Goal: Transaction & Acquisition: Book appointment/travel/reservation

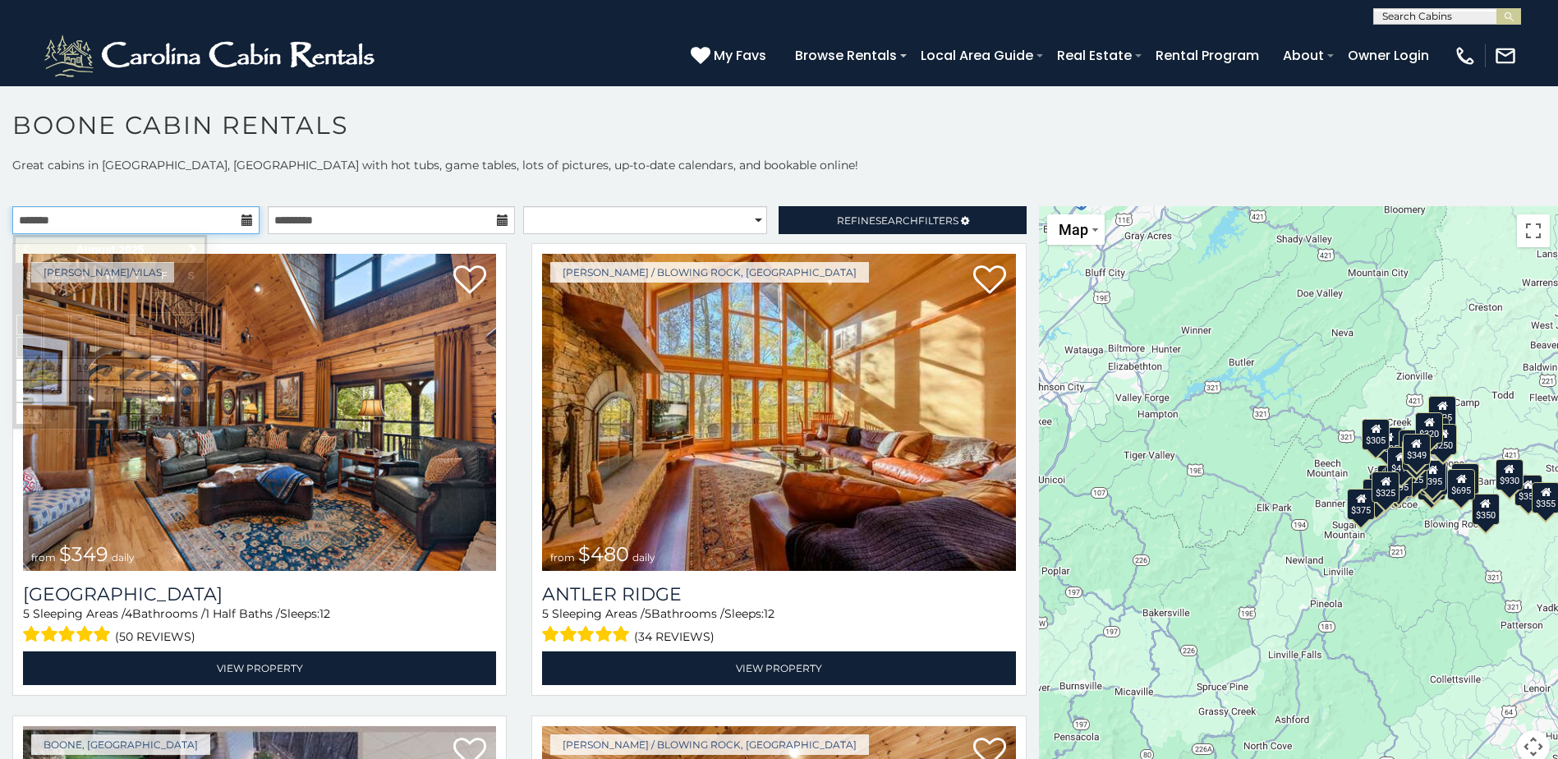
click at [156, 217] on input "text" at bounding box center [135, 220] width 247 height 28
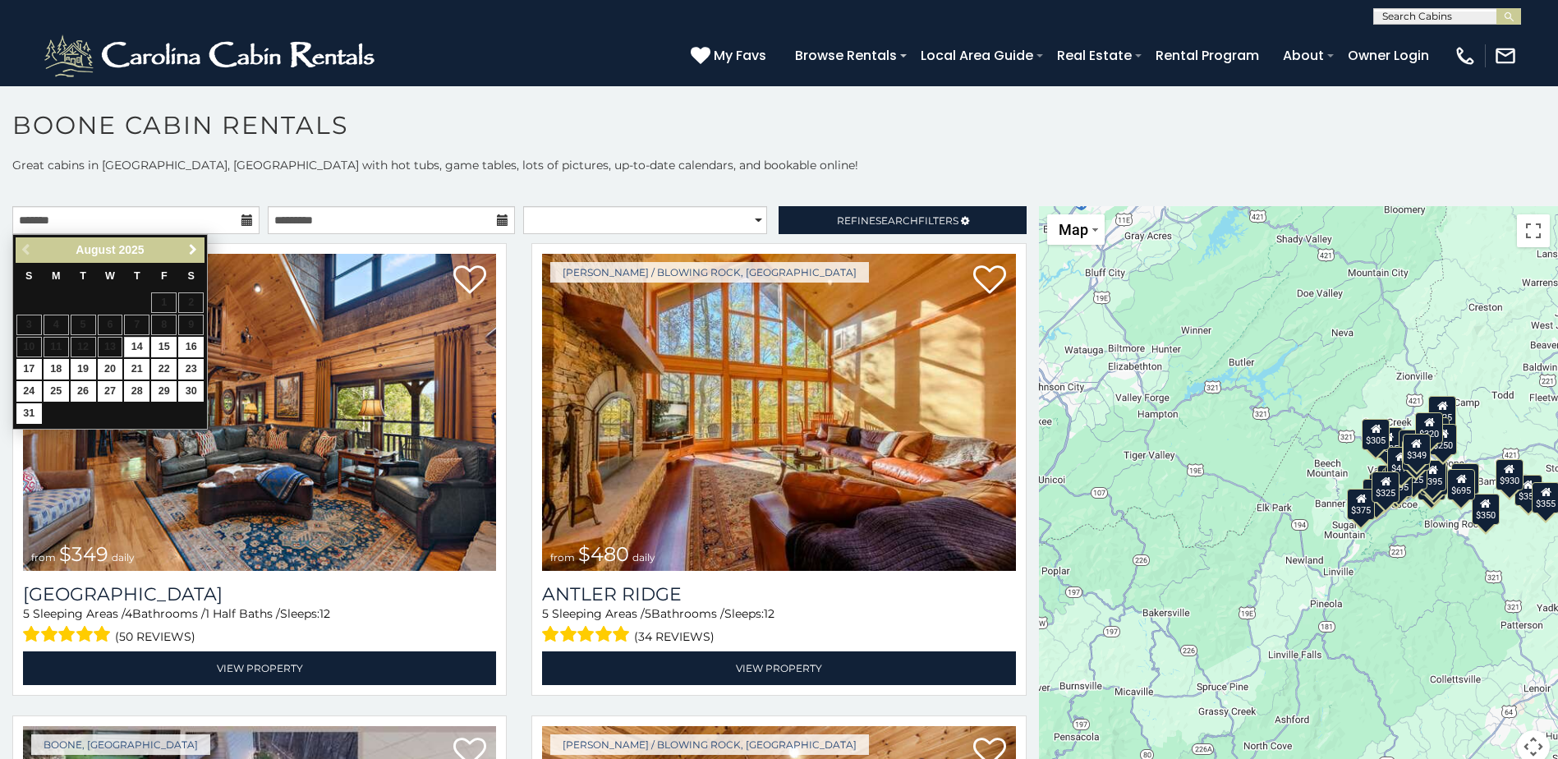
click at [197, 246] on span "Next" at bounding box center [192, 249] width 13 height 13
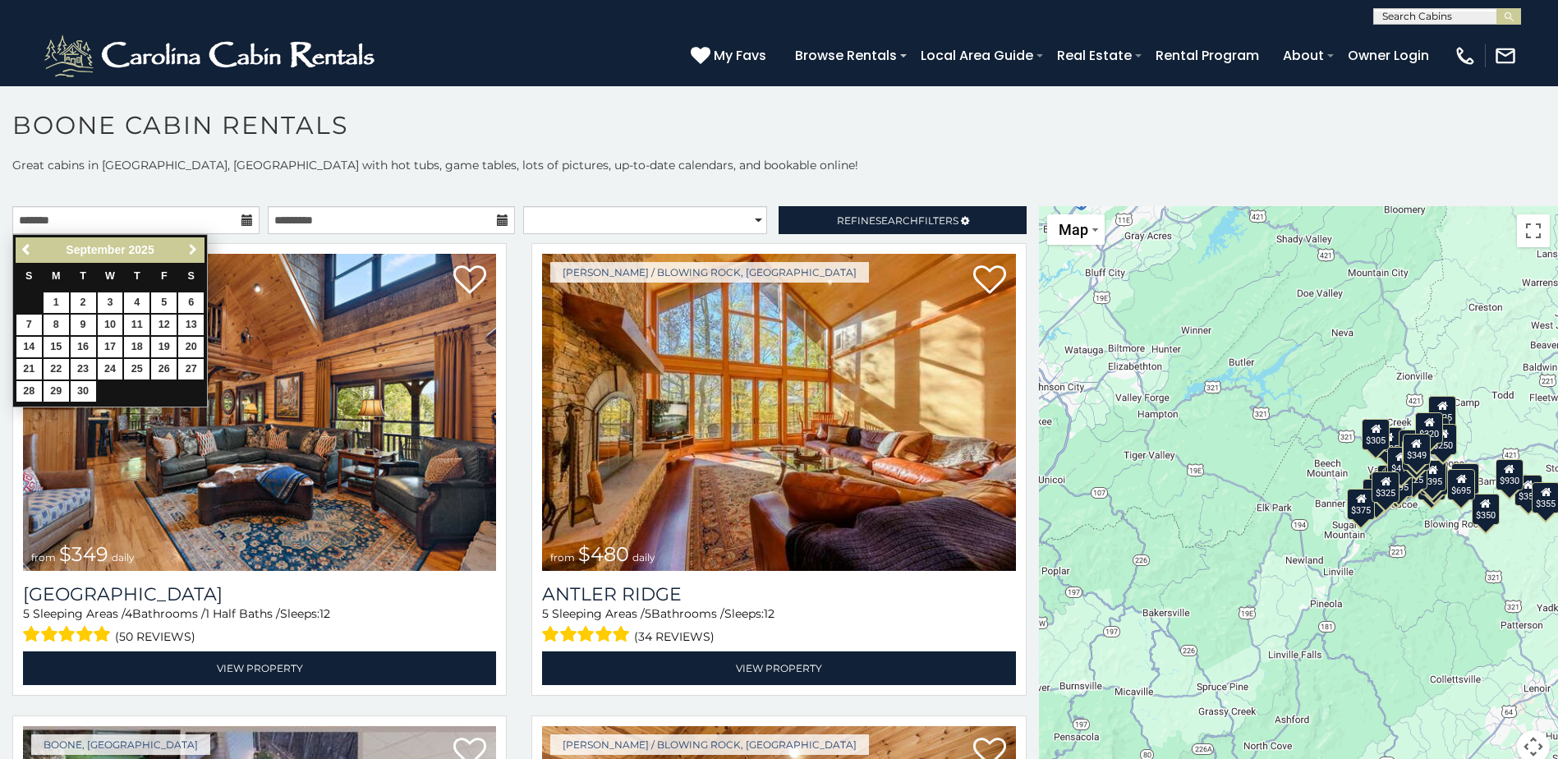
click at [197, 246] on span "Next" at bounding box center [192, 249] width 13 height 13
click at [198, 250] on span "Next" at bounding box center [192, 249] width 13 height 13
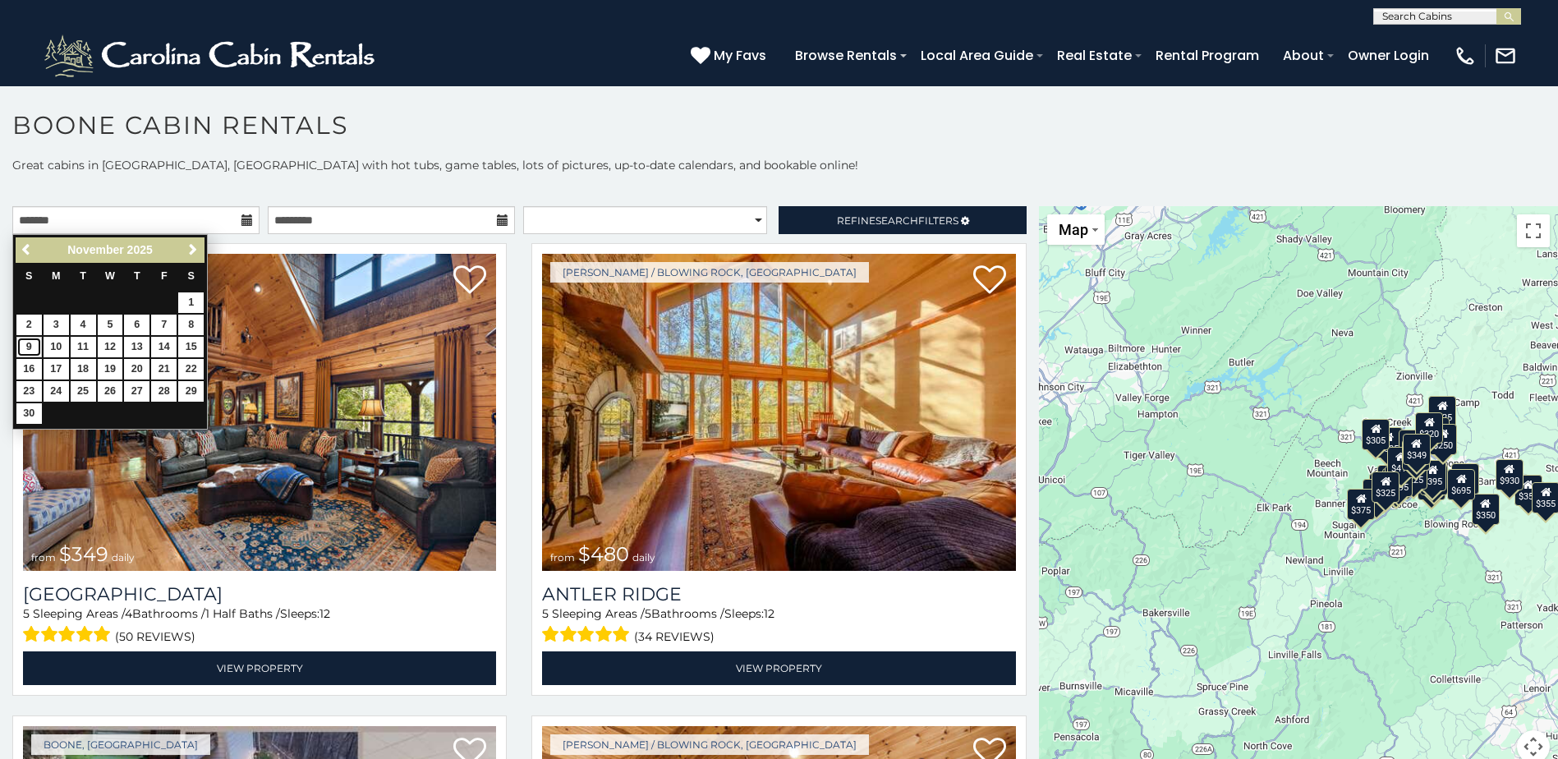
click at [33, 343] on link "9" at bounding box center [28, 347] width 25 height 21
type input "**********"
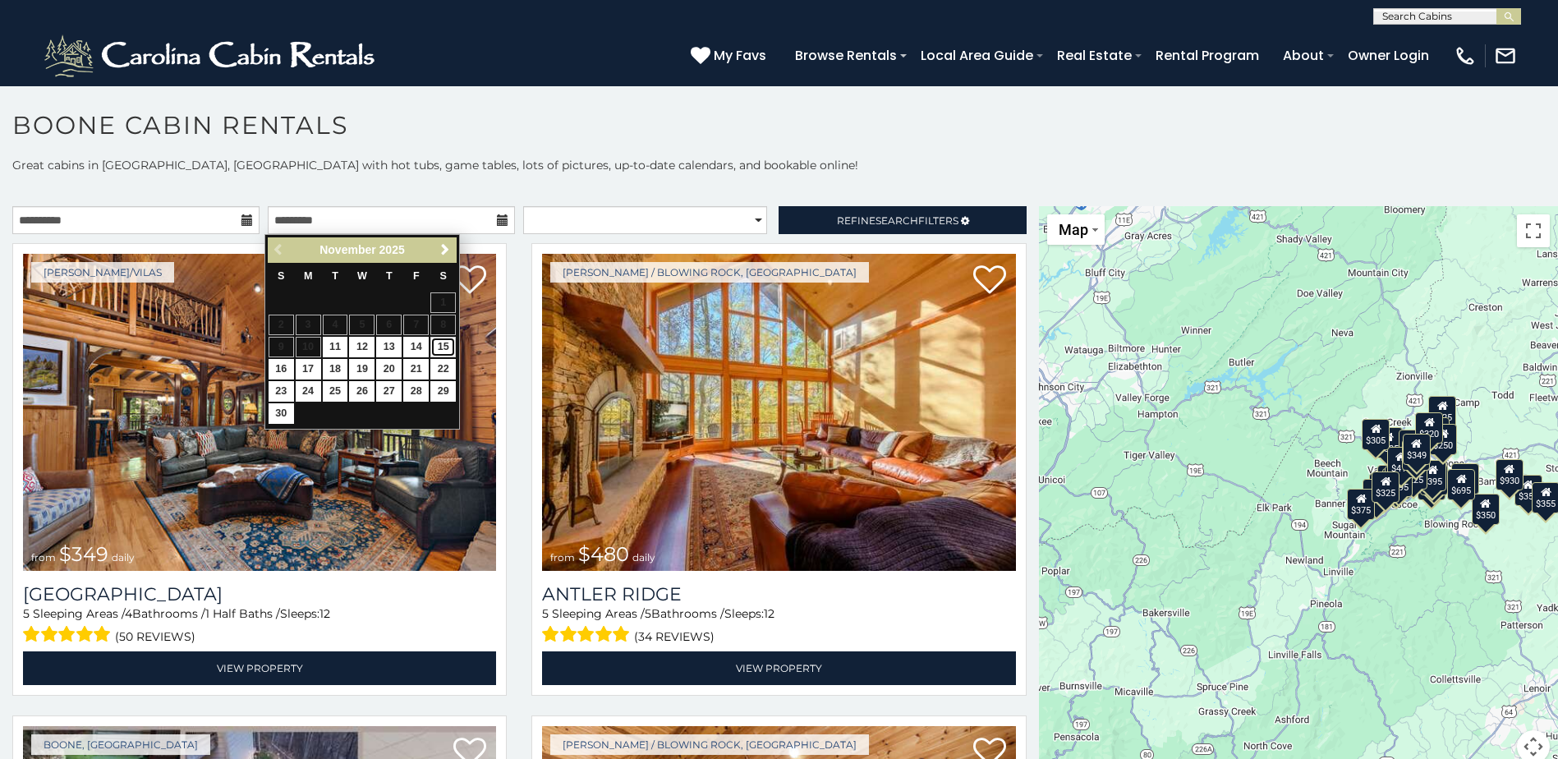
click at [447, 342] on link "15" at bounding box center [442, 347] width 25 height 21
type input "**********"
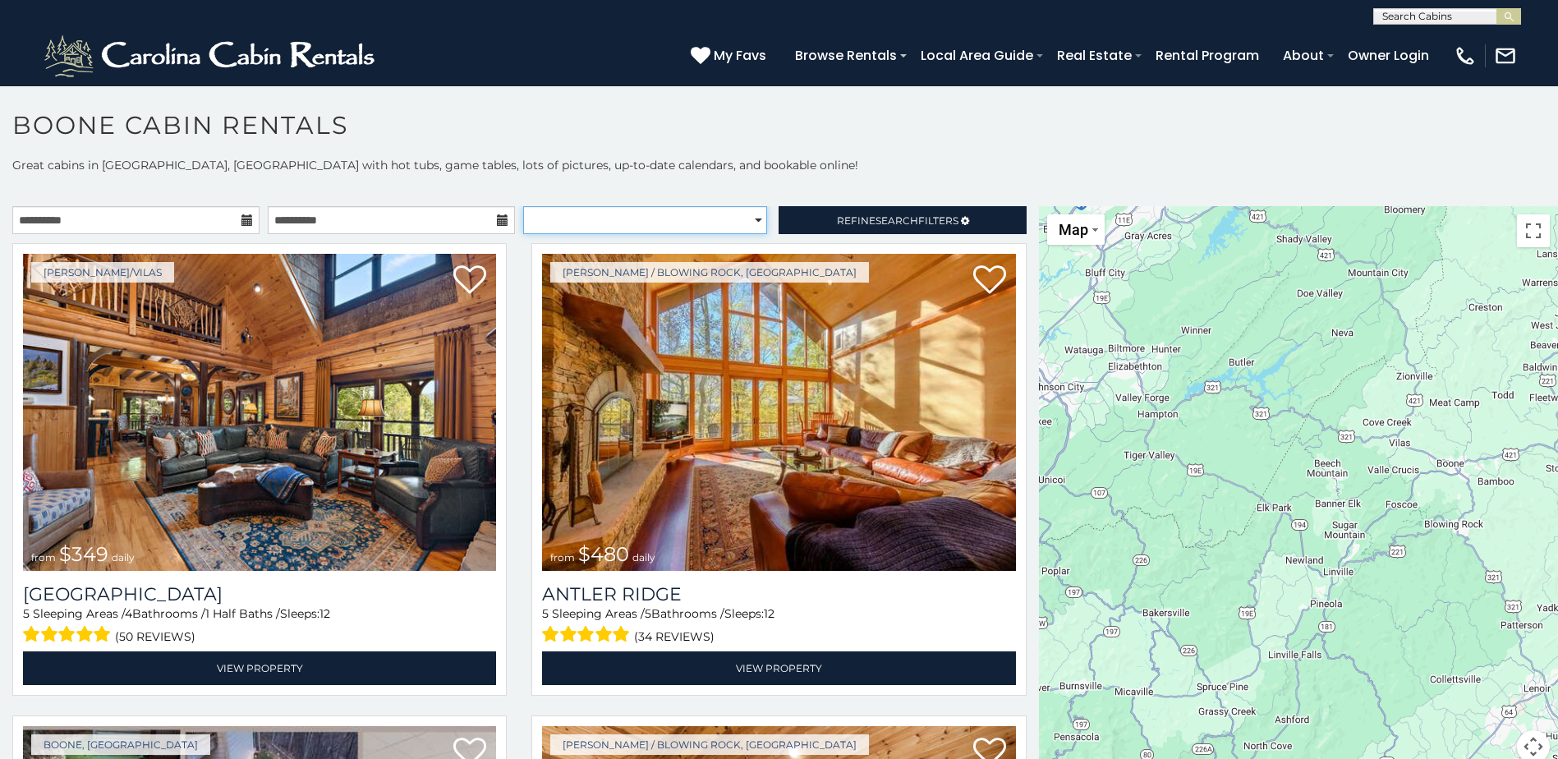
click at [663, 214] on select "**********" at bounding box center [645, 220] width 244 height 28
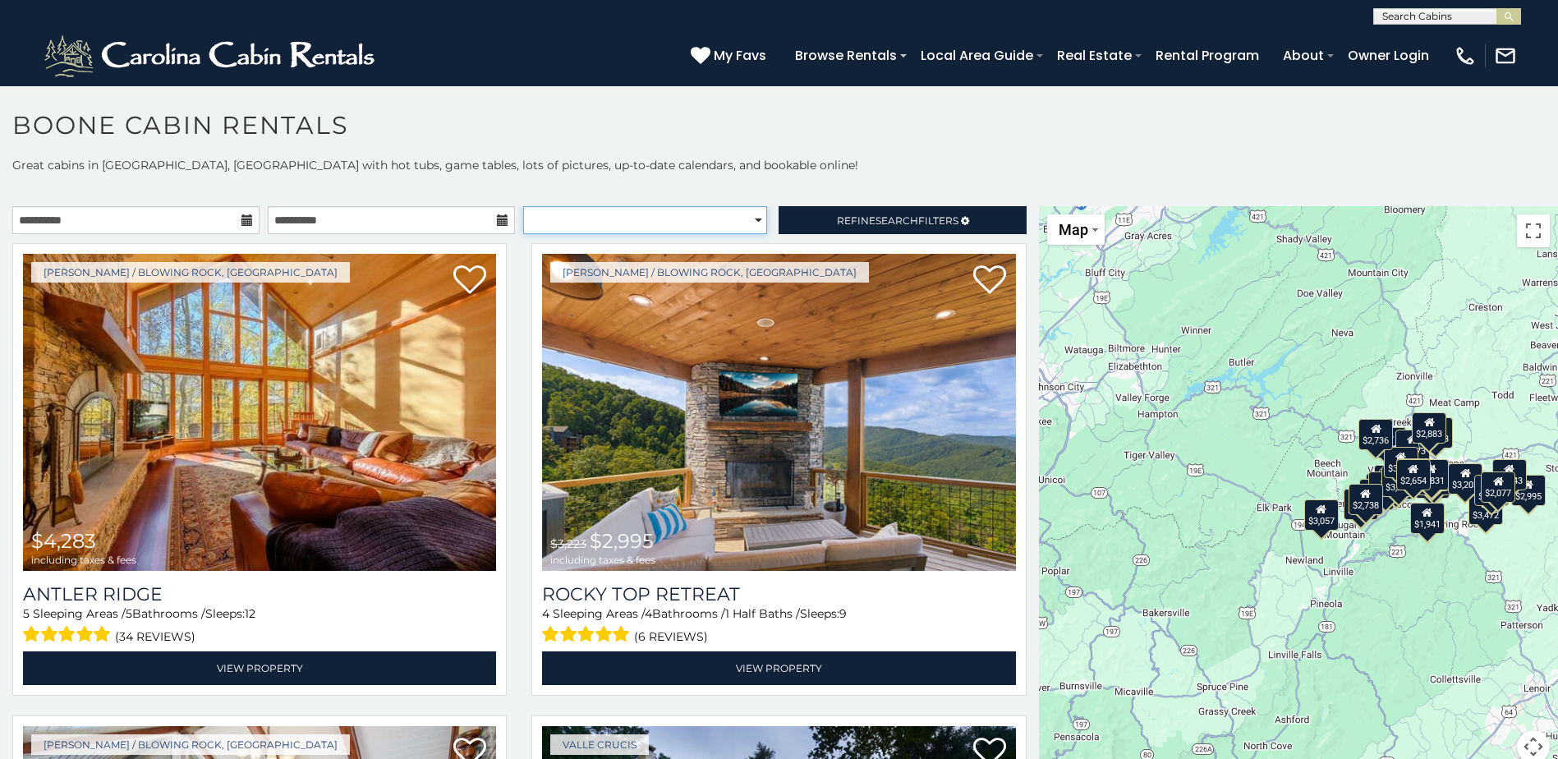
click at [668, 226] on select "**********" at bounding box center [645, 220] width 244 height 28
click at [840, 230] on link "Refine Search Filters" at bounding box center [901, 220] width 247 height 28
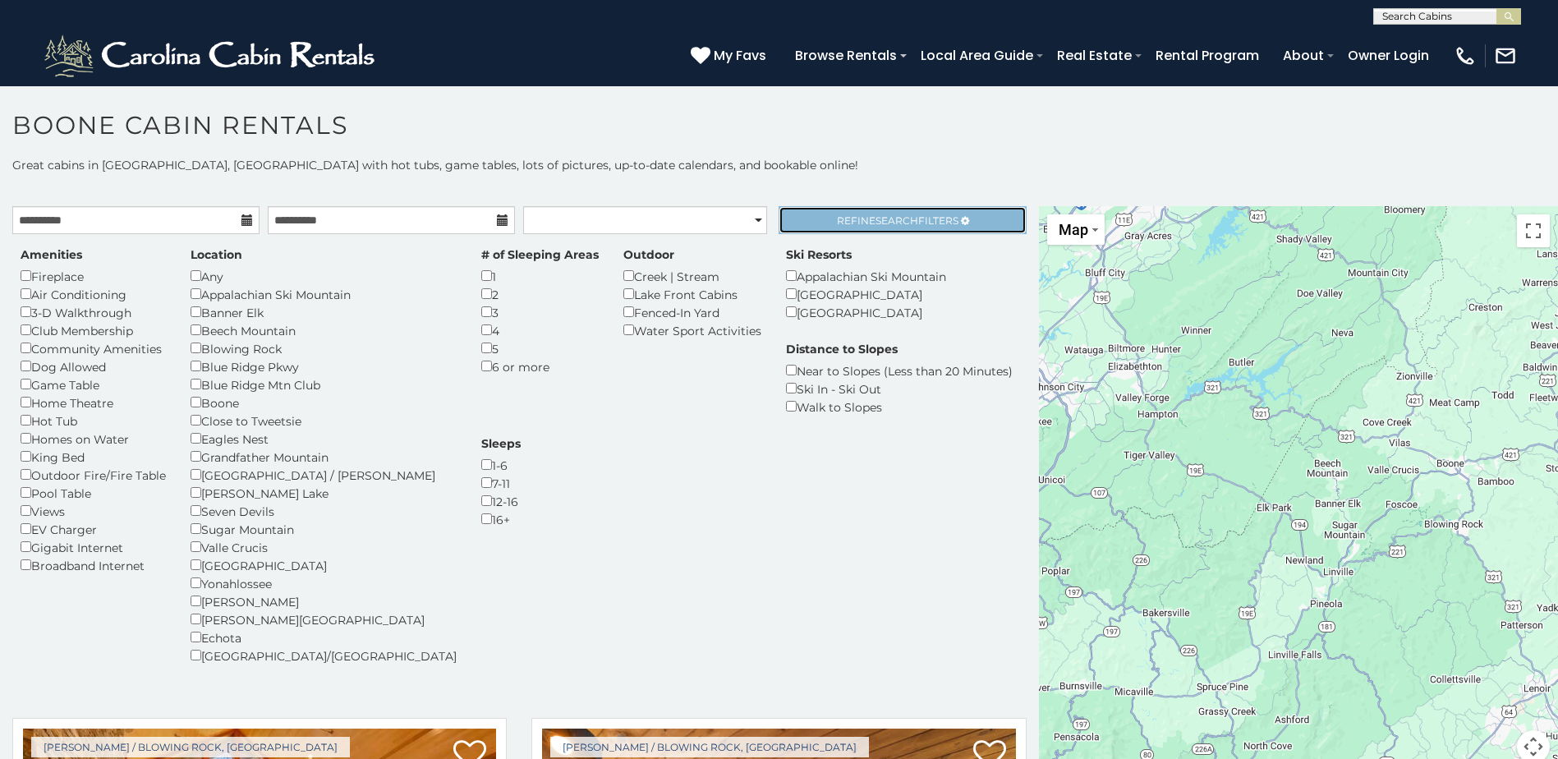
click at [838, 216] on span "Refine Search Filters" at bounding box center [898, 220] width 122 height 12
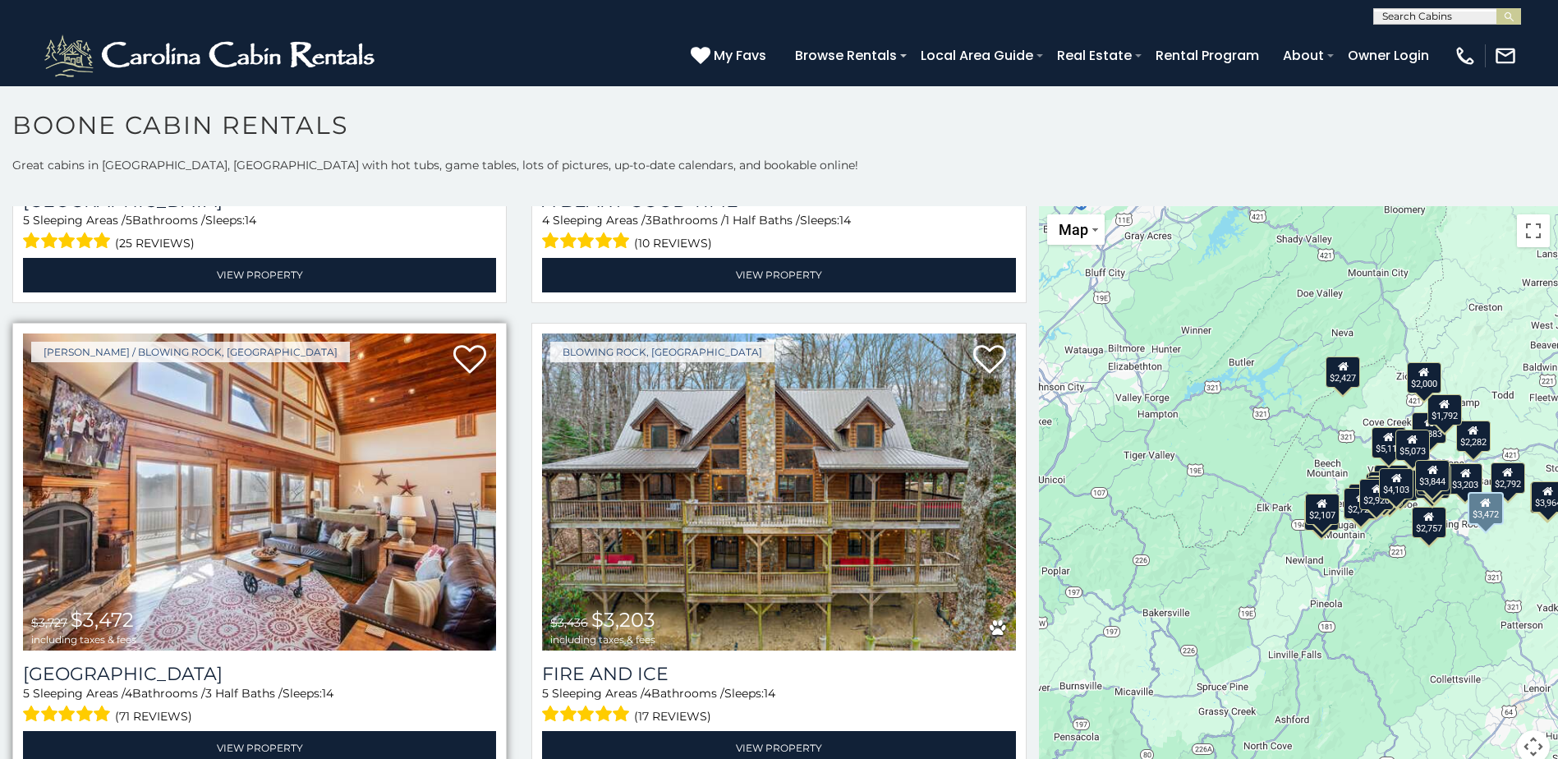
scroll to position [2792, 0]
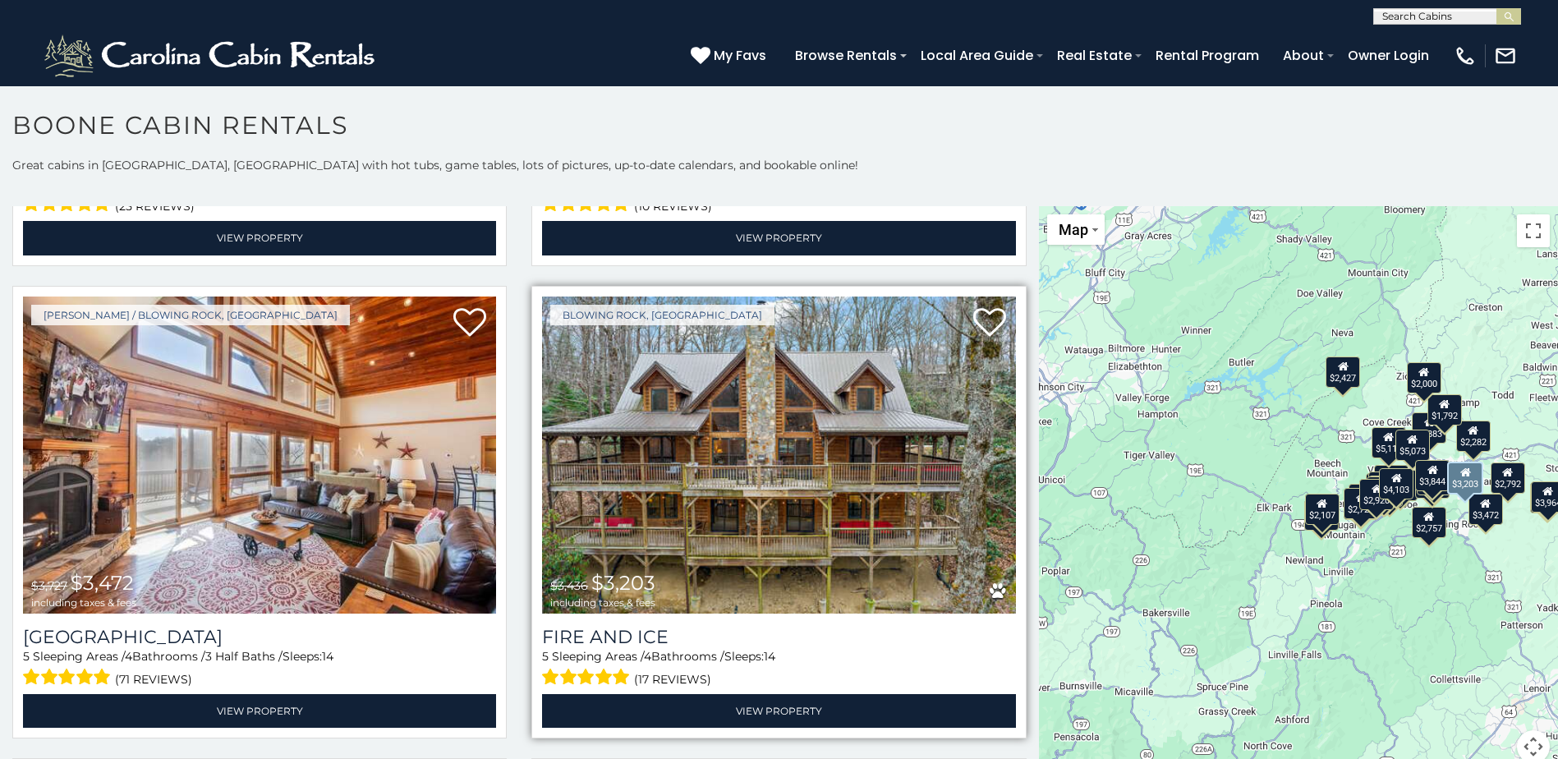
click at [726, 507] on img at bounding box center [778, 454] width 473 height 317
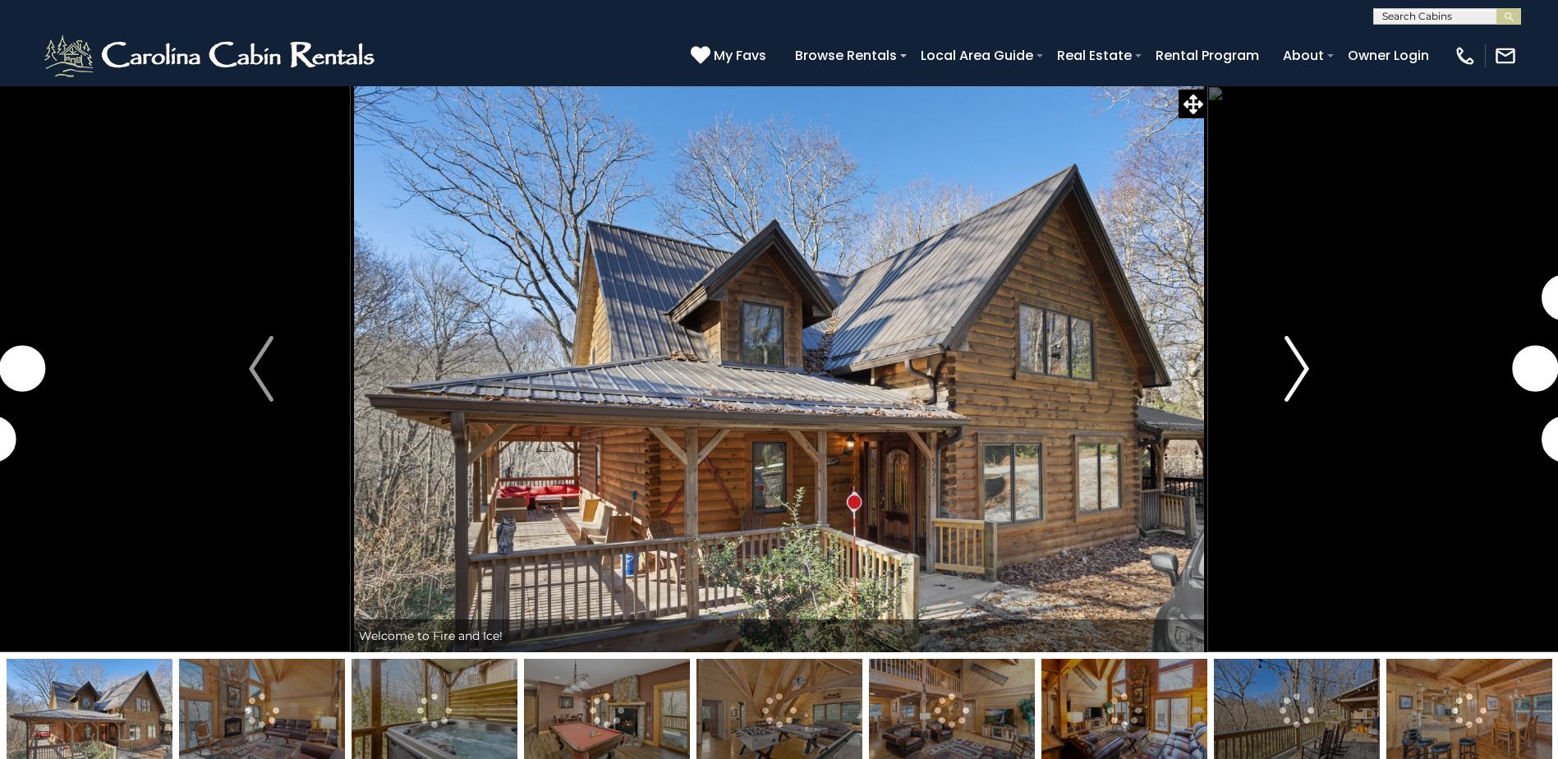
click at [1286, 384] on img "Next" at bounding box center [1296, 369] width 25 height 66
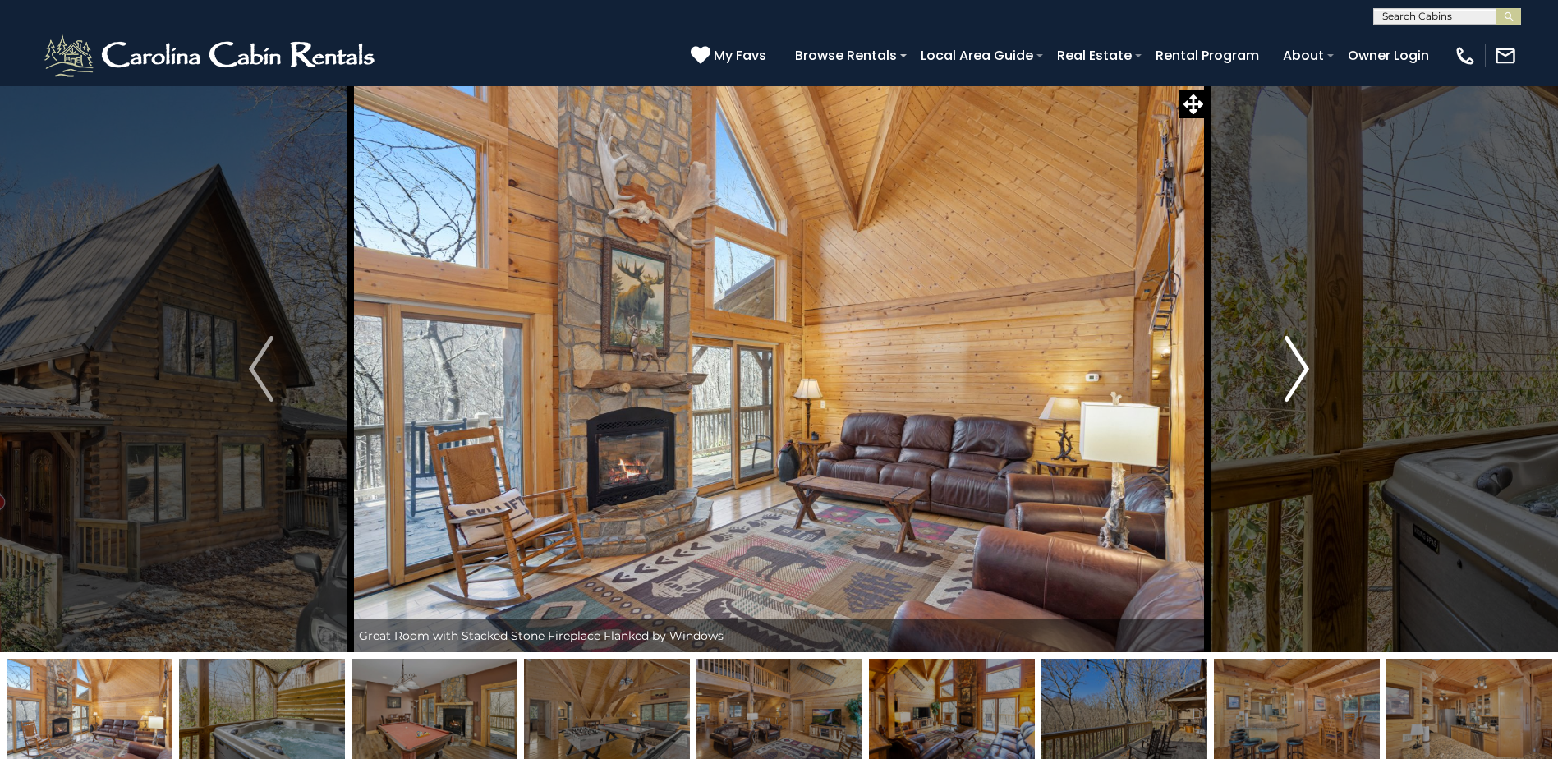
click at [1286, 384] on img "Next" at bounding box center [1296, 369] width 25 height 66
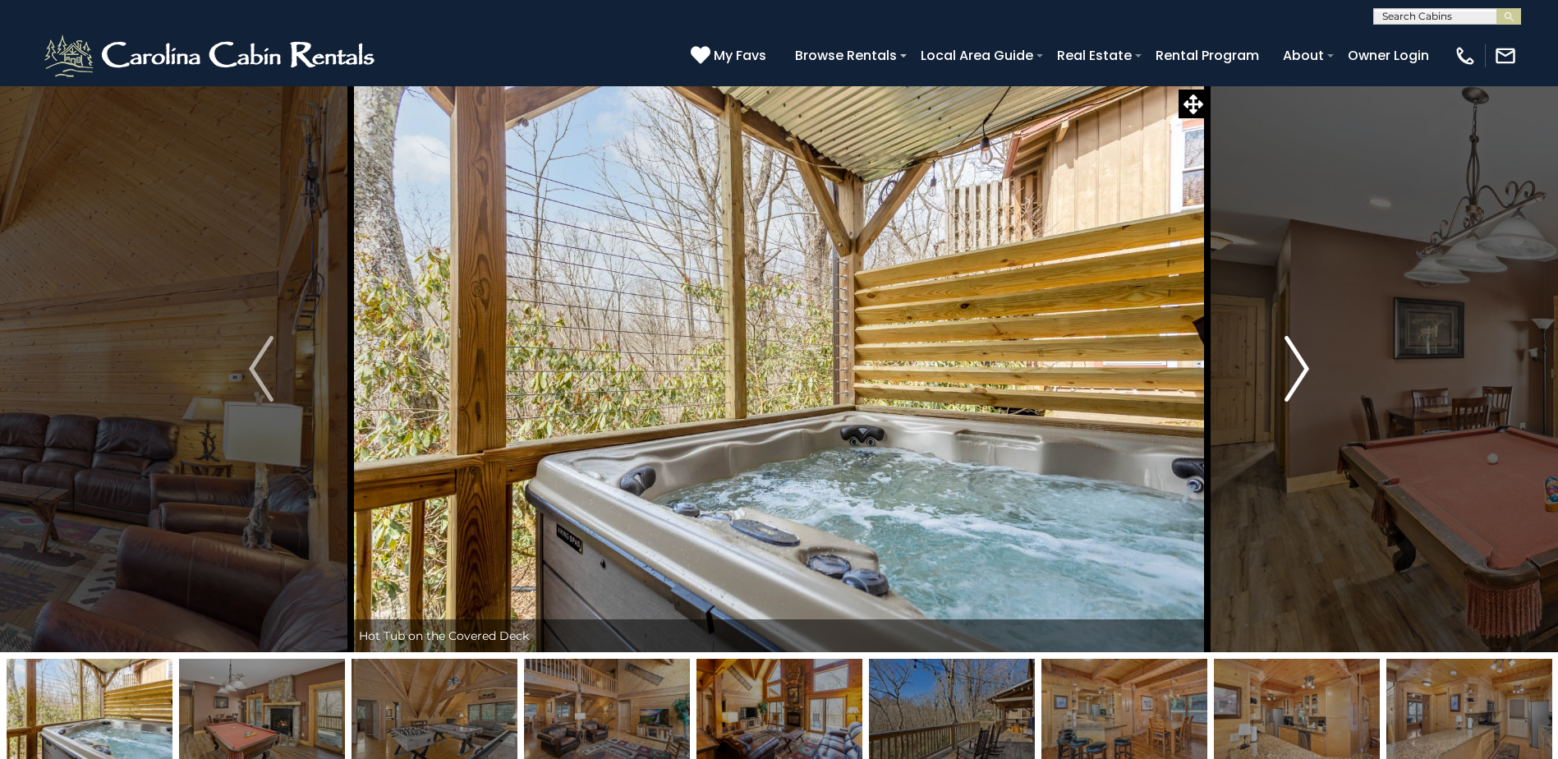
click at [1286, 384] on img "Next" at bounding box center [1296, 369] width 25 height 66
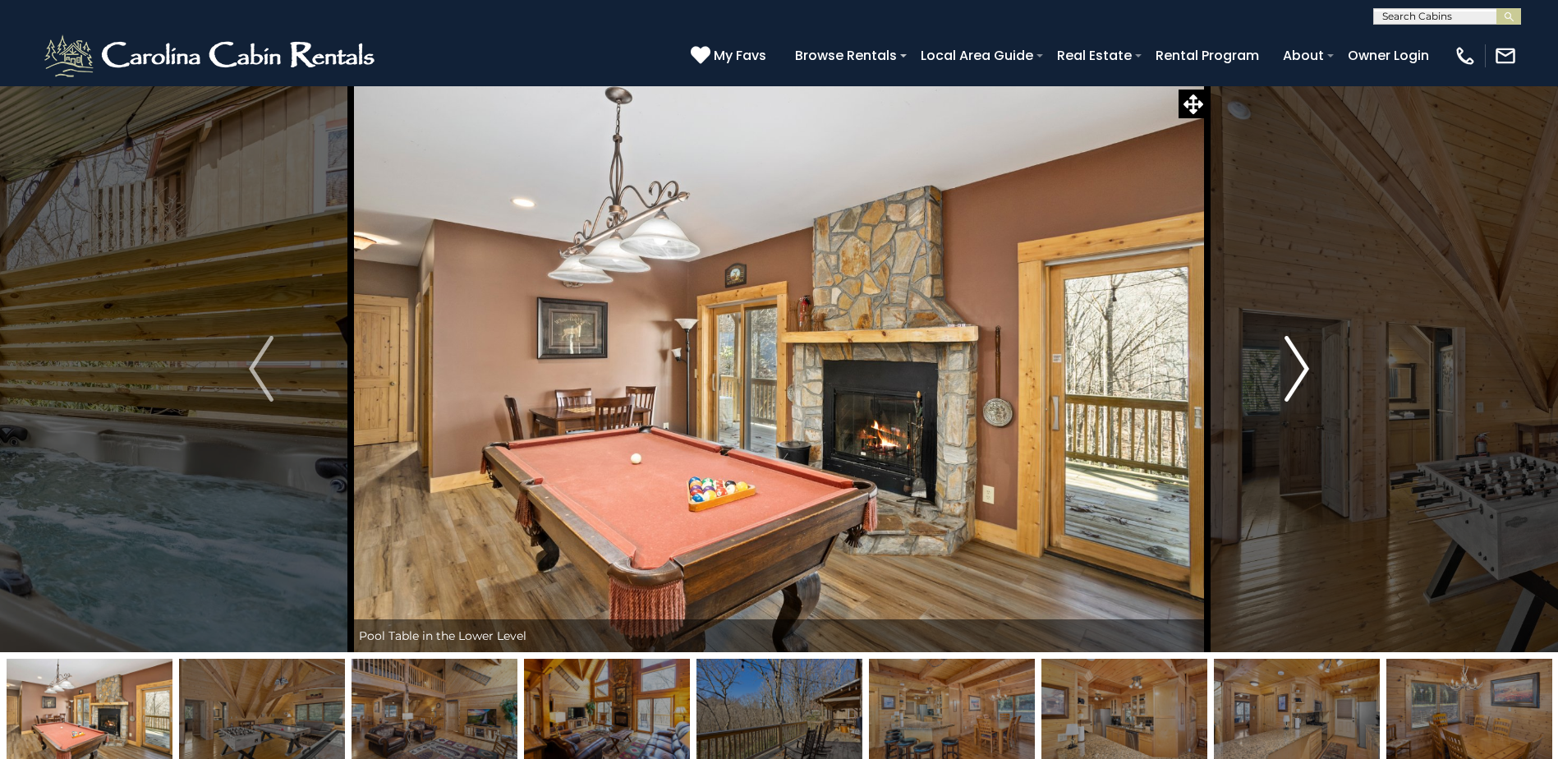
click at [1286, 384] on img "Next" at bounding box center [1296, 369] width 25 height 66
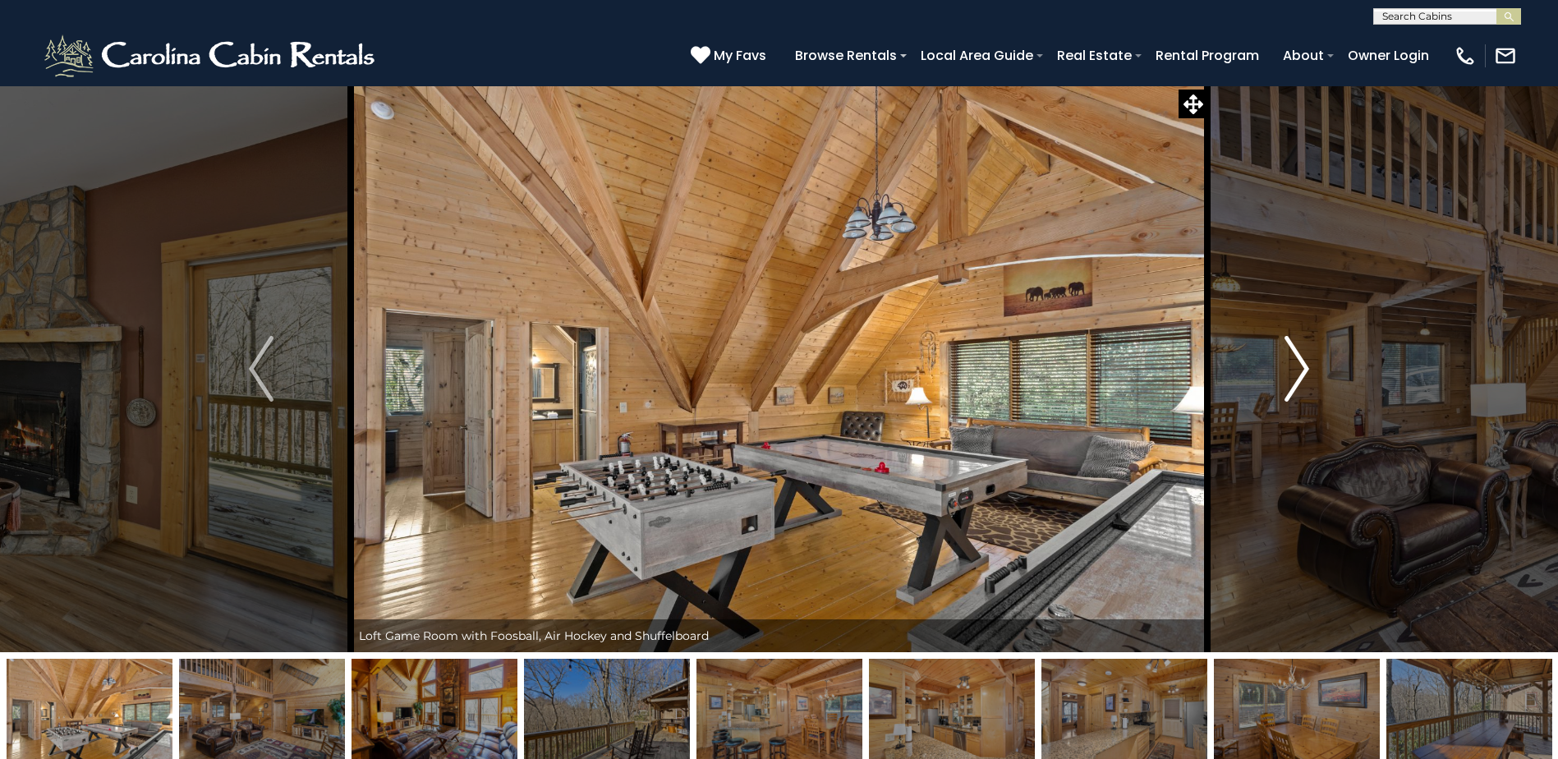
click at [1286, 384] on img "Next" at bounding box center [1296, 369] width 25 height 66
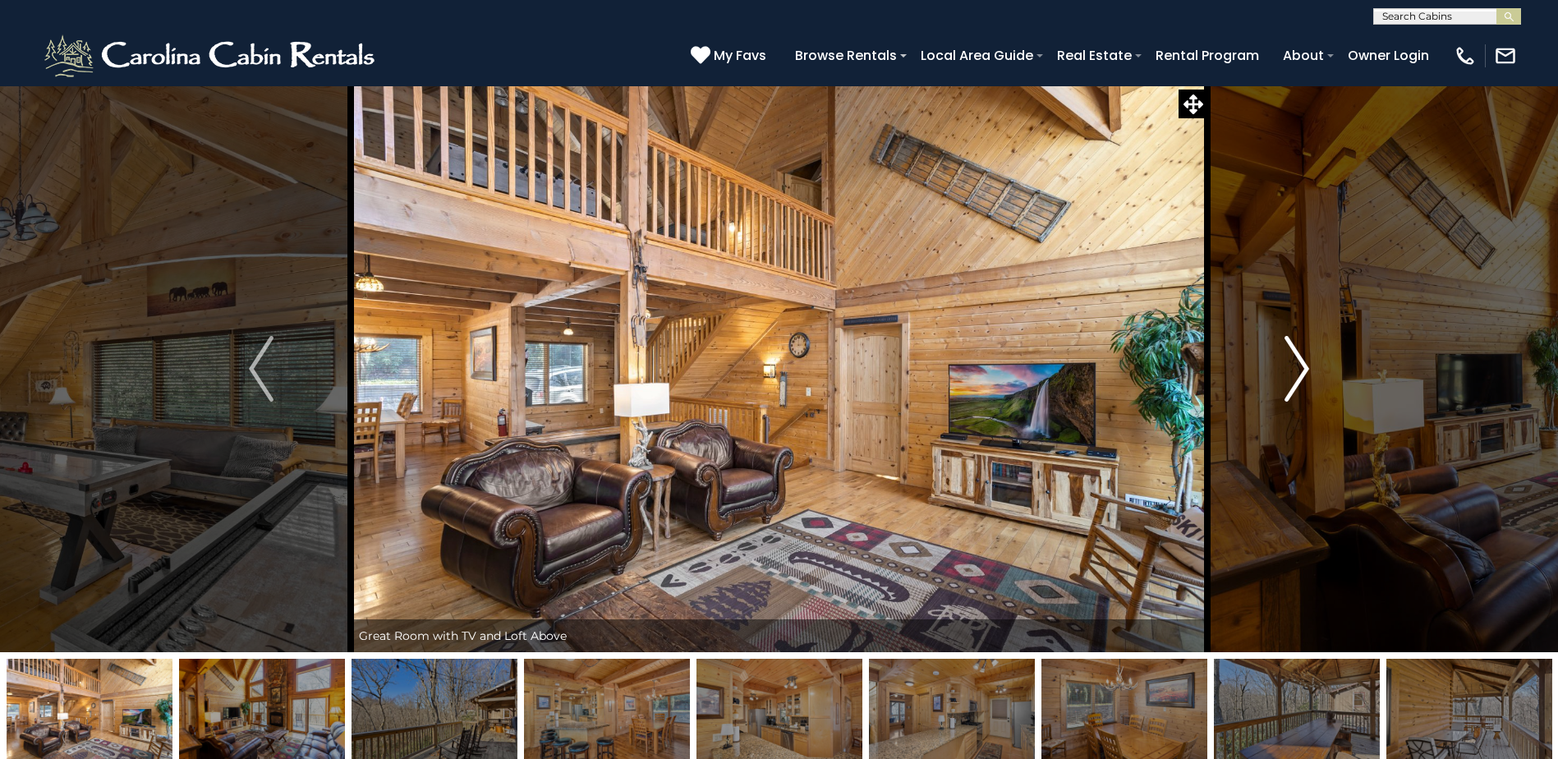
click at [1286, 384] on img "Next" at bounding box center [1296, 369] width 25 height 66
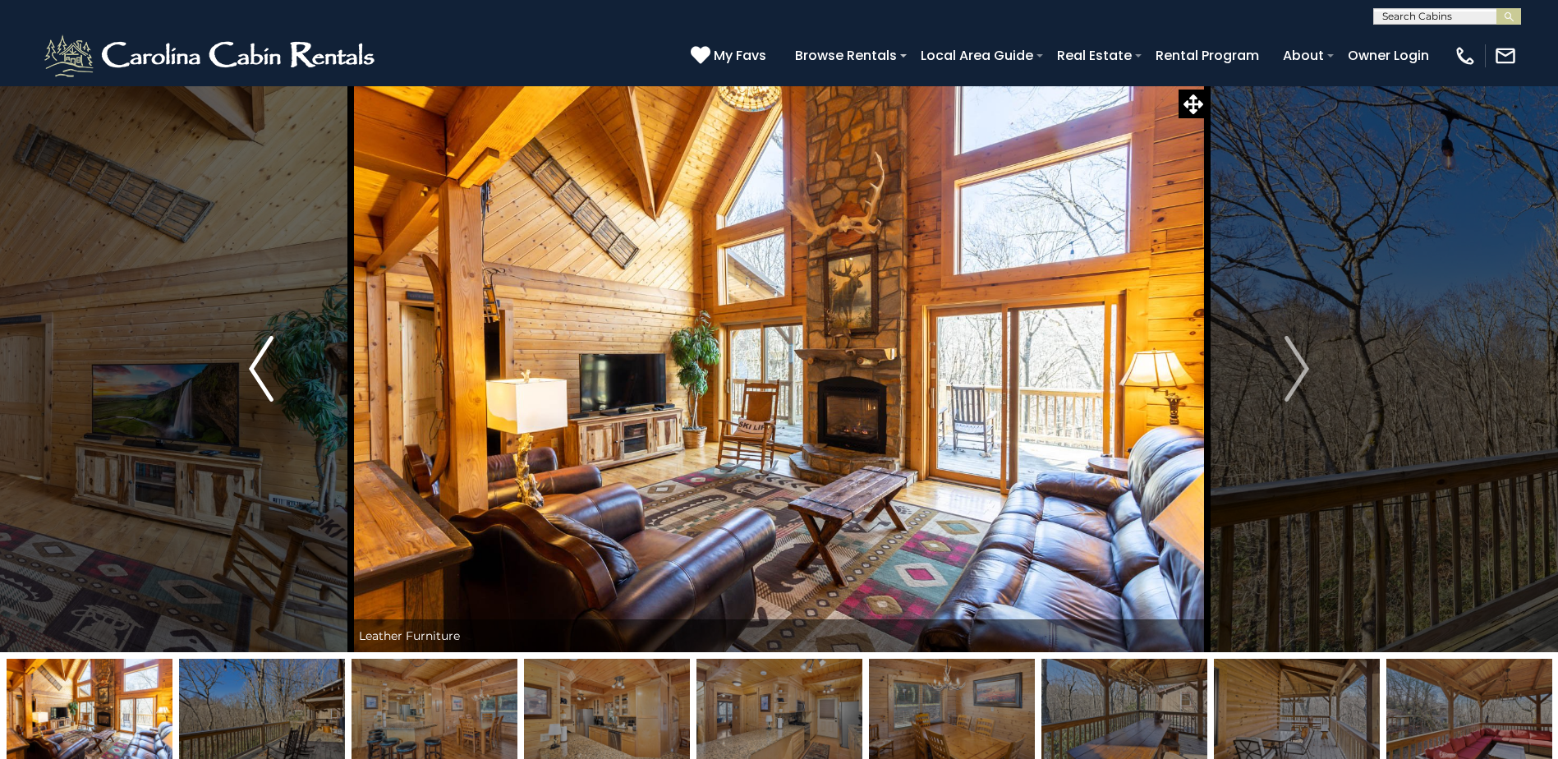
click at [269, 378] on img "Previous" at bounding box center [261, 369] width 25 height 66
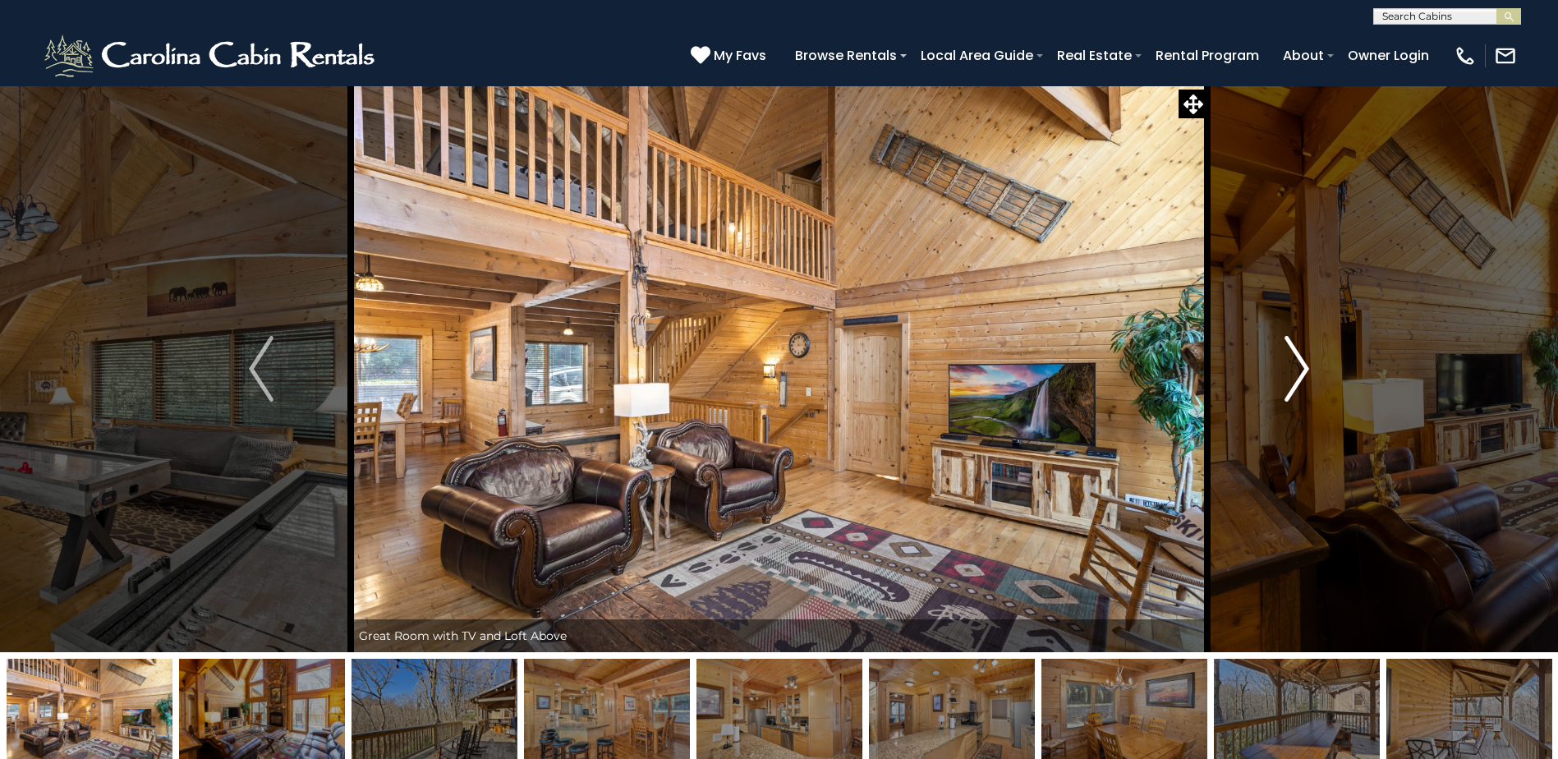
click at [1266, 383] on button "Next" at bounding box center [1296, 368] width 179 height 567
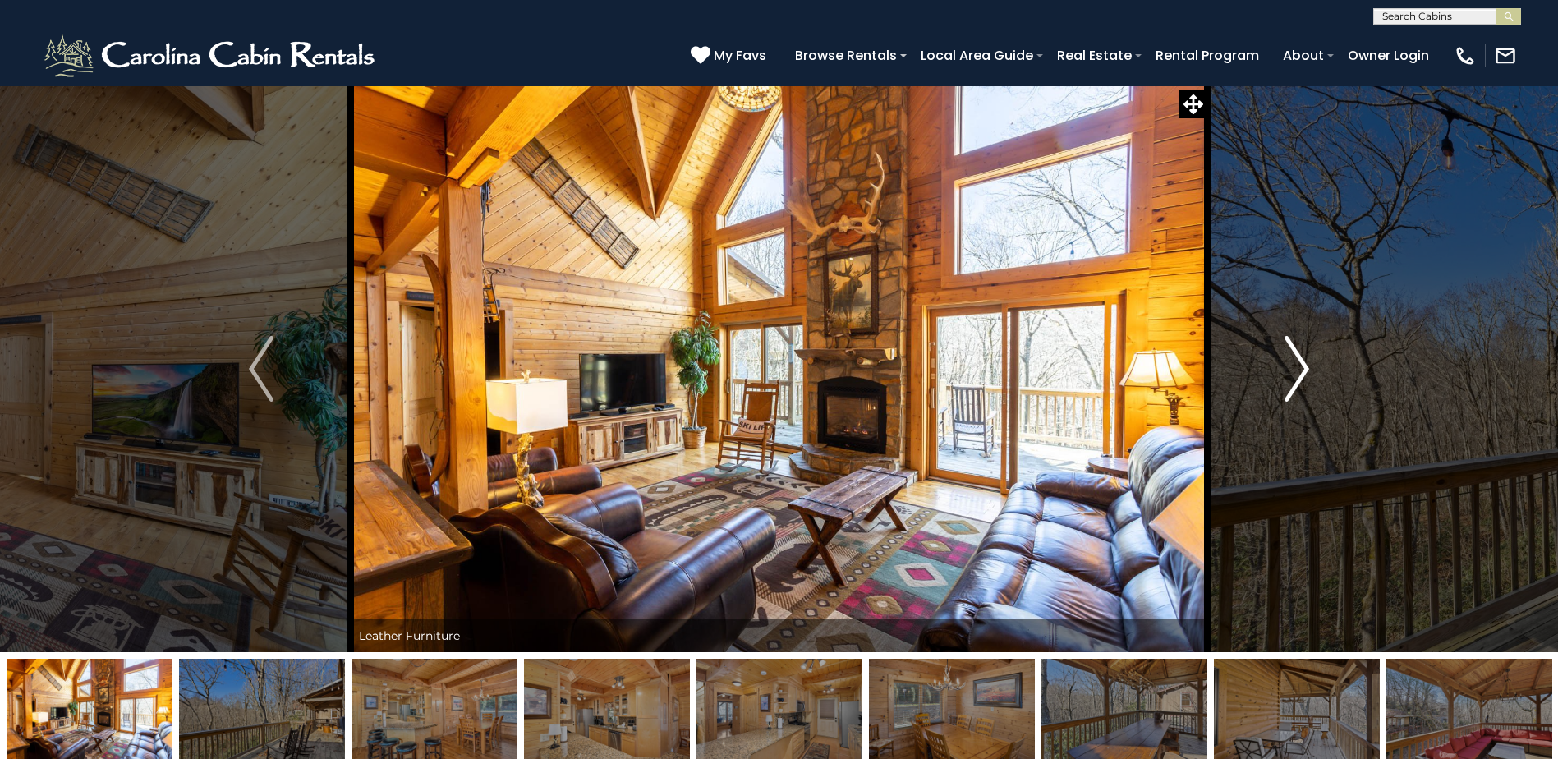
click at [1266, 383] on button "Next" at bounding box center [1296, 368] width 179 height 567
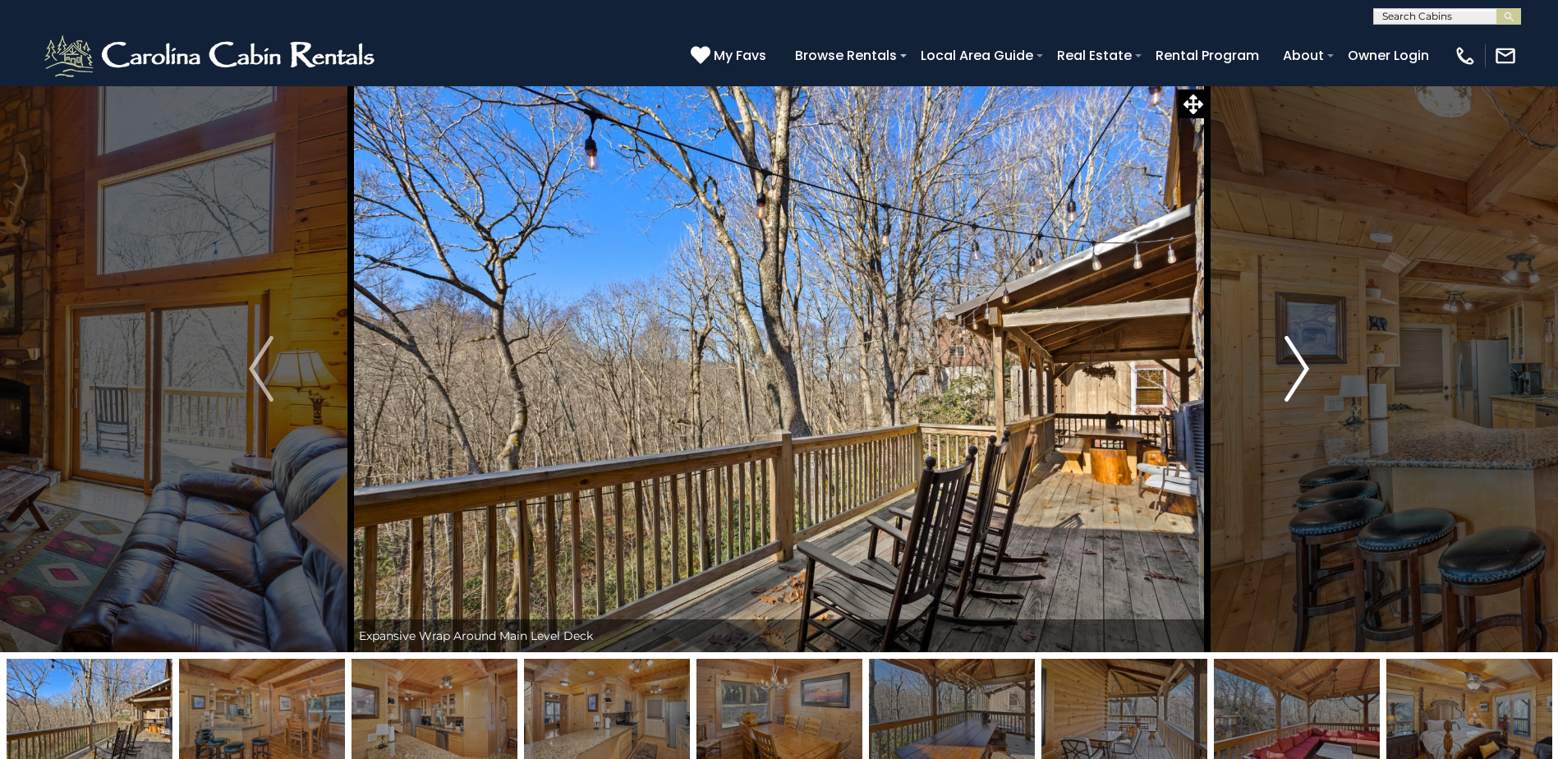
click at [1266, 383] on button "Next" at bounding box center [1296, 368] width 179 height 567
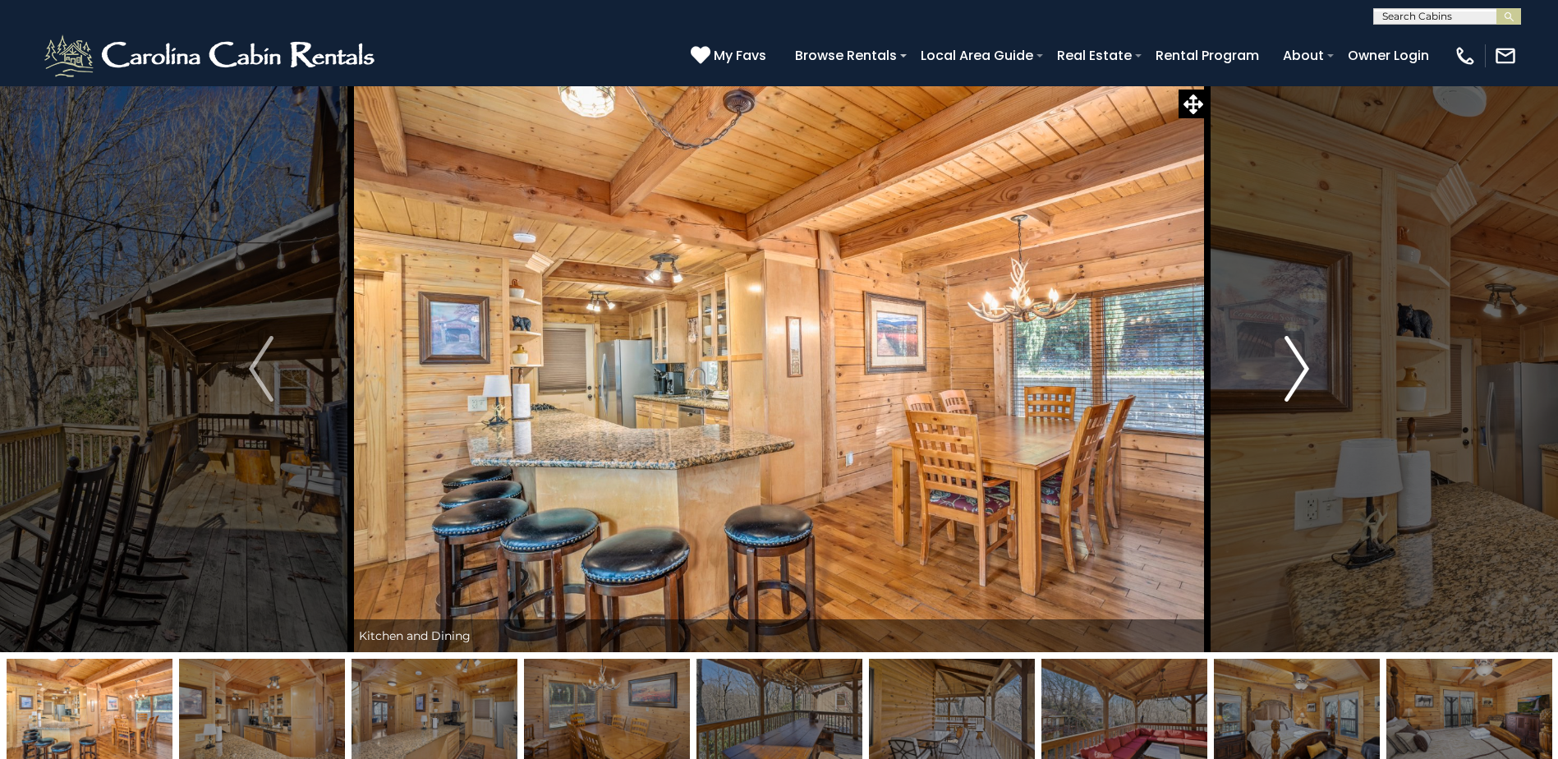
click at [1266, 383] on button "Next" at bounding box center [1296, 368] width 179 height 567
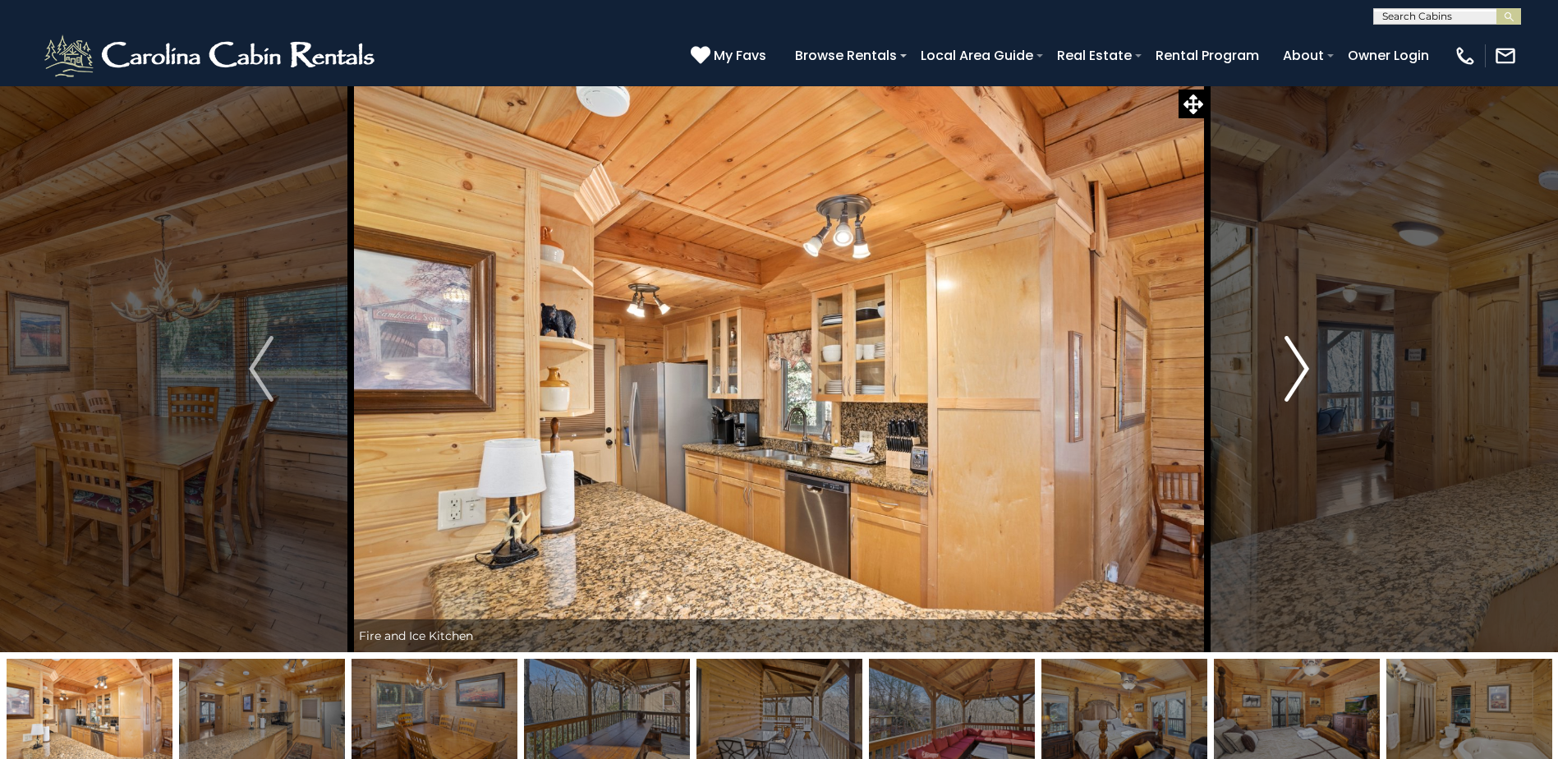
click at [1266, 383] on button "Next" at bounding box center [1296, 368] width 179 height 567
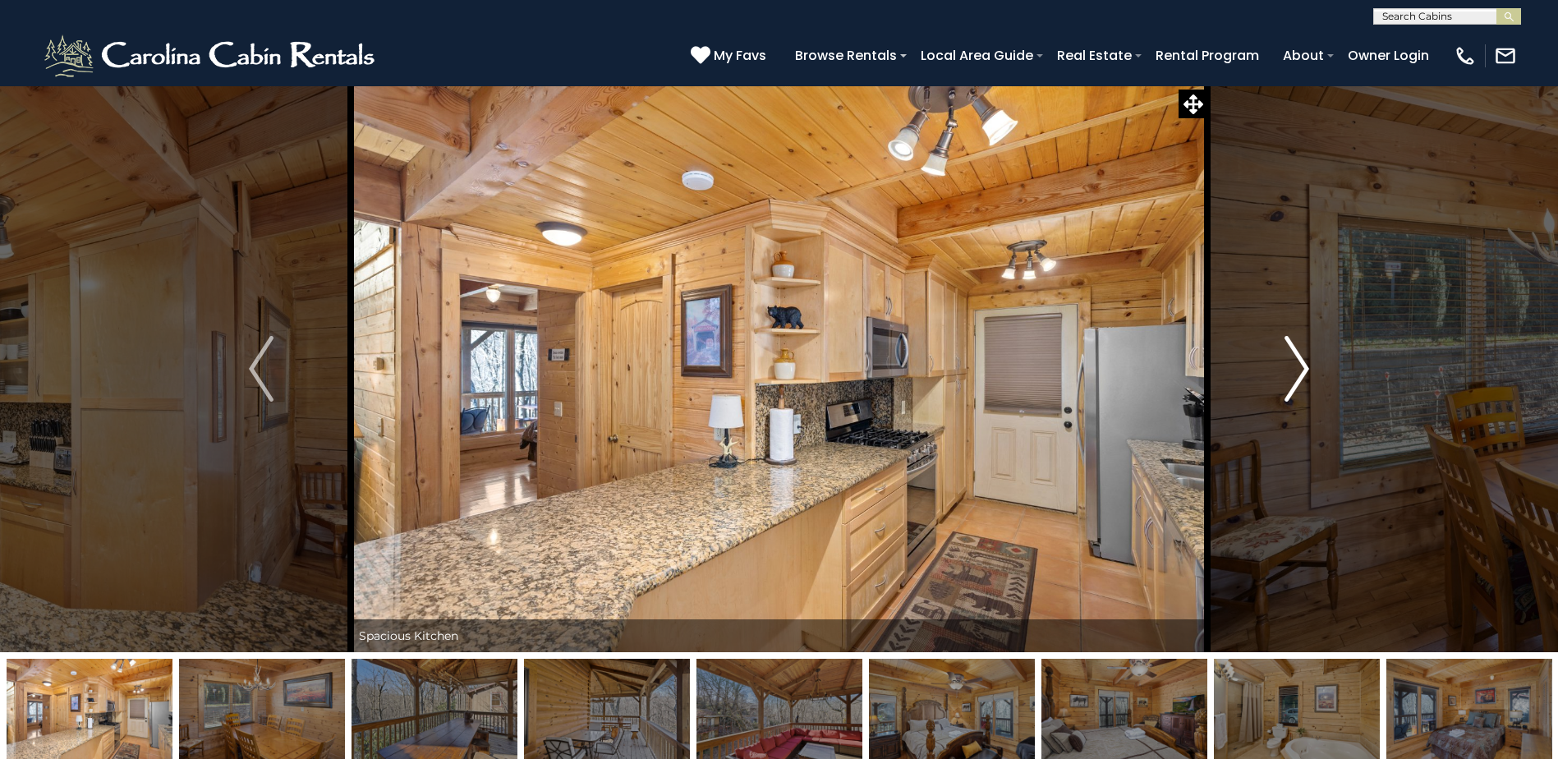
click at [1266, 383] on button "Next" at bounding box center [1296, 368] width 179 height 567
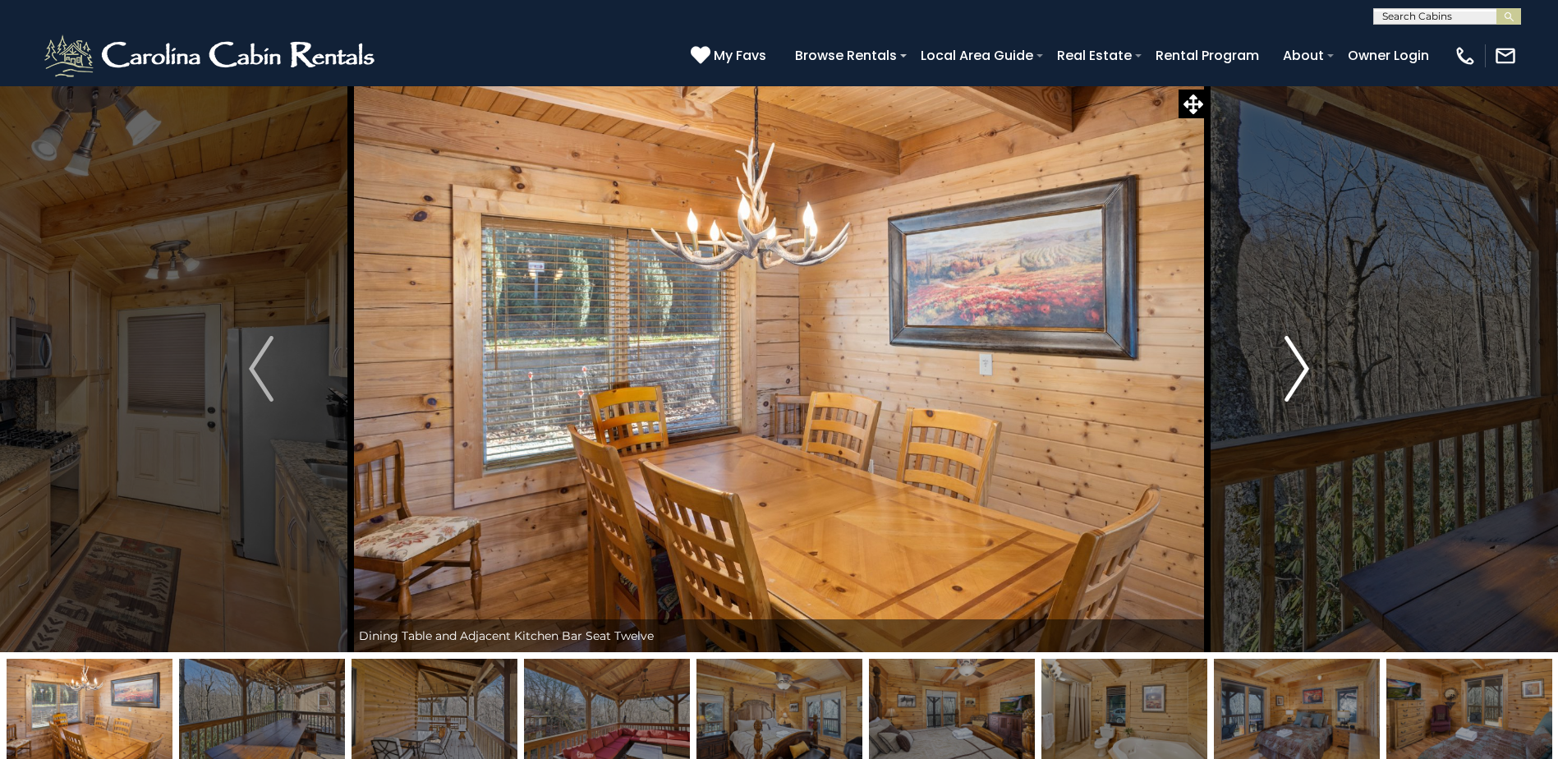
click at [1266, 383] on button "Next" at bounding box center [1296, 368] width 179 height 567
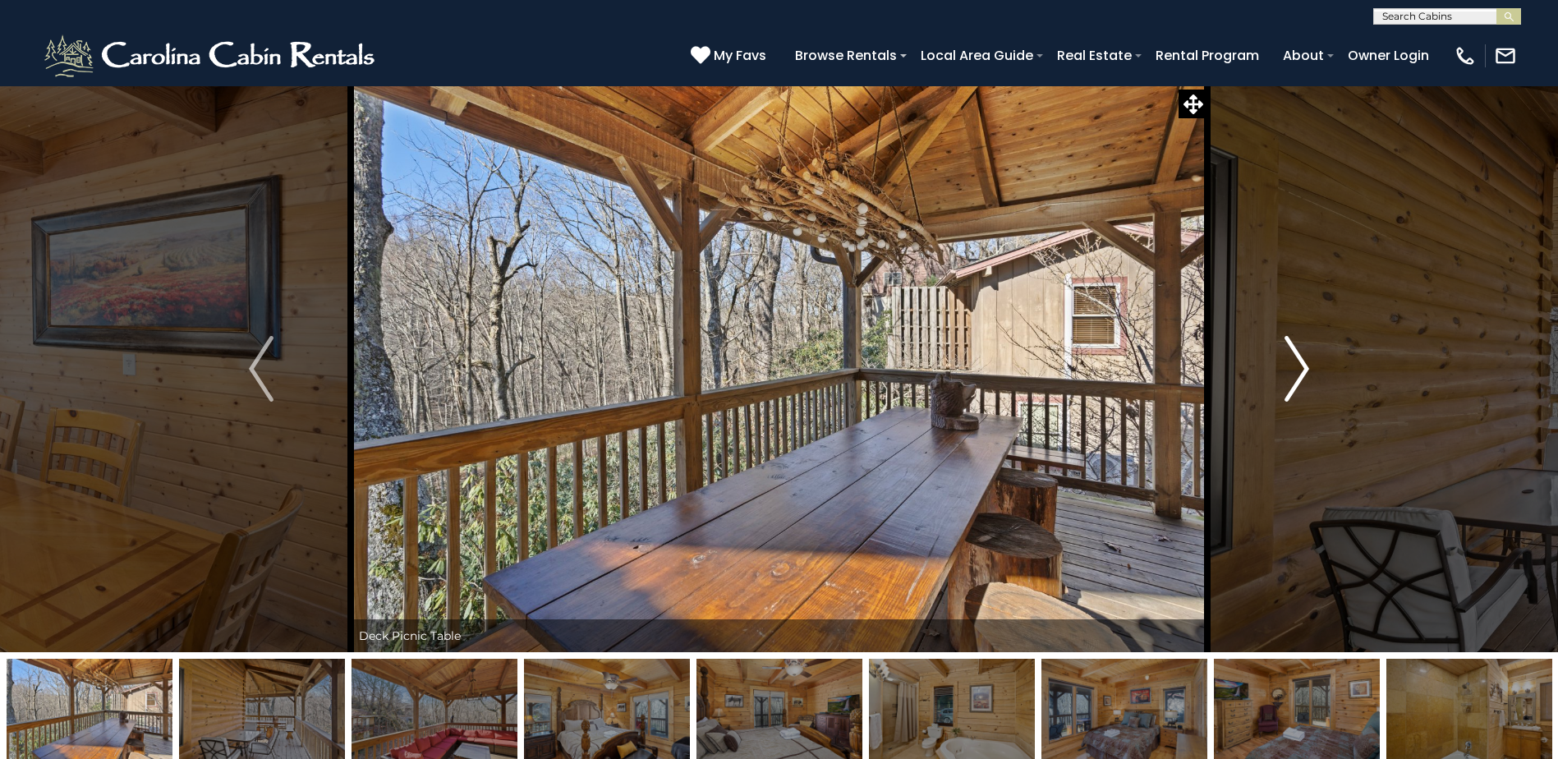
click at [1266, 383] on button "Next" at bounding box center [1296, 368] width 179 height 567
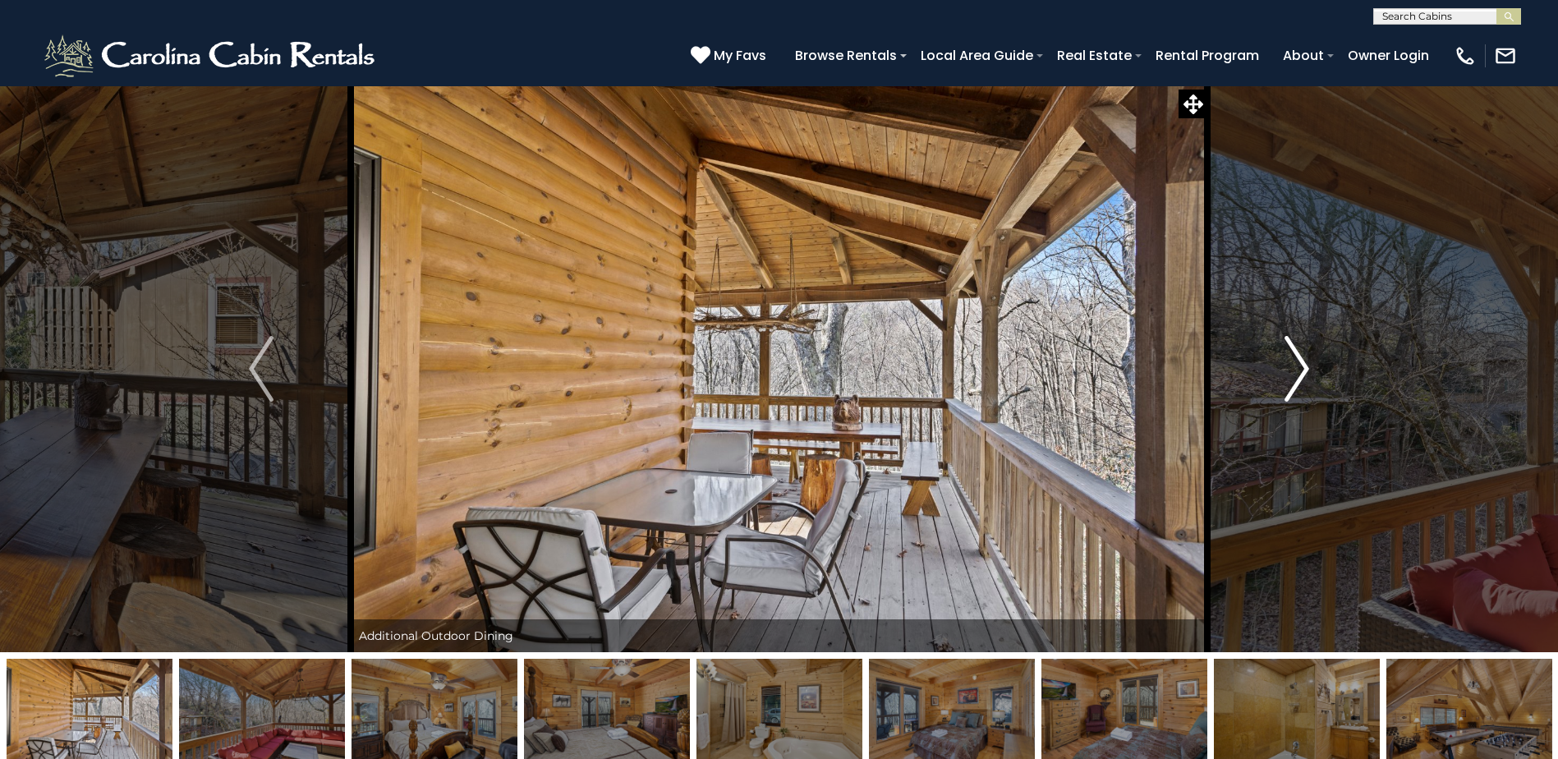
click at [1266, 383] on button "Next" at bounding box center [1296, 368] width 179 height 567
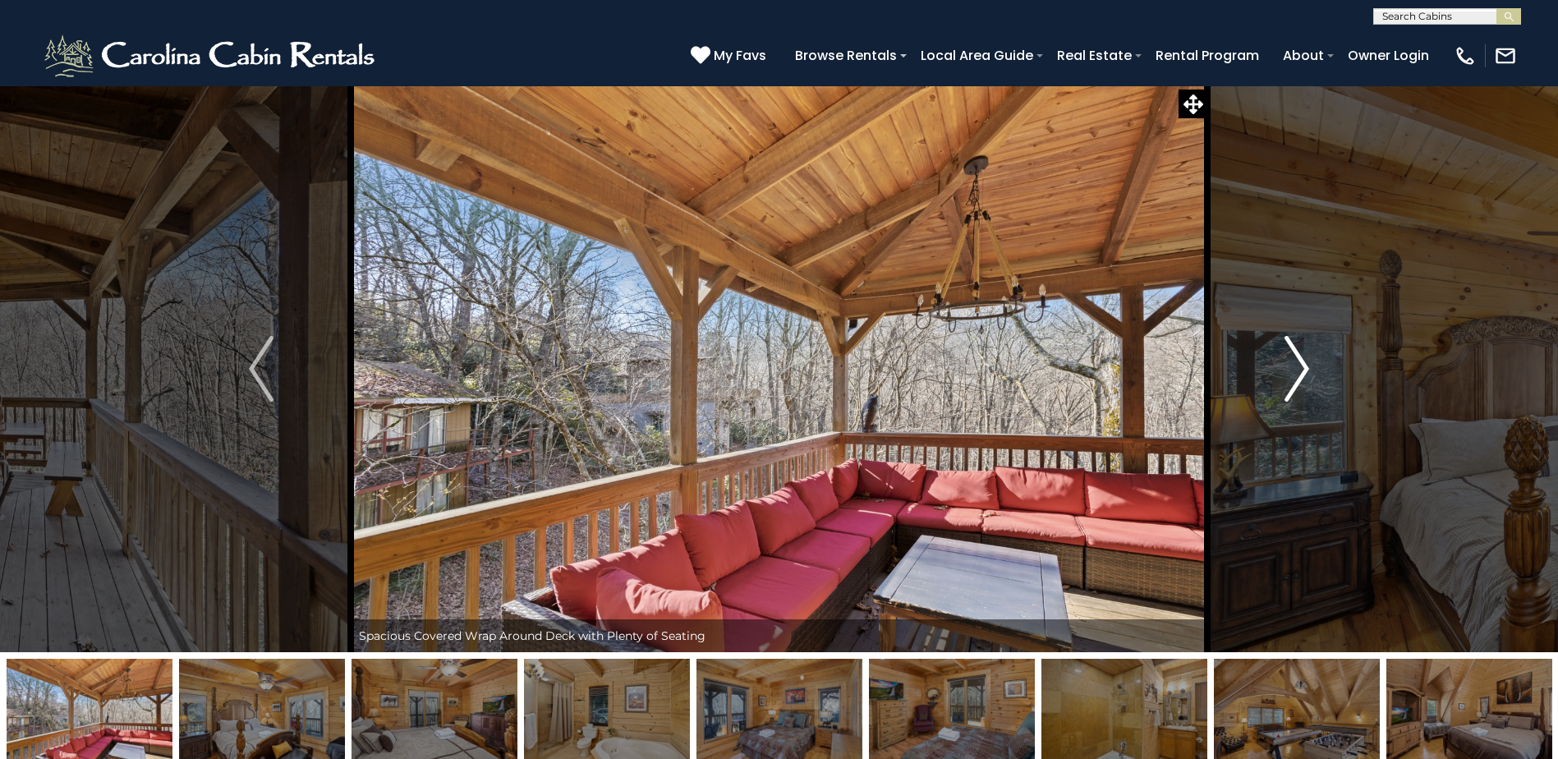
click at [1266, 383] on button "Next" at bounding box center [1296, 368] width 179 height 567
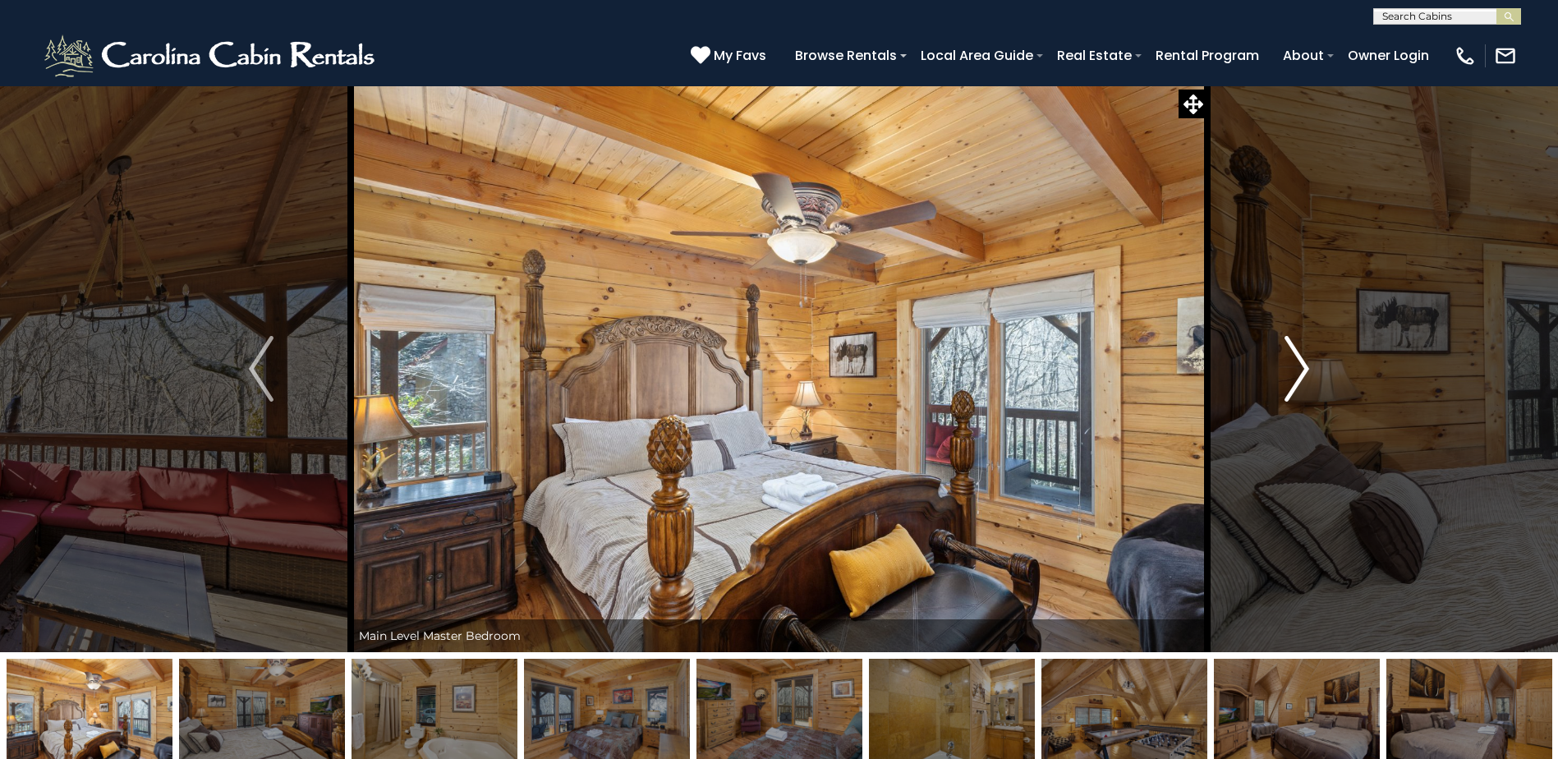
click at [1266, 383] on button "Next" at bounding box center [1296, 368] width 179 height 567
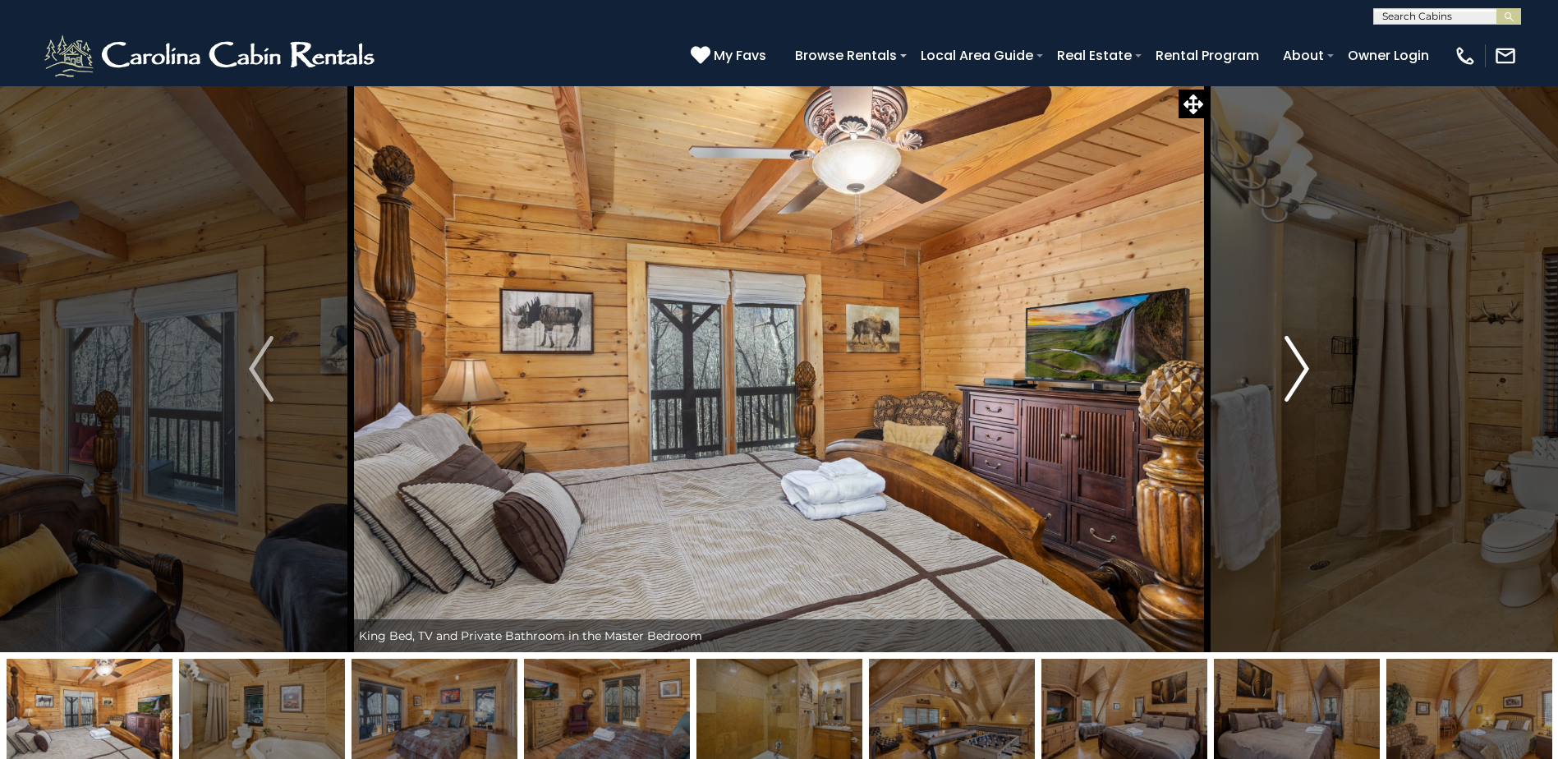
click at [1266, 383] on button "Next" at bounding box center [1296, 368] width 179 height 567
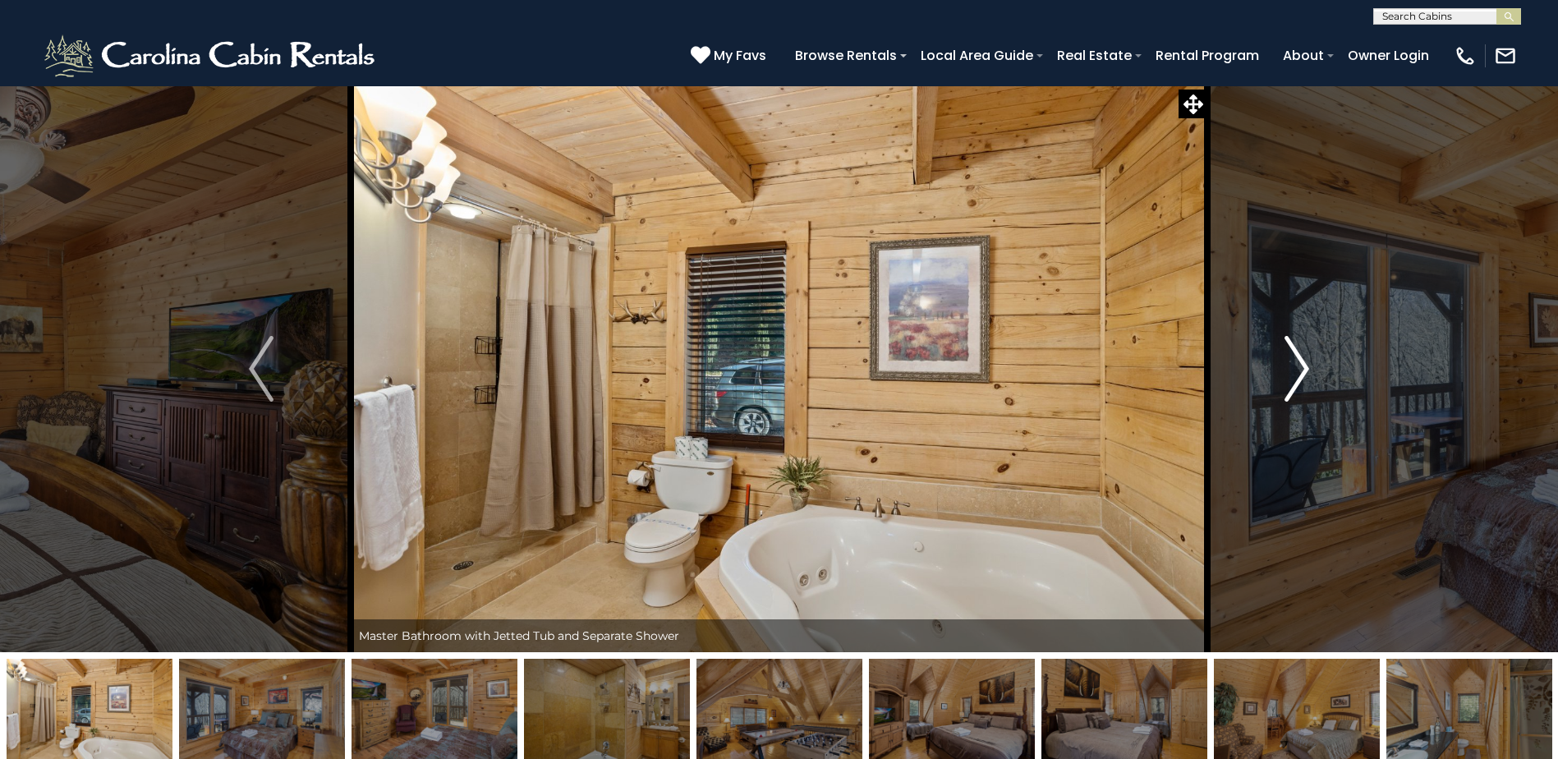
click at [1266, 383] on button "Next" at bounding box center [1296, 368] width 179 height 567
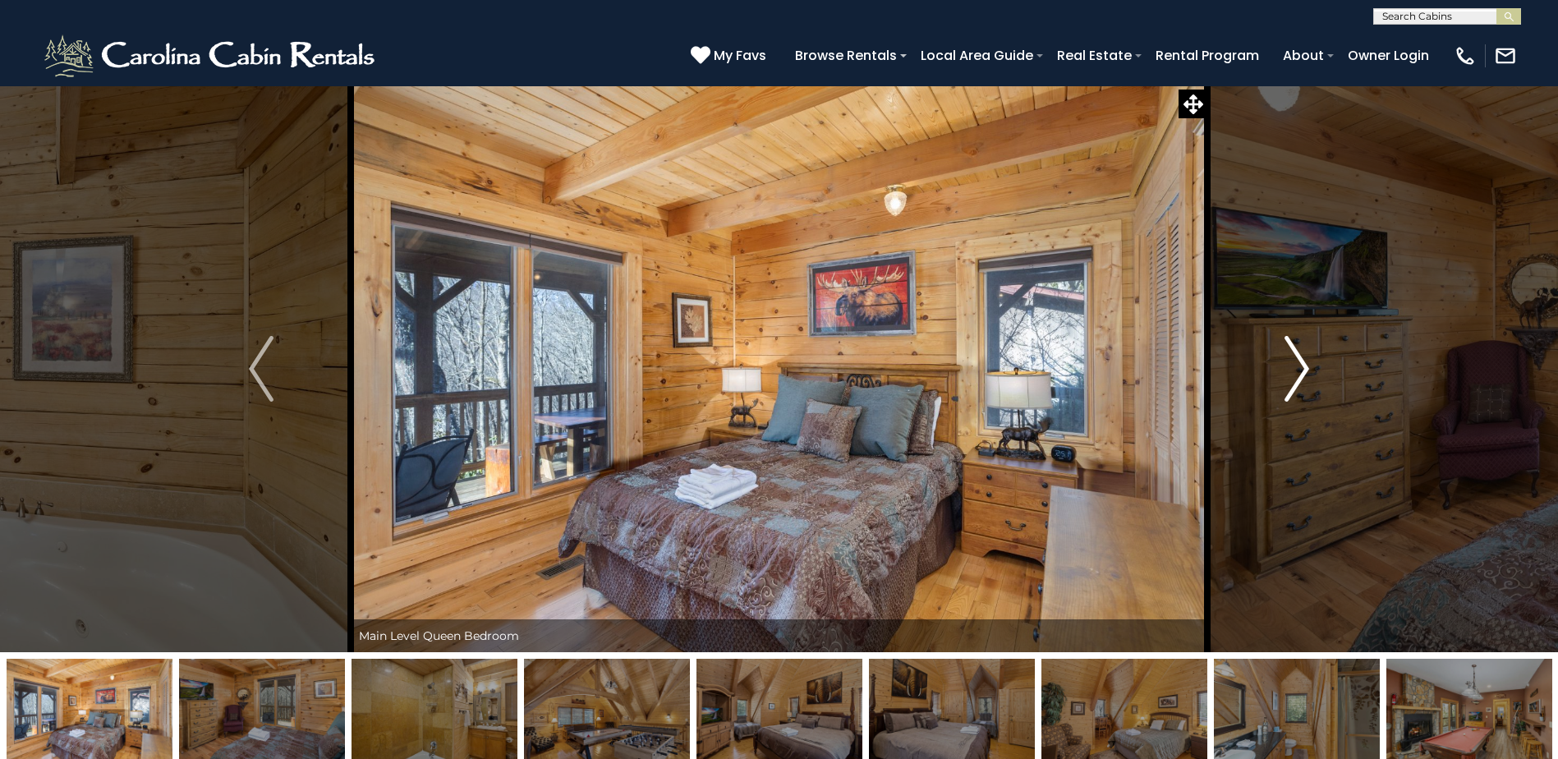
click at [1266, 383] on button "Next" at bounding box center [1296, 368] width 179 height 567
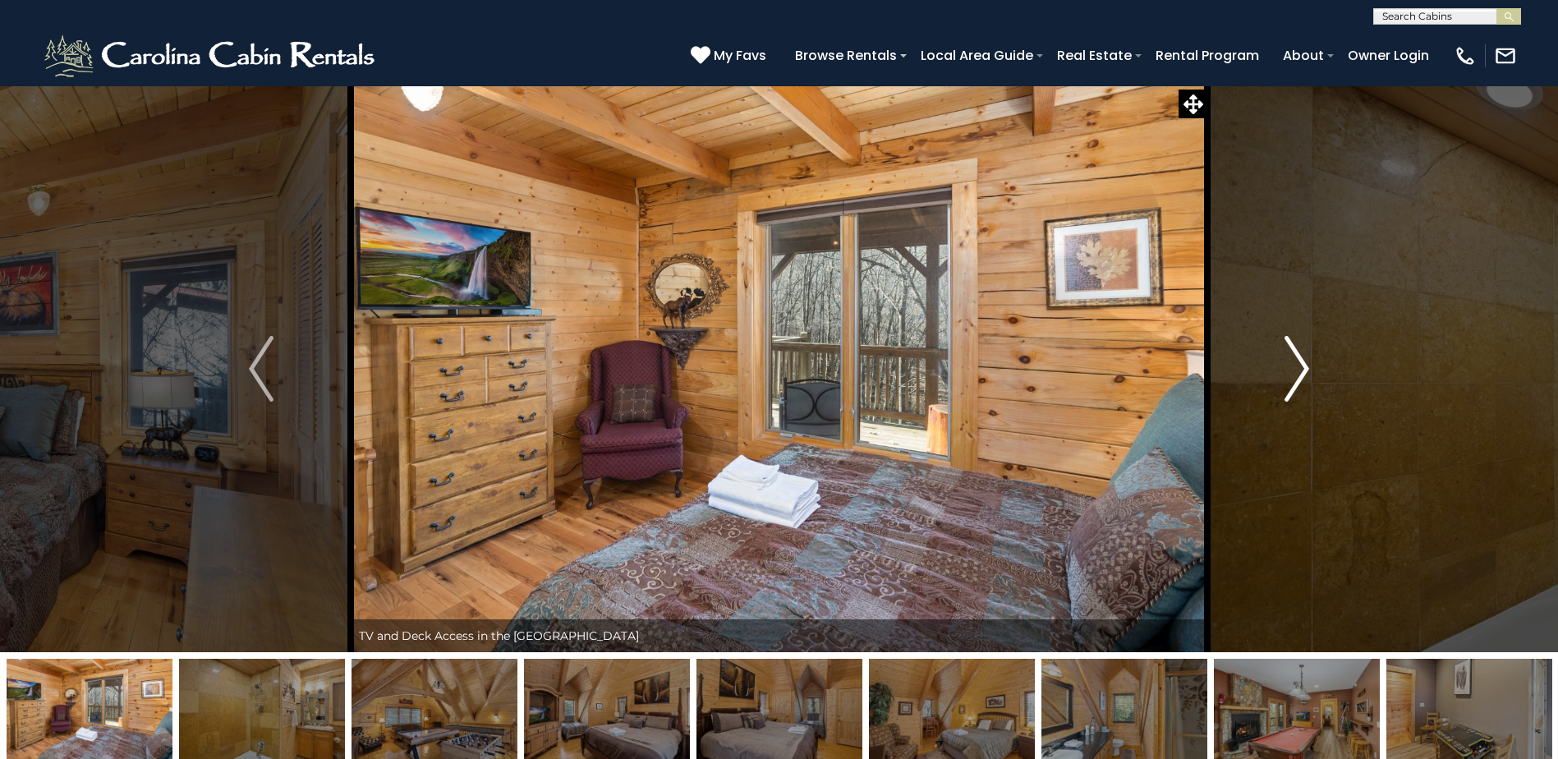
click at [1266, 383] on button "Next" at bounding box center [1296, 368] width 179 height 567
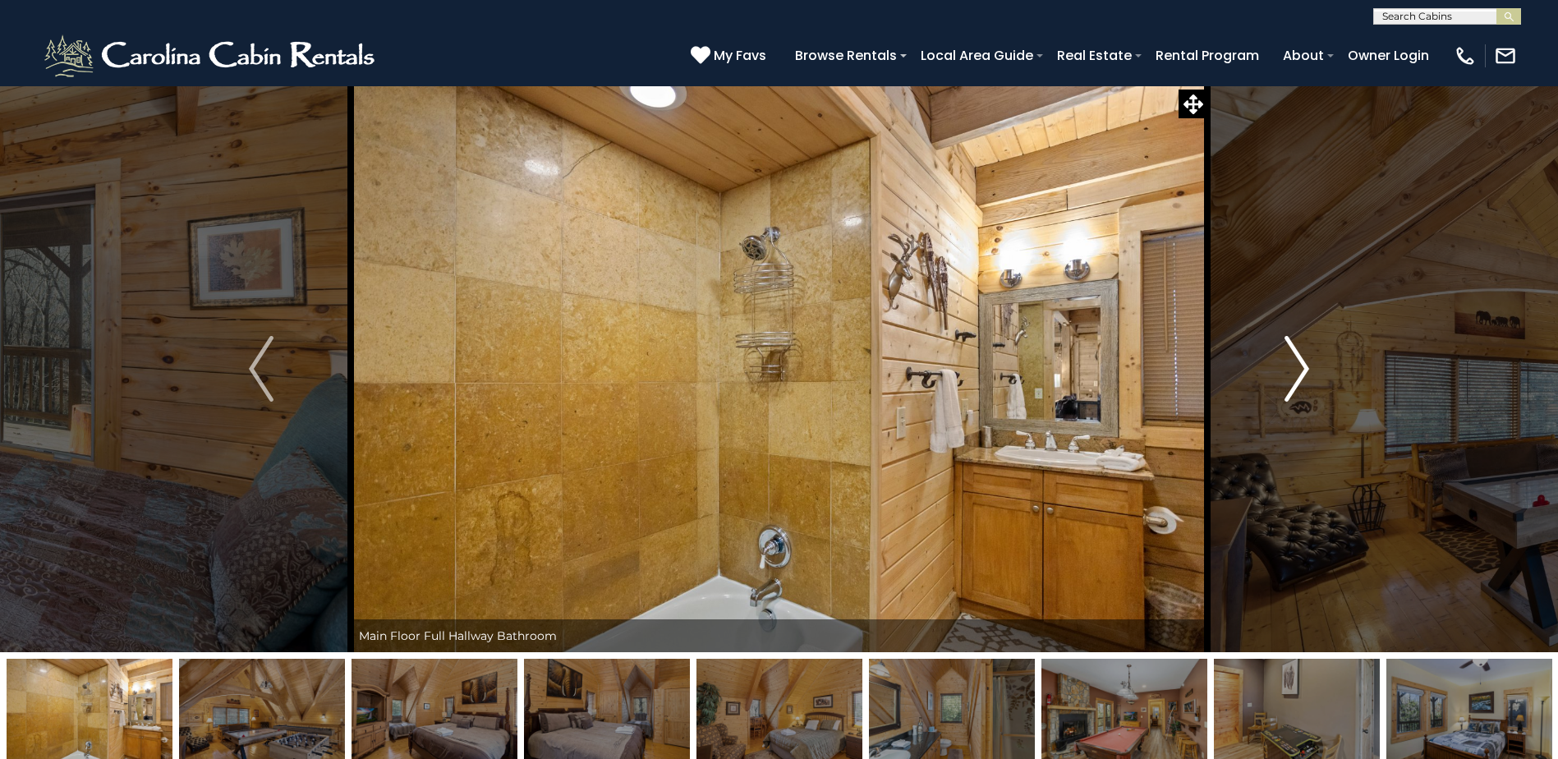
click at [1266, 383] on button "Next" at bounding box center [1296, 368] width 179 height 567
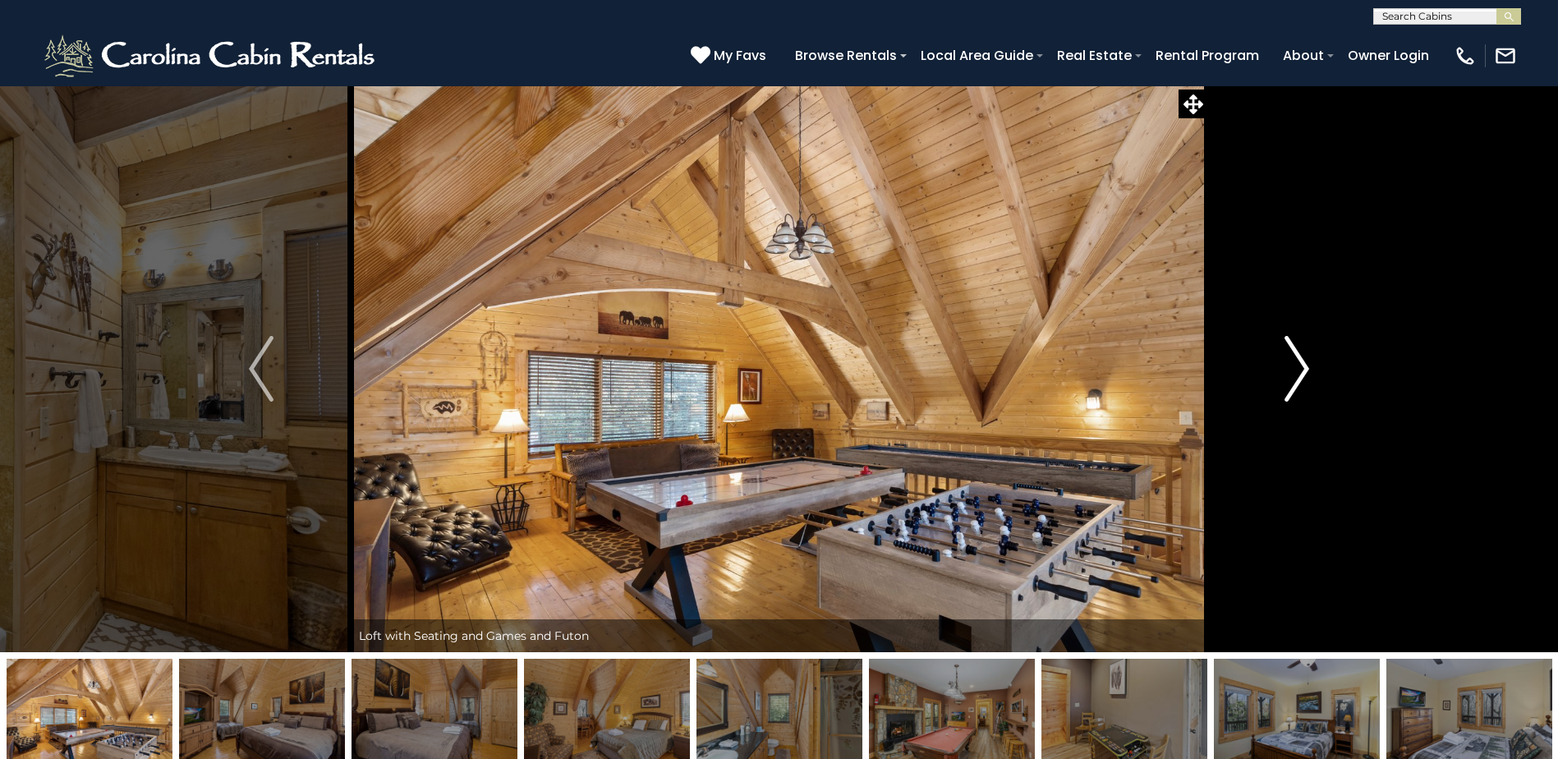
click at [1266, 383] on button "Next" at bounding box center [1296, 368] width 179 height 567
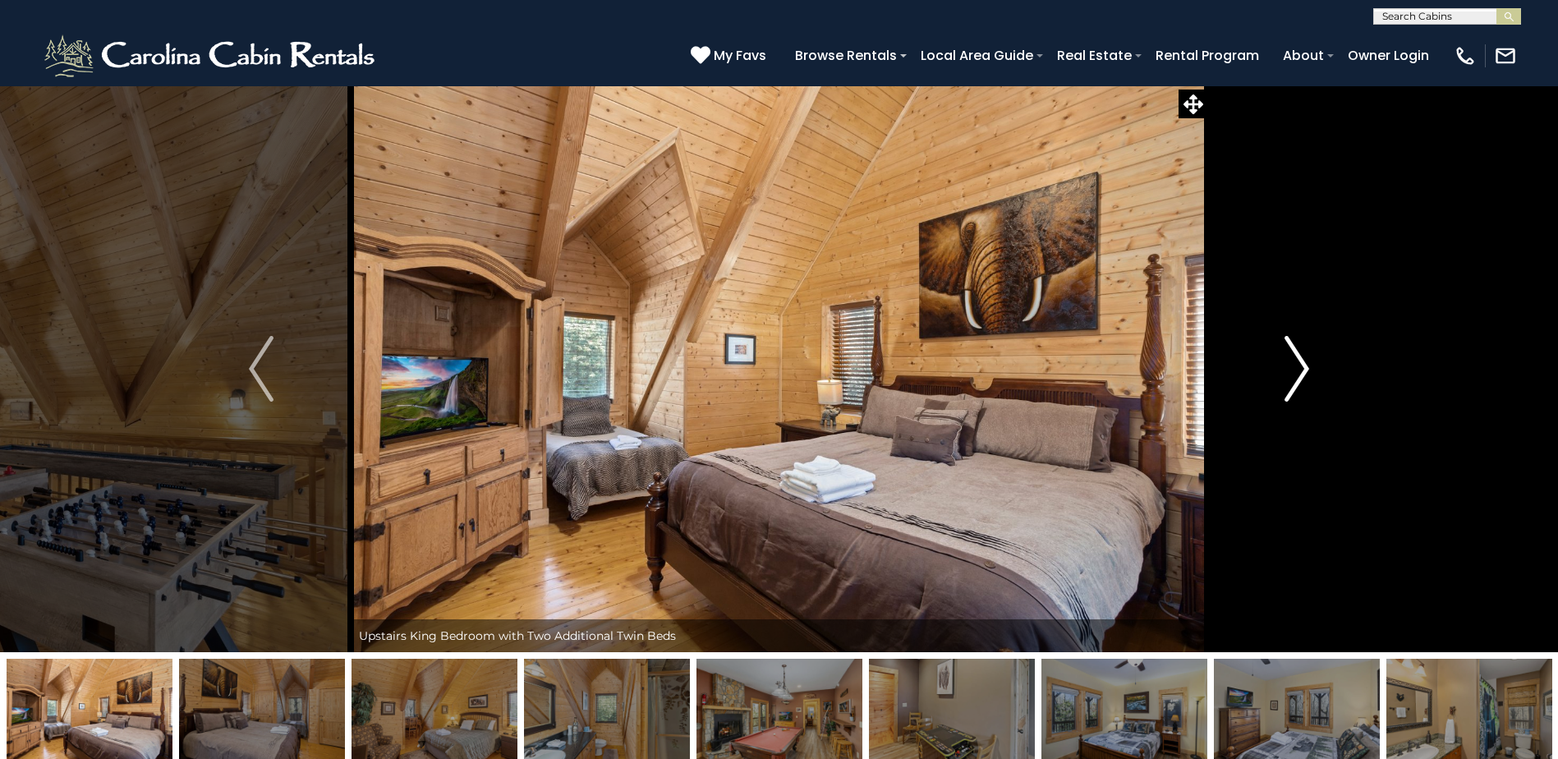
click at [1266, 383] on button "Next" at bounding box center [1296, 368] width 179 height 567
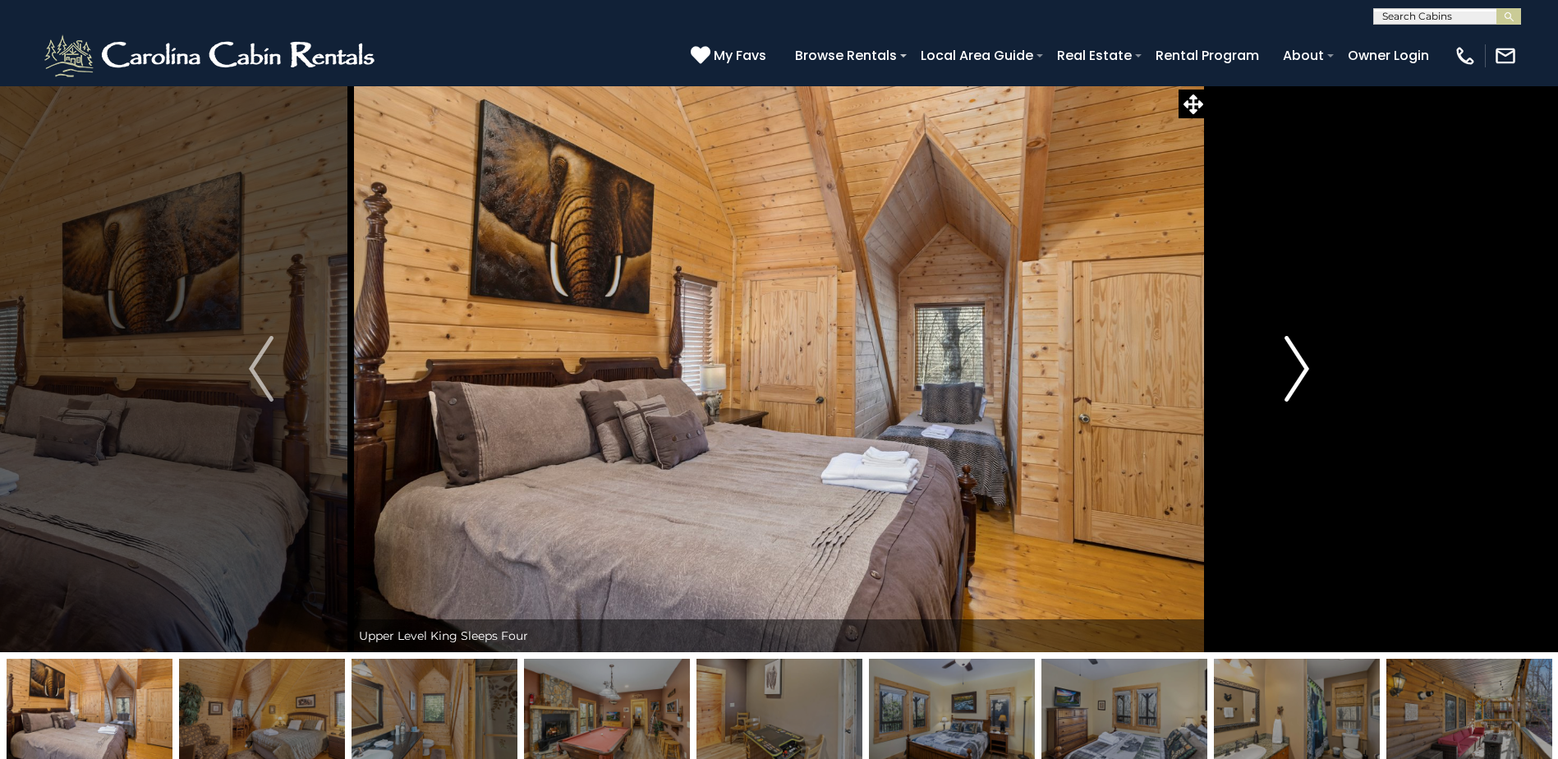
click at [1266, 383] on button "Next" at bounding box center [1296, 368] width 179 height 567
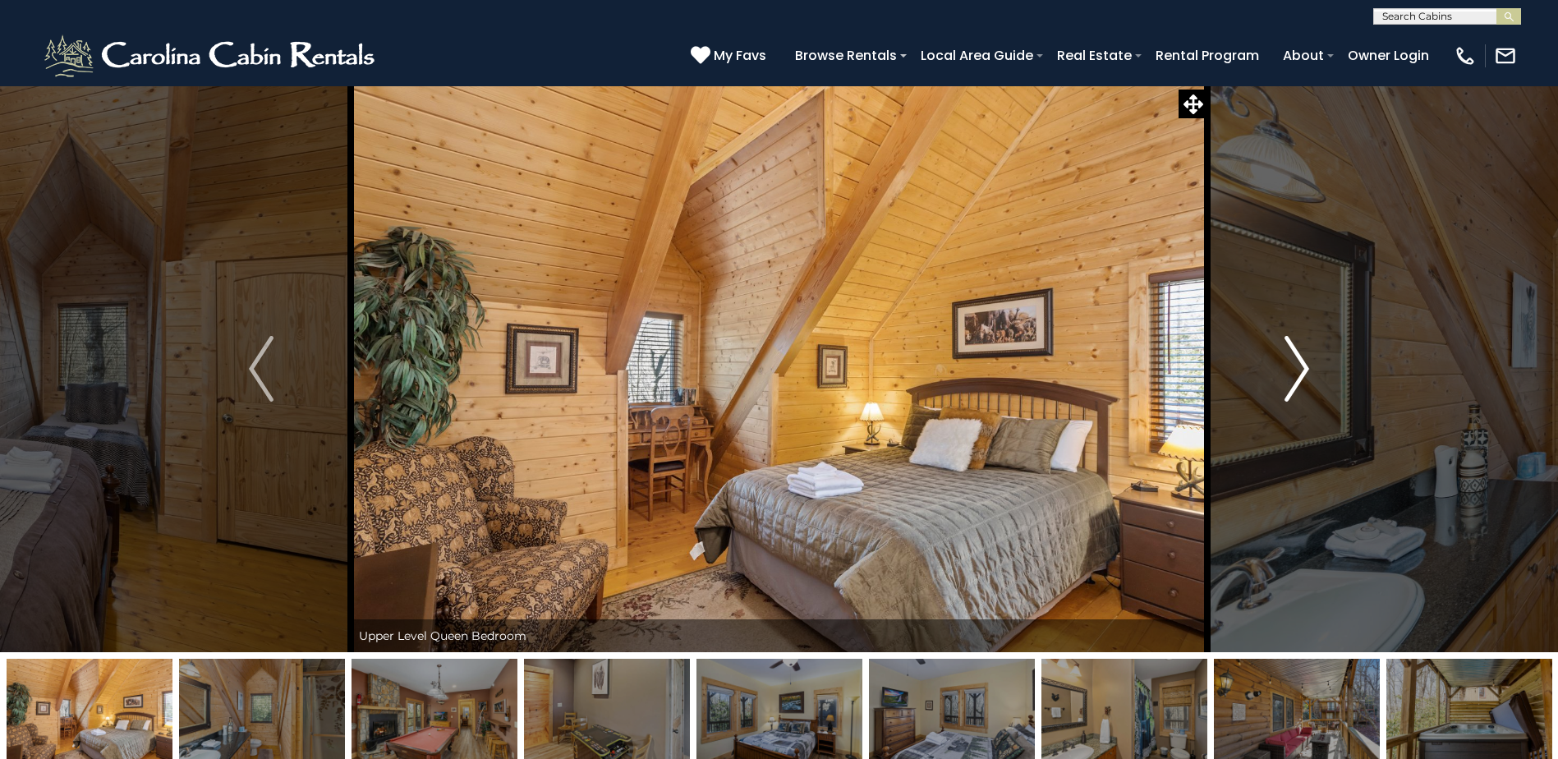
click at [1266, 383] on button "Next" at bounding box center [1296, 368] width 179 height 567
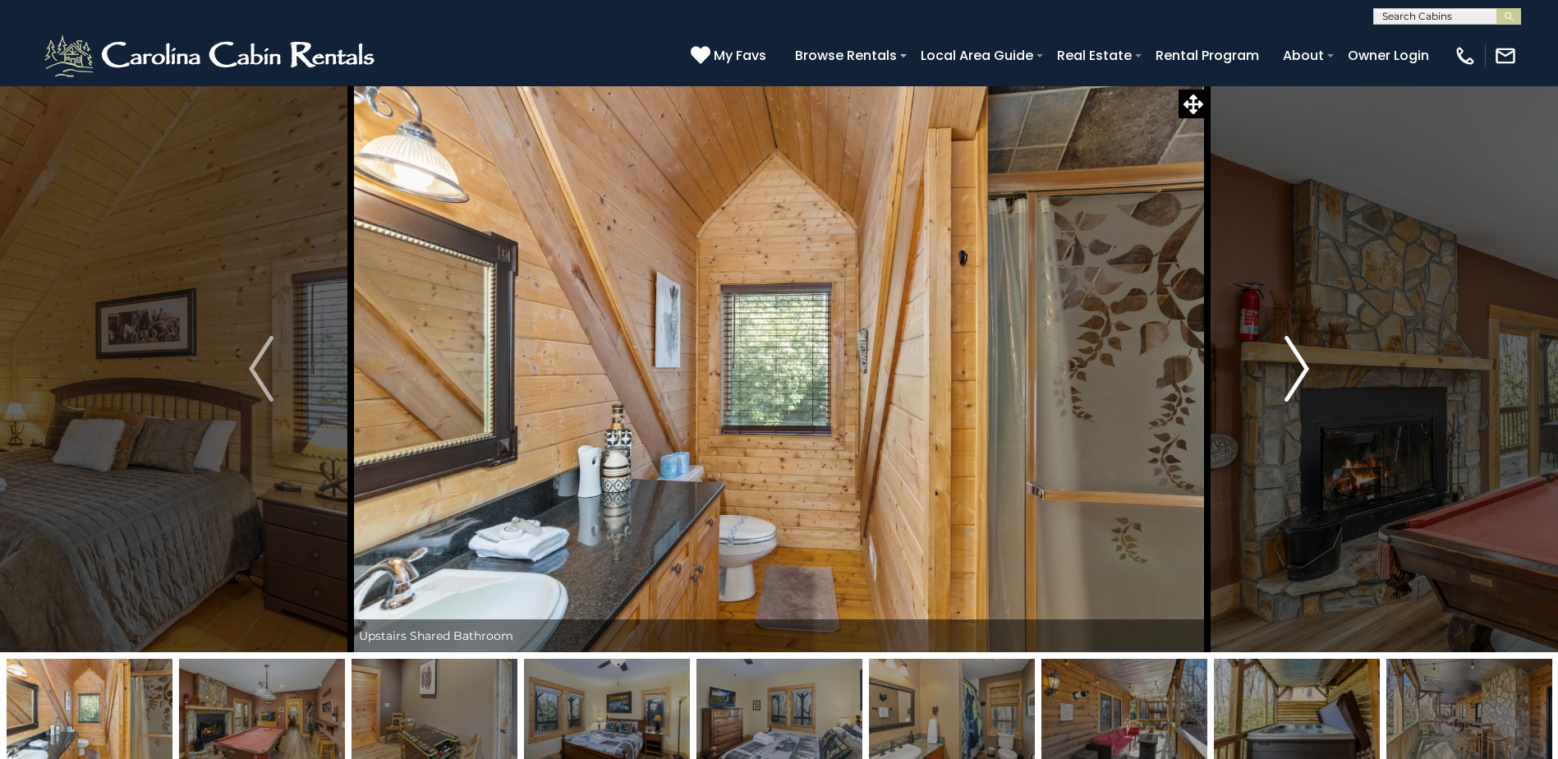
click at [1266, 383] on button "Next" at bounding box center [1296, 368] width 179 height 567
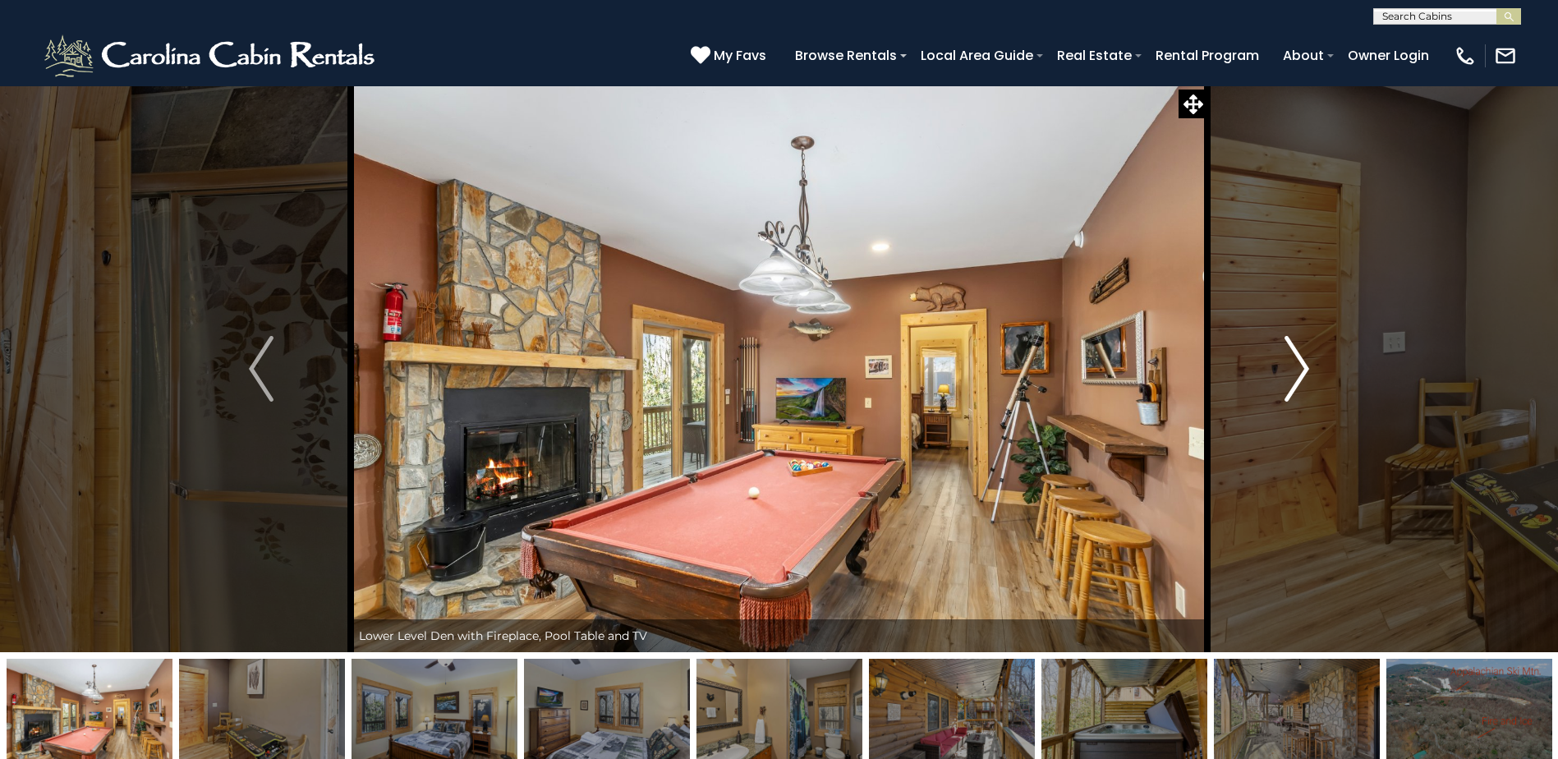
click at [1266, 383] on button "Next" at bounding box center [1296, 368] width 179 height 567
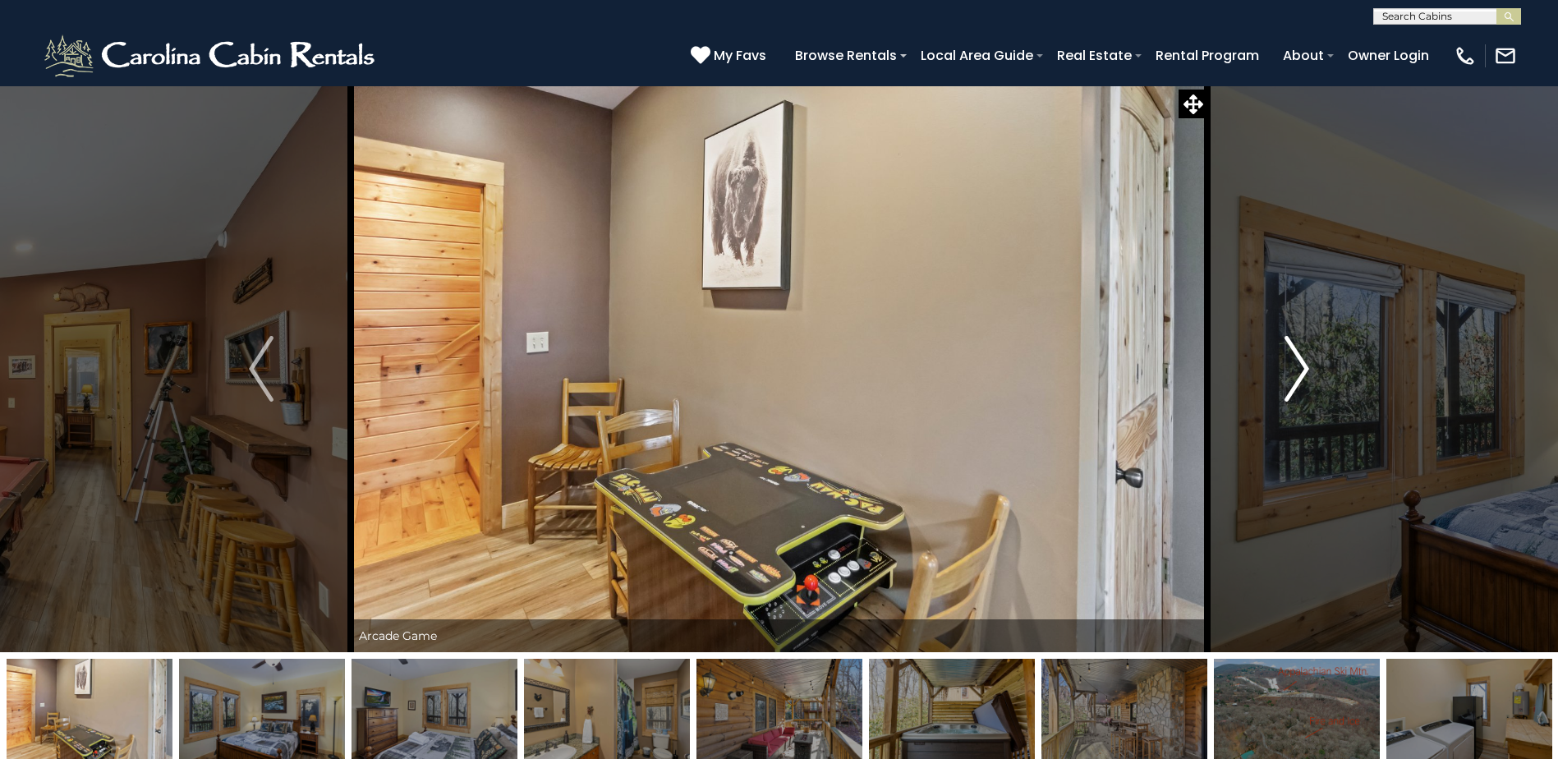
click at [1266, 383] on button "Next" at bounding box center [1296, 368] width 179 height 567
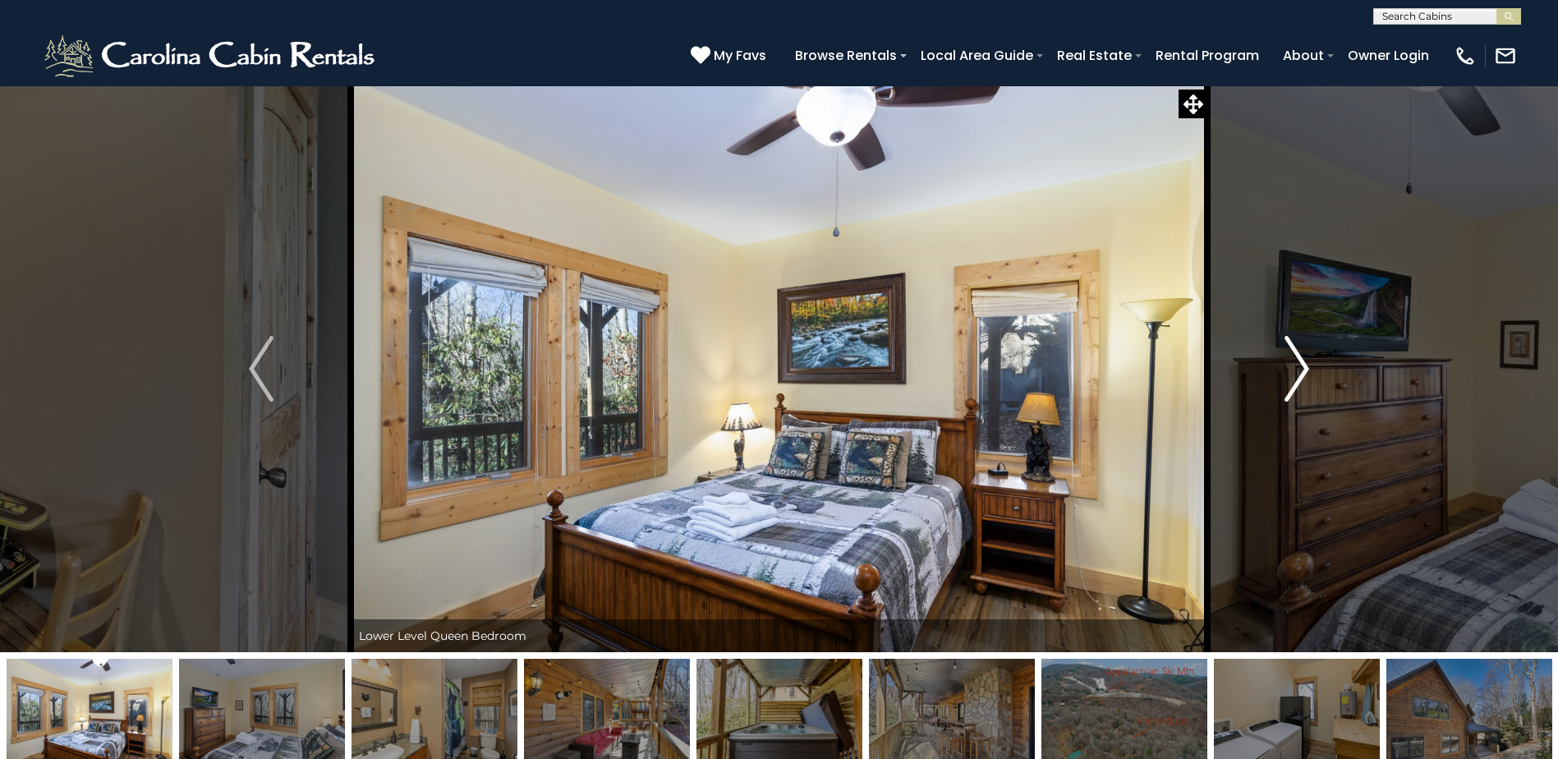
click at [1266, 383] on button "Next" at bounding box center [1296, 368] width 179 height 567
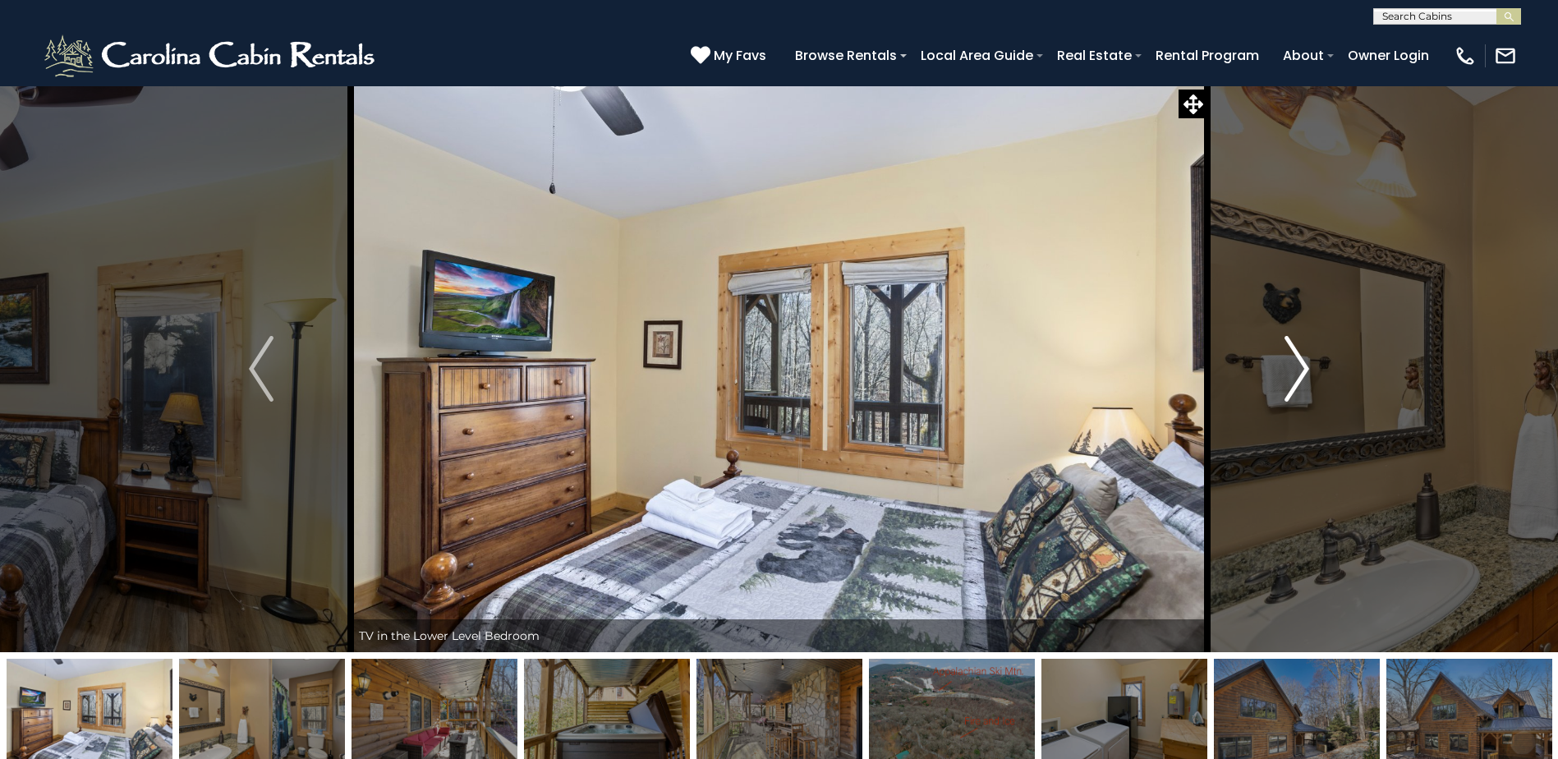
click at [1266, 383] on button "Next" at bounding box center [1296, 368] width 179 height 567
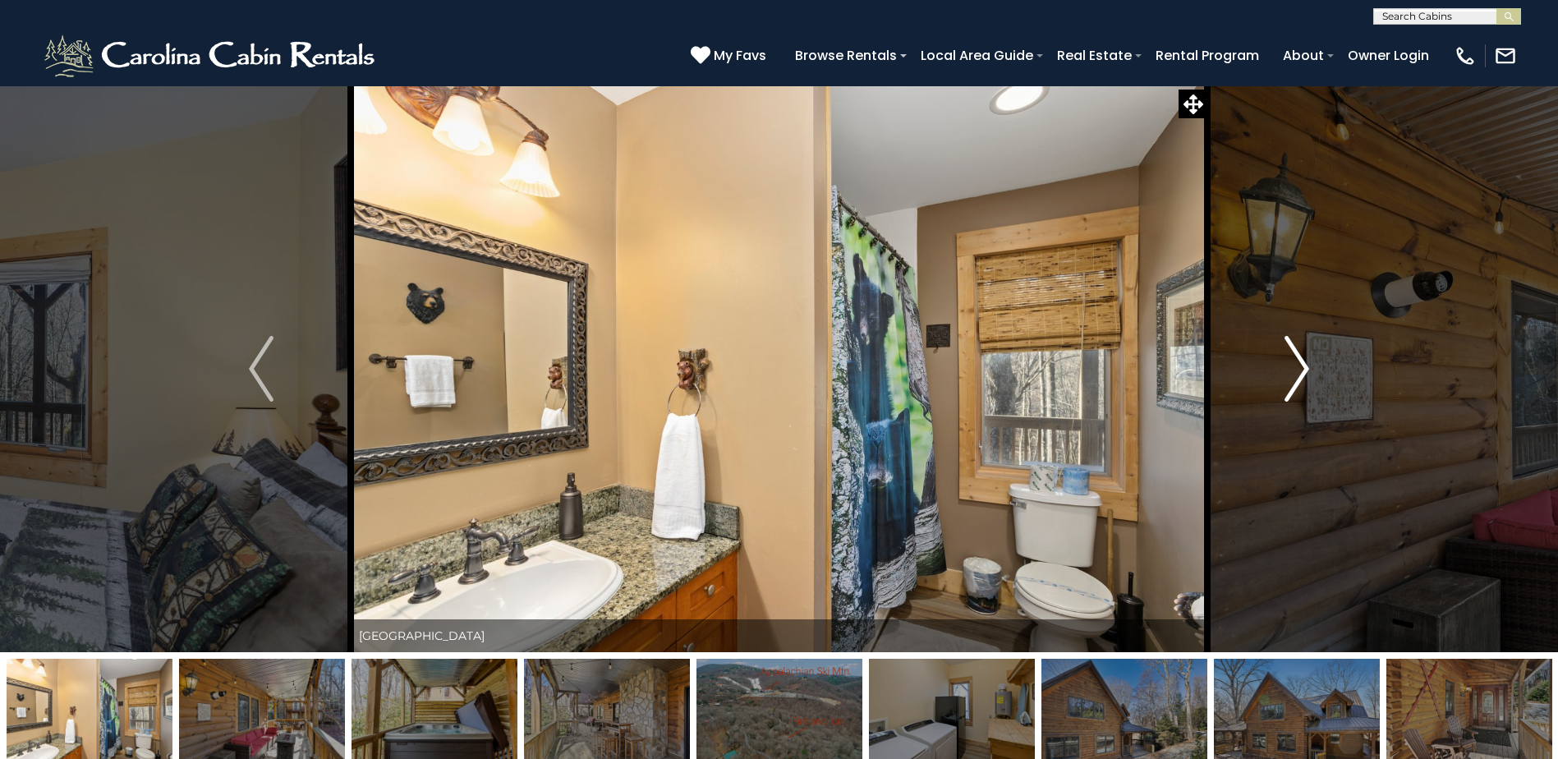
click at [1266, 383] on button "Next" at bounding box center [1296, 368] width 179 height 567
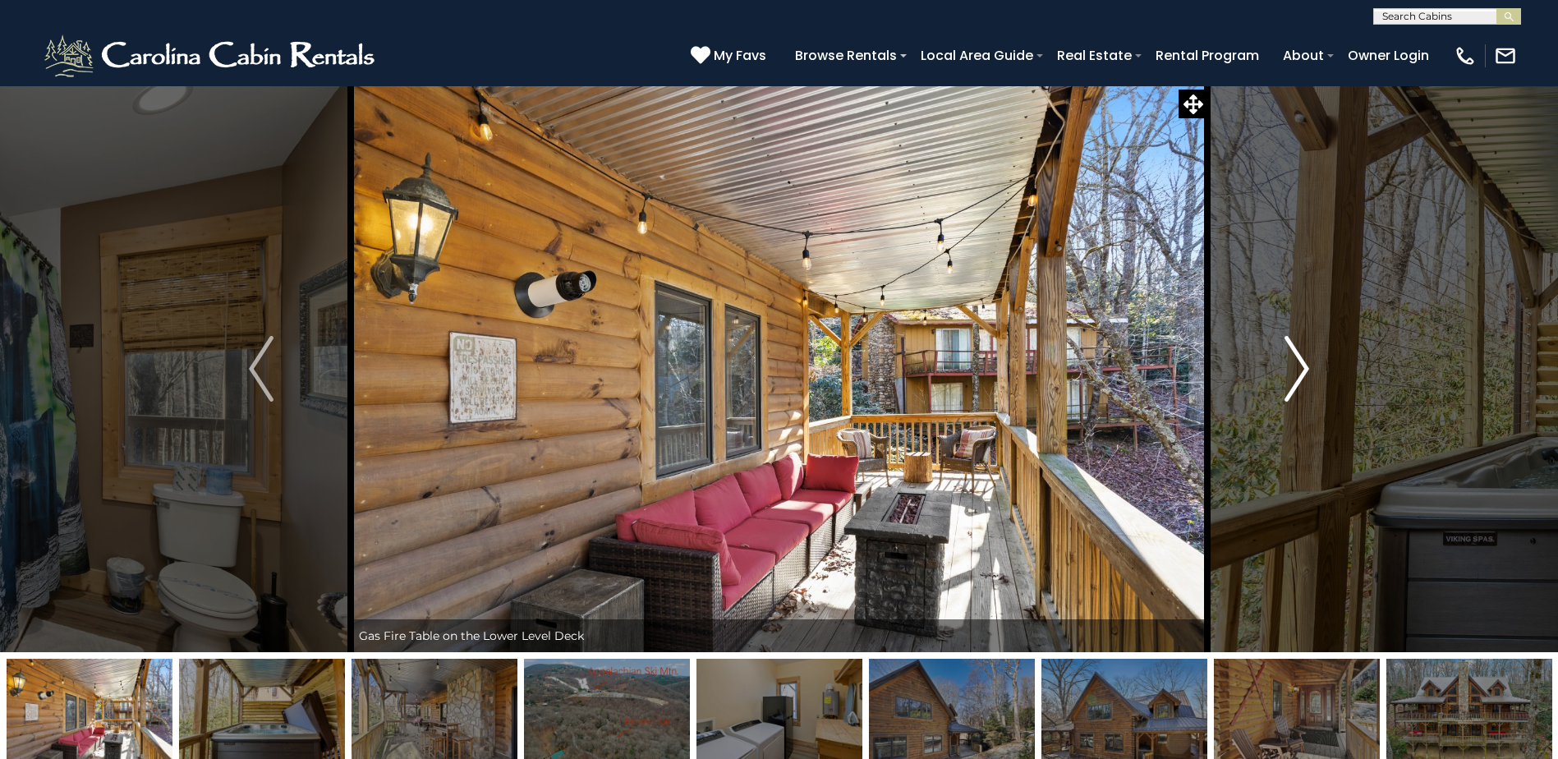
click at [1266, 383] on button "Next" at bounding box center [1296, 368] width 179 height 567
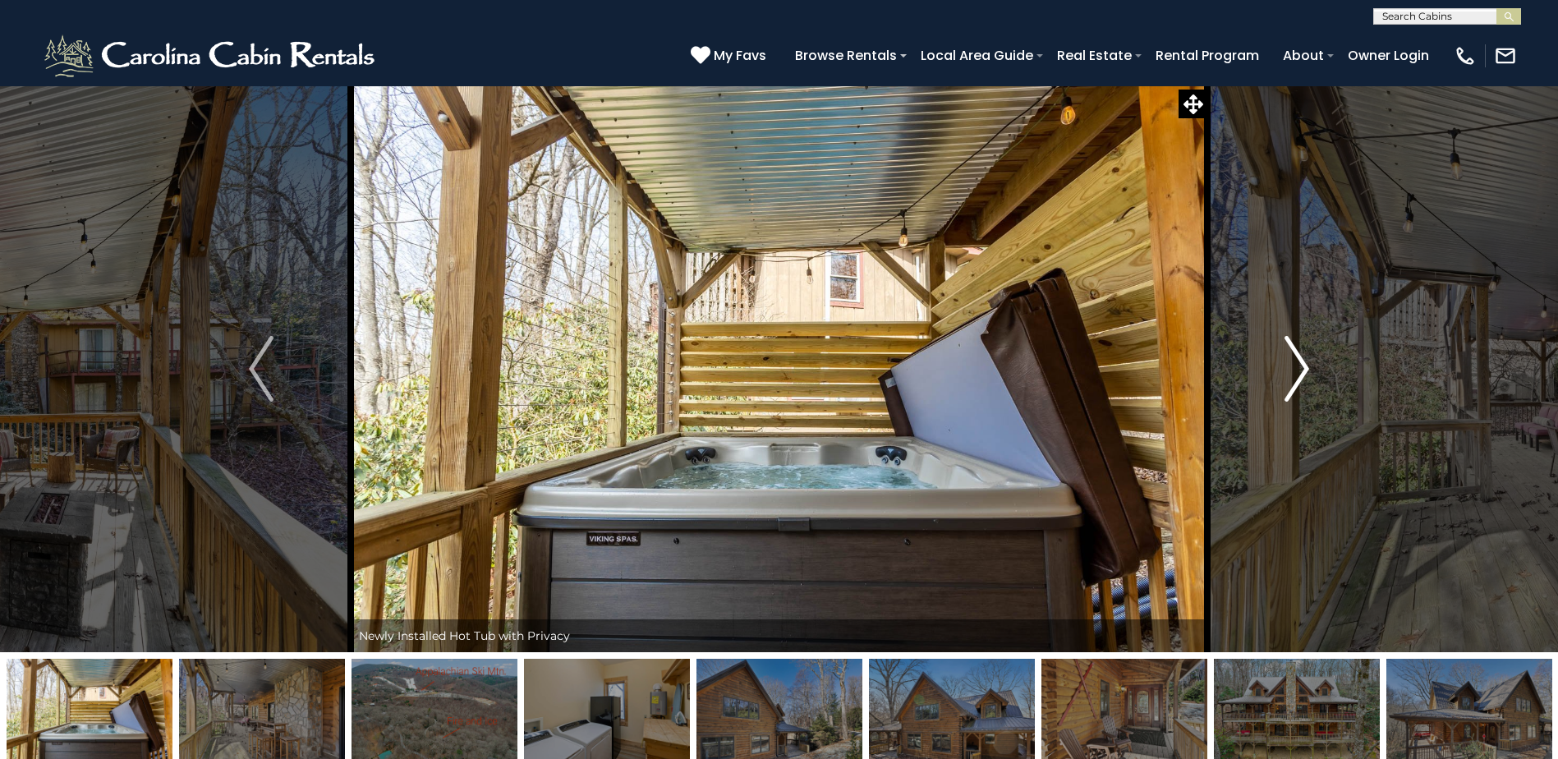
click at [1266, 383] on button "Next" at bounding box center [1296, 368] width 179 height 567
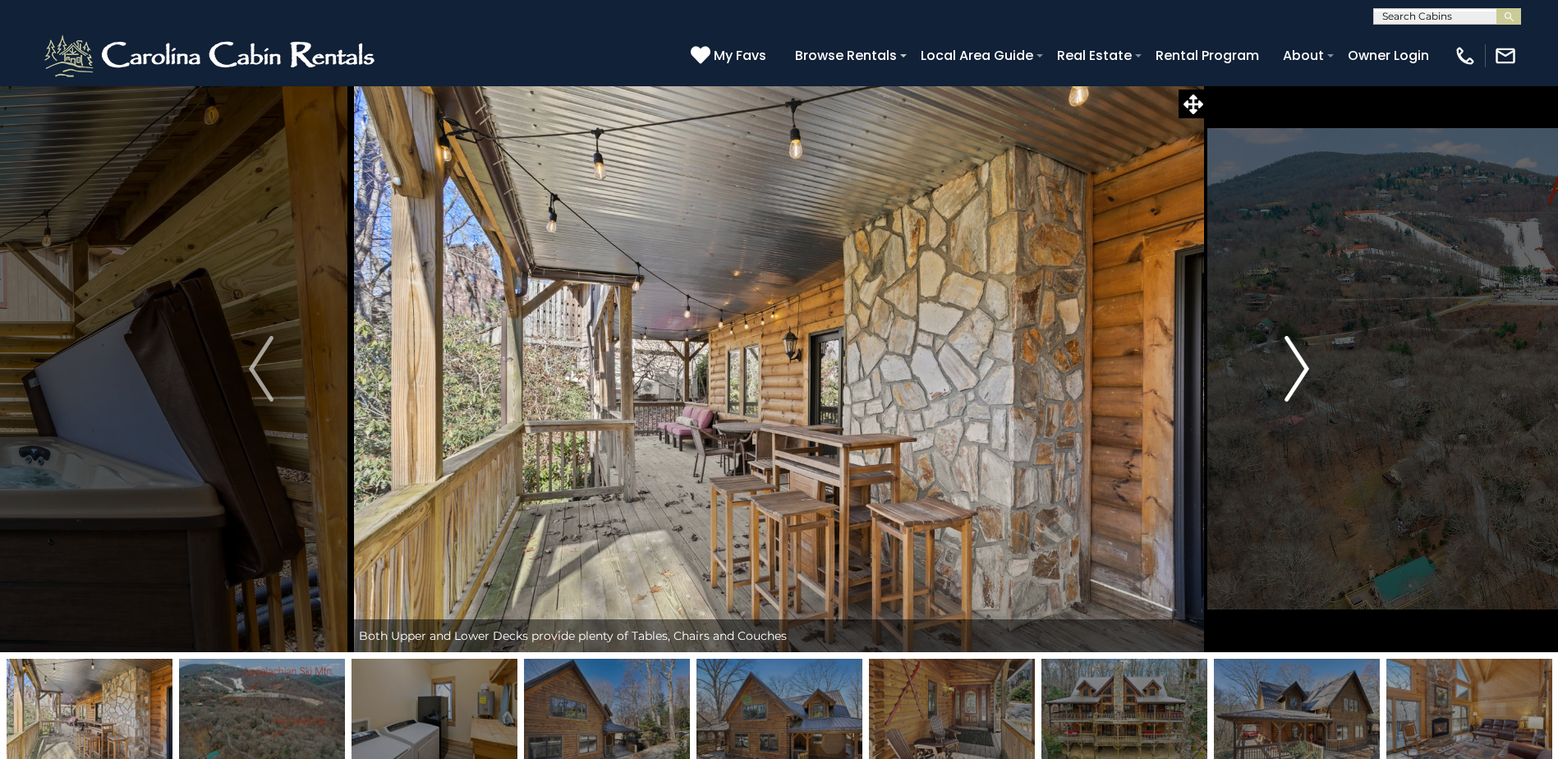
click at [1266, 383] on button "Next" at bounding box center [1296, 368] width 179 height 567
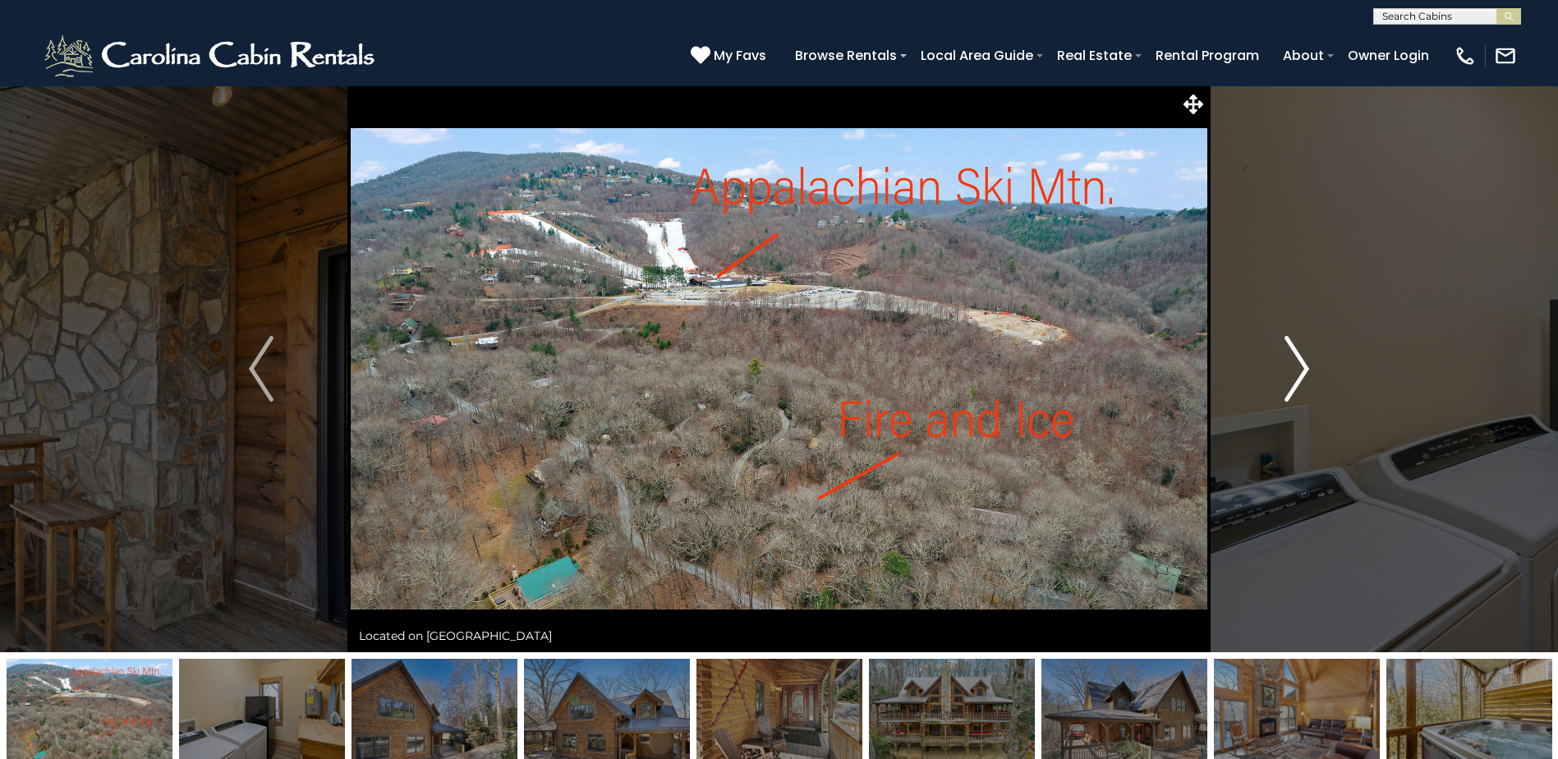
click at [1266, 383] on button "Next" at bounding box center [1296, 368] width 179 height 567
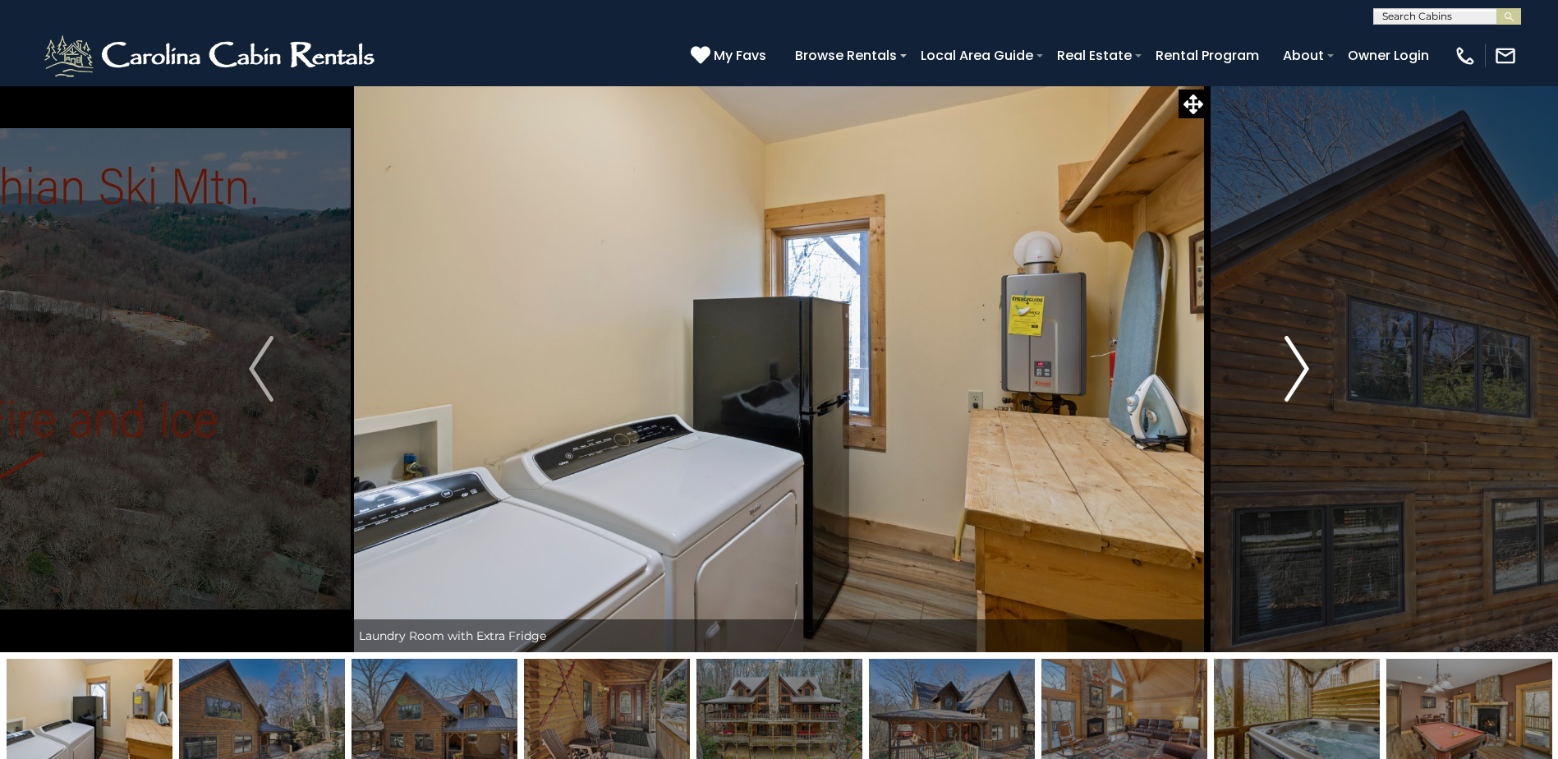
click at [1266, 383] on button "Next" at bounding box center [1296, 368] width 179 height 567
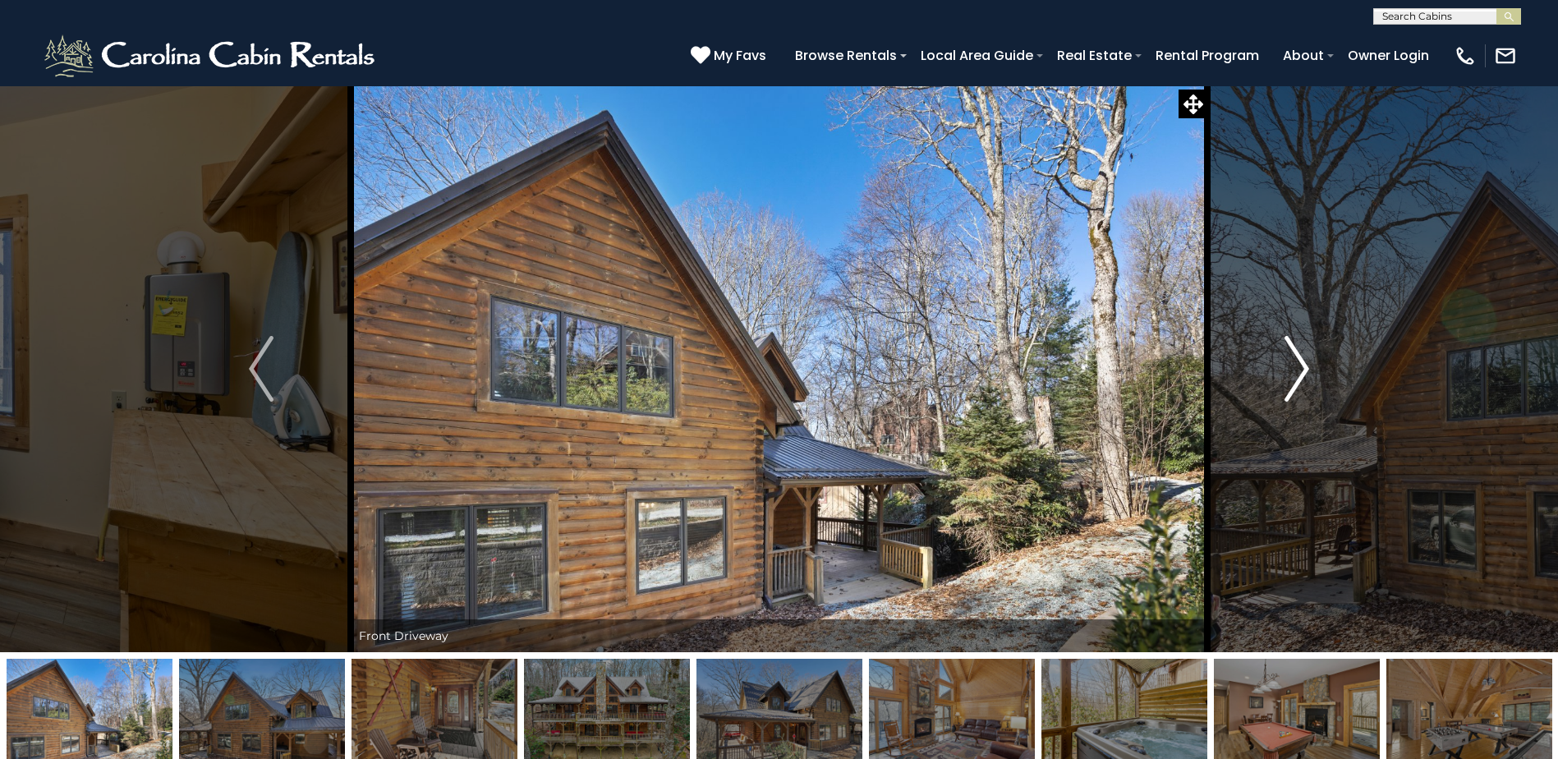
click at [1266, 383] on button "Next" at bounding box center [1296, 368] width 179 height 567
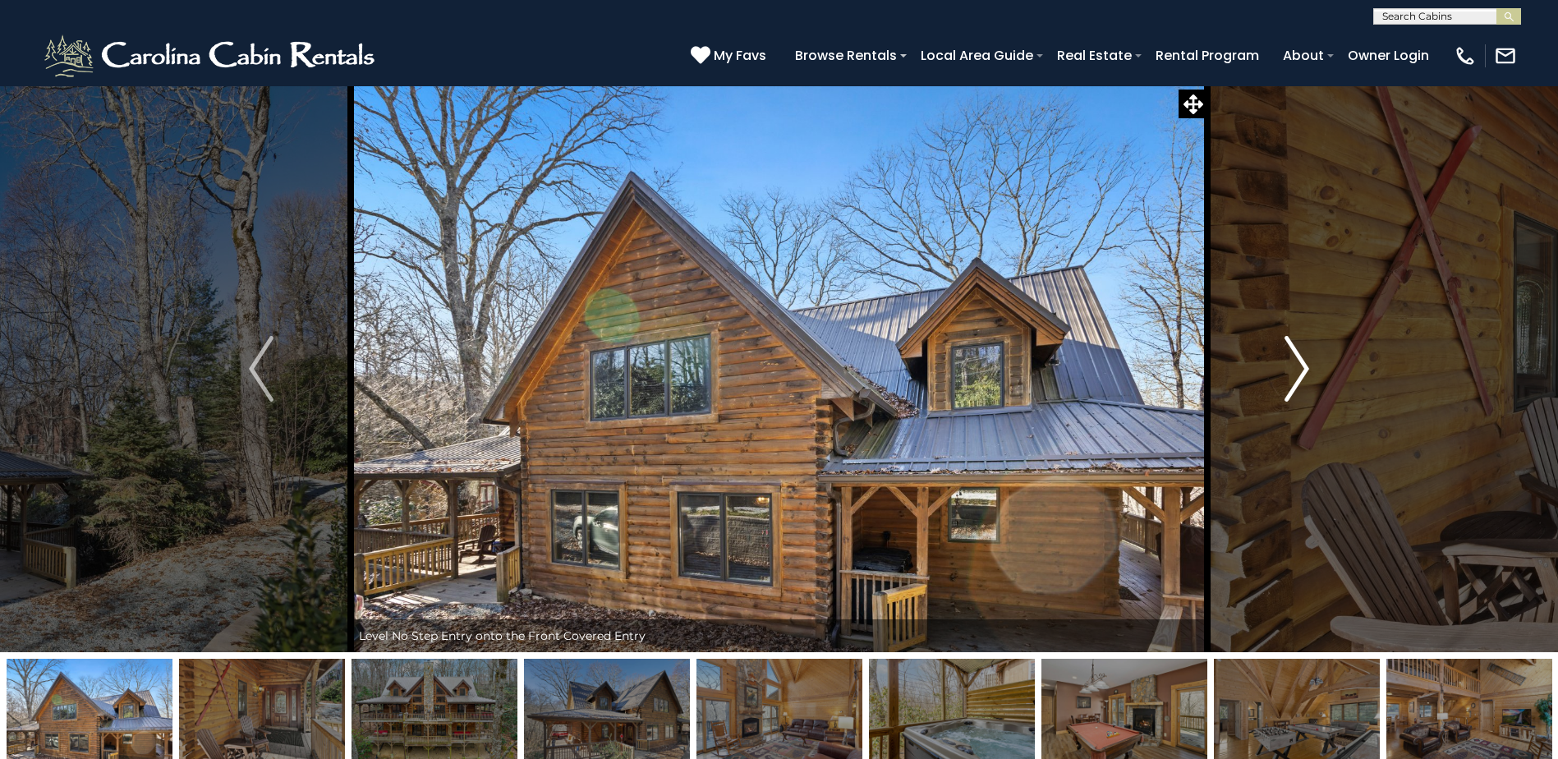
drag, startPoint x: 1266, startPoint y: 383, endPoint x: 1266, endPoint y: 367, distance: 15.6
click at [1266, 381] on button "Next" at bounding box center [1296, 368] width 179 height 567
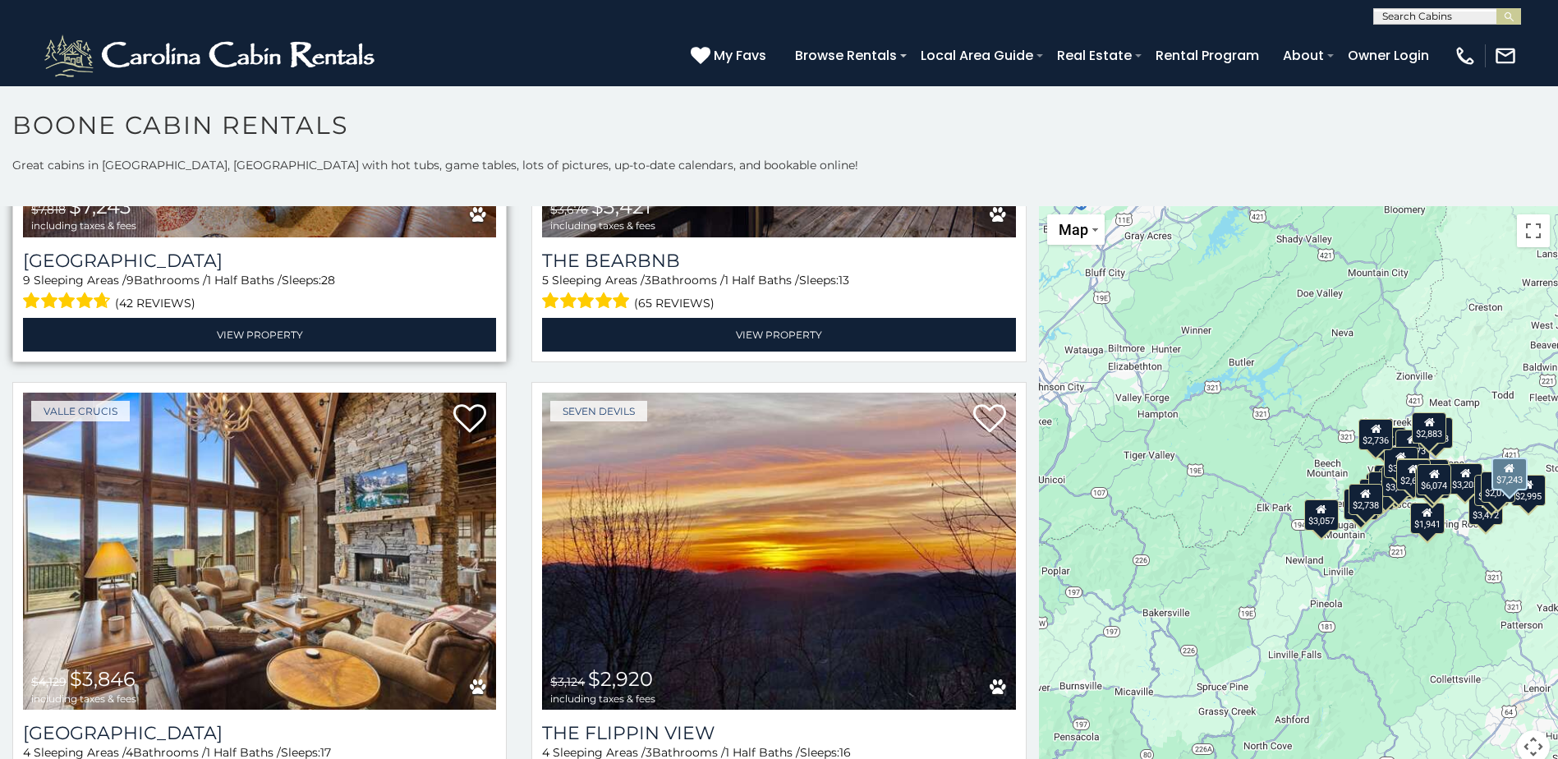
scroll to position [1314, 0]
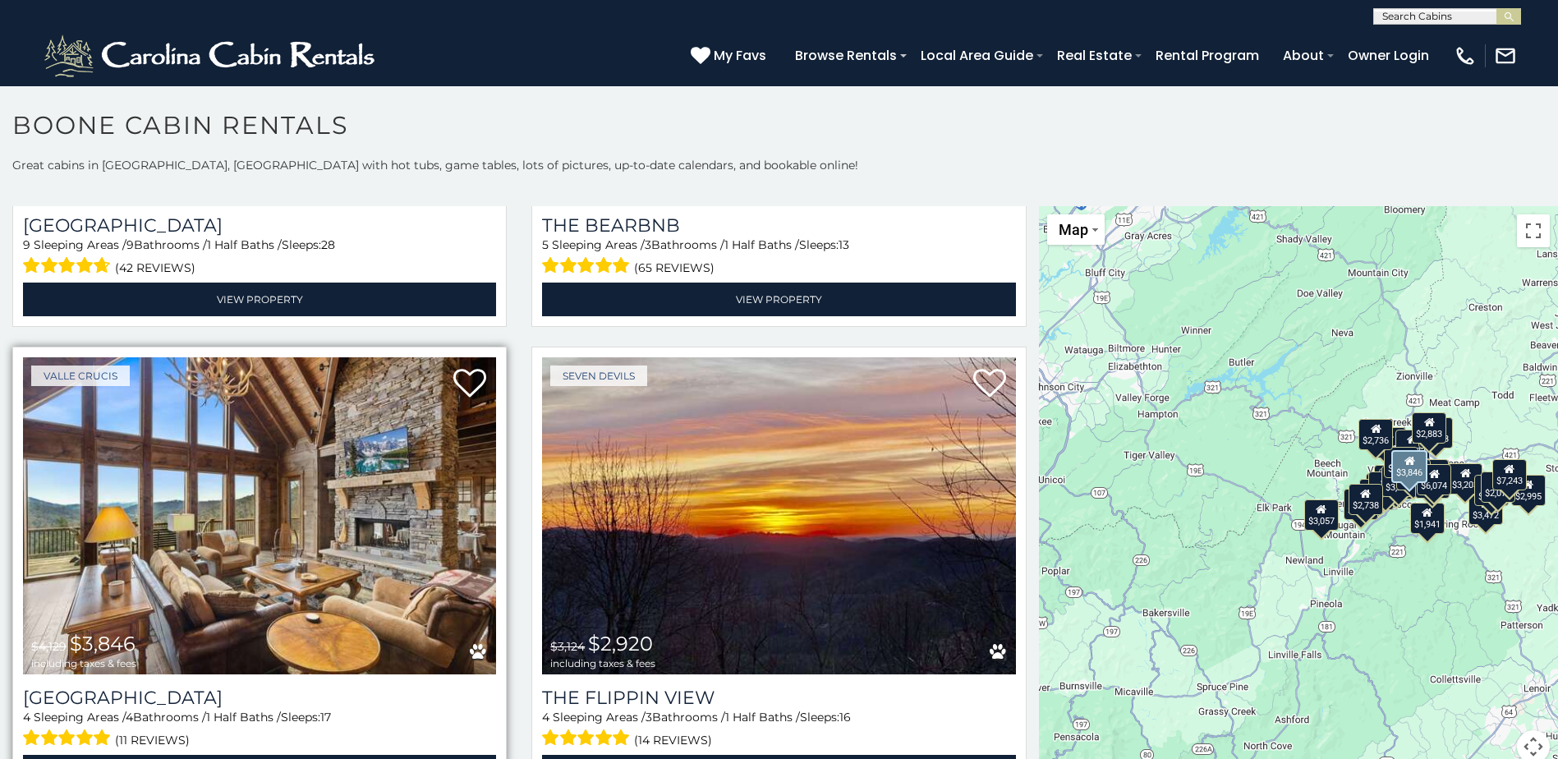
click at [286, 442] on img at bounding box center [259, 515] width 473 height 317
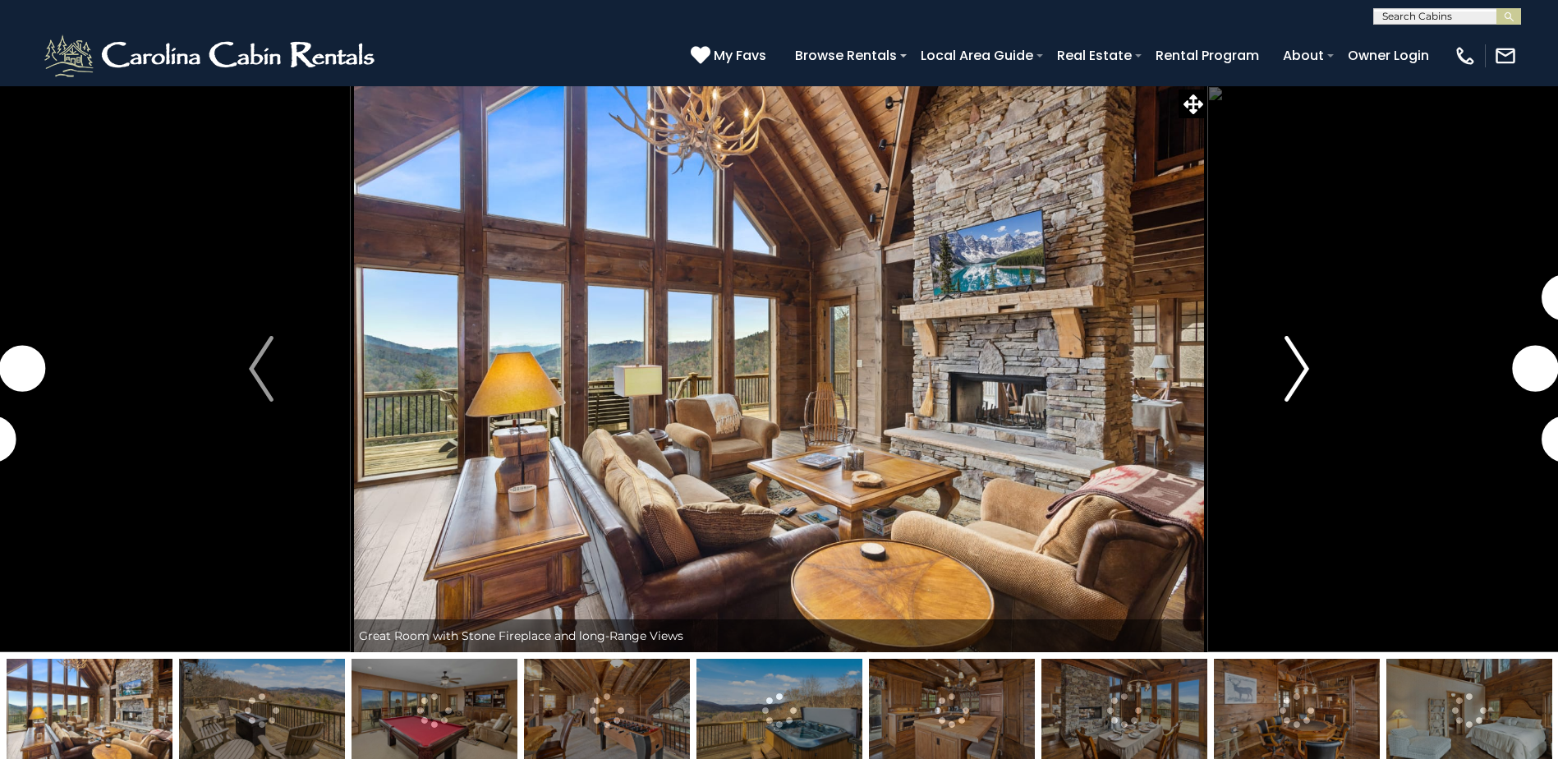
click at [1270, 335] on button "Next" at bounding box center [1296, 368] width 179 height 567
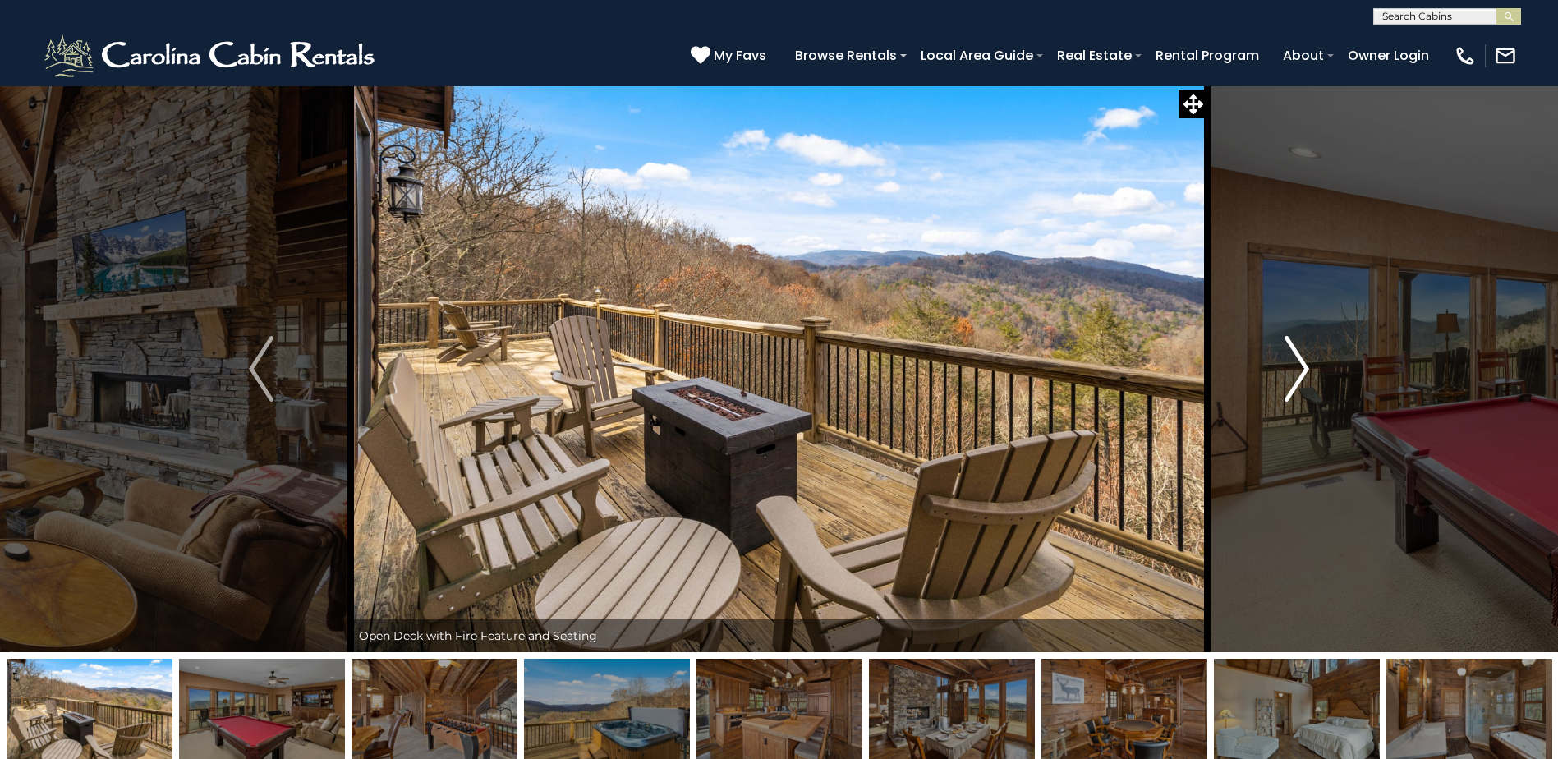
click at [1270, 335] on button "Next" at bounding box center [1296, 368] width 179 height 567
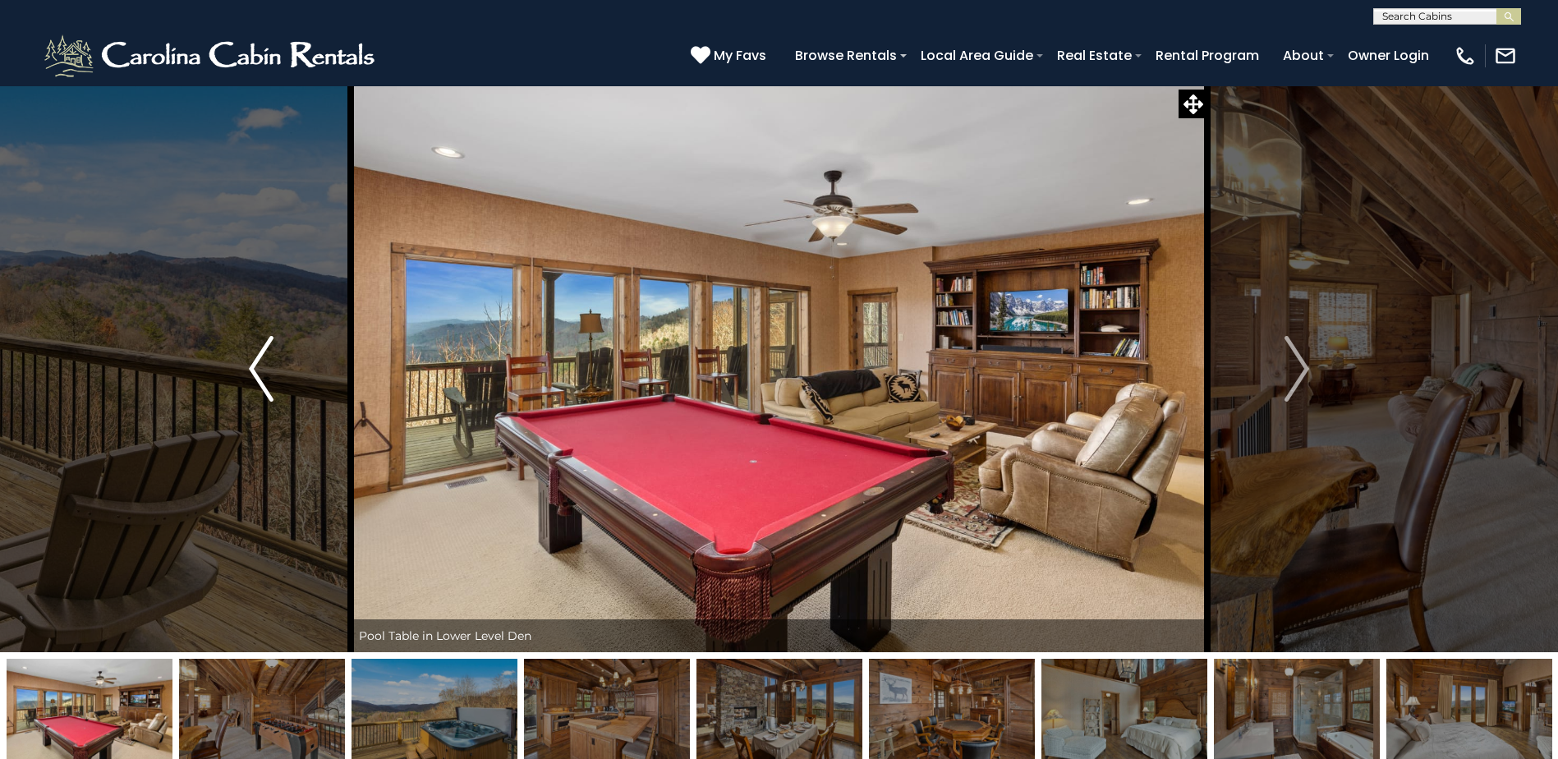
click at [243, 347] on button "Previous" at bounding box center [261, 368] width 179 height 567
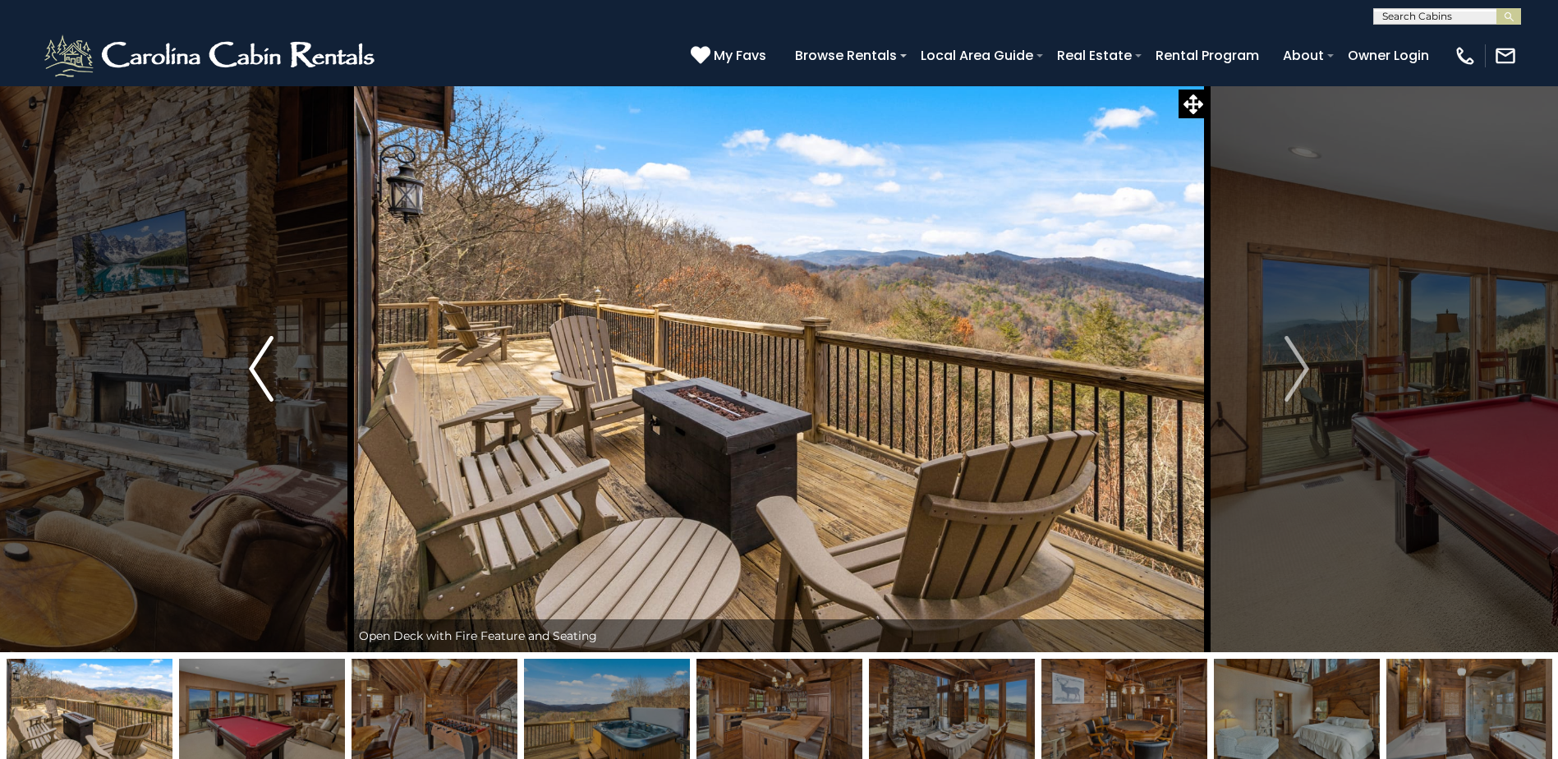
click at [253, 346] on img "Previous" at bounding box center [261, 369] width 25 height 66
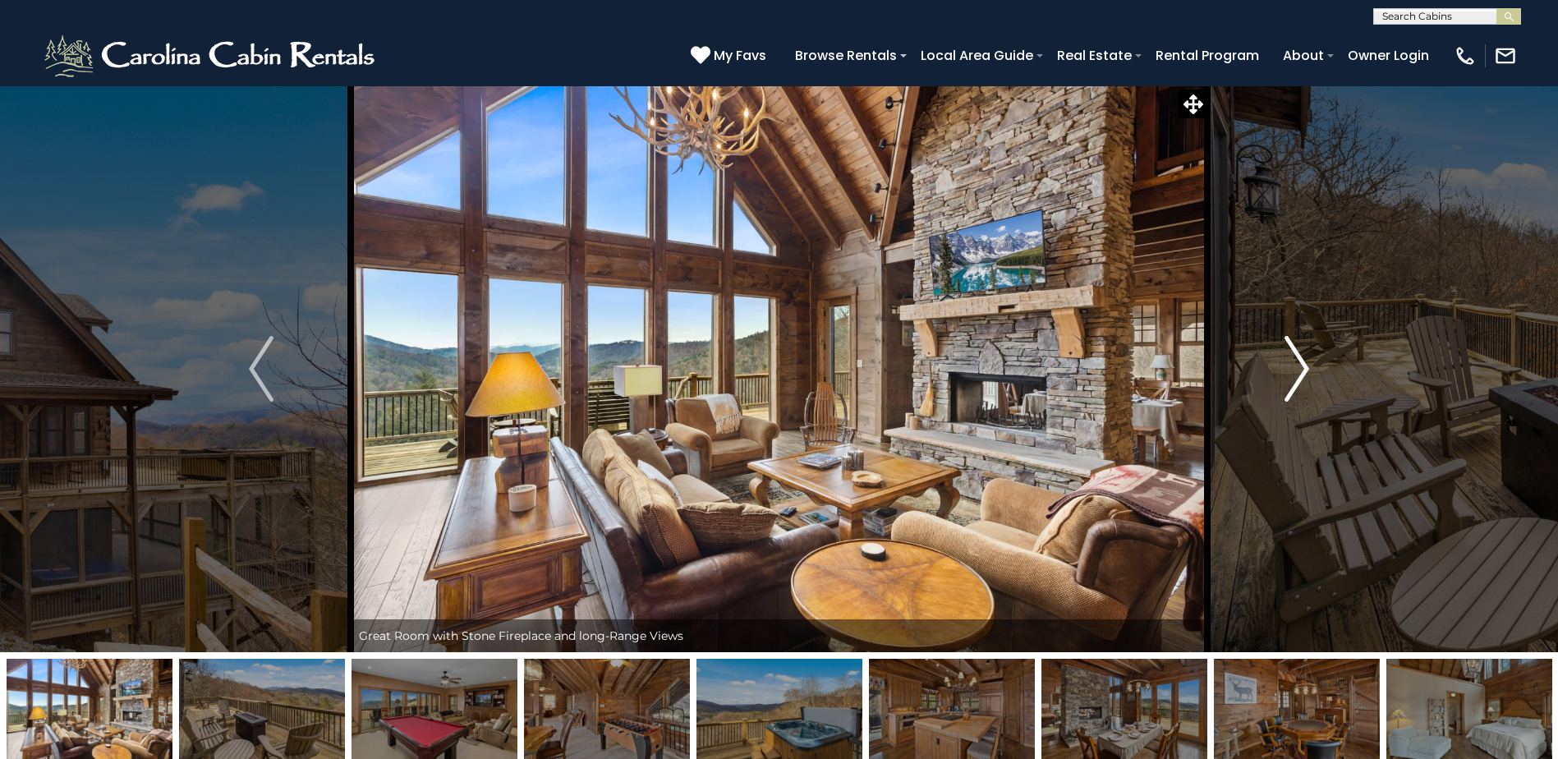
click at [1276, 375] on button "Next" at bounding box center [1296, 368] width 179 height 567
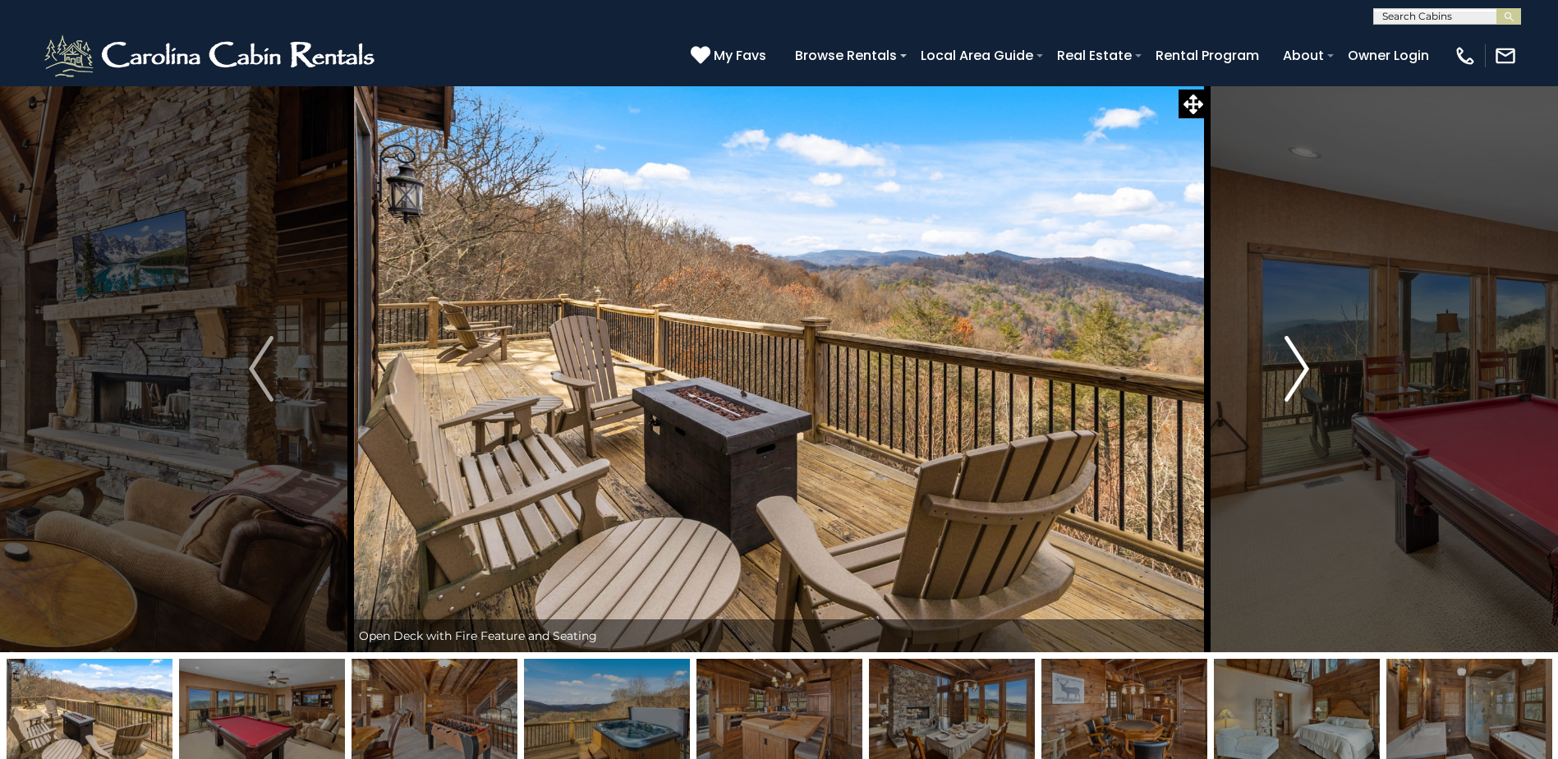
click at [1279, 375] on button "Next" at bounding box center [1296, 368] width 179 height 567
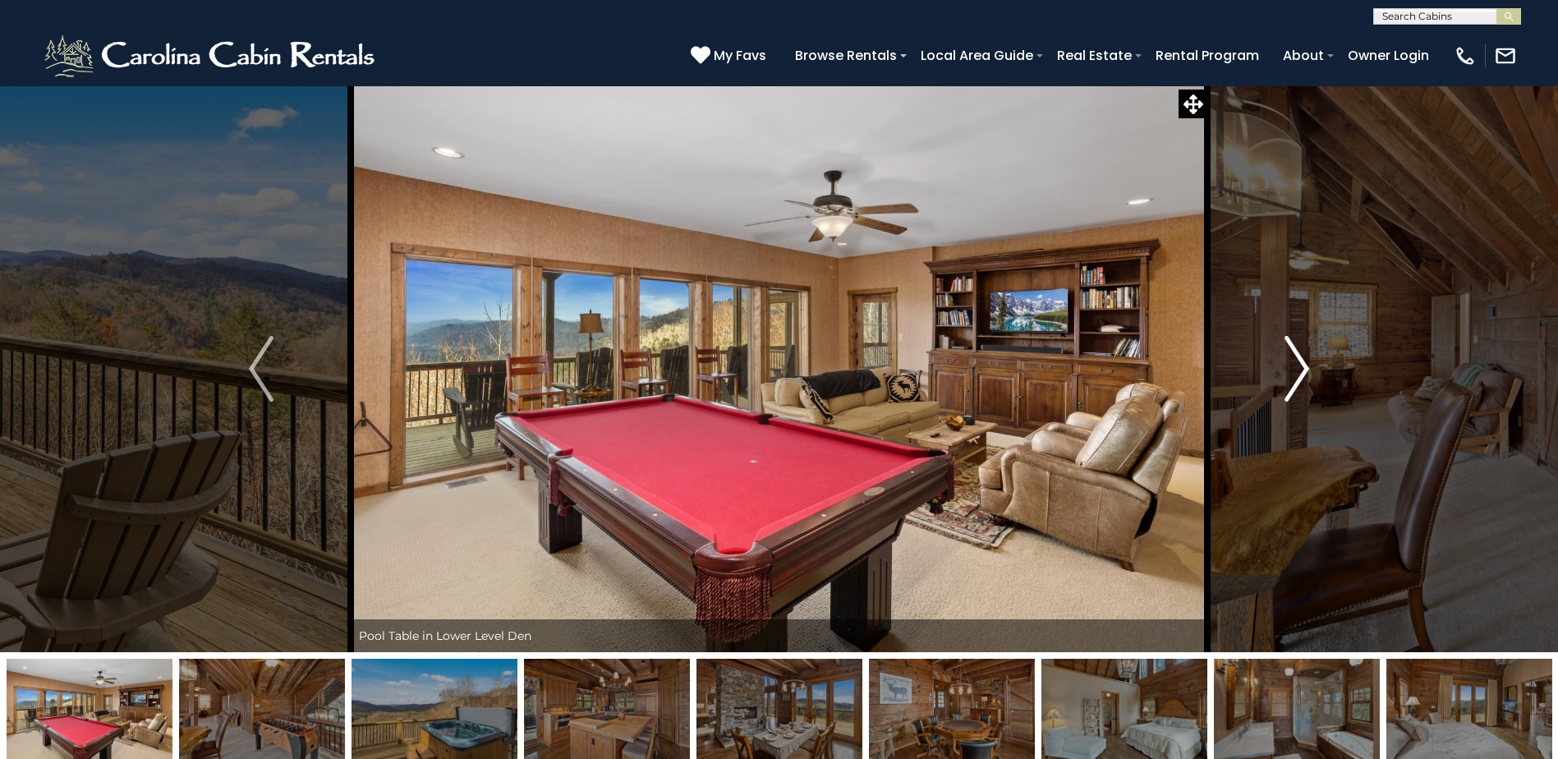
click at [1279, 375] on button "Next" at bounding box center [1296, 368] width 179 height 567
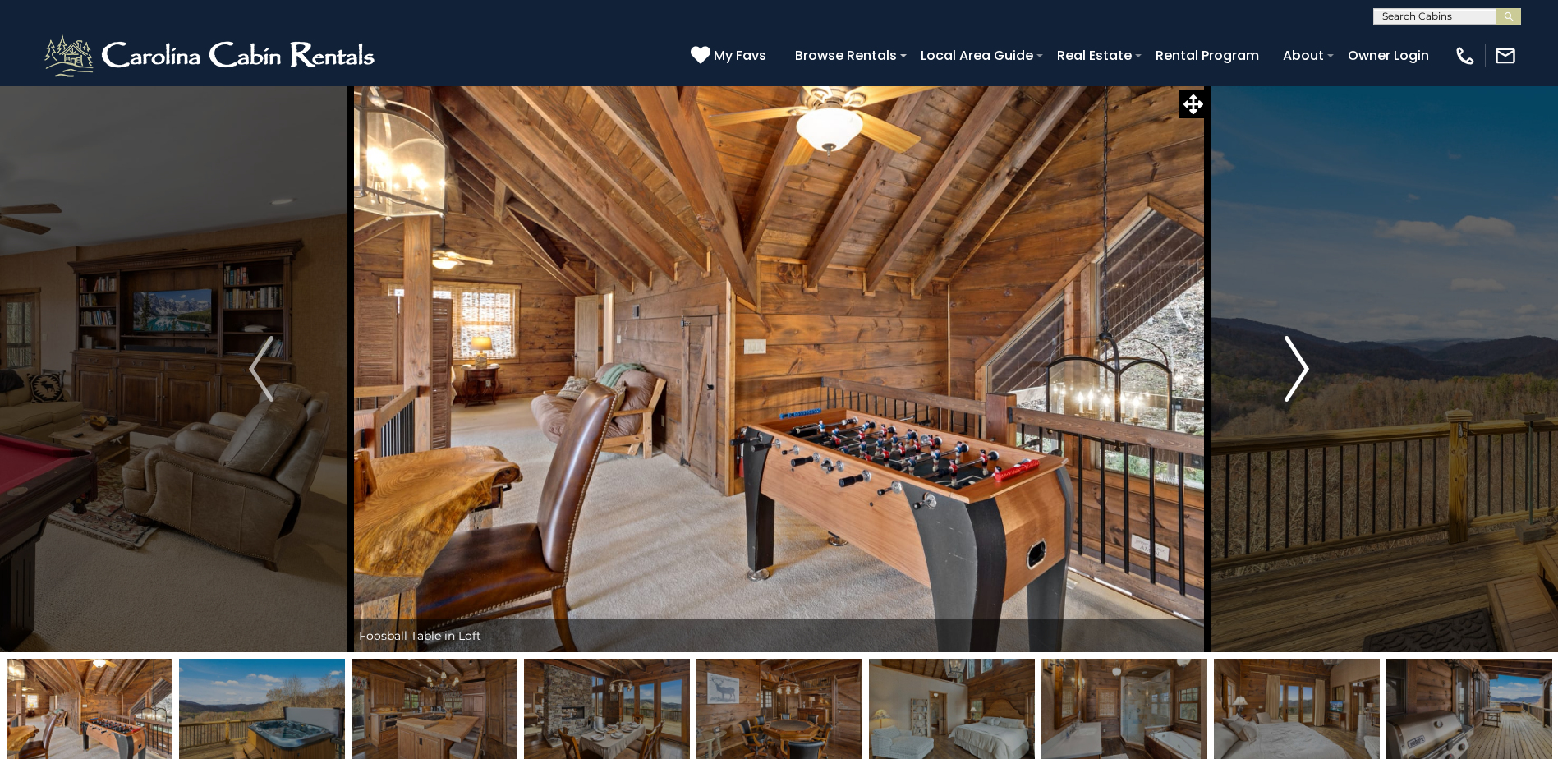
click at [1279, 375] on button "Next" at bounding box center [1296, 368] width 179 height 567
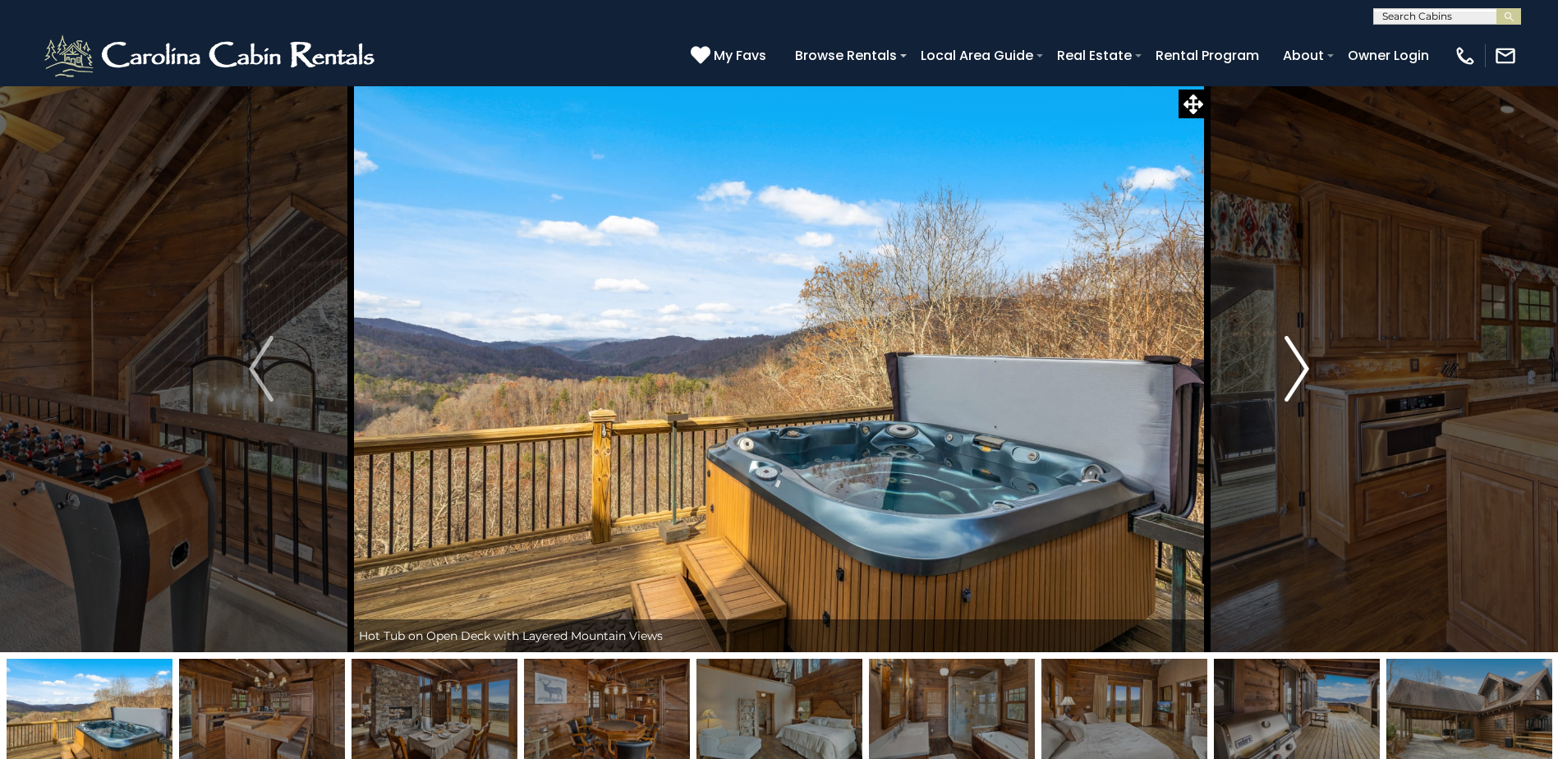
click at [1279, 375] on button "Next" at bounding box center [1296, 368] width 179 height 567
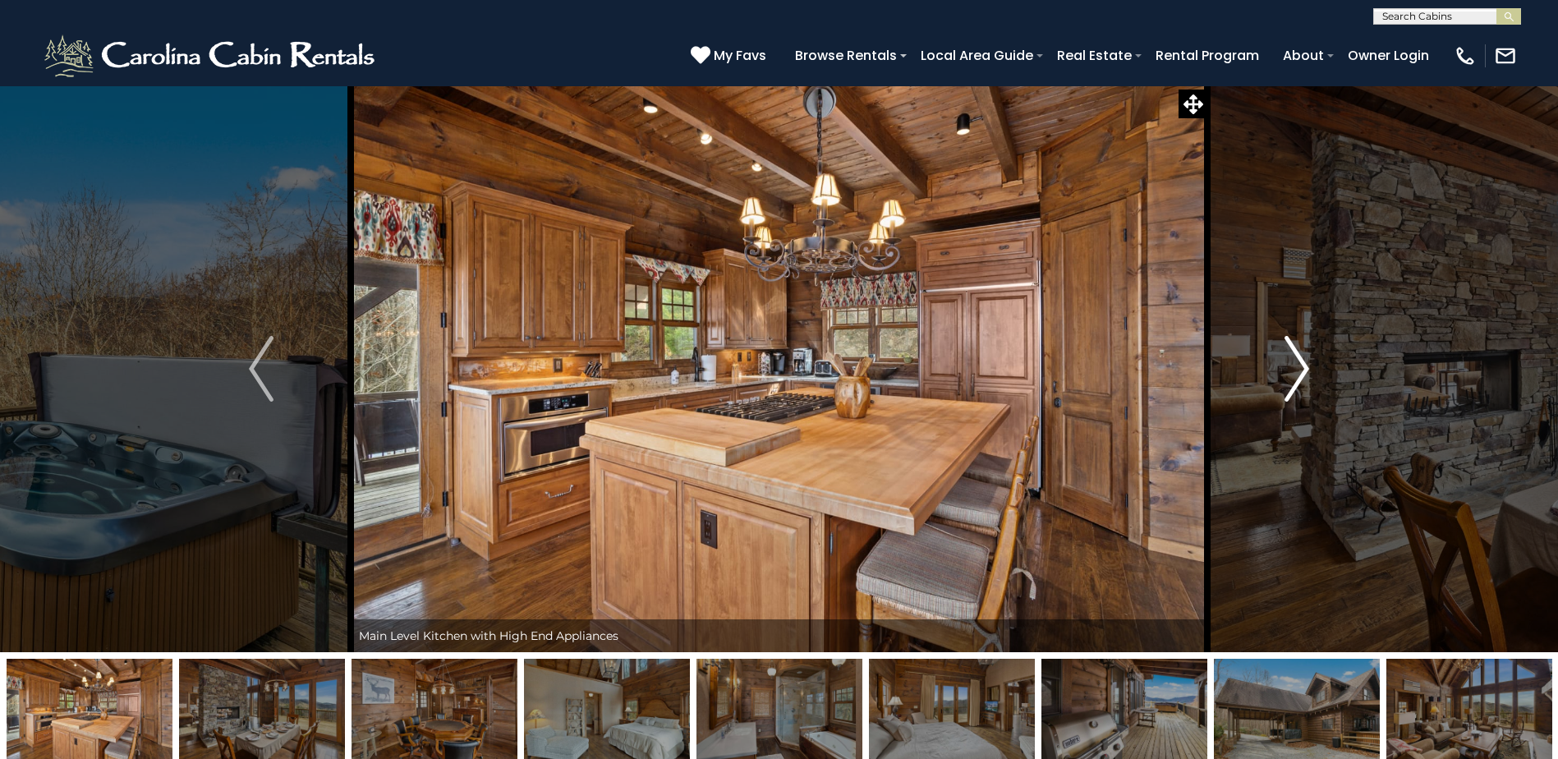
click at [1279, 375] on button "Next" at bounding box center [1296, 368] width 179 height 567
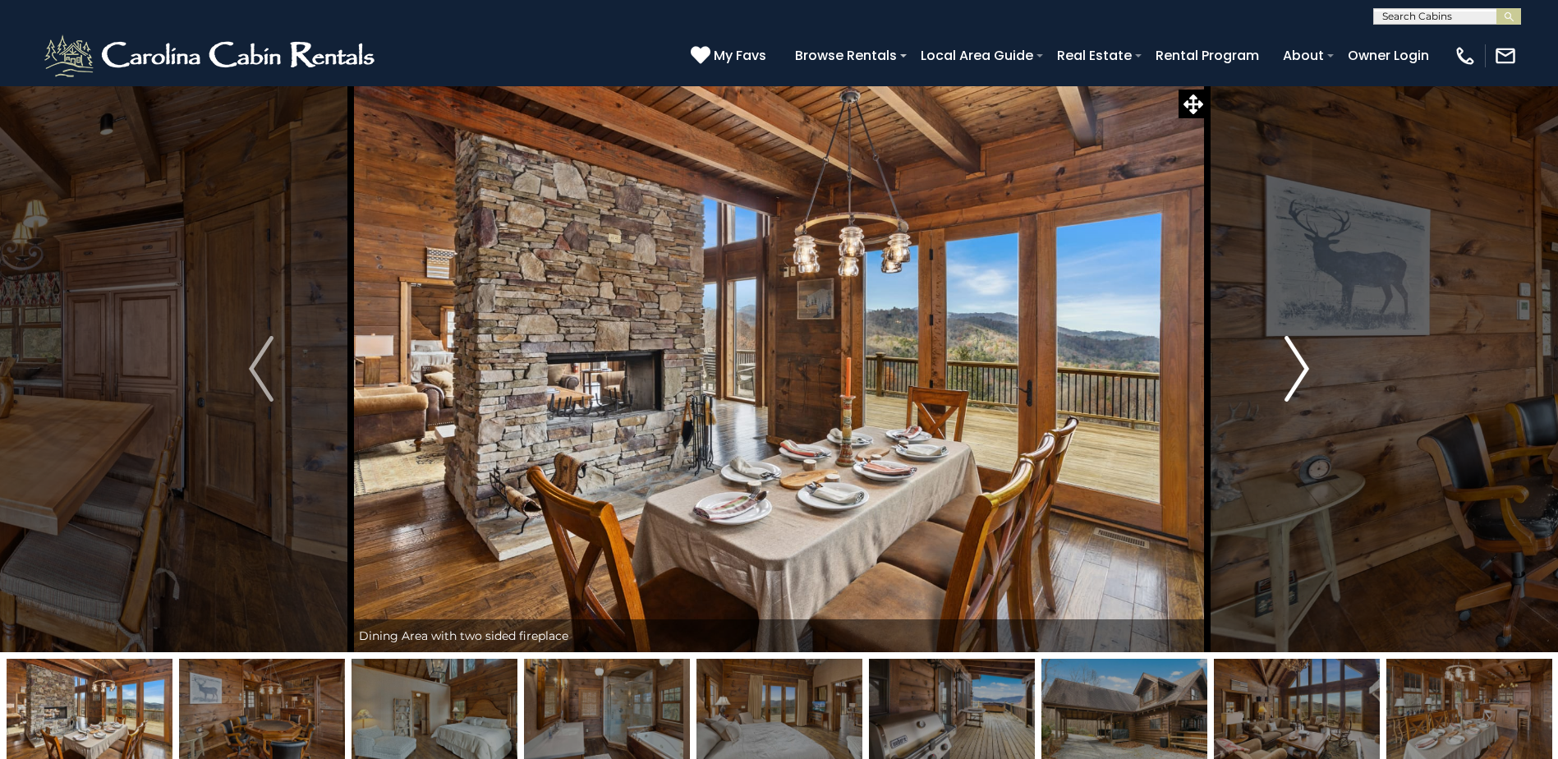
click at [1279, 375] on button "Next" at bounding box center [1296, 368] width 179 height 567
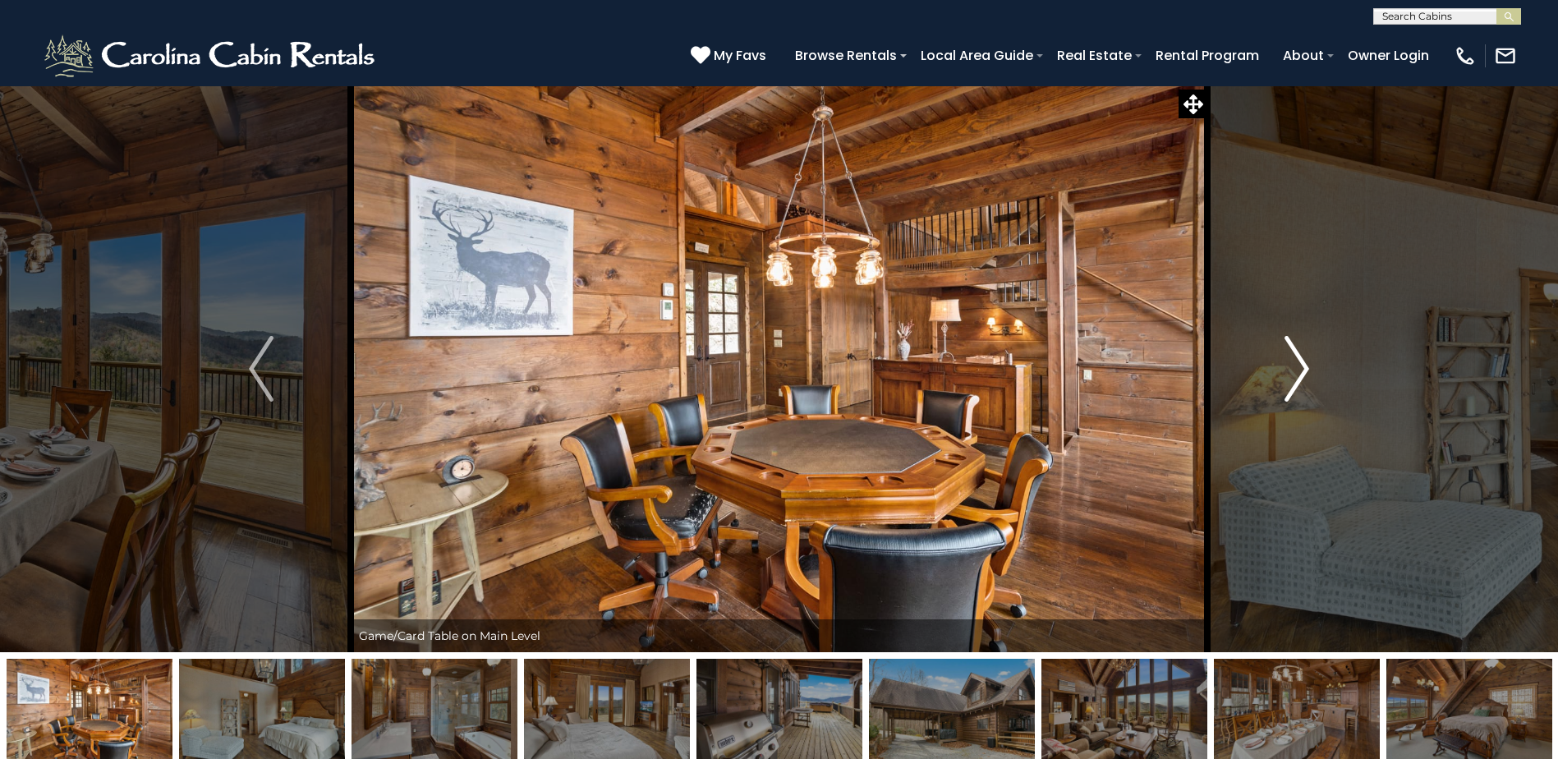
click at [1279, 375] on button "Next" at bounding box center [1296, 368] width 179 height 567
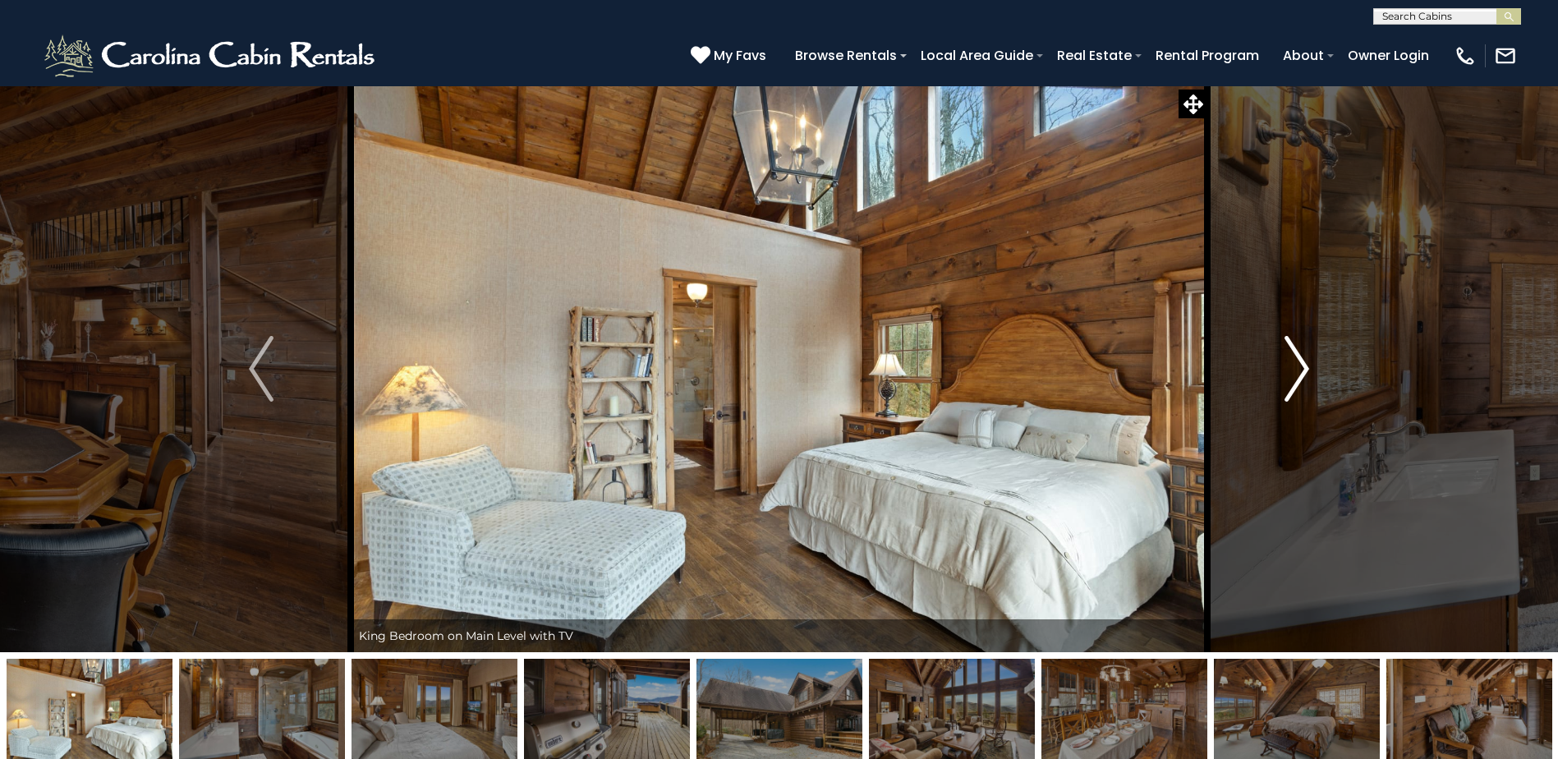
click at [1279, 375] on button "Next" at bounding box center [1296, 368] width 179 height 567
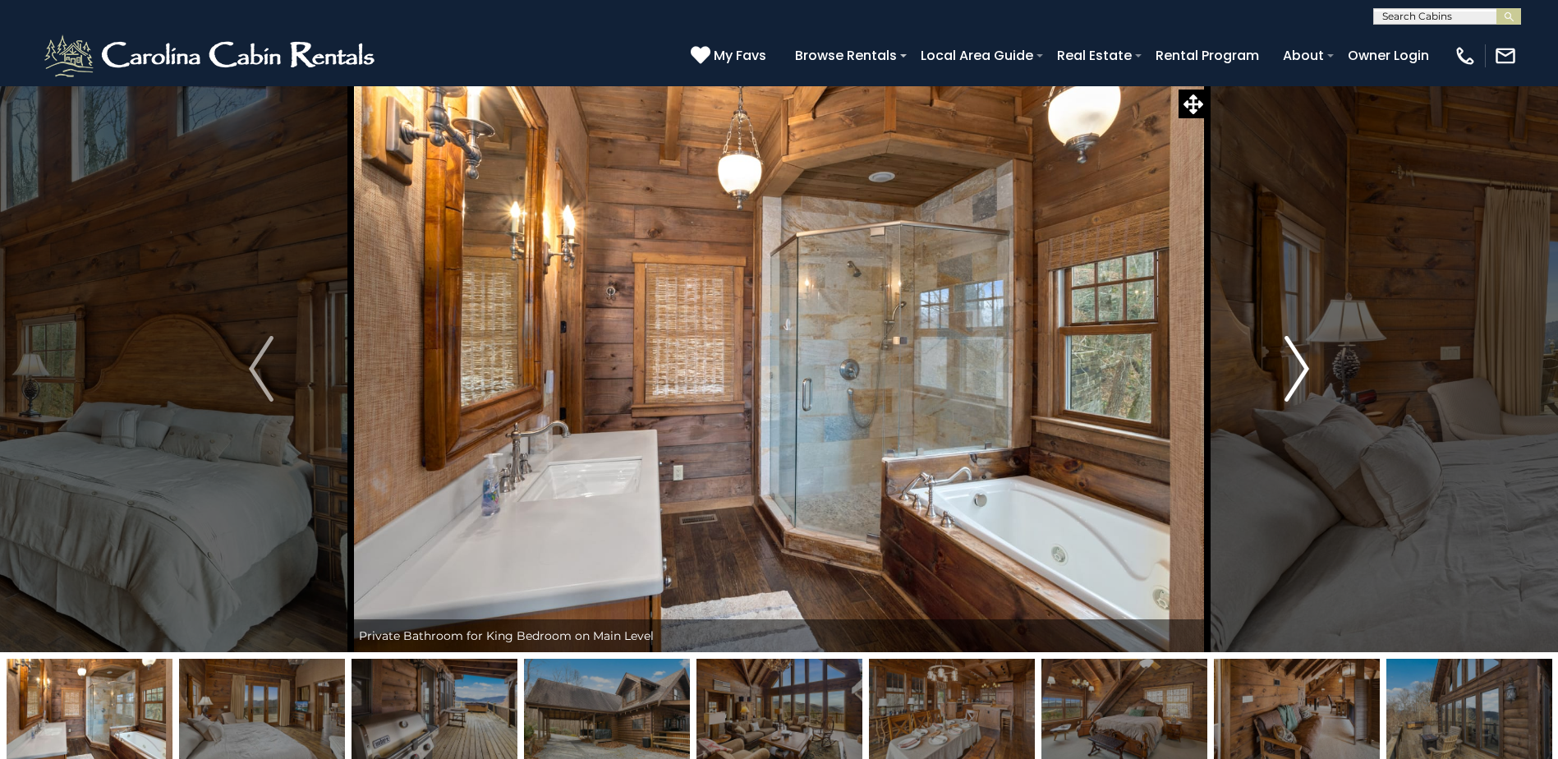
click at [1279, 375] on button "Next" at bounding box center [1296, 368] width 179 height 567
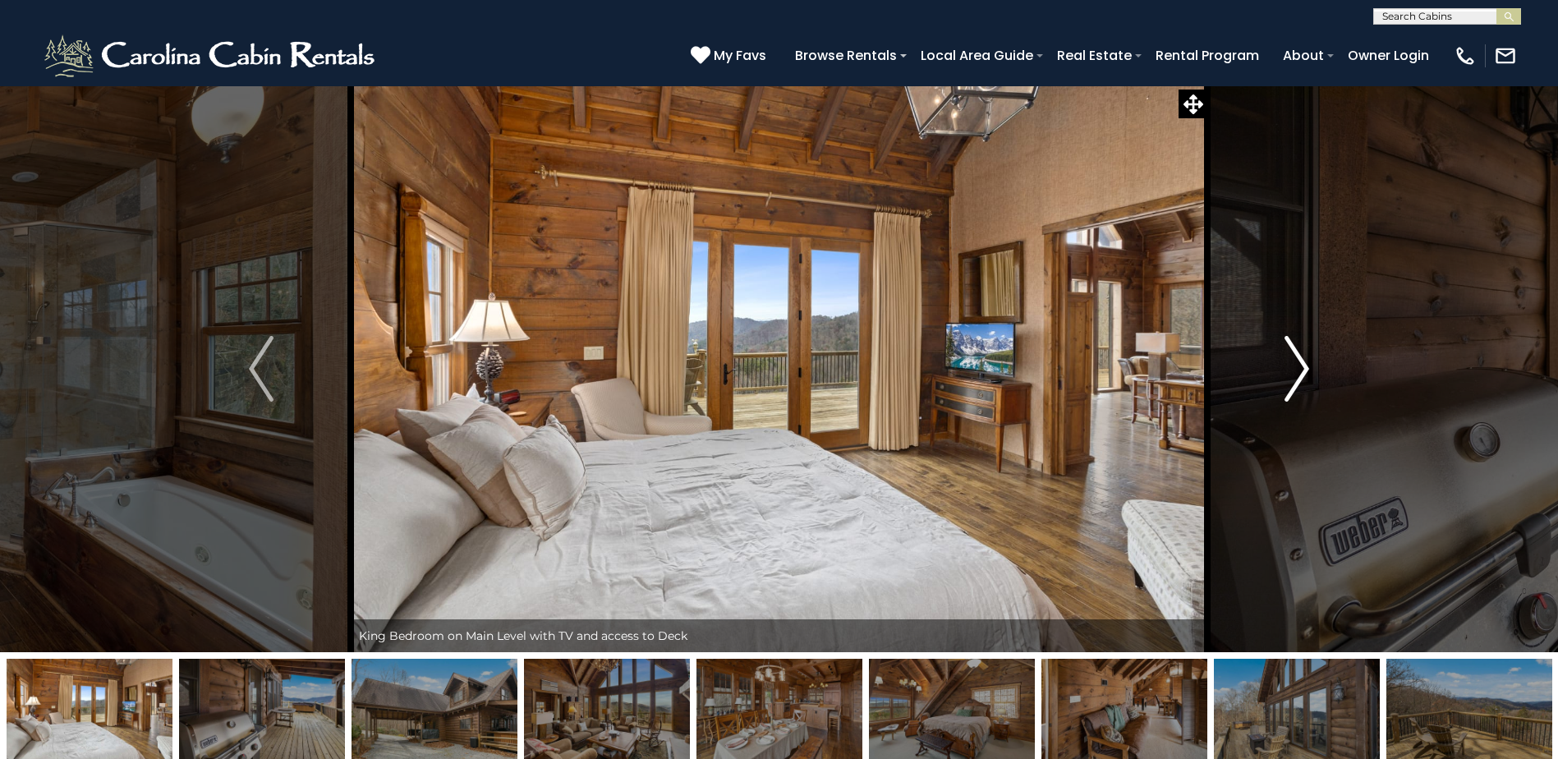
click at [1279, 375] on button "Next" at bounding box center [1296, 368] width 179 height 567
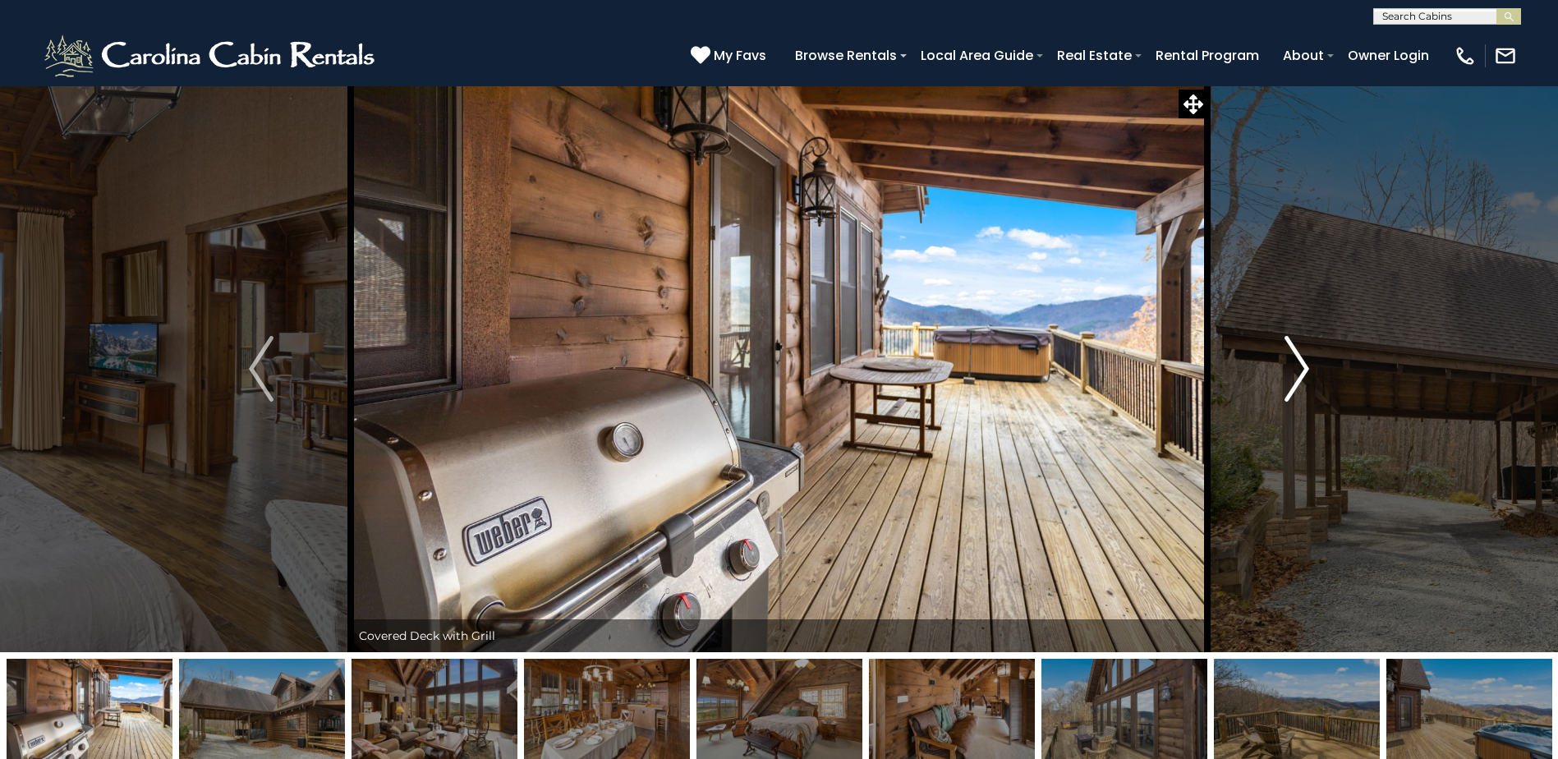
click at [1279, 375] on button "Next" at bounding box center [1296, 368] width 179 height 567
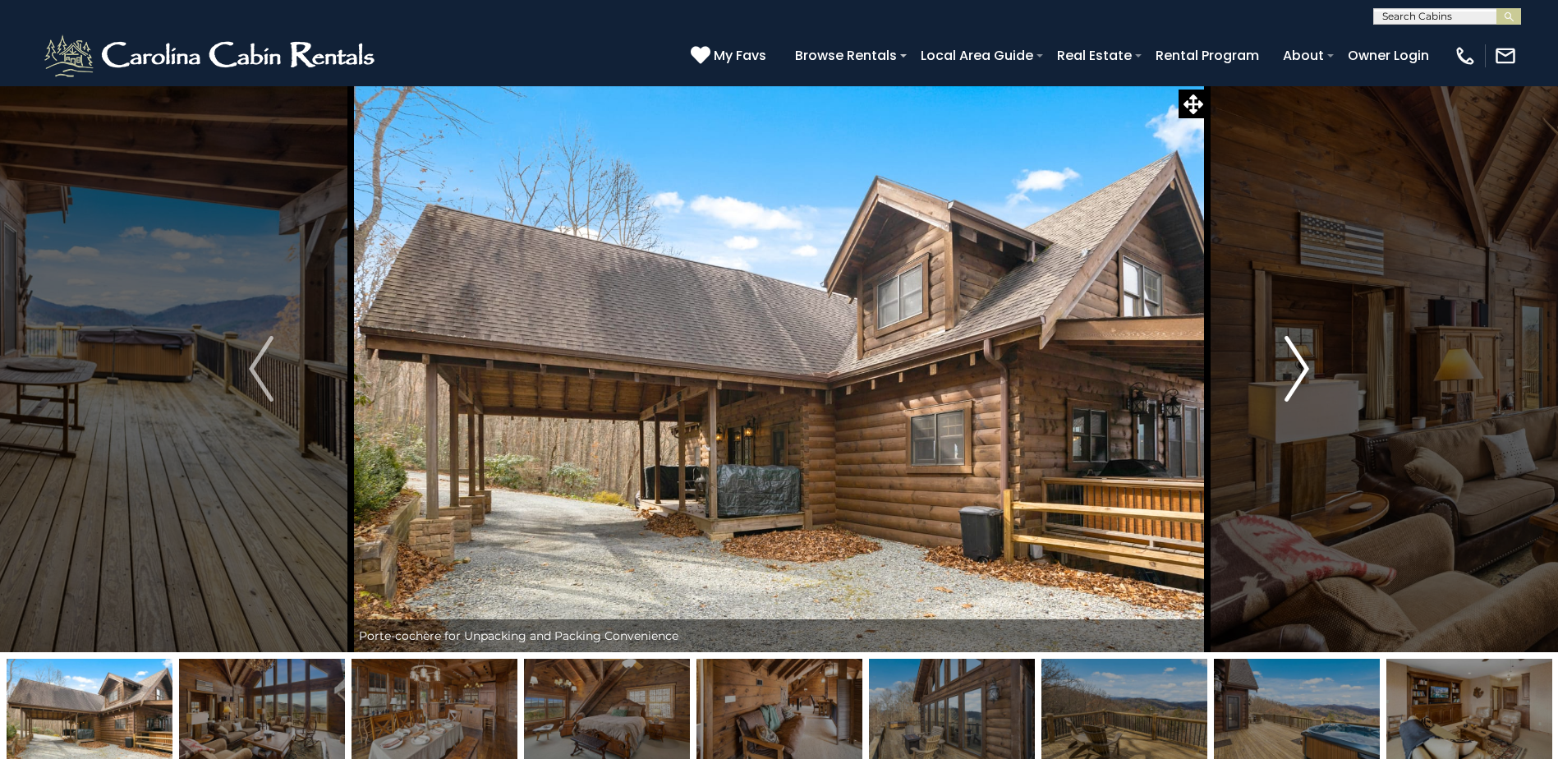
click at [1279, 375] on button "Next" at bounding box center [1296, 368] width 179 height 567
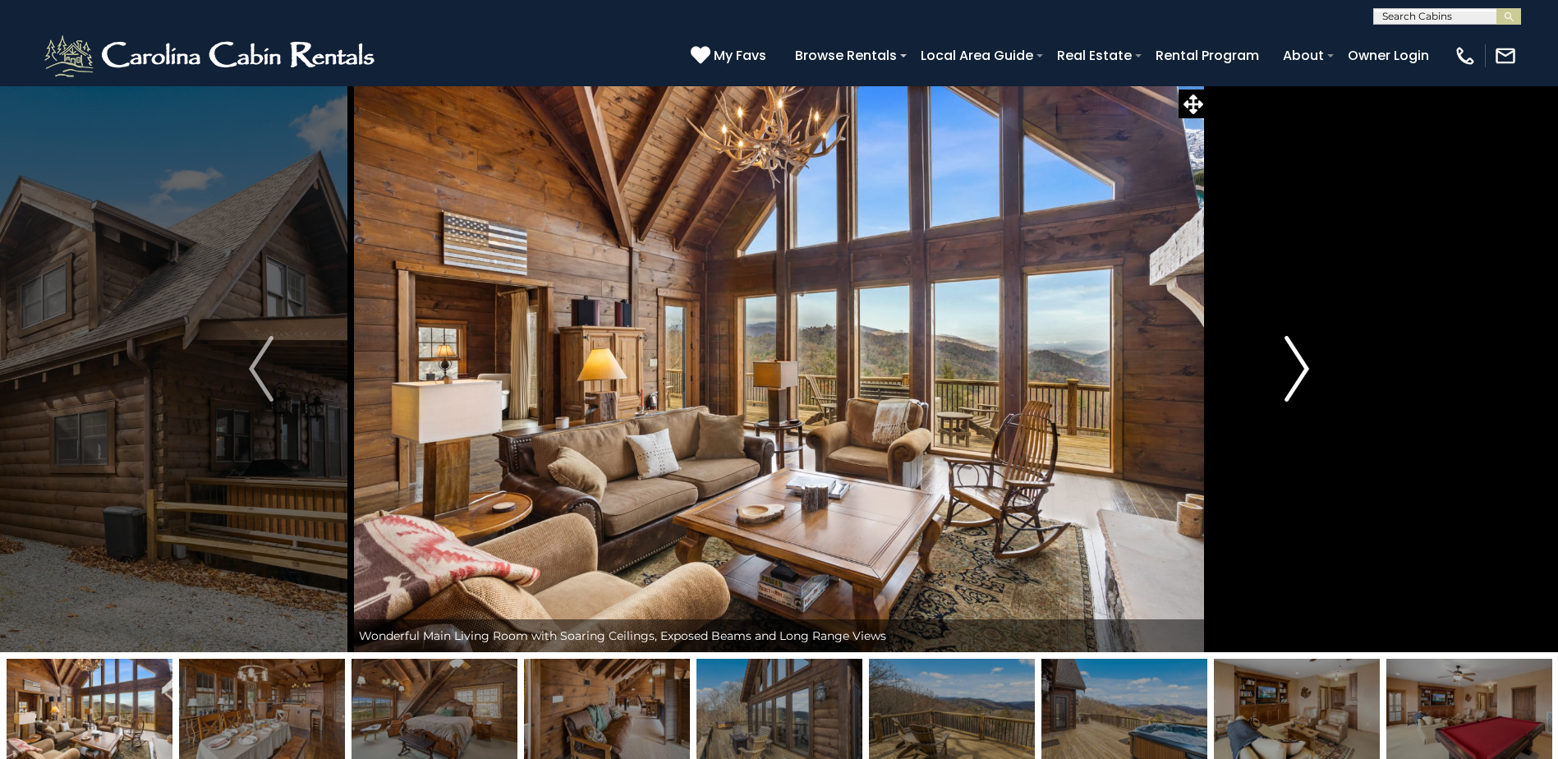
click at [1279, 375] on button "Next" at bounding box center [1296, 368] width 179 height 567
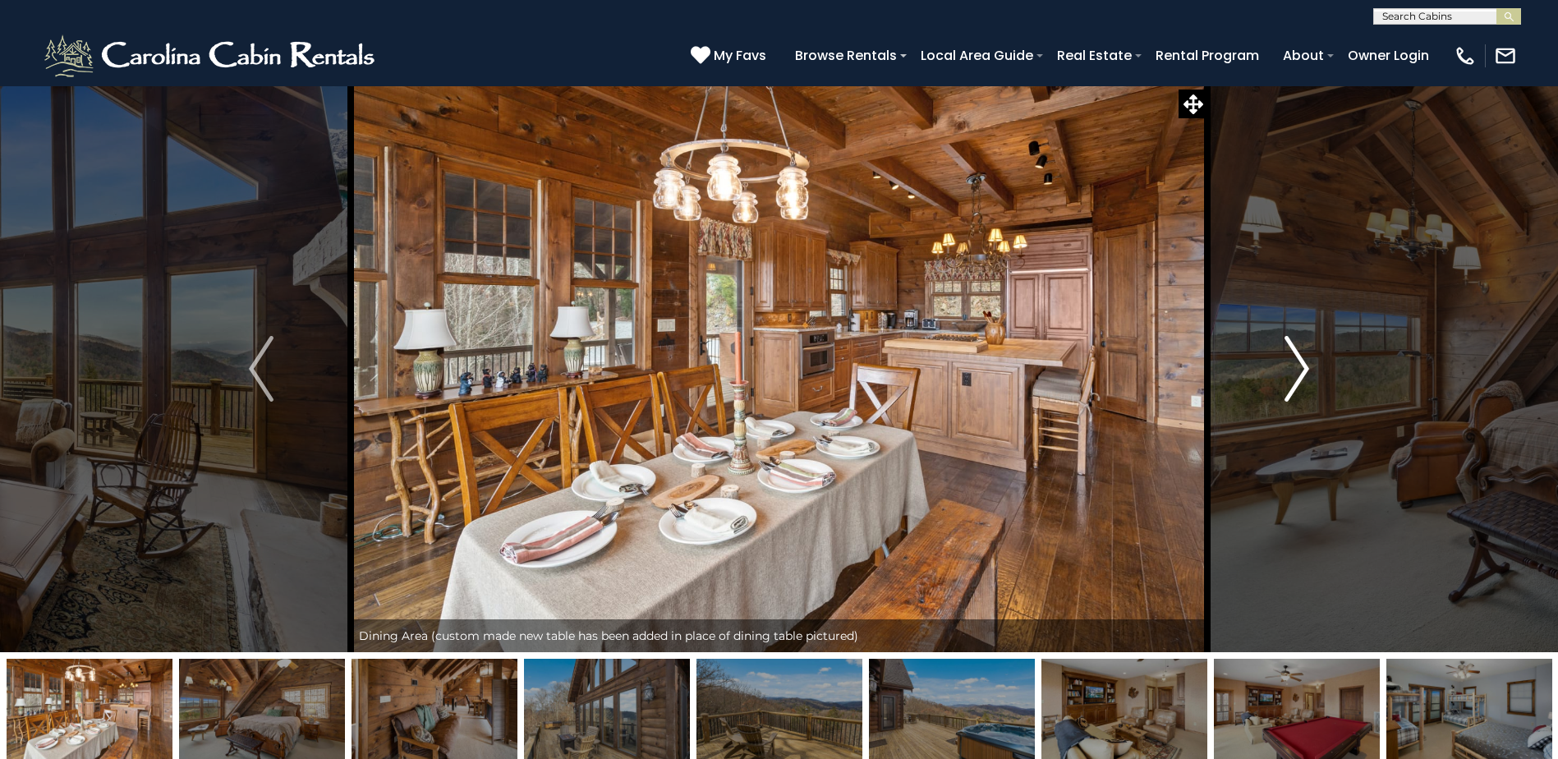
click at [1279, 375] on button "Next" at bounding box center [1296, 368] width 179 height 567
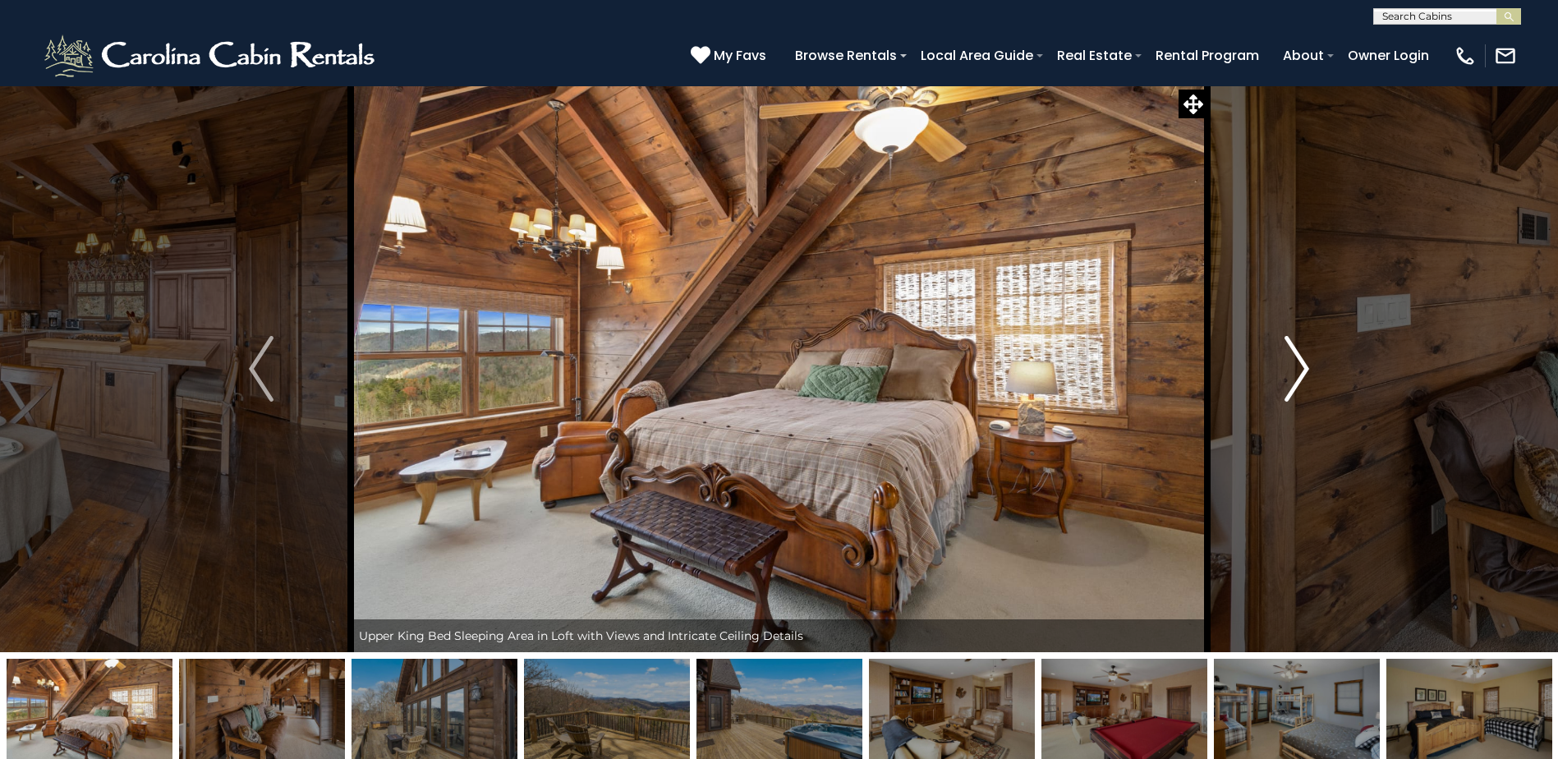
click at [1279, 375] on button "Next" at bounding box center [1296, 368] width 179 height 567
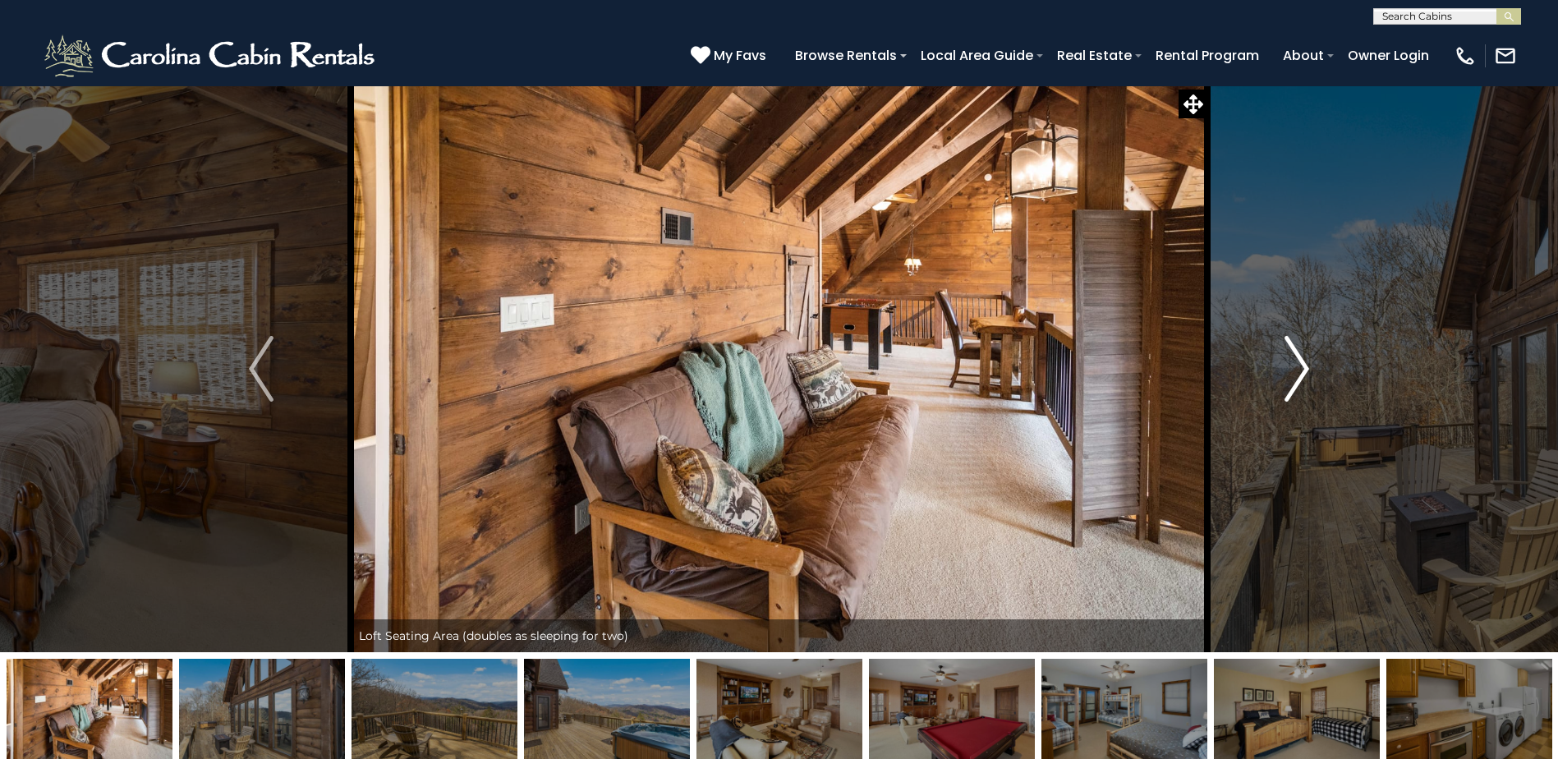
click at [1279, 375] on button "Next" at bounding box center [1296, 368] width 179 height 567
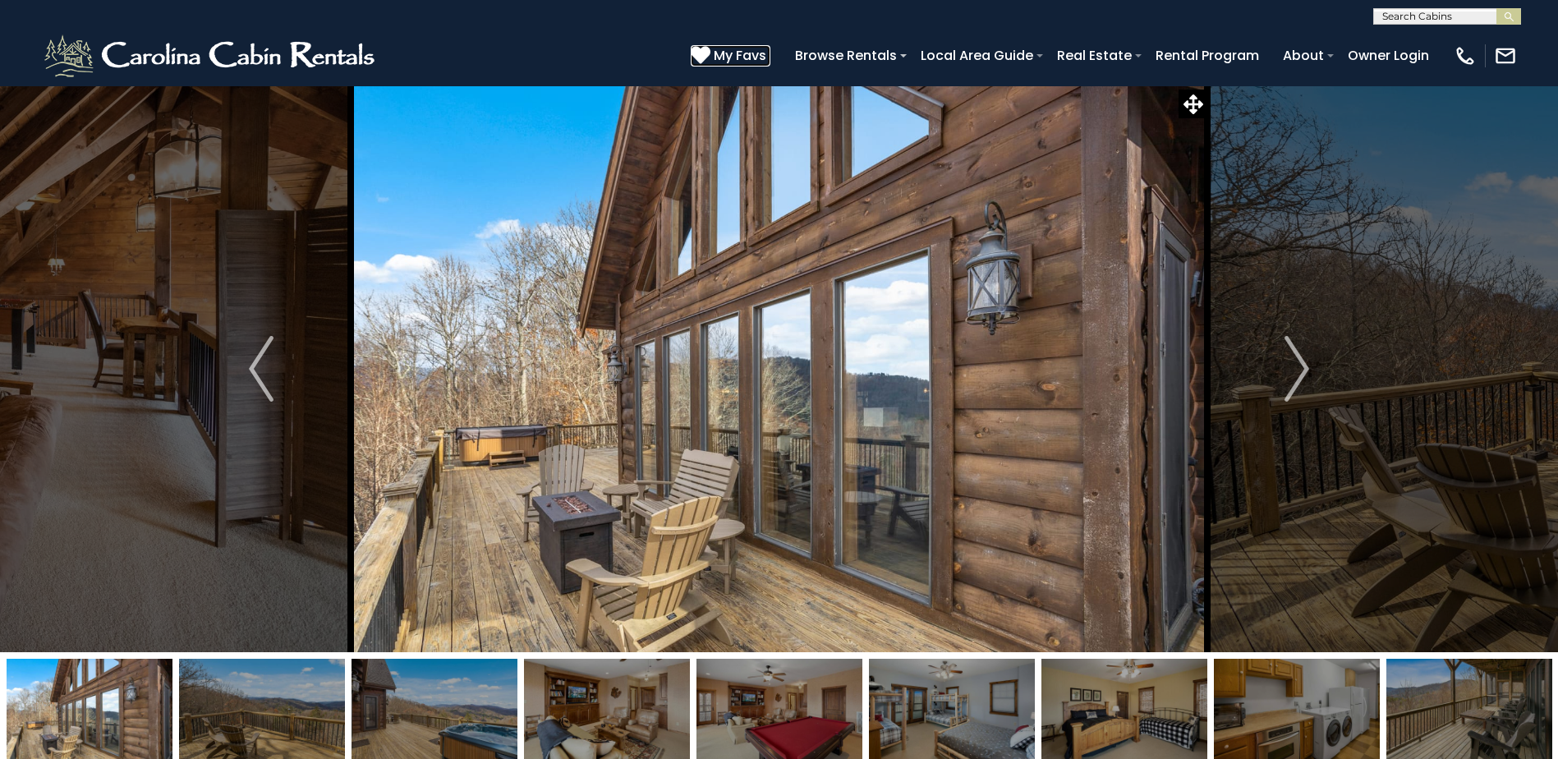
click at [749, 48] on span "My Favs" at bounding box center [740, 55] width 53 height 21
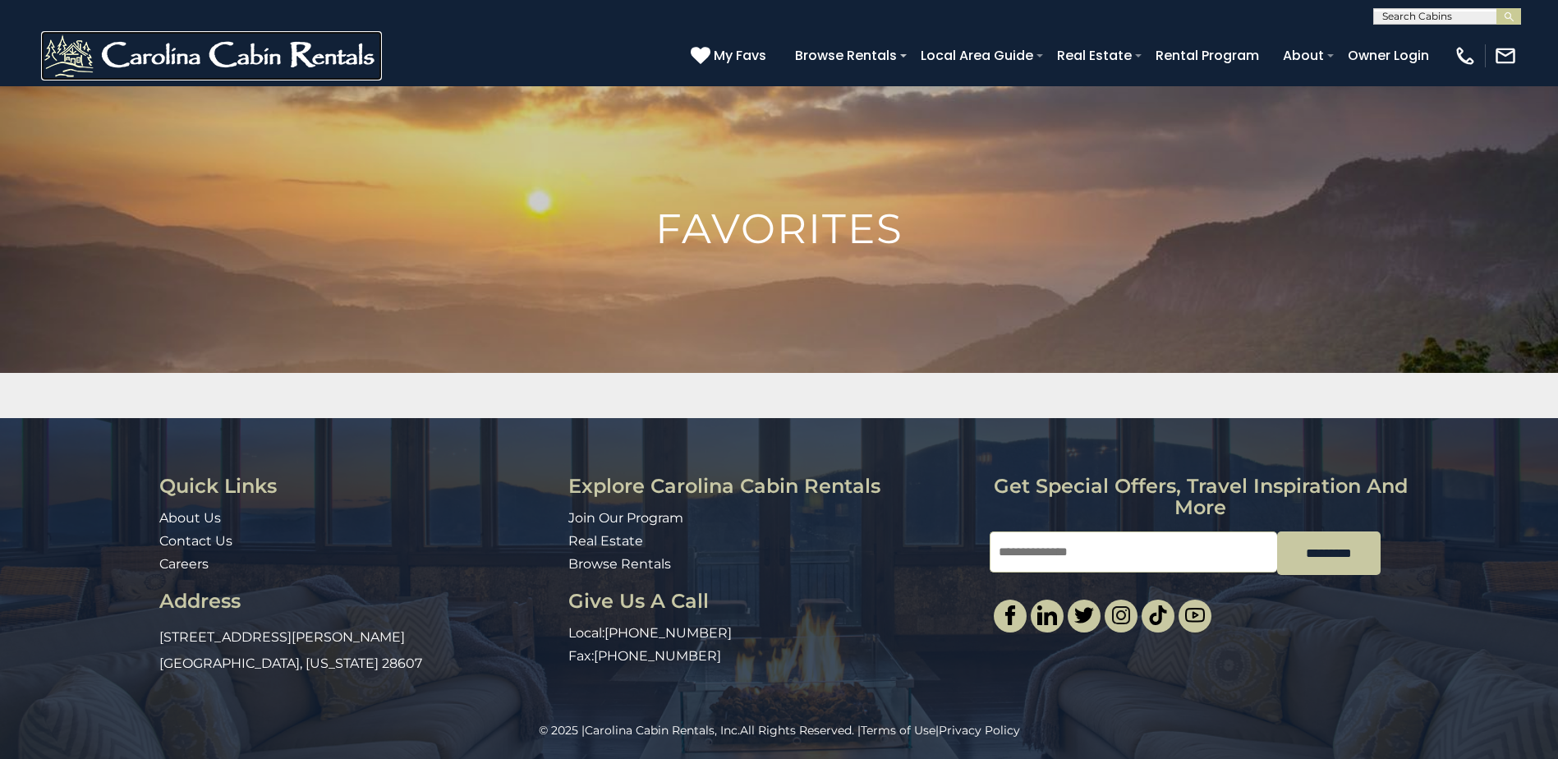
click at [177, 77] on img at bounding box center [211, 55] width 341 height 49
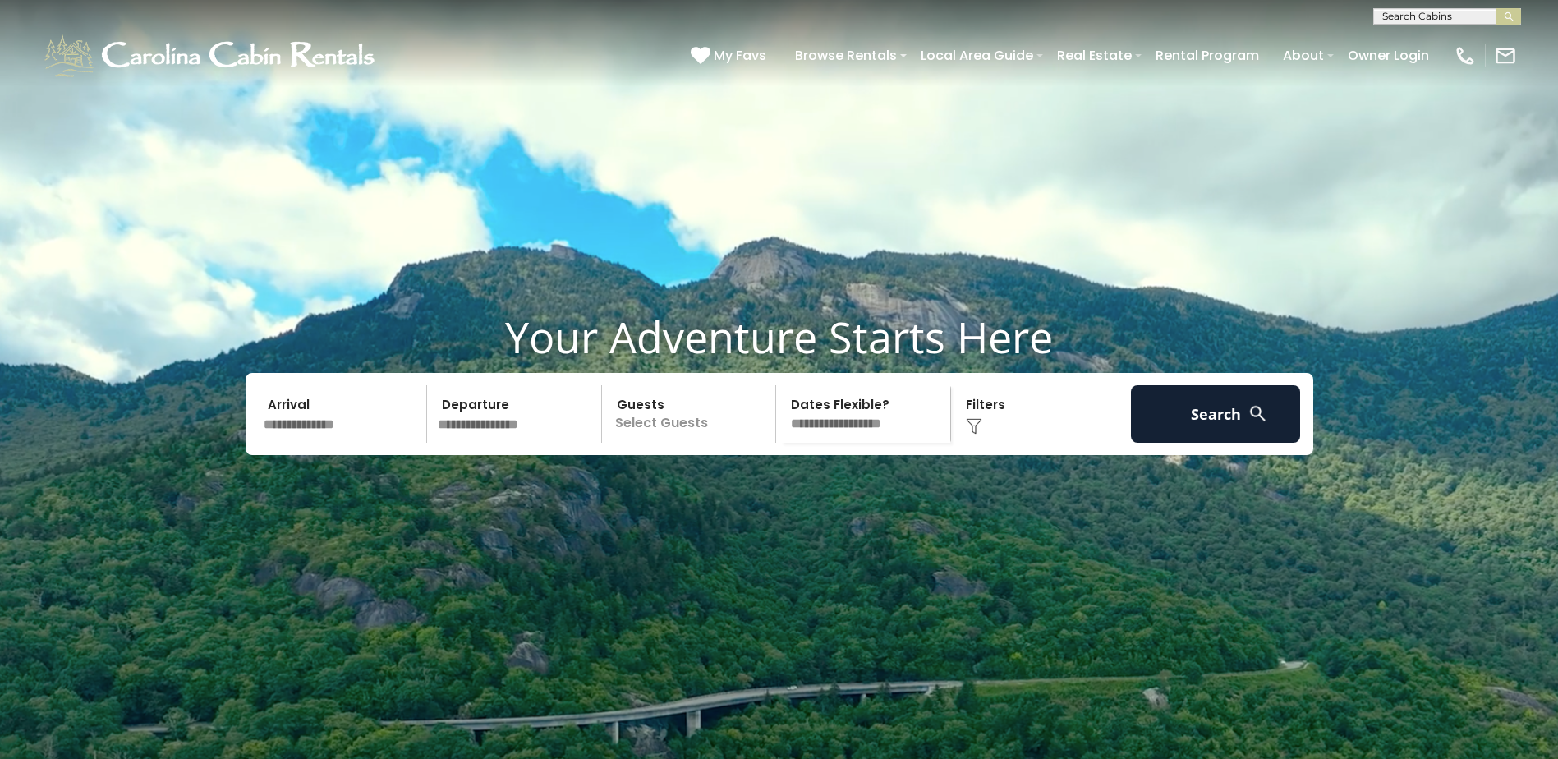
click at [332, 443] on input "text" at bounding box center [343, 413] width 170 height 57
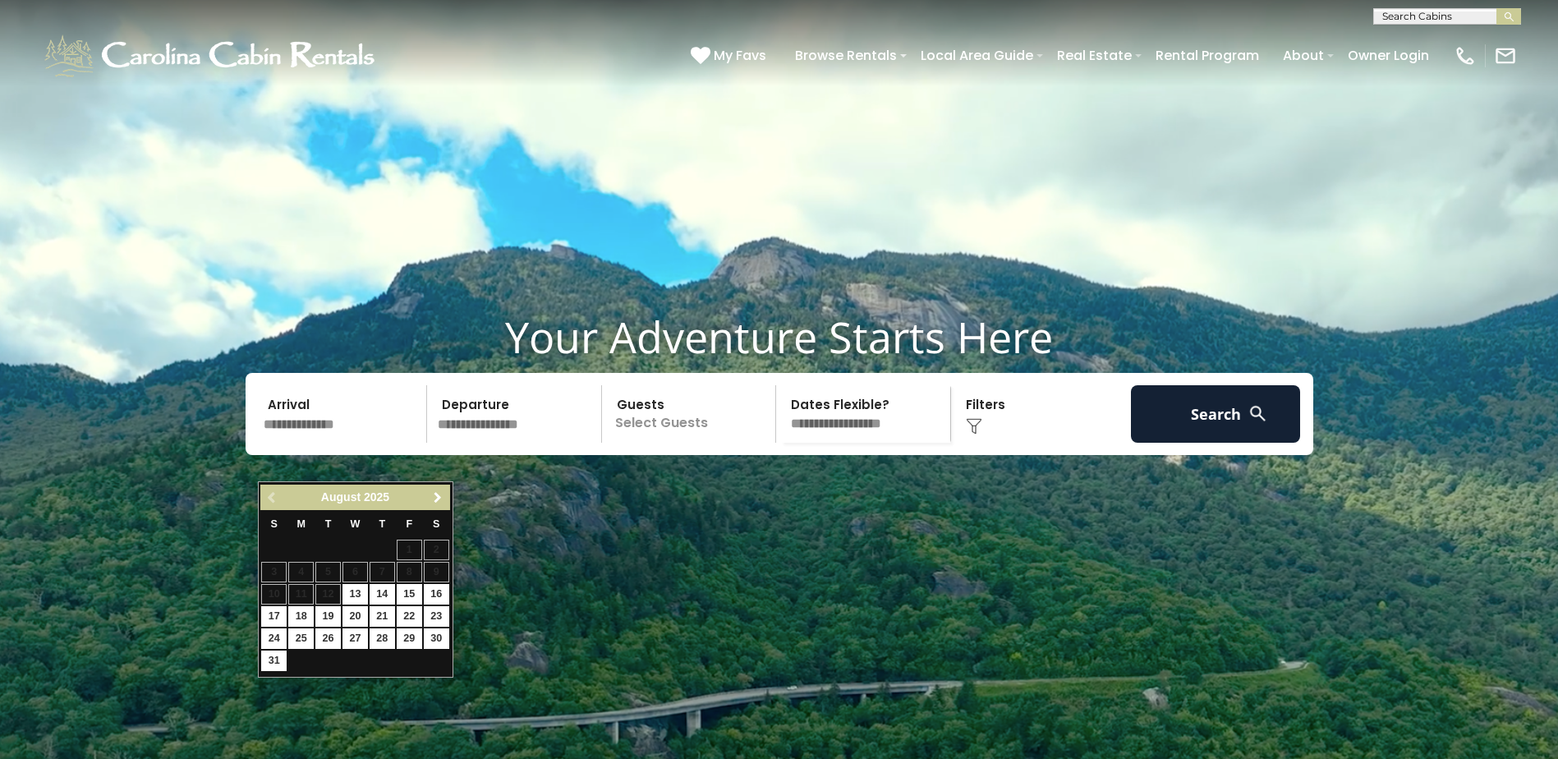
click at [435, 498] on span "Next" at bounding box center [437, 497] width 13 height 13
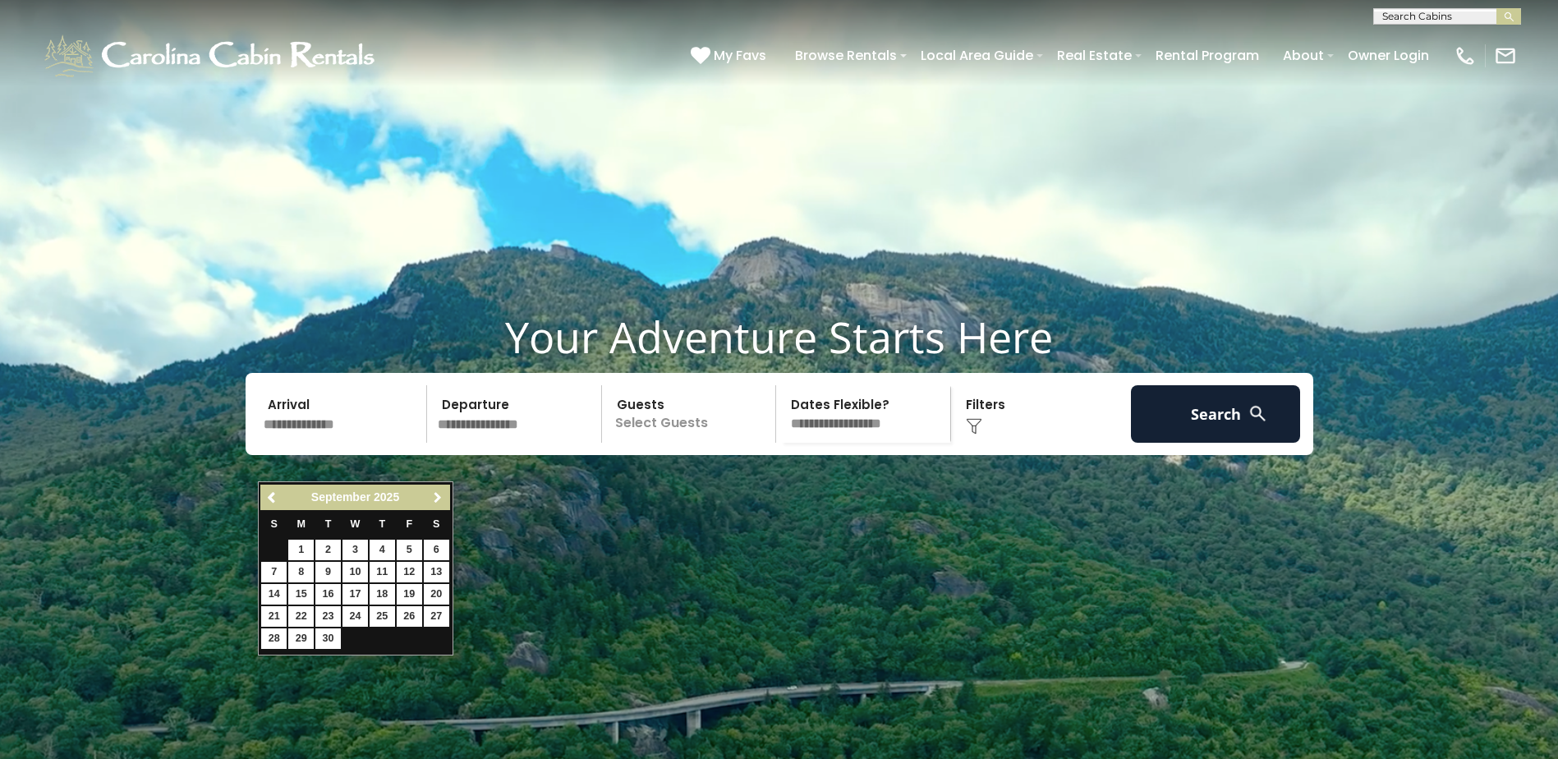
click at [435, 498] on span "Next" at bounding box center [437, 497] width 13 height 13
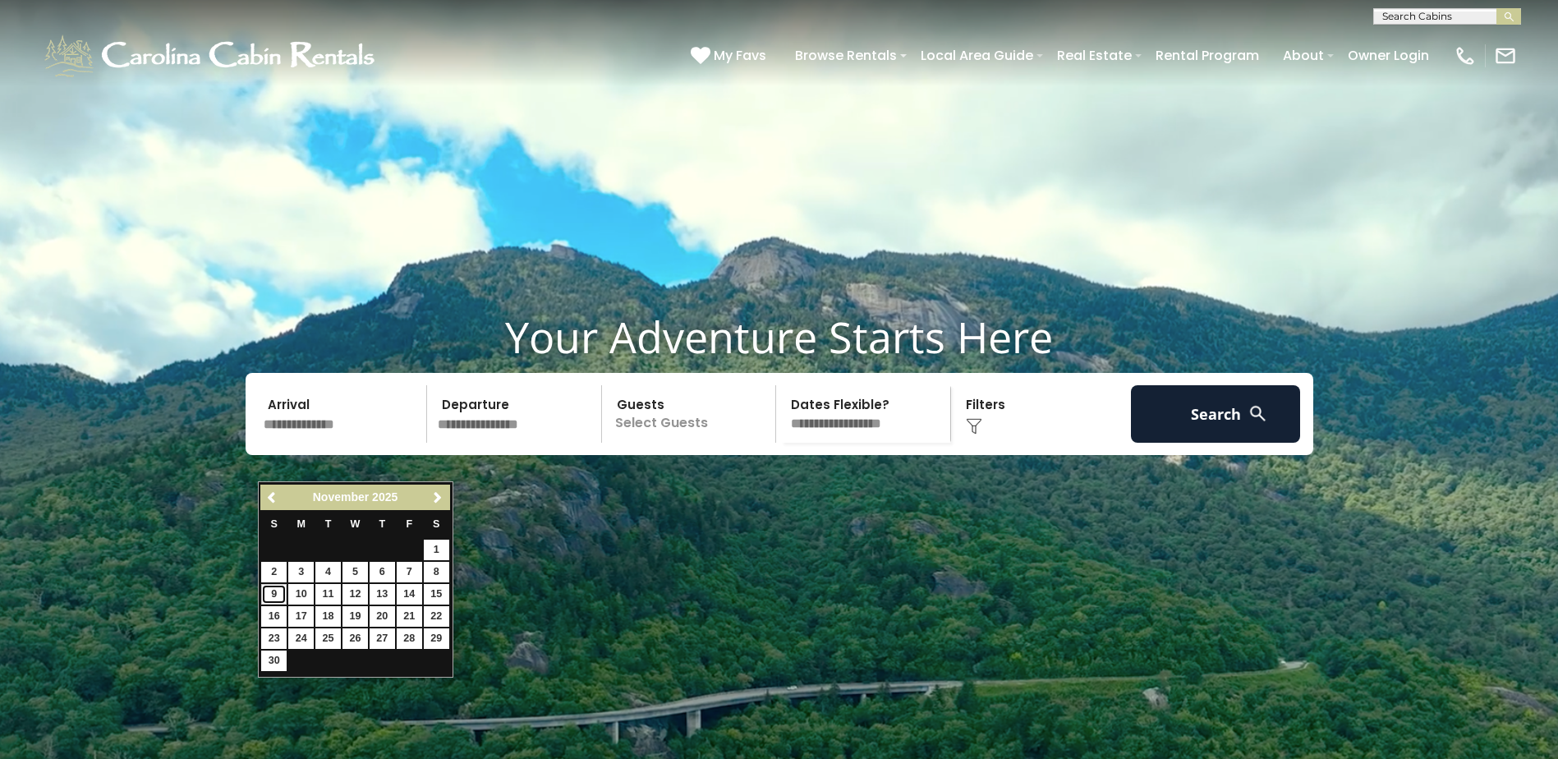
click at [273, 592] on link "9" at bounding box center [273, 594] width 25 height 21
type input "*******"
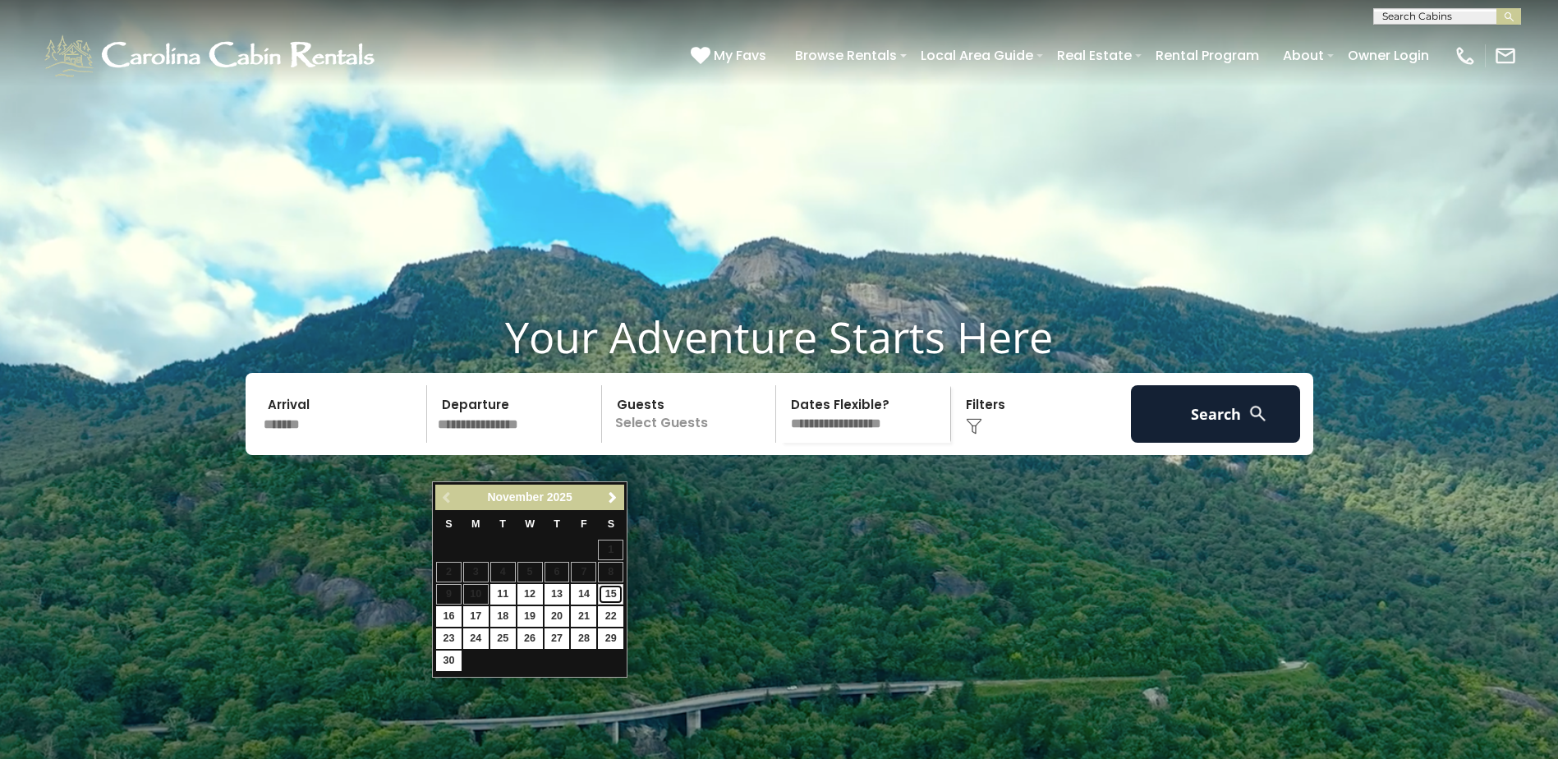
click at [617, 595] on link "15" at bounding box center [610, 594] width 25 height 21
type input "********"
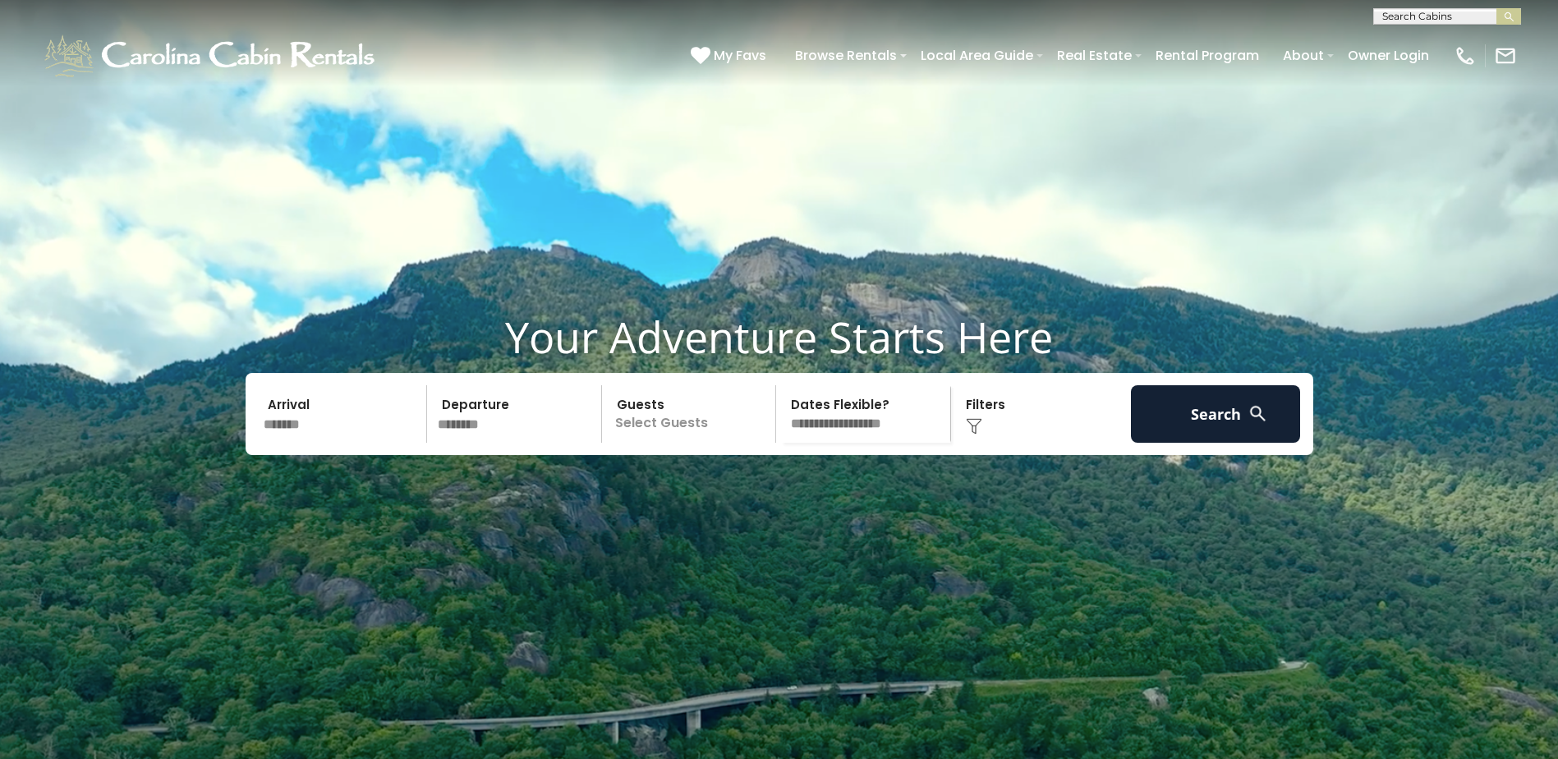
click at [678, 443] on p "Select Guests" at bounding box center [691, 413] width 169 height 57
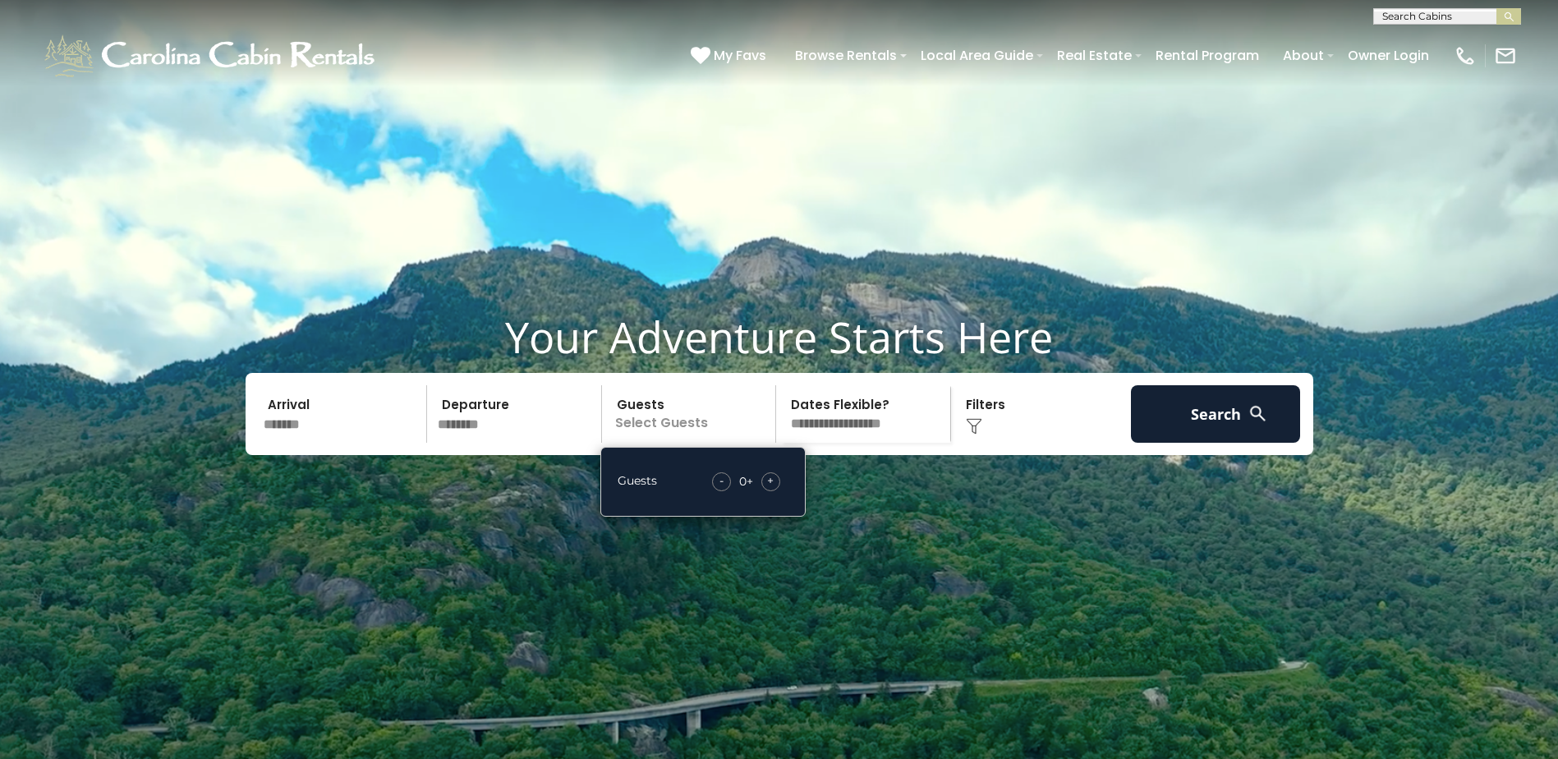
click at [768, 489] on span "+" at bounding box center [770, 480] width 7 height 16
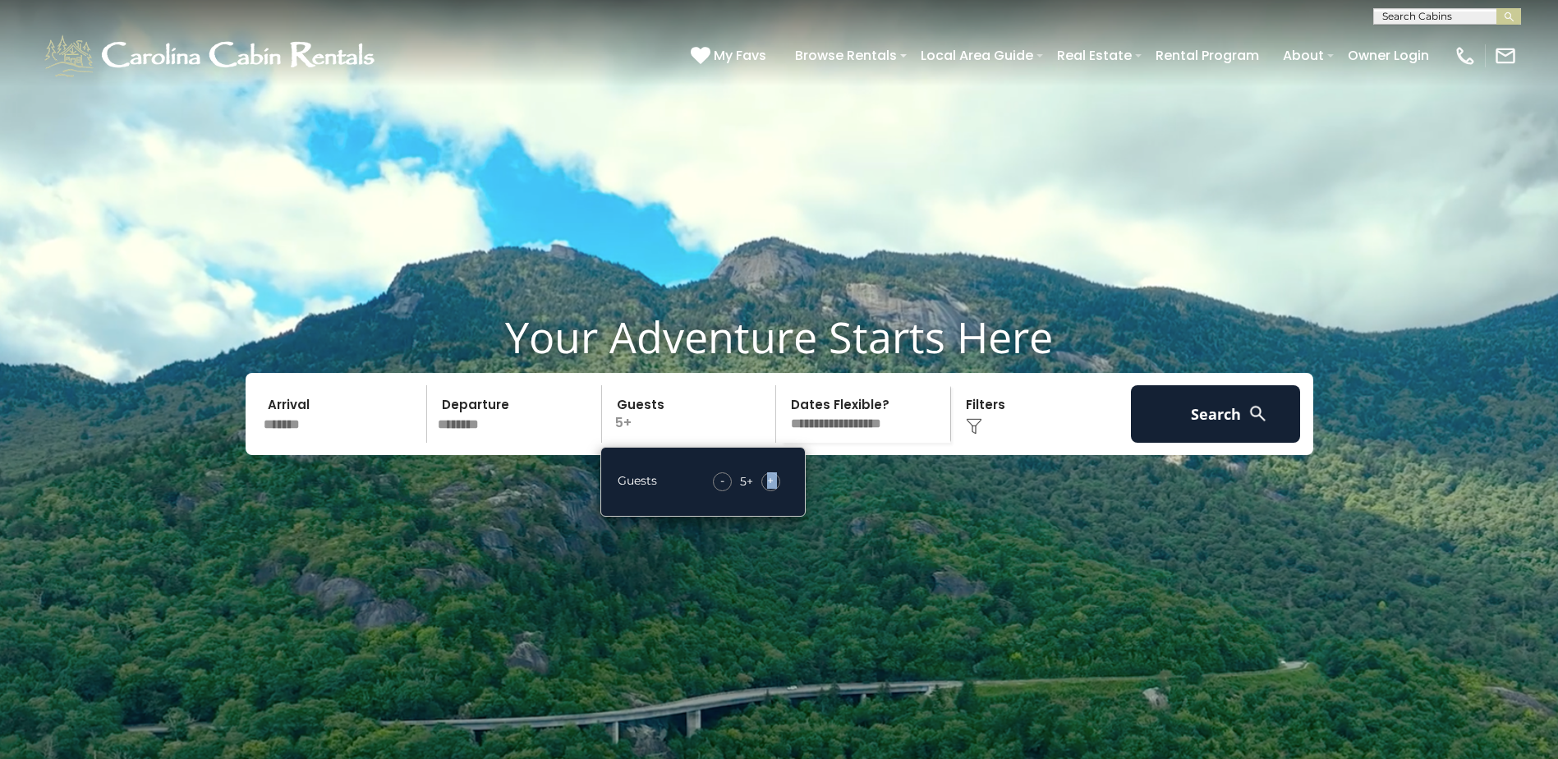
click at [768, 489] on span "+" at bounding box center [770, 480] width 7 height 16
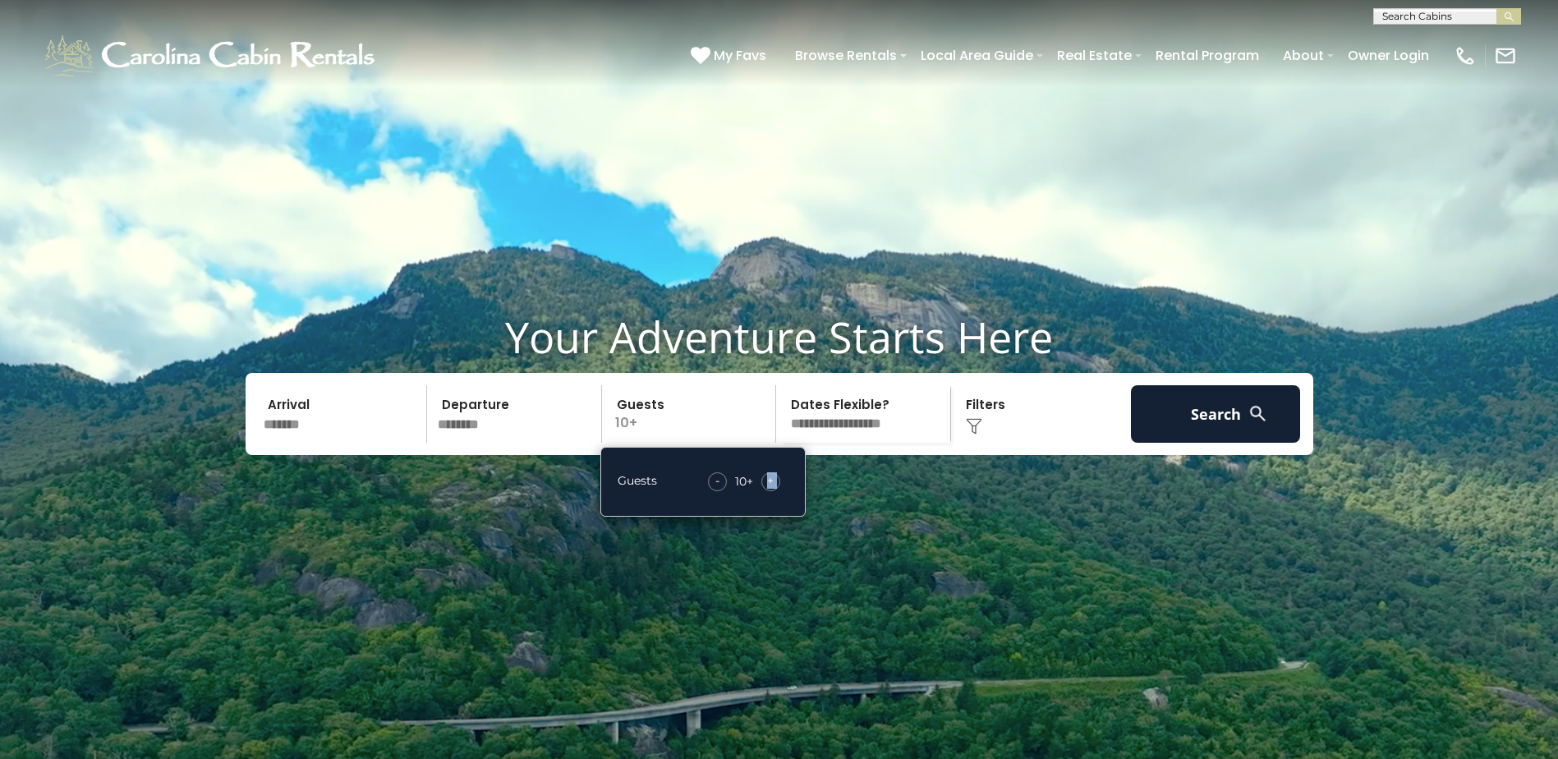
click at [768, 489] on span "+" at bounding box center [770, 480] width 7 height 16
click at [1238, 443] on button "Search" at bounding box center [1216, 413] width 170 height 57
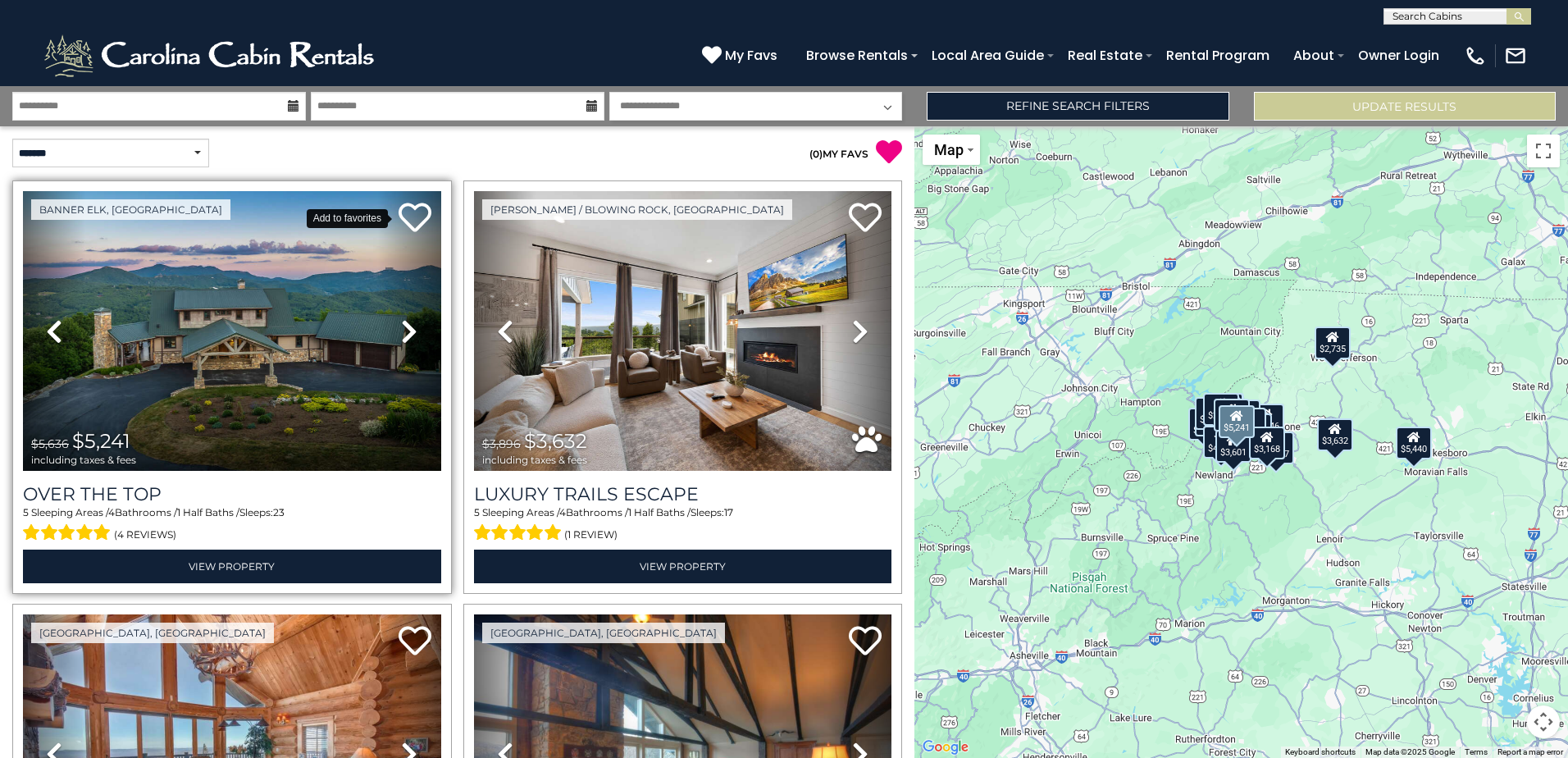
click at [405, 214] on icon at bounding box center [414, 217] width 33 height 33
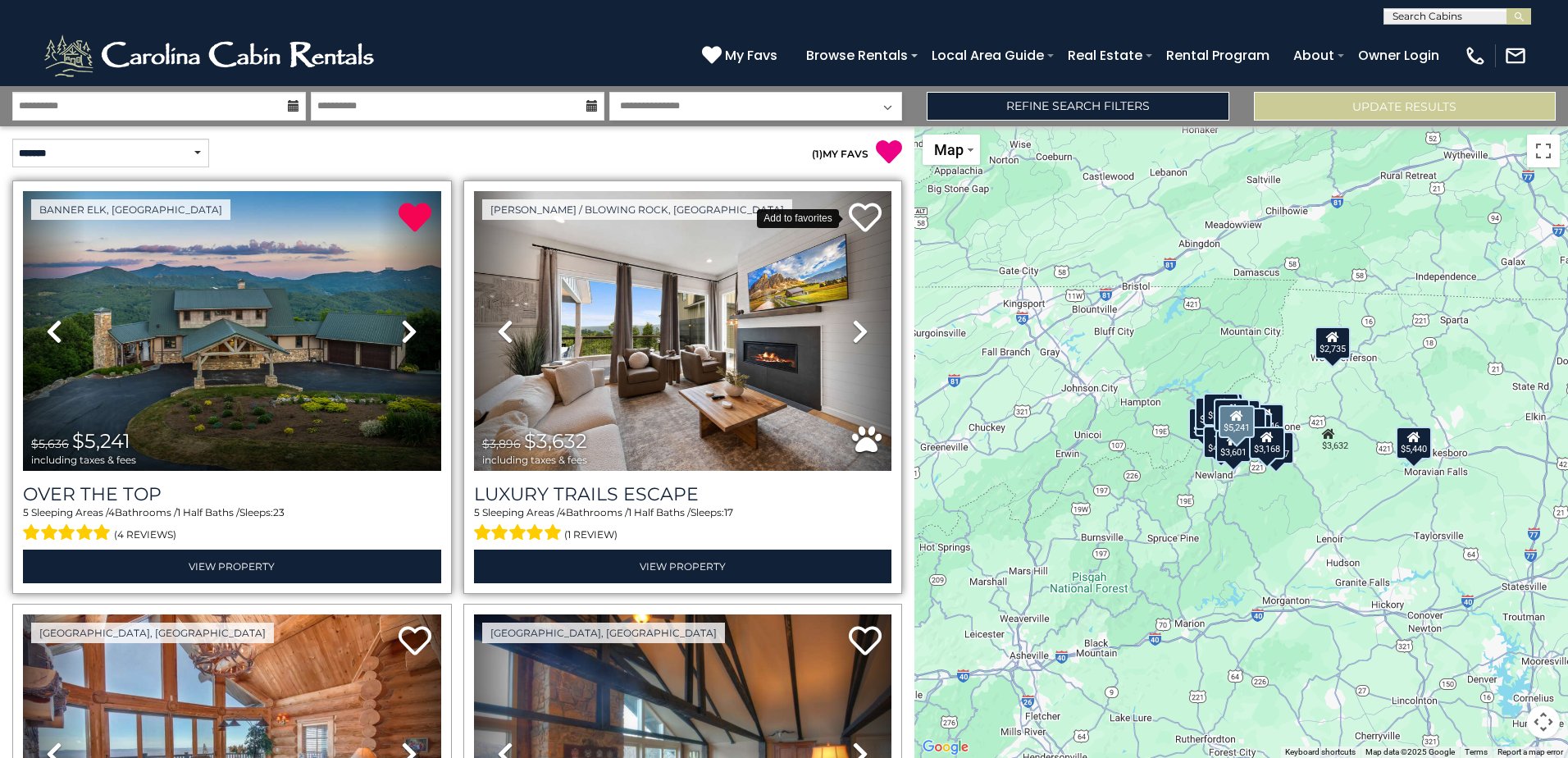
click at [849, 220] on icon at bounding box center [865, 217] width 33 height 33
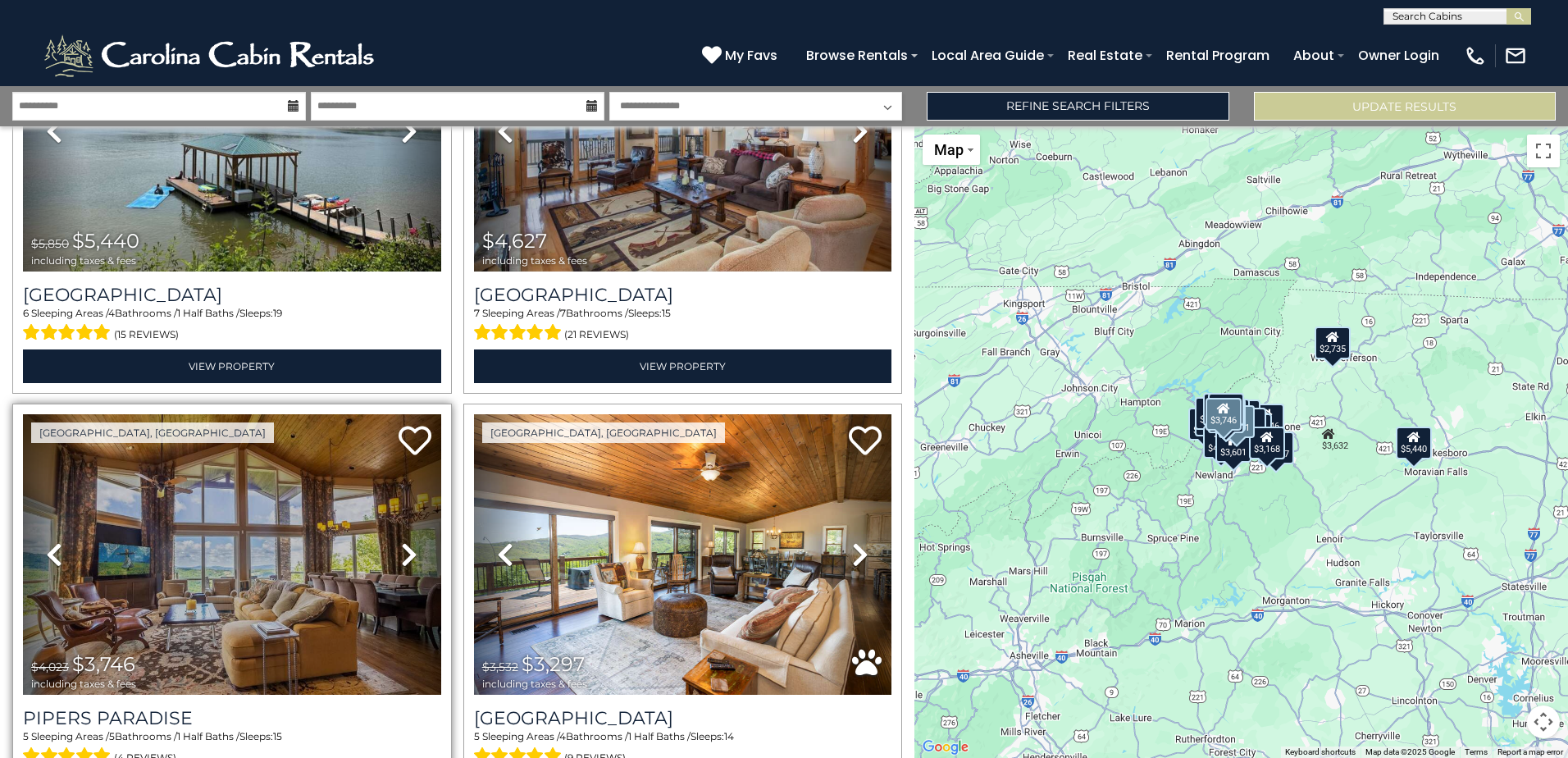
scroll to position [1148, 0]
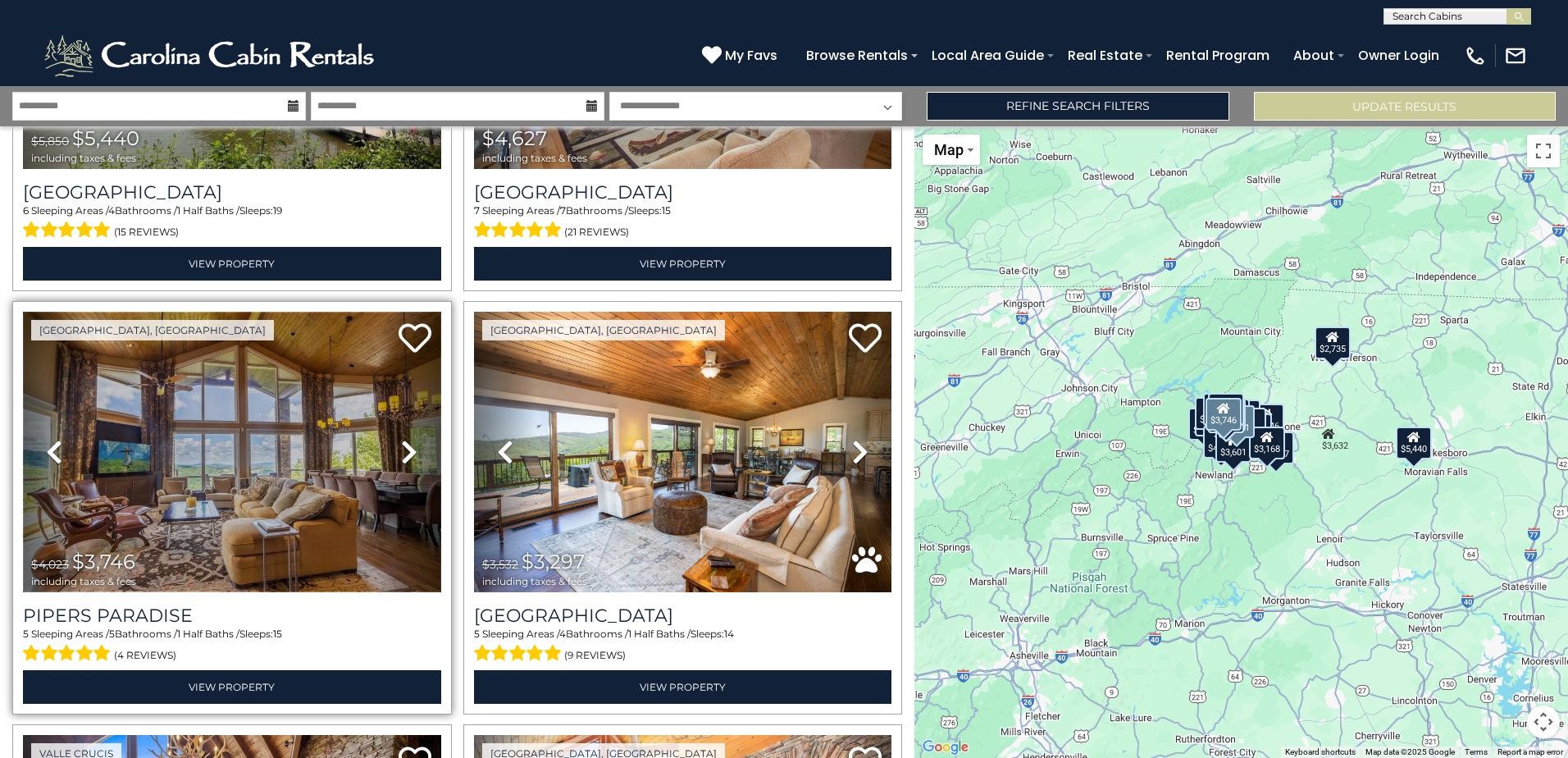
click at [337, 538] on img at bounding box center [232, 451] width 418 height 280
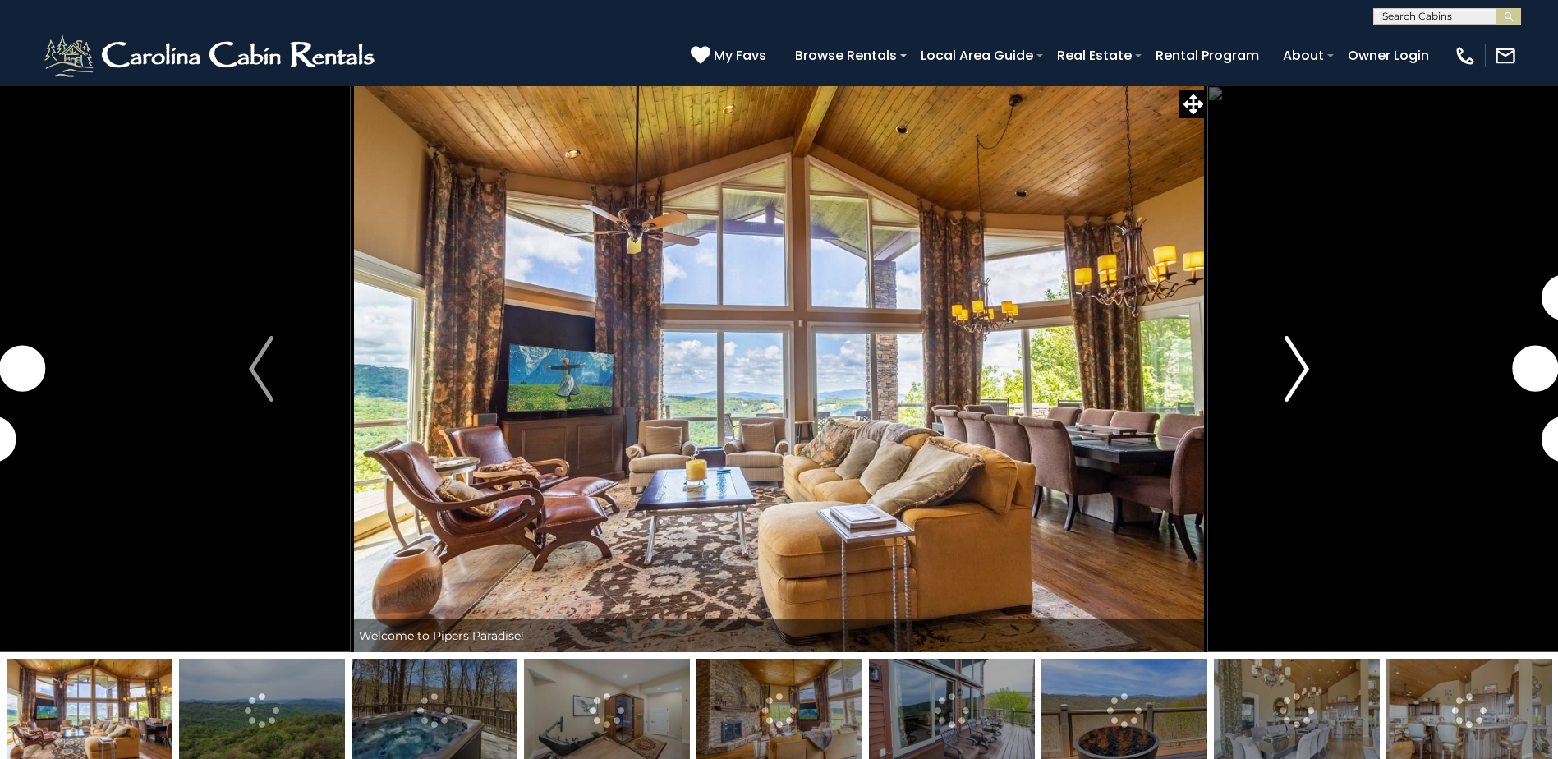
click at [1270, 379] on button "Next" at bounding box center [1296, 368] width 179 height 567
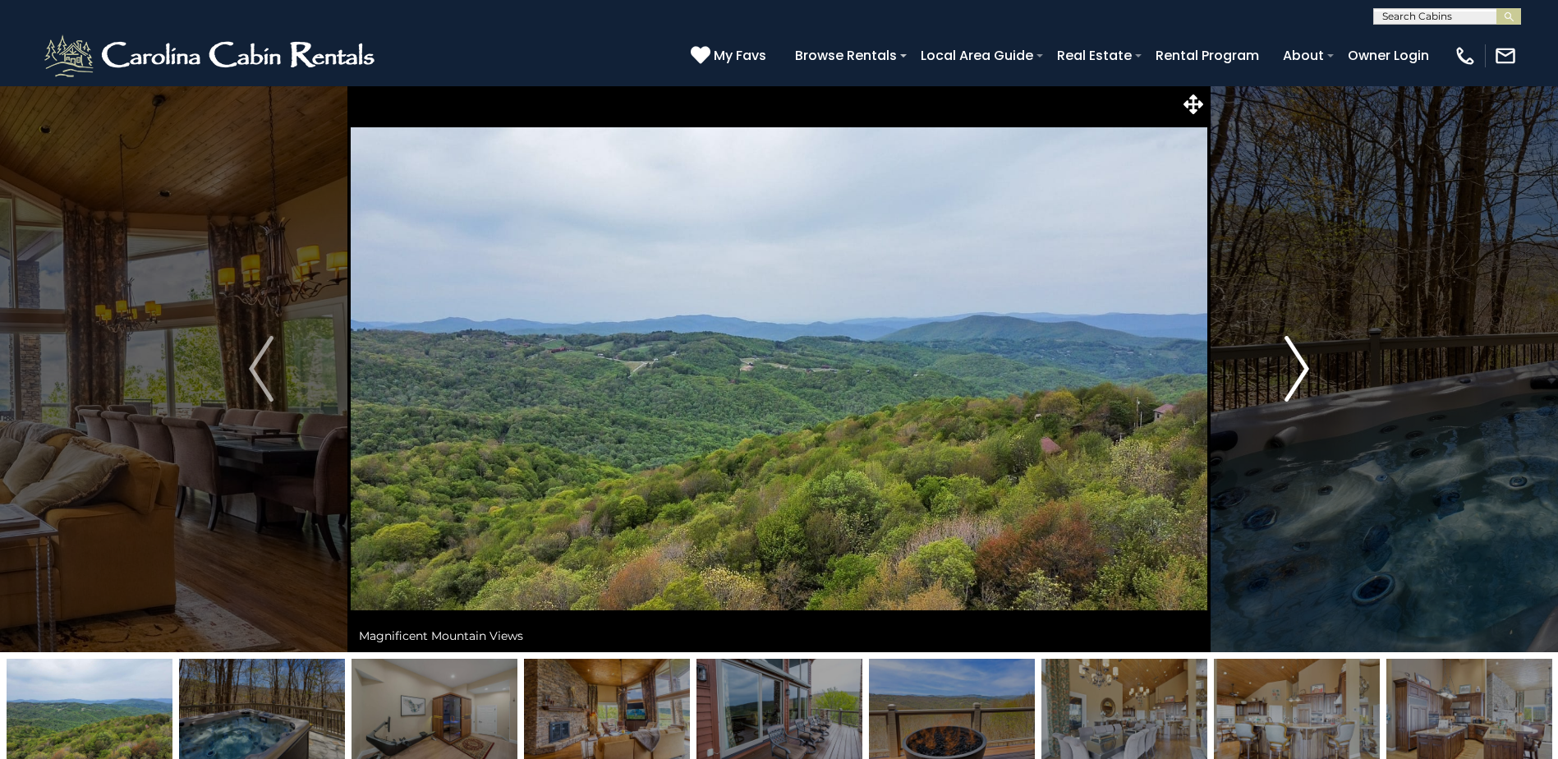
click at [1270, 379] on button "Next" at bounding box center [1296, 368] width 179 height 567
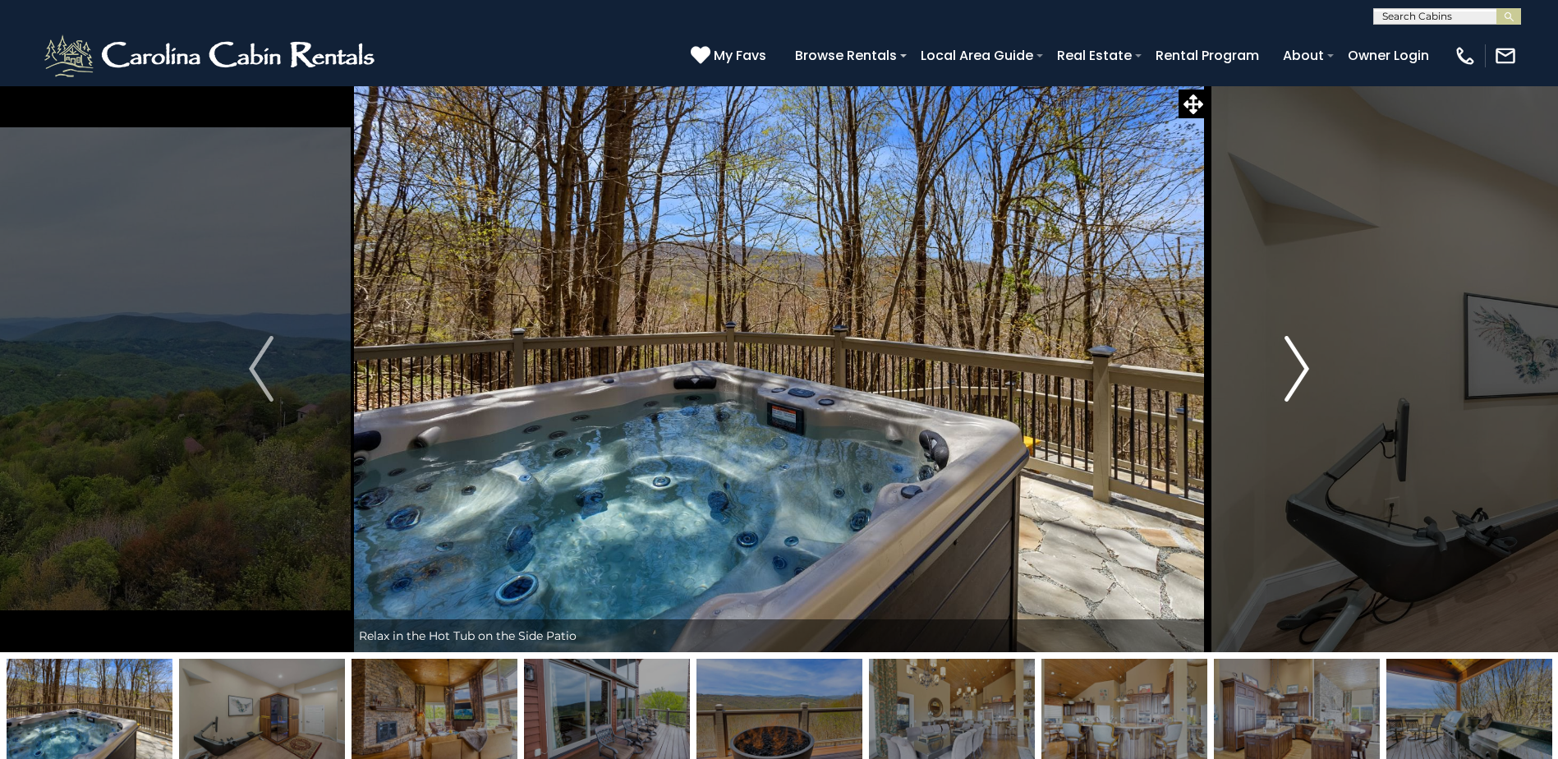
click at [1270, 379] on button "Next" at bounding box center [1296, 368] width 179 height 567
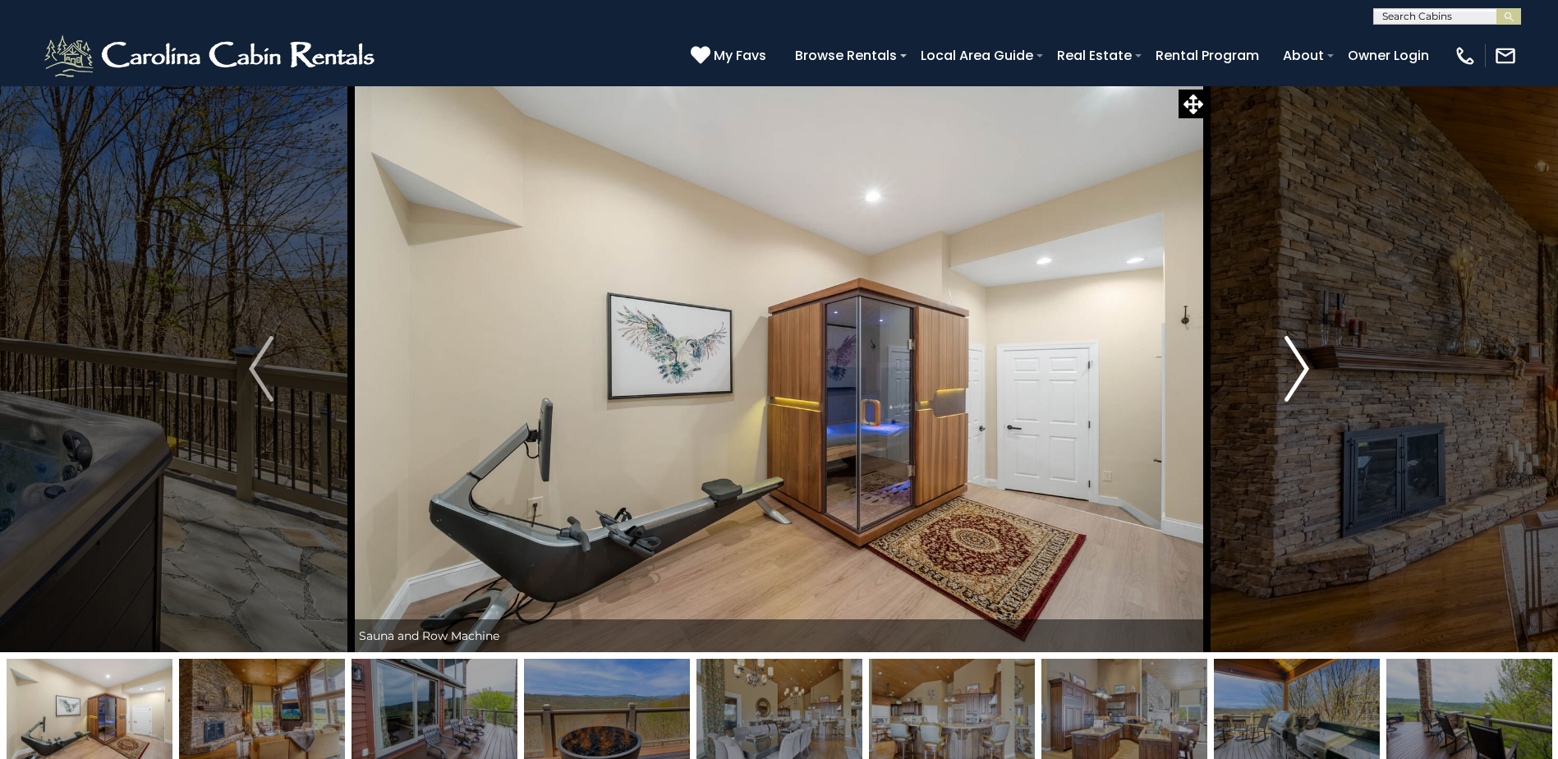
click at [1270, 379] on button "Next" at bounding box center [1296, 368] width 179 height 567
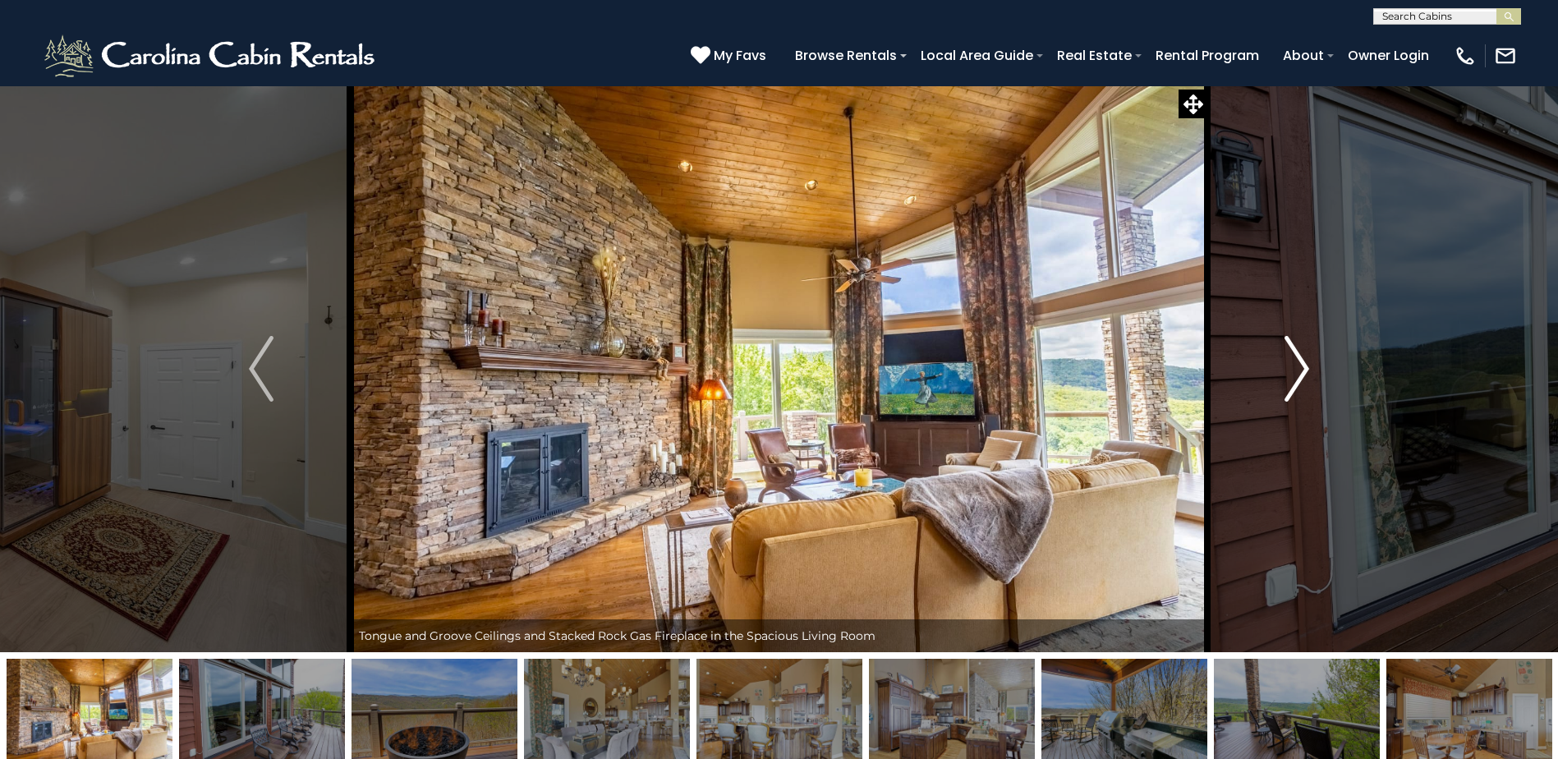
click at [1270, 379] on button "Next" at bounding box center [1296, 368] width 179 height 567
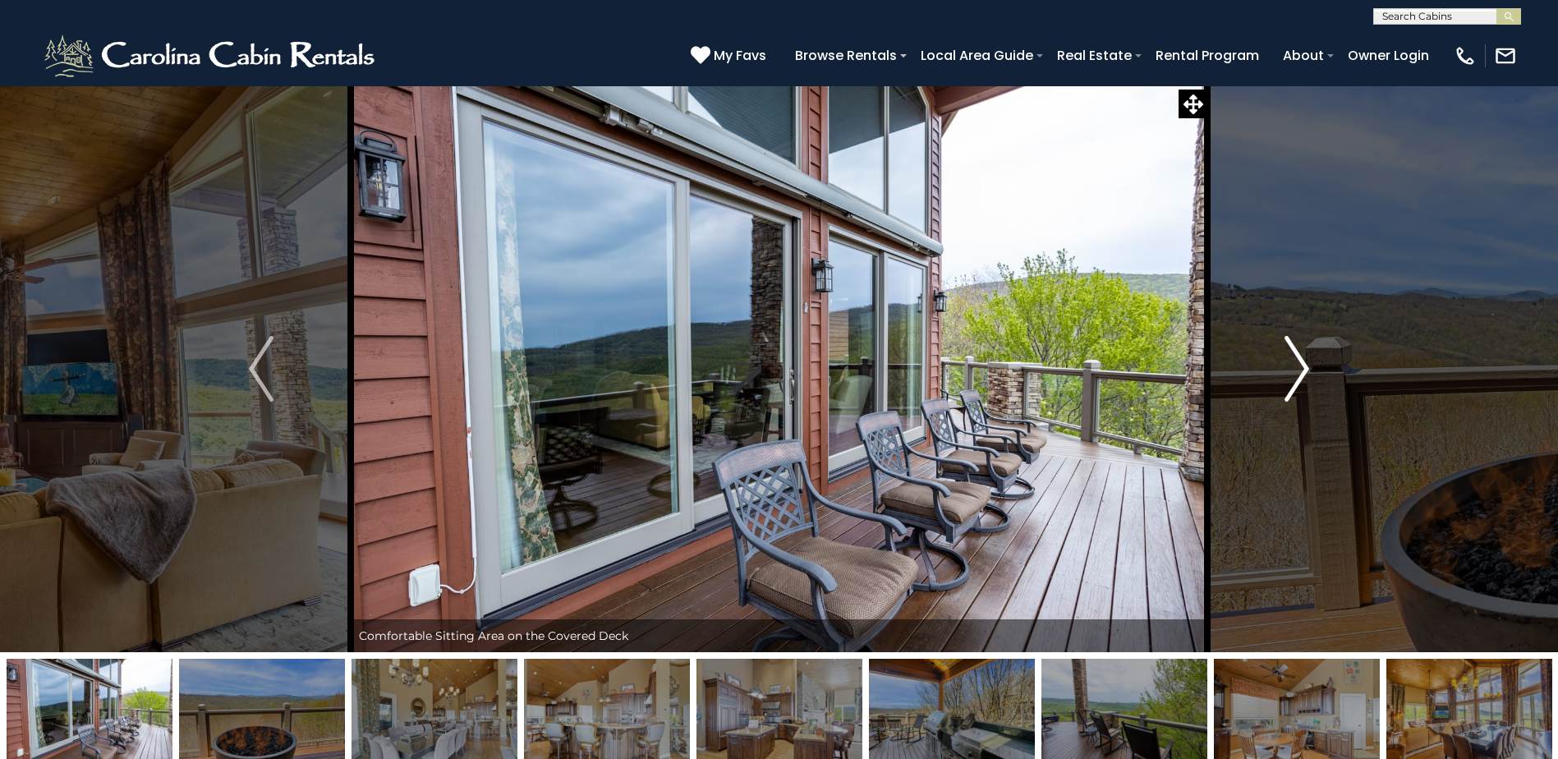
click at [1270, 379] on button "Next" at bounding box center [1296, 368] width 179 height 567
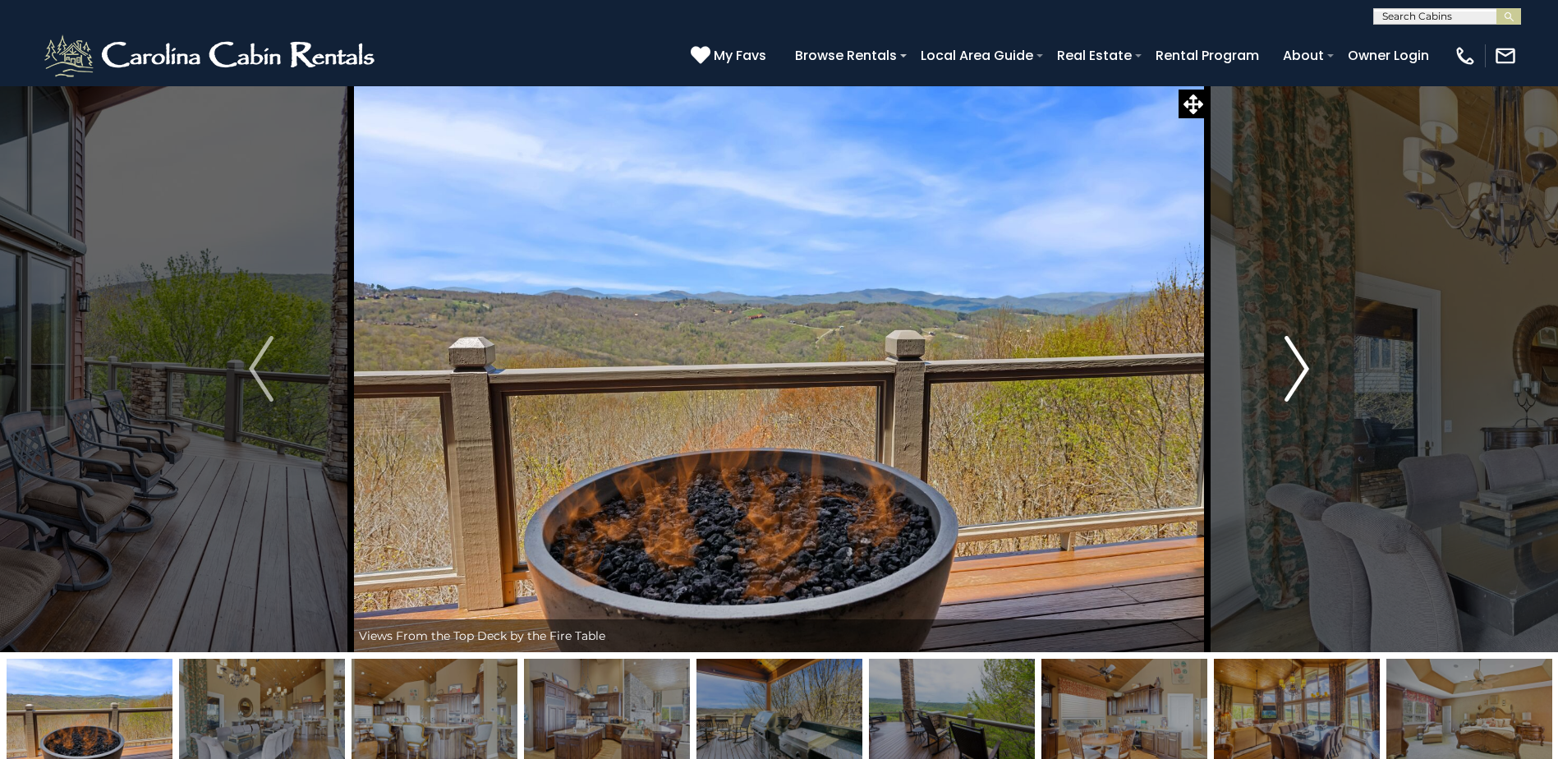
click at [1270, 379] on button "Next" at bounding box center [1296, 368] width 179 height 567
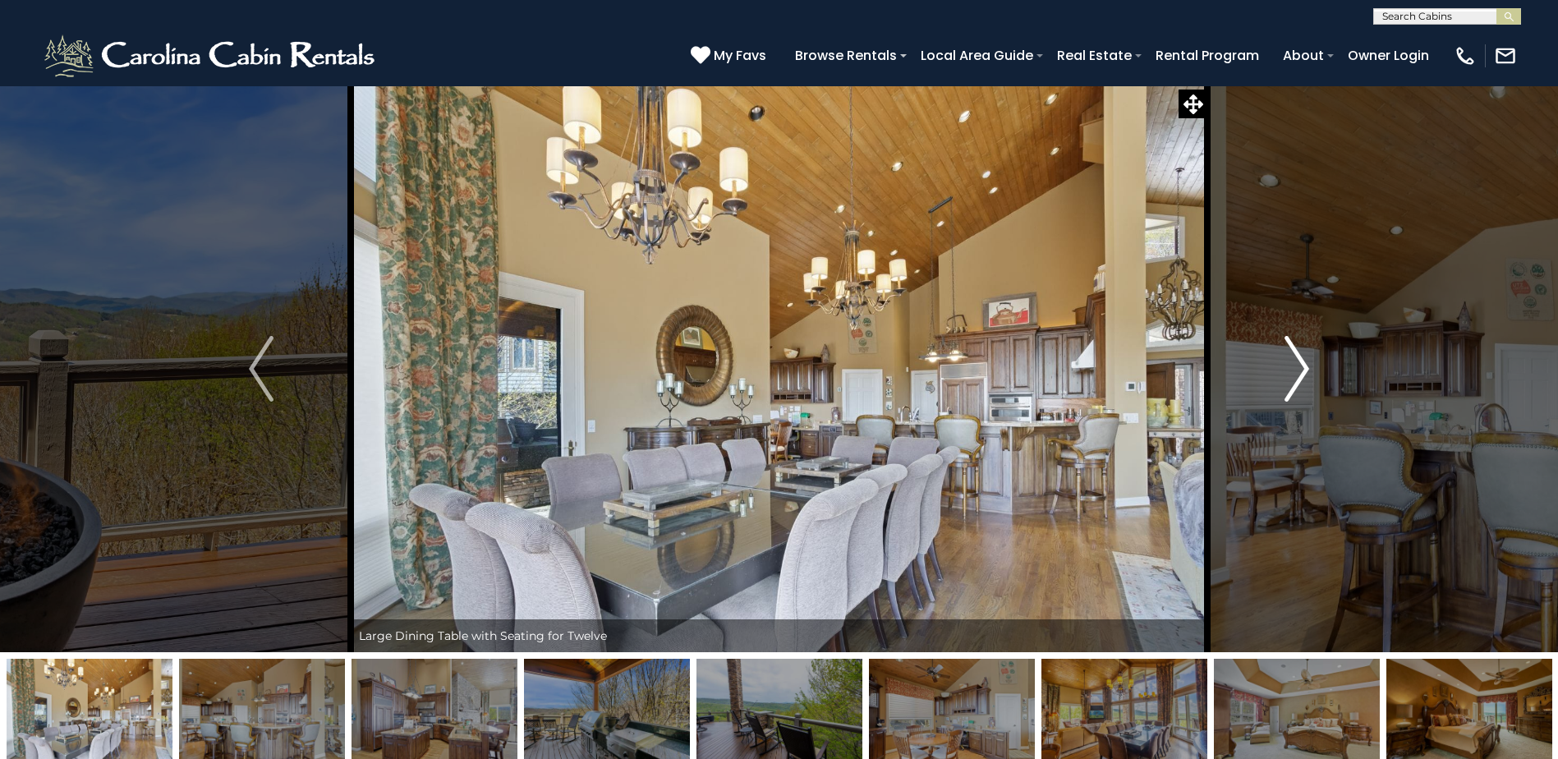
click at [1270, 377] on button "Next" at bounding box center [1296, 368] width 179 height 567
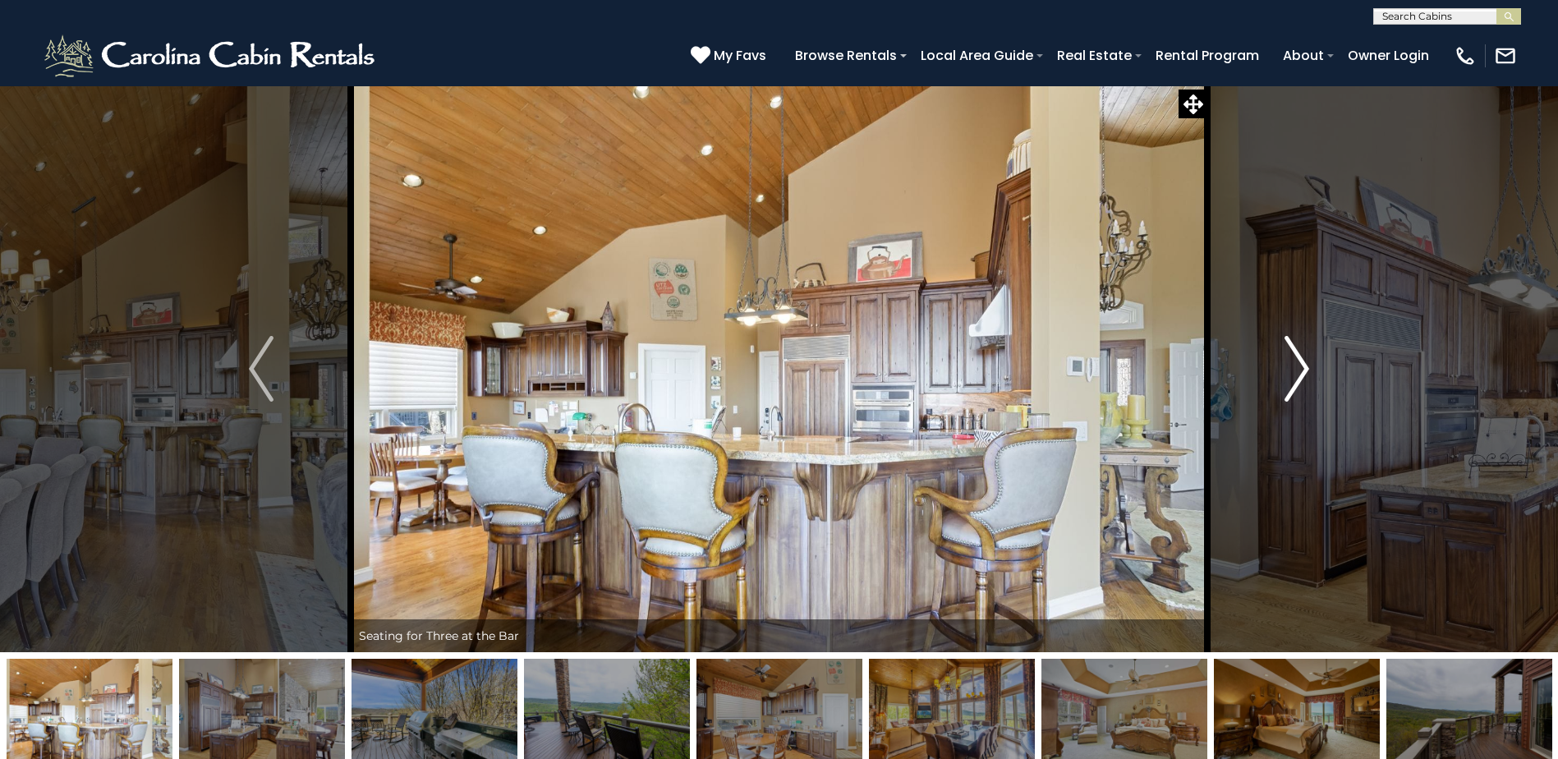
click at [1264, 370] on button "Next" at bounding box center [1296, 368] width 179 height 567
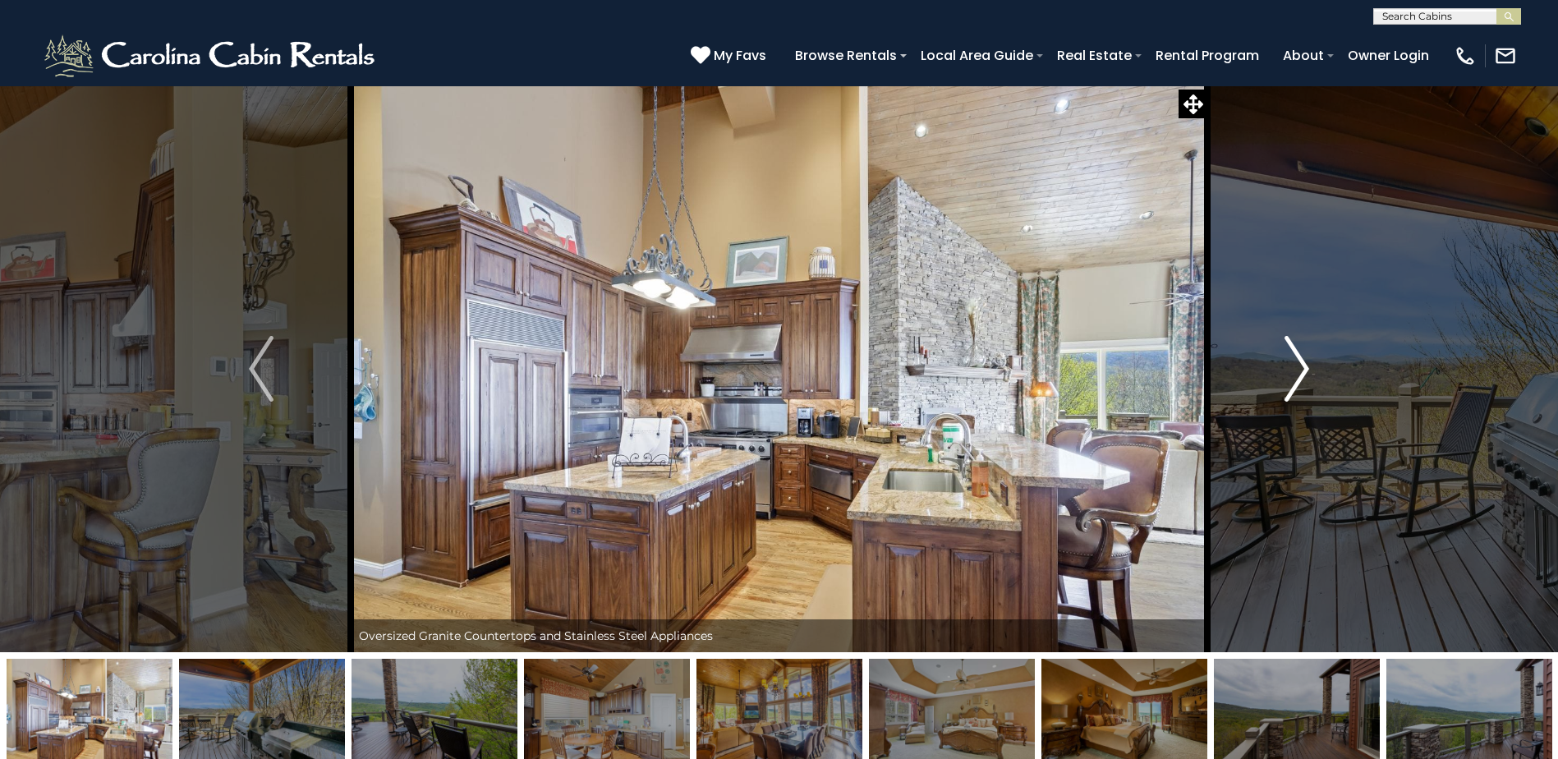
drag, startPoint x: 1271, startPoint y: 368, endPoint x: 1273, endPoint y: 378, distance: 10.0
click at [1273, 369] on button "Next" at bounding box center [1296, 368] width 179 height 567
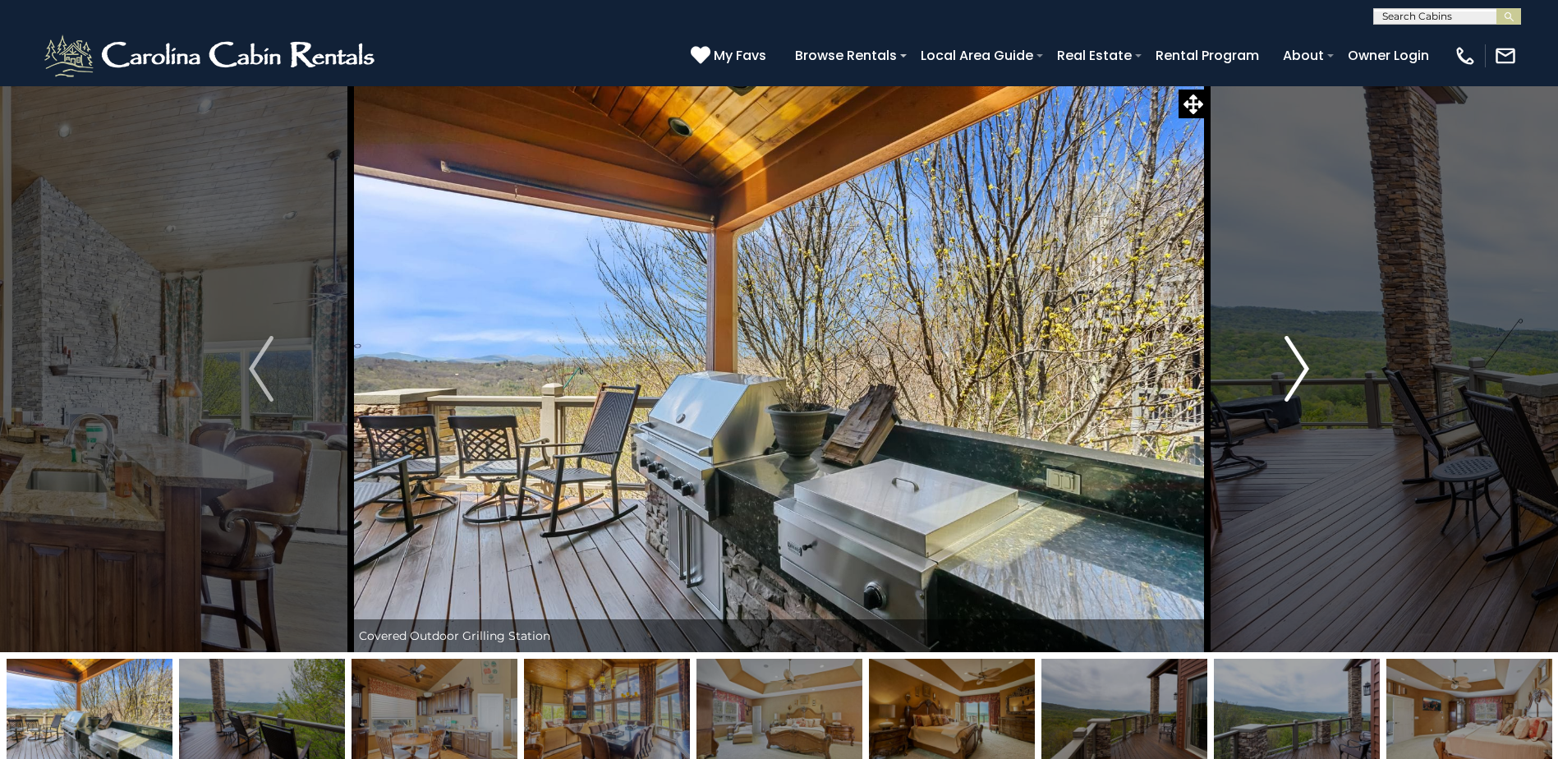
click at [1273, 378] on button "Next" at bounding box center [1296, 368] width 179 height 567
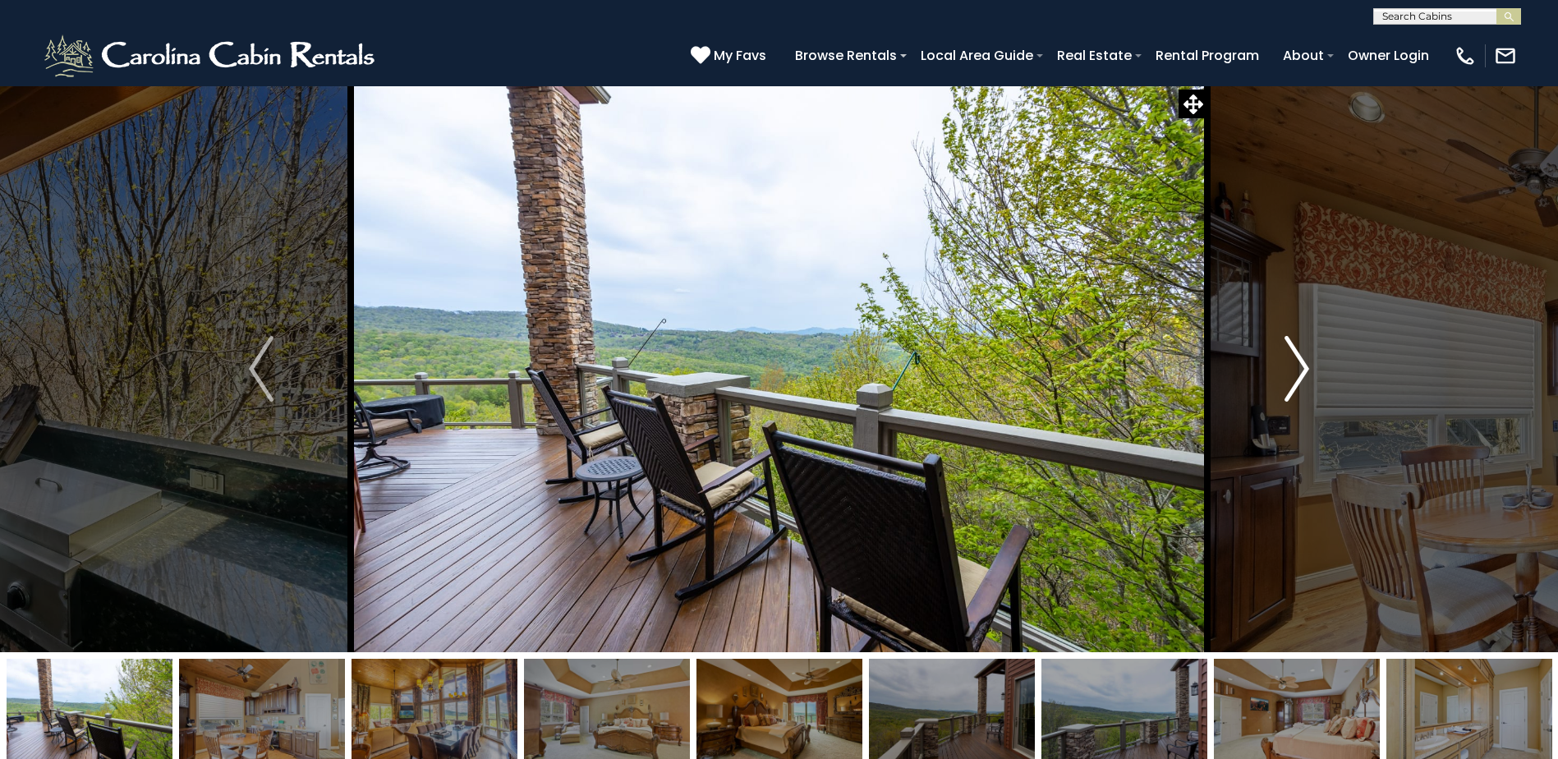
click at [1277, 370] on button "Next" at bounding box center [1296, 368] width 179 height 567
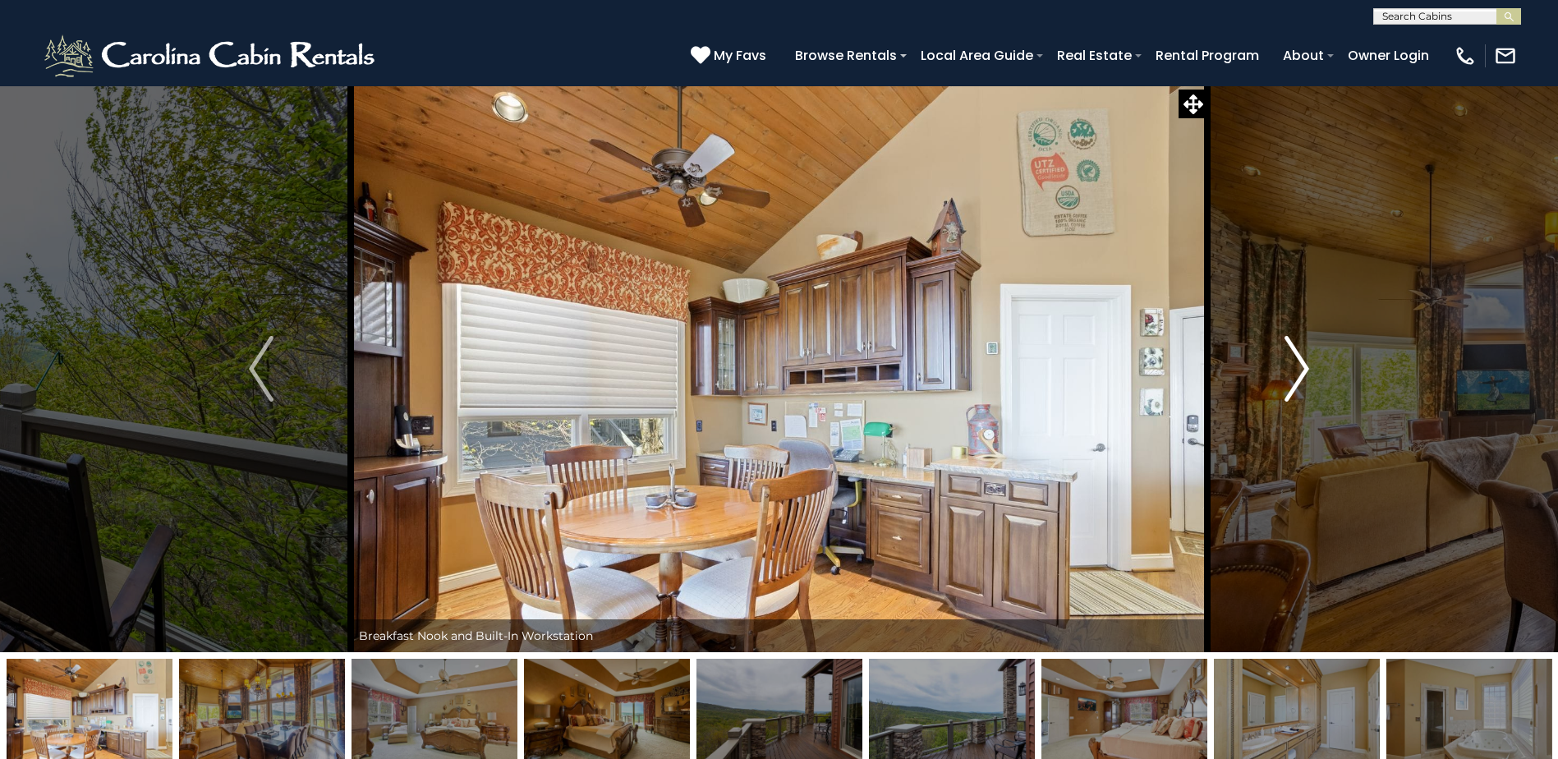
click at [1277, 370] on button "Next" at bounding box center [1296, 368] width 179 height 567
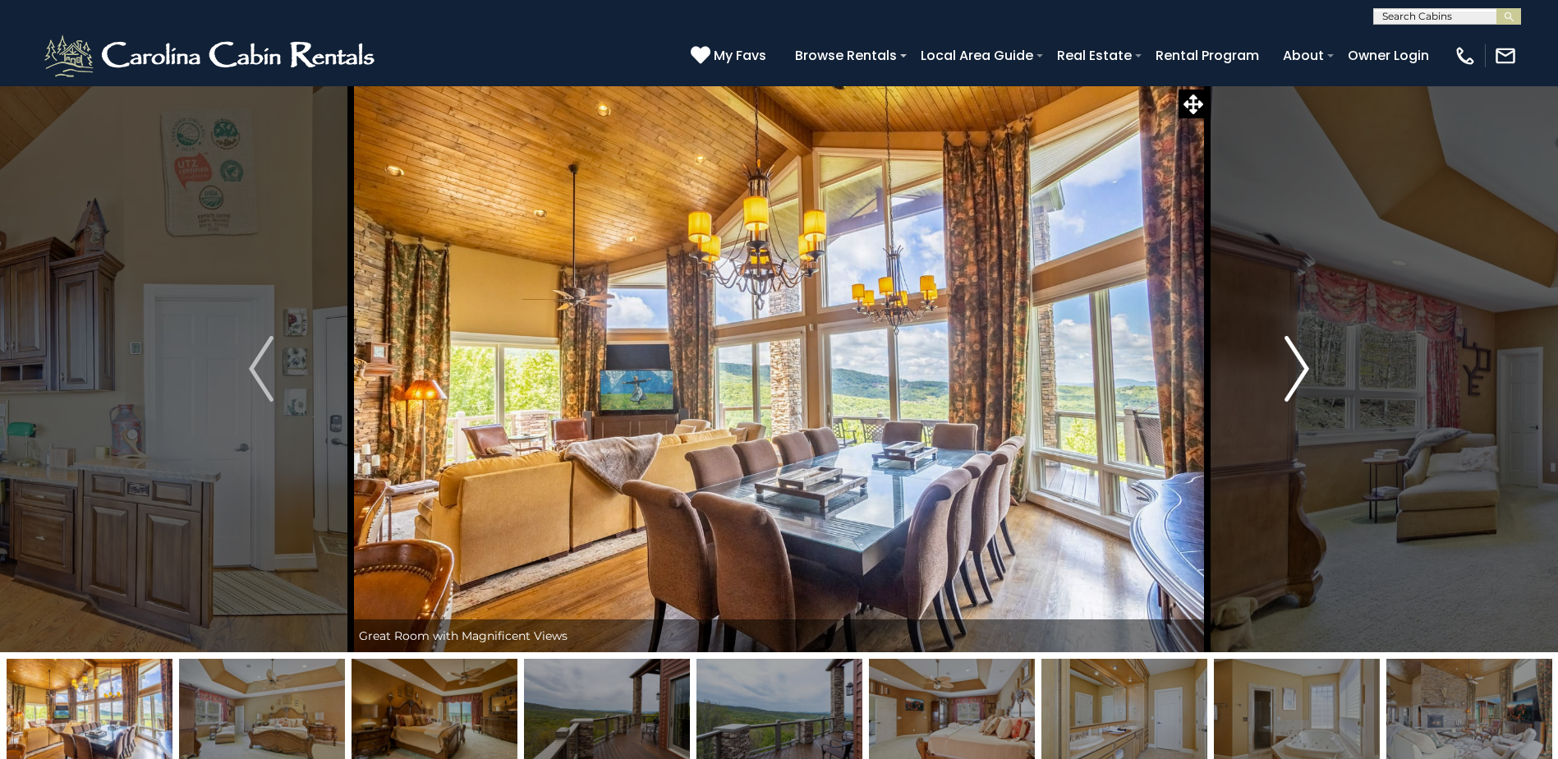
click at [1277, 370] on button "Next" at bounding box center [1296, 368] width 179 height 567
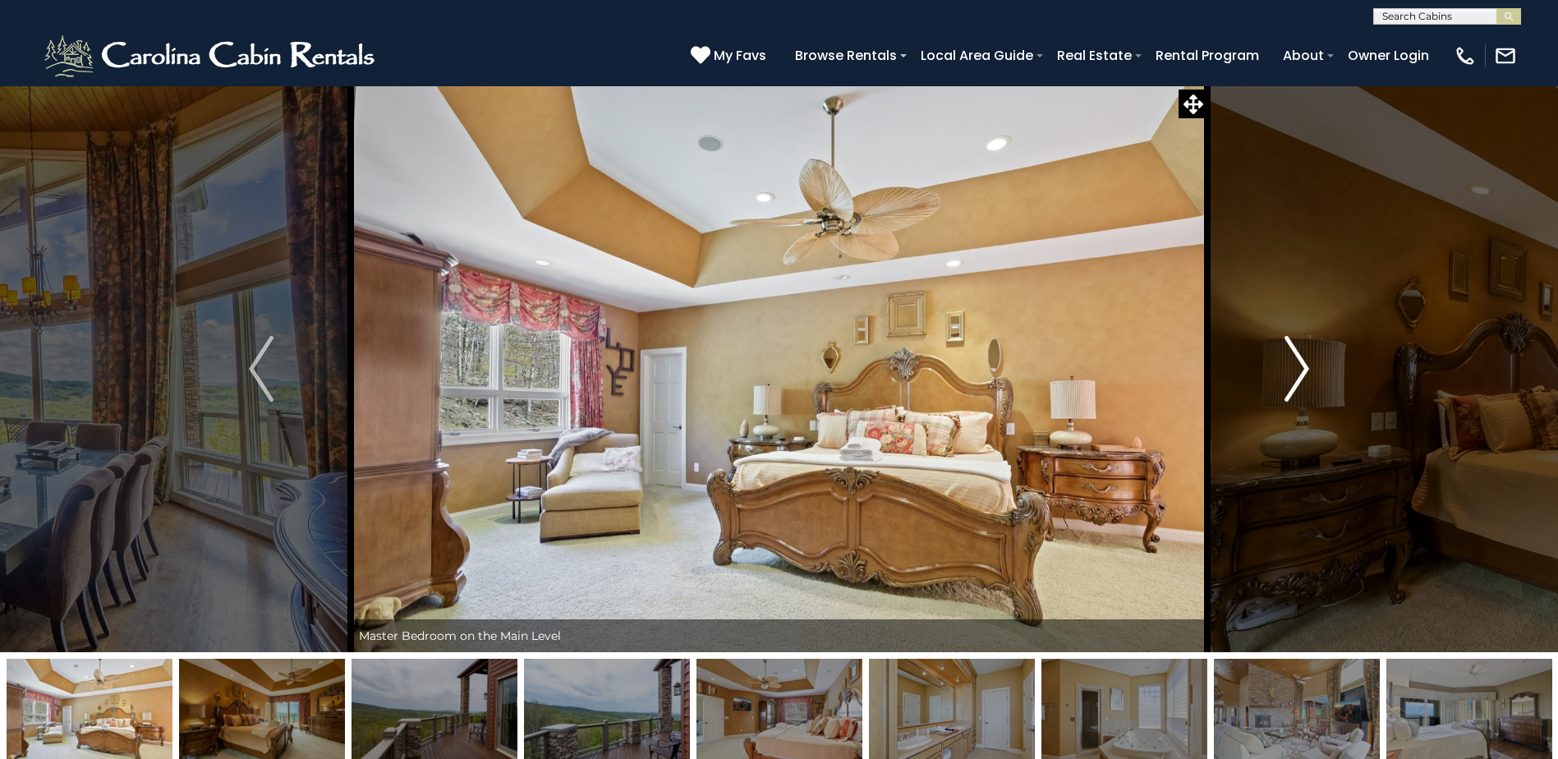
click at [1277, 369] on button "Next" at bounding box center [1296, 368] width 179 height 567
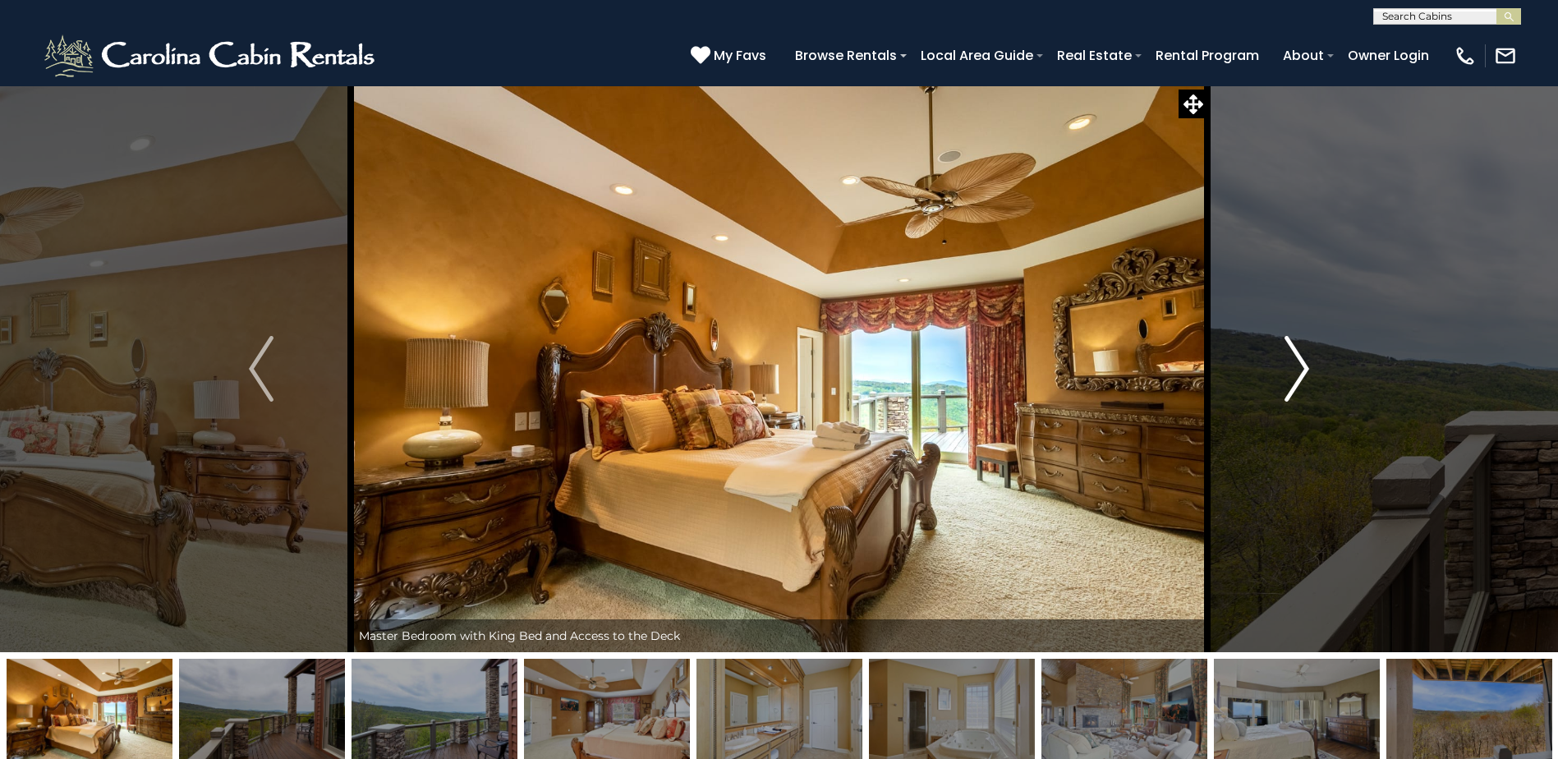
click at [1272, 367] on button "Next" at bounding box center [1296, 368] width 179 height 567
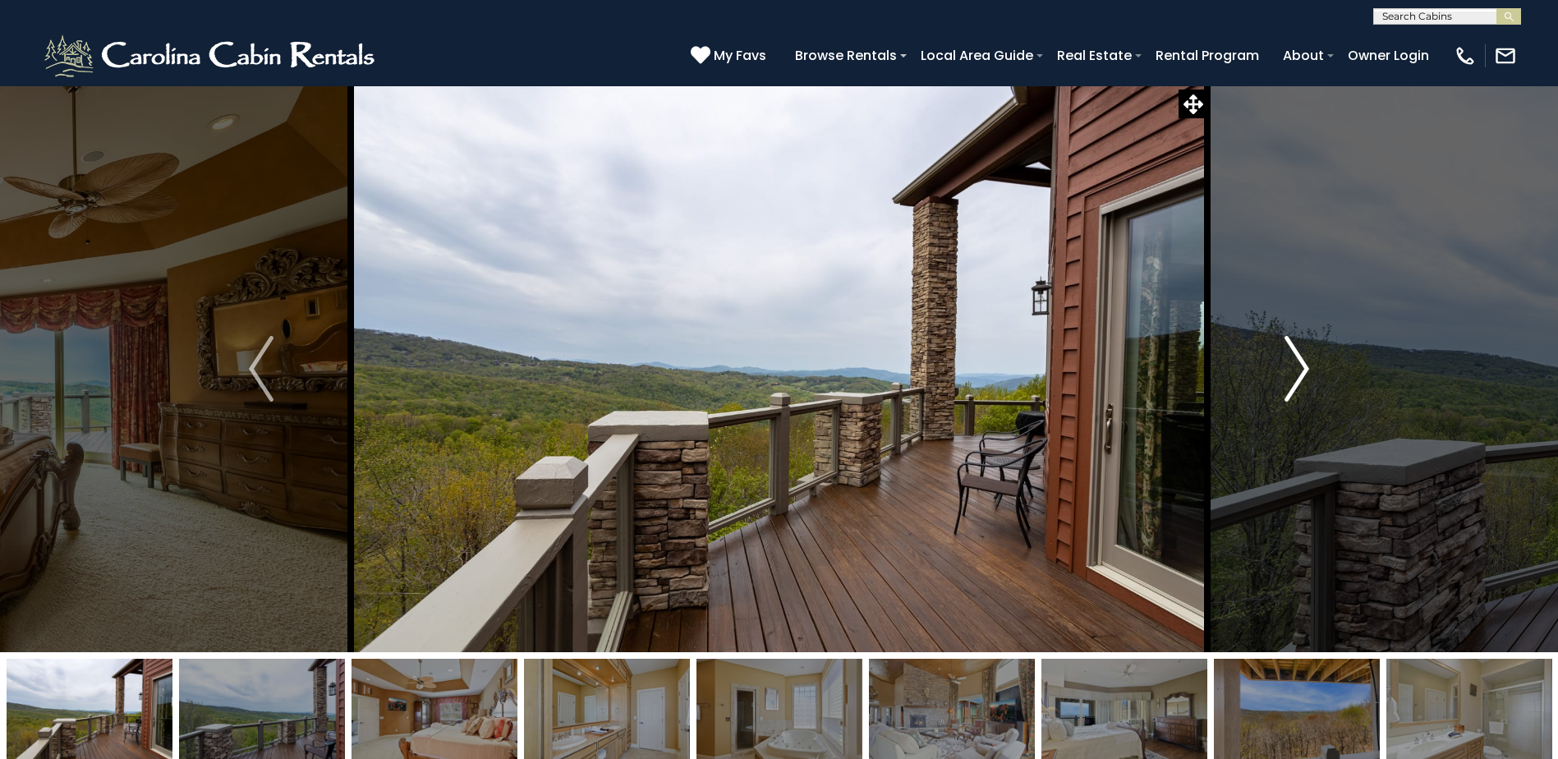
click at [1272, 367] on button "Next" at bounding box center [1296, 368] width 179 height 567
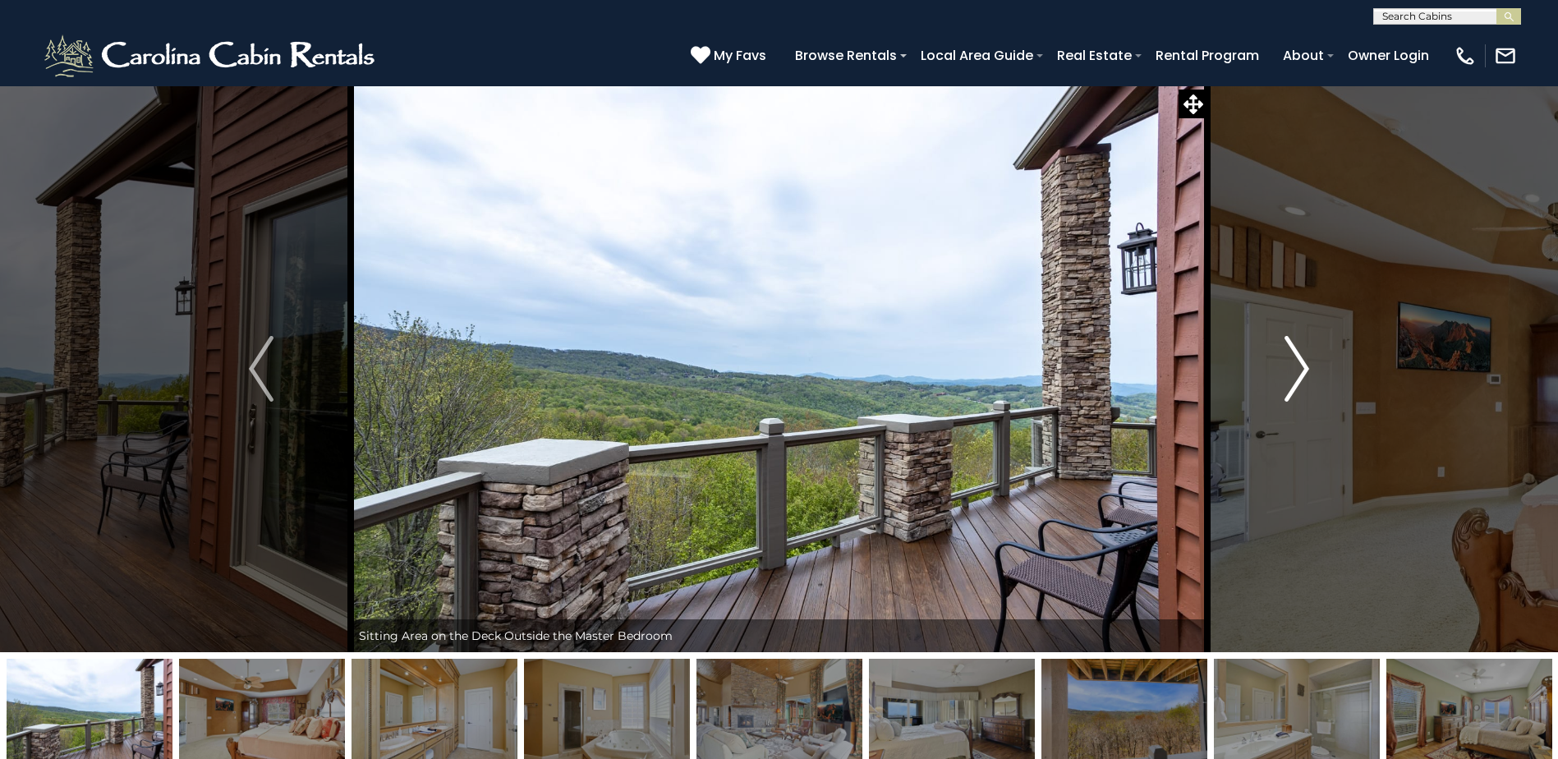
click at [1272, 367] on button "Next" at bounding box center [1296, 368] width 179 height 567
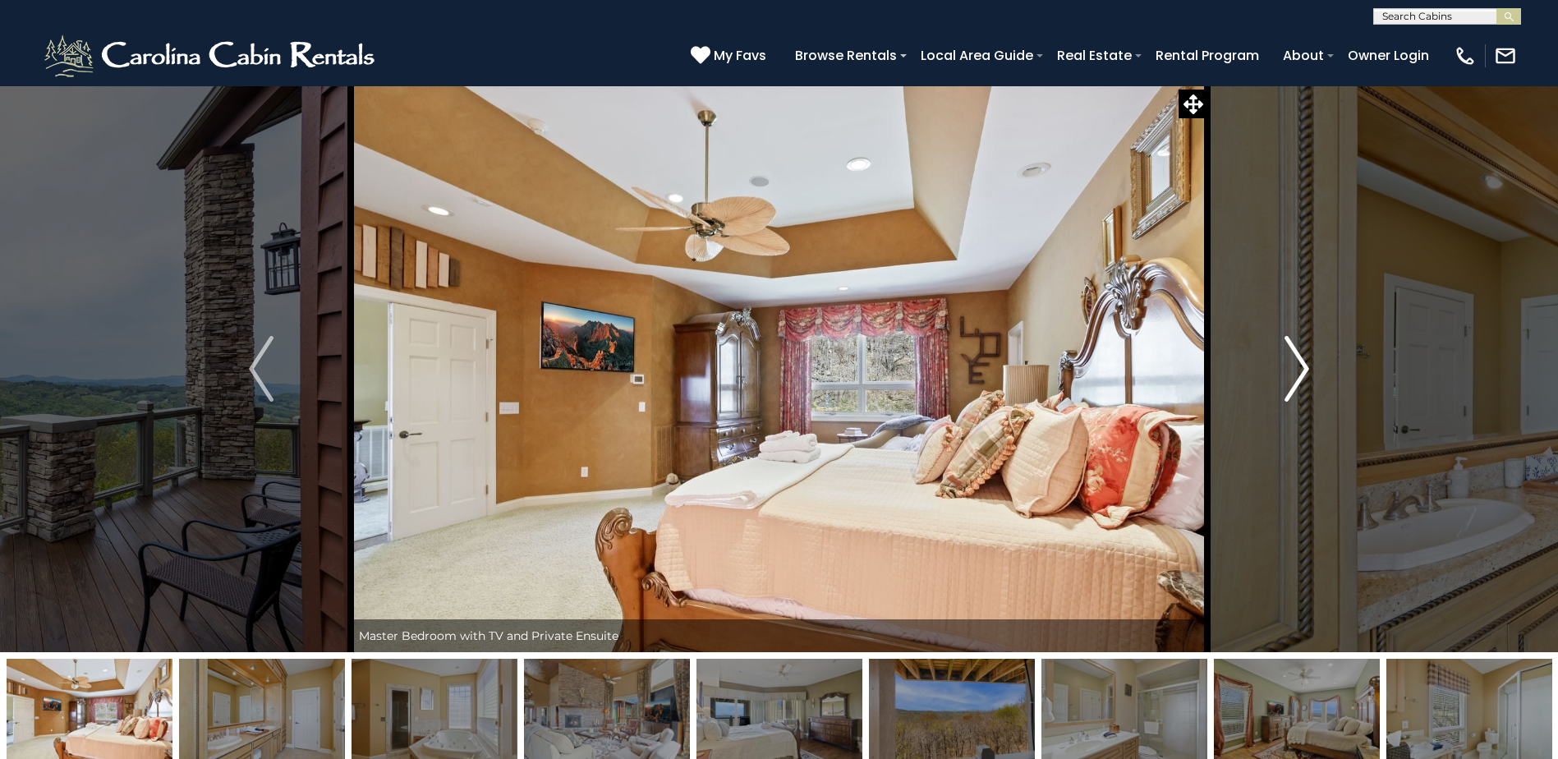
click at [1272, 367] on button "Next" at bounding box center [1296, 368] width 179 height 567
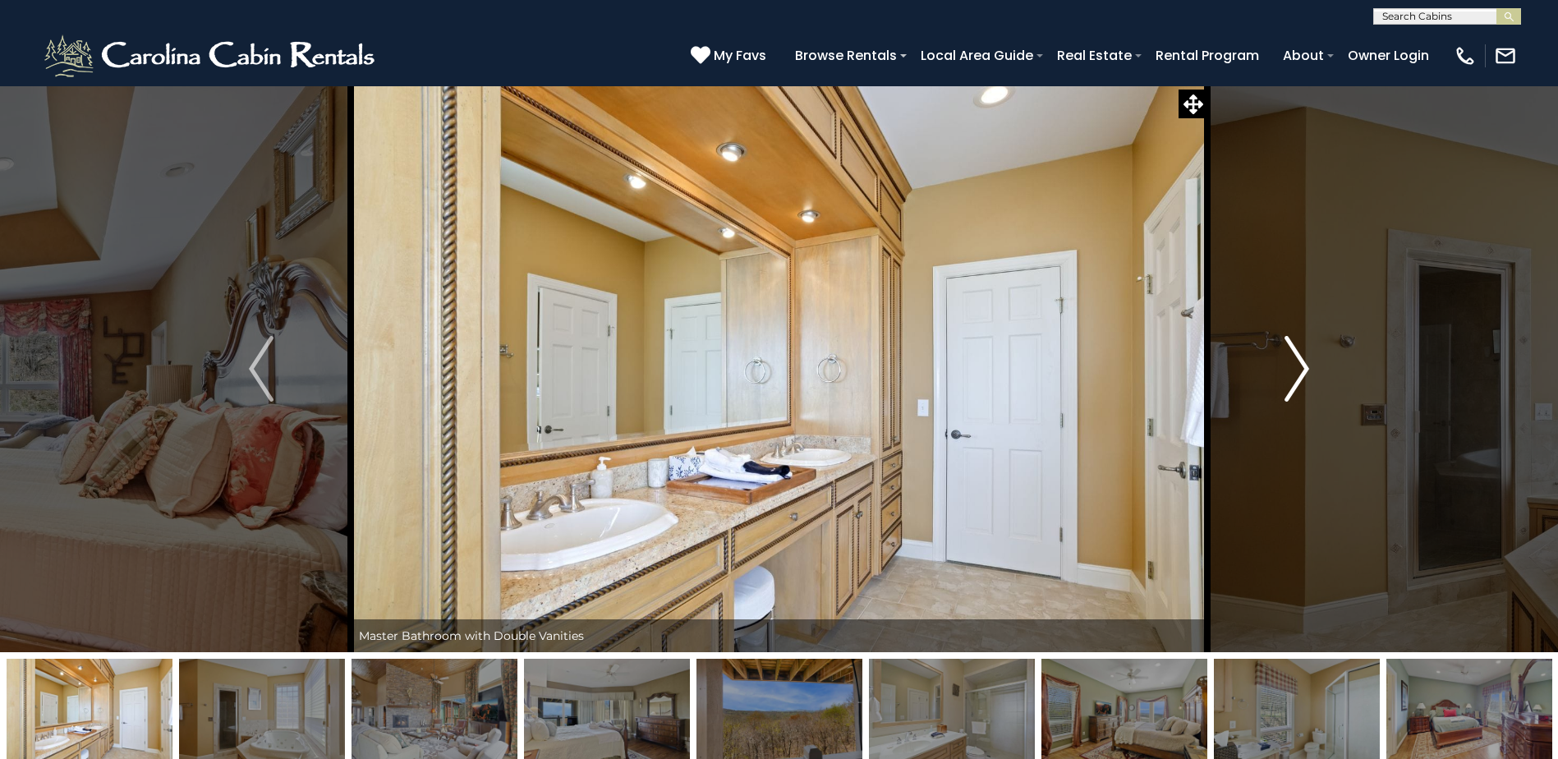
click at [1272, 367] on button "Next" at bounding box center [1296, 368] width 179 height 567
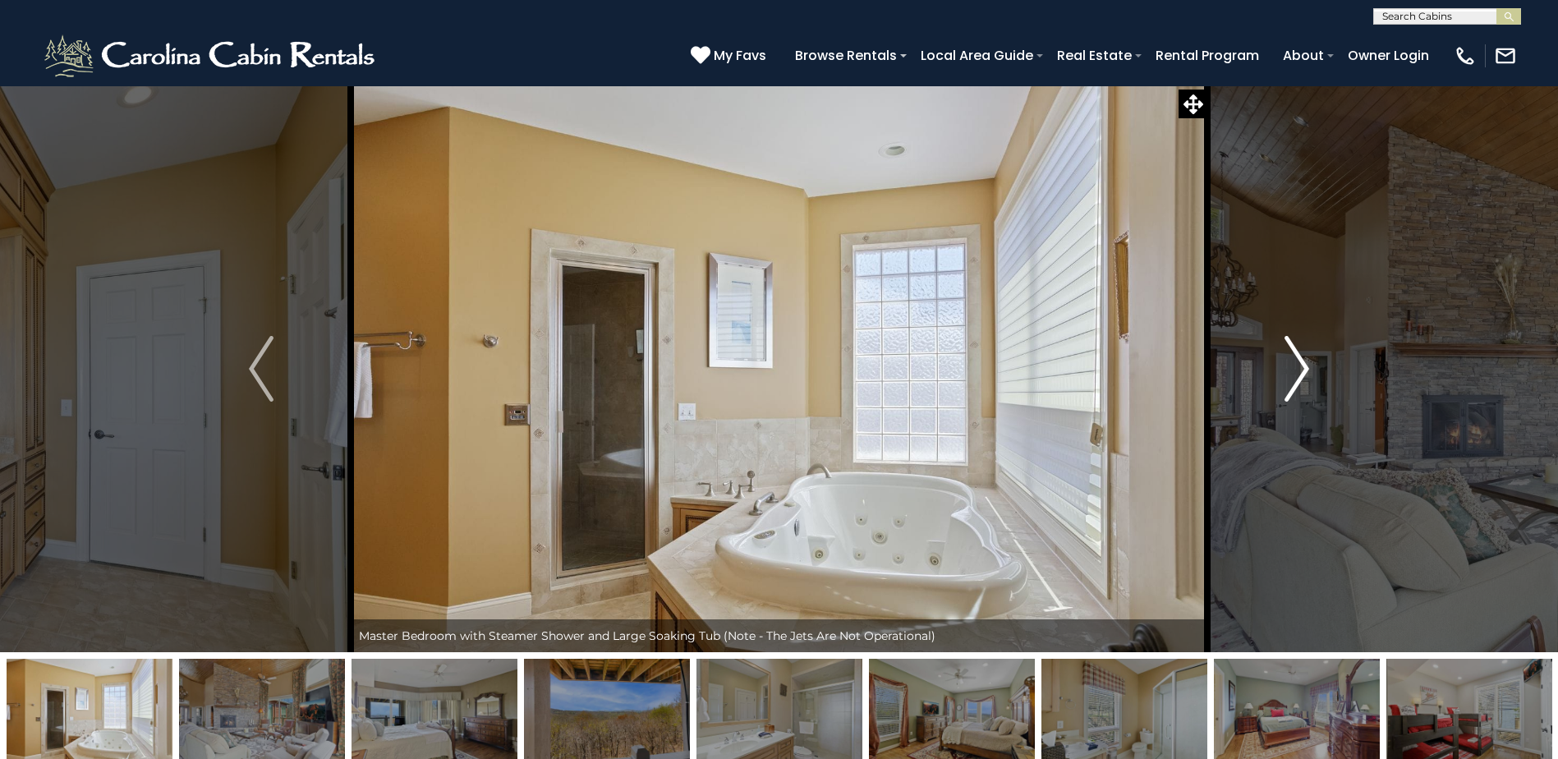
click at [1272, 367] on button "Next" at bounding box center [1296, 368] width 179 height 567
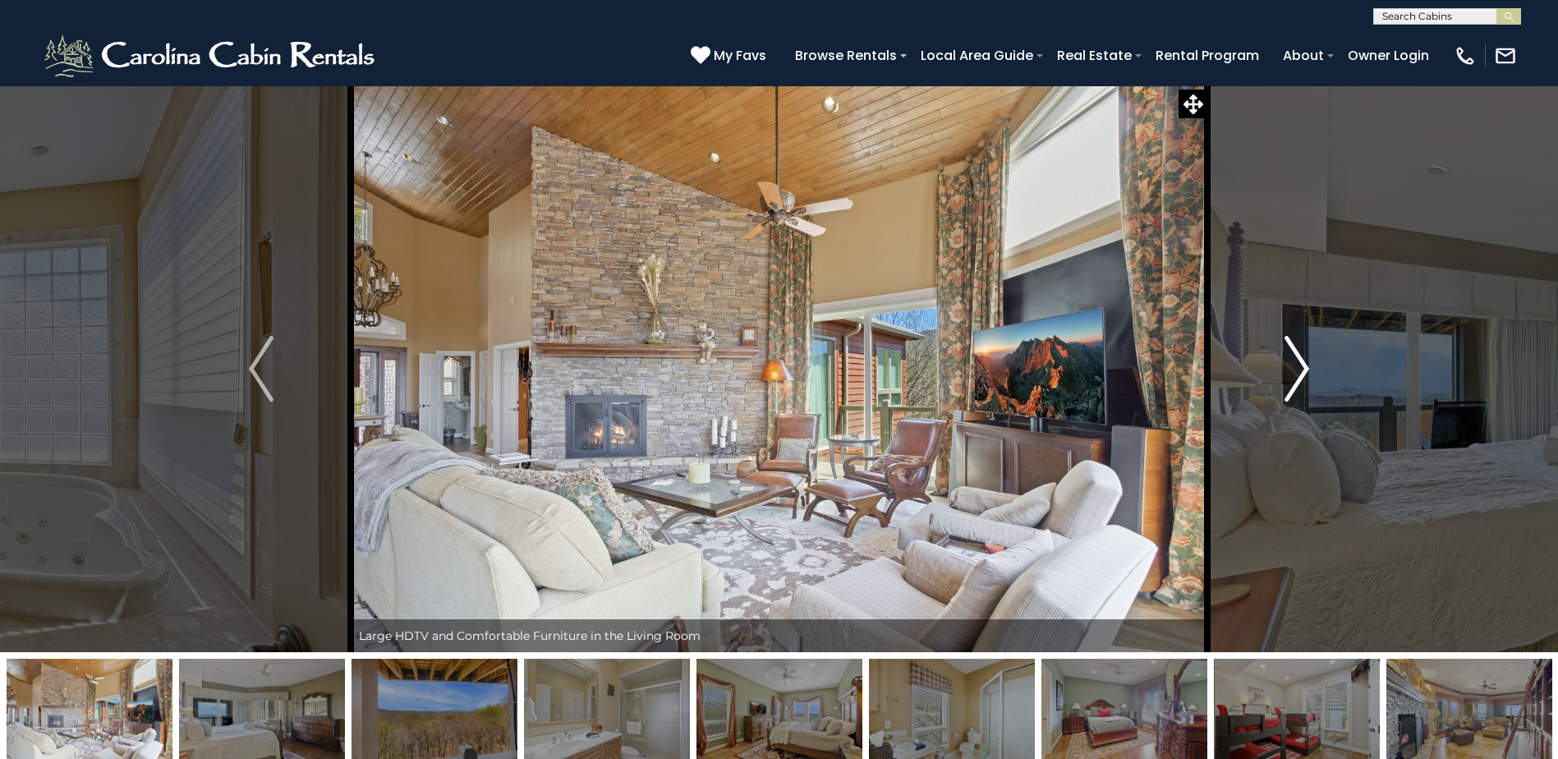
click at [1272, 367] on button "Next" at bounding box center [1296, 368] width 179 height 567
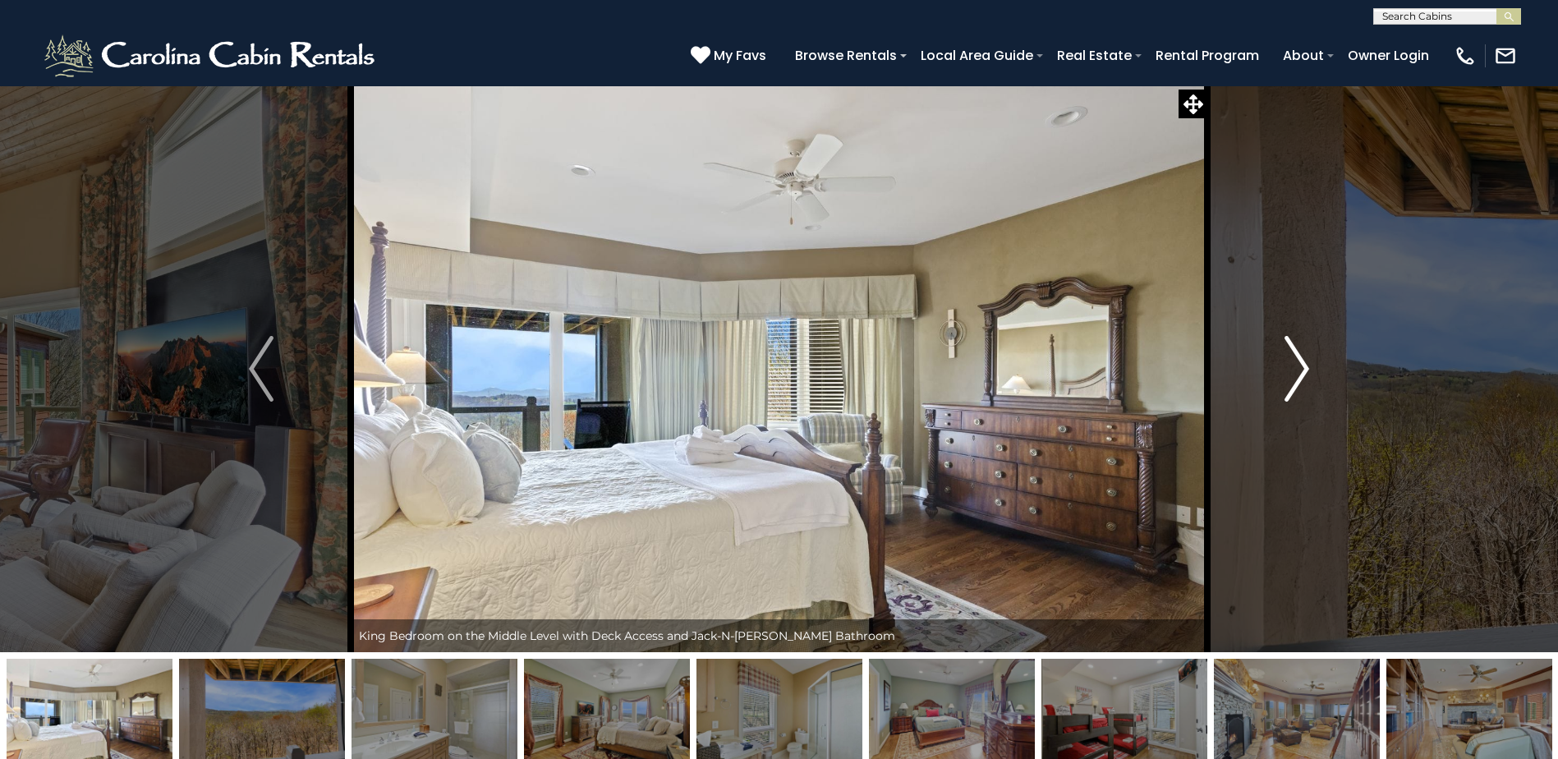
click at [1272, 367] on button "Next" at bounding box center [1296, 368] width 179 height 567
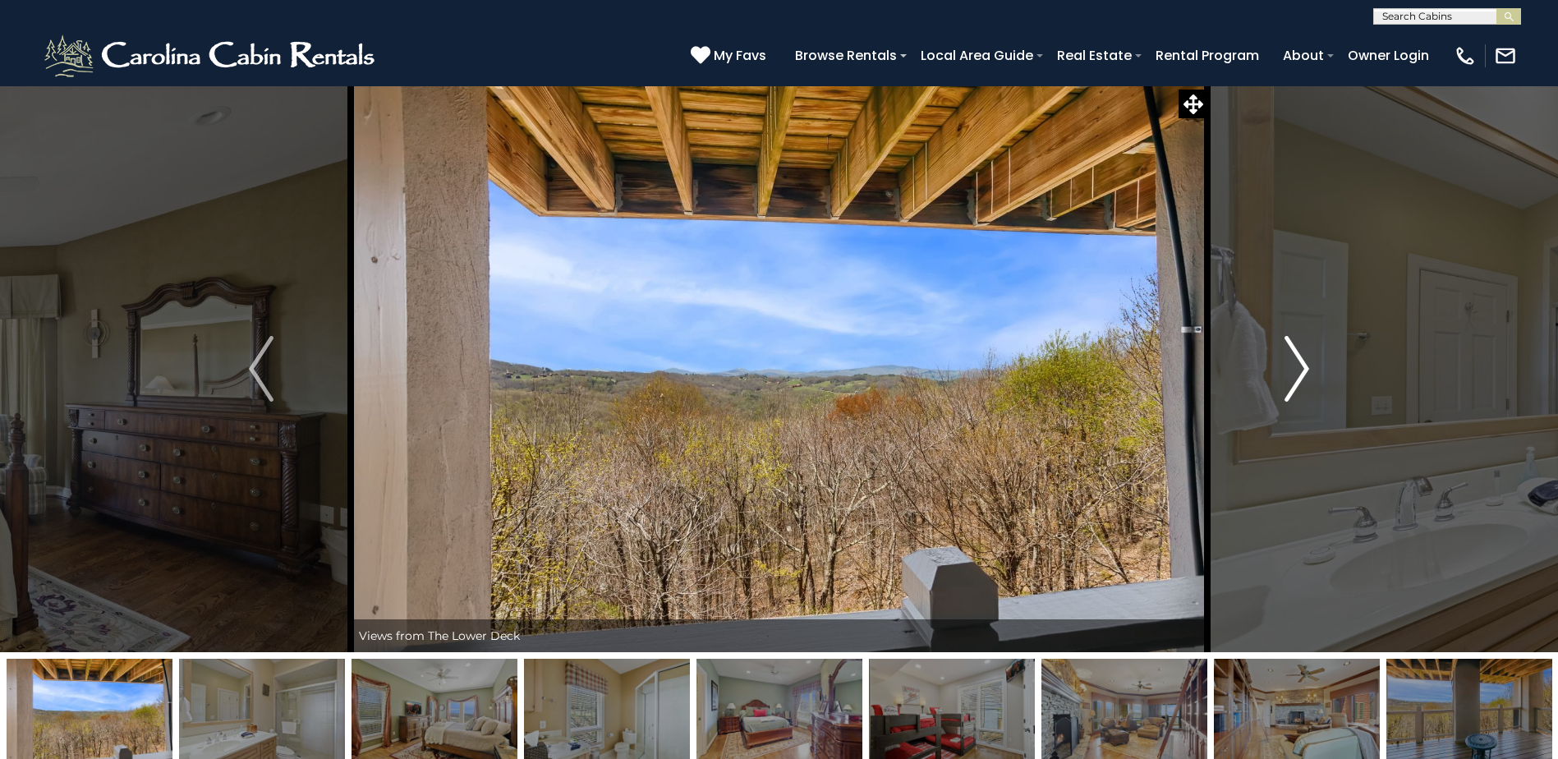
click at [1272, 367] on button "Next" at bounding box center [1296, 368] width 179 height 567
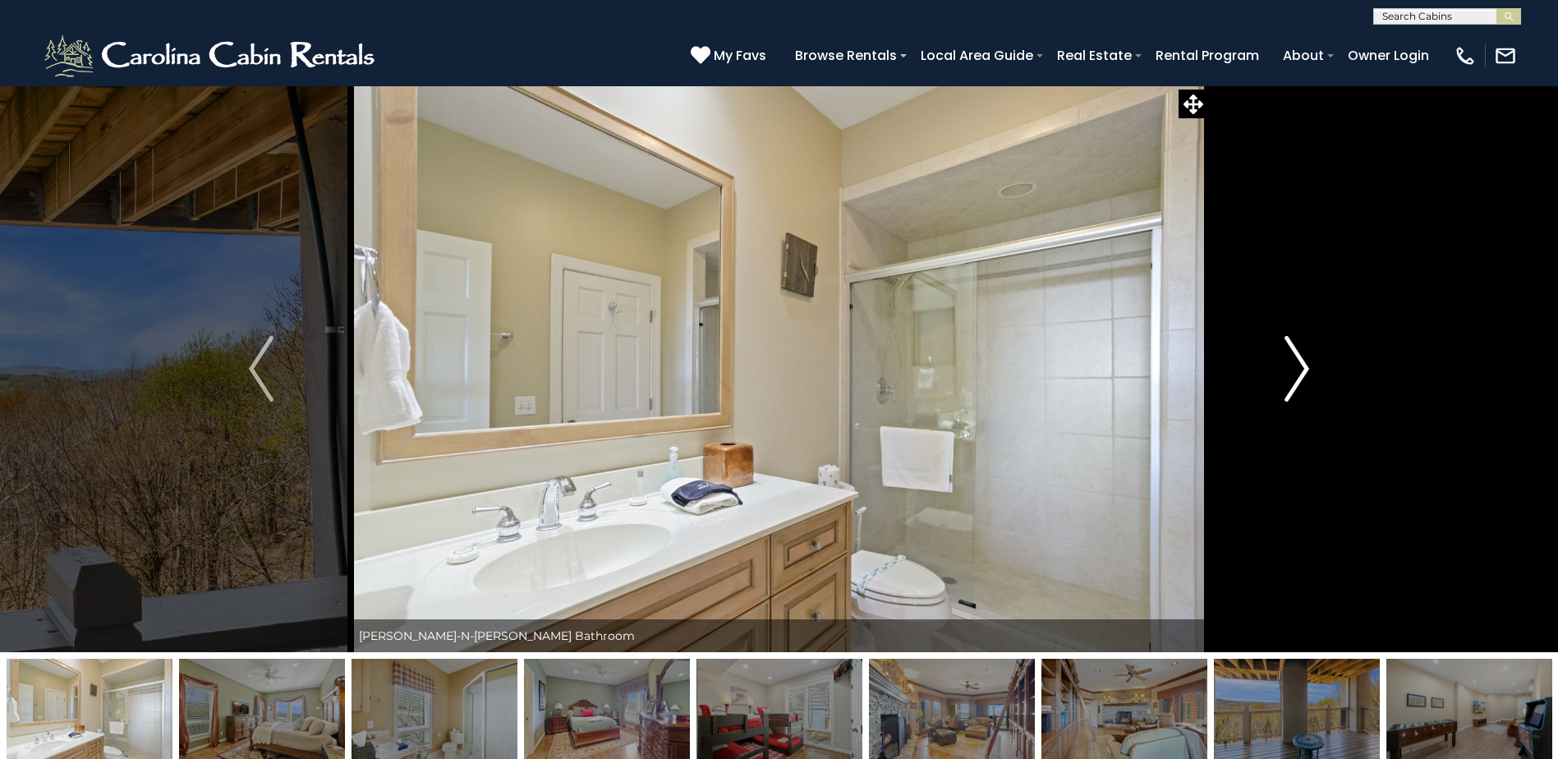
click at [1272, 367] on button "Next" at bounding box center [1296, 368] width 179 height 567
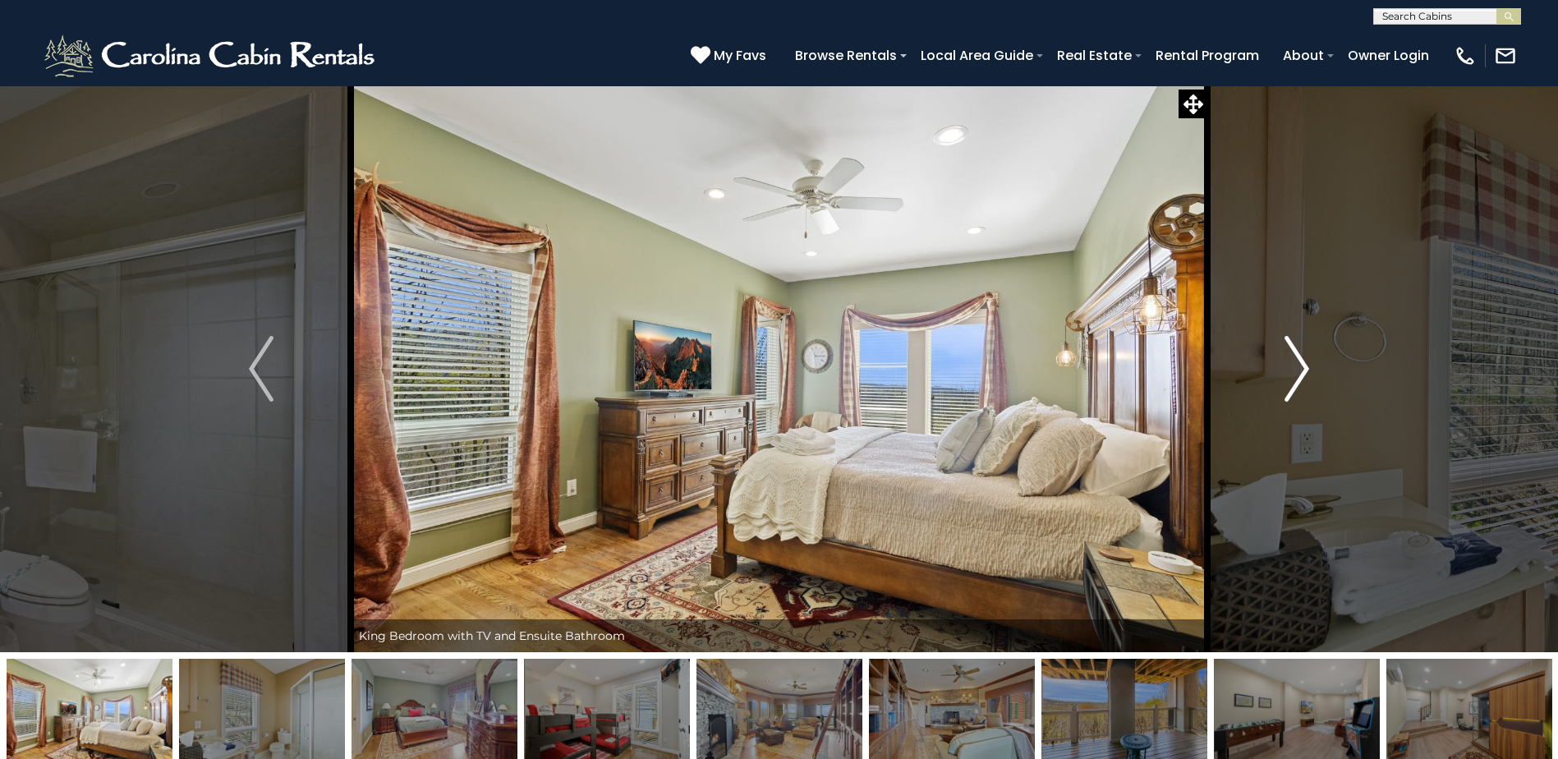
click at [1272, 367] on button "Next" at bounding box center [1296, 368] width 179 height 567
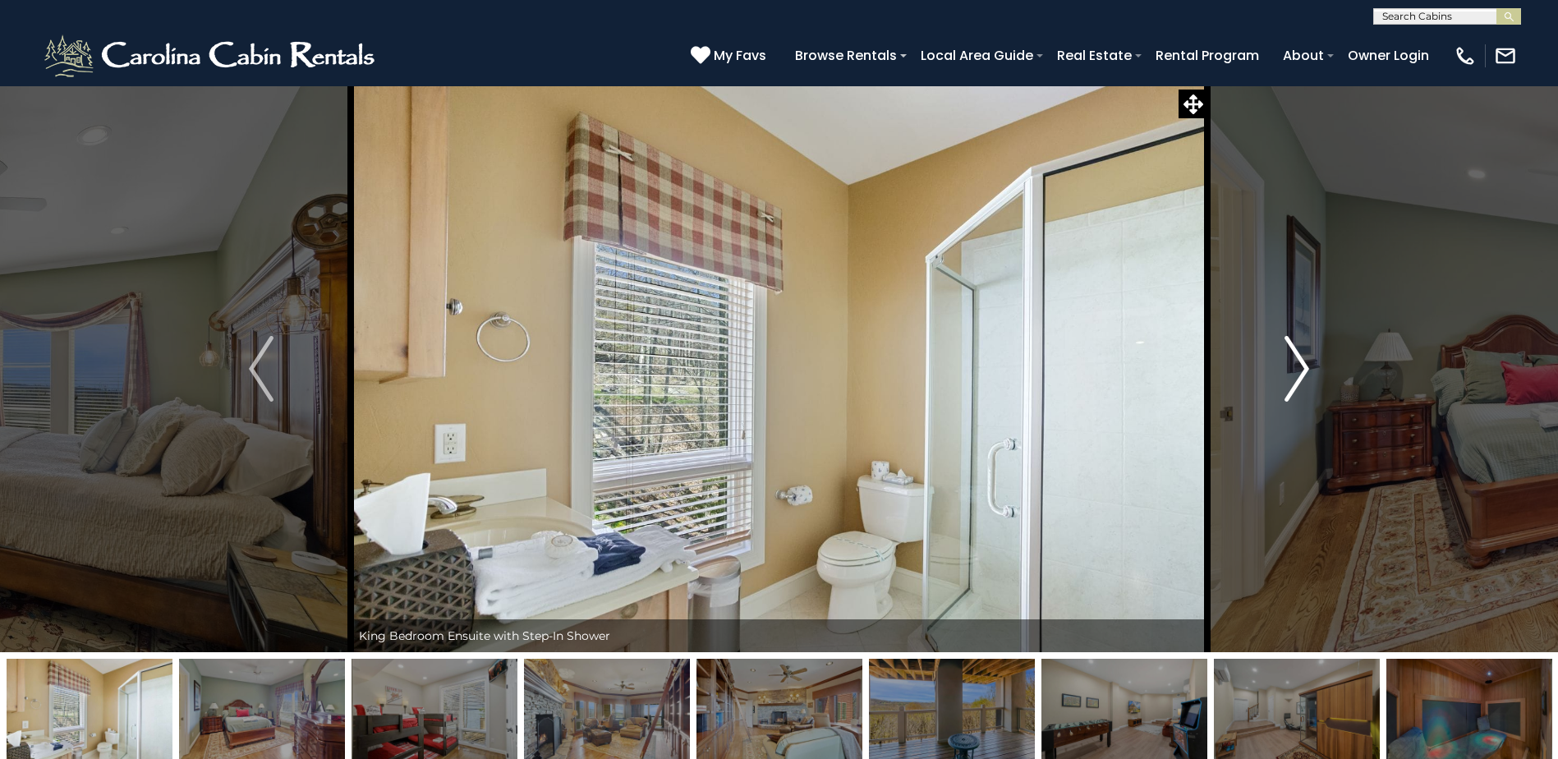
click at [1272, 367] on button "Next" at bounding box center [1296, 368] width 179 height 567
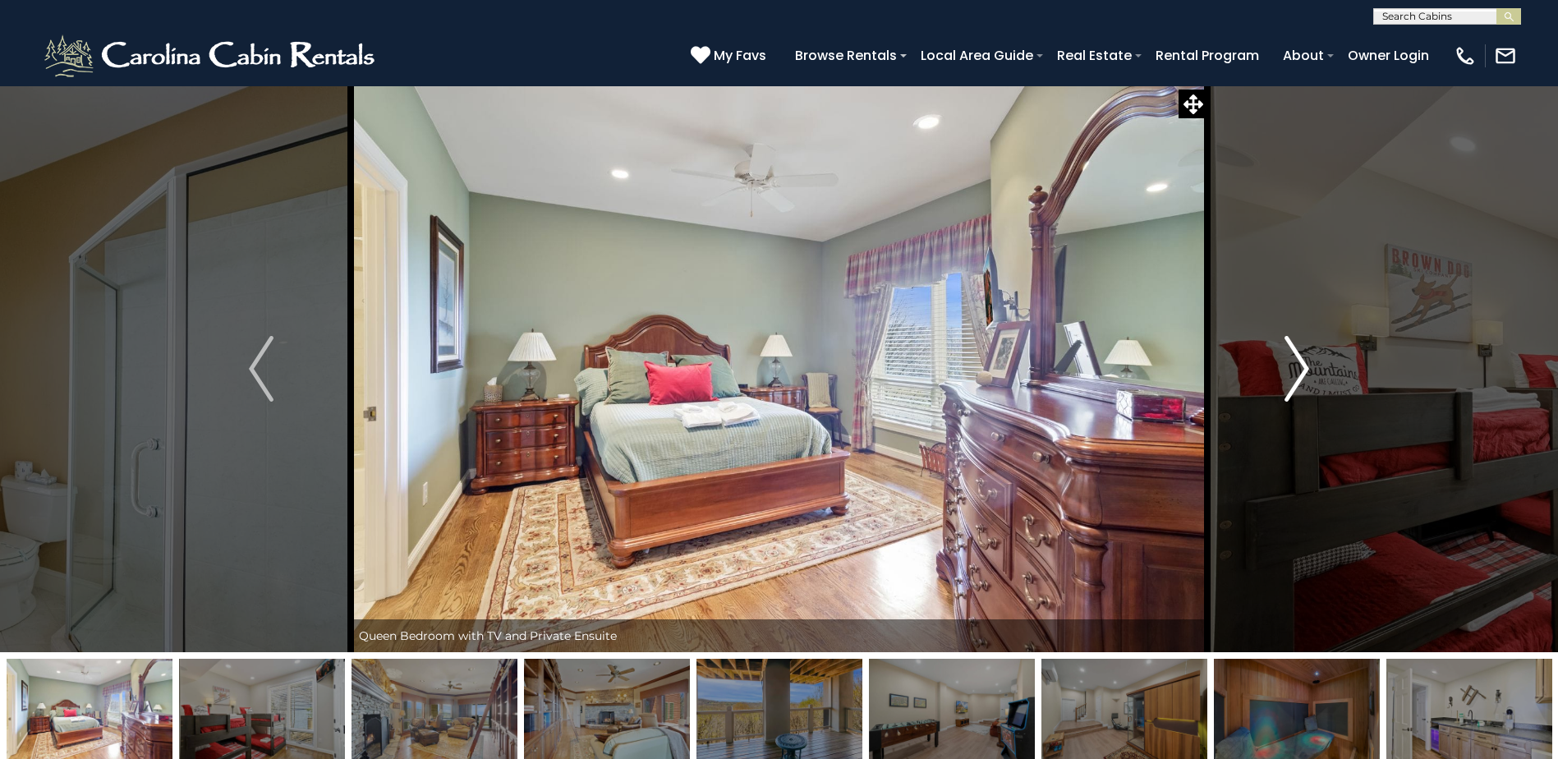
click at [1272, 367] on button "Next" at bounding box center [1296, 368] width 179 height 567
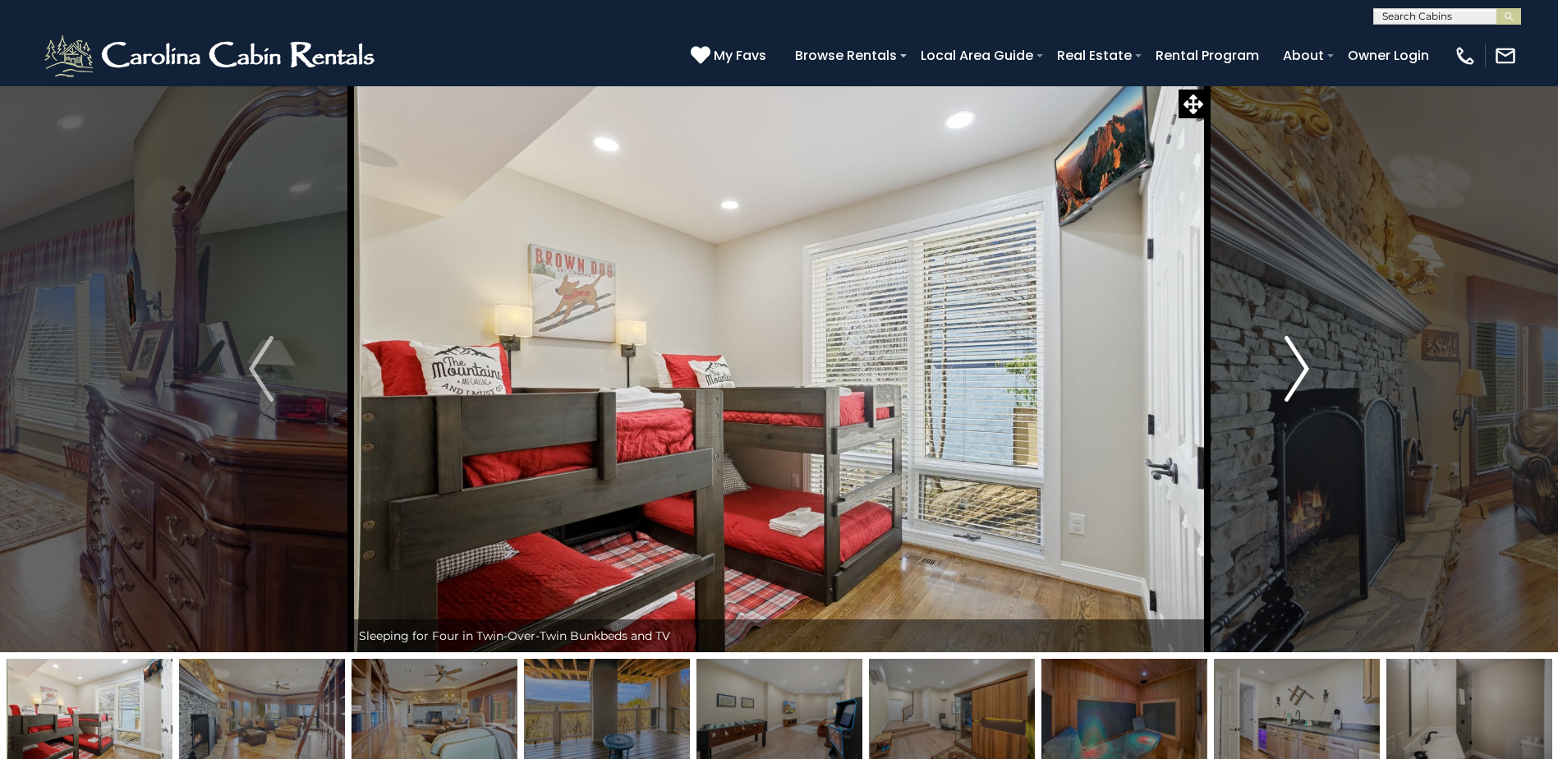
click at [1272, 367] on button "Next" at bounding box center [1296, 368] width 179 height 567
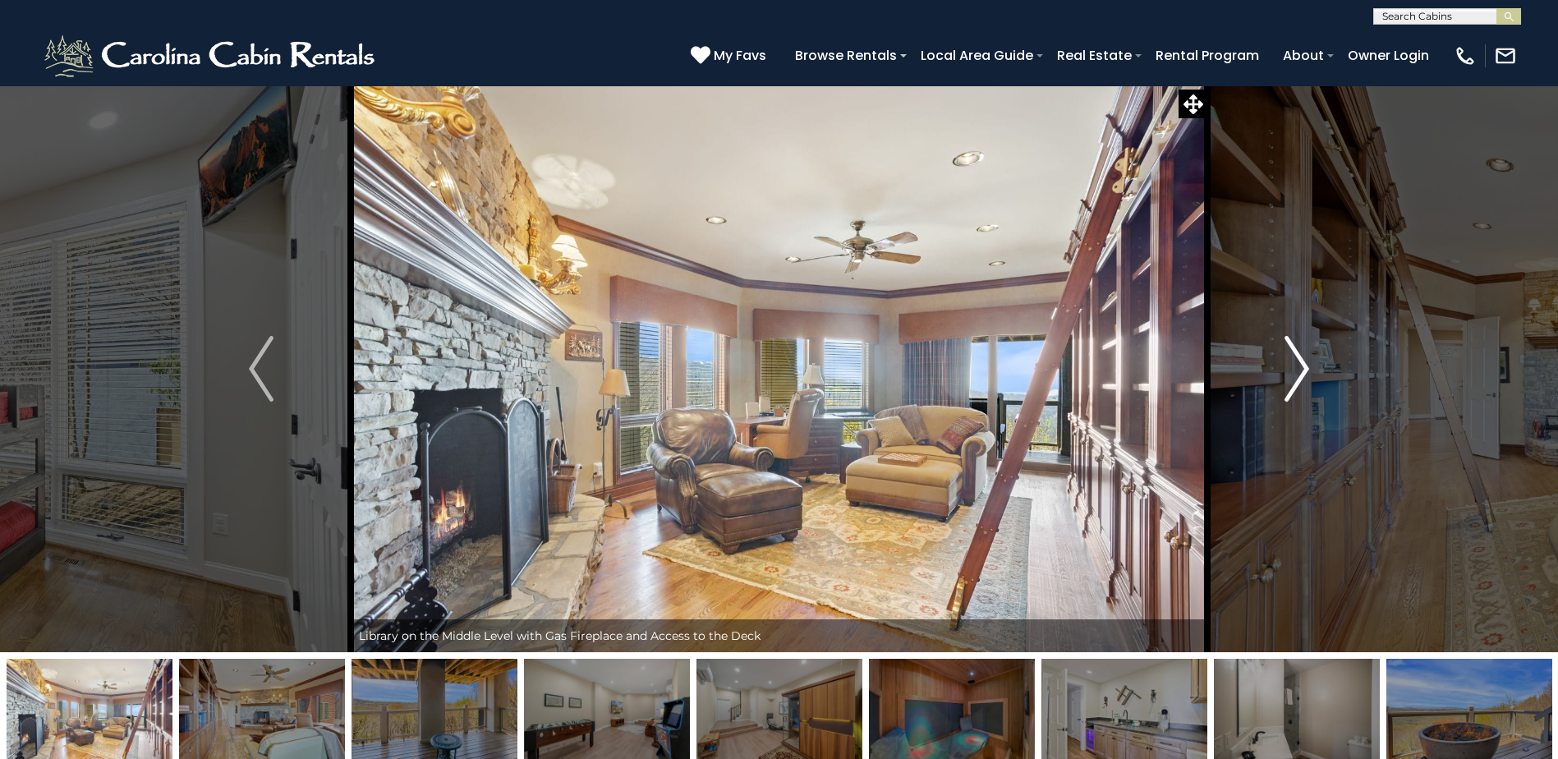
click at [1272, 367] on button "Next" at bounding box center [1296, 368] width 179 height 567
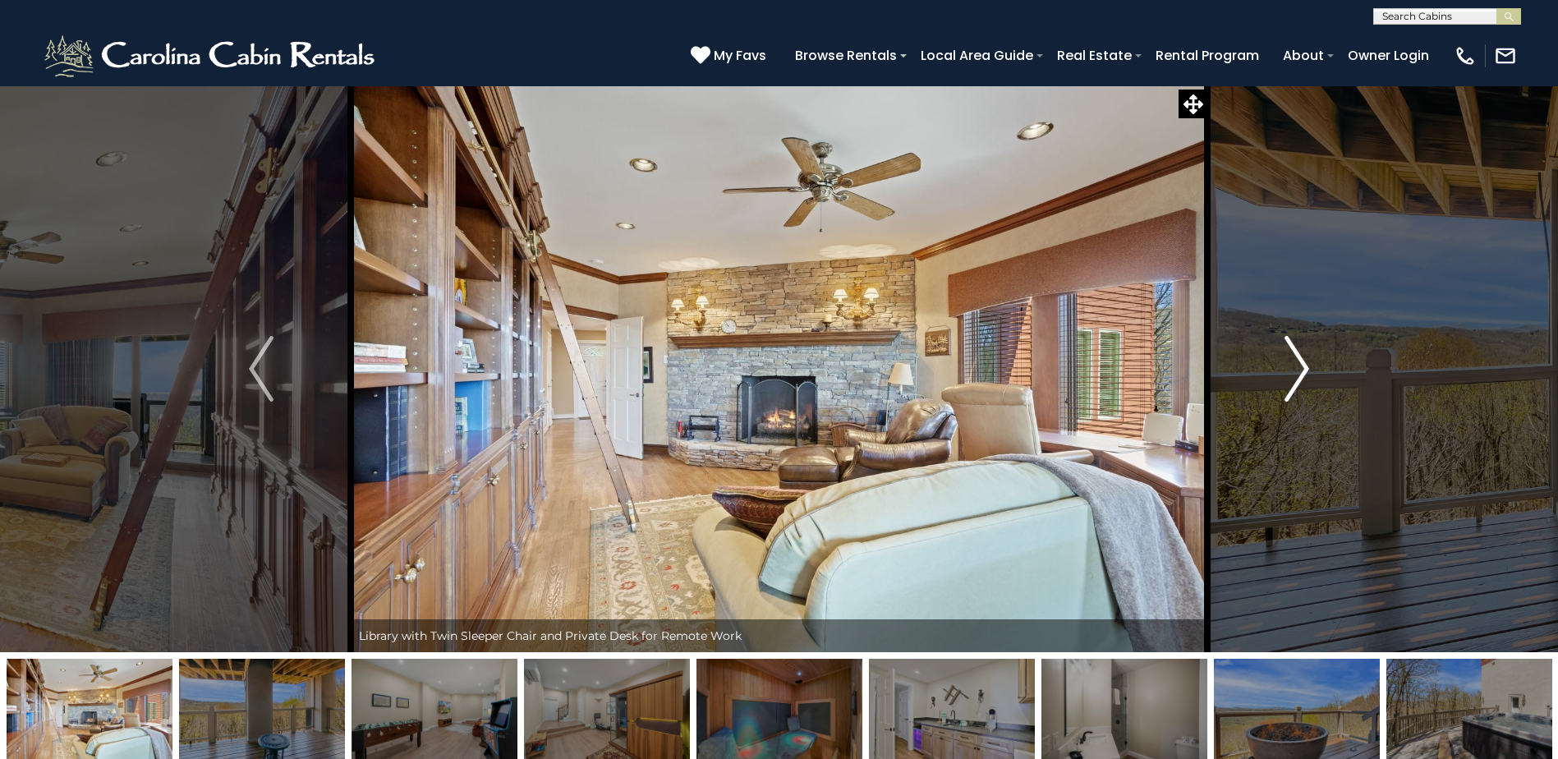
click at [1272, 367] on button "Next" at bounding box center [1296, 368] width 179 height 567
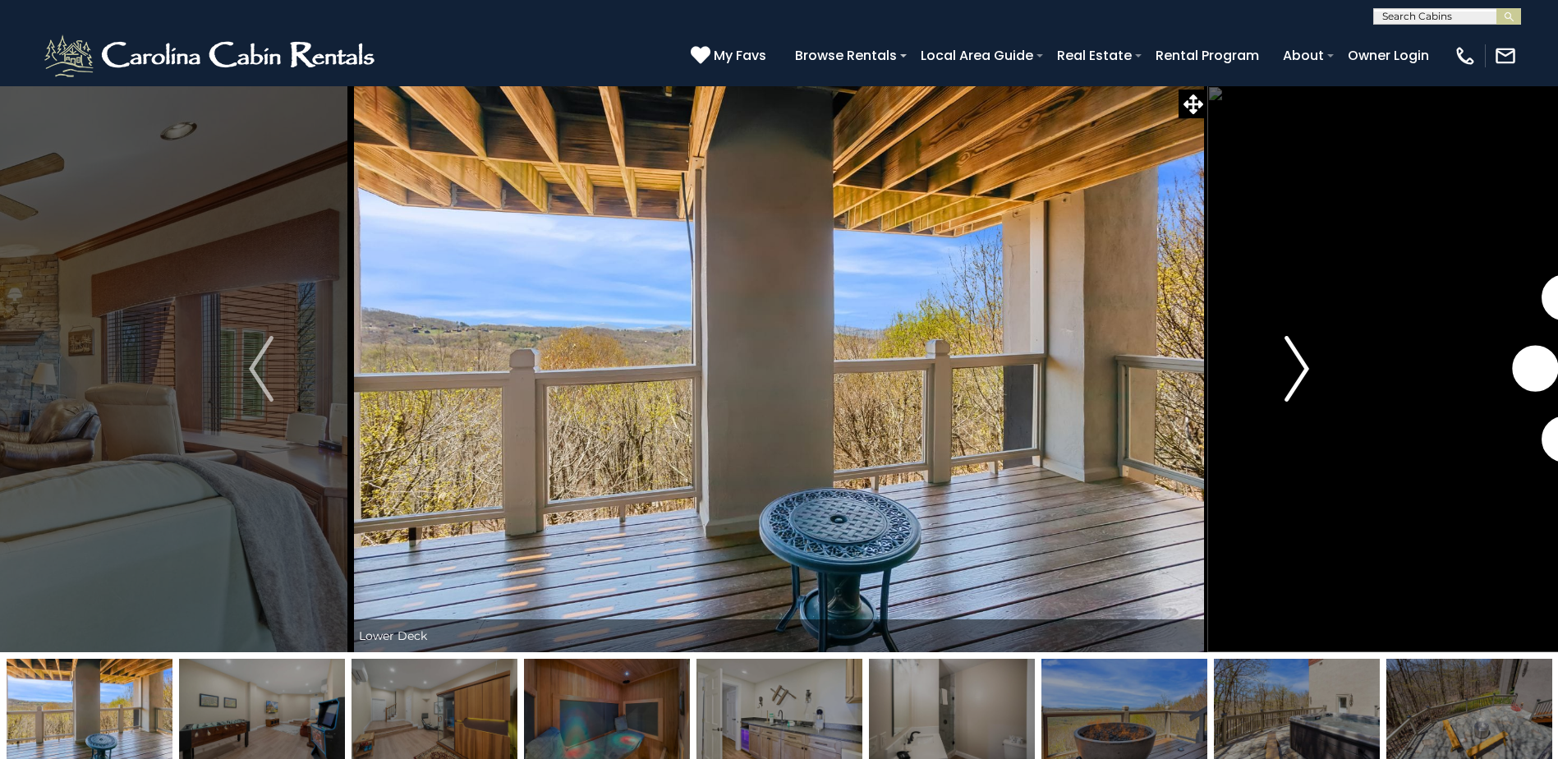
click at [1272, 367] on button "Next" at bounding box center [1296, 368] width 179 height 567
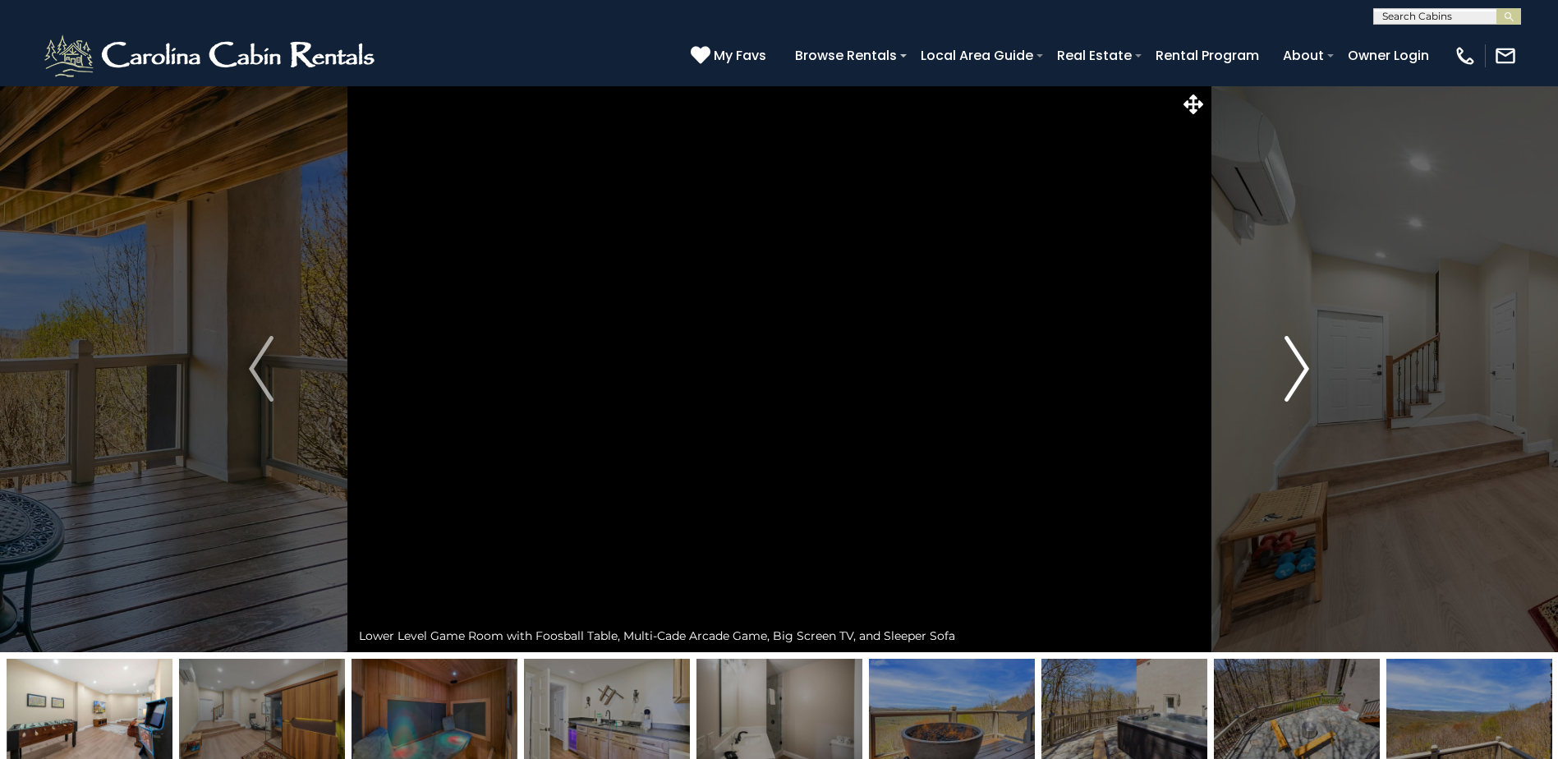
click at [1272, 367] on button "Next" at bounding box center [1296, 368] width 179 height 567
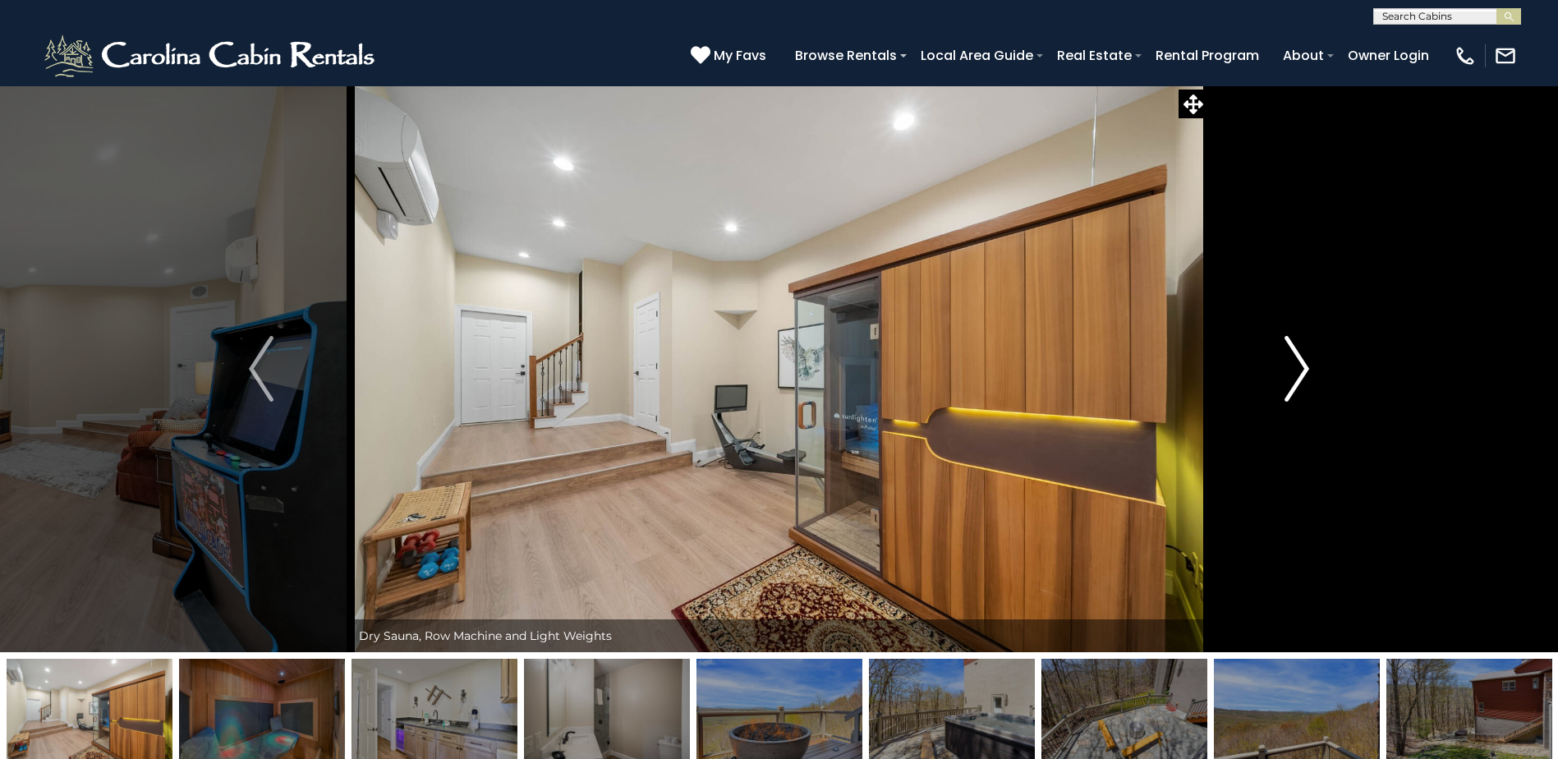
click at [1272, 367] on button "Next" at bounding box center [1296, 368] width 179 height 567
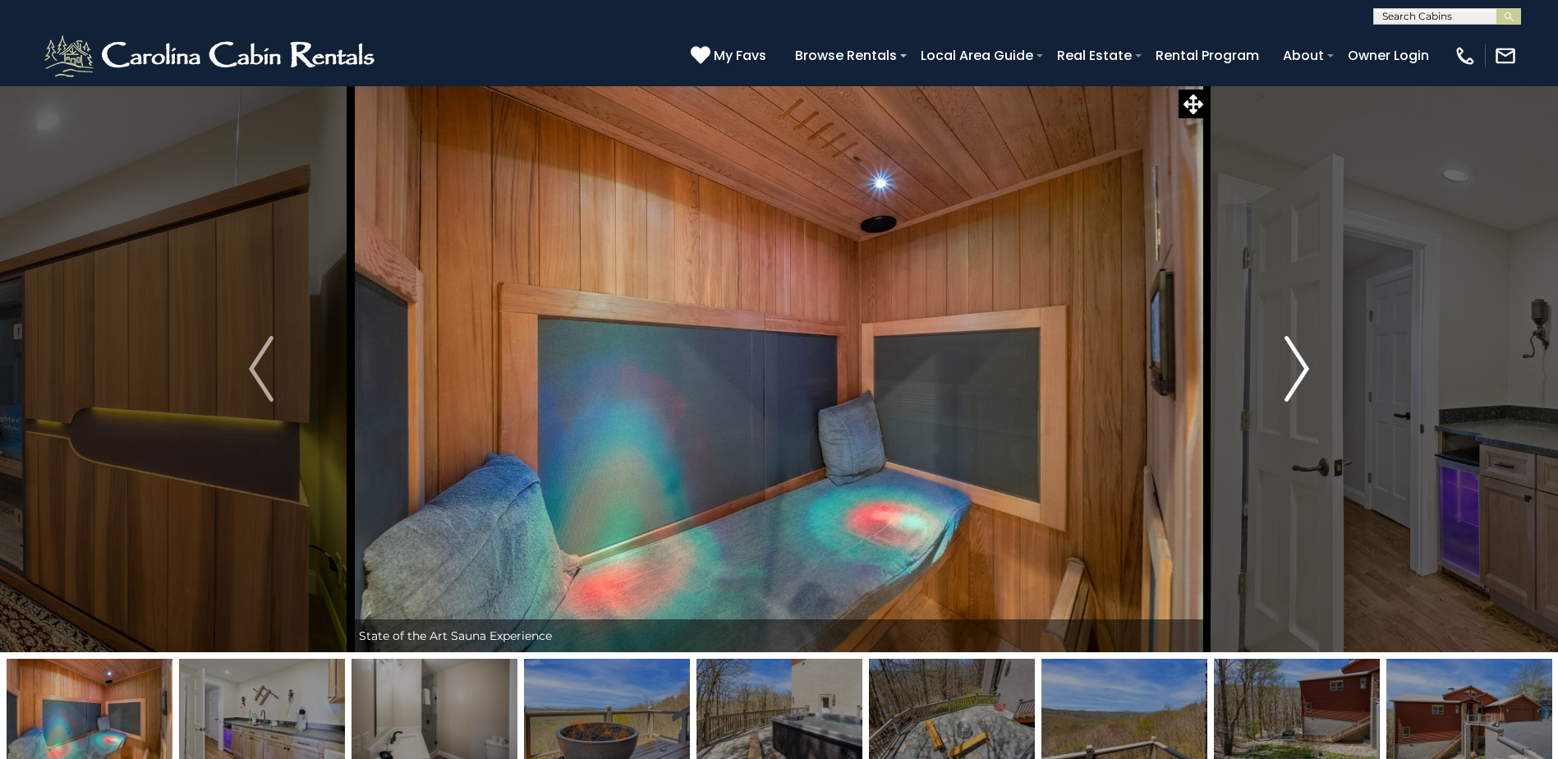
click at [1272, 367] on button "Next" at bounding box center [1296, 368] width 179 height 567
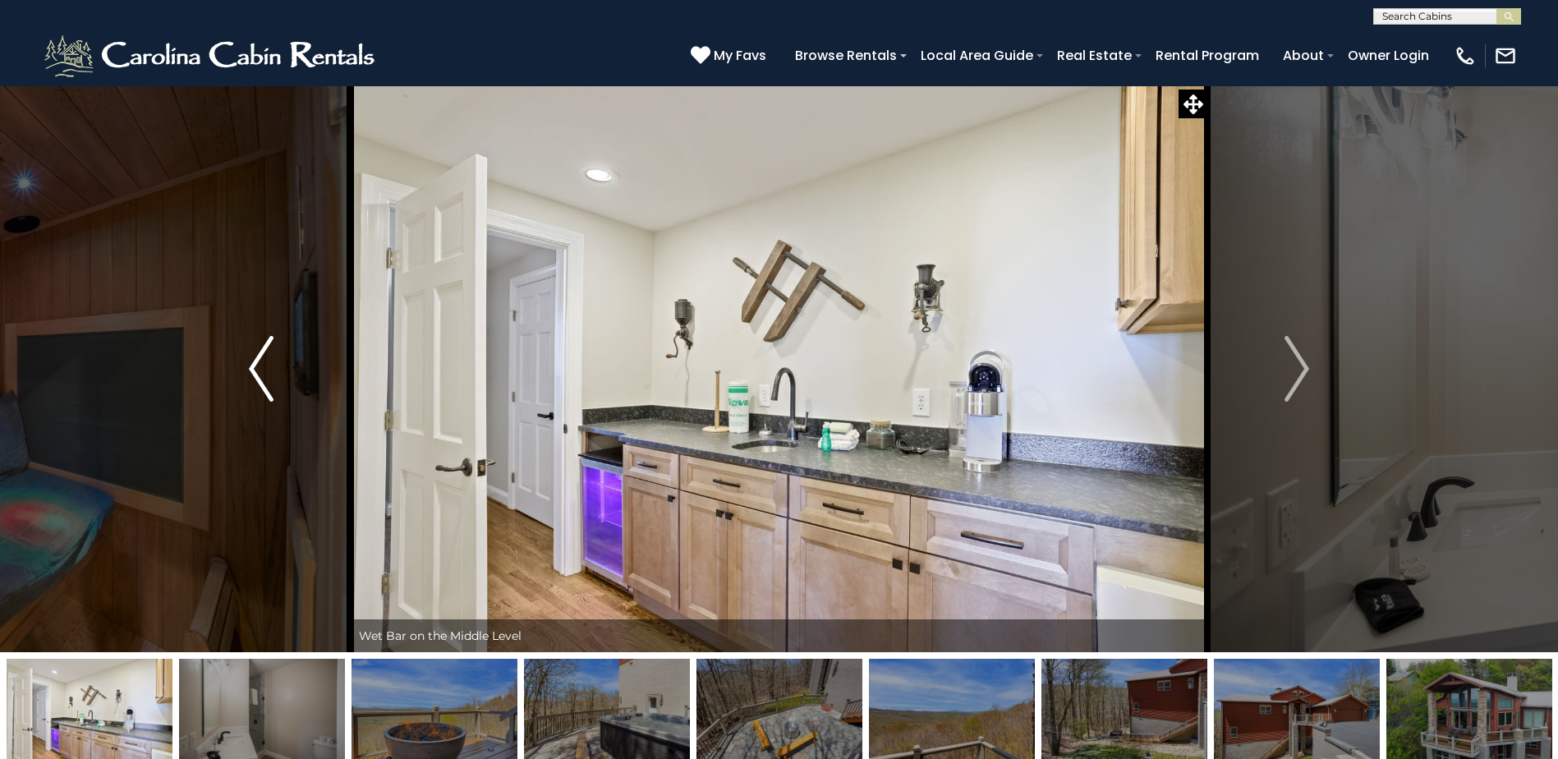
click at [247, 376] on button "Previous" at bounding box center [261, 368] width 179 height 567
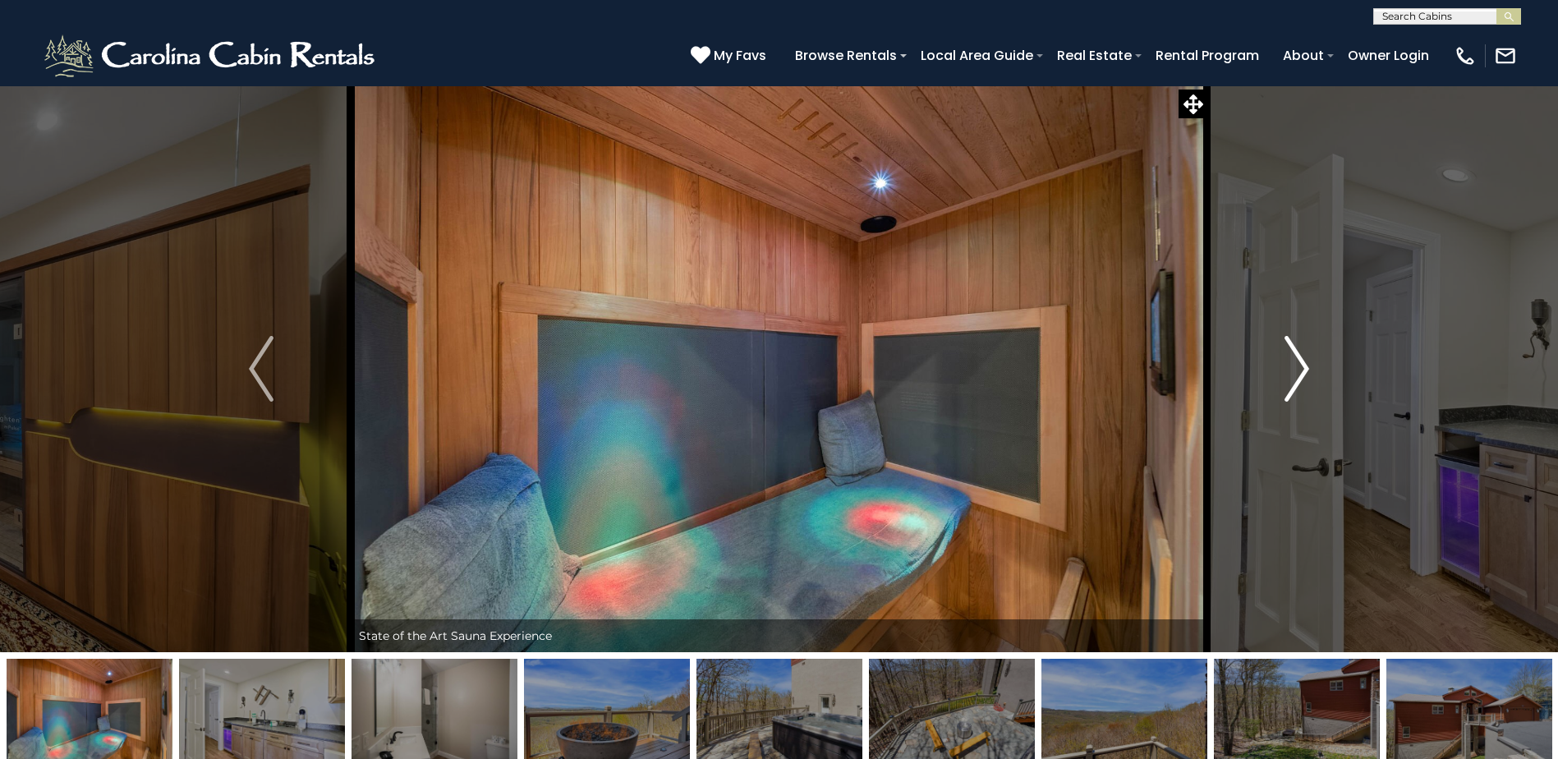
click at [1303, 368] on img "Next" at bounding box center [1296, 369] width 25 height 66
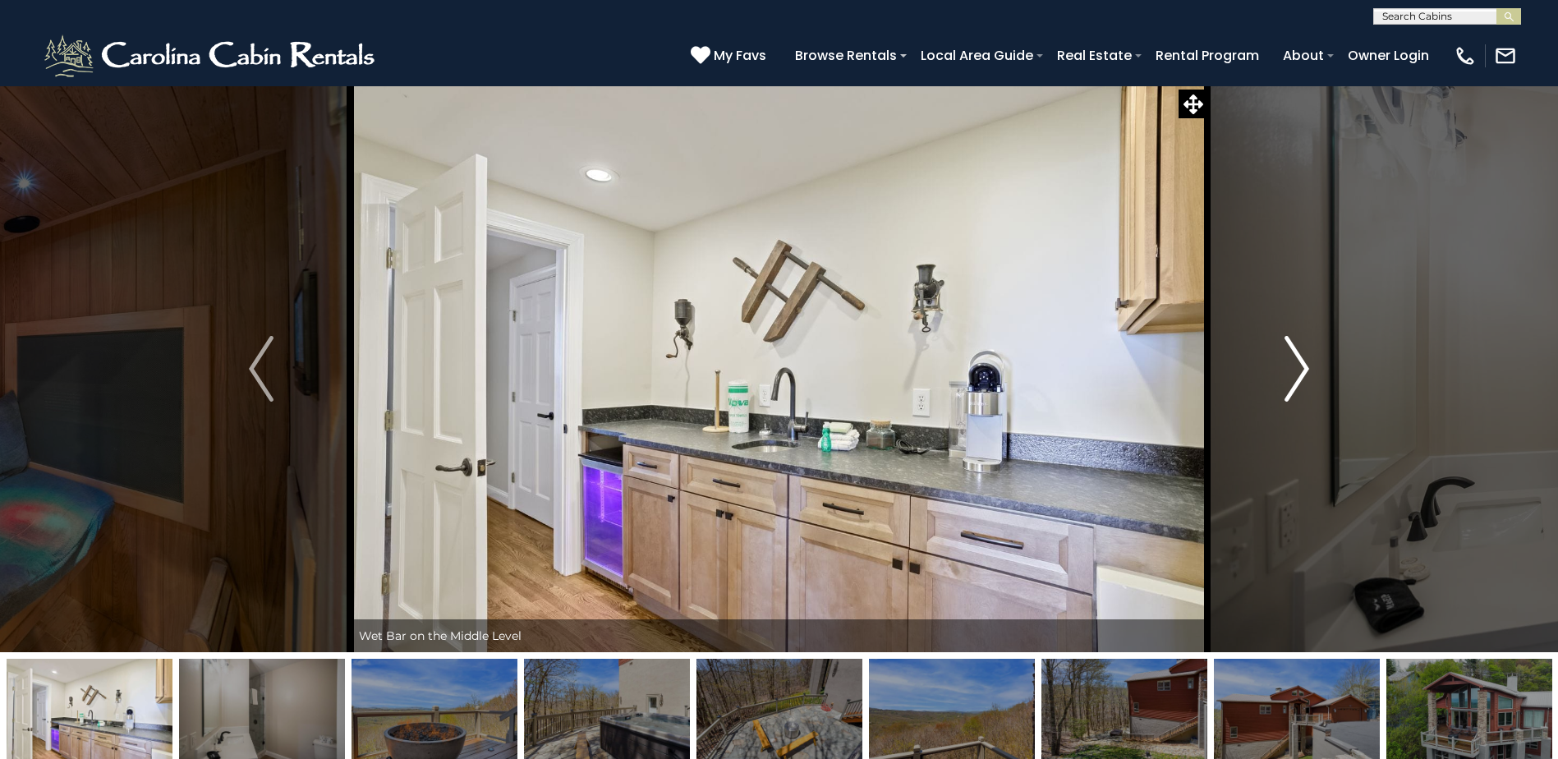
click at [1303, 368] on img "Next" at bounding box center [1296, 369] width 25 height 66
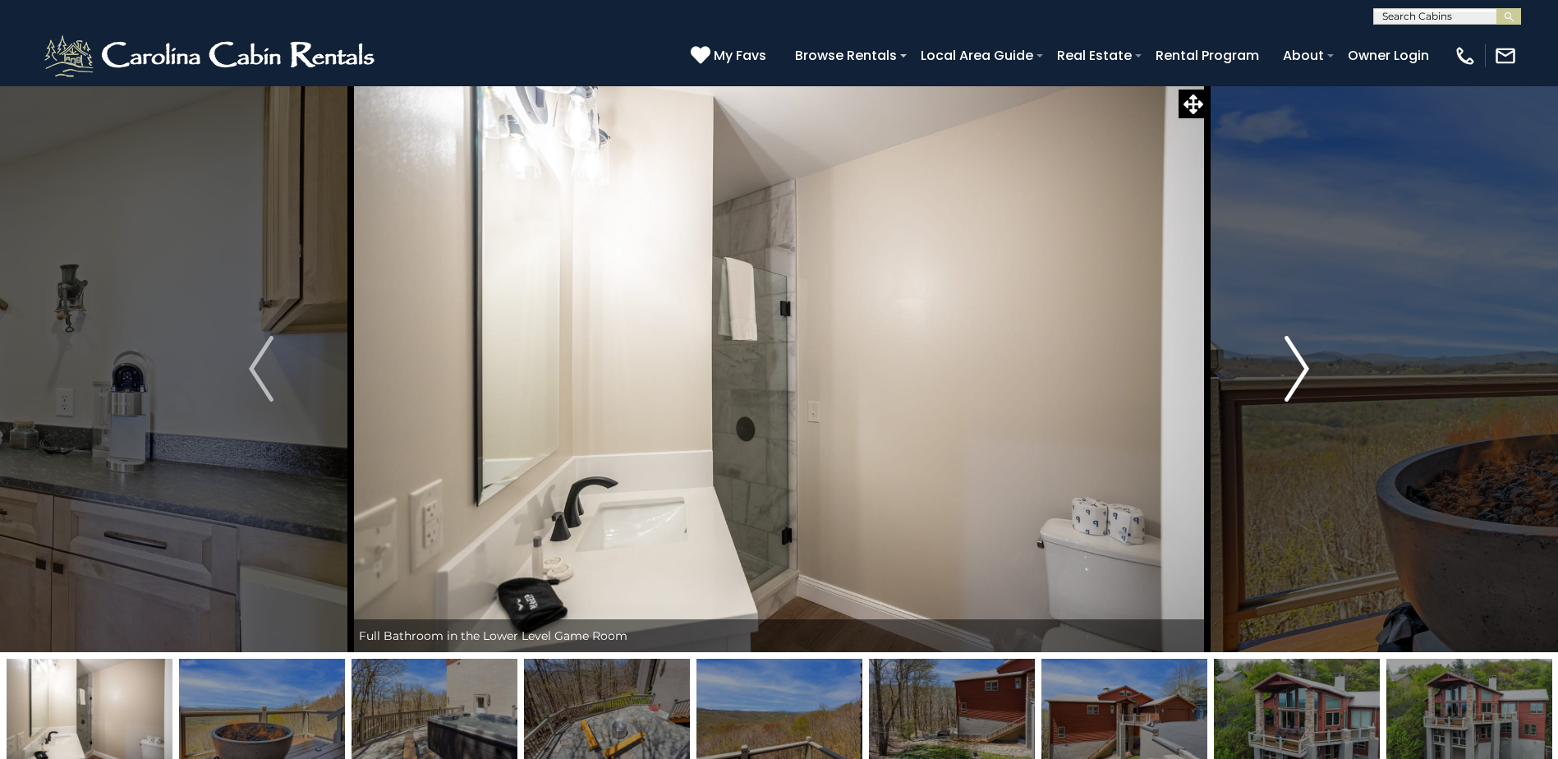
click at [1303, 368] on img "Next" at bounding box center [1296, 369] width 25 height 66
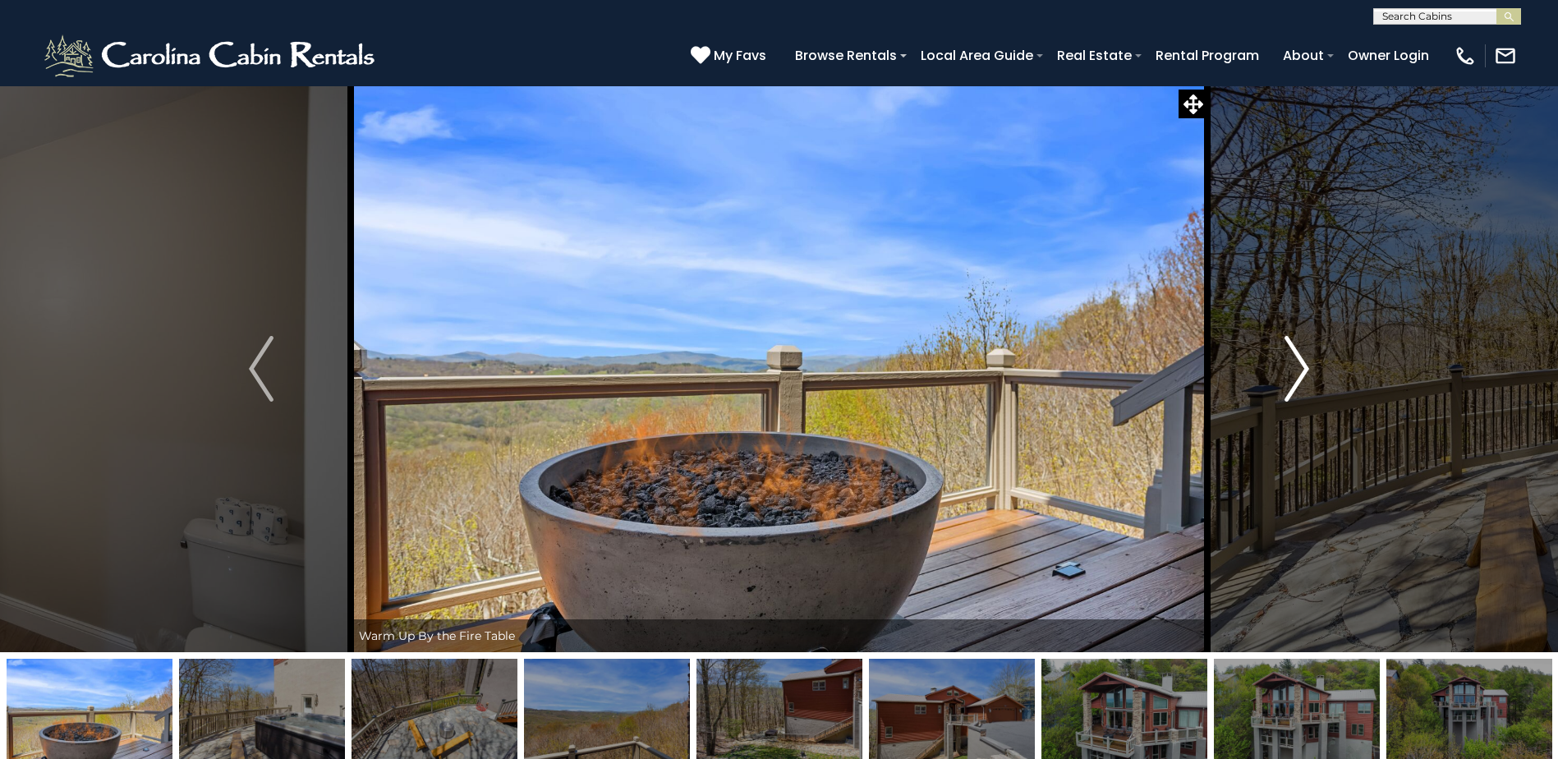
click at [1303, 368] on img "Next" at bounding box center [1296, 369] width 25 height 66
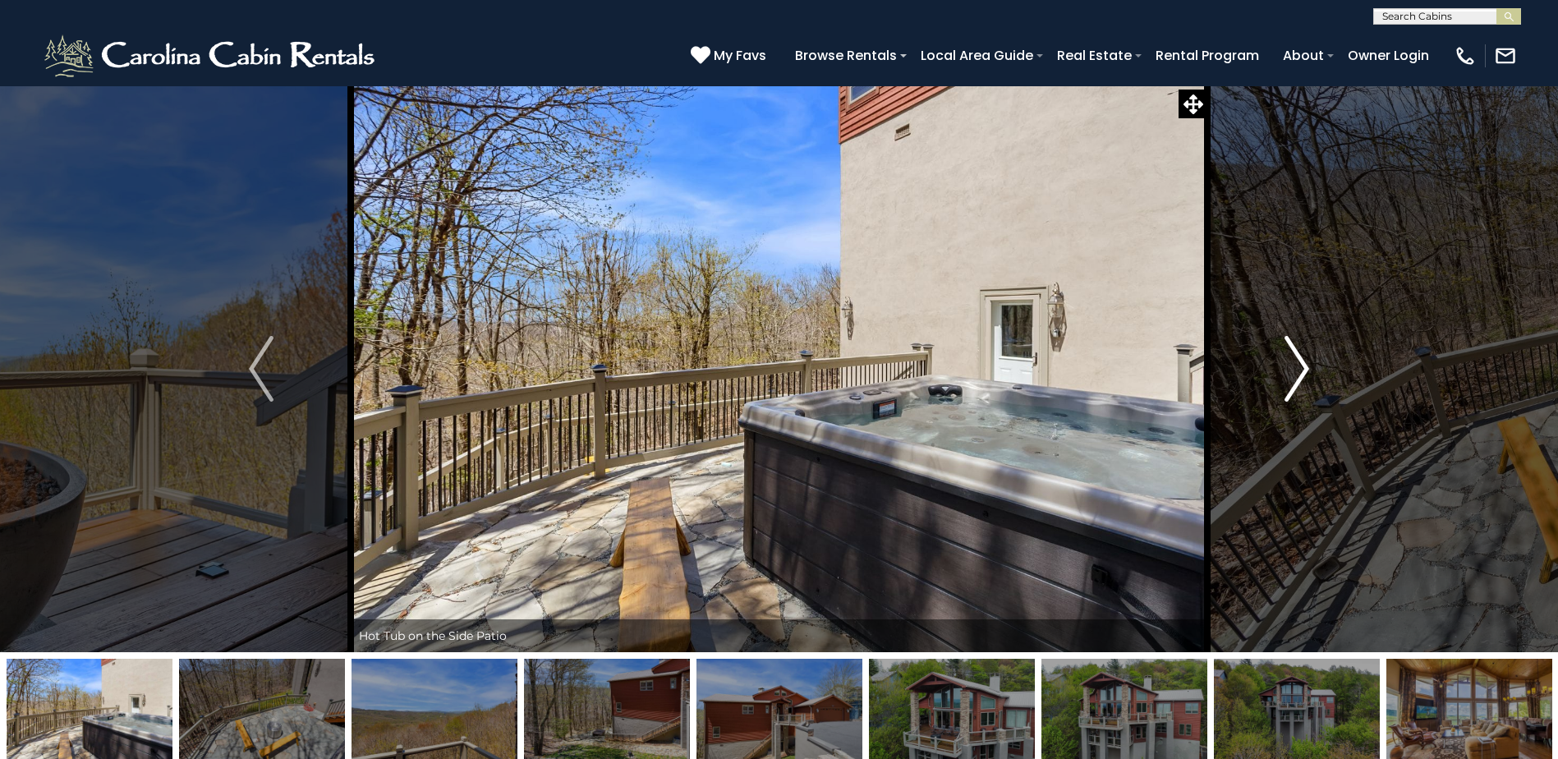
click at [1303, 368] on img "Next" at bounding box center [1296, 369] width 25 height 66
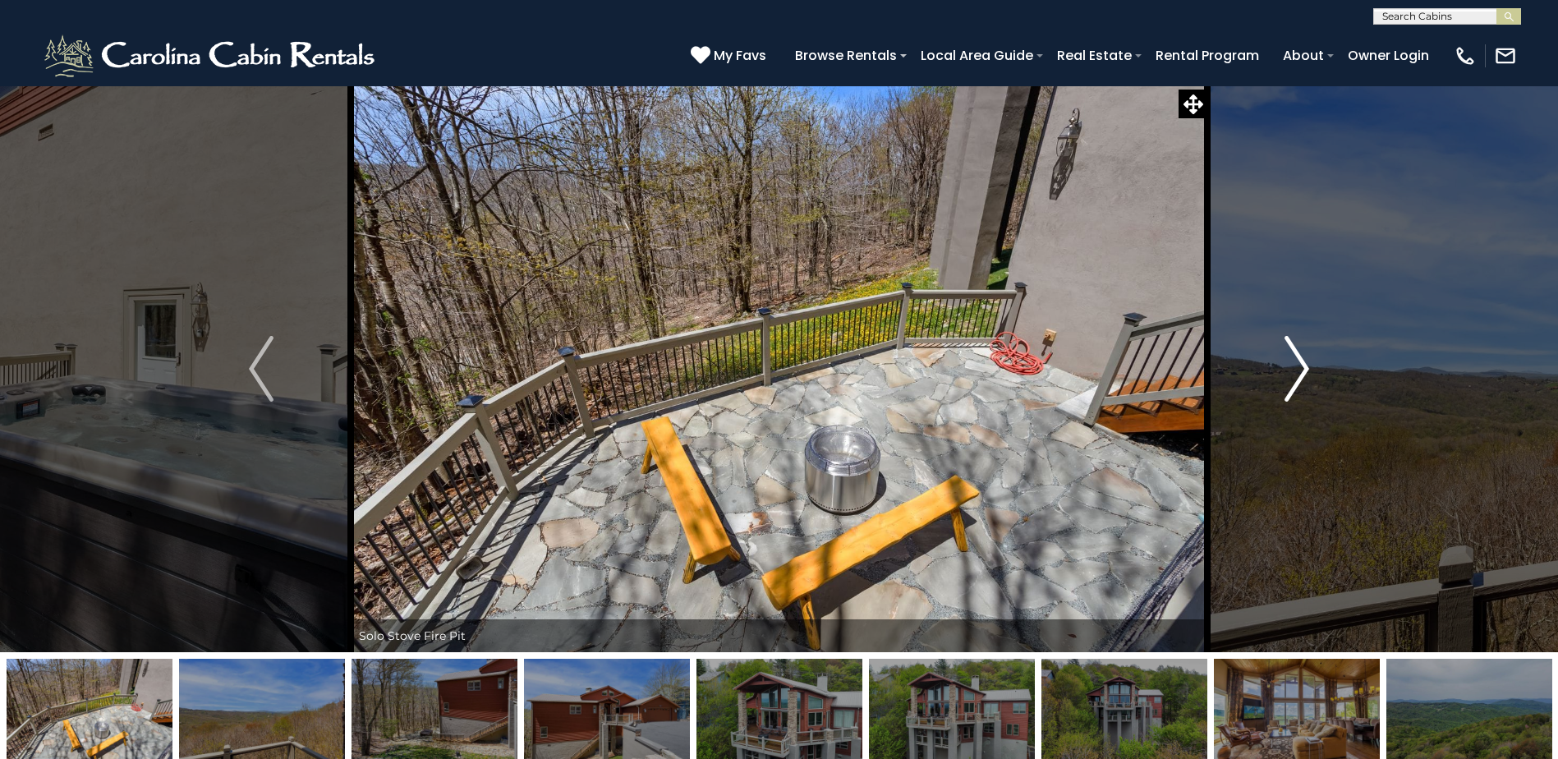
click at [1303, 368] on img "Next" at bounding box center [1296, 369] width 25 height 66
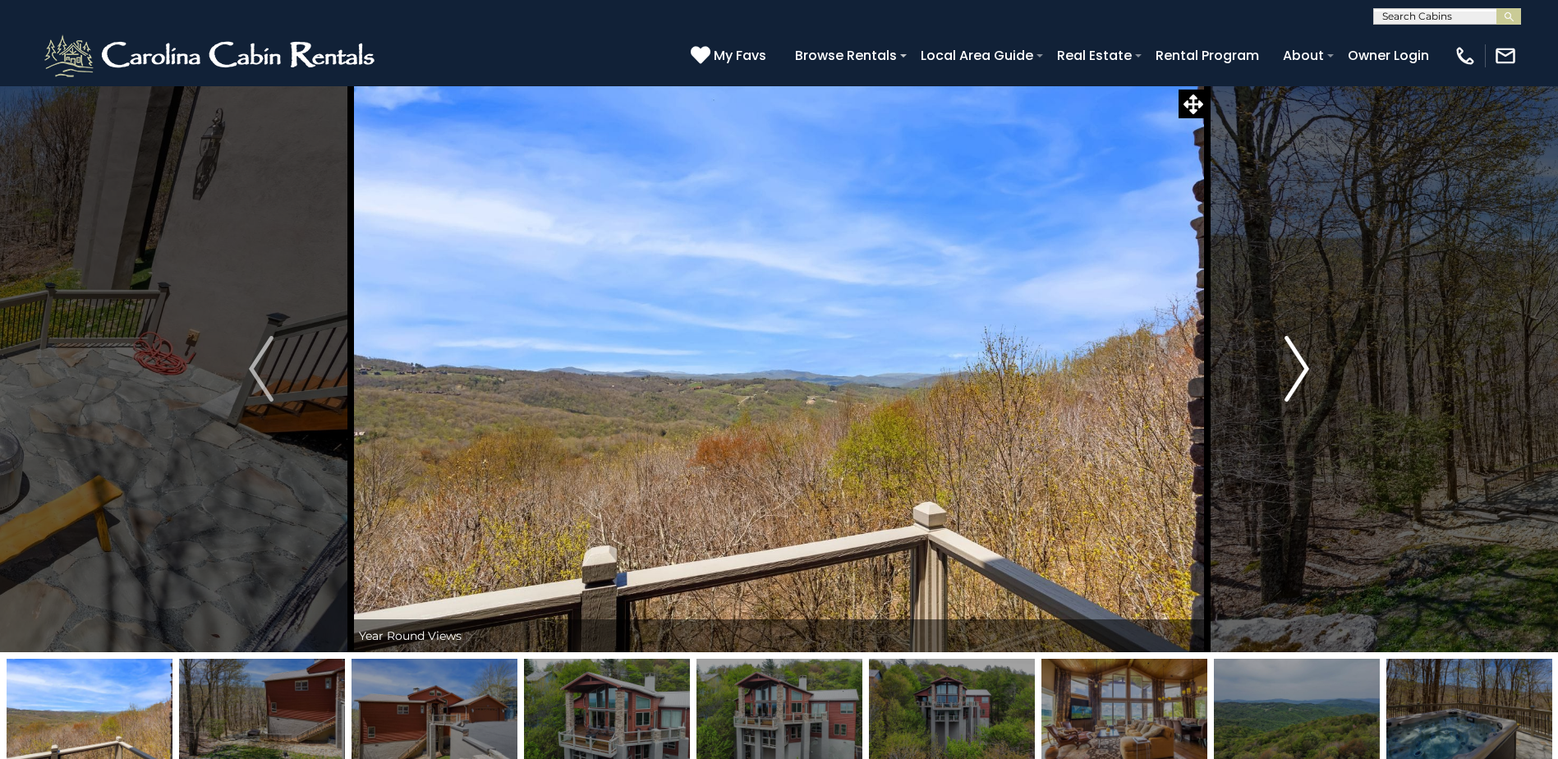
click at [1303, 368] on img "Next" at bounding box center [1296, 369] width 25 height 66
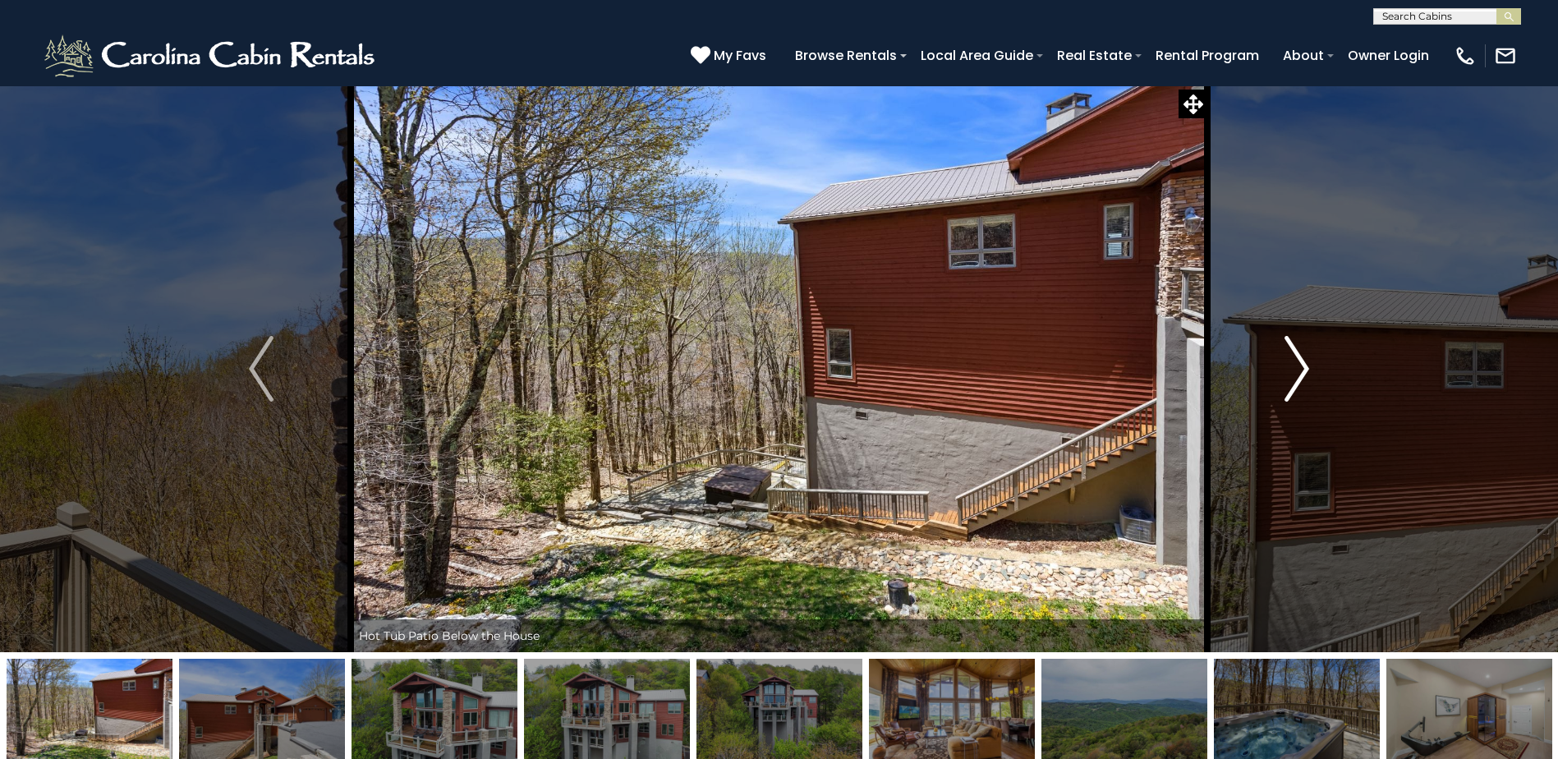
click at [1303, 368] on img "Next" at bounding box center [1296, 369] width 25 height 66
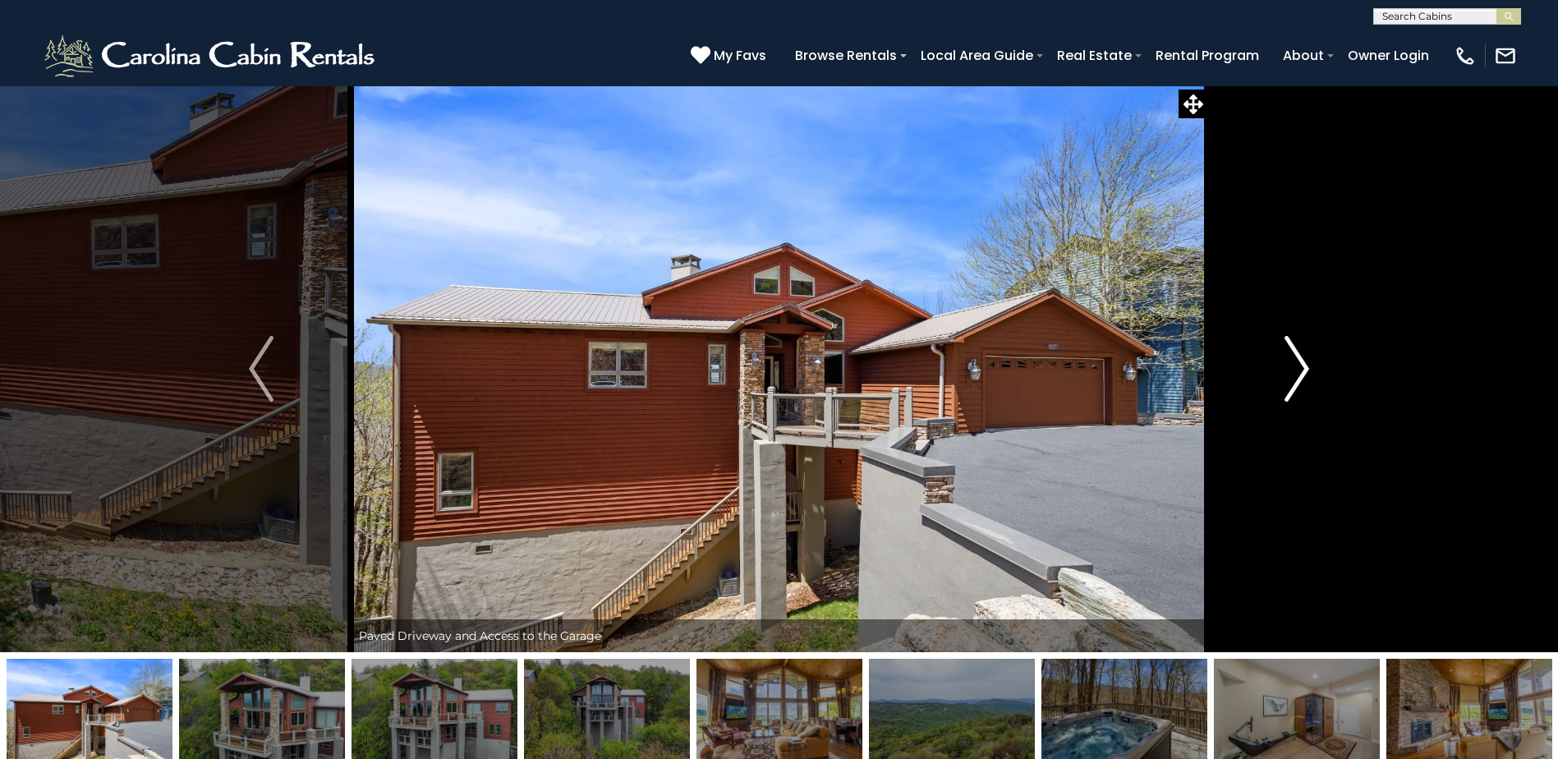
click at [1302, 370] on img "Next" at bounding box center [1296, 369] width 25 height 66
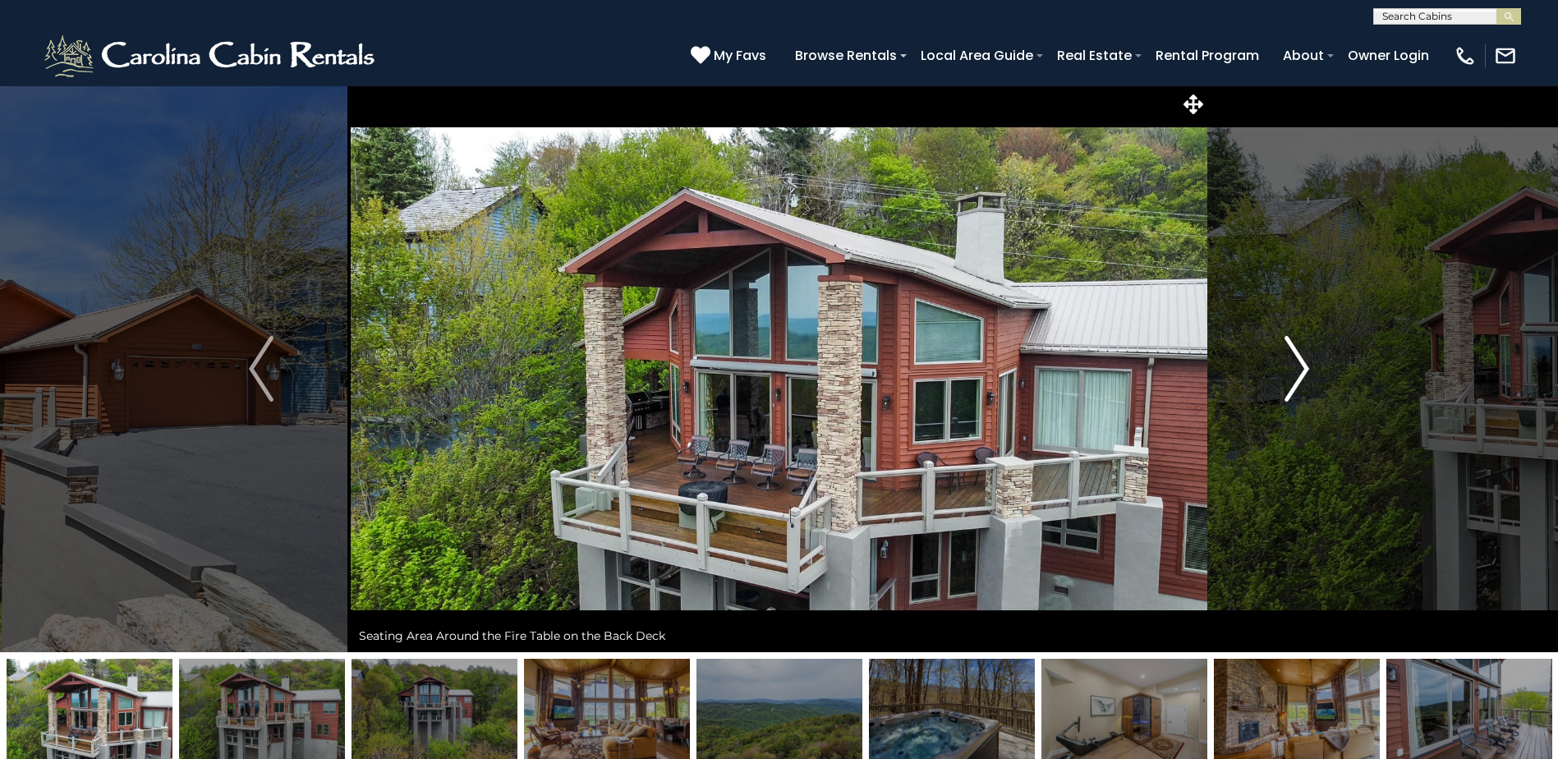
click at [1306, 374] on img "Next" at bounding box center [1296, 369] width 25 height 66
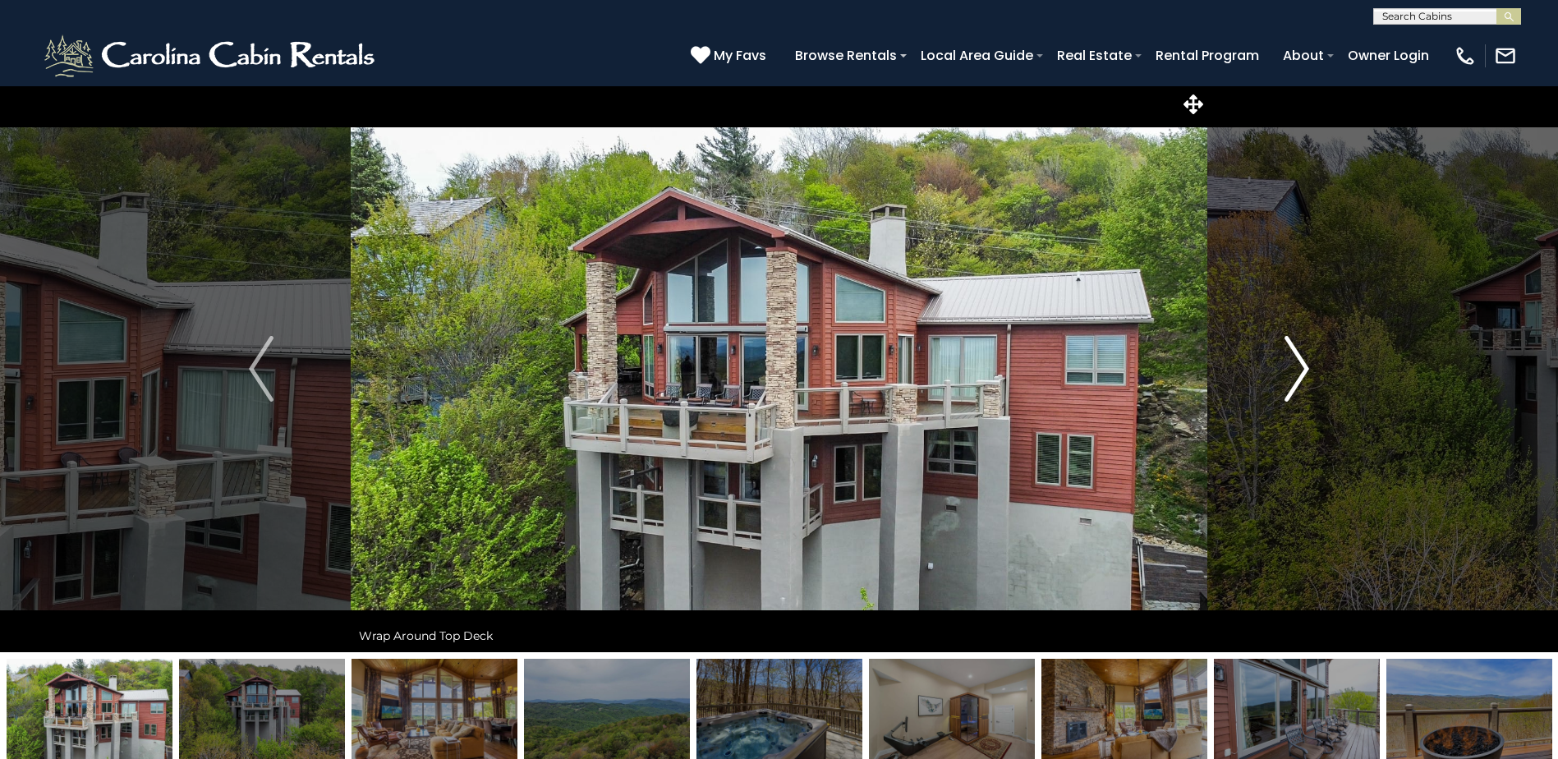
click at [1306, 374] on img "Next" at bounding box center [1296, 369] width 25 height 66
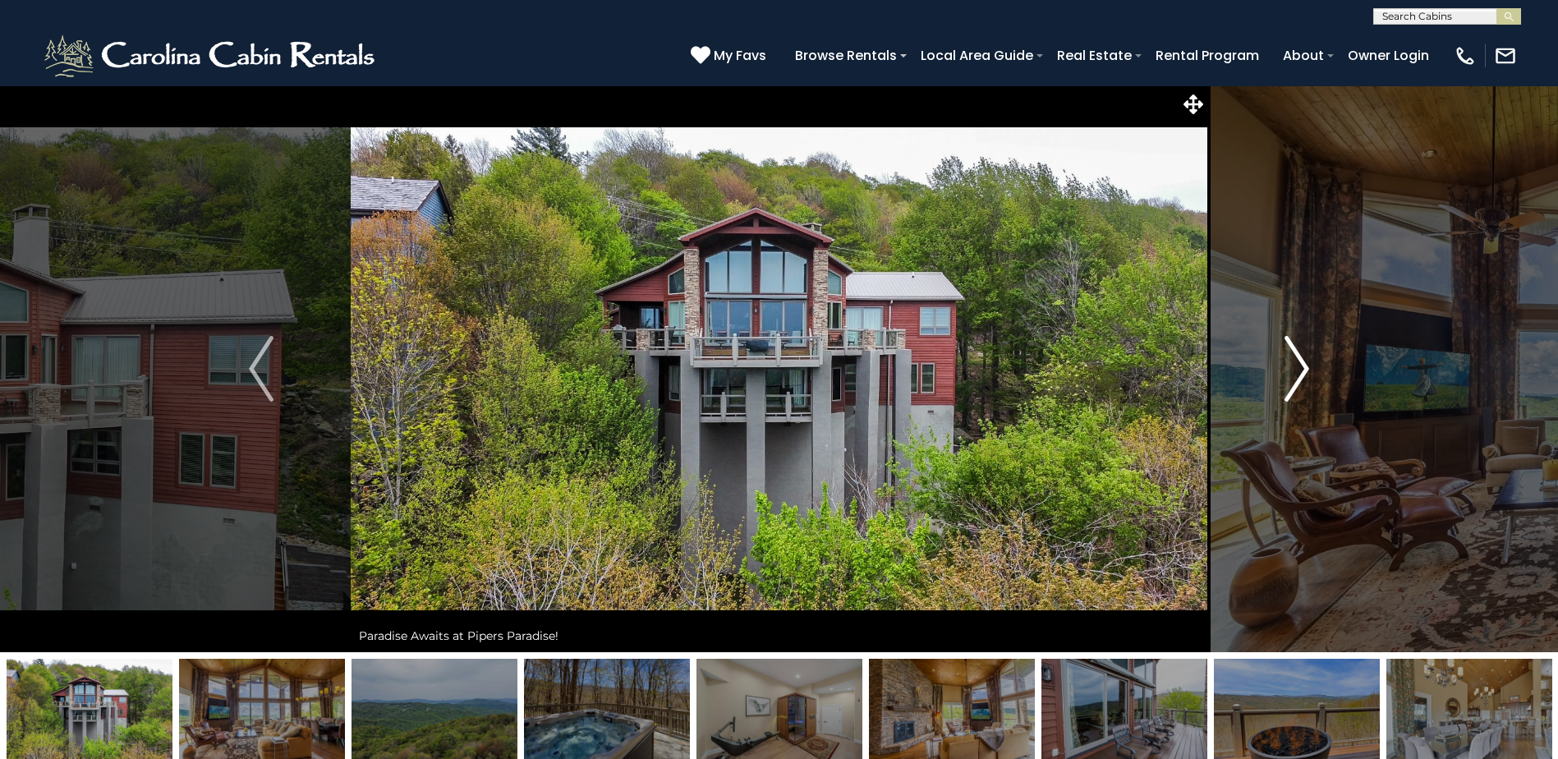
click at [1306, 374] on img "Next" at bounding box center [1296, 369] width 25 height 66
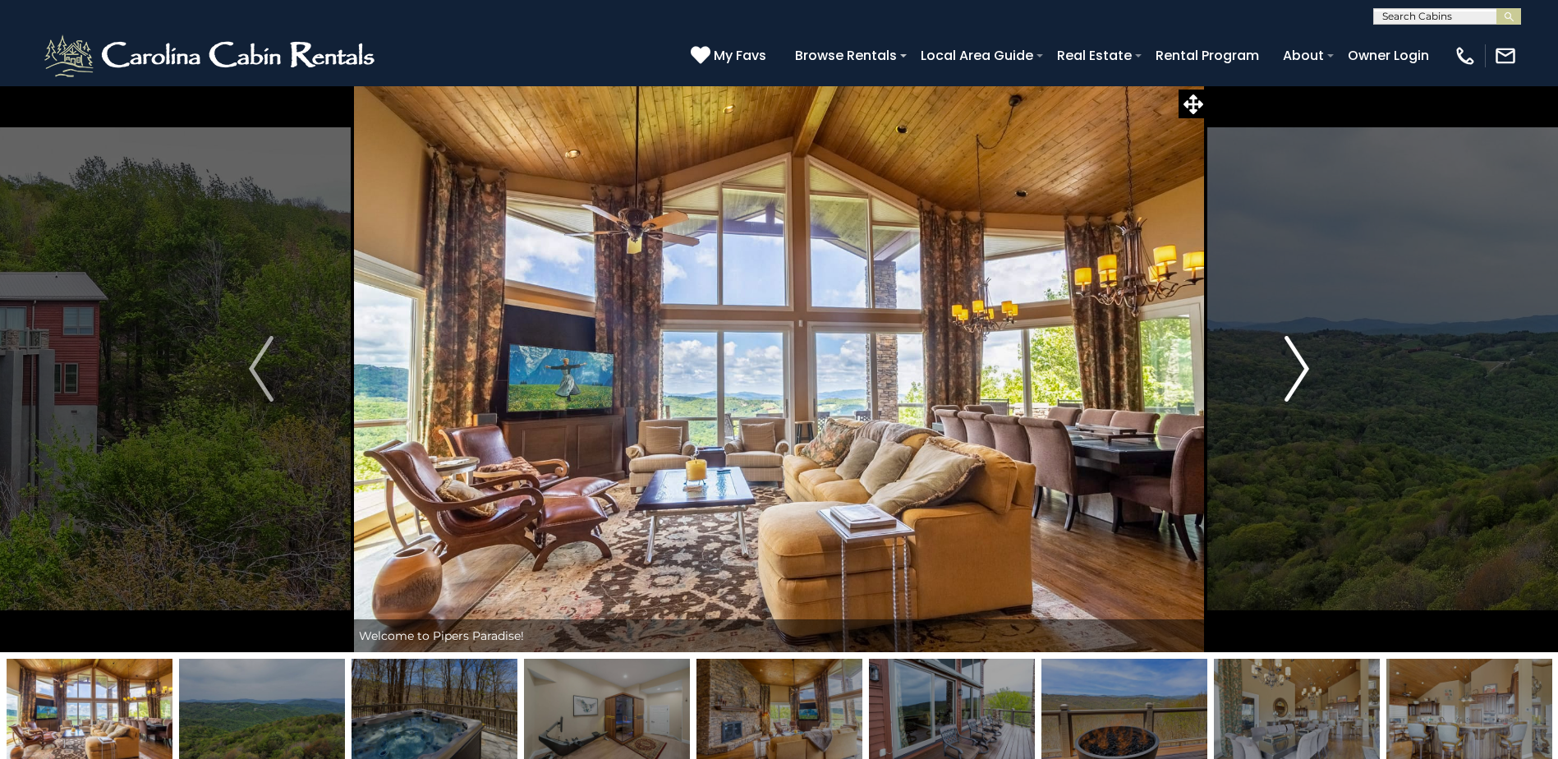
click at [1306, 374] on img "Next" at bounding box center [1296, 369] width 25 height 66
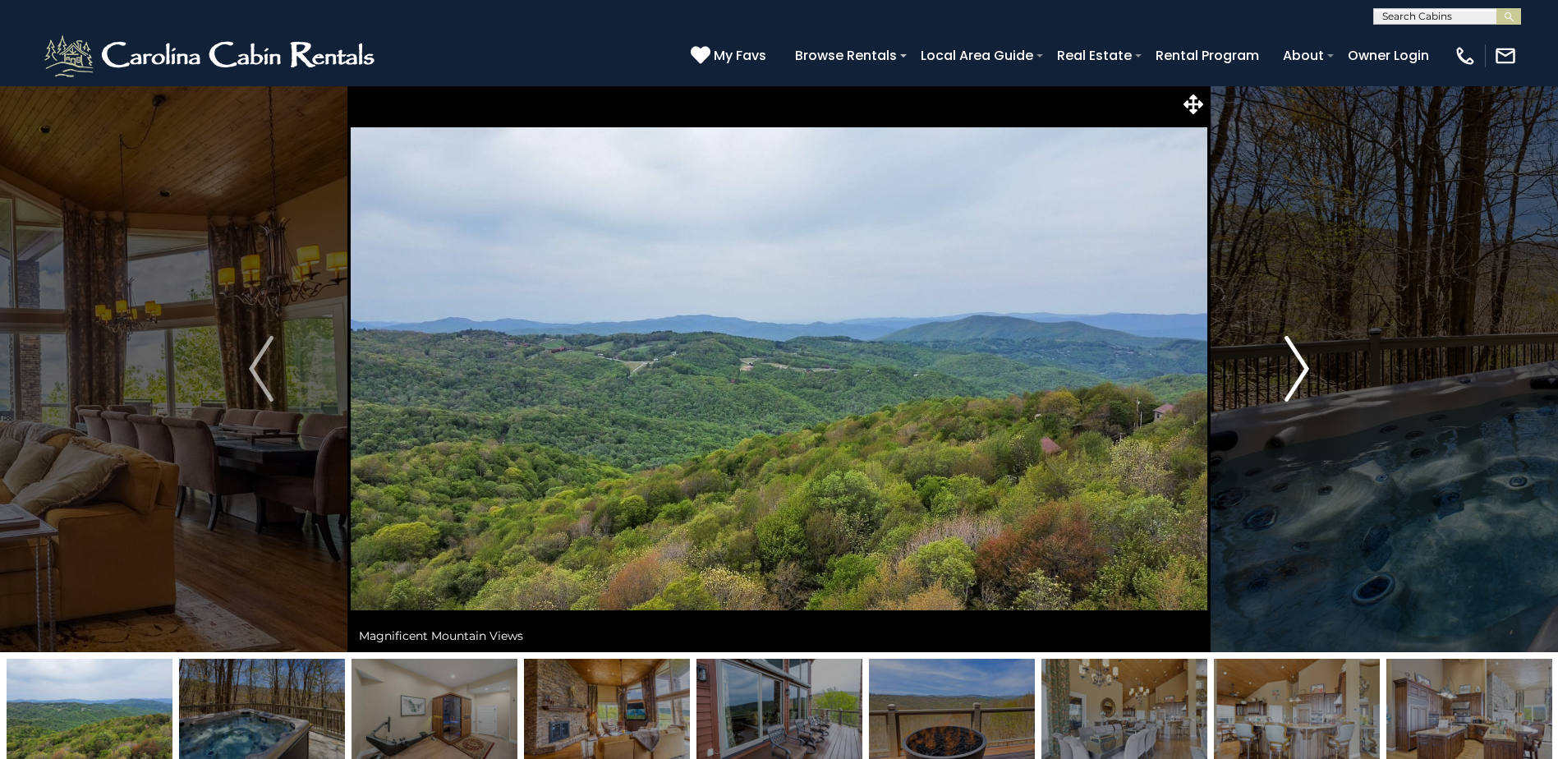
click at [1305, 374] on img "Next" at bounding box center [1296, 369] width 25 height 66
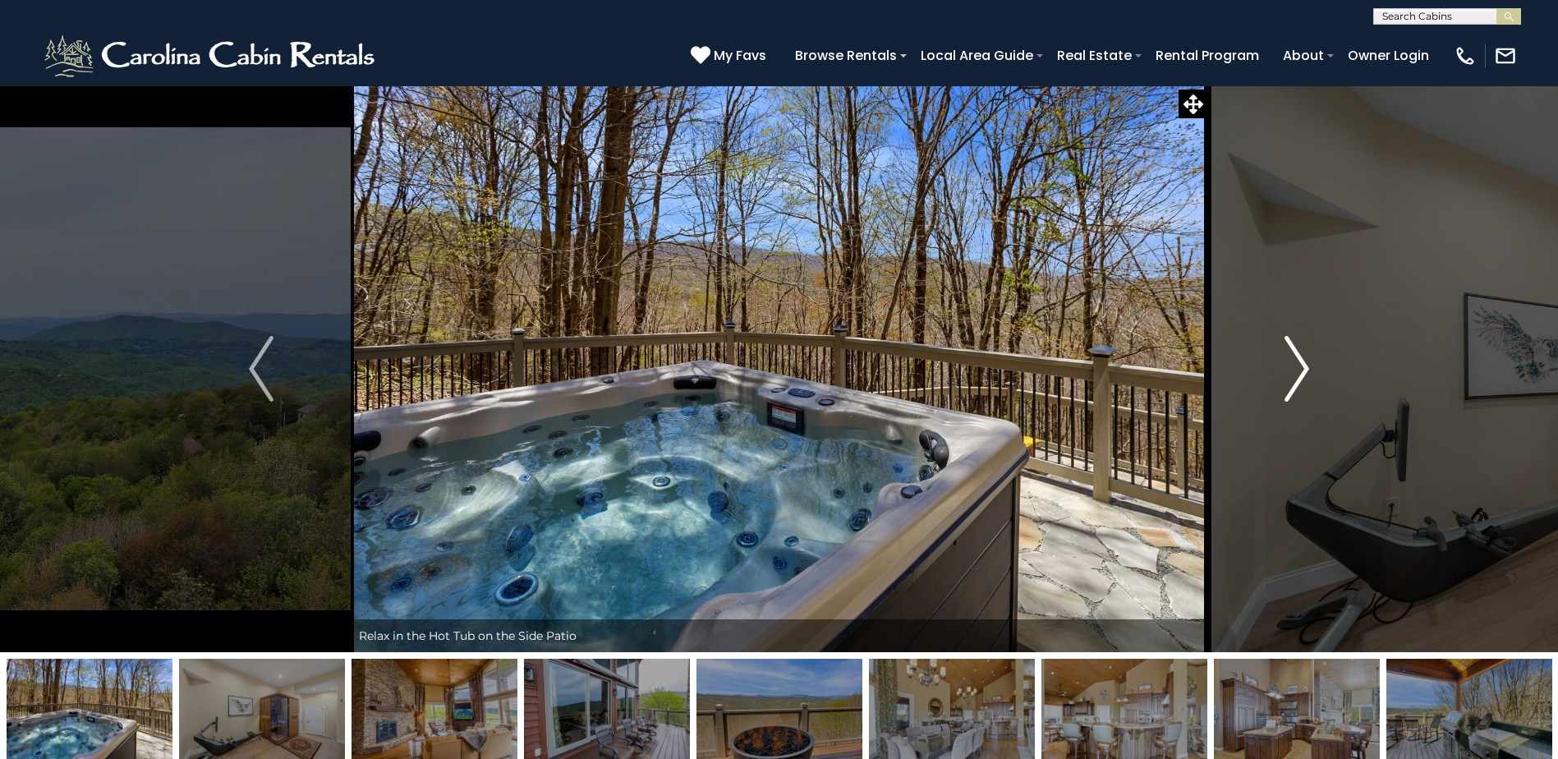
click at [1301, 379] on img "Next" at bounding box center [1296, 369] width 25 height 66
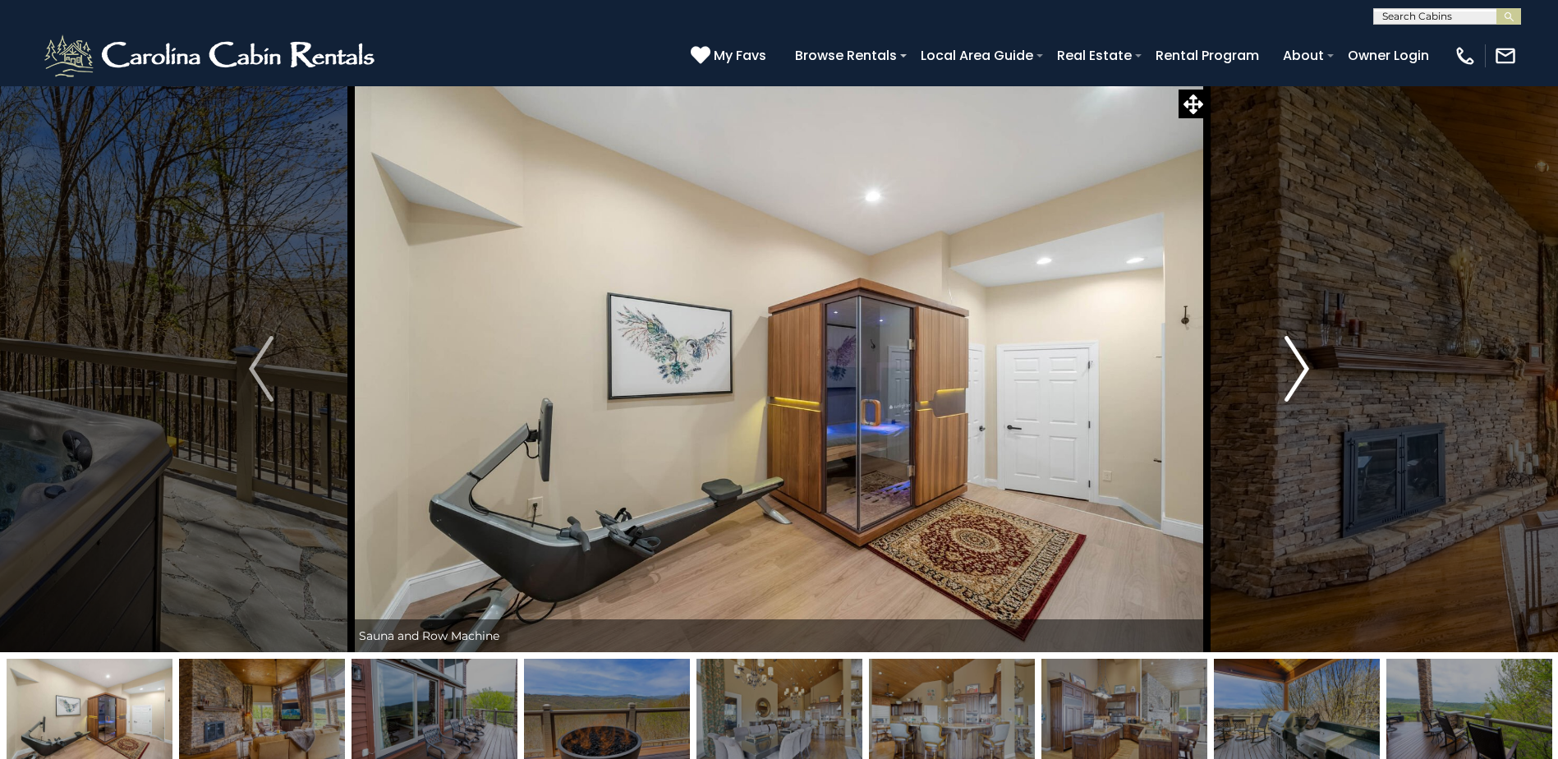
click at [1300, 379] on img "Next" at bounding box center [1296, 369] width 25 height 66
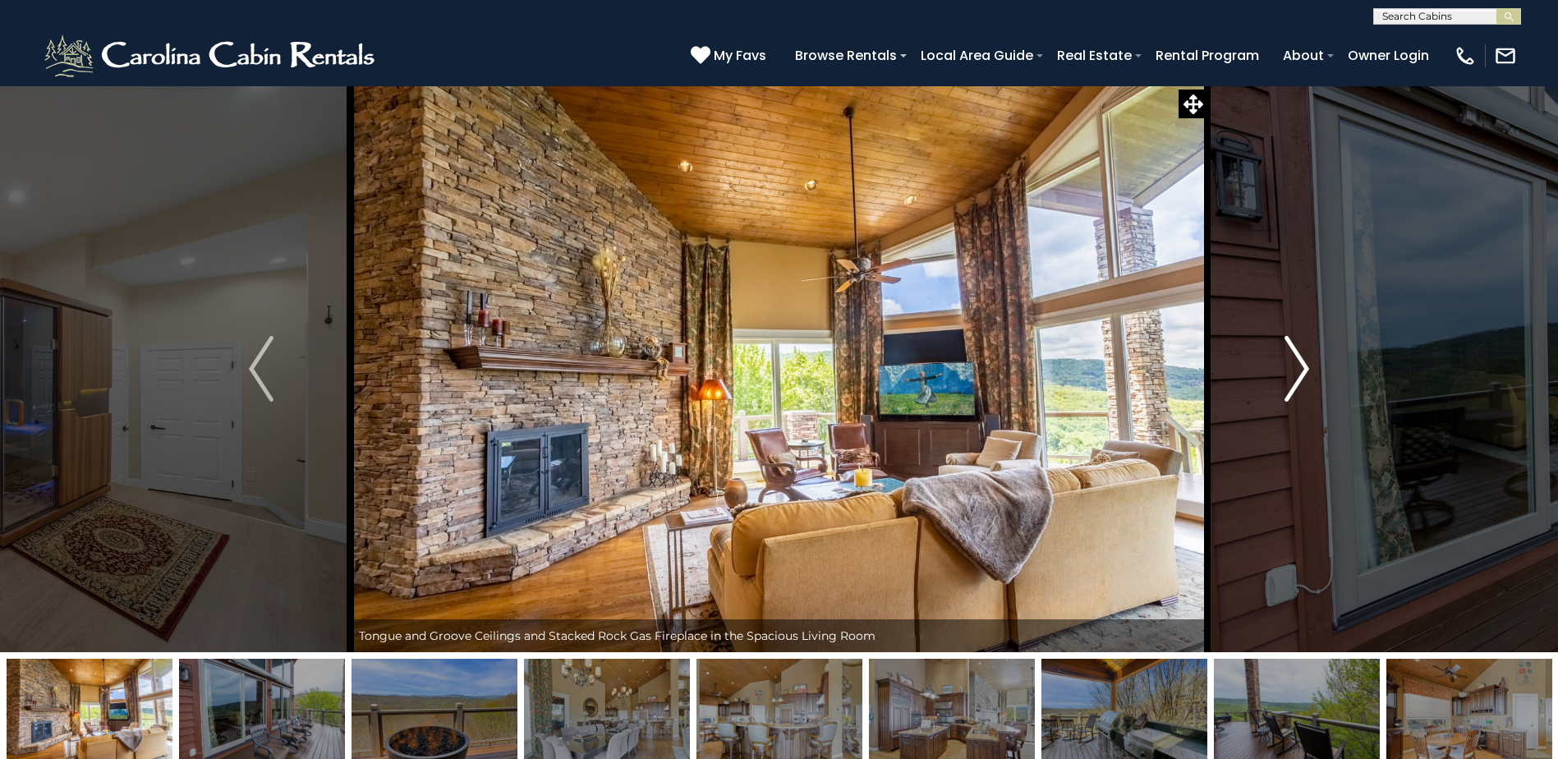
click at [1300, 379] on img "Next" at bounding box center [1296, 369] width 25 height 66
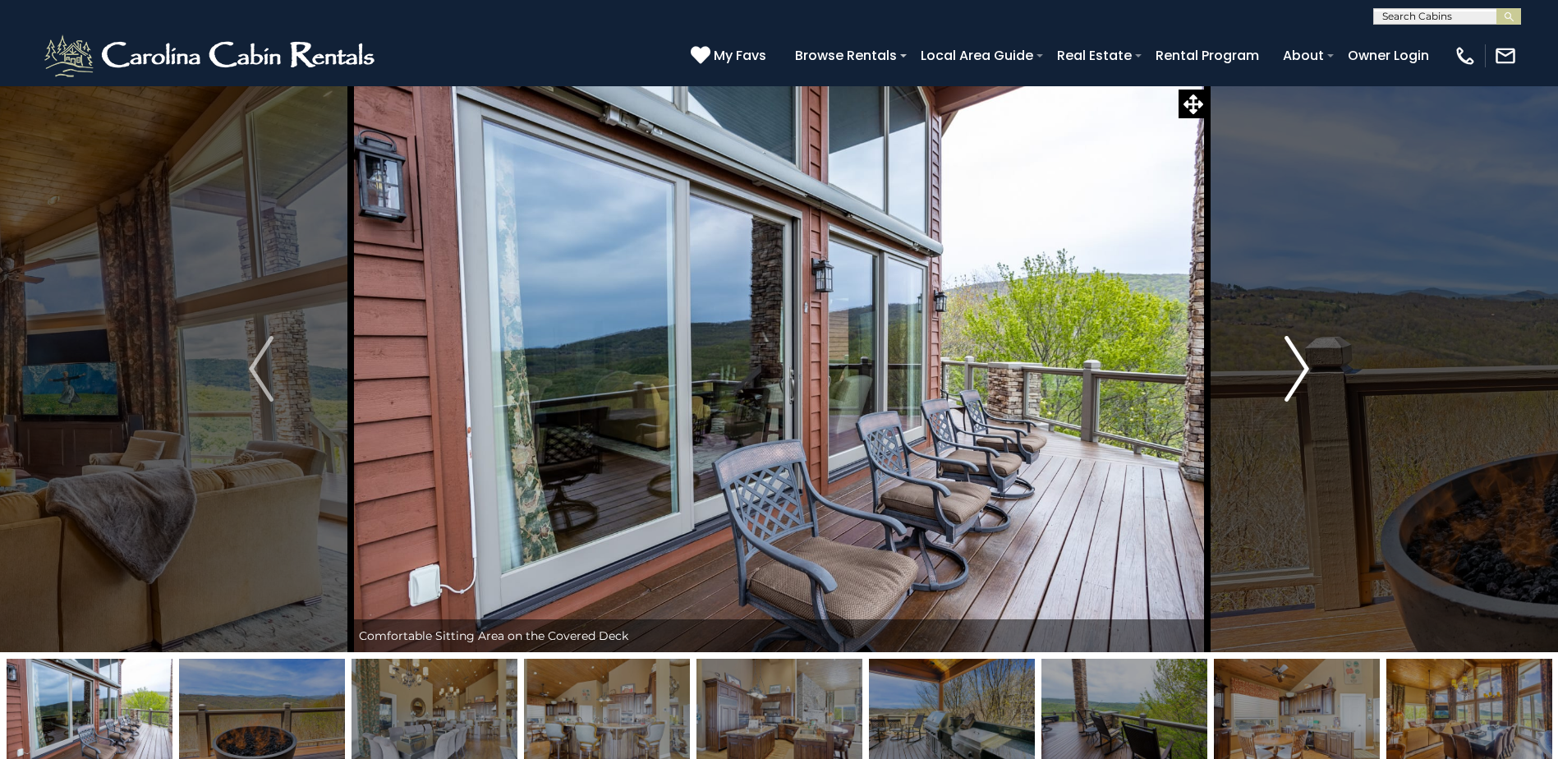
click at [1300, 379] on img "Next" at bounding box center [1296, 369] width 25 height 66
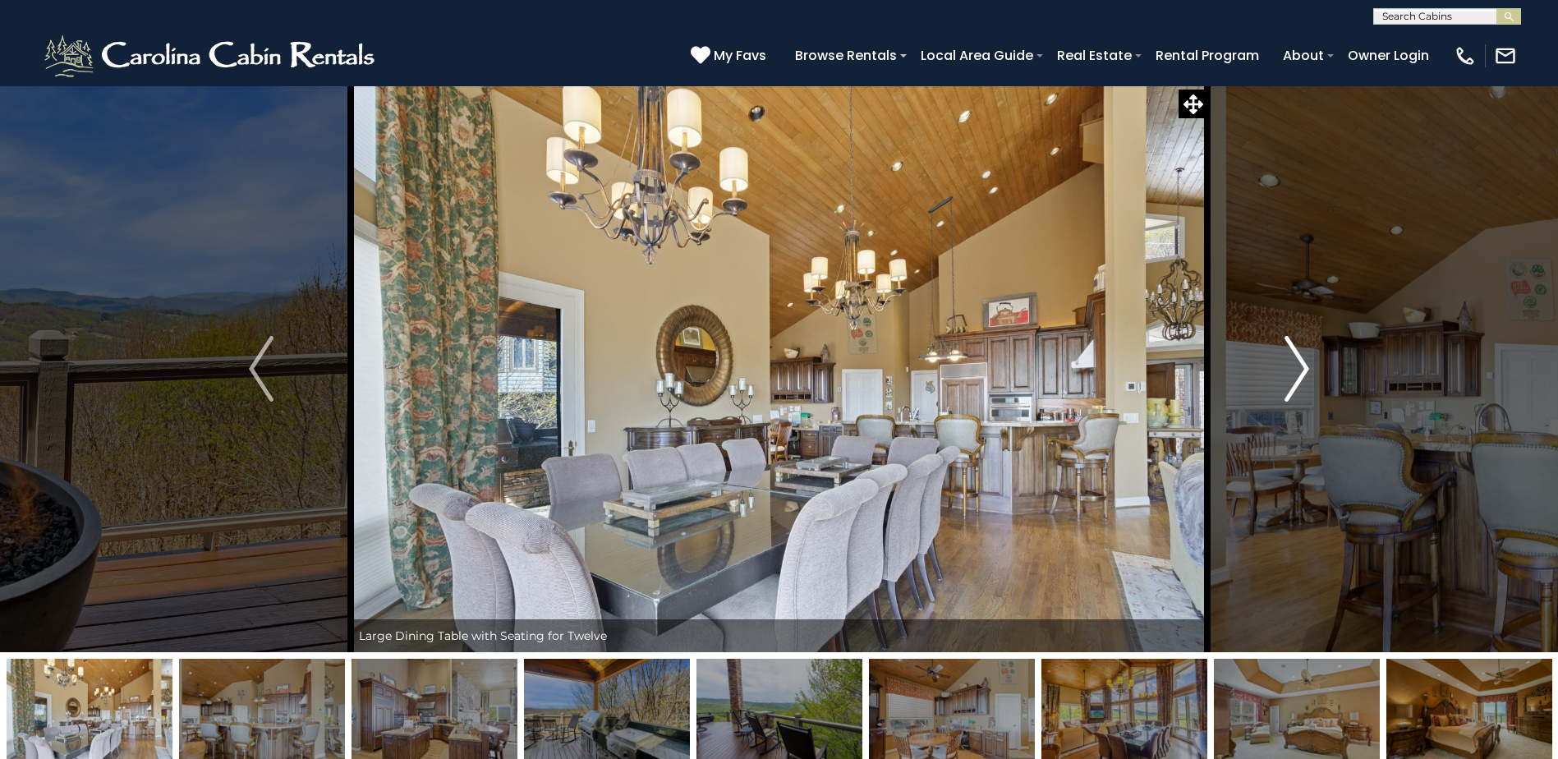
click at [1274, 393] on button "Next" at bounding box center [1296, 368] width 179 height 567
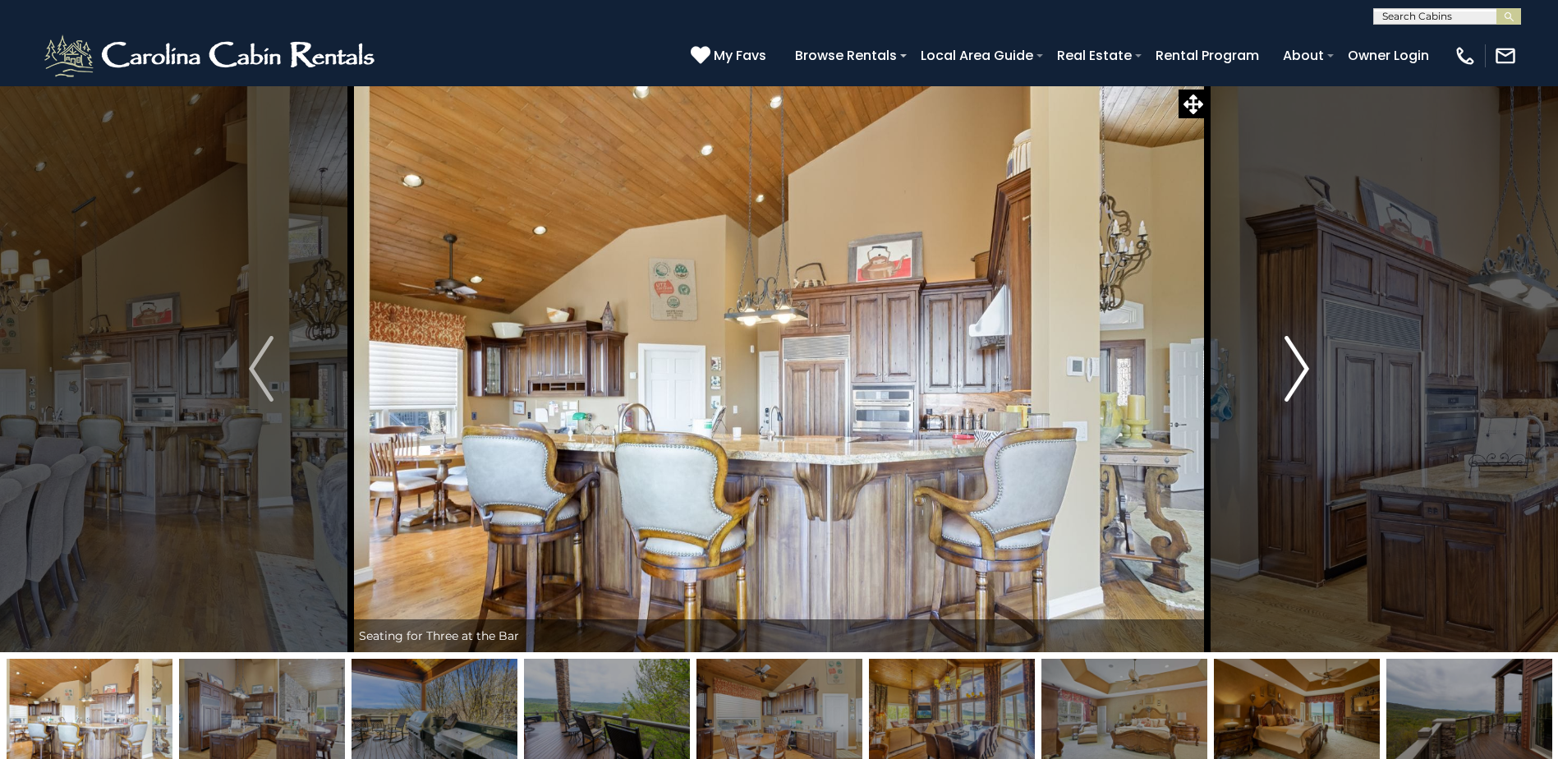
click at [1274, 393] on button "Next" at bounding box center [1296, 368] width 179 height 567
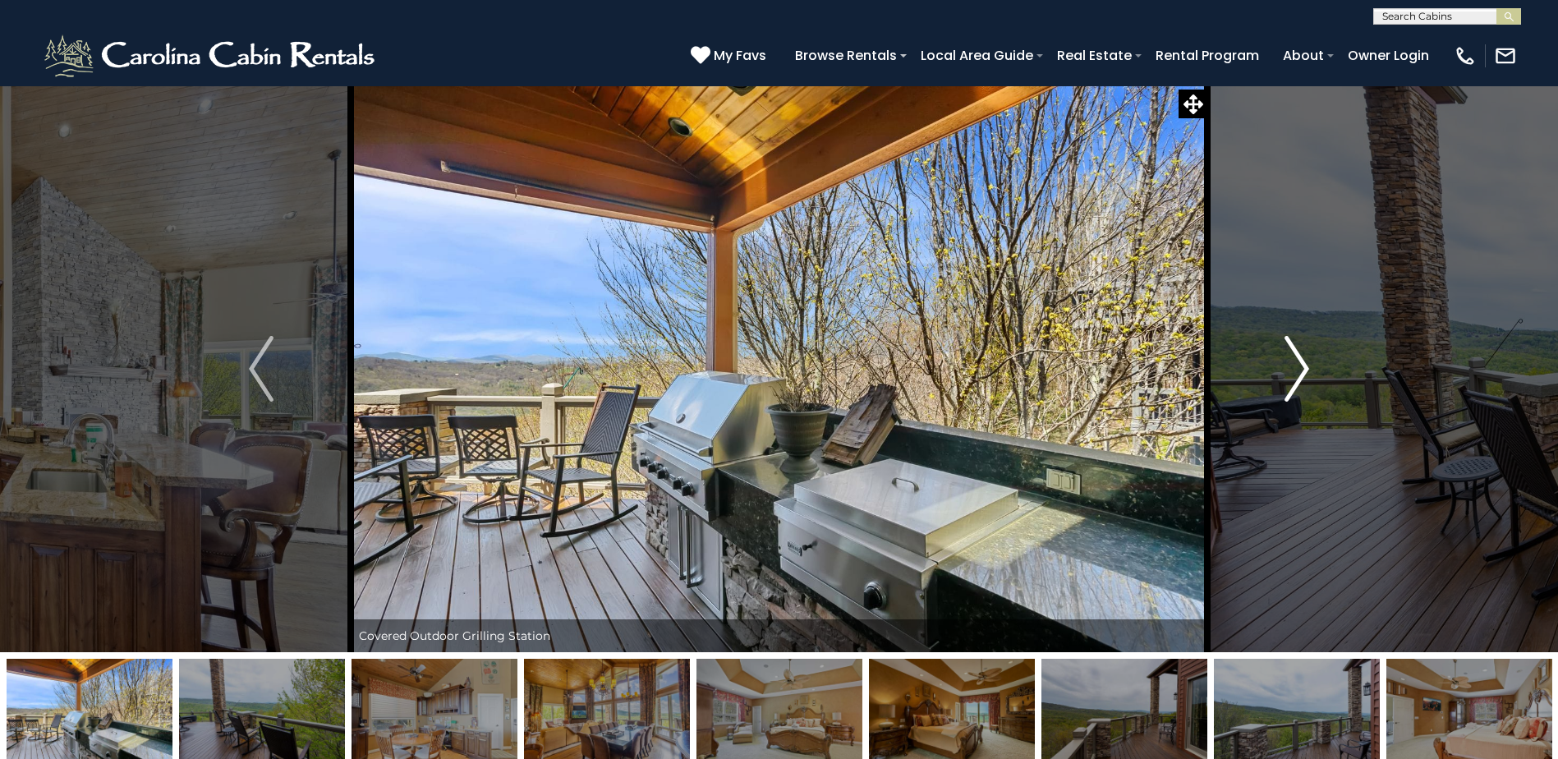
click at [1274, 389] on button "Next" at bounding box center [1296, 368] width 179 height 567
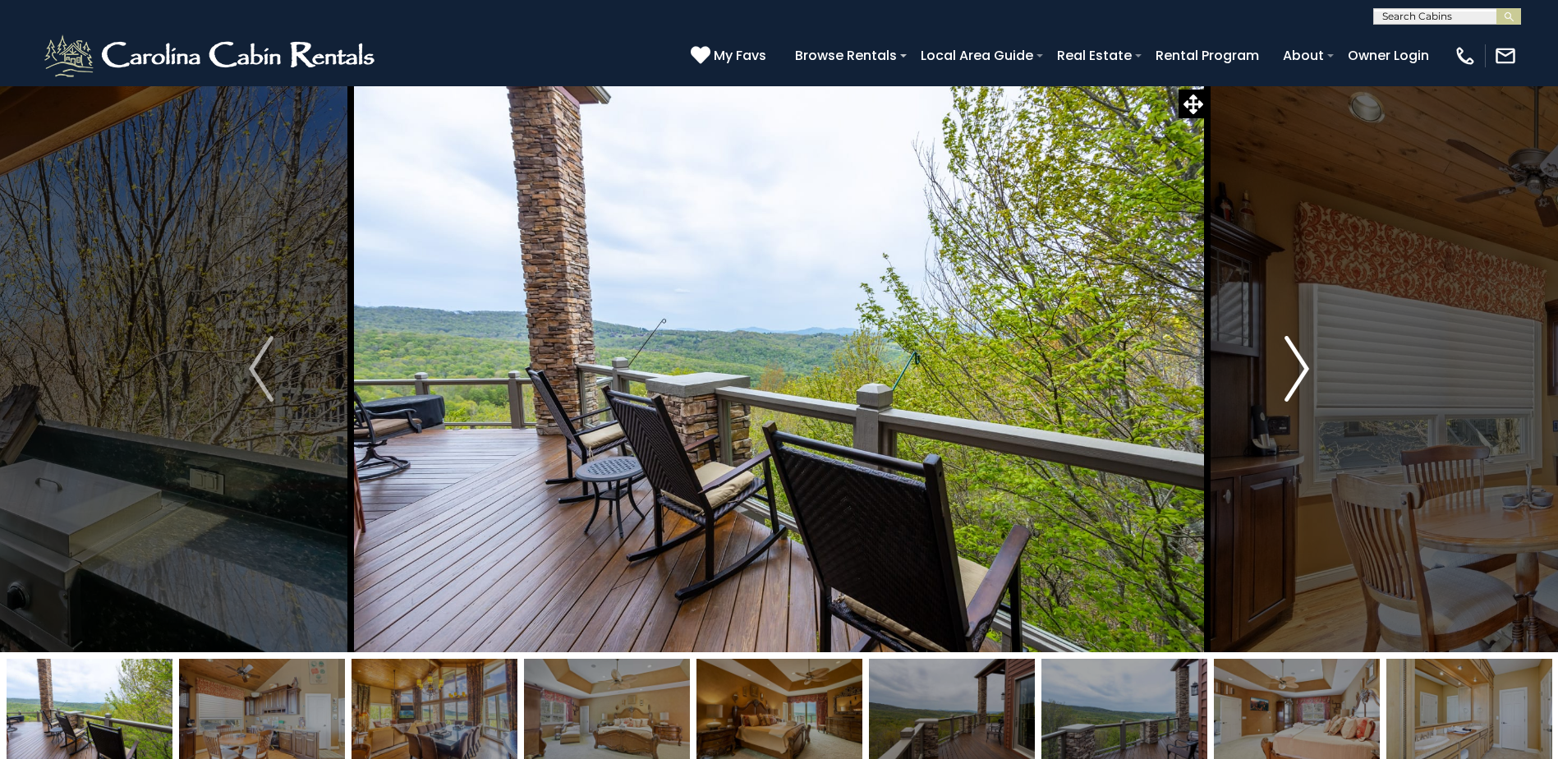
click at [1274, 389] on button "Next" at bounding box center [1296, 368] width 179 height 567
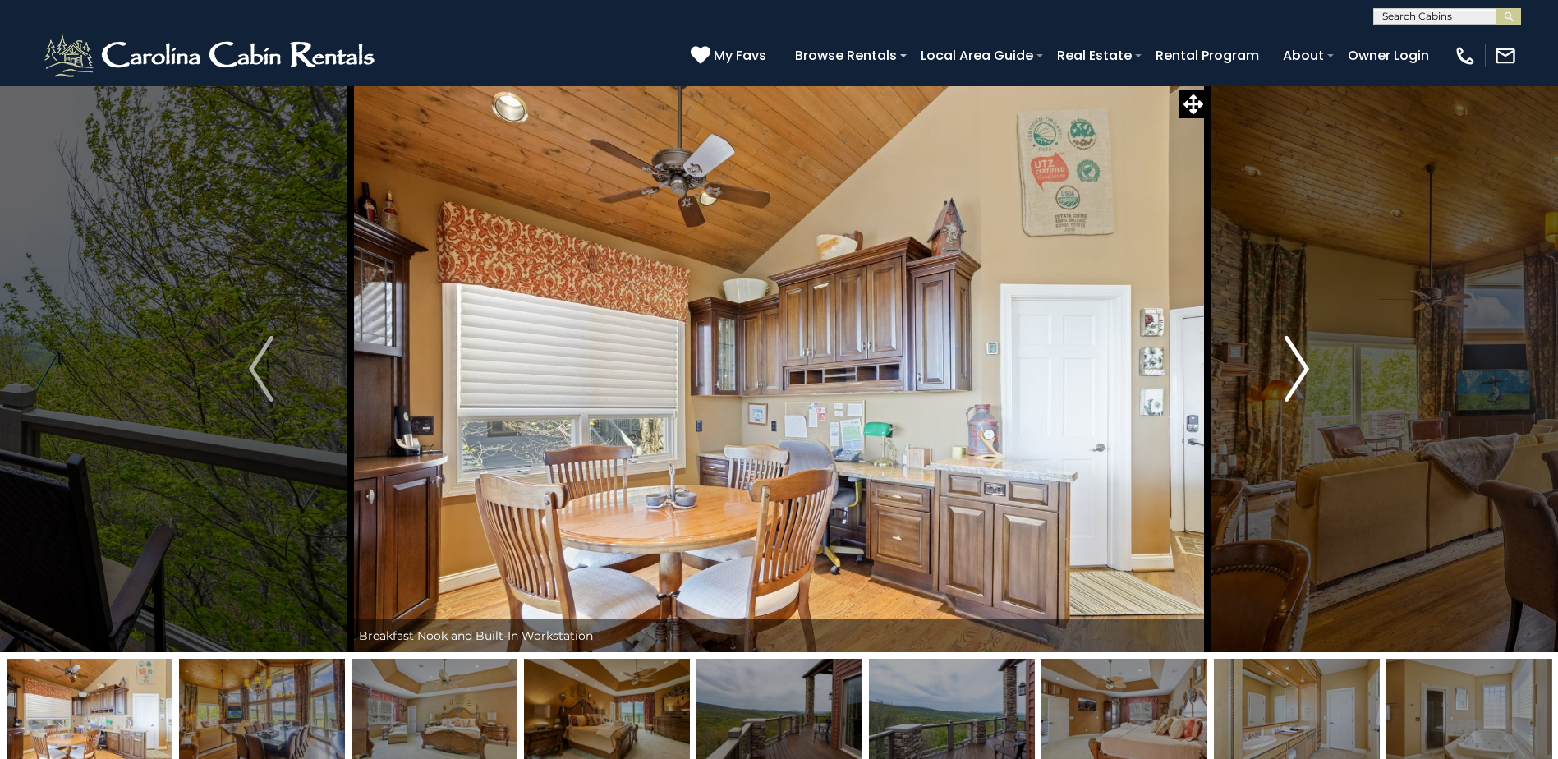
click at [1274, 389] on button "Next" at bounding box center [1296, 368] width 179 height 567
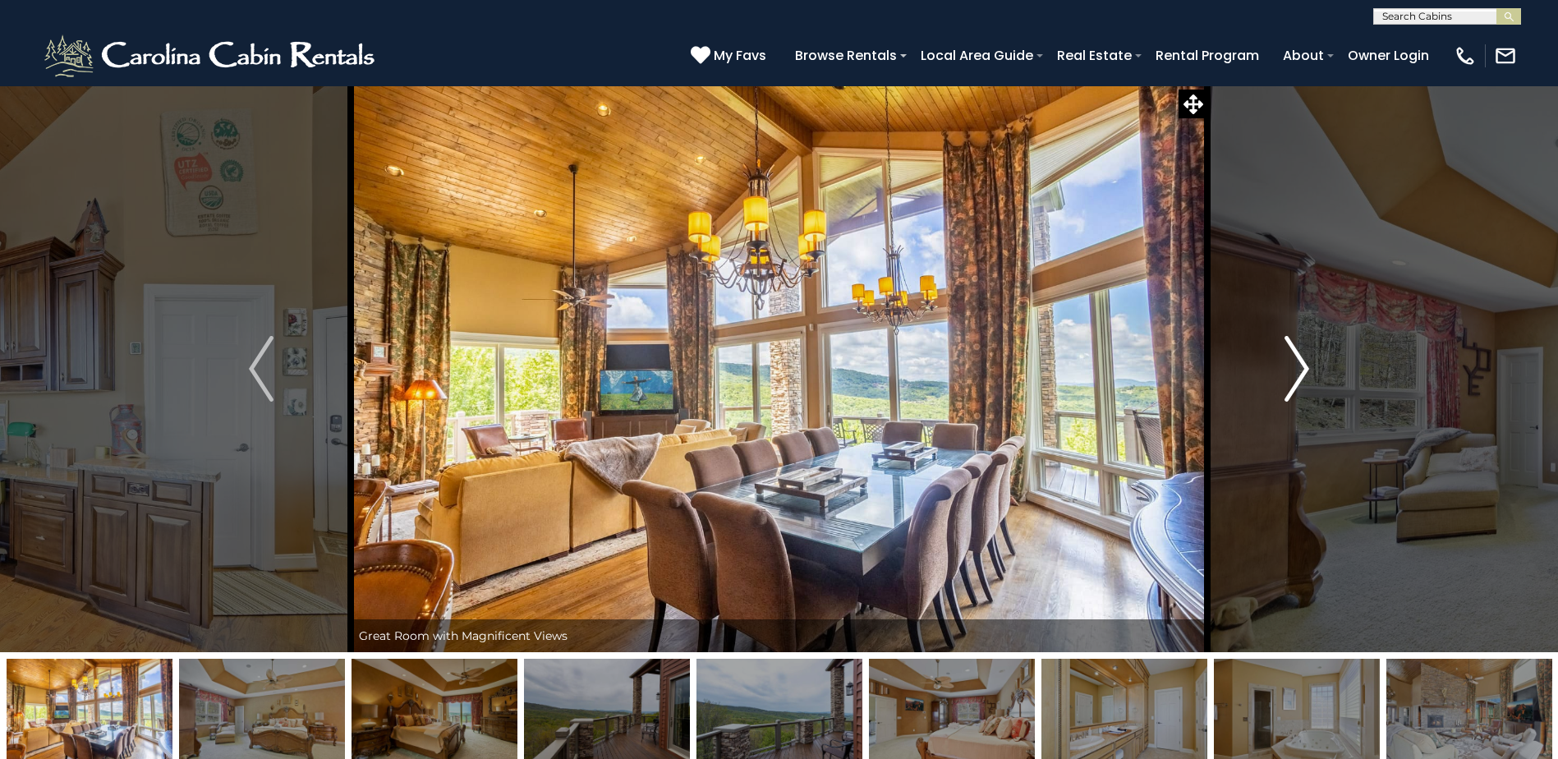
click at [1274, 389] on button "Next" at bounding box center [1296, 368] width 179 height 567
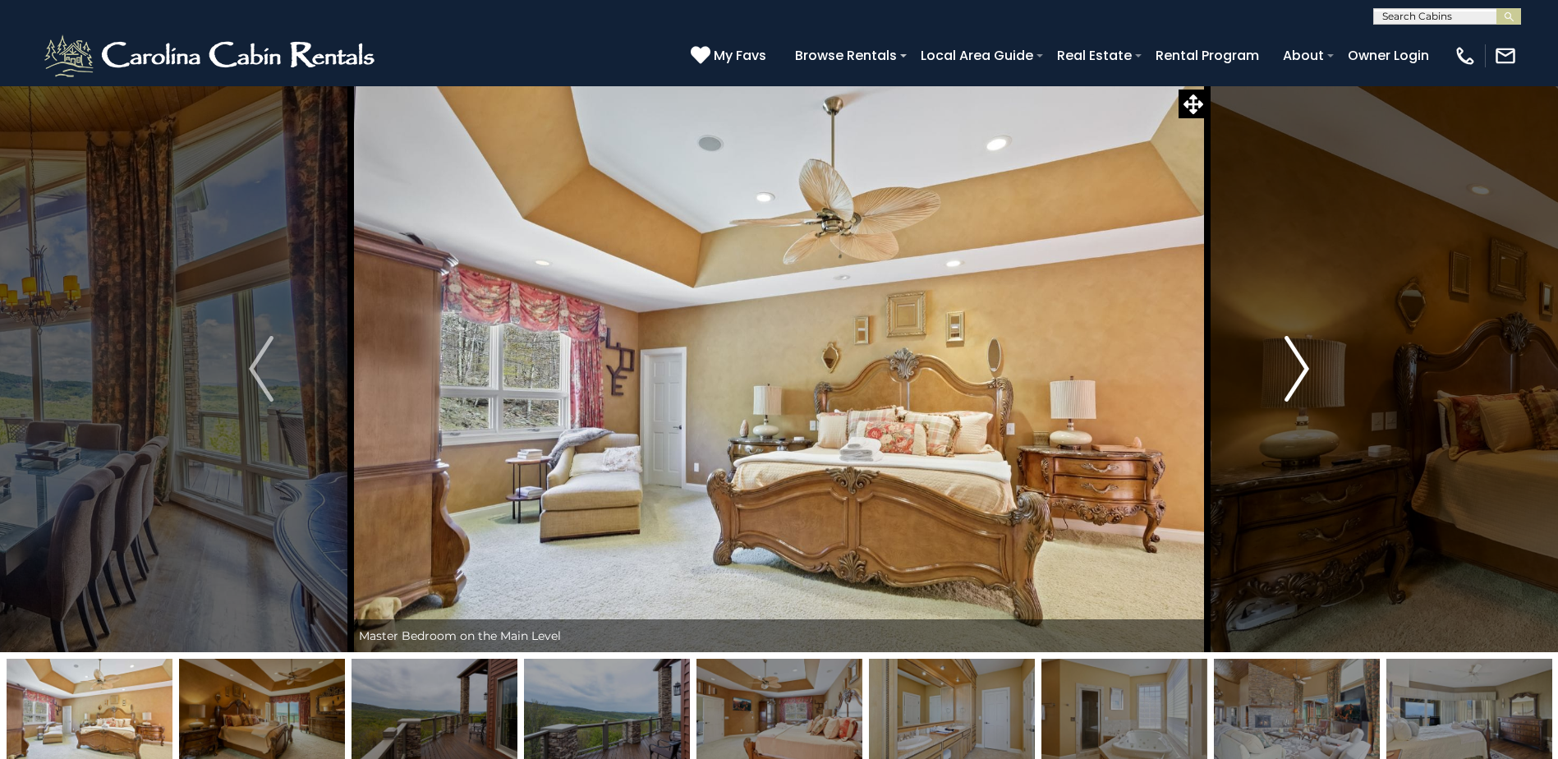
click at [1274, 389] on button "Next" at bounding box center [1296, 368] width 179 height 567
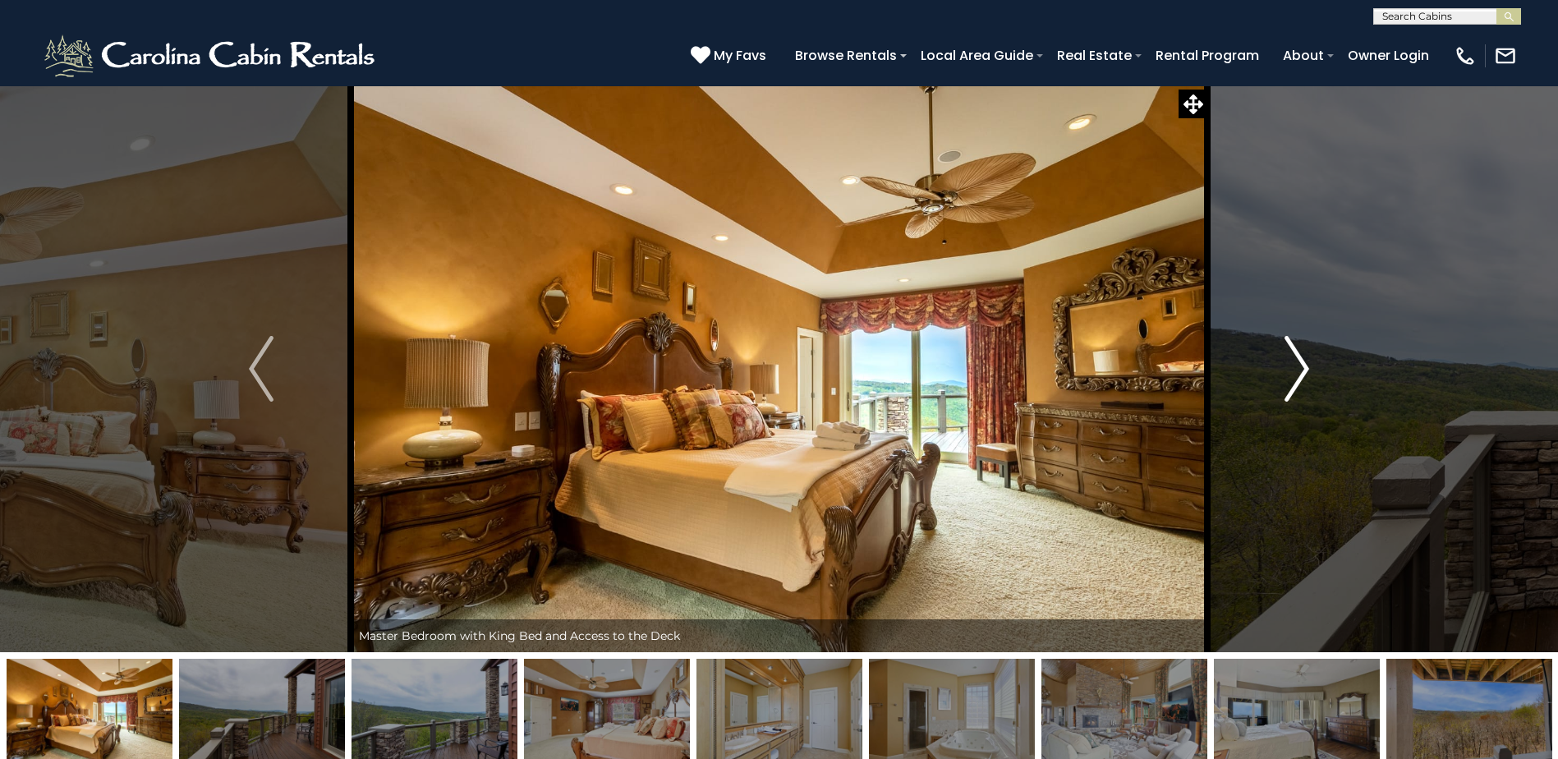
click at [1274, 389] on button "Next" at bounding box center [1296, 368] width 179 height 567
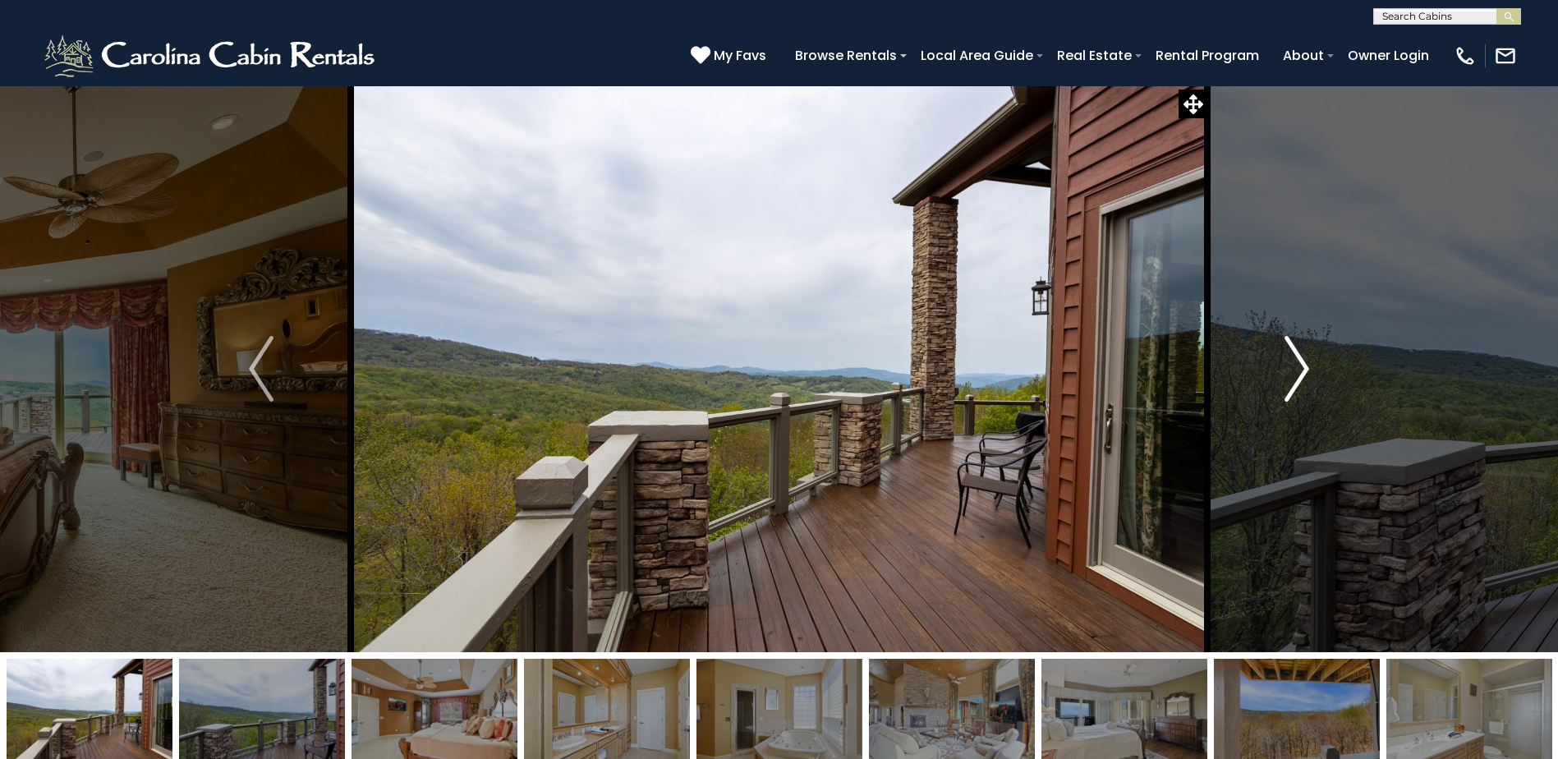
click at [1274, 389] on button "Next" at bounding box center [1296, 368] width 179 height 567
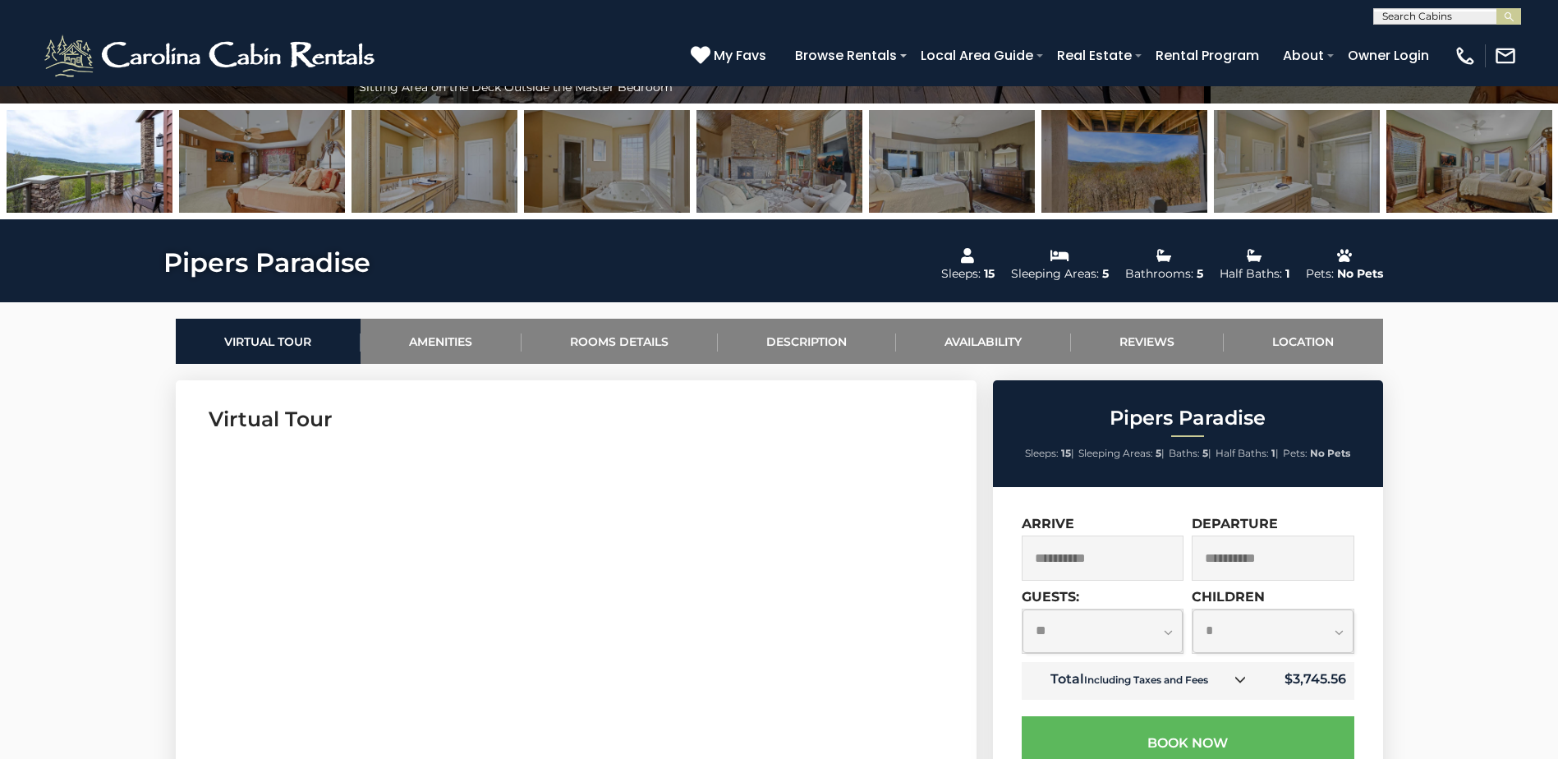
scroll to position [821, 0]
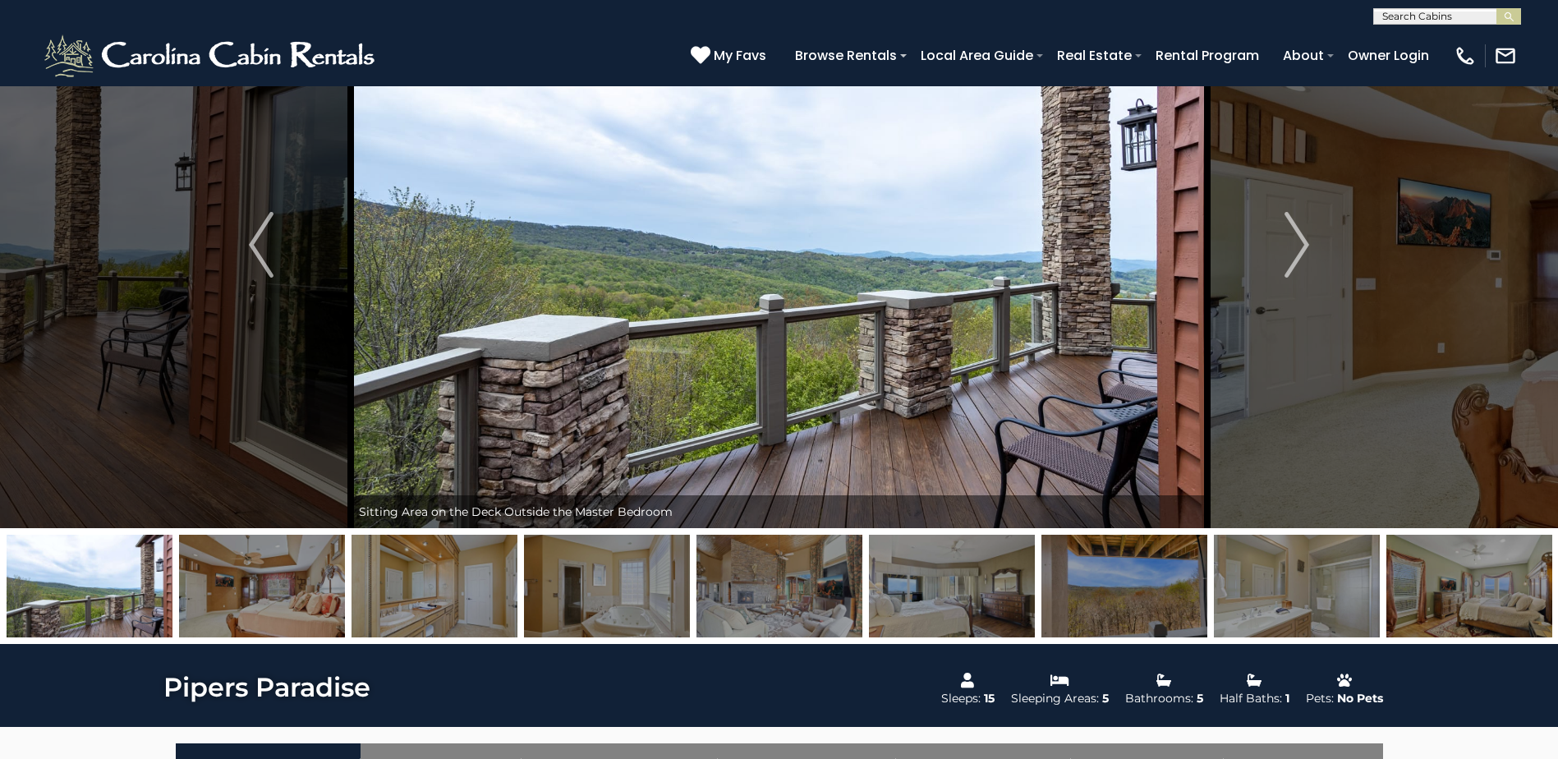
scroll to position [0, 0]
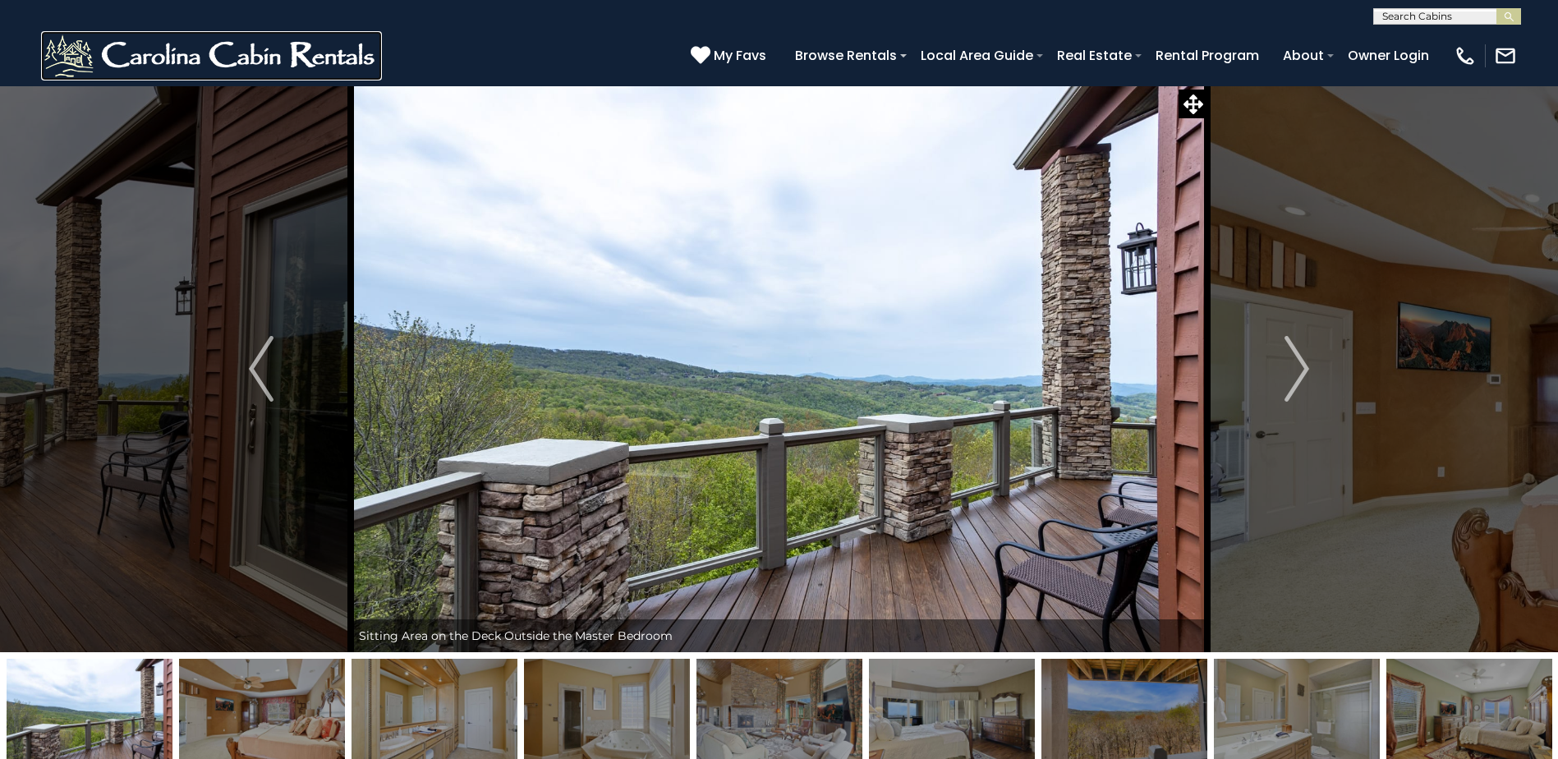
click at [272, 72] on img at bounding box center [211, 55] width 341 height 49
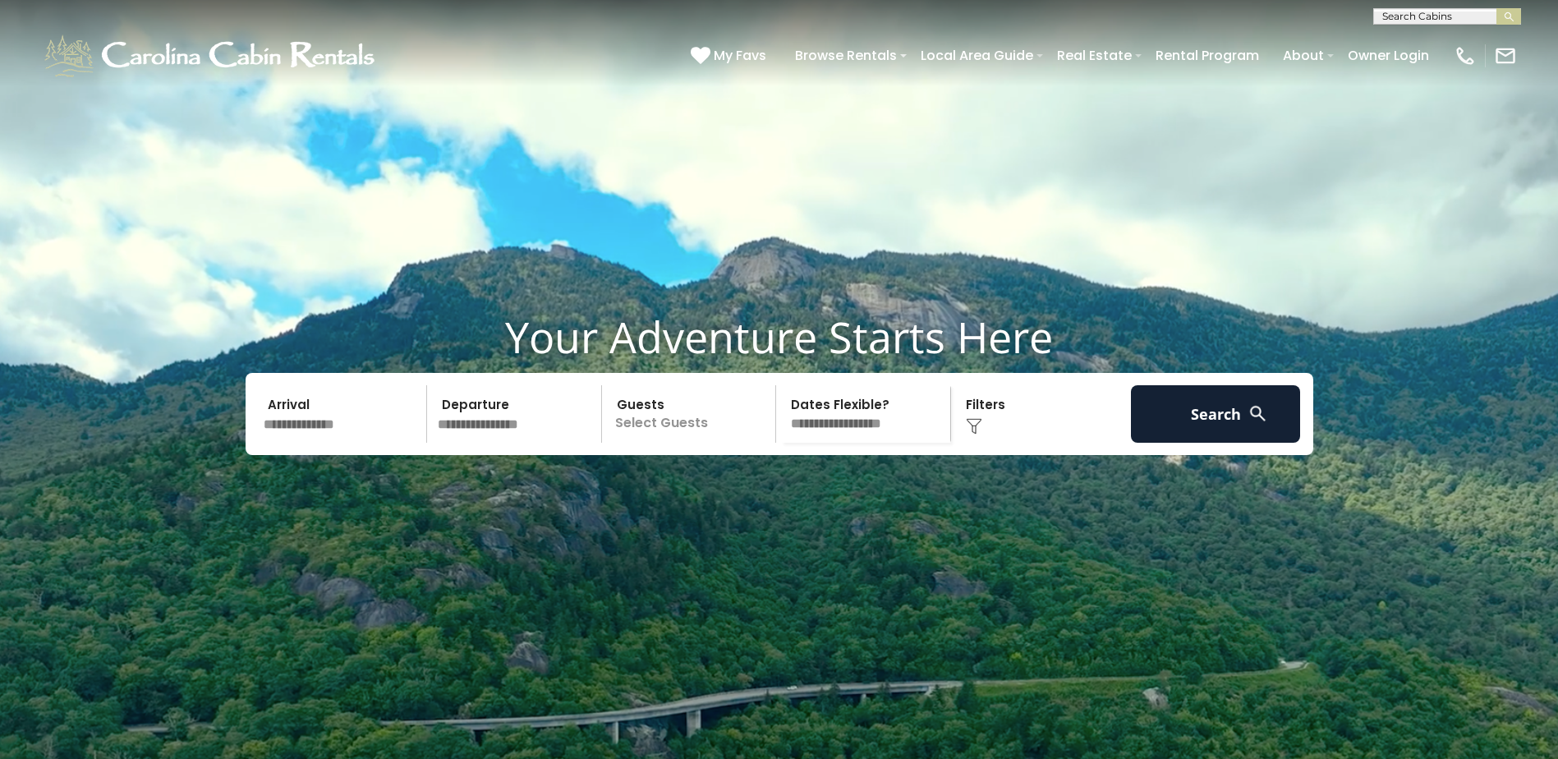
click at [351, 443] on input "text" at bounding box center [343, 413] width 170 height 57
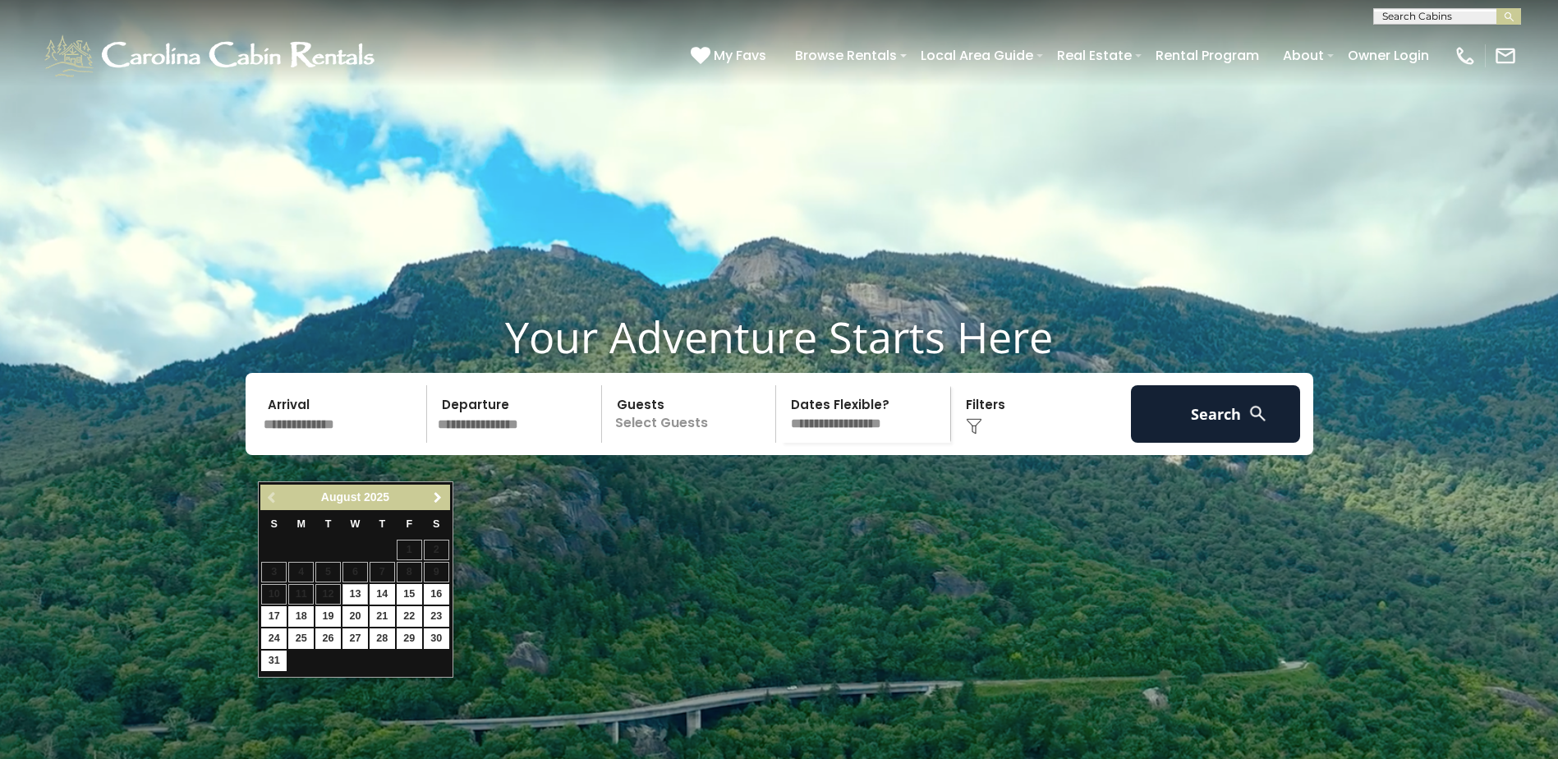
click at [434, 493] on span "Next" at bounding box center [437, 497] width 13 height 13
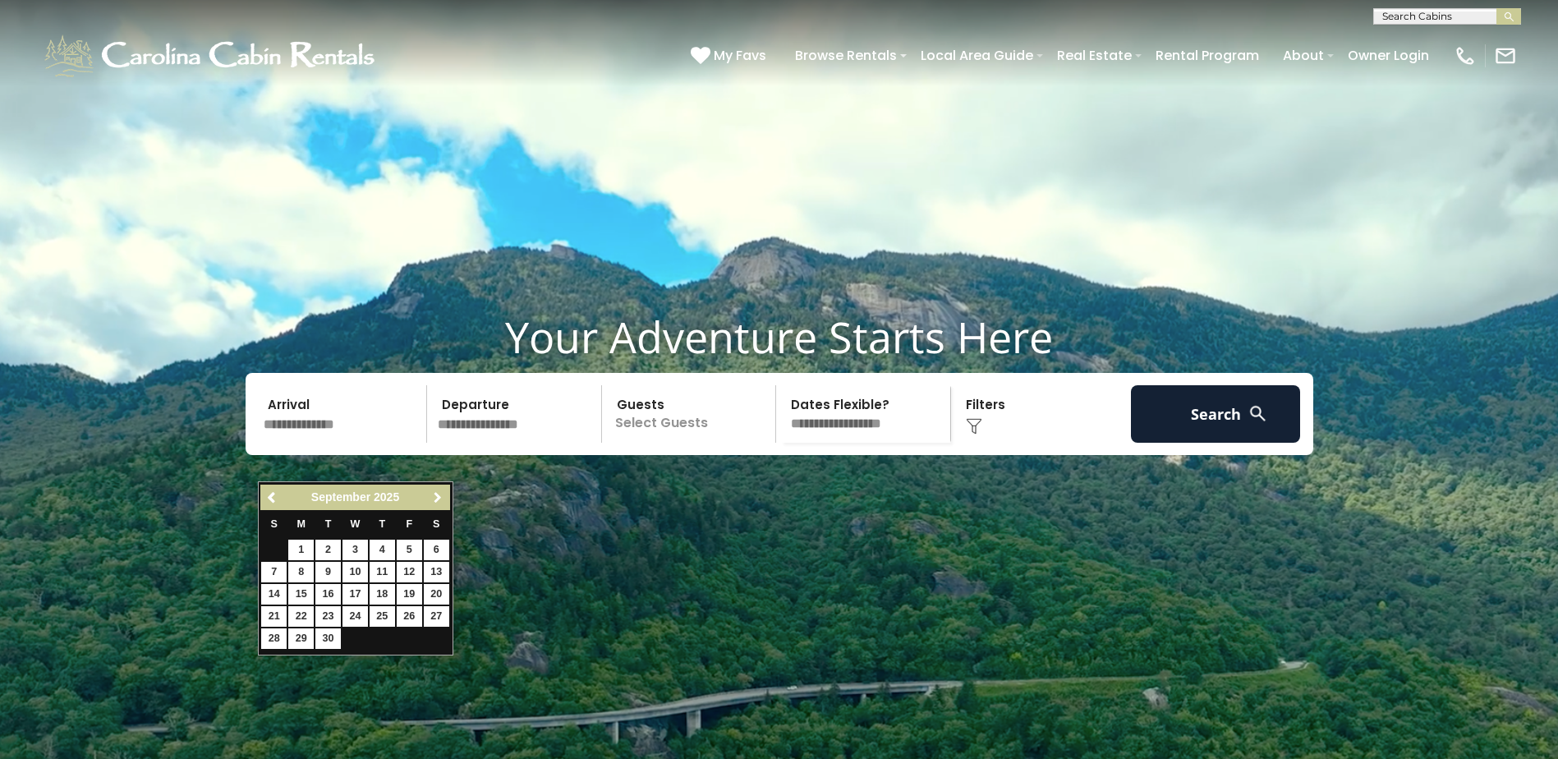
click at [434, 493] on span "Next" at bounding box center [437, 497] width 13 height 13
click at [277, 571] on link "2" at bounding box center [273, 572] width 25 height 21
type input "*******"
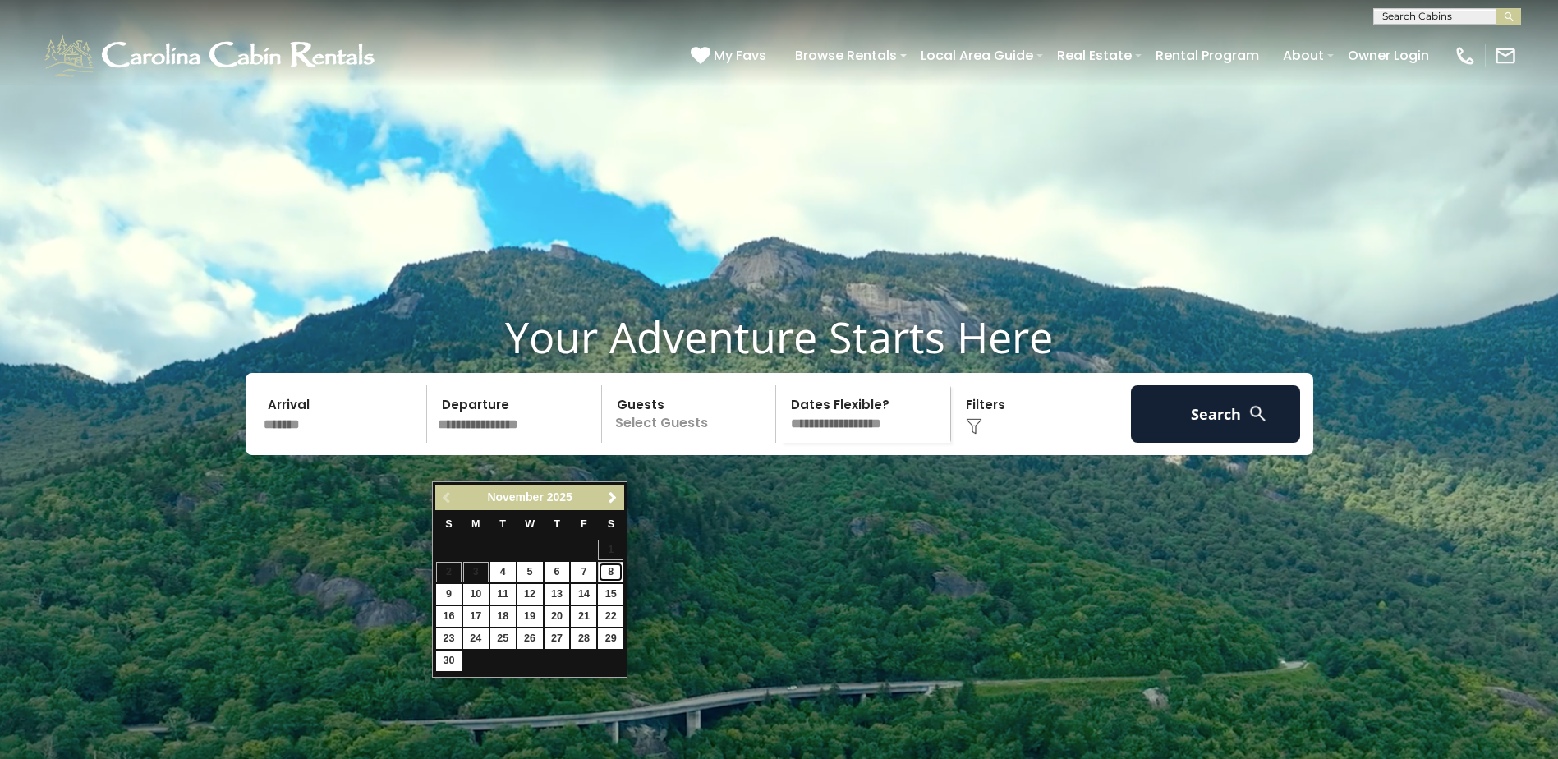
click at [608, 572] on link "8" at bounding box center [610, 572] width 25 height 21
type input "*******"
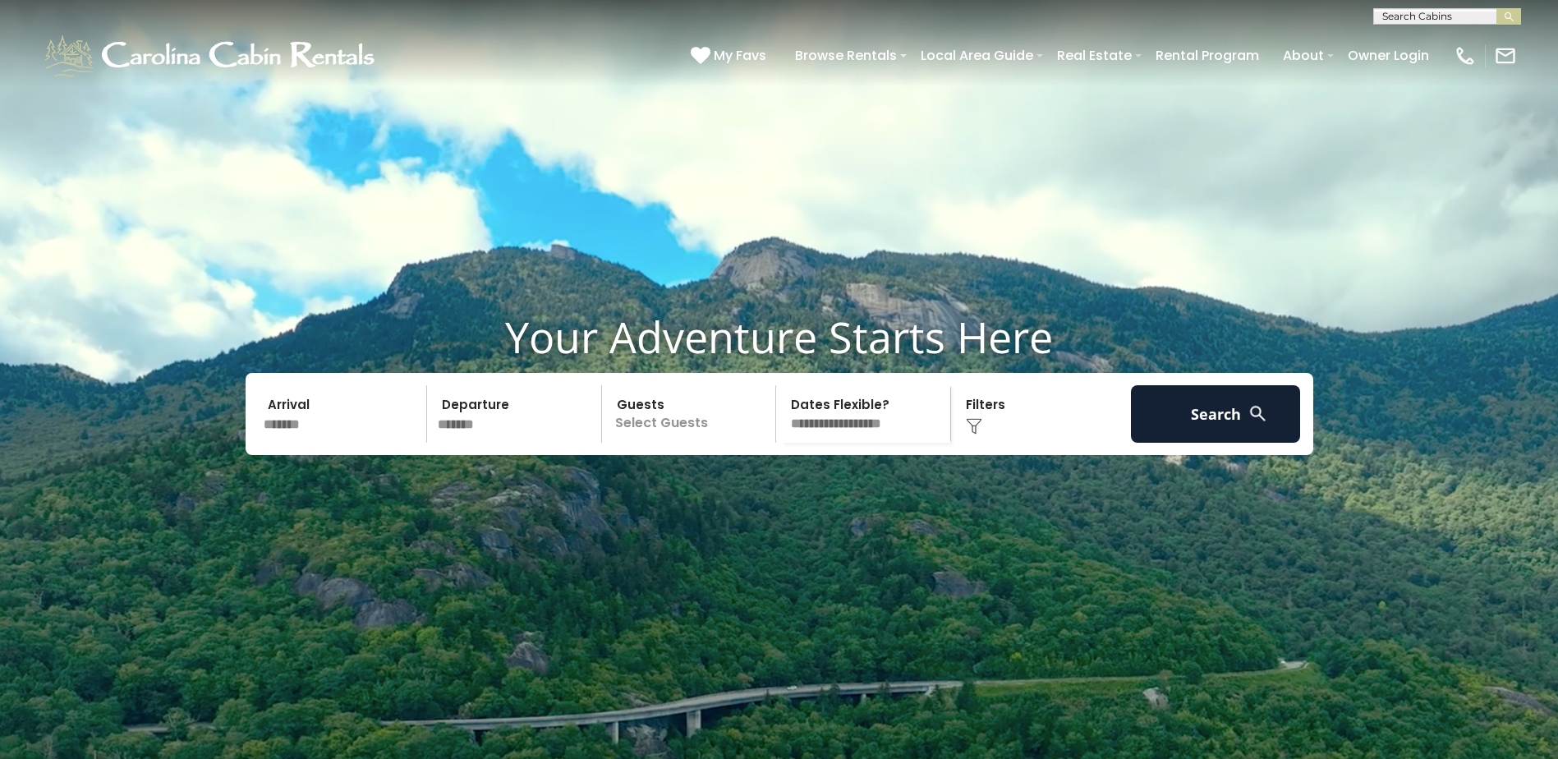
click at [630, 443] on p "Select Guests" at bounding box center [691, 413] width 169 height 57
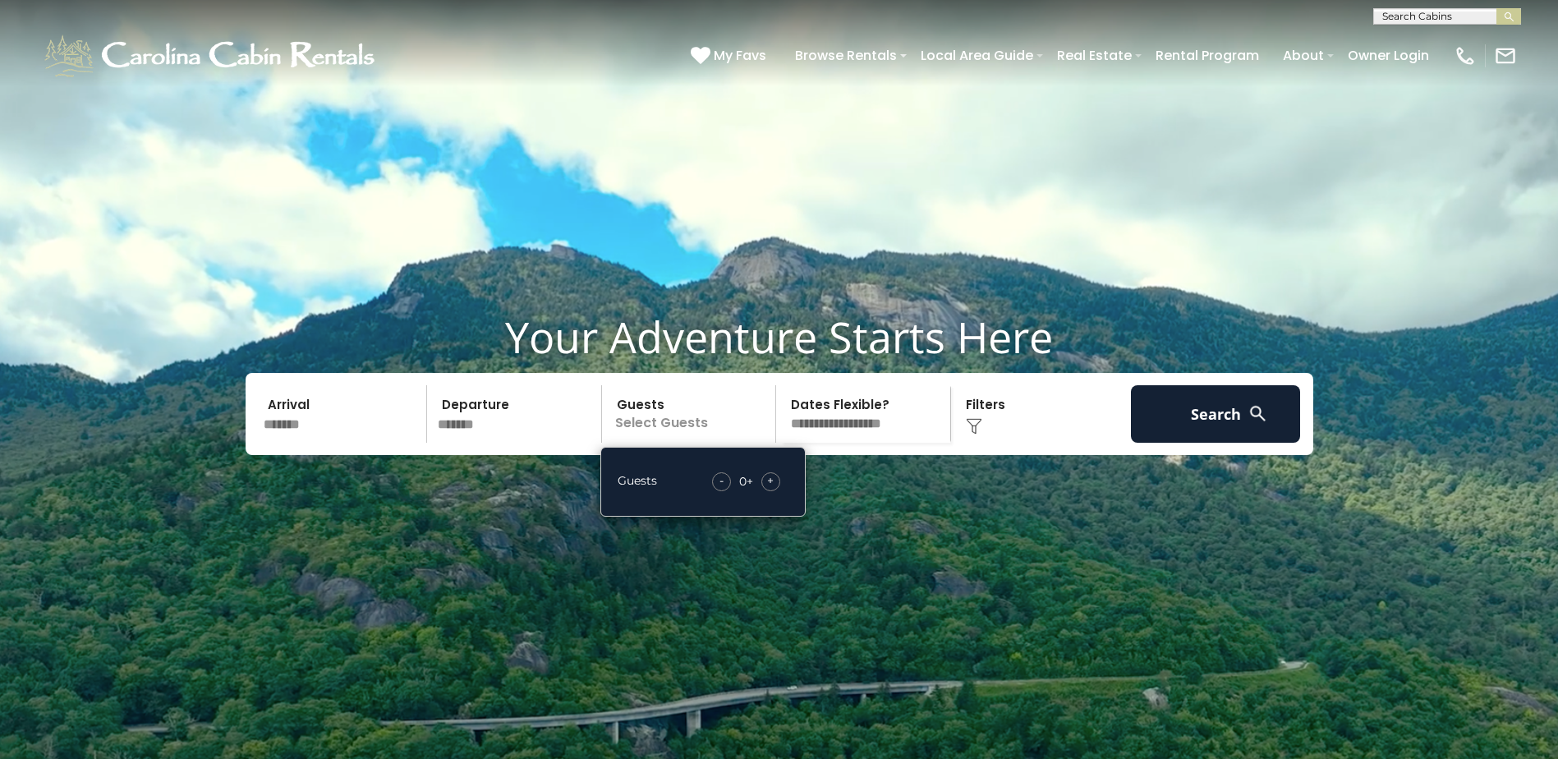
click at [774, 489] on span "+" at bounding box center [770, 480] width 7 height 16
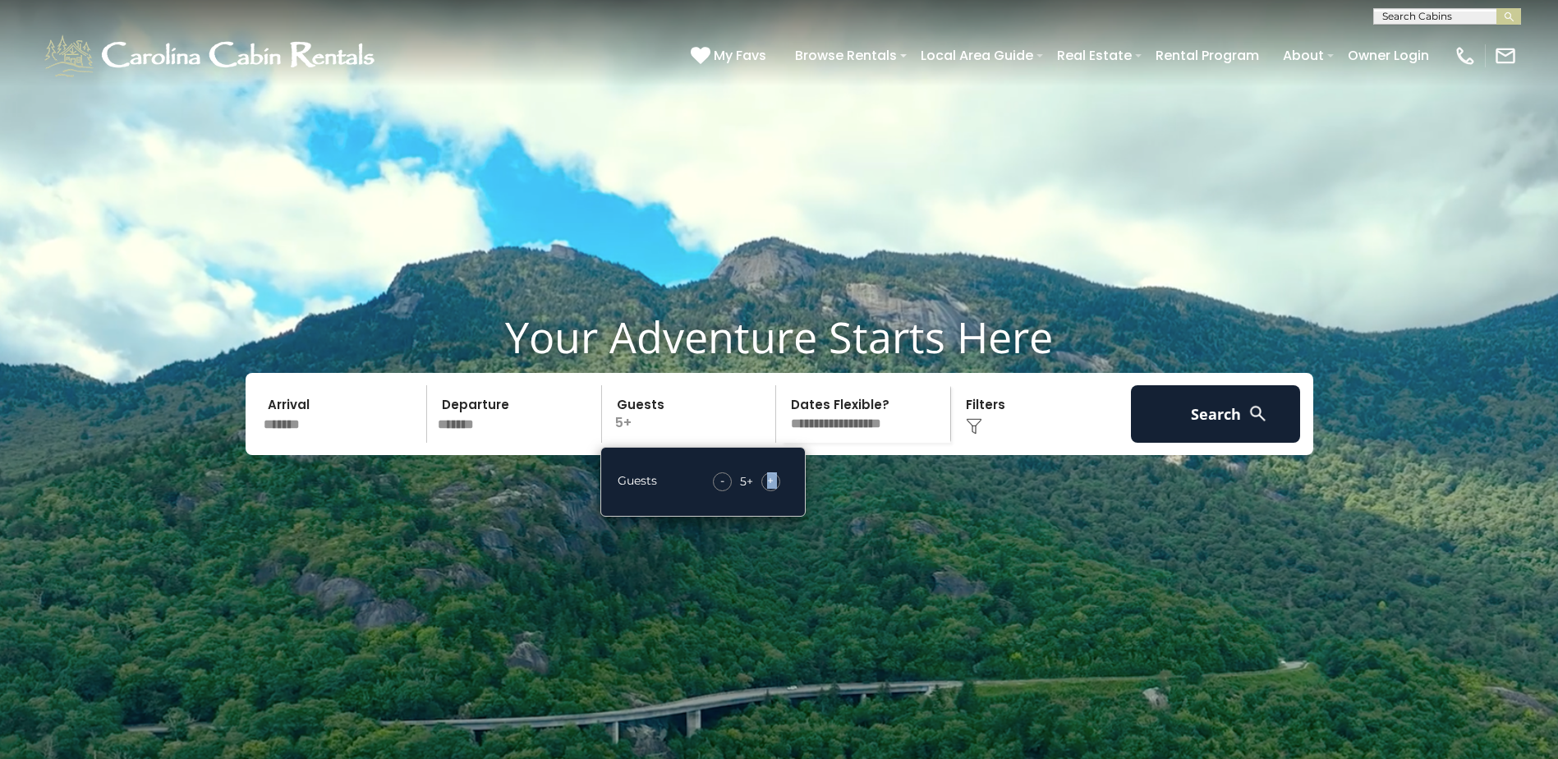
click at [774, 489] on span "+" at bounding box center [770, 480] width 7 height 16
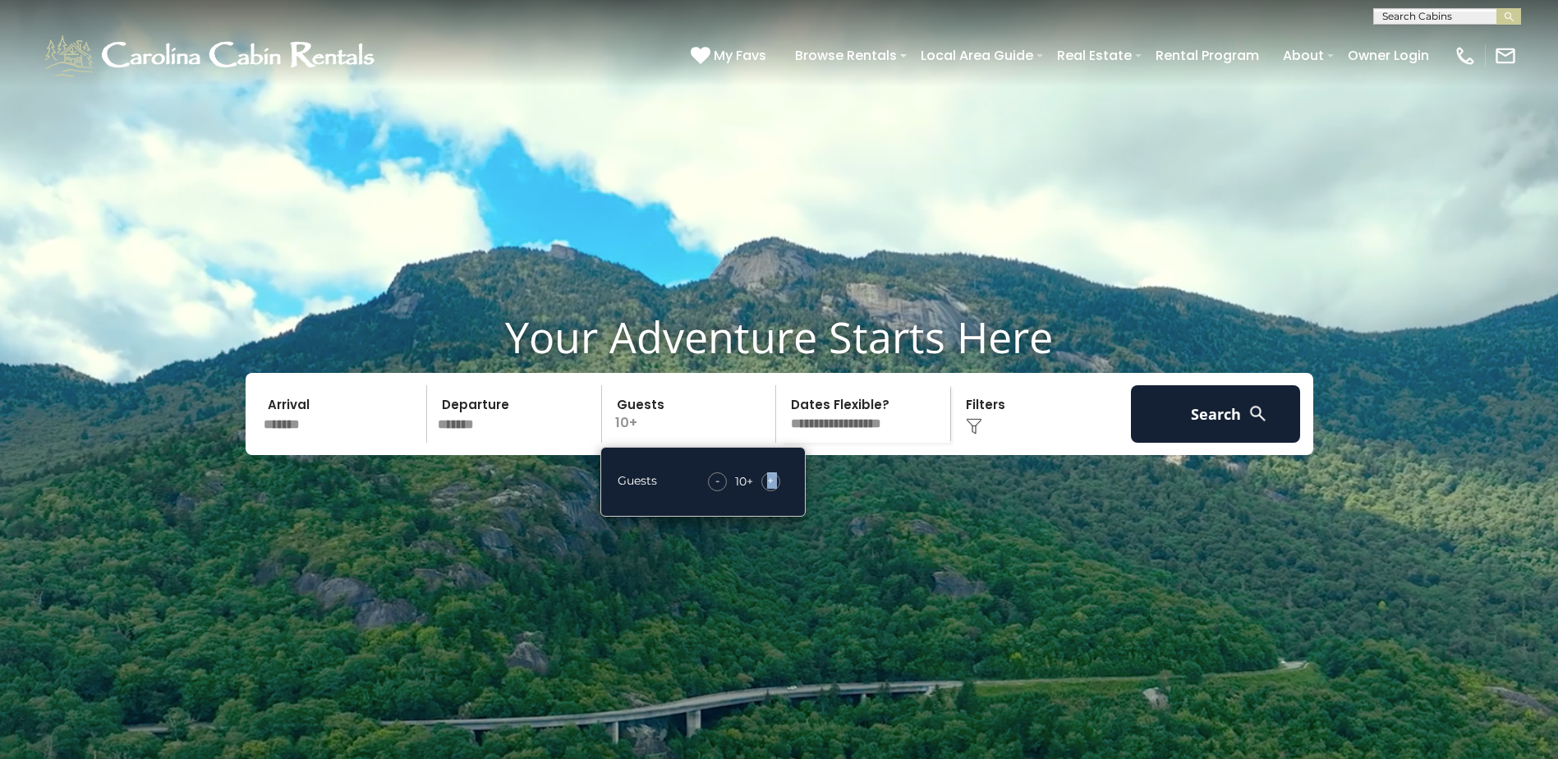
click at [774, 489] on span "+" at bounding box center [770, 480] width 7 height 16
click at [773, 489] on span "+" at bounding box center [770, 480] width 7 height 16
click at [1177, 443] on button "Search" at bounding box center [1216, 413] width 170 height 57
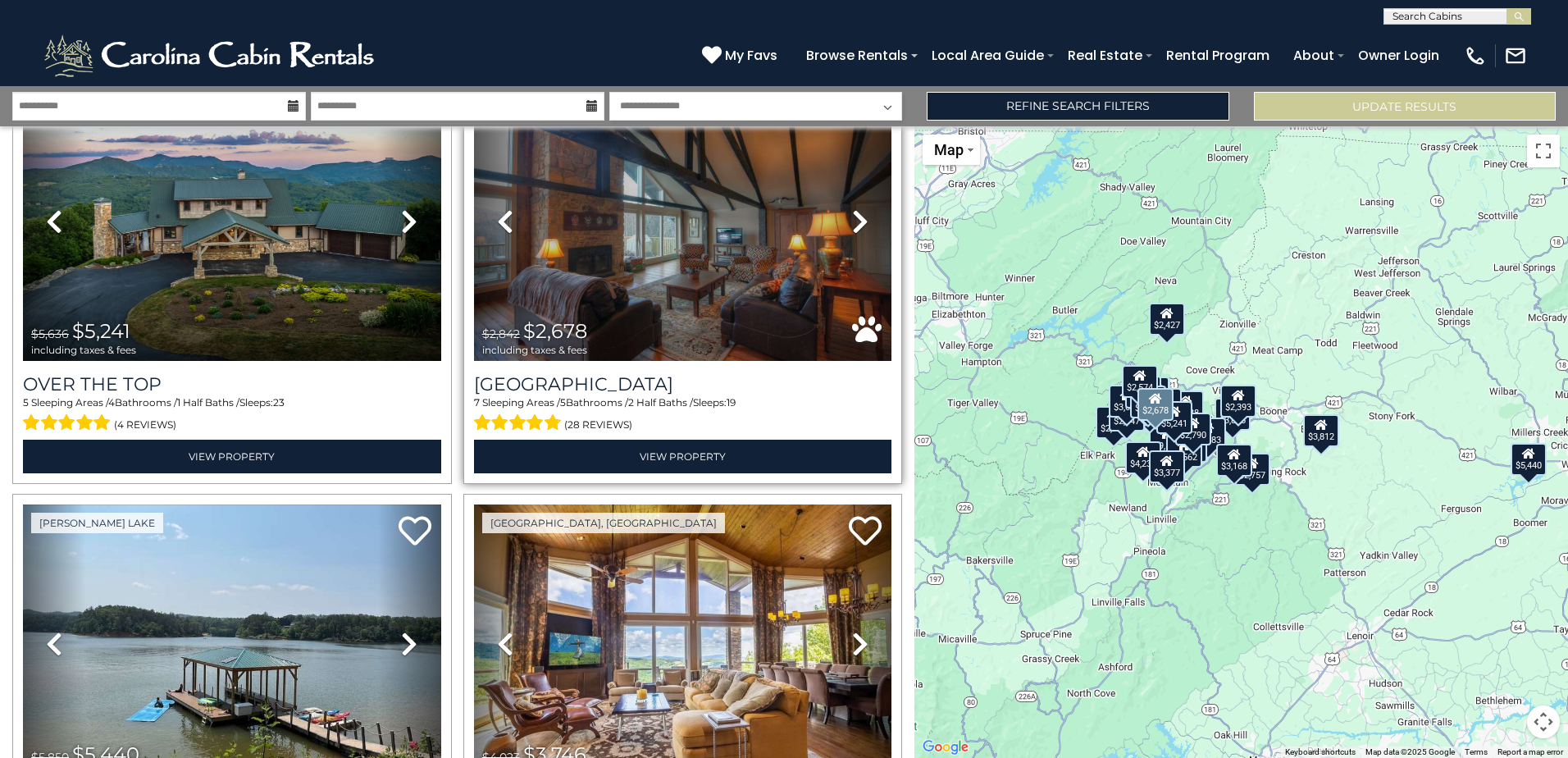
scroll to position [246, 0]
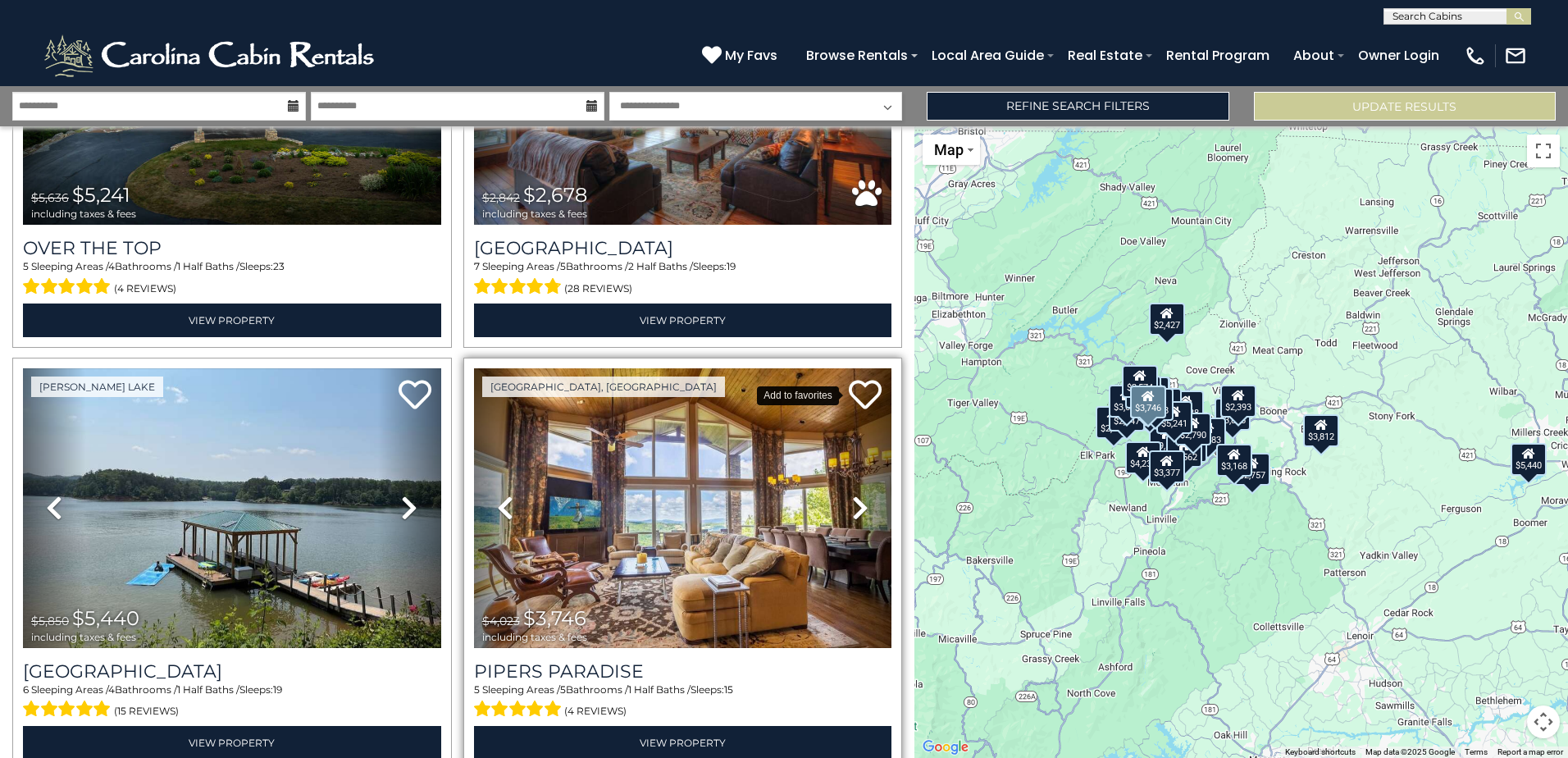
click at [861, 385] on icon at bounding box center [865, 394] width 33 height 33
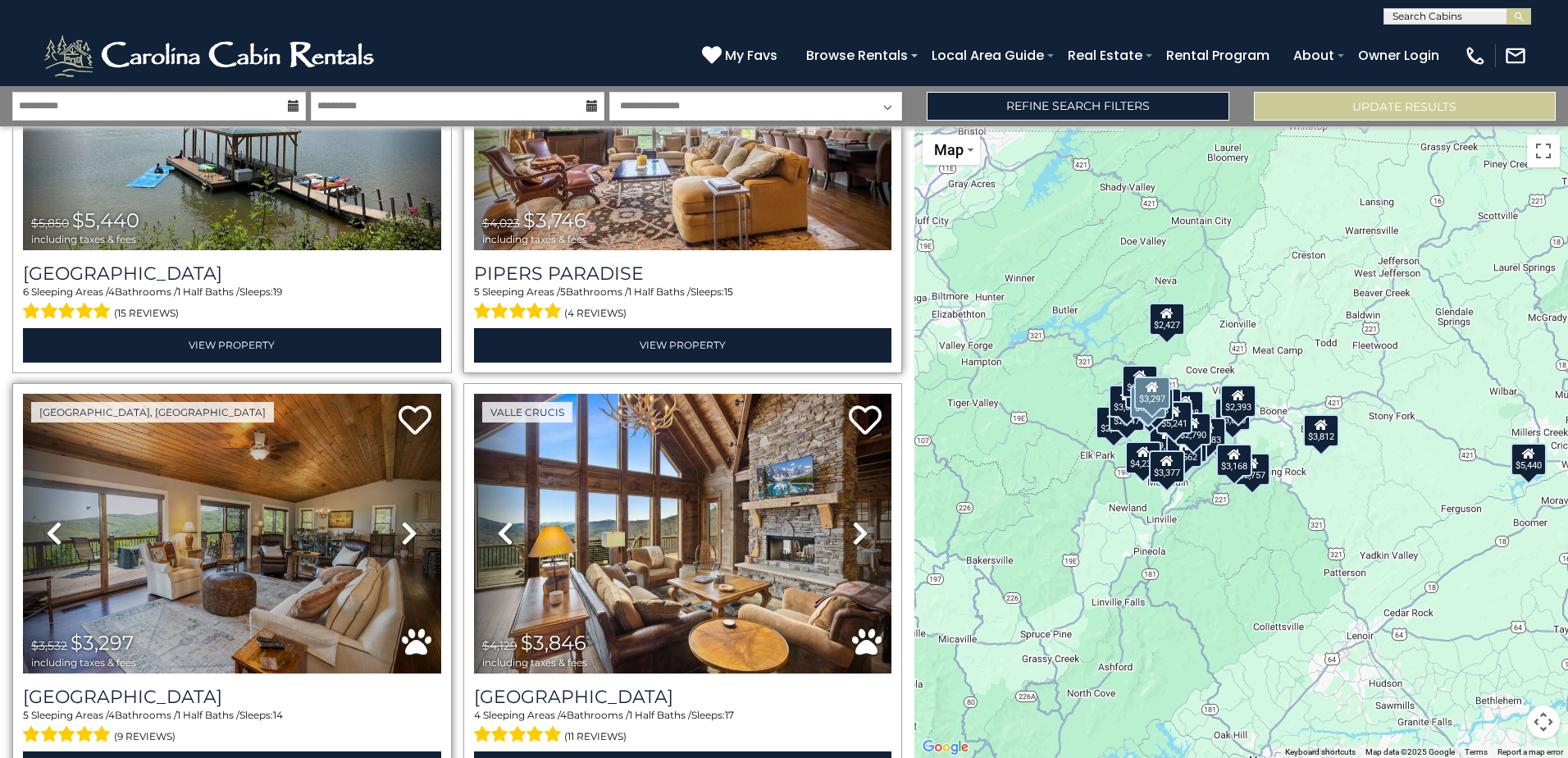
scroll to position [738, 0]
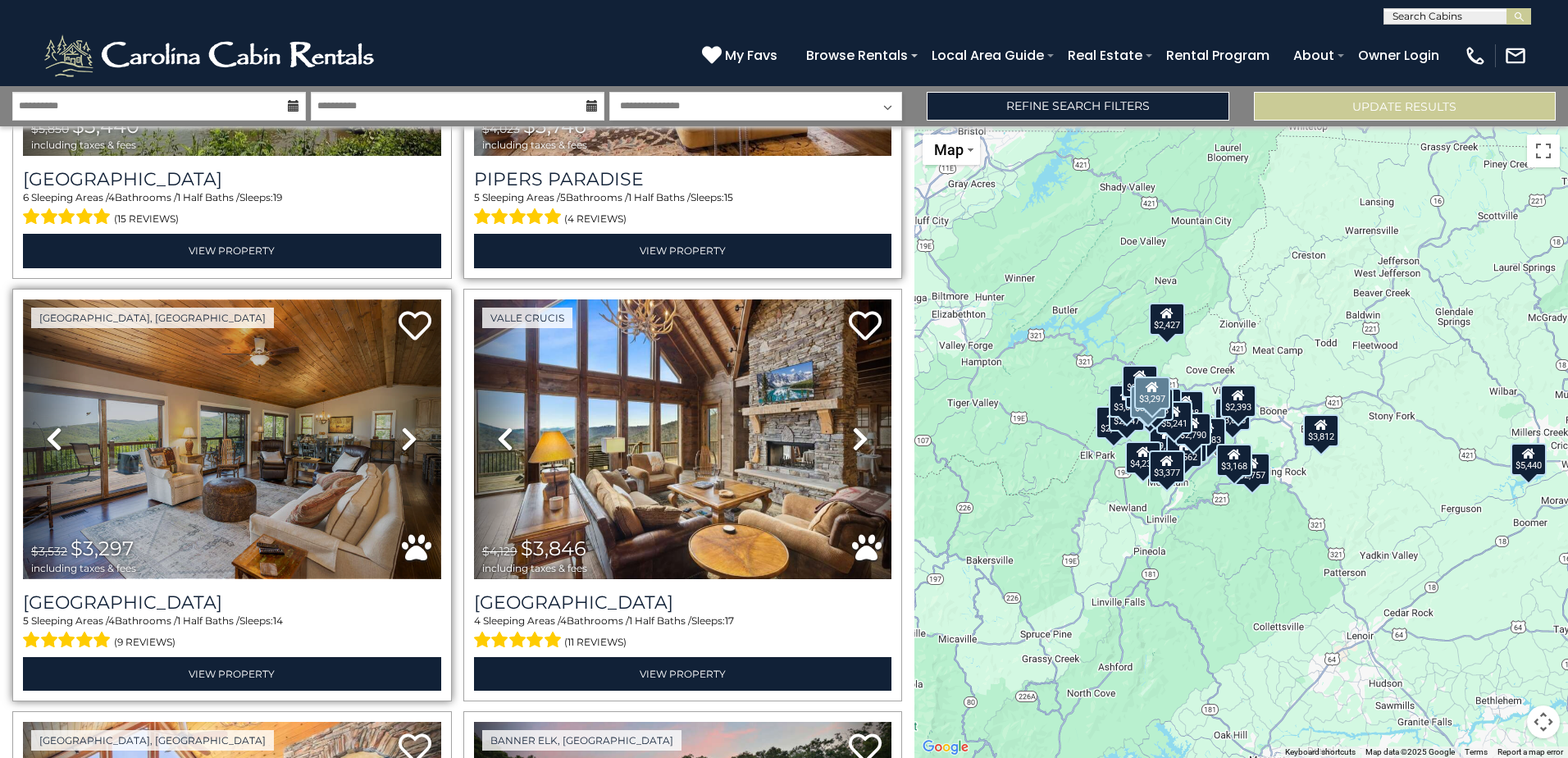
click at [224, 532] on img at bounding box center [232, 439] width 418 height 280
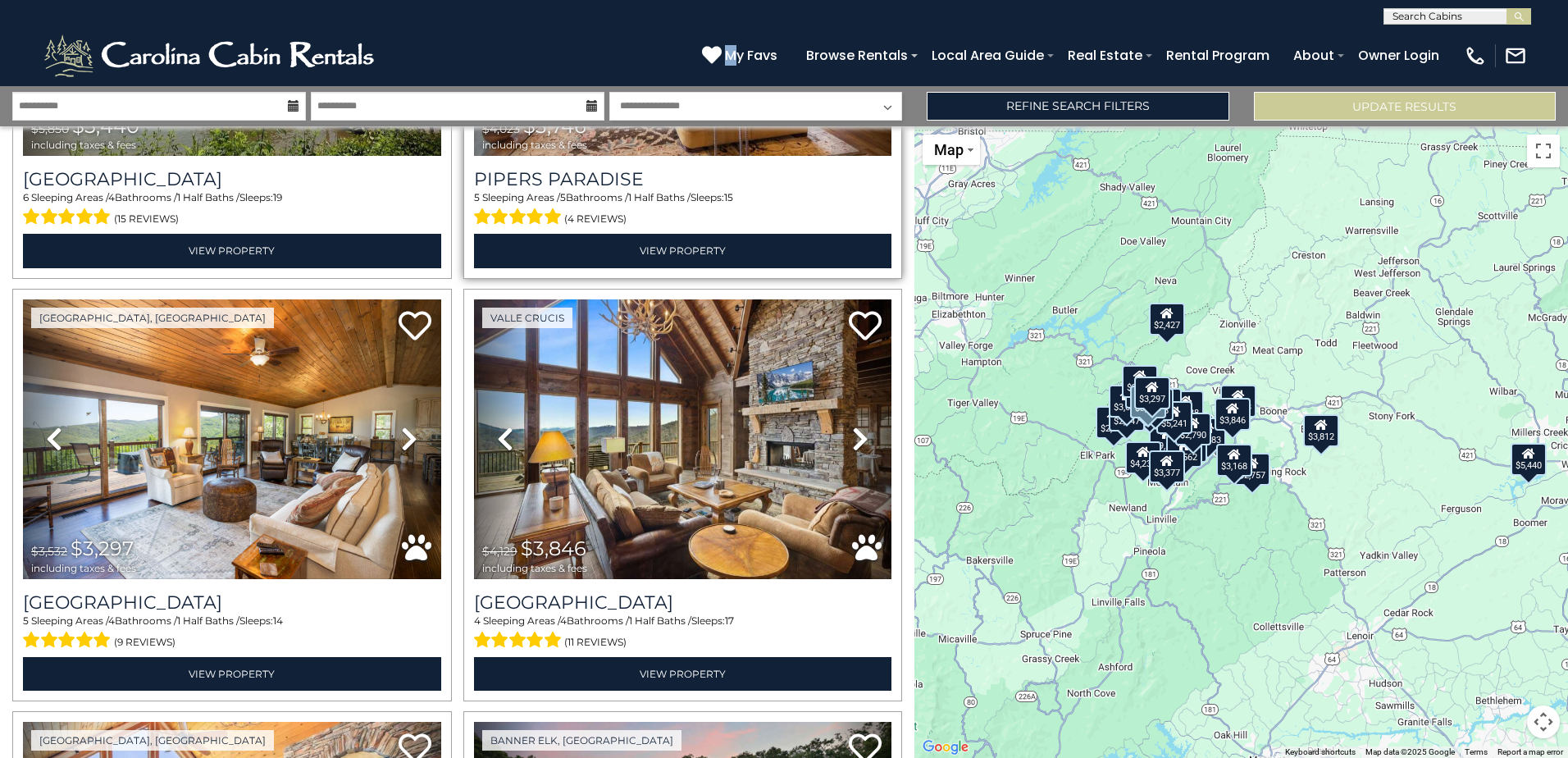
click at [740, 38] on div "My Favs Browse Rentals Local Area Guide Activities & Attractions Area Map Drivi…" at bounding box center [1115, 55] width 825 height 45
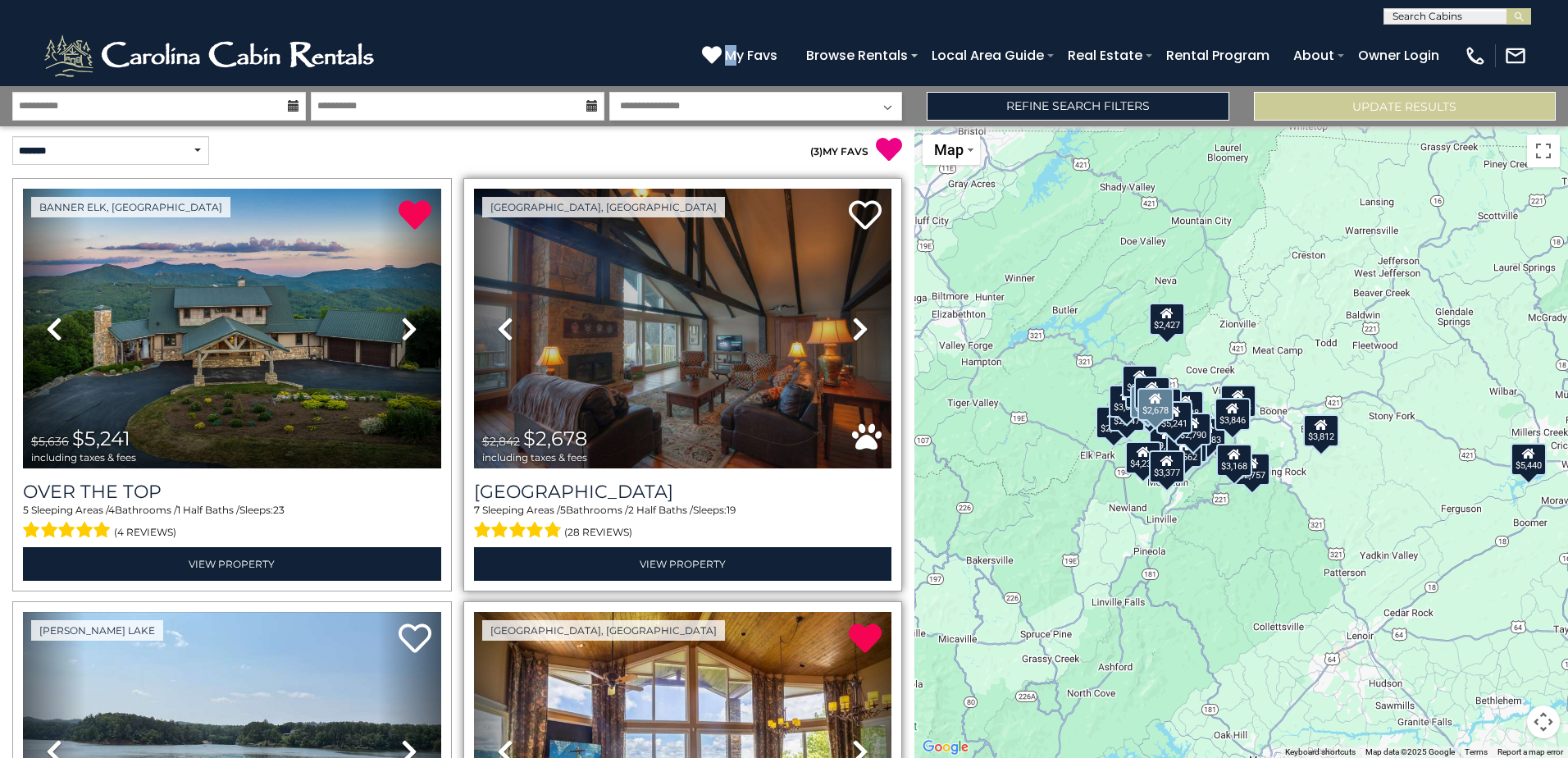
scroll to position [0, 0]
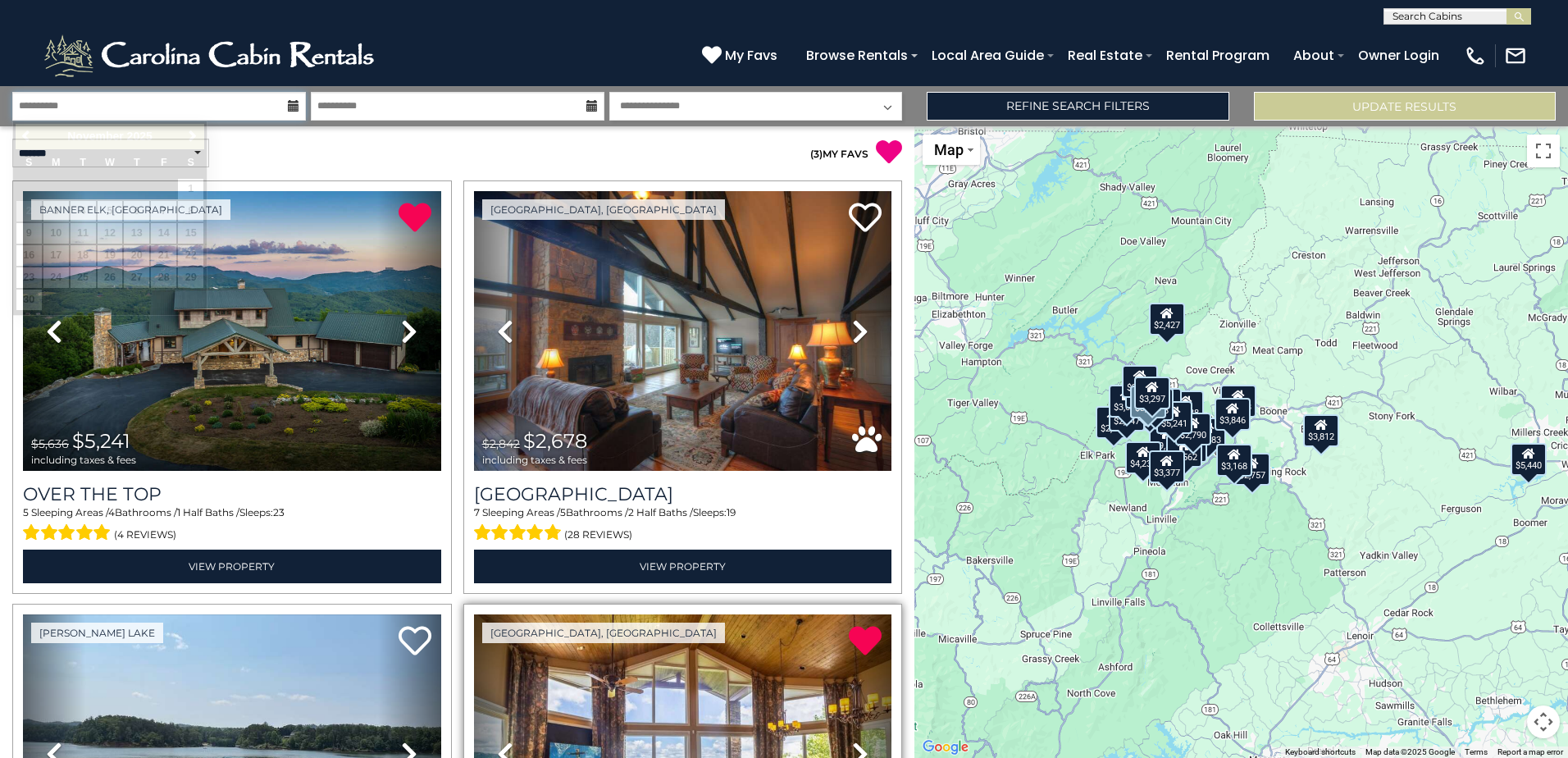
click at [192, 113] on input "**********" at bounding box center [159, 106] width 294 height 29
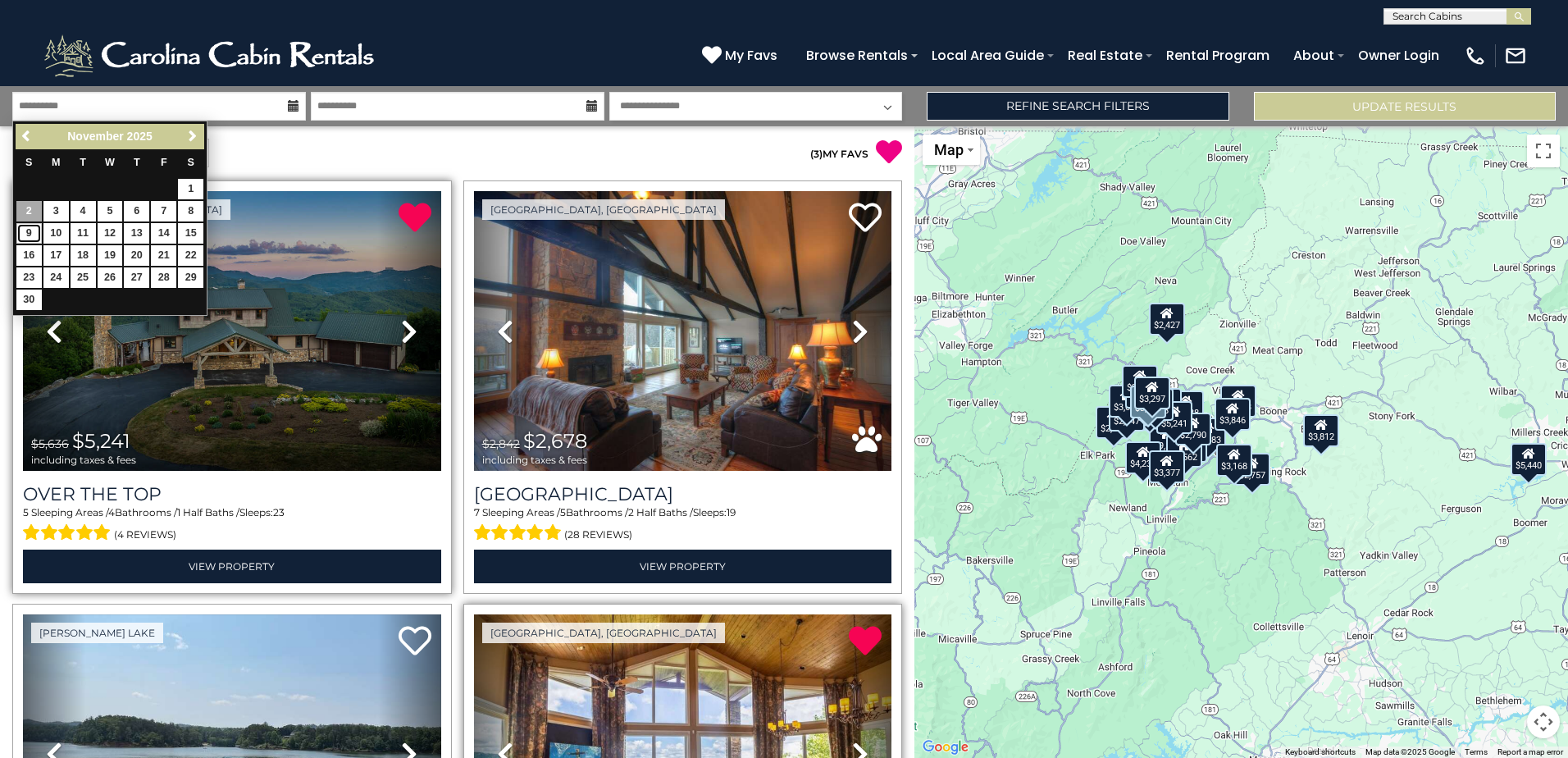
click at [28, 235] on link "9" at bounding box center [28, 233] width 25 height 21
type input "*******"
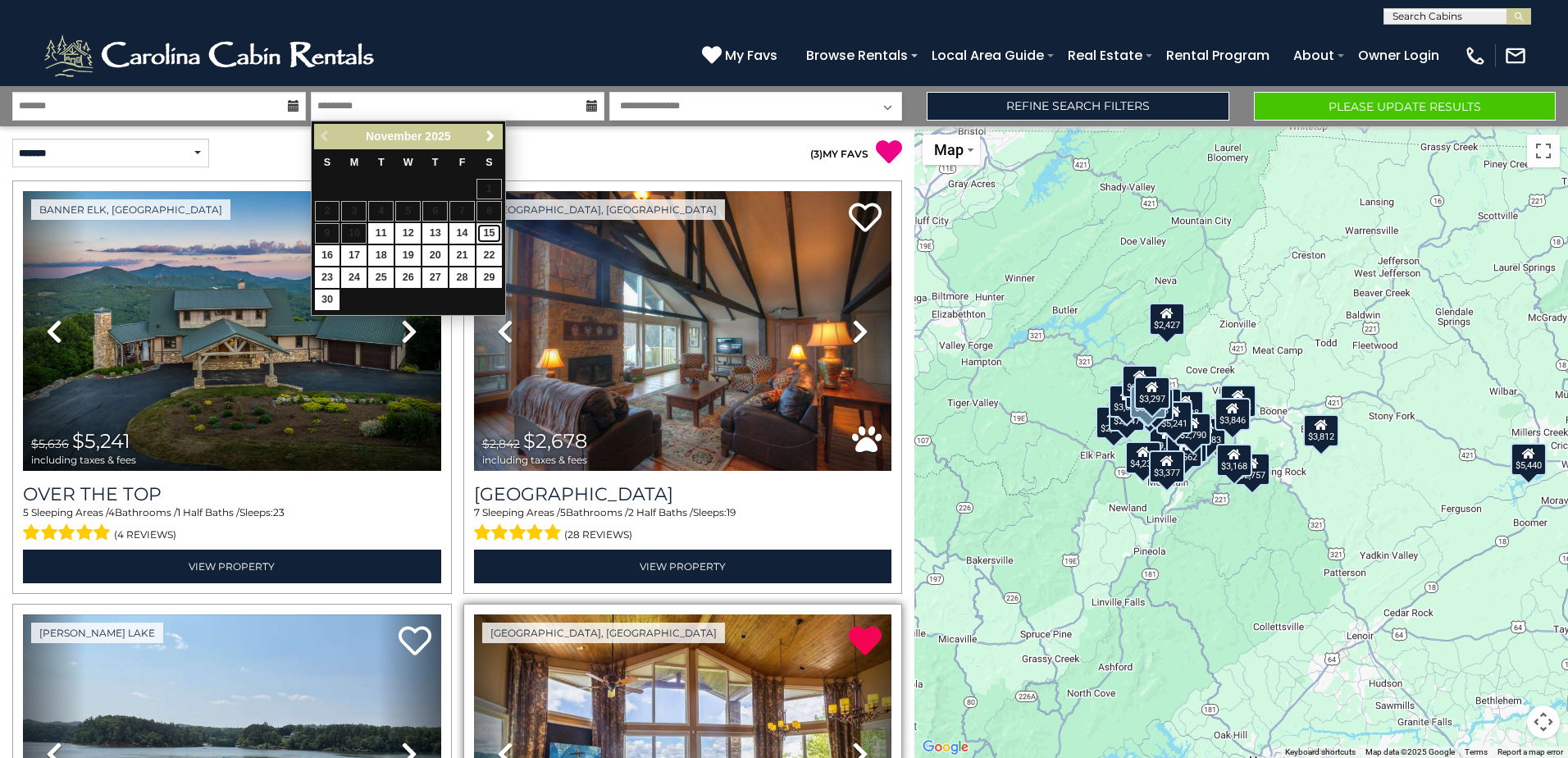
click at [492, 236] on link "15" at bounding box center [488, 233] width 25 height 21
type input "********"
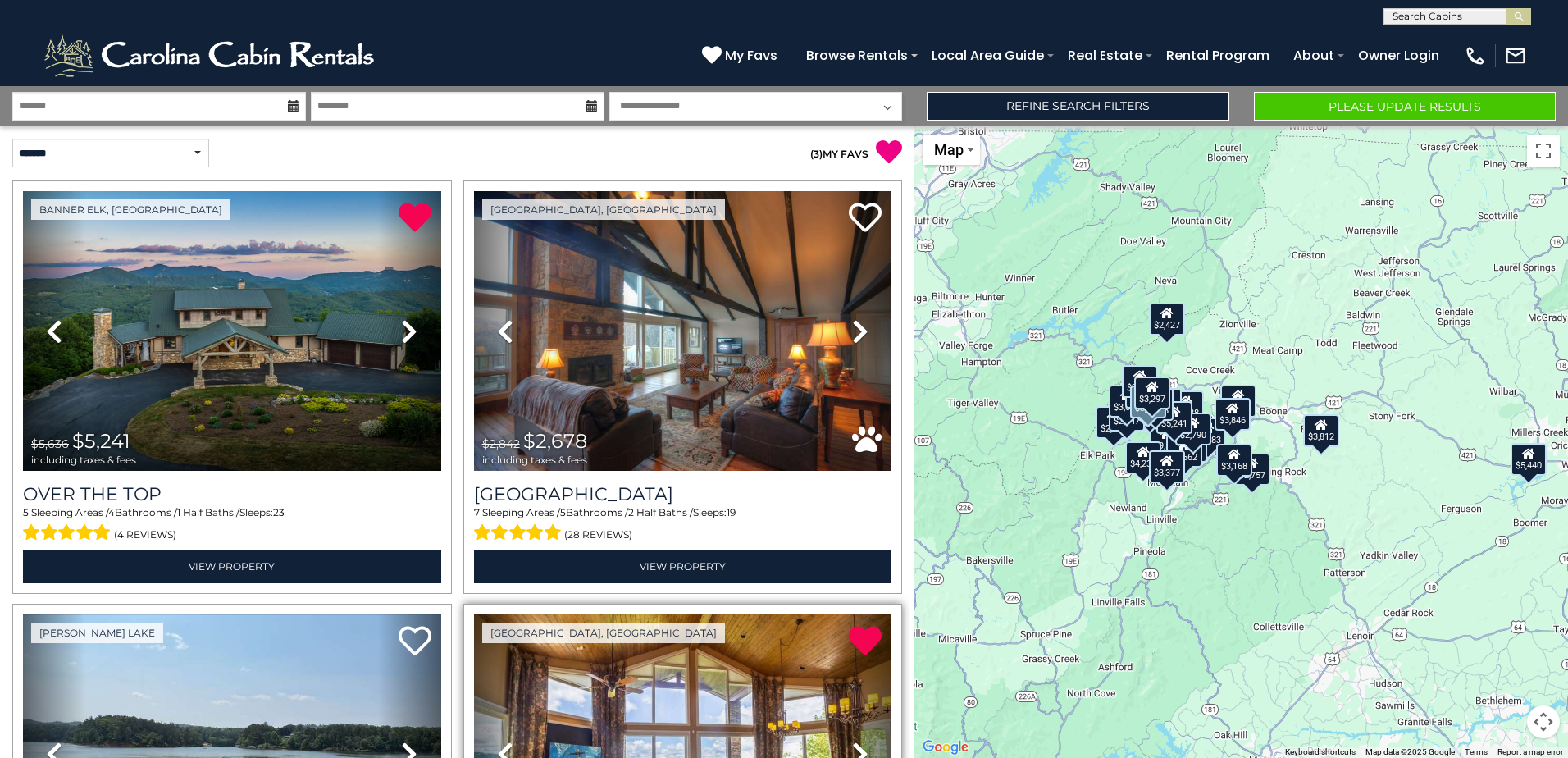
click at [787, 108] on select "**********" at bounding box center [756, 106] width 294 height 29
click at [481, 141] on p "( 3 ) MY FAVS" at bounding box center [680, 152] width 445 height 27
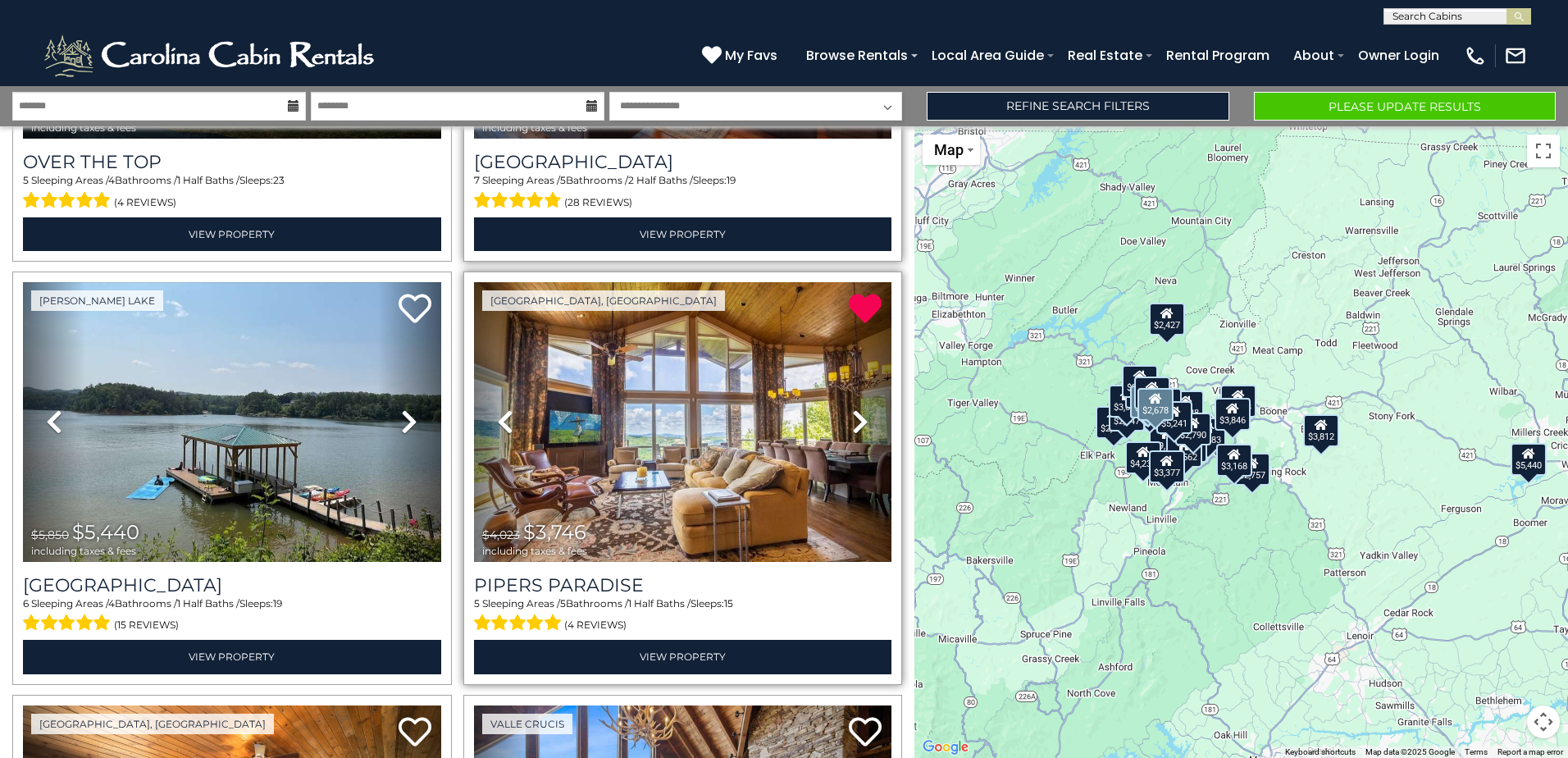
scroll to position [246, 0]
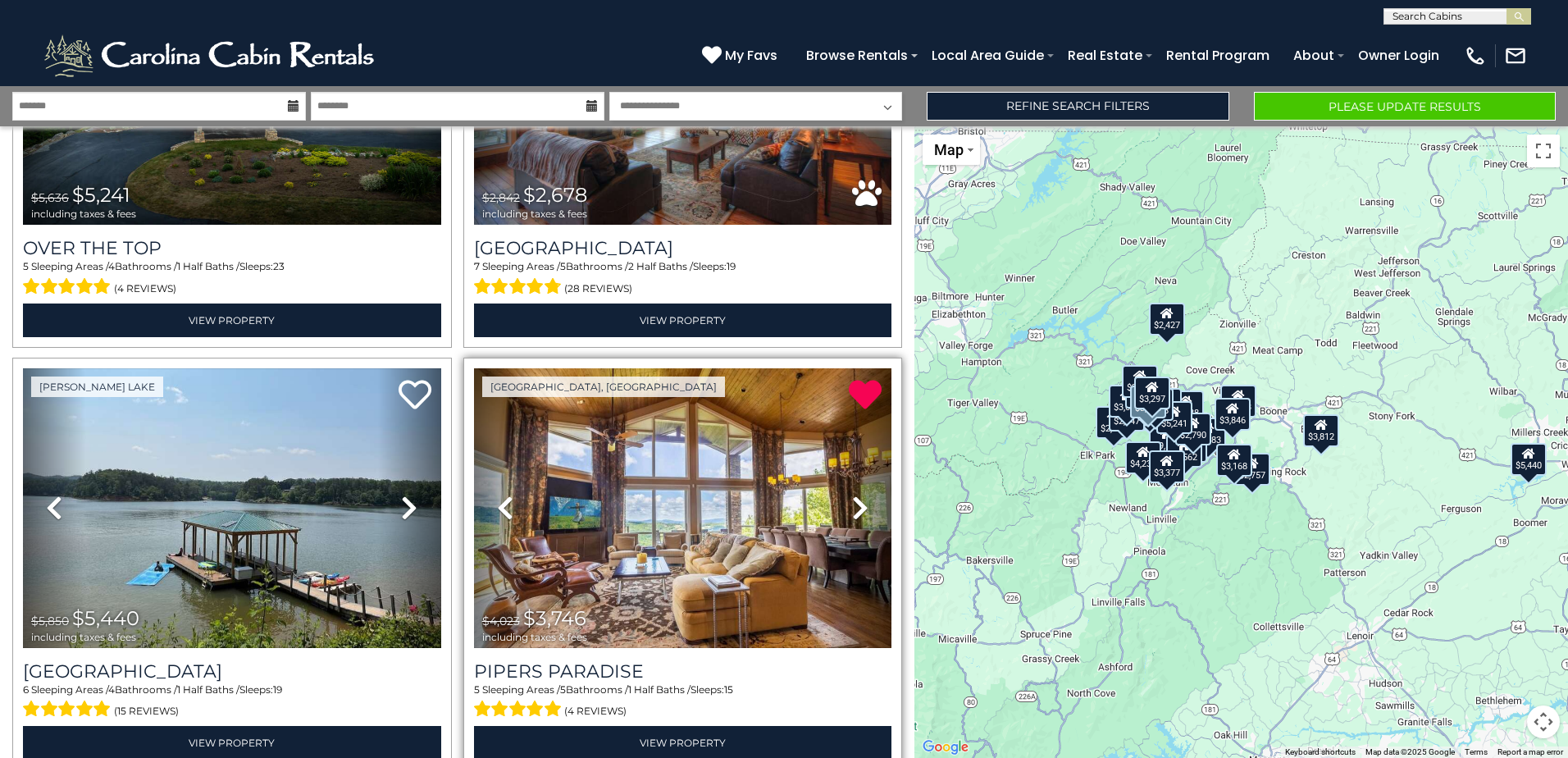
click at [773, 74] on div "My Favs Browse Rentals Local Area Guide Activities & Attractions Area Map Drivi…" at bounding box center [1115, 55] width 825 height 45
click at [743, 48] on span "My Favs" at bounding box center [751, 55] width 53 height 21
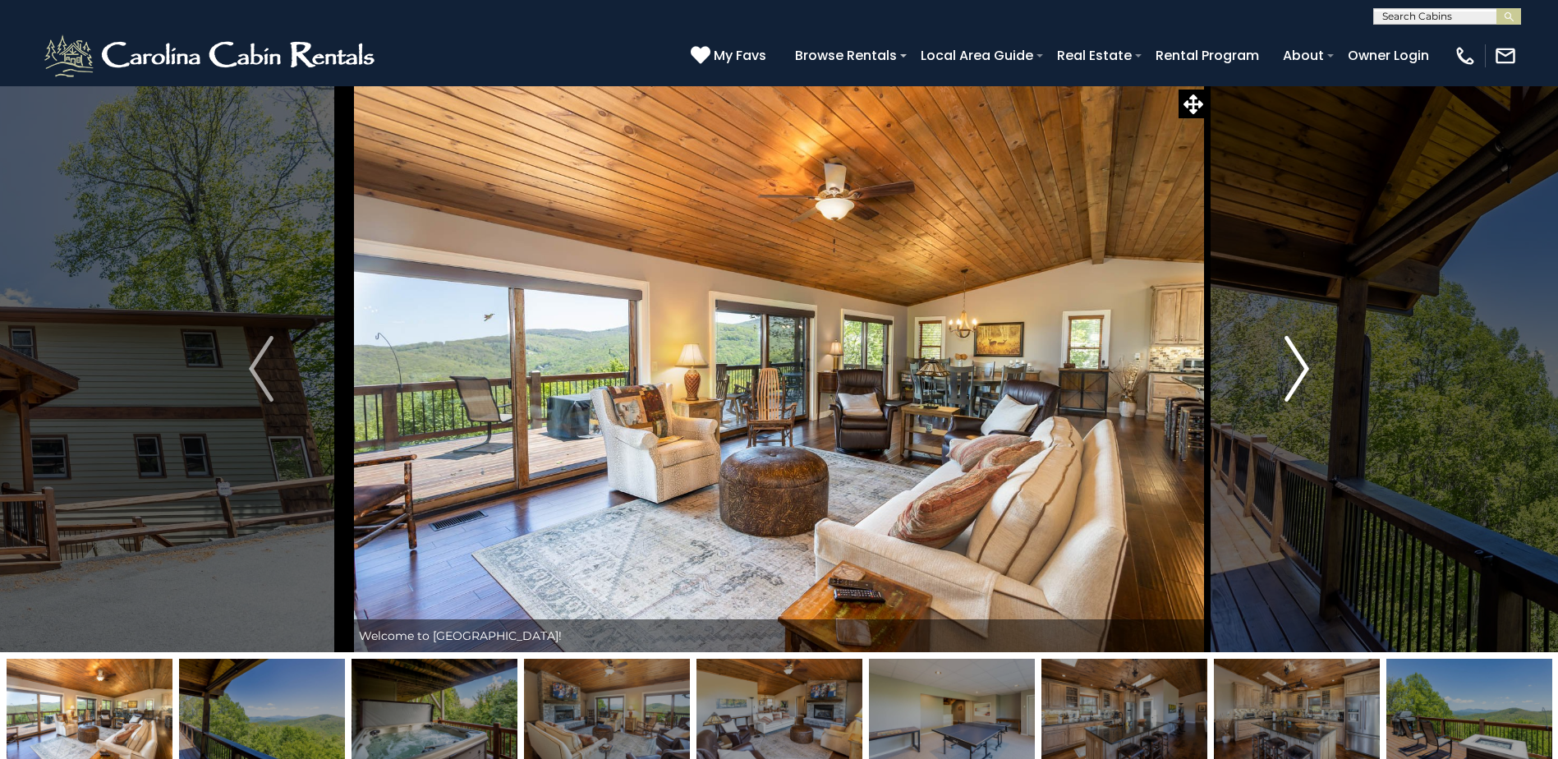
click at [1293, 387] on img "Next" at bounding box center [1296, 369] width 25 height 66
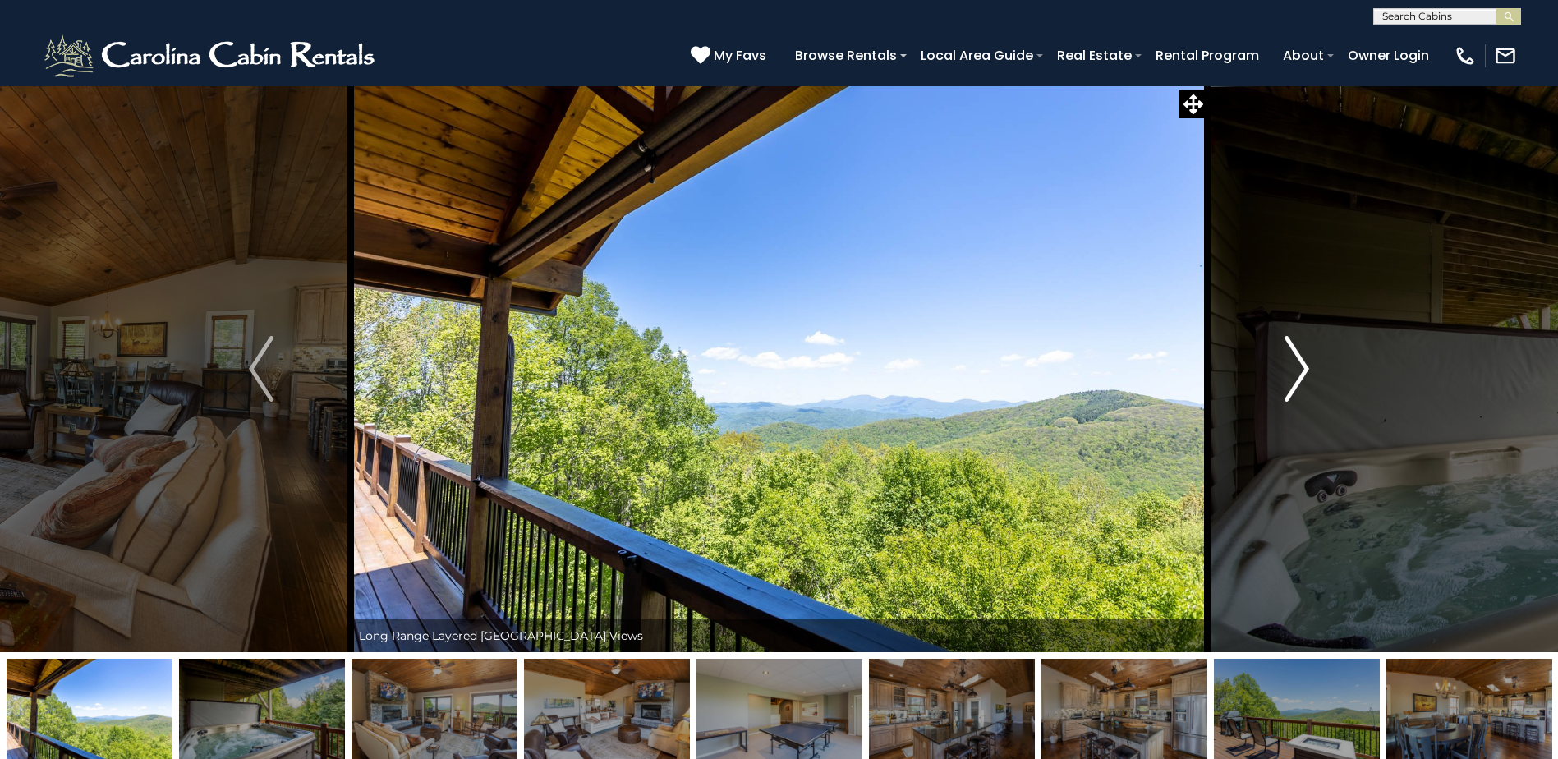
click at [1293, 387] on img "Next" at bounding box center [1296, 369] width 25 height 66
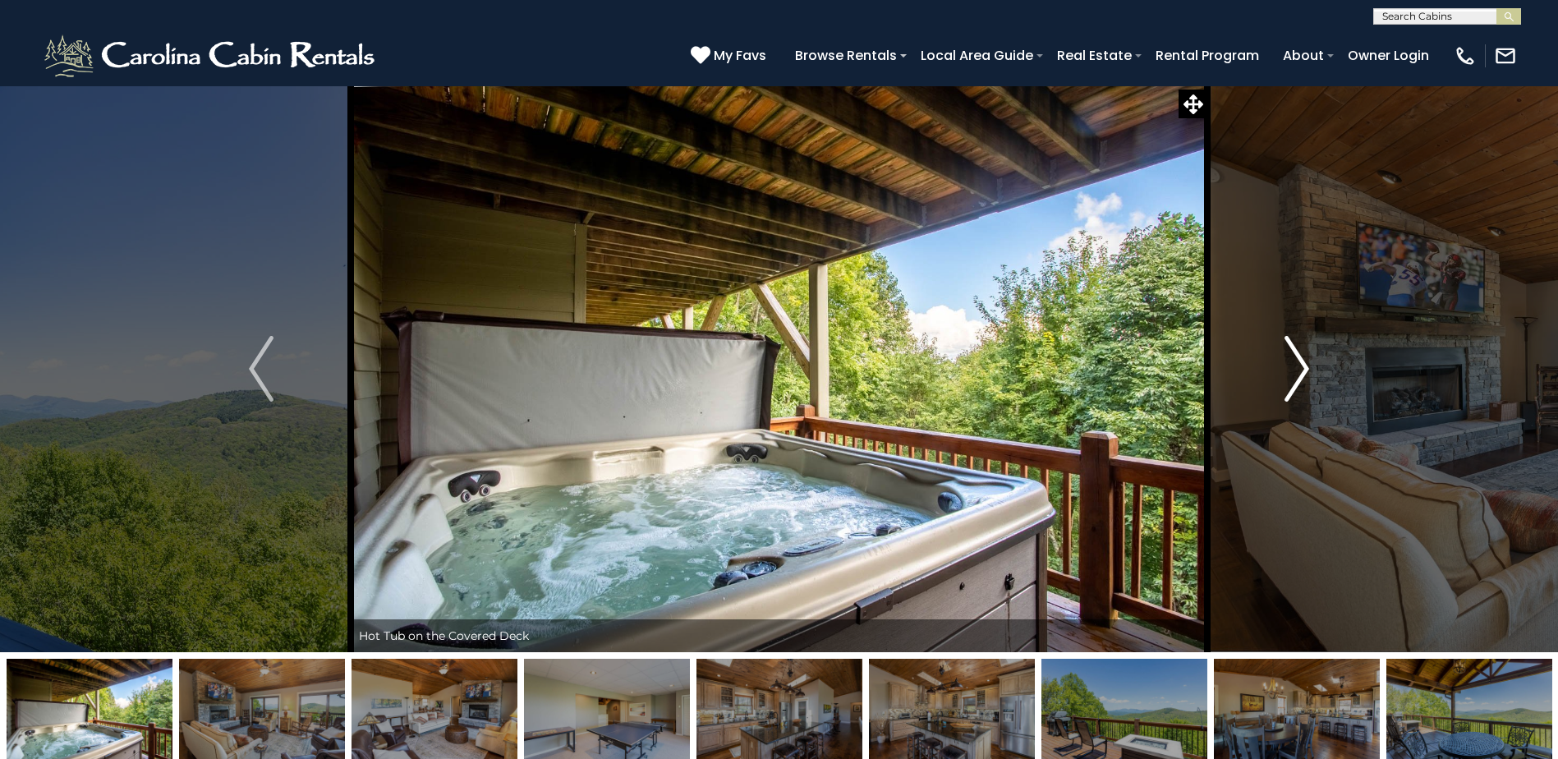
click at [1292, 387] on img "Next" at bounding box center [1296, 369] width 25 height 66
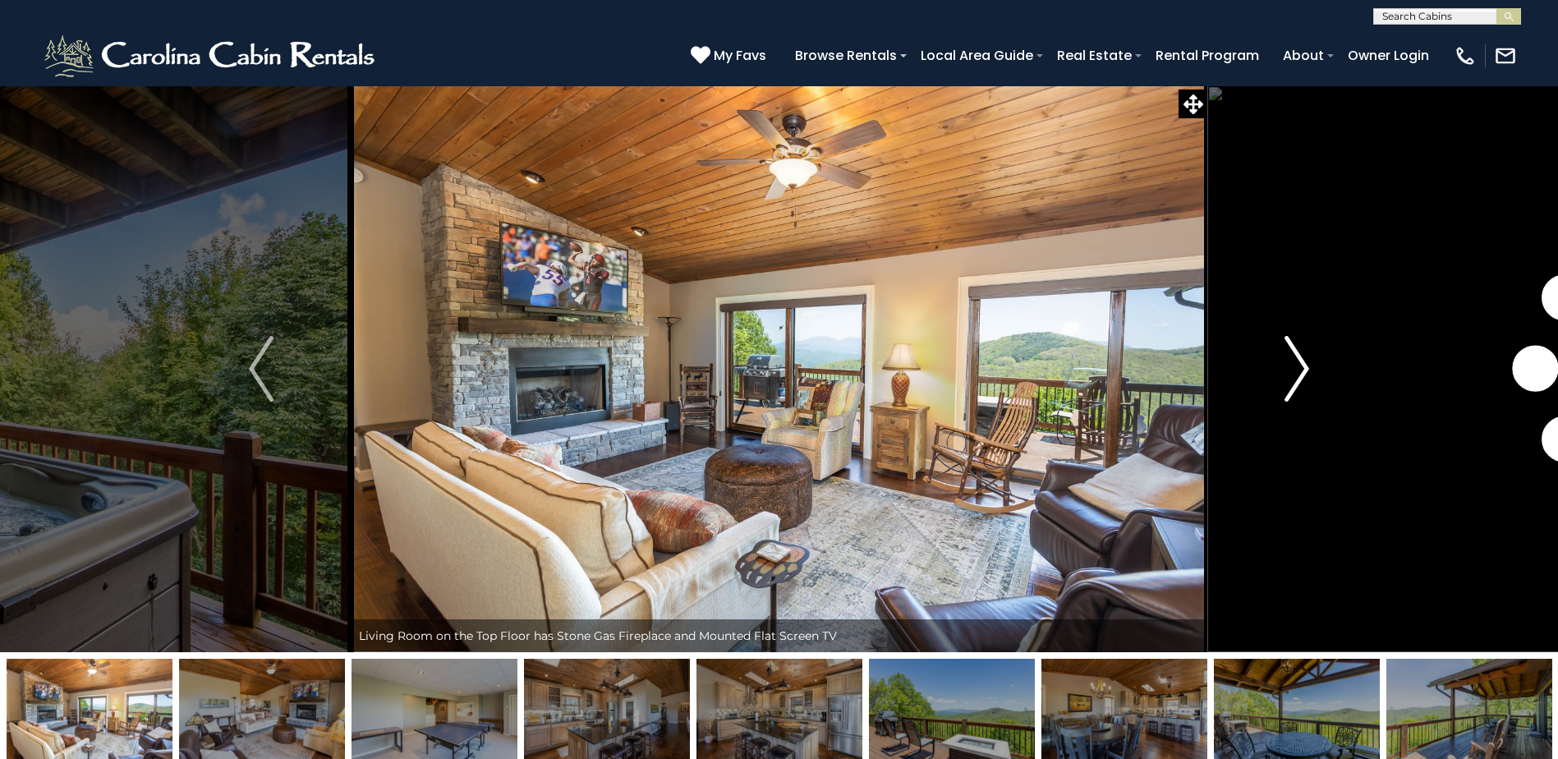
click at [1292, 387] on img "Next" at bounding box center [1296, 369] width 25 height 66
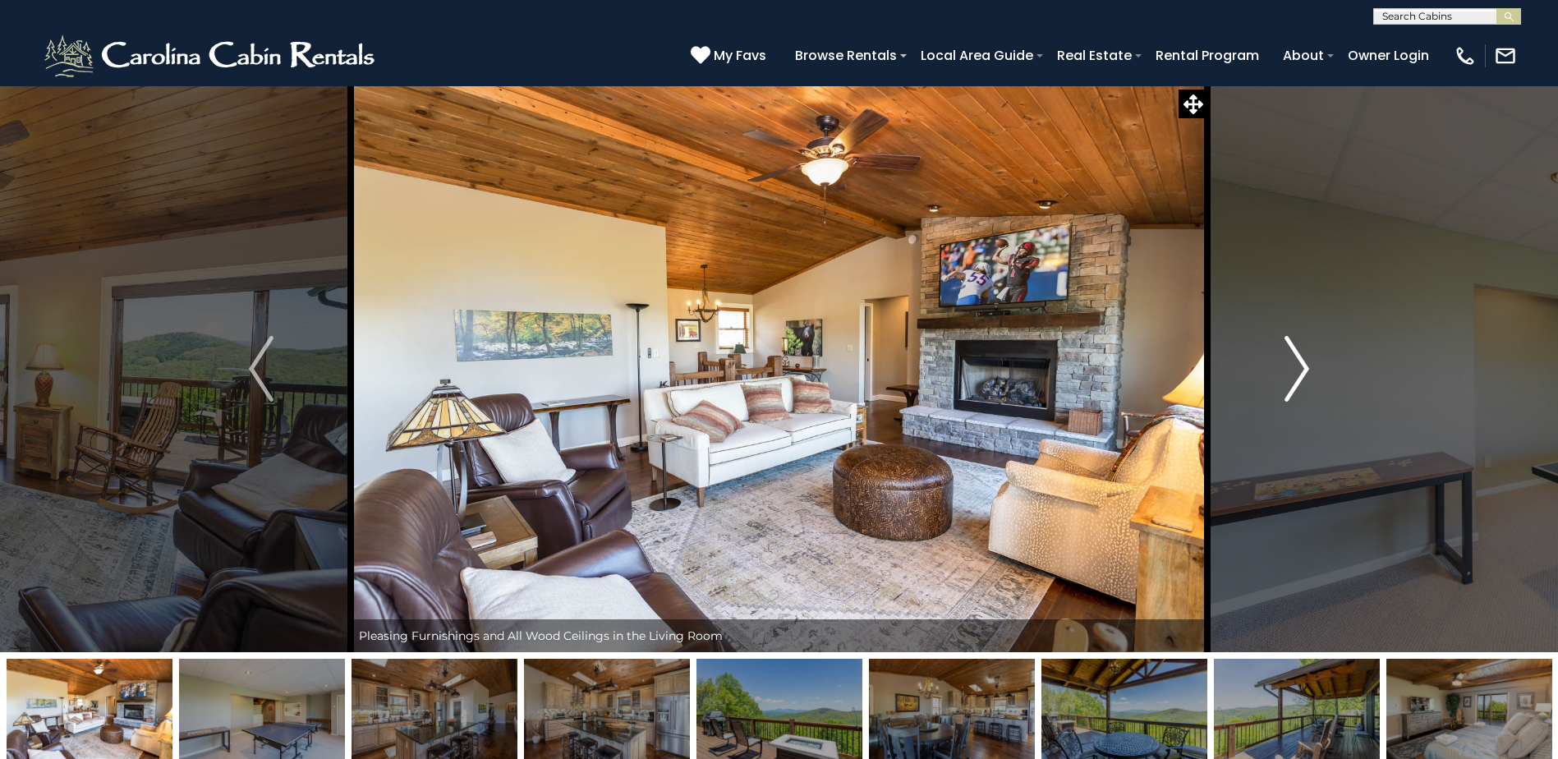
click at [1292, 387] on img "Next" at bounding box center [1296, 369] width 25 height 66
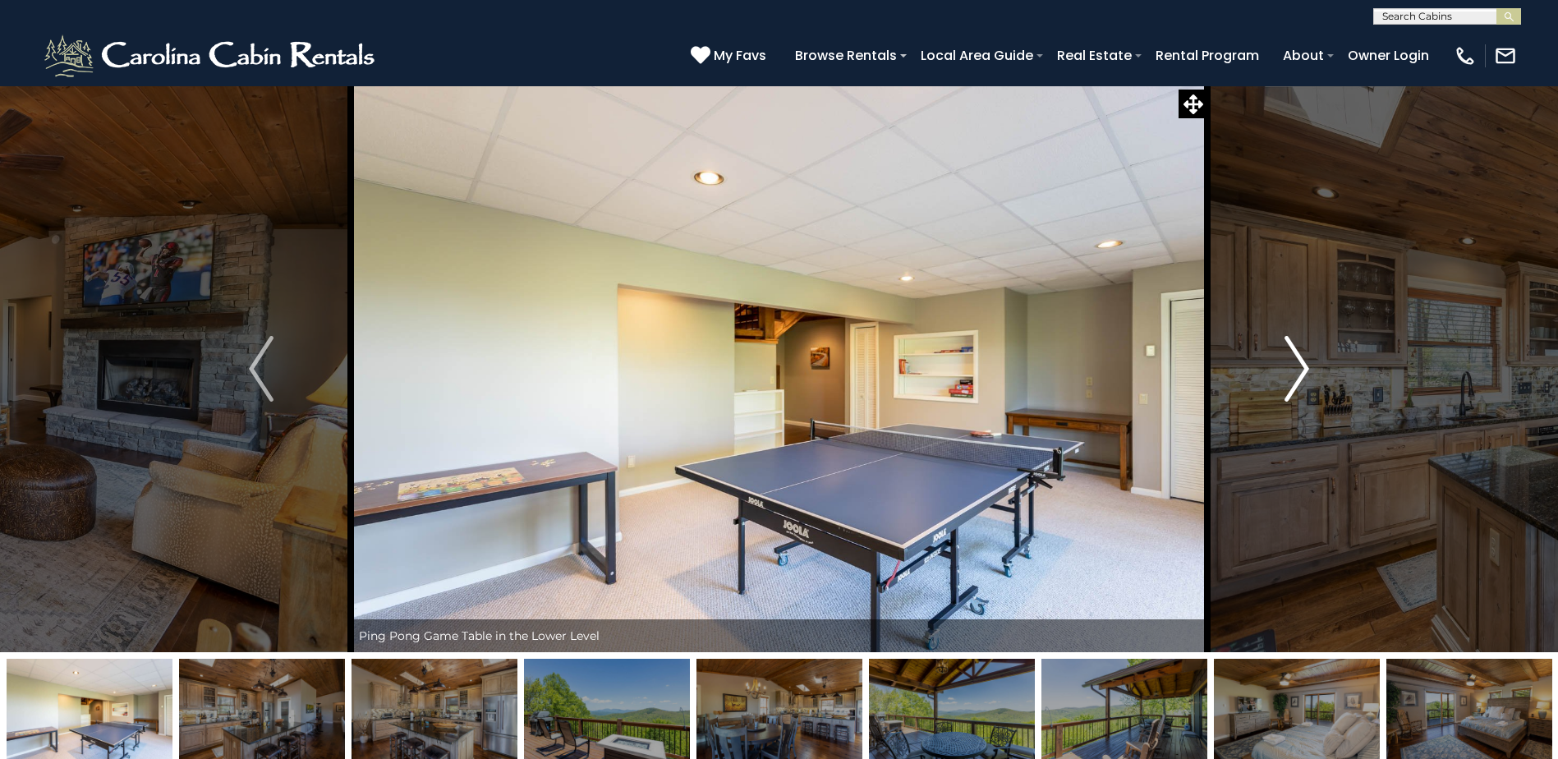
click at [1292, 387] on img "Next" at bounding box center [1296, 369] width 25 height 66
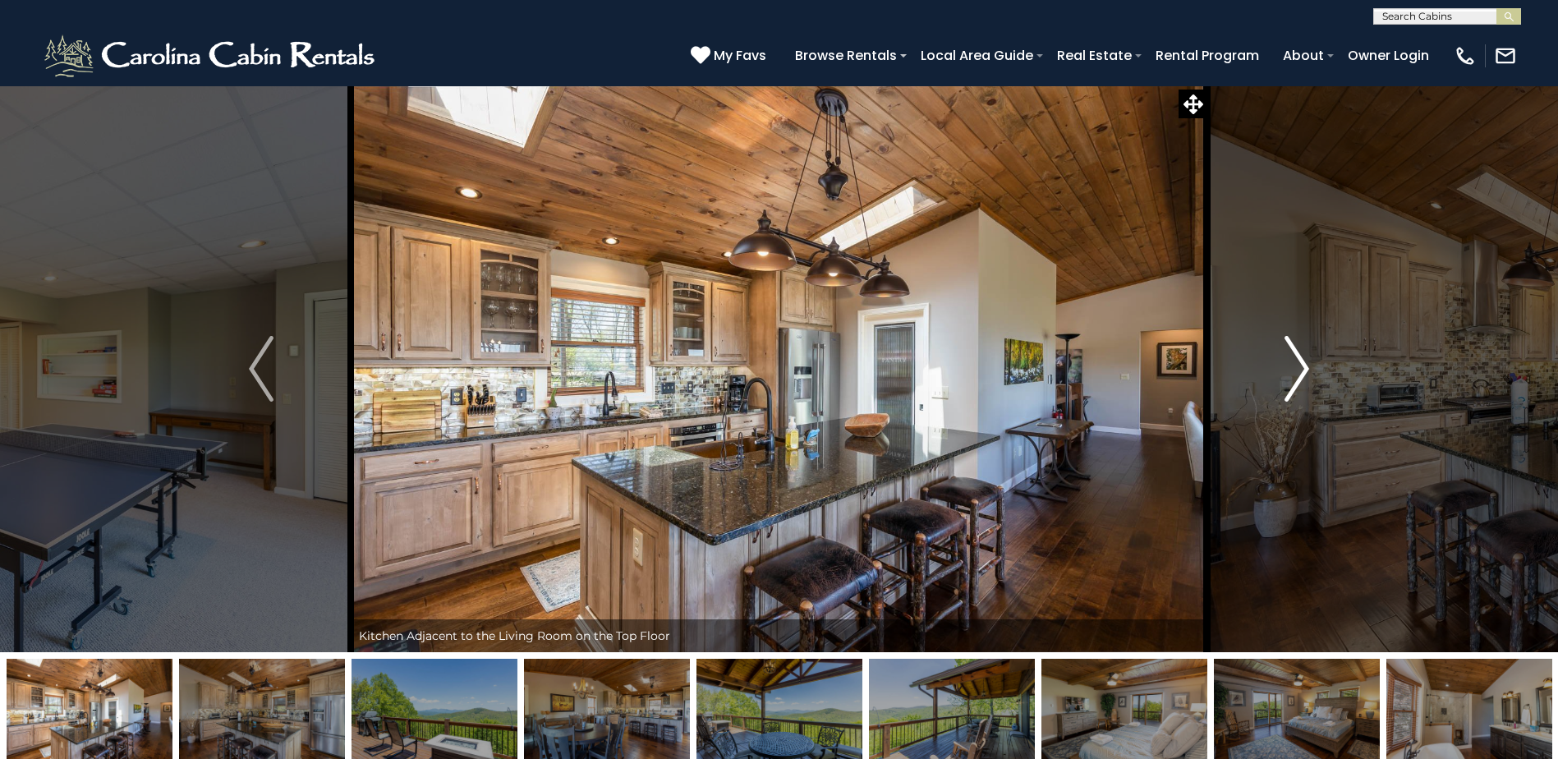
click at [1292, 387] on img "Next" at bounding box center [1296, 369] width 25 height 66
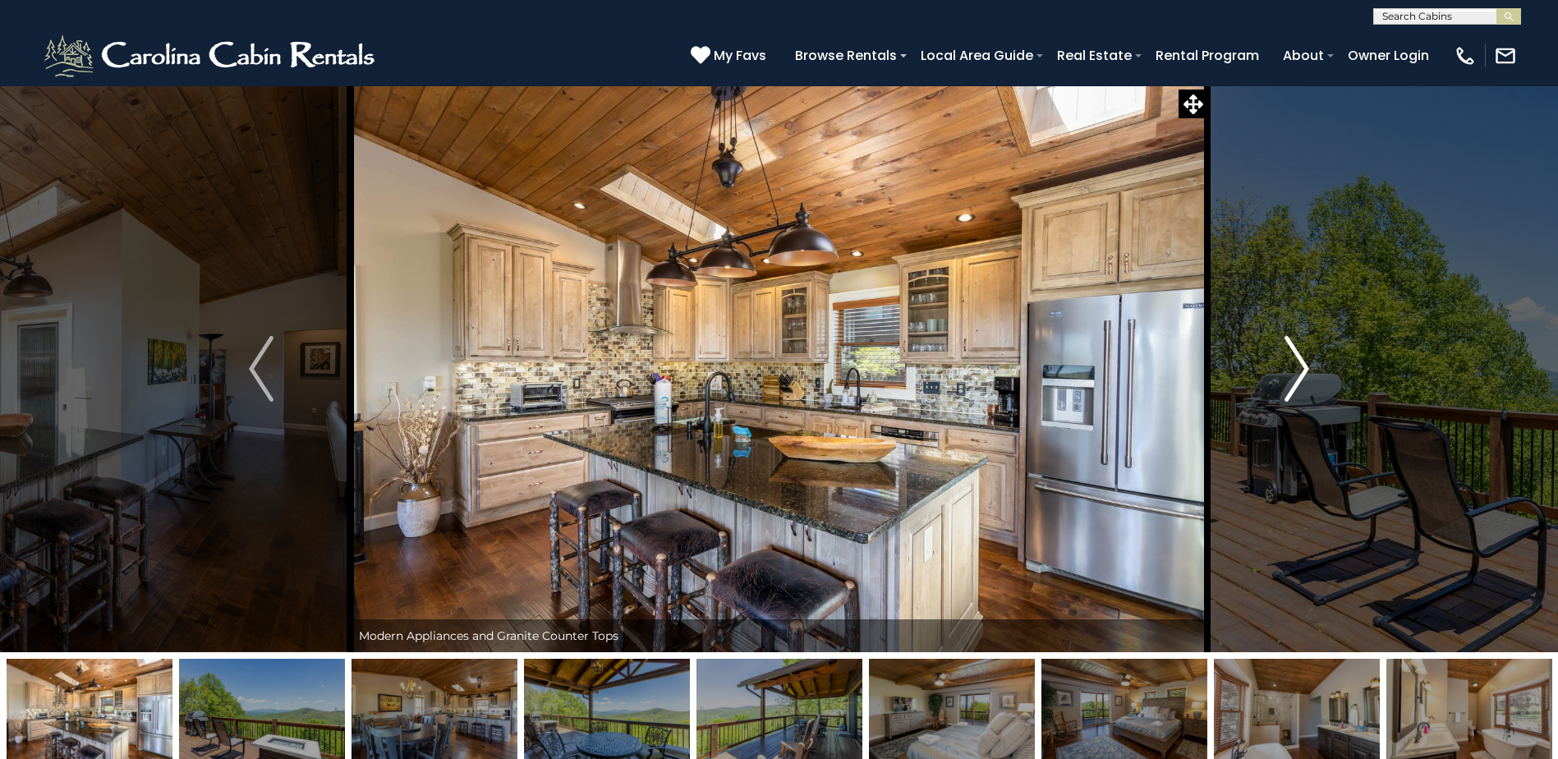
click at [1292, 387] on img "Next" at bounding box center [1296, 369] width 25 height 66
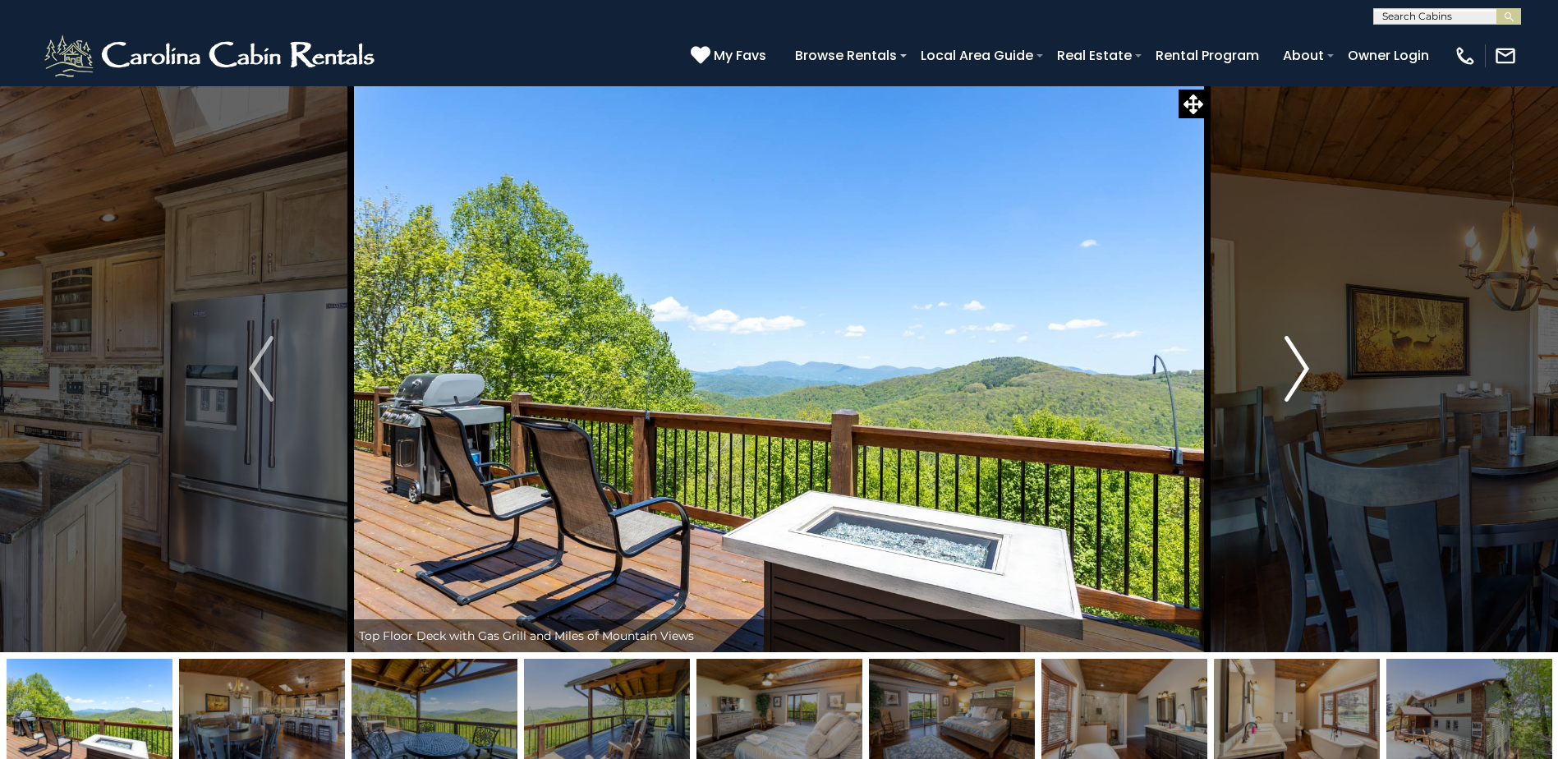
click at [1292, 387] on img "Next" at bounding box center [1296, 369] width 25 height 66
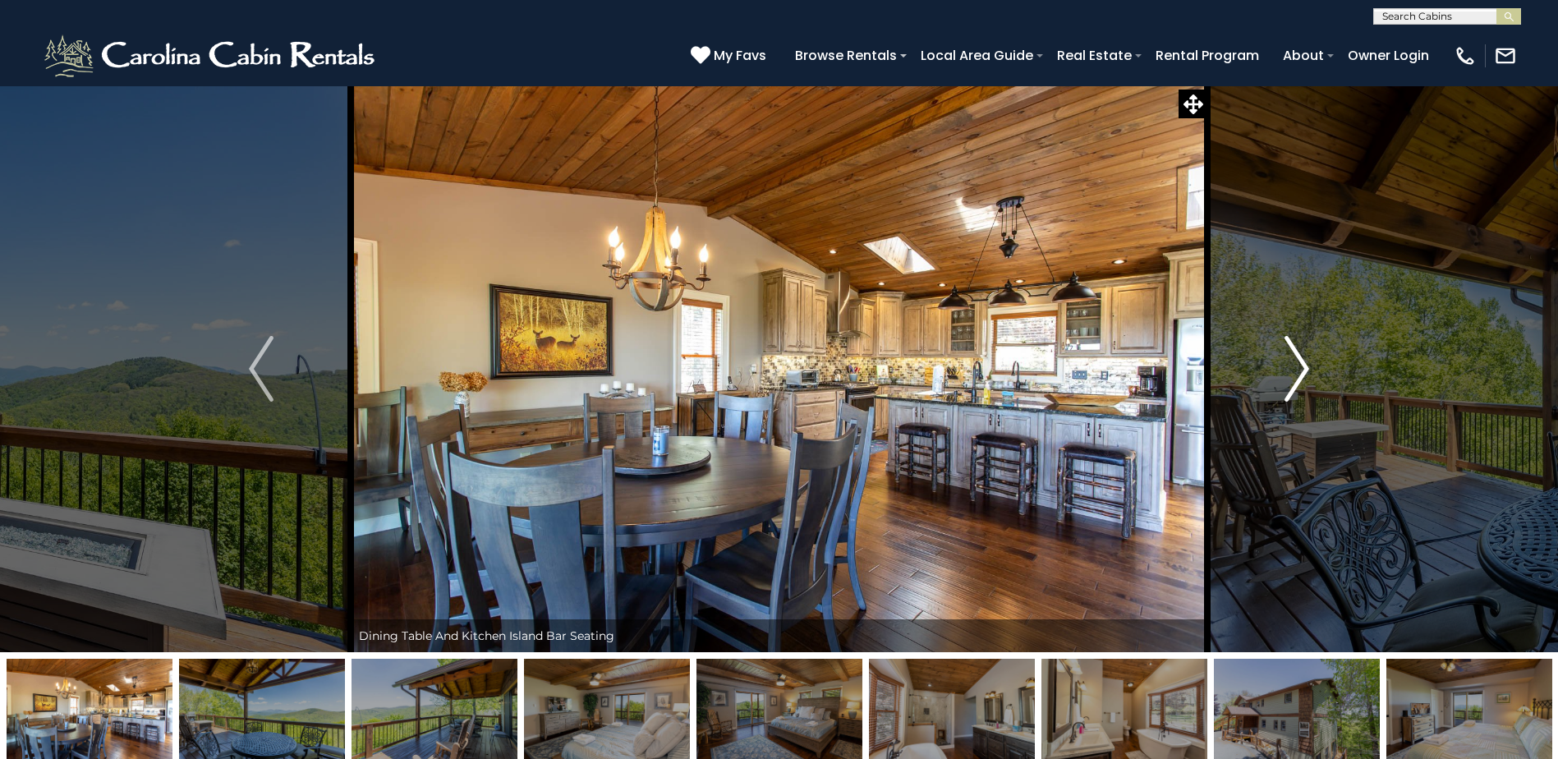
click at [1292, 387] on img "Next" at bounding box center [1296, 369] width 25 height 66
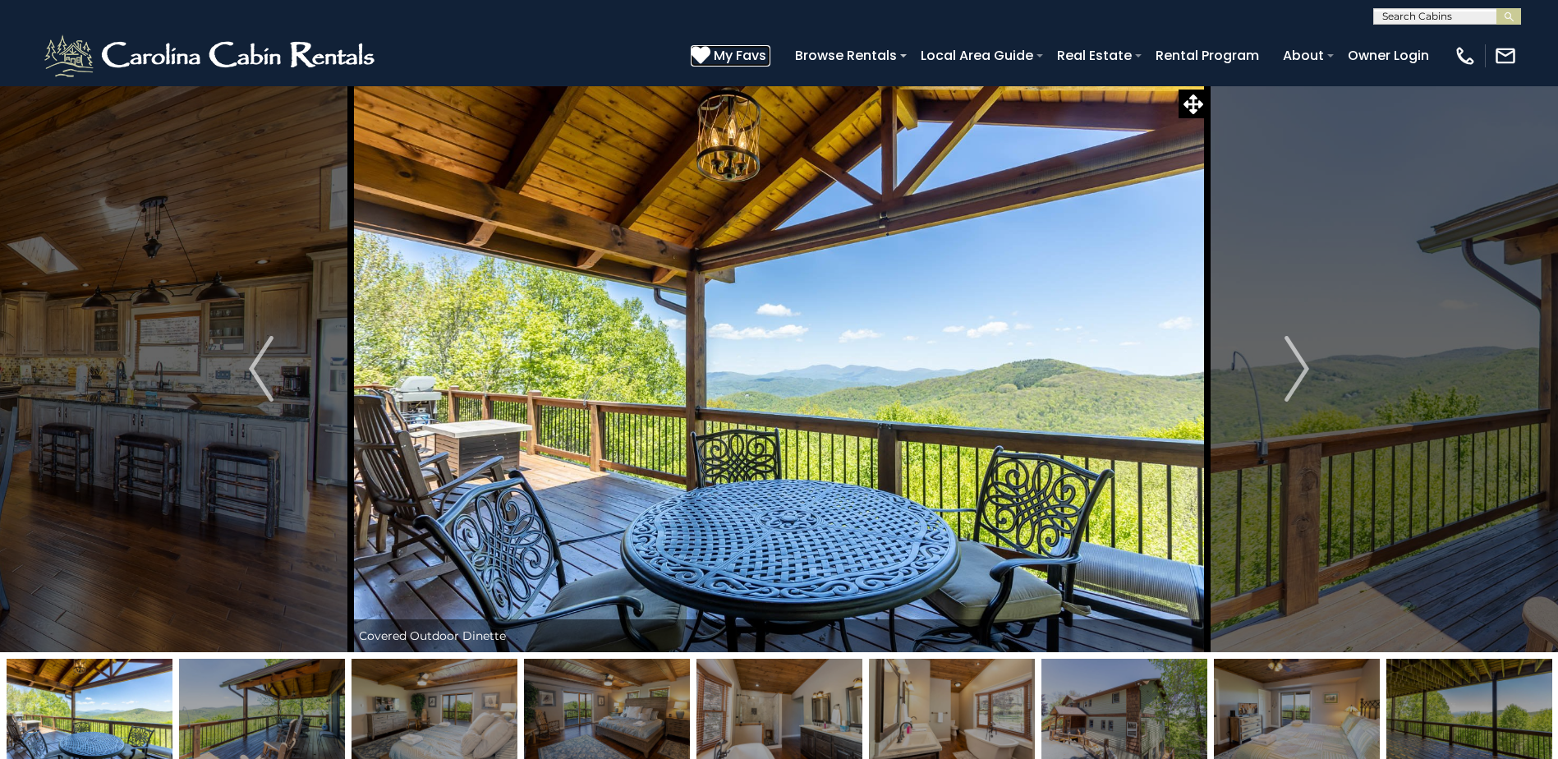
click at [737, 55] on span "My Favs" at bounding box center [740, 55] width 53 height 21
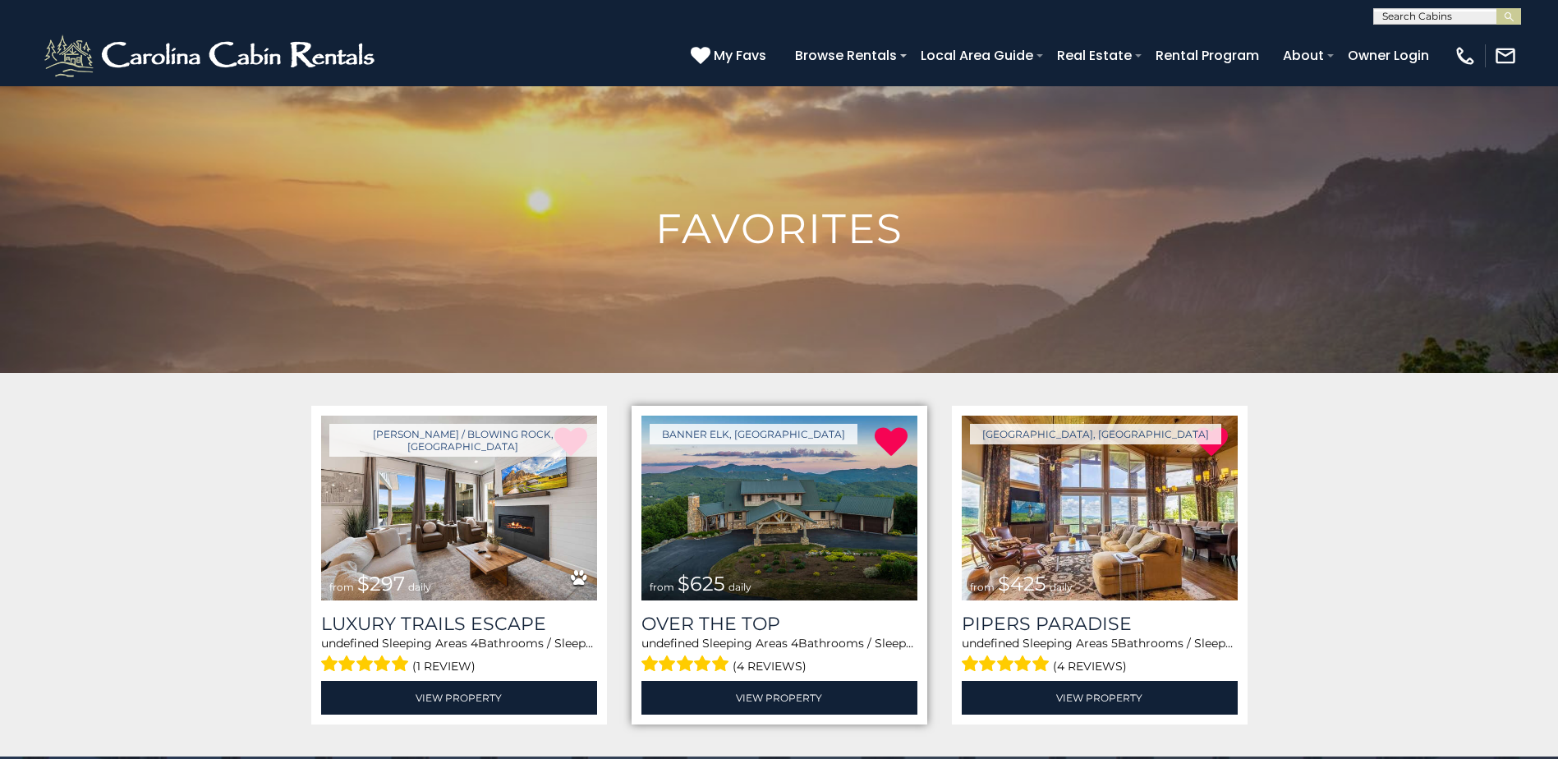
click at [806, 560] on img at bounding box center [779, 508] width 276 height 185
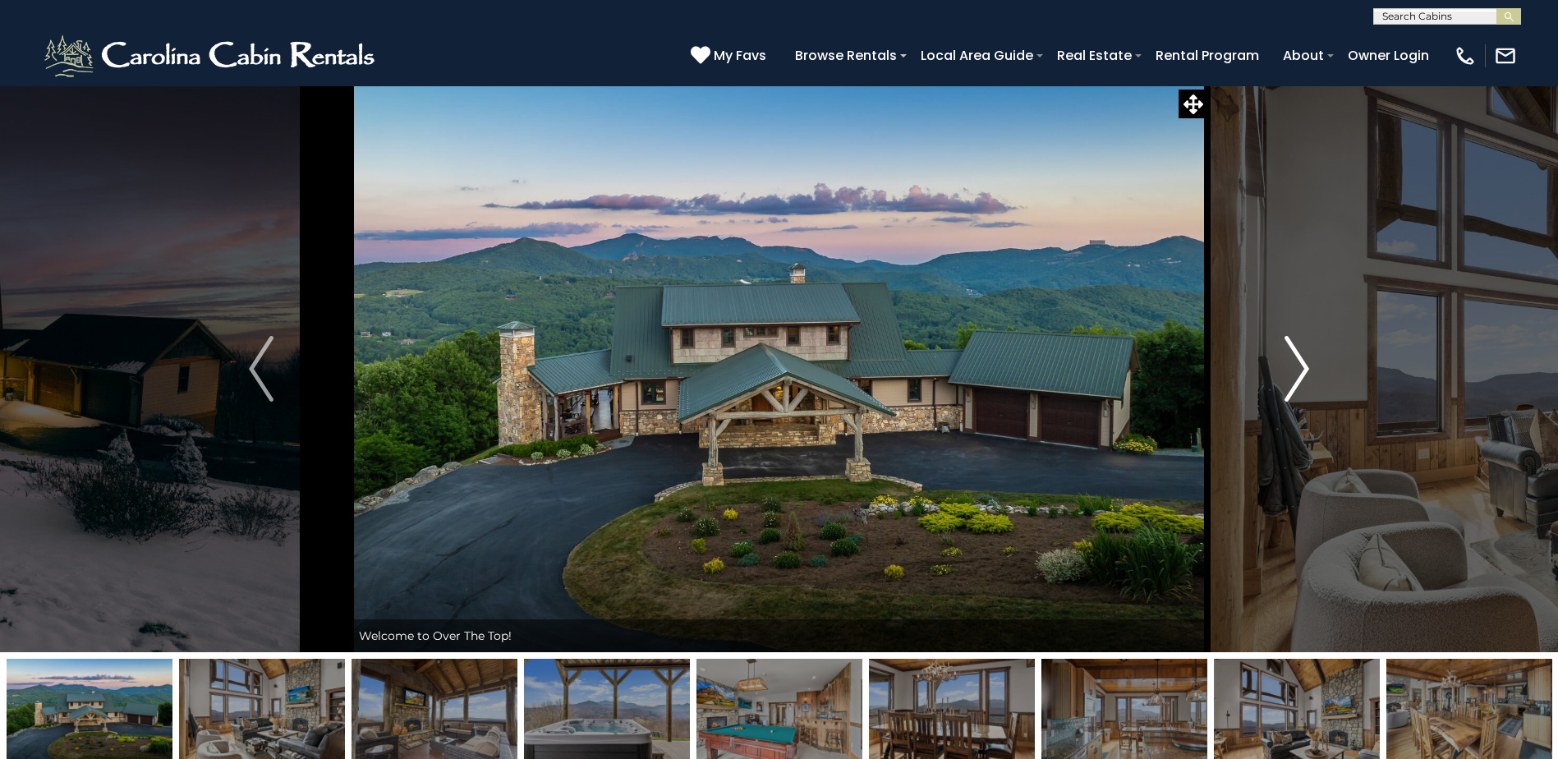
click at [1297, 362] on img "Next" at bounding box center [1296, 369] width 25 height 66
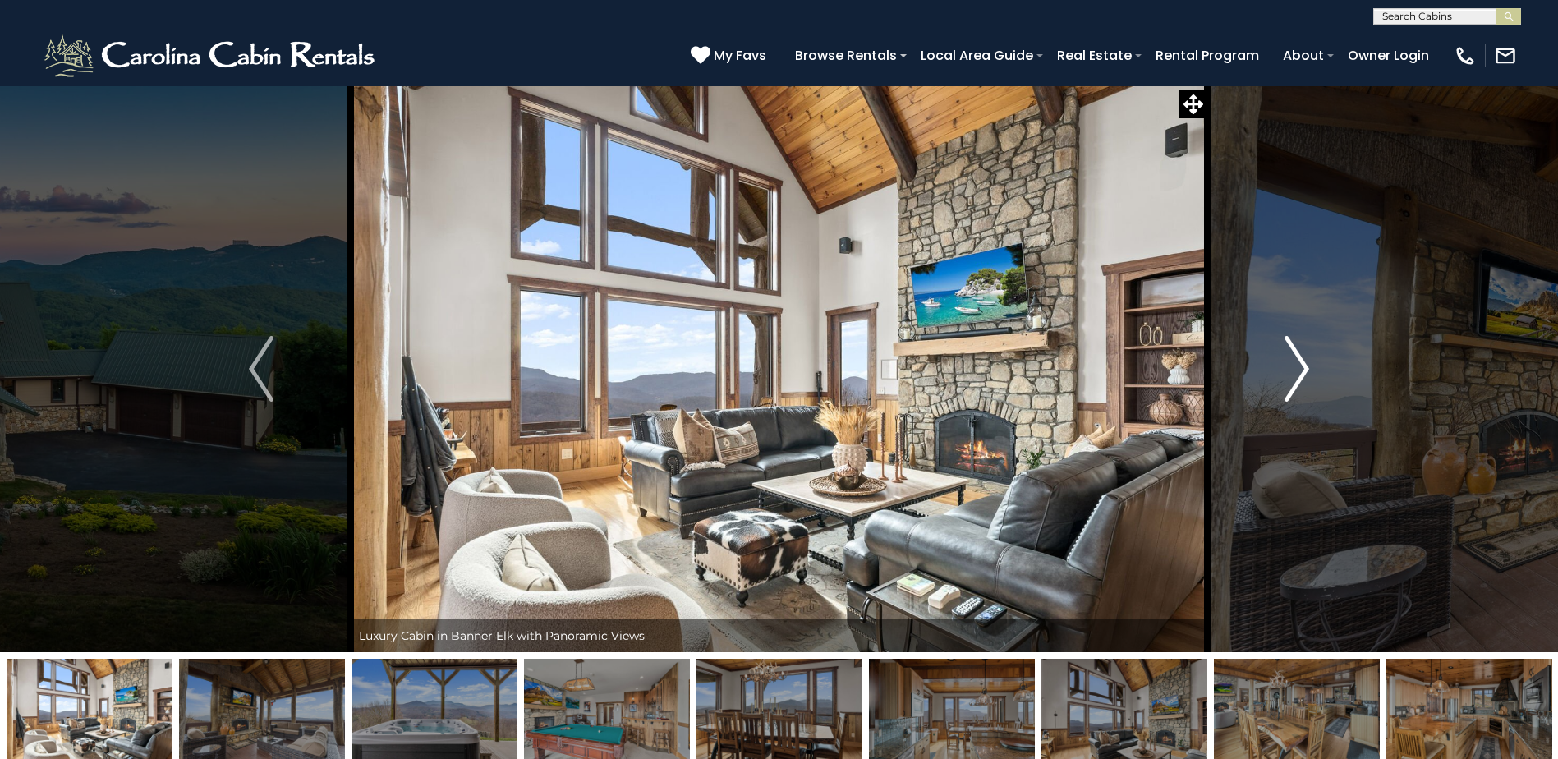
click at [1297, 362] on img "Next" at bounding box center [1296, 369] width 25 height 66
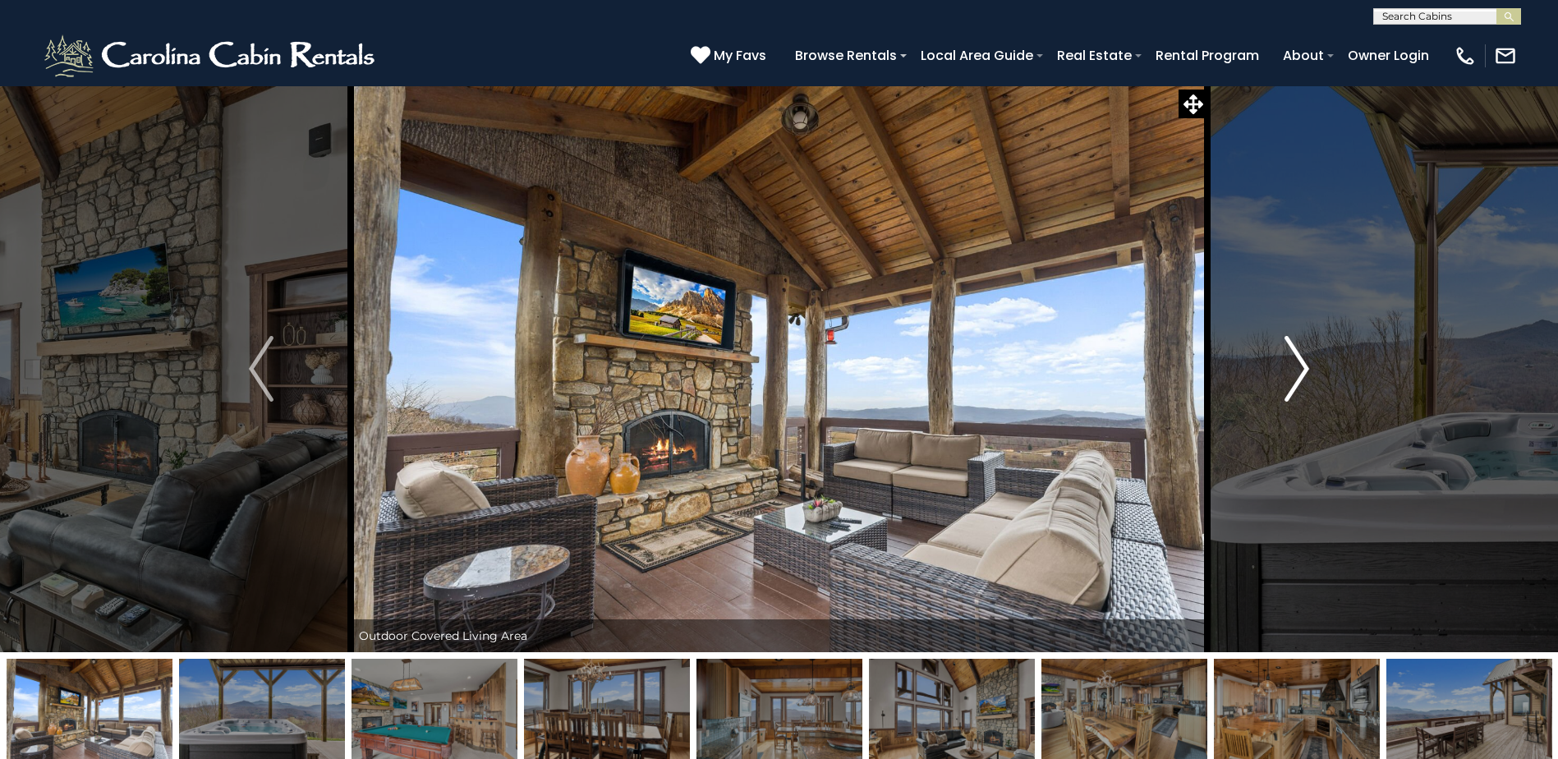
click at [1297, 362] on img "Next" at bounding box center [1296, 369] width 25 height 66
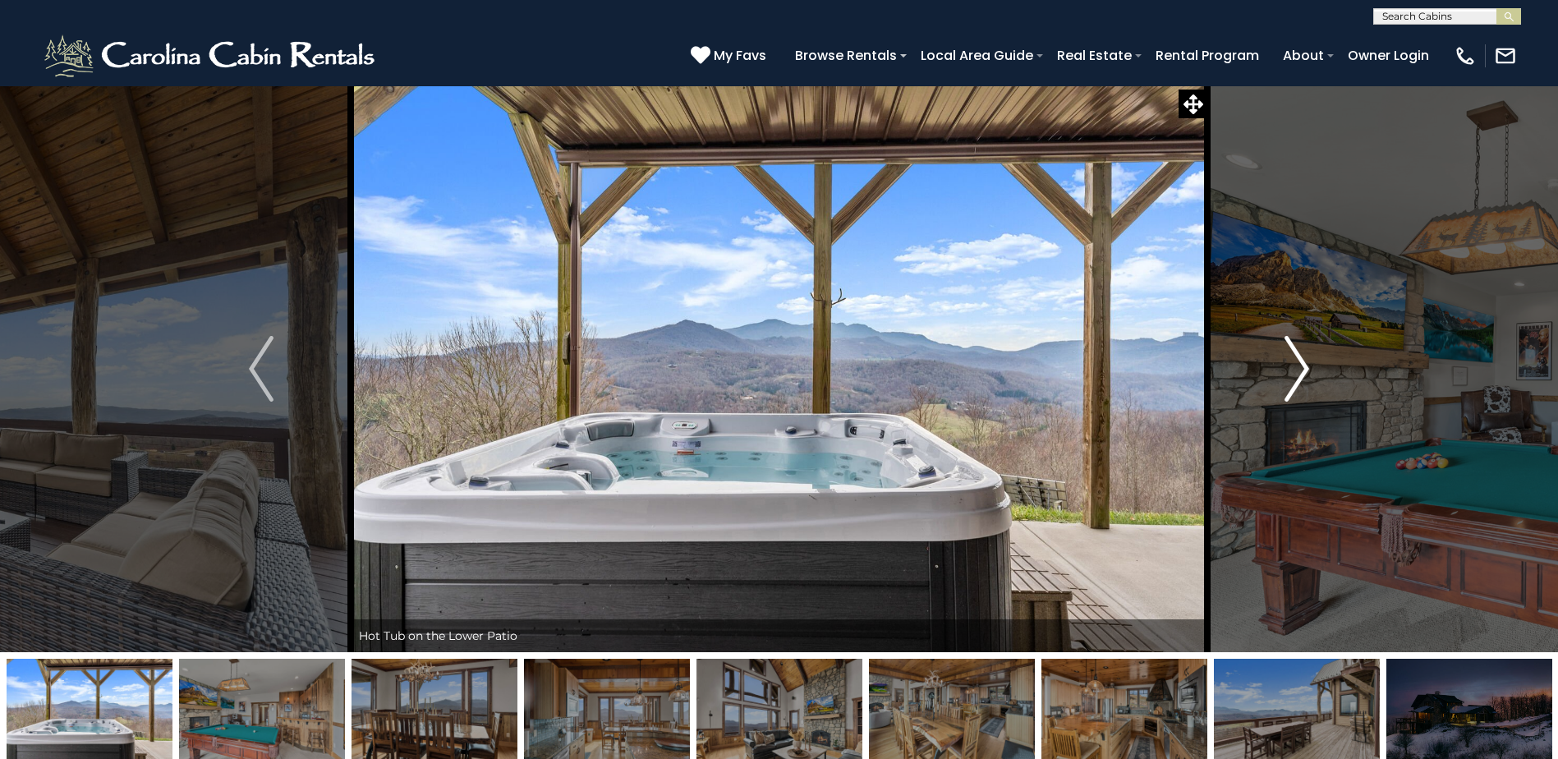
click at [1297, 362] on img "Next" at bounding box center [1296, 369] width 25 height 66
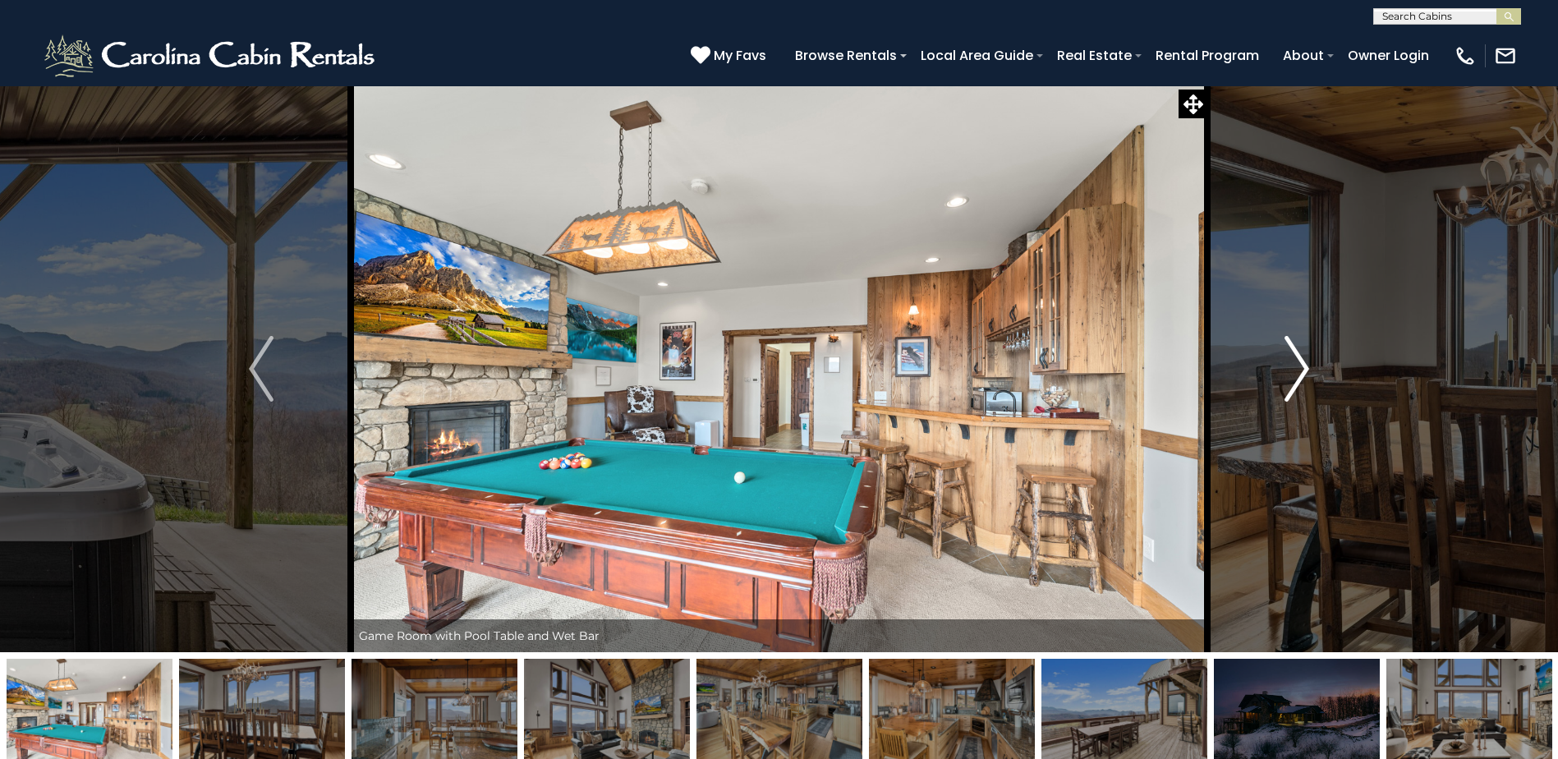
click at [1297, 362] on img "Next" at bounding box center [1296, 369] width 25 height 66
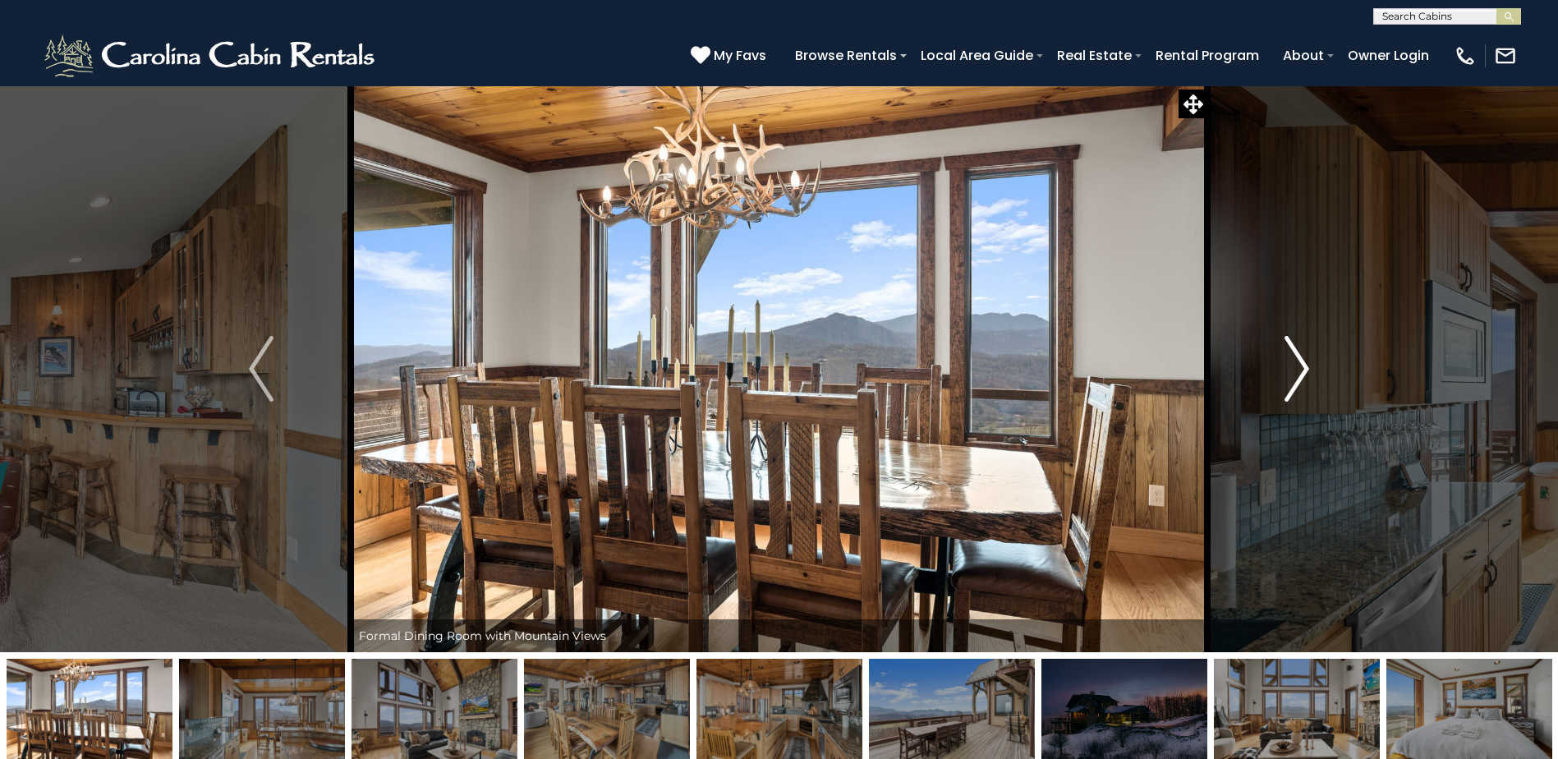
click at [1297, 362] on img "Next" at bounding box center [1296, 369] width 25 height 66
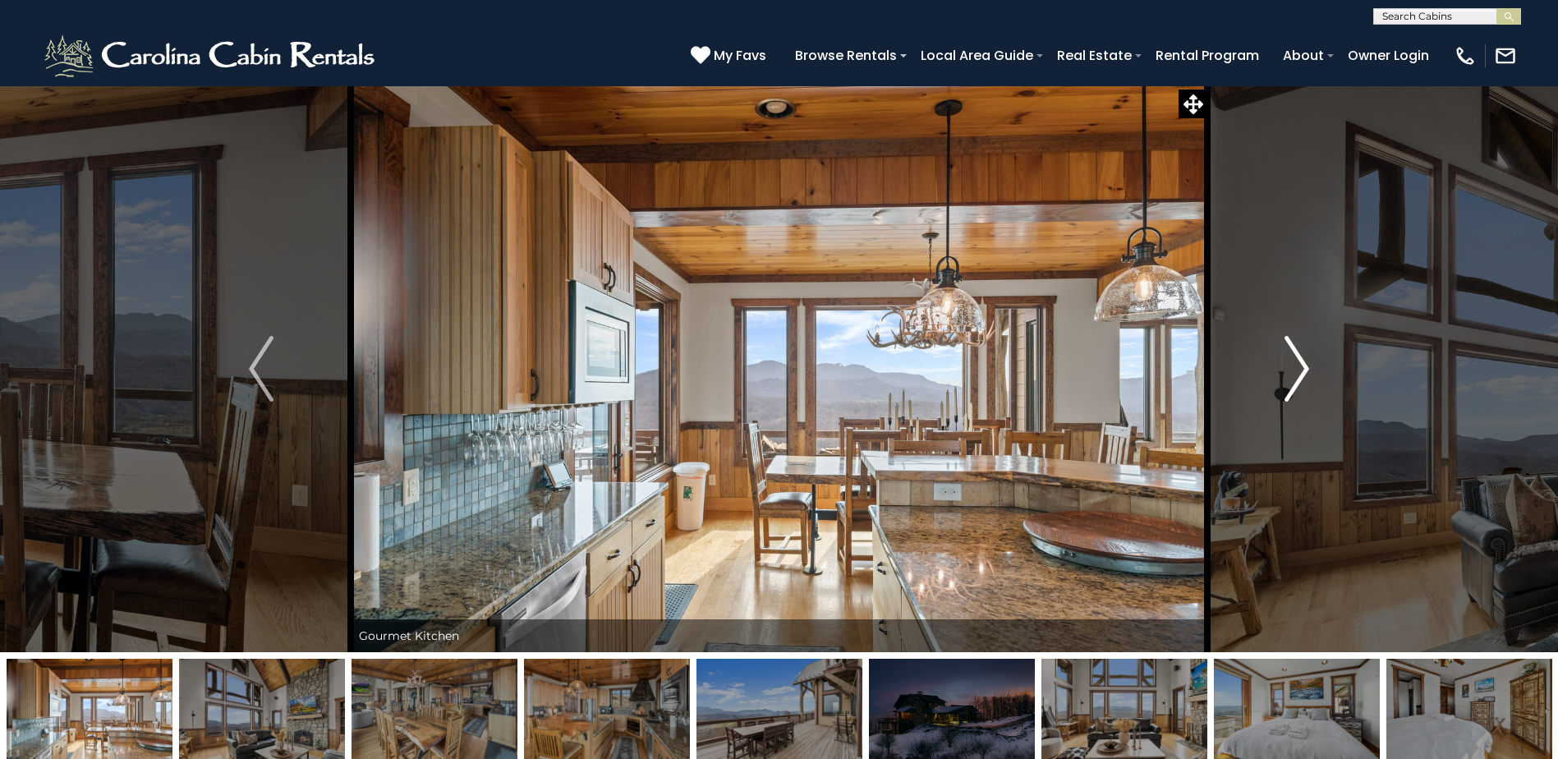
click at [1297, 362] on img "Next" at bounding box center [1296, 369] width 25 height 66
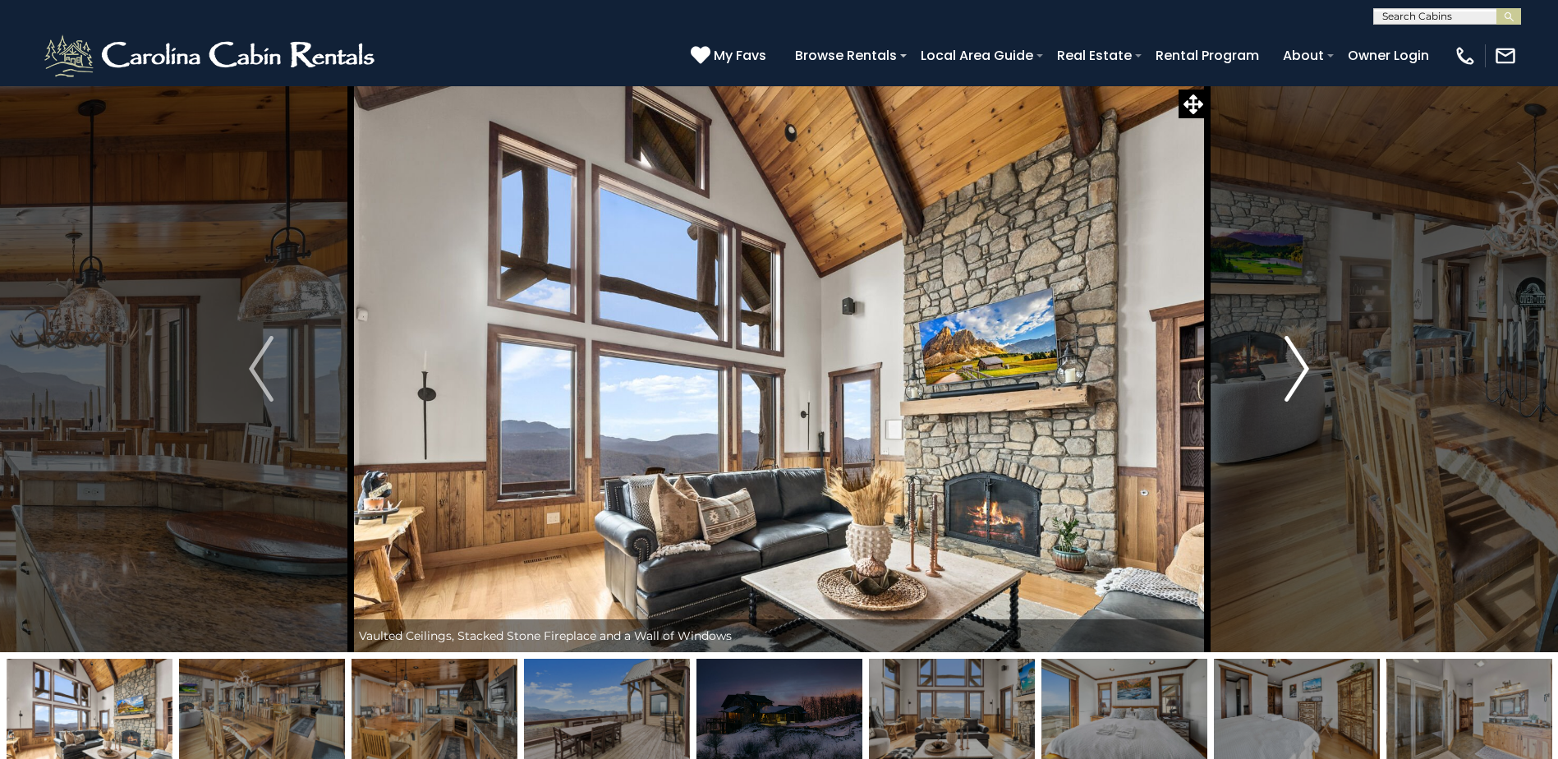
click at [1297, 362] on img "Next" at bounding box center [1296, 369] width 25 height 66
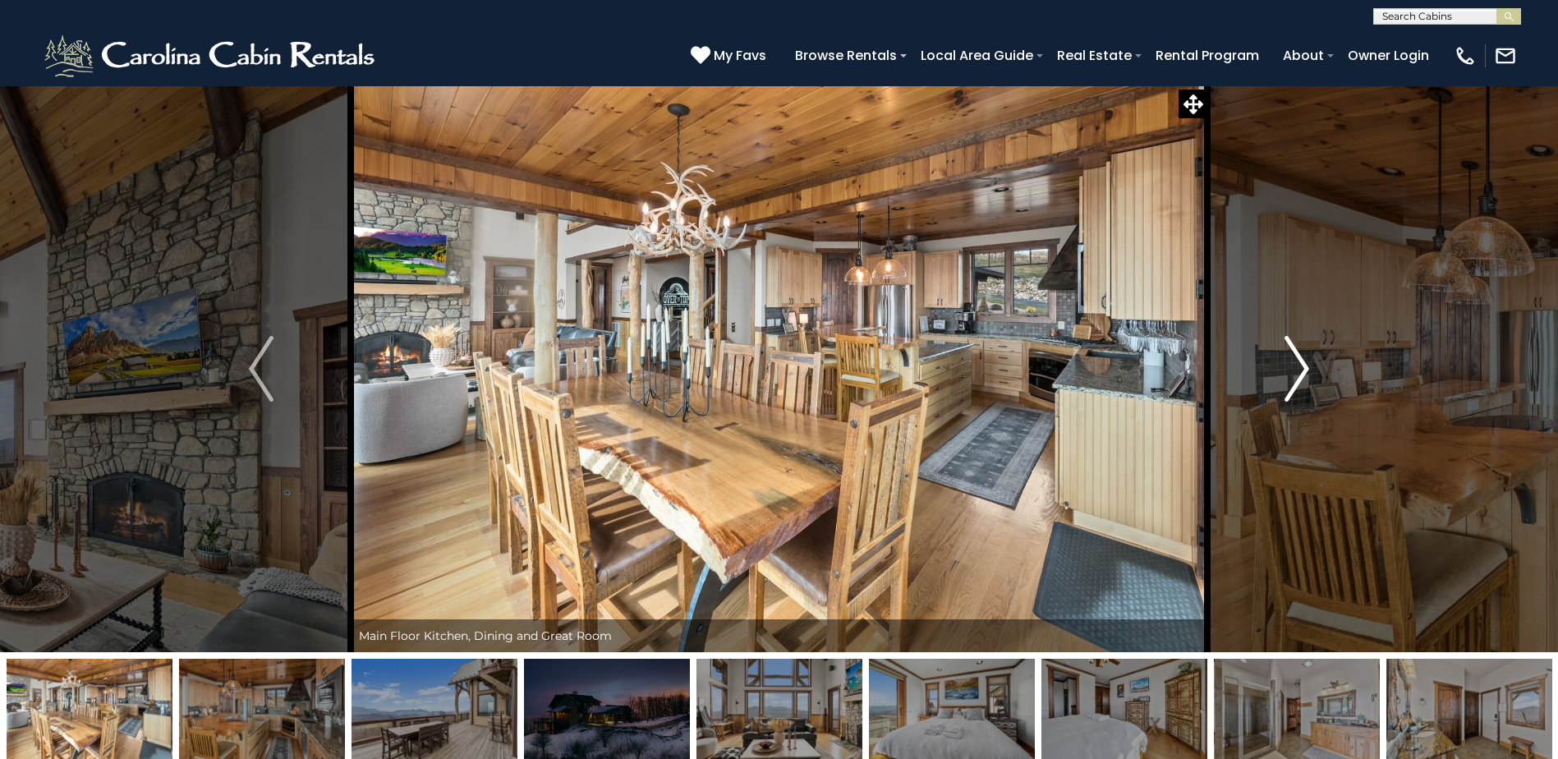
click at [1297, 362] on img "Next" at bounding box center [1296, 369] width 25 height 66
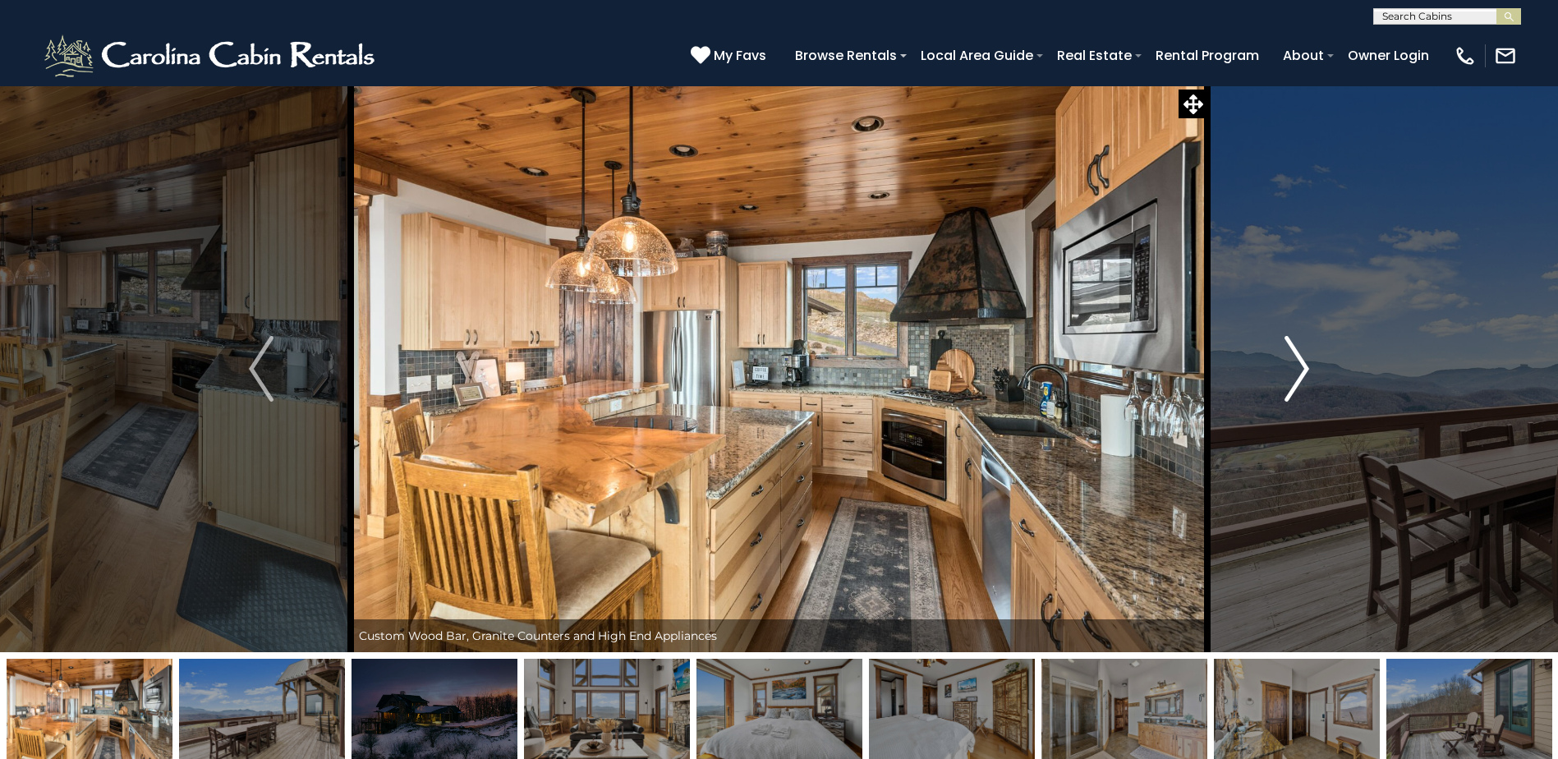
click at [1297, 362] on img "Next" at bounding box center [1296, 369] width 25 height 66
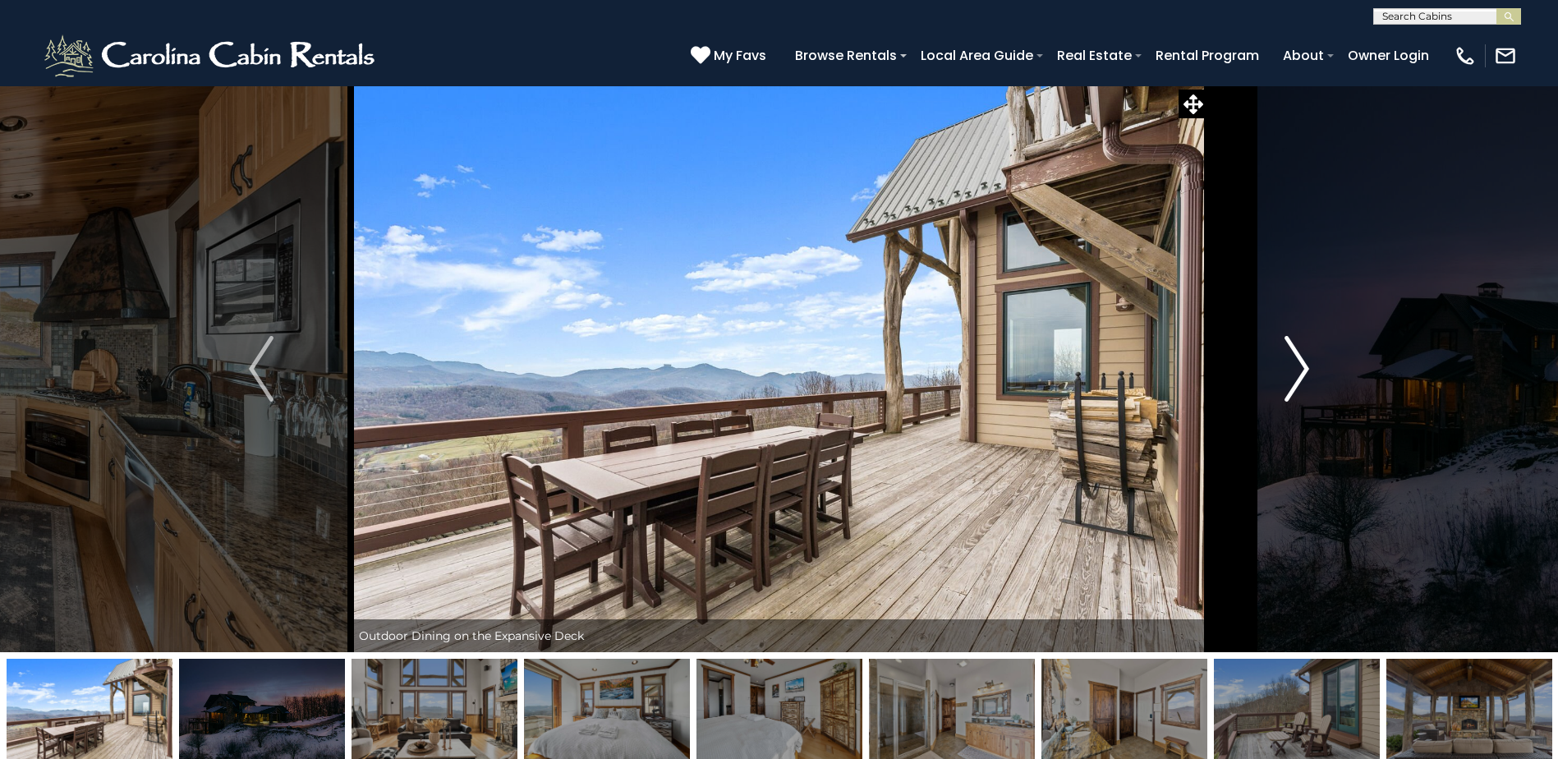
click at [1297, 362] on img "Next" at bounding box center [1296, 369] width 25 height 66
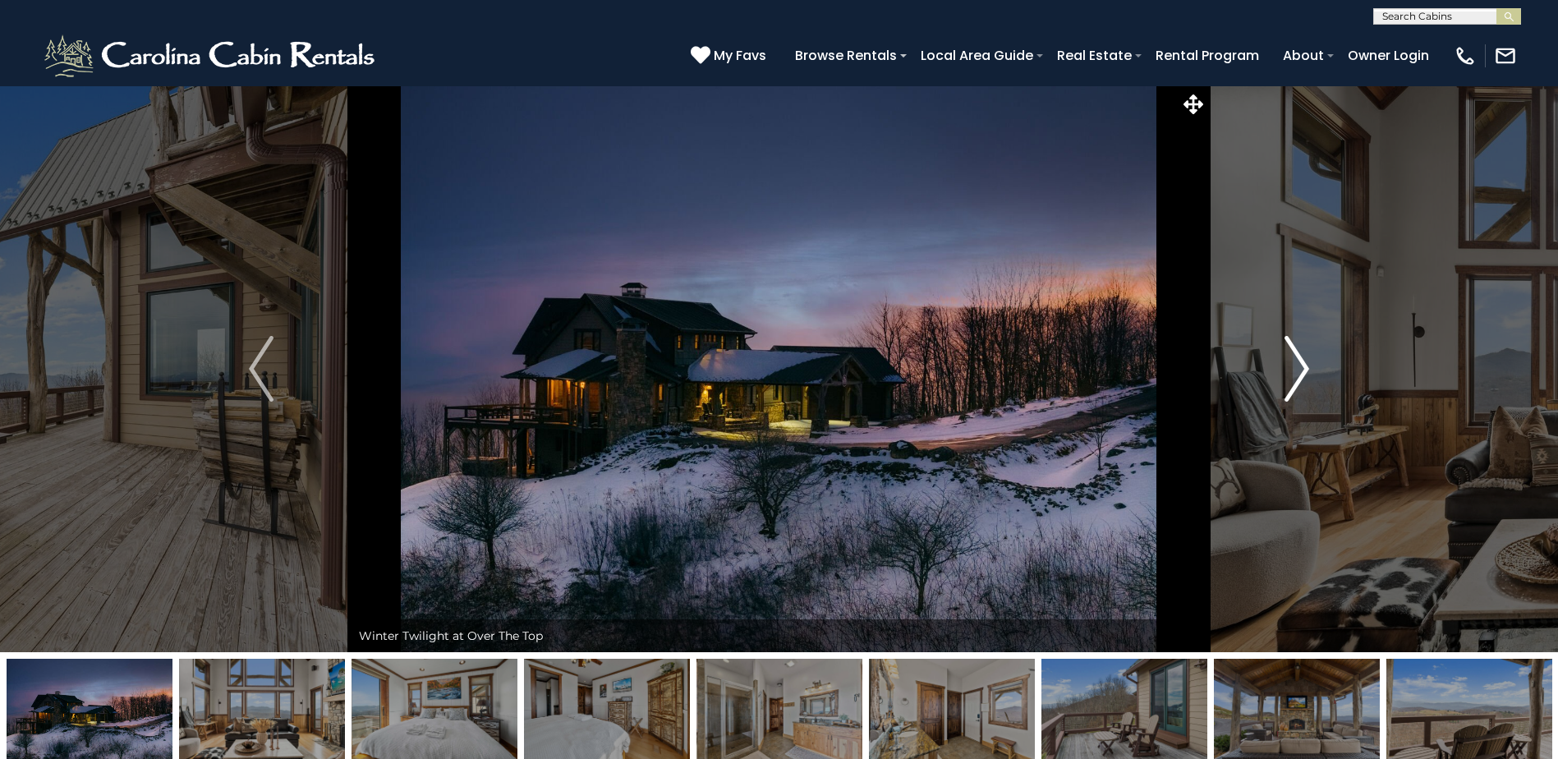
click at [1297, 362] on img "Next" at bounding box center [1296, 369] width 25 height 66
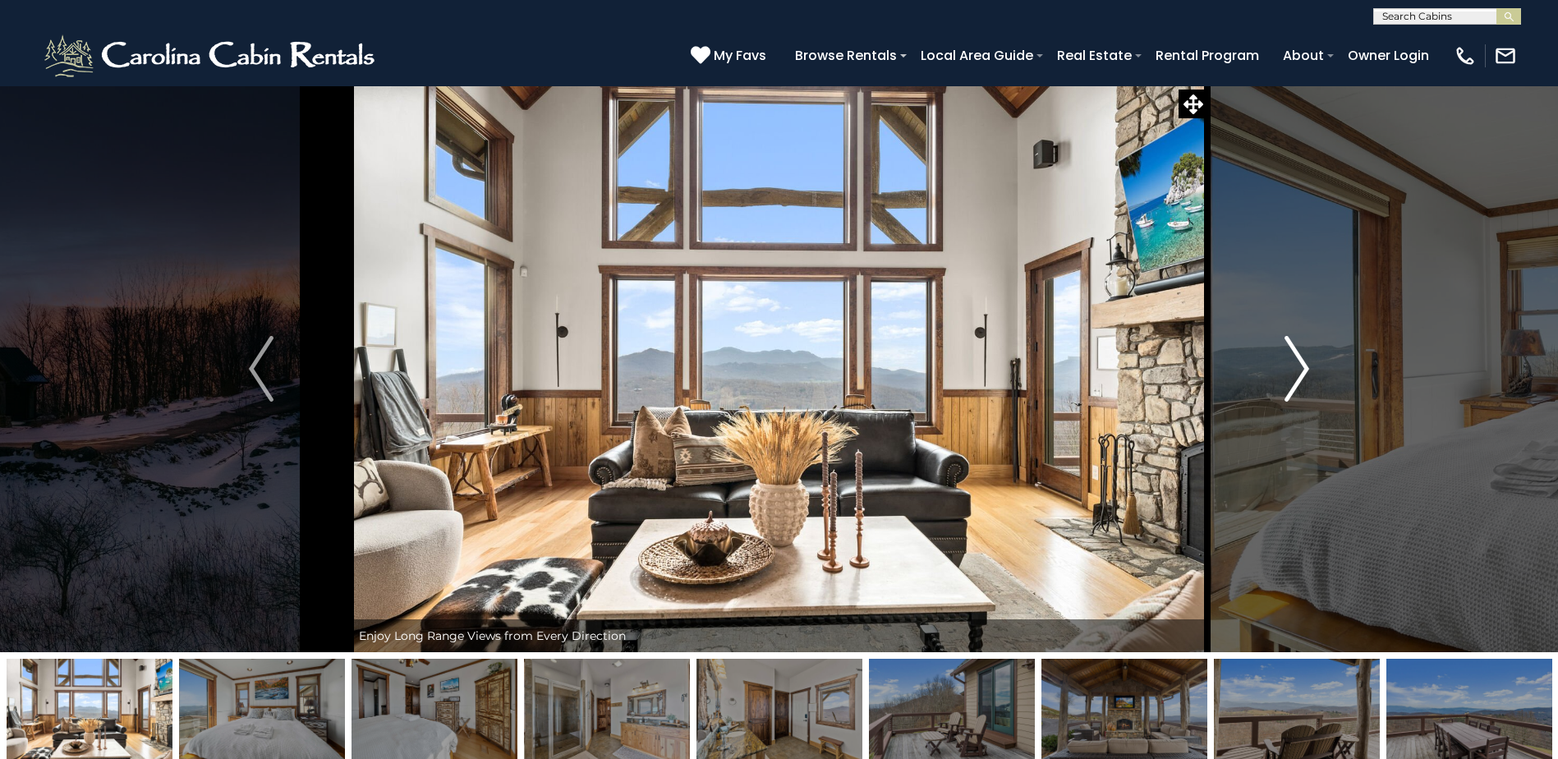
click at [1297, 362] on img "Next" at bounding box center [1296, 369] width 25 height 66
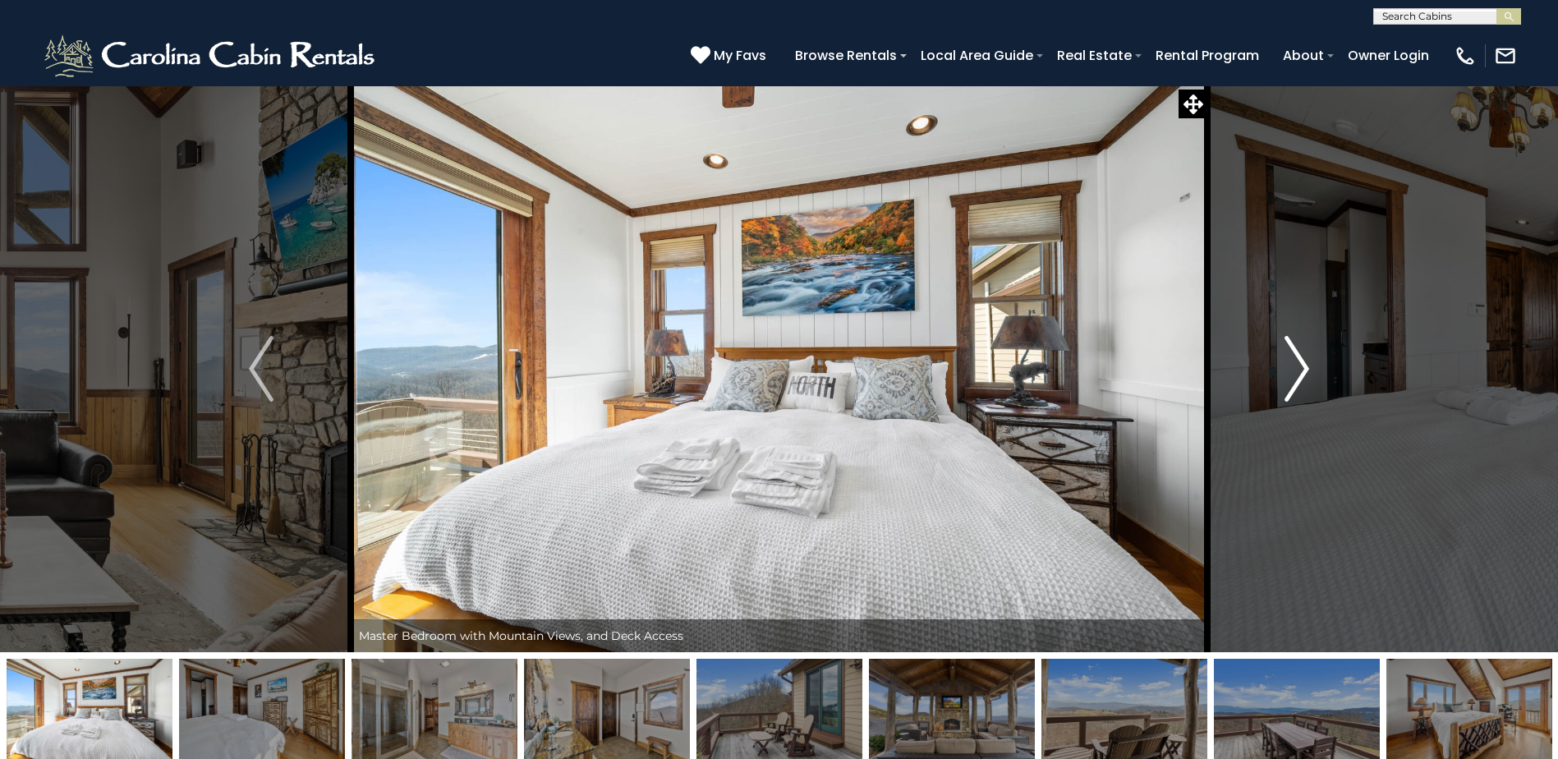
click at [1297, 362] on img "Next" at bounding box center [1296, 369] width 25 height 66
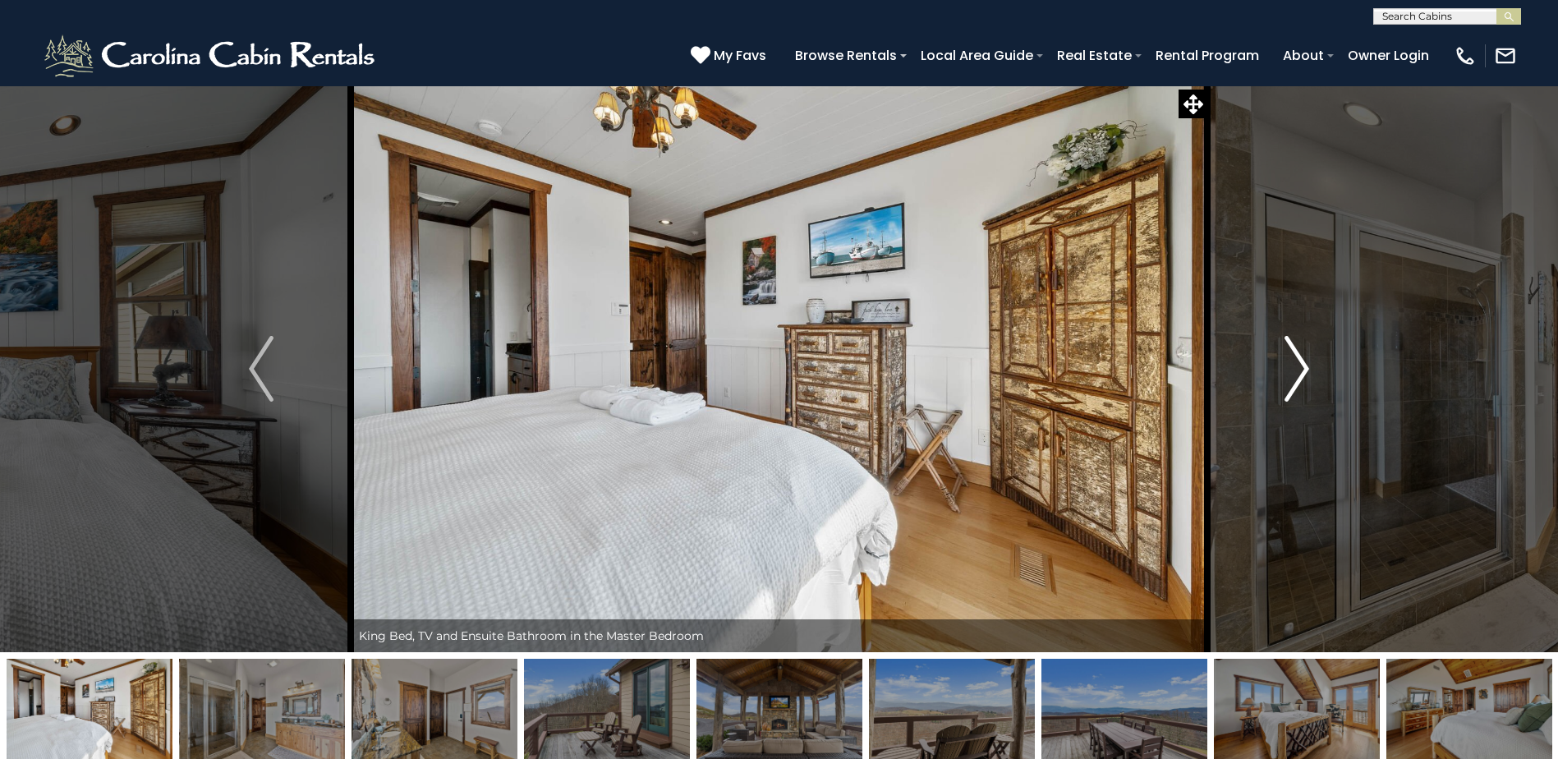
click at [1297, 362] on img "Next" at bounding box center [1296, 369] width 25 height 66
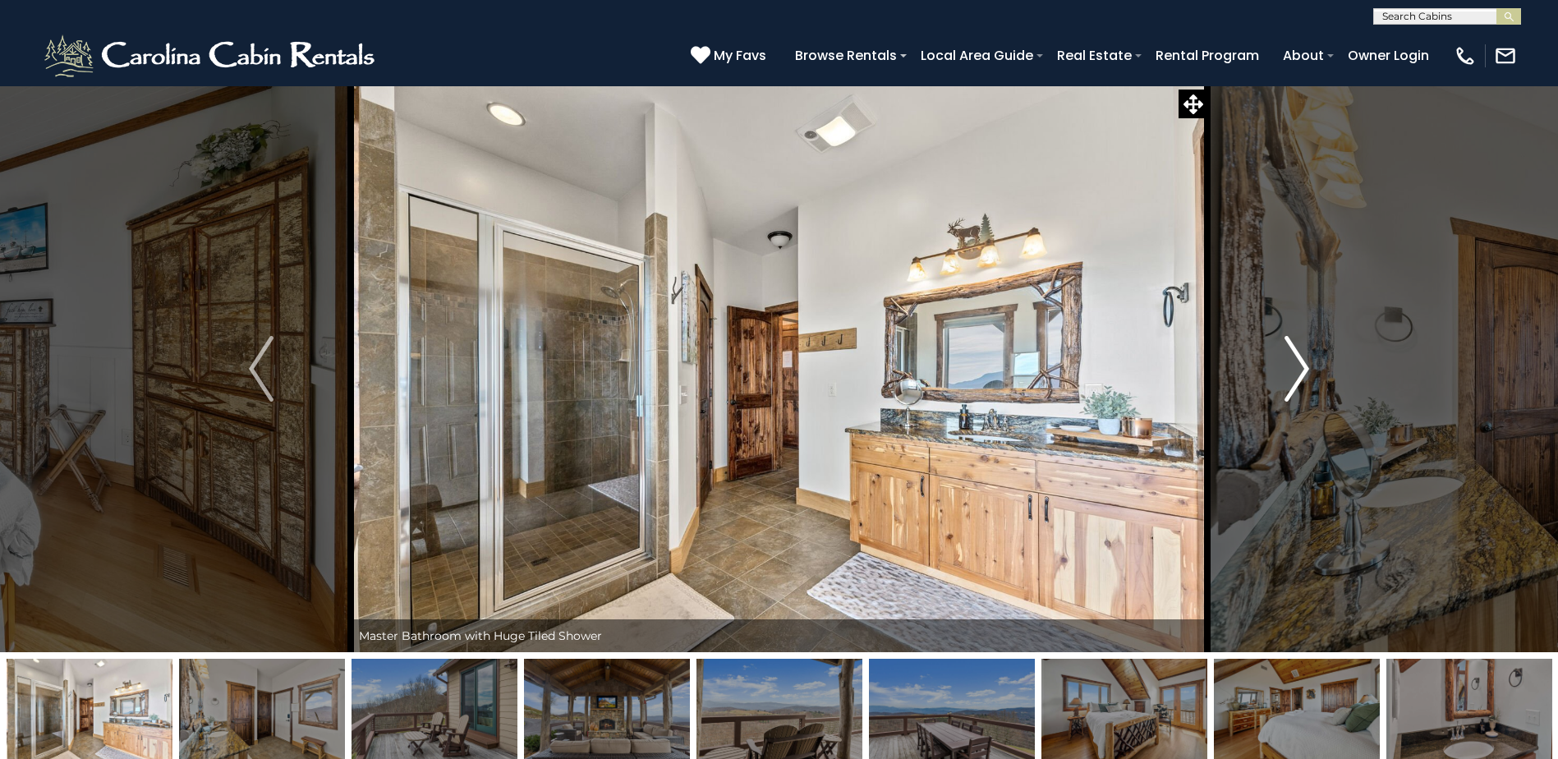
click at [1297, 362] on img "Next" at bounding box center [1296, 369] width 25 height 66
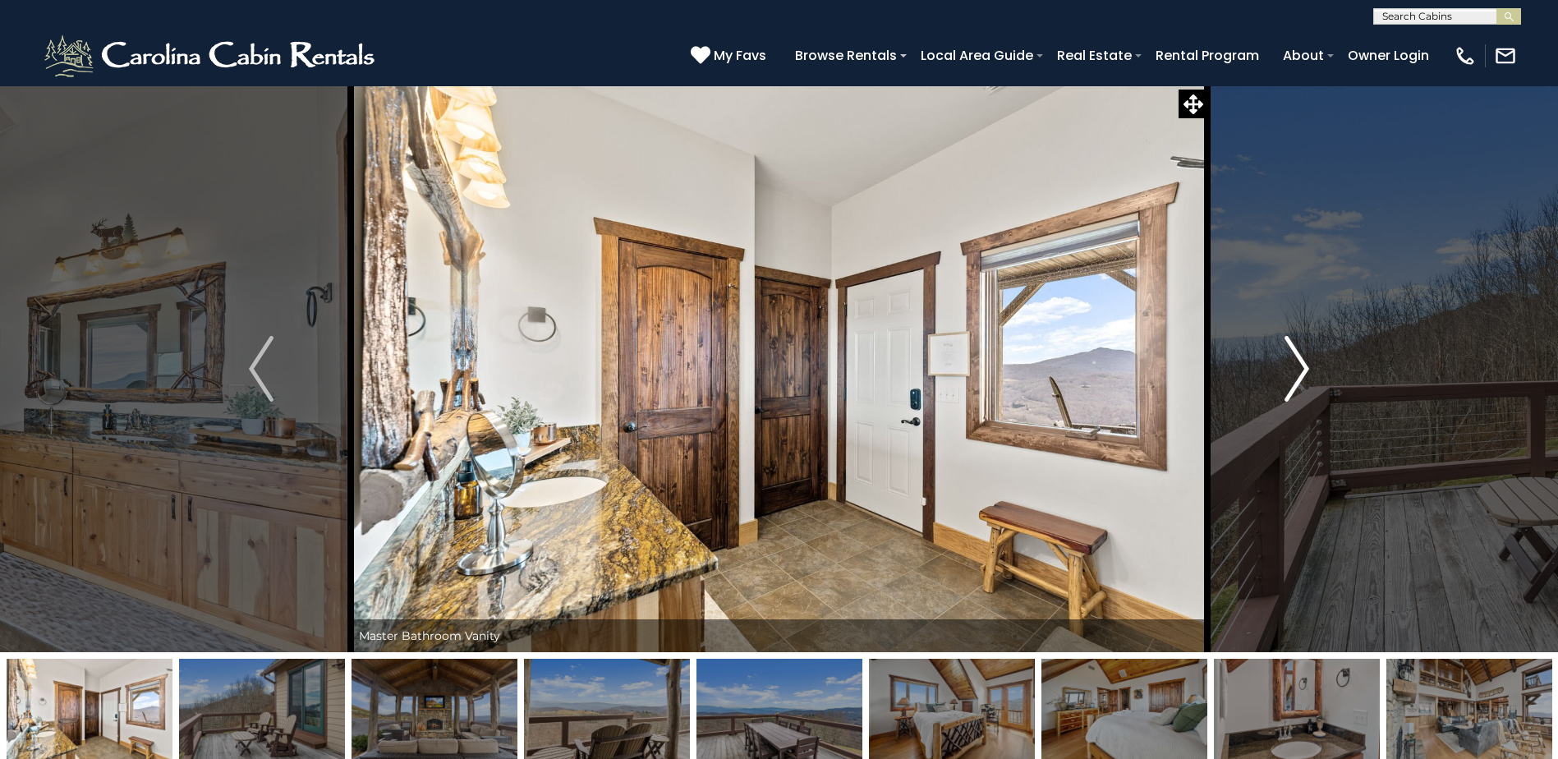
click at [1297, 362] on img "Next" at bounding box center [1296, 369] width 25 height 66
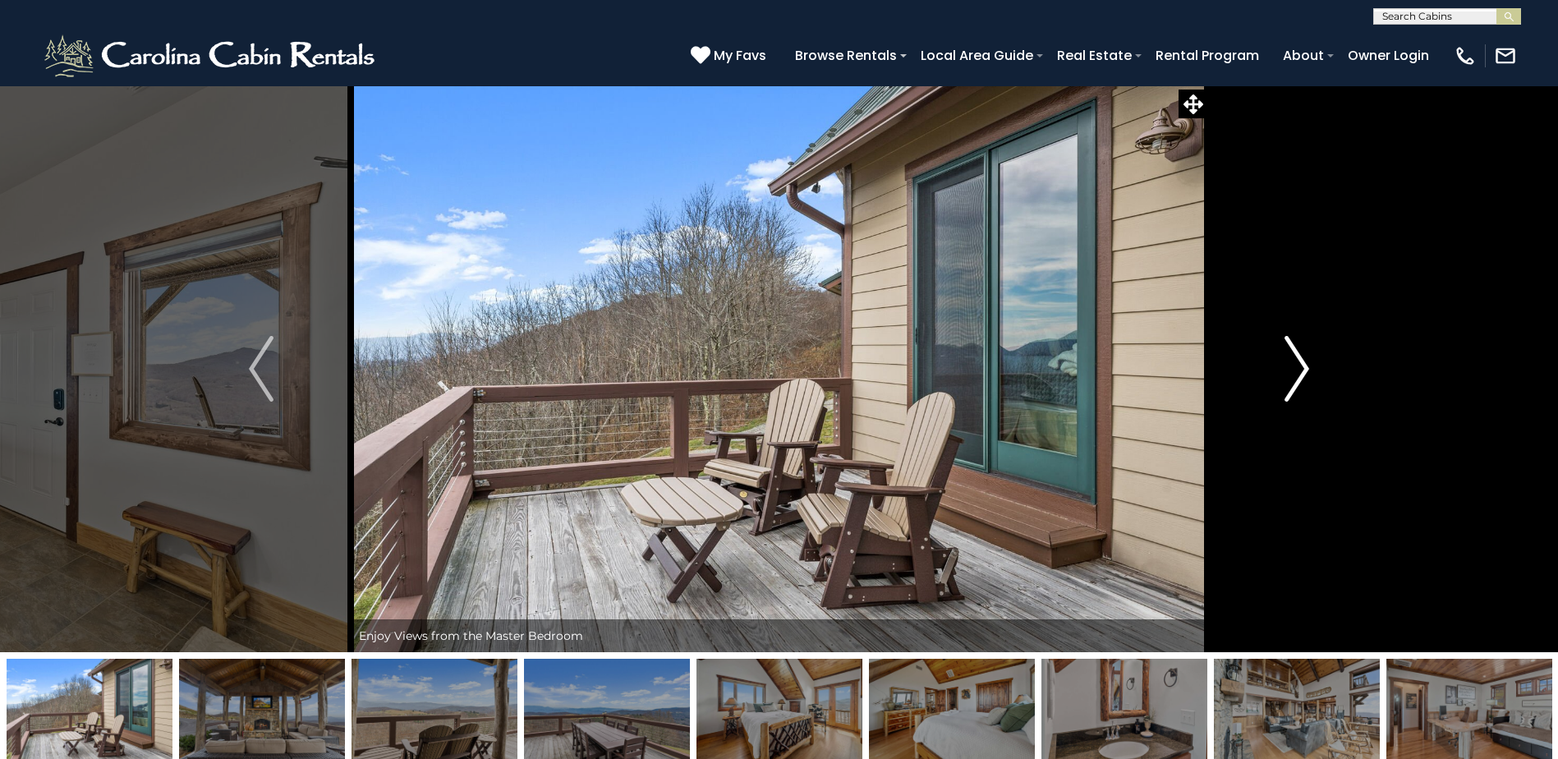
click at [1297, 362] on img "Next" at bounding box center [1296, 369] width 25 height 66
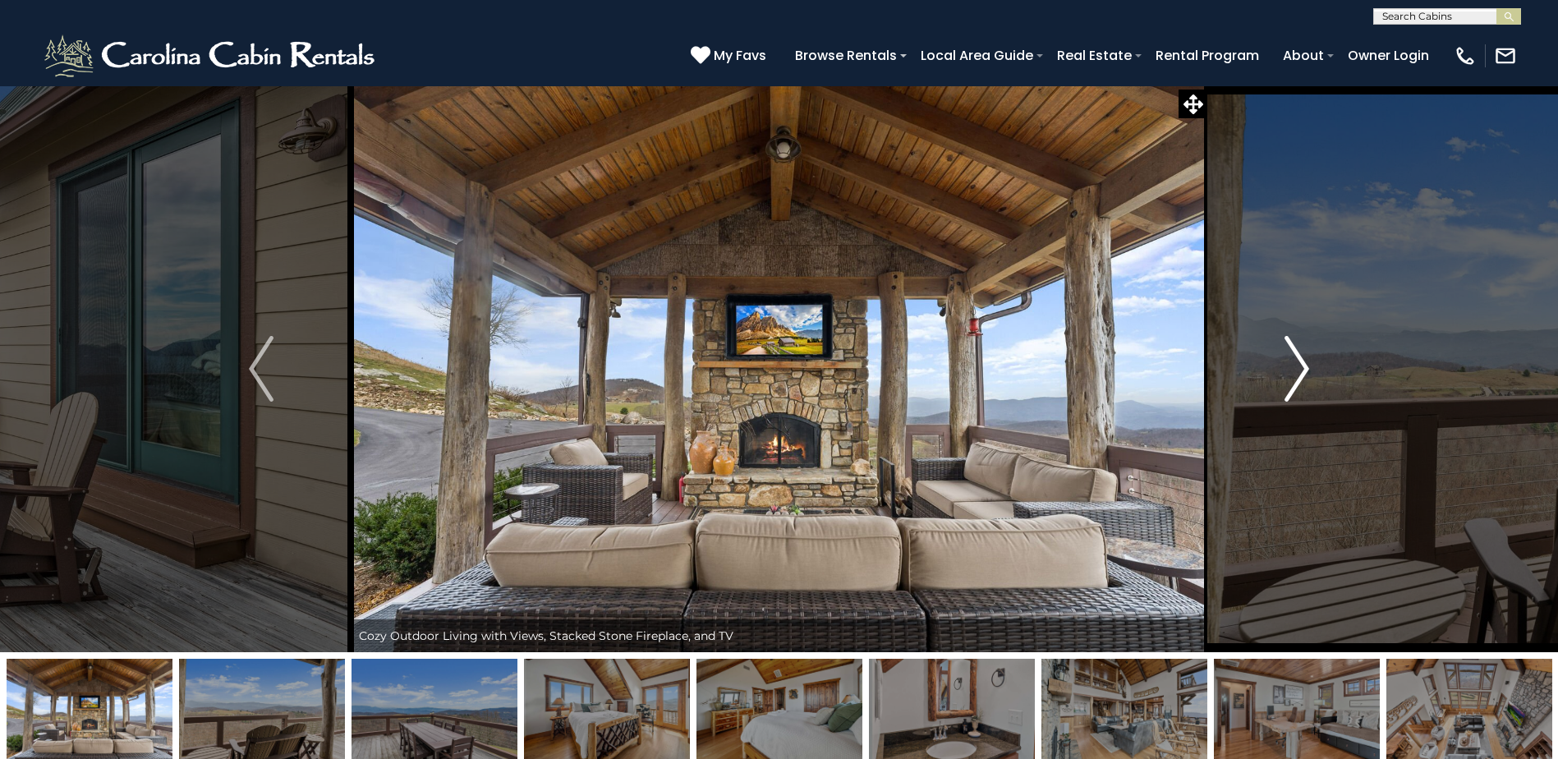
click at [1297, 362] on img "Next" at bounding box center [1296, 369] width 25 height 66
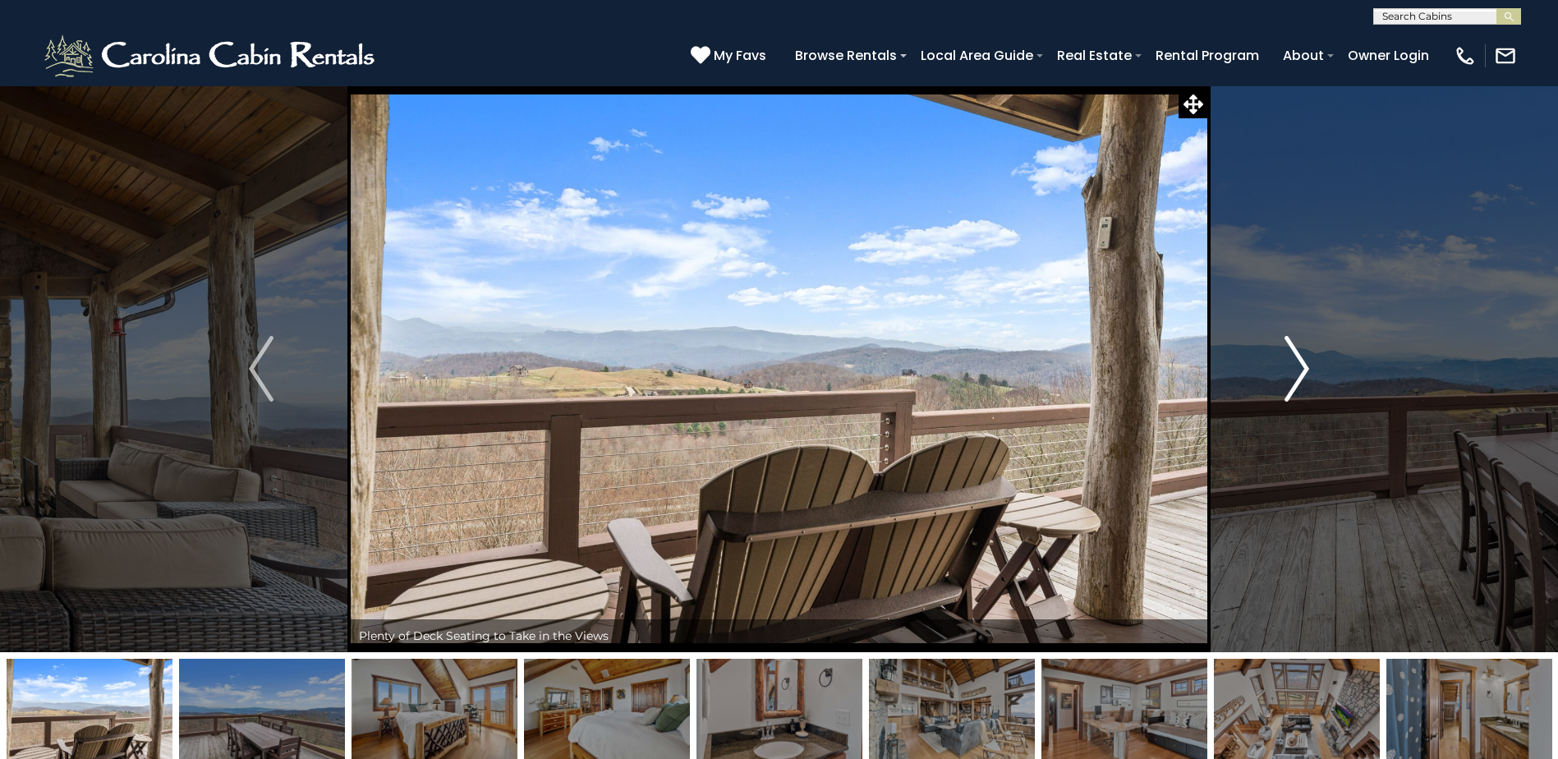
click at [1297, 362] on img "Next" at bounding box center [1296, 369] width 25 height 66
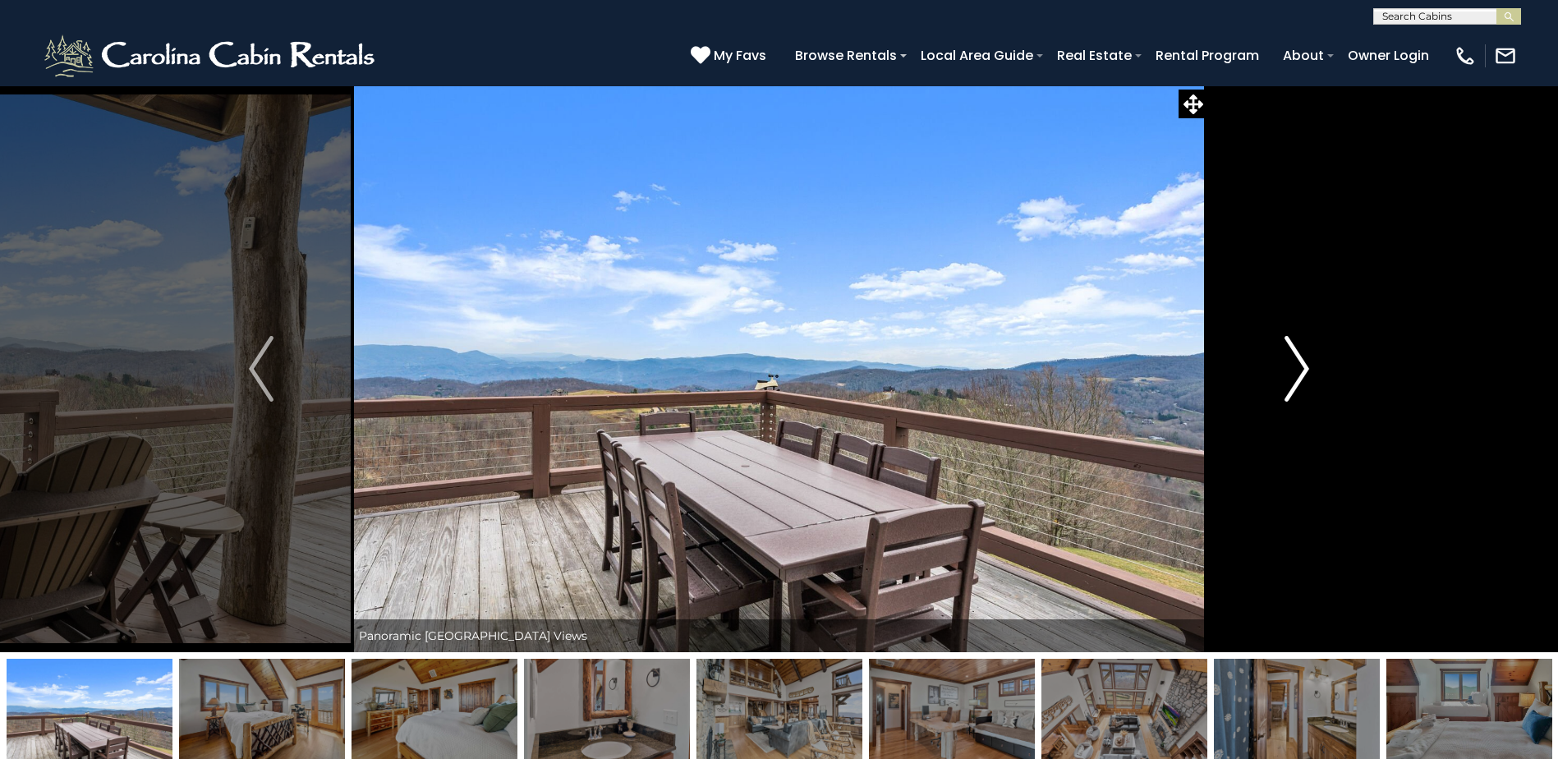
click at [1297, 362] on img "Next" at bounding box center [1296, 369] width 25 height 66
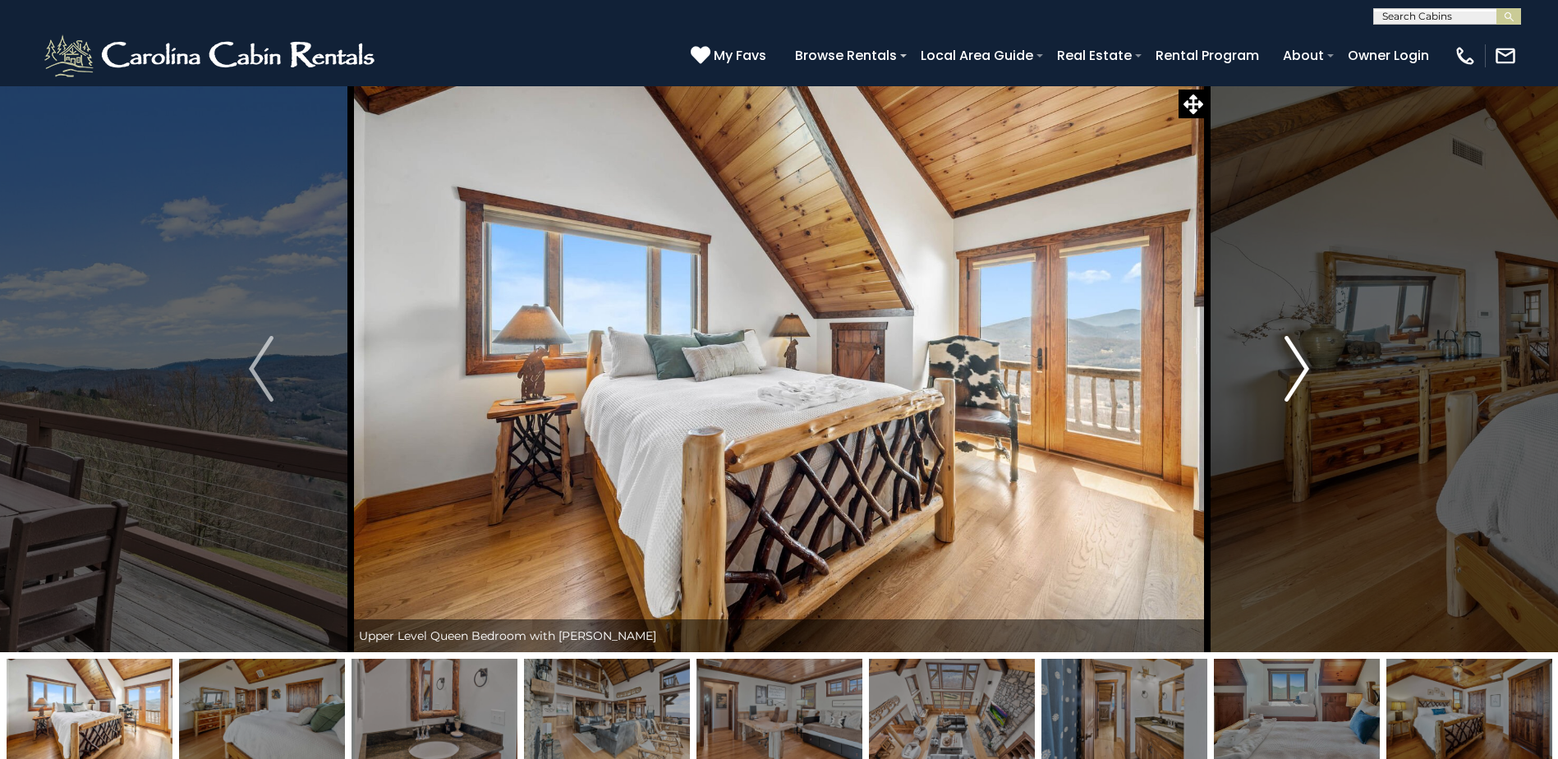
click at [1297, 362] on img "Next" at bounding box center [1296, 369] width 25 height 66
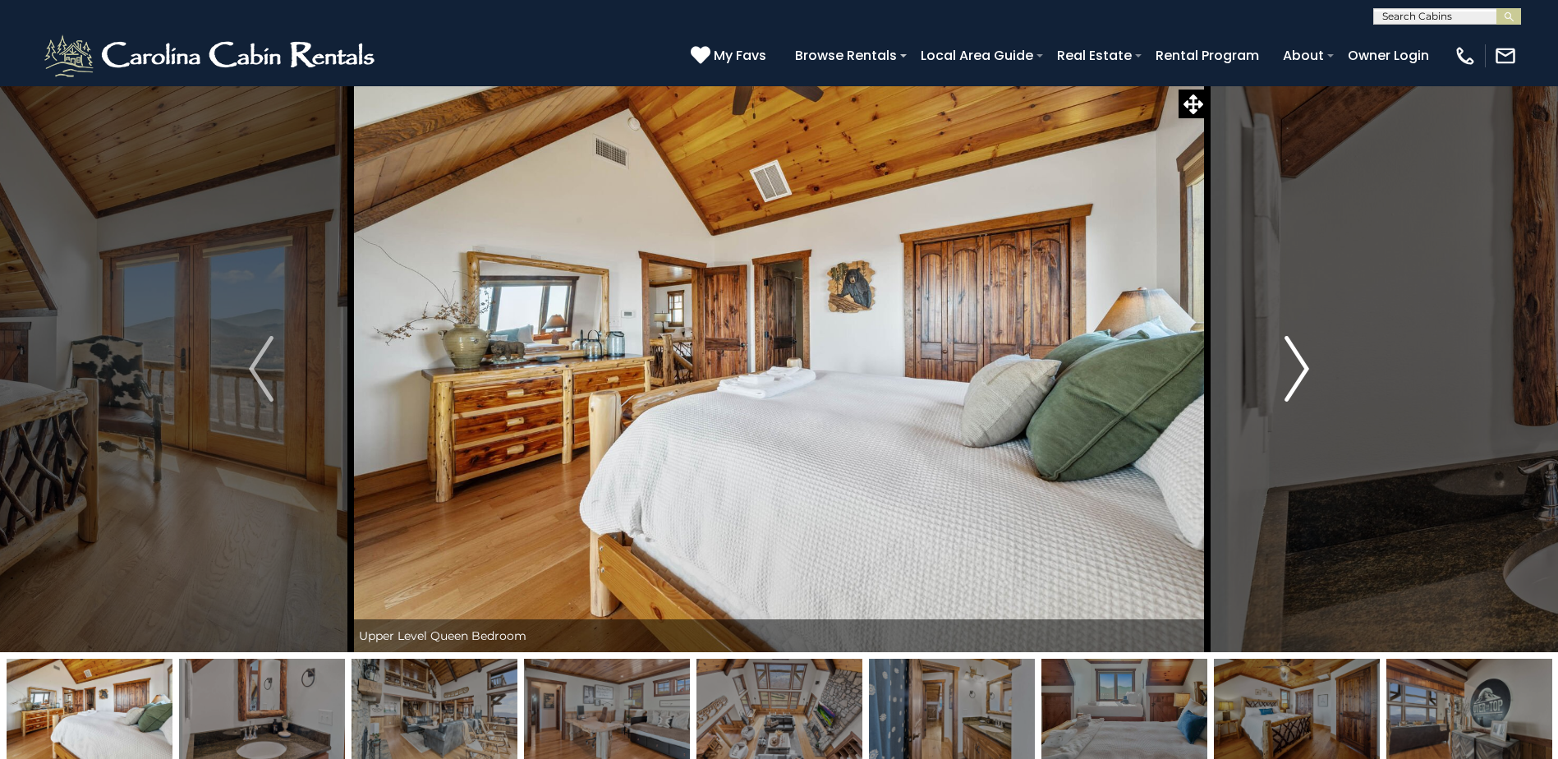
click at [1297, 362] on img "Next" at bounding box center [1296, 369] width 25 height 66
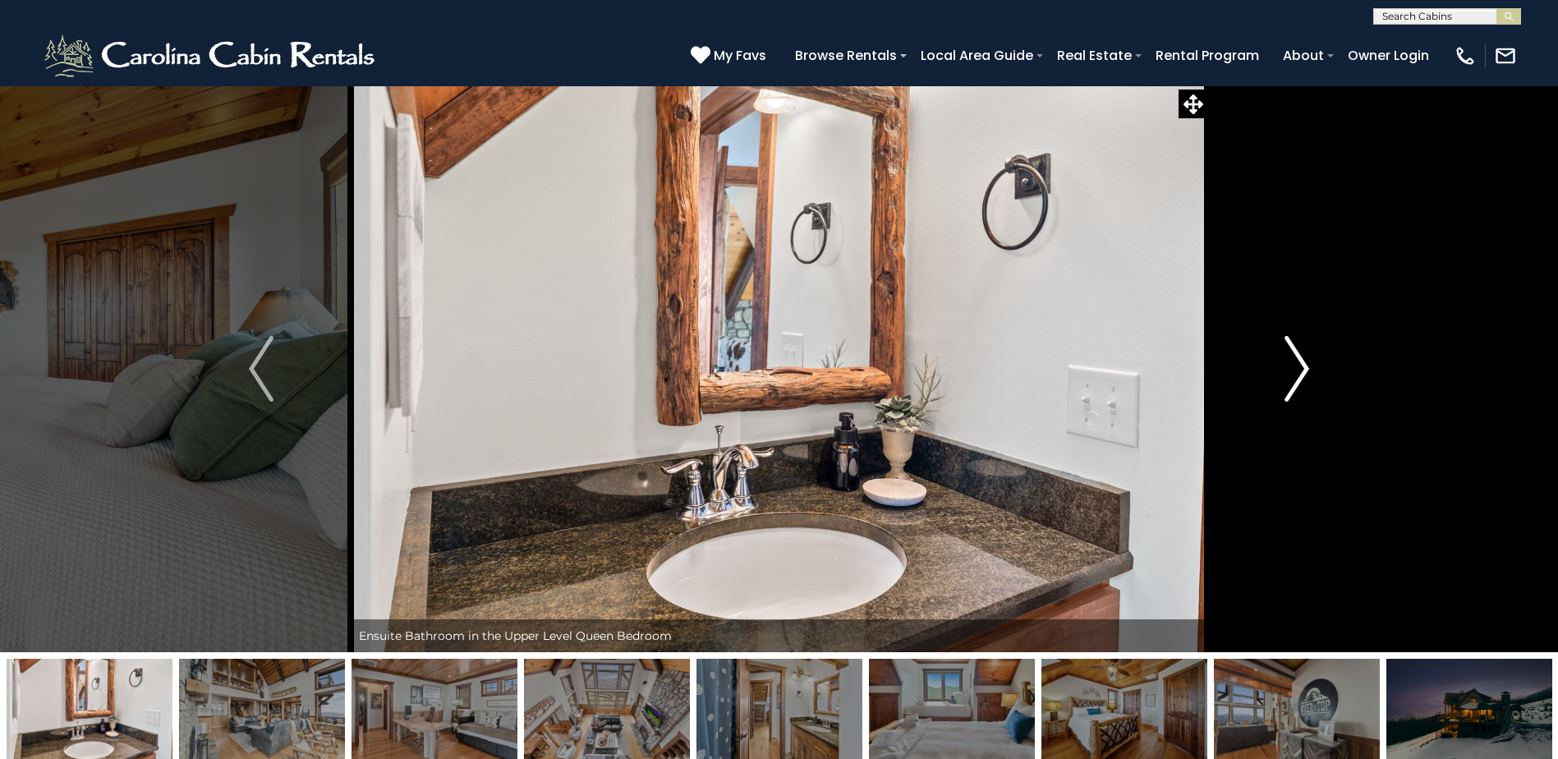
click at [1297, 362] on img "Next" at bounding box center [1296, 369] width 25 height 66
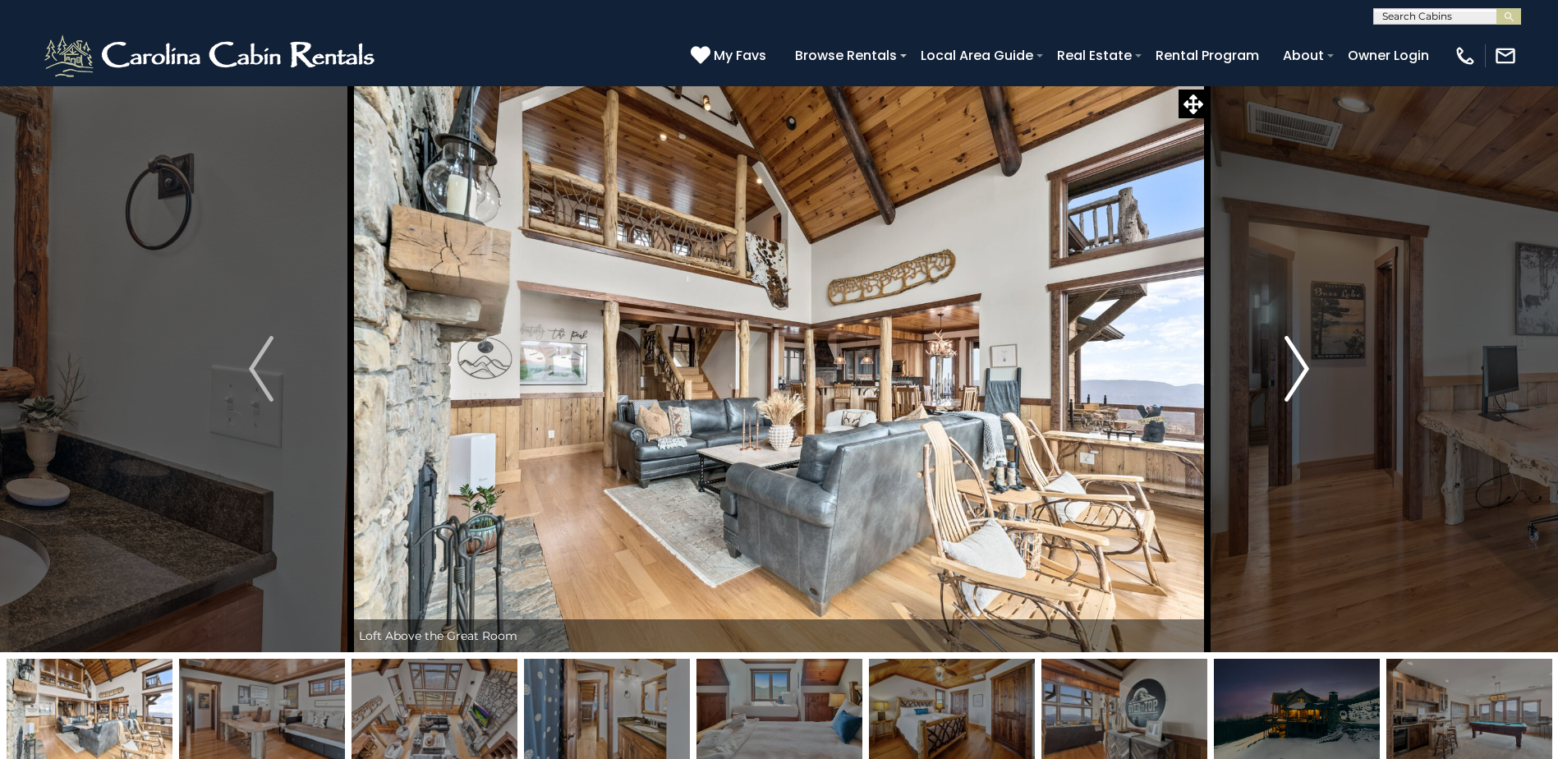
click at [1297, 362] on img "Next" at bounding box center [1296, 369] width 25 height 66
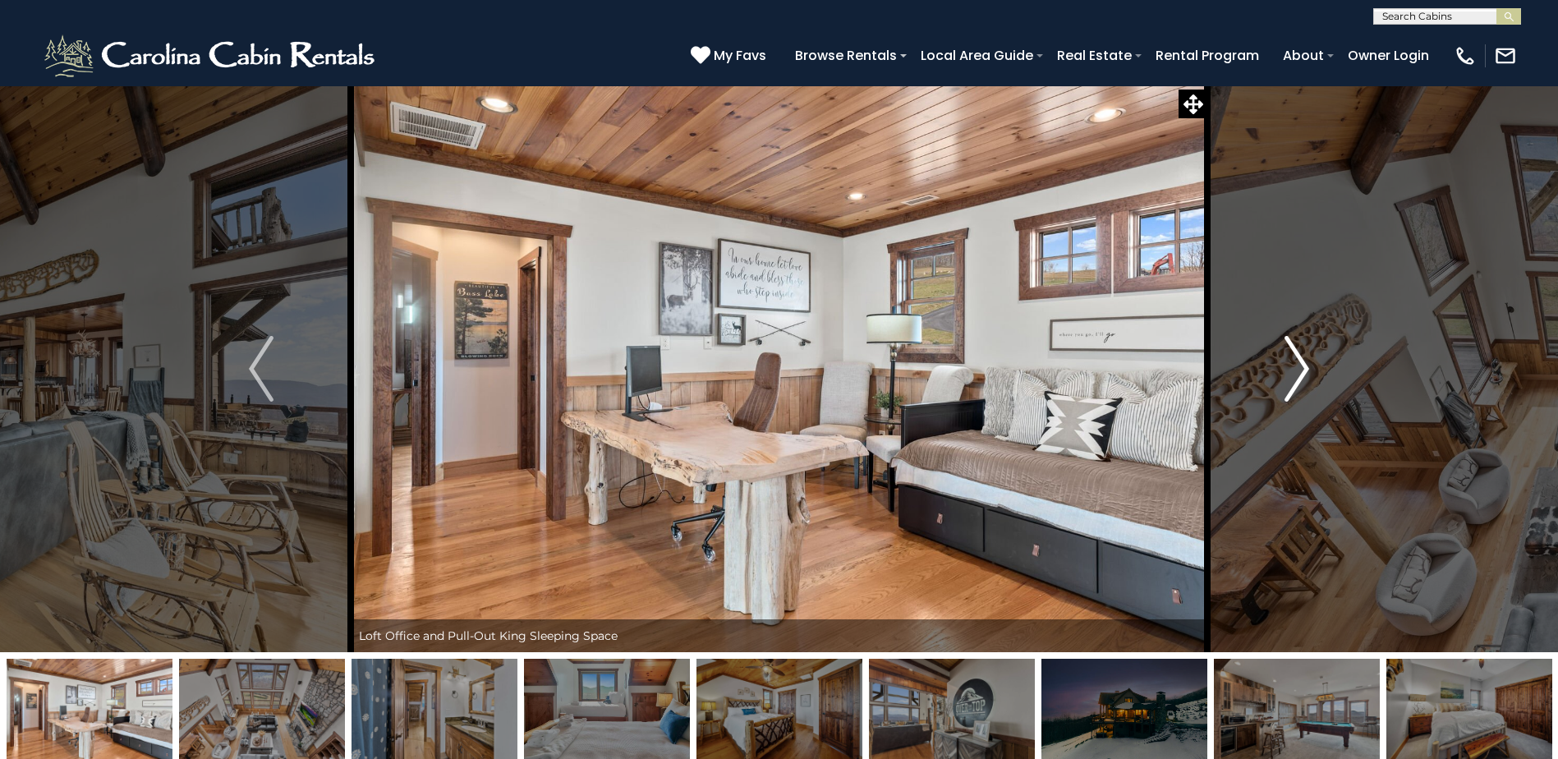
click at [1297, 362] on img "Next" at bounding box center [1296, 369] width 25 height 66
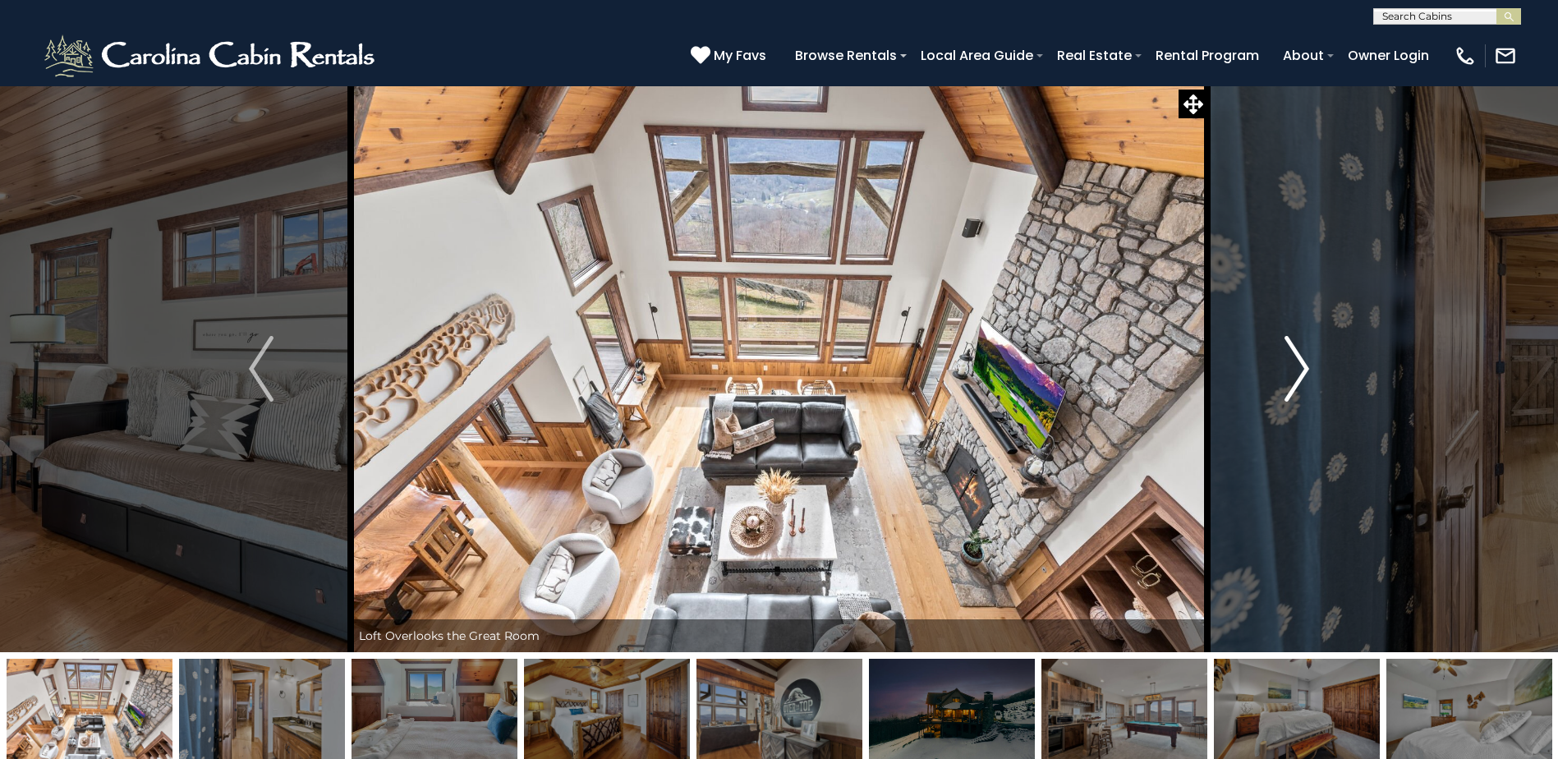
click at [1297, 362] on img "Next" at bounding box center [1296, 369] width 25 height 66
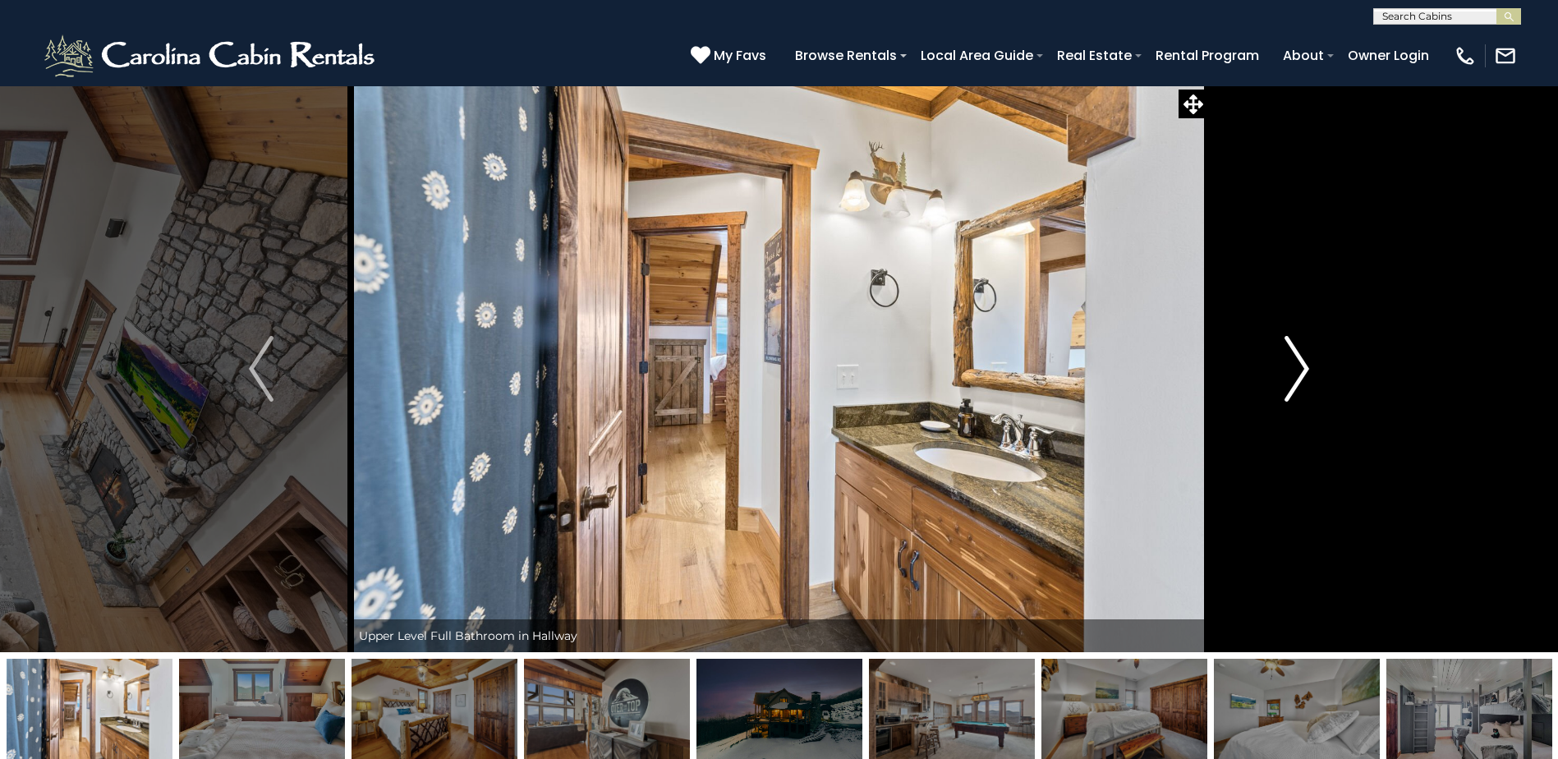
click at [1297, 362] on img "Next" at bounding box center [1296, 369] width 25 height 66
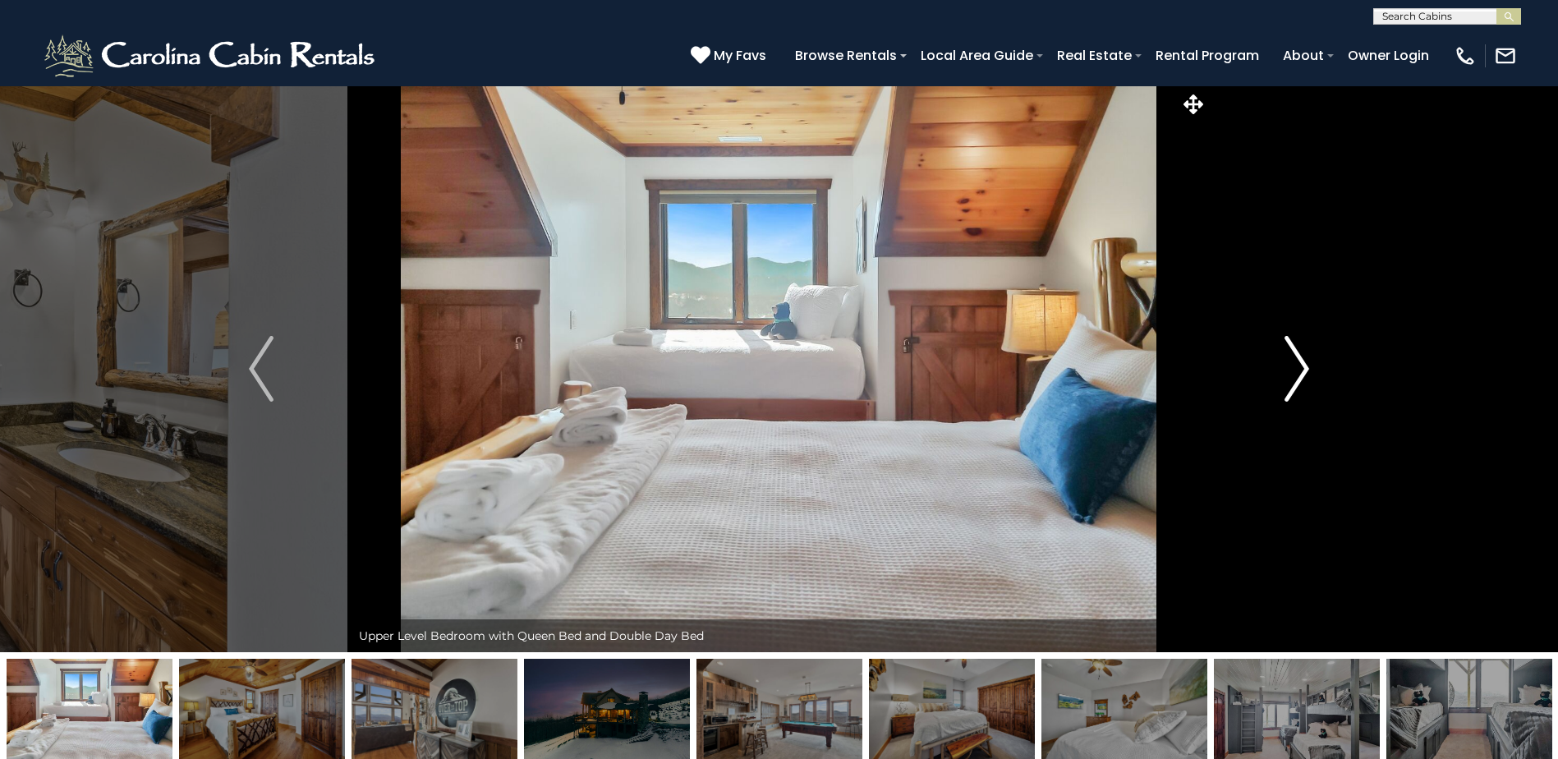
click at [1297, 362] on img "Next" at bounding box center [1296, 369] width 25 height 66
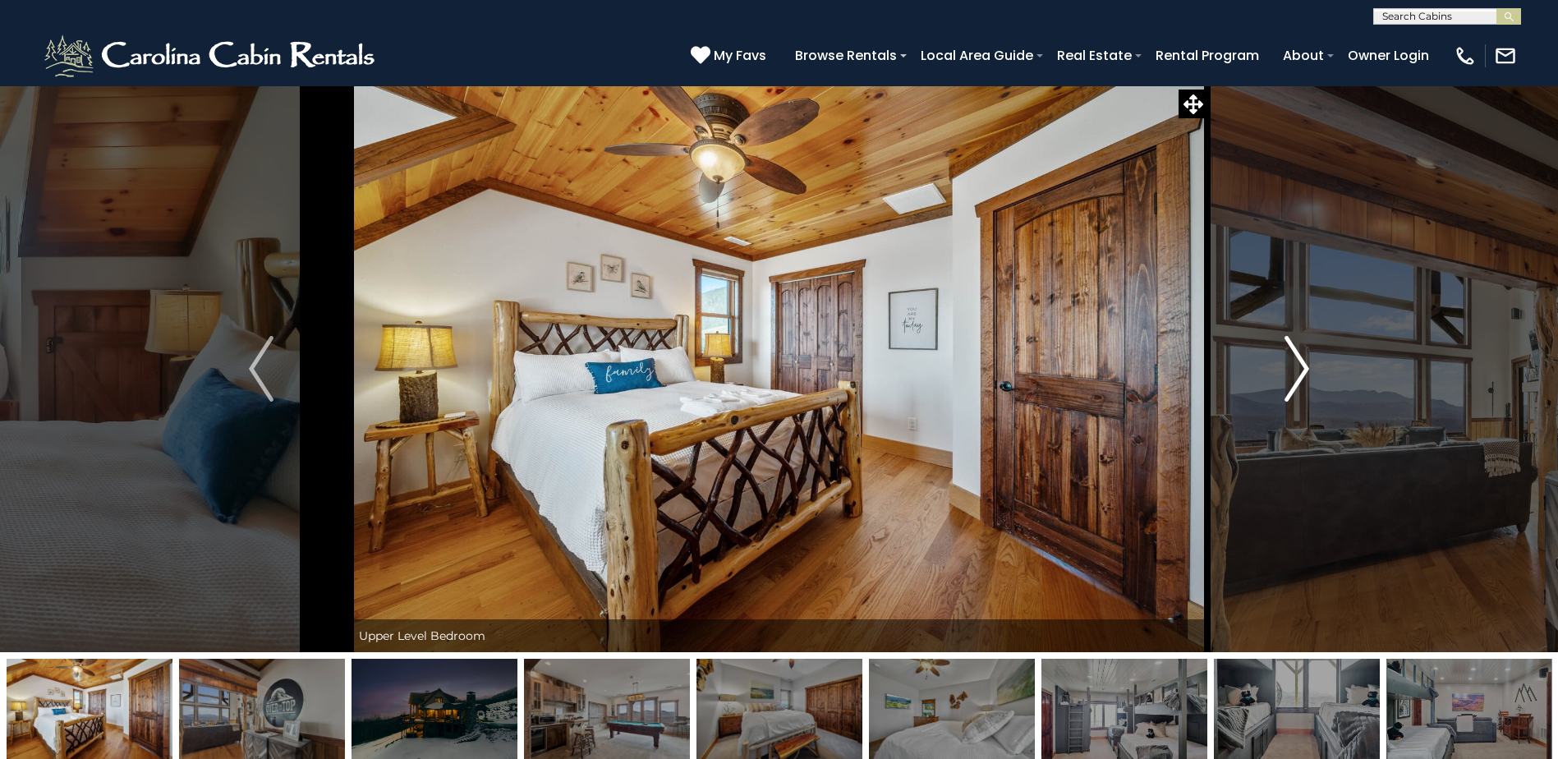
click at [1297, 362] on img "Next" at bounding box center [1296, 369] width 25 height 66
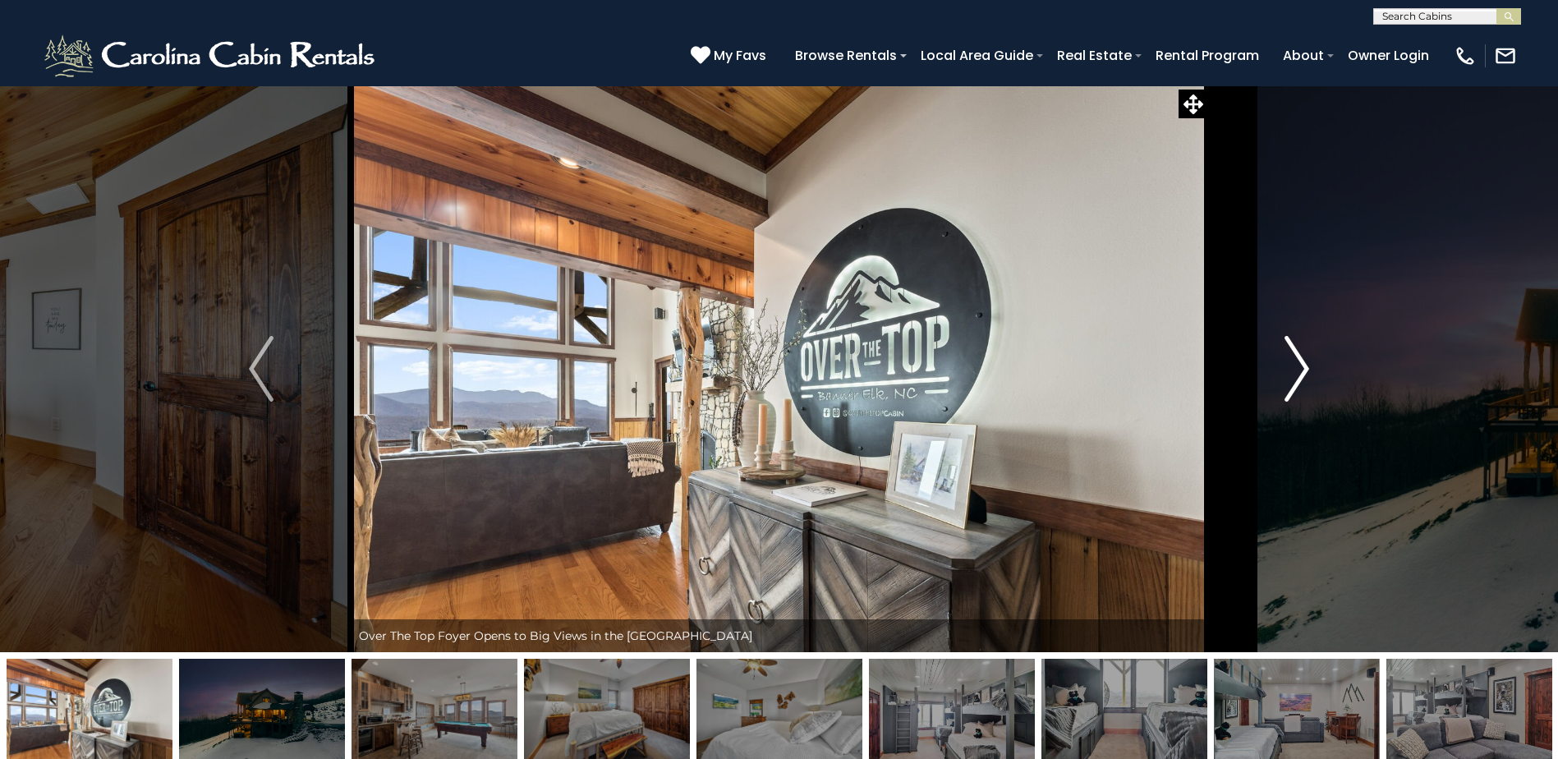
click at [1297, 362] on img "Next" at bounding box center [1296, 369] width 25 height 66
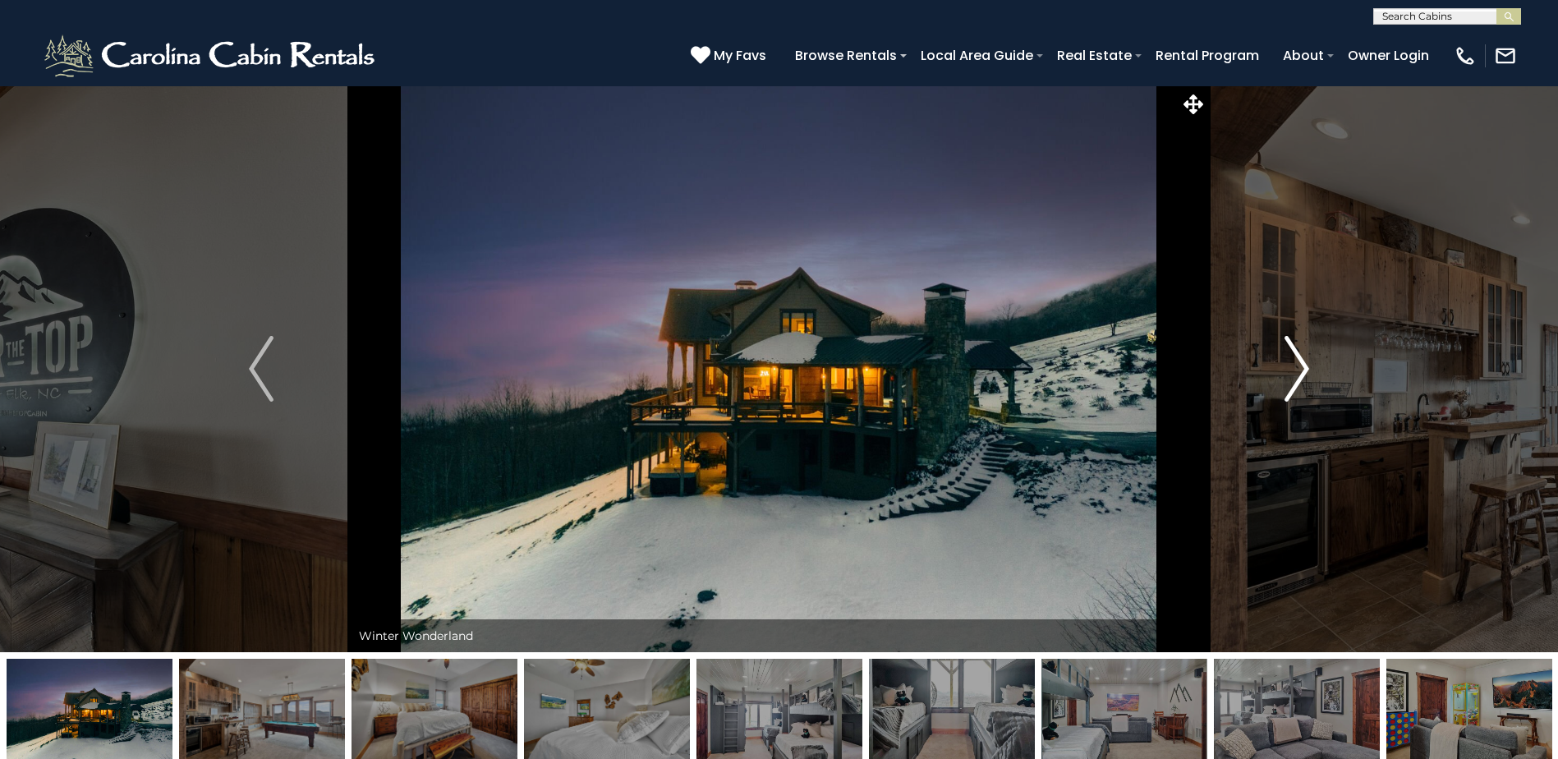
click at [1297, 362] on img "Next" at bounding box center [1296, 369] width 25 height 66
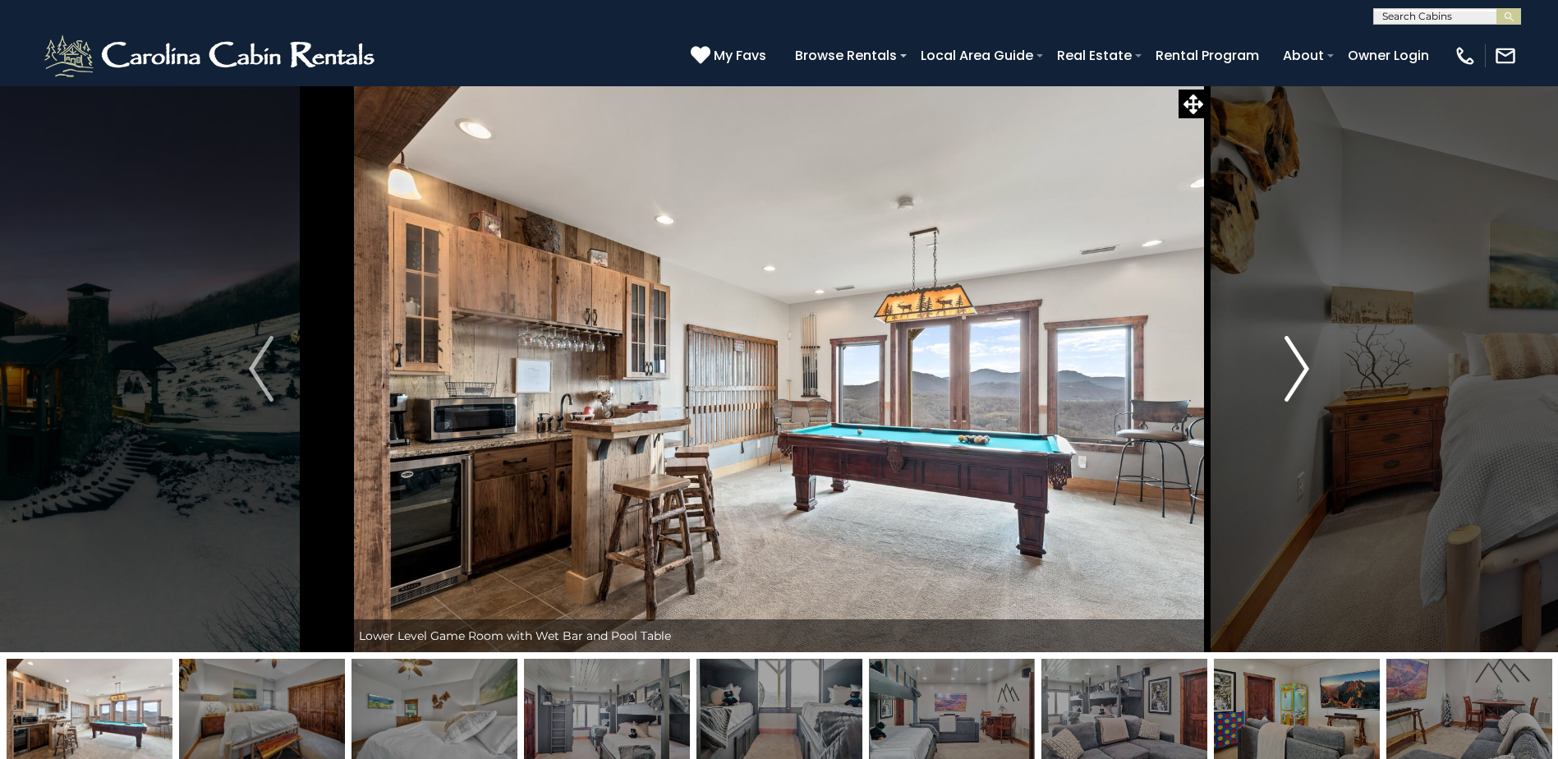
click at [1297, 362] on img "Next" at bounding box center [1296, 369] width 25 height 66
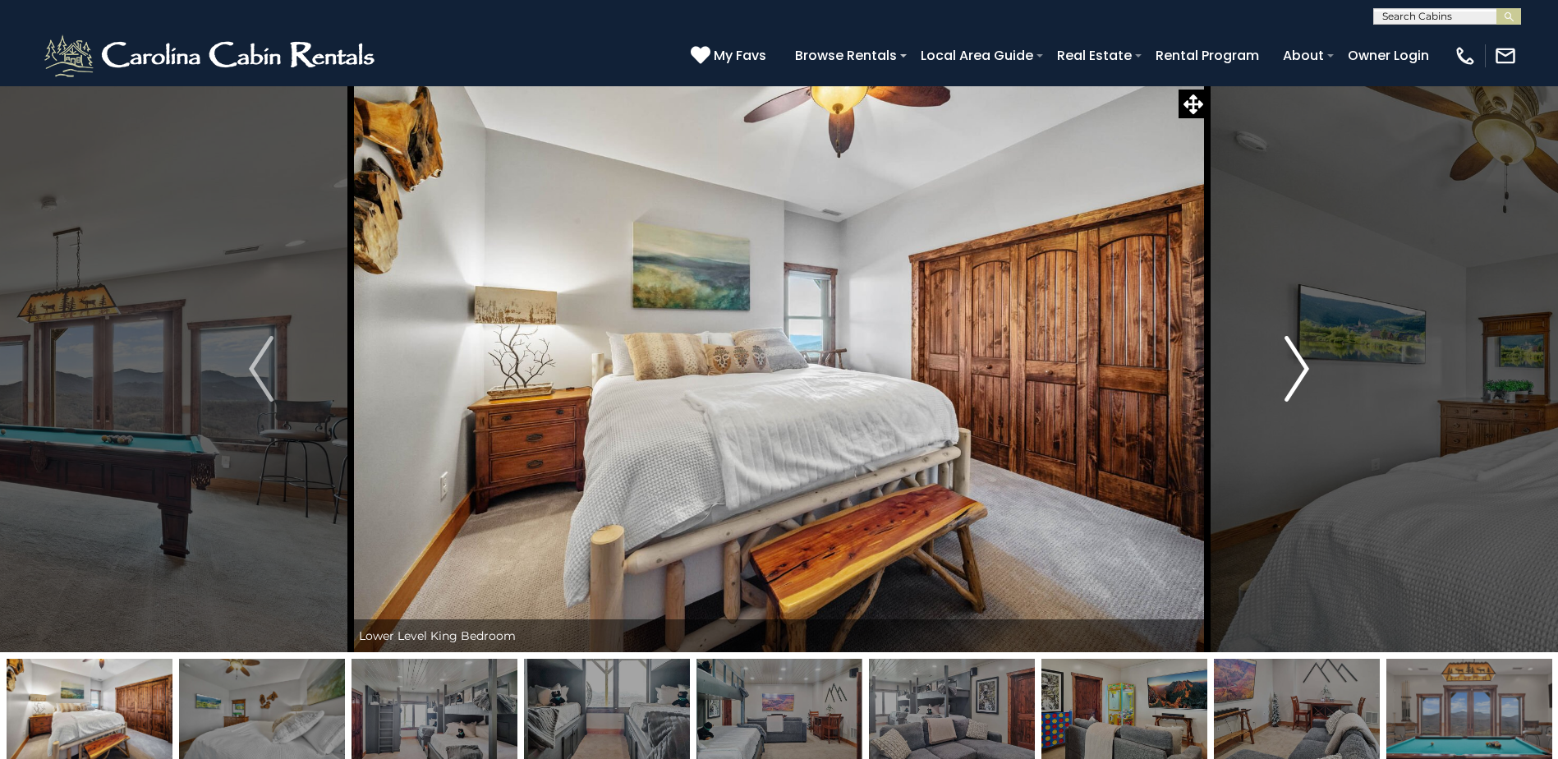
click at [1297, 362] on img "Next" at bounding box center [1296, 369] width 25 height 66
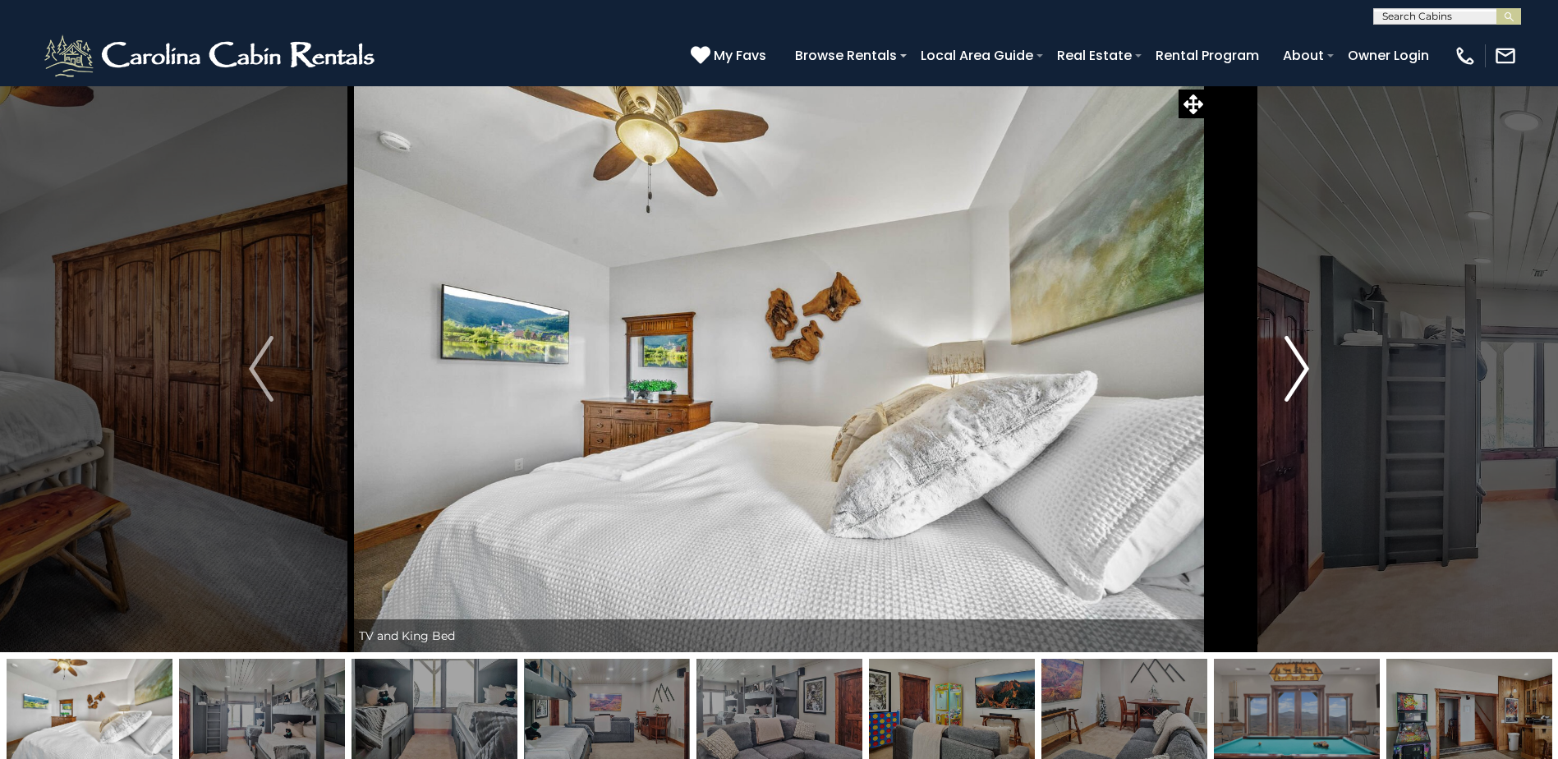
click at [1297, 362] on img "Next" at bounding box center [1296, 369] width 25 height 66
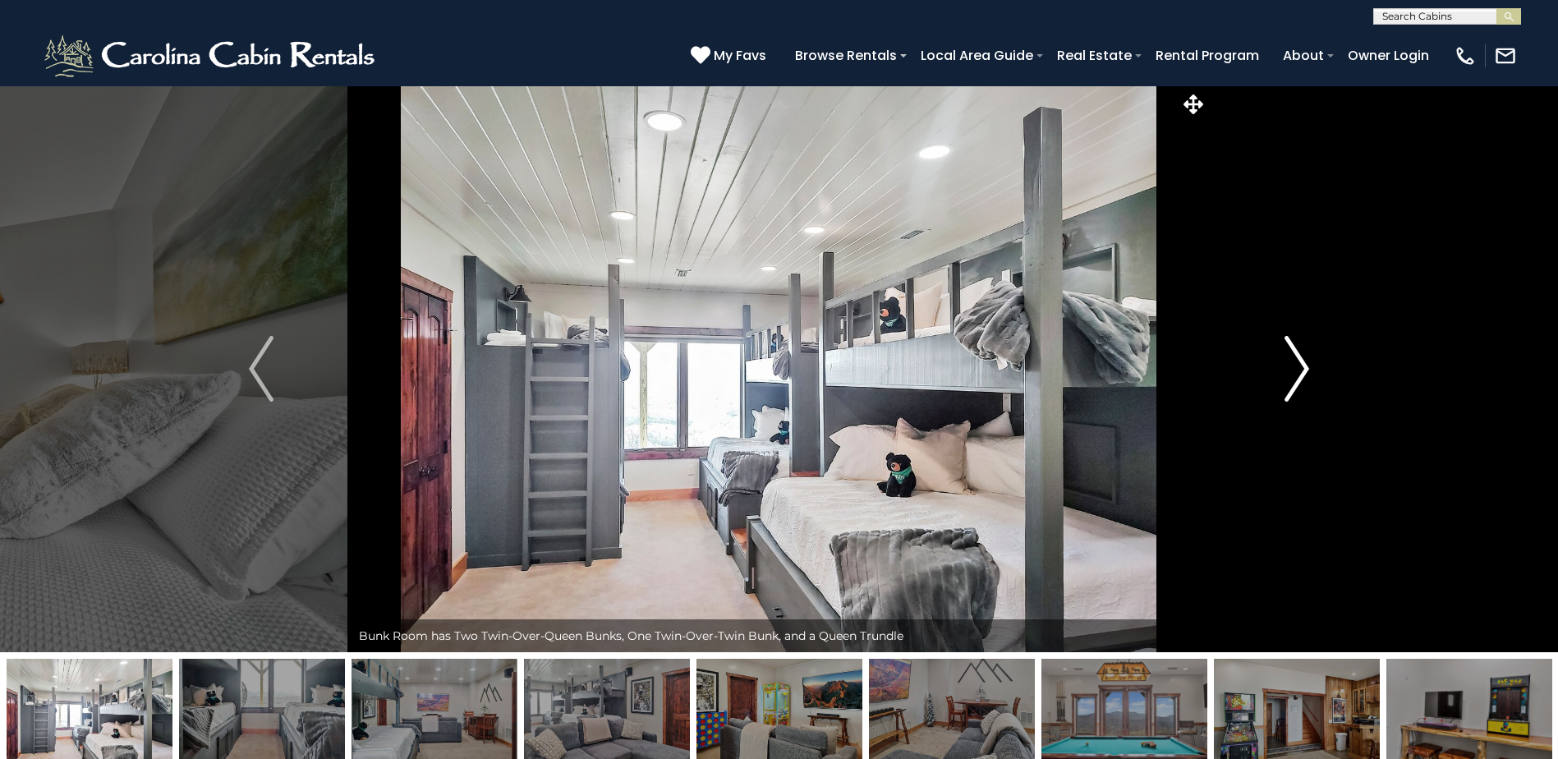
click at [1297, 362] on img "Next" at bounding box center [1296, 369] width 25 height 66
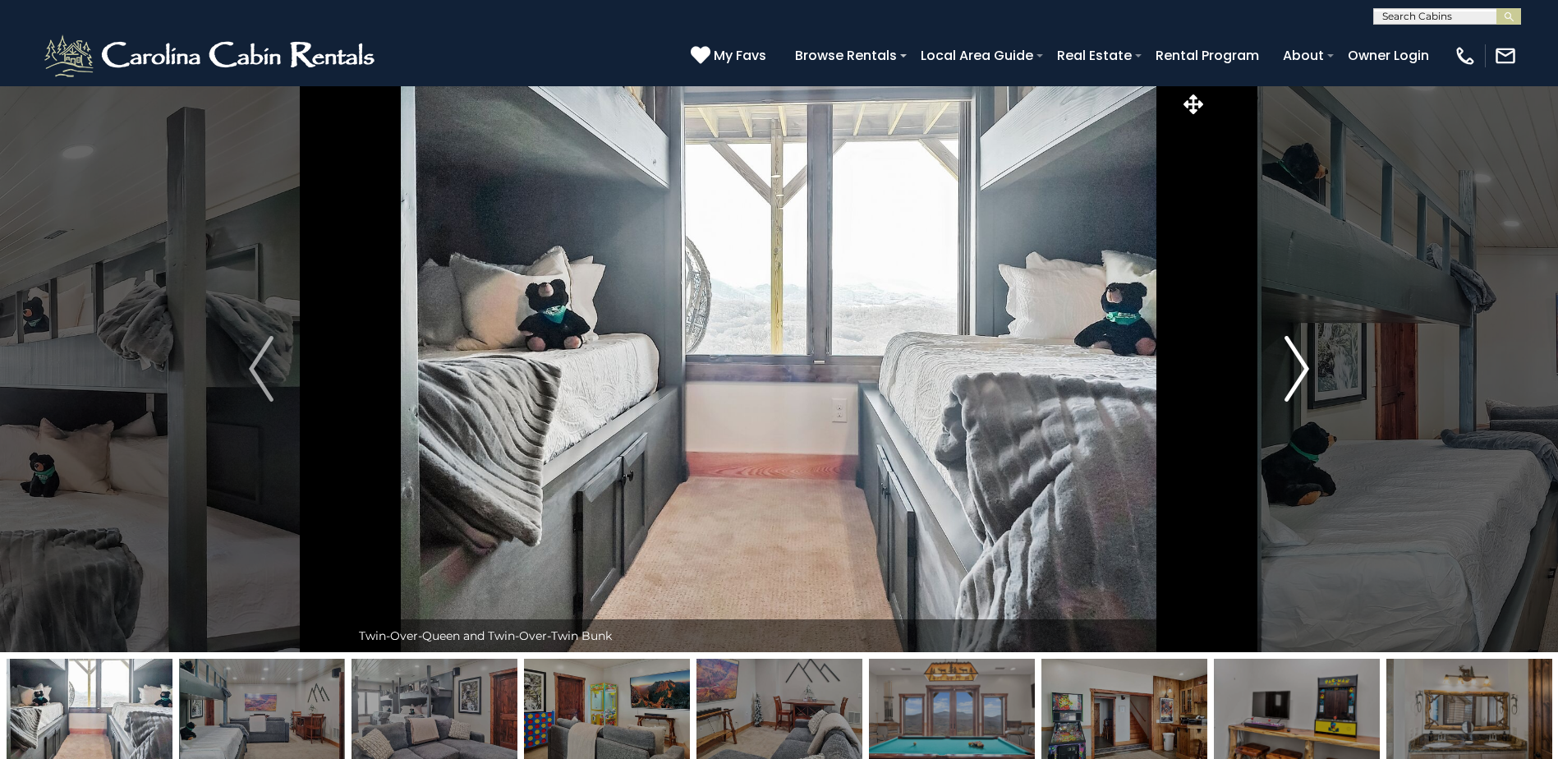
click at [1297, 362] on img "Next" at bounding box center [1296, 369] width 25 height 66
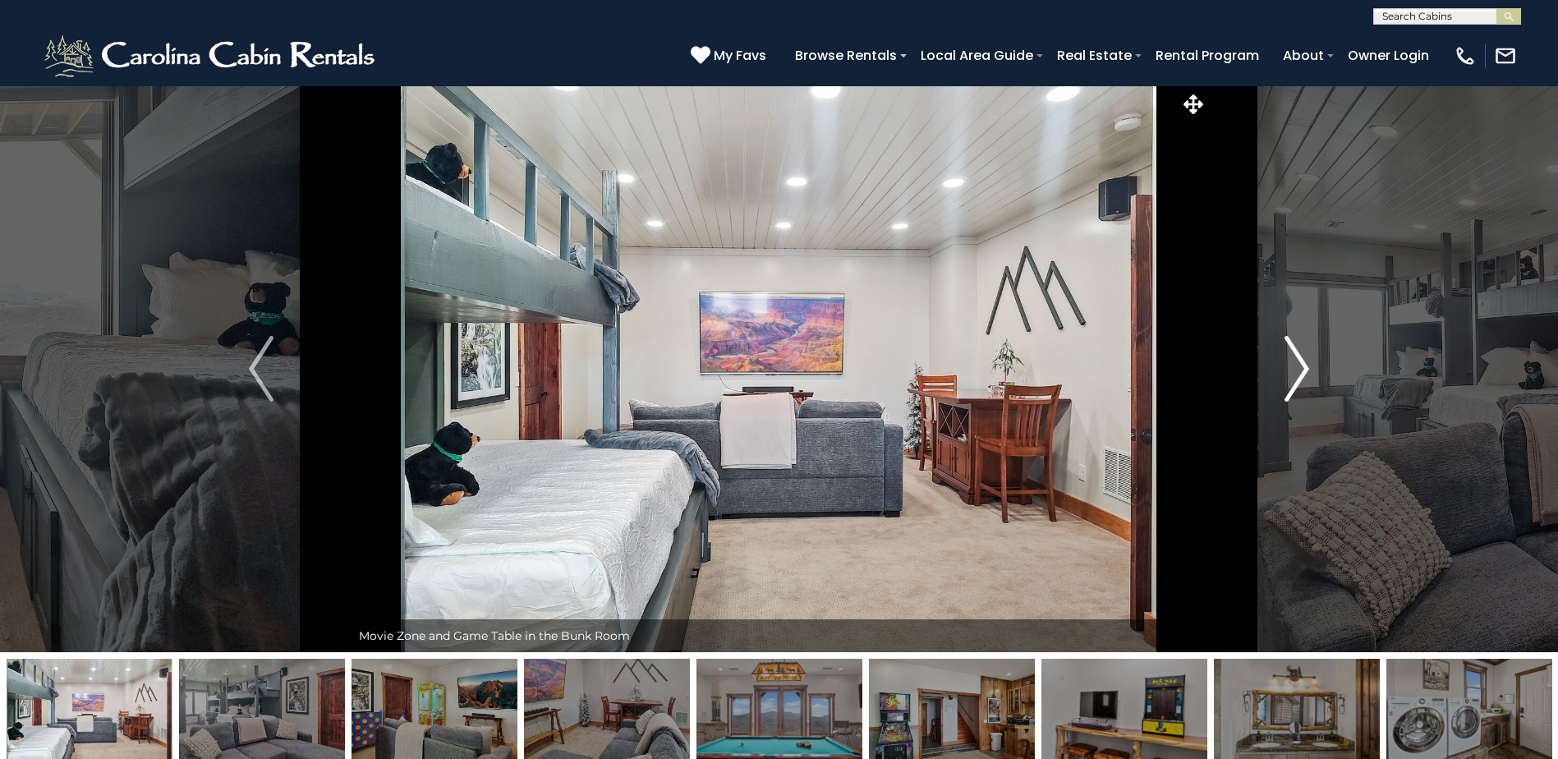
click at [1297, 362] on img "Next" at bounding box center [1296, 369] width 25 height 66
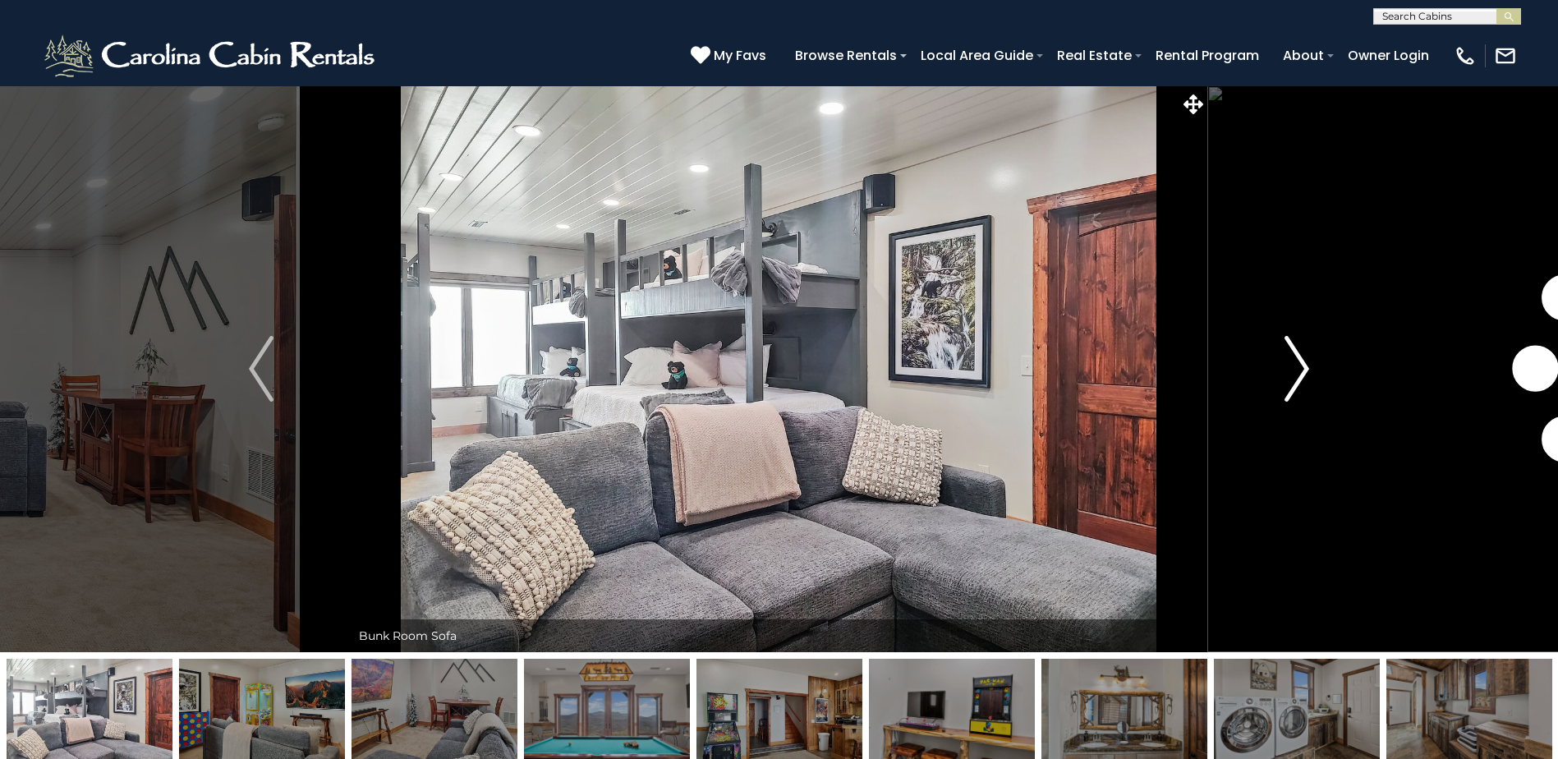
click at [1297, 362] on img "Next" at bounding box center [1296, 369] width 25 height 66
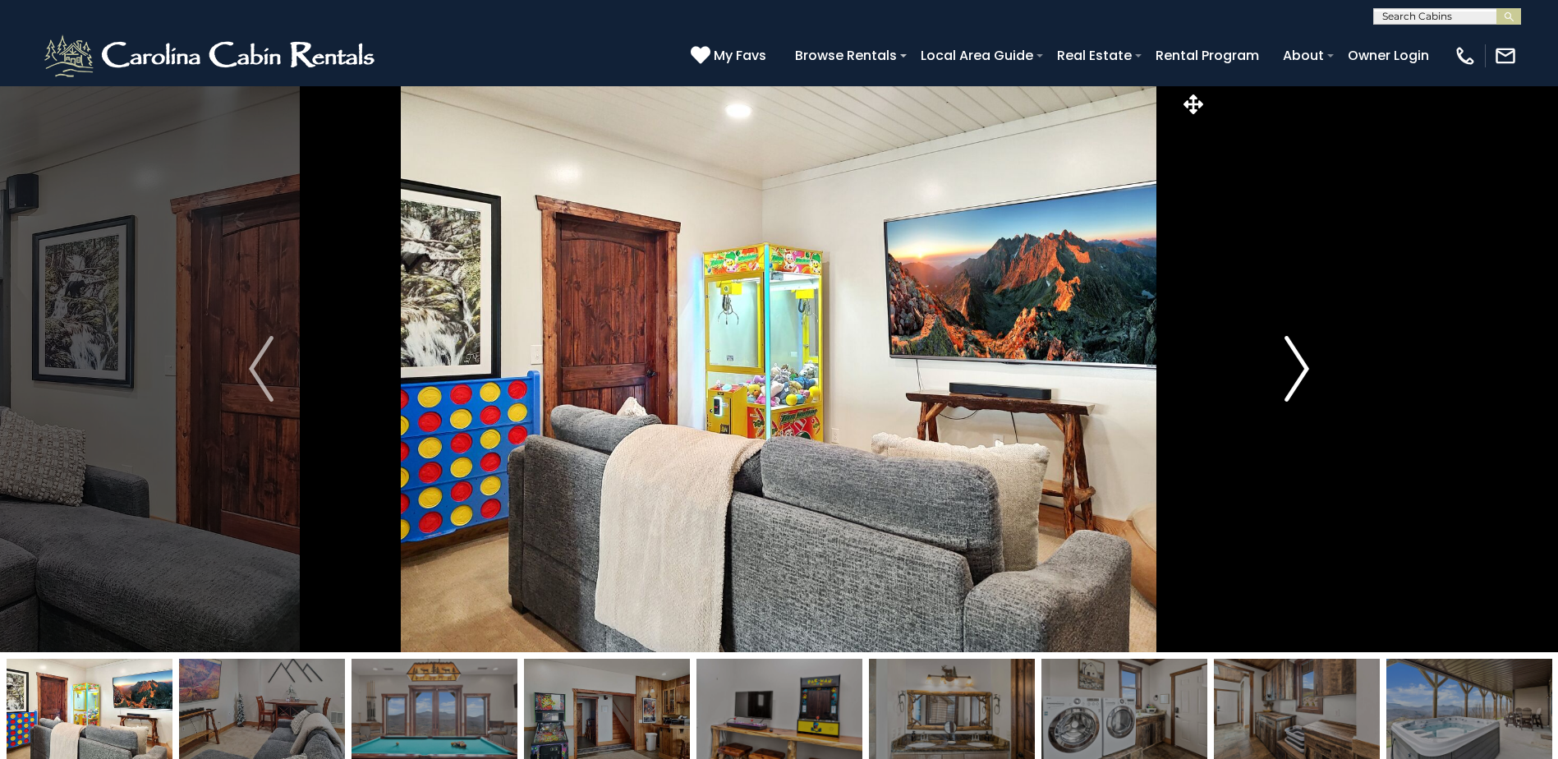
click at [1297, 362] on img "Next" at bounding box center [1296, 369] width 25 height 66
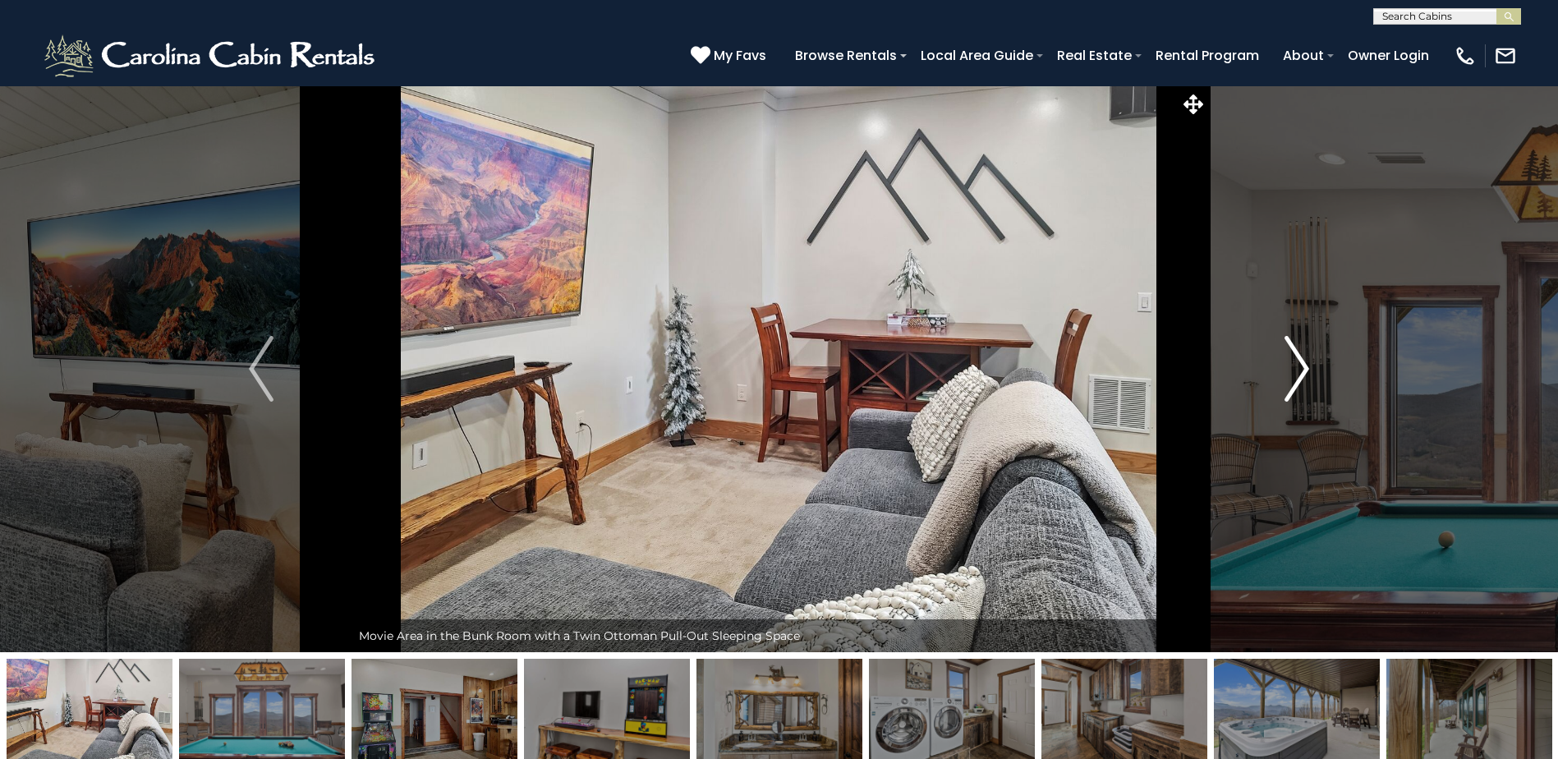
click at [1297, 362] on img "Next" at bounding box center [1296, 369] width 25 height 66
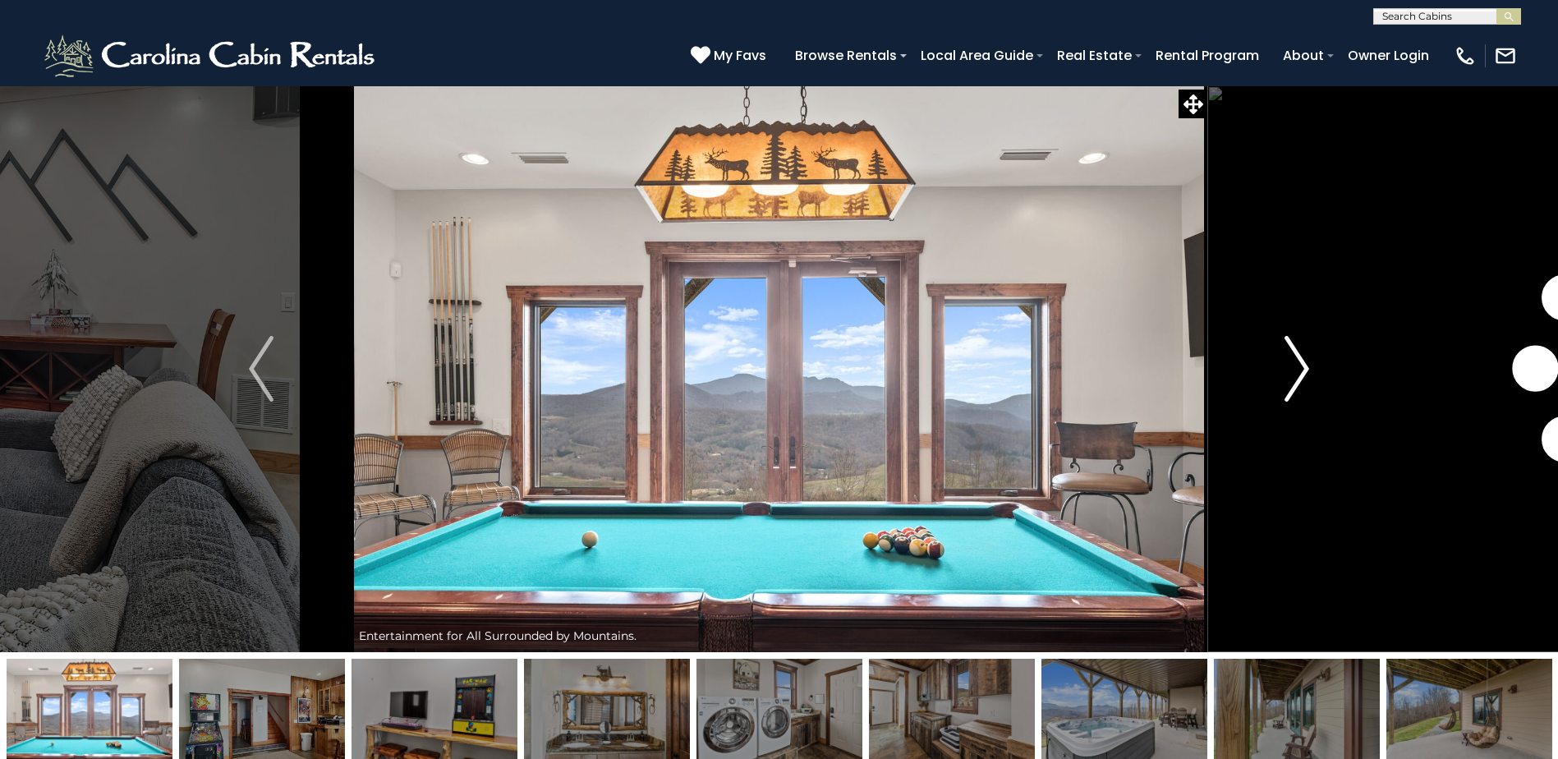
click at [1297, 362] on img "Next" at bounding box center [1296, 369] width 25 height 66
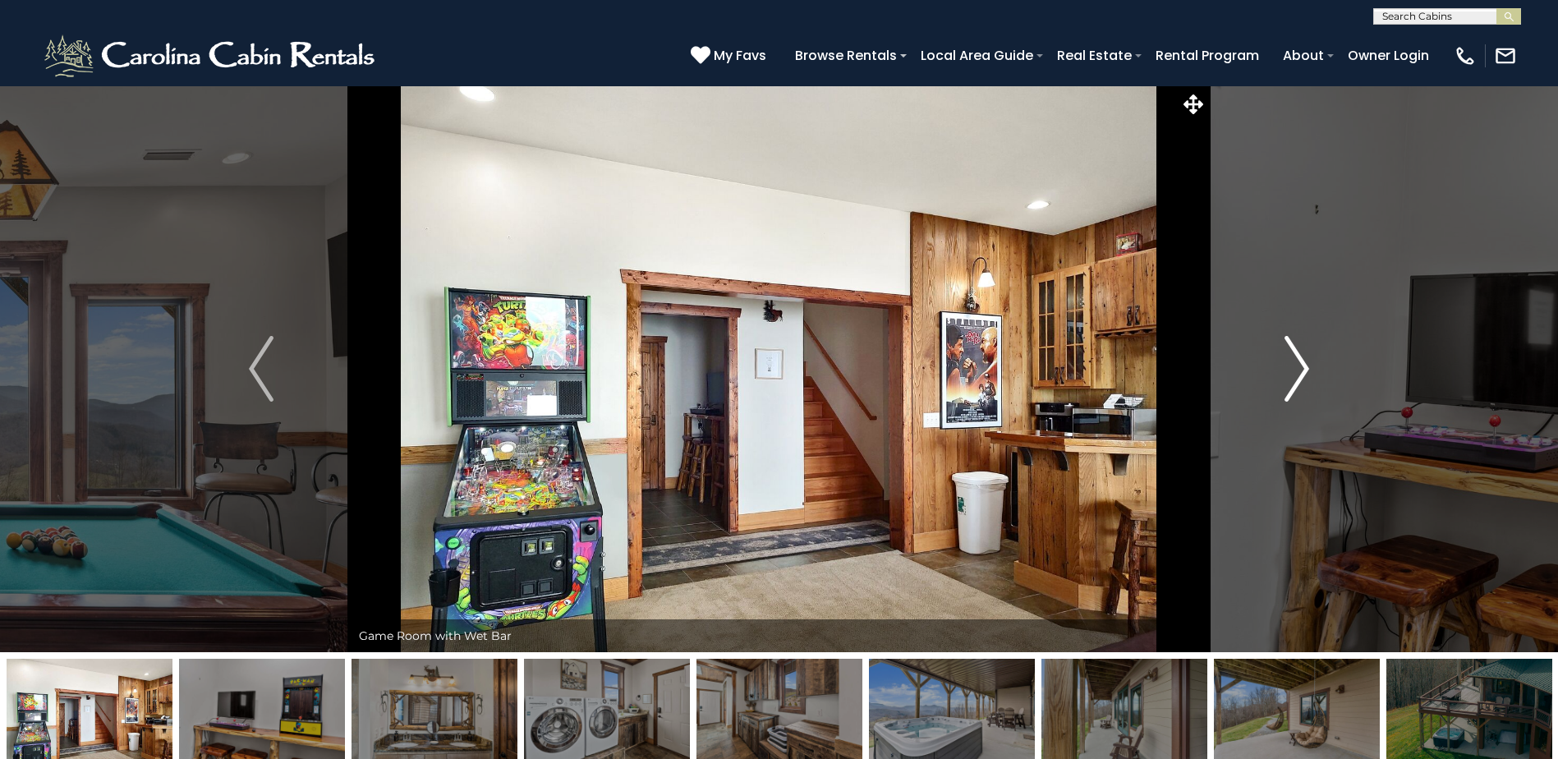
click at [1297, 362] on img "Next" at bounding box center [1296, 369] width 25 height 66
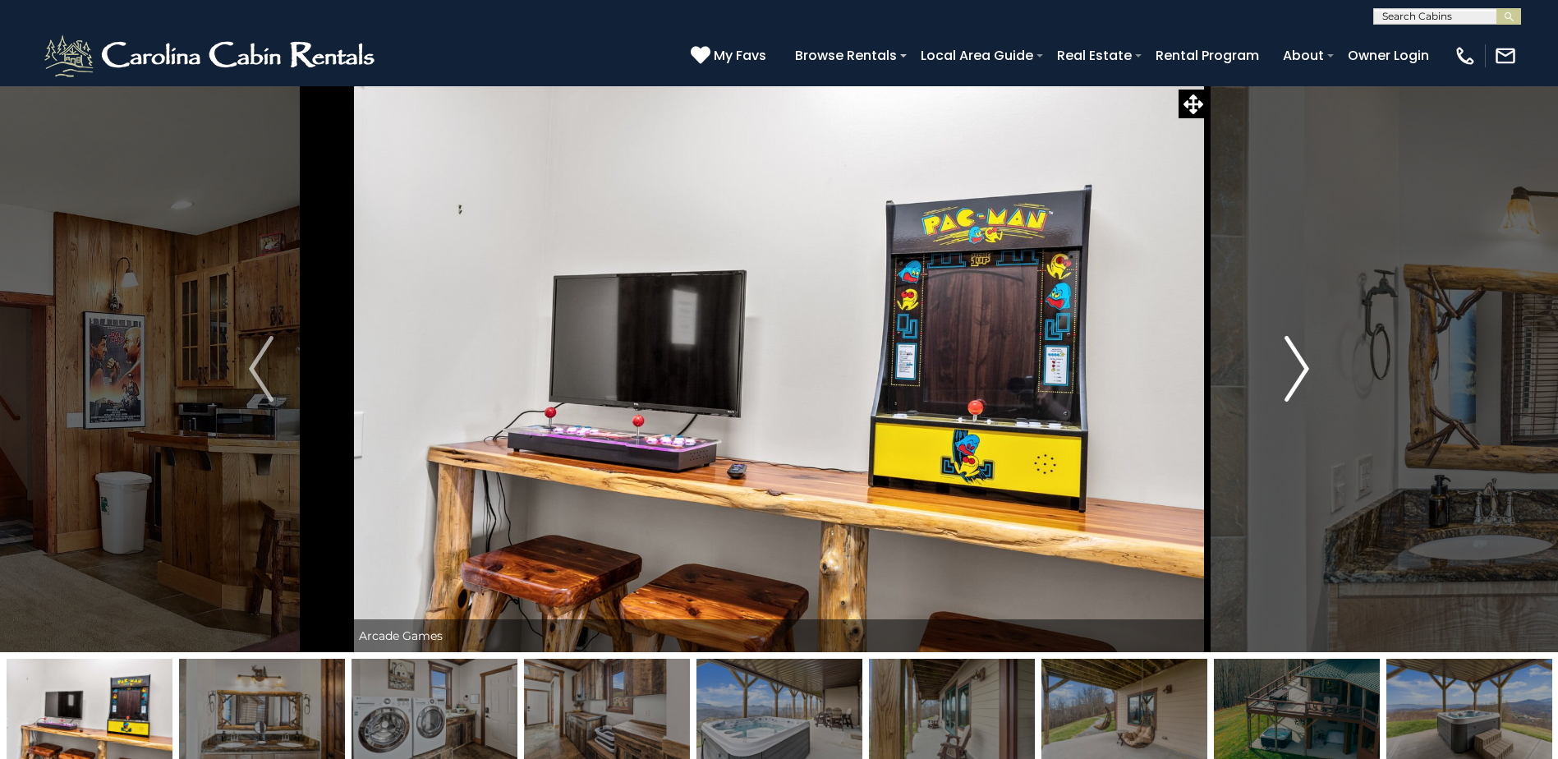
click at [1297, 362] on img "Next" at bounding box center [1296, 369] width 25 height 66
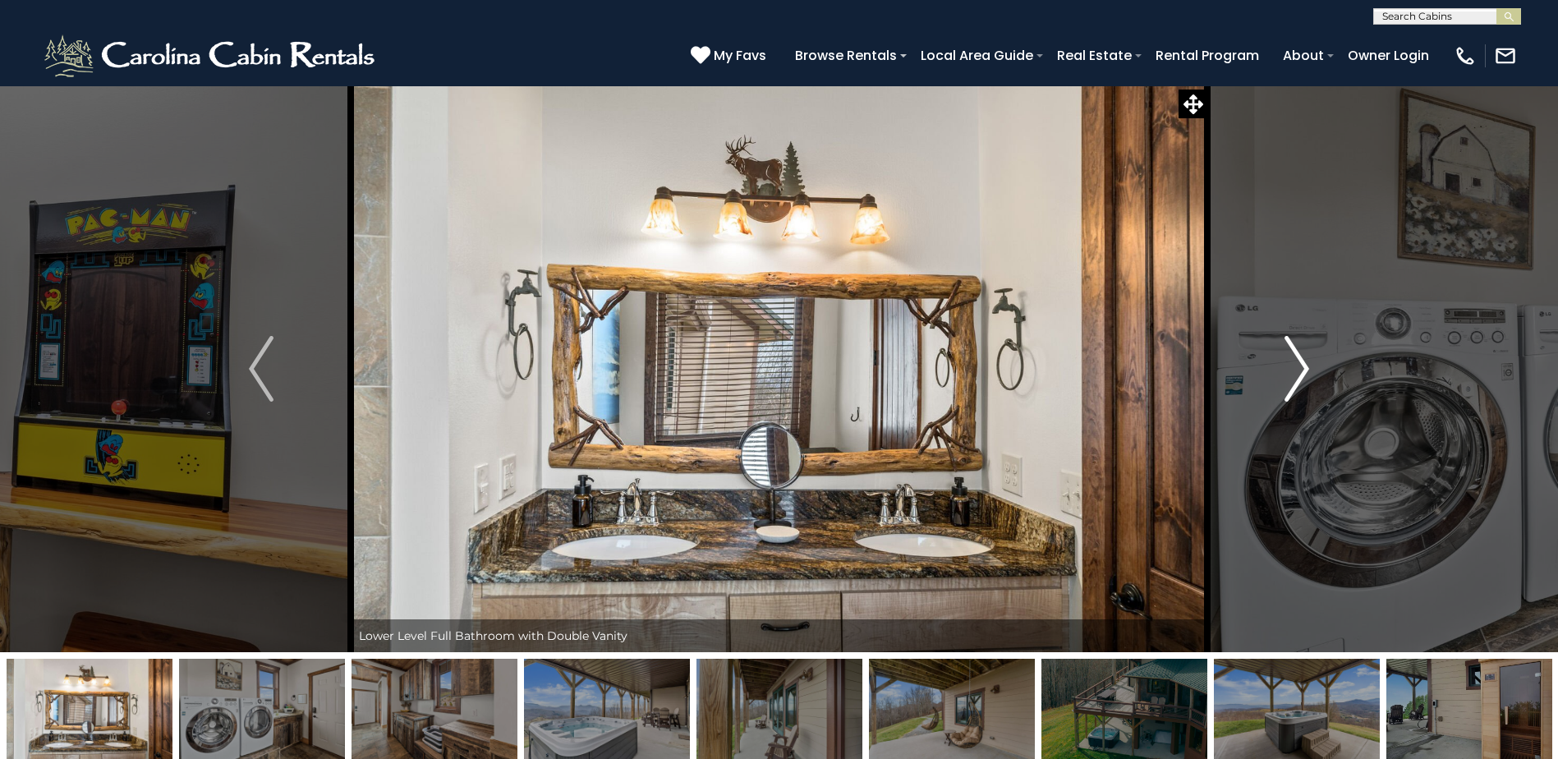
click at [1297, 362] on img "Next" at bounding box center [1296, 369] width 25 height 66
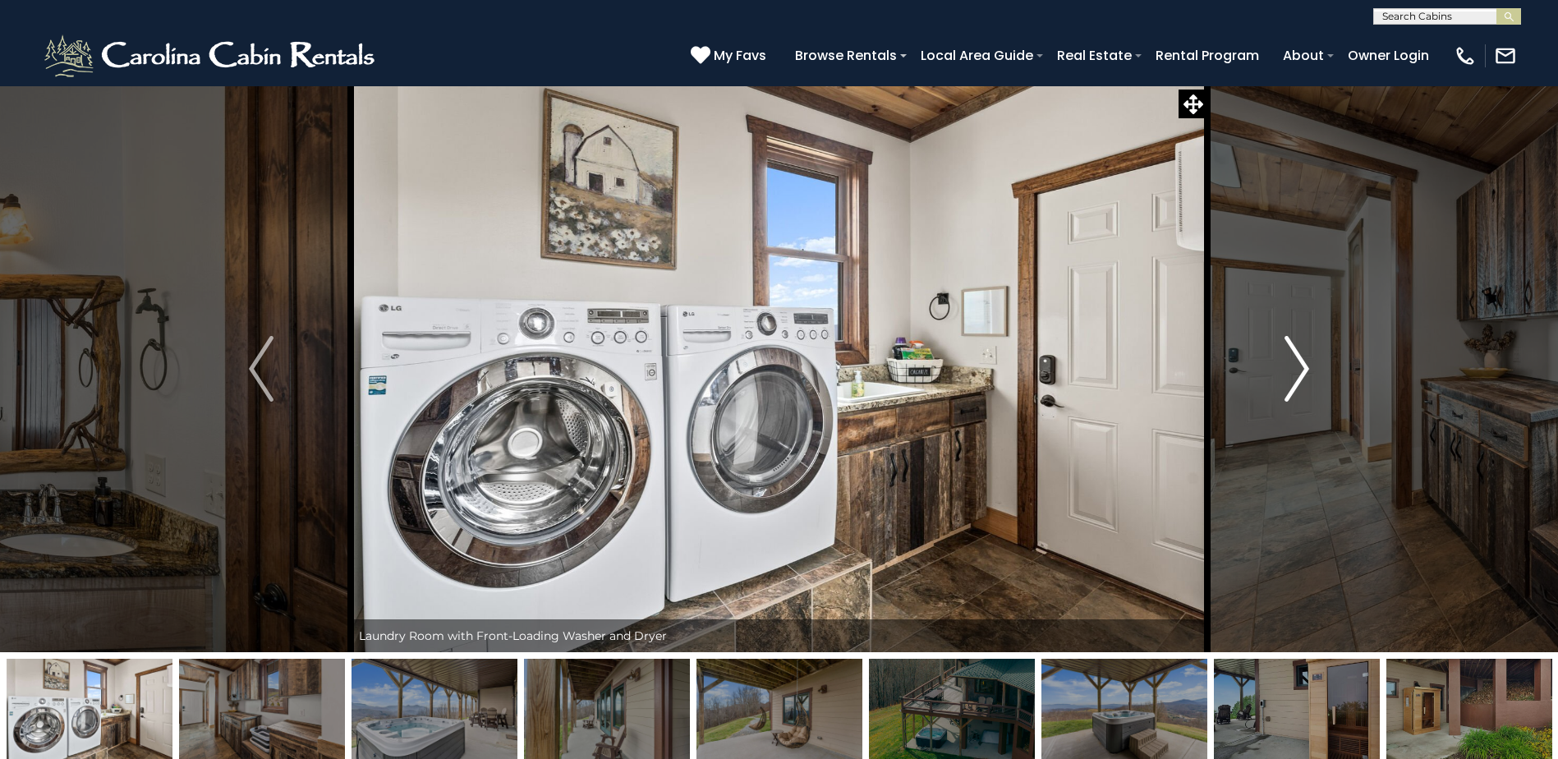
click at [1297, 362] on img "Next" at bounding box center [1296, 369] width 25 height 66
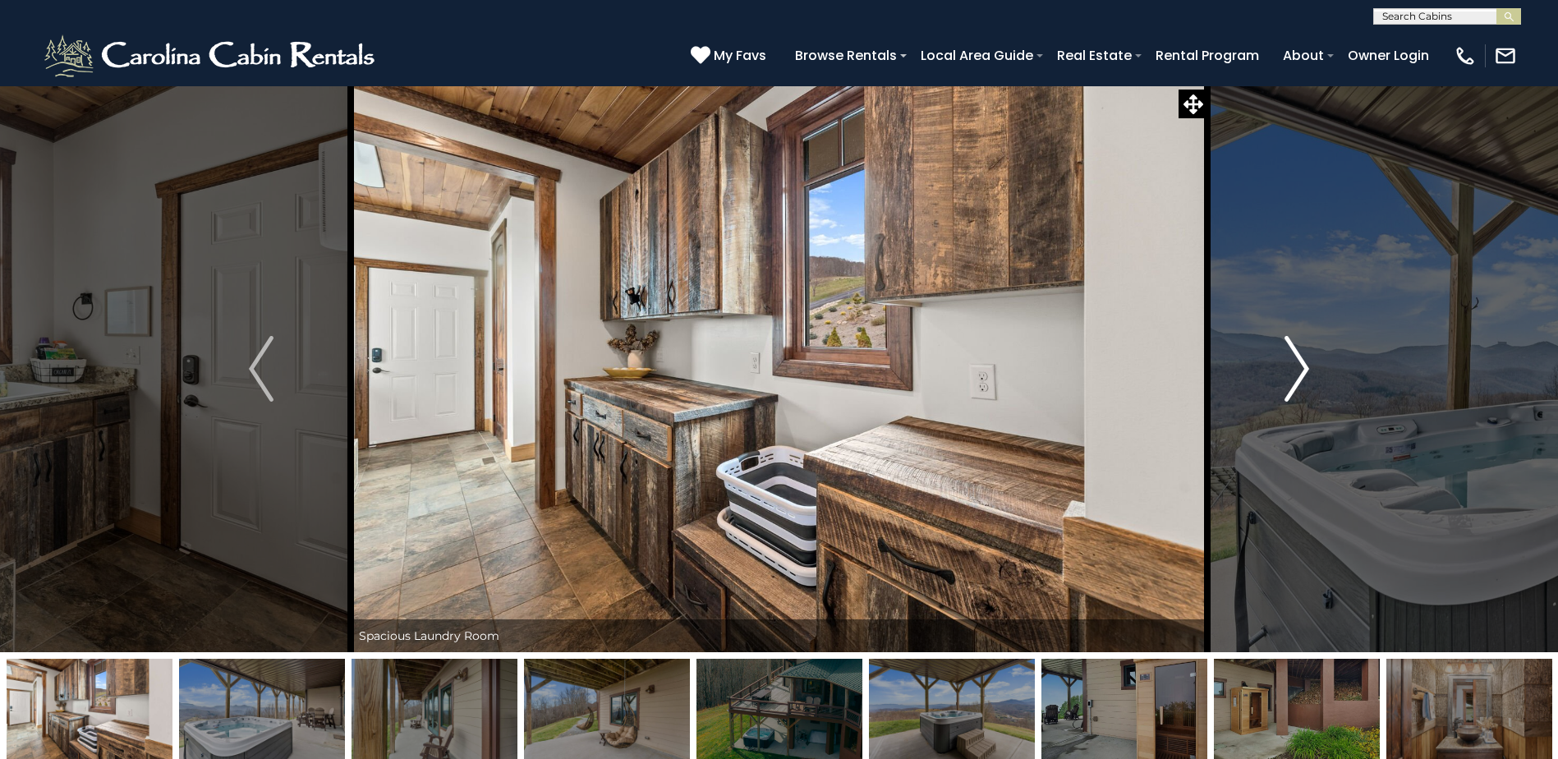
click at [1297, 362] on img "Next" at bounding box center [1296, 369] width 25 height 66
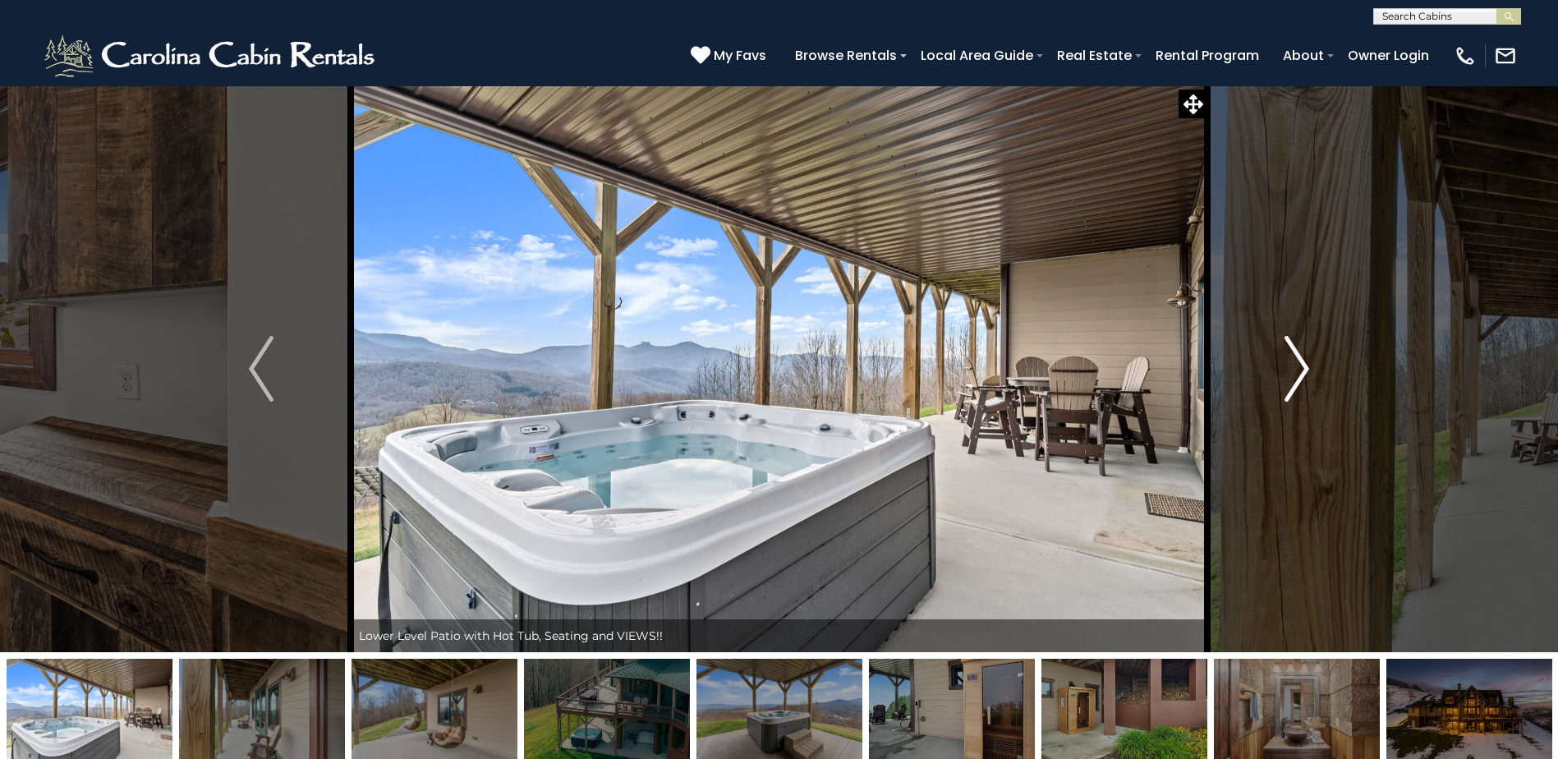
click at [1297, 362] on img "Next" at bounding box center [1296, 369] width 25 height 66
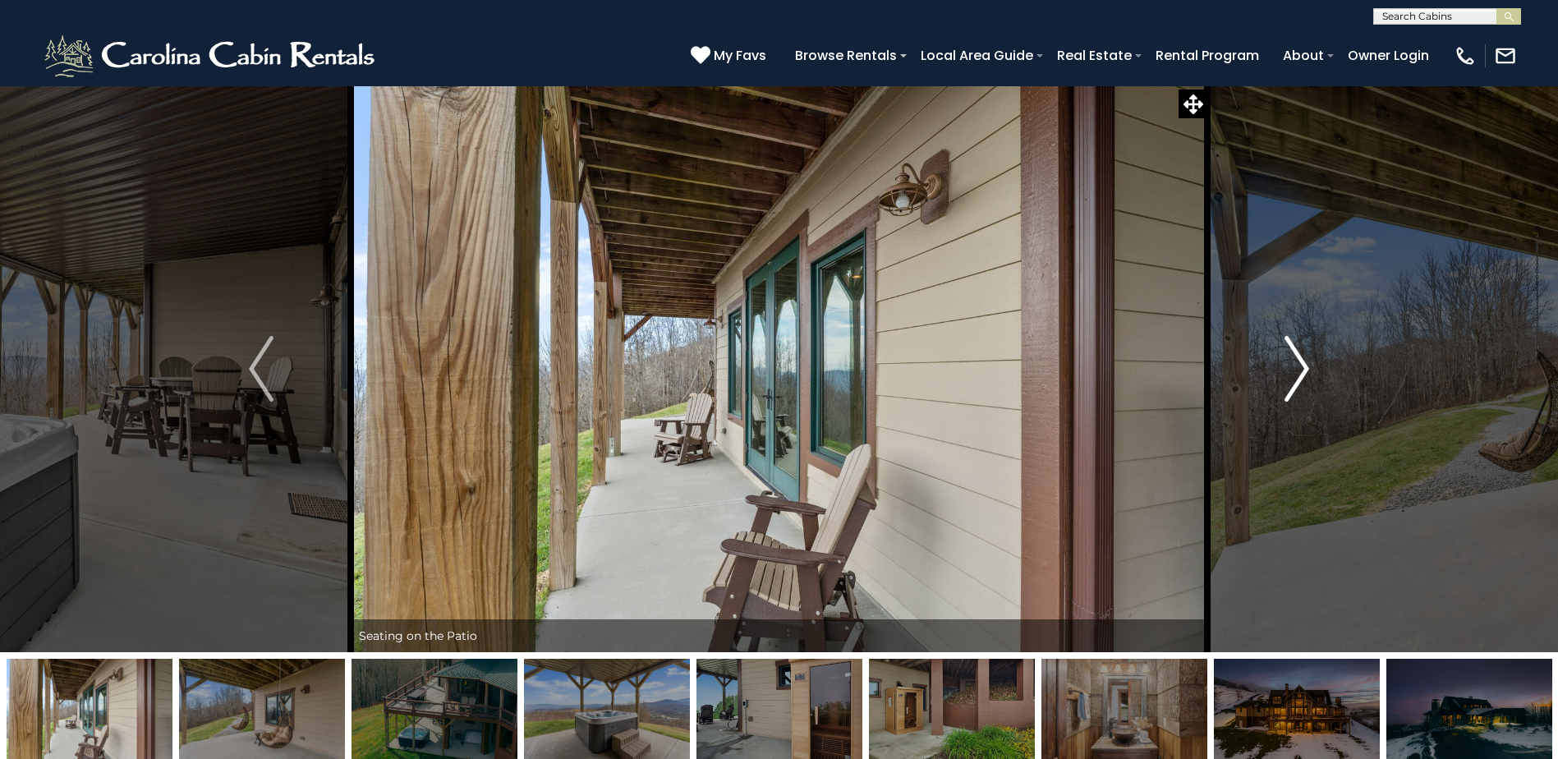
click at [1297, 362] on img "Next" at bounding box center [1296, 369] width 25 height 66
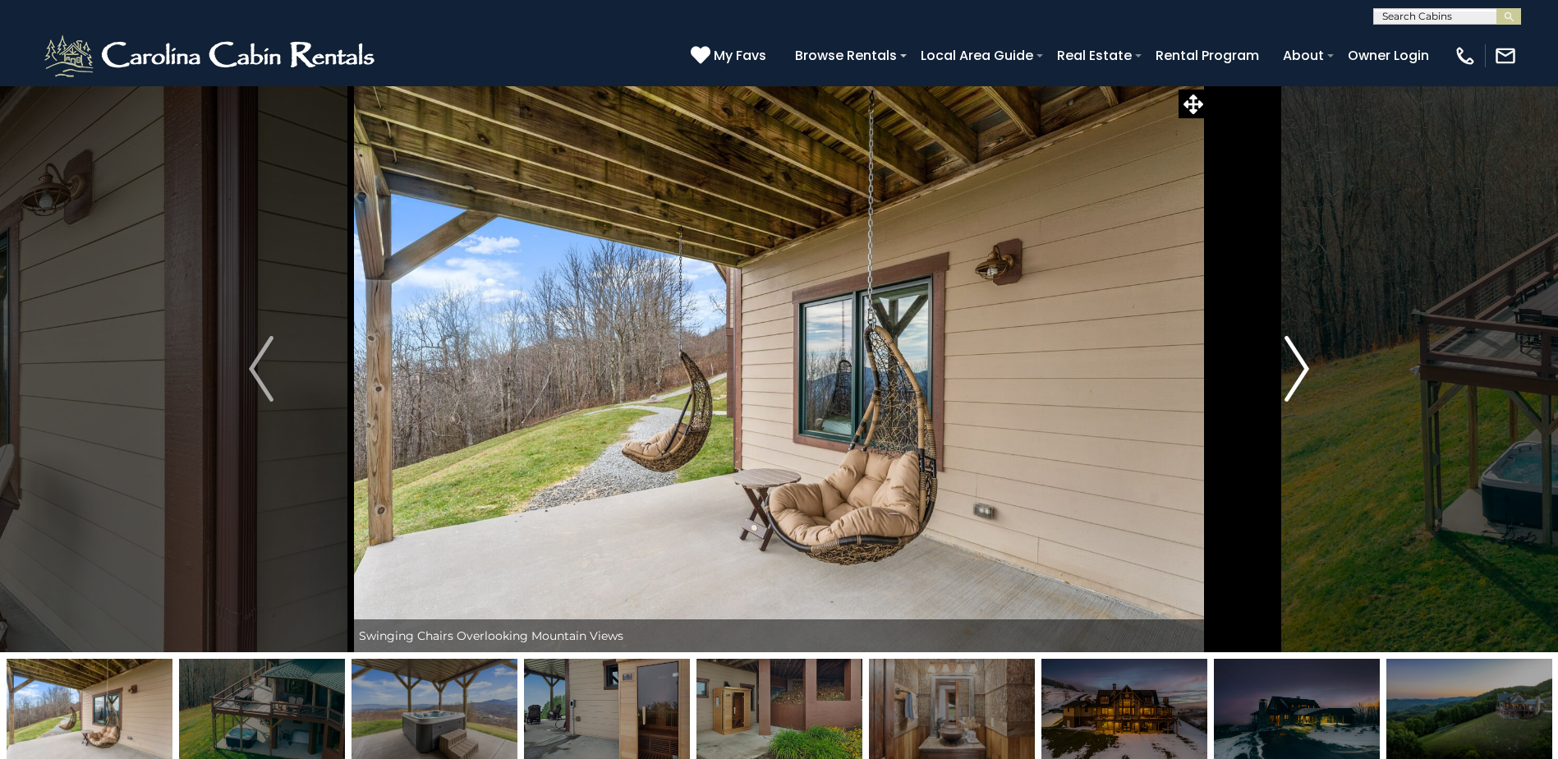
click at [1297, 362] on img "Next" at bounding box center [1296, 369] width 25 height 66
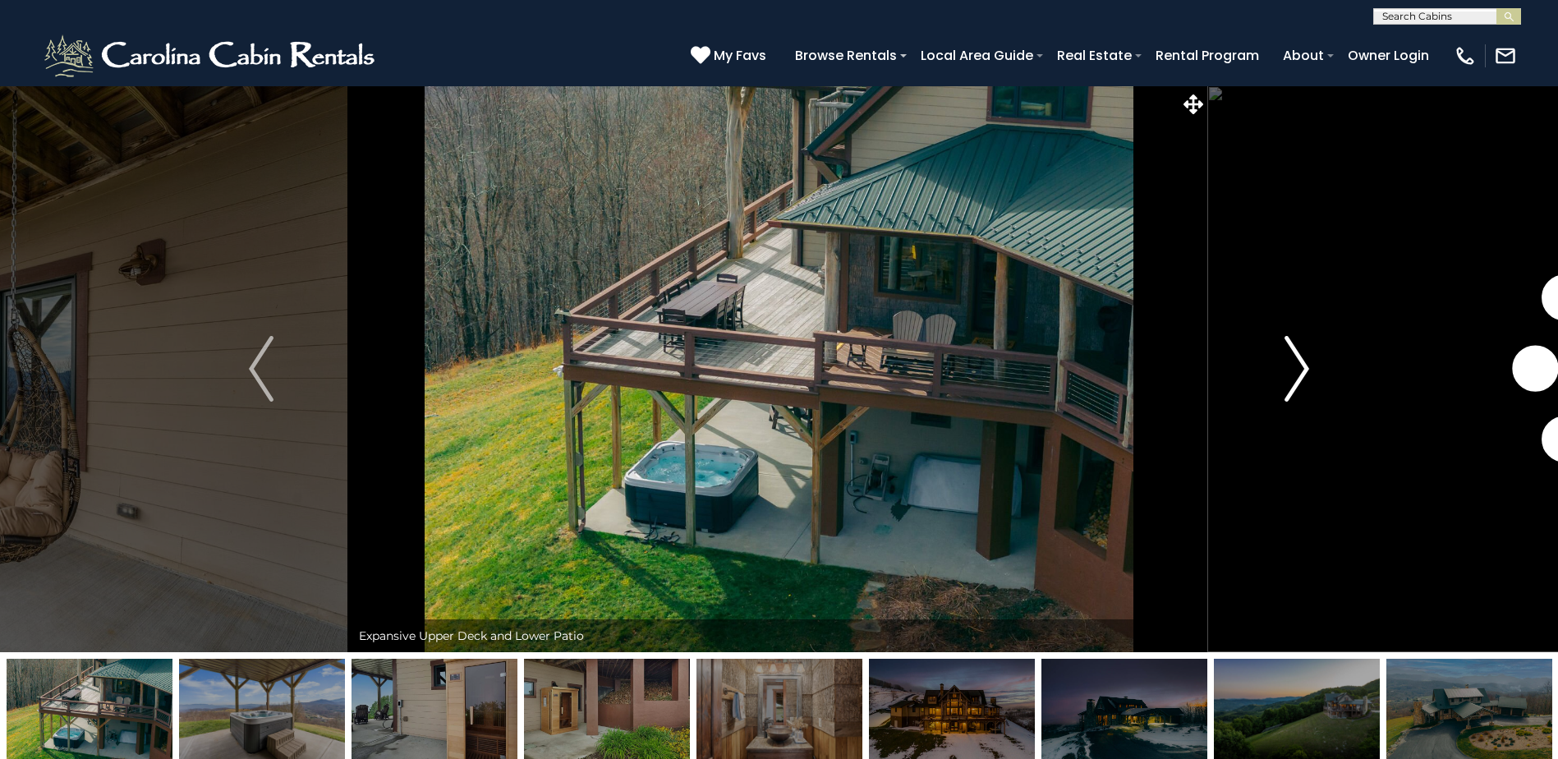
click at [1297, 362] on img "Next" at bounding box center [1296, 369] width 25 height 66
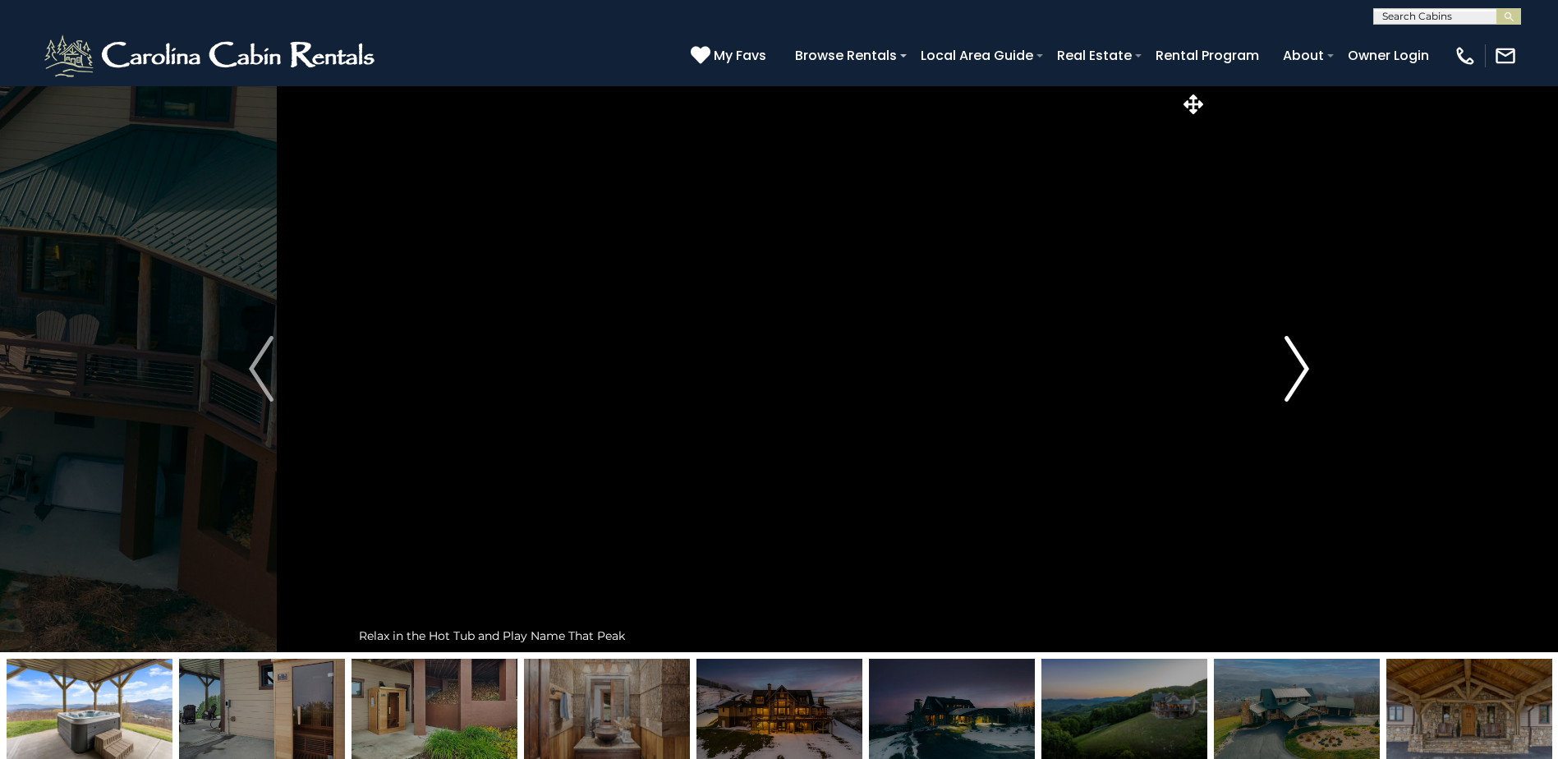
click at [1297, 362] on img "Next" at bounding box center [1296, 369] width 25 height 66
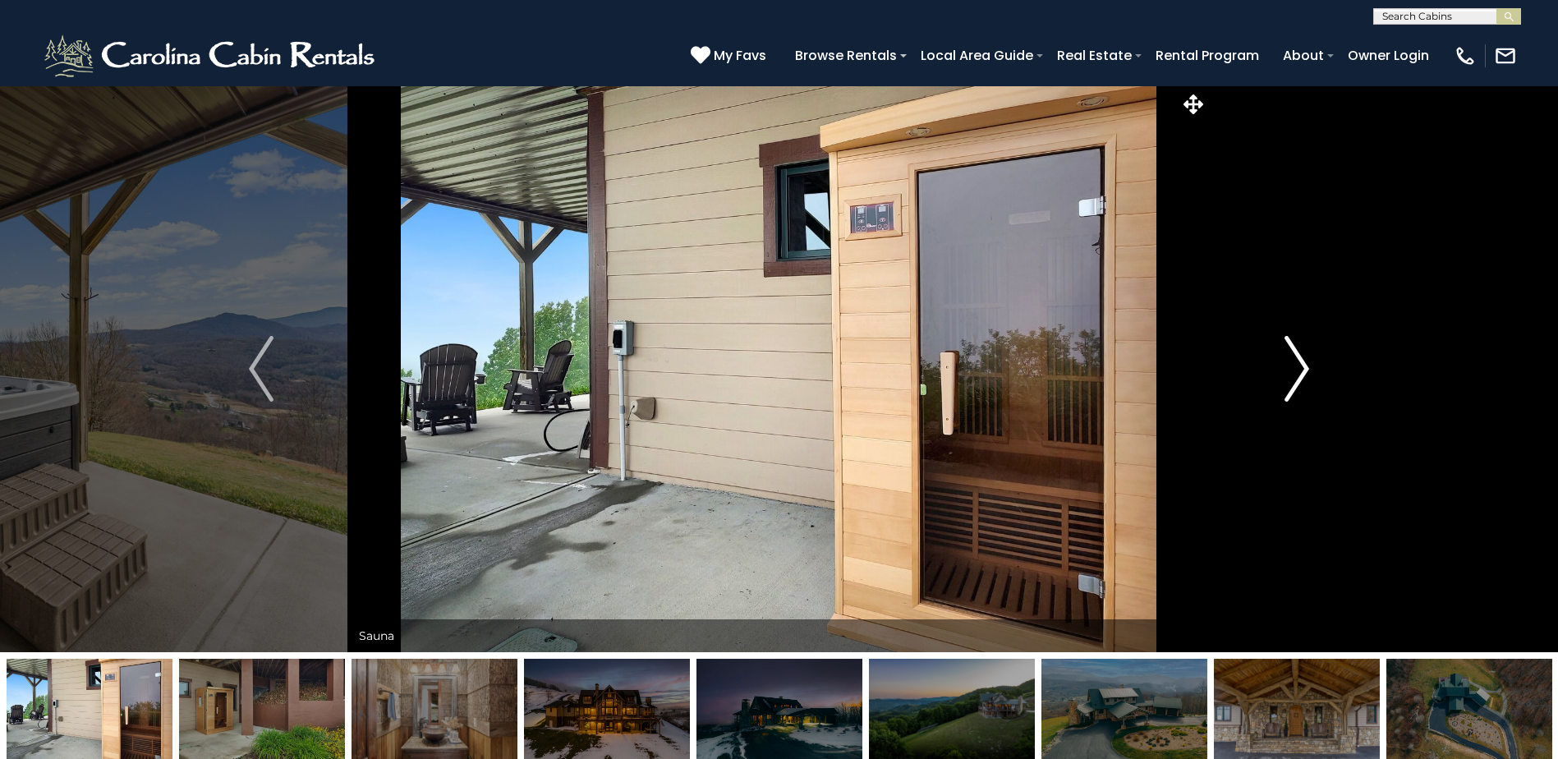
click at [1297, 362] on img "Next" at bounding box center [1296, 369] width 25 height 66
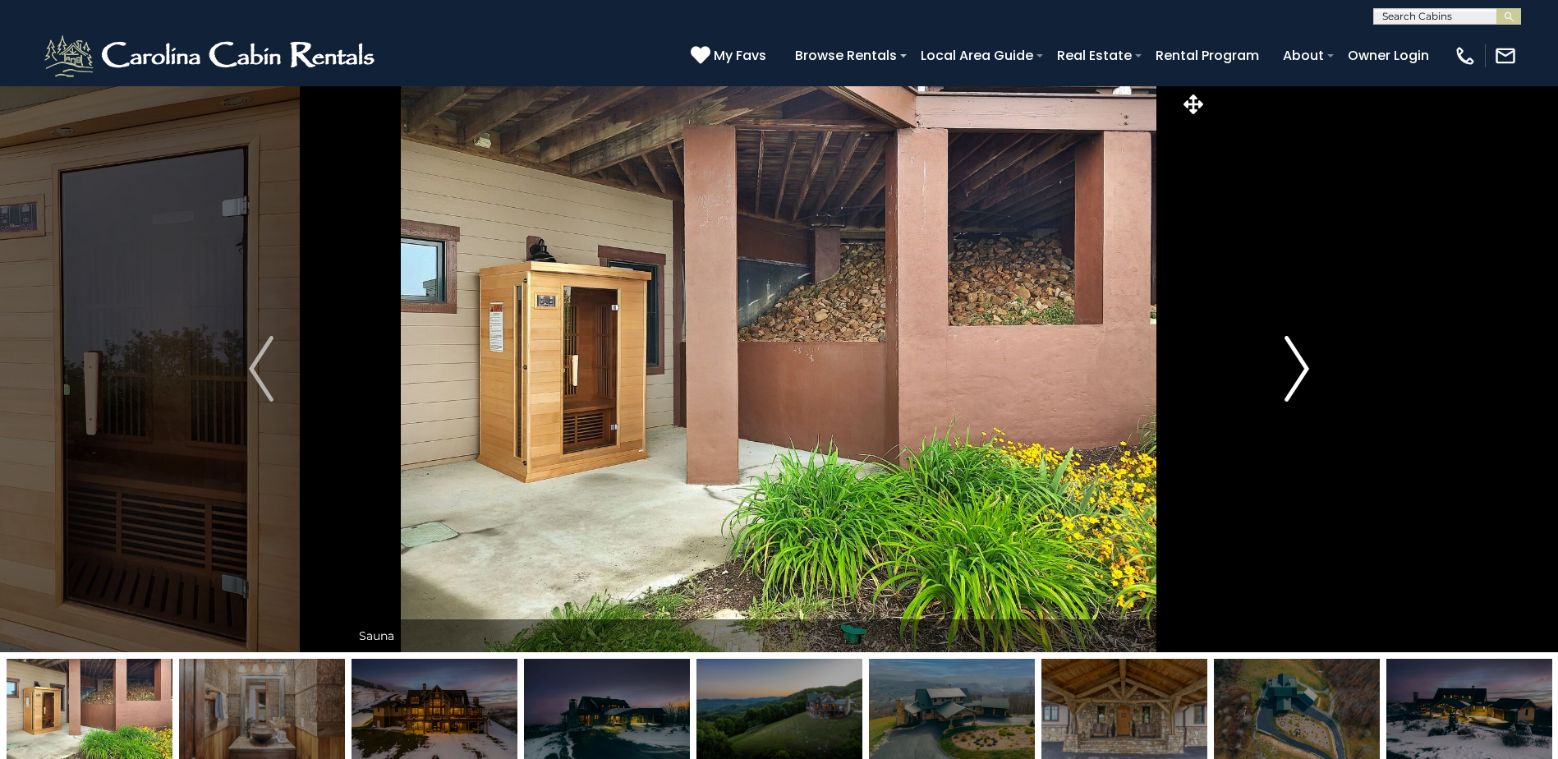
click at [1297, 362] on img "Next" at bounding box center [1296, 369] width 25 height 66
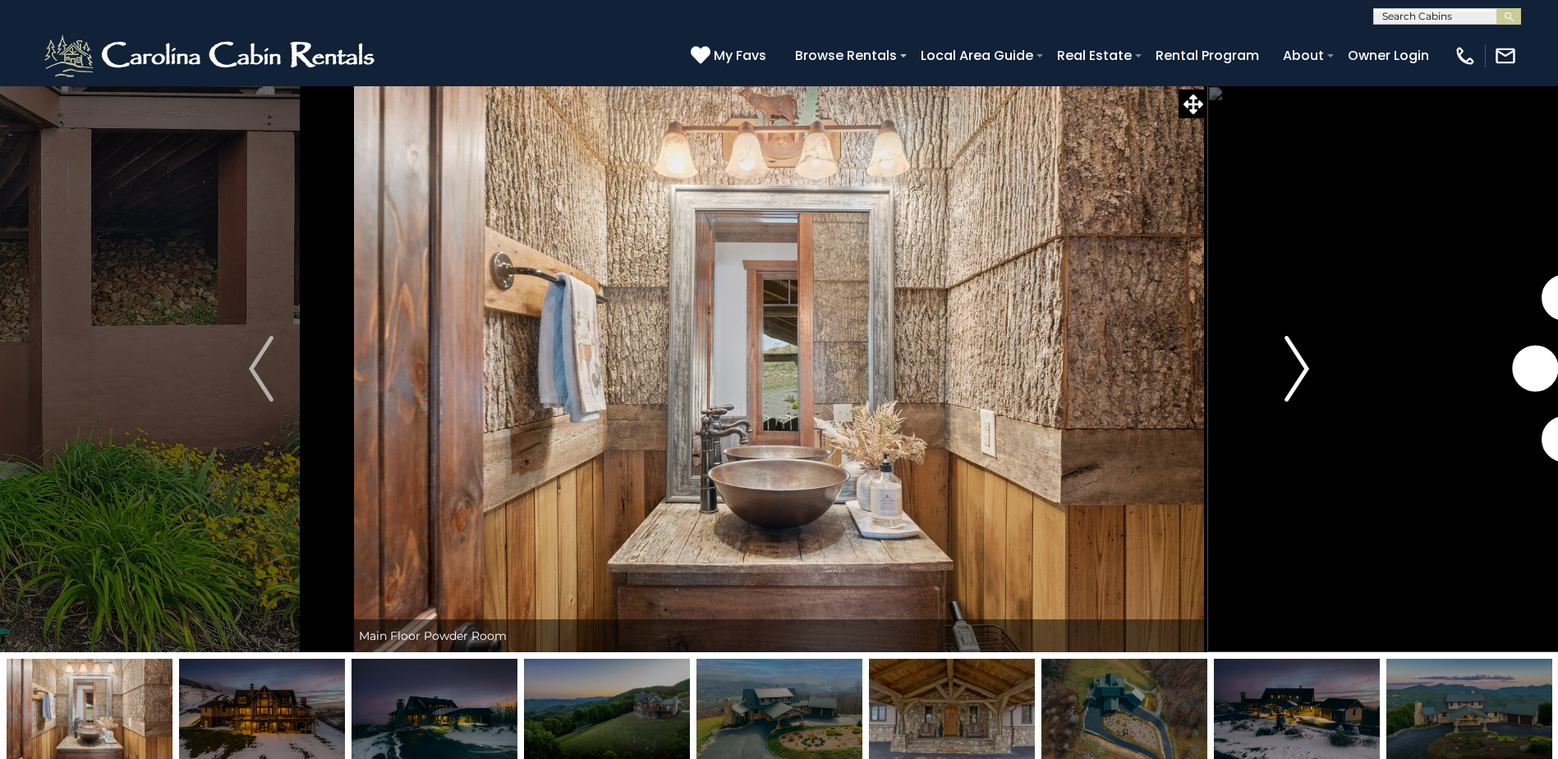
click at [1297, 362] on img "Next" at bounding box center [1296, 369] width 25 height 66
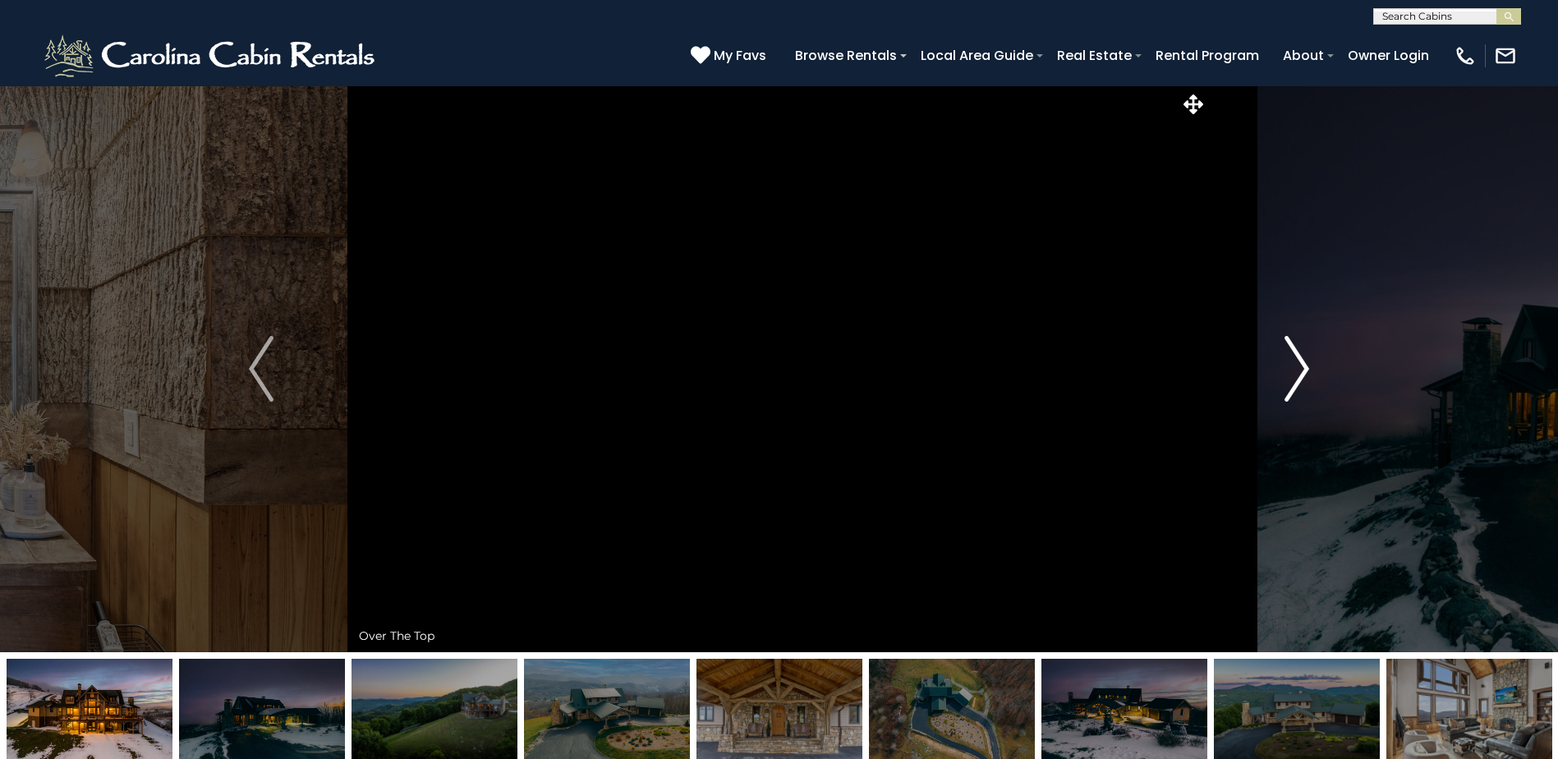
click at [1297, 362] on img "Next" at bounding box center [1296, 369] width 25 height 66
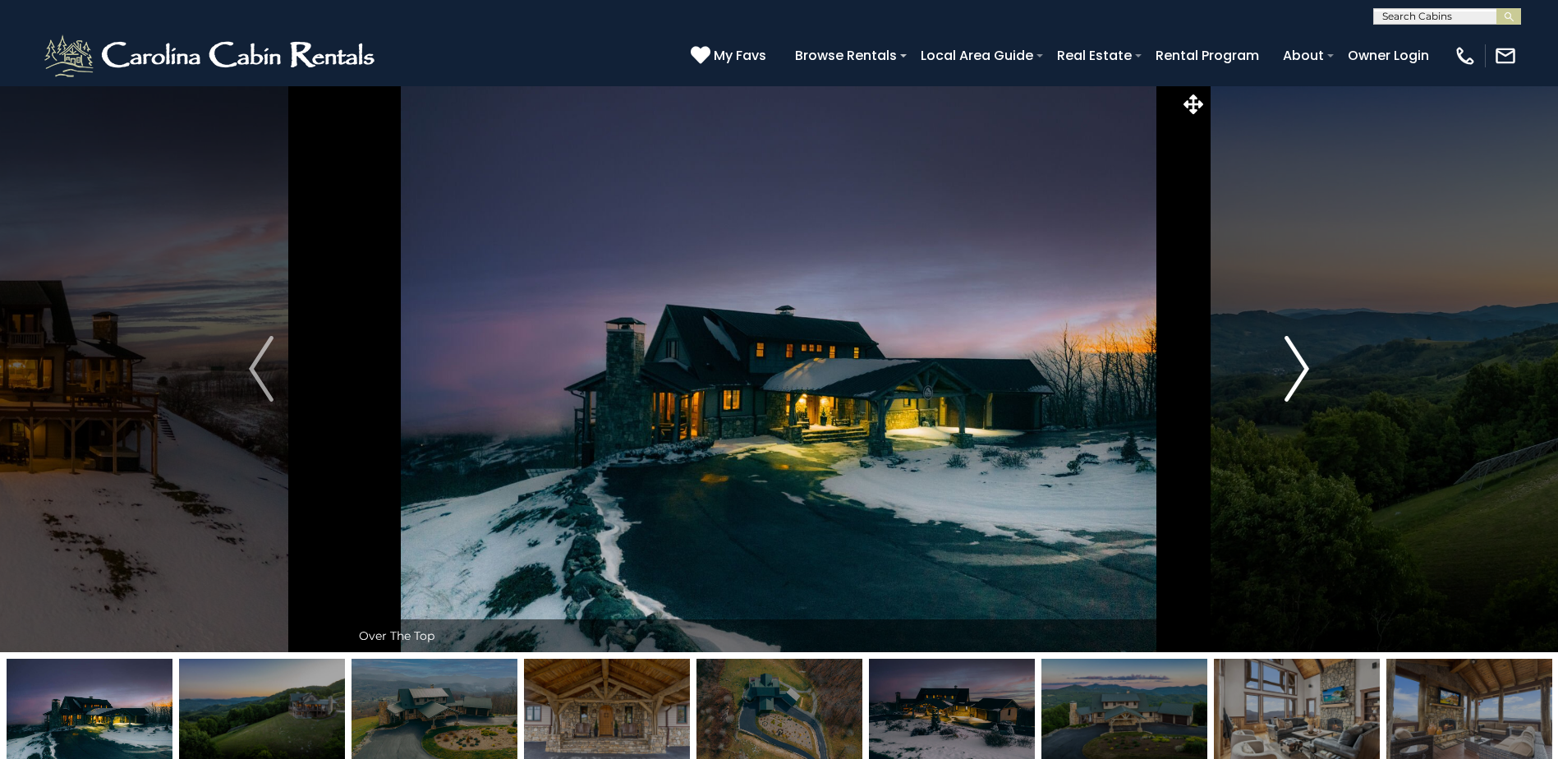
click at [1297, 362] on img "Next" at bounding box center [1296, 369] width 25 height 66
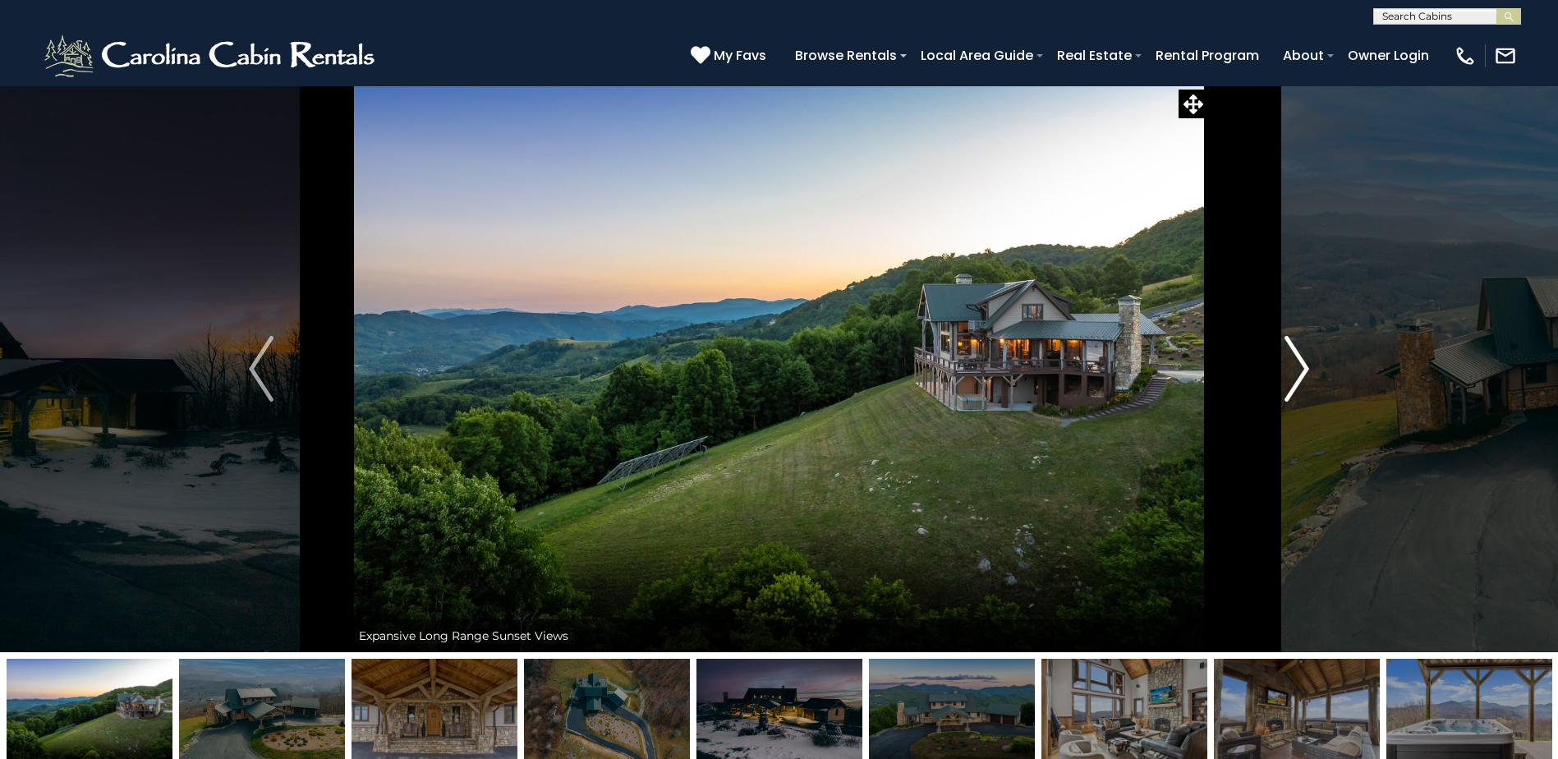
click at [1297, 362] on img "Next" at bounding box center [1296, 369] width 25 height 66
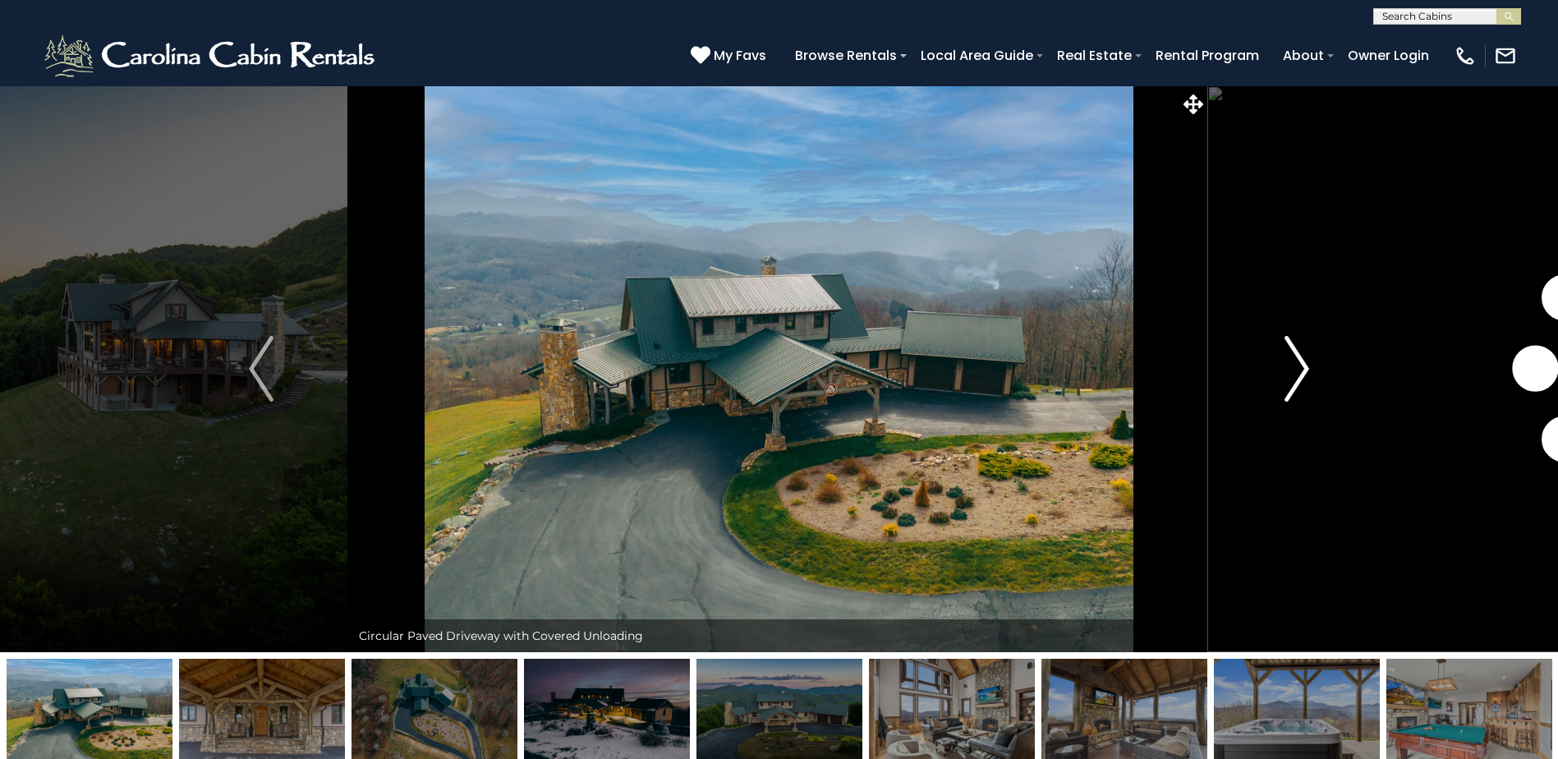
click at [1297, 362] on img "Next" at bounding box center [1296, 369] width 25 height 66
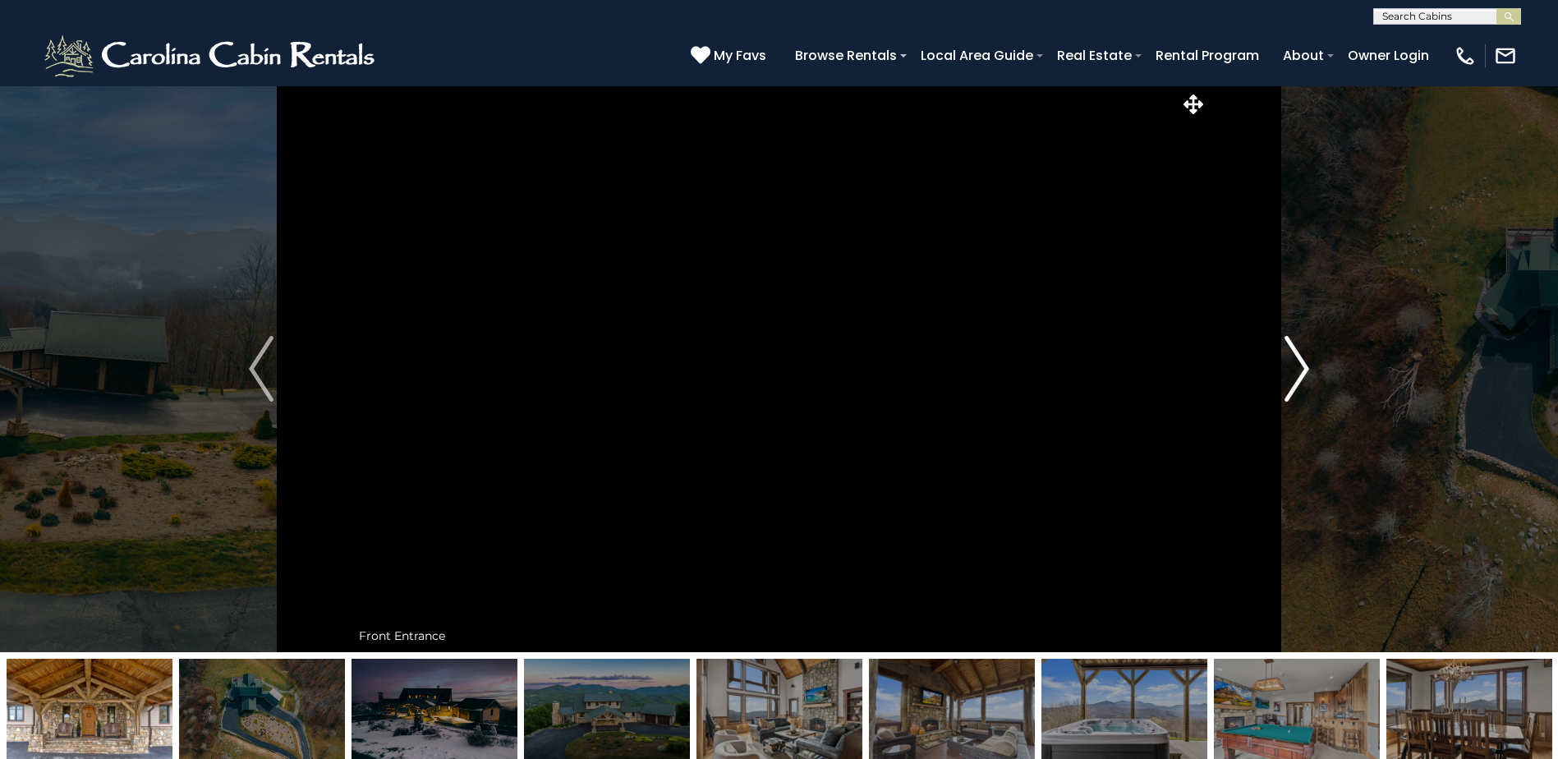
click at [1297, 362] on img "Next" at bounding box center [1296, 369] width 25 height 66
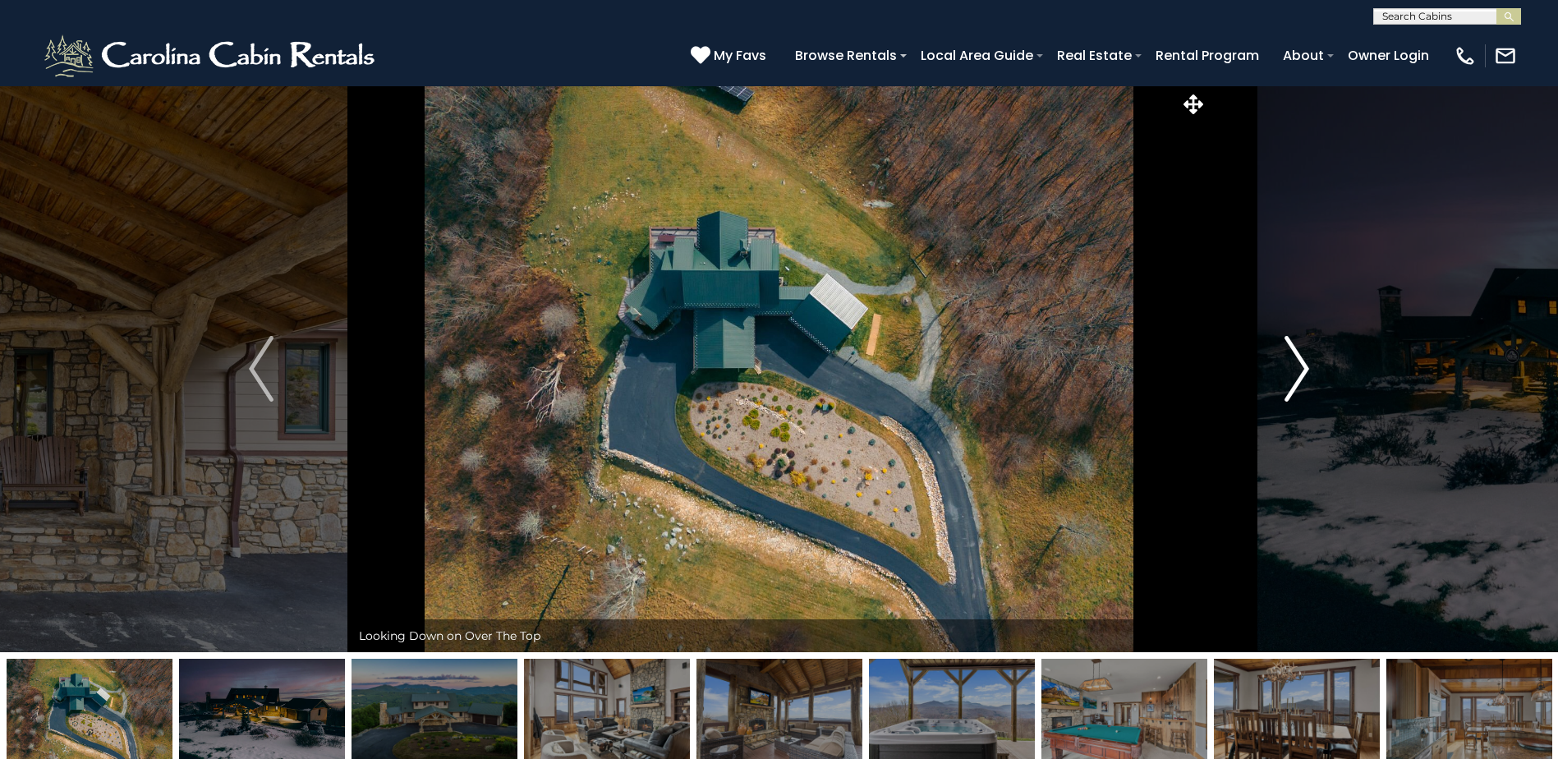
click at [1297, 362] on img "Next" at bounding box center [1296, 369] width 25 height 66
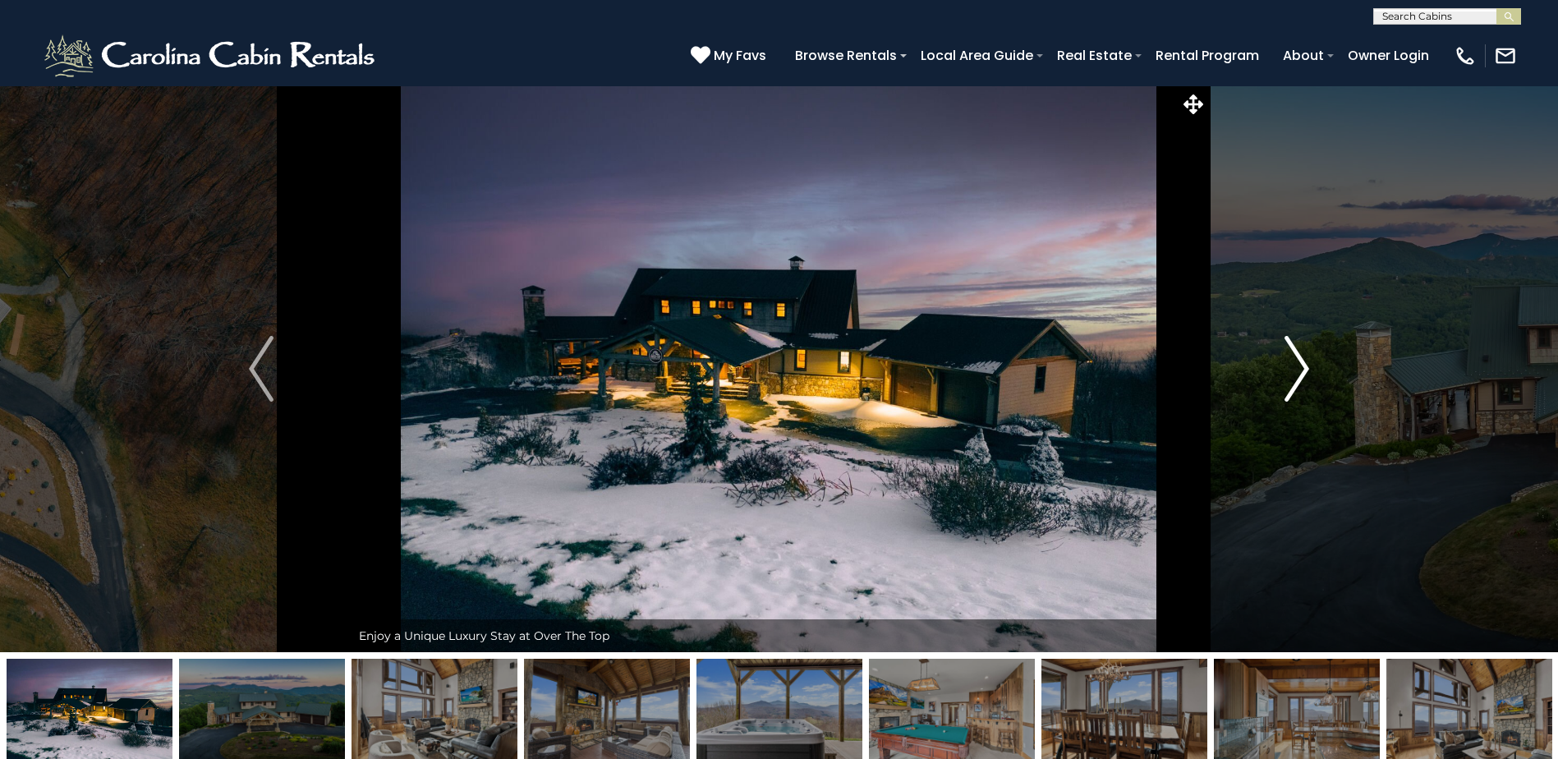
click at [1297, 362] on img "Next" at bounding box center [1296, 369] width 25 height 66
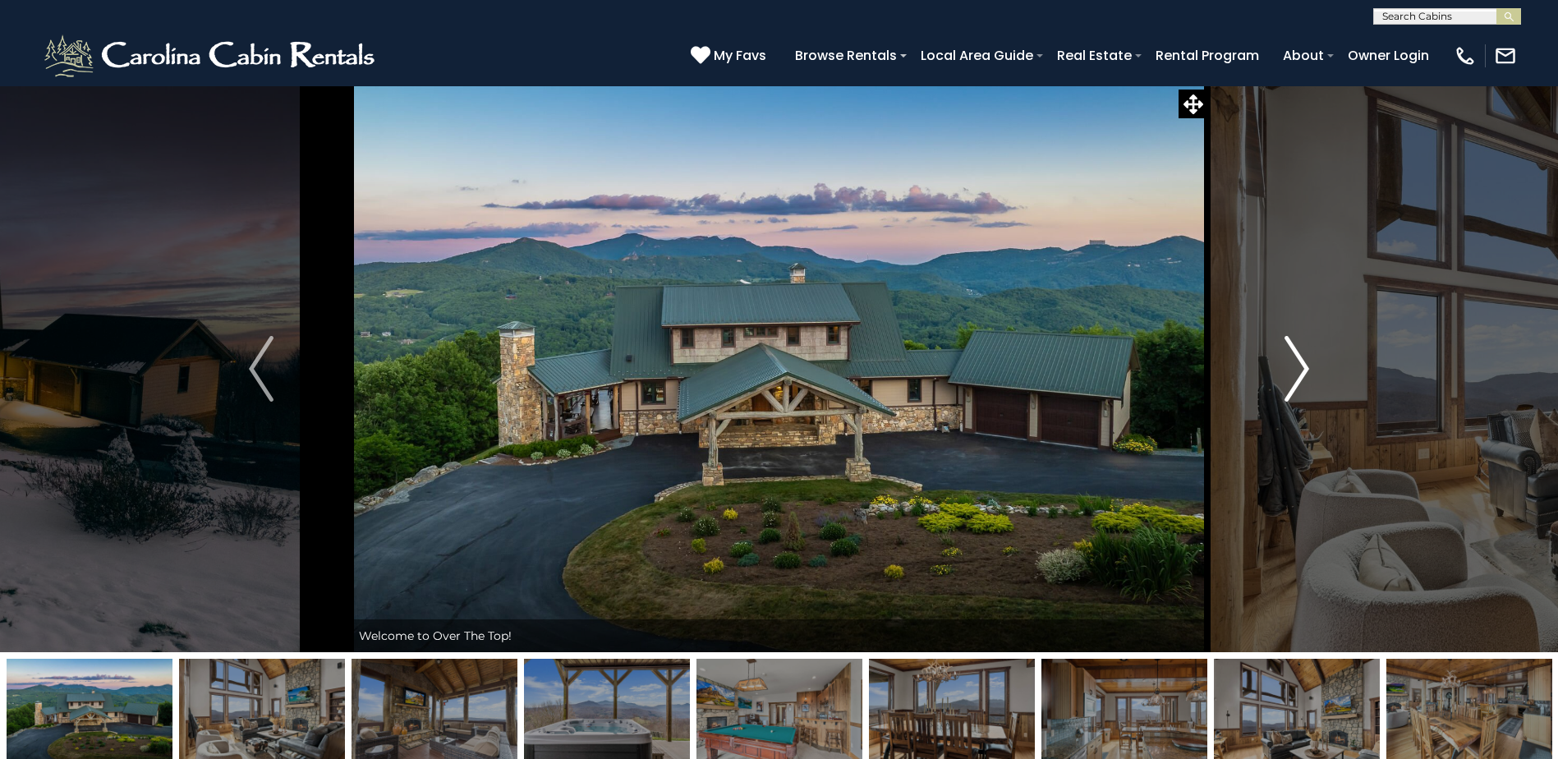
click at [1297, 362] on img "Next" at bounding box center [1296, 369] width 25 height 66
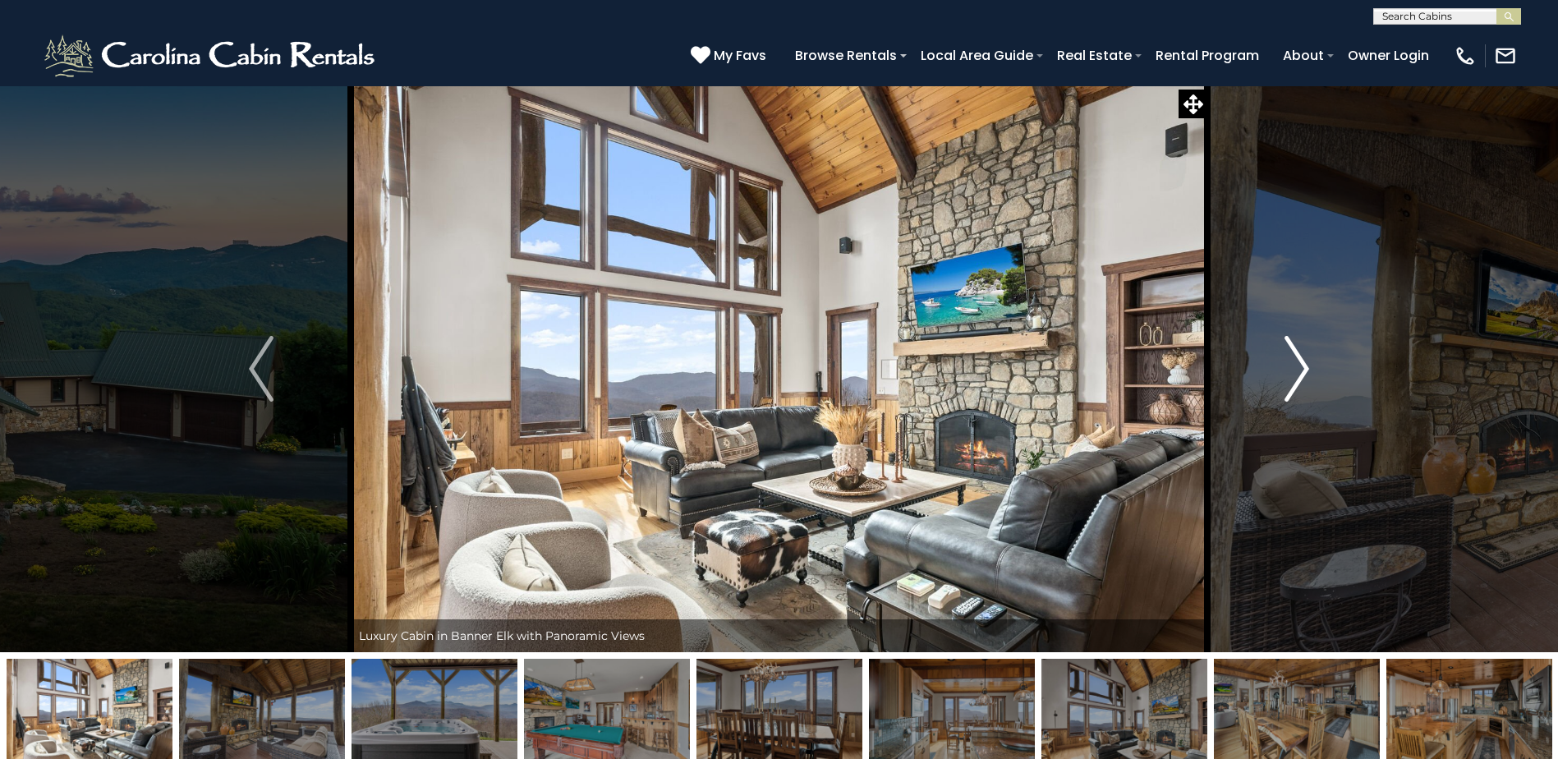
click at [1297, 362] on img "Next" at bounding box center [1296, 369] width 25 height 66
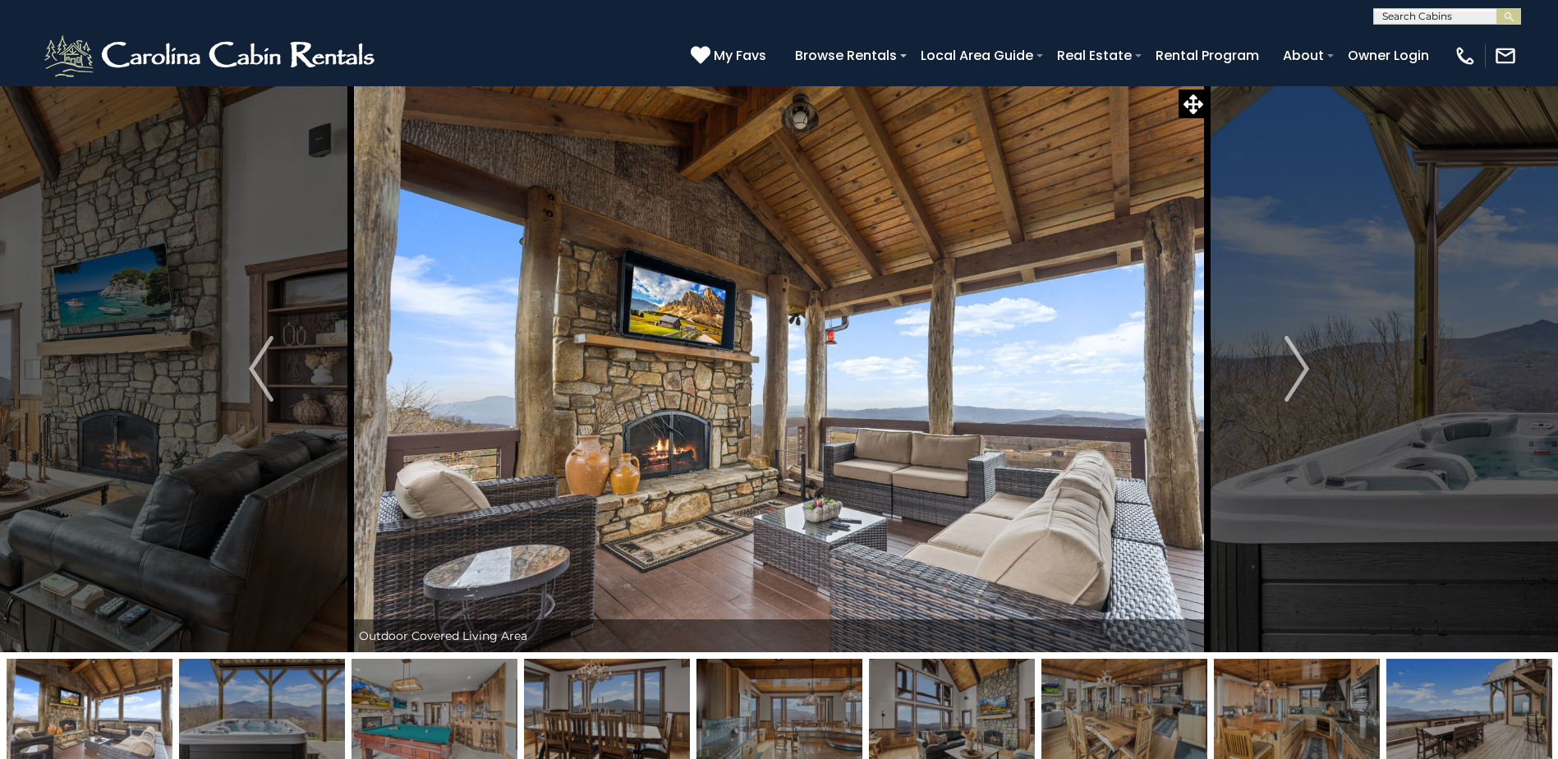
click at [1207, 283] on div "Enjoy a Unique Luxury Stay at Over The Top" at bounding box center [779, 368] width 856 height 567
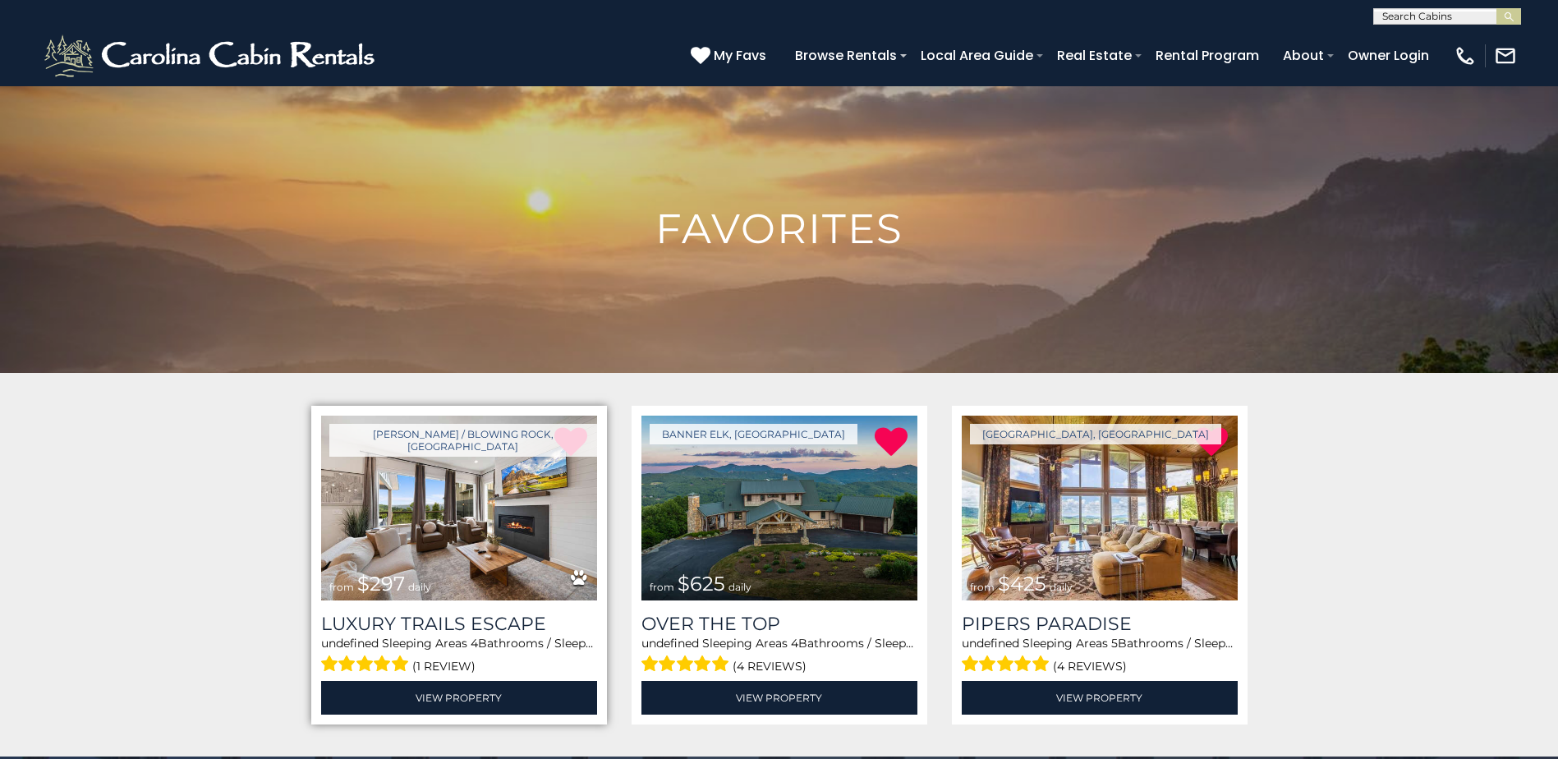
click at [467, 538] on img at bounding box center [459, 508] width 276 height 185
click at [474, 476] on img at bounding box center [459, 508] width 276 height 185
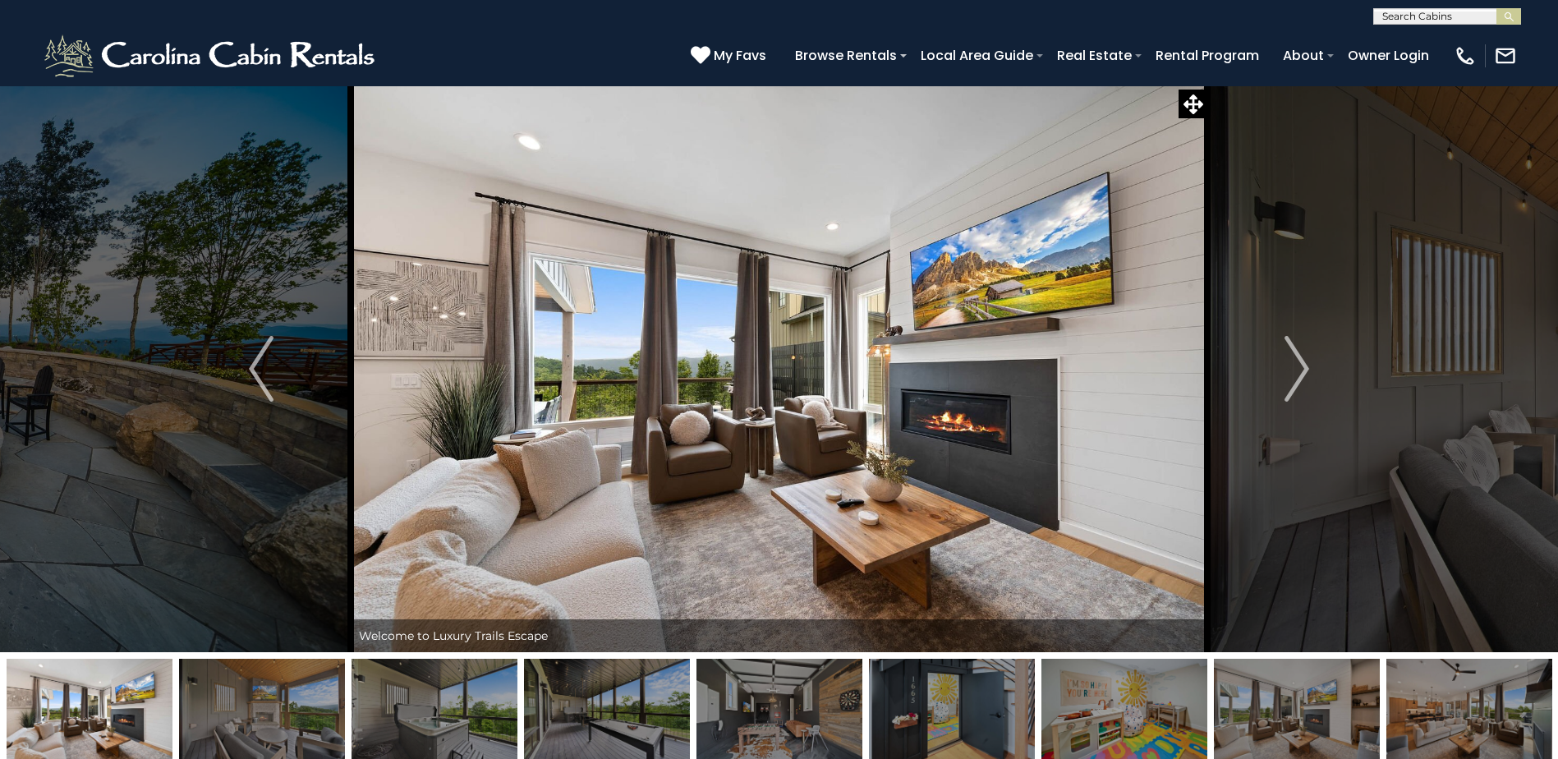
click at [1112, 388] on img at bounding box center [779, 368] width 856 height 567
click at [1287, 402] on button "Next" at bounding box center [1296, 368] width 179 height 567
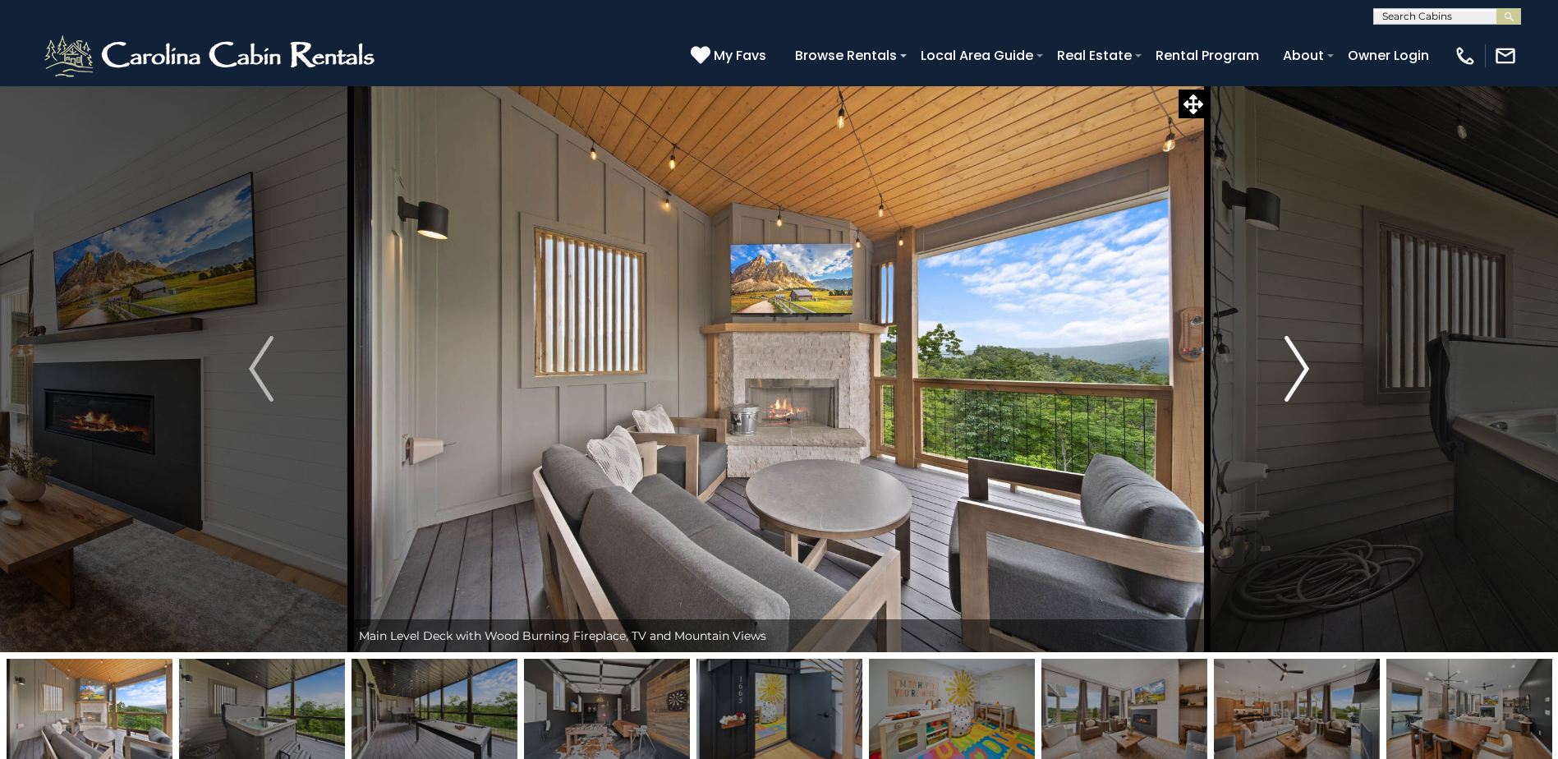
click at [1287, 402] on button "Next" at bounding box center [1296, 368] width 179 height 567
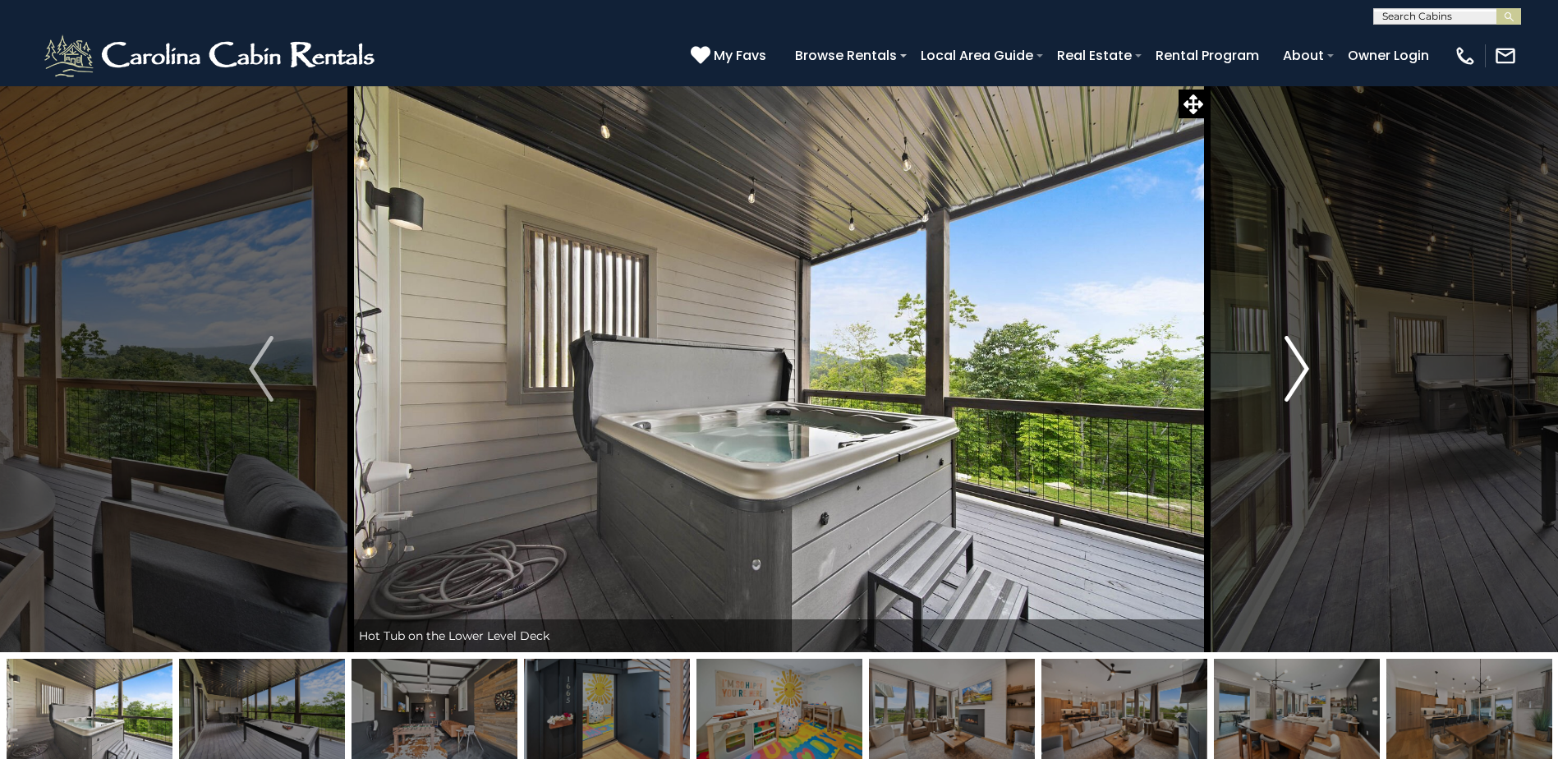
click at [1287, 402] on button "Next" at bounding box center [1296, 368] width 179 height 567
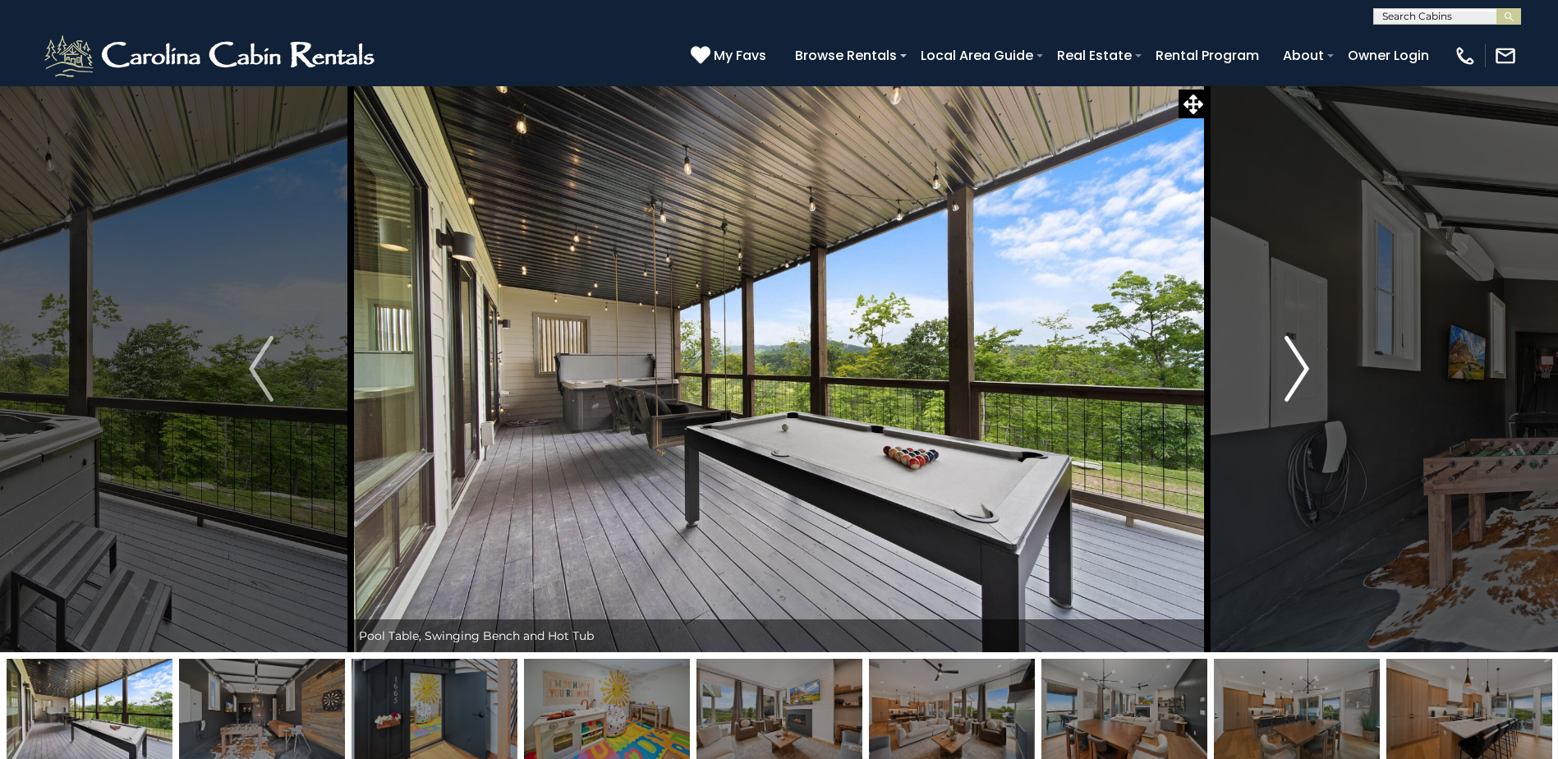
click at [1287, 402] on button "Next" at bounding box center [1296, 368] width 179 height 567
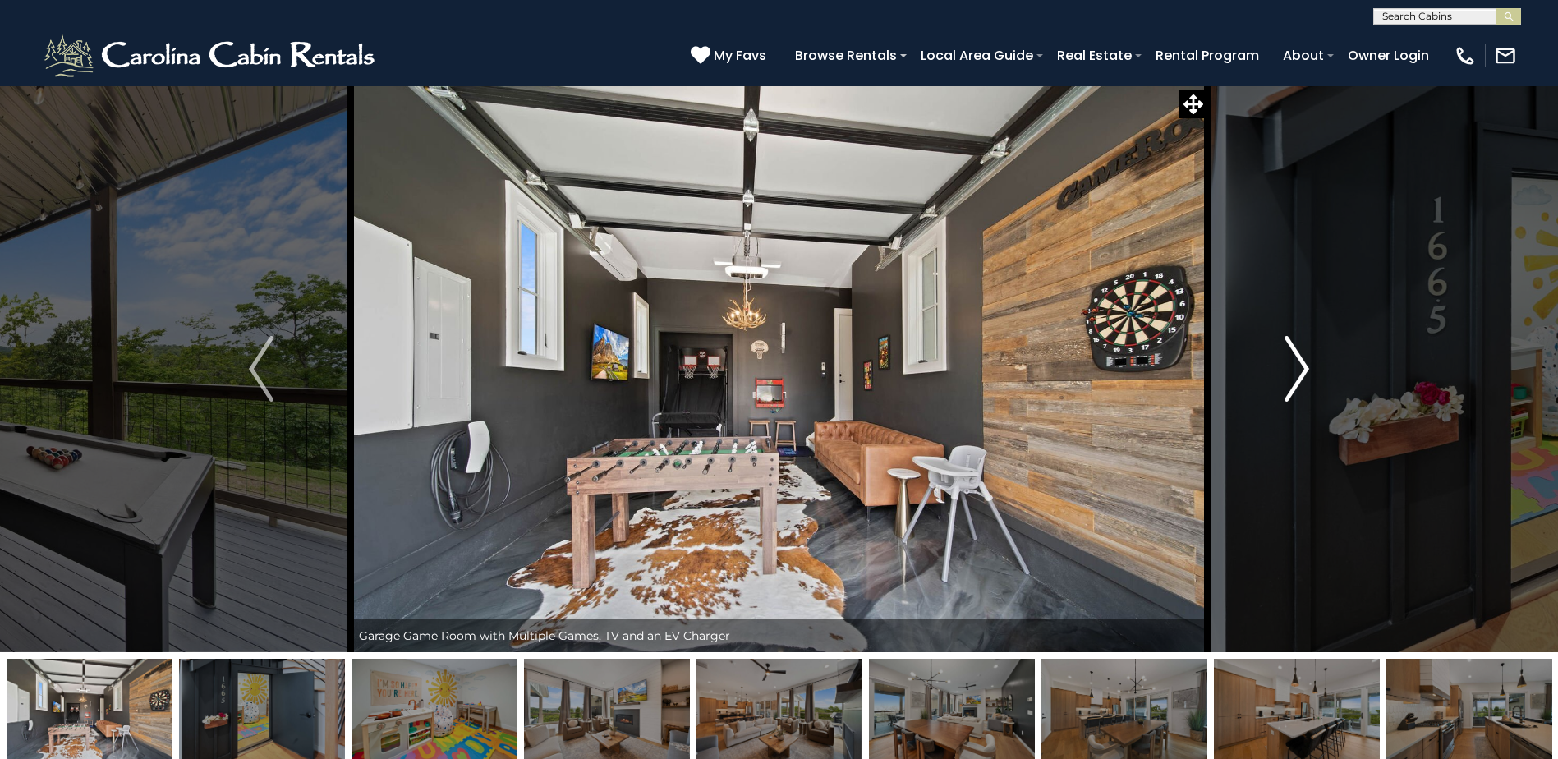
click at [1286, 402] on button "Next" at bounding box center [1296, 368] width 179 height 567
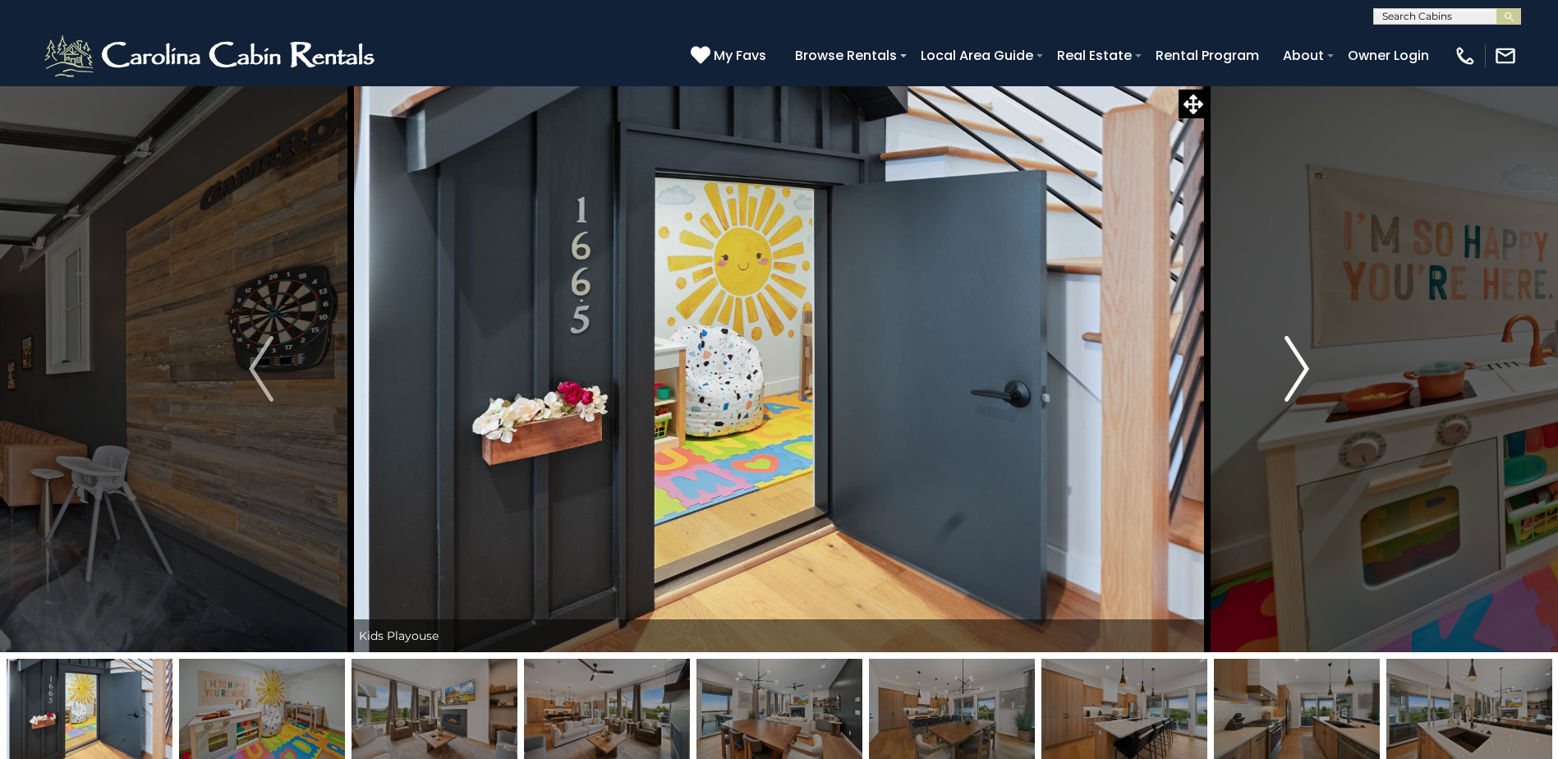
click at [1286, 402] on button "Next" at bounding box center [1296, 368] width 179 height 567
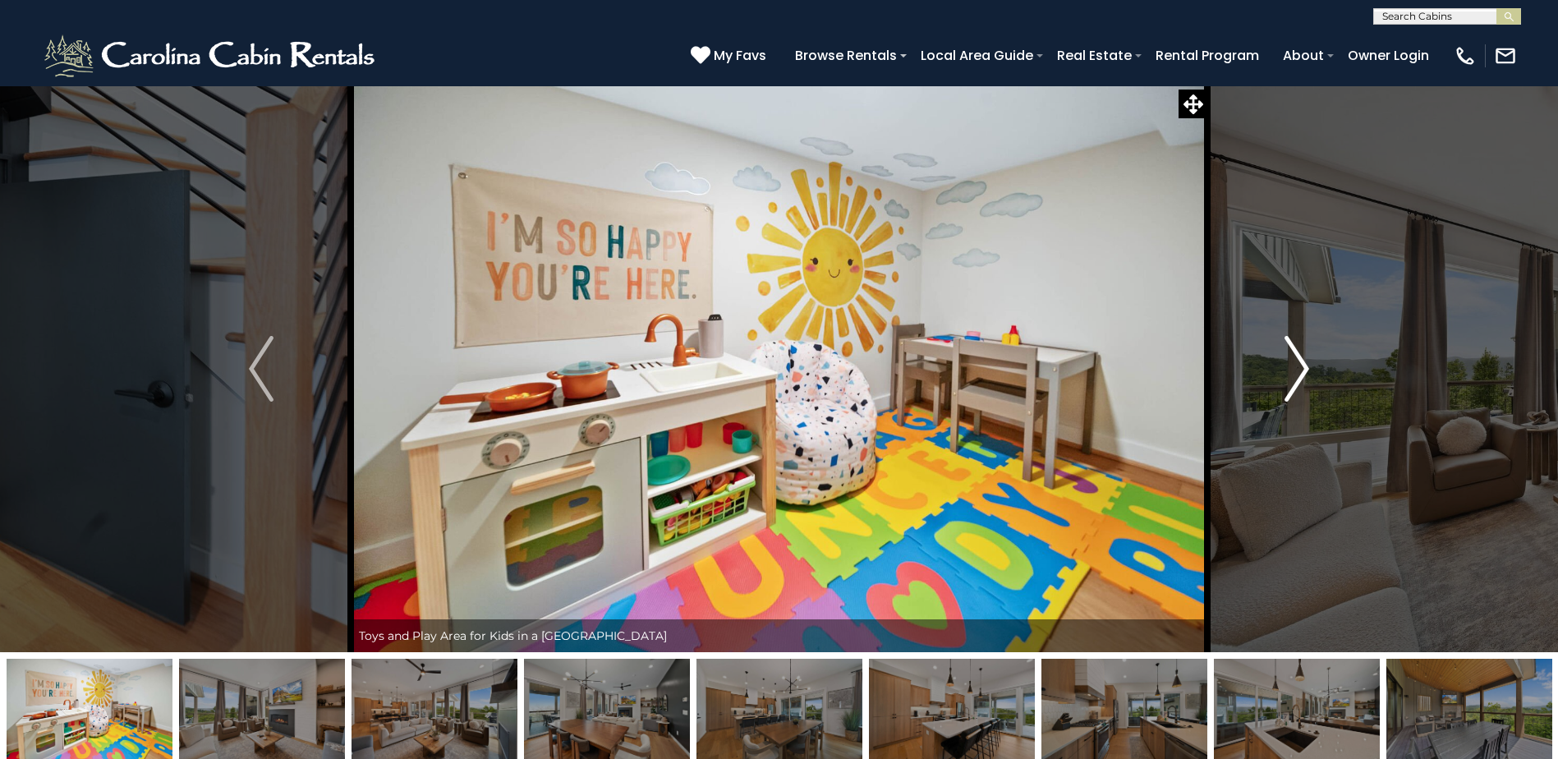
click at [1286, 402] on button "Next" at bounding box center [1296, 368] width 179 height 567
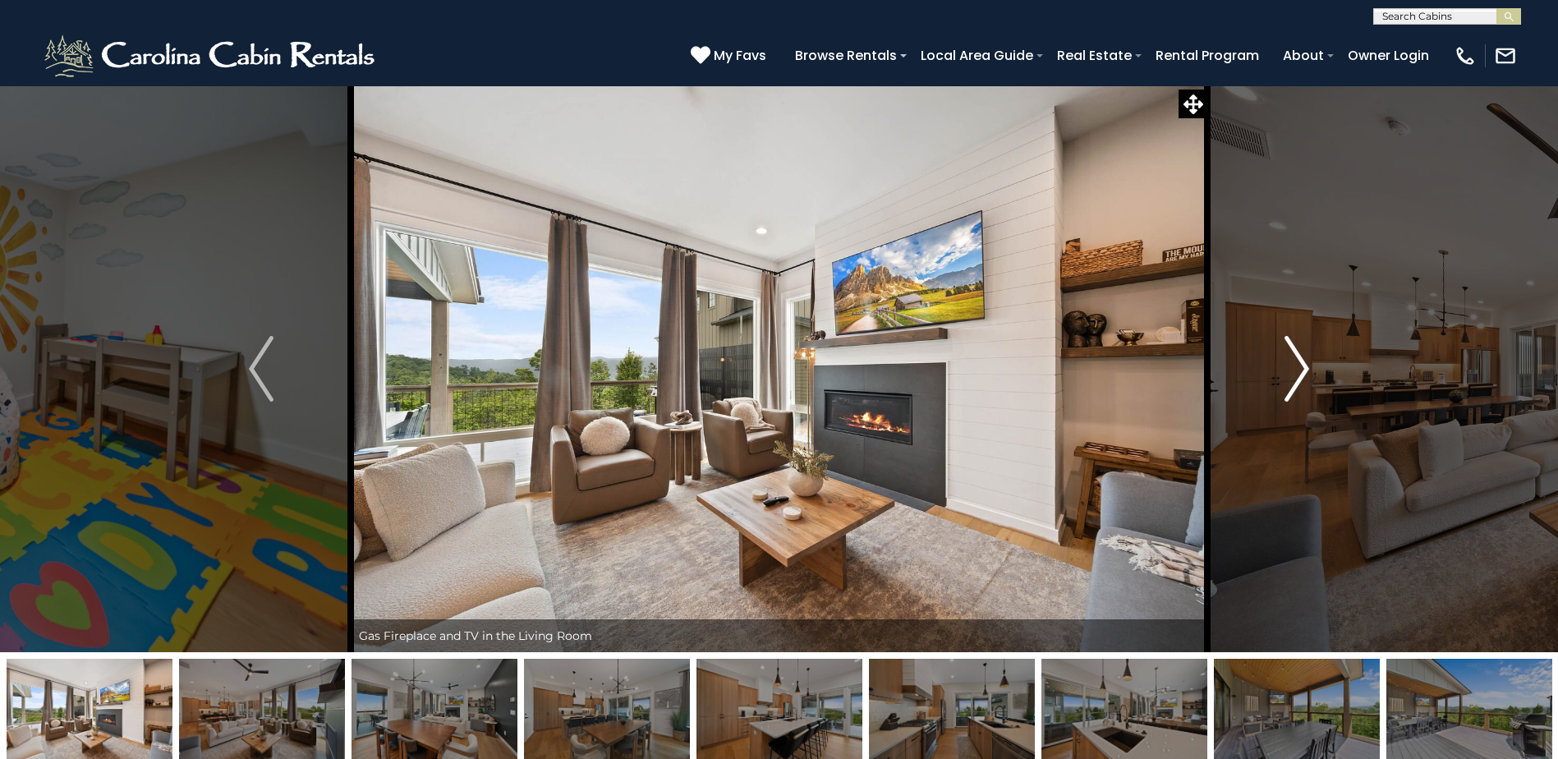
click at [1286, 402] on button "Next" at bounding box center [1296, 368] width 179 height 567
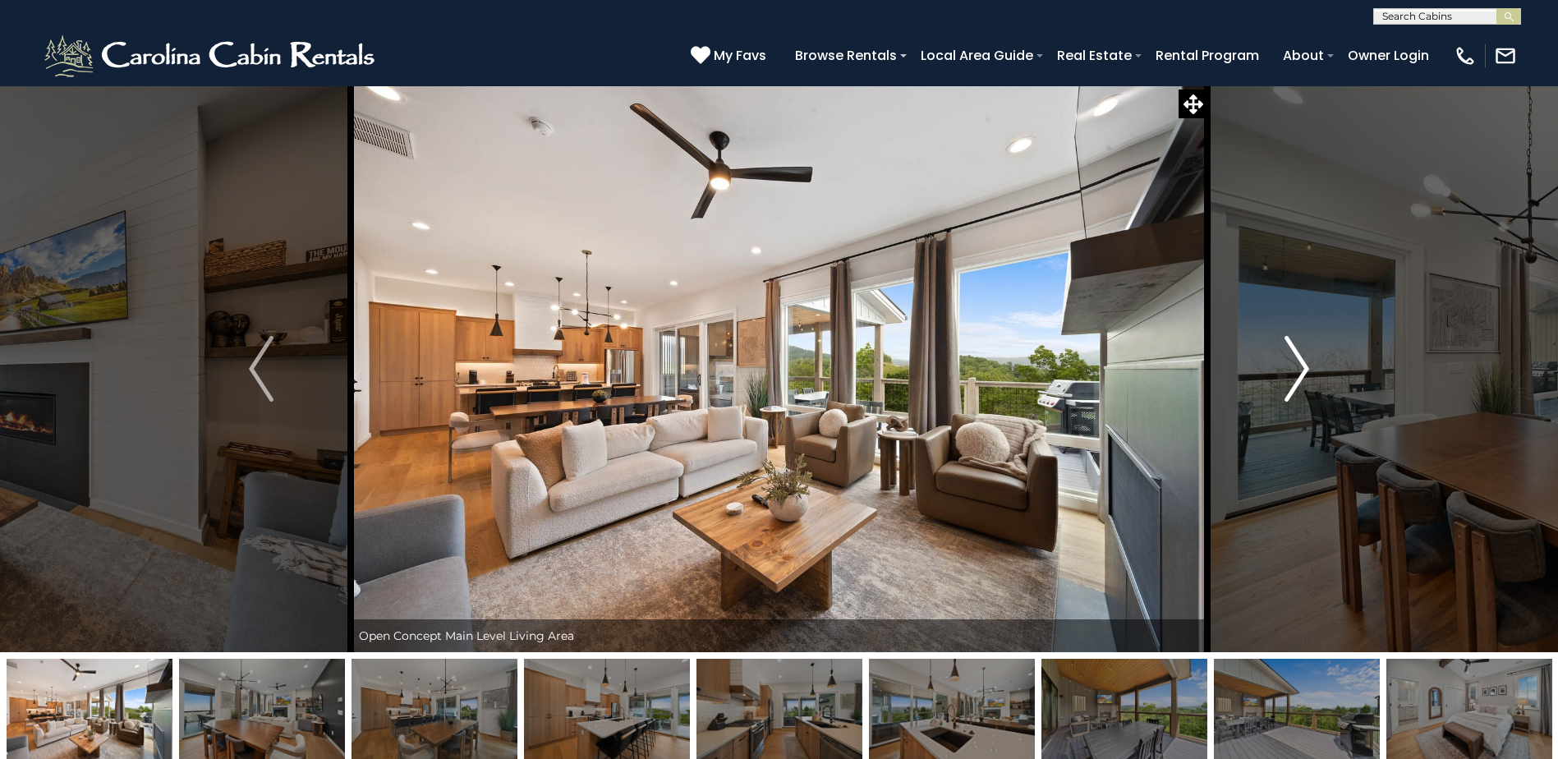
click at [1286, 402] on button "Next" at bounding box center [1296, 368] width 179 height 567
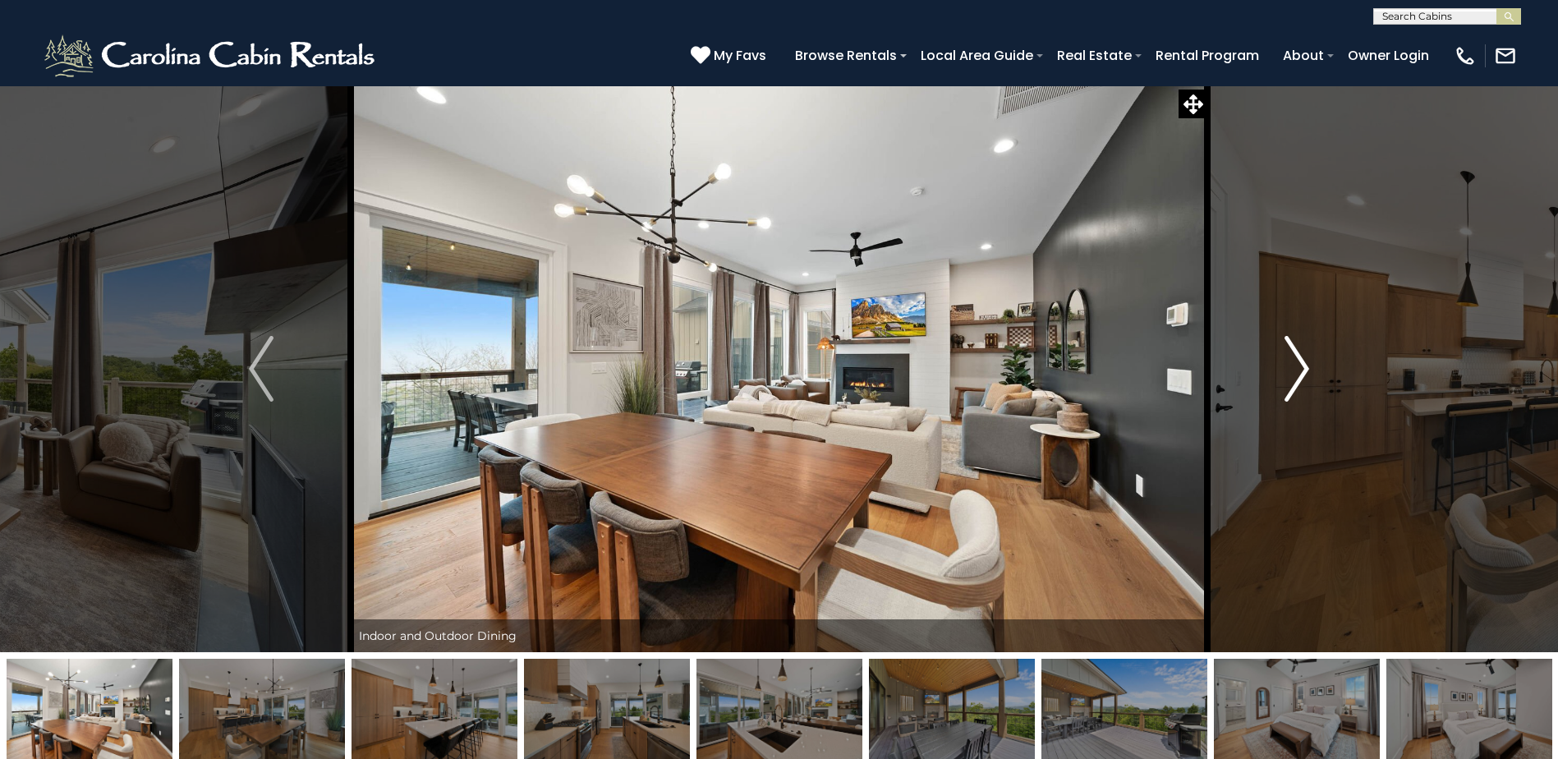
click at [1286, 402] on button "Next" at bounding box center [1296, 368] width 179 height 567
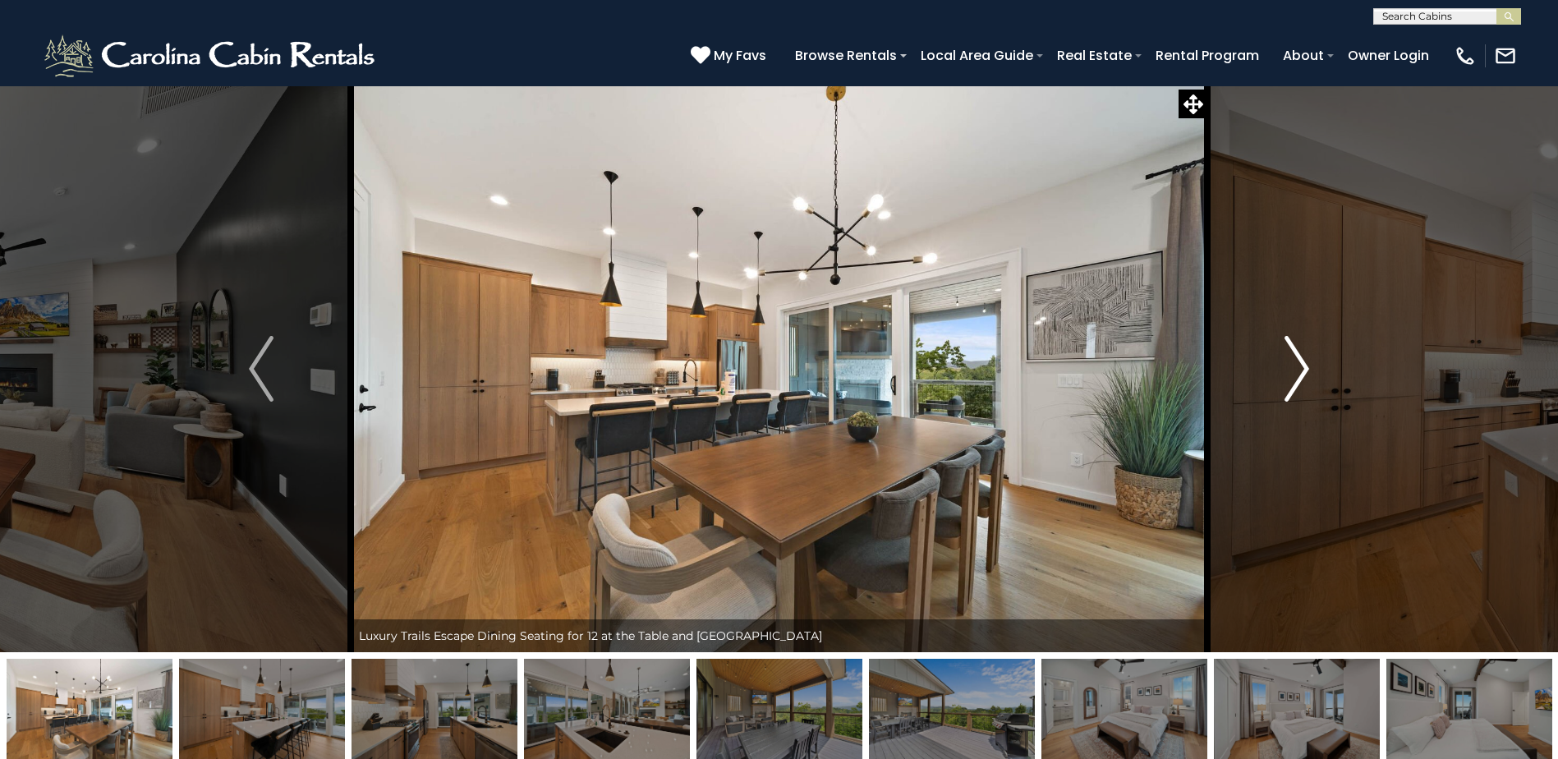
click at [1286, 402] on button "Next" at bounding box center [1296, 368] width 179 height 567
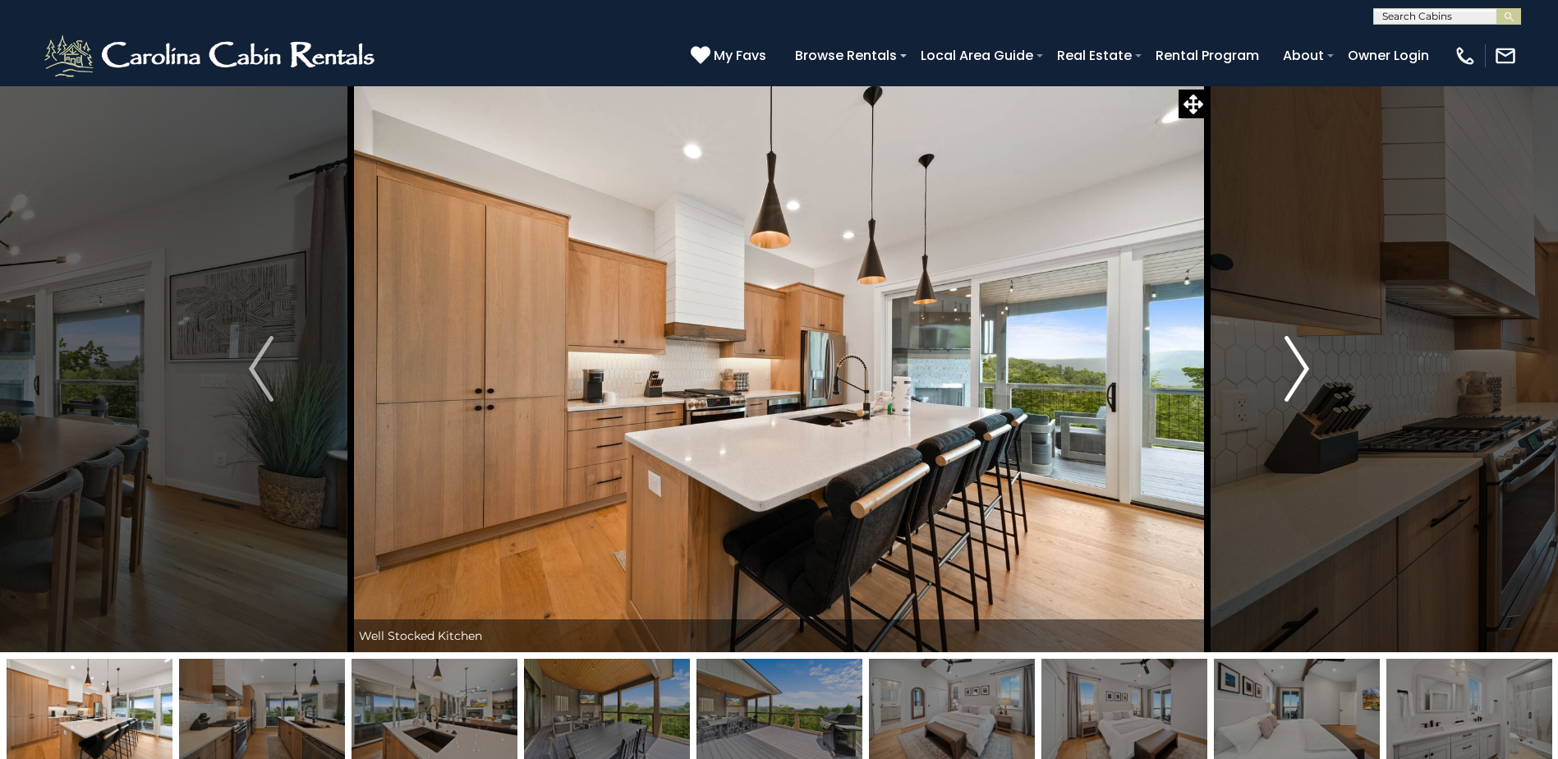
click at [1286, 402] on button "Next" at bounding box center [1296, 368] width 179 height 567
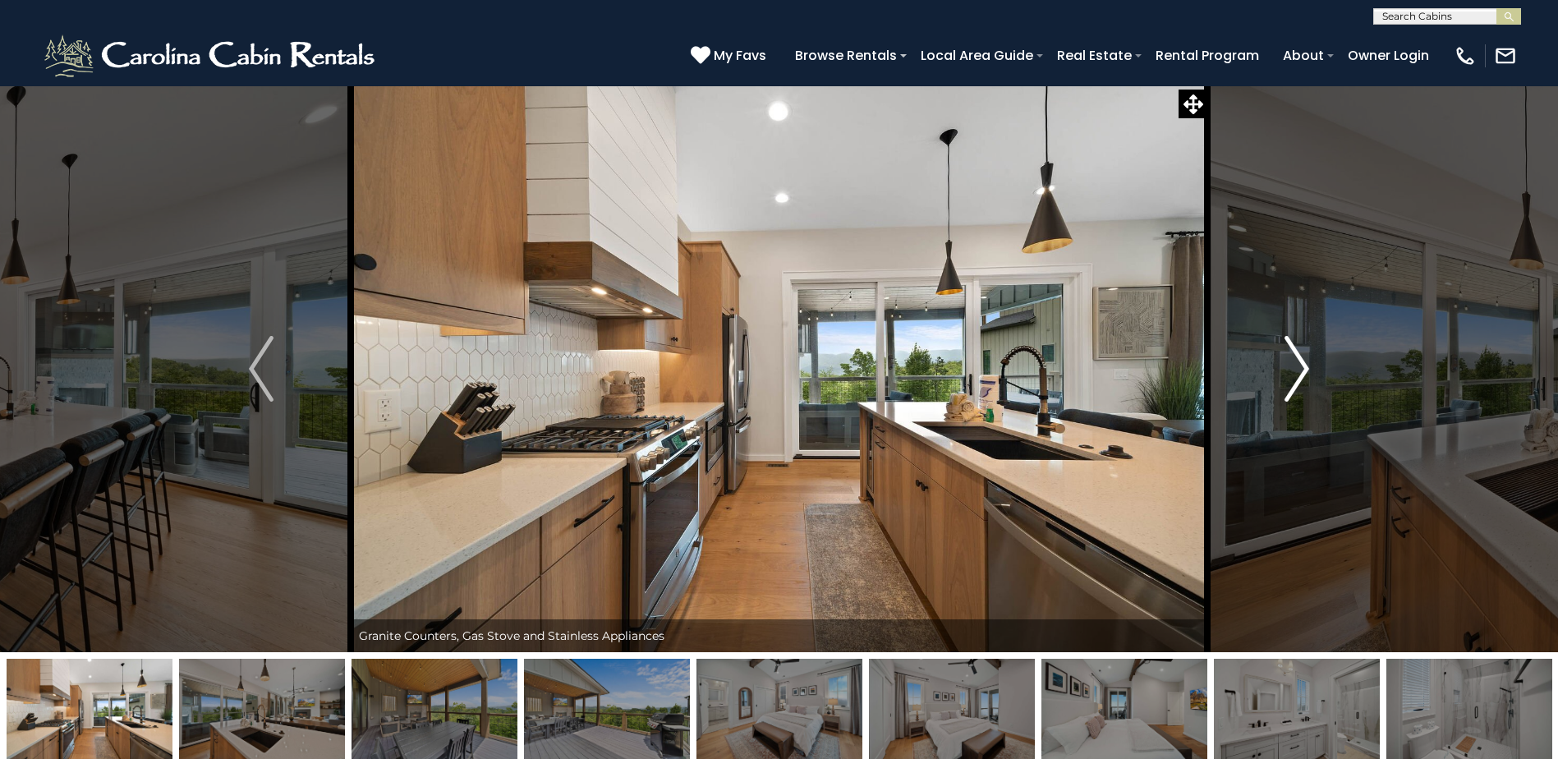
click at [1286, 402] on button "Next" at bounding box center [1296, 368] width 179 height 567
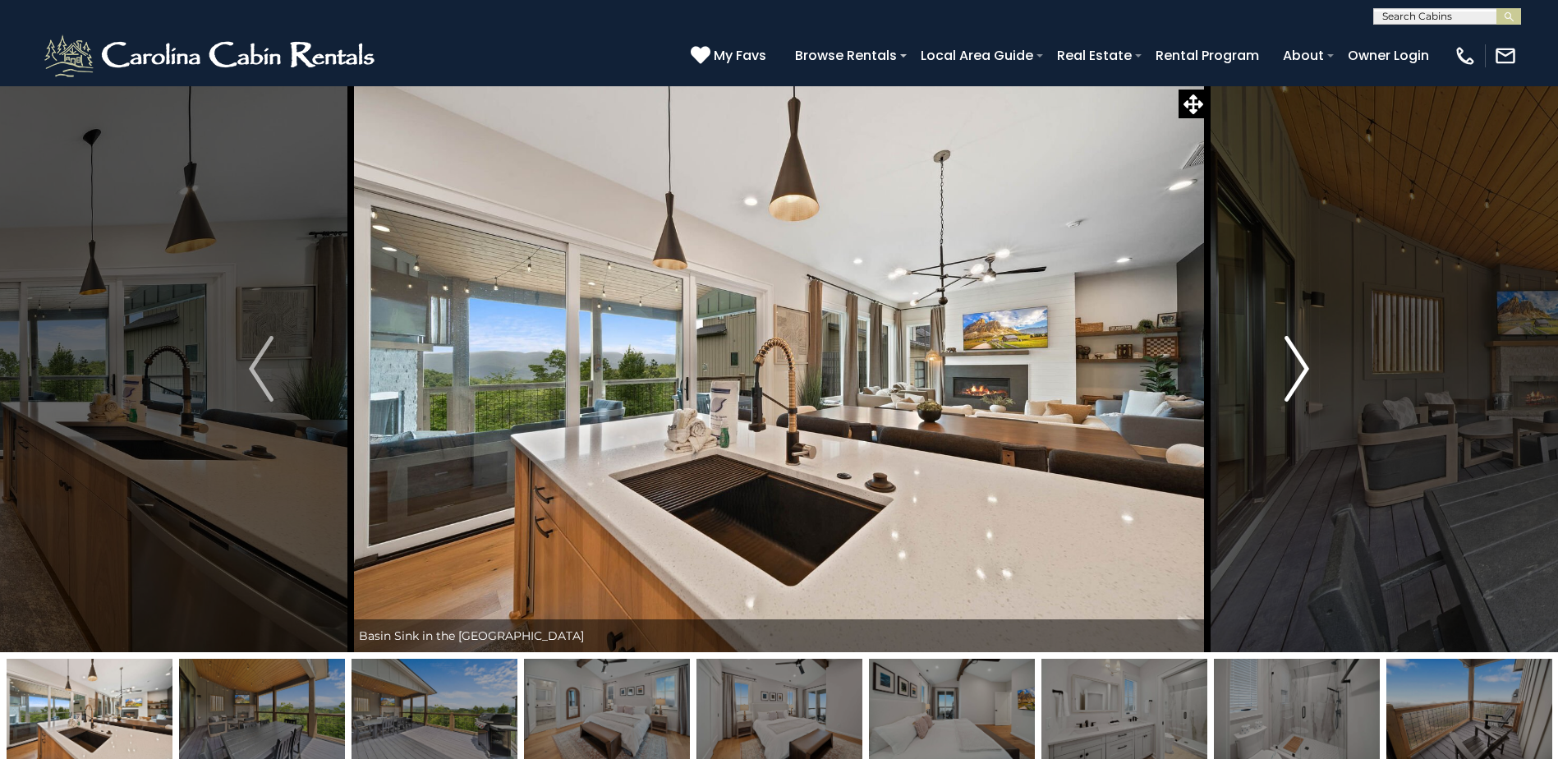
click at [1286, 402] on button "Next" at bounding box center [1296, 368] width 179 height 567
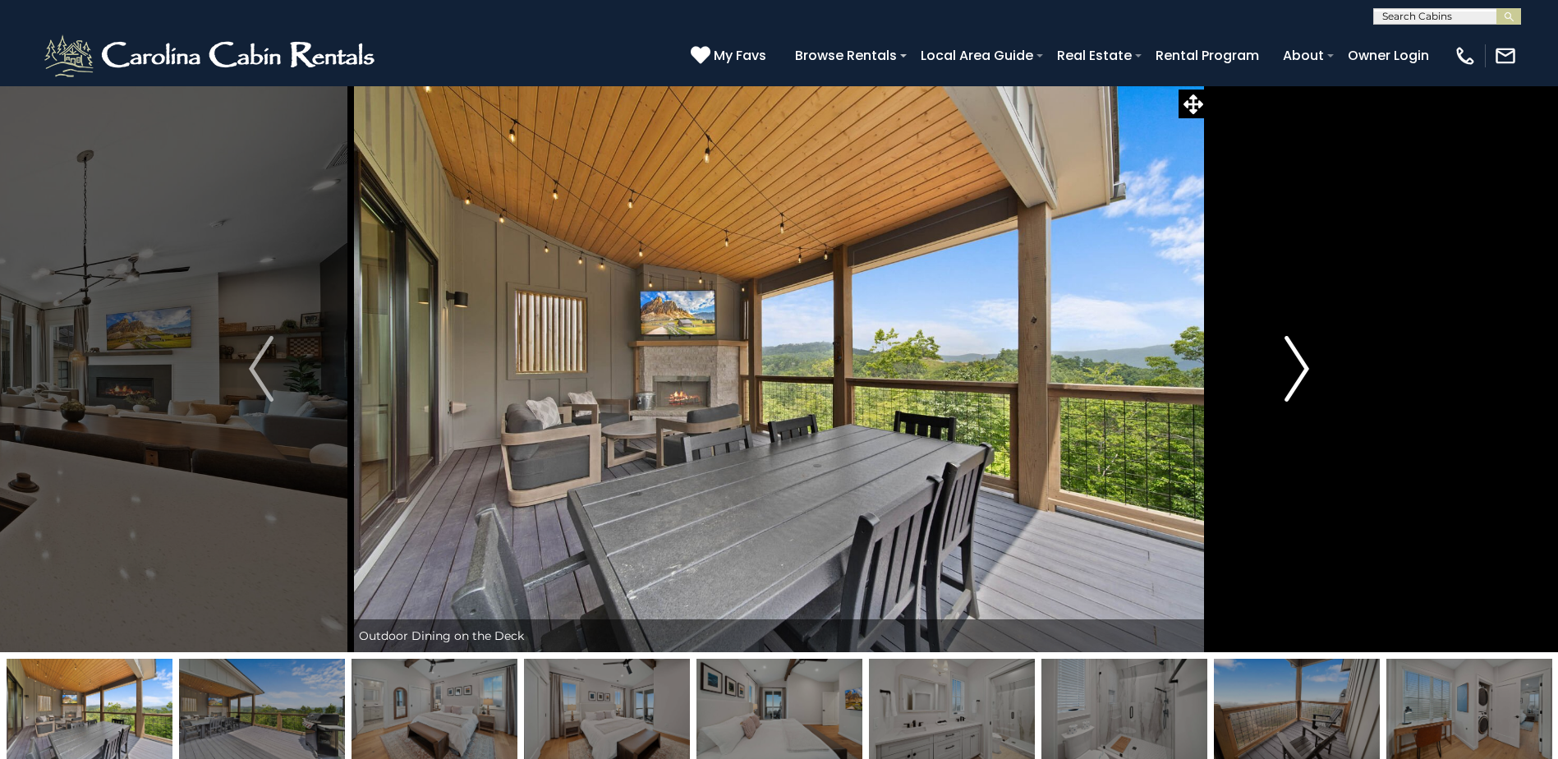
click at [1286, 402] on button "Next" at bounding box center [1296, 368] width 179 height 567
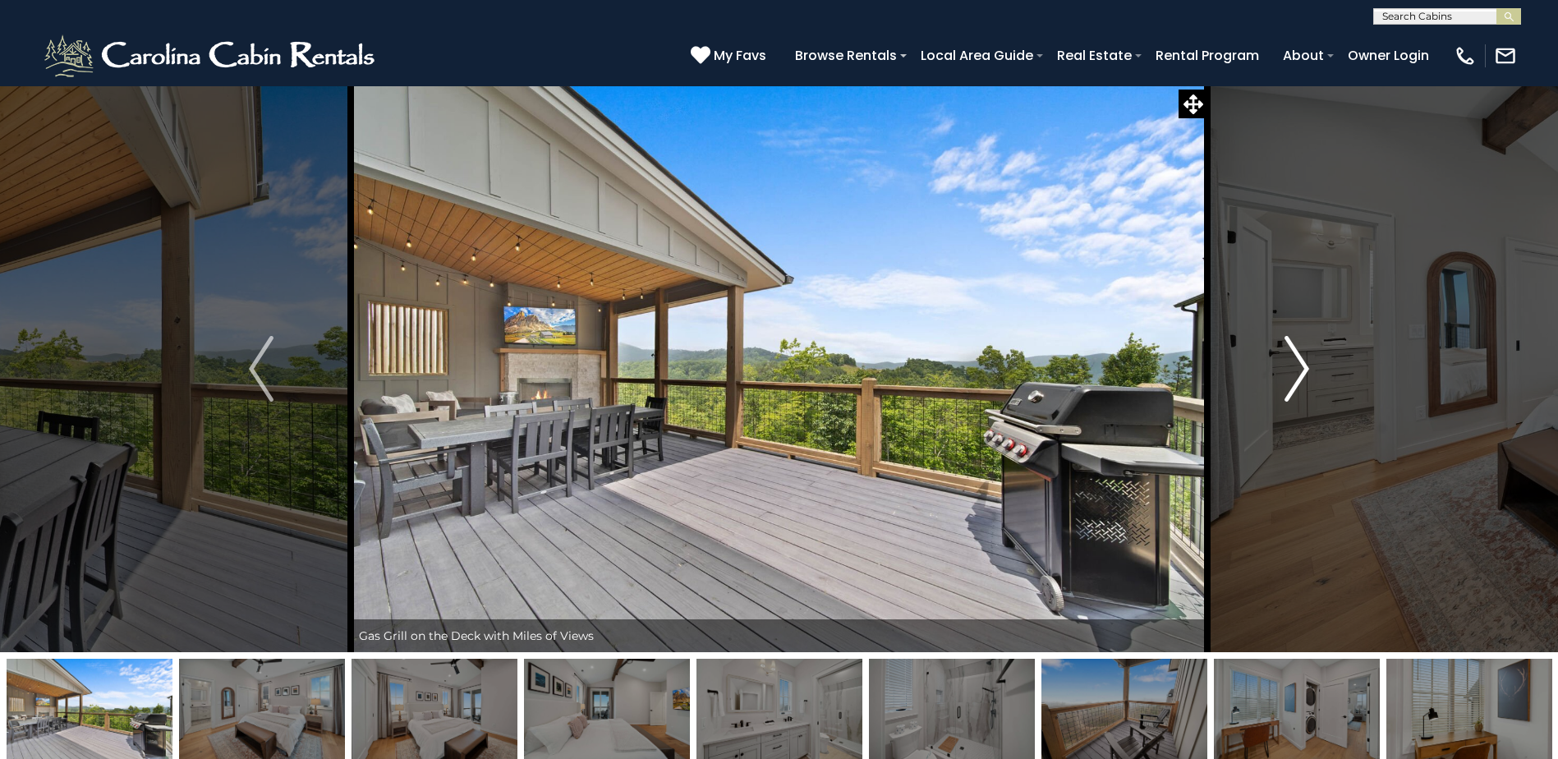
click at [1286, 402] on button "Next" at bounding box center [1296, 368] width 179 height 567
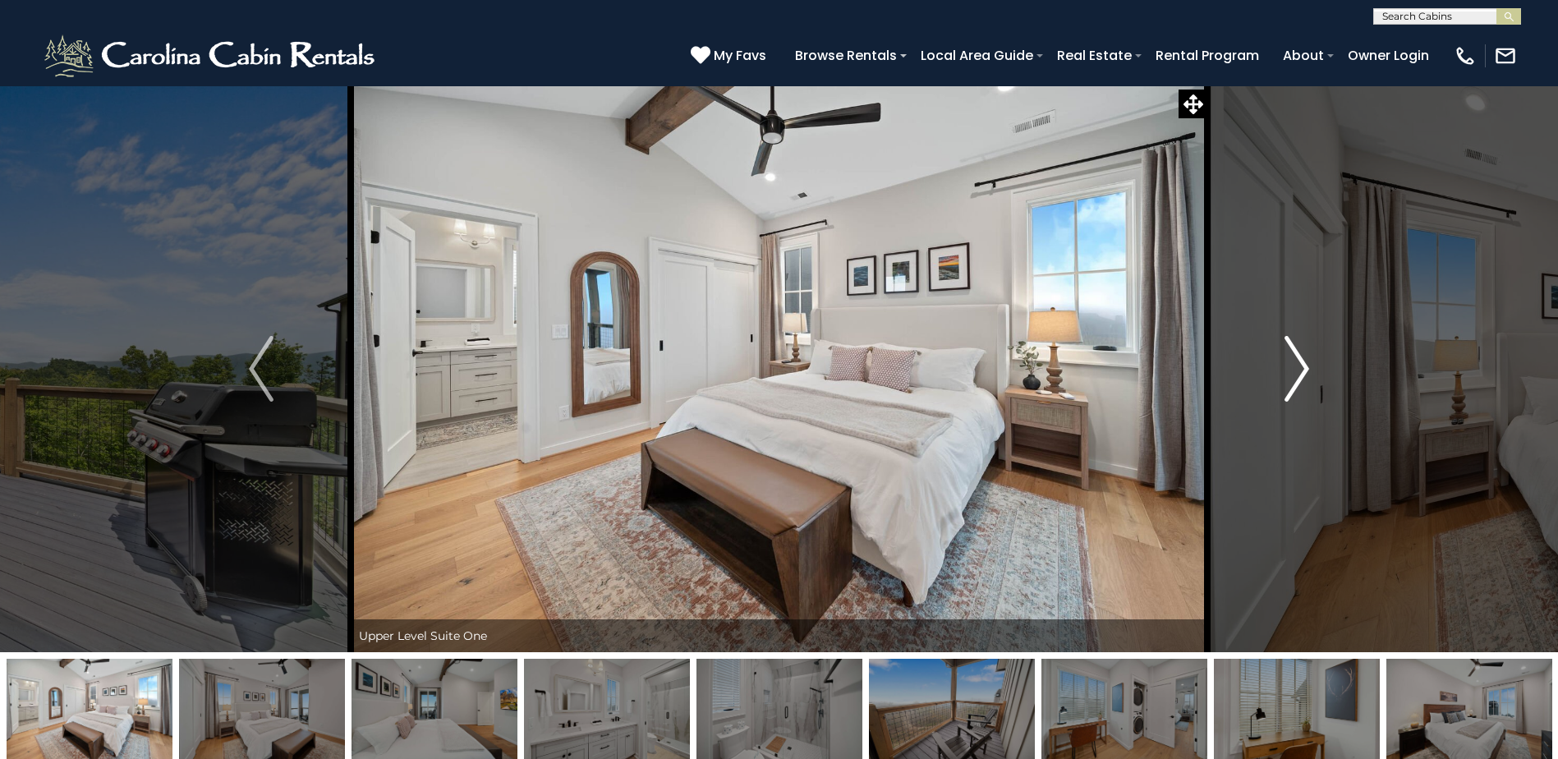
click at [1286, 402] on button "Next" at bounding box center [1296, 368] width 179 height 567
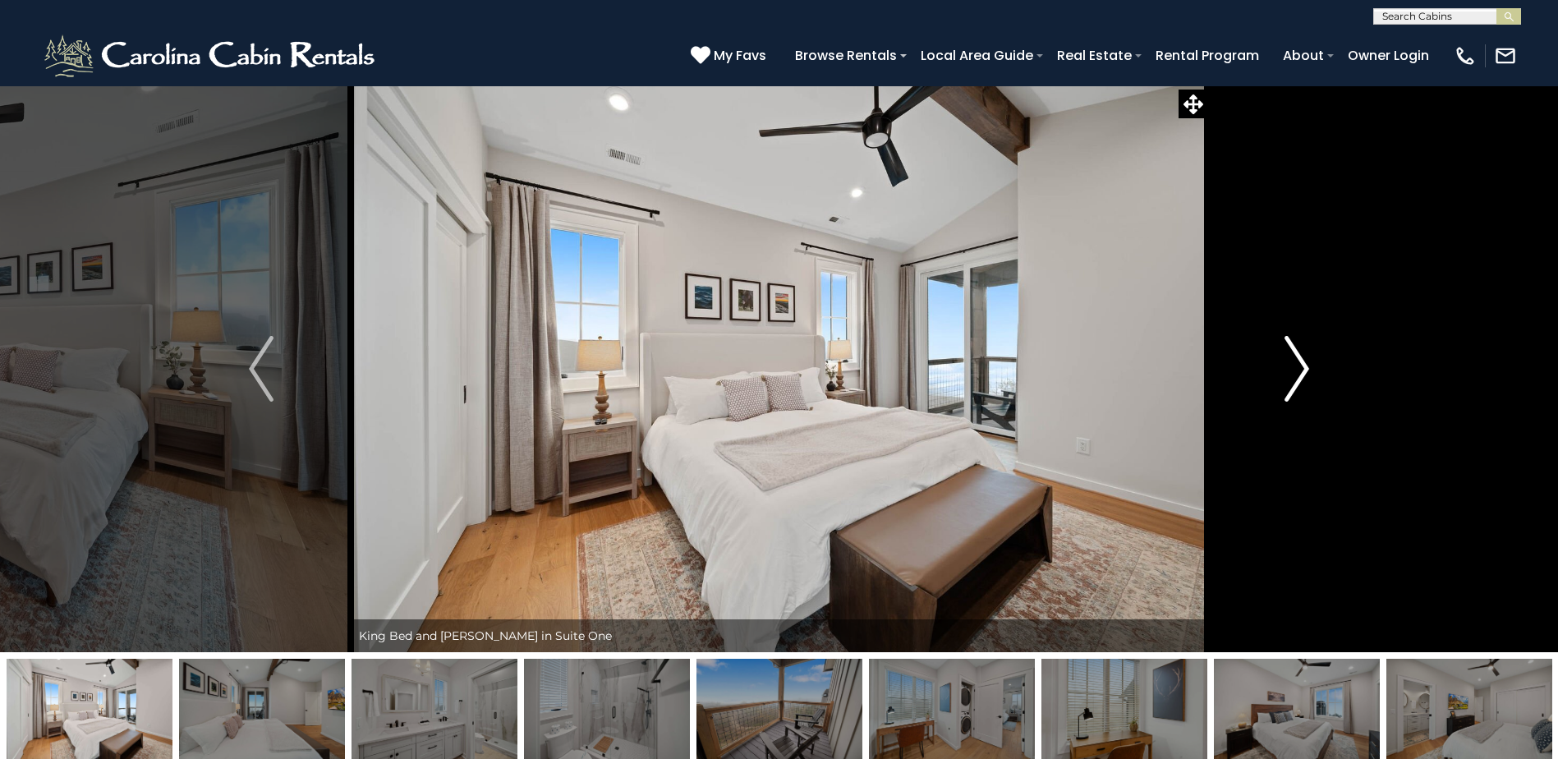
click at [1286, 402] on button "Next" at bounding box center [1296, 368] width 179 height 567
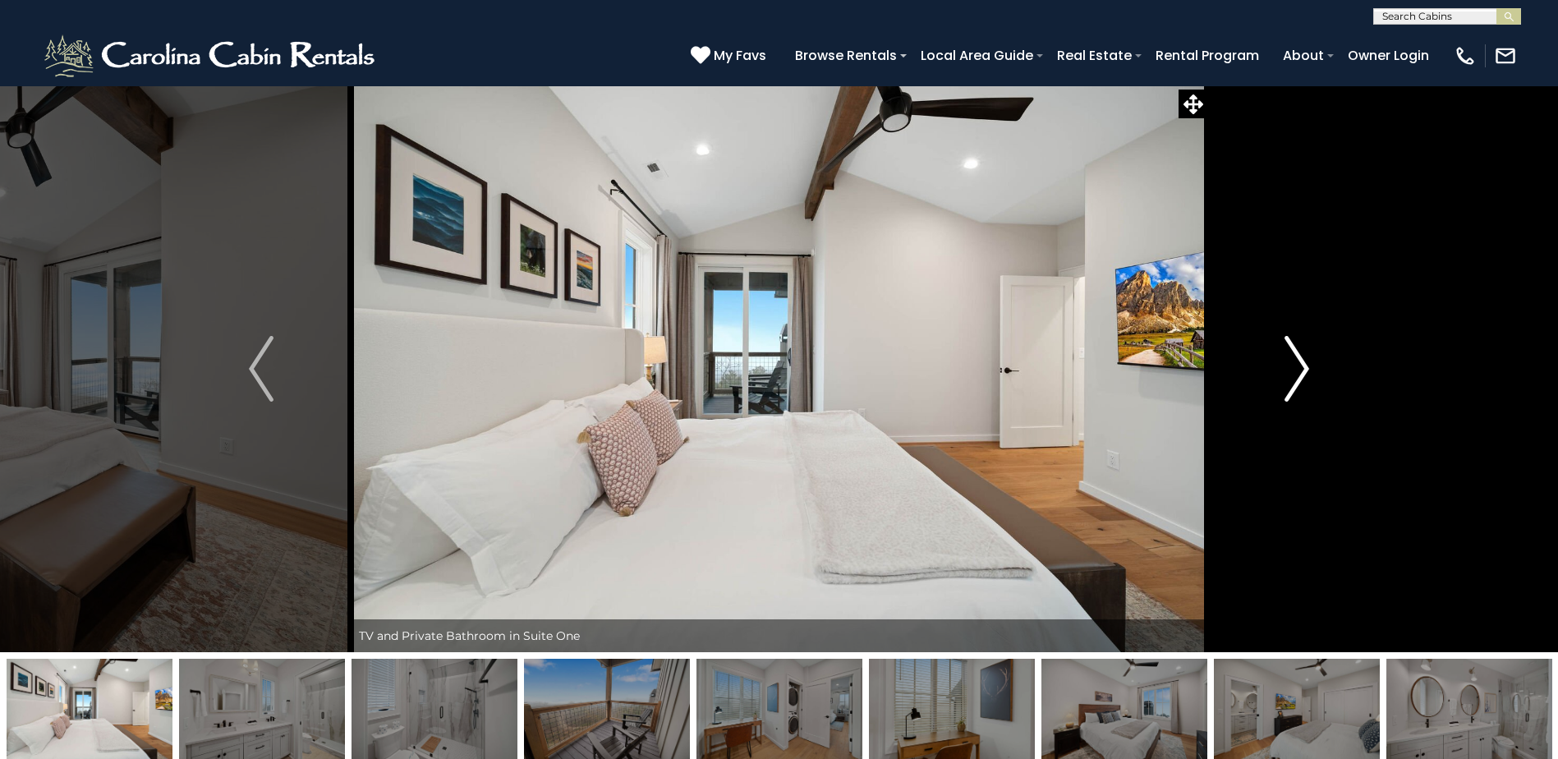
click at [1286, 402] on button "Next" at bounding box center [1296, 368] width 179 height 567
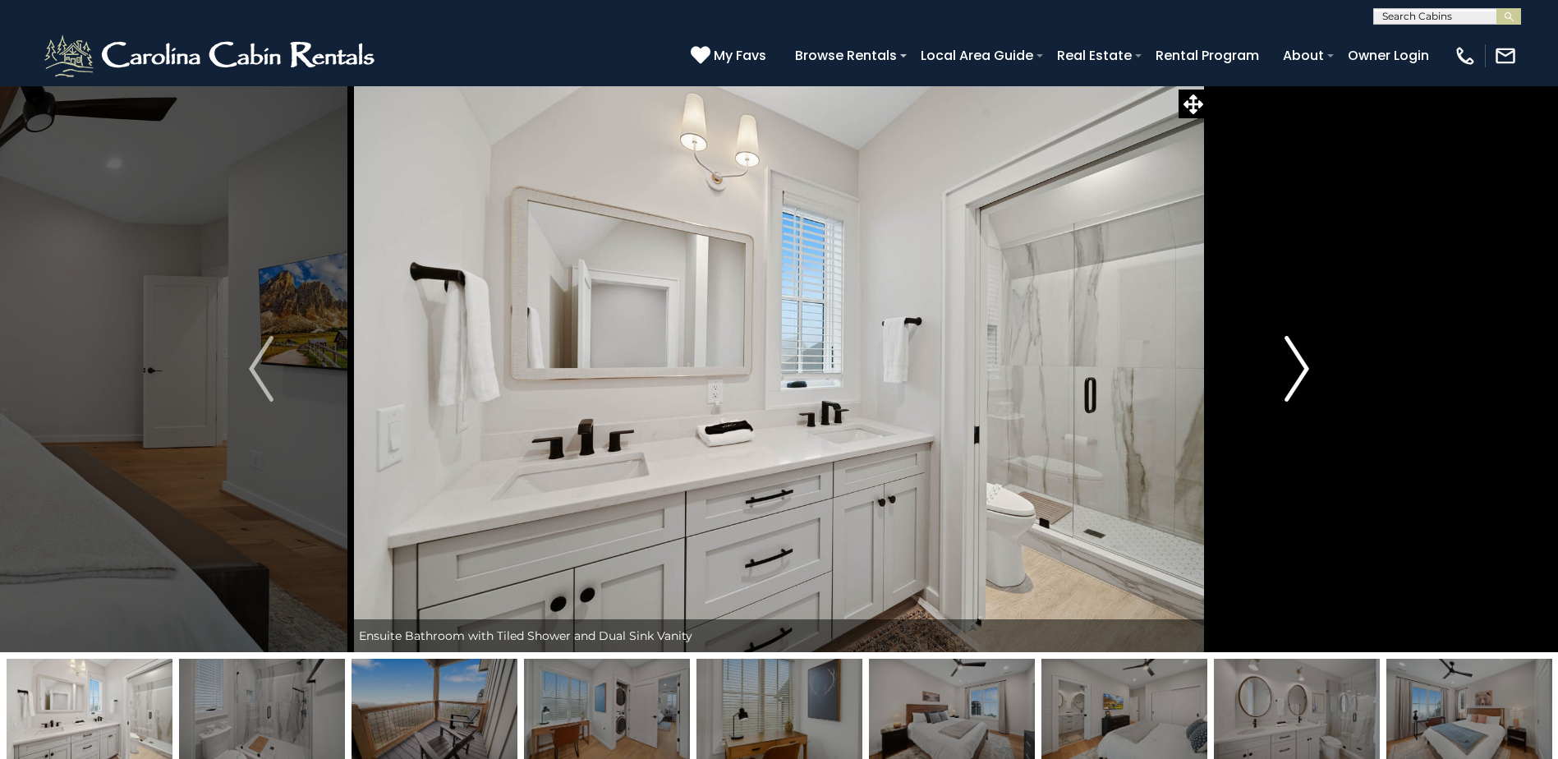
click at [1286, 402] on button "Next" at bounding box center [1296, 368] width 179 height 567
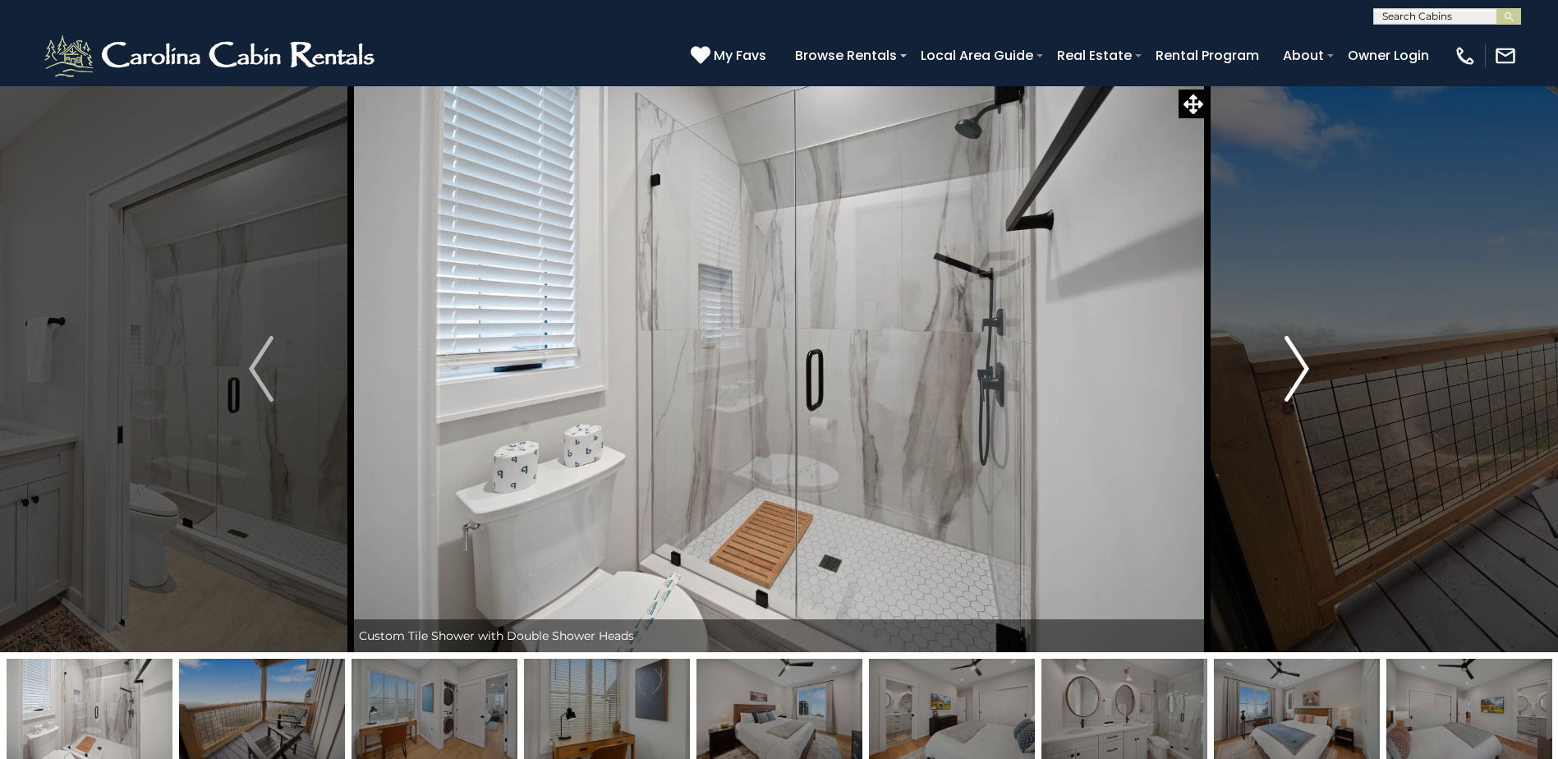
click at [1286, 402] on button "Next" at bounding box center [1296, 368] width 179 height 567
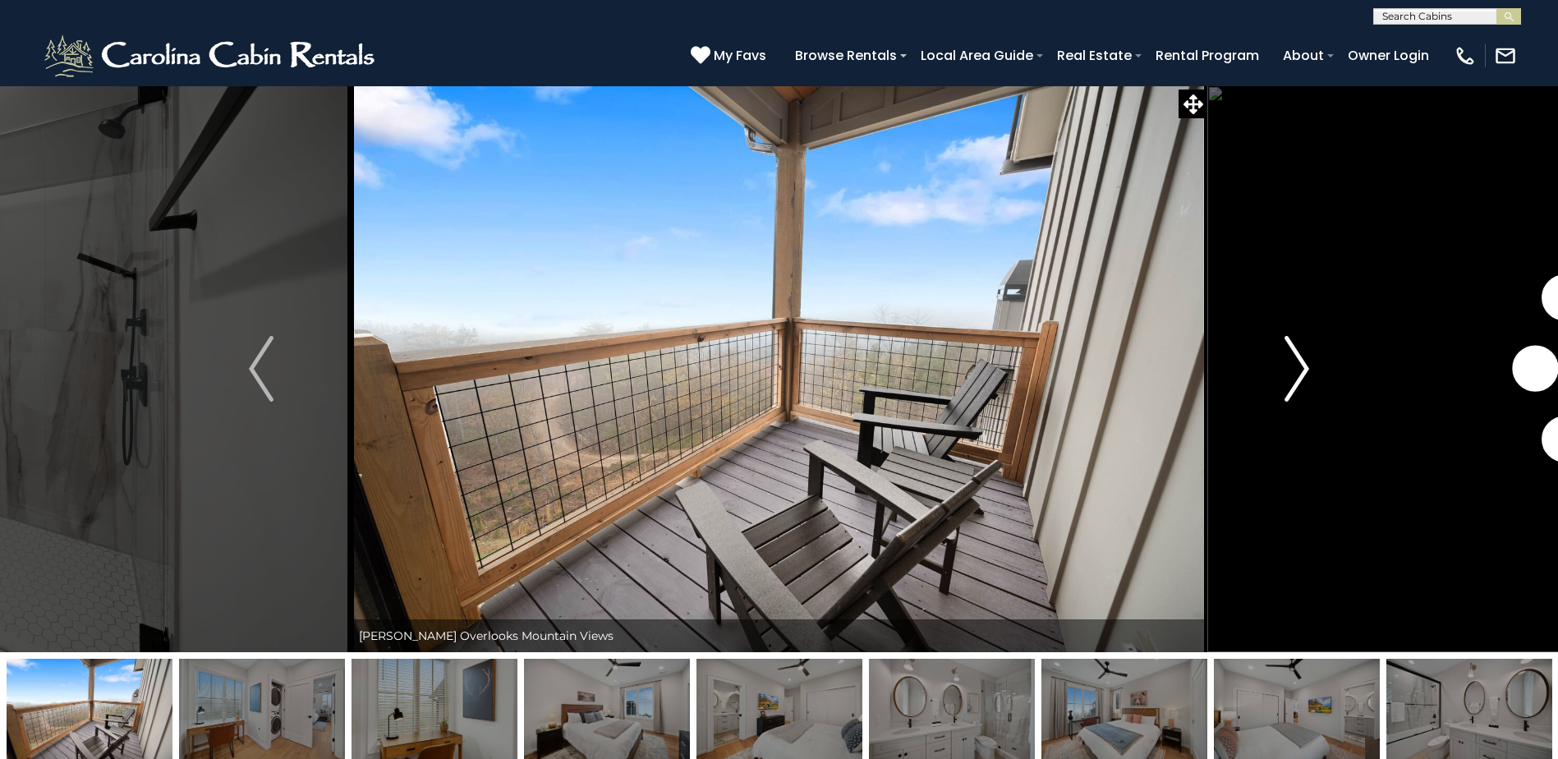
click at [1286, 402] on button "Next" at bounding box center [1296, 368] width 179 height 567
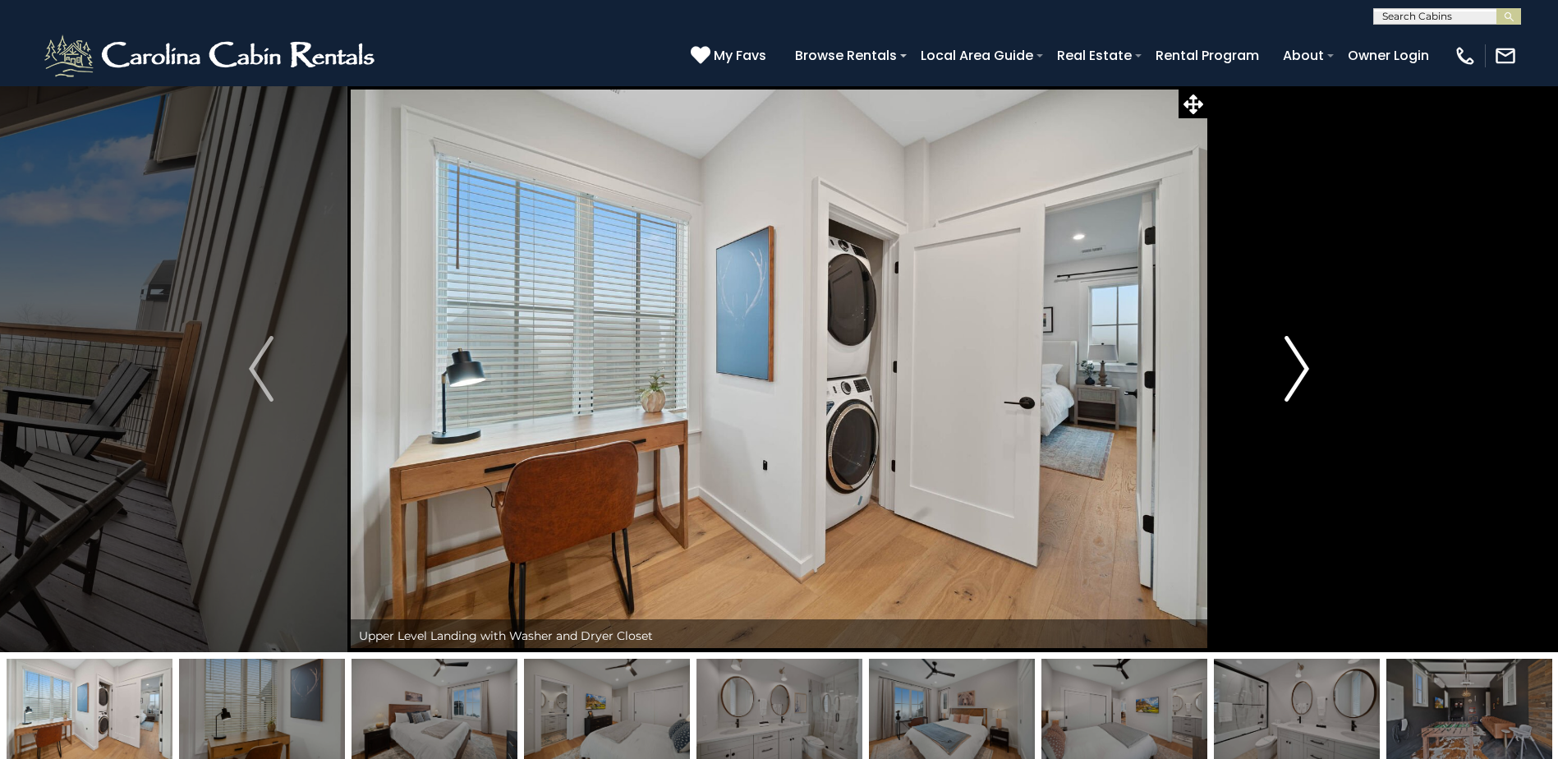
click at [1286, 402] on button "Next" at bounding box center [1296, 368] width 179 height 567
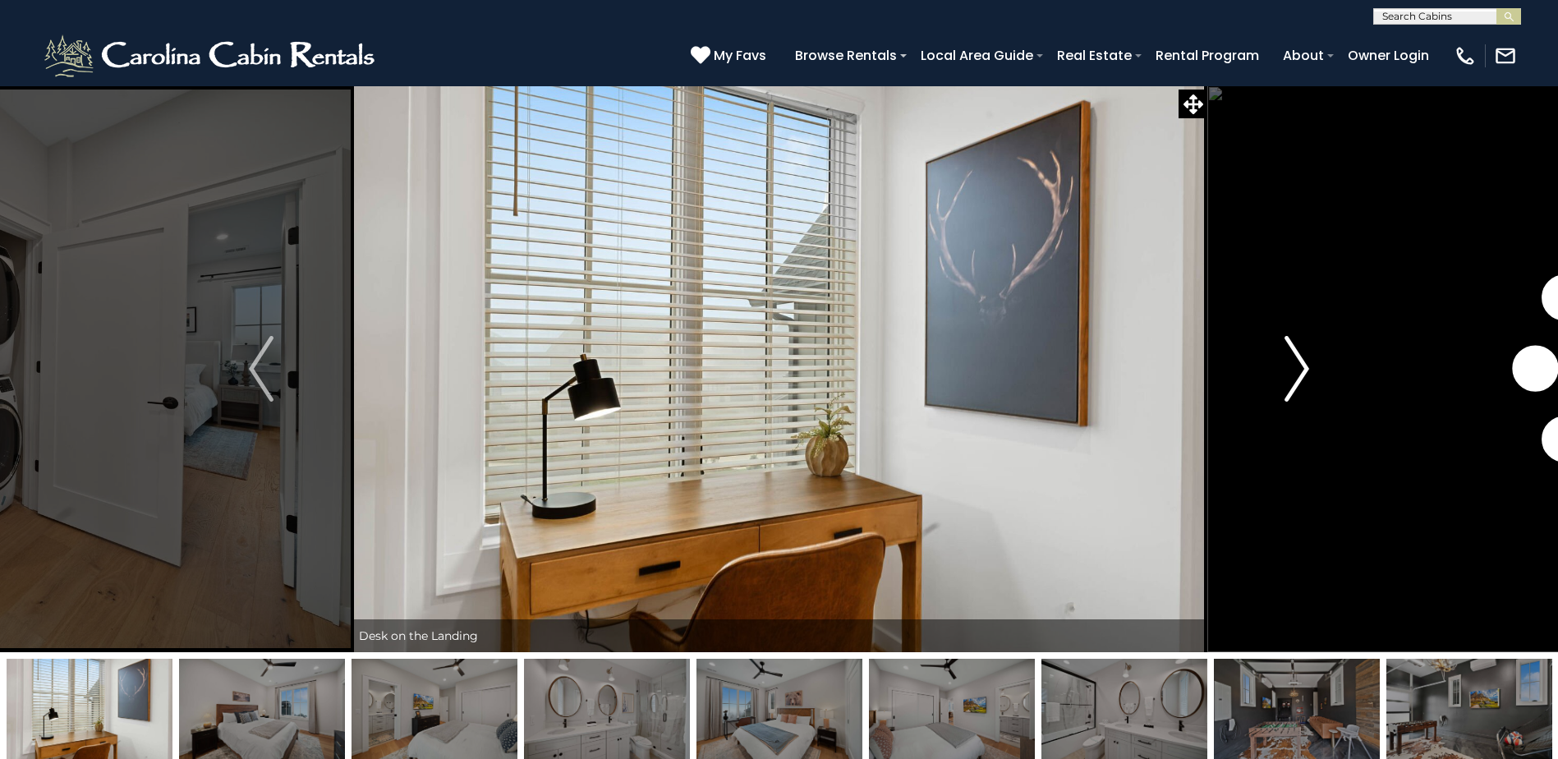
click at [1286, 402] on button "Next" at bounding box center [1296, 368] width 179 height 567
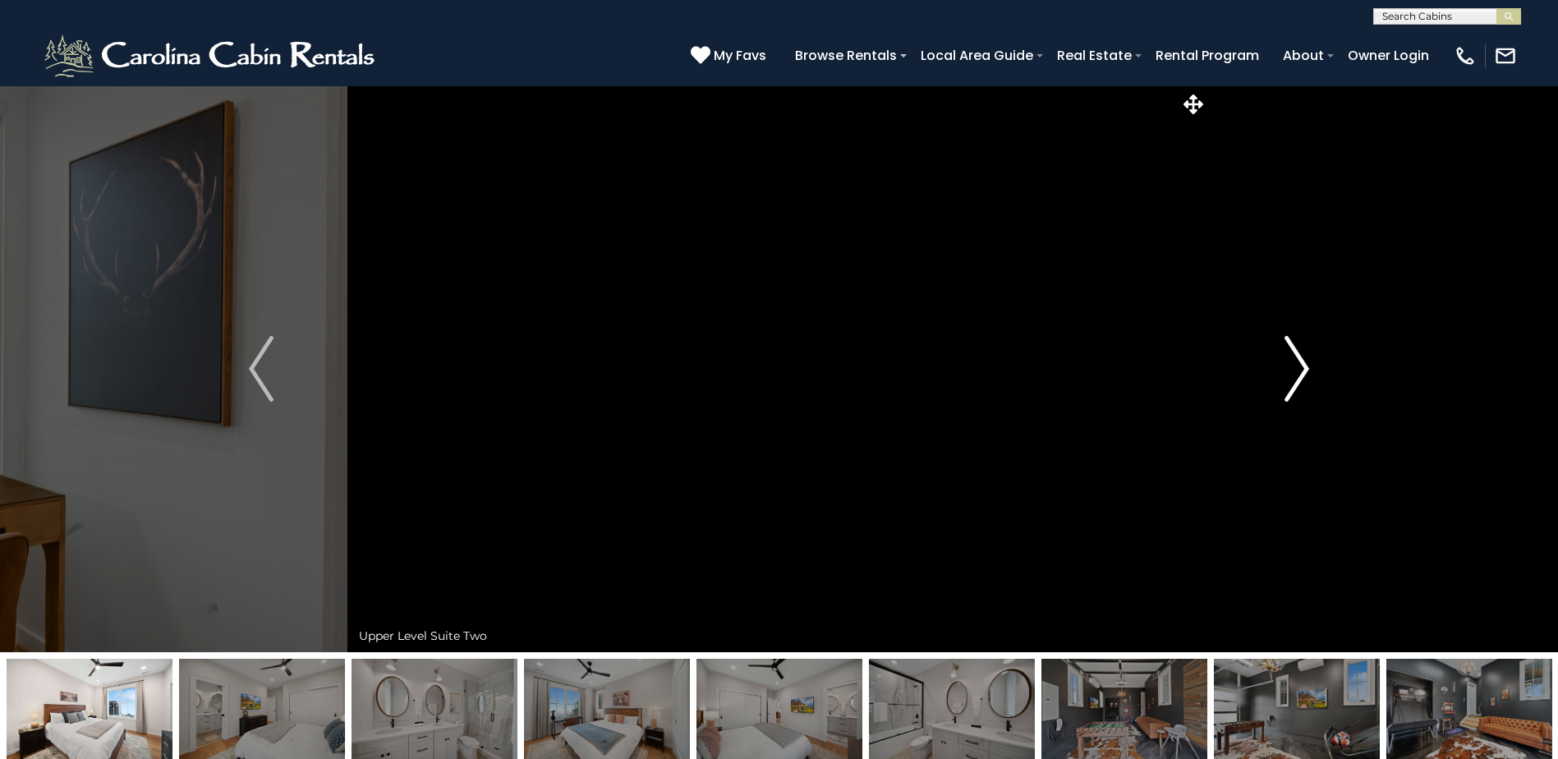
click at [1286, 402] on button "Next" at bounding box center [1296, 368] width 179 height 567
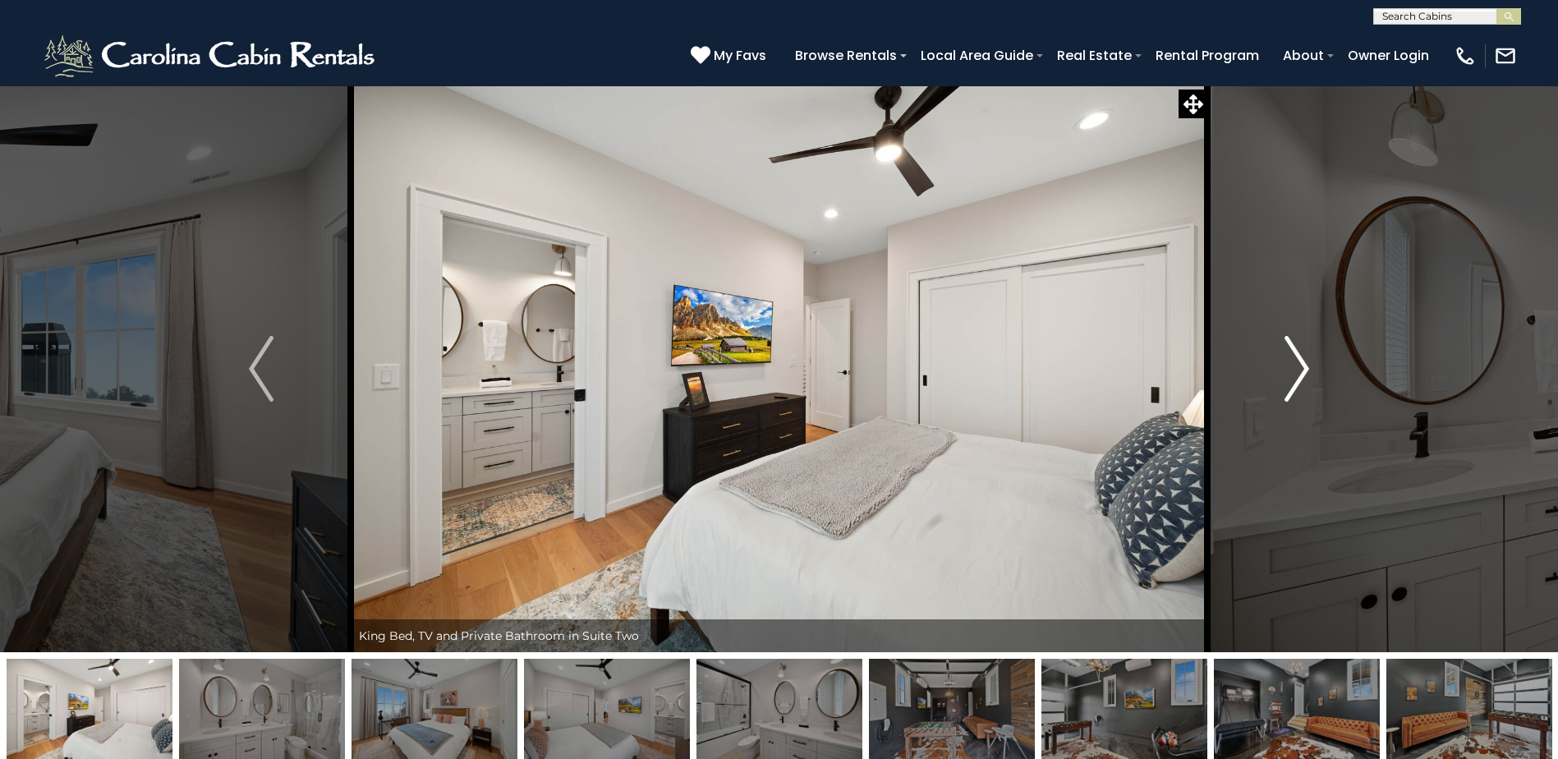
click at [1285, 402] on button "Next" at bounding box center [1296, 368] width 179 height 567
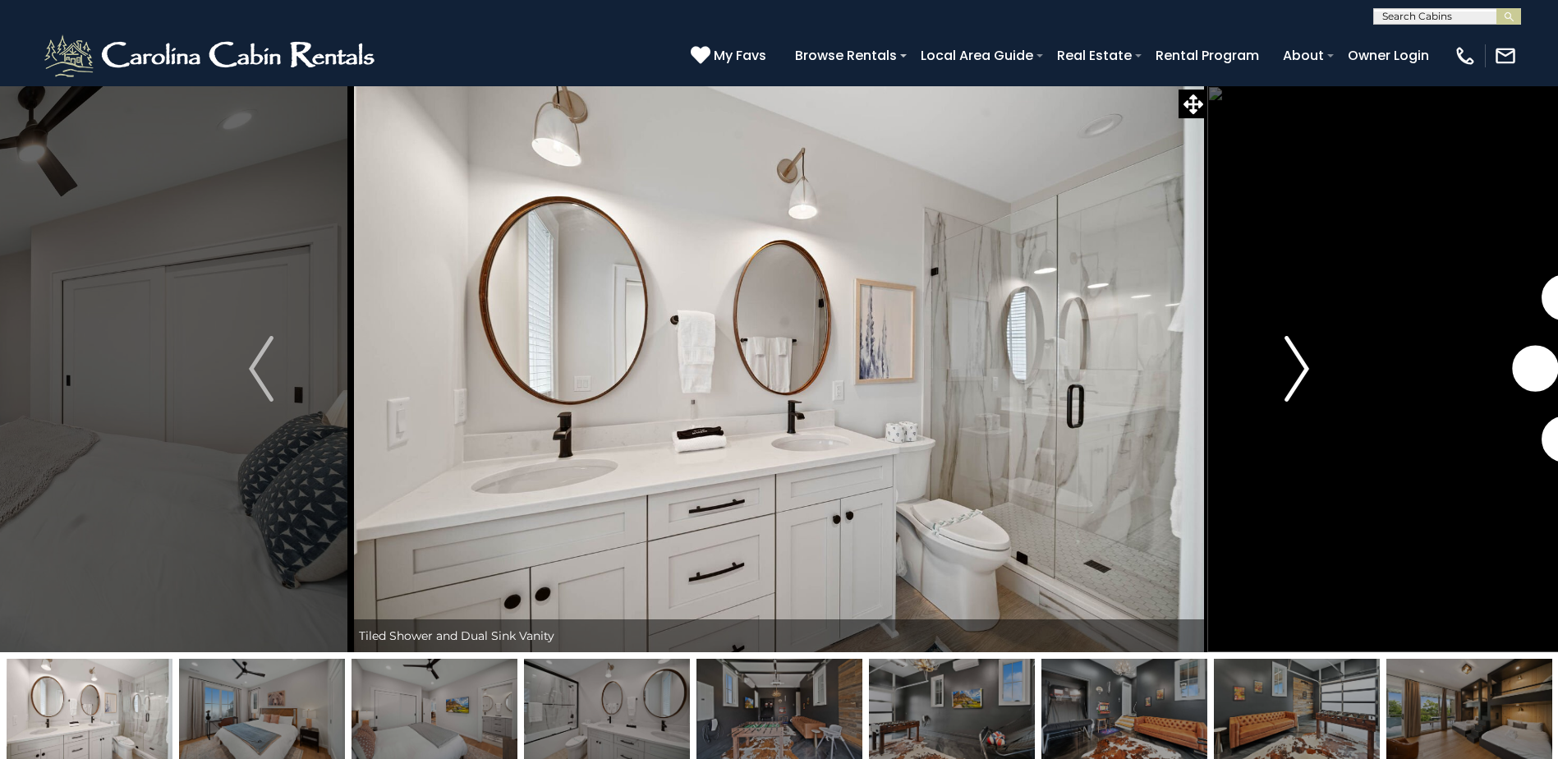
click at [1285, 402] on button "Next" at bounding box center [1296, 368] width 179 height 567
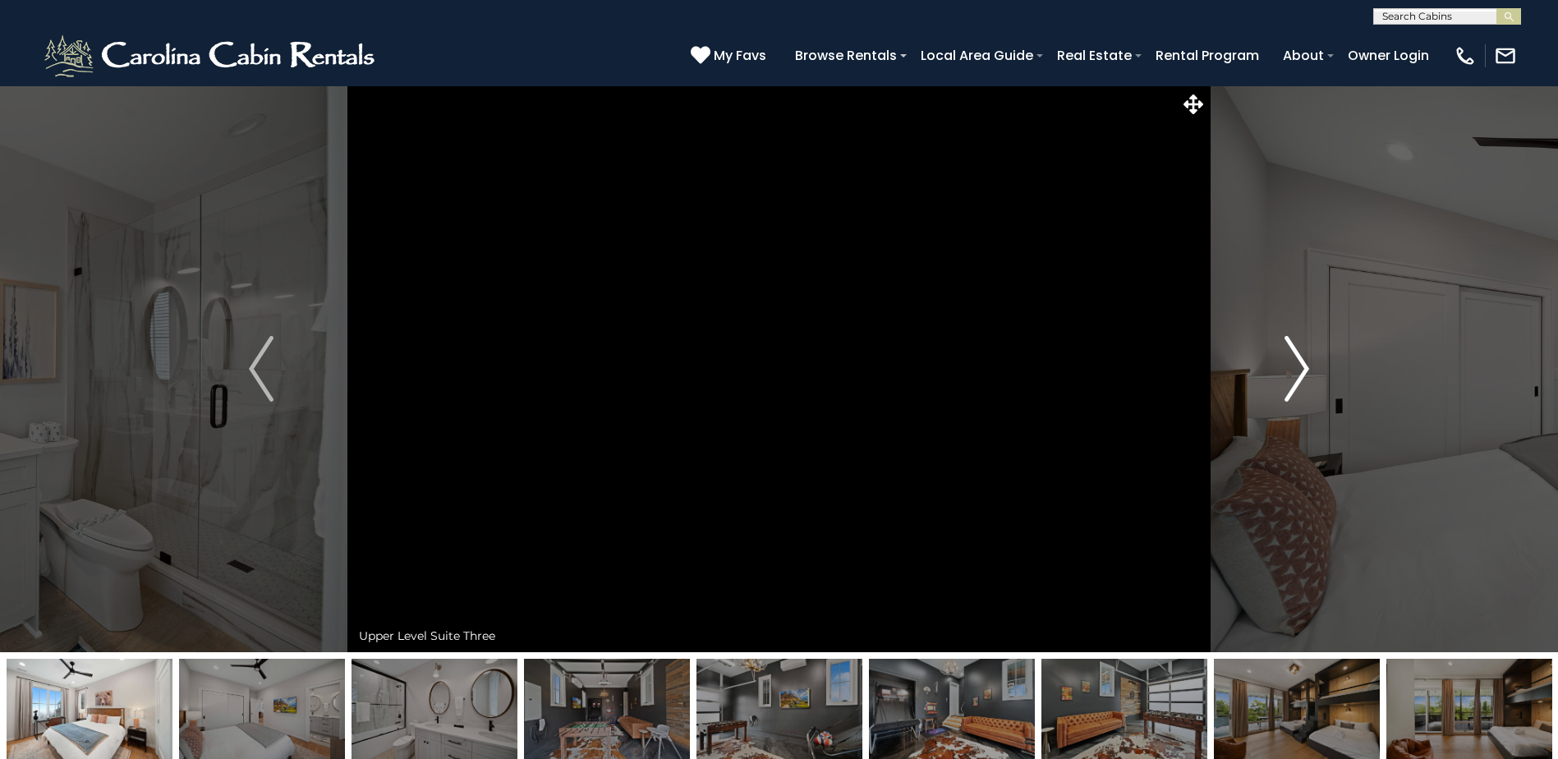
click at [1285, 402] on button "Next" at bounding box center [1296, 368] width 179 height 567
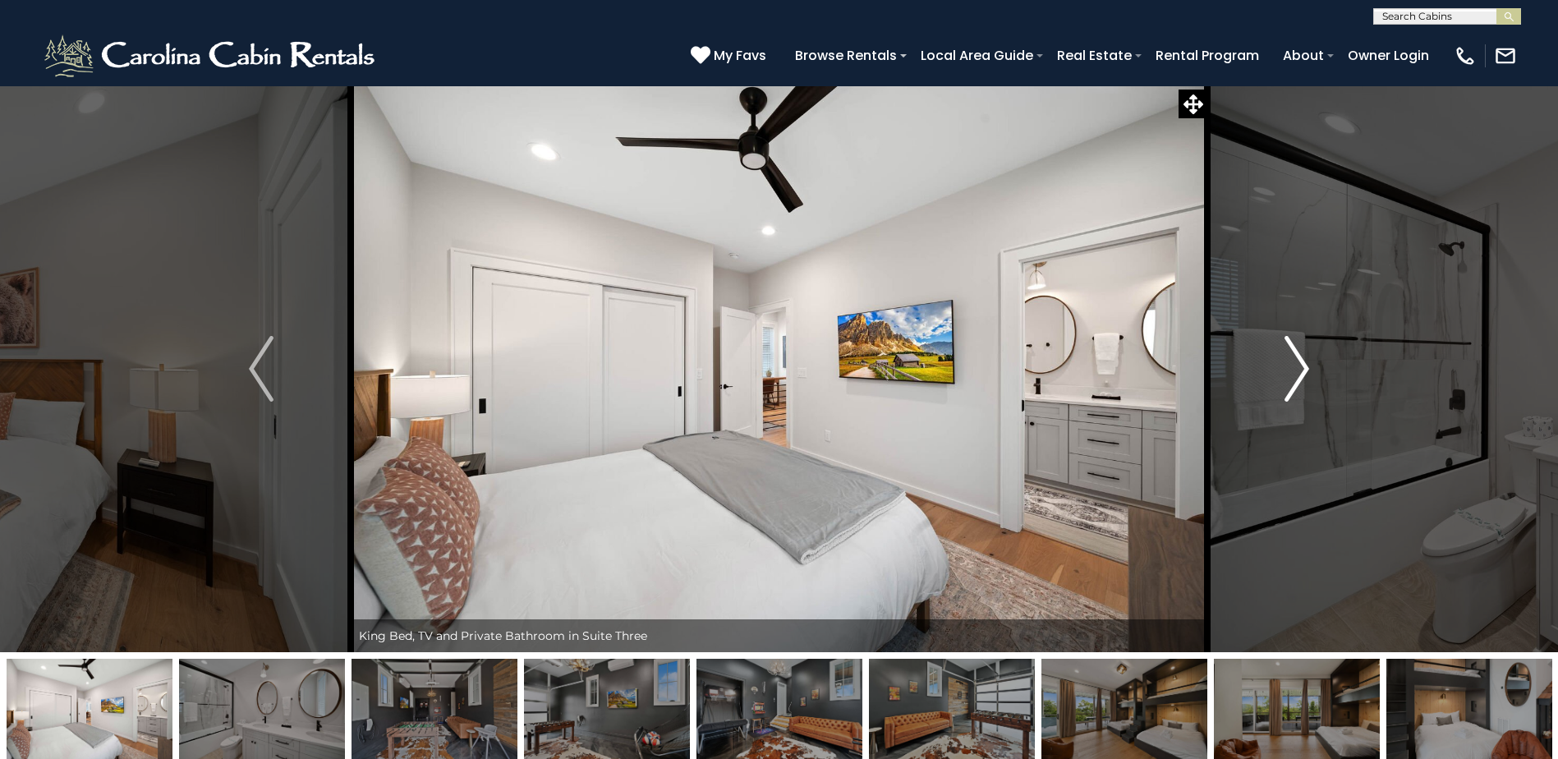
click at [1285, 402] on button "Next" at bounding box center [1296, 368] width 179 height 567
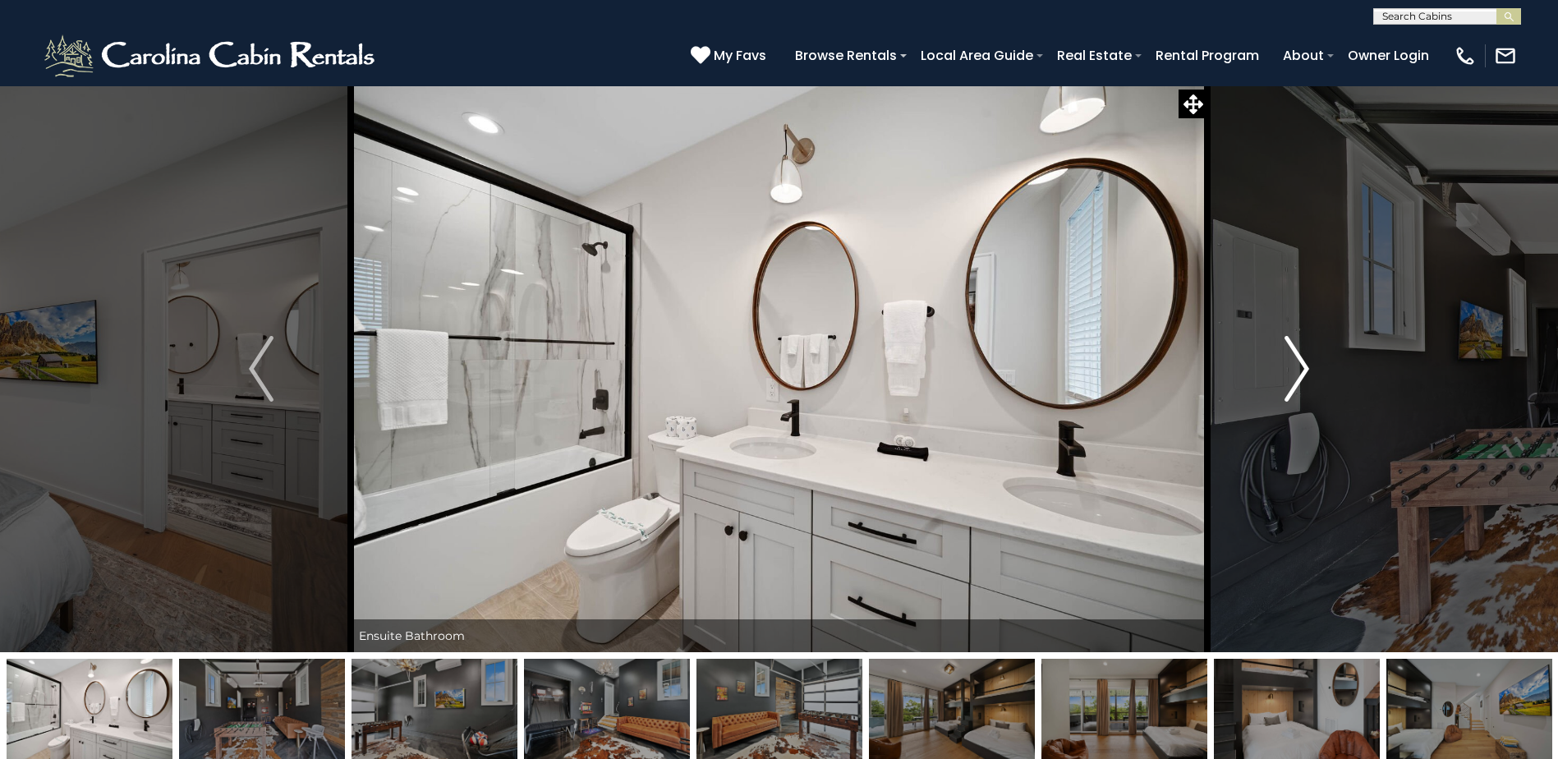
click at [1285, 402] on button "Next" at bounding box center [1296, 368] width 179 height 567
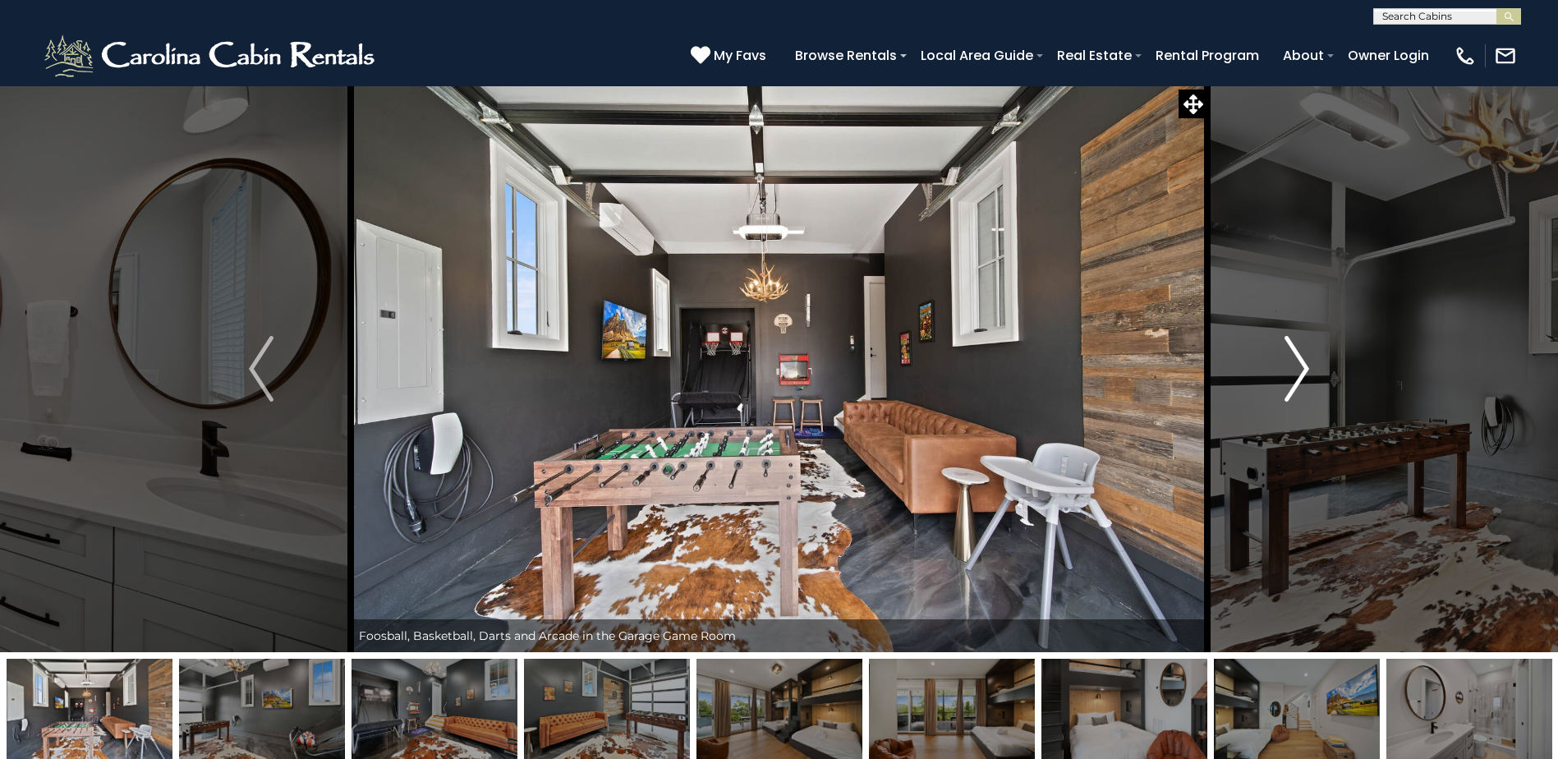
click at [1285, 402] on button "Next" at bounding box center [1296, 368] width 179 height 567
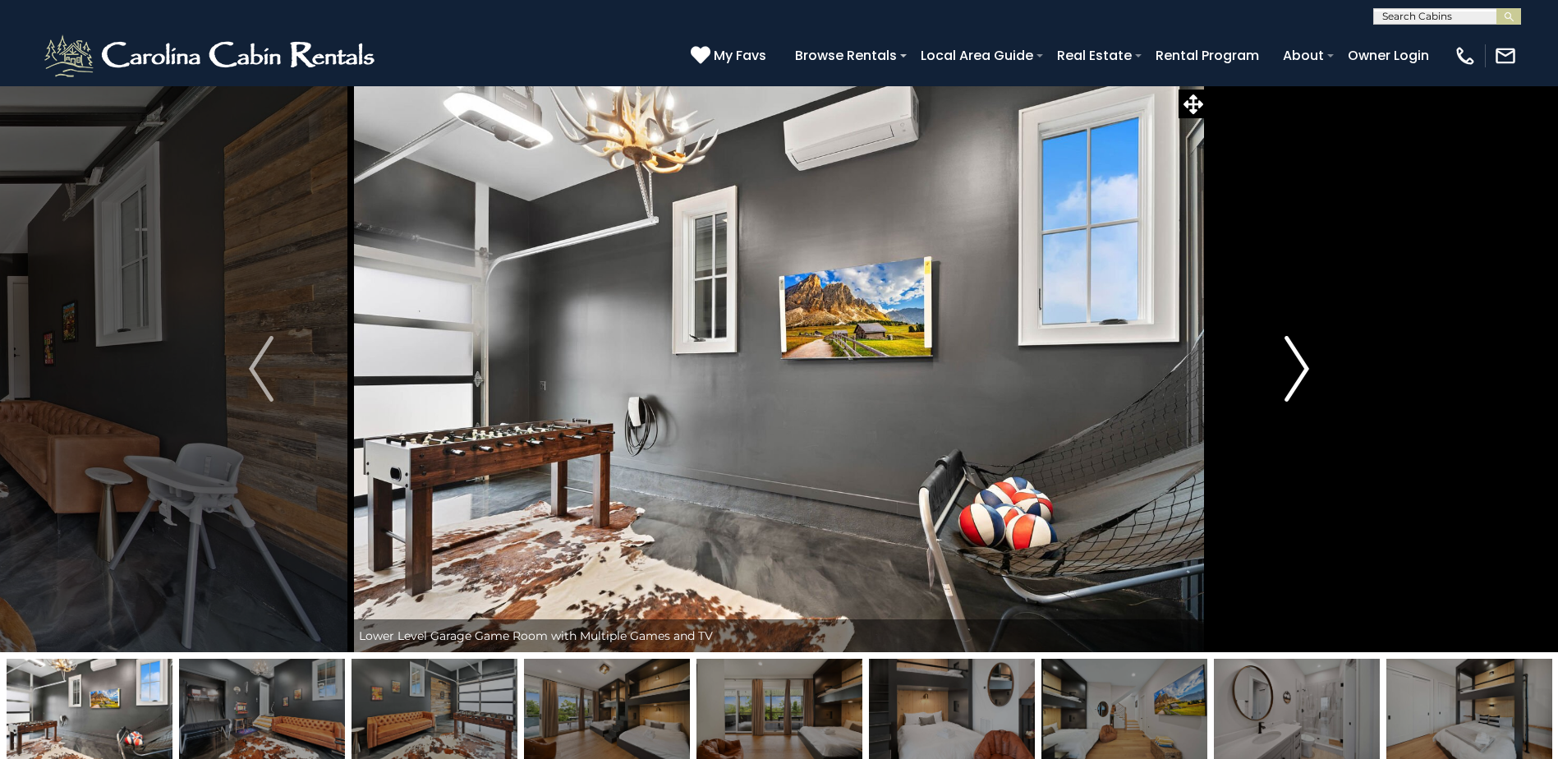
click at [1285, 402] on button "Next" at bounding box center [1296, 368] width 179 height 567
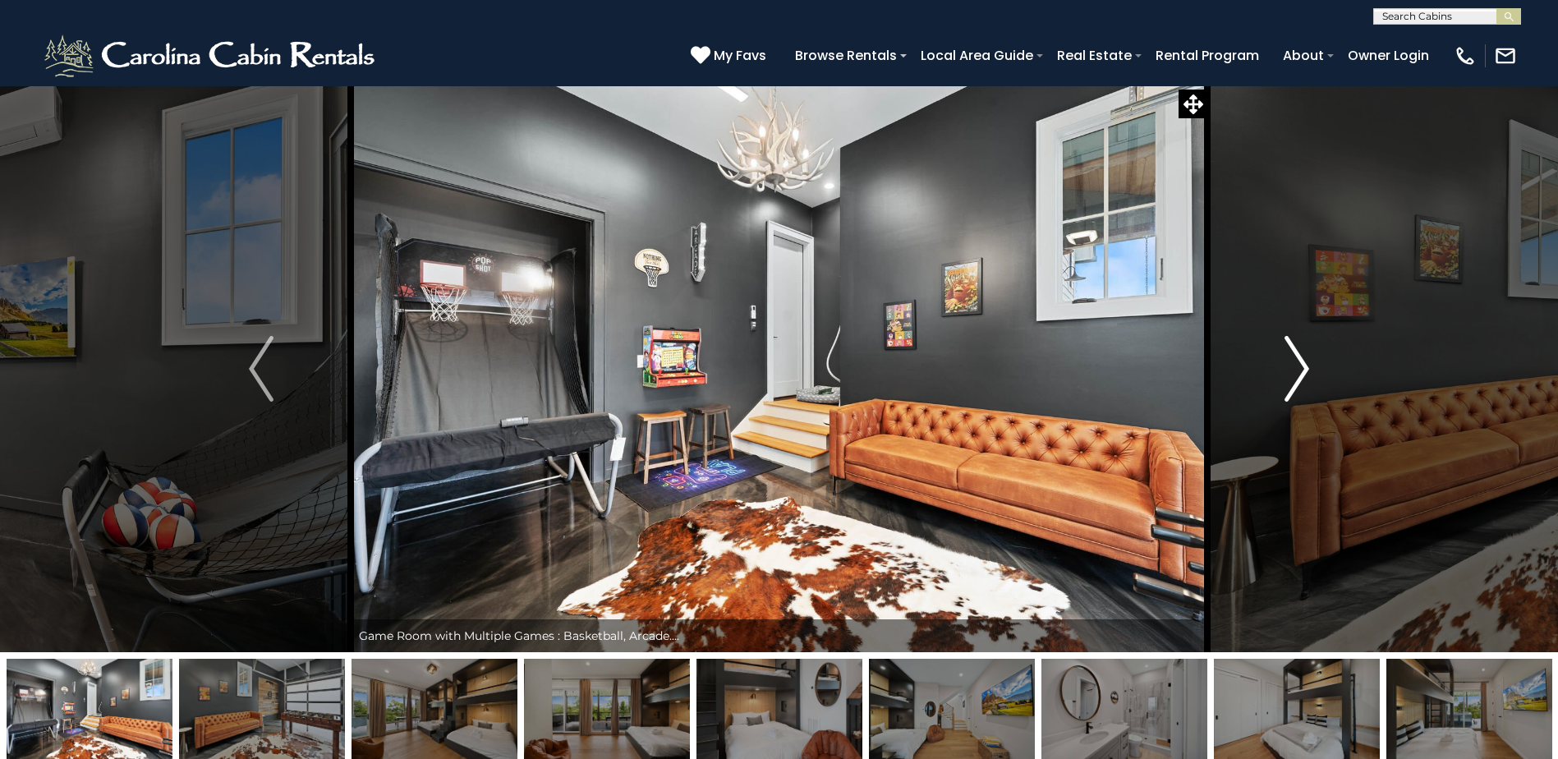
click at [1285, 402] on button "Next" at bounding box center [1296, 368] width 179 height 567
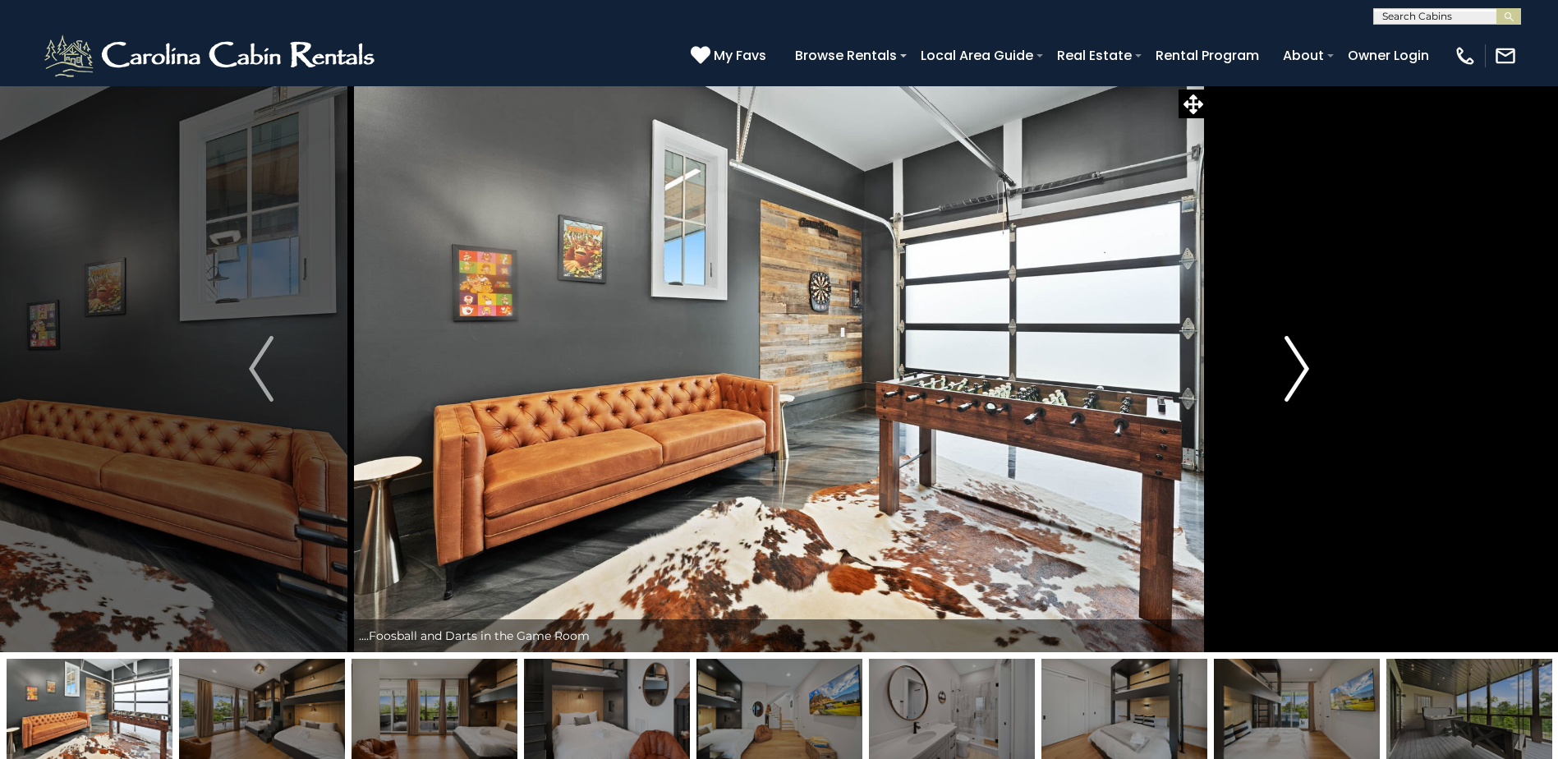
click at [1285, 402] on button "Next" at bounding box center [1296, 368] width 179 height 567
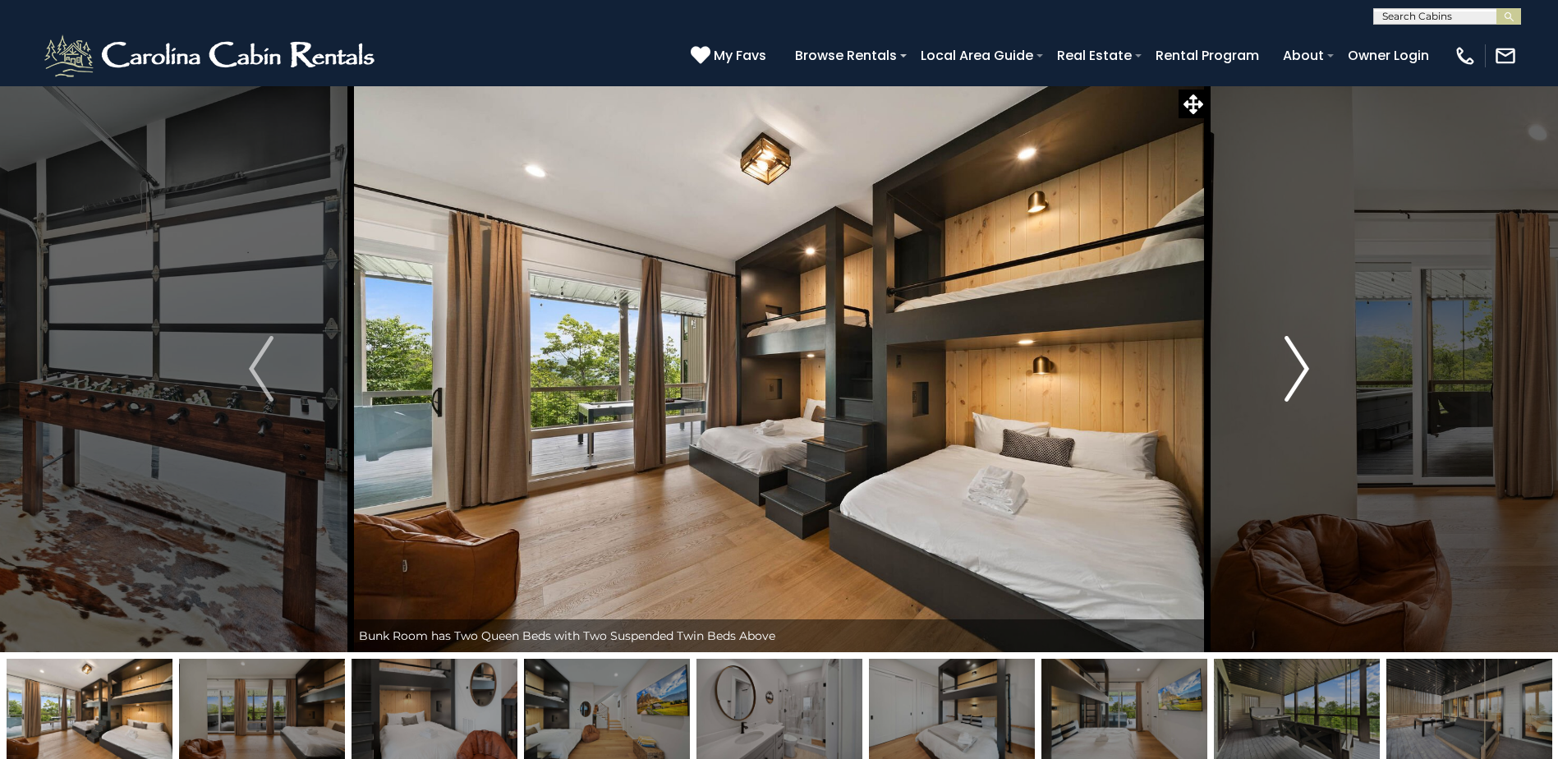
click at [1285, 402] on button "Next" at bounding box center [1296, 368] width 179 height 567
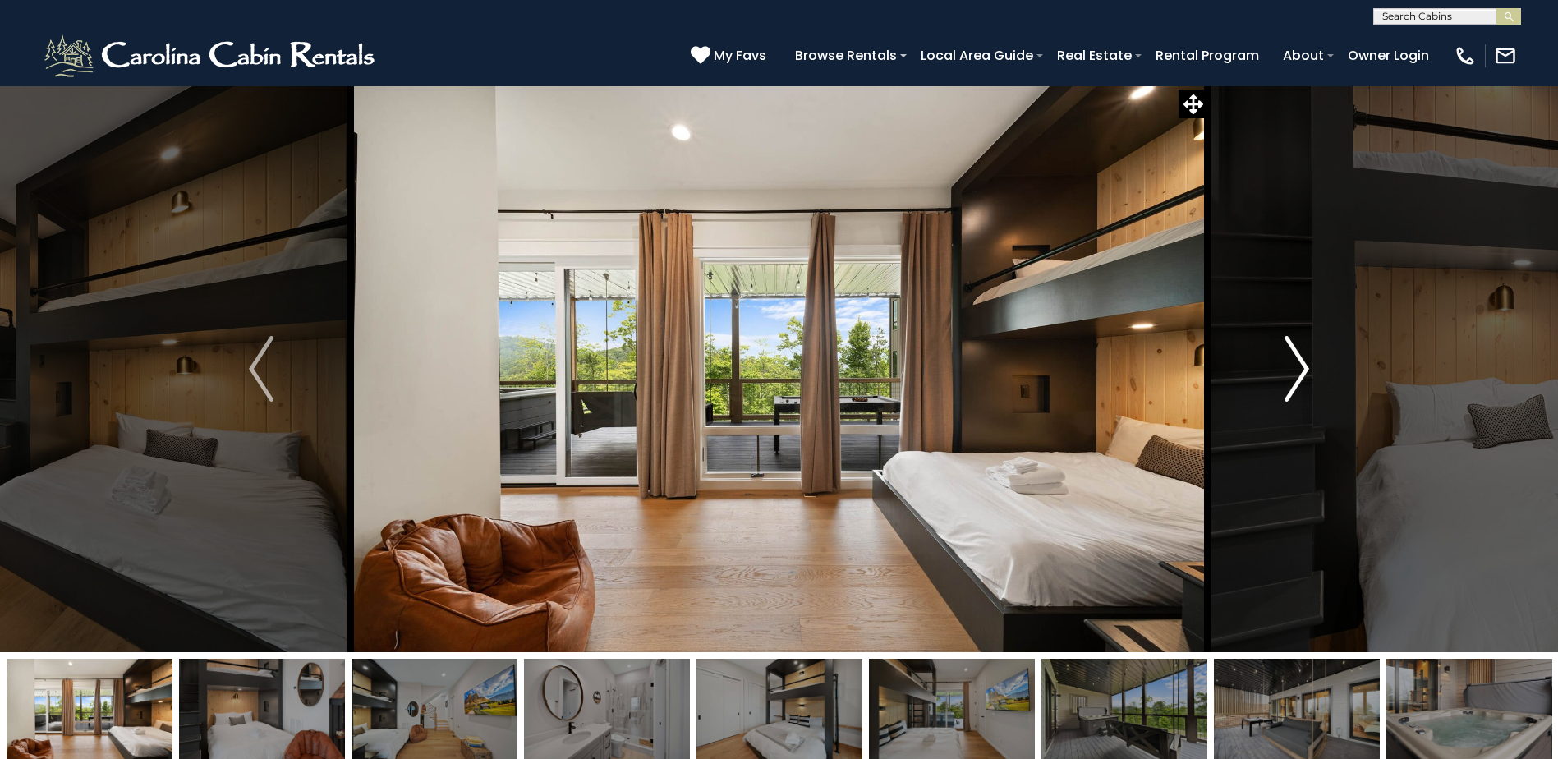
click at [1285, 402] on button "Next" at bounding box center [1296, 368] width 179 height 567
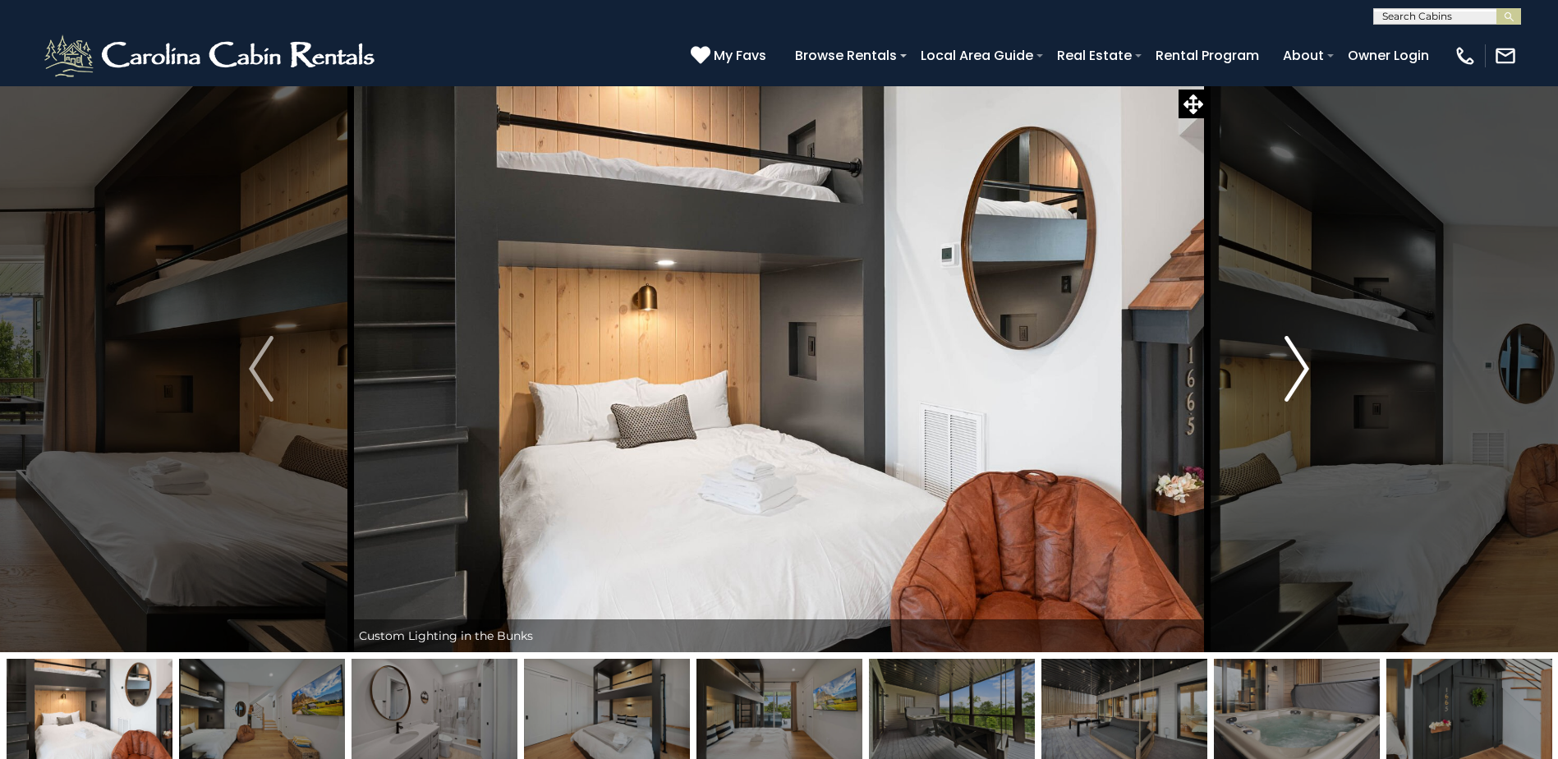
click at [1285, 402] on button "Next" at bounding box center [1296, 368] width 179 height 567
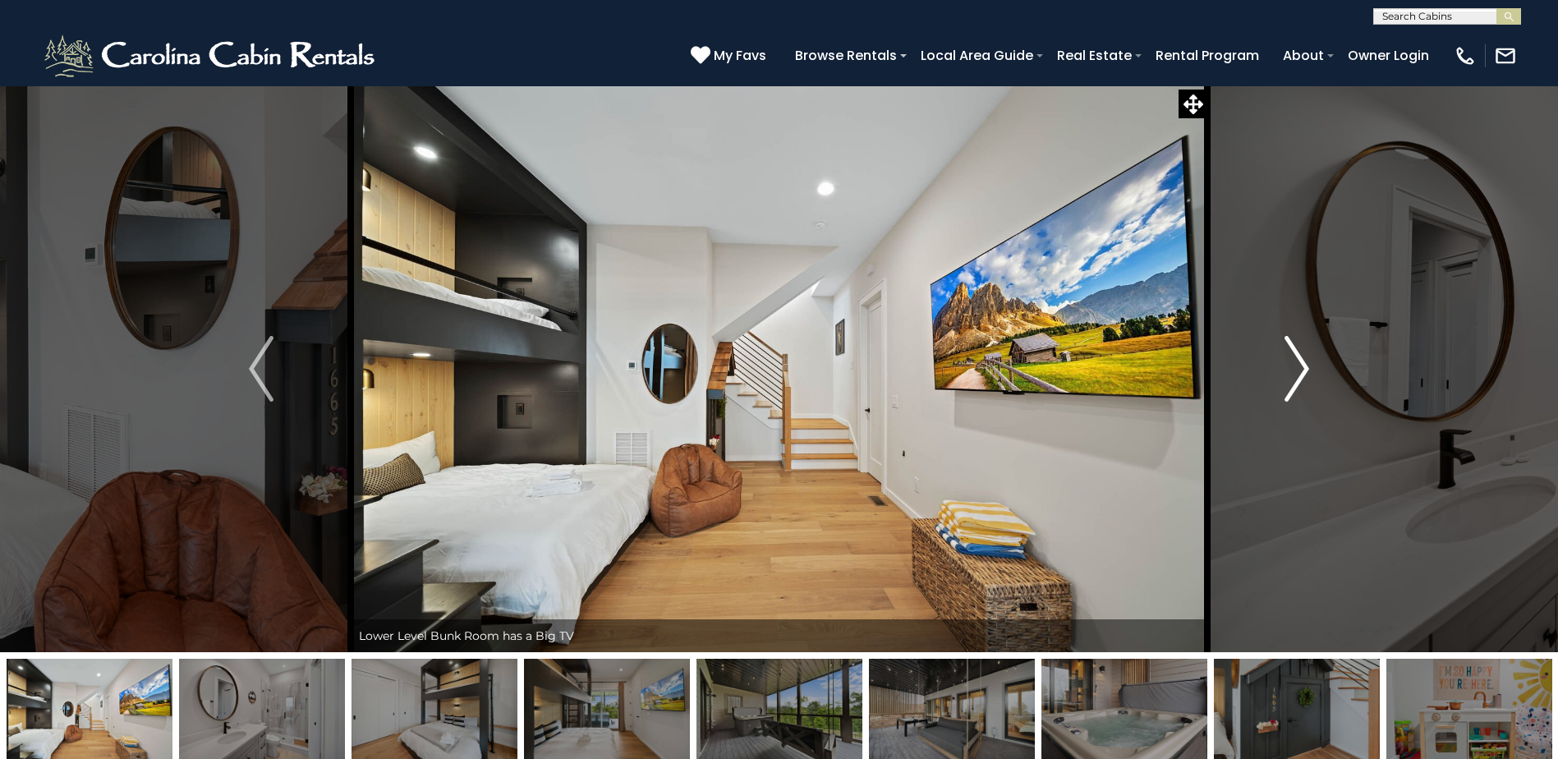
click at [1285, 402] on button "Next" at bounding box center [1296, 368] width 179 height 567
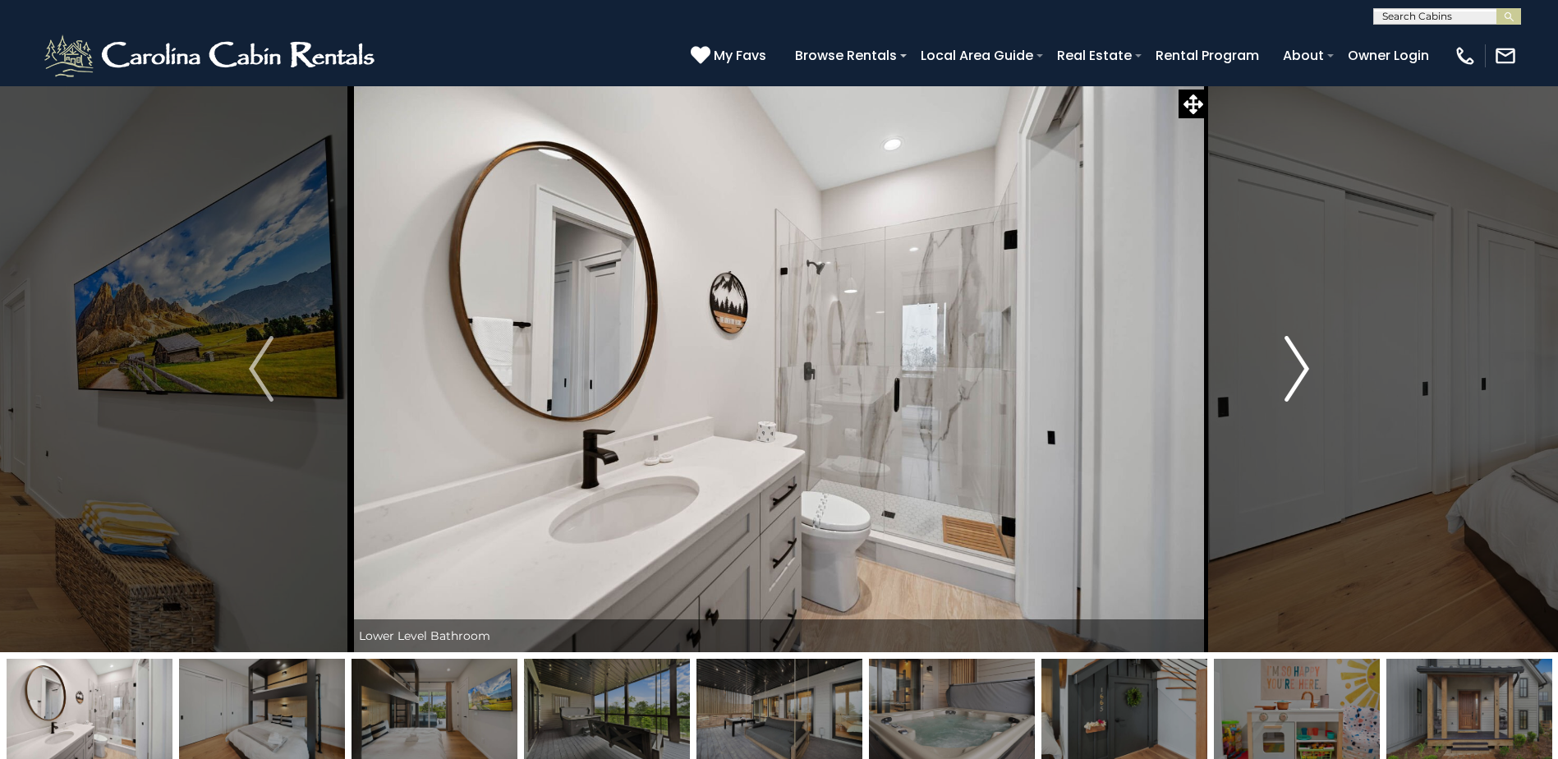
click at [1285, 402] on button "Next" at bounding box center [1296, 368] width 179 height 567
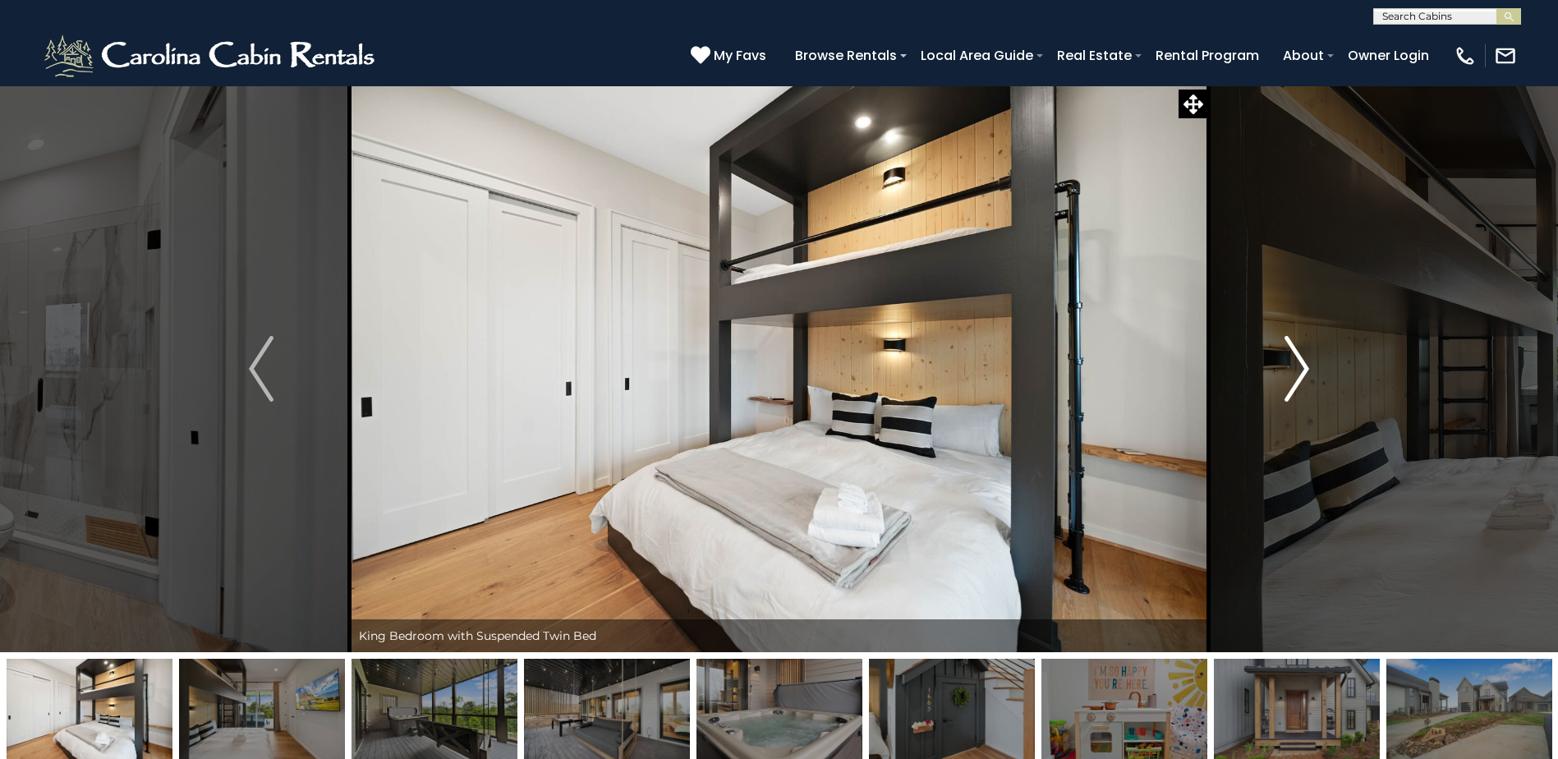
click at [1285, 402] on button "Next" at bounding box center [1296, 368] width 179 height 567
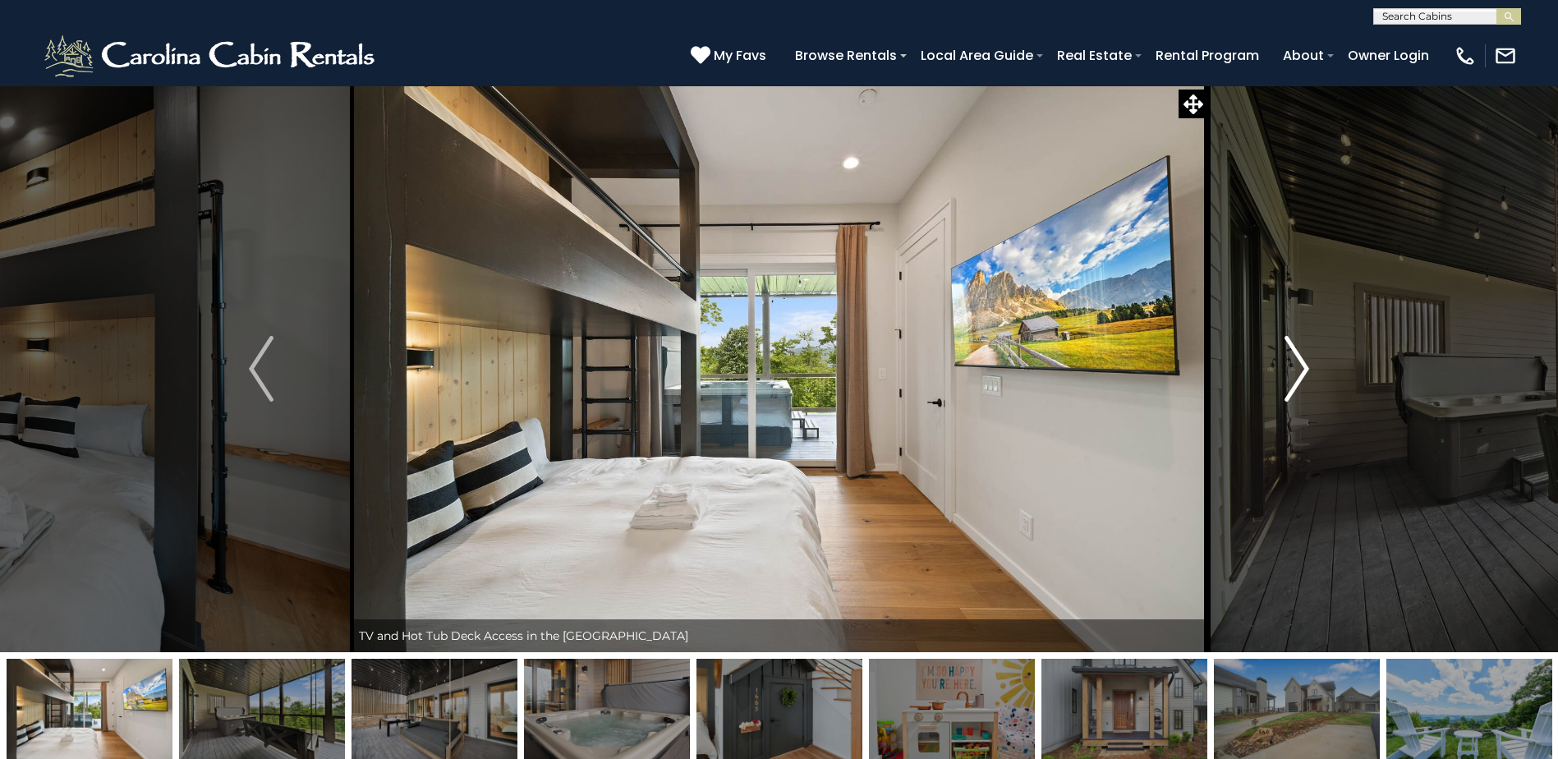
click at [1285, 402] on button "Next" at bounding box center [1296, 368] width 179 height 567
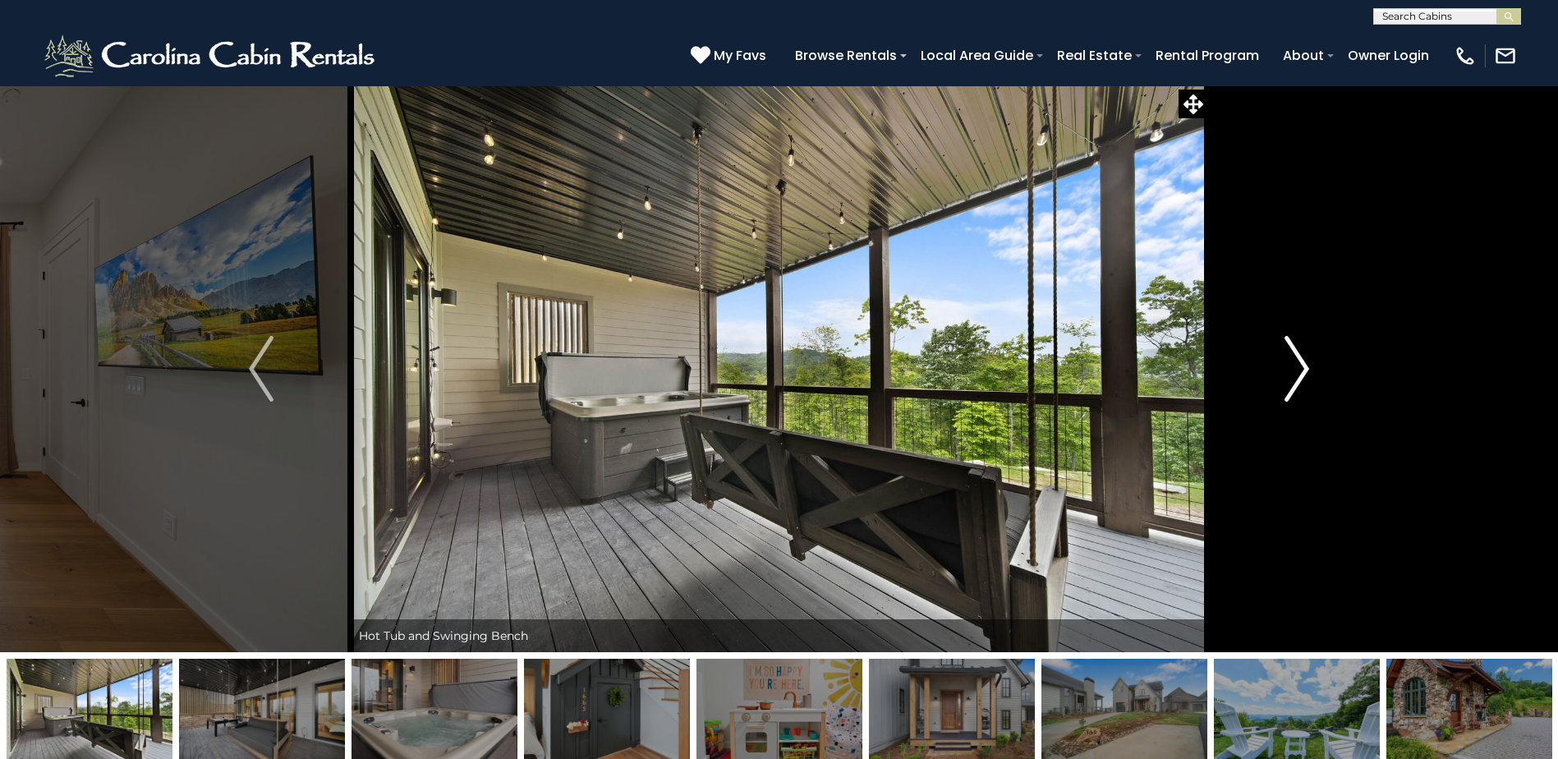
click at [1285, 402] on button "Next" at bounding box center [1296, 368] width 179 height 567
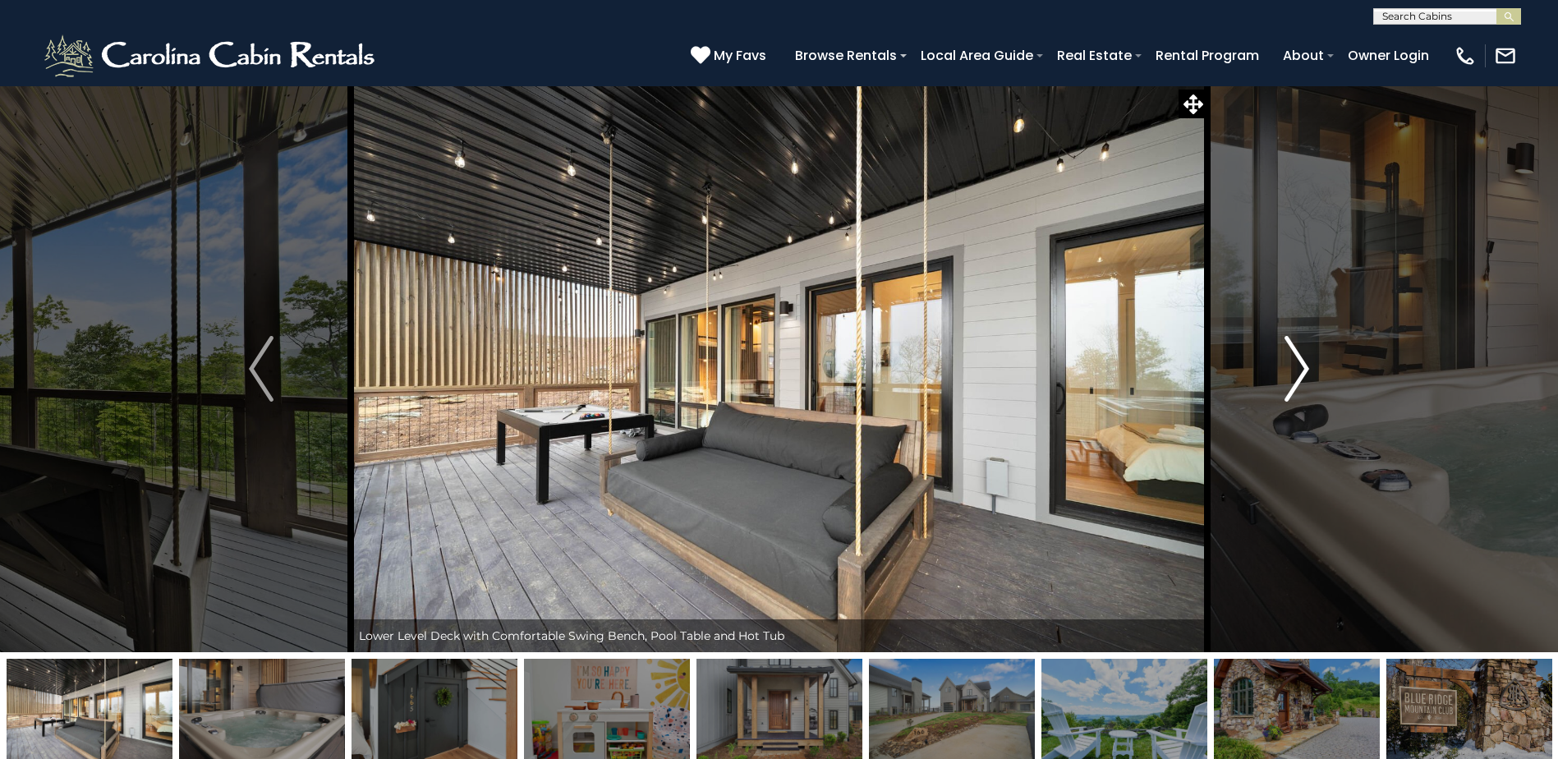
click at [1285, 402] on button "Next" at bounding box center [1296, 368] width 179 height 567
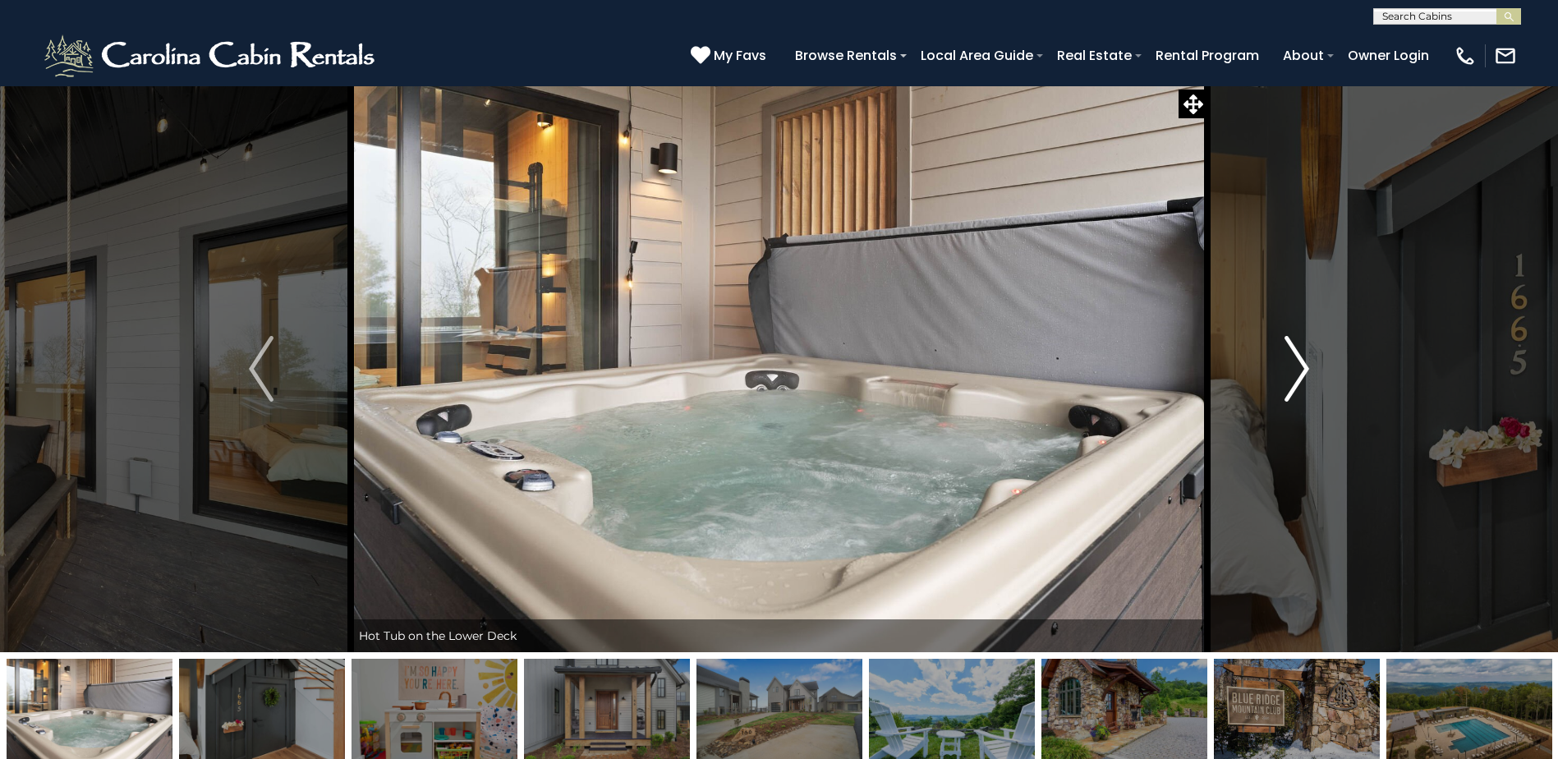
click at [1285, 402] on button "Next" at bounding box center [1296, 368] width 179 height 567
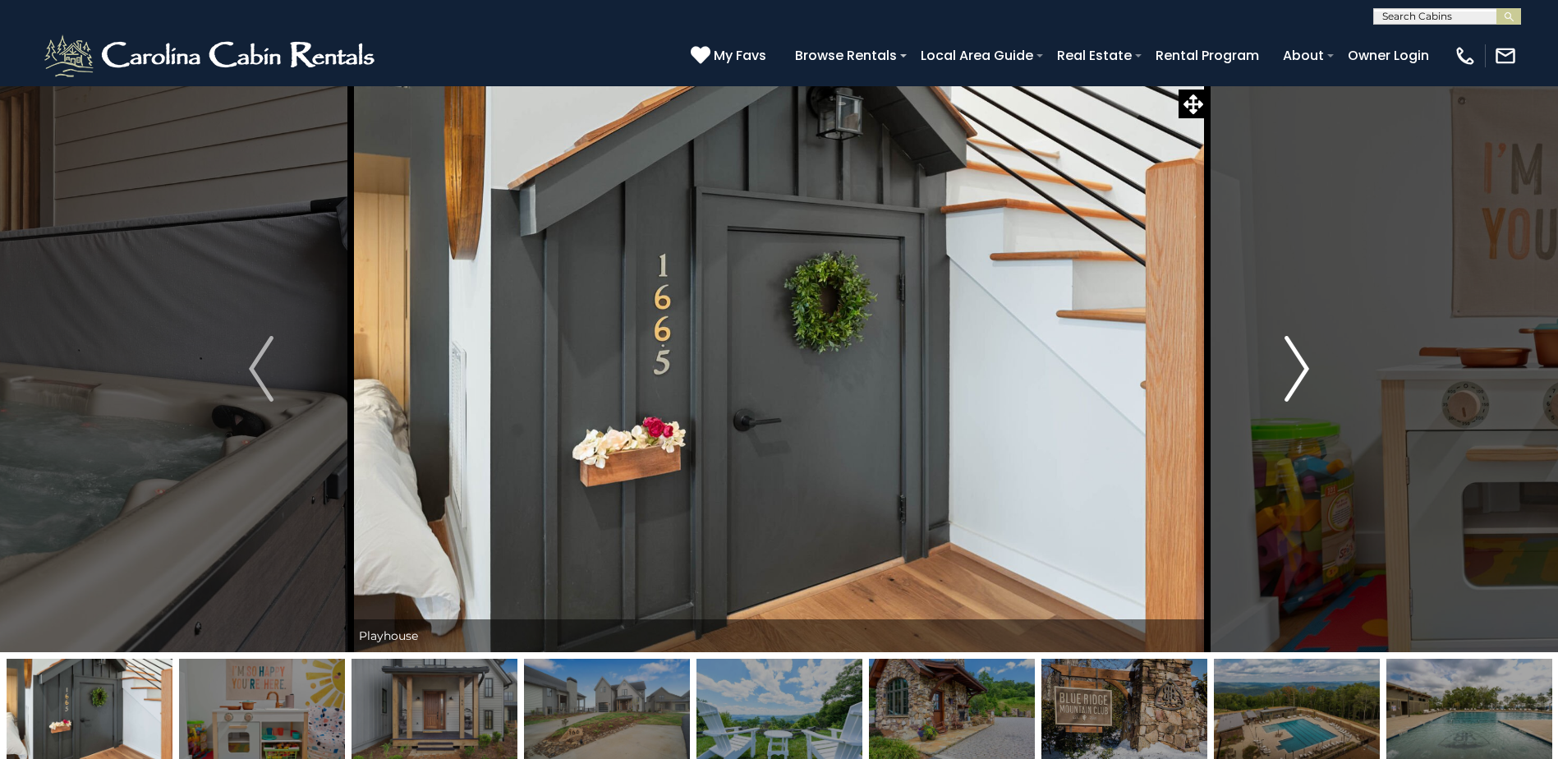
click at [1285, 402] on button "Next" at bounding box center [1296, 368] width 179 height 567
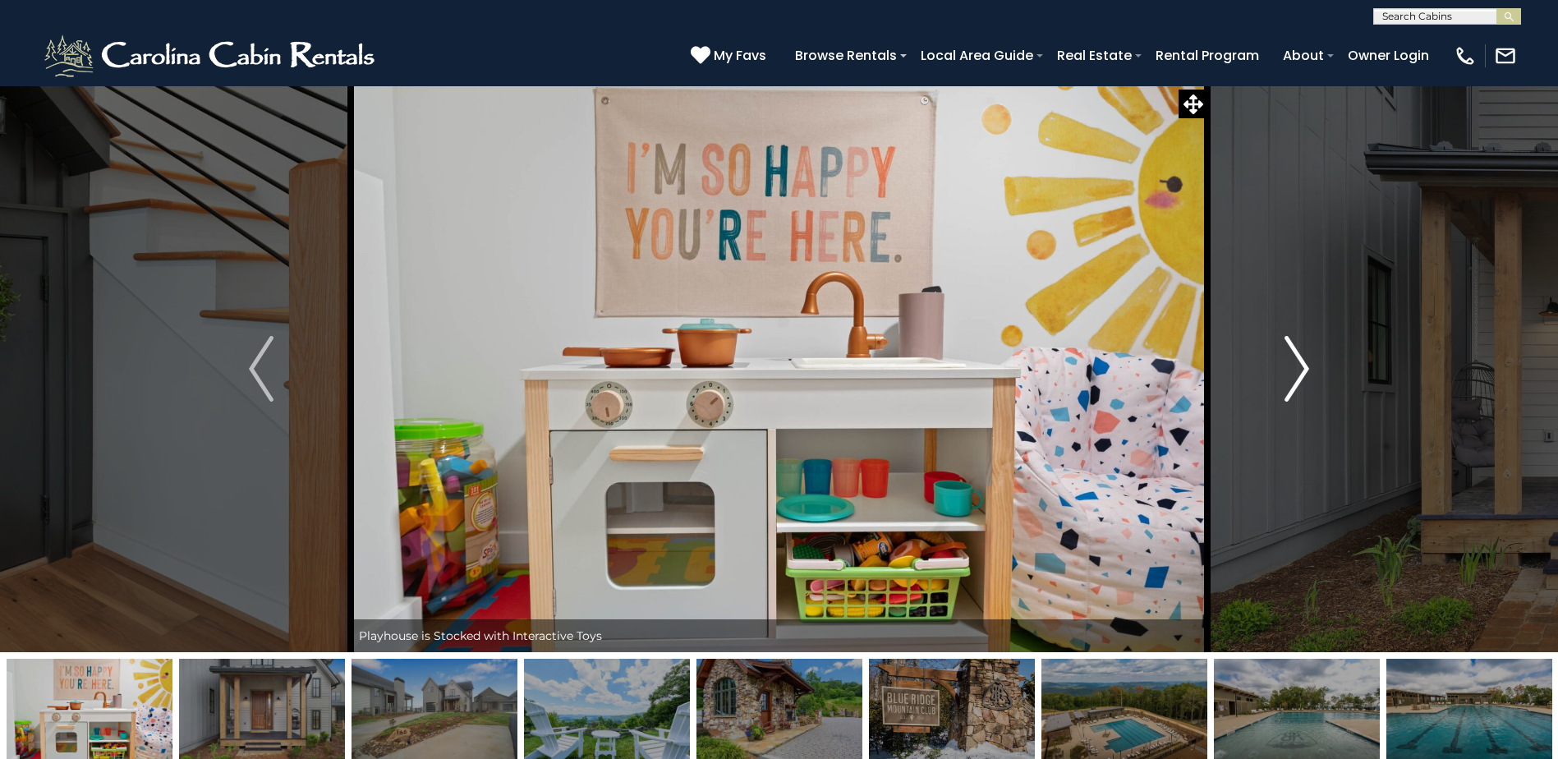
click at [1285, 402] on button "Next" at bounding box center [1296, 368] width 179 height 567
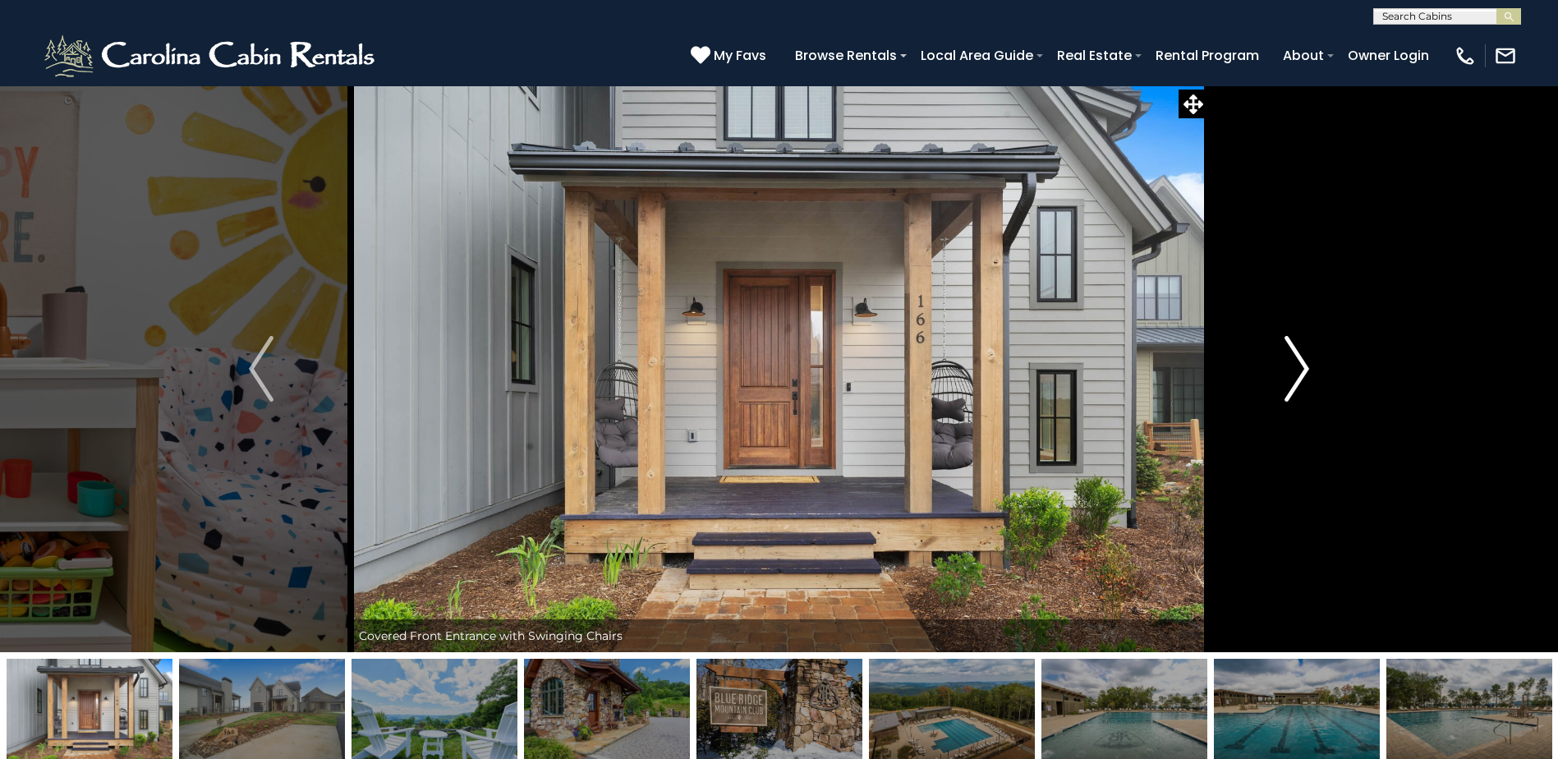
click at [1285, 402] on button "Next" at bounding box center [1296, 368] width 179 height 567
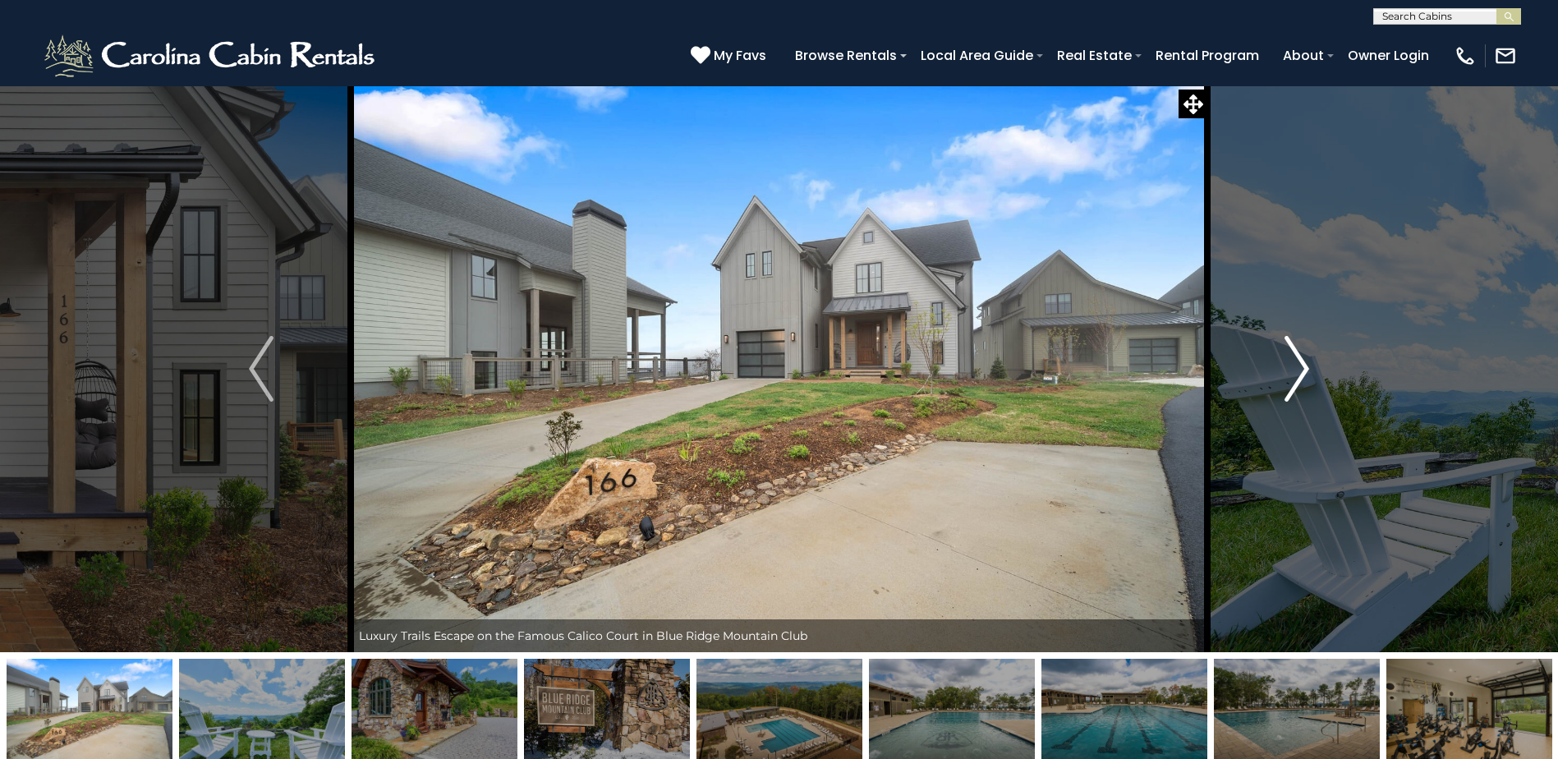
click at [1285, 402] on button "Next" at bounding box center [1296, 368] width 179 height 567
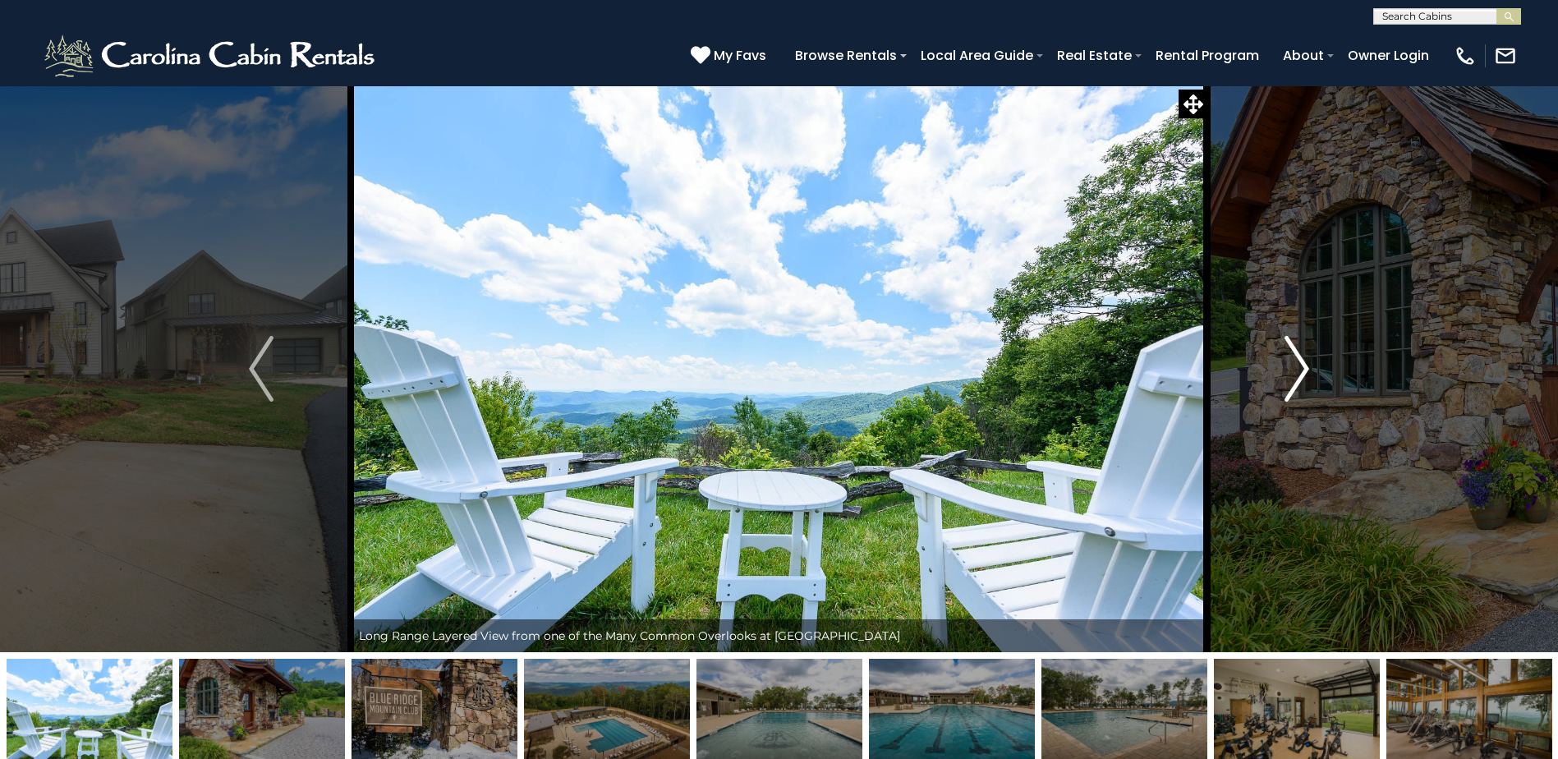
click at [1285, 402] on button "Next" at bounding box center [1296, 368] width 179 height 567
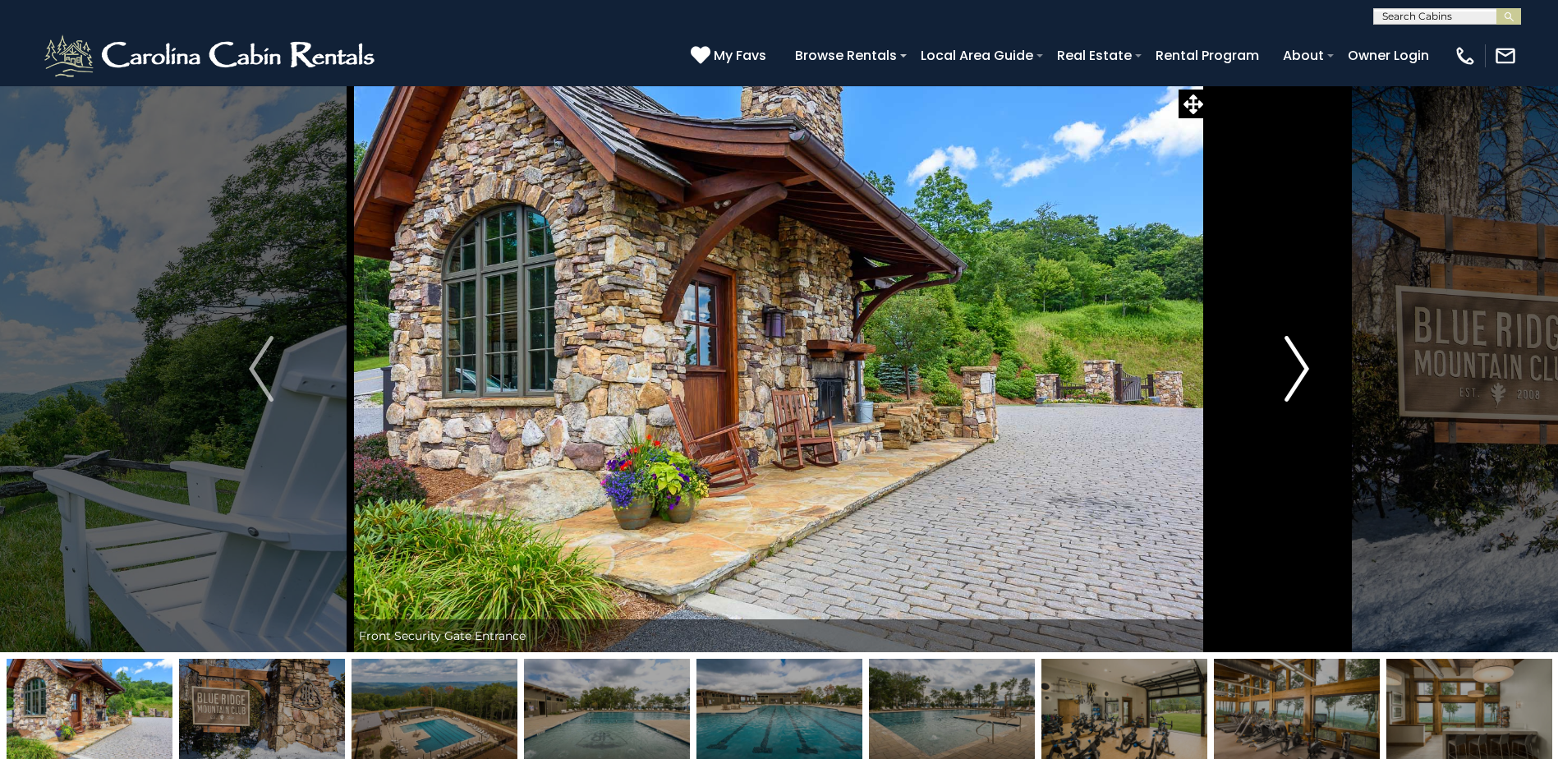
click at [1285, 402] on button "Next" at bounding box center [1296, 368] width 179 height 567
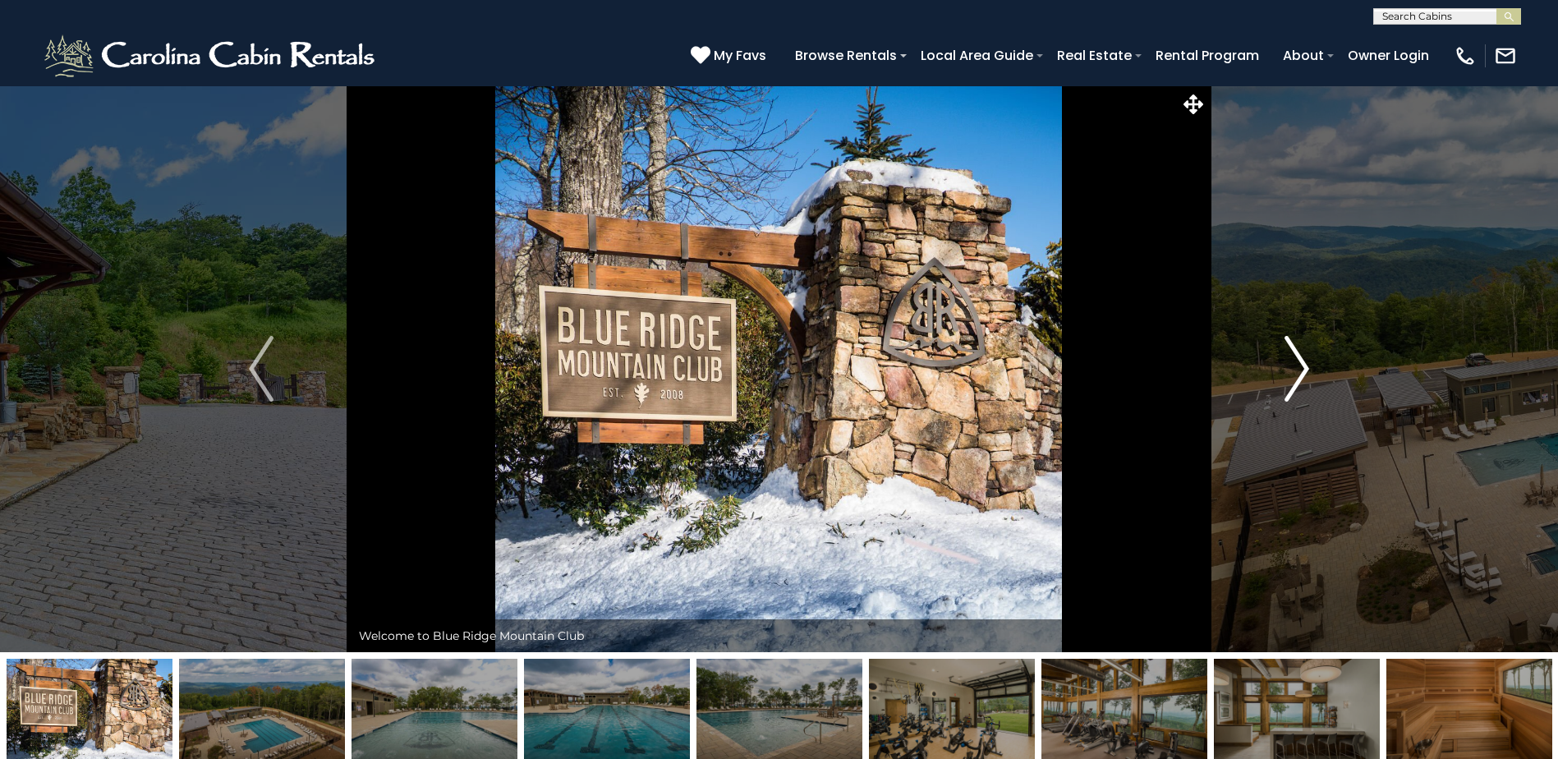
click at [1285, 402] on button "Next" at bounding box center [1296, 368] width 179 height 567
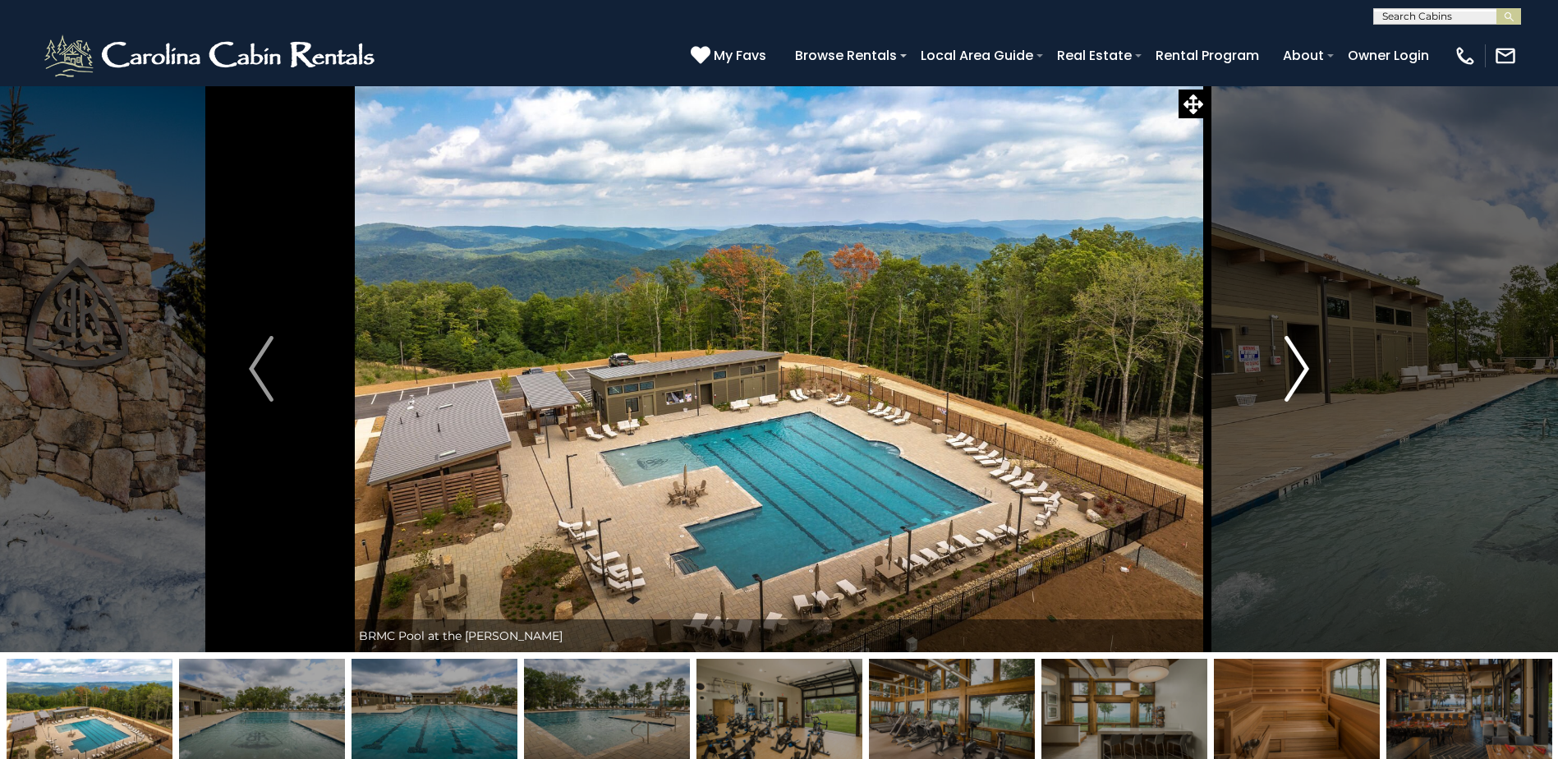
click at [1285, 402] on button "Next" at bounding box center [1296, 368] width 179 height 567
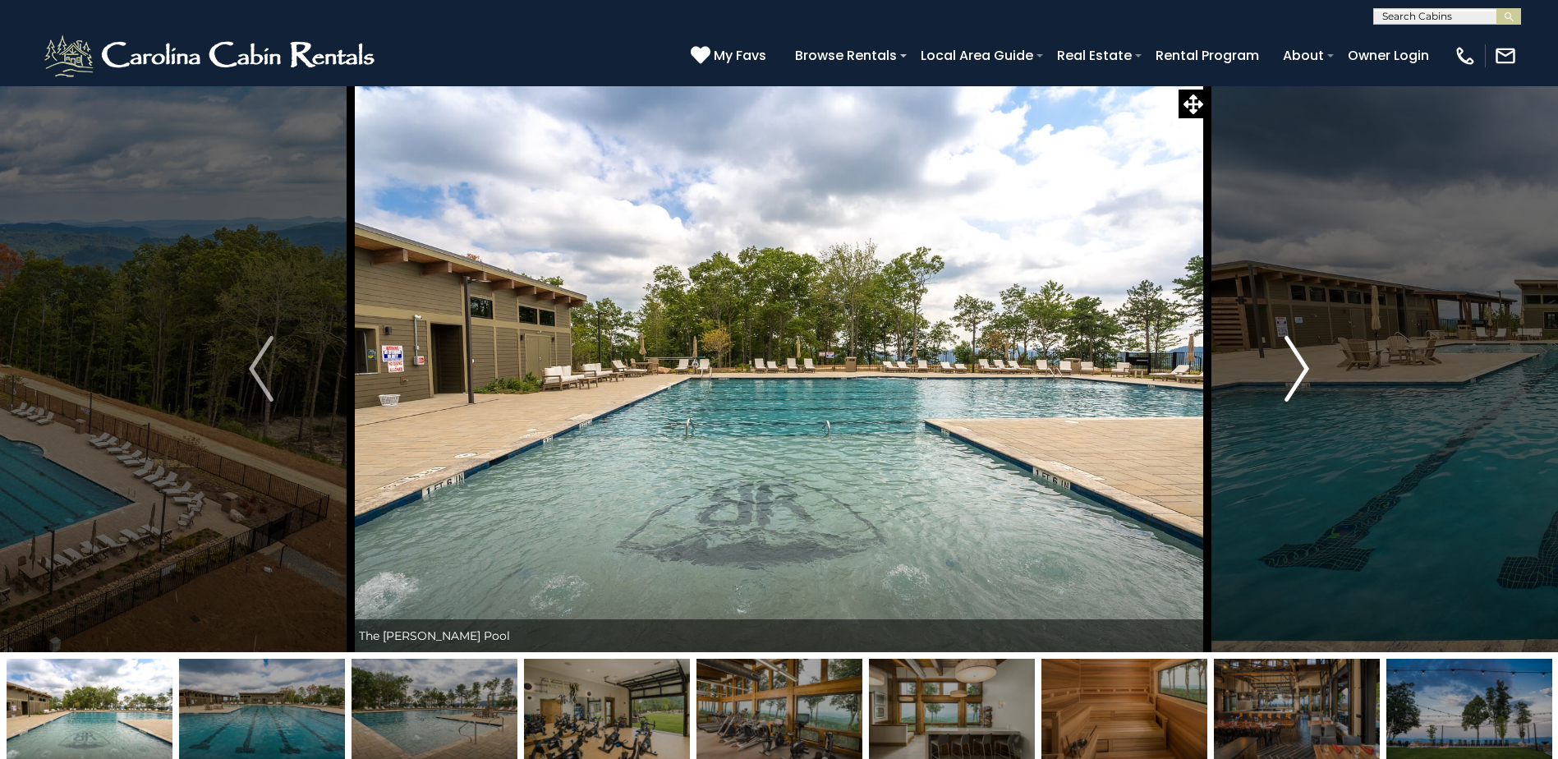
click at [1285, 402] on button "Next" at bounding box center [1296, 368] width 179 height 567
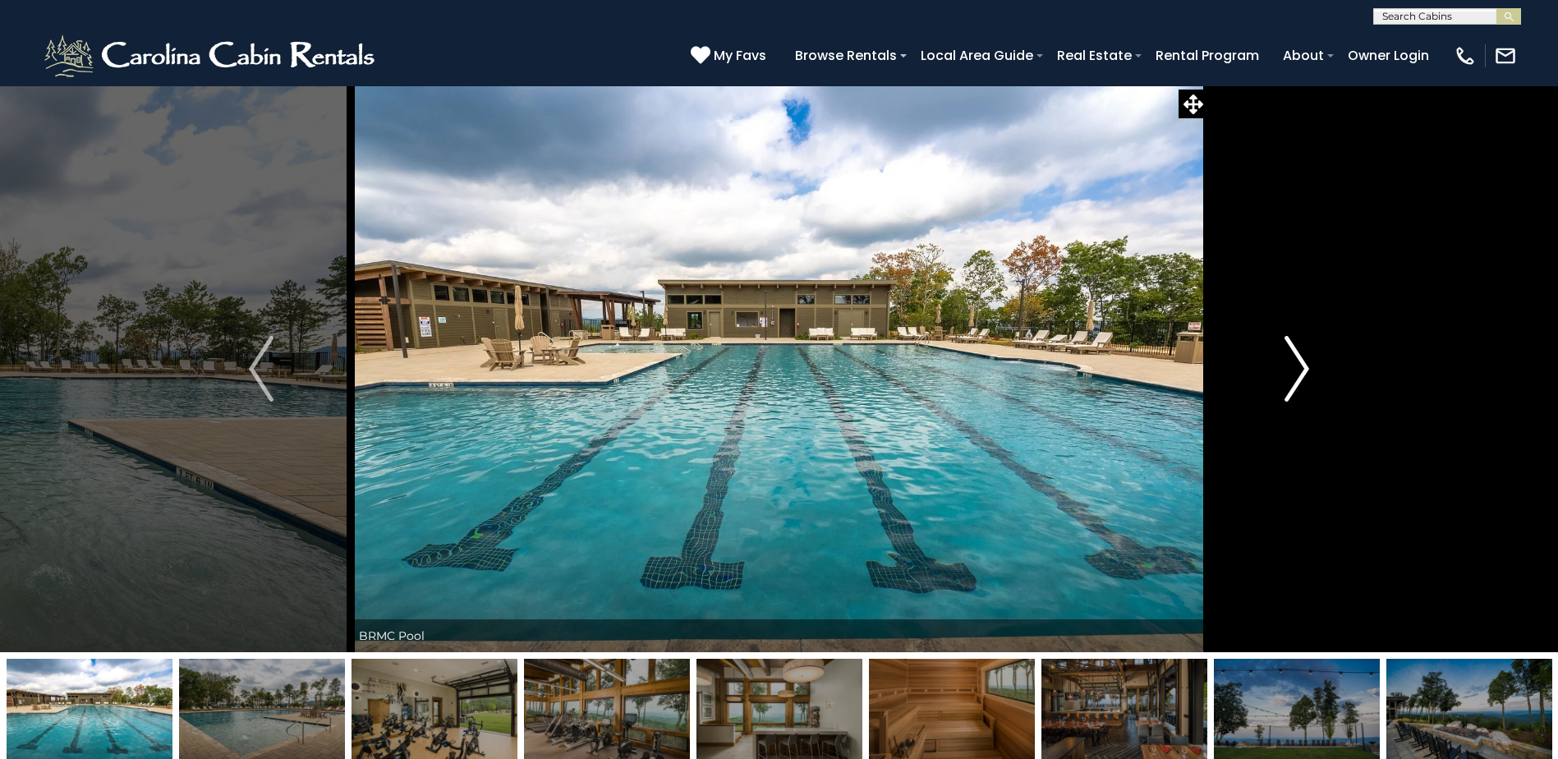
click at [1285, 402] on button "Next" at bounding box center [1296, 368] width 179 height 567
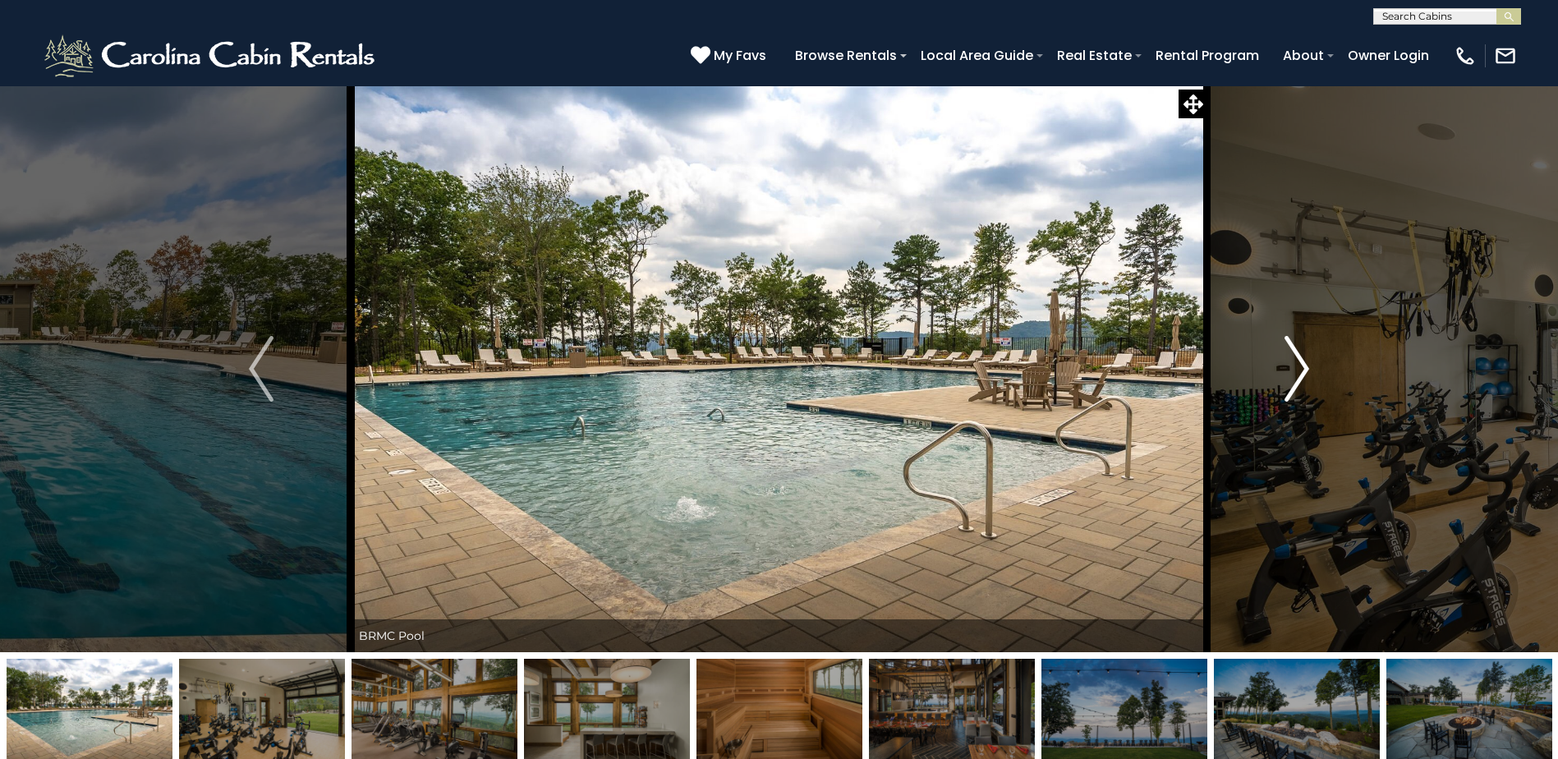
click at [1285, 402] on button "Next" at bounding box center [1296, 368] width 179 height 567
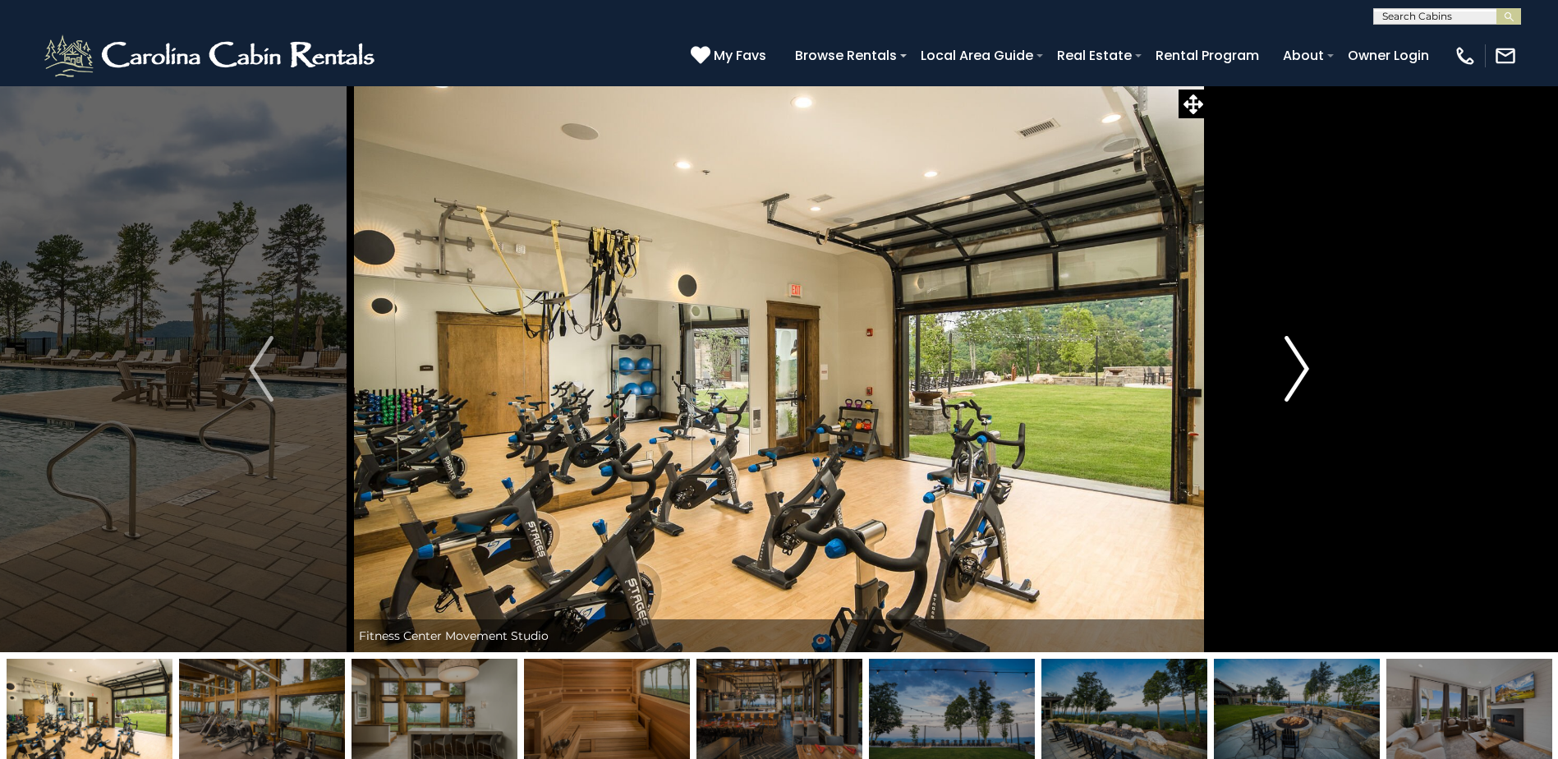
click at [1285, 402] on button "Next" at bounding box center [1296, 368] width 179 height 567
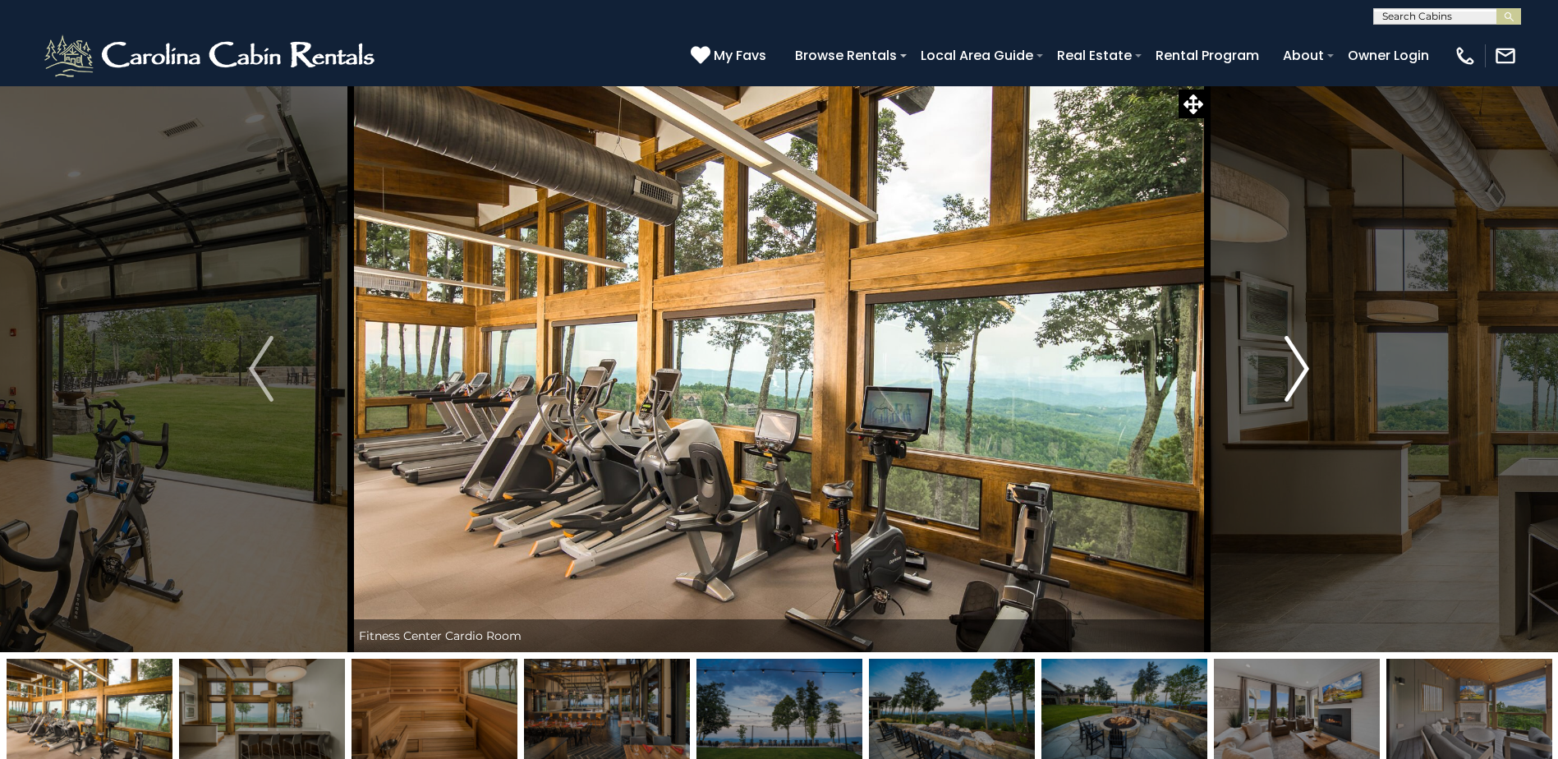
click at [1285, 402] on button "Next" at bounding box center [1296, 368] width 179 height 567
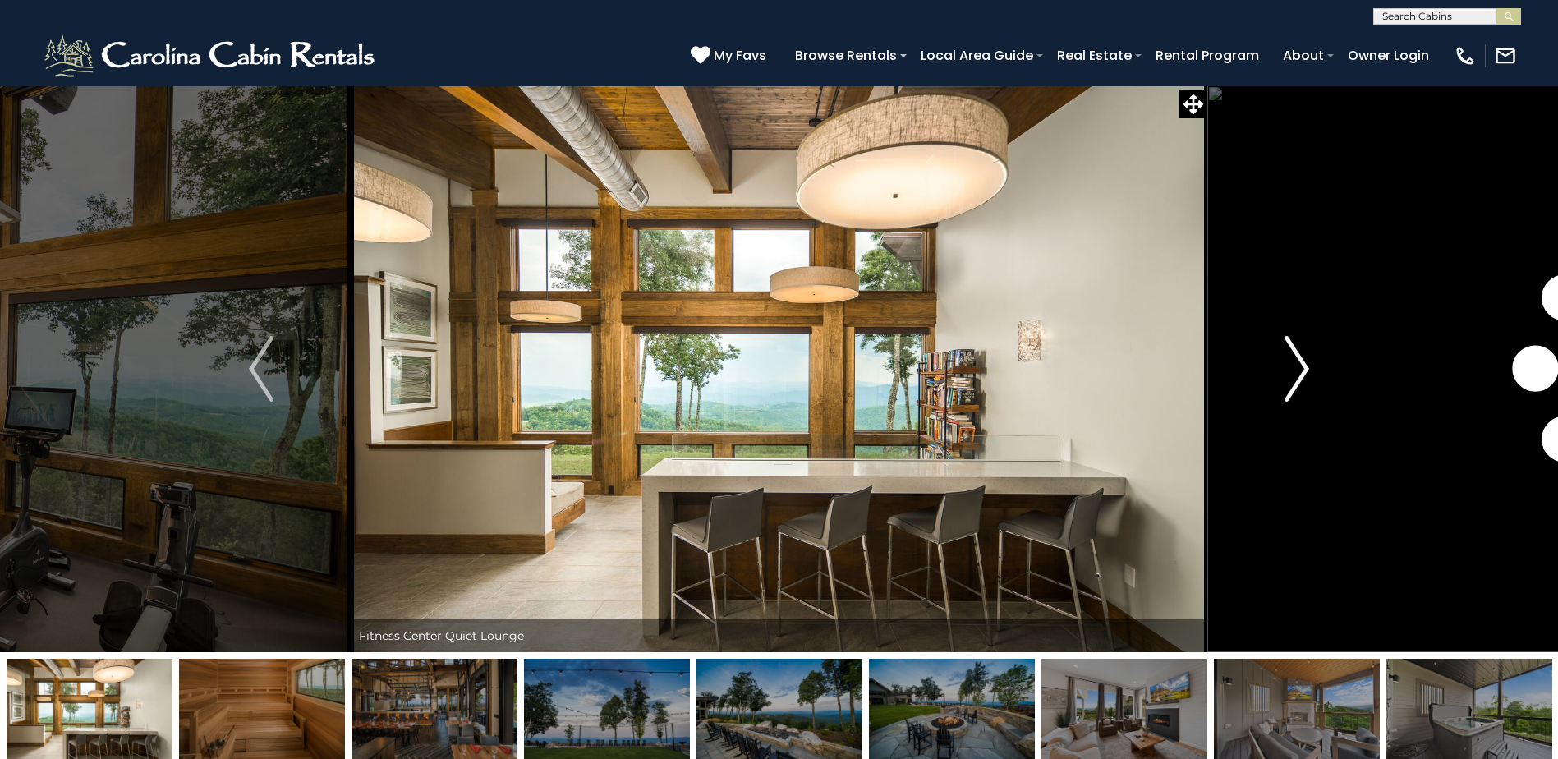
click at [1285, 402] on button "Next" at bounding box center [1296, 368] width 179 height 567
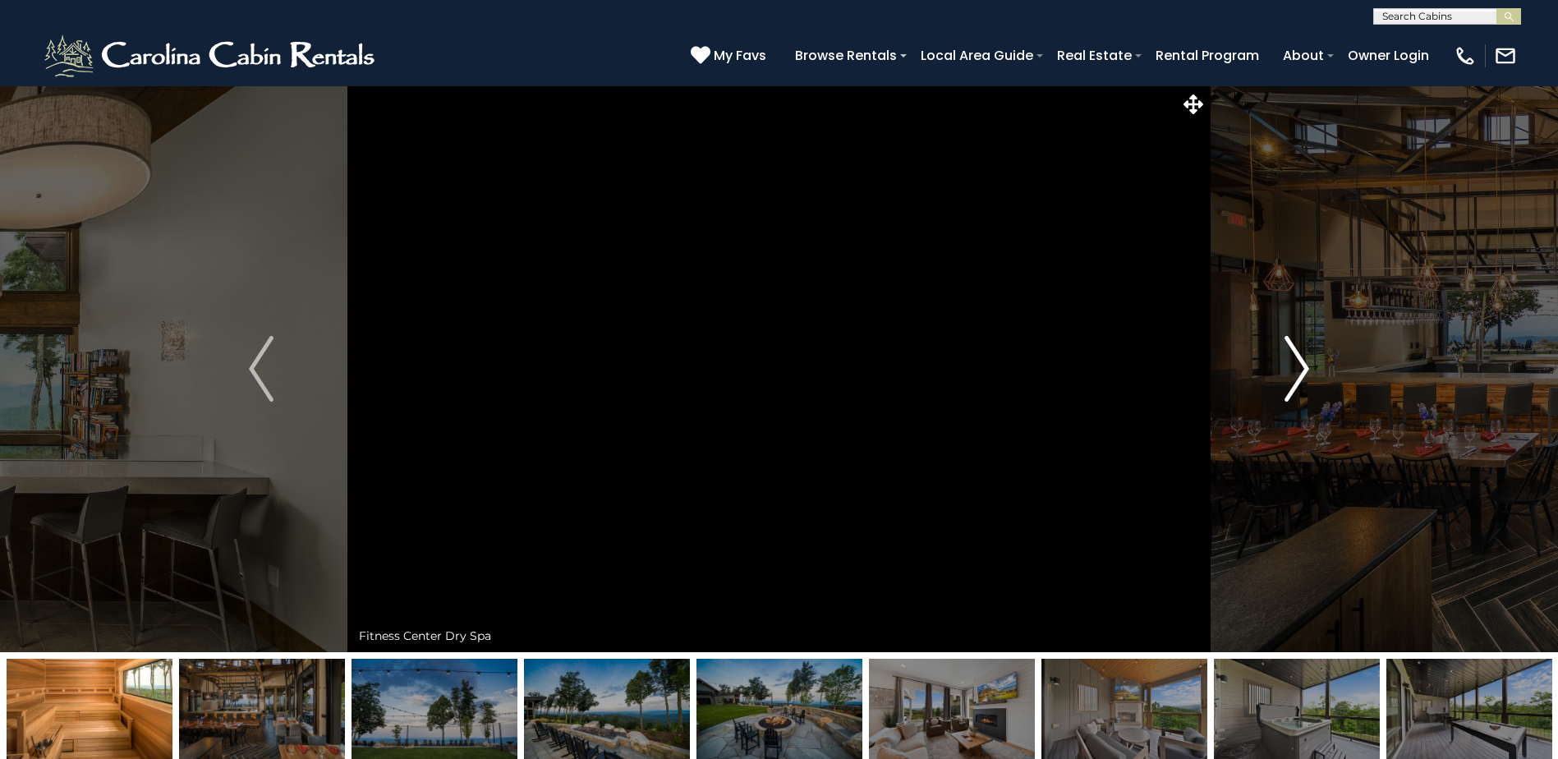
click at [1285, 402] on button "Next" at bounding box center [1296, 368] width 179 height 567
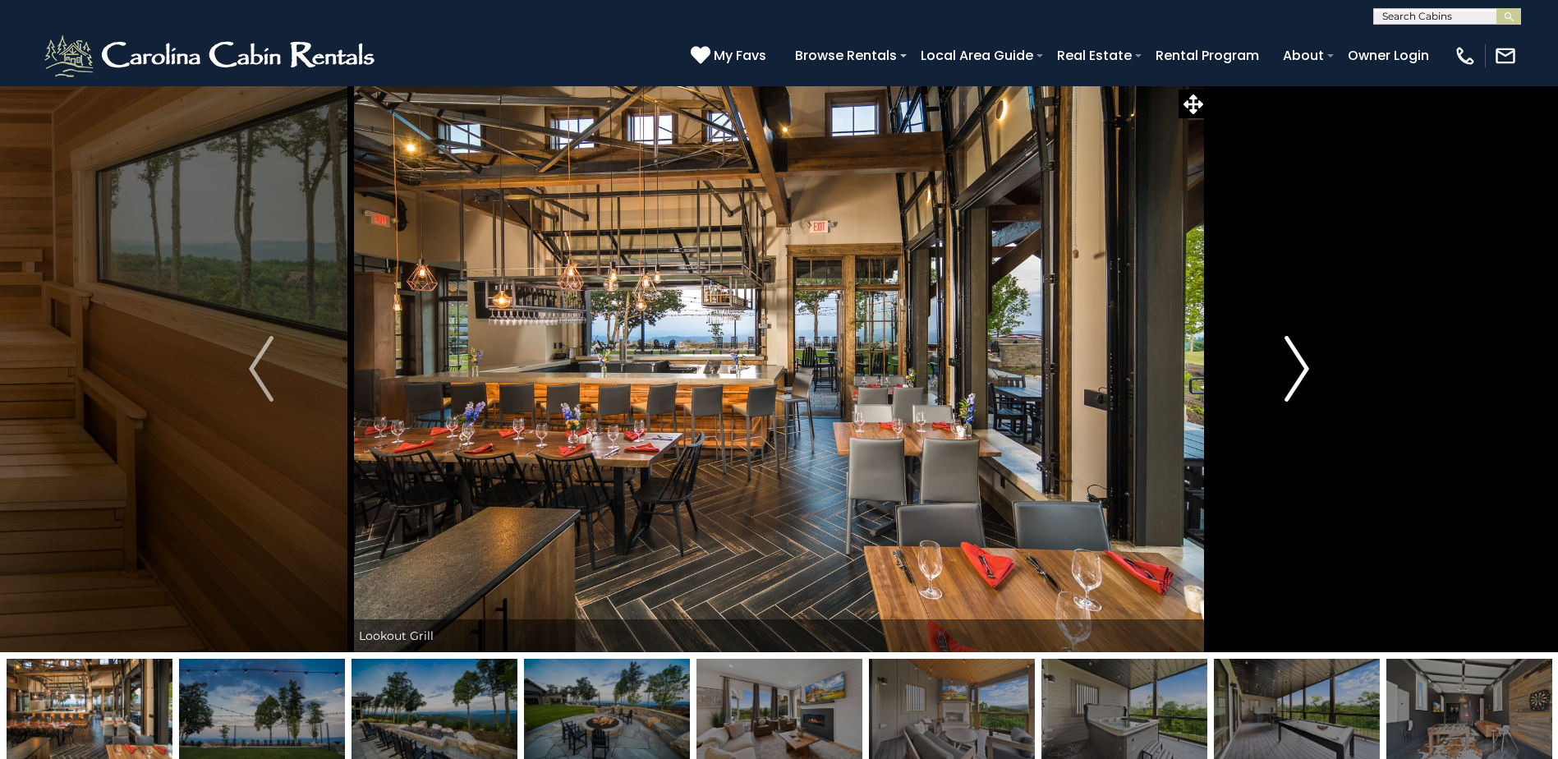
click at [1285, 402] on button "Next" at bounding box center [1296, 368] width 179 height 567
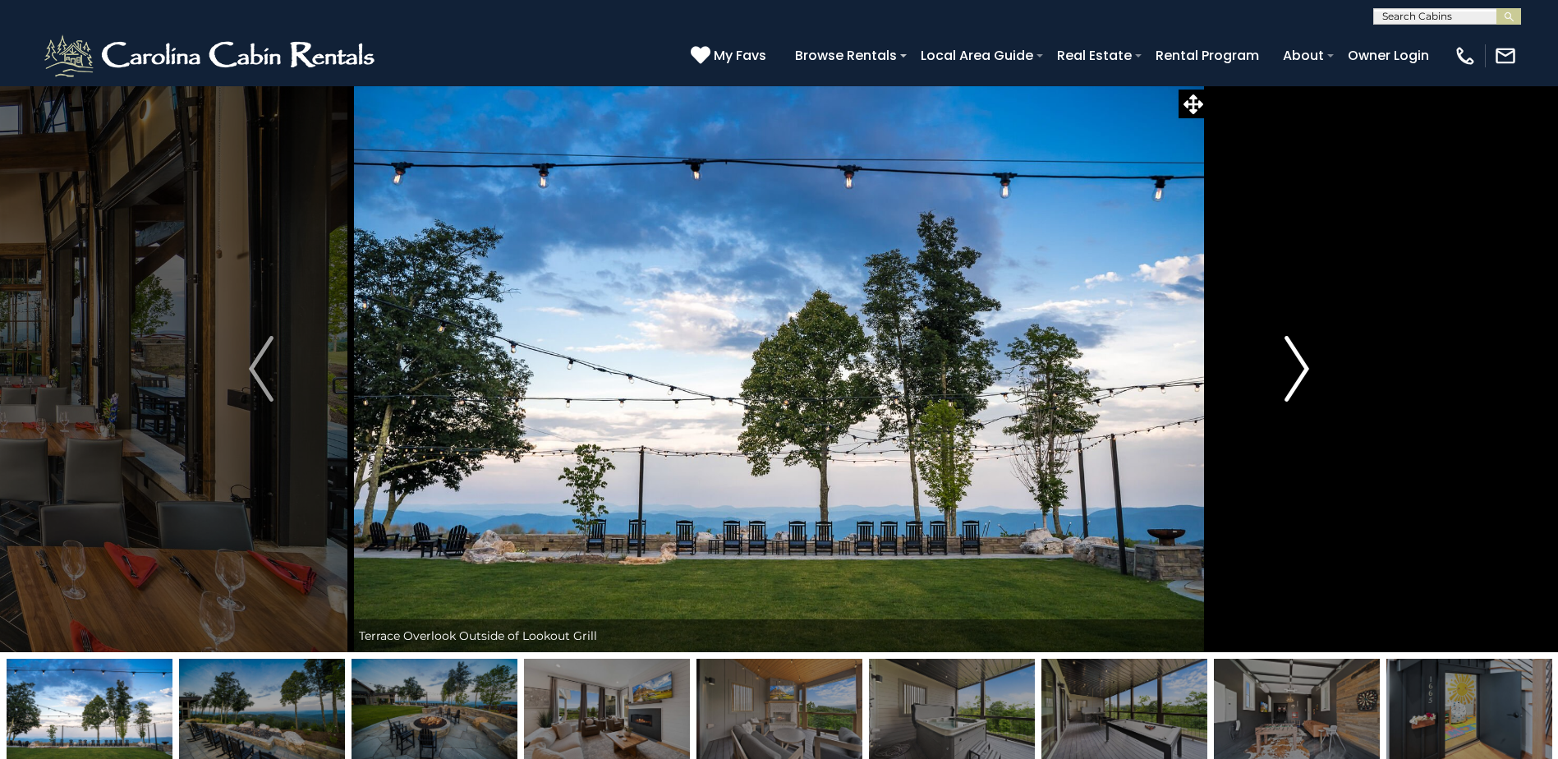
click at [1285, 402] on button "Next" at bounding box center [1296, 368] width 179 height 567
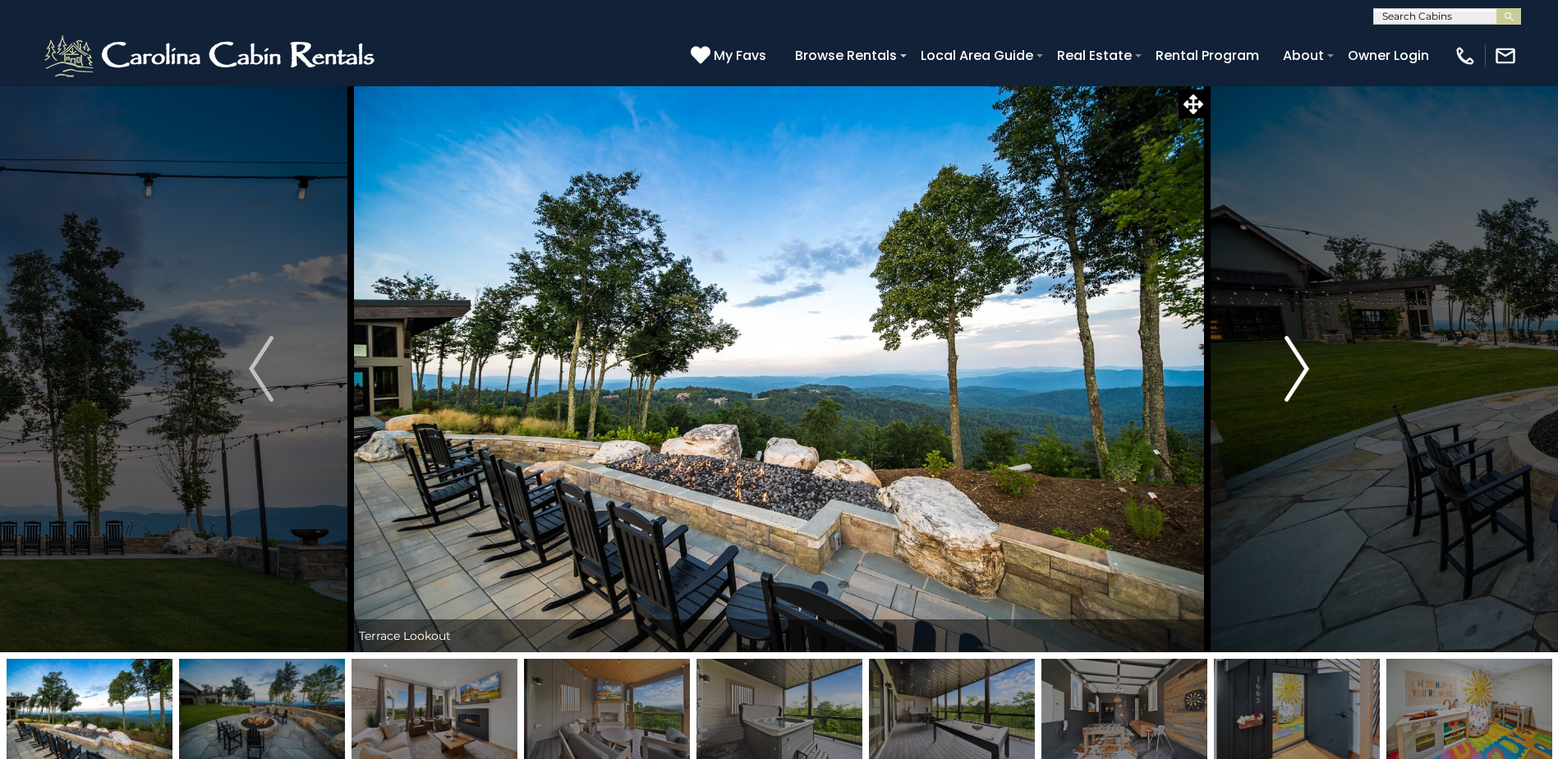
click at [1285, 402] on button "Next" at bounding box center [1296, 368] width 179 height 567
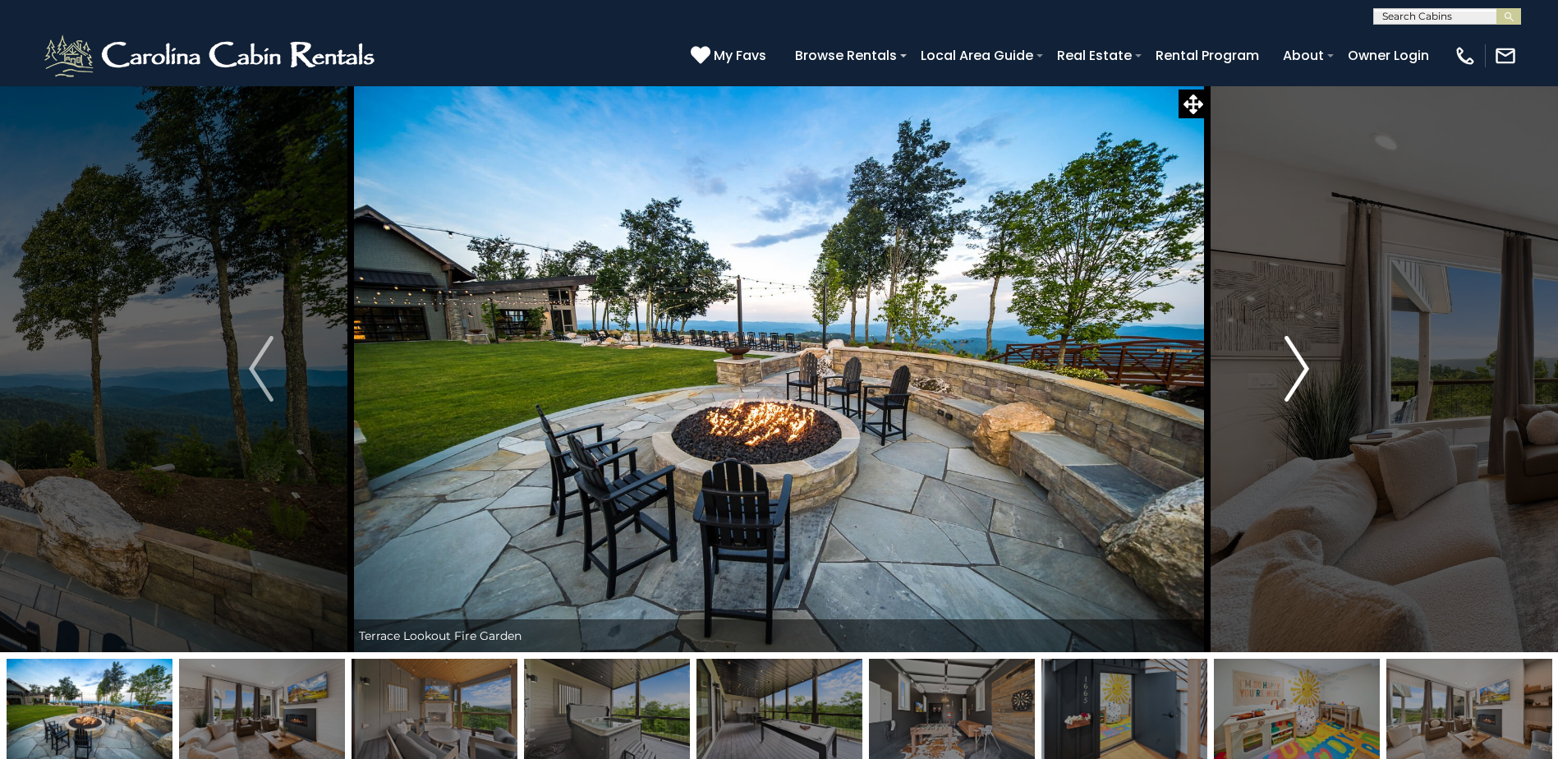
click at [1285, 402] on button "Next" at bounding box center [1296, 368] width 179 height 567
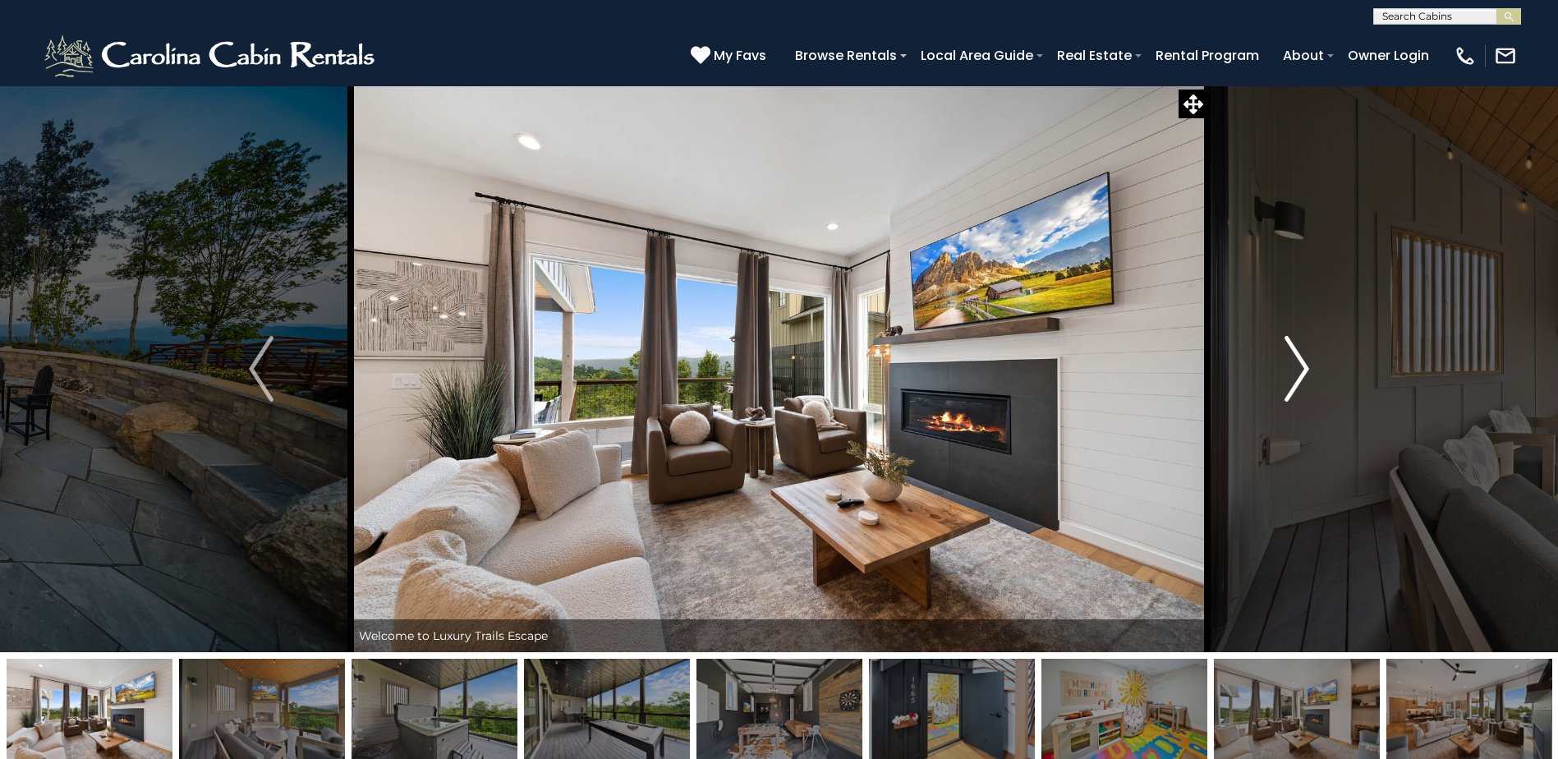
click at [1285, 402] on button "Next" at bounding box center [1296, 368] width 179 height 567
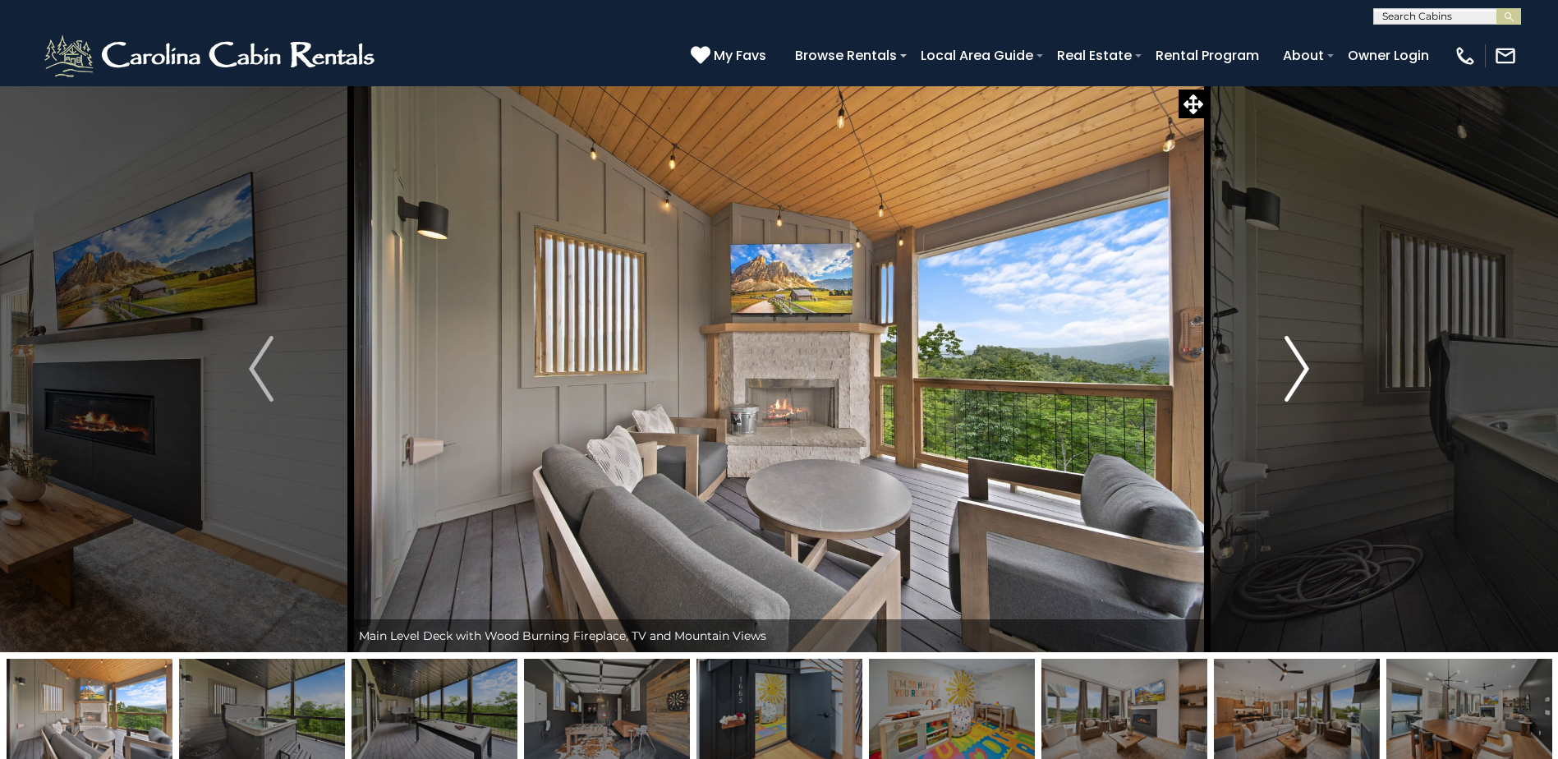
click at [1285, 402] on button "Next" at bounding box center [1296, 368] width 179 height 567
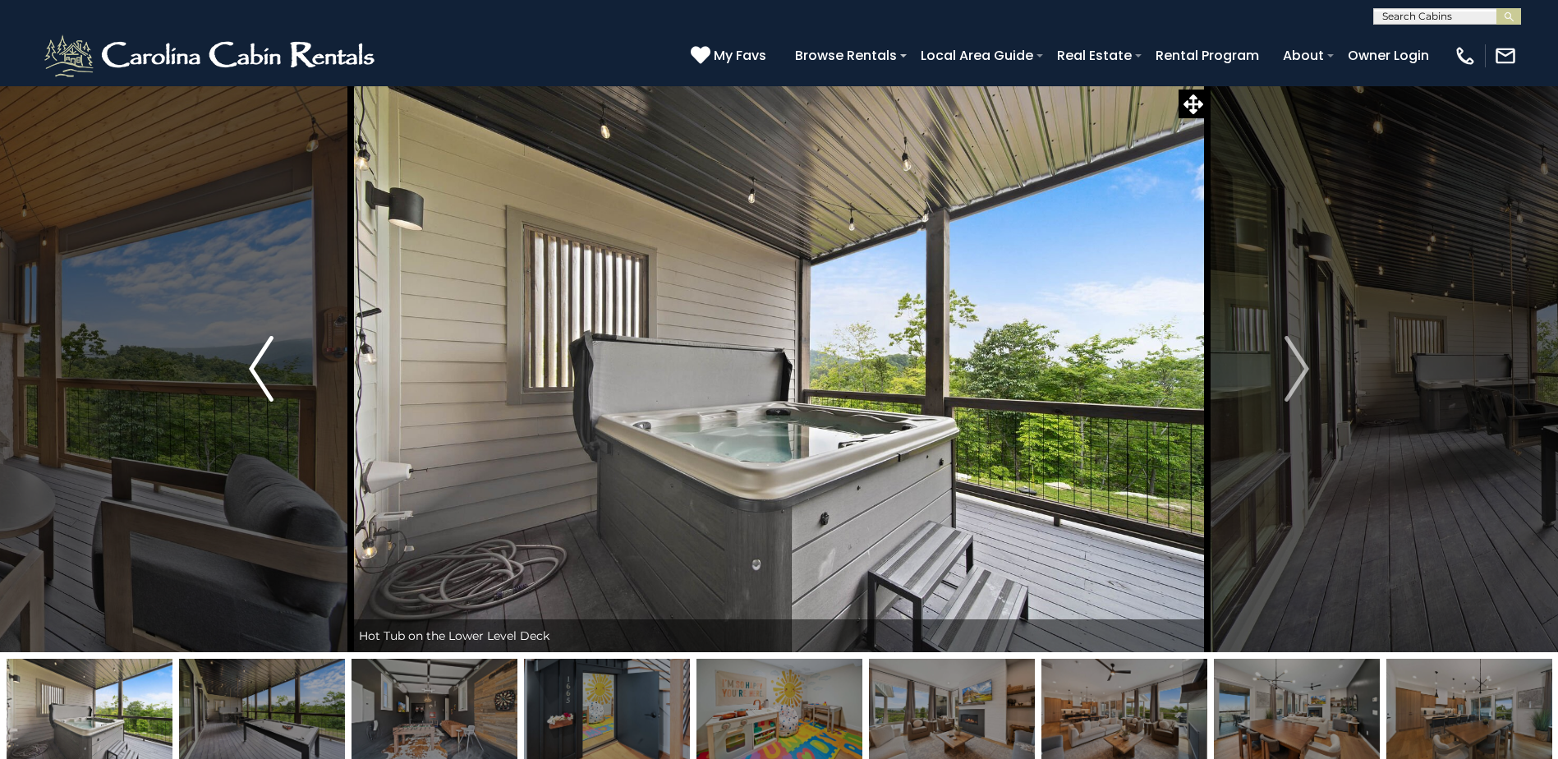
click at [224, 328] on button "Previous" at bounding box center [261, 368] width 179 height 567
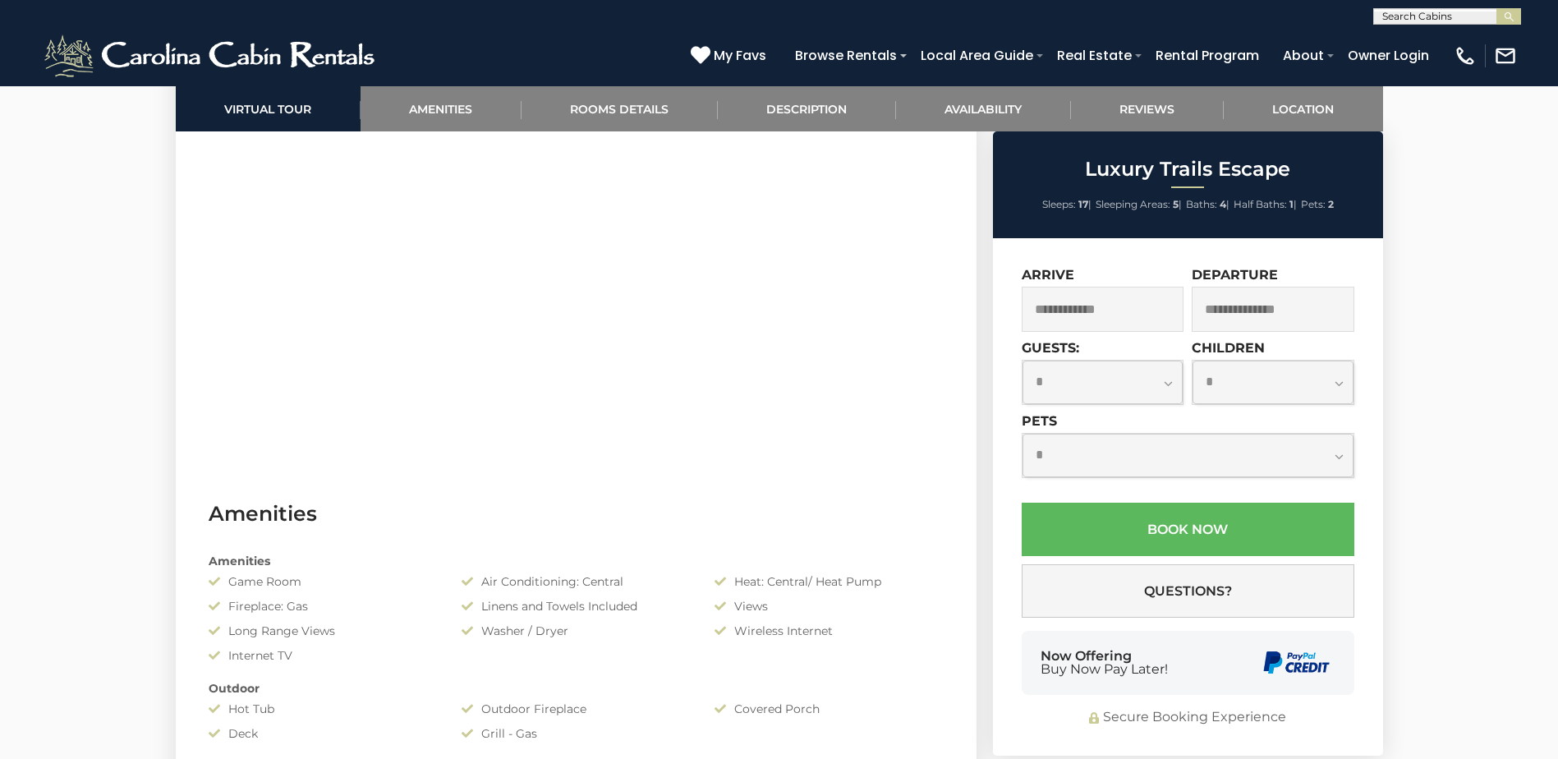
scroll to position [821, 0]
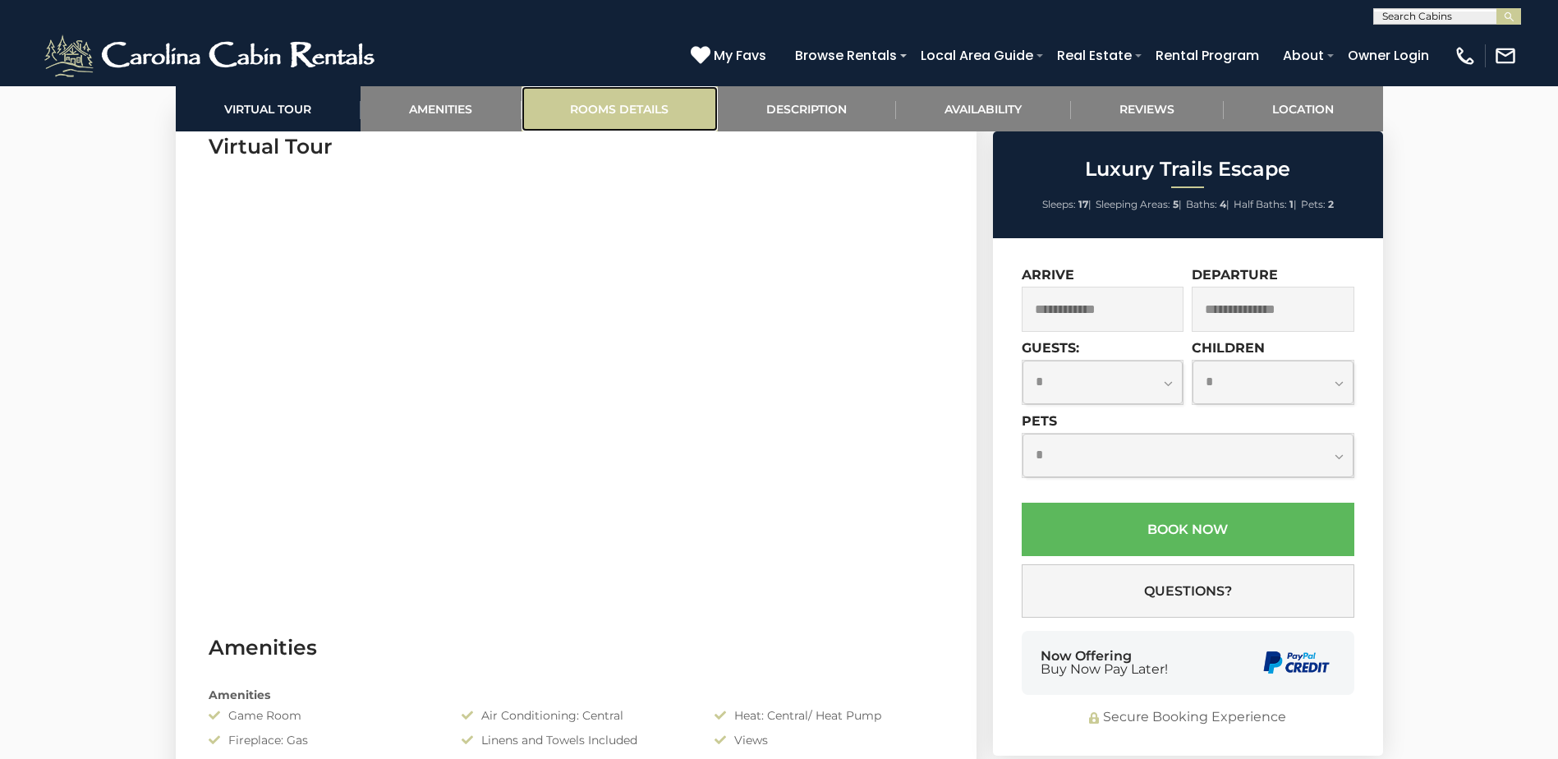
click at [605, 103] on link "Rooms Details" at bounding box center [619, 108] width 196 height 45
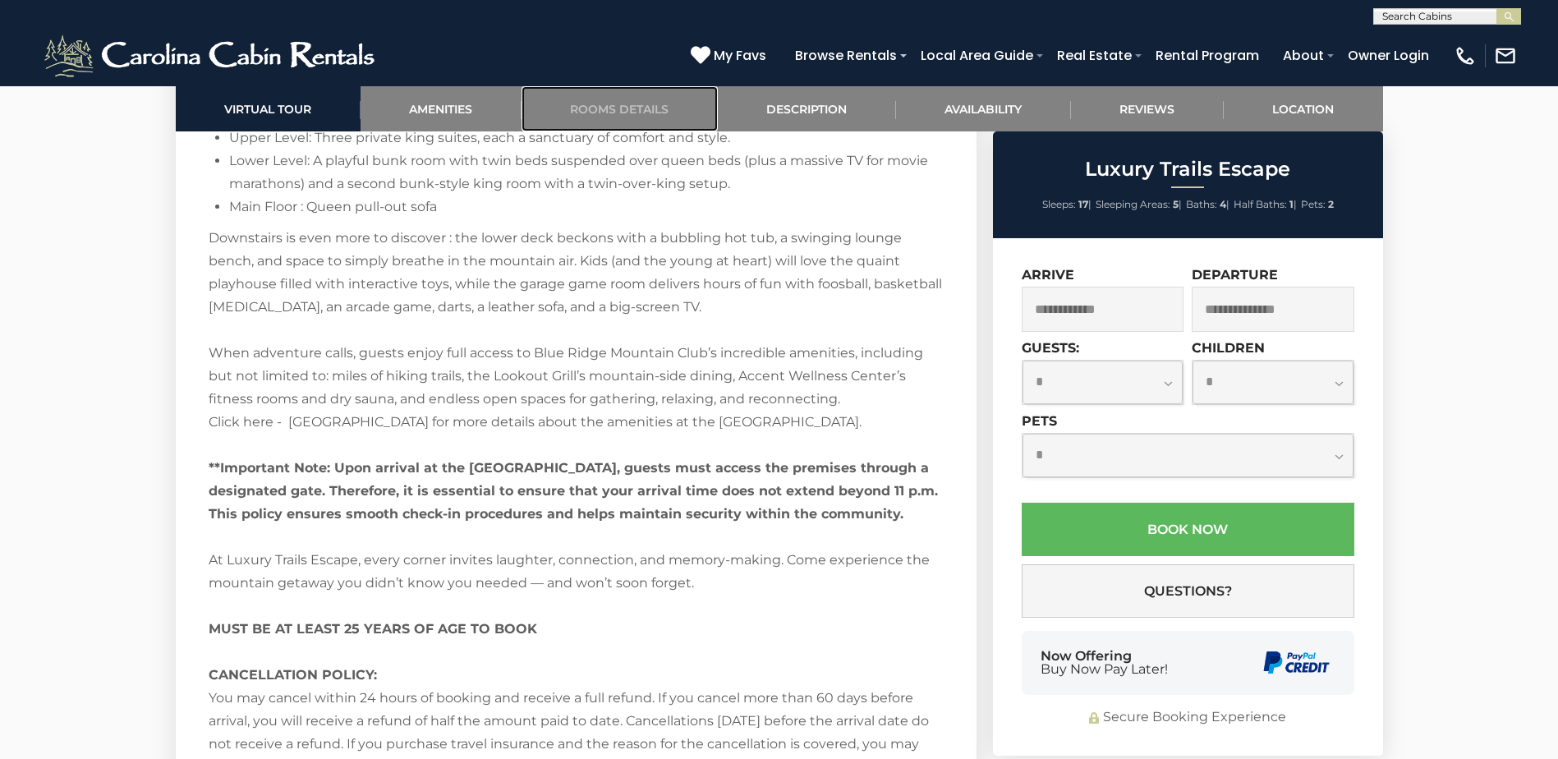
scroll to position [2829, 0]
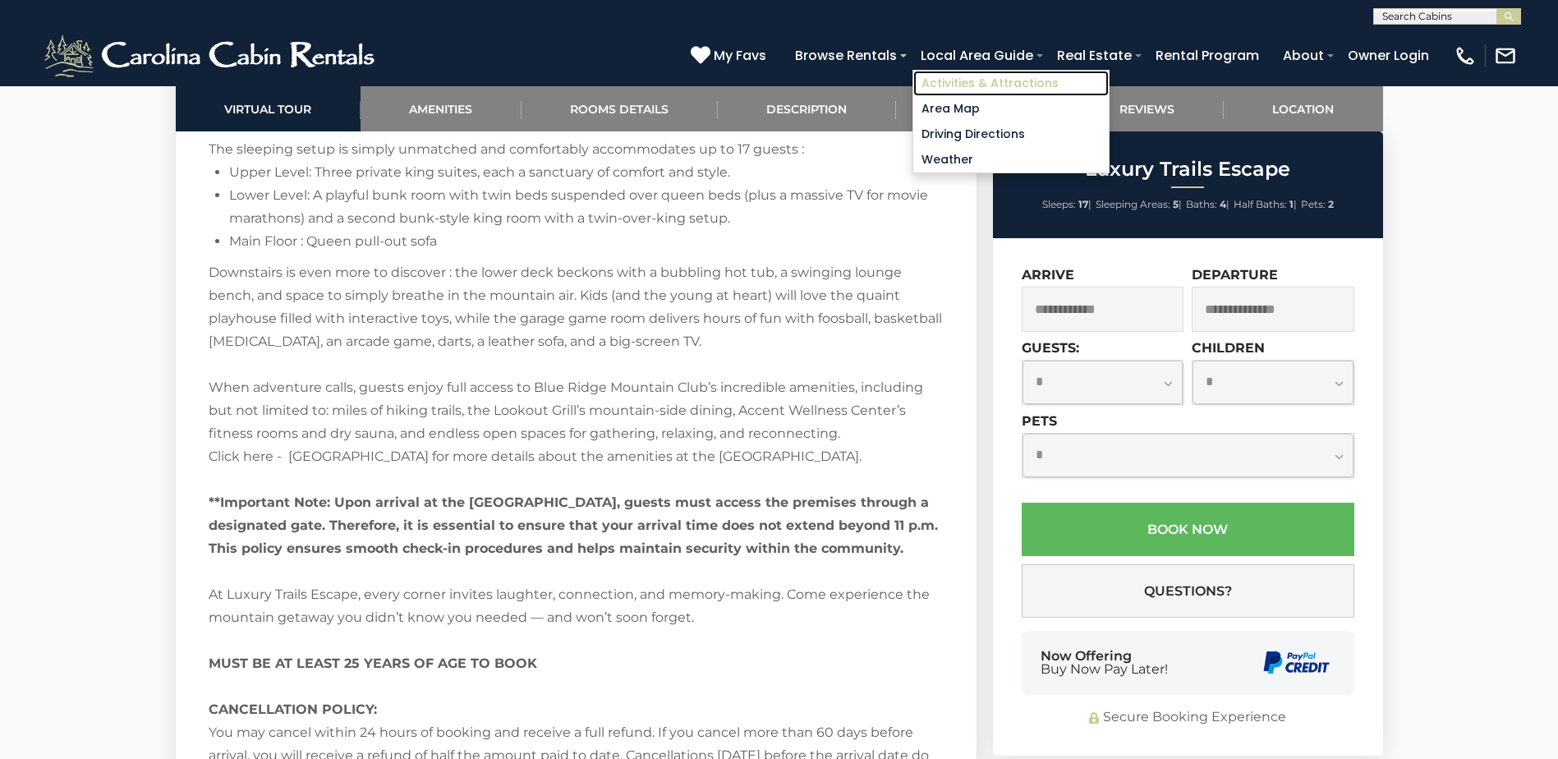
click at [997, 91] on link "Activities & Attractions" at bounding box center [1010, 83] width 195 height 25
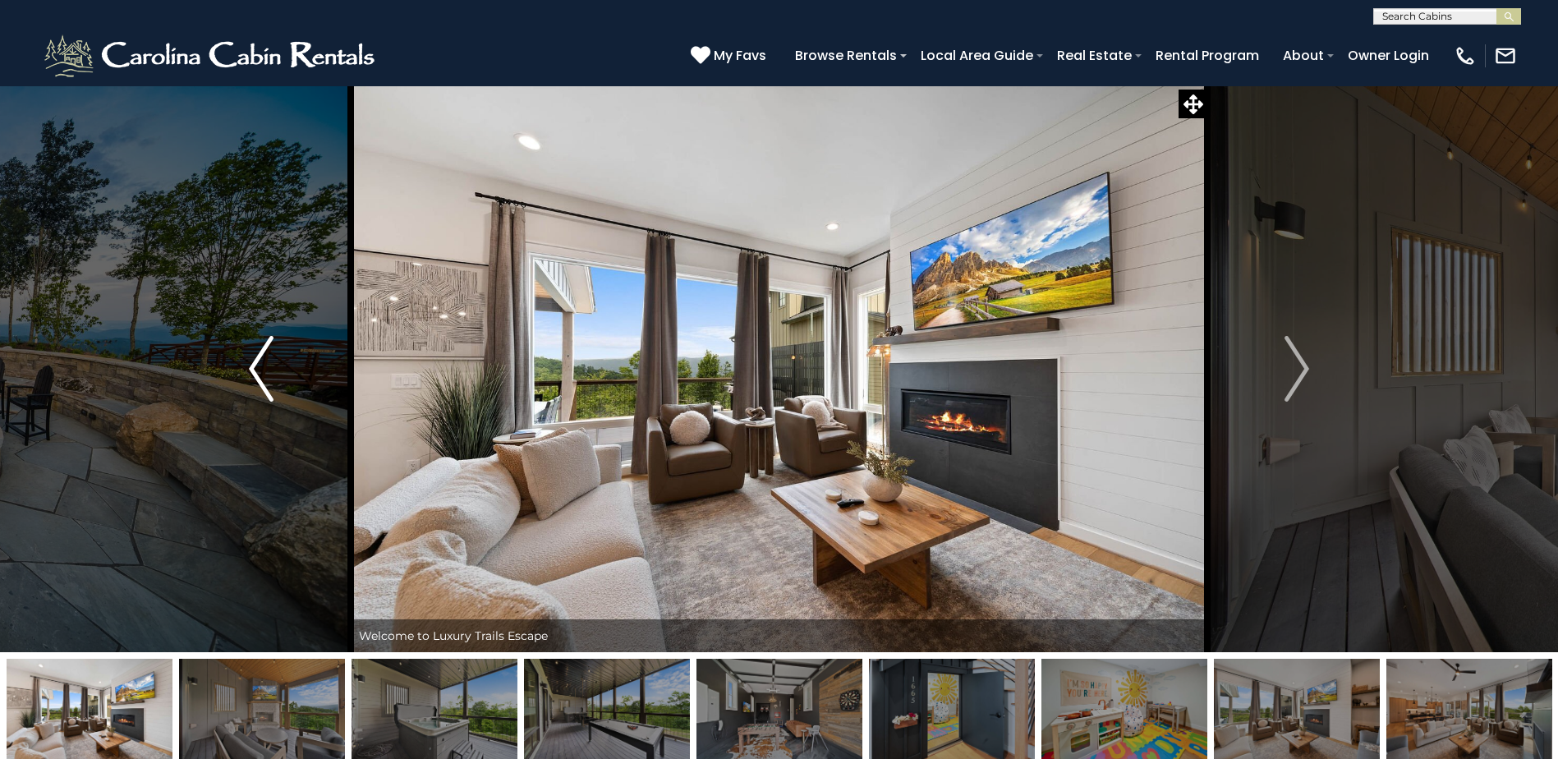
click at [278, 367] on button "Previous" at bounding box center [261, 368] width 179 height 567
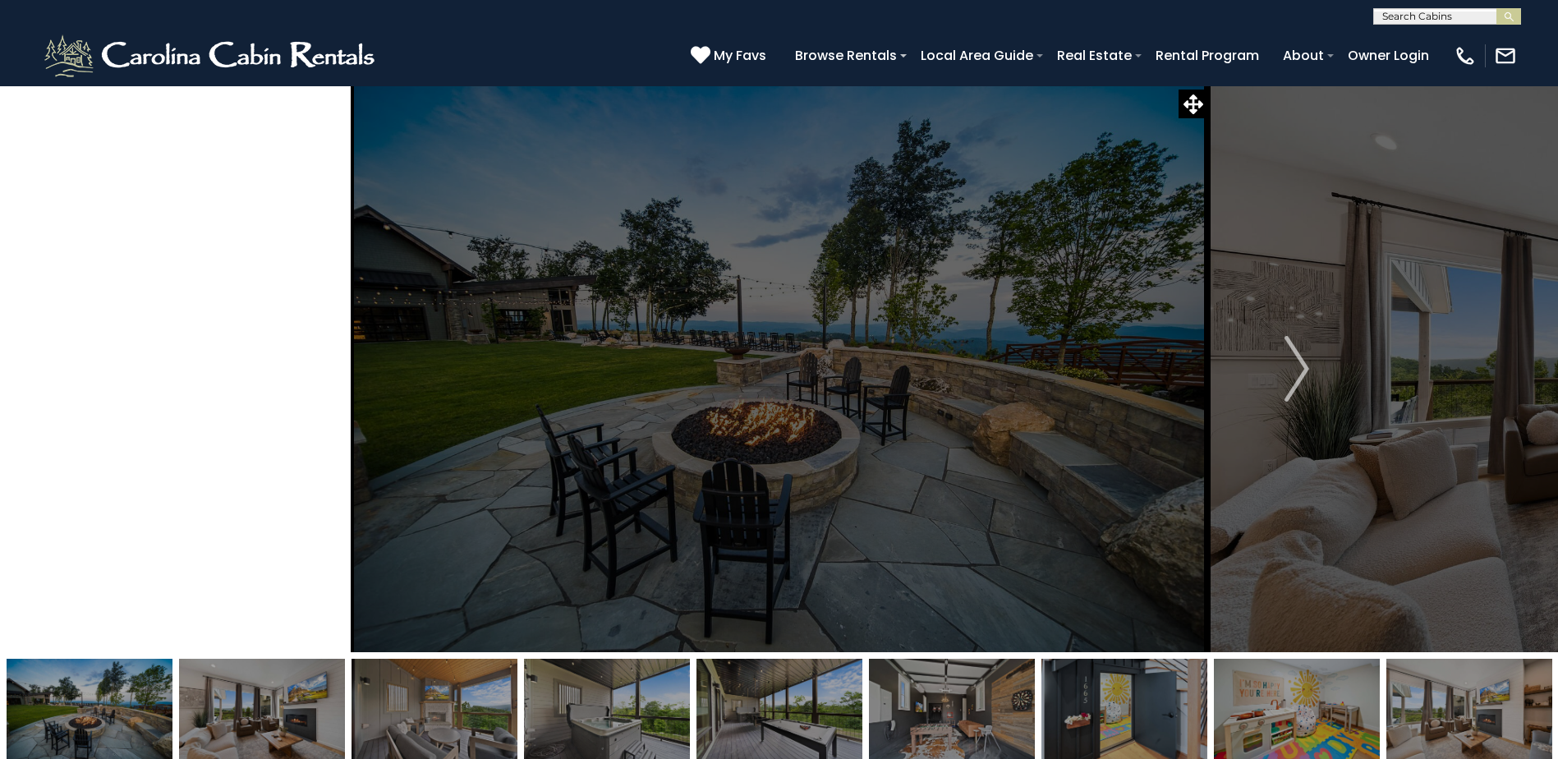
click at [278, 367] on button "Previous" at bounding box center [261, 368] width 179 height 567
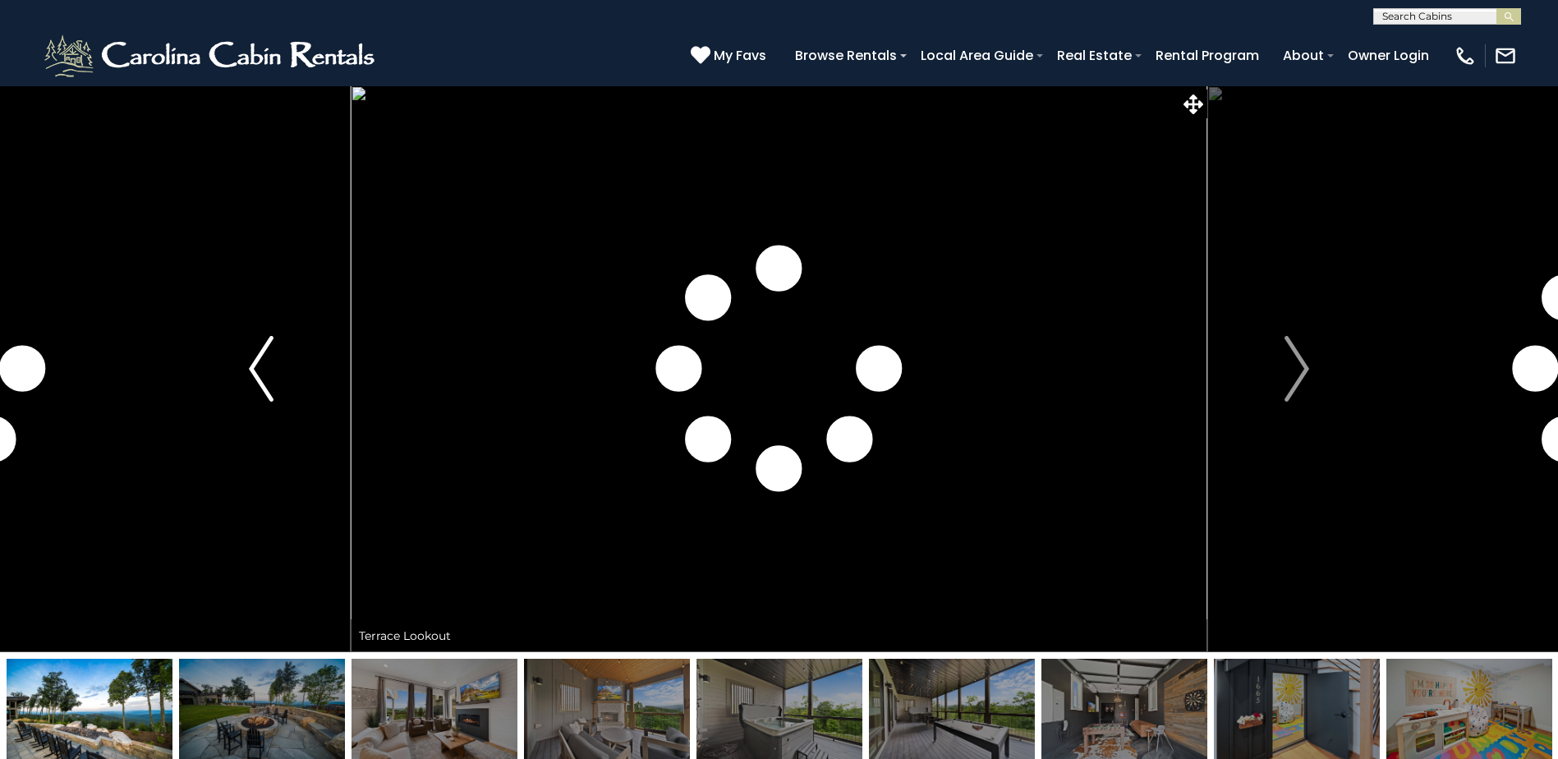
click at [278, 367] on button "Previous" at bounding box center [261, 368] width 179 height 567
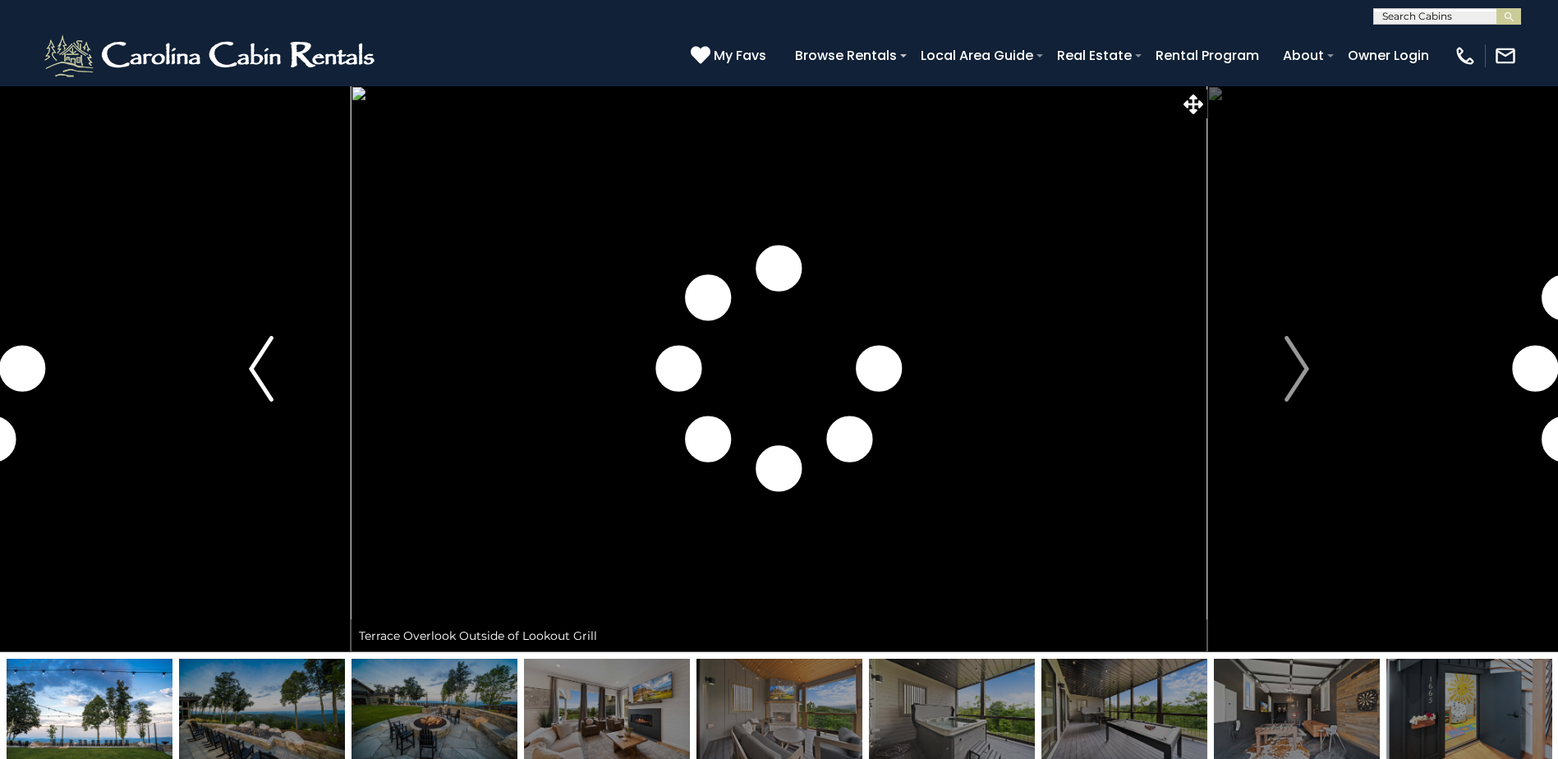
click at [278, 367] on button "Previous" at bounding box center [261, 368] width 179 height 567
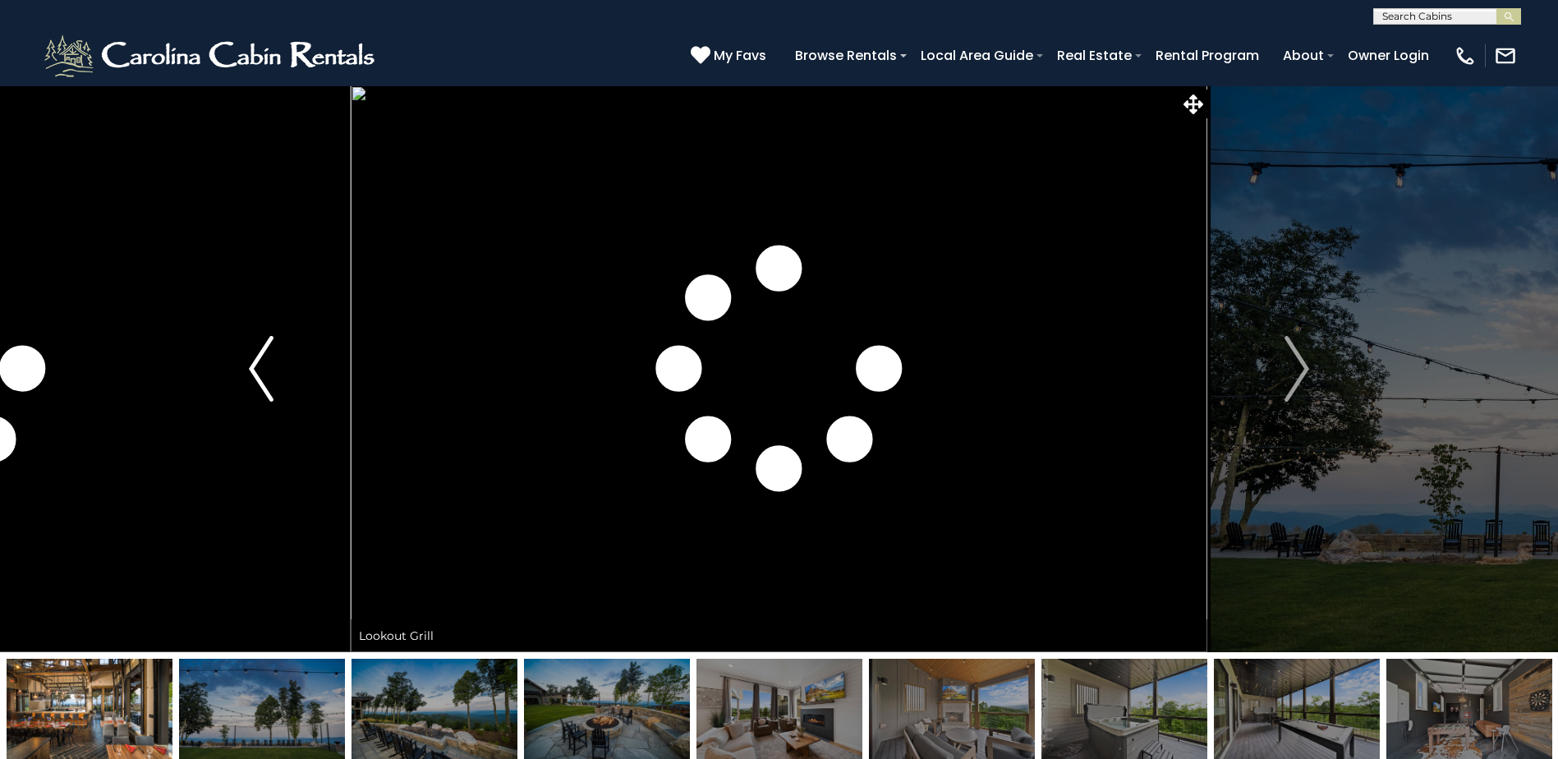
click at [278, 367] on button "Previous" at bounding box center [261, 368] width 179 height 567
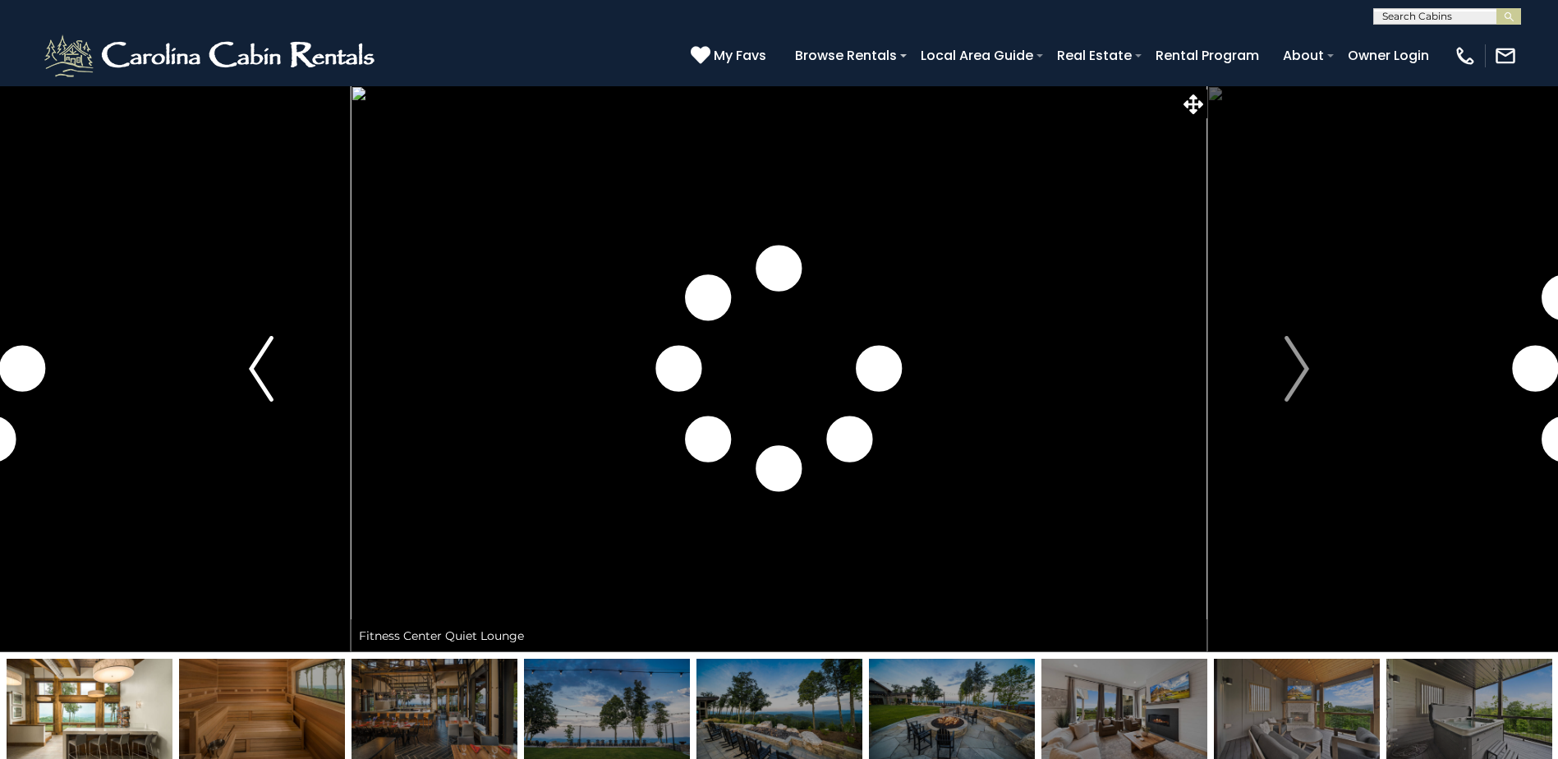
click at [278, 367] on button "Previous" at bounding box center [261, 368] width 179 height 567
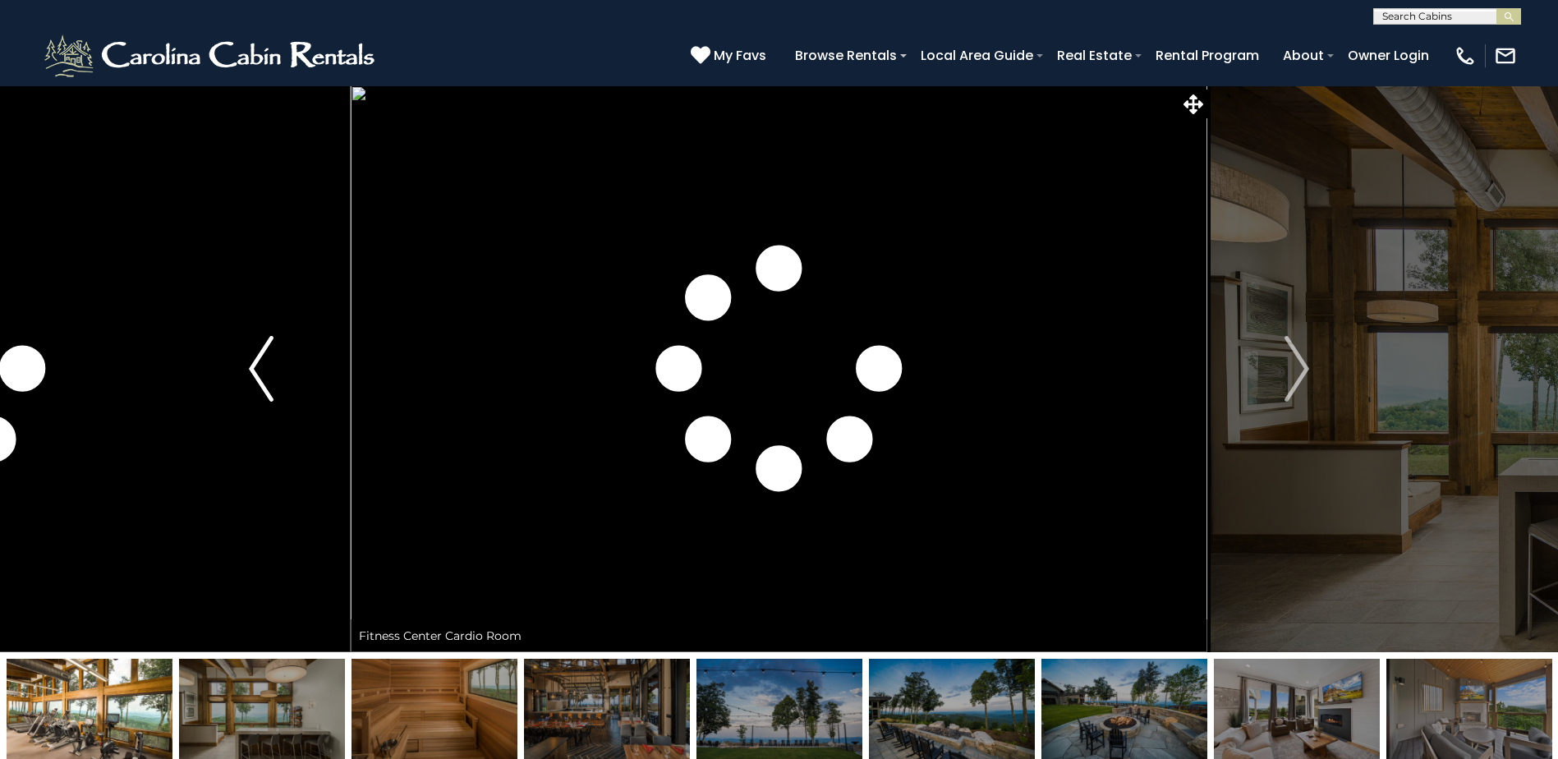
click at [278, 367] on button "Previous" at bounding box center [261, 368] width 179 height 567
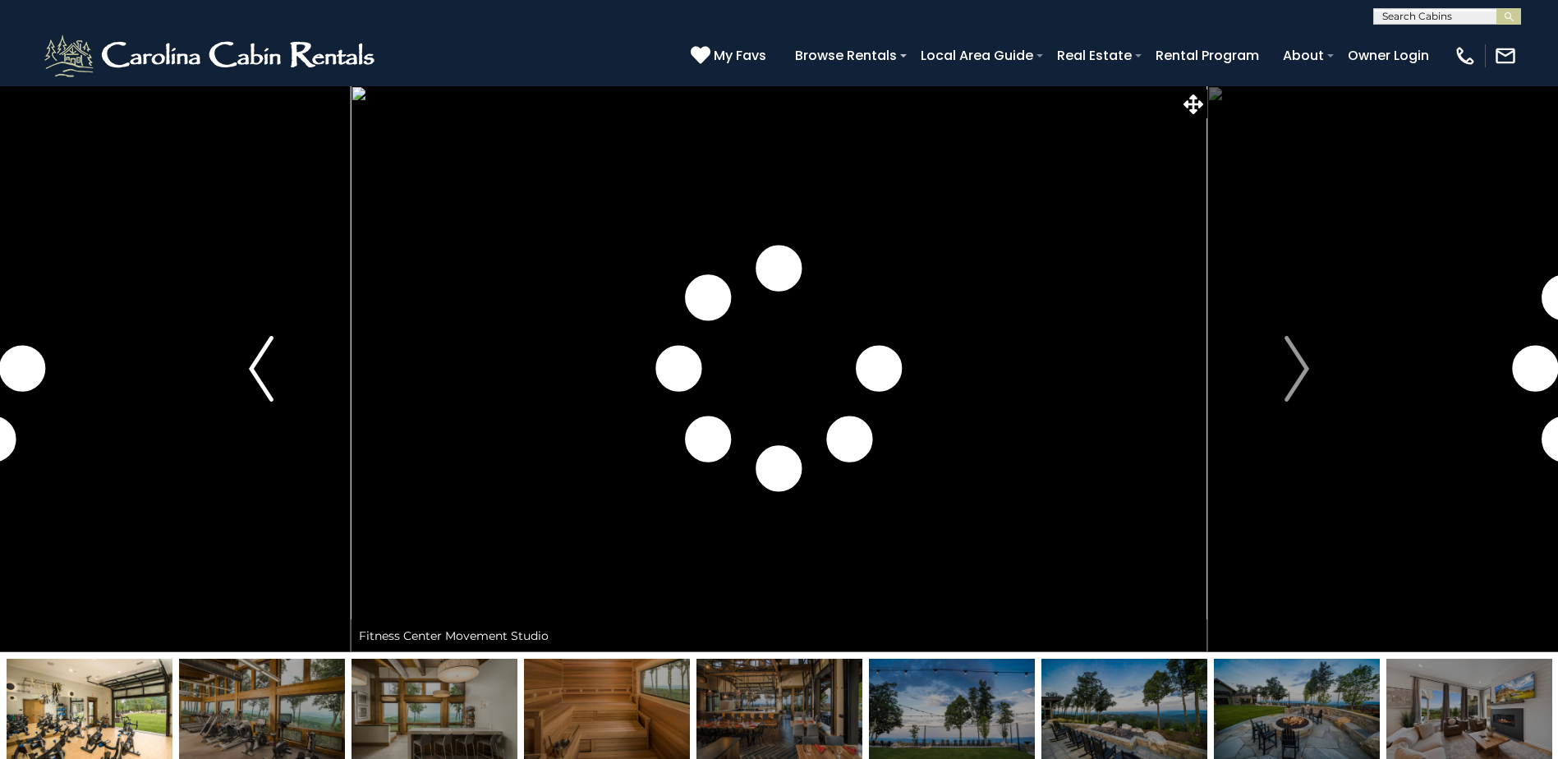
click at [278, 367] on button "Previous" at bounding box center [261, 368] width 179 height 567
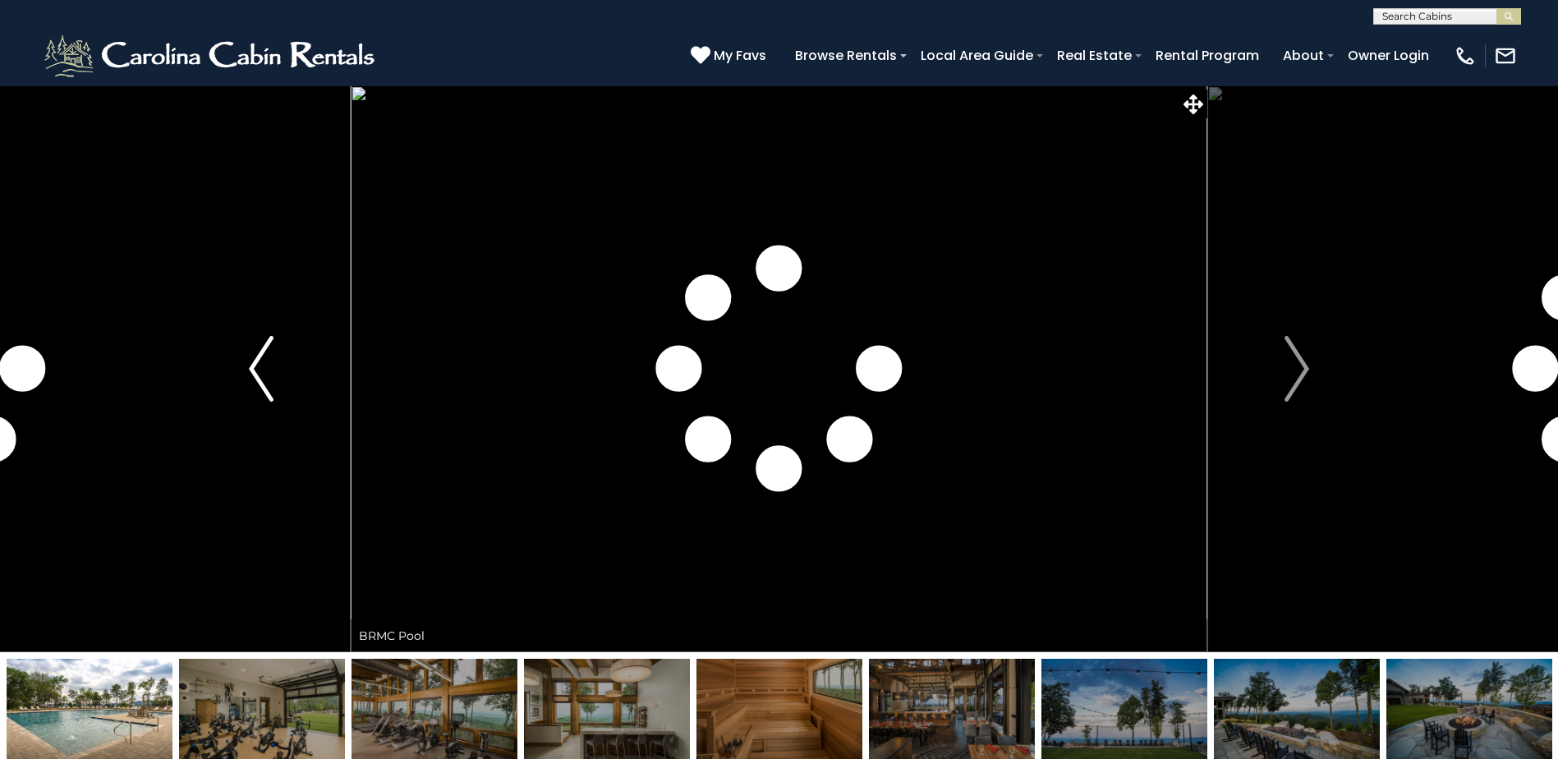
click at [278, 367] on button "Previous" at bounding box center [261, 368] width 179 height 567
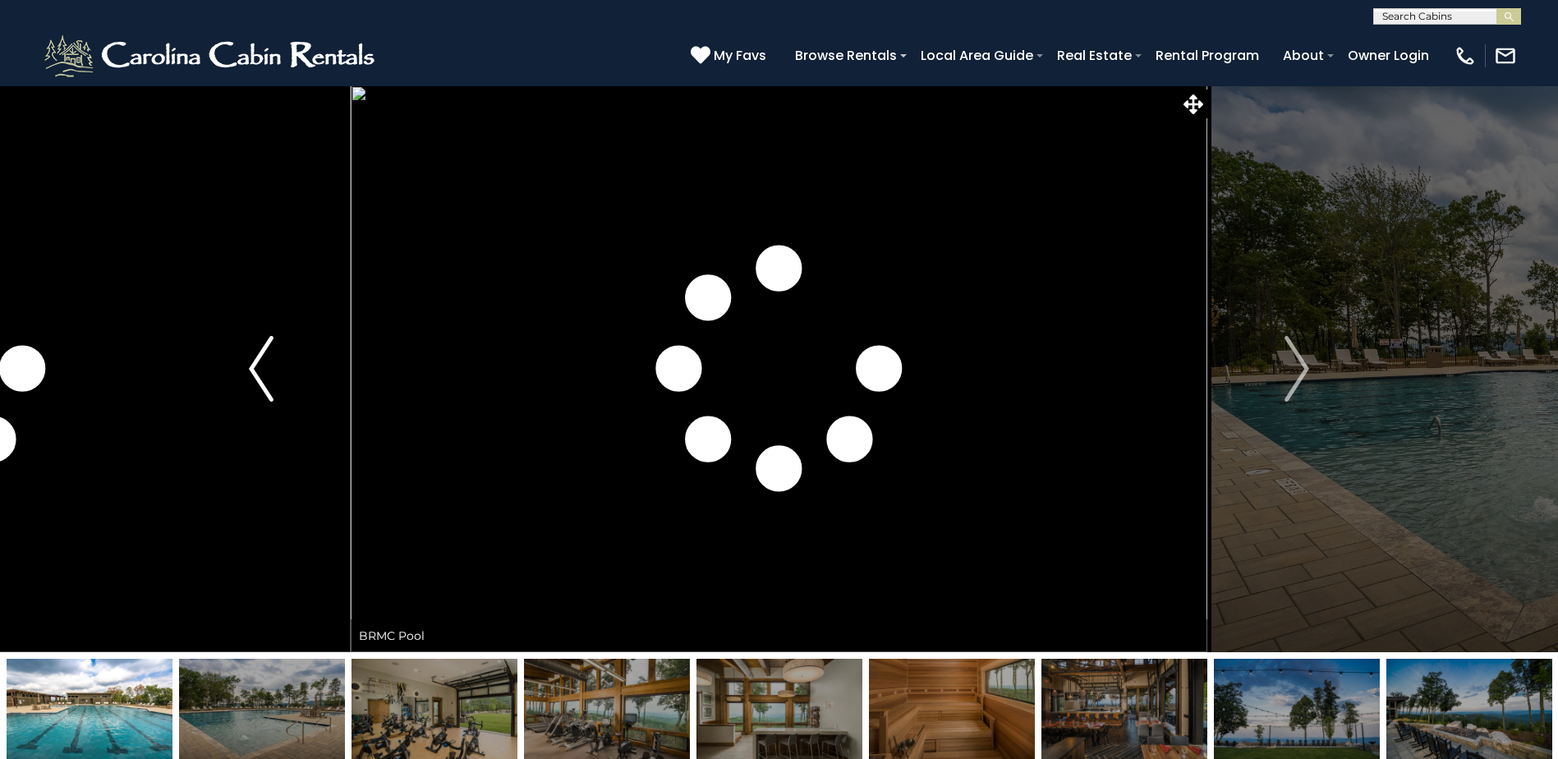
click at [278, 367] on button "Previous" at bounding box center [261, 368] width 179 height 567
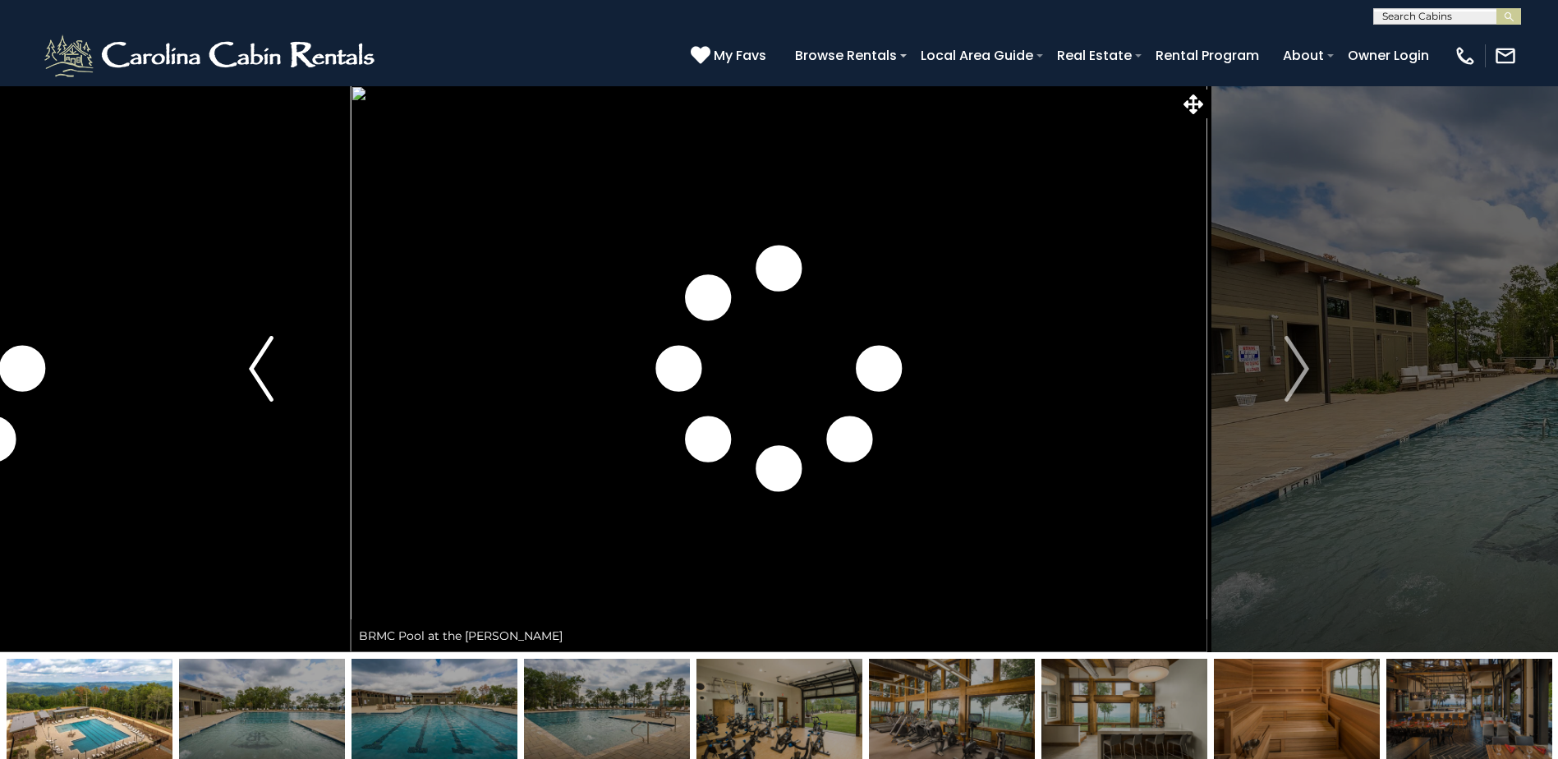
click at [278, 367] on button "Previous" at bounding box center [261, 368] width 179 height 567
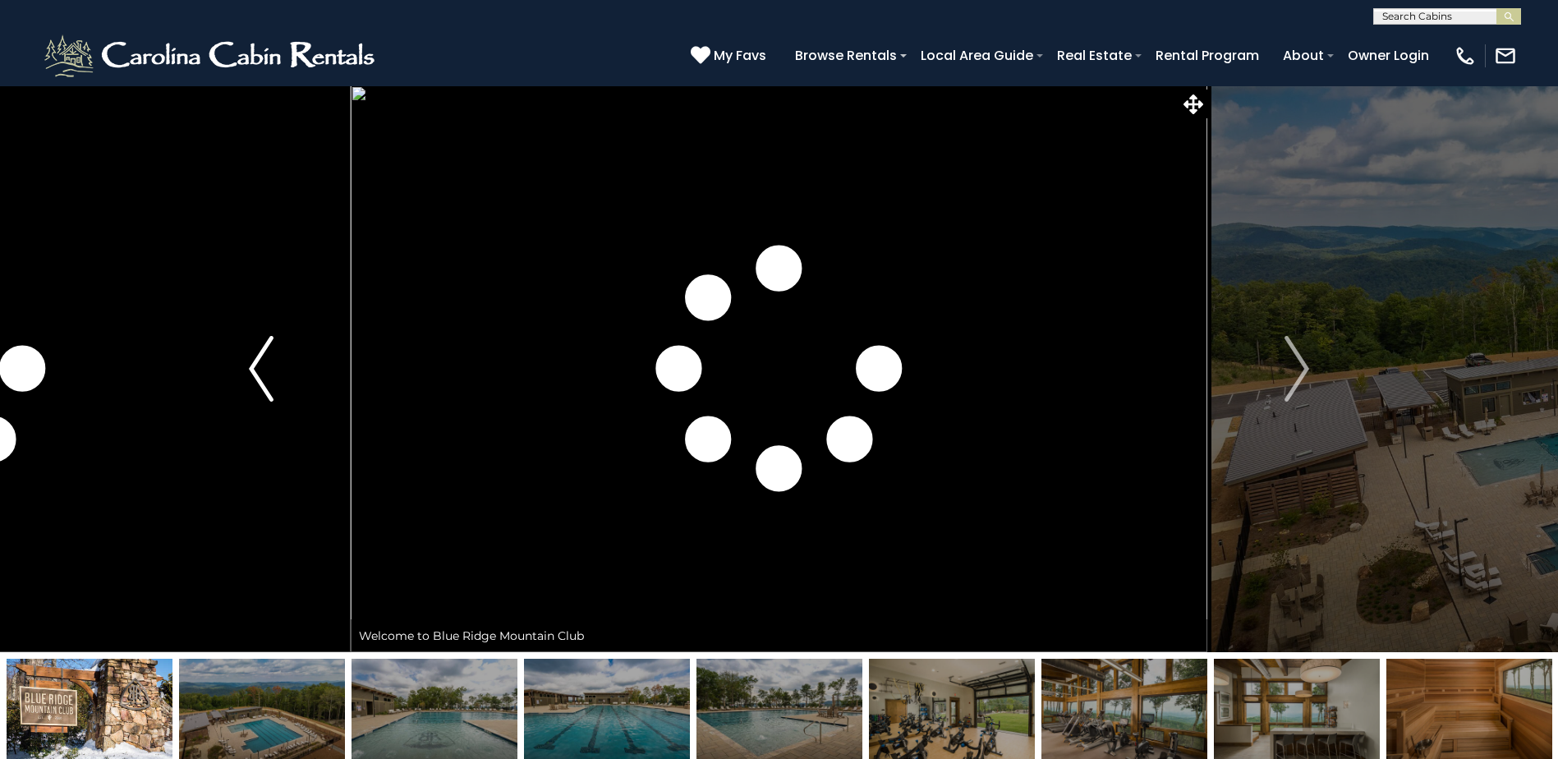
click at [278, 367] on button "Previous" at bounding box center [261, 368] width 179 height 567
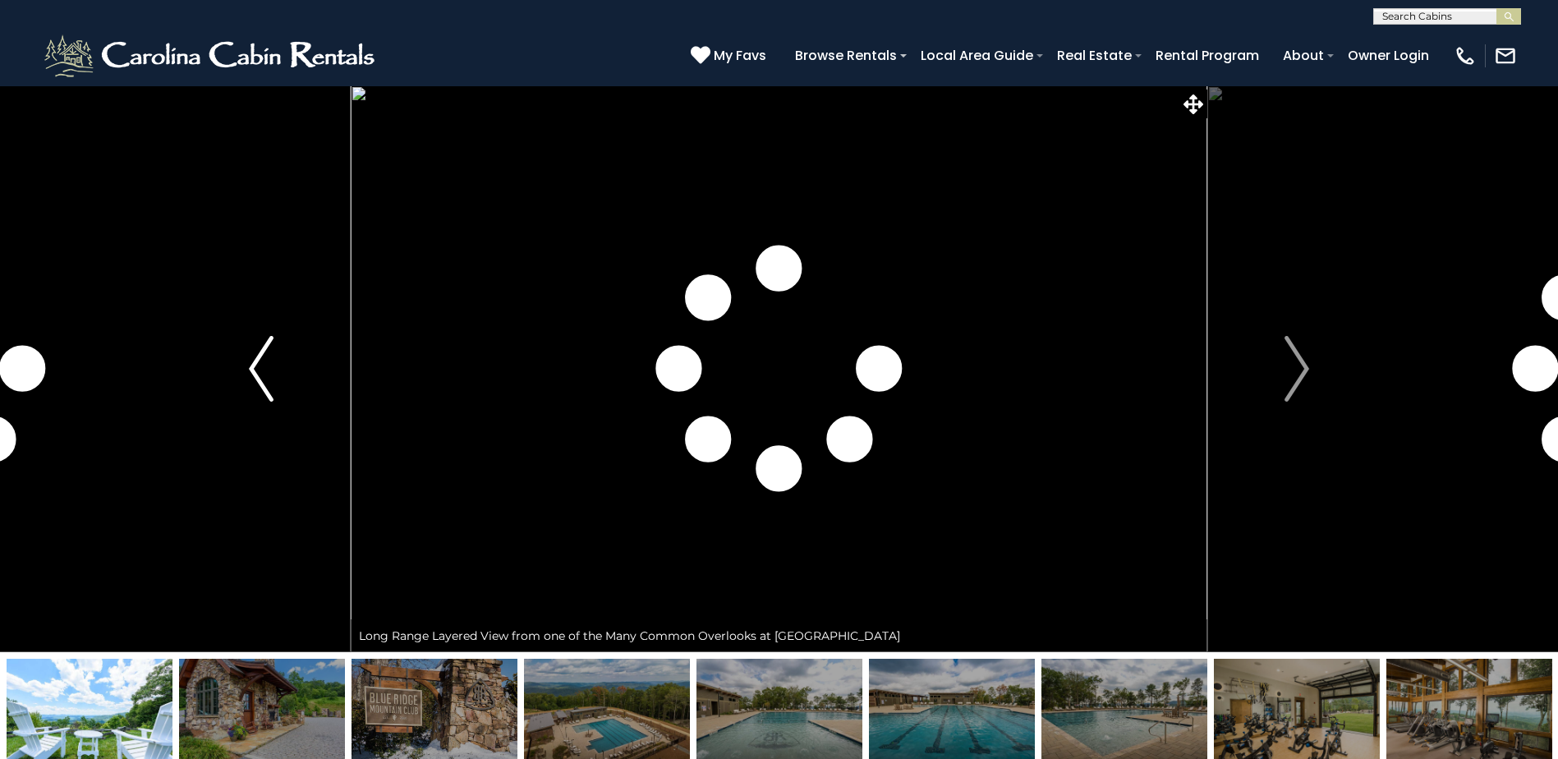
click at [278, 367] on button "Previous" at bounding box center [261, 368] width 179 height 567
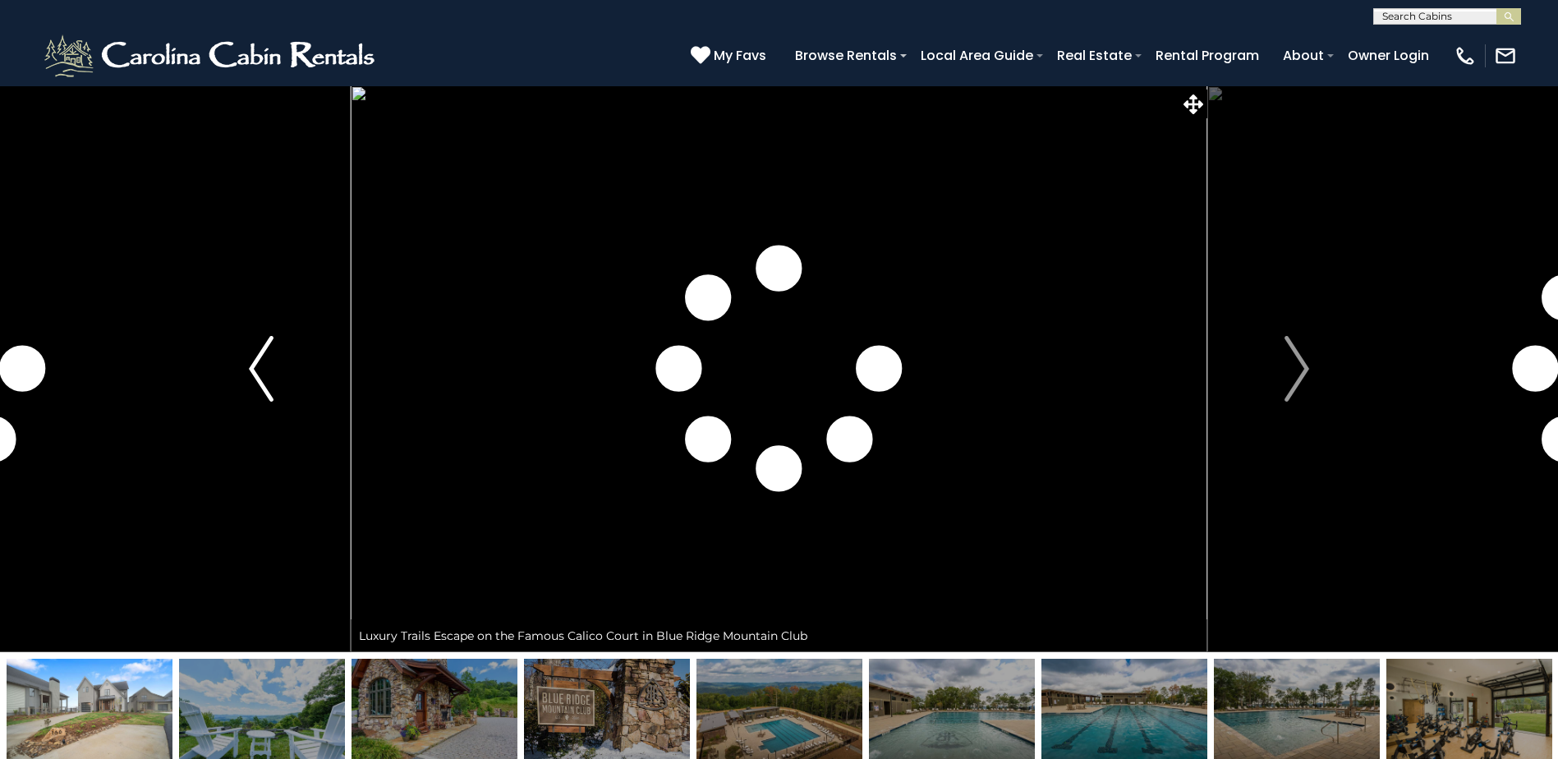
click at [278, 367] on button "Previous" at bounding box center [261, 368] width 179 height 567
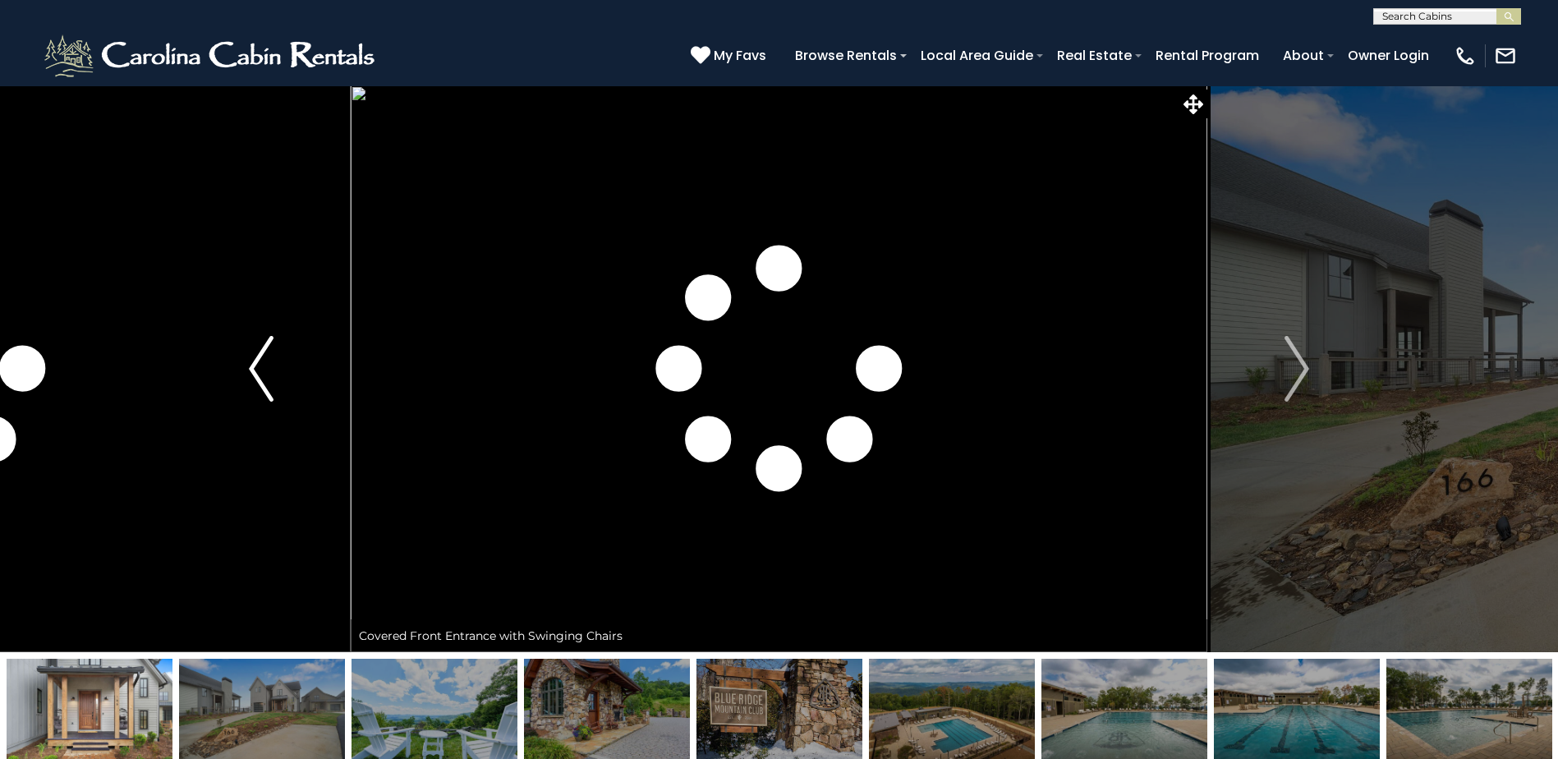
click at [278, 367] on button "Previous" at bounding box center [261, 368] width 179 height 567
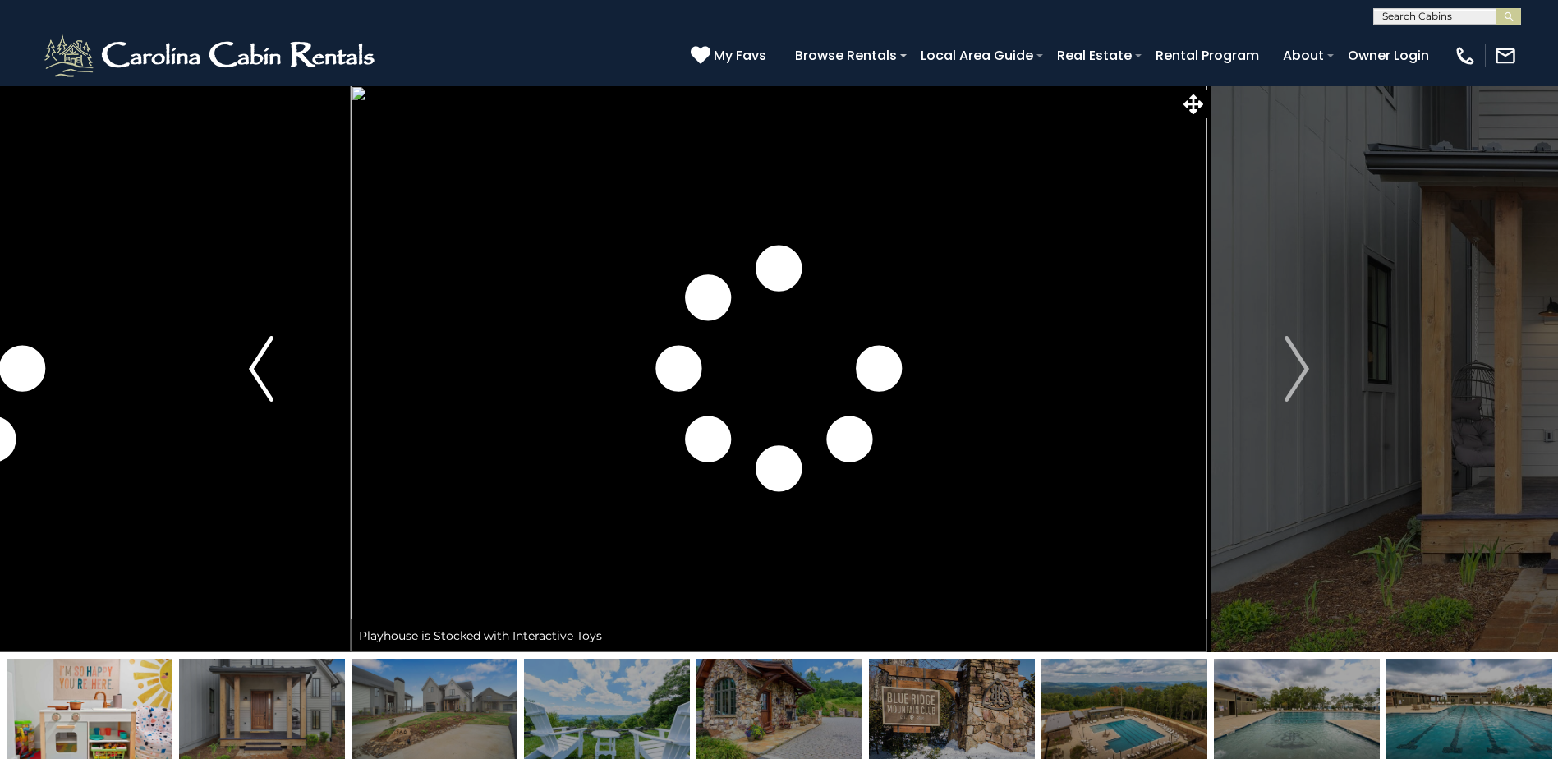
click at [278, 367] on button "Previous" at bounding box center [261, 368] width 179 height 567
click at [278, 366] on button "Previous" at bounding box center [261, 368] width 179 height 567
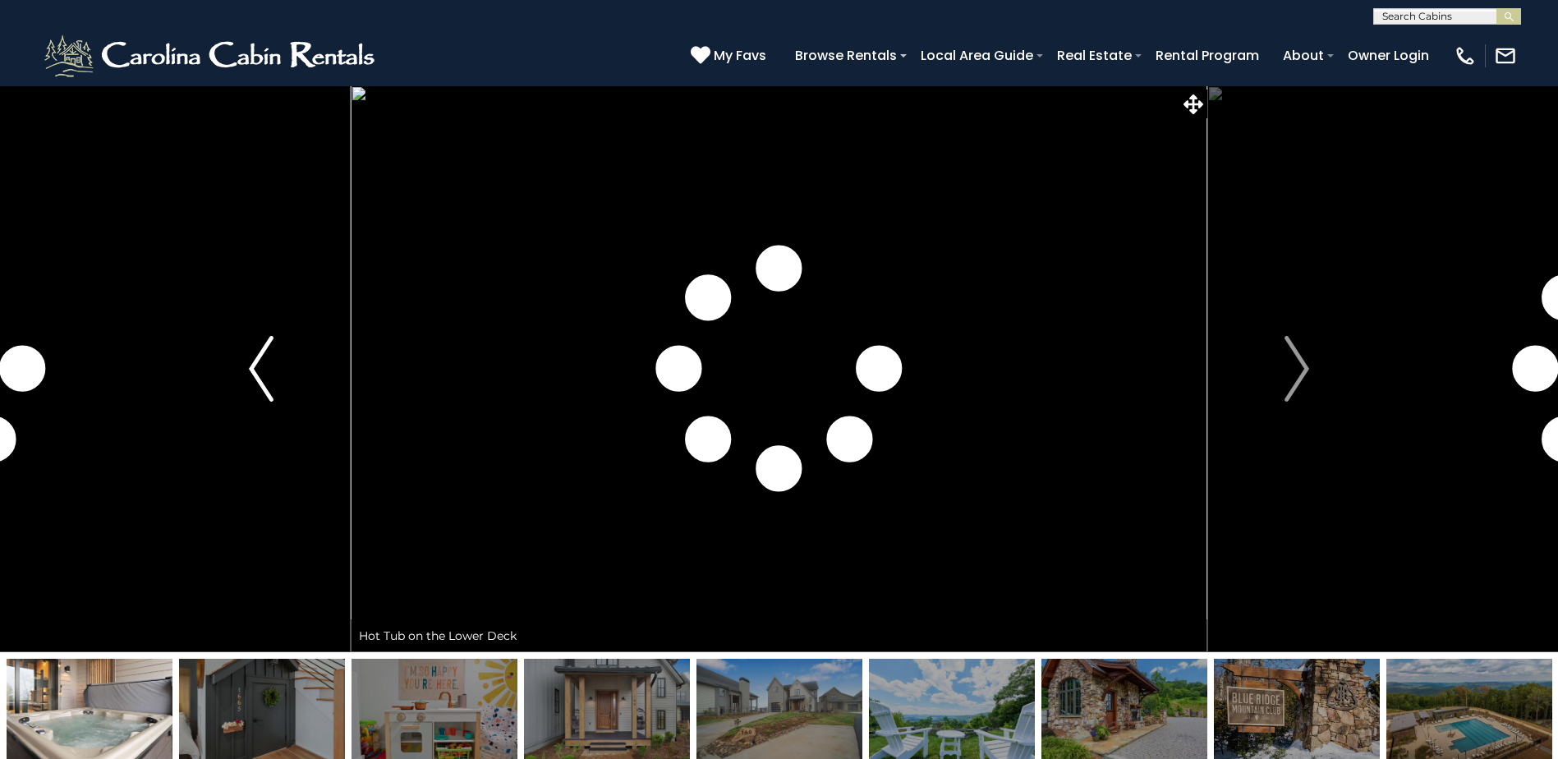
click at [281, 365] on button "Previous" at bounding box center [261, 368] width 179 height 567
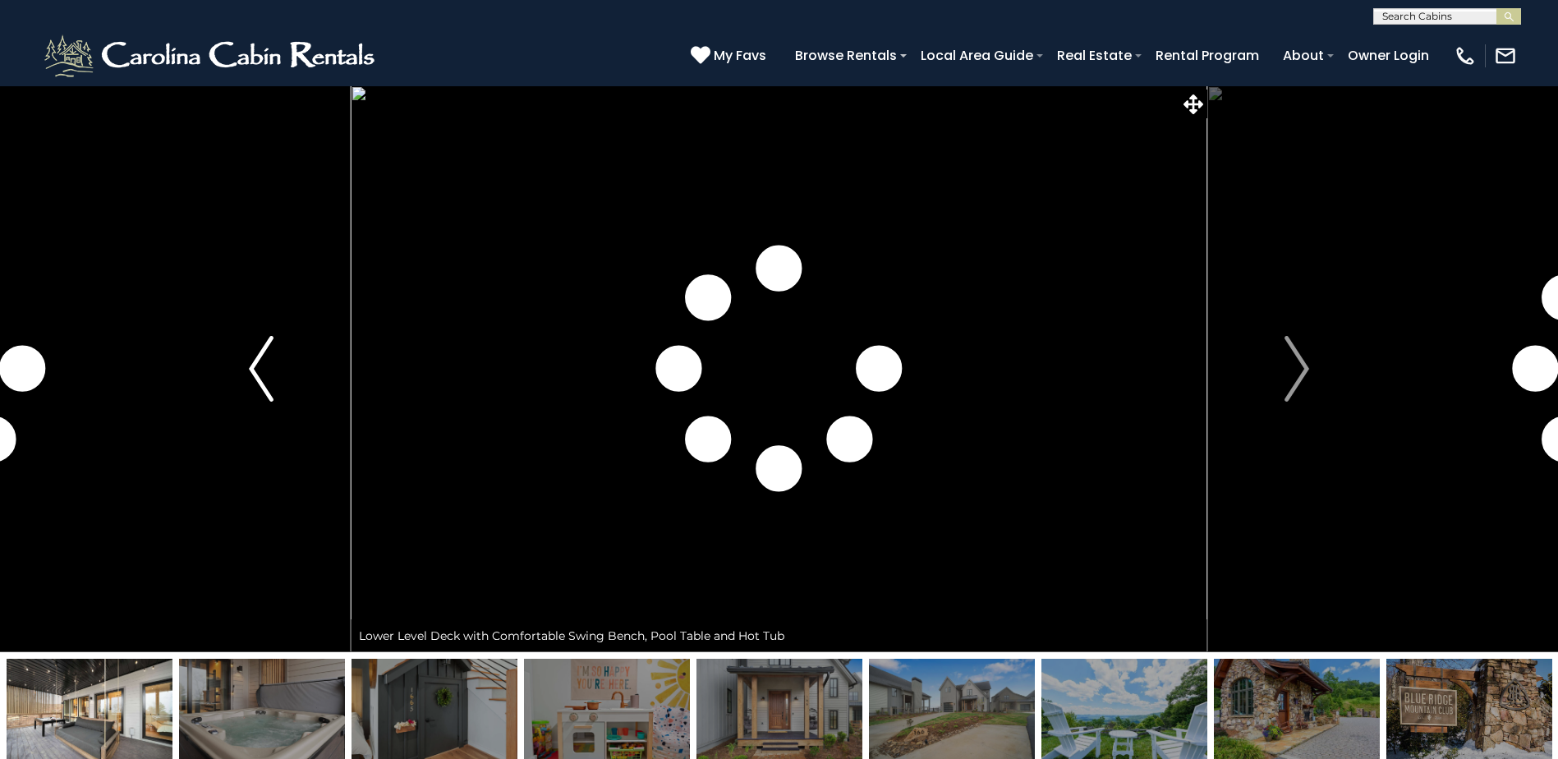
click at [281, 365] on button "Previous" at bounding box center [261, 368] width 179 height 567
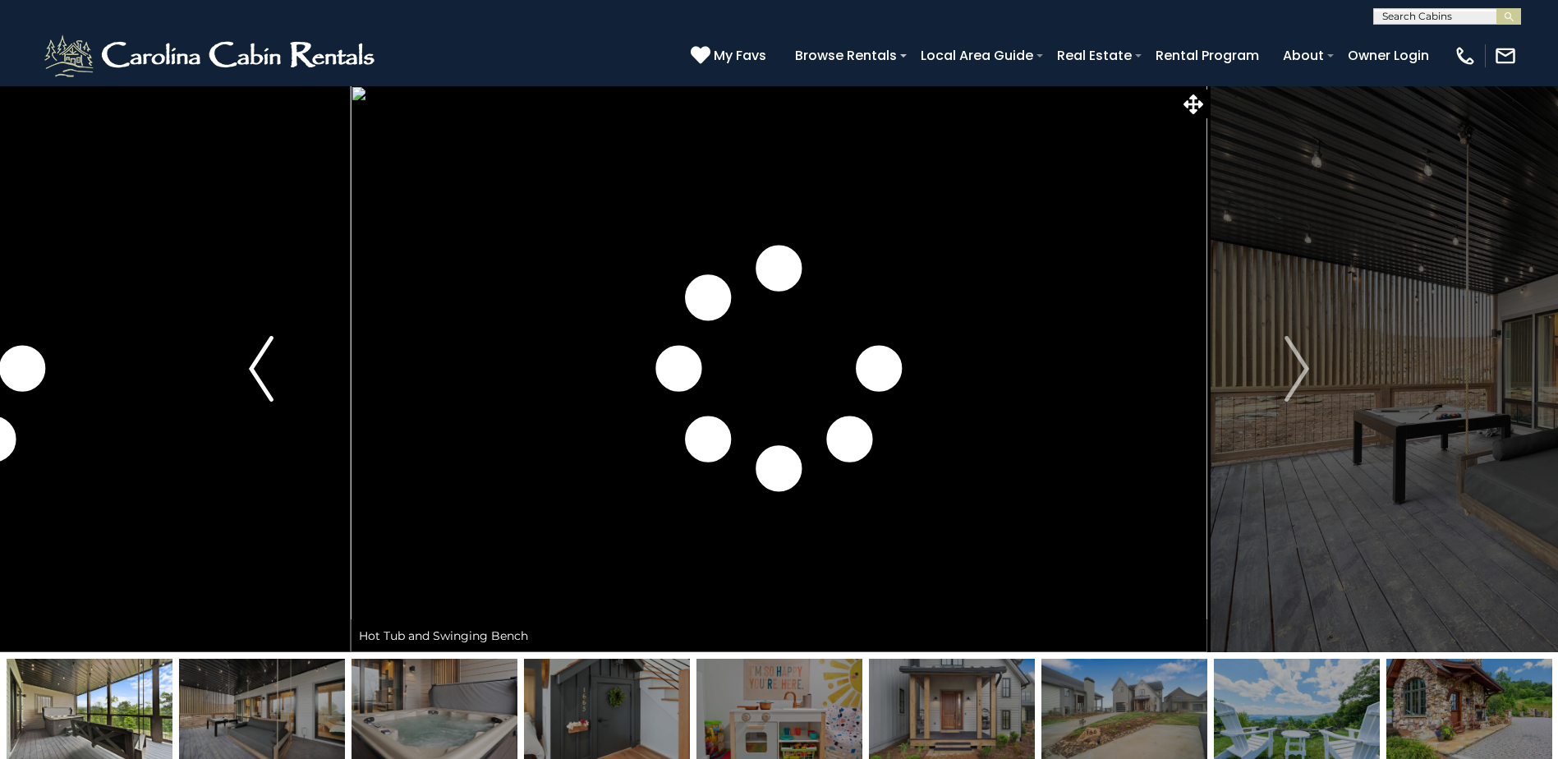
click at [281, 365] on button "Previous" at bounding box center [261, 368] width 179 height 567
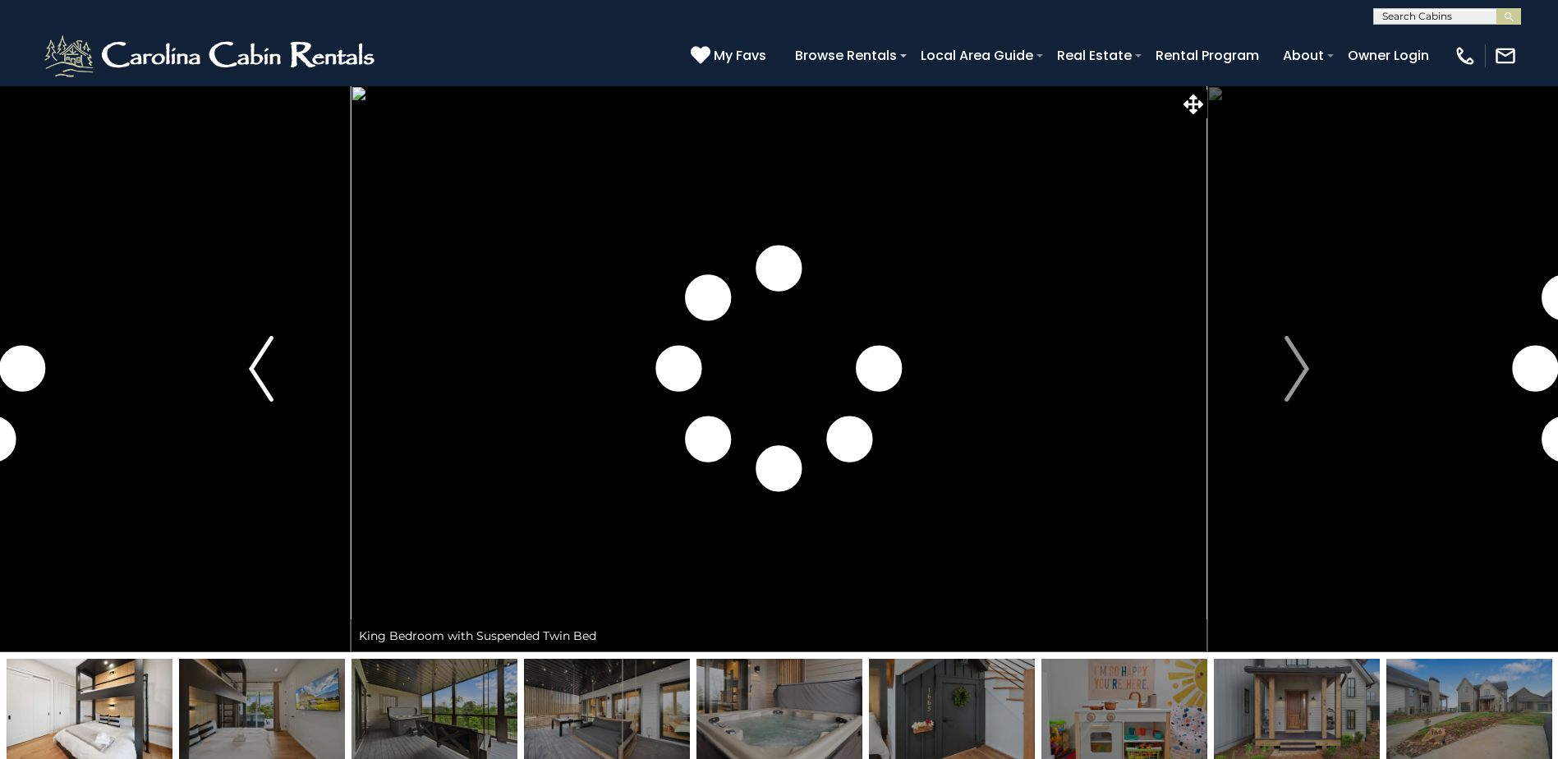
click at [281, 365] on button "Previous" at bounding box center [261, 368] width 179 height 567
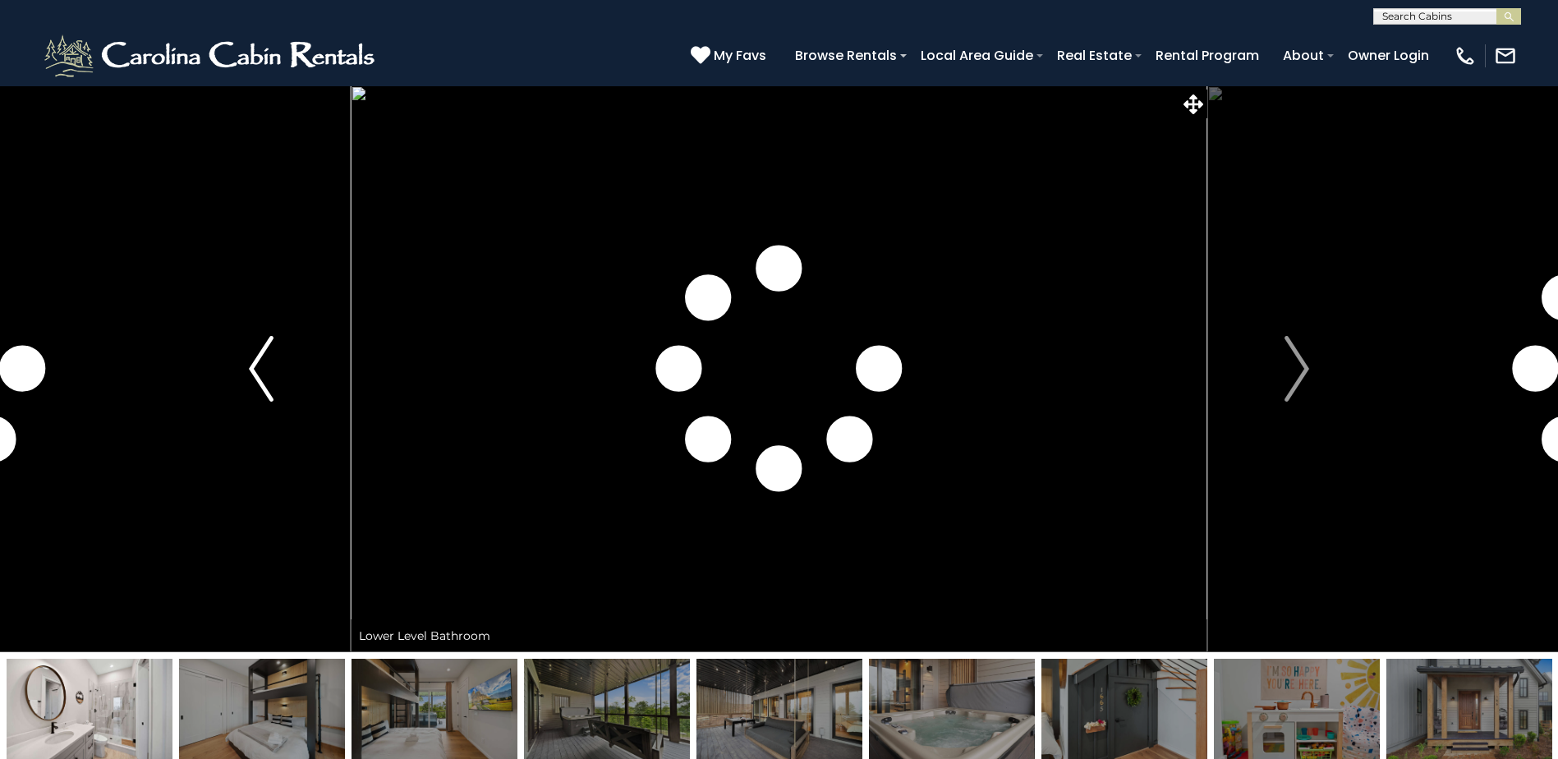
click at [281, 365] on button "Previous" at bounding box center [261, 368] width 179 height 567
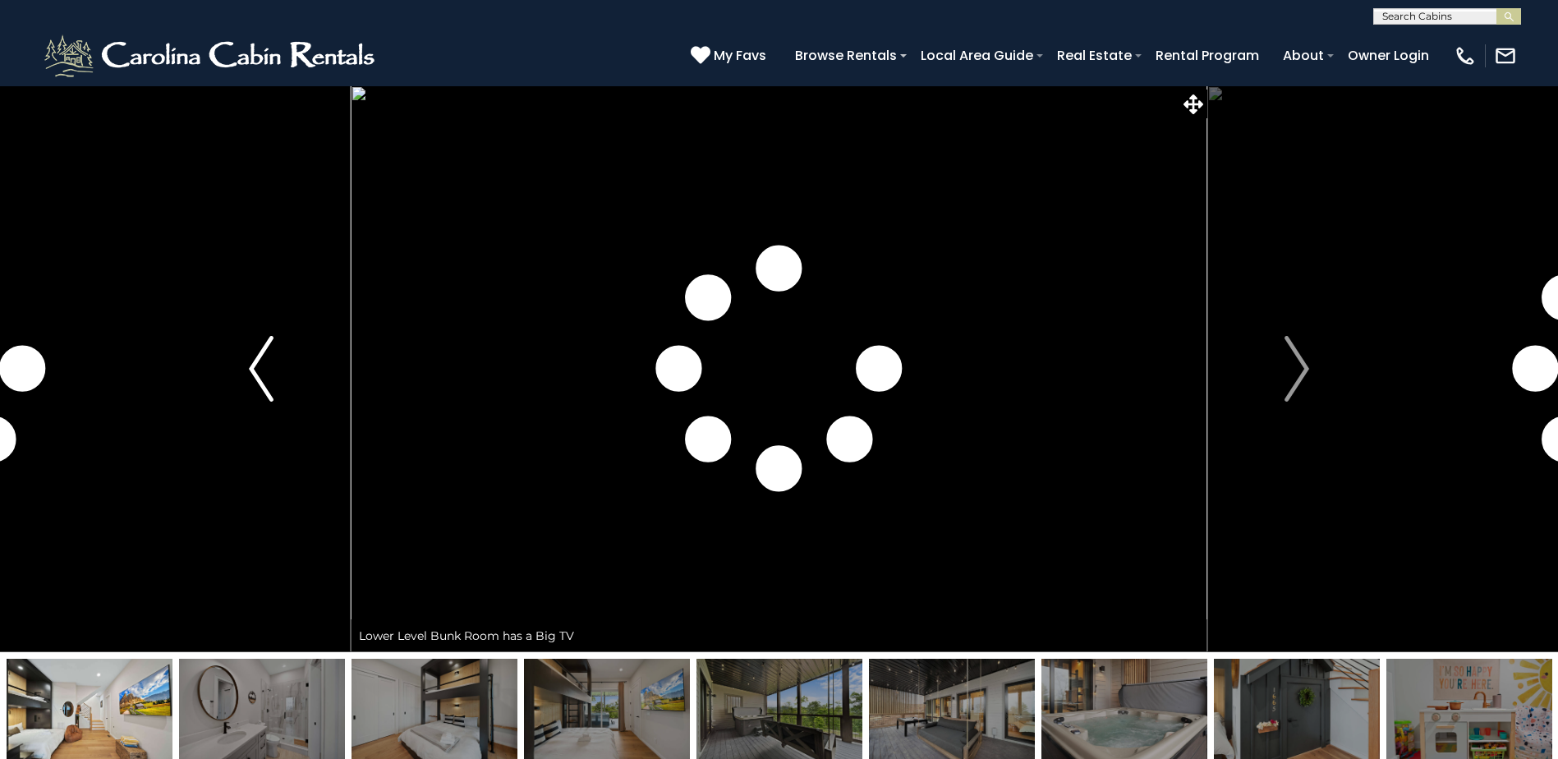
click at [281, 365] on button "Previous" at bounding box center [261, 368] width 179 height 567
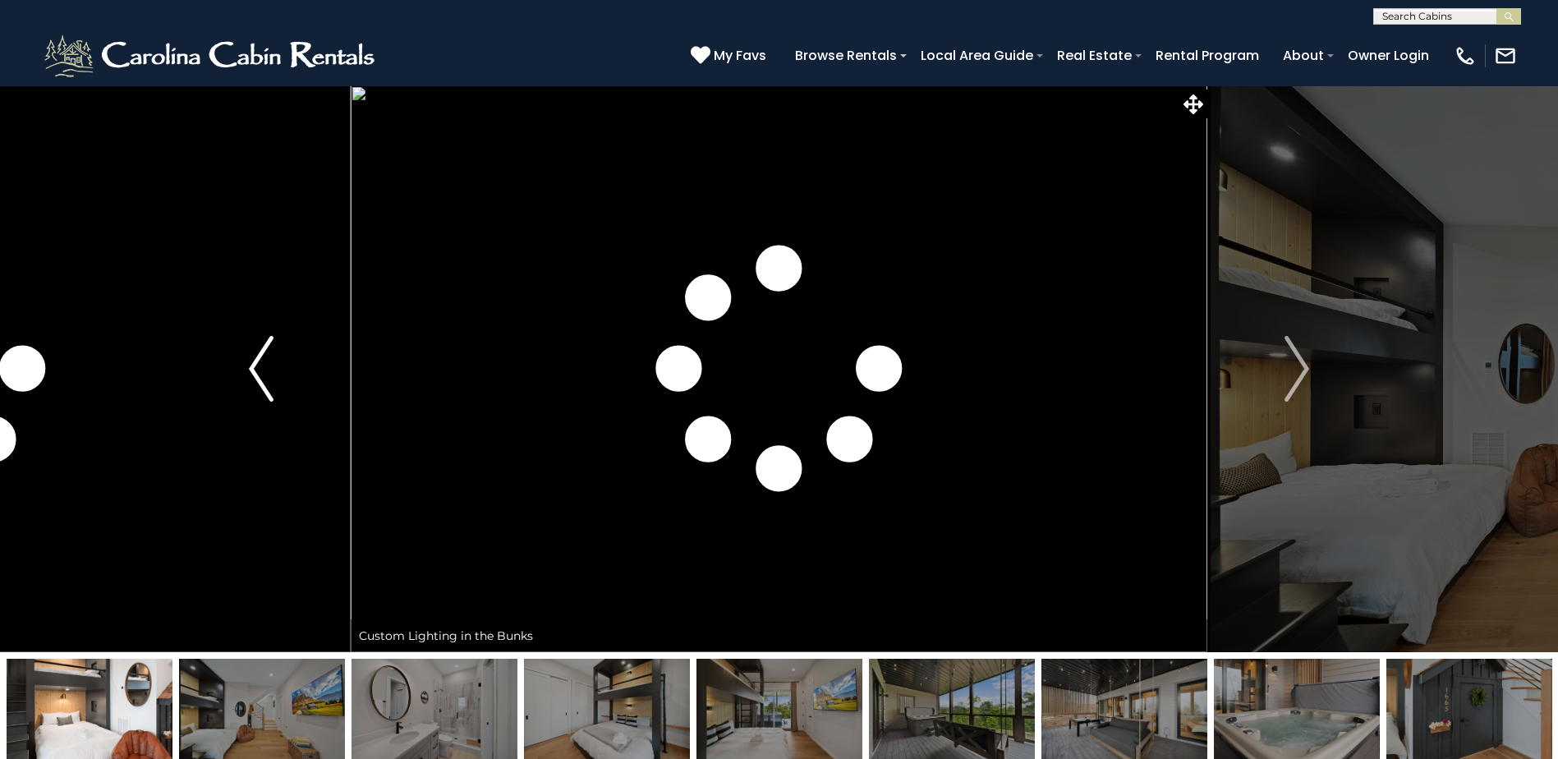
click at [282, 362] on button "Previous" at bounding box center [261, 368] width 179 height 567
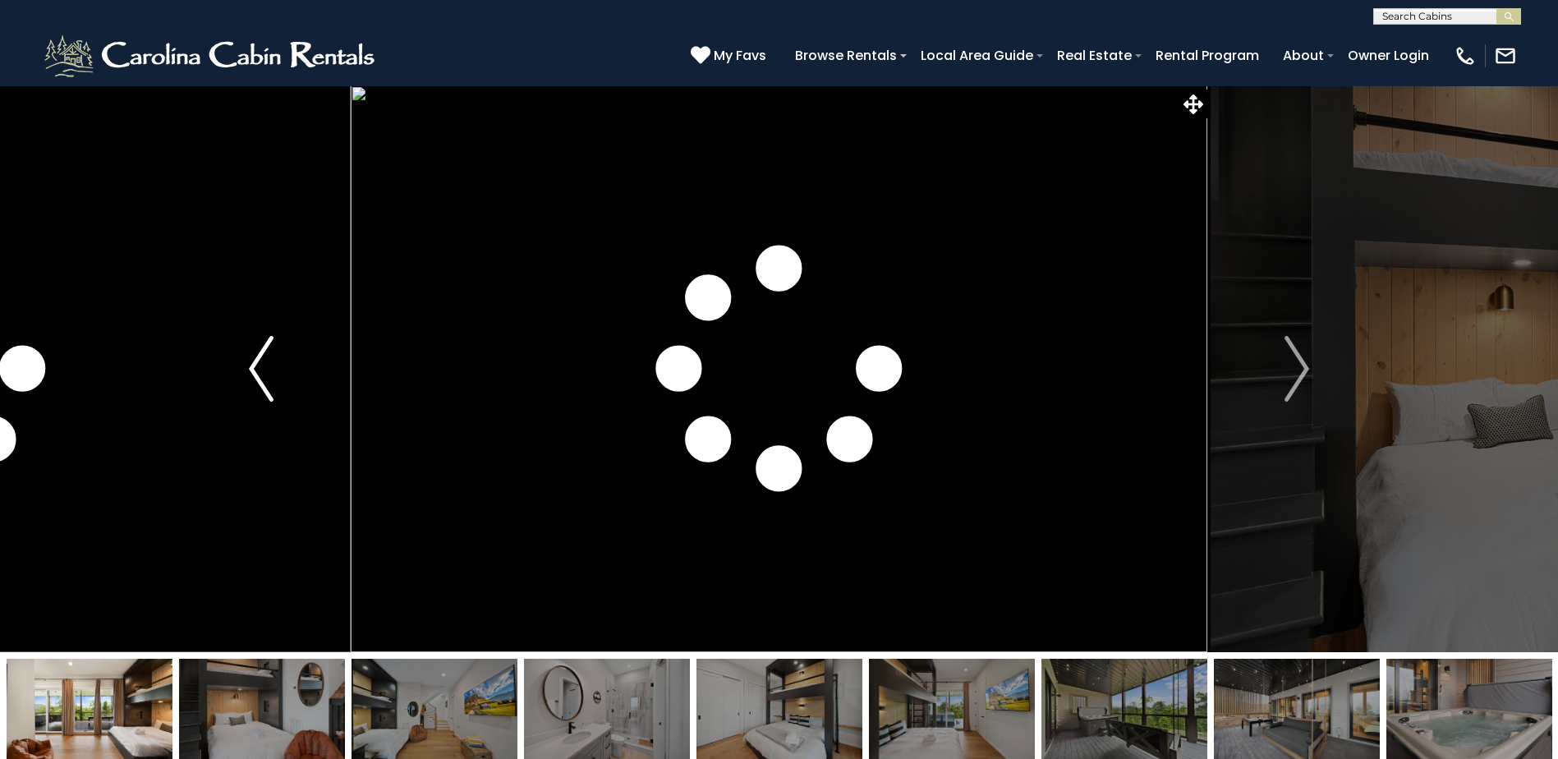
click at [282, 362] on button "Previous" at bounding box center [261, 368] width 179 height 567
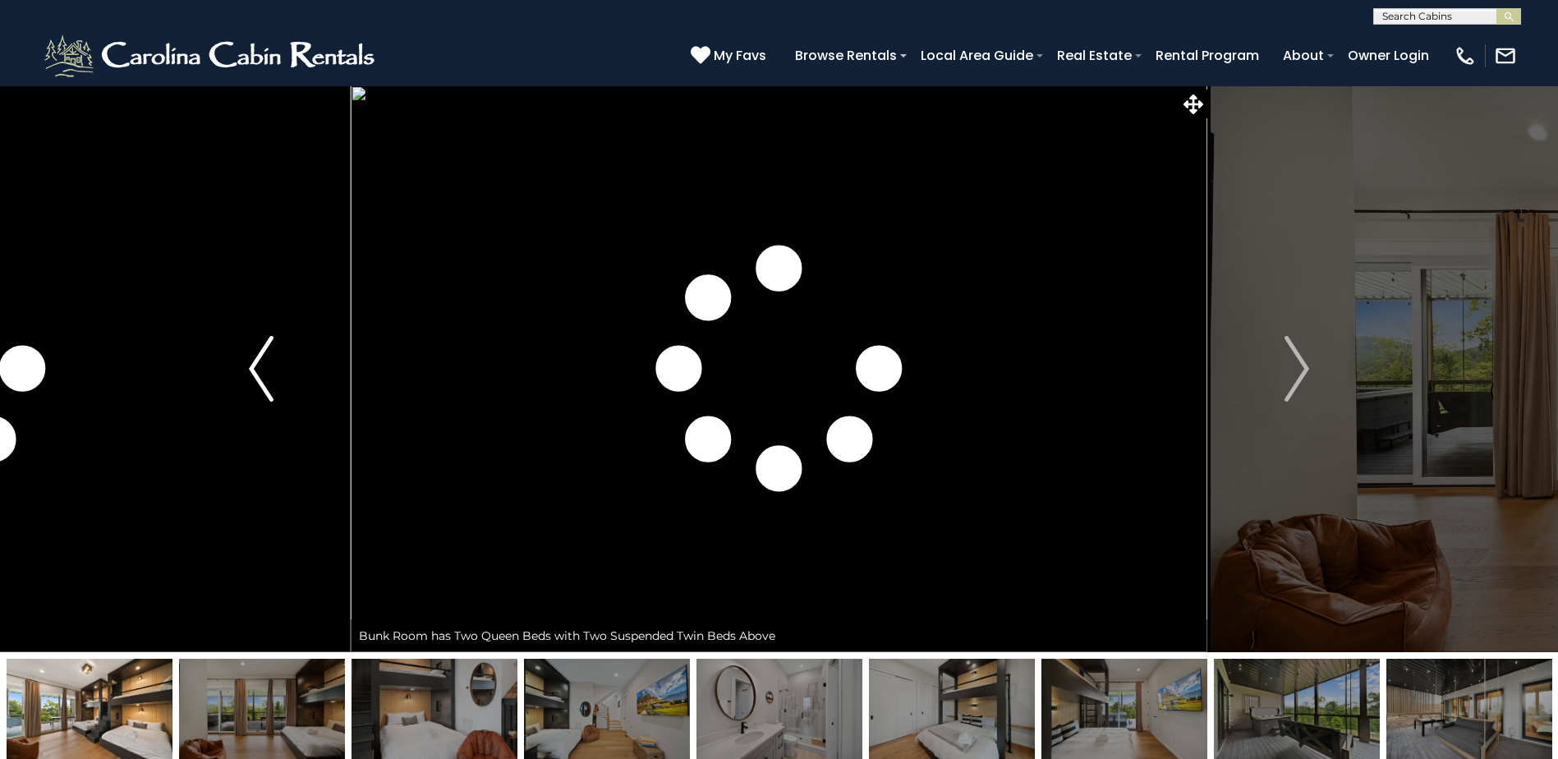
click at [282, 362] on button "Previous" at bounding box center [261, 368] width 179 height 567
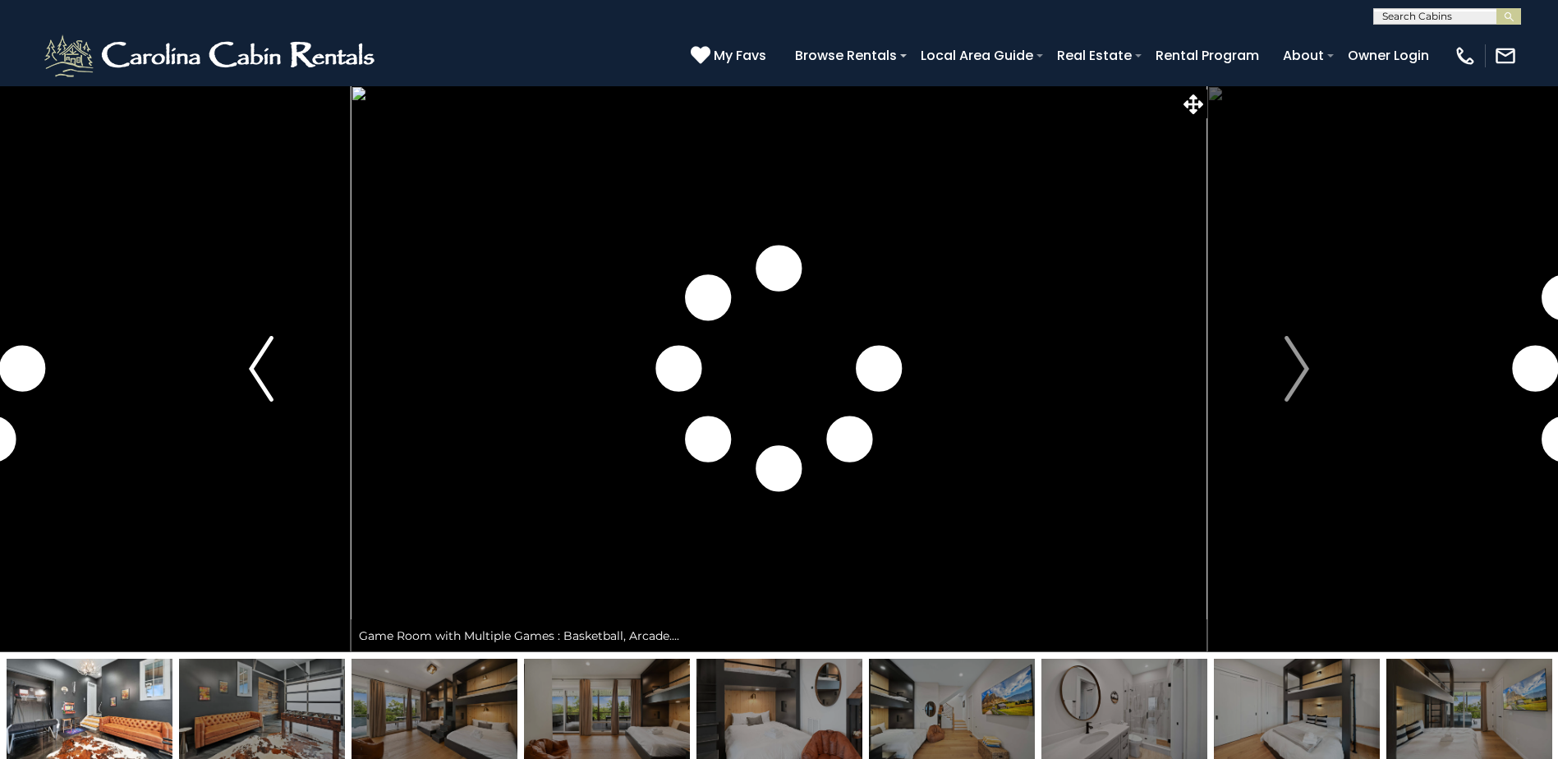
click at [282, 362] on button "Previous" at bounding box center [261, 368] width 179 height 567
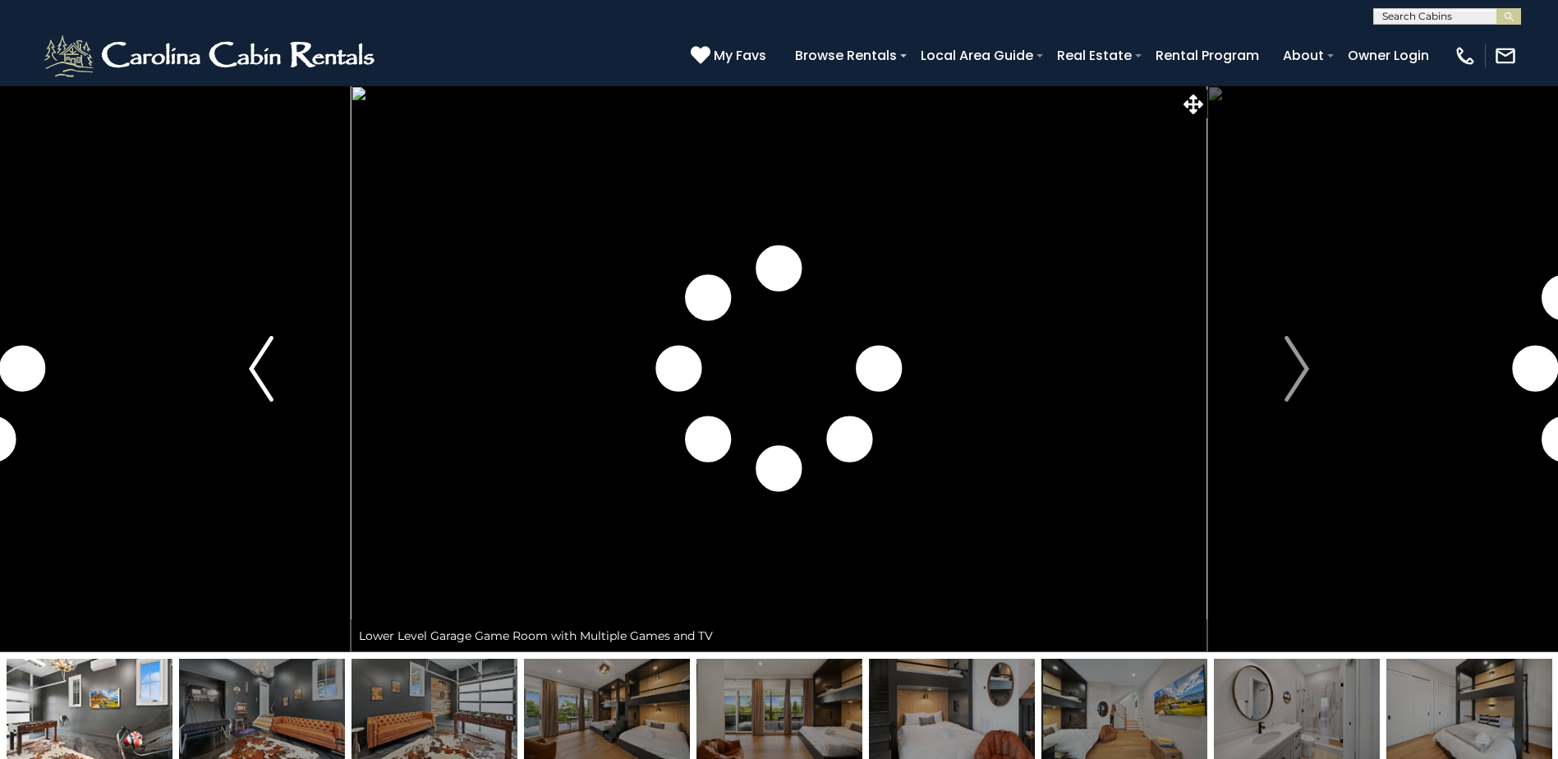
click at [282, 362] on button "Previous" at bounding box center [261, 368] width 179 height 567
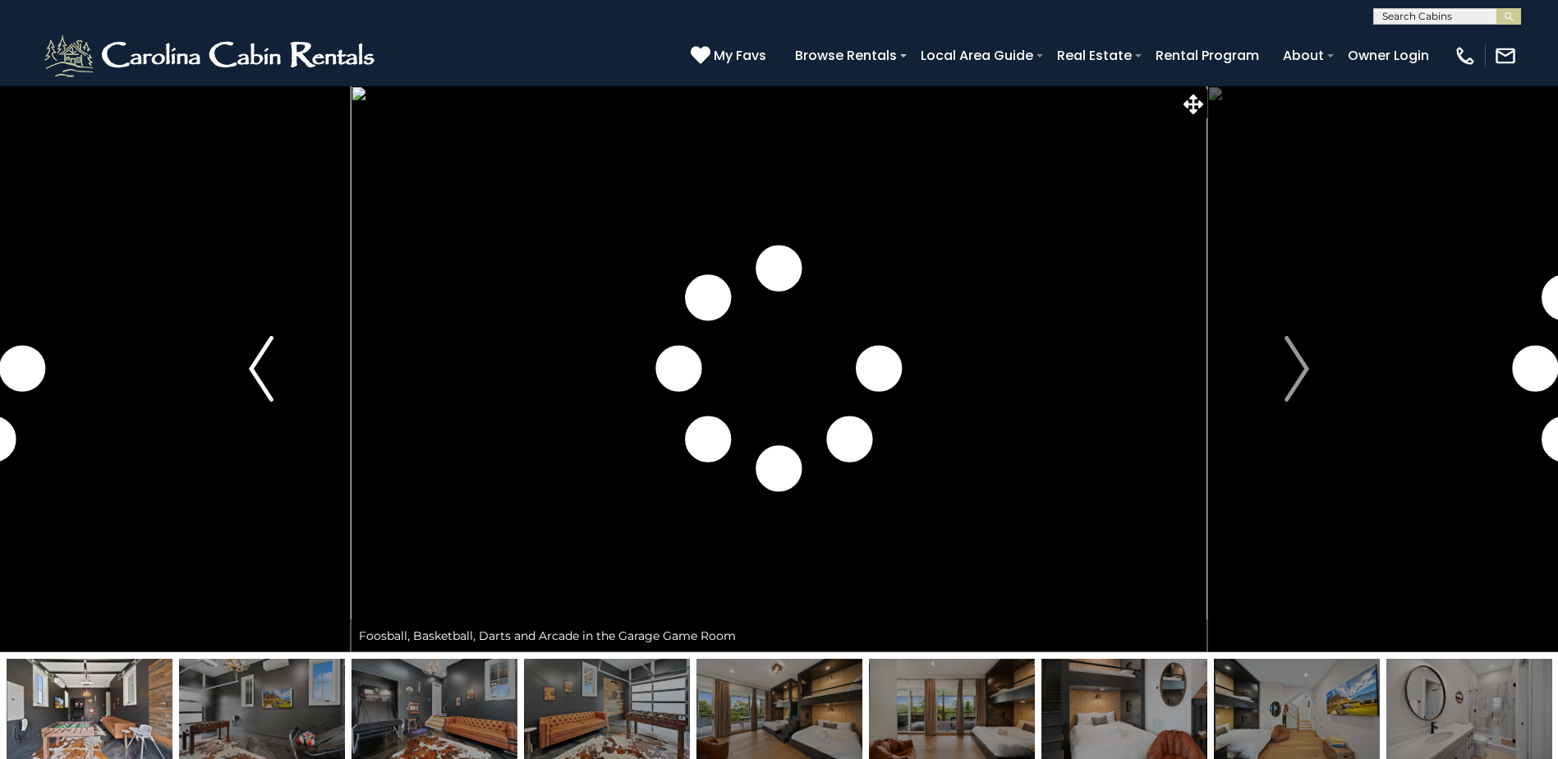
click at [282, 362] on button "Previous" at bounding box center [261, 368] width 179 height 567
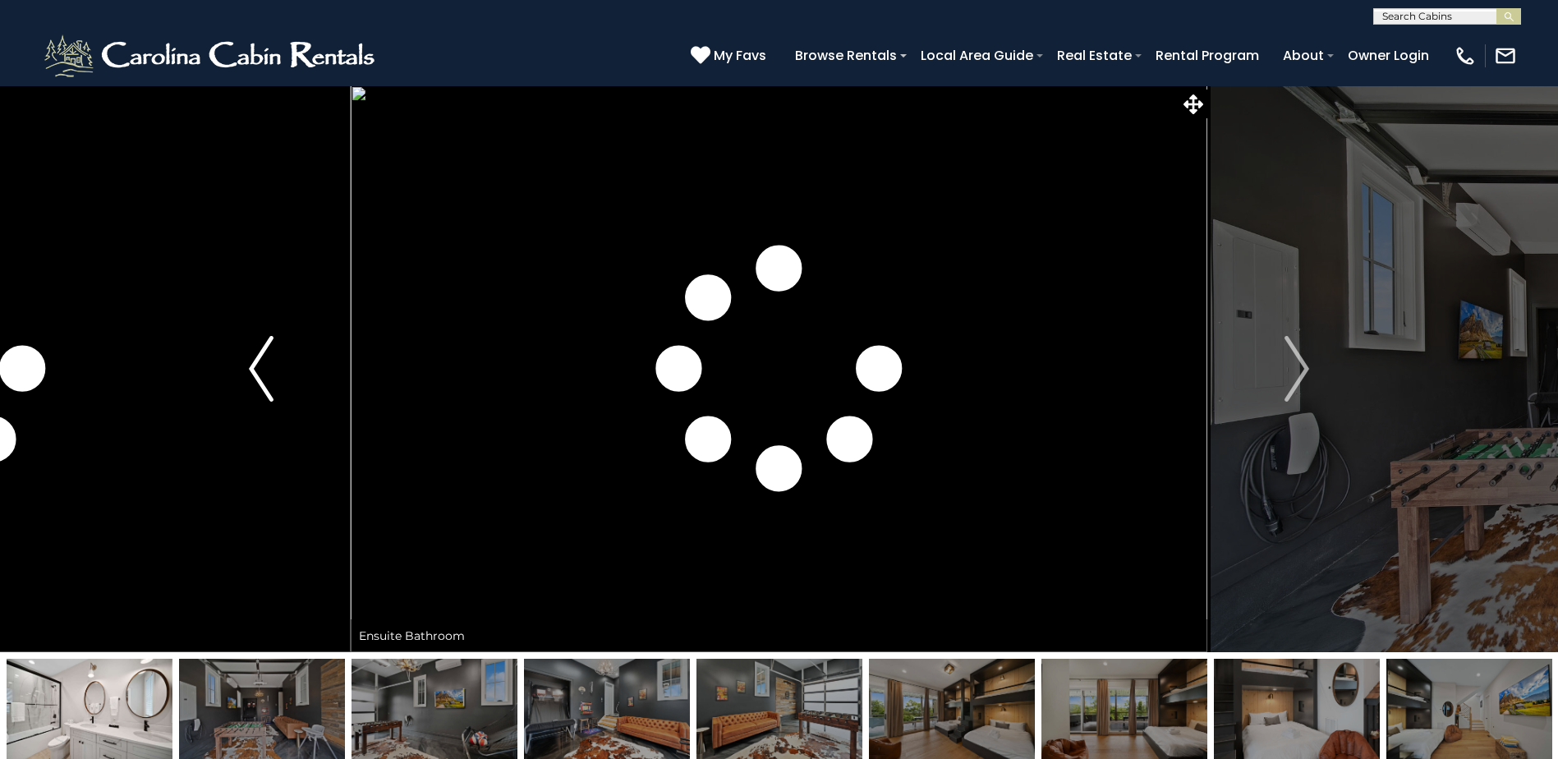
click at [282, 361] on button "Previous" at bounding box center [261, 368] width 179 height 567
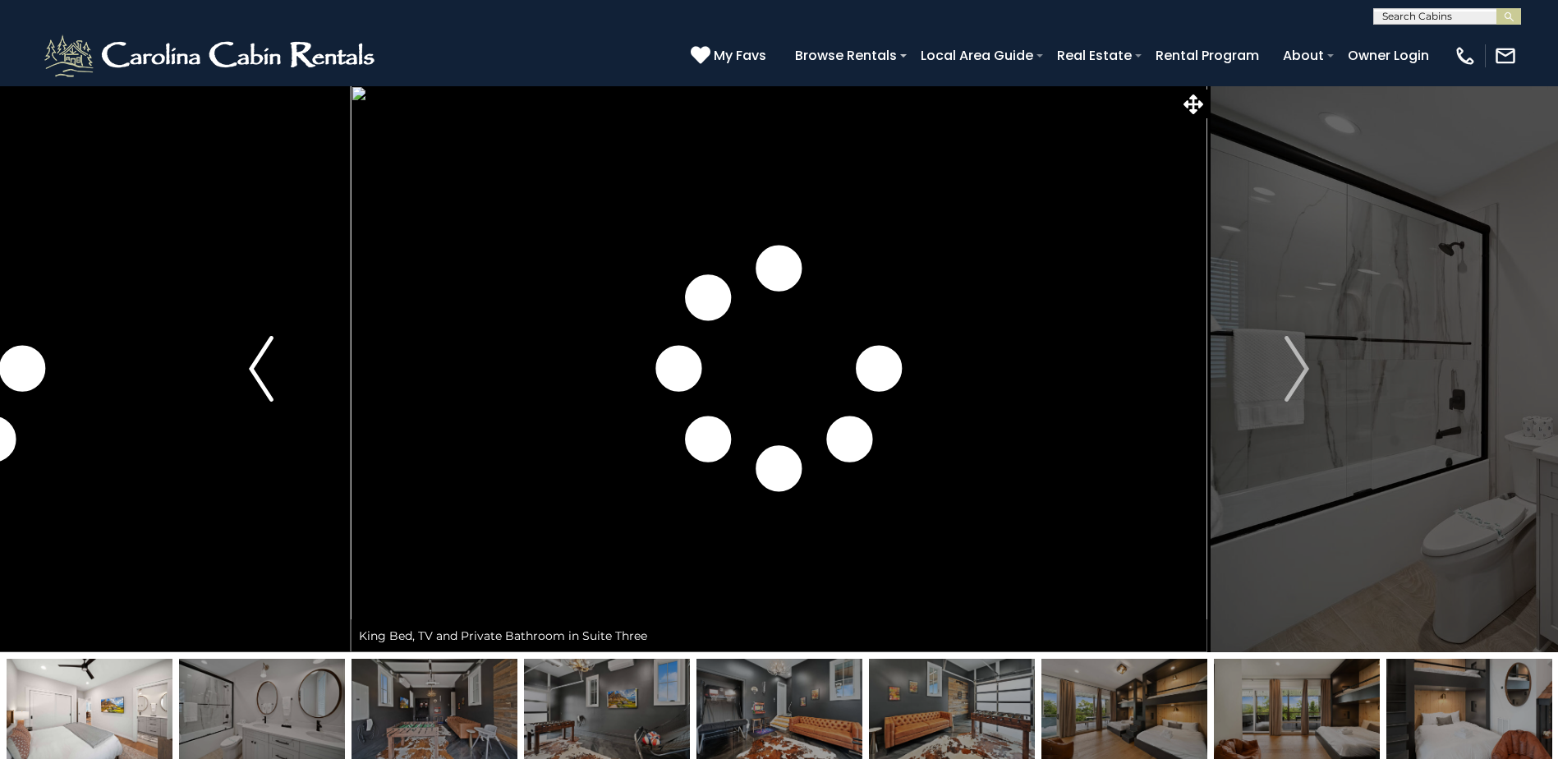
click at [282, 360] on button "Previous" at bounding box center [261, 368] width 179 height 567
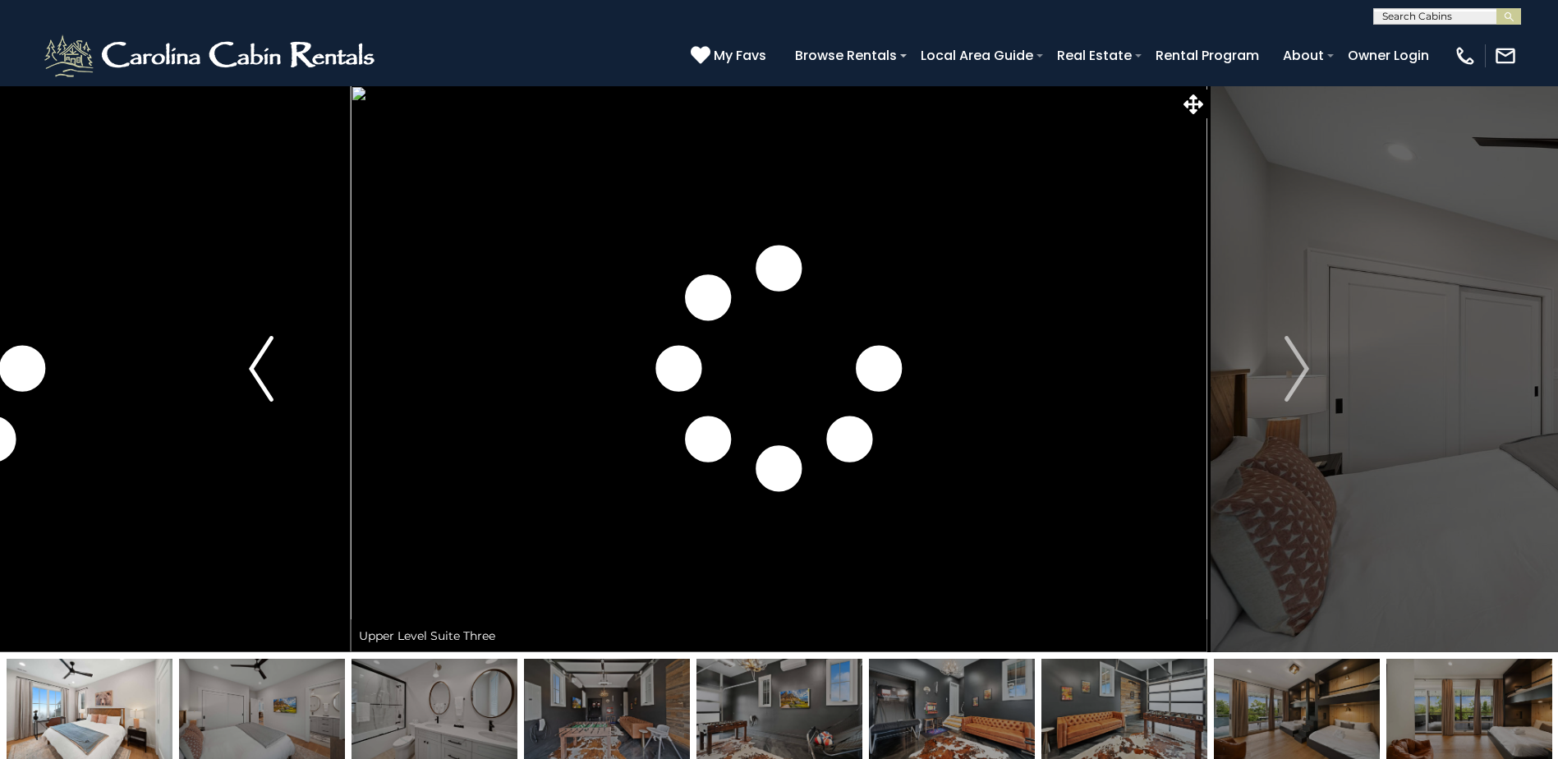
click at [282, 360] on button "Previous" at bounding box center [261, 368] width 179 height 567
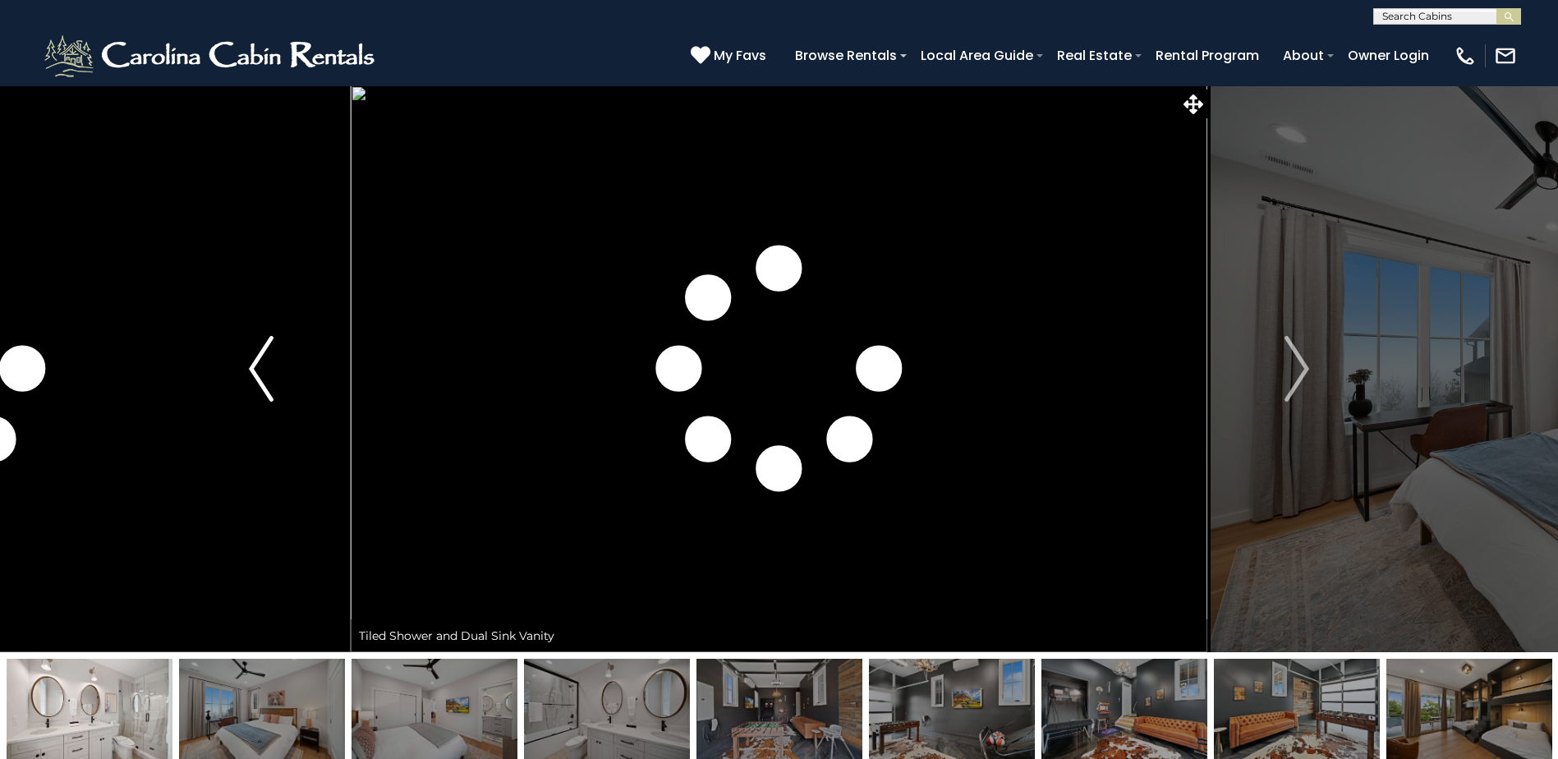
click at [282, 360] on button "Previous" at bounding box center [261, 368] width 179 height 567
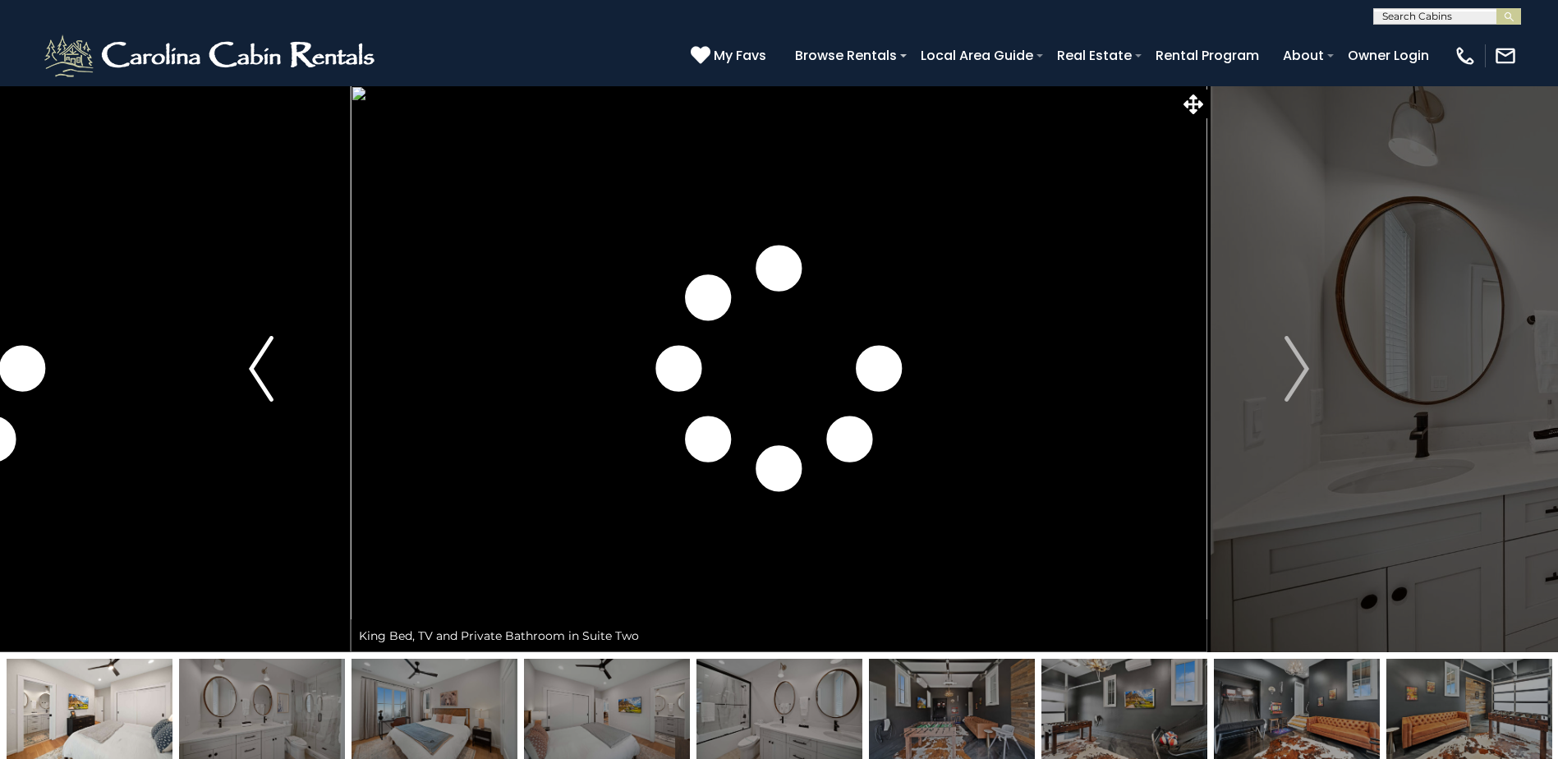
click at [282, 360] on button "Previous" at bounding box center [261, 368] width 179 height 567
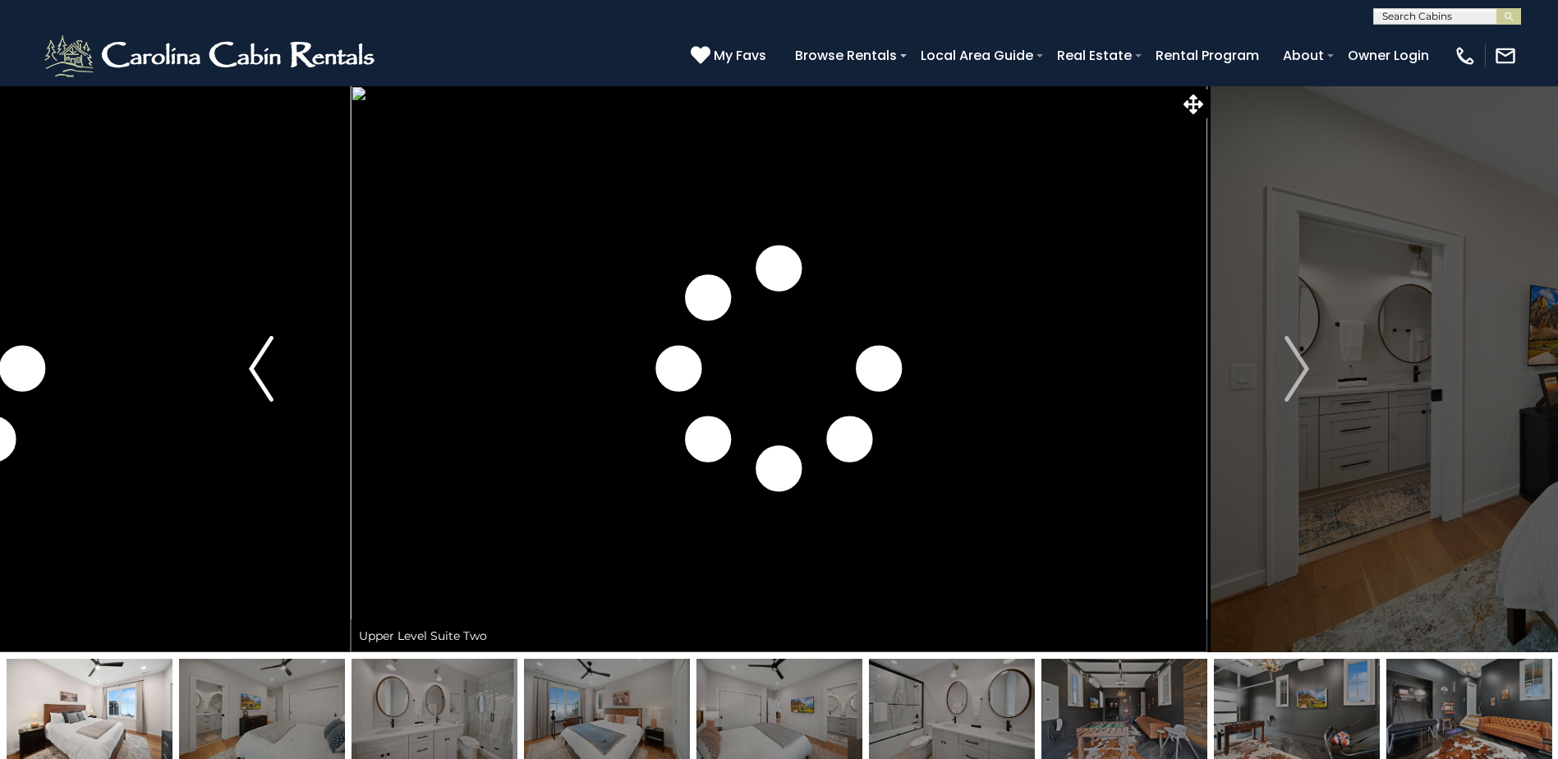
click at [282, 360] on button "Previous" at bounding box center [261, 368] width 179 height 567
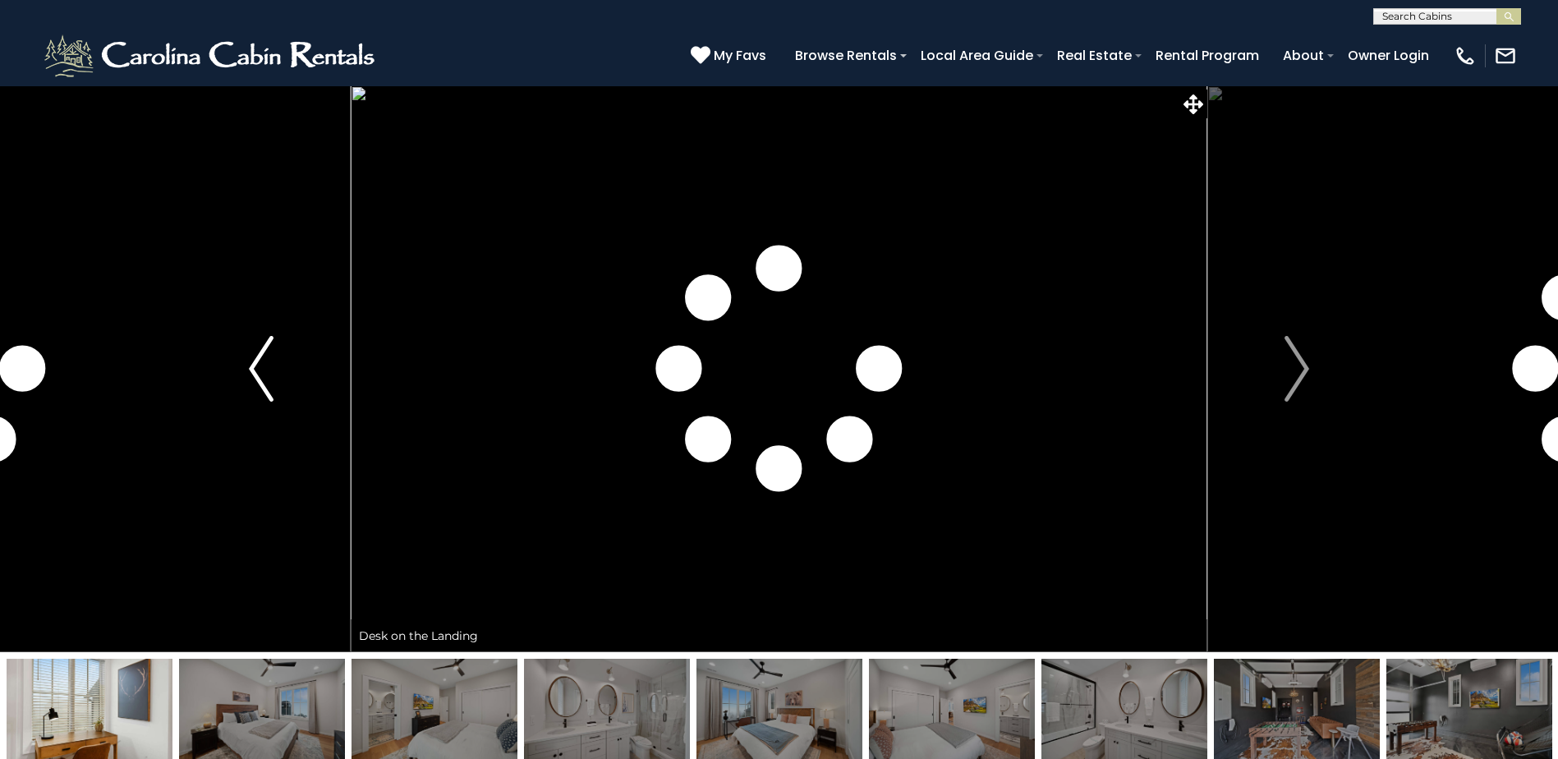
click at [282, 360] on button "Previous" at bounding box center [261, 368] width 179 height 567
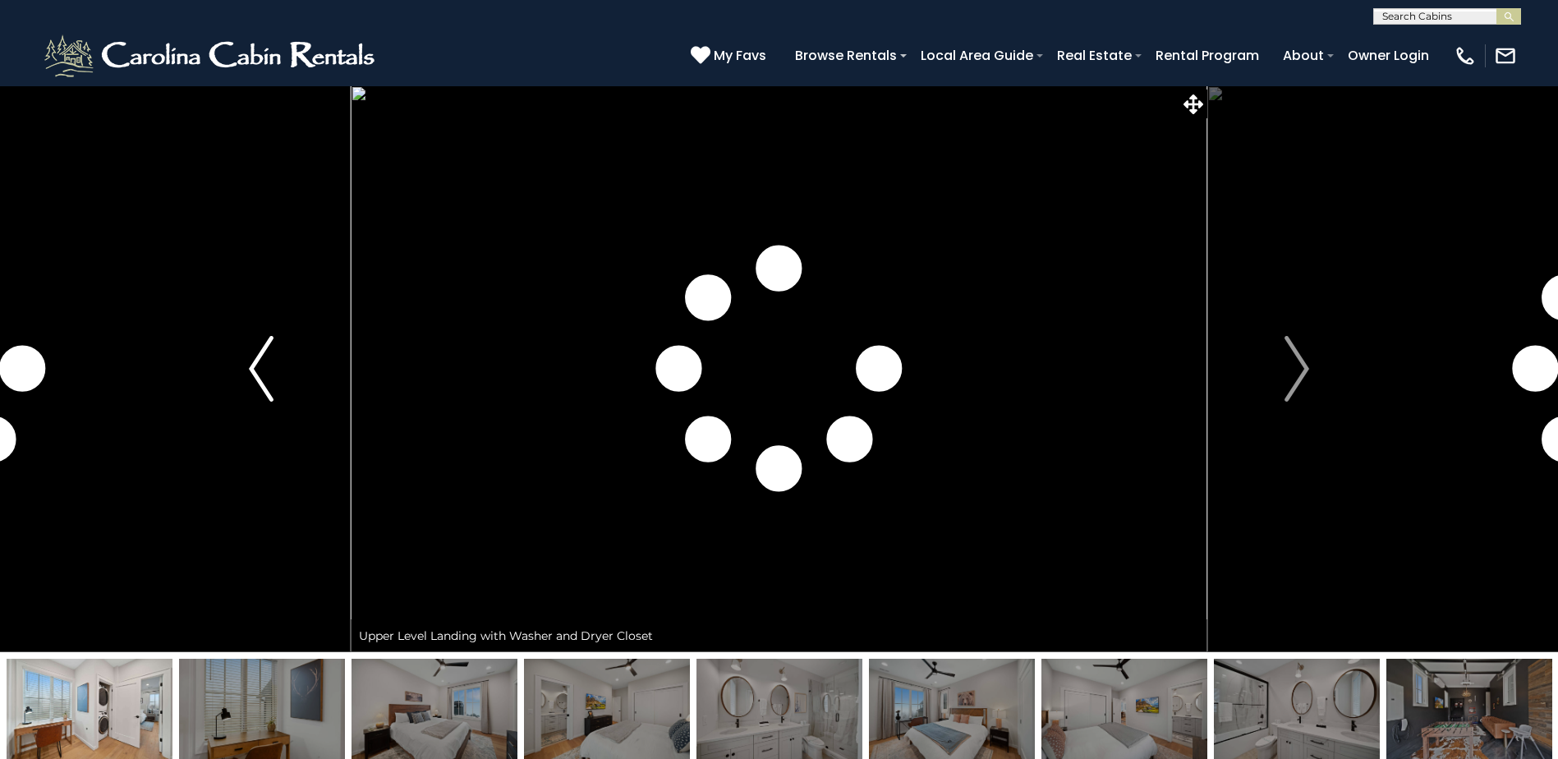
click at [282, 360] on button "Previous" at bounding box center [261, 368] width 179 height 567
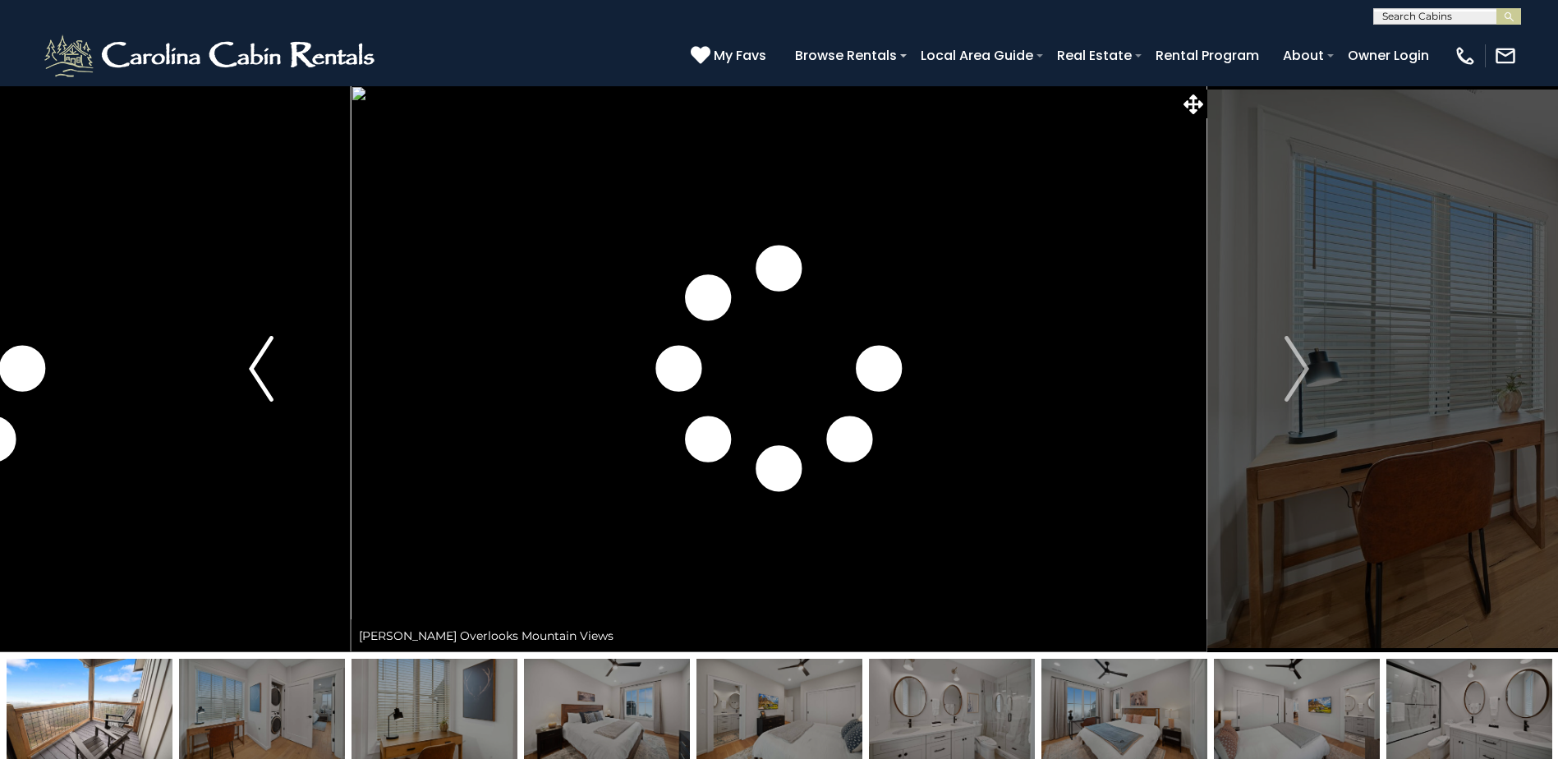
click at [282, 360] on button "Previous" at bounding box center [261, 368] width 179 height 567
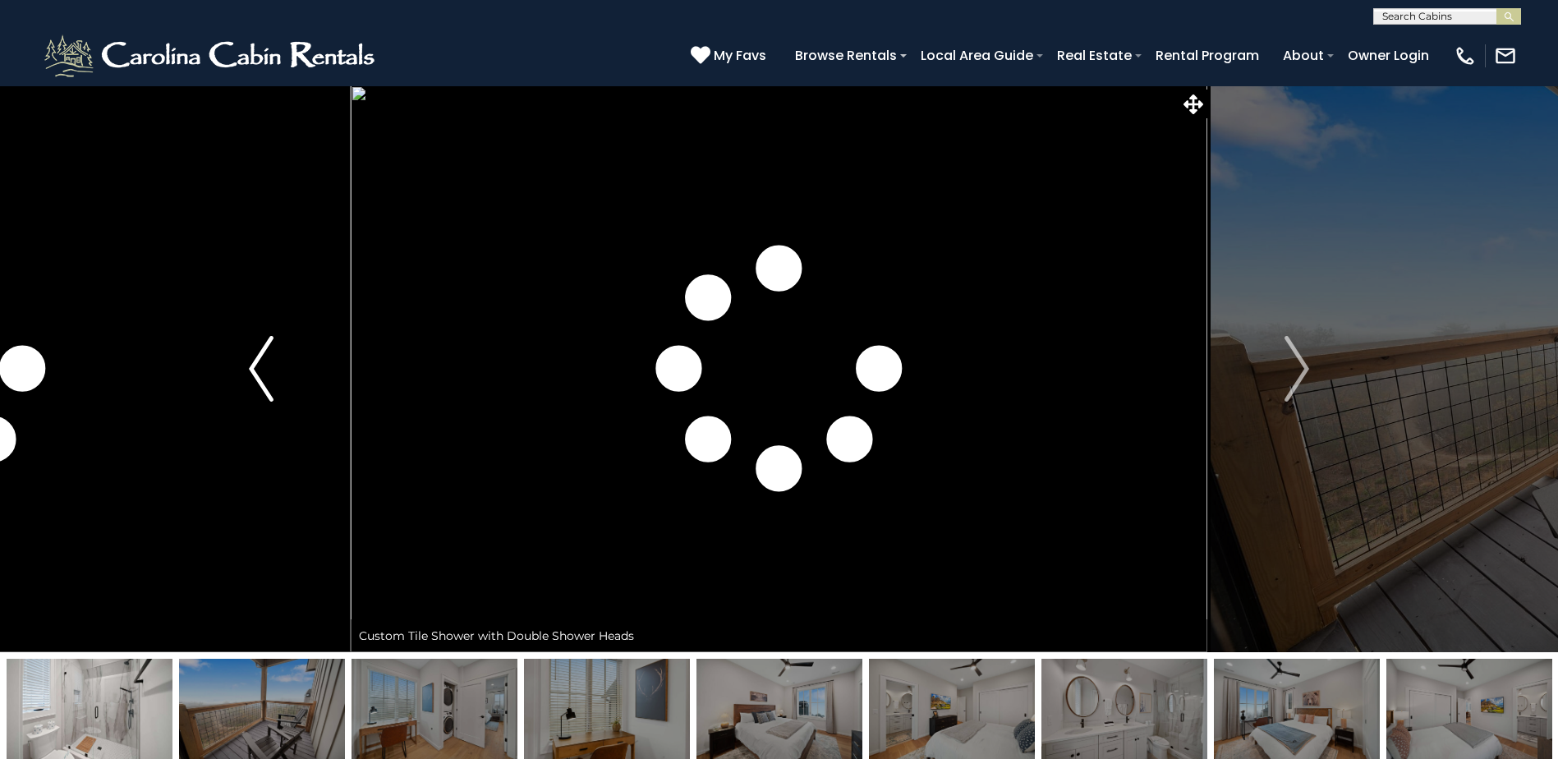
click at [282, 360] on button "Previous" at bounding box center [261, 368] width 179 height 567
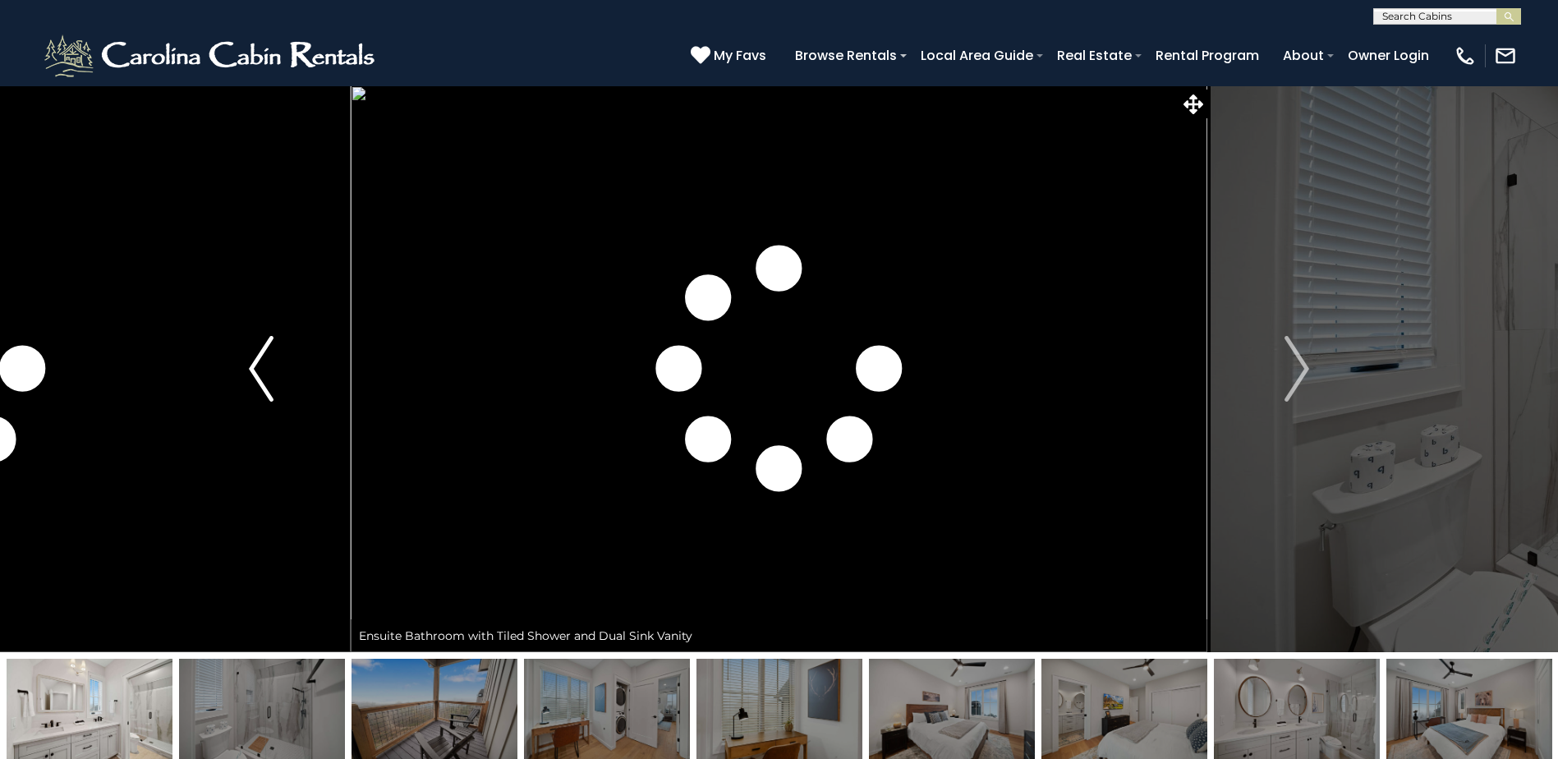
click at [282, 360] on button "Previous" at bounding box center [261, 368] width 179 height 567
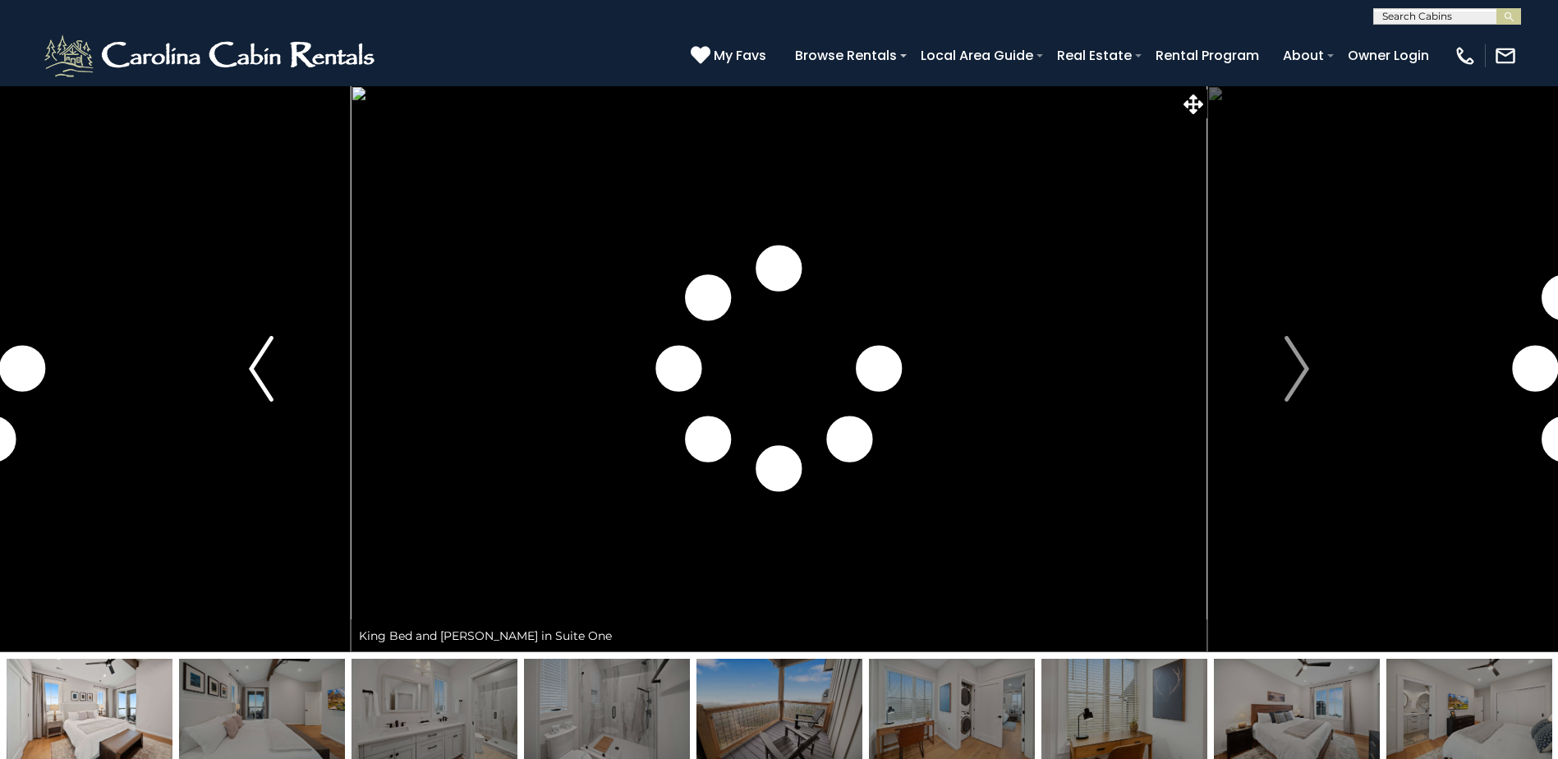
click at [282, 360] on button "Previous" at bounding box center [261, 368] width 179 height 567
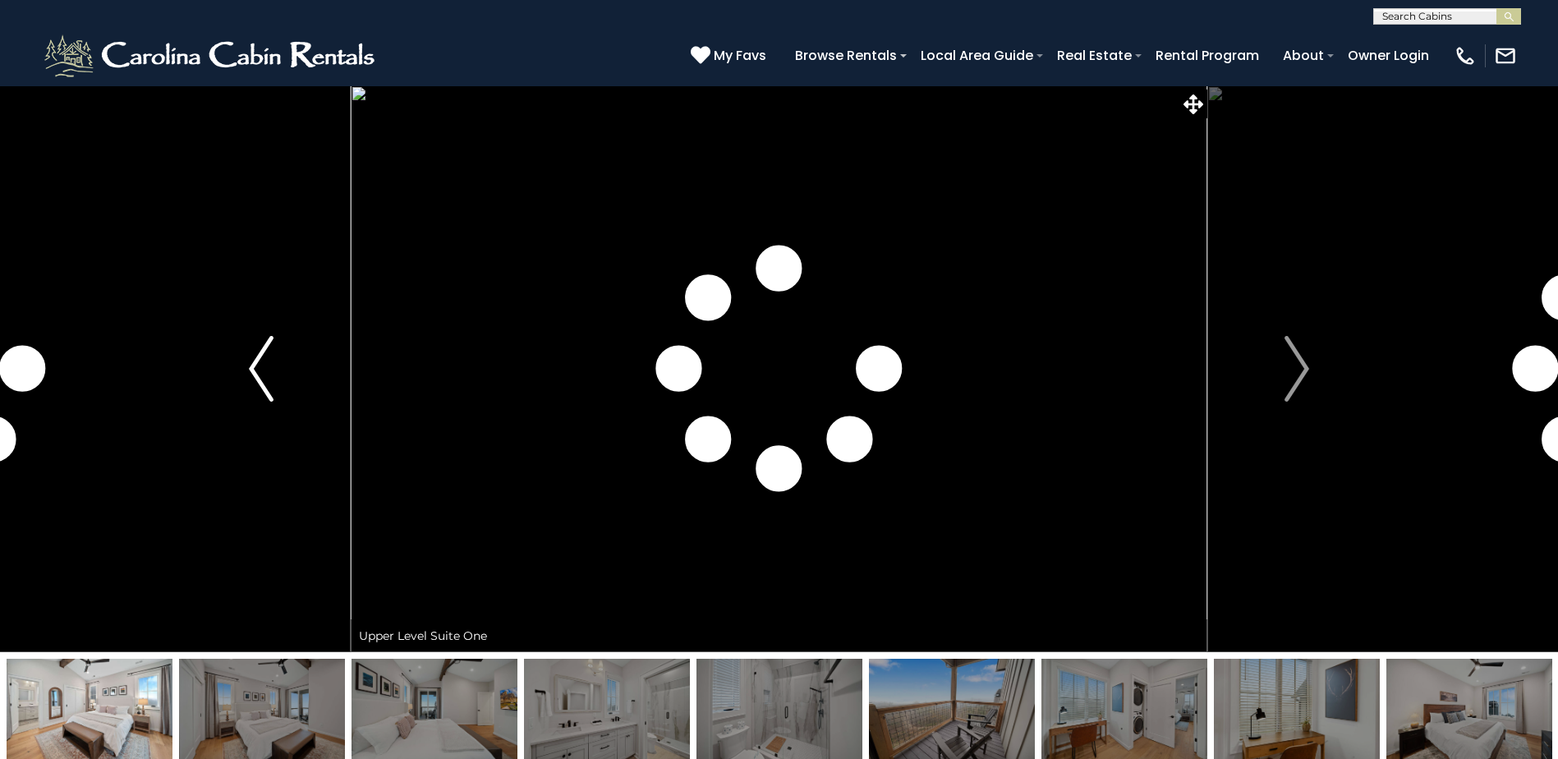
click at [282, 360] on button "Previous" at bounding box center [261, 368] width 179 height 567
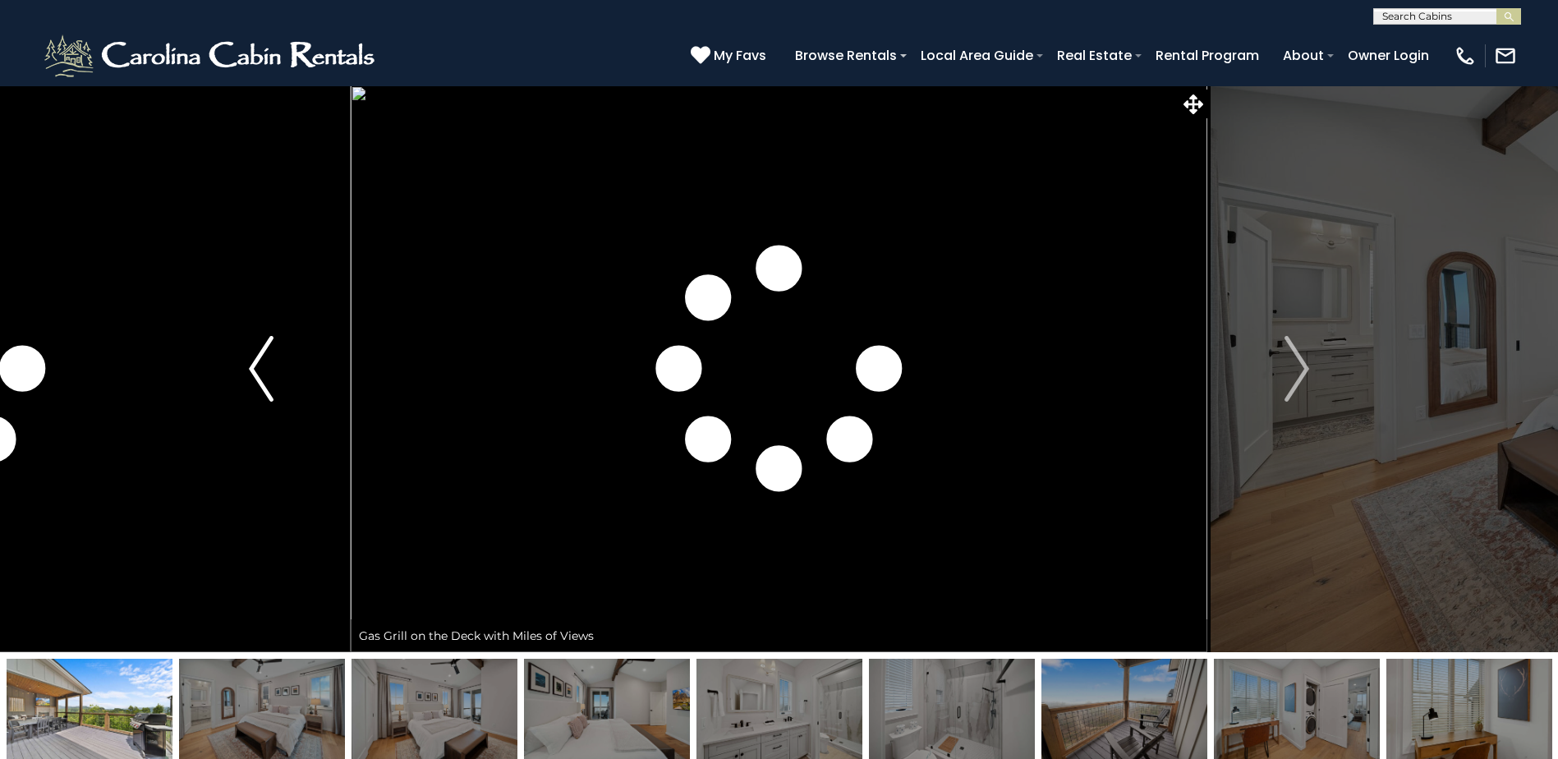
click at [282, 360] on button "Previous" at bounding box center [261, 368] width 179 height 567
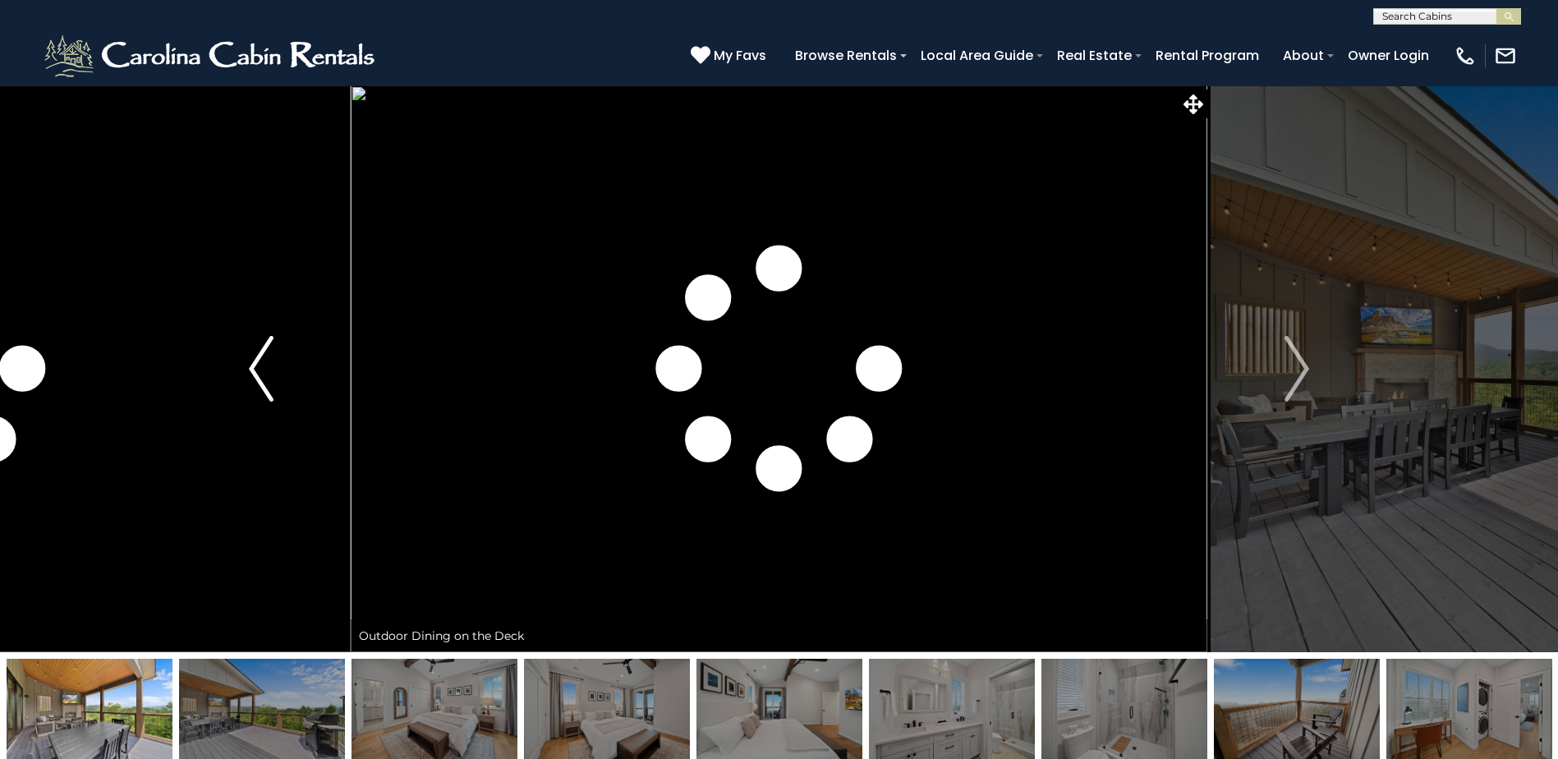
click at [282, 360] on button "Previous" at bounding box center [261, 368] width 179 height 567
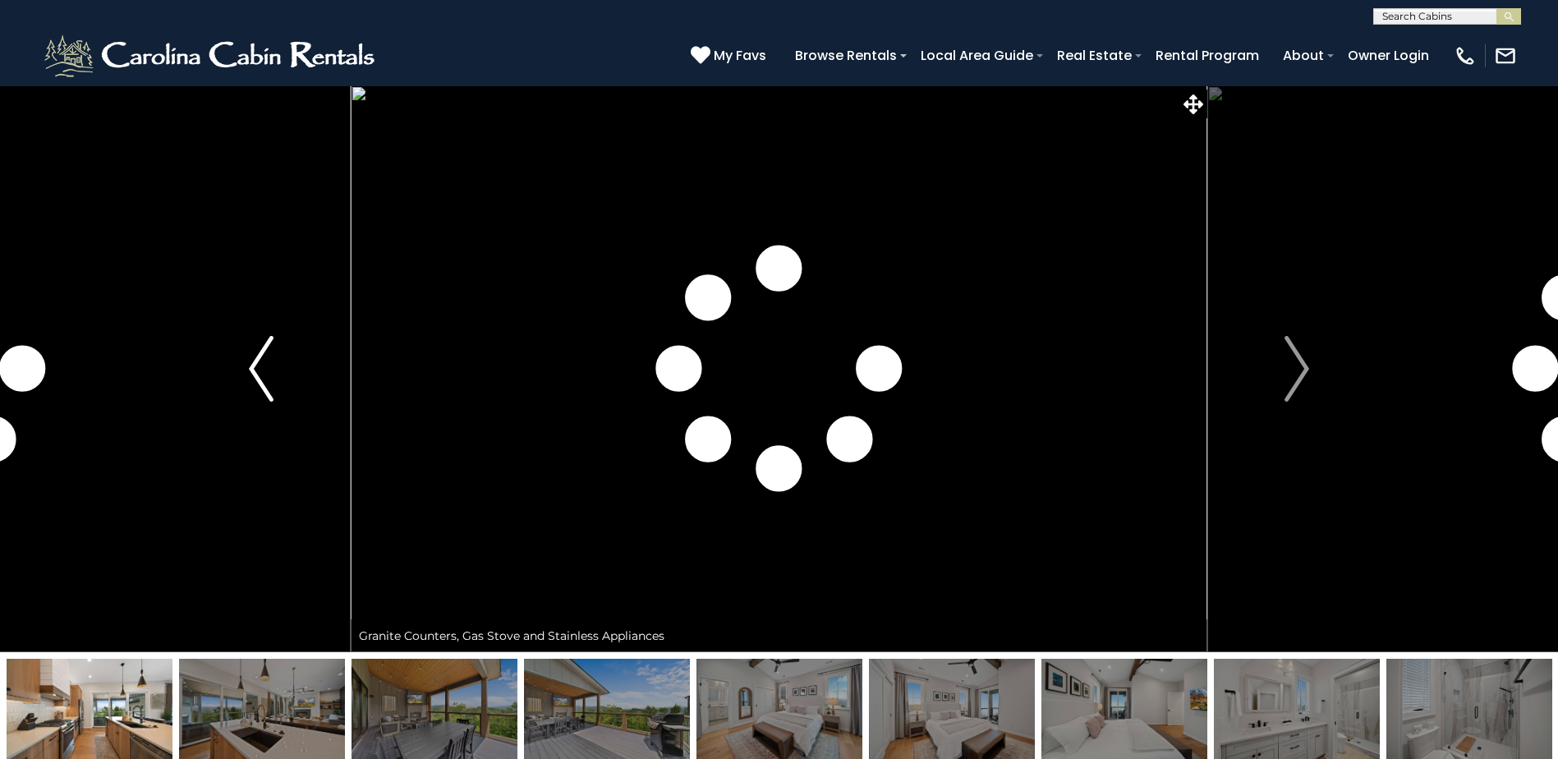
click at [282, 360] on button "Previous" at bounding box center [261, 368] width 179 height 567
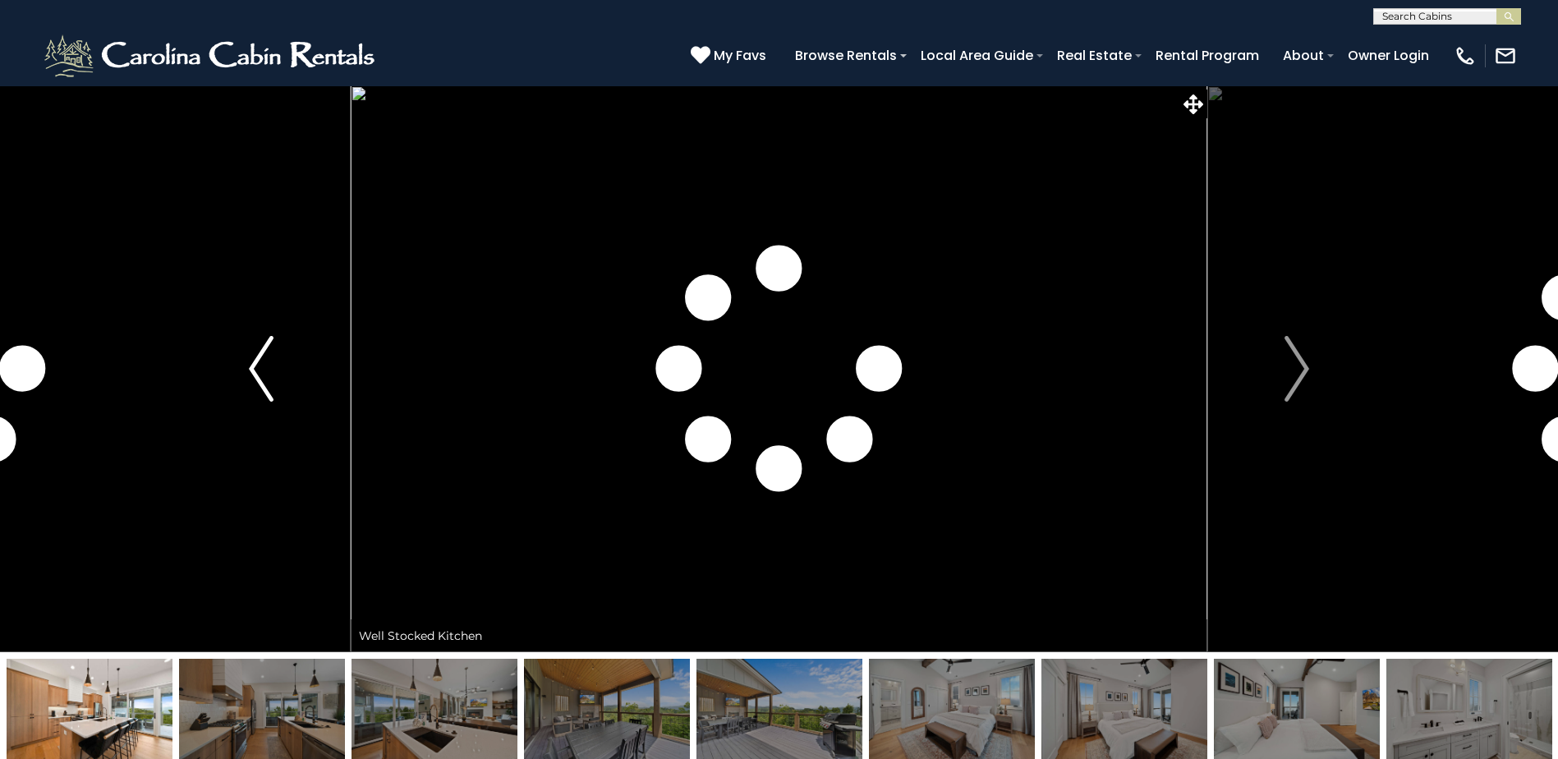
click at [282, 360] on button "Previous" at bounding box center [261, 368] width 179 height 567
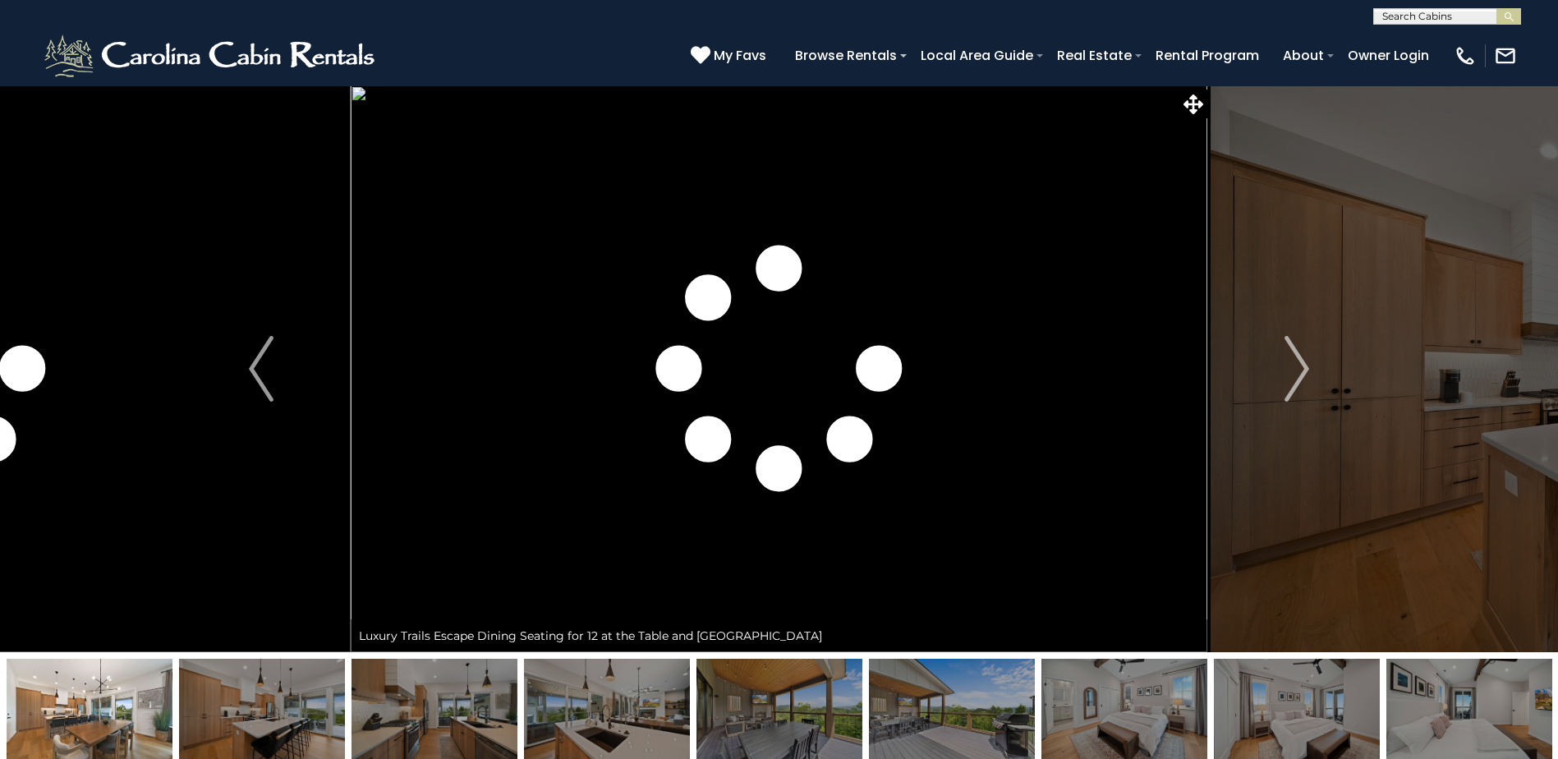
click at [133, 708] on img at bounding box center [90, 710] width 166 height 103
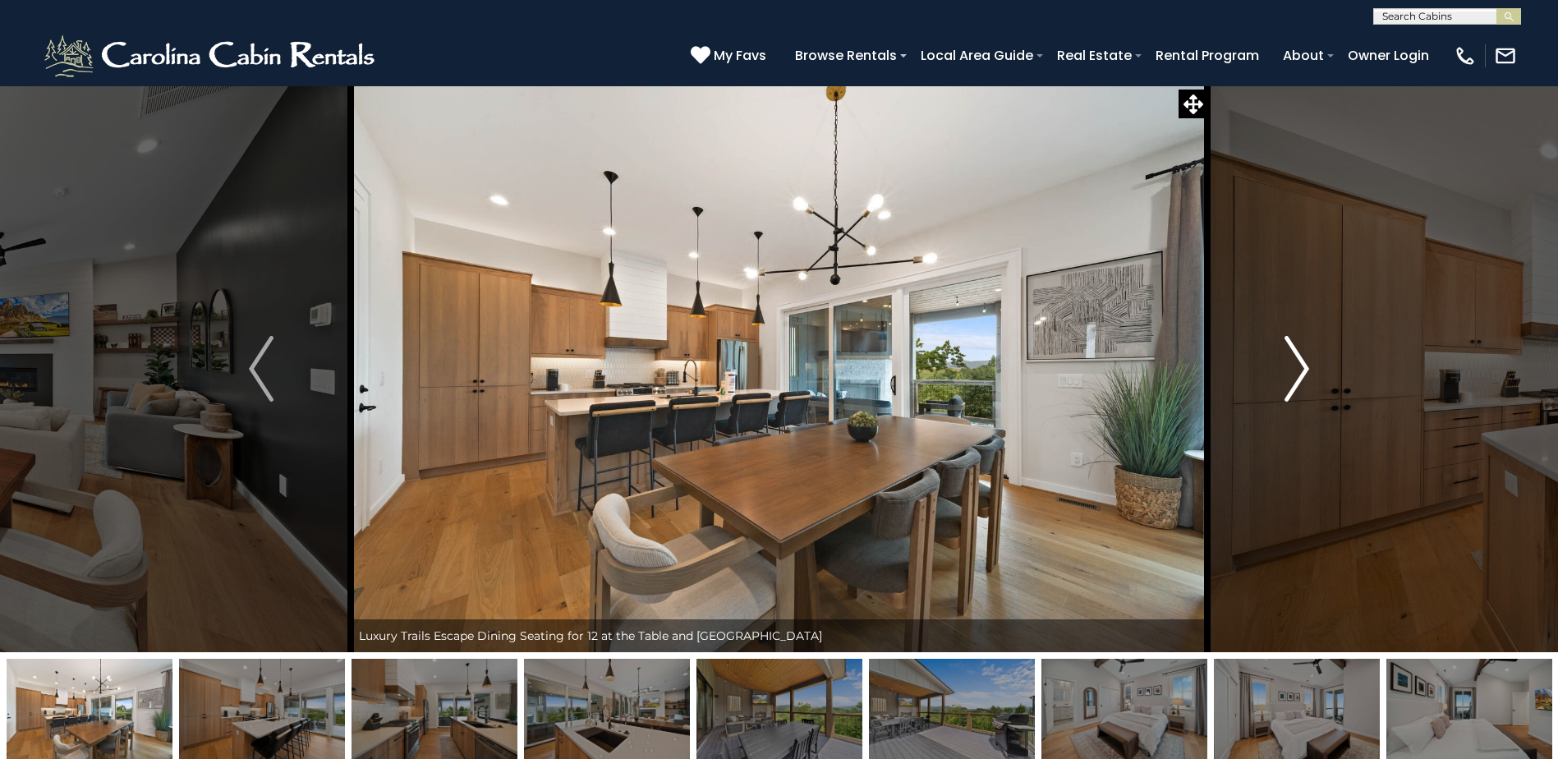
click at [1294, 362] on img "Next" at bounding box center [1296, 369] width 25 height 66
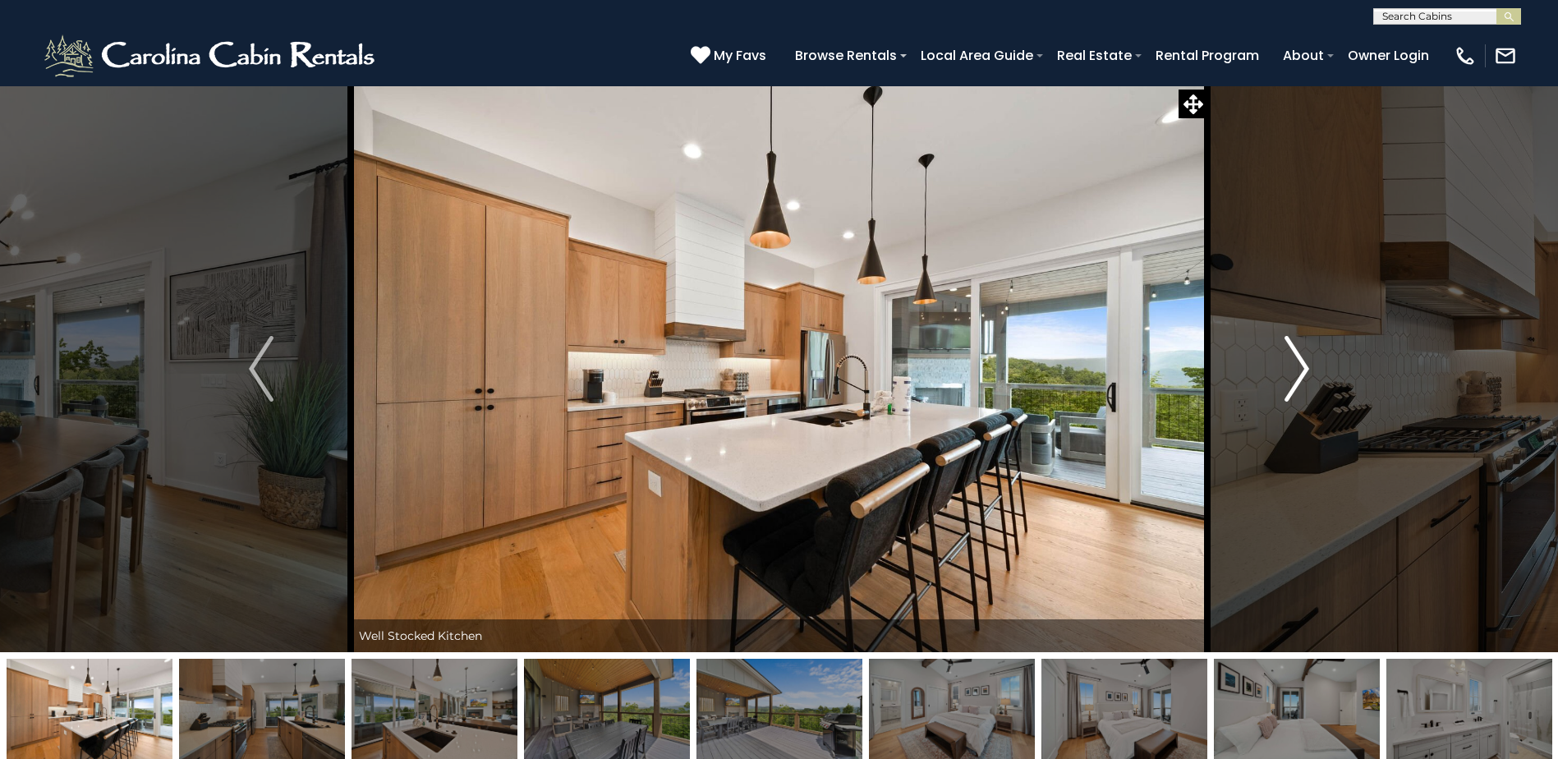
click at [1294, 362] on img "Next" at bounding box center [1296, 369] width 25 height 66
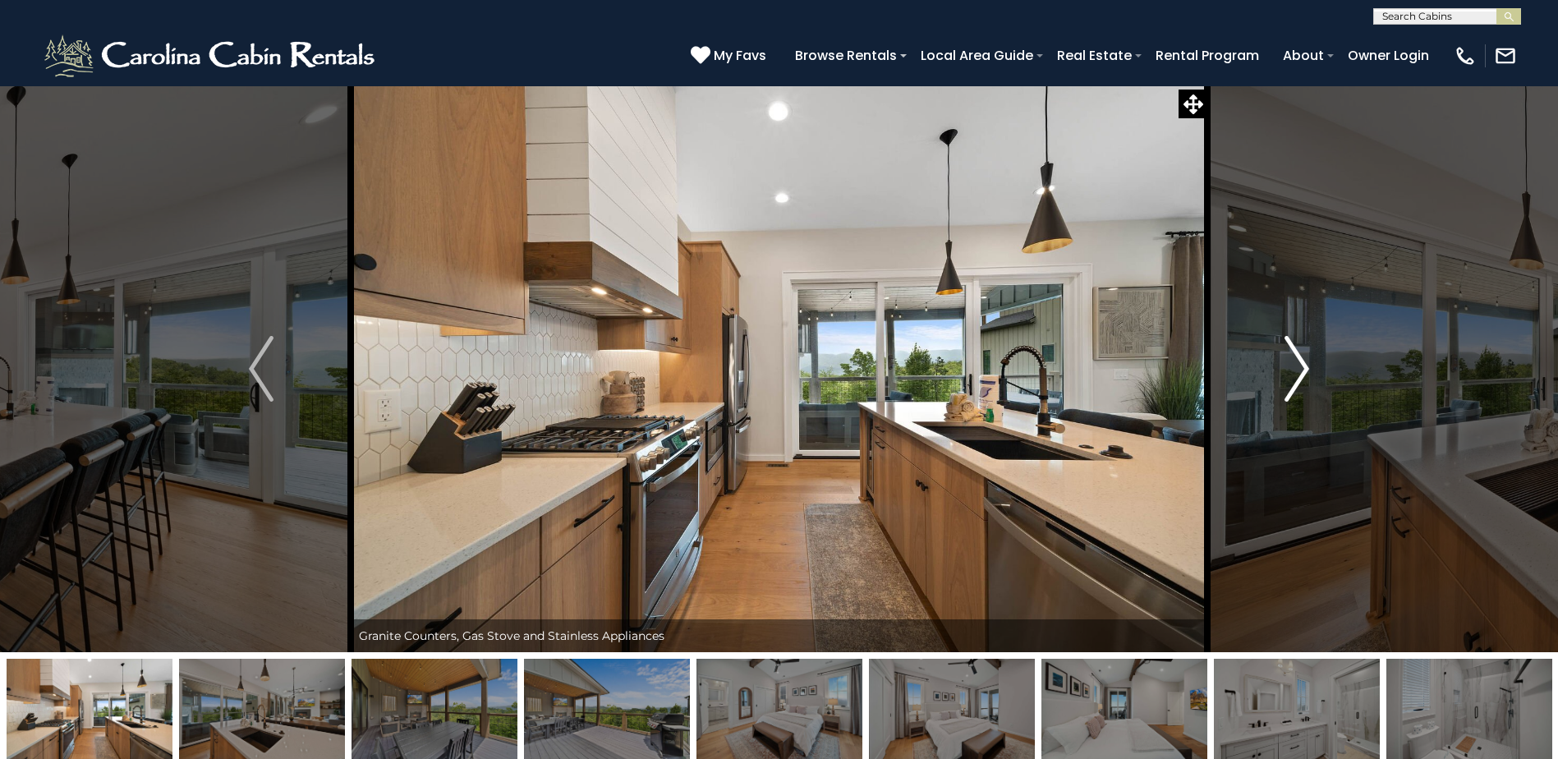
click at [1294, 363] on img "Next" at bounding box center [1296, 369] width 25 height 66
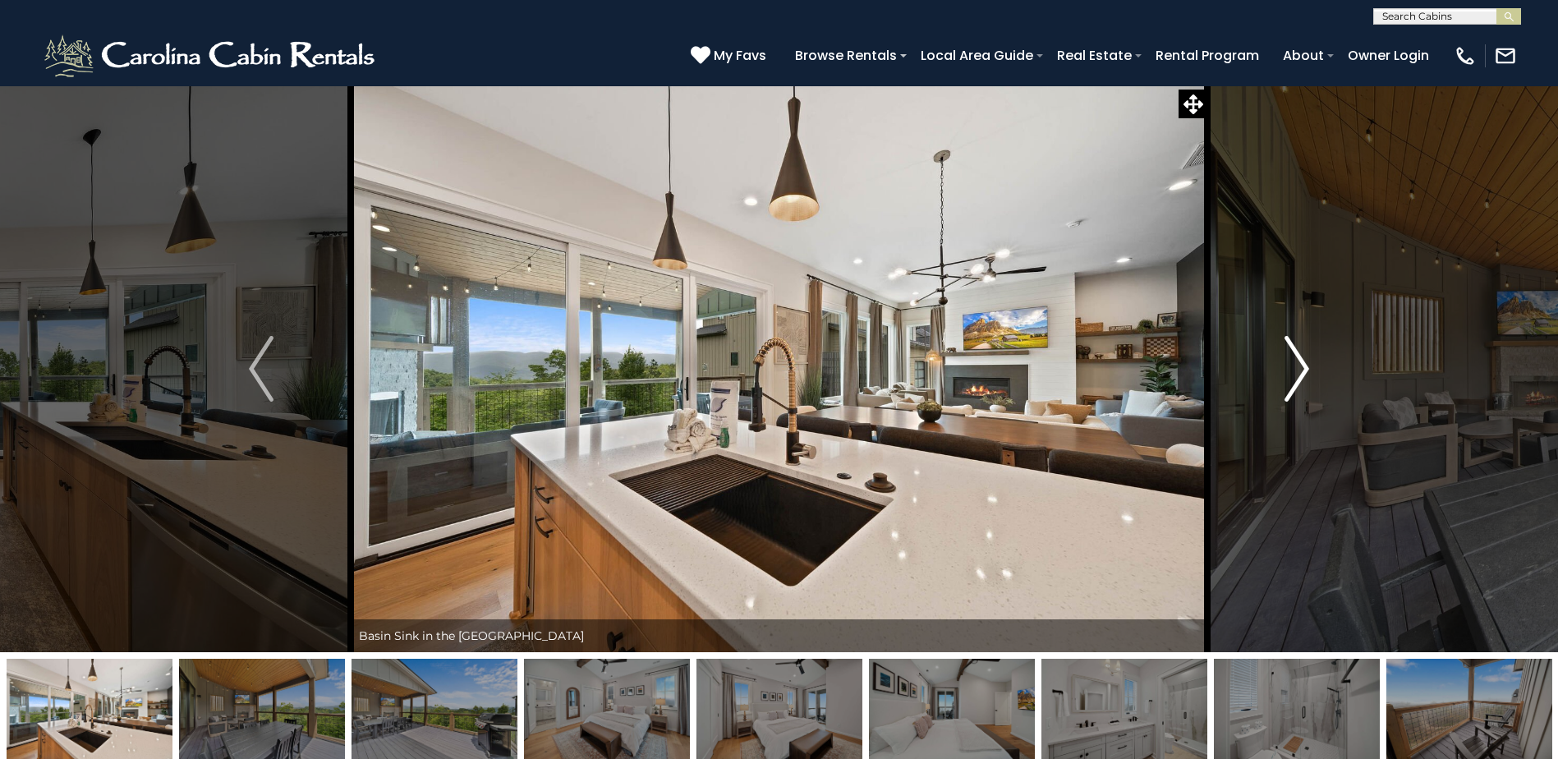
click at [1294, 360] on img "Next" at bounding box center [1296, 369] width 25 height 66
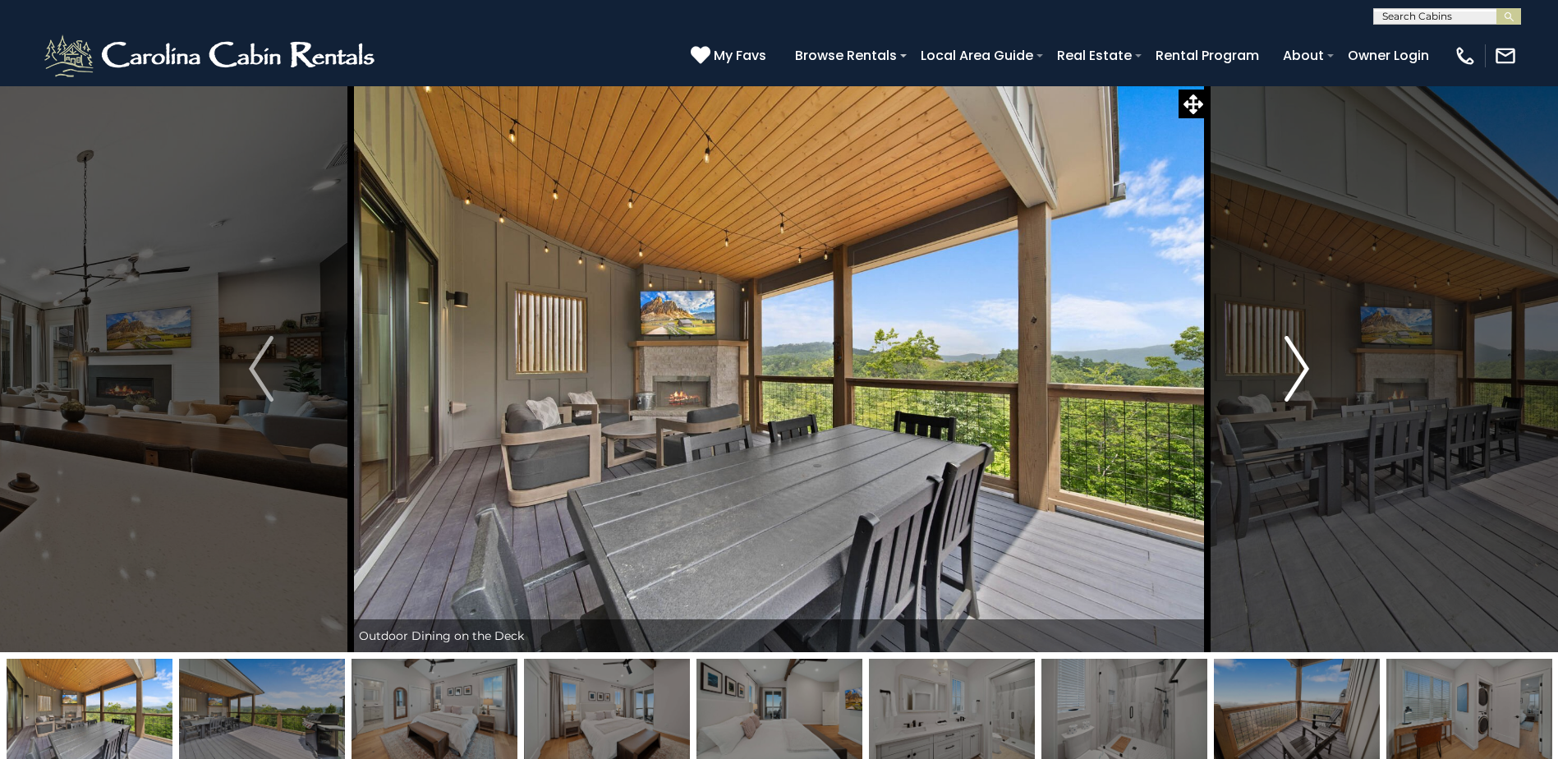
click at [1294, 360] on img "Next" at bounding box center [1296, 369] width 25 height 66
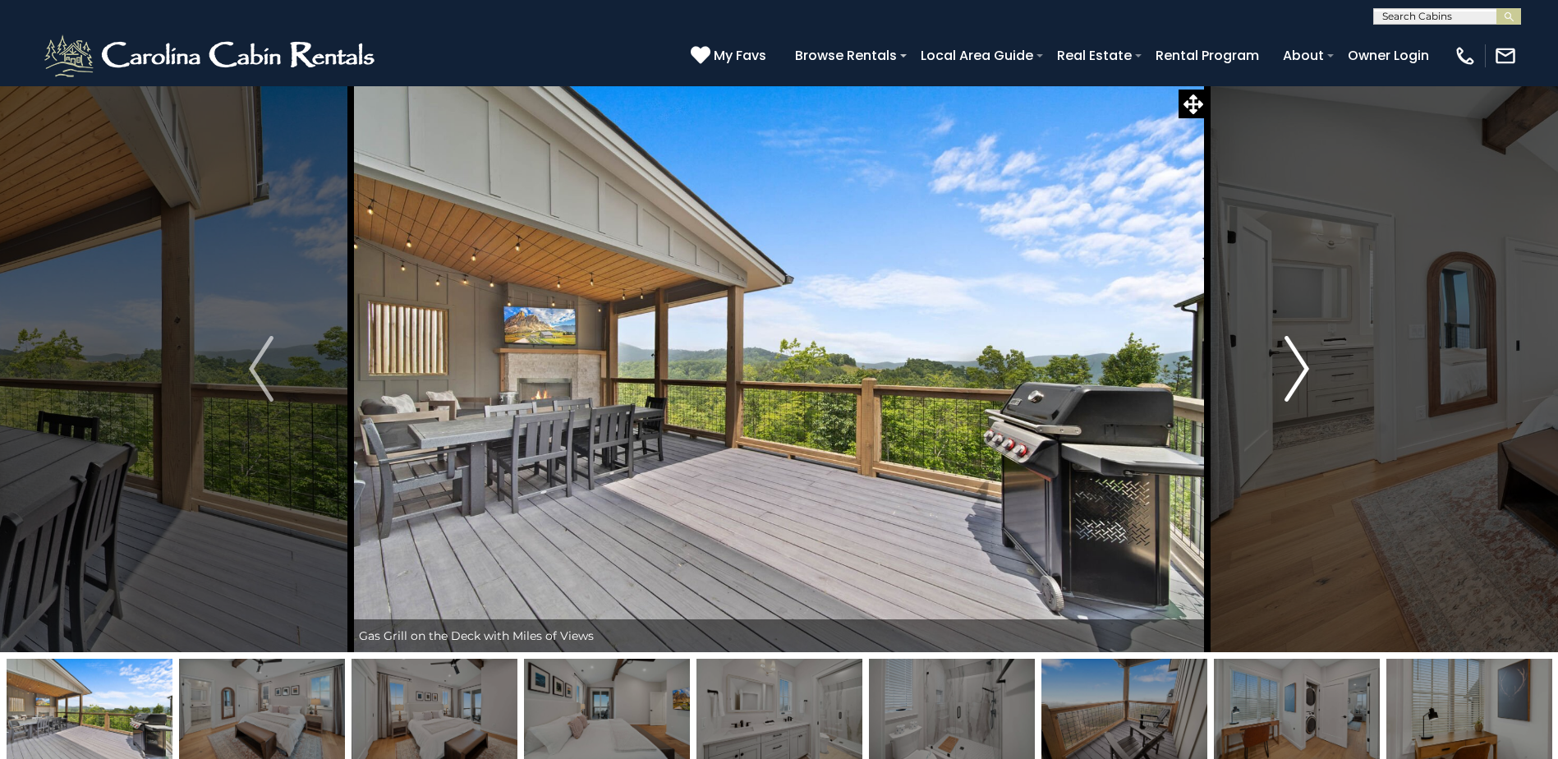
click at [1295, 358] on img "Next" at bounding box center [1296, 369] width 25 height 66
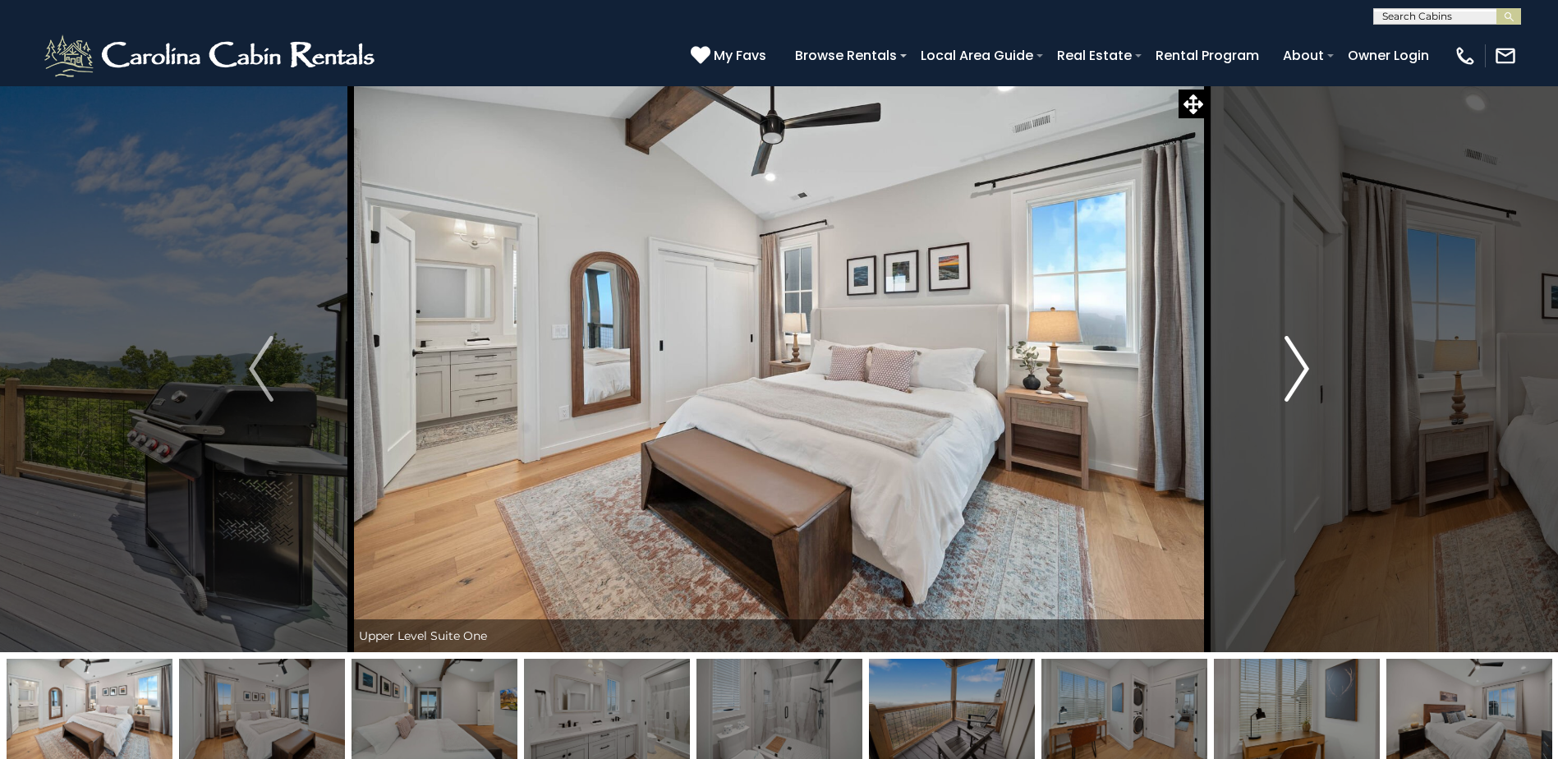
click at [1295, 360] on img "Next" at bounding box center [1296, 369] width 25 height 66
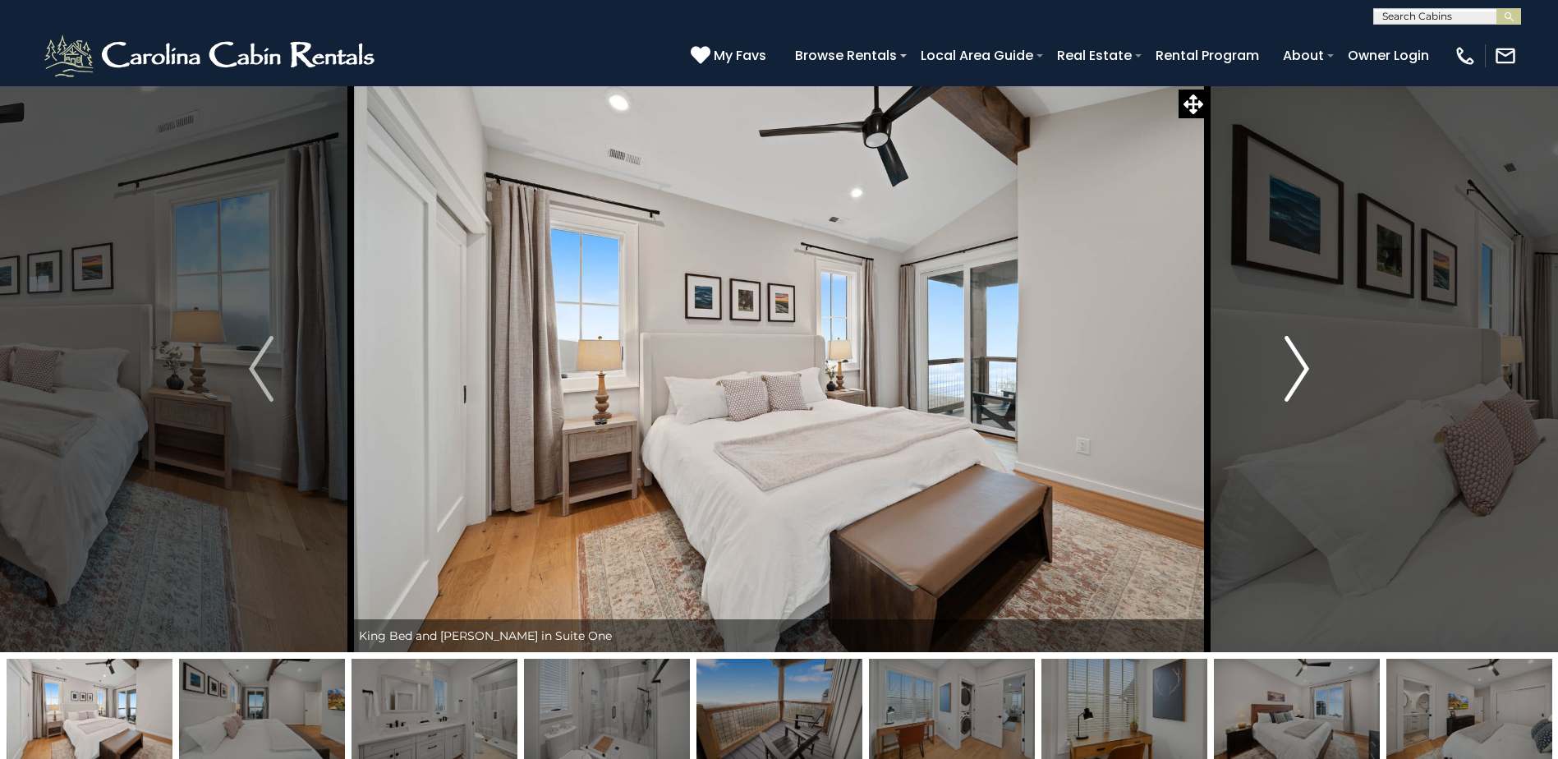
click at [1306, 369] on img "Next" at bounding box center [1296, 369] width 25 height 66
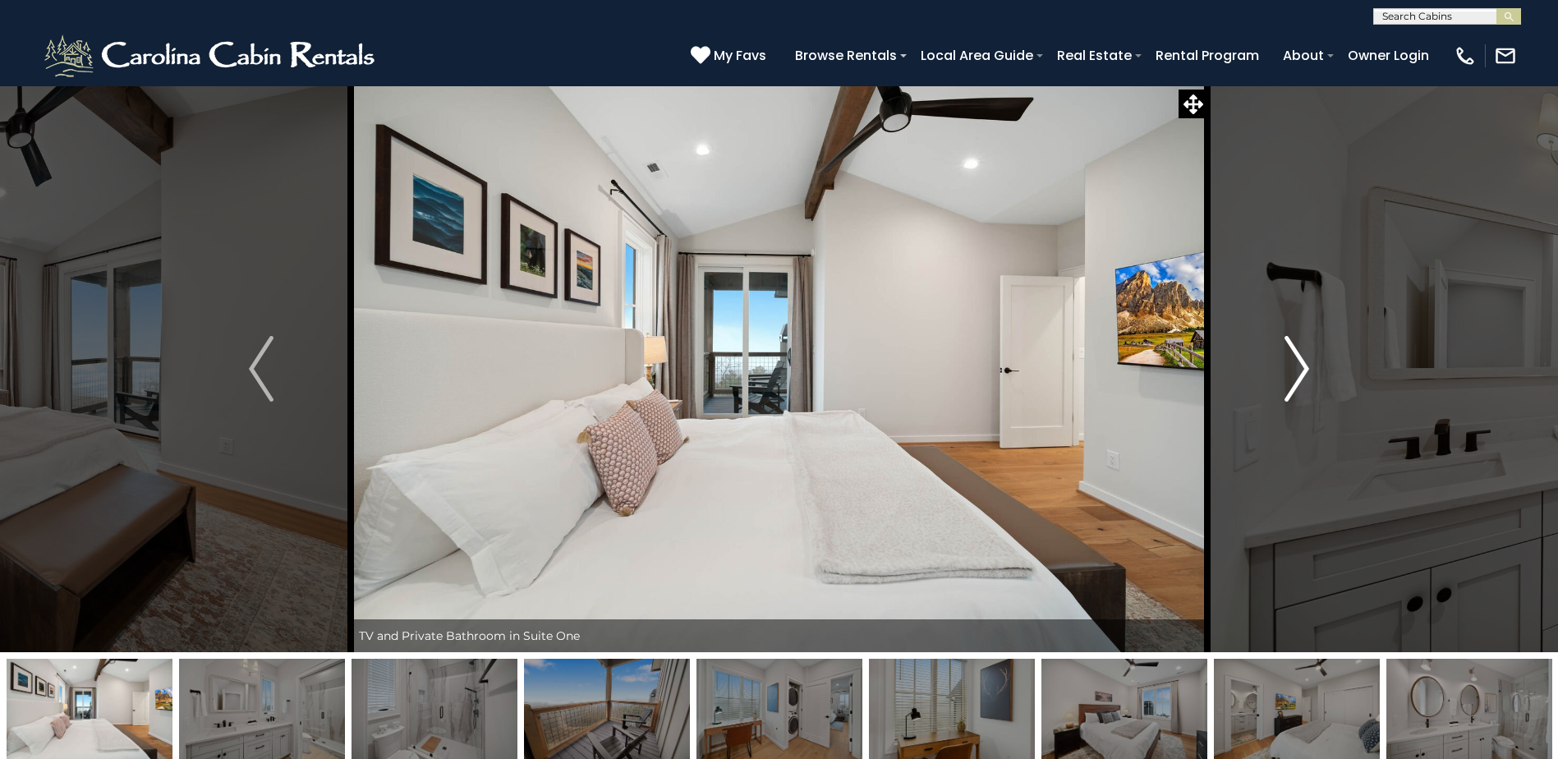
click at [1297, 372] on img "Next" at bounding box center [1296, 369] width 25 height 66
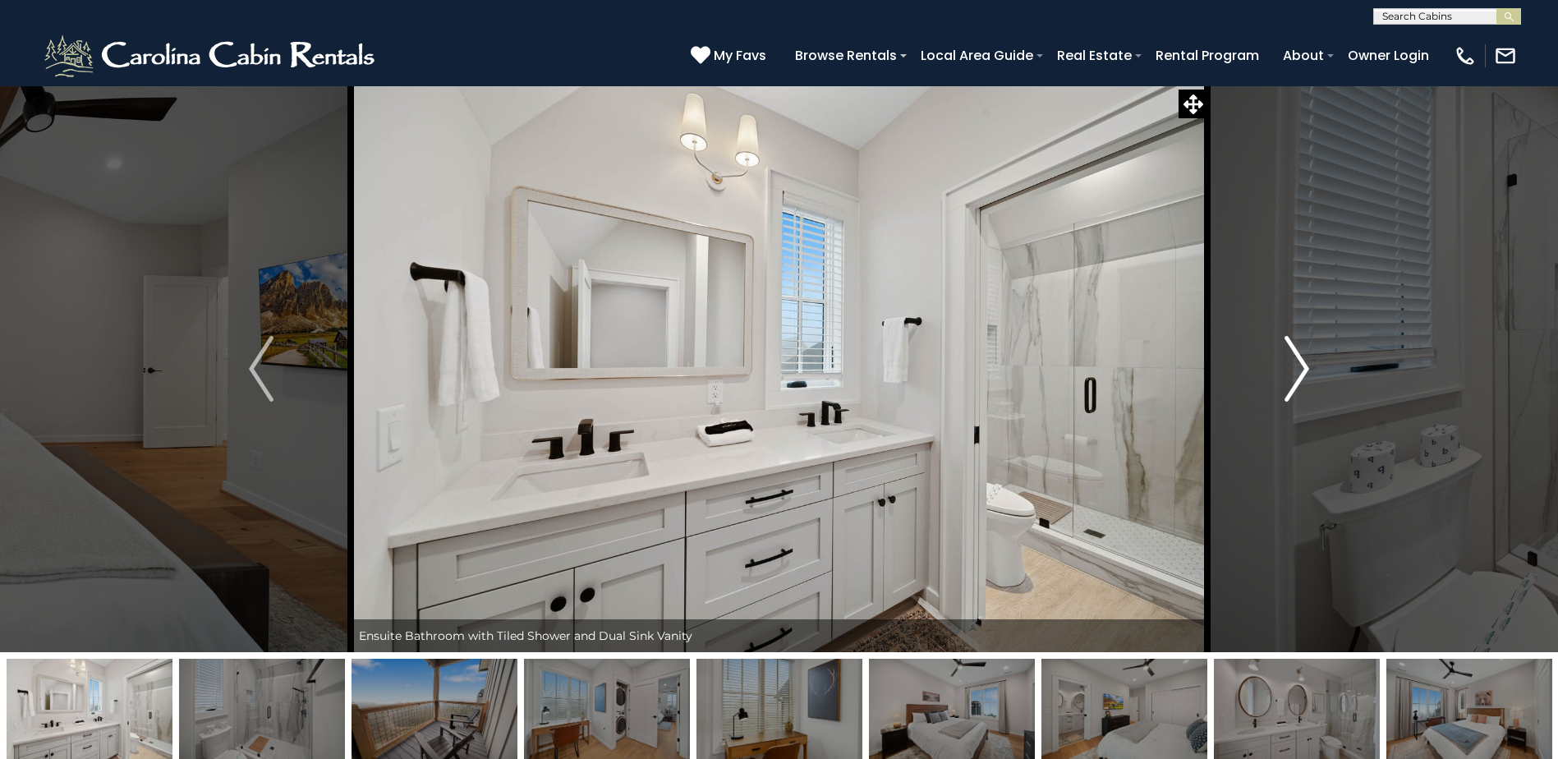
click at [1293, 370] on img "Next" at bounding box center [1296, 369] width 25 height 66
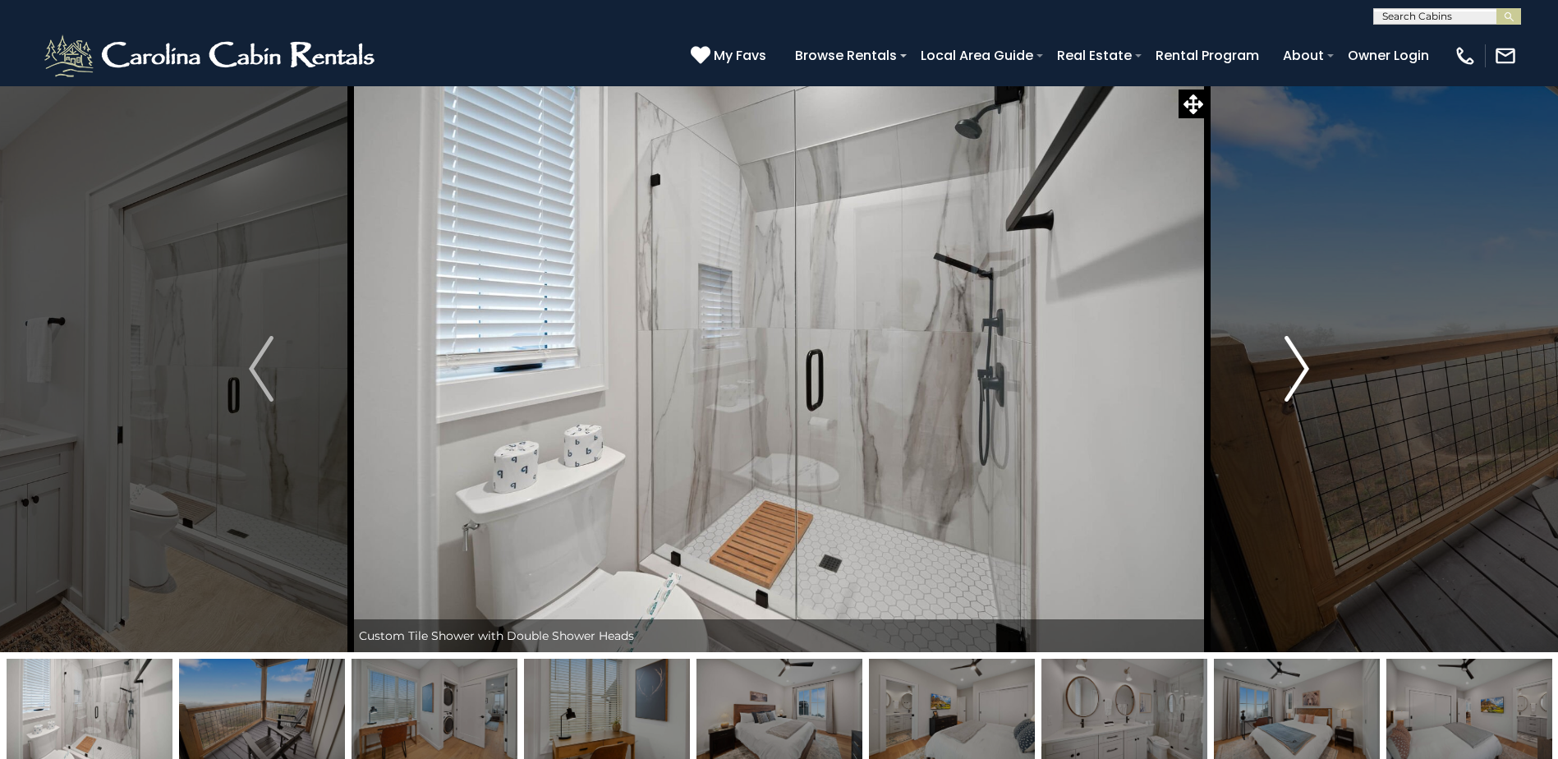
click at [1293, 369] on img "Next" at bounding box center [1296, 369] width 25 height 66
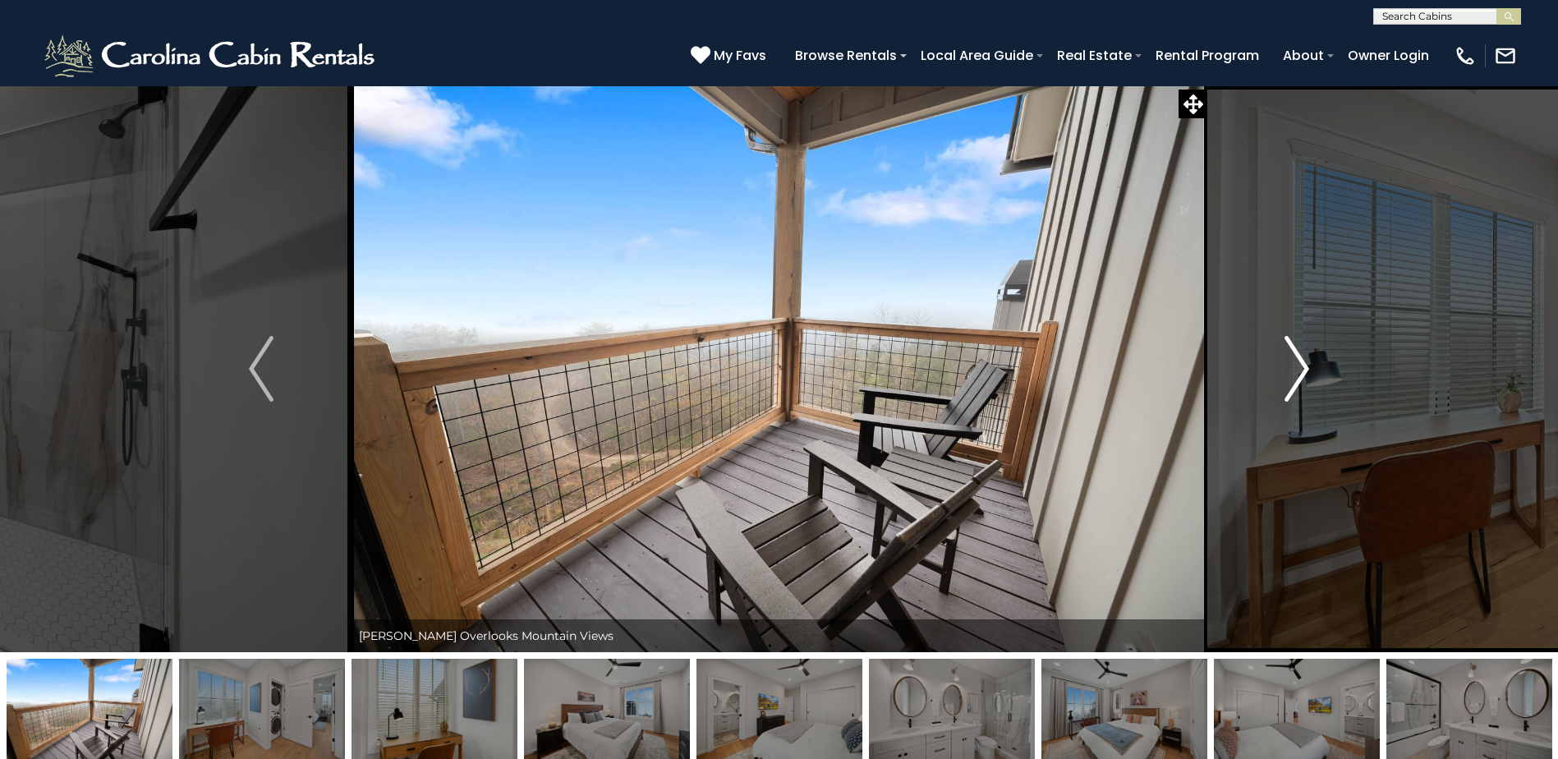
click at [1293, 369] on img "Next" at bounding box center [1296, 369] width 25 height 66
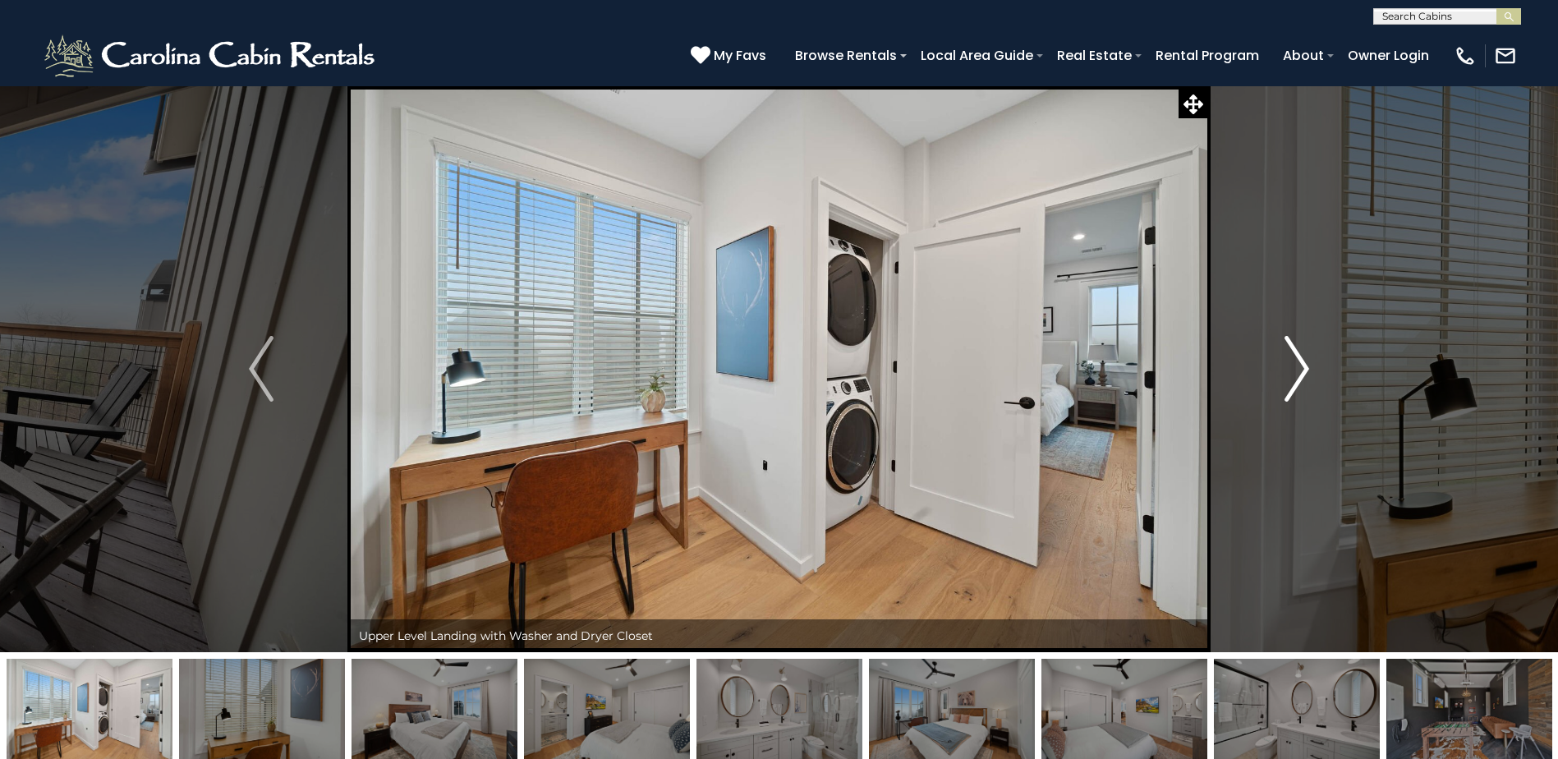
click at [1289, 369] on img "Next" at bounding box center [1296, 369] width 25 height 66
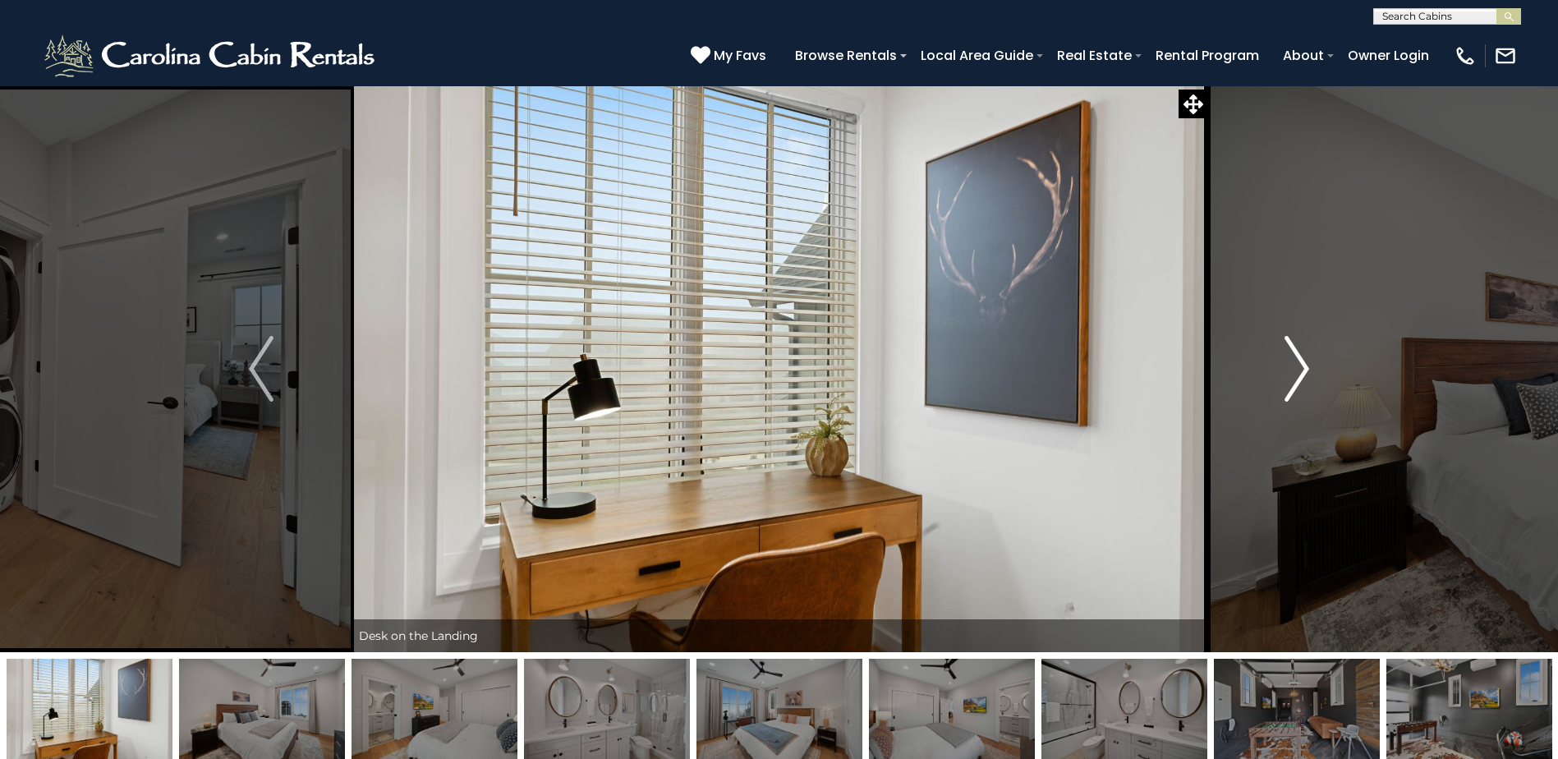
click at [1289, 369] on img "Next" at bounding box center [1296, 369] width 25 height 66
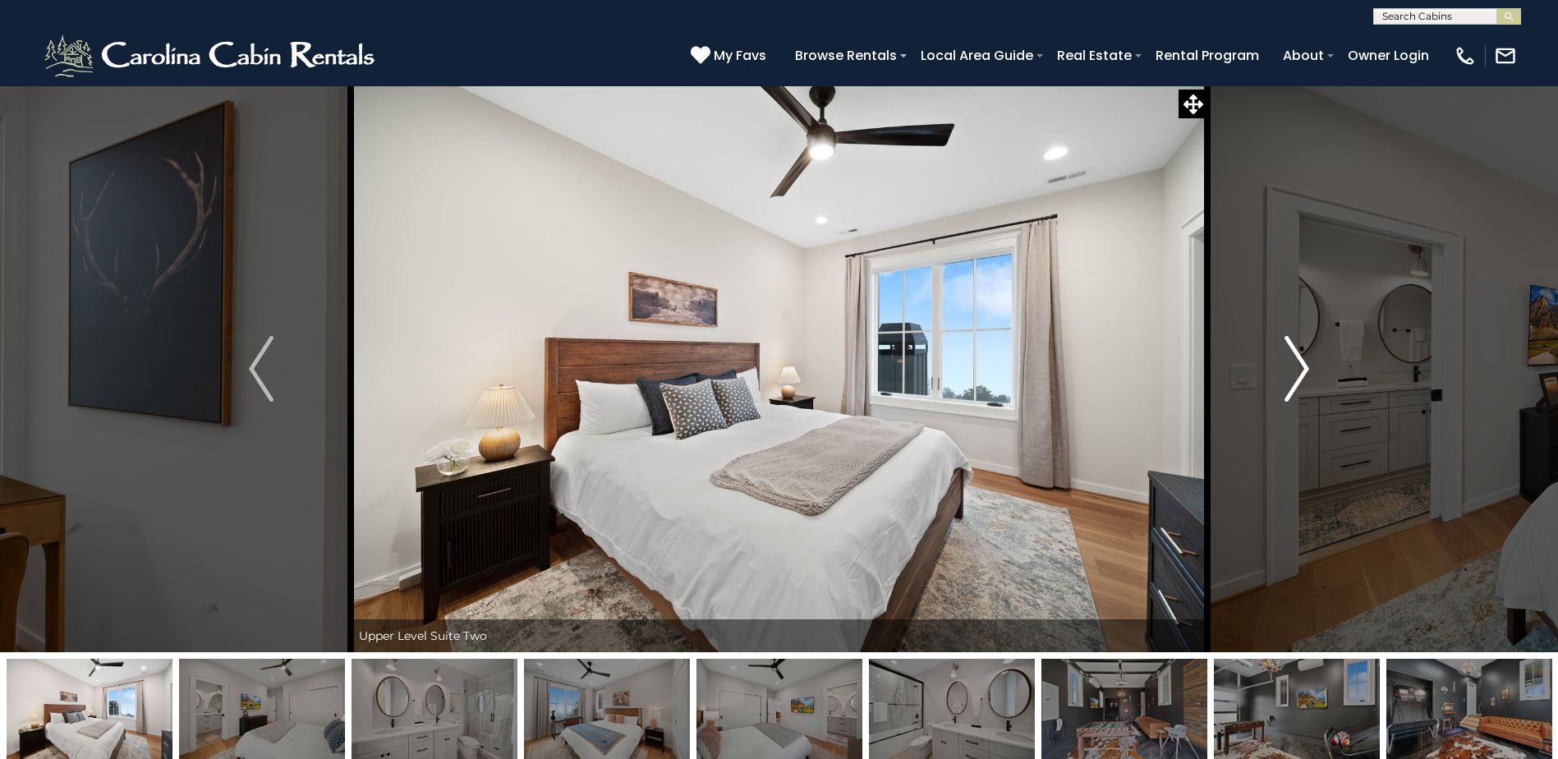
click at [1289, 369] on img "Next" at bounding box center [1296, 369] width 25 height 66
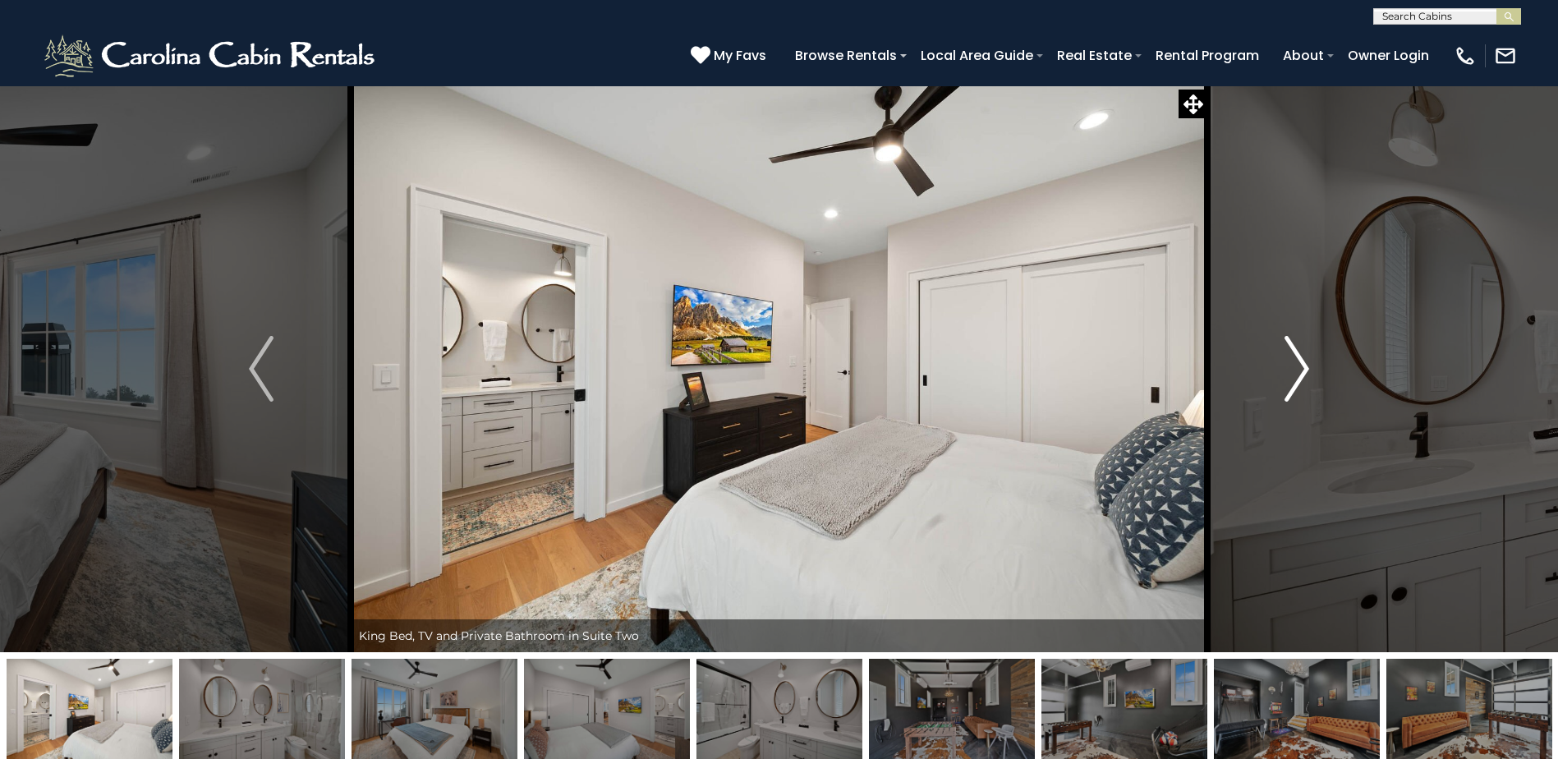
click at [1289, 369] on img "Next" at bounding box center [1296, 369] width 25 height 66
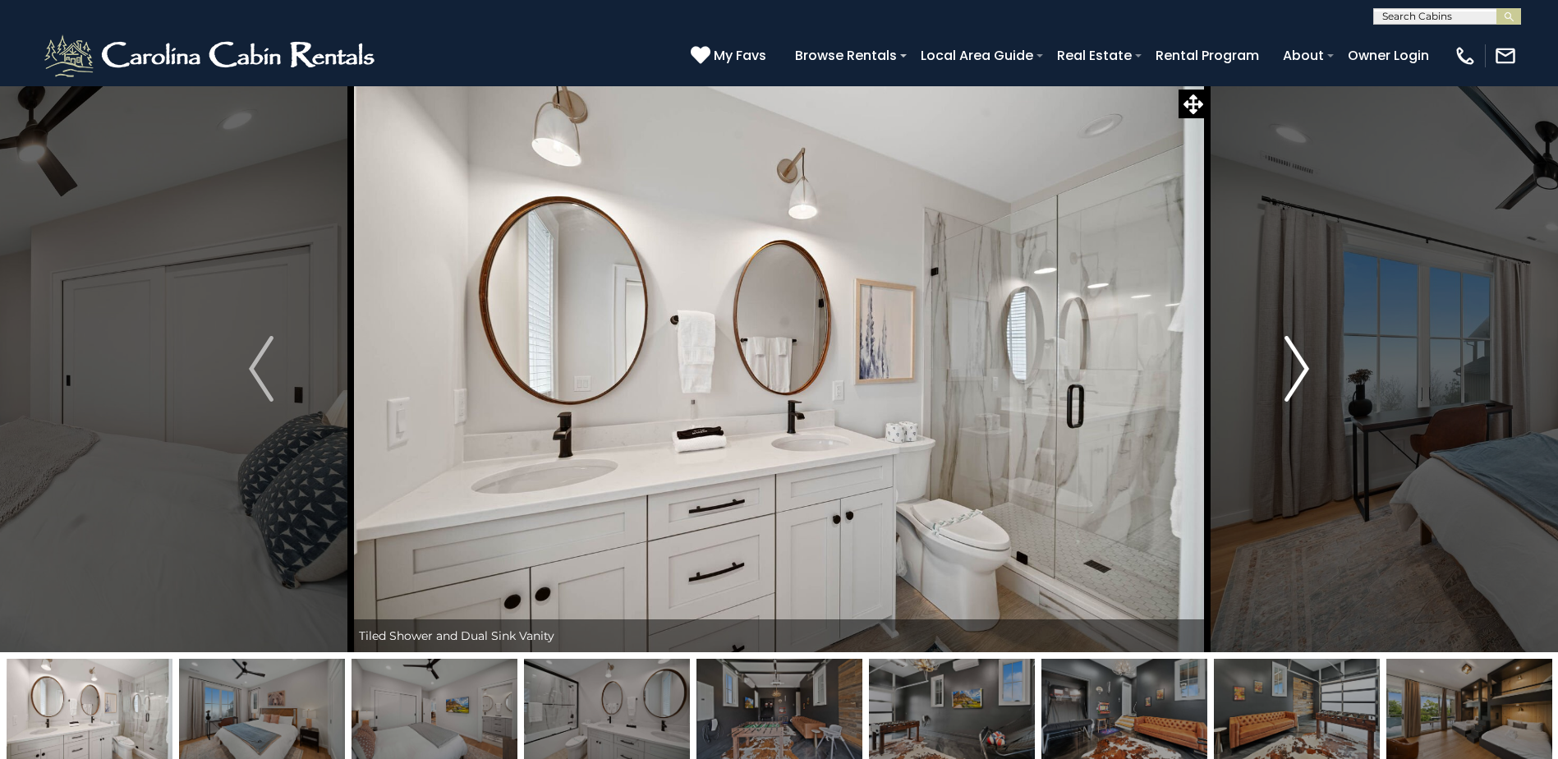
click at [1289, 369] on img "Next" at bounding box center [1296, 369] width 25 height 66
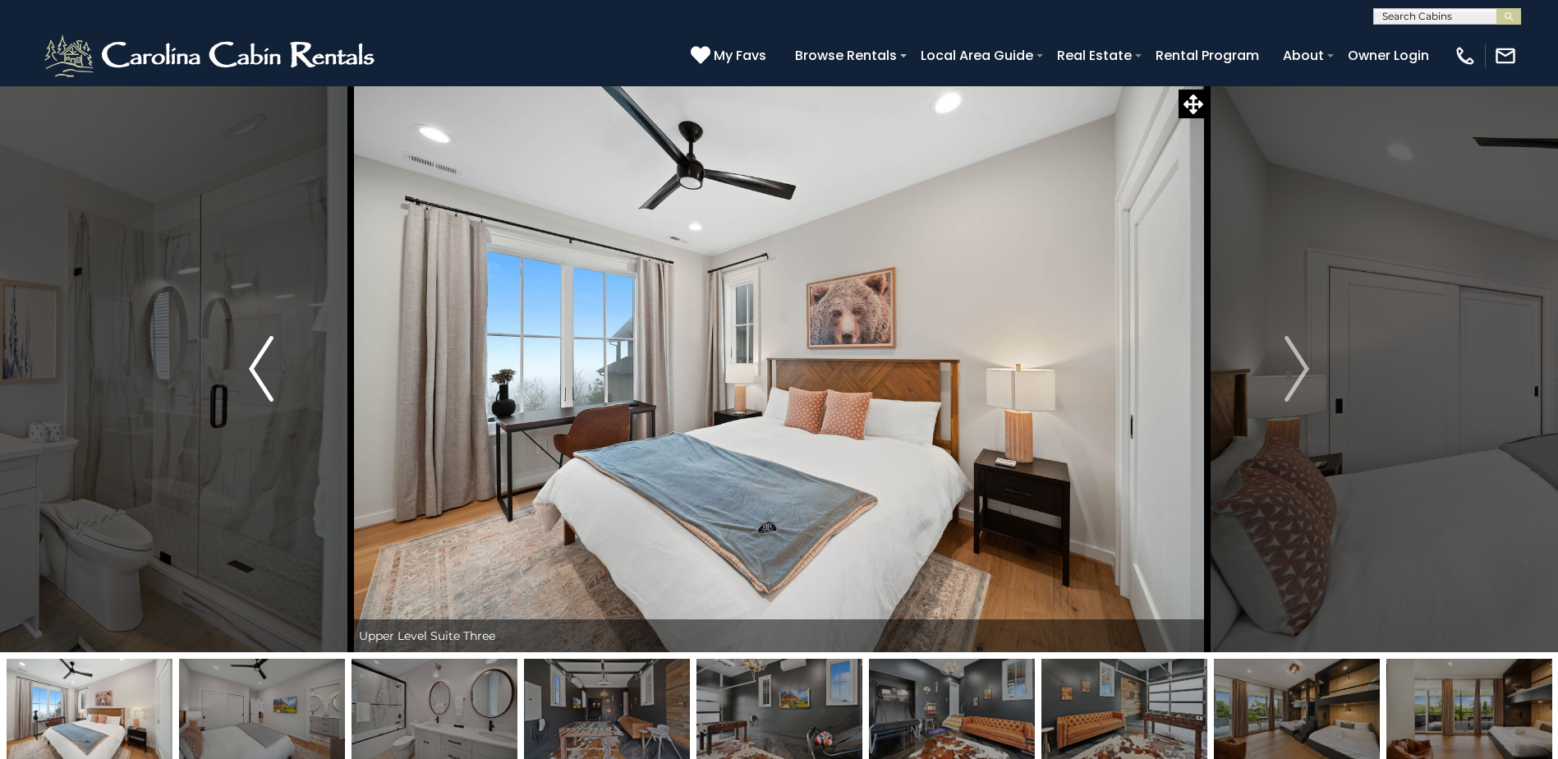
click at [260, 381] on img "Previous" at bounding box center [261, 369] width 25 height 66
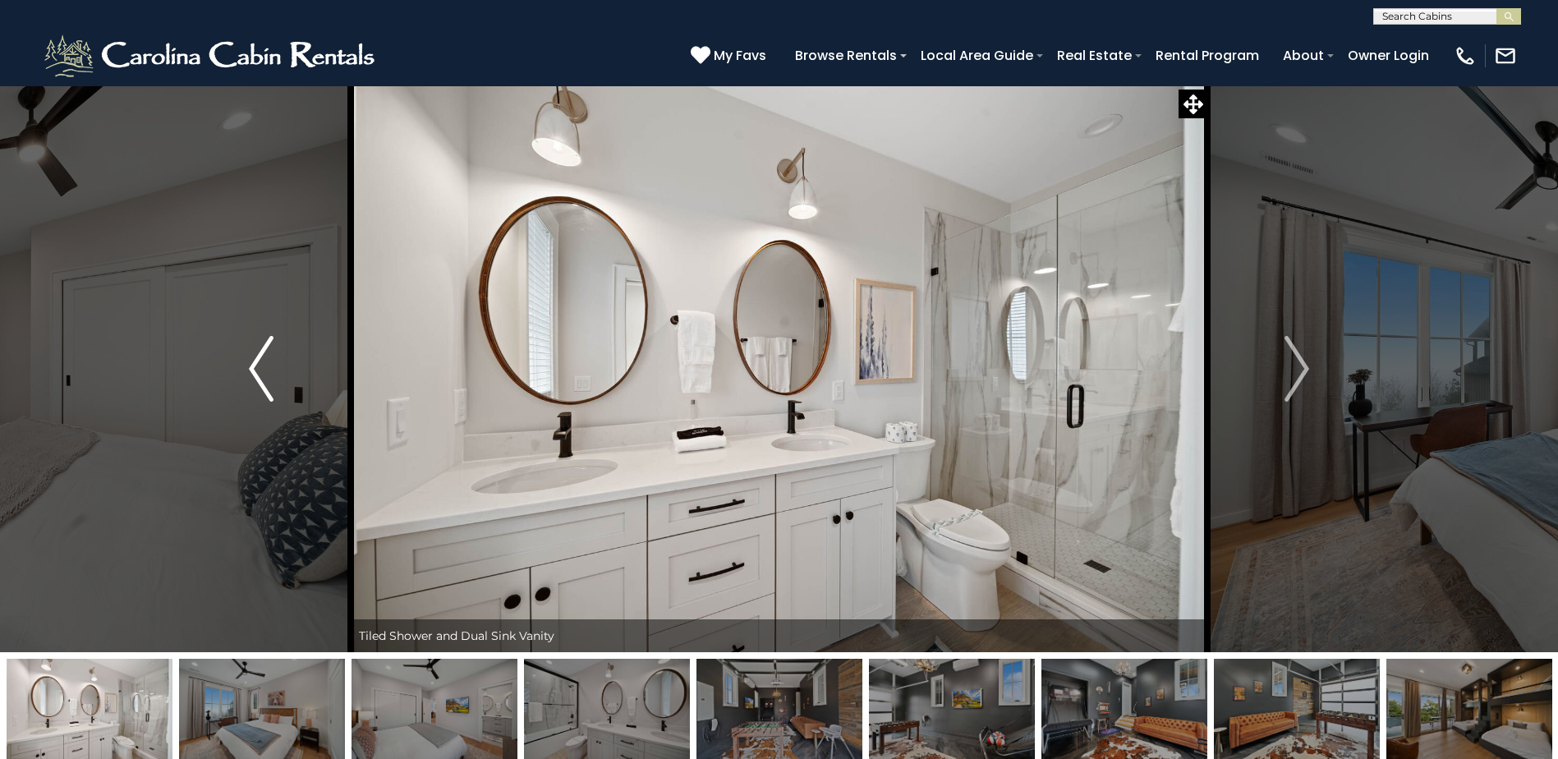
click at [267, 380] on img "Previous" at bounding box center [261, 369] width 25 height 66
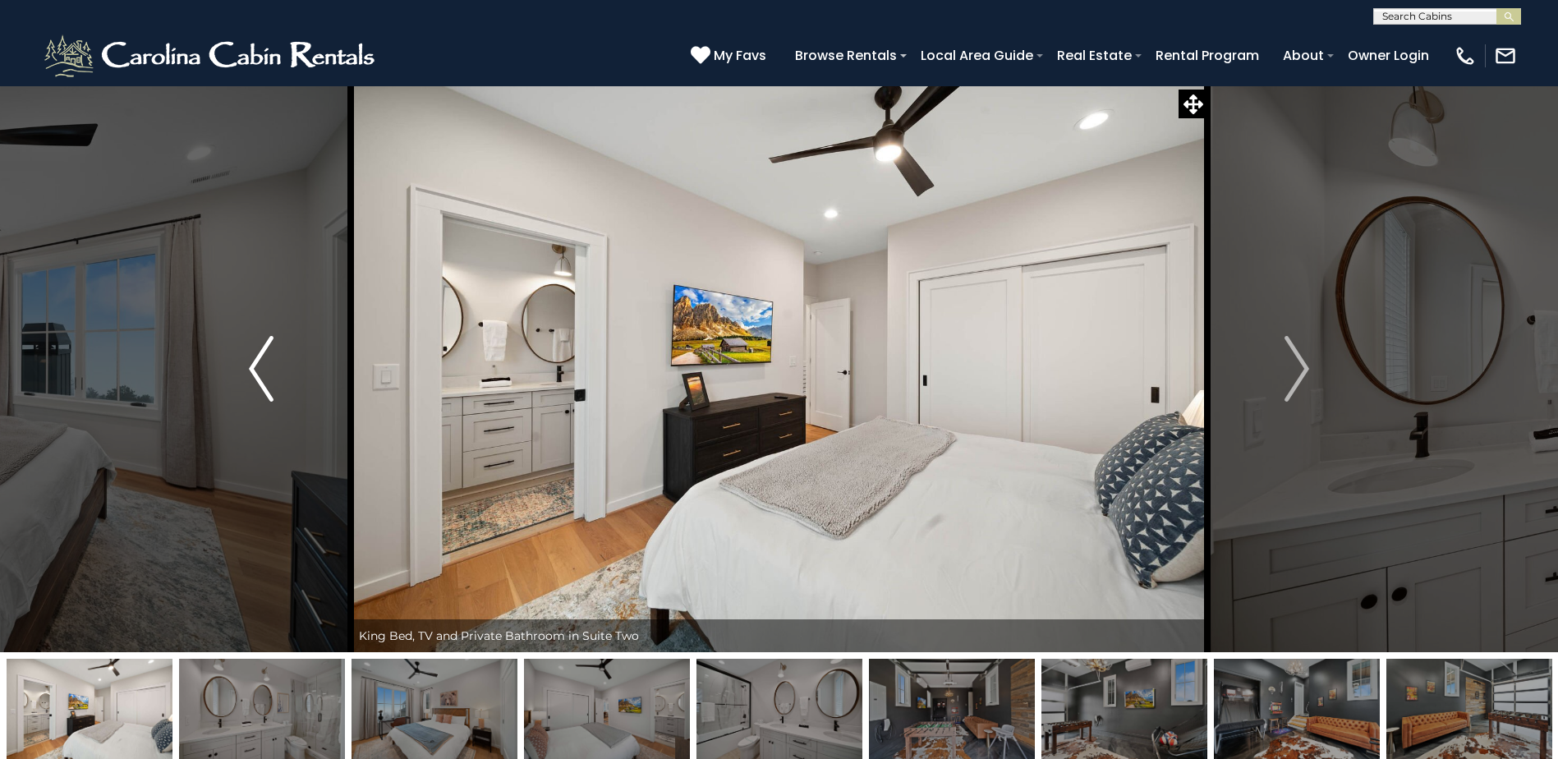
click at [267, 380] on img "Previous" at bounding box center [261, 369] width 25 height 66
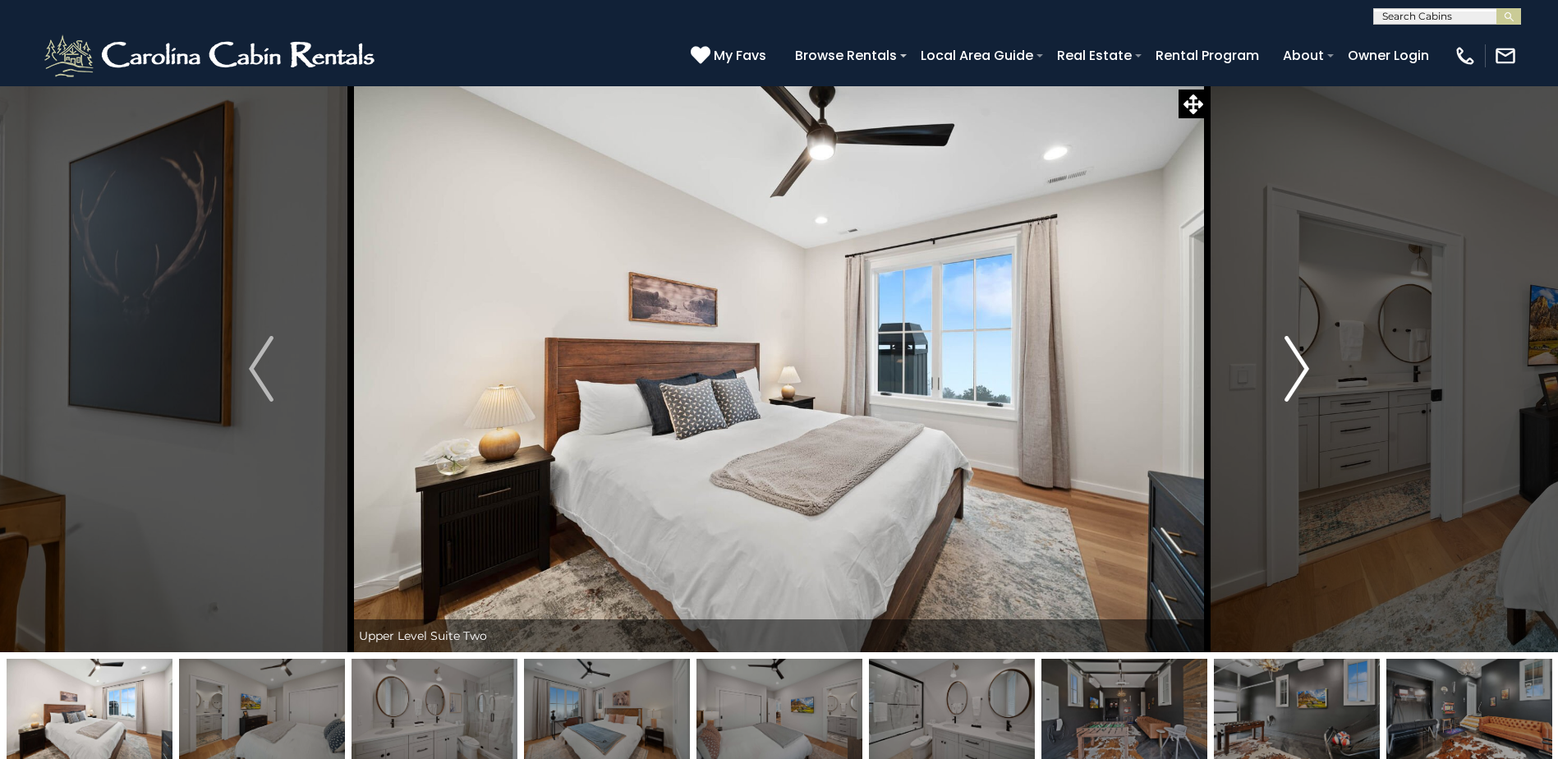
click at [1289, 375] on img "Next" at bounding box center [1296, 369] width 25 height 66
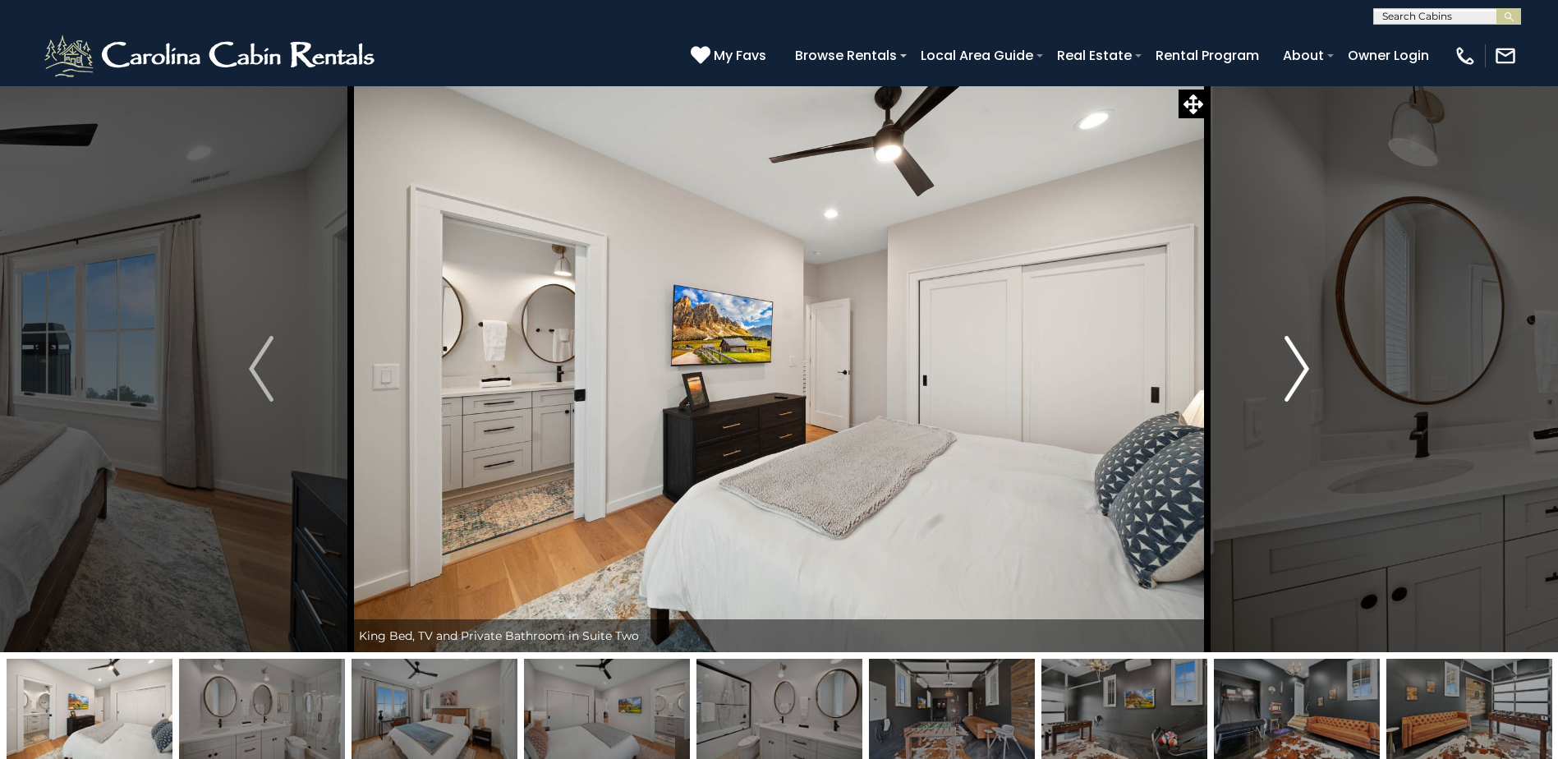
click at [1289, 375] on img "Next" at bounding box center [1296, 369] width 25 height 66
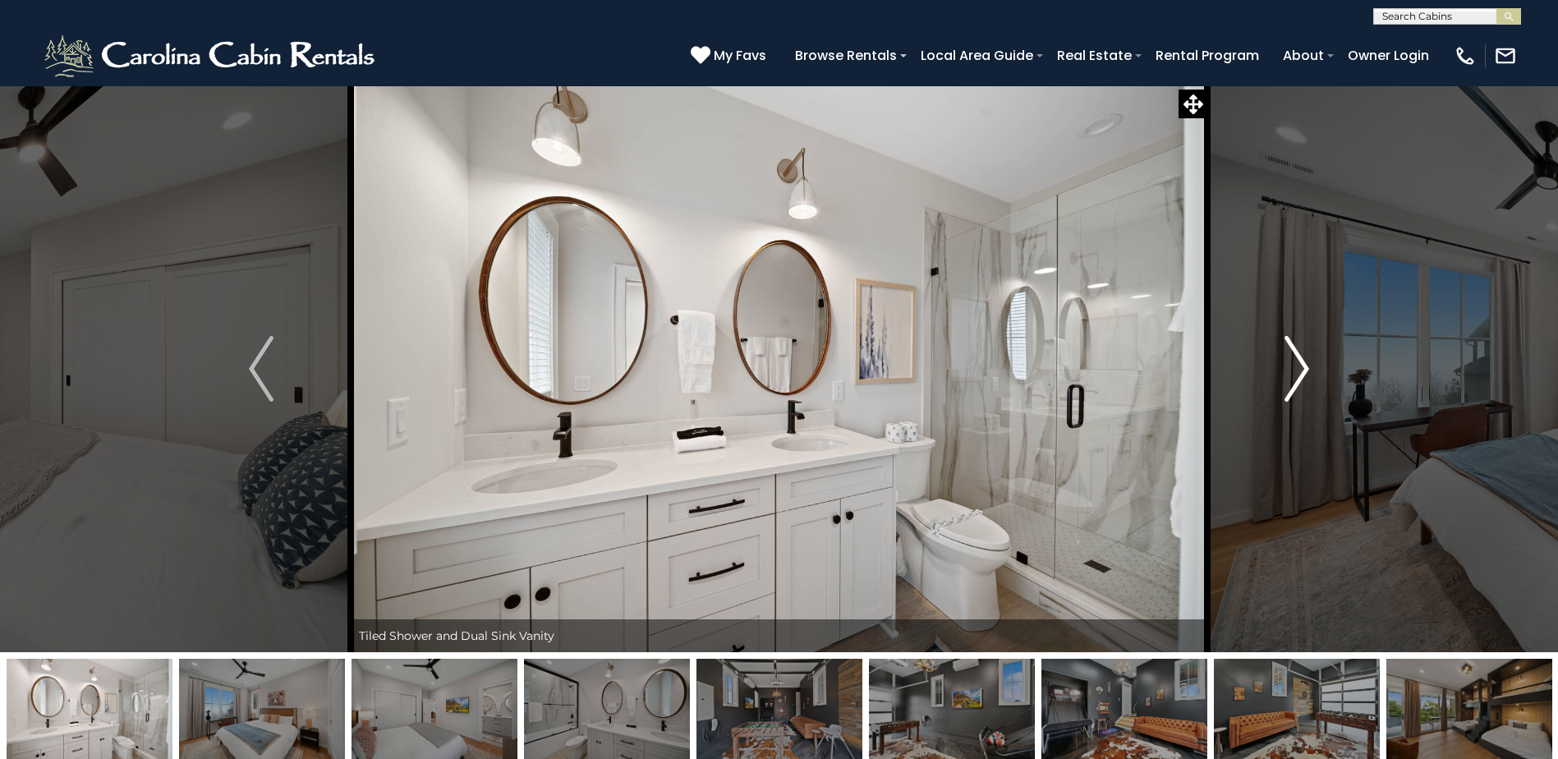
click at [1291, 374] on img "Next" at bounding box center [1296, 369] width 25 height 66
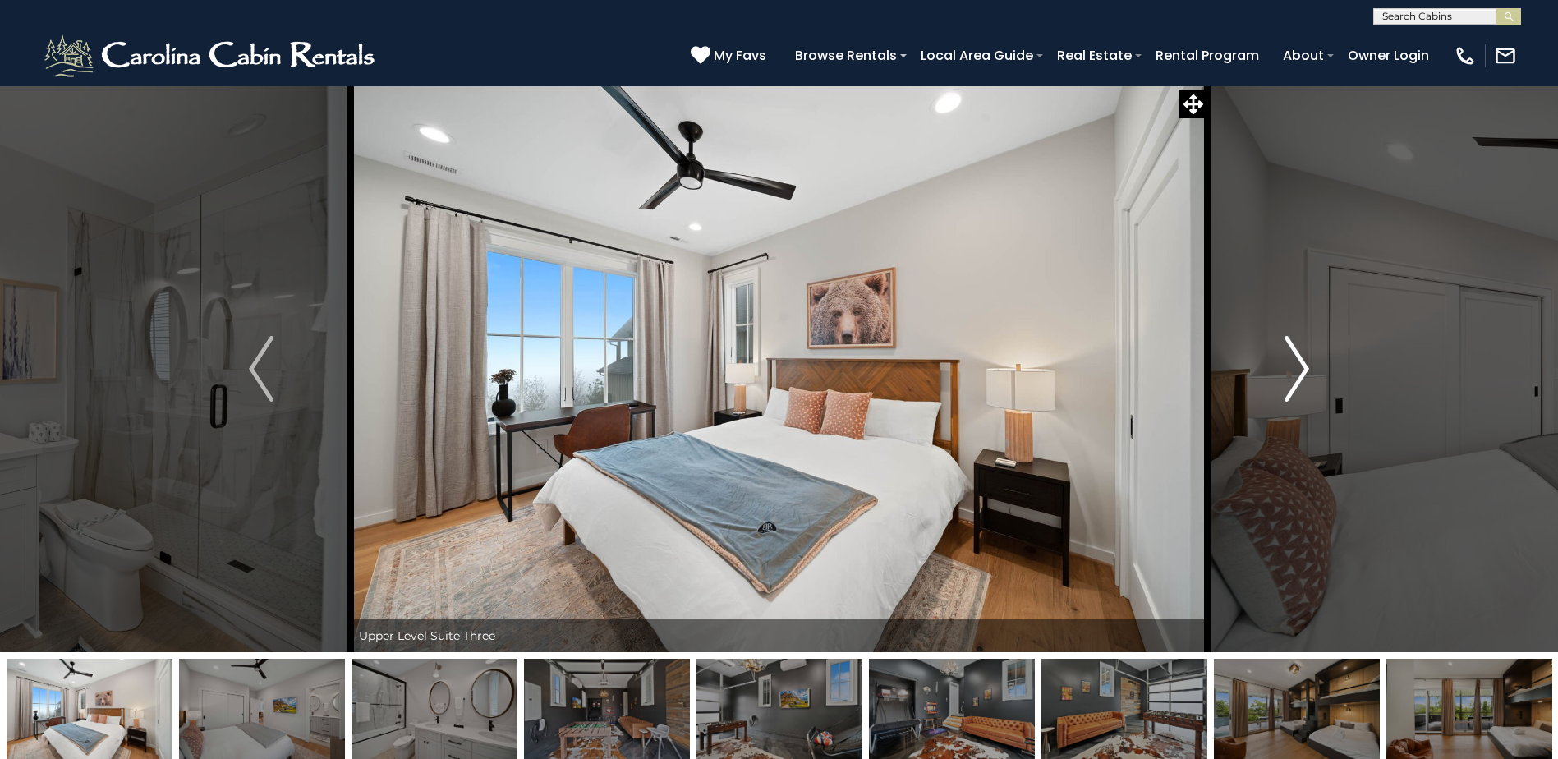
click at [1291, 374] on img "Next" at bounding box center [1296, 369] width 25 height 66
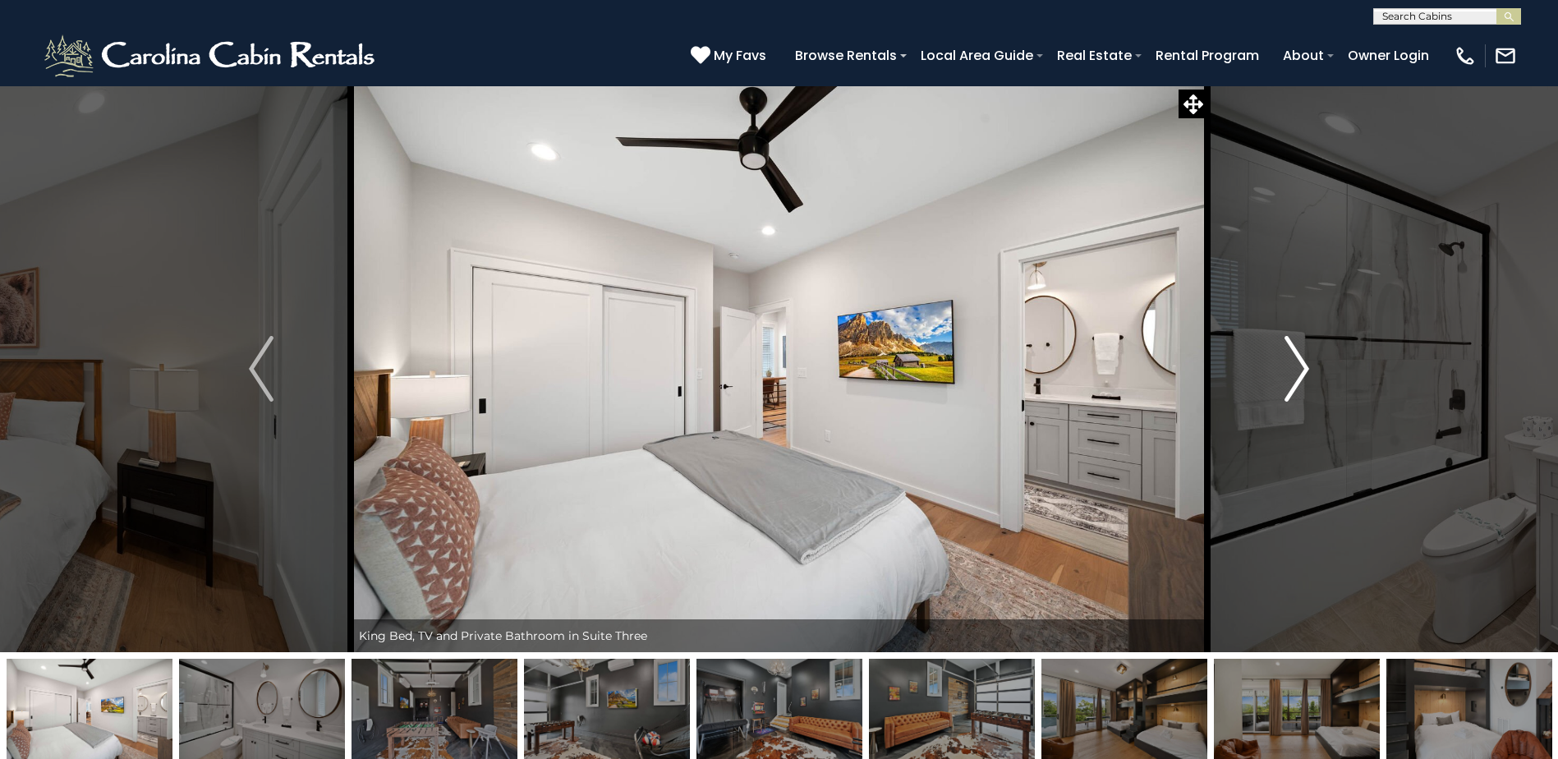
click at [1291, 374] on img "Next" at bounding box center [1296, 369] width 25 height 66
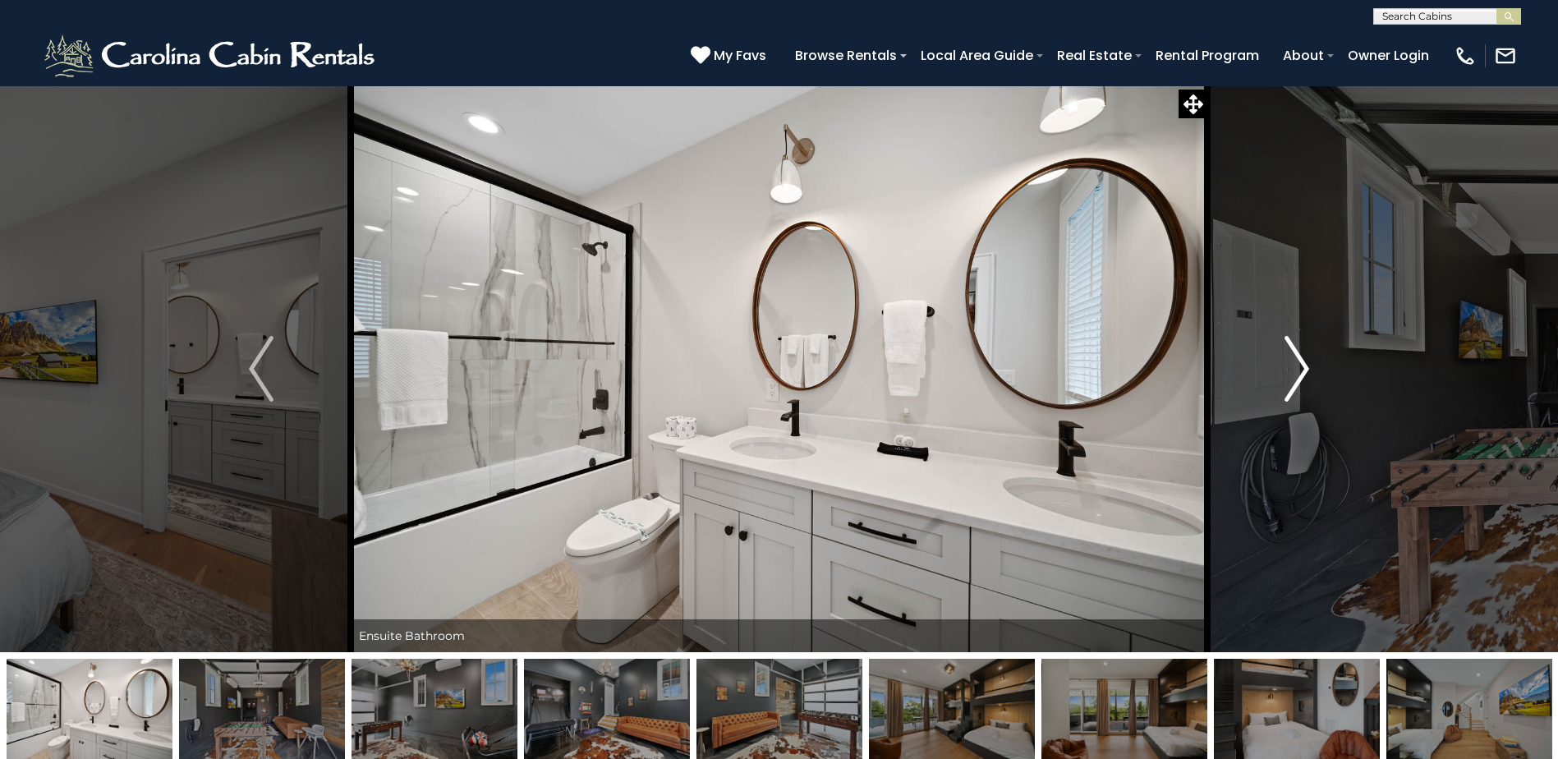
click at [1291, 374] on img "Next" at bounding box center [1296, 369] width 25 height 66
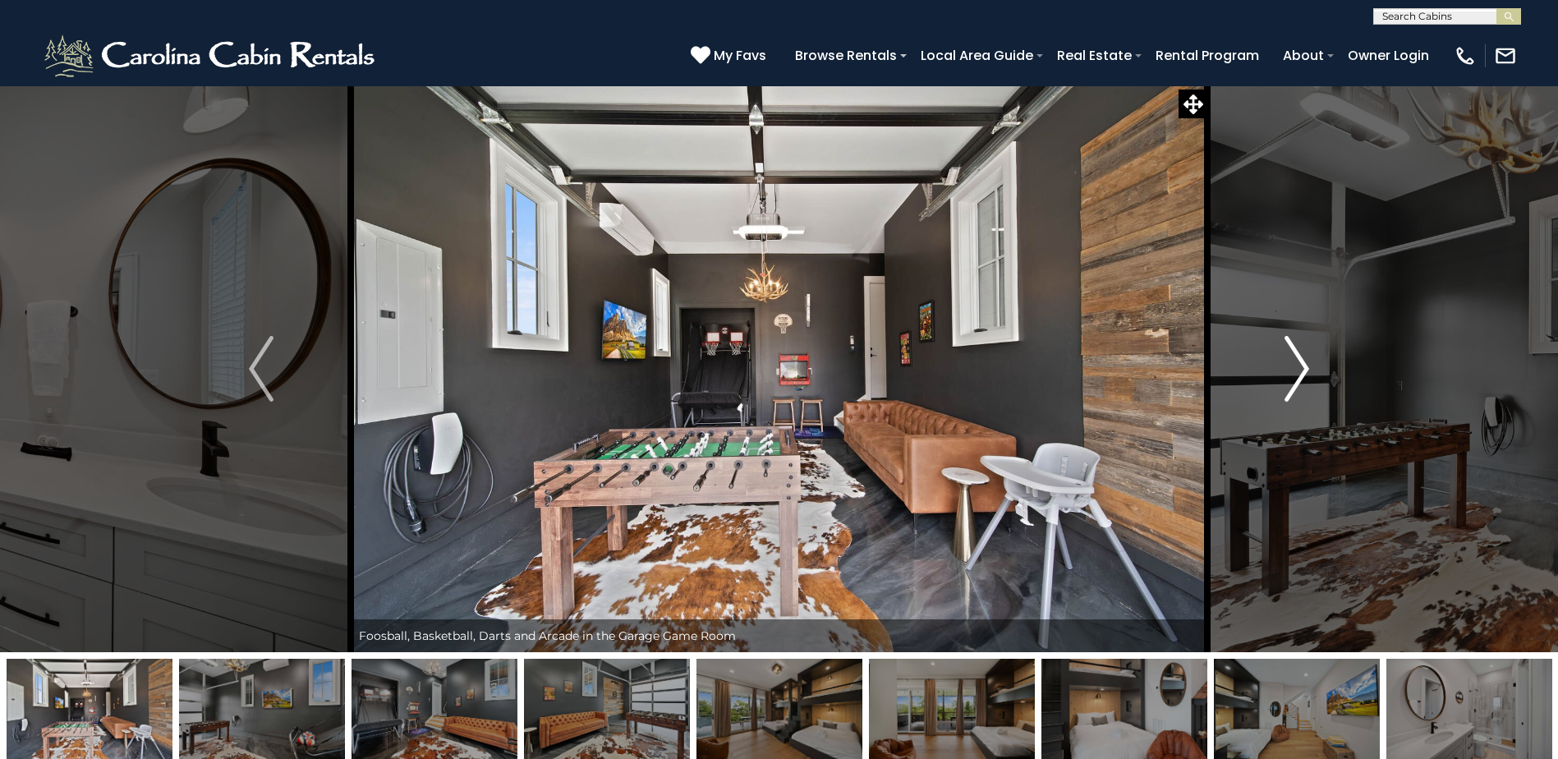
click at [1291, 374] on img "Next" at bounding box center [1296, 369] width 25 height 66
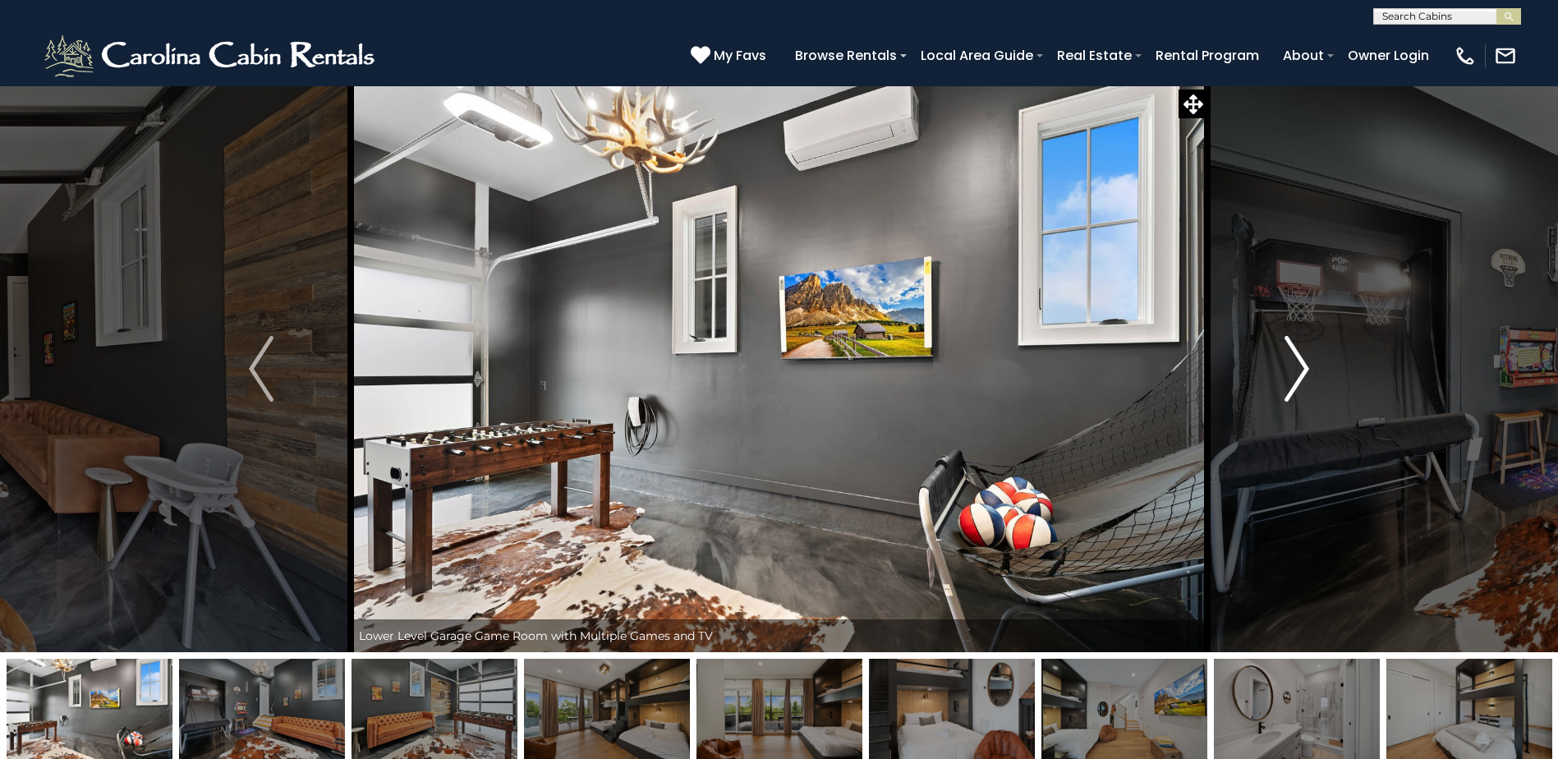
click at [1291, 374] on img "Next" at bounding box center [1296, 369] width 25 height 66
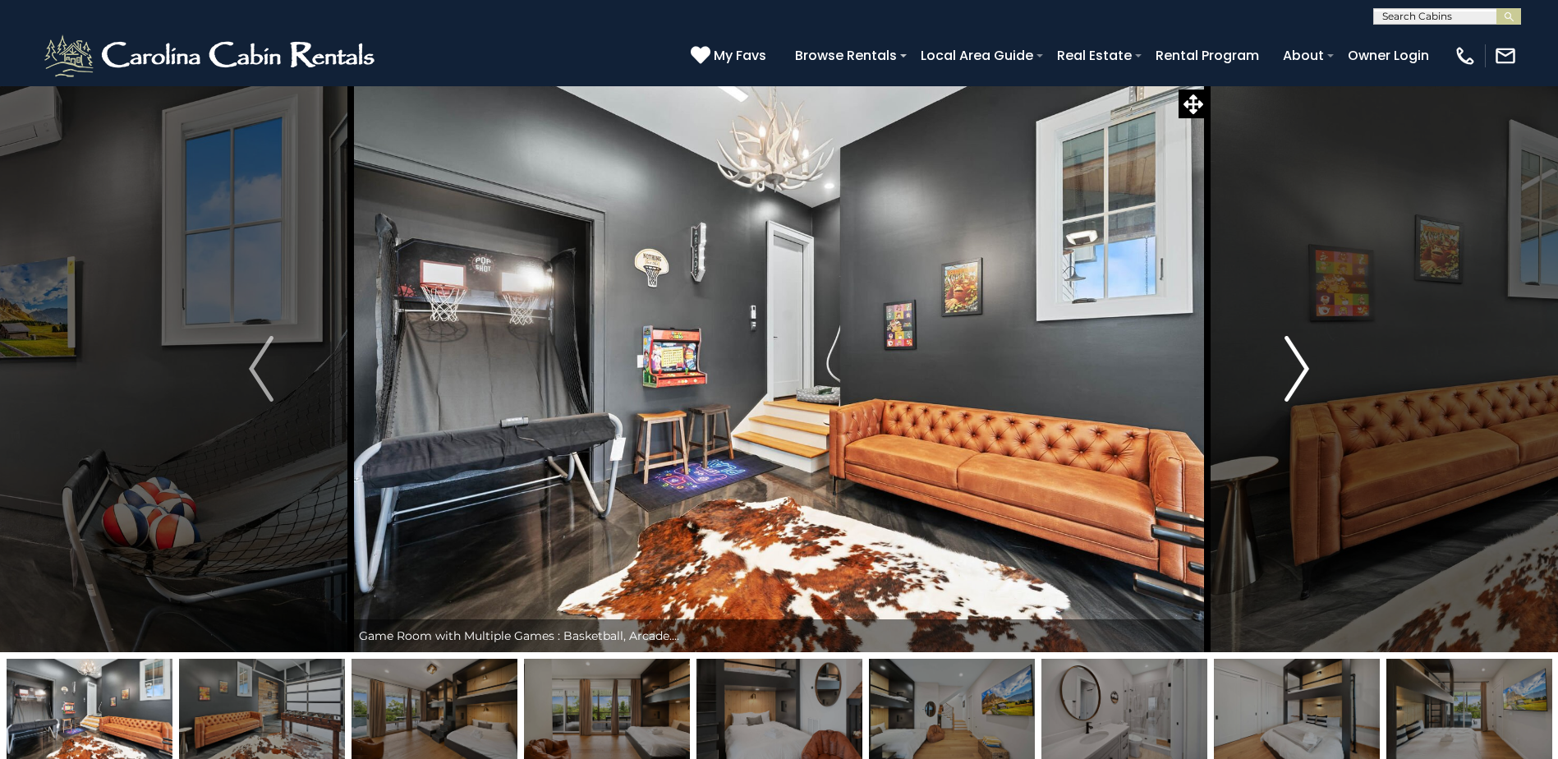
click at [1291, 374] on img "Next" at bounding box center [1296, 369] width 25 height 66
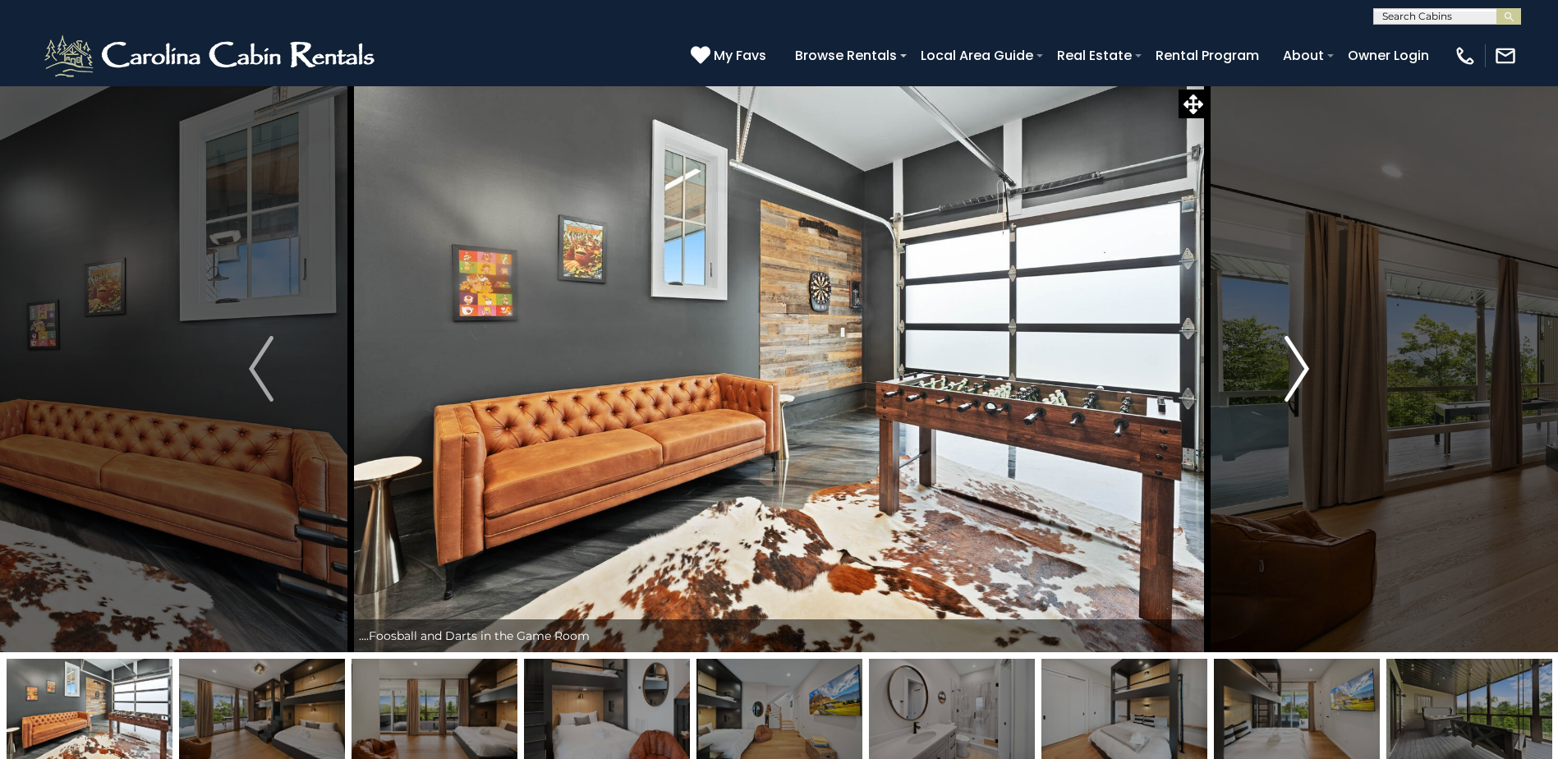
click at [1291, 374] on img "Next" at bounding box center [1296, 369] width 25 height 66
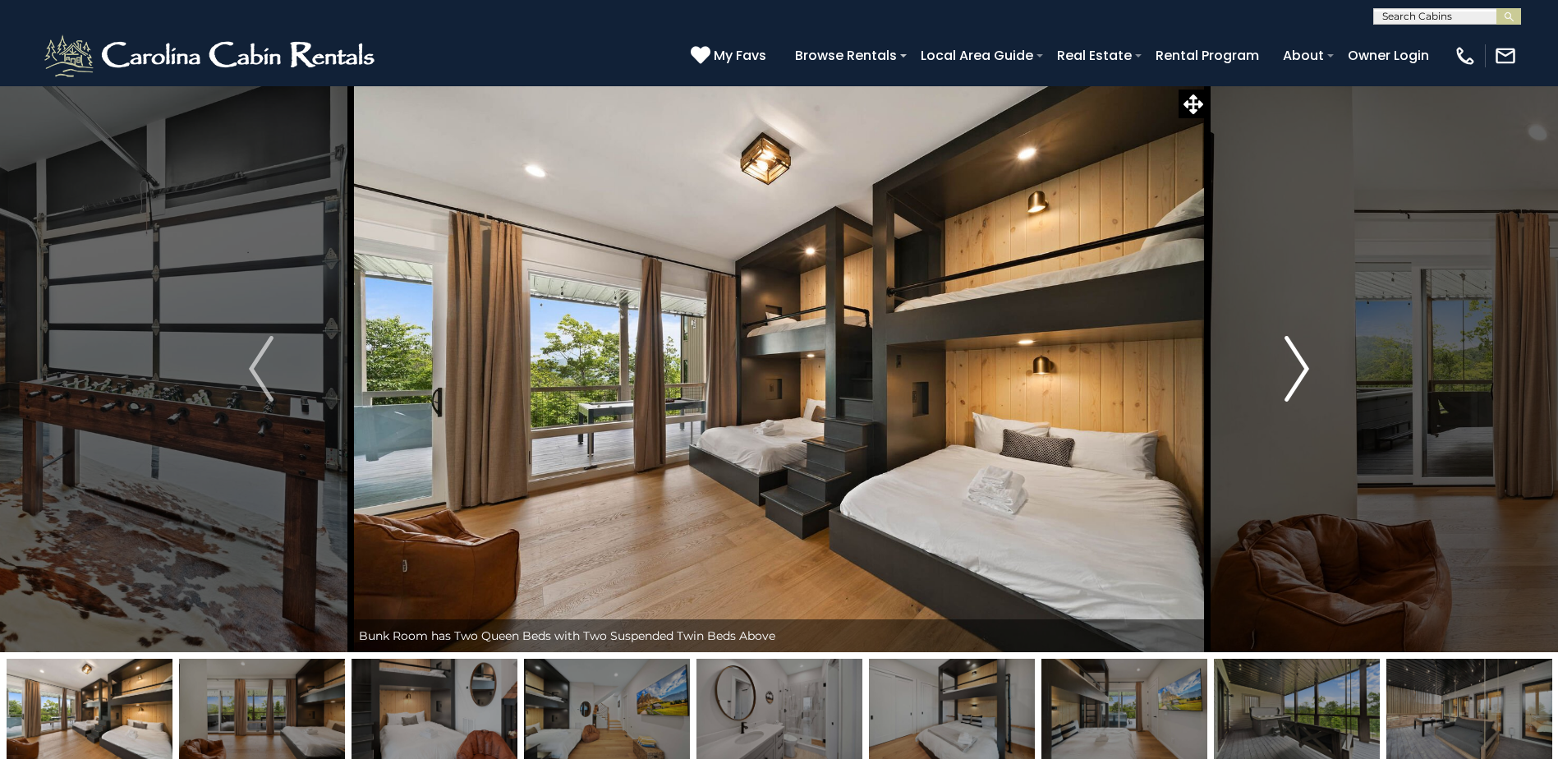
click at [1291, 373] on img "Next" at bounding box center [1296, 369] width 25 height 66
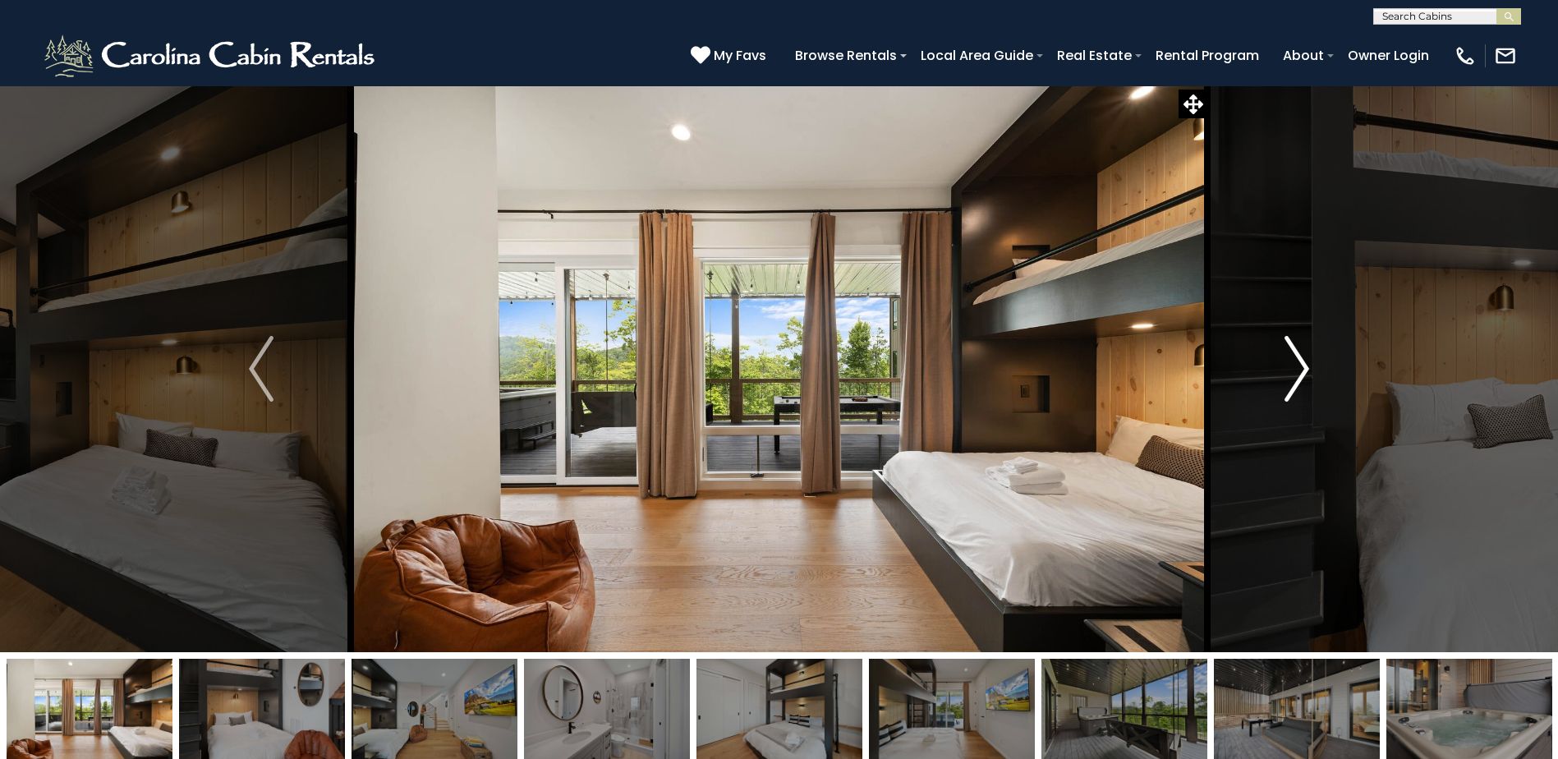
click at [1291, 374] on img "Next" at bounding box center [1296, 369] width 25 height 66
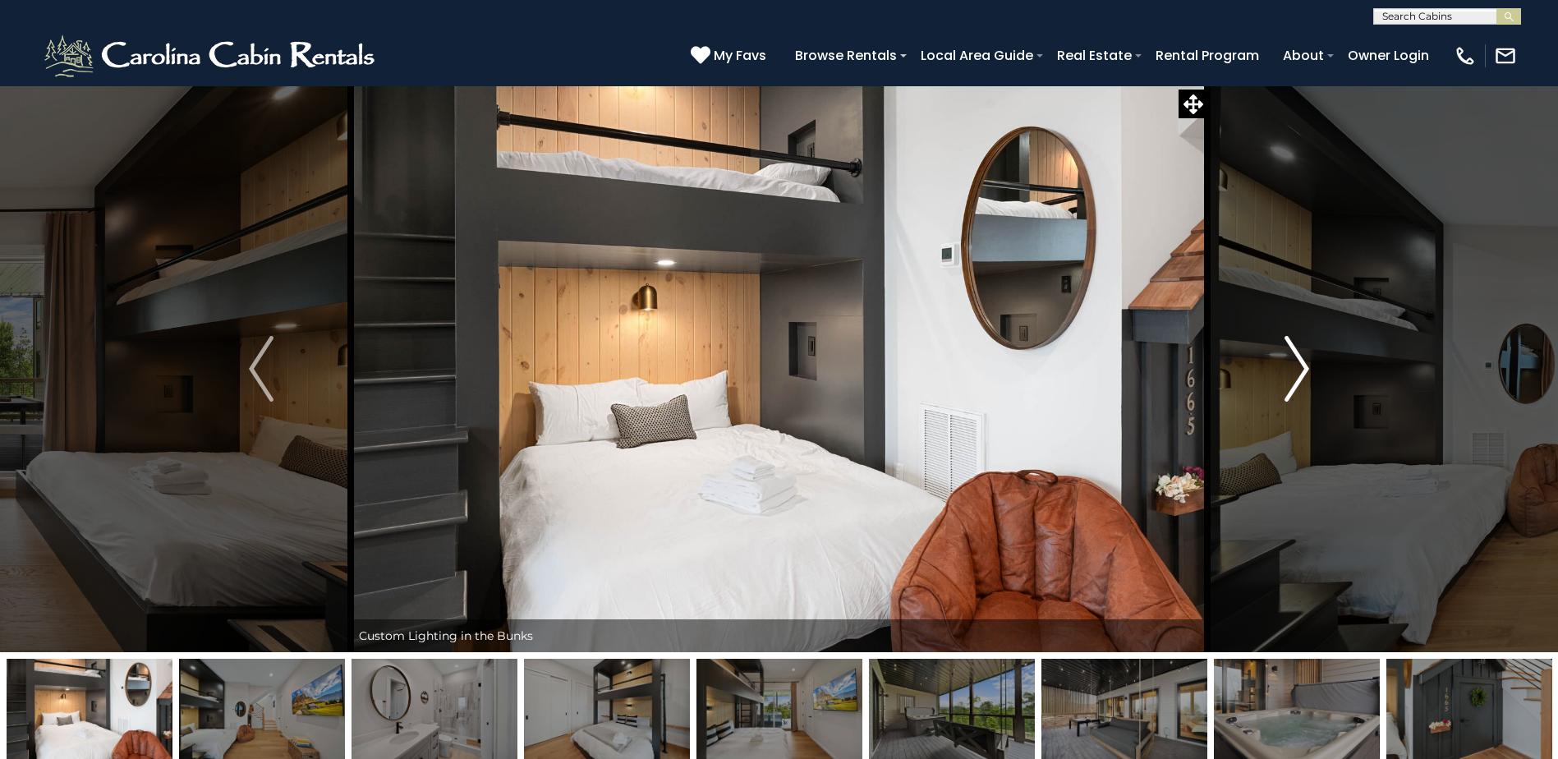
click at [1291, 374] on img "Next" at bounding box center [1296, 369] width 25 height 66
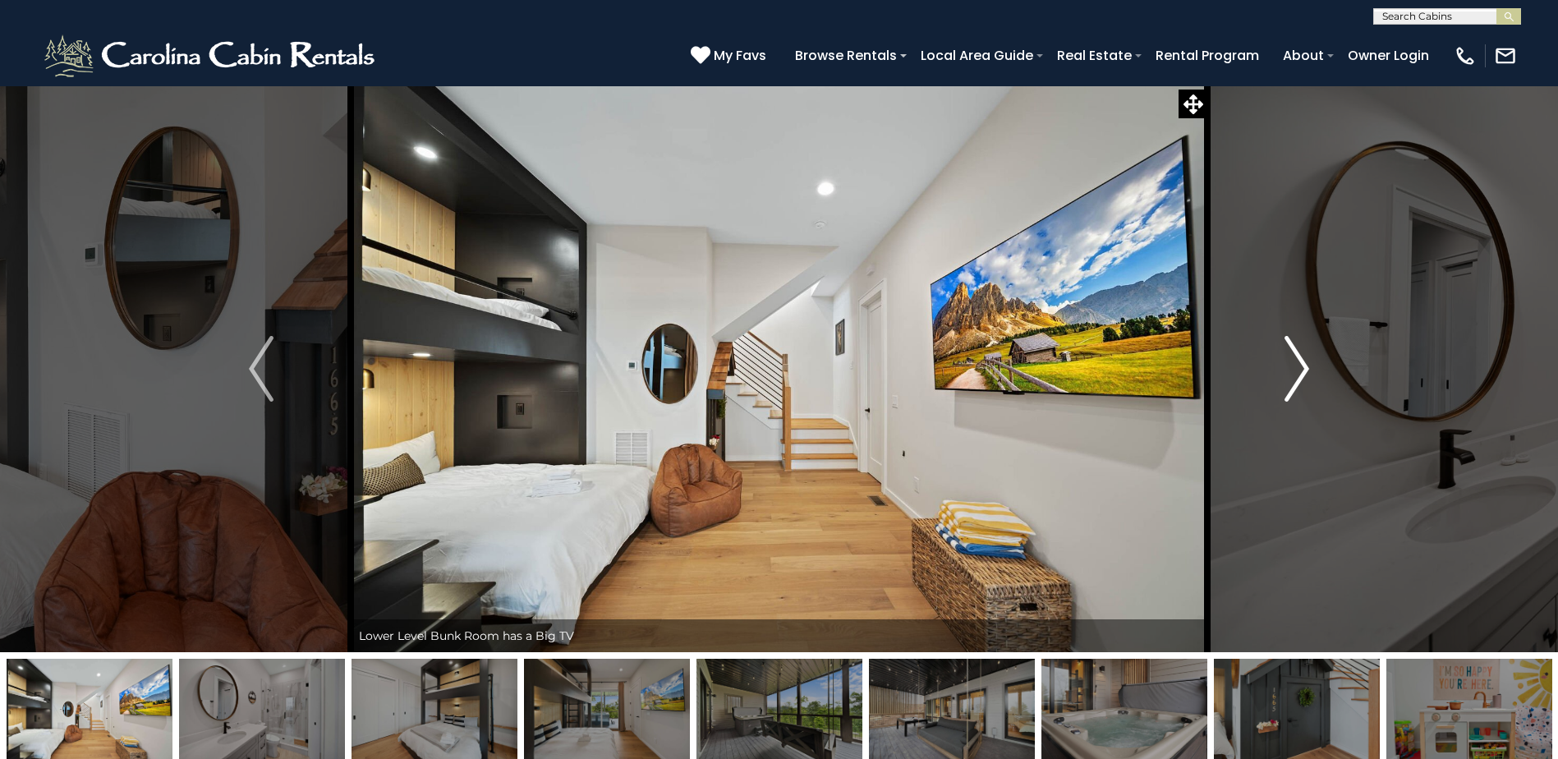
click at [1291, 374] on img "Next" at bounding box center [1296, 369] width 25 height 66
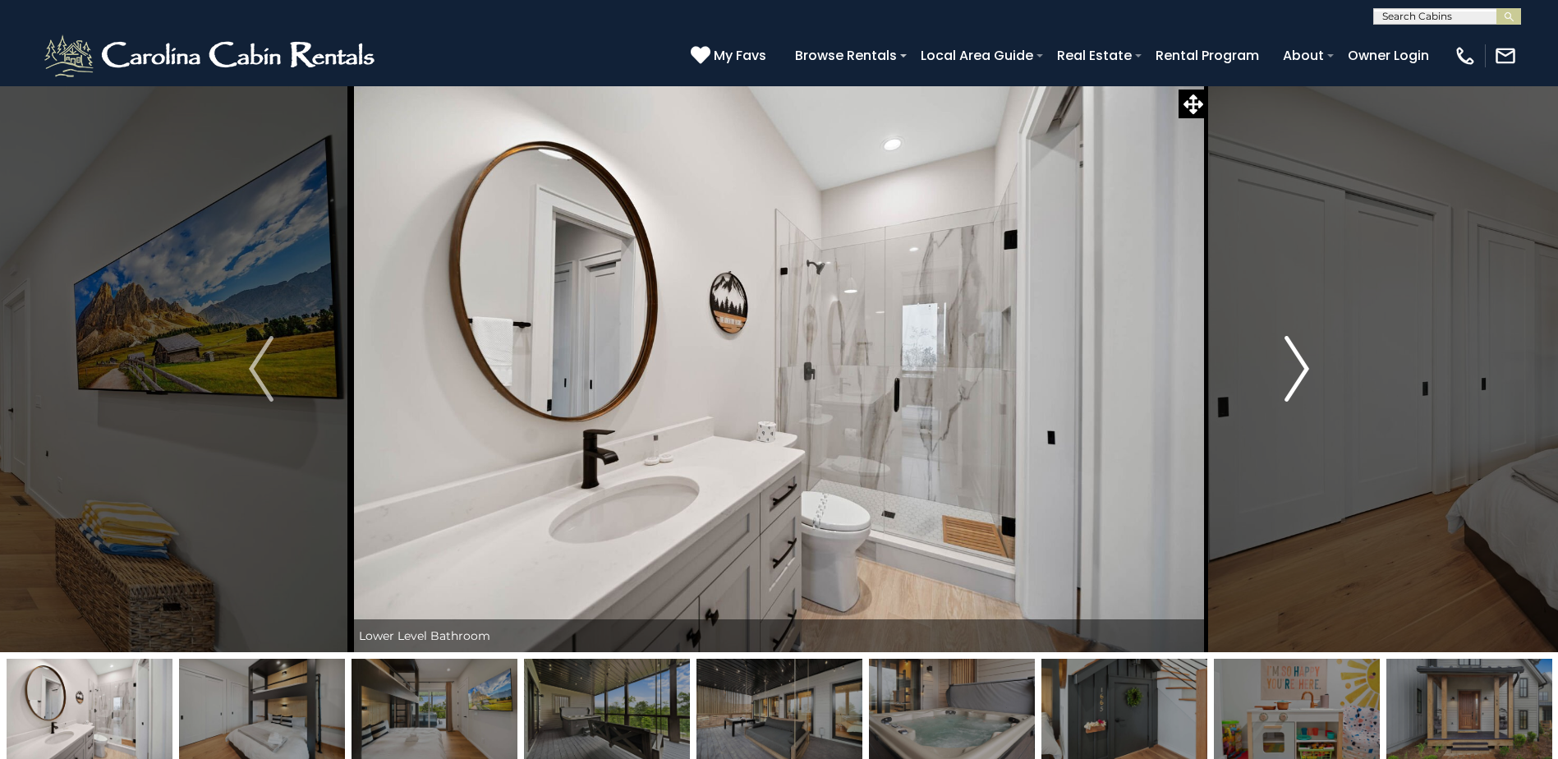
click at [1291, 374] on img "Next" at bounding box center [1296, 369] width 25 height 66
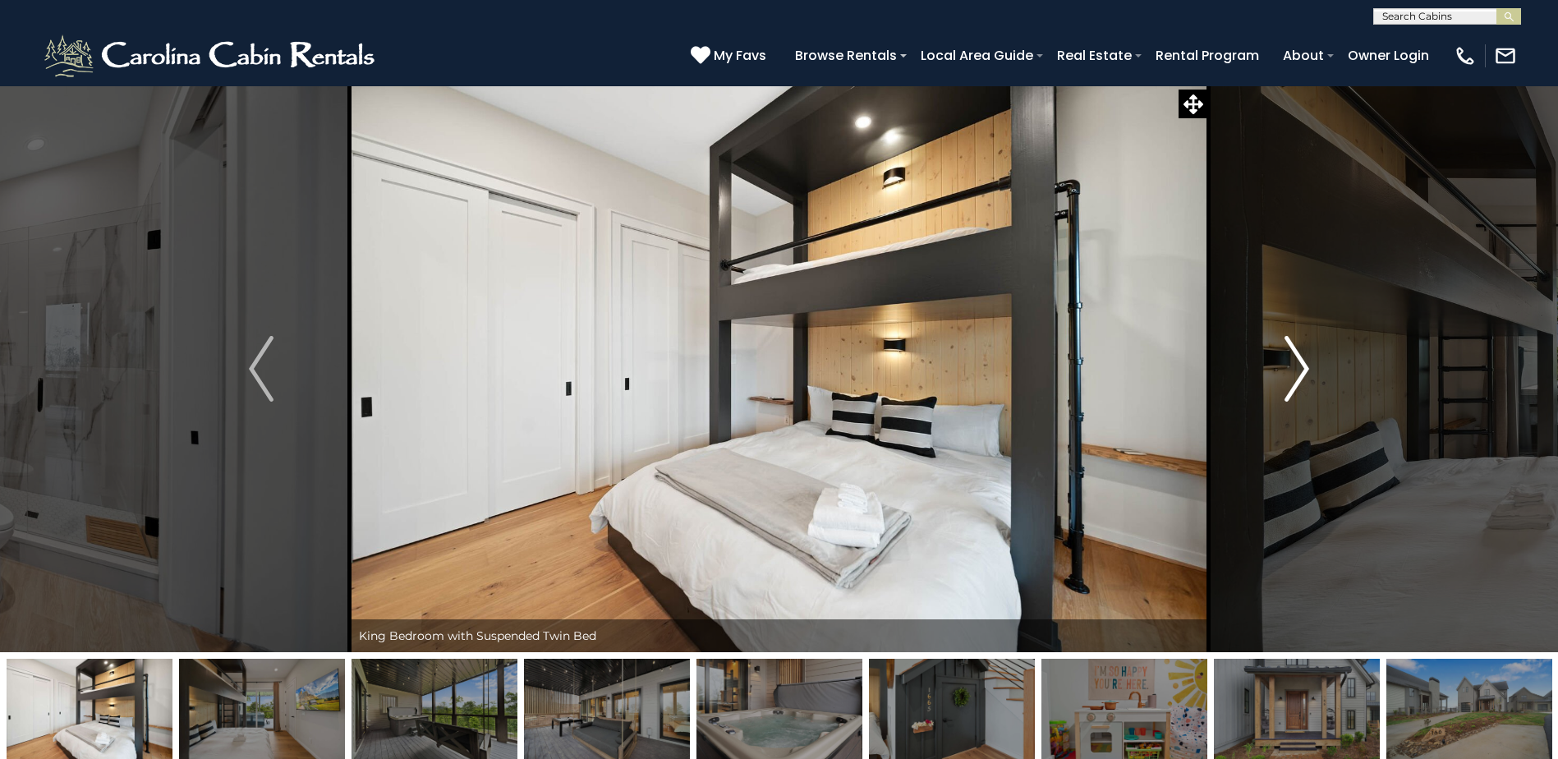
click at [1279, 394] on button "Next" at bounding box center [1296, 368] width 179 height 567
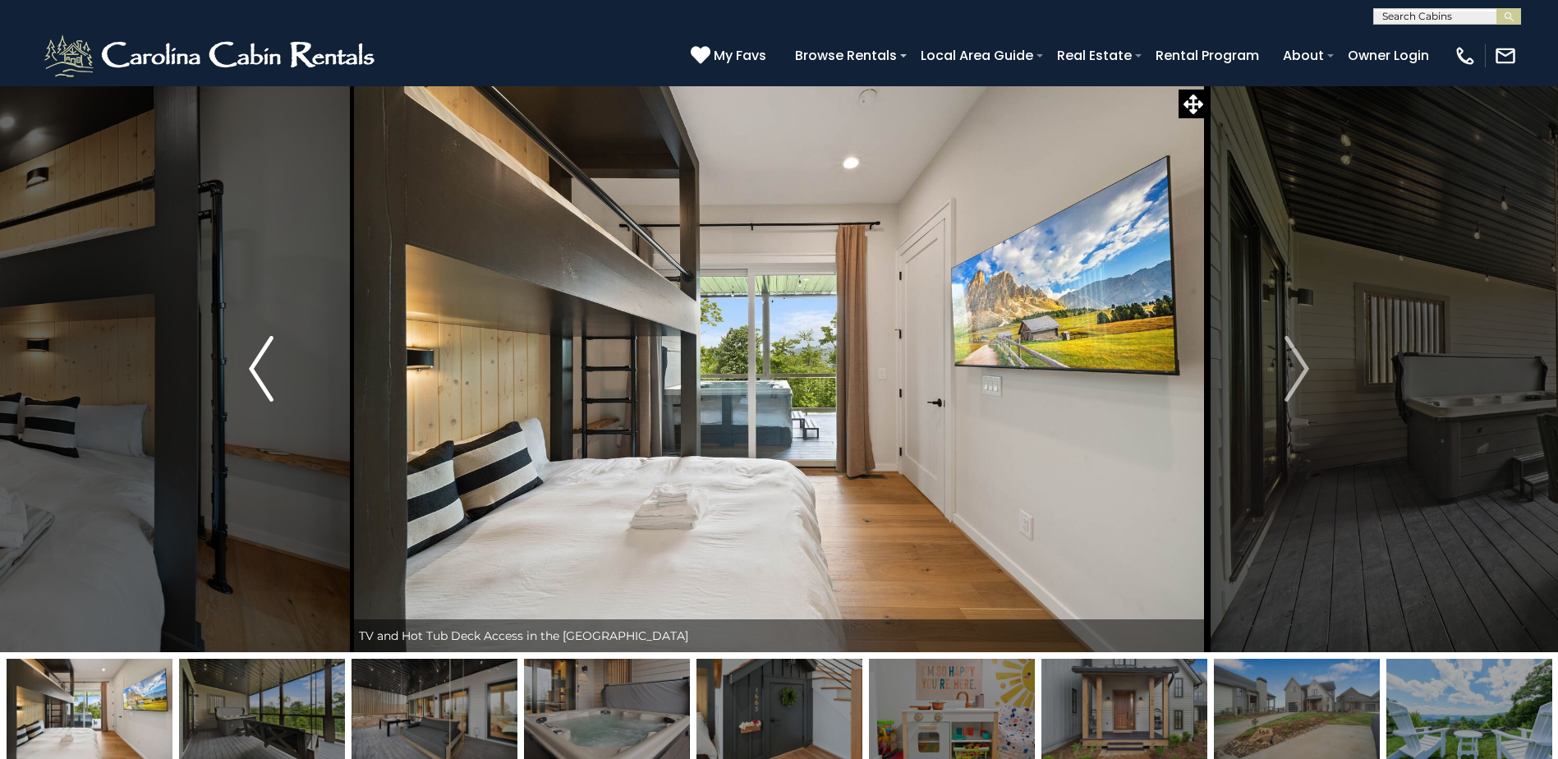
click at [273, 378] on button "Previous" at bounding box center [261, 368] width 179 height 567
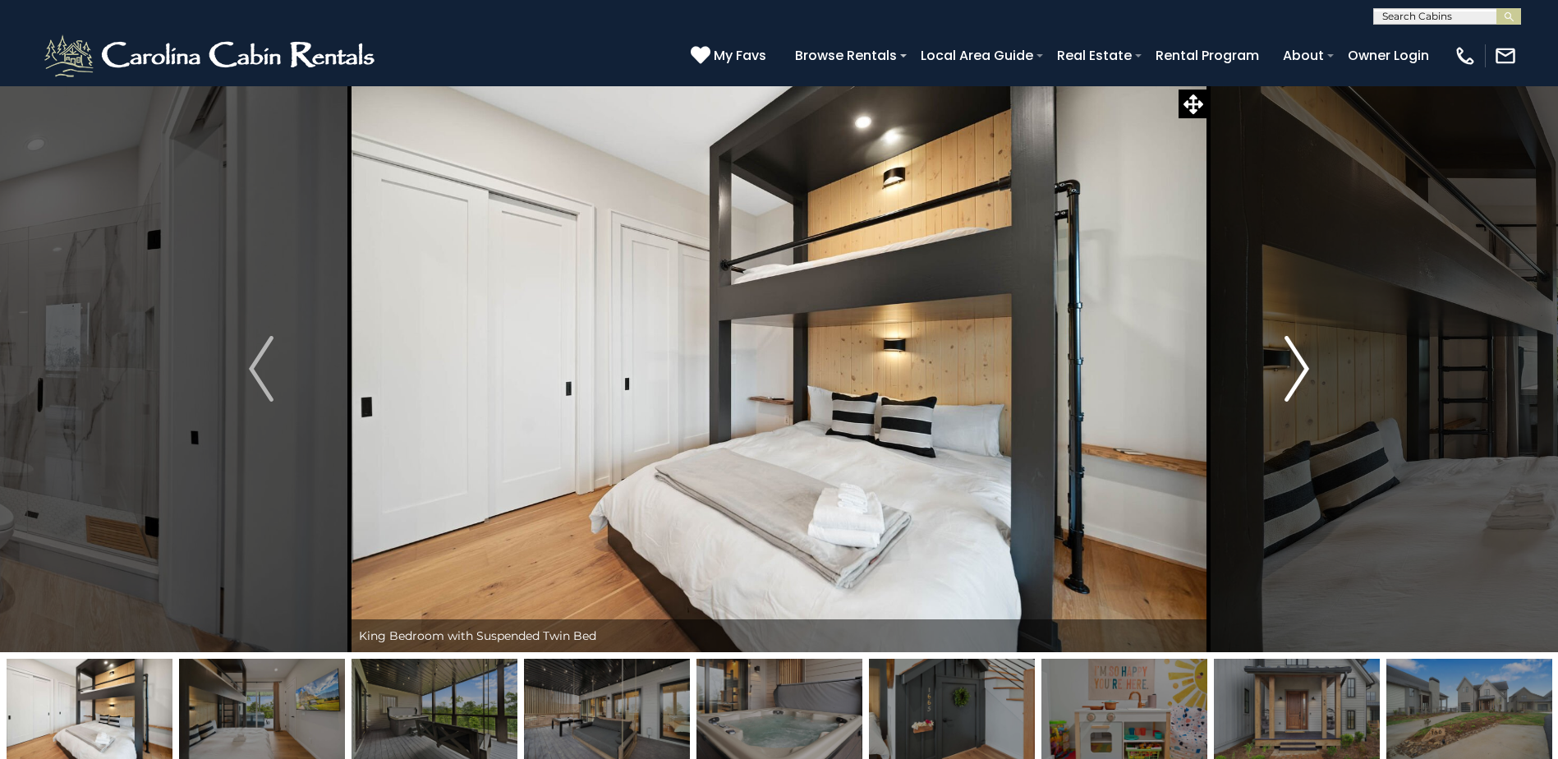
click at [1285, 373] on img "Next" at bounding box center [1296, 369] width 25 height 66
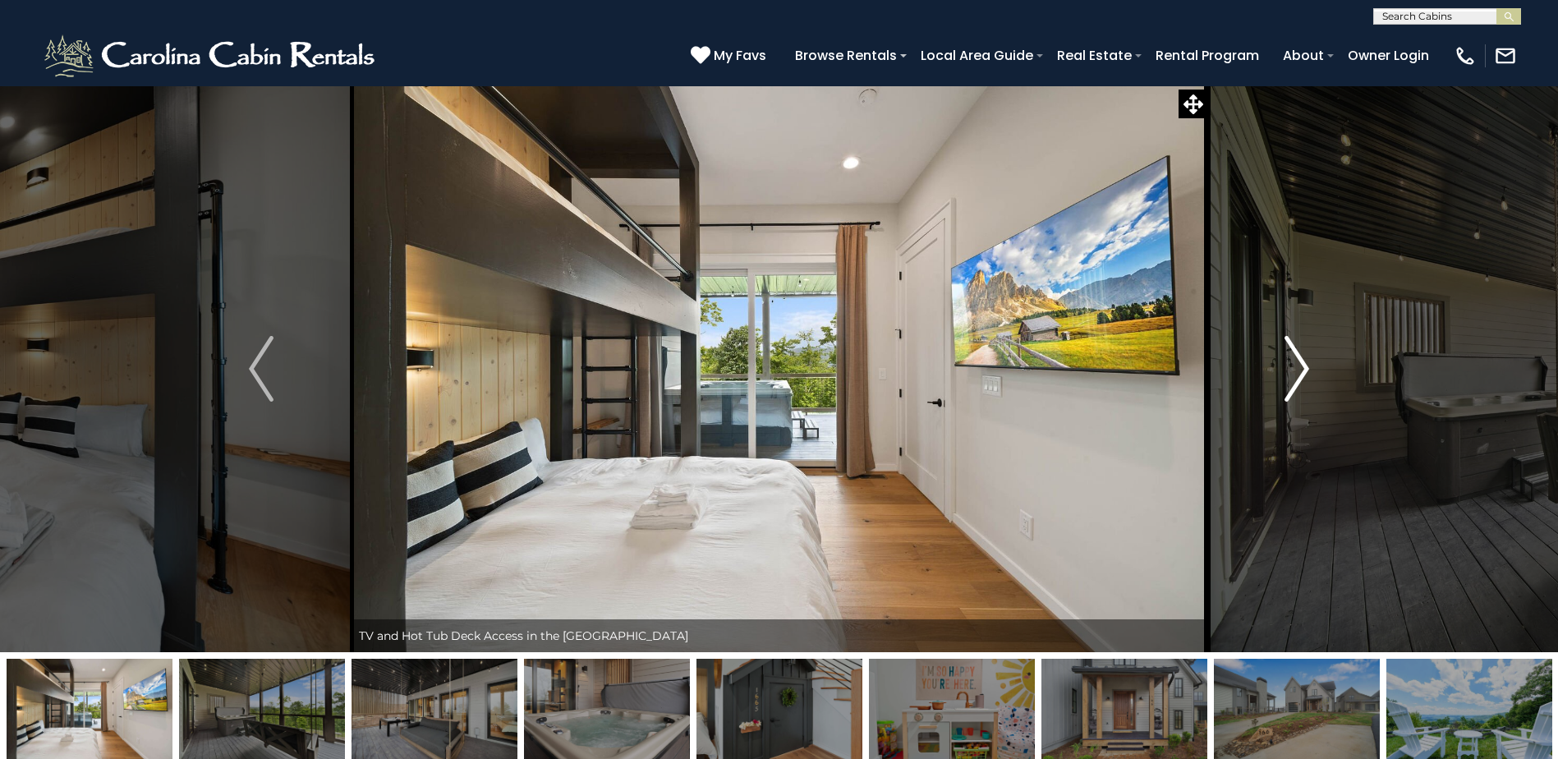
click at [1285, 373] on img "Next" at bounding box center [1296, 369] width 25 height 66
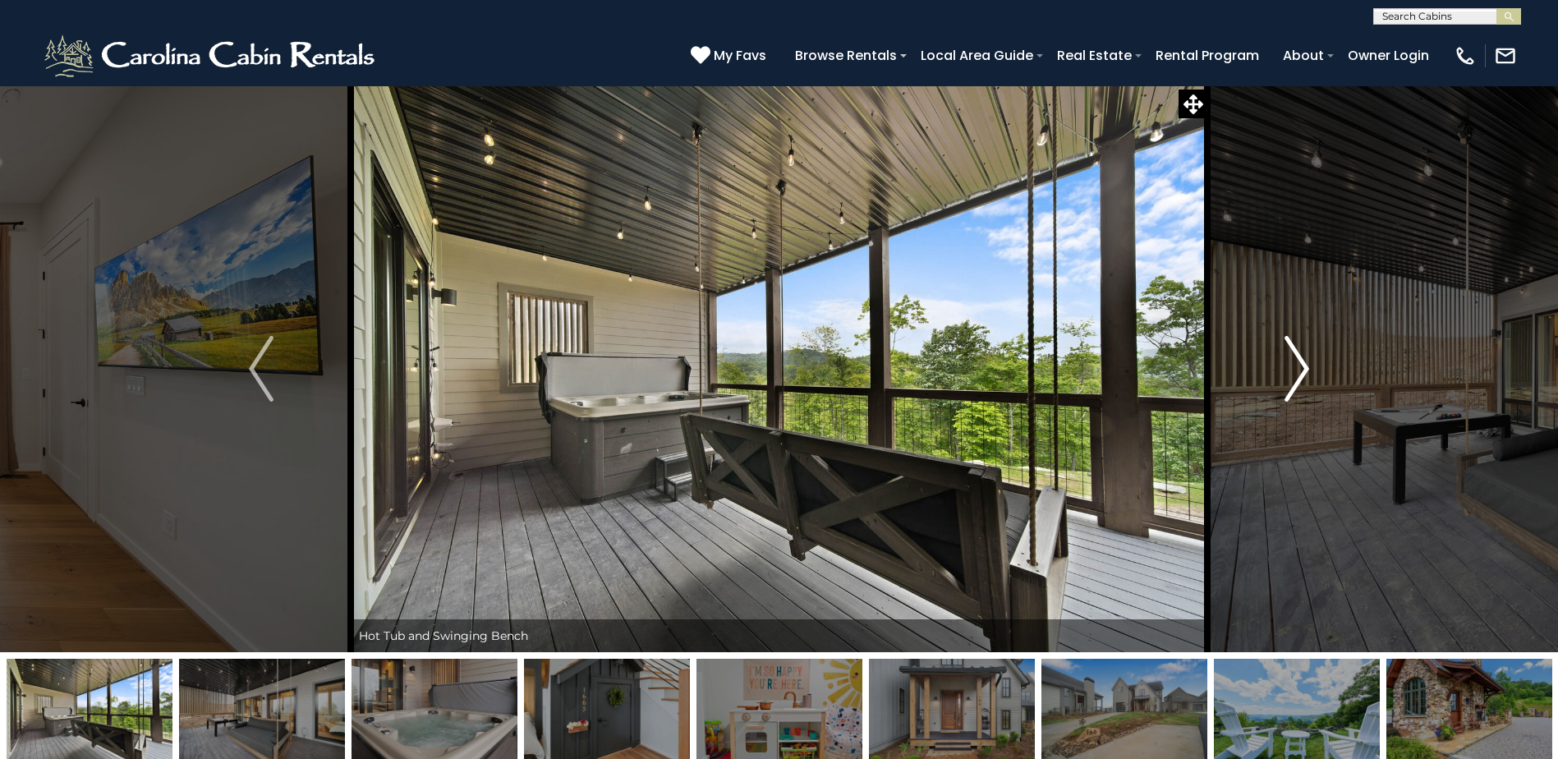
click at [1284, 373] on img "Next" at bounding box center [1296, 369] width 25 height 66
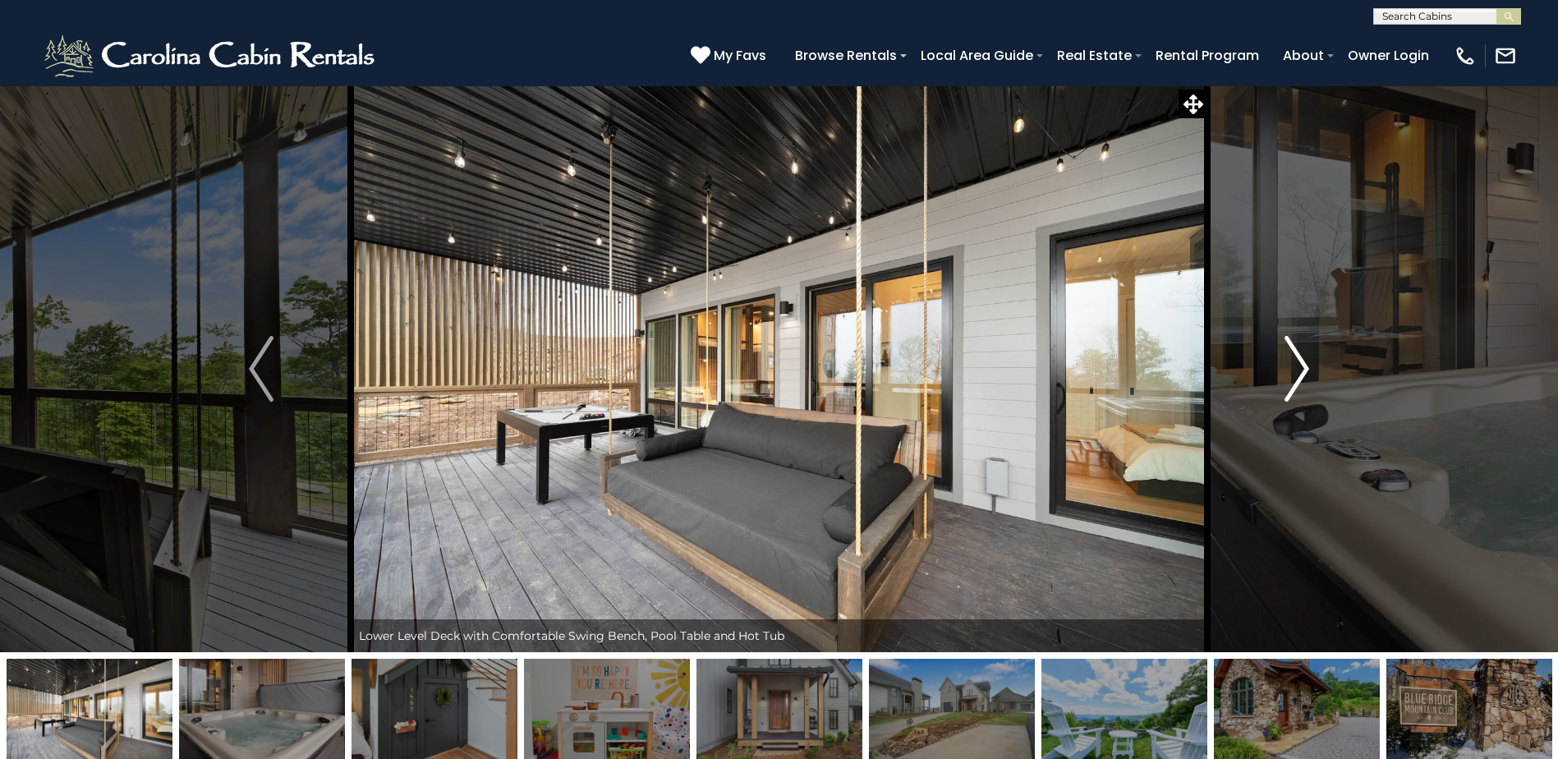
click at [1284, 373] on img "Next" at bounding box center [1296, 369] width 25 height 66
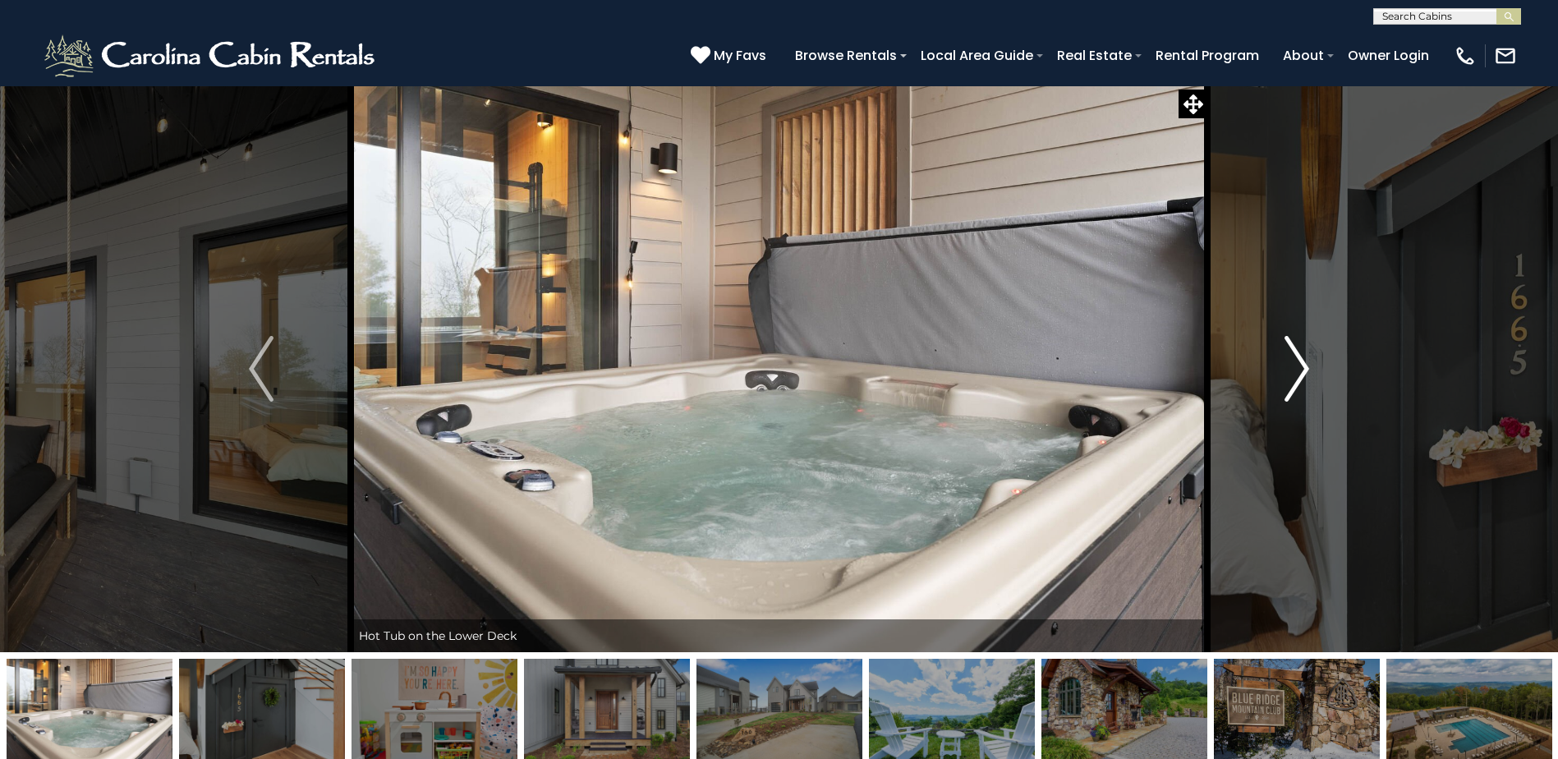
click at [1284, 373] on img "Next" at bounding box center [1296, 369] width 25 height 66
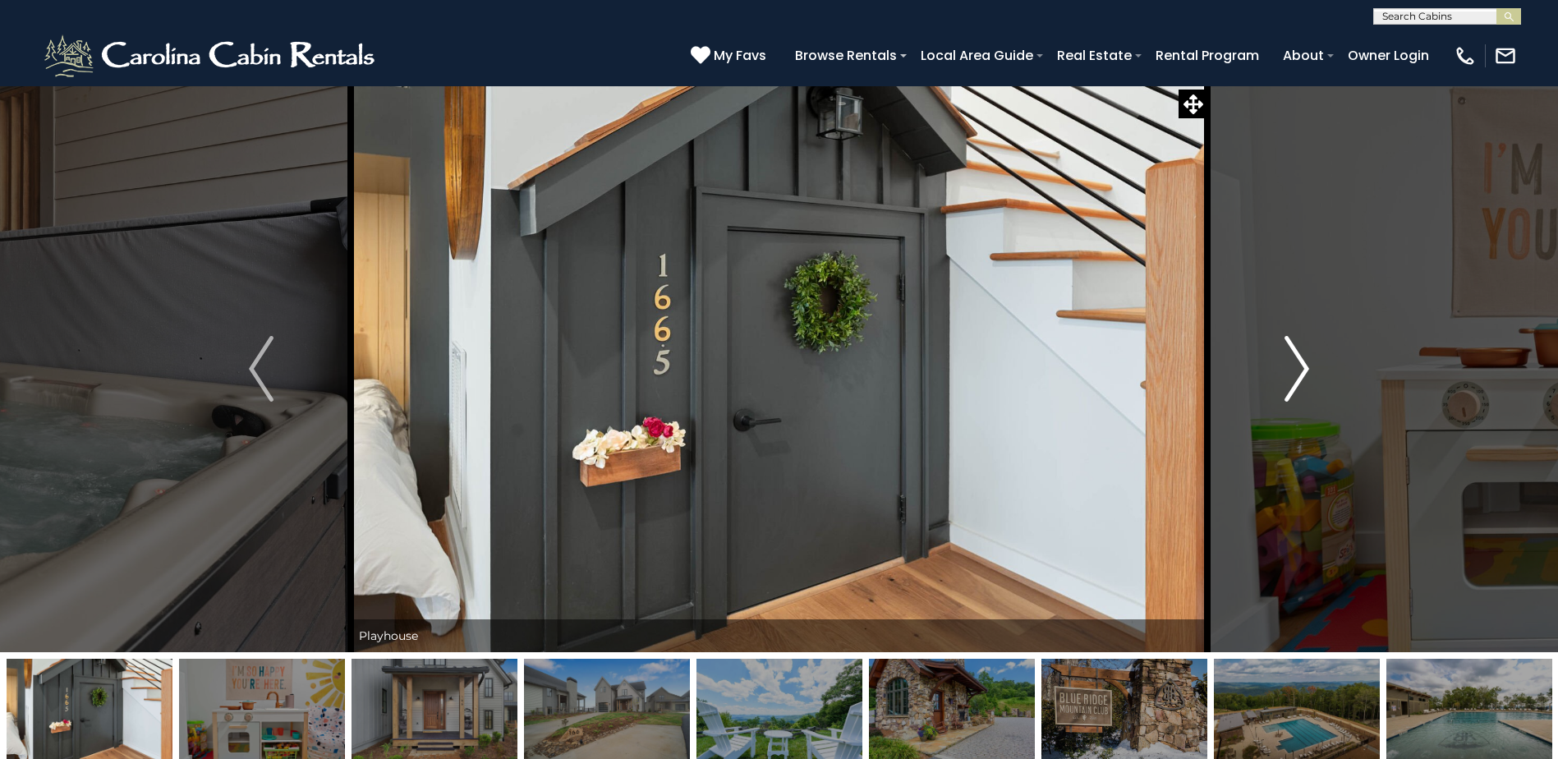
click at [1284, 373] on img "Next" at bounding box center [1296, 369] width 25 height 66
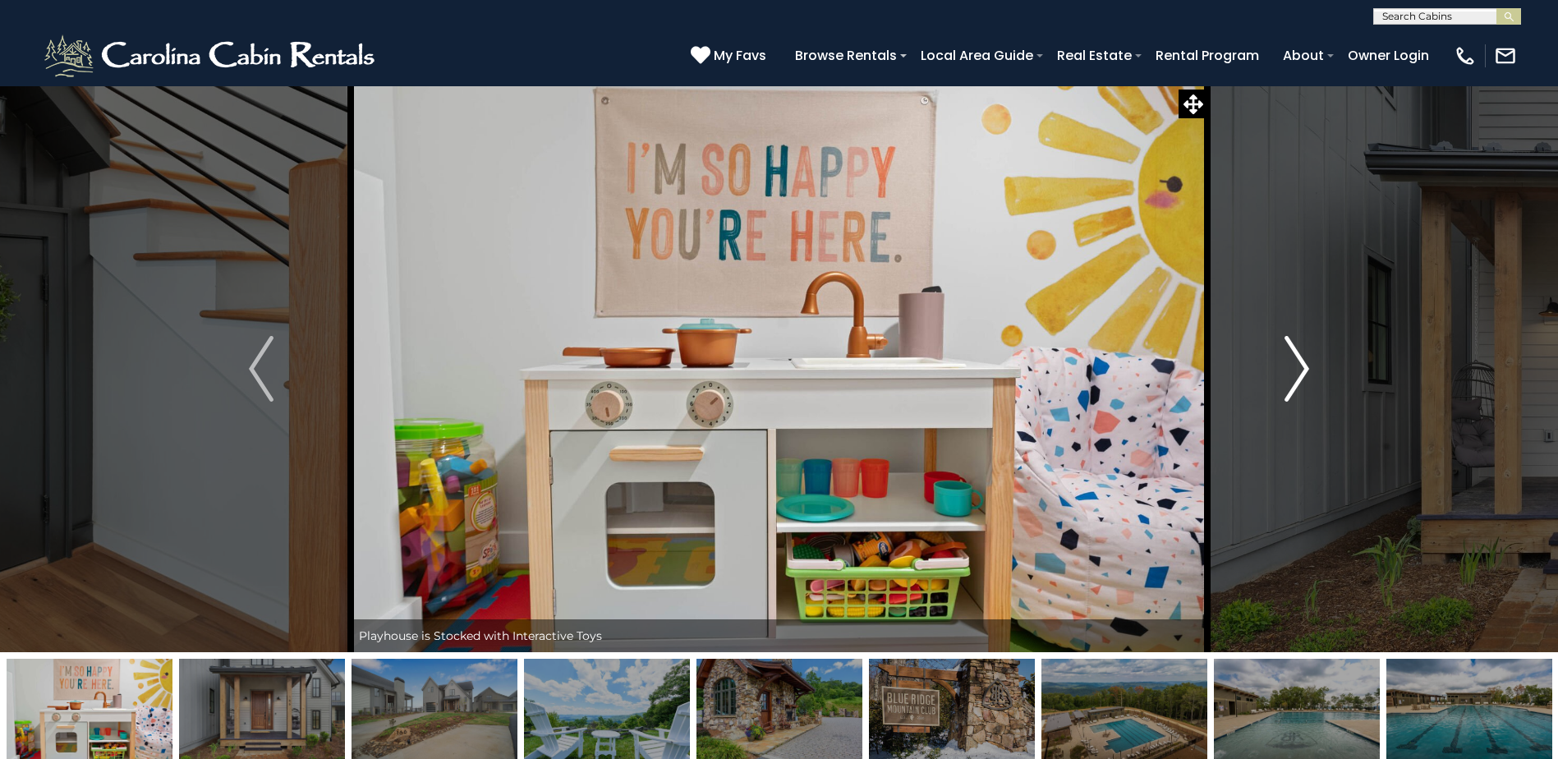
click at [1284, 373] on img "Next" at bounding box center [1296, 369] width 25 height 66
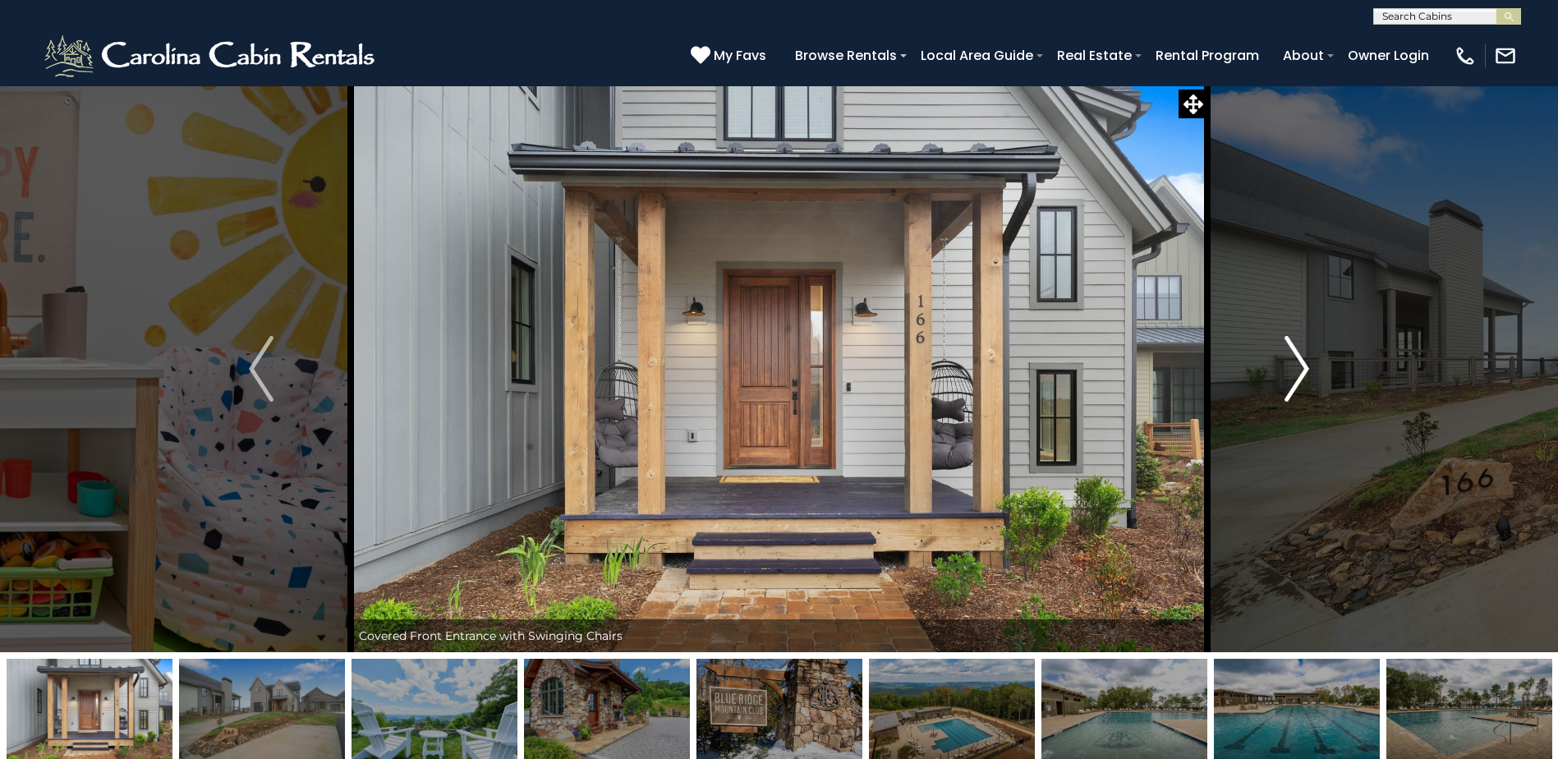
click at [1284, 373] on img "Next" at bounding box center [1296, 369] width 25 height 66
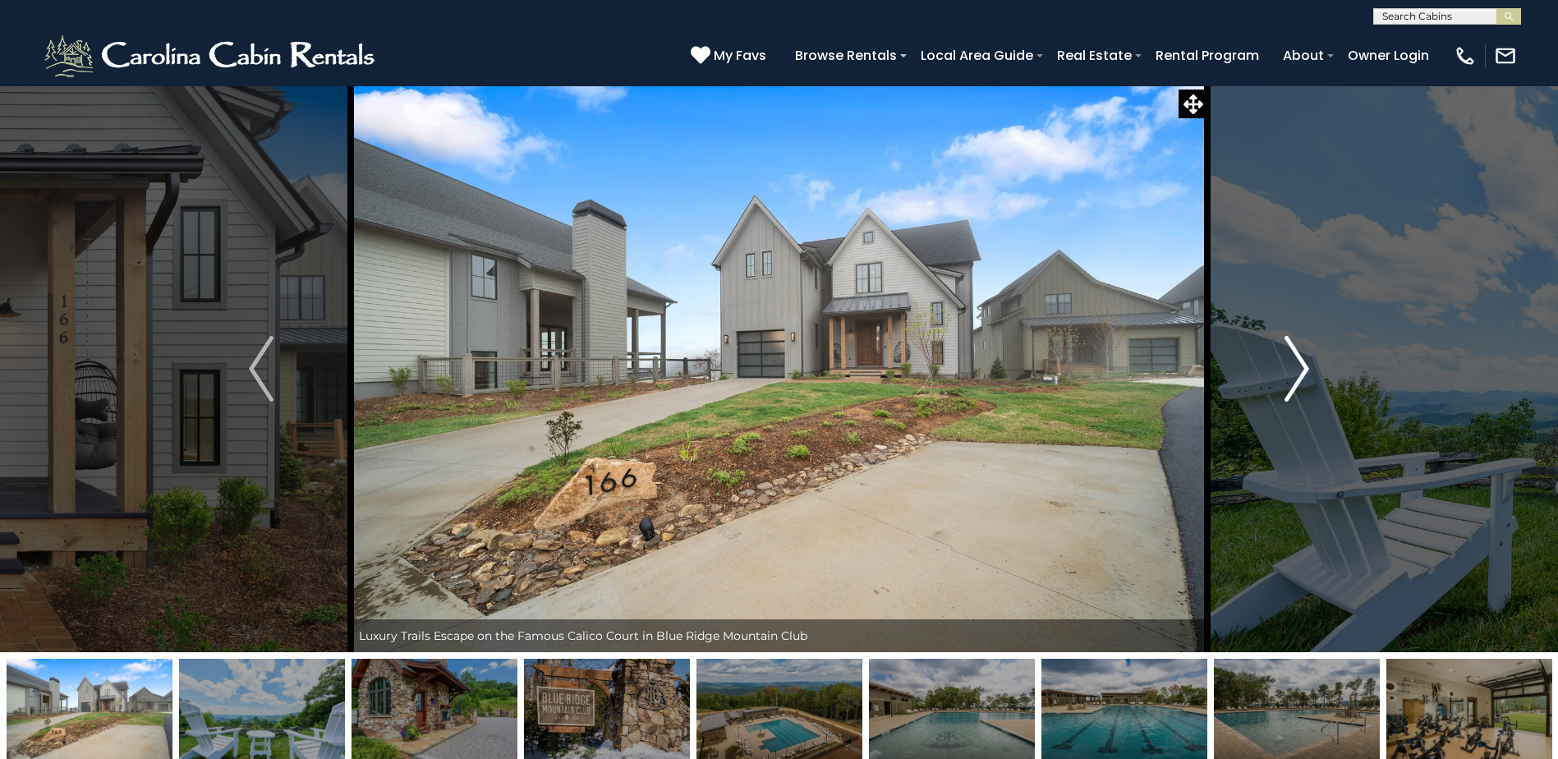
click at [1284, 373] on img "Next" at bounding box center [1296, 369] width 25 height 66
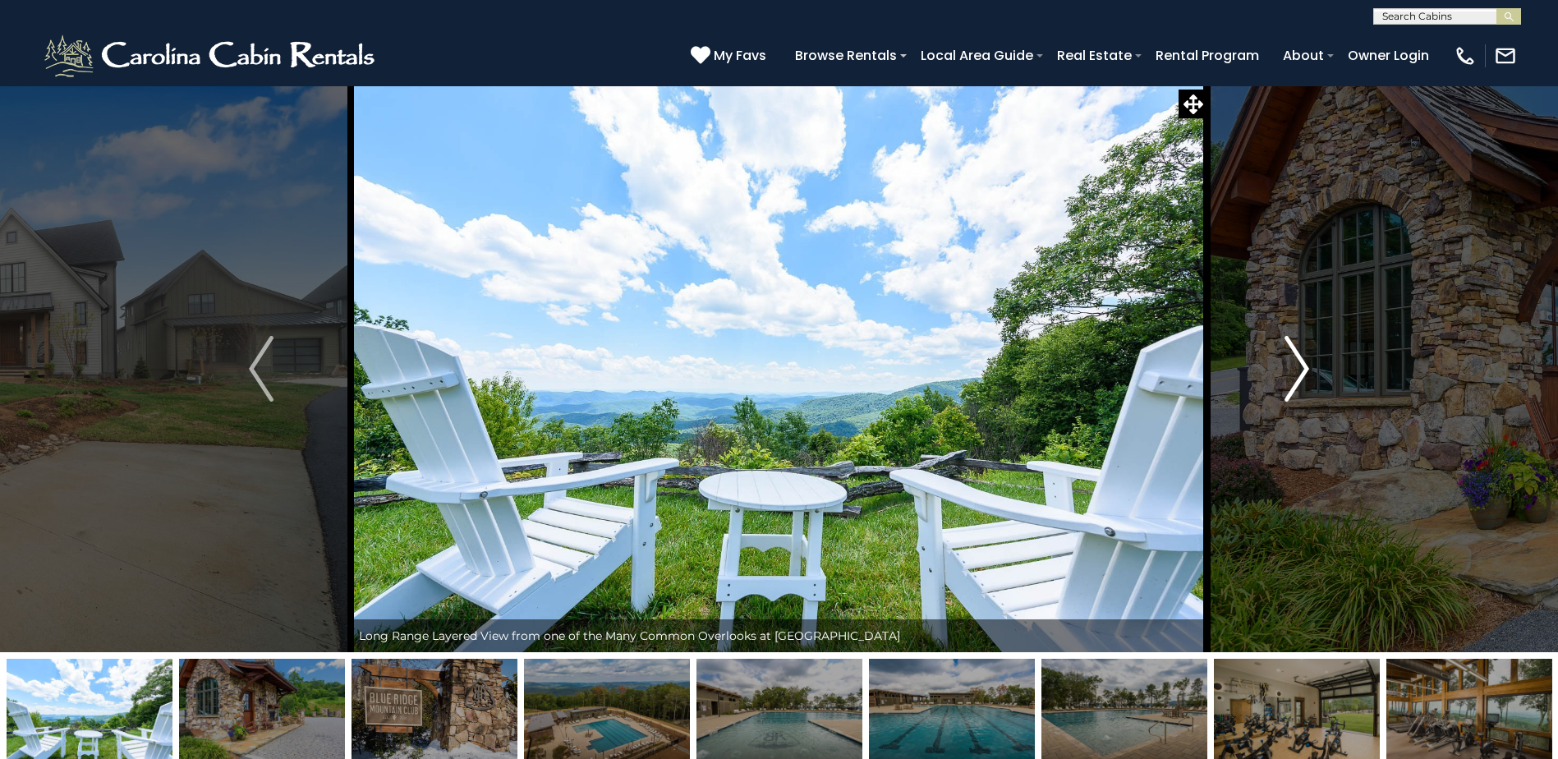
click at [1284, 373] on img "Next" at bounding box center [1296, 369] width 25 height 66
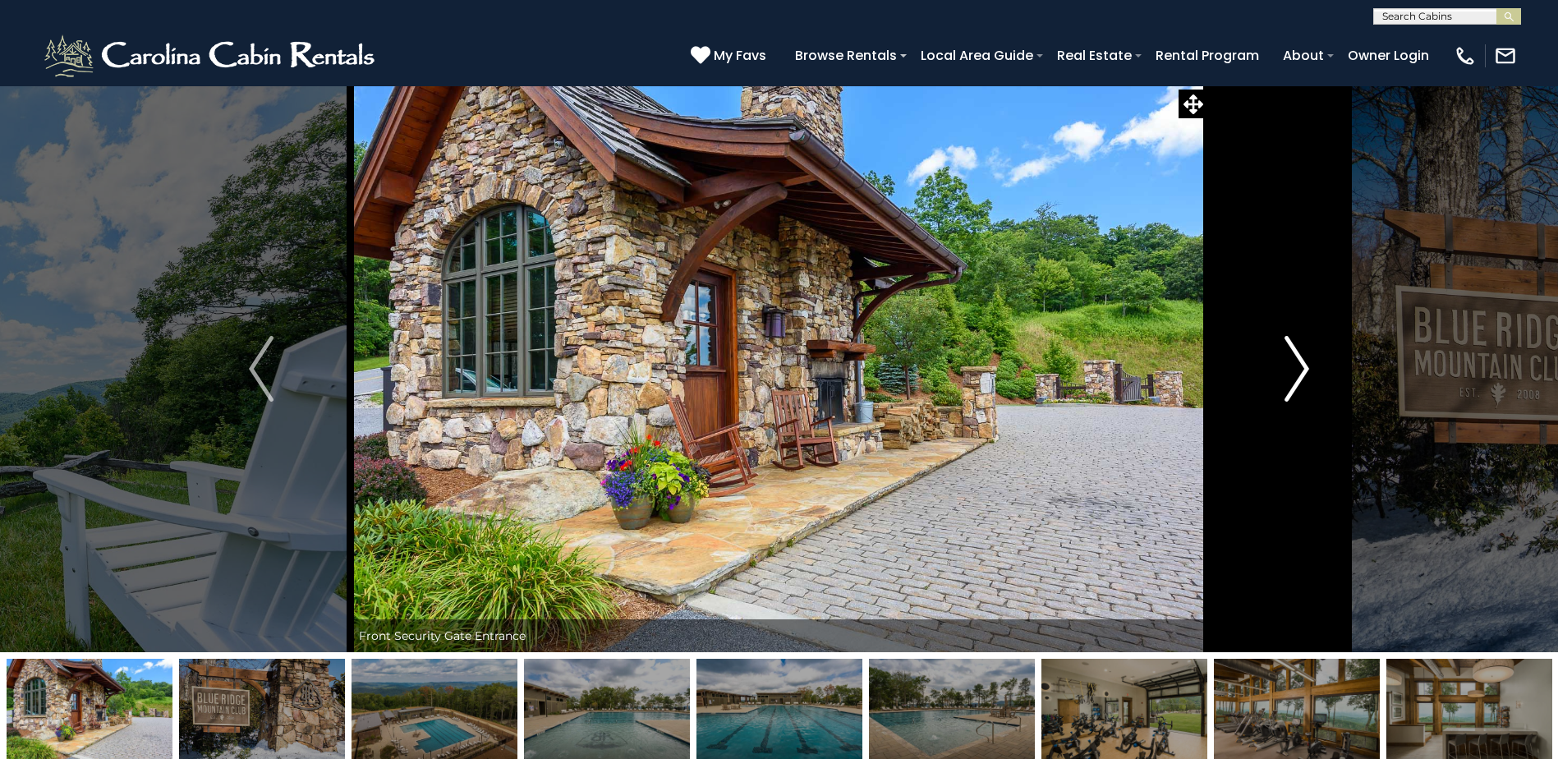
click at [1281, 373] on button "Next" at bounding box center [1296, 368] width 179 height 567
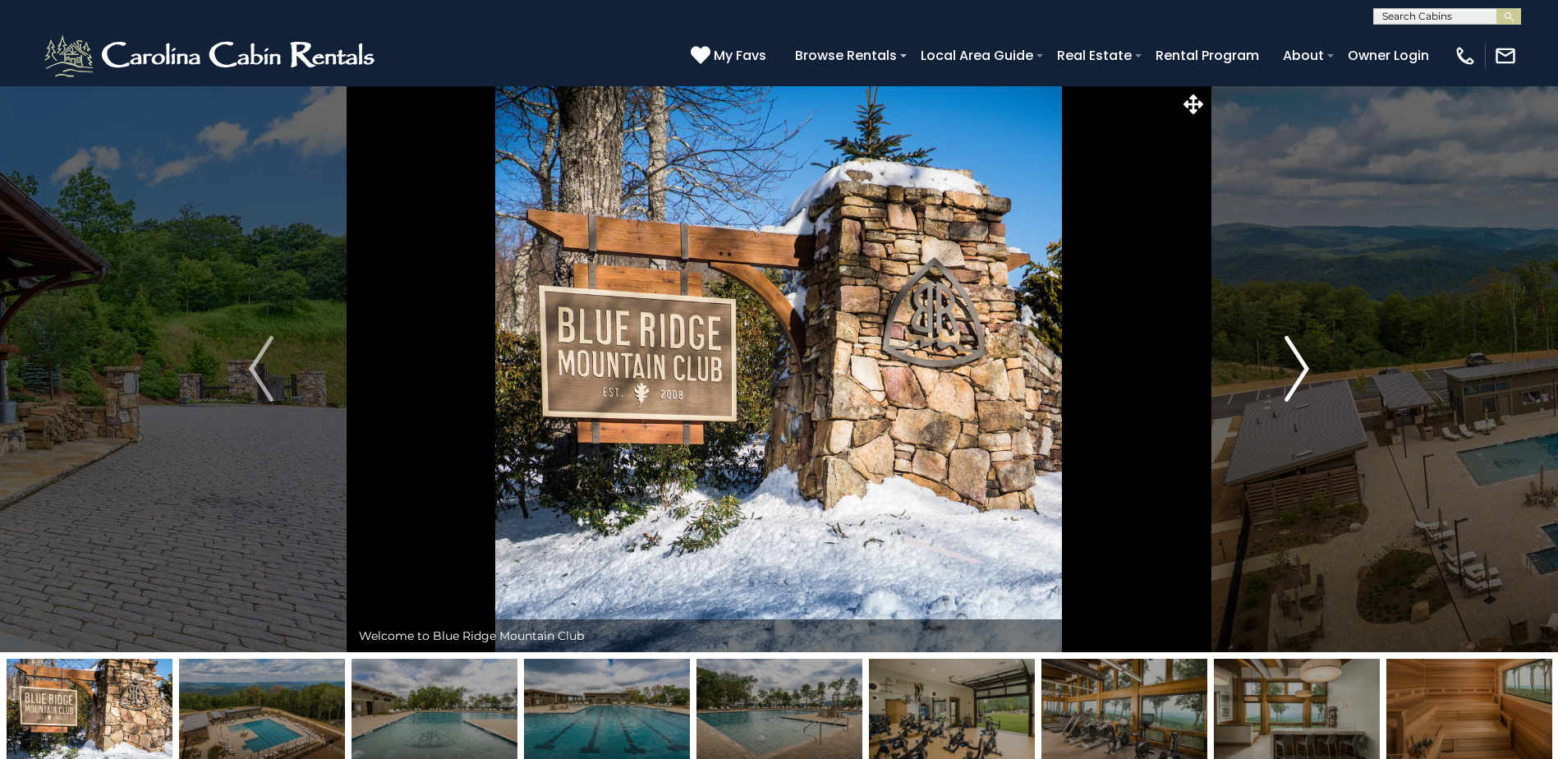
click at [1281, 373] on button "Next" at bounding box center [1296, 368] width 179 height 567
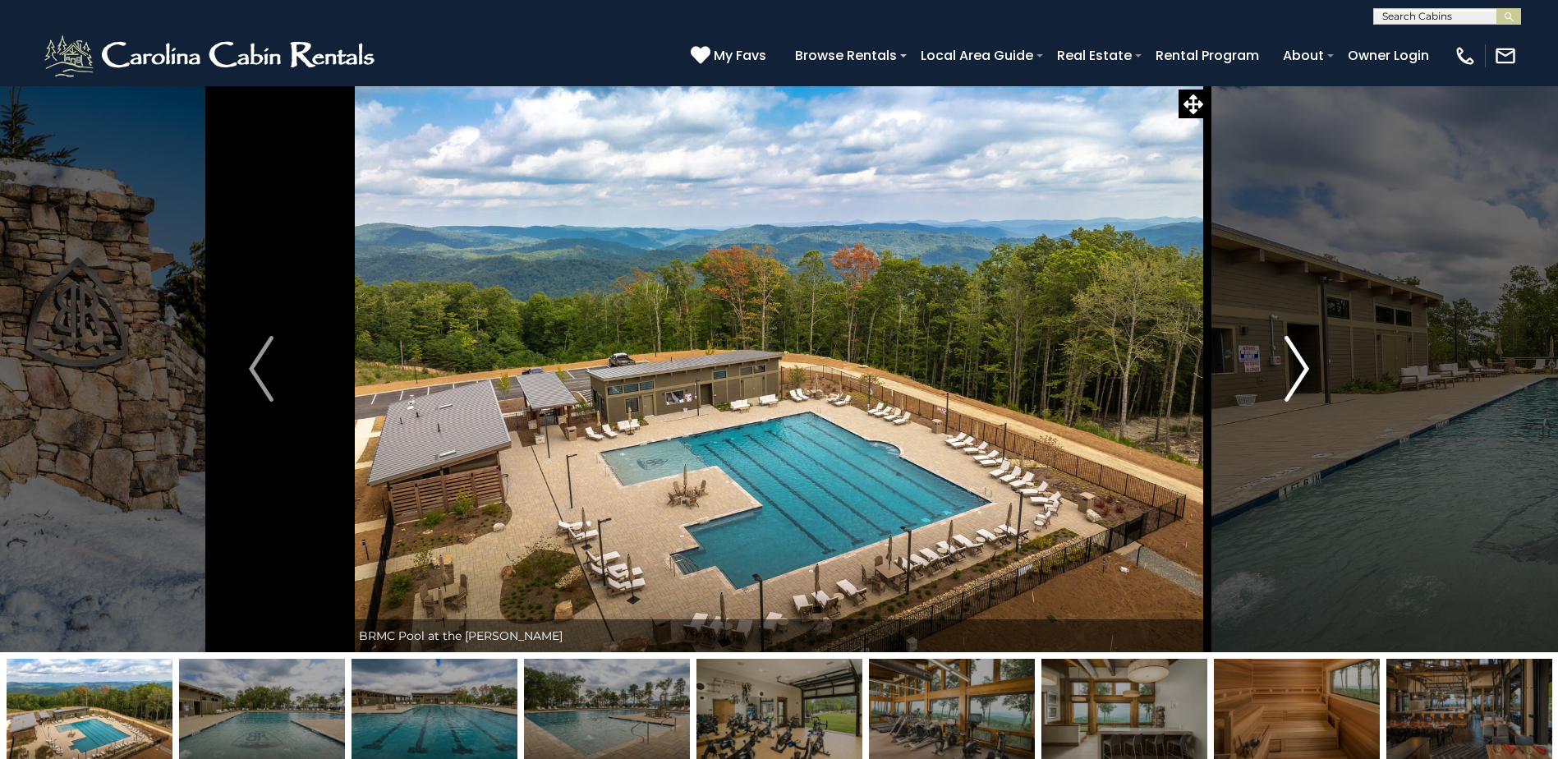
click at [1281, 373] on button "Next" at bounding box center [1296, 368] width 179 height 567
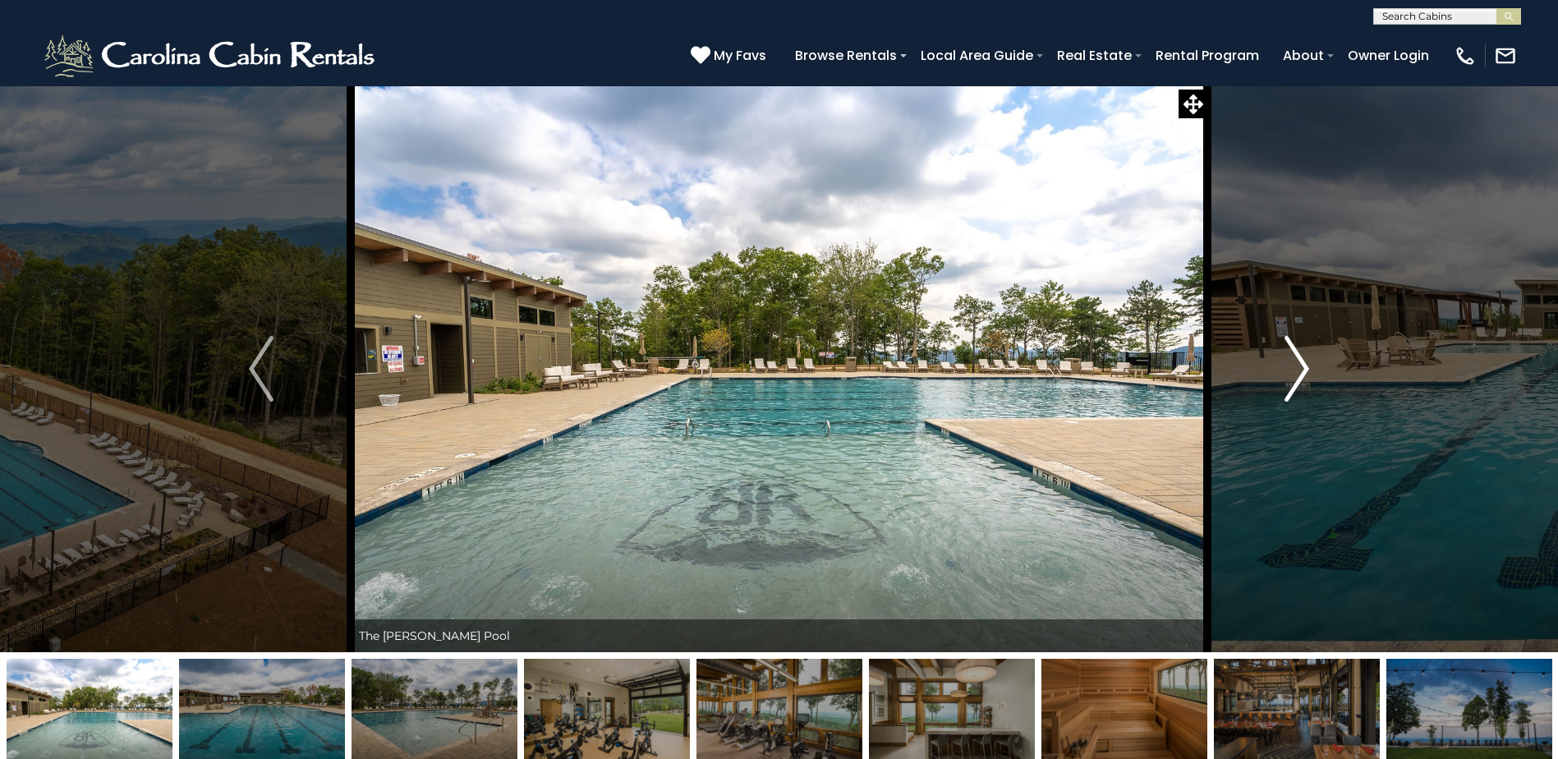
click at [1281, 373] on button "Next" at bounding box center [1296, 368] width 179 height 567
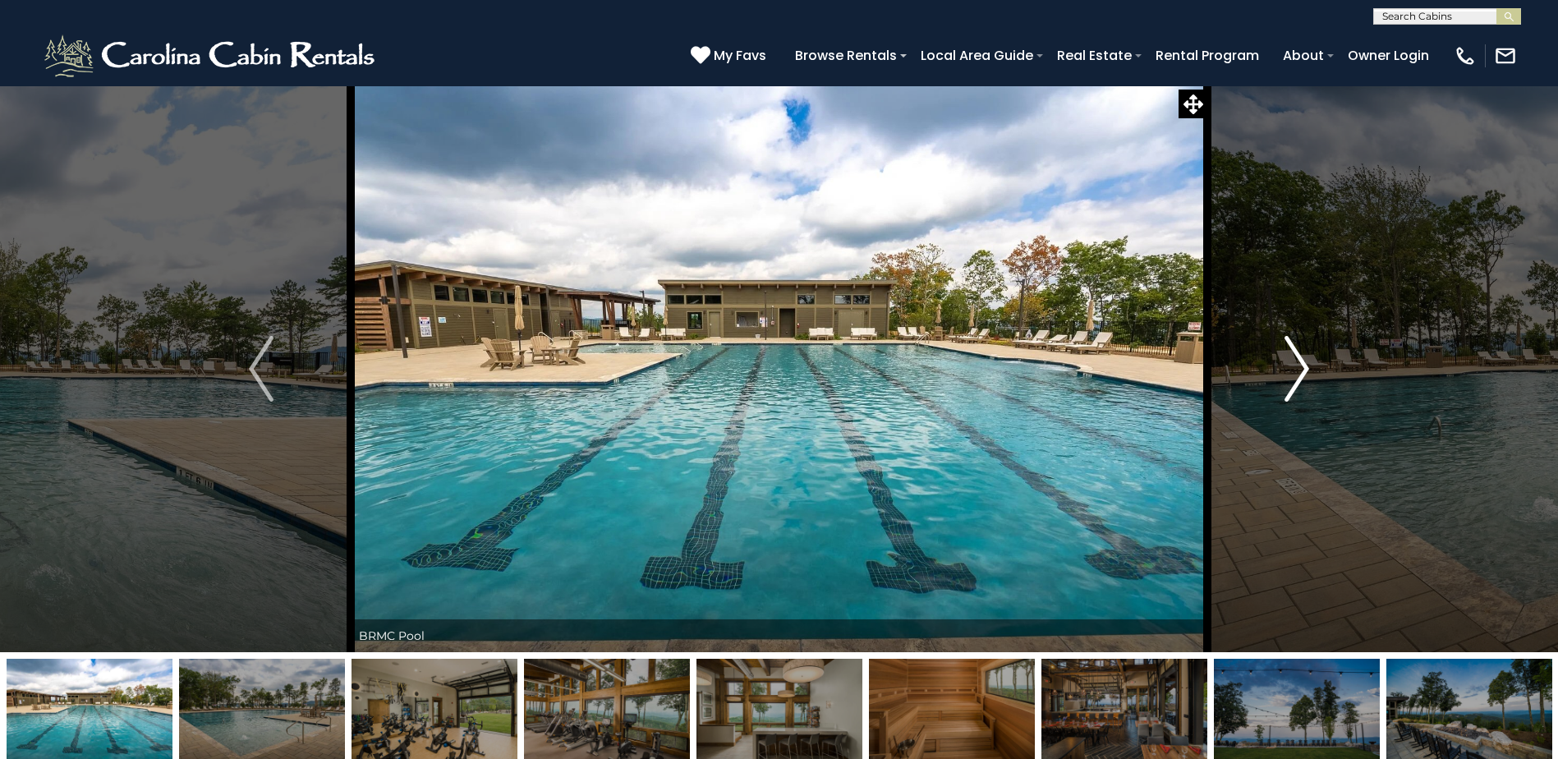
click at [1281, 373] on button "Next" at bounding box center [1296, 368] width 179 height 567
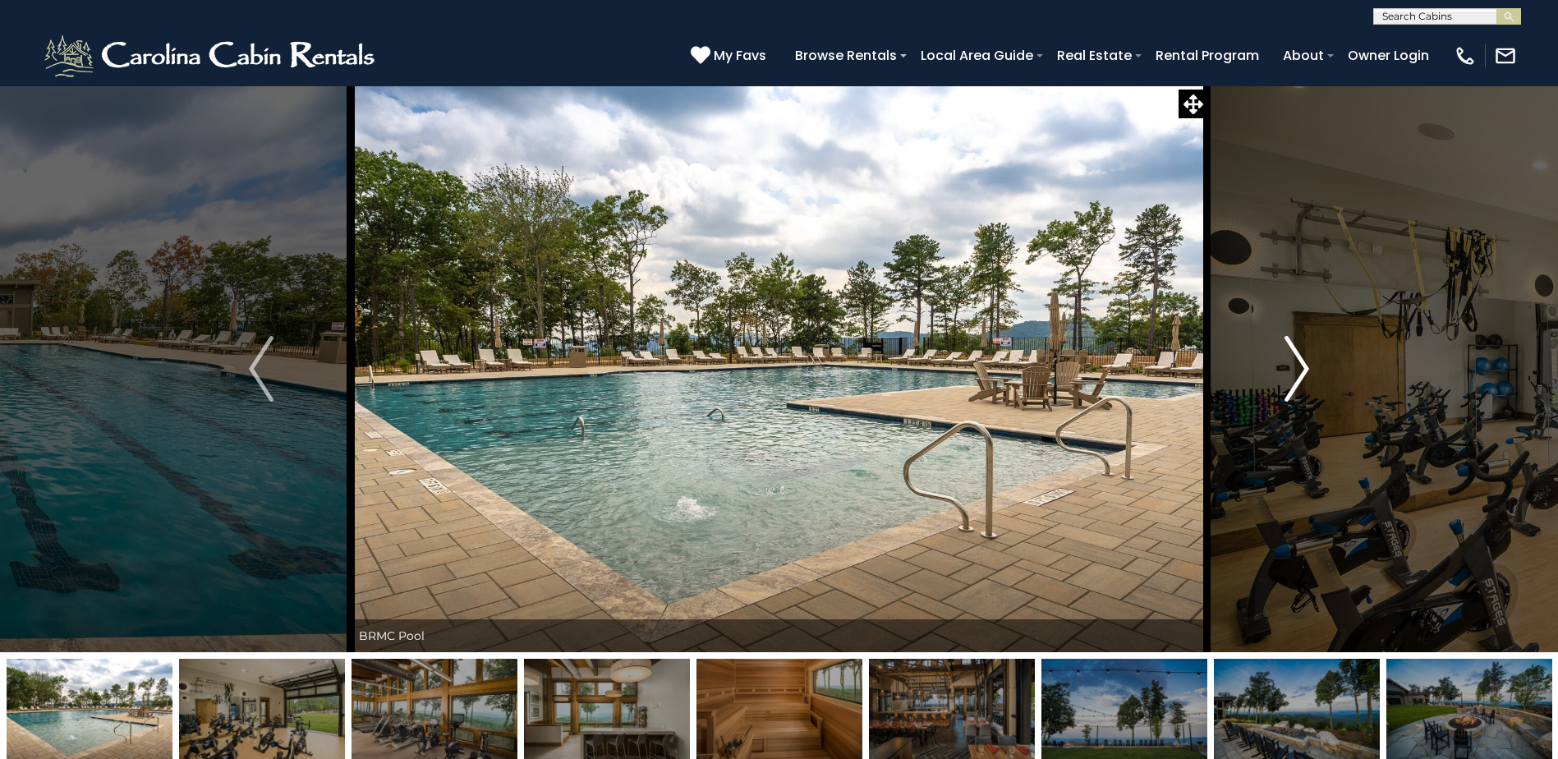
click at [1281, 373] on button "Next" at bounding box center [1296, 368] width 179 height 567
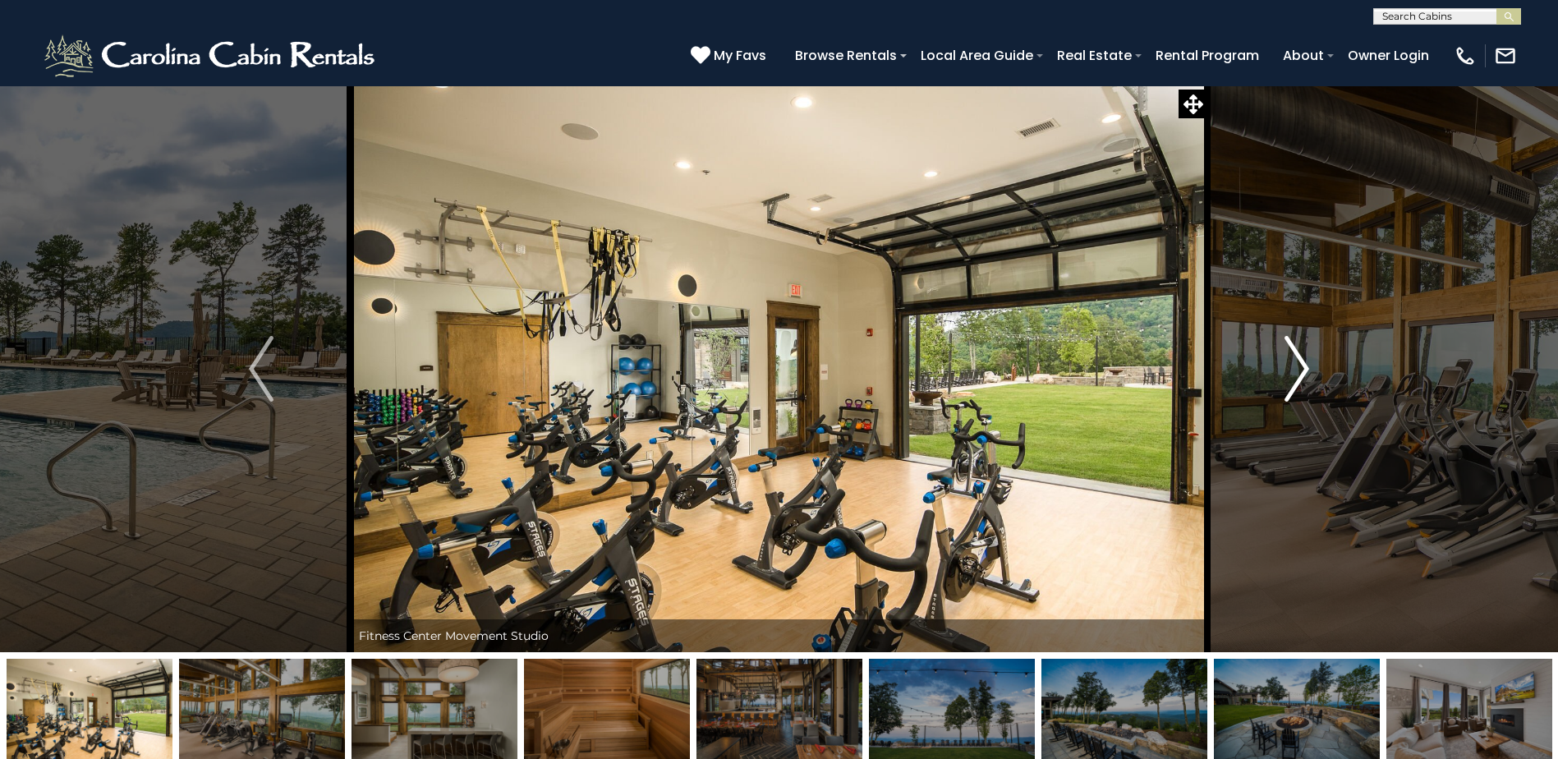
click at [1281, 373] on button "Next" at bounding box center [1296, 368] width 179 height 567
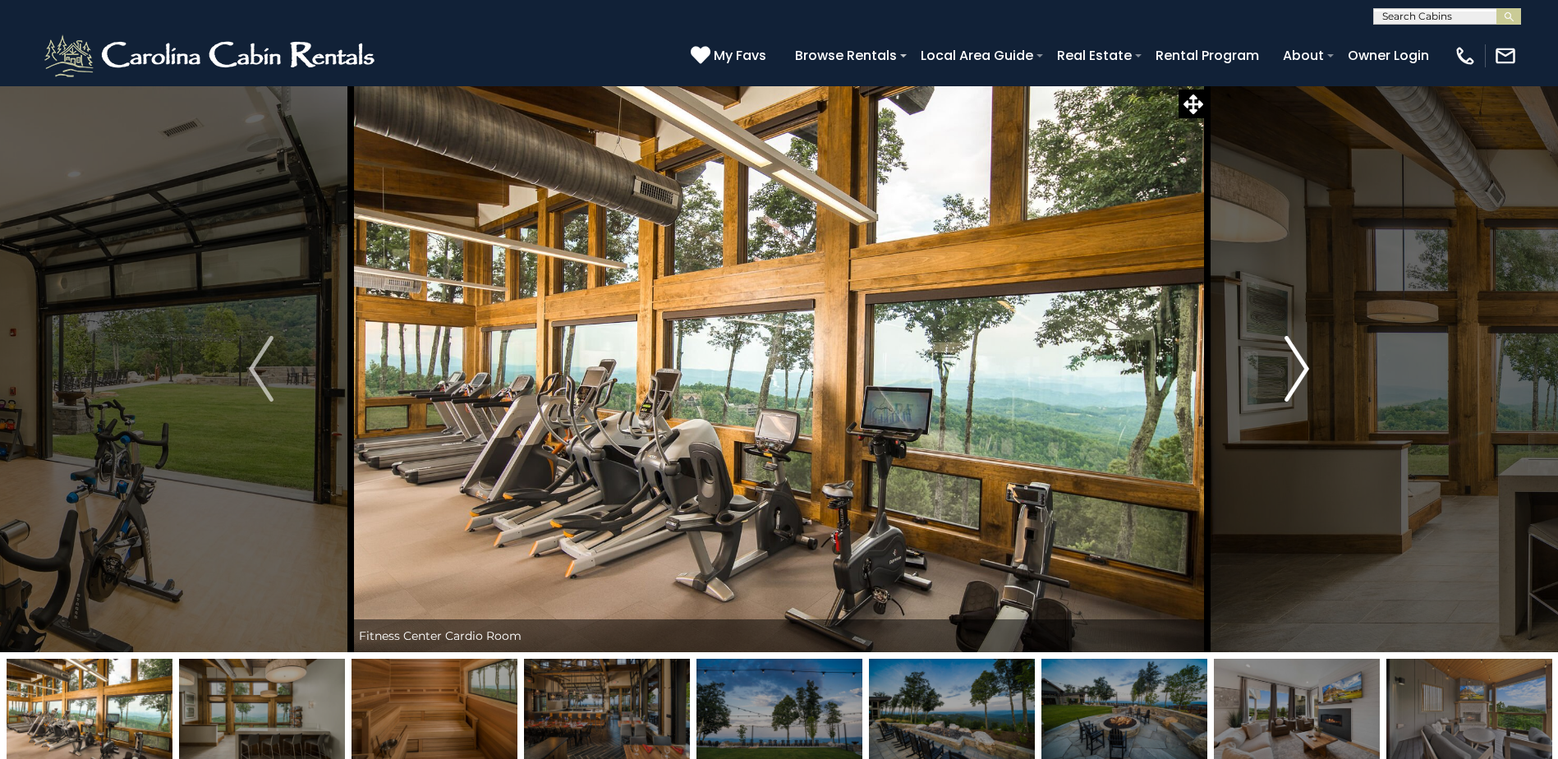
click at [1281, 373] on button "Next" at bounding box center [1296, 368] width 179 height 567
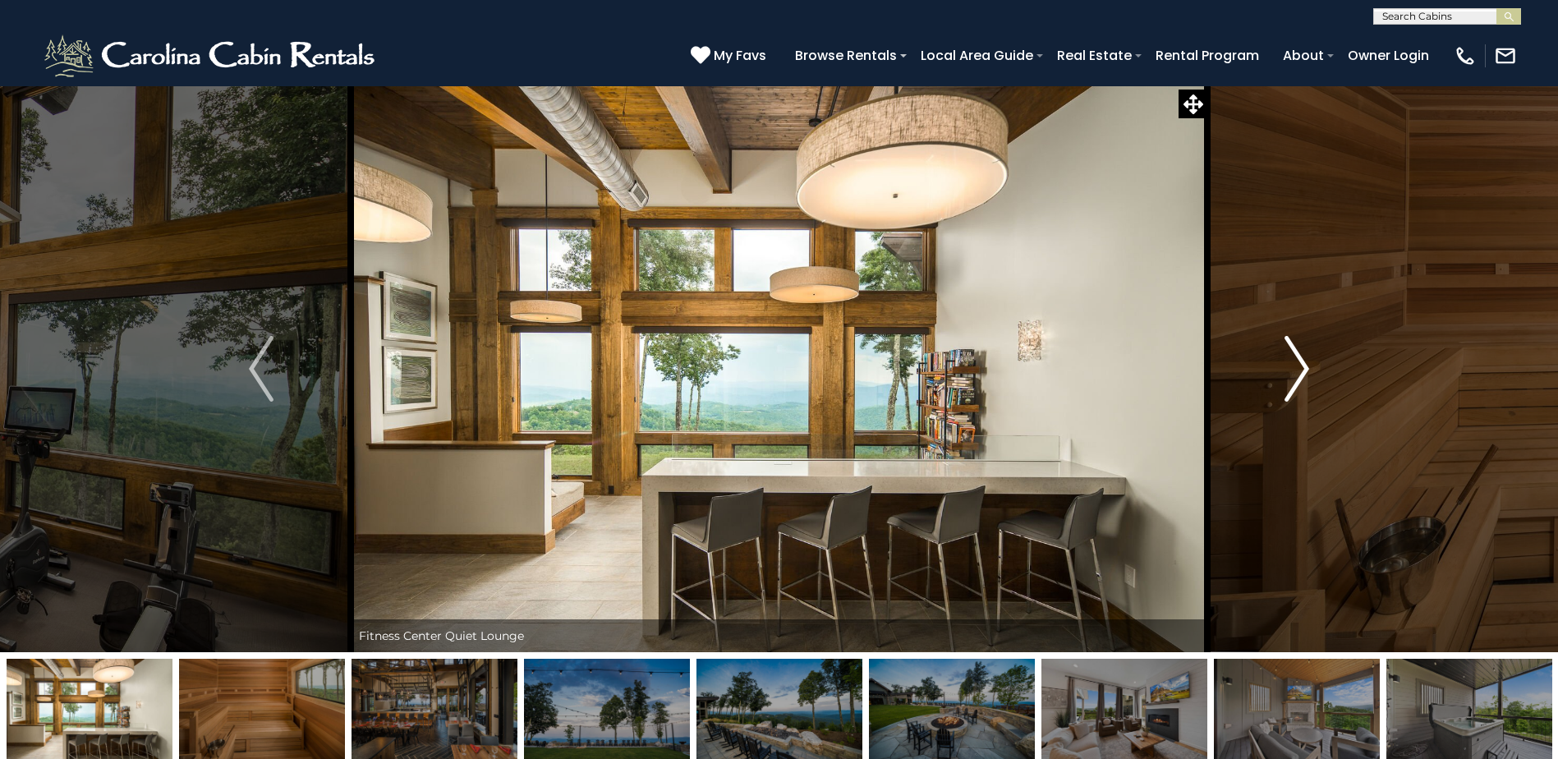
click at [1281, 373] on button "Next" at bounding box center [1296, 368] width 179 height 567
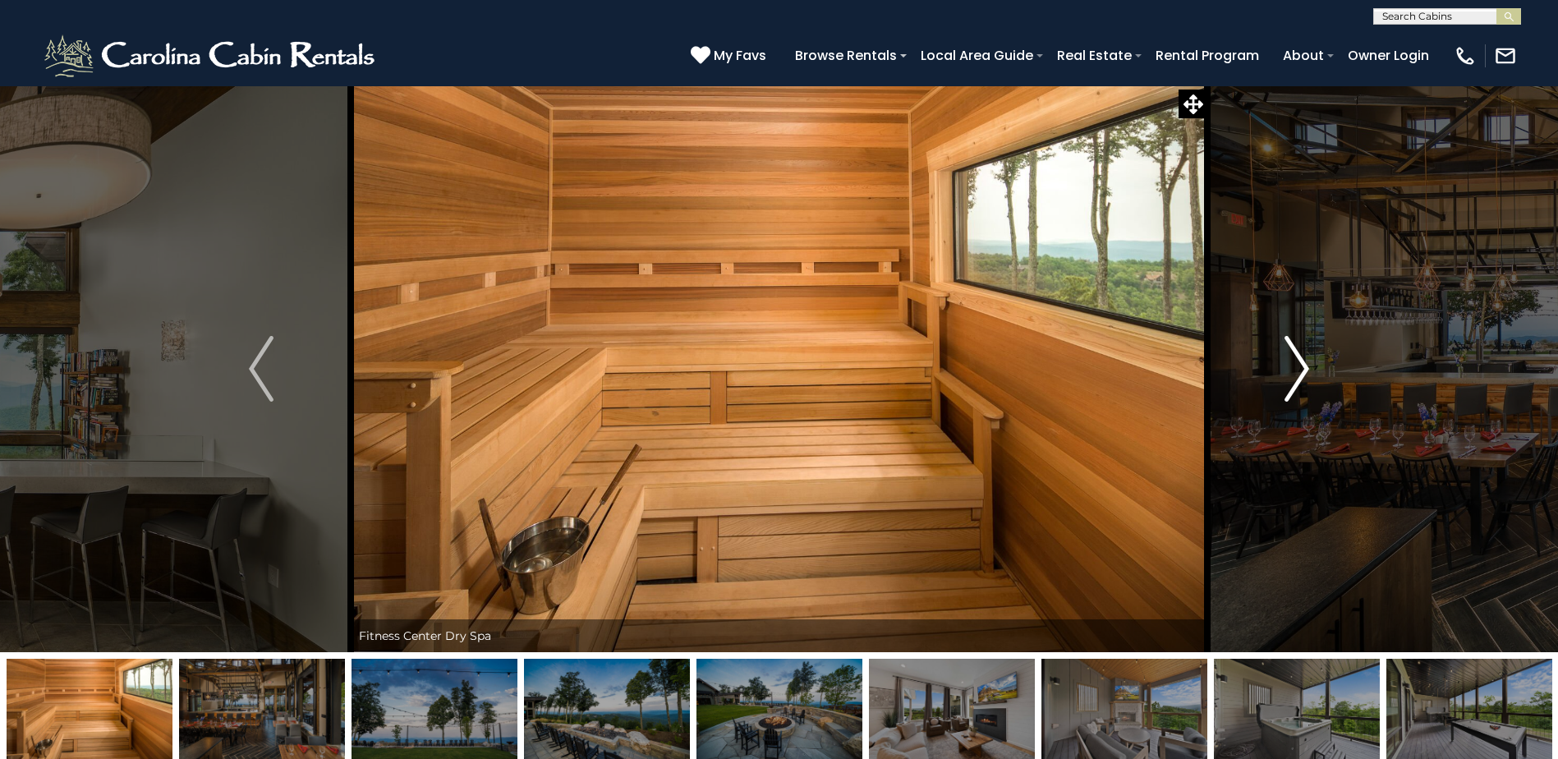
click at [1281, 373] on button "Next" at bounding box center [1296, 368] width 179 height 567
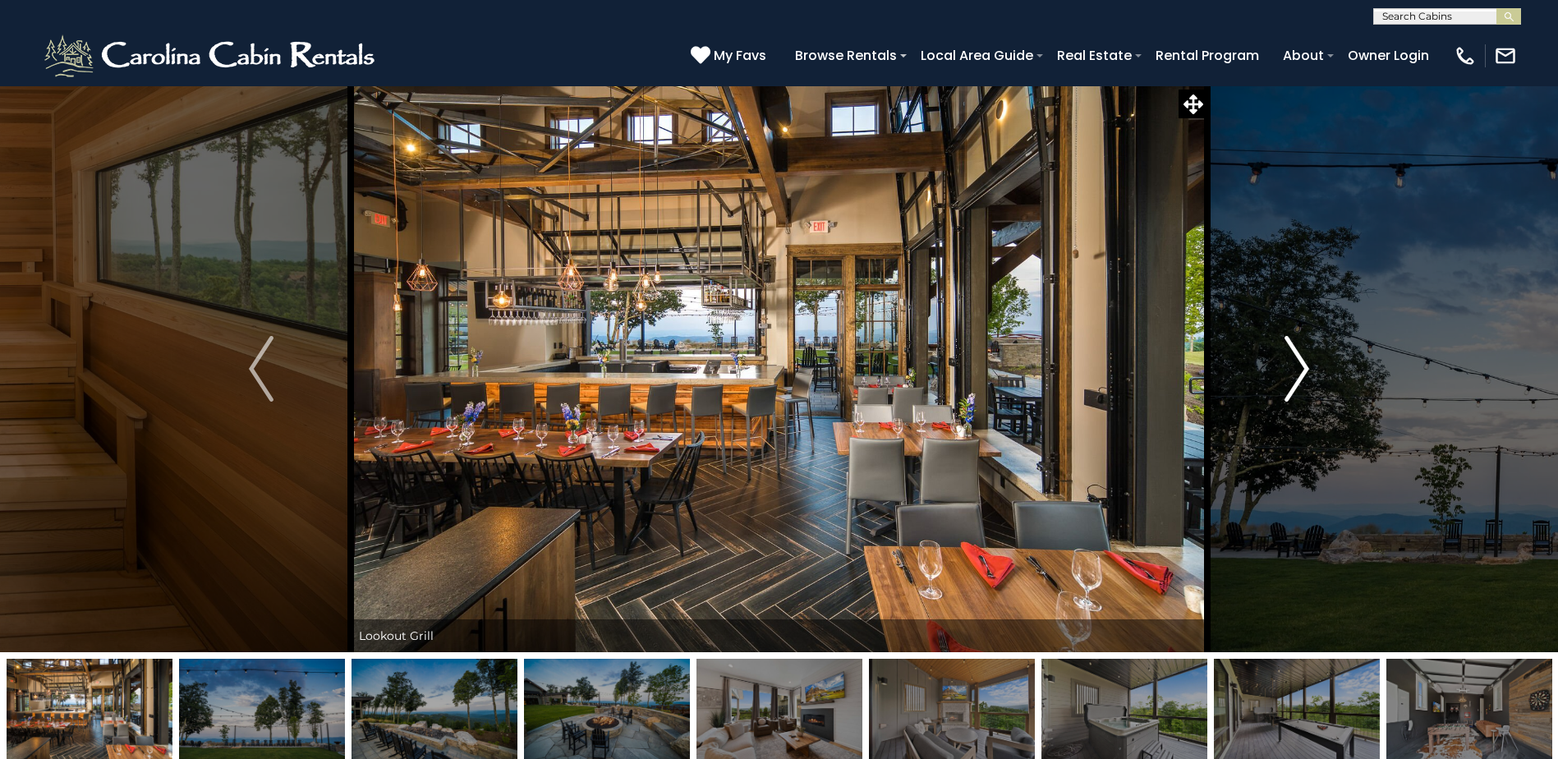
click at [1281, 373] on button "Next" at bounding box center [1296, 368] width 179 height 567
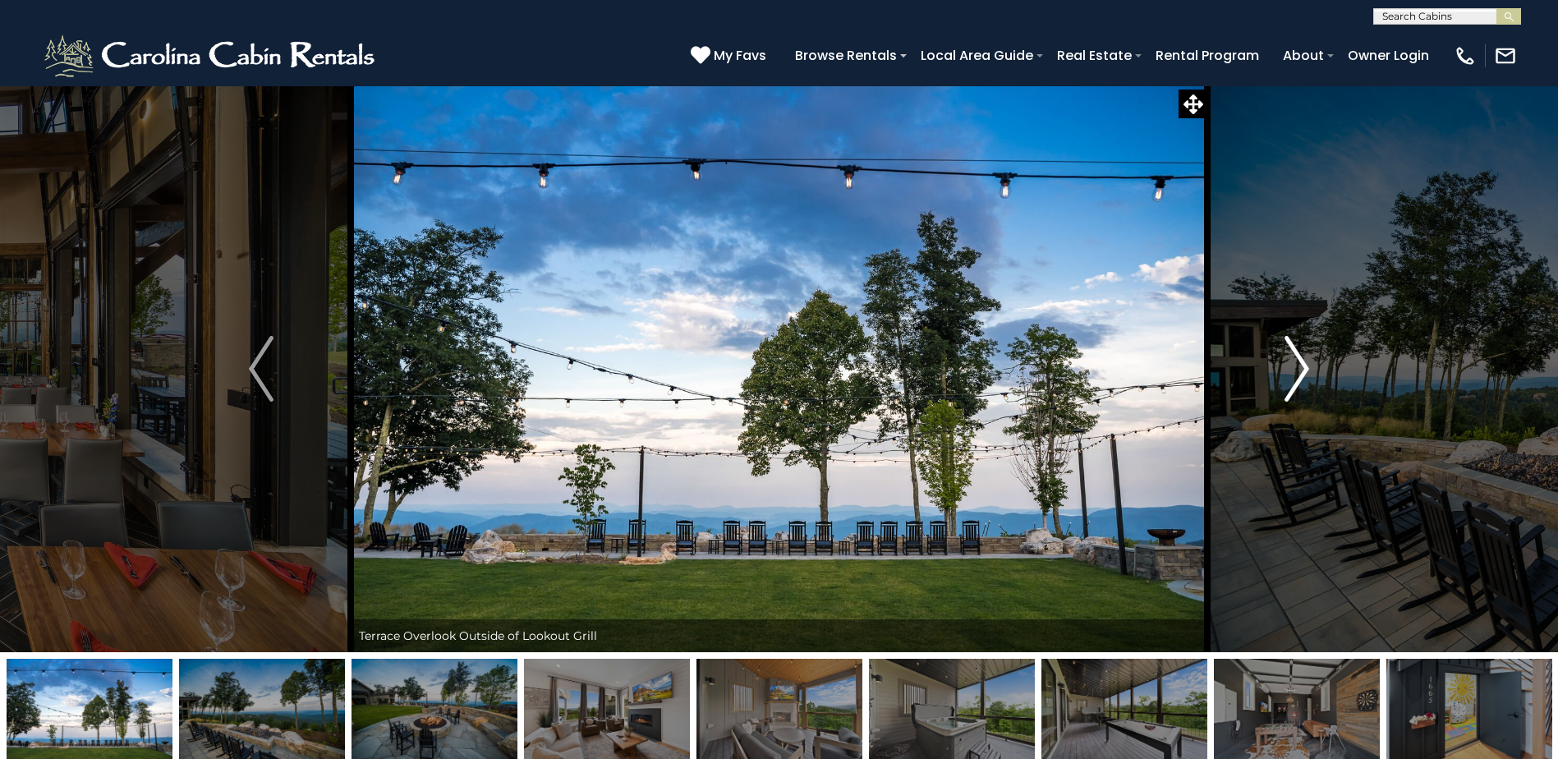
click at [1281, 373] on button "Next" at bounding box center [1296, 368] width 179 height 567
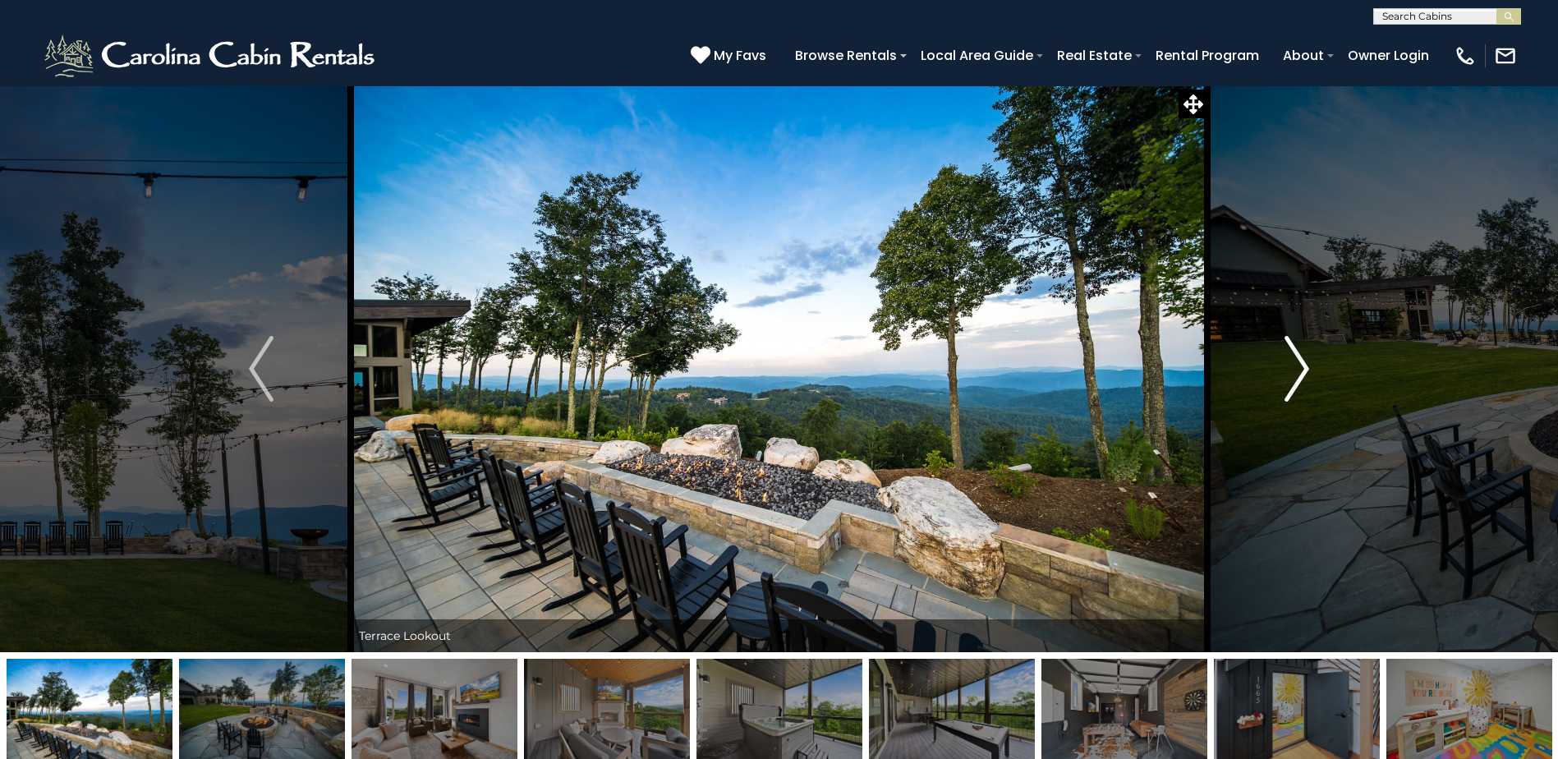
click at [1281, 373] on button "Next" at bounding box center [1296, 368] width 179 height 567
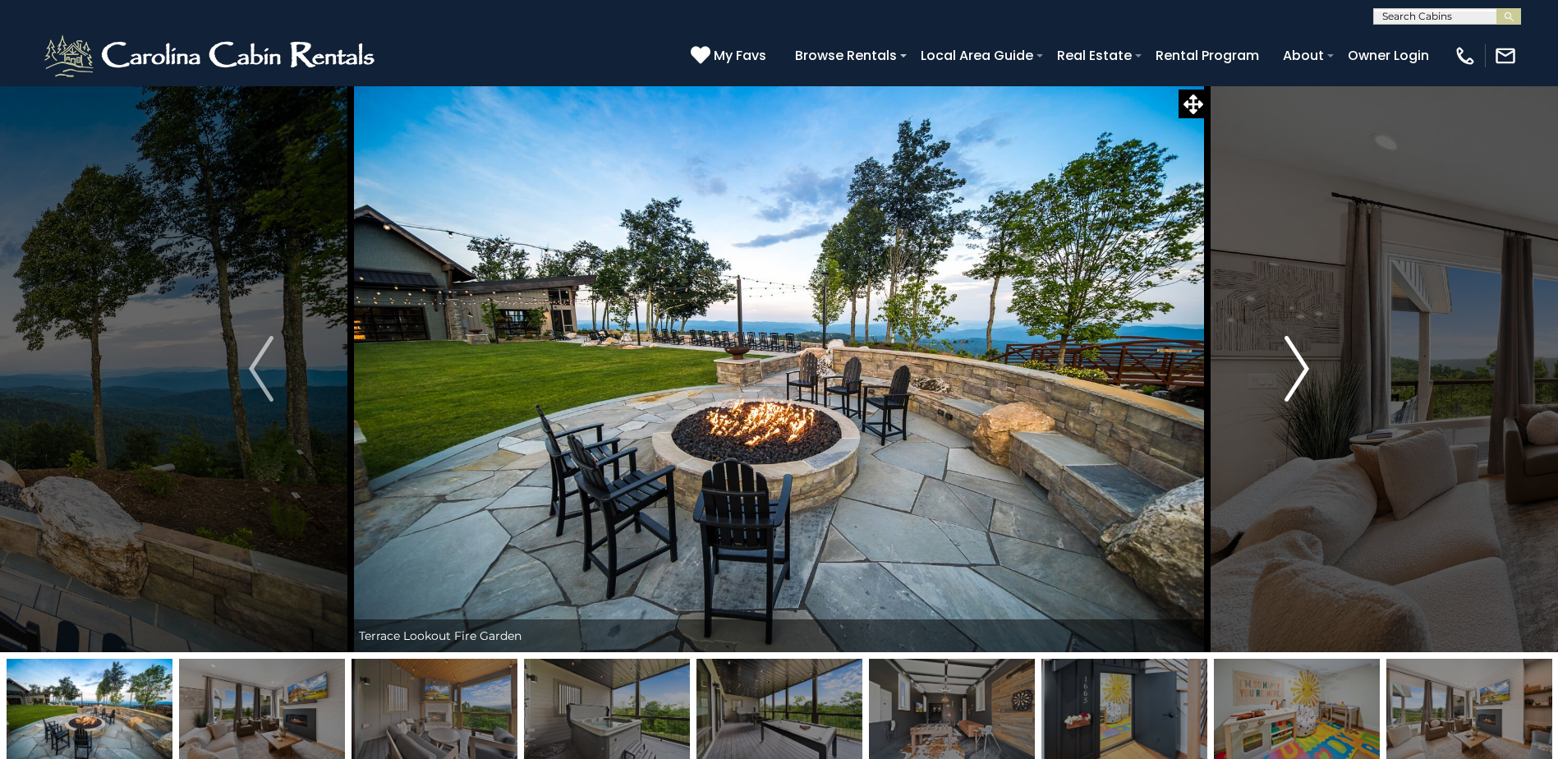
click at [1281, 373] on button "Next" at bounding box center [1296, 368] width 179 height 567
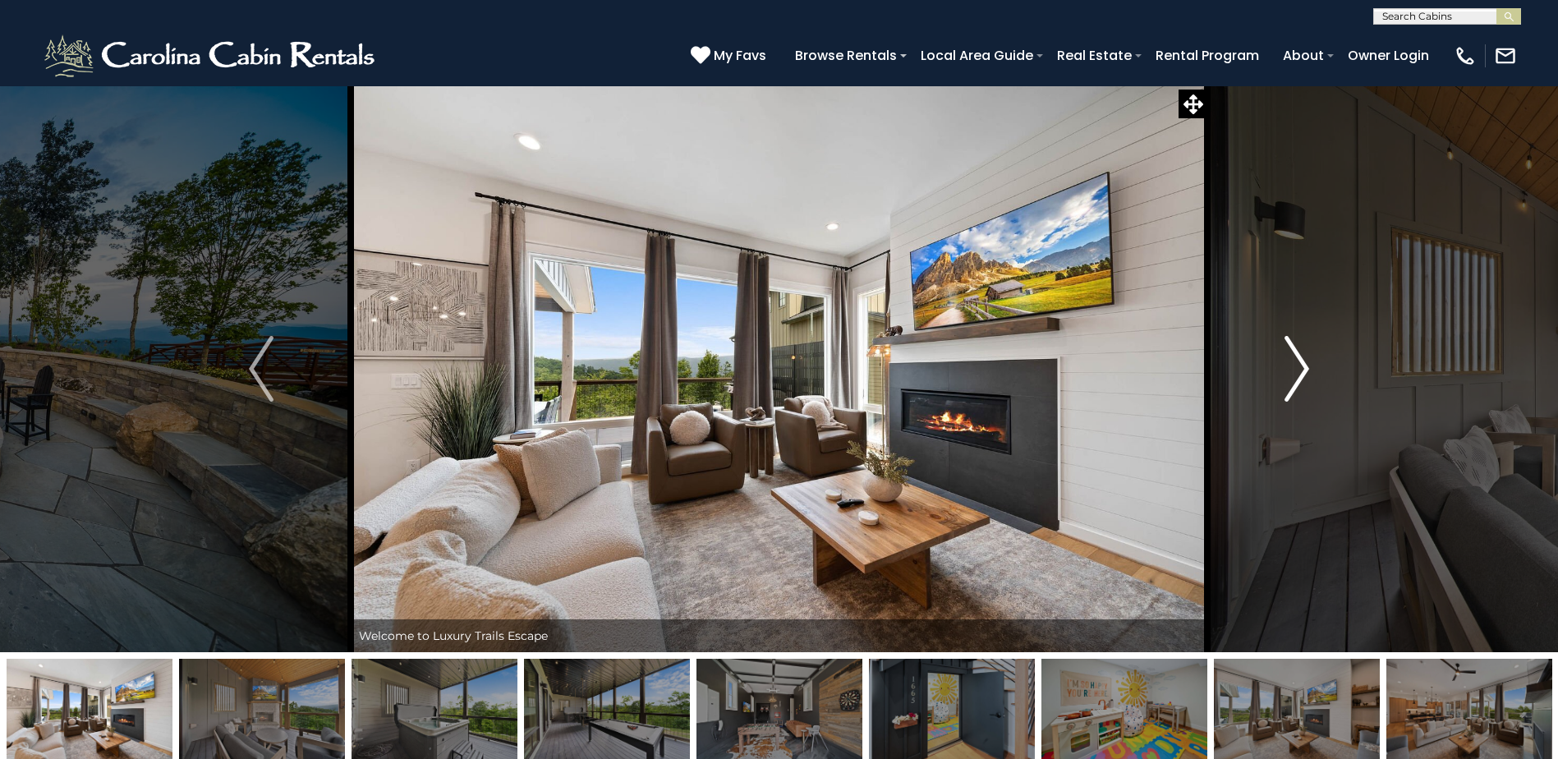
click at [1281, 373] on button "Next" at bounding box center [1296, 368] width 179 height 567
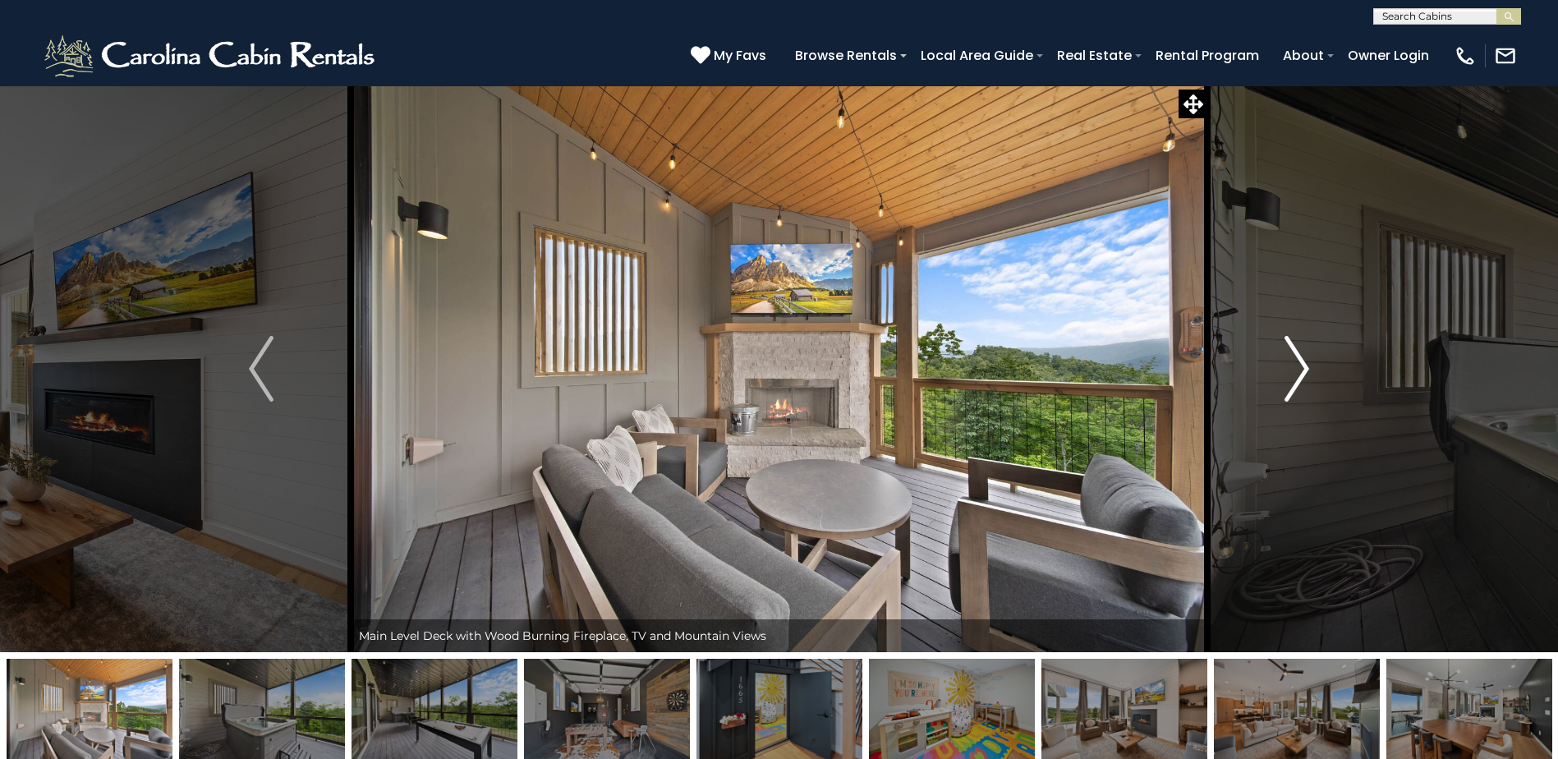
click at [1272, 377] on button "Next" at bounding box center [1296, 368] width 179 height 567
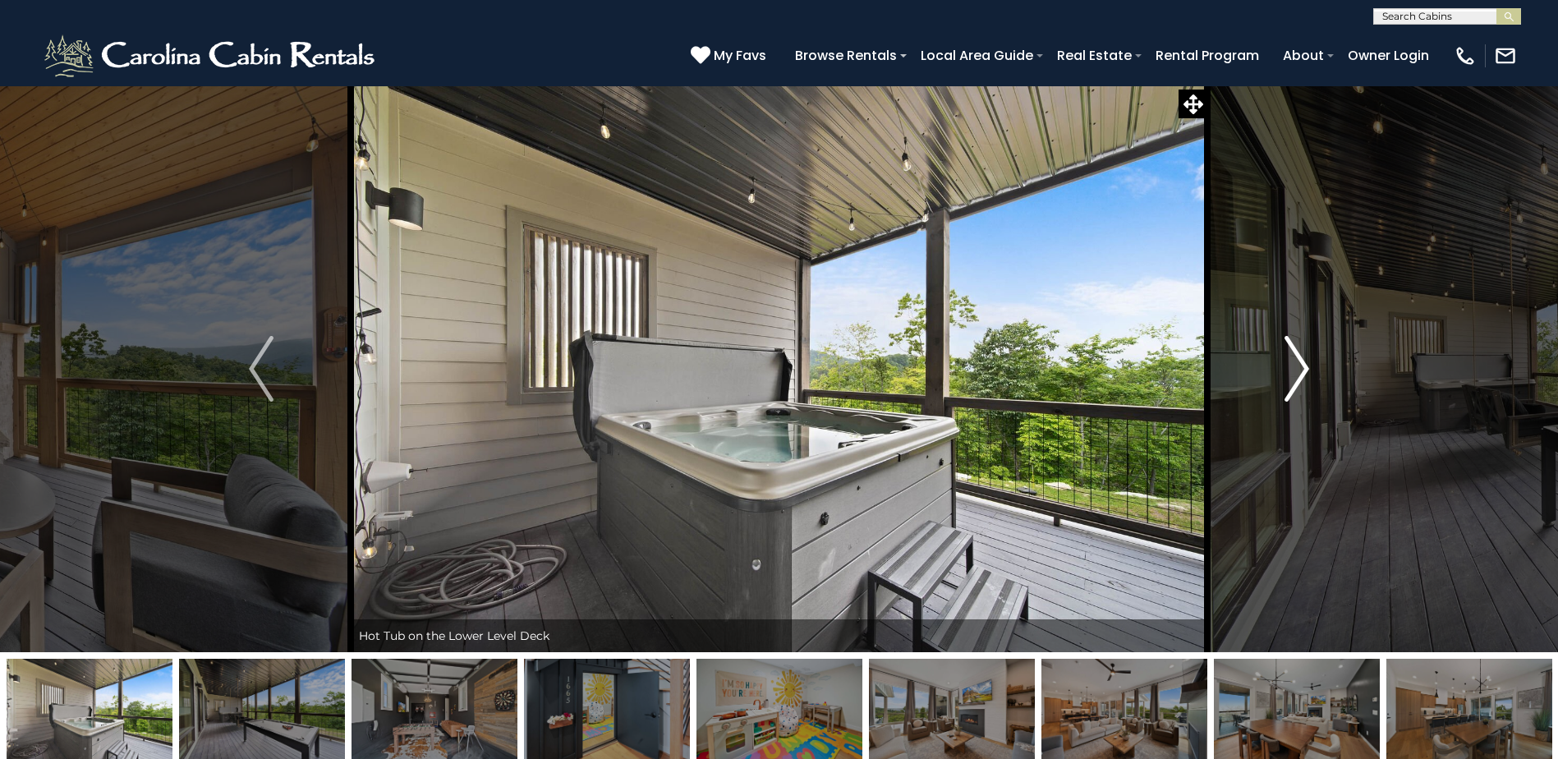
click at [1271, 374] on button "Next" at bounding box center [1296, 368] width 179 height 567
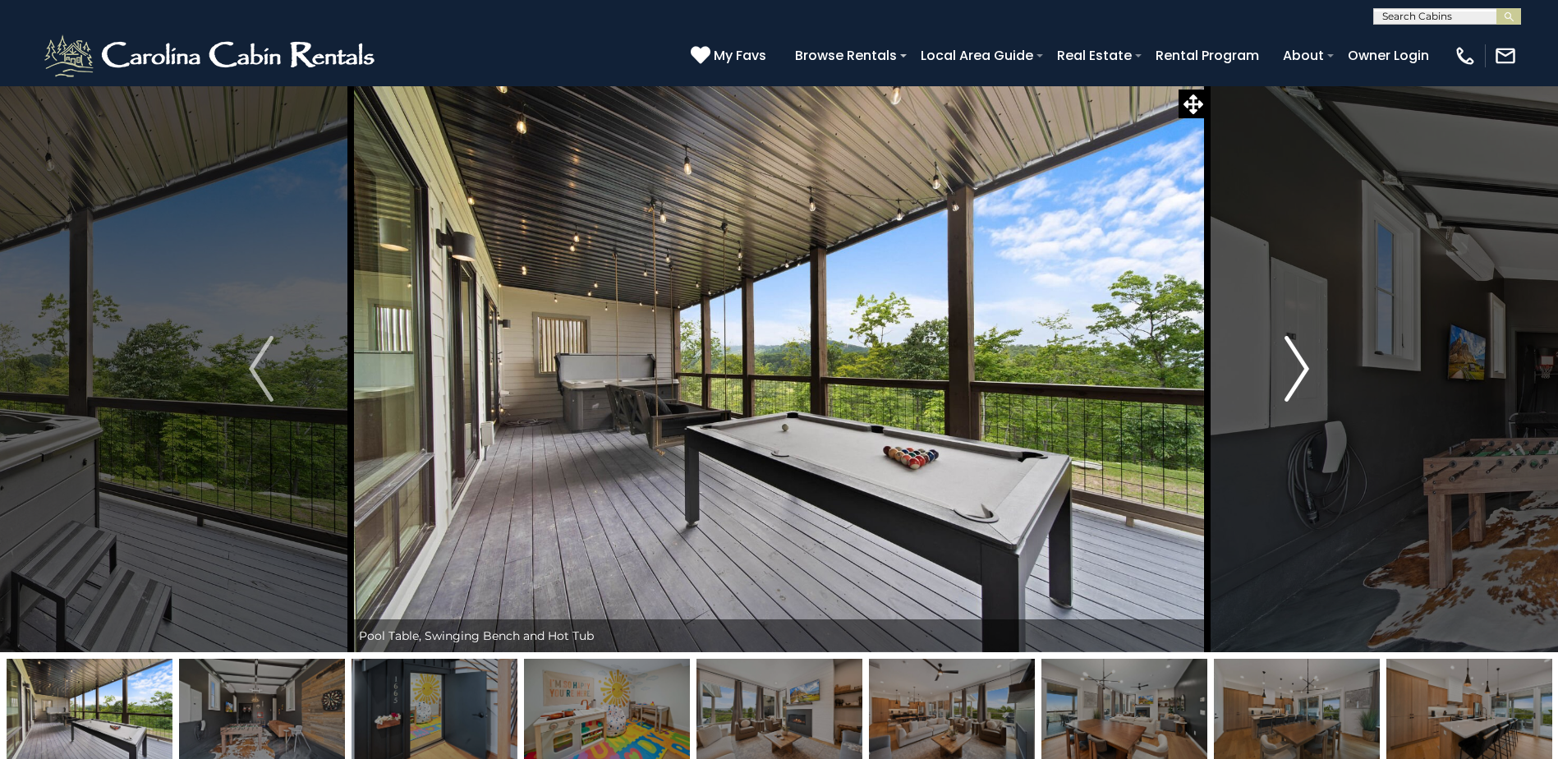
click at [1270, 374] on button "Next" at bounding box center [1296, 368] width 179 height 567
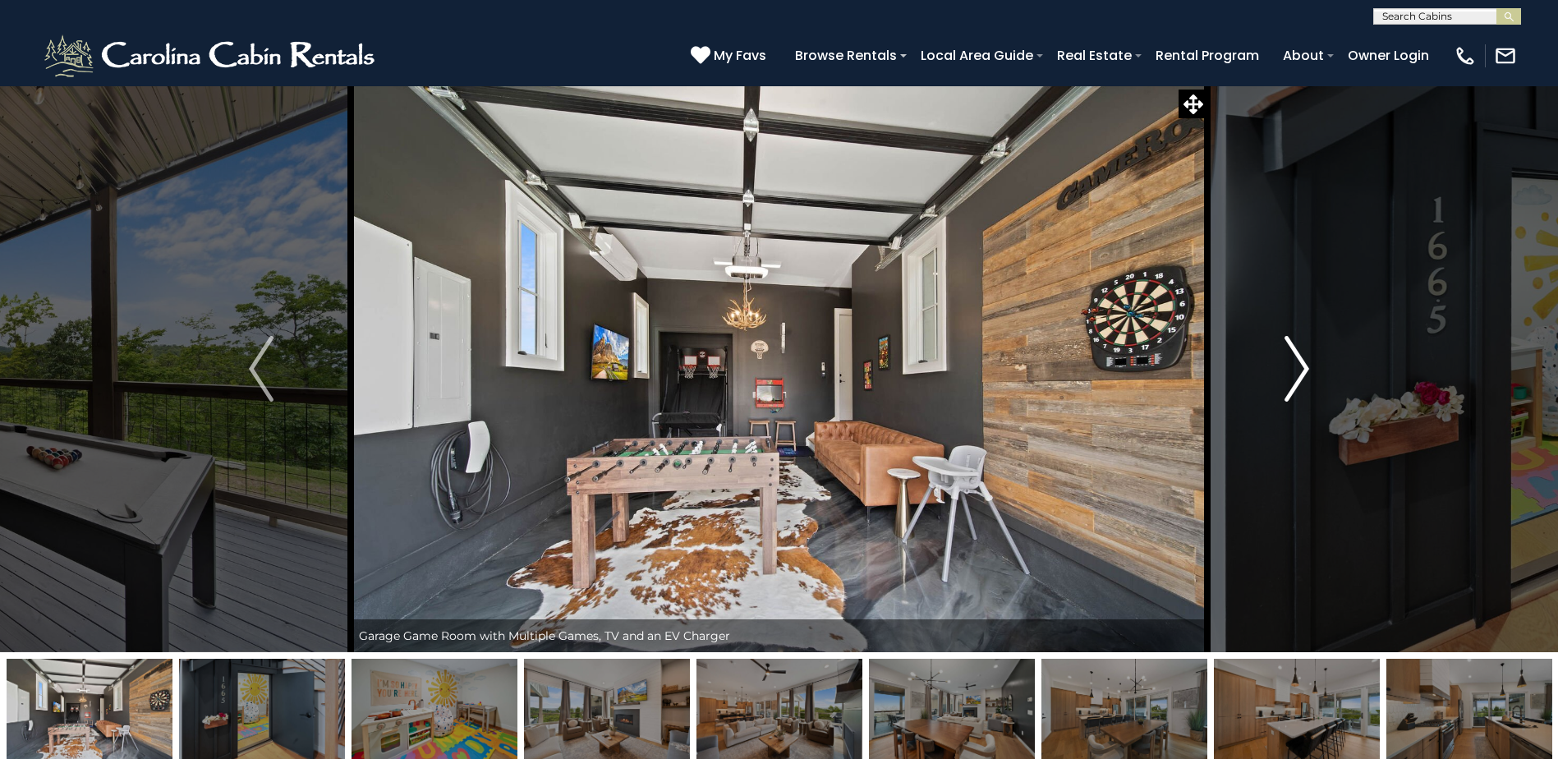
click at [1268, 374] on button "Next" at bounding box center [1296, 368] width 179 height 567
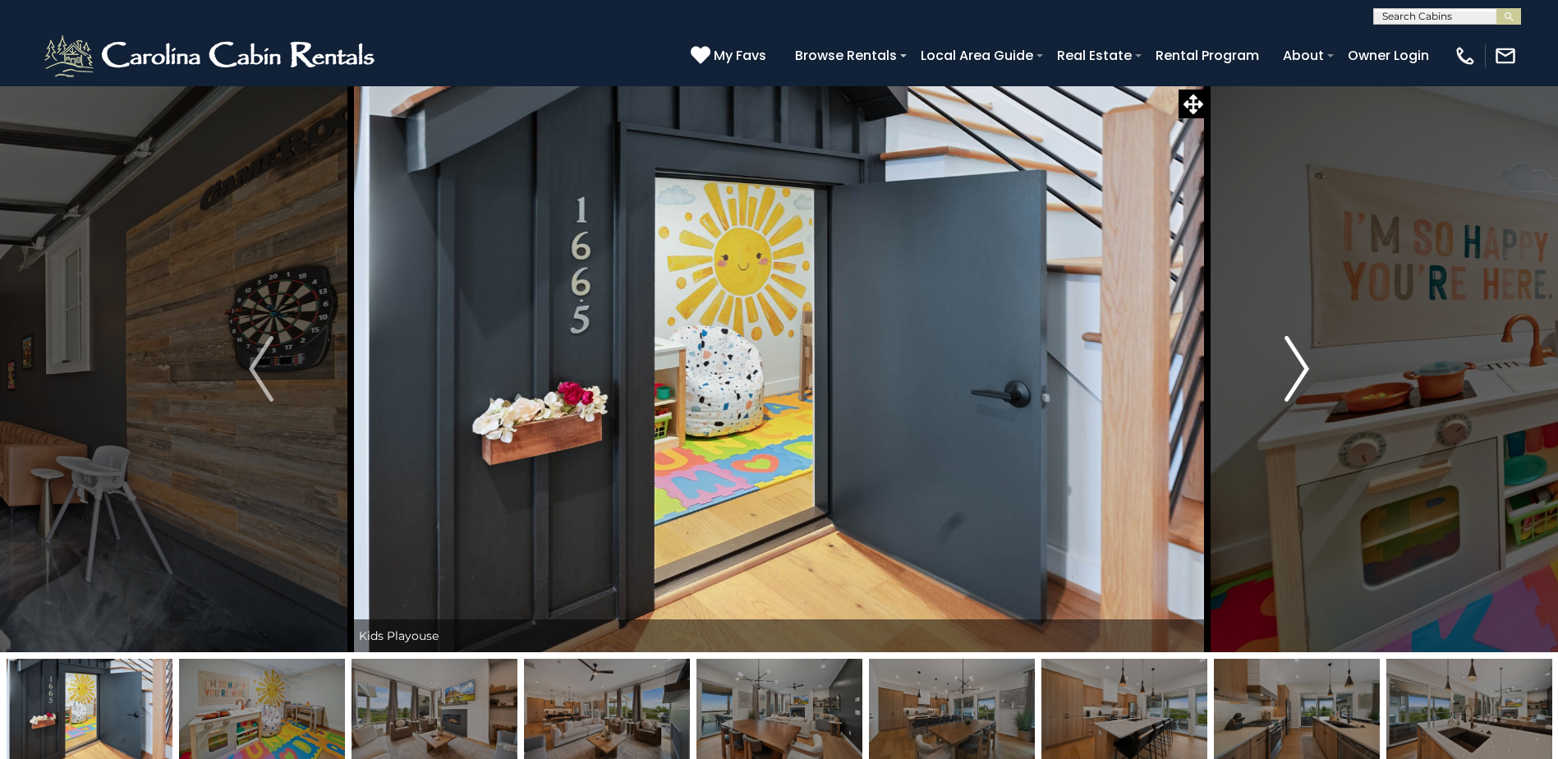
click at [1267, 377] on button "Next" at bounding box center [1296, 368] width 179 height 567
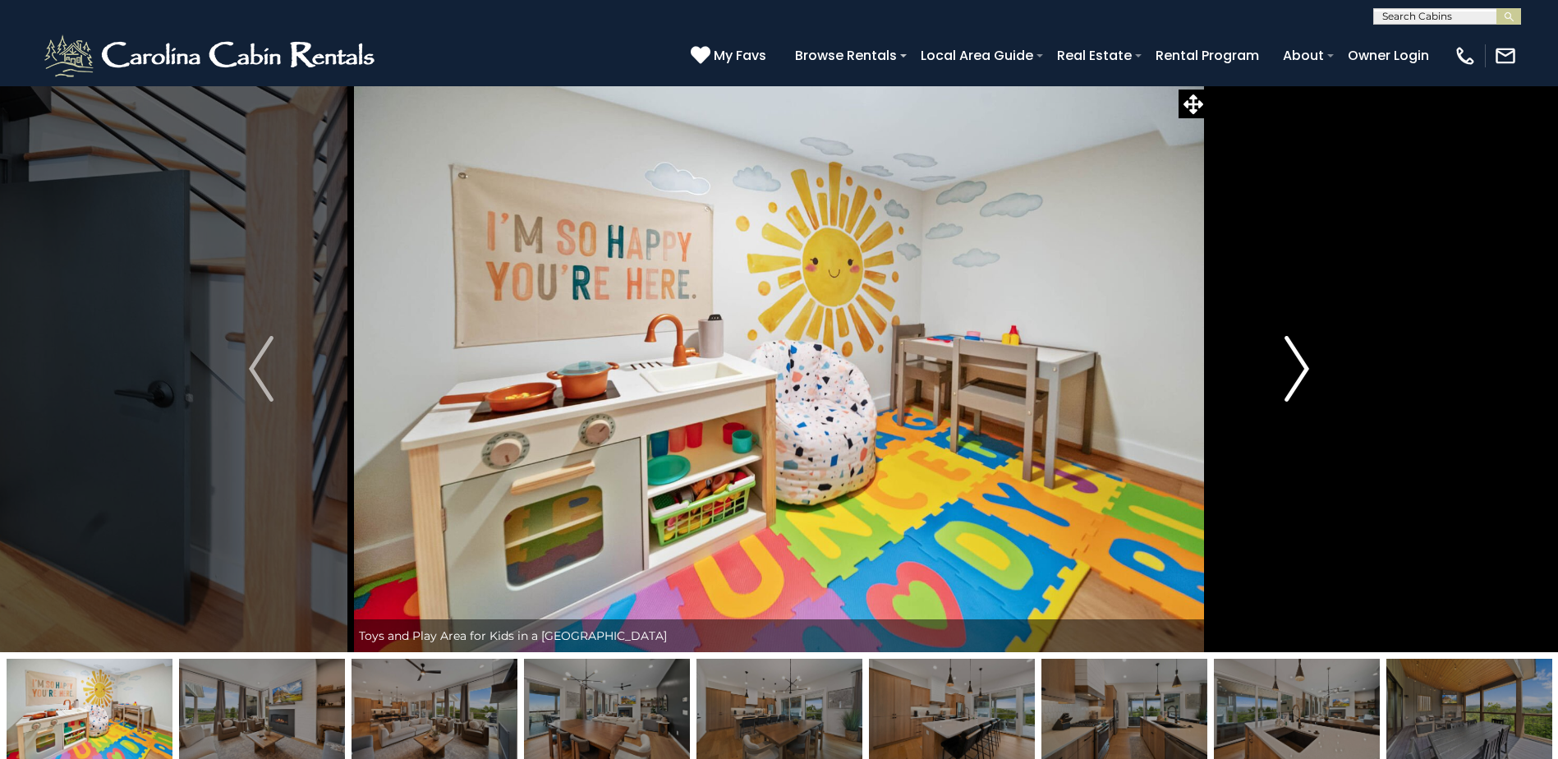
click at [1265, 379] on button "Next" at bounding box center [1296, 368] width 179 height 567
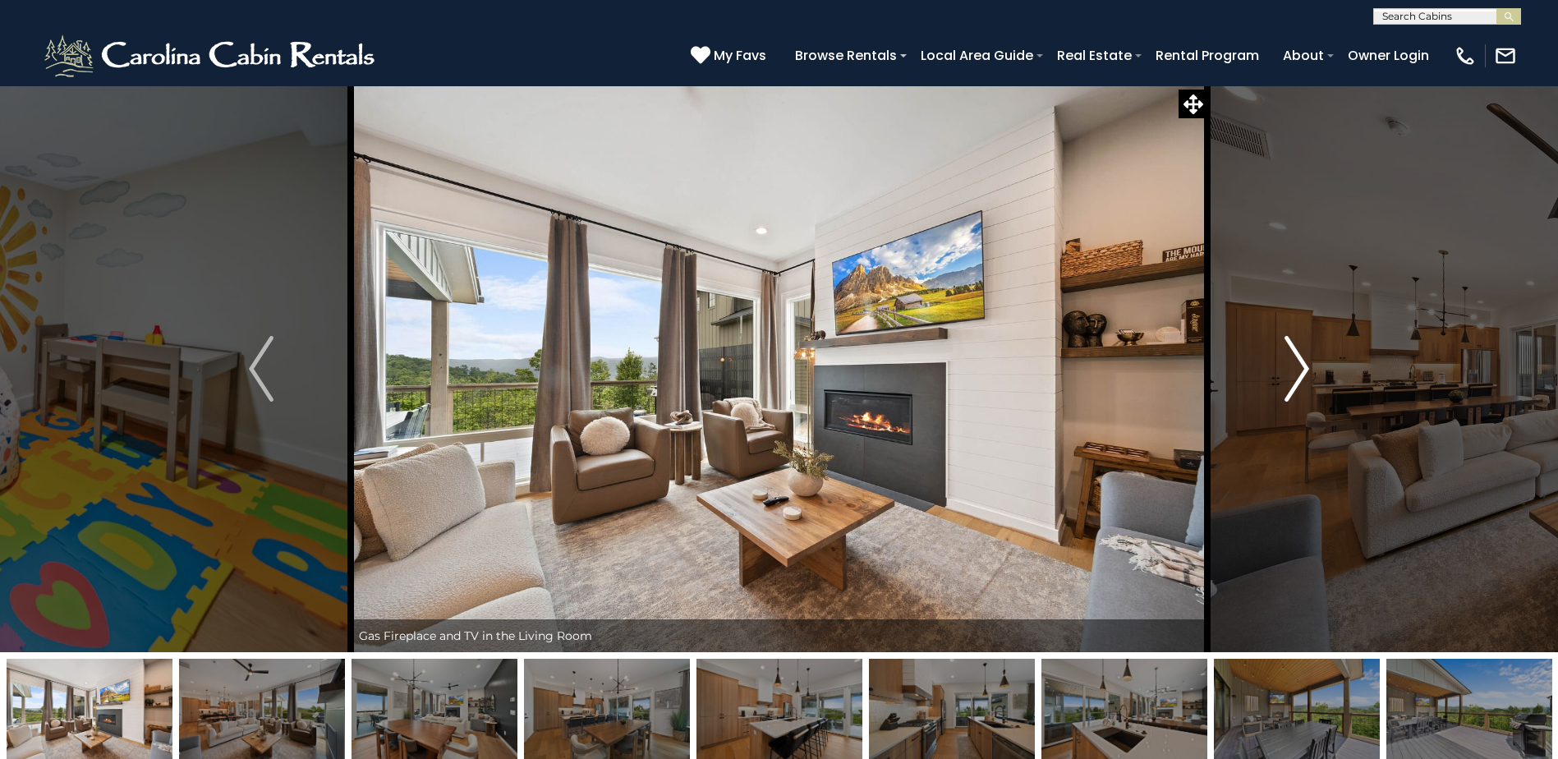
click at [1264, 379] on button "Next" at bounding box center [1296, 368] width 179 height 567
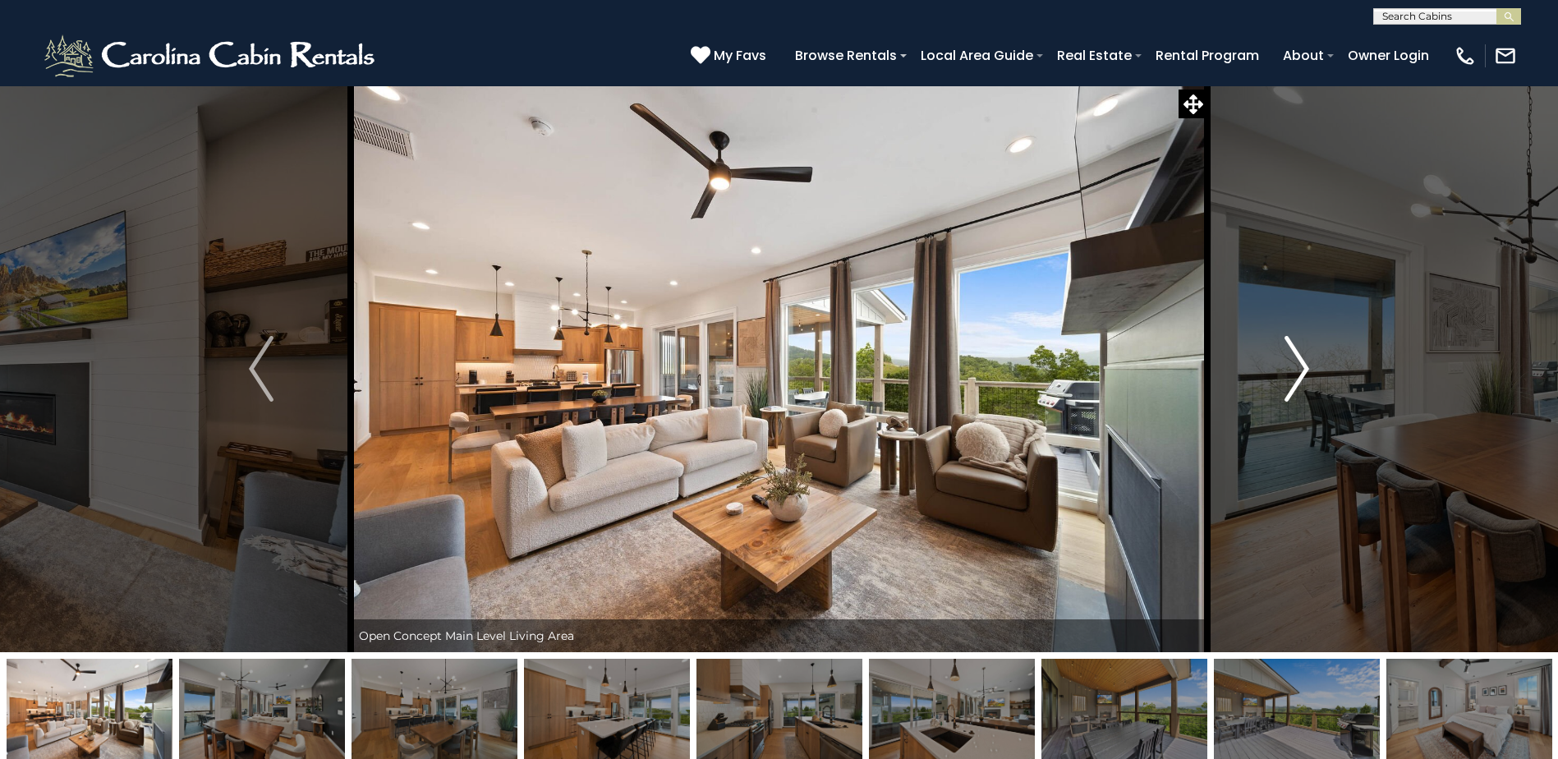
click at [1264, 379] on button "Next" at bounding box center [1296, 368] width 179 height 567
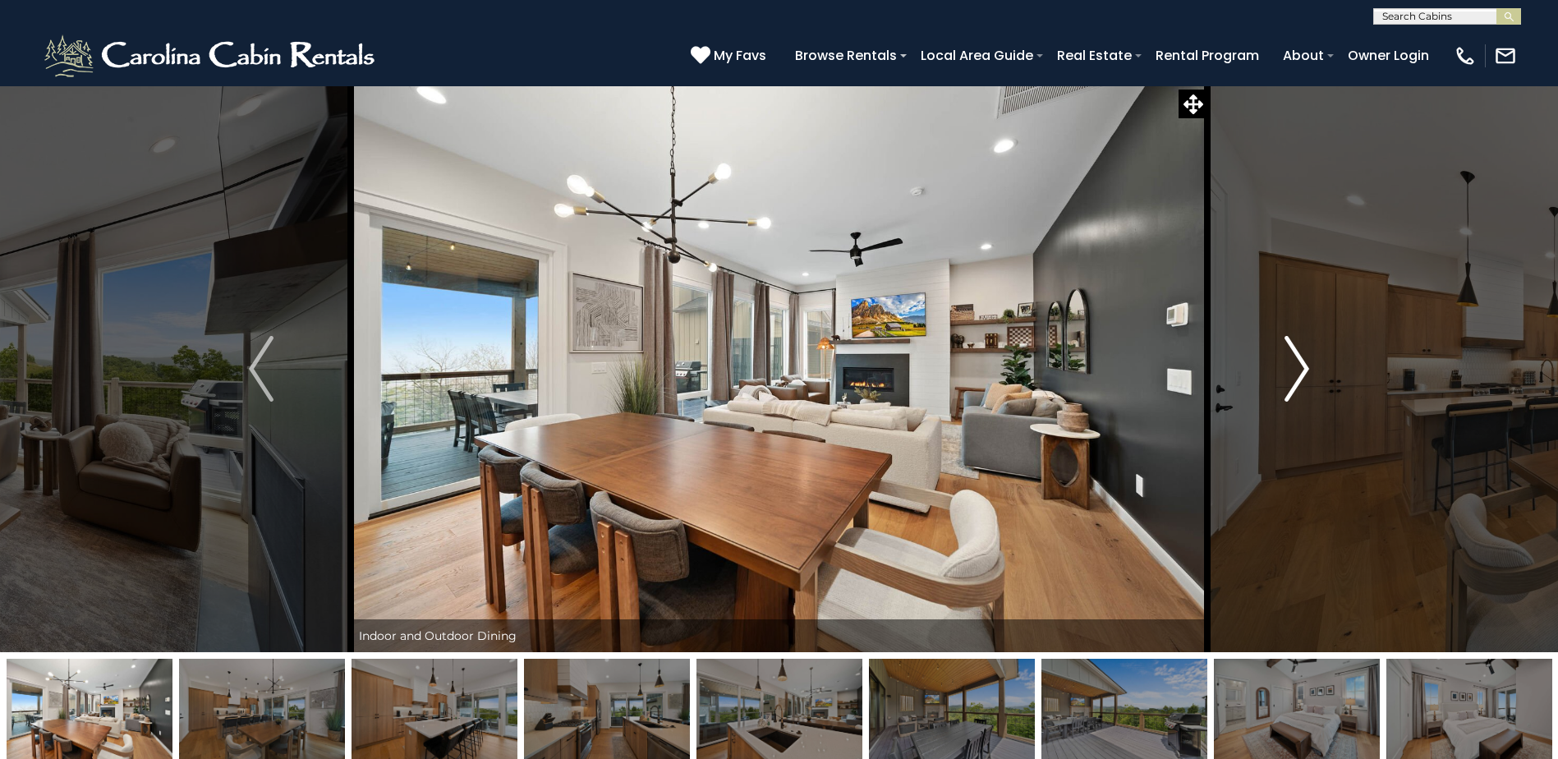
click at [1264, 379] on button "Next" at bounding box center [1296, 368] width 179 height 567
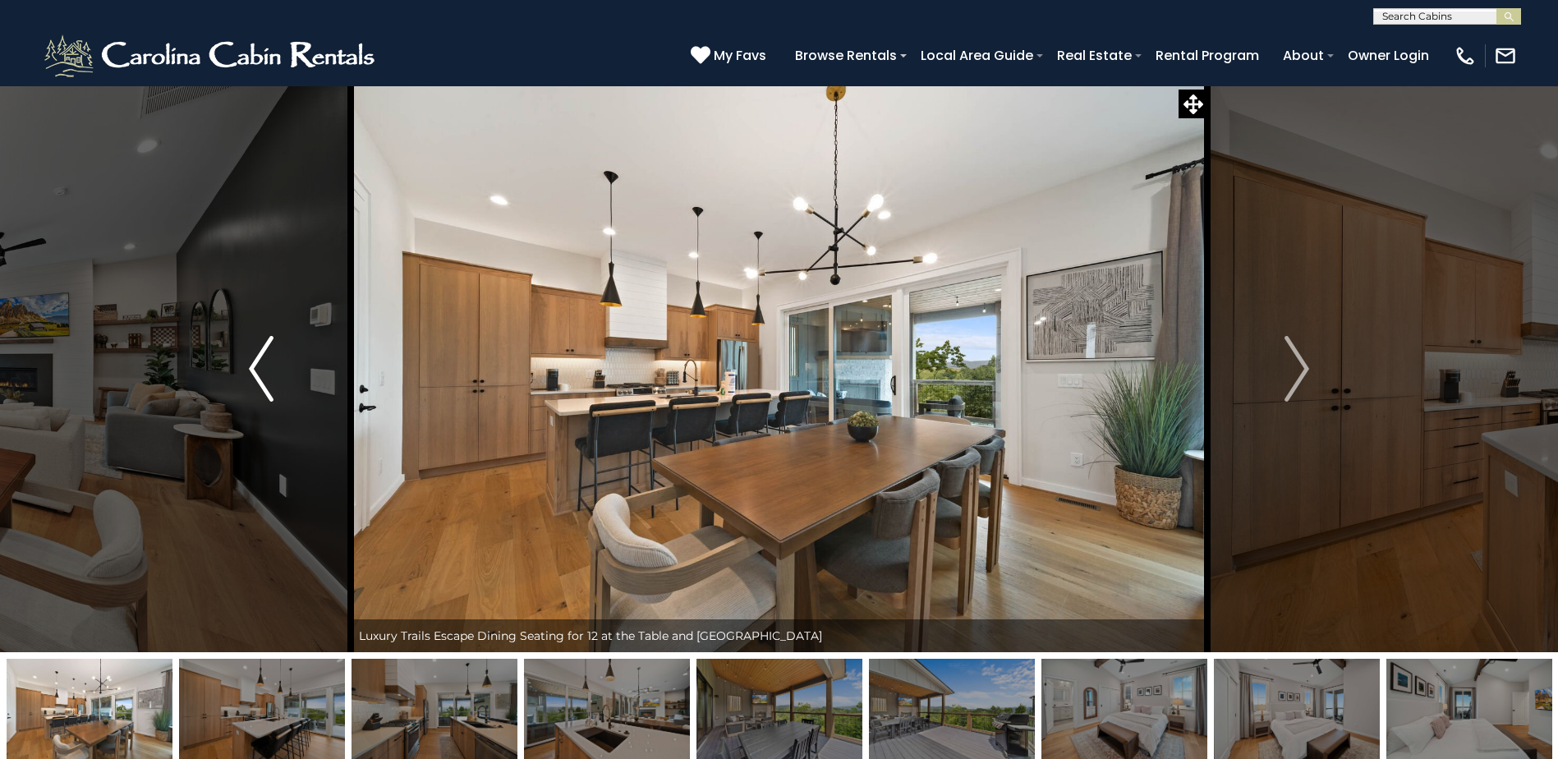
click at [299, 379] on button "Previous" at bounding box center [261, 368] width 179 height 567
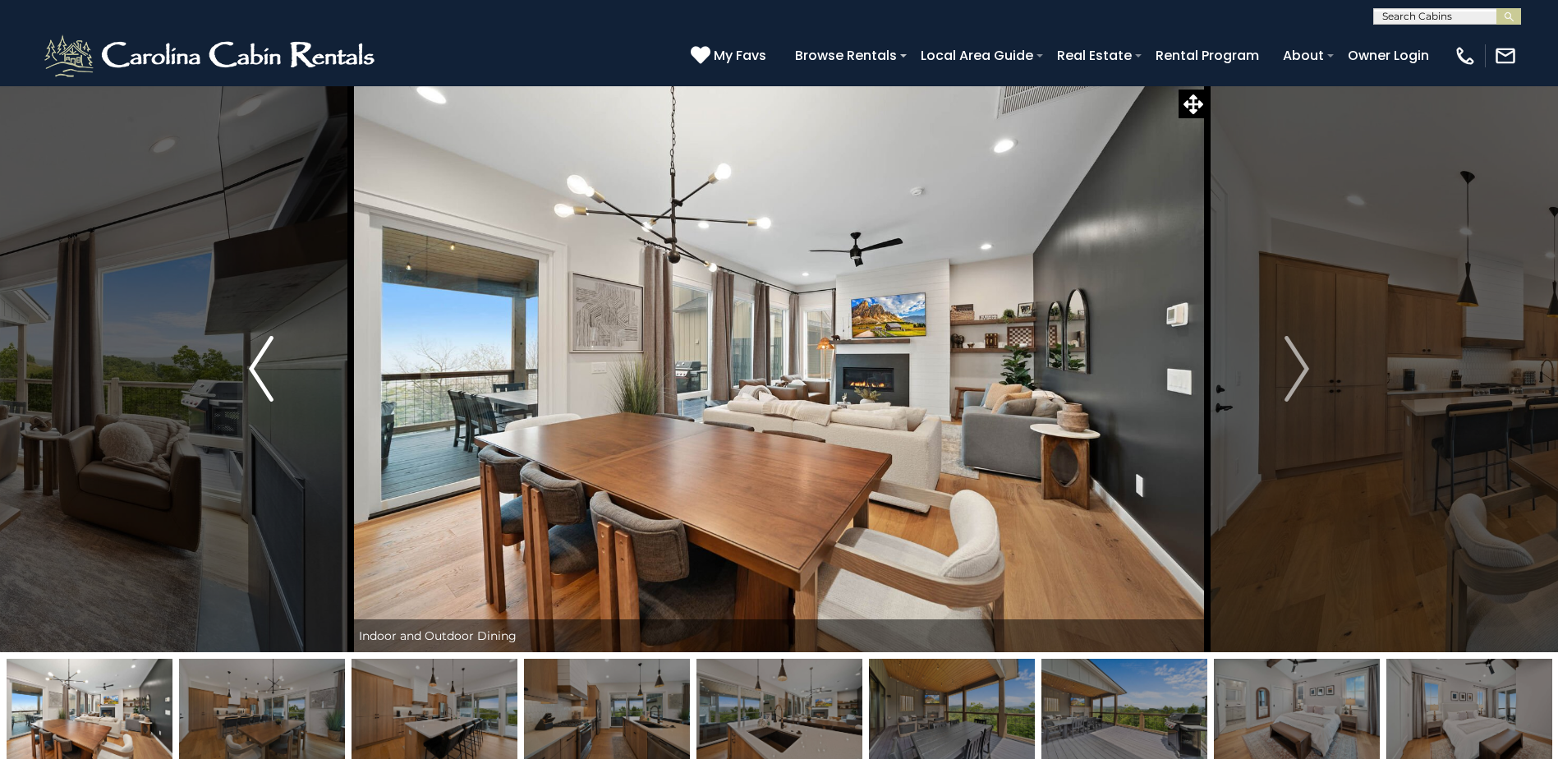
click at [300, 377] on button "Previous" at bounding box center [261, 368] width 179 height 567
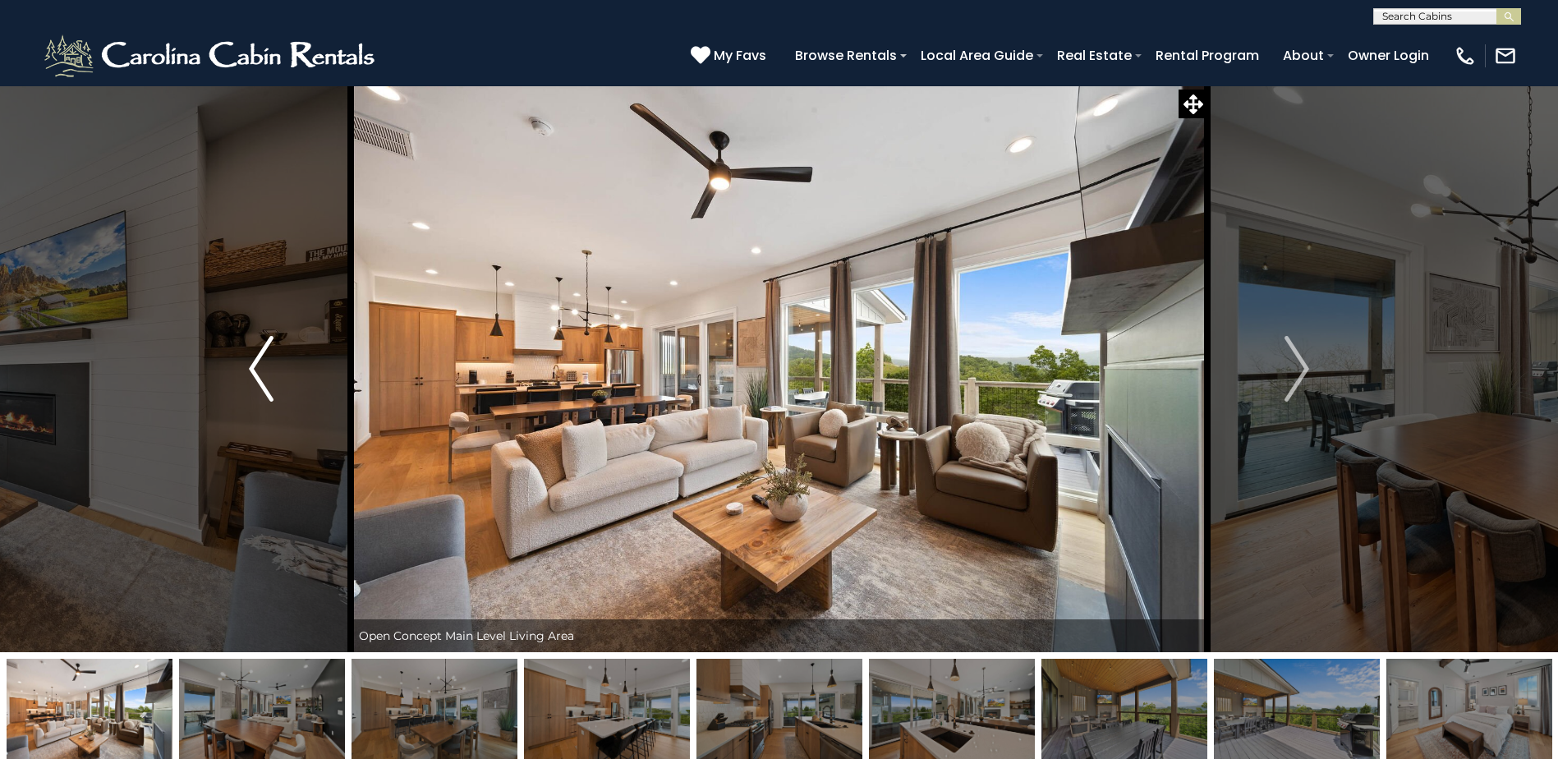
click at [301, 376] on button "Previous" at bounding box center [261, 368] width 179 height 567
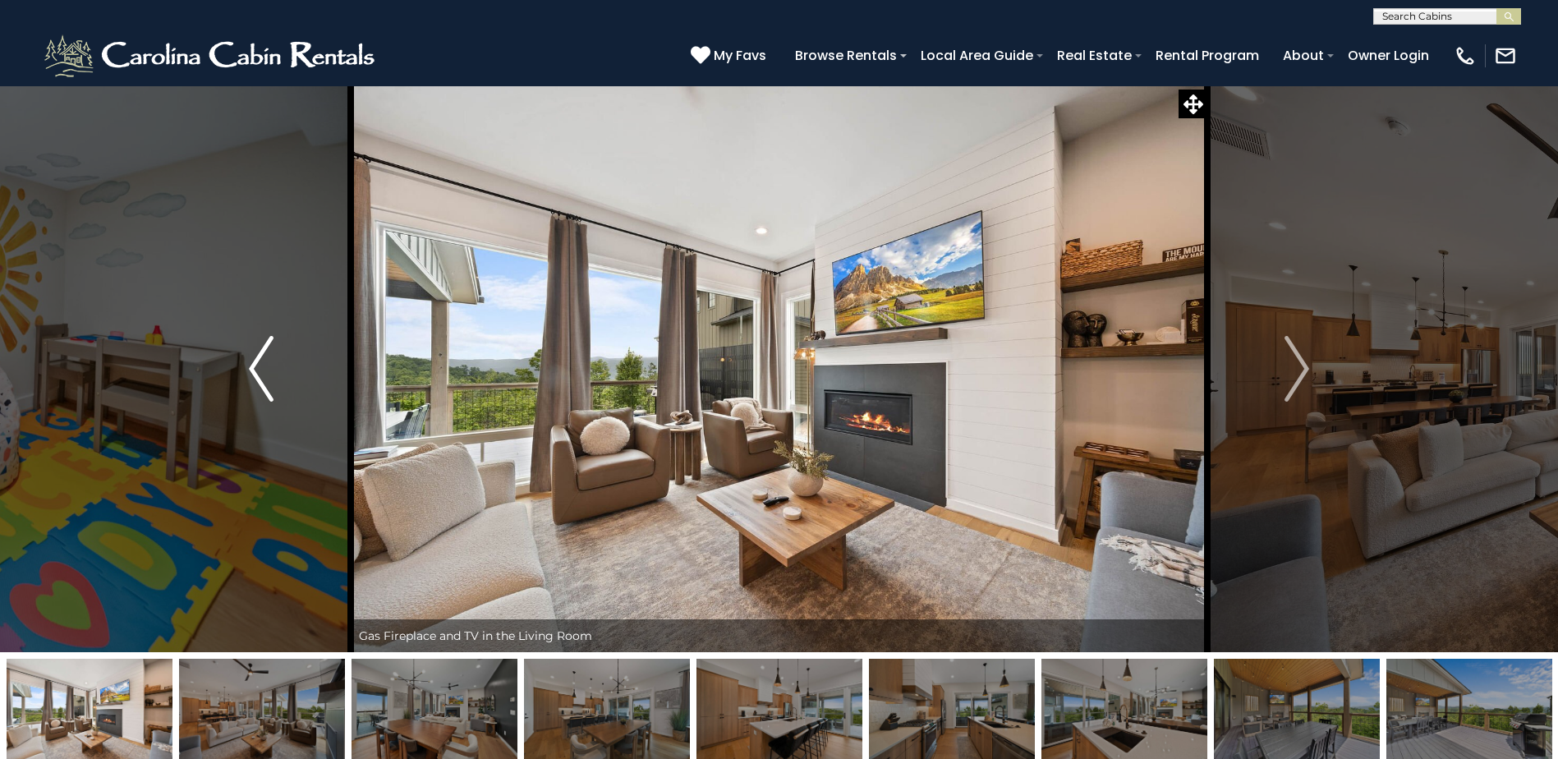
click at [301, 376] on button "Previous" at bounding box center [261, 368] width 179 height 567
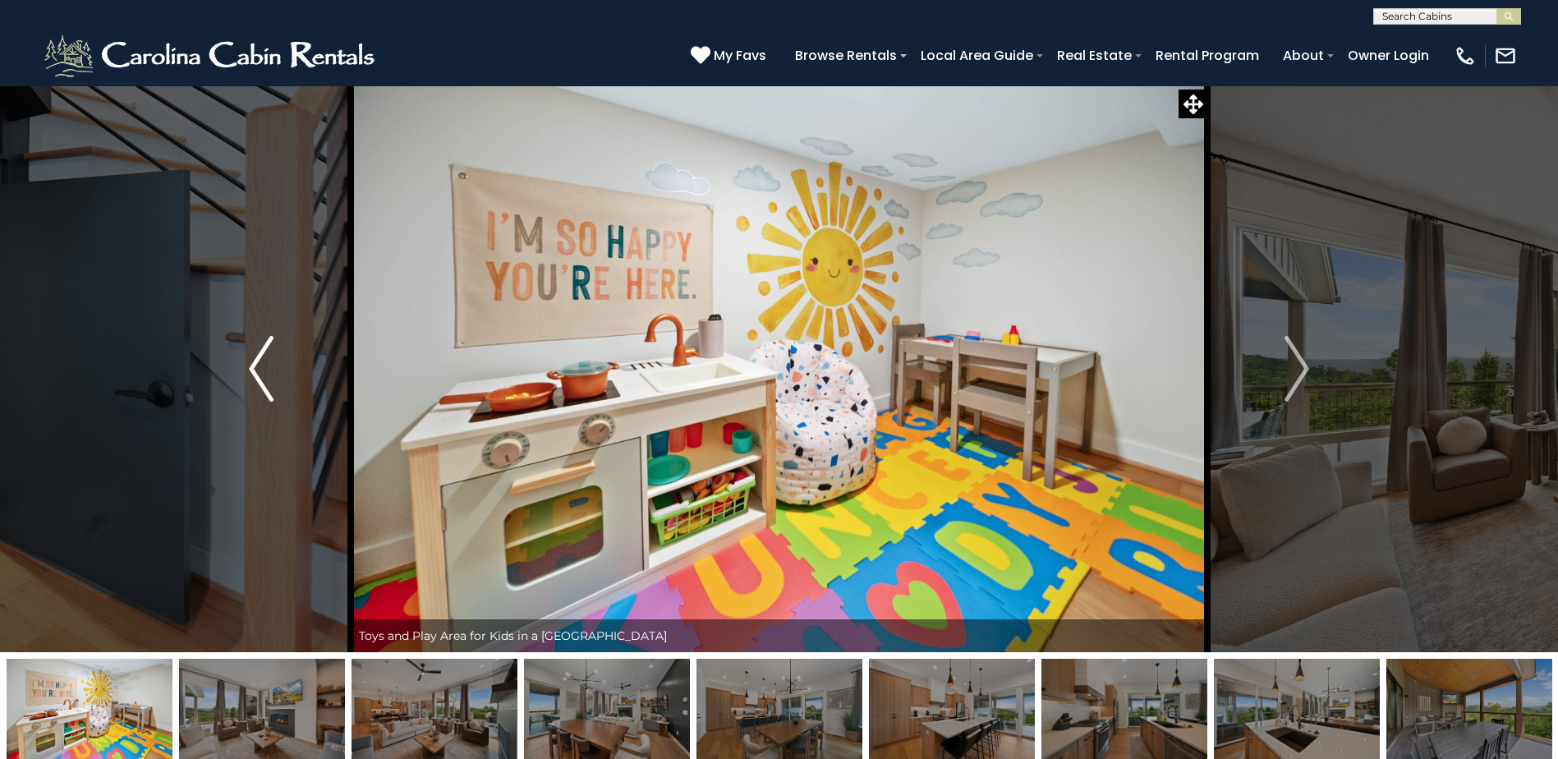
click at [301, 376] on button "Previous" at bounding box center [261, 368] width 179 height 567
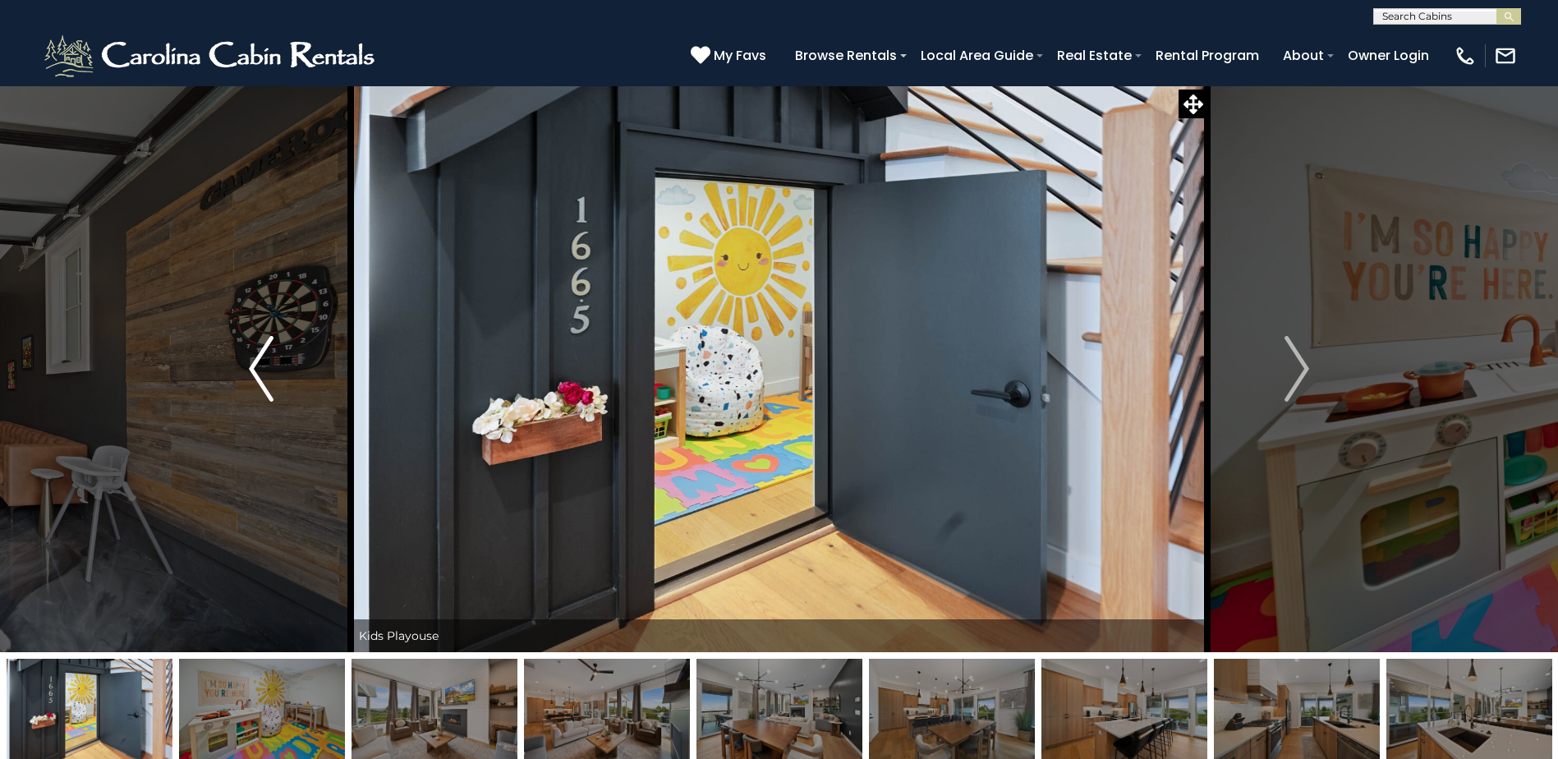
click at [301, 376] on button "Previous" at bounding box center [261, 368] width 179 height 567
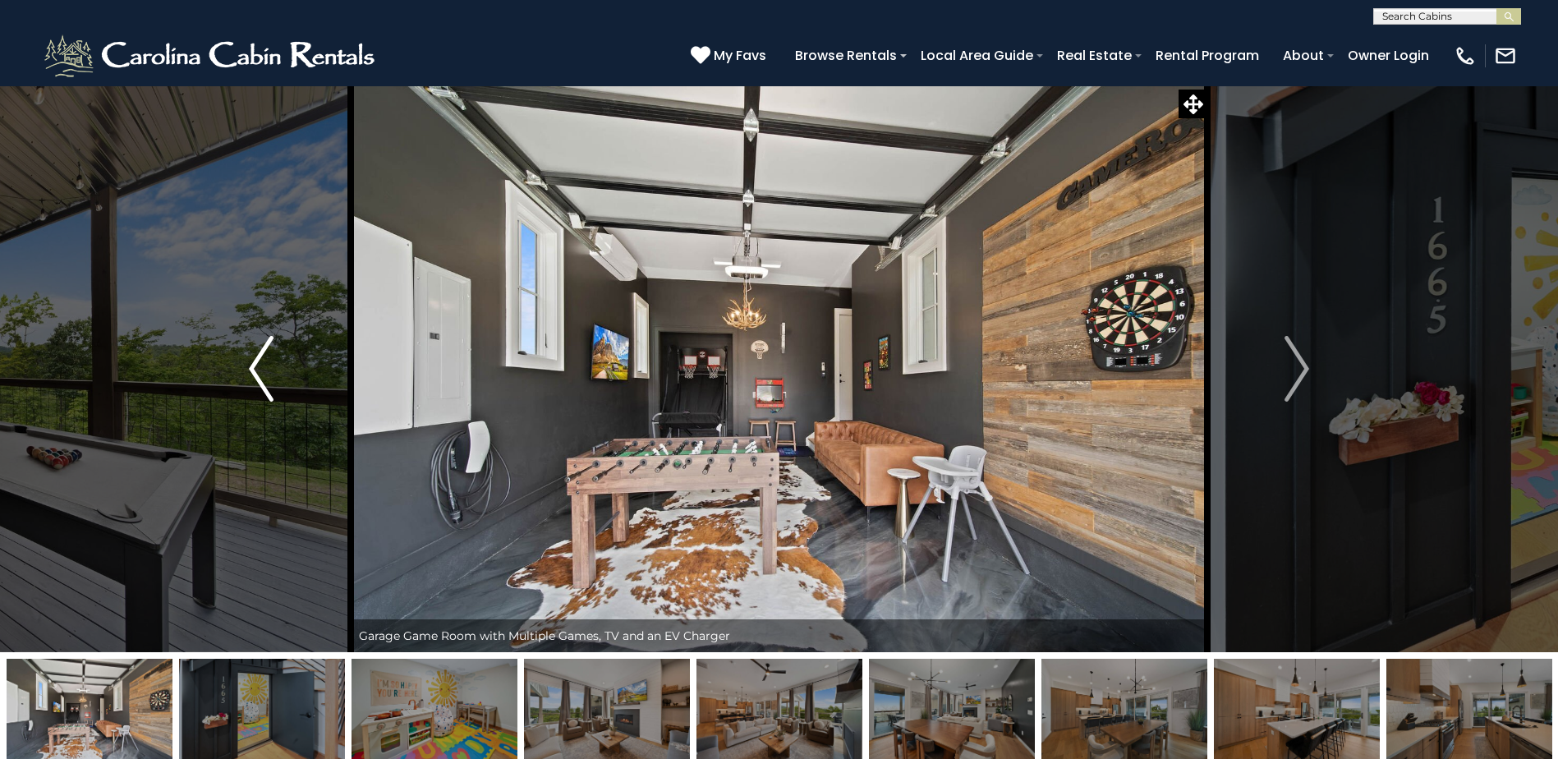
click at [301, 376] on button "Previous" at bounding box center [261, 368] width 179 height 567
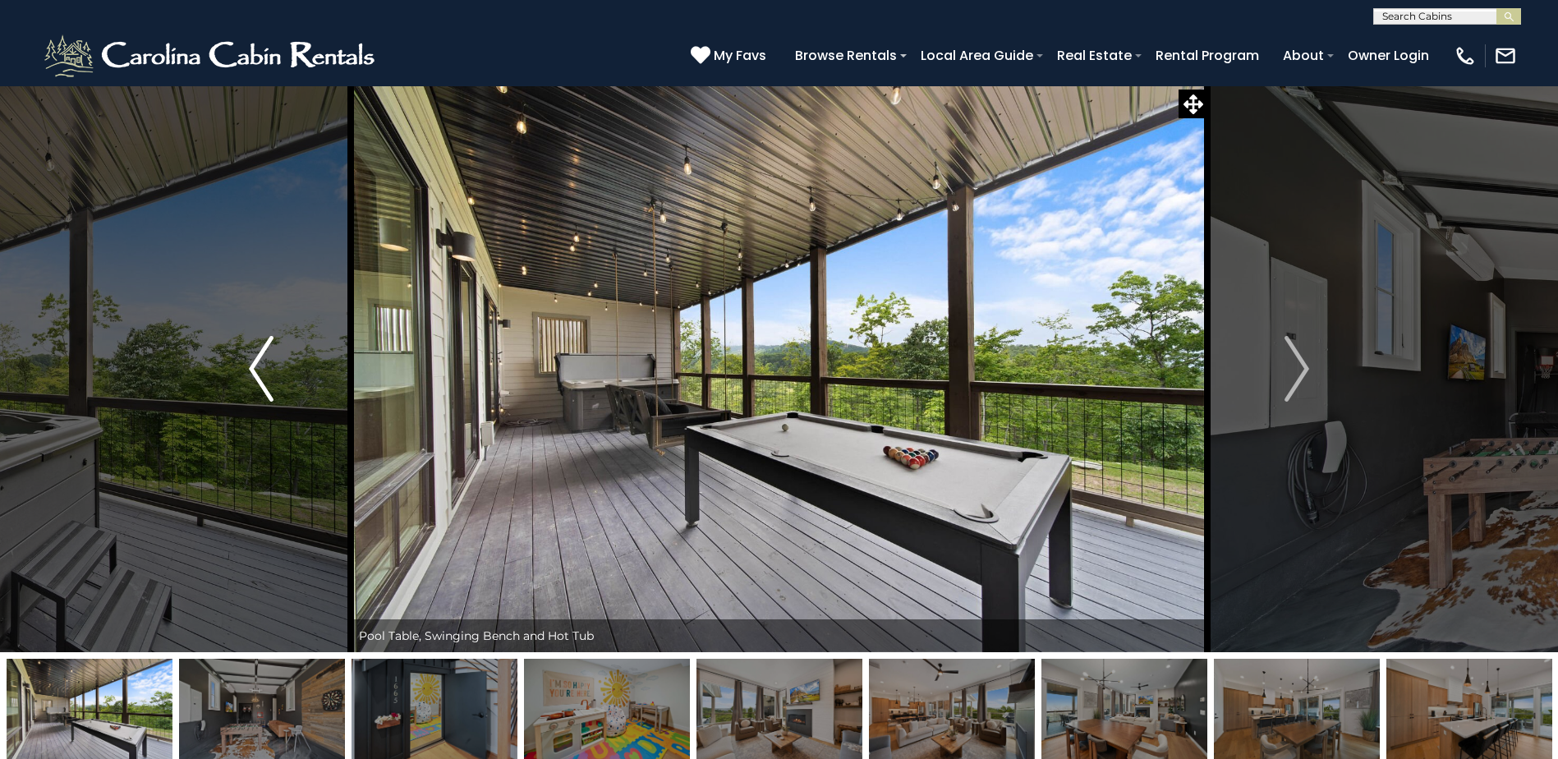
click at [301, 376] on button "Previous" at bounding box center [261, 368] width 179 height 567
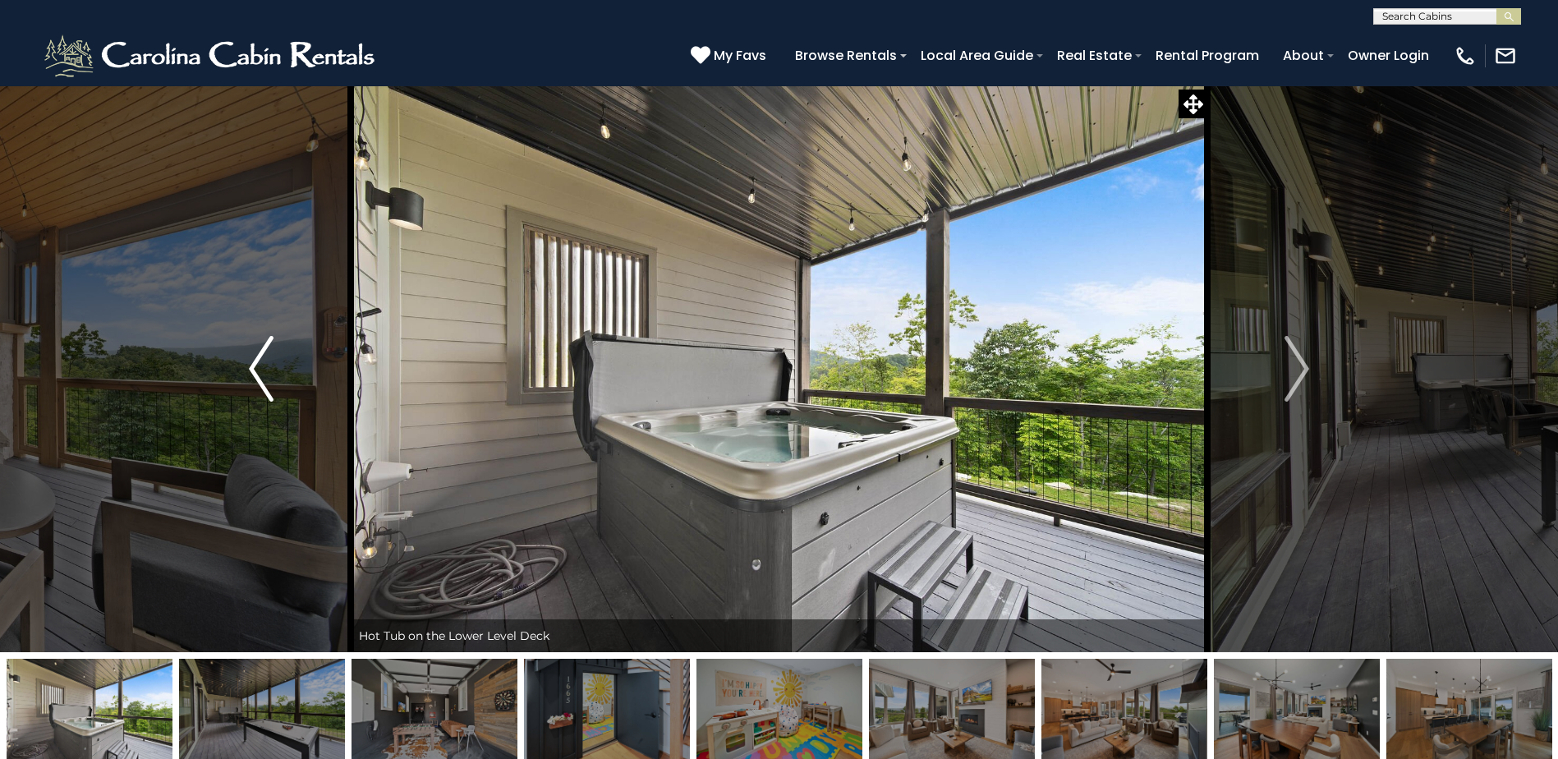
click at [301, 376] on button "Previous" at bounding box center [261, 368] width 179 height 567
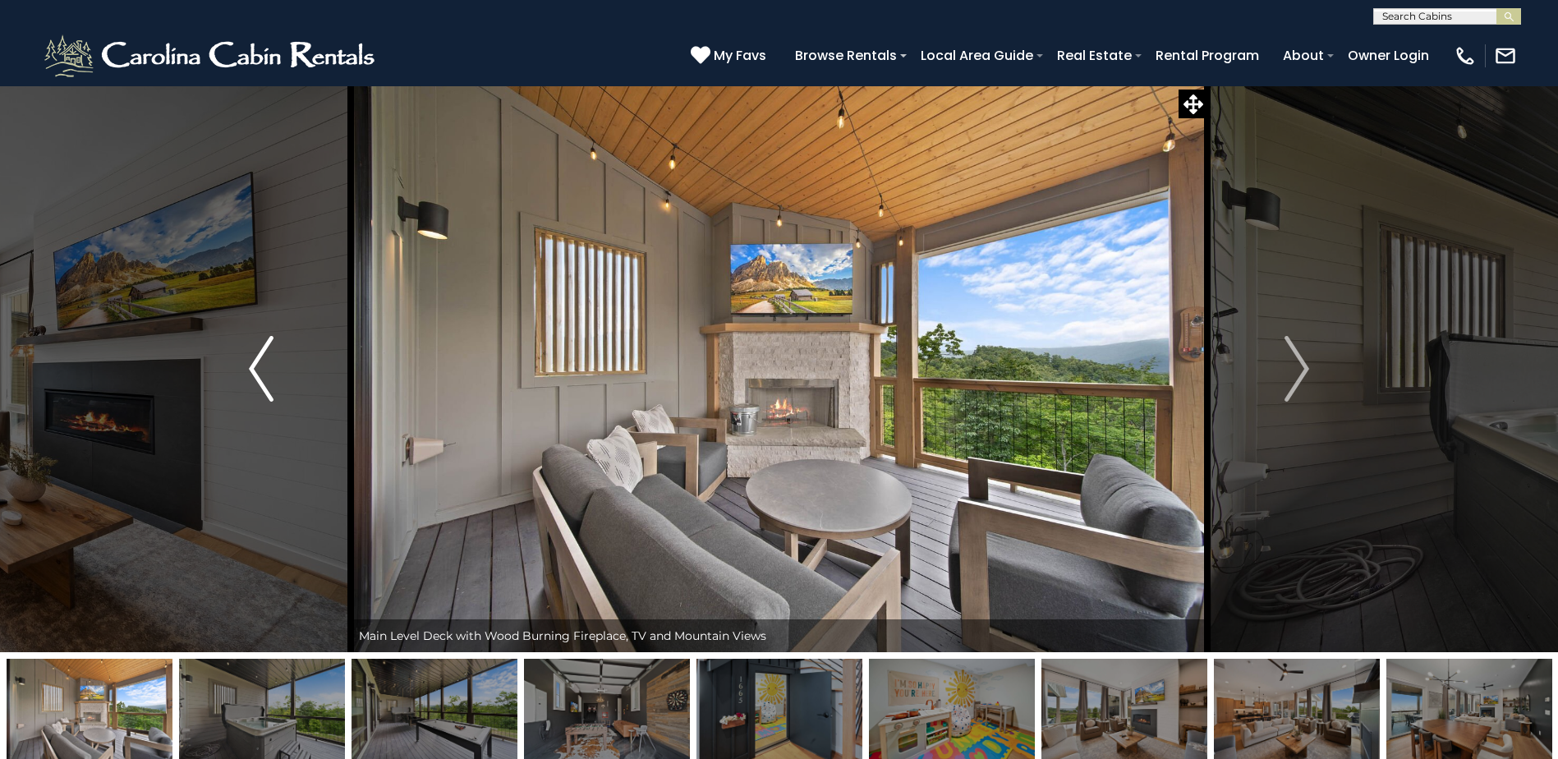
click at [301, 376] on button "Previous" at bounding box center [261, 368] width 179 height 567
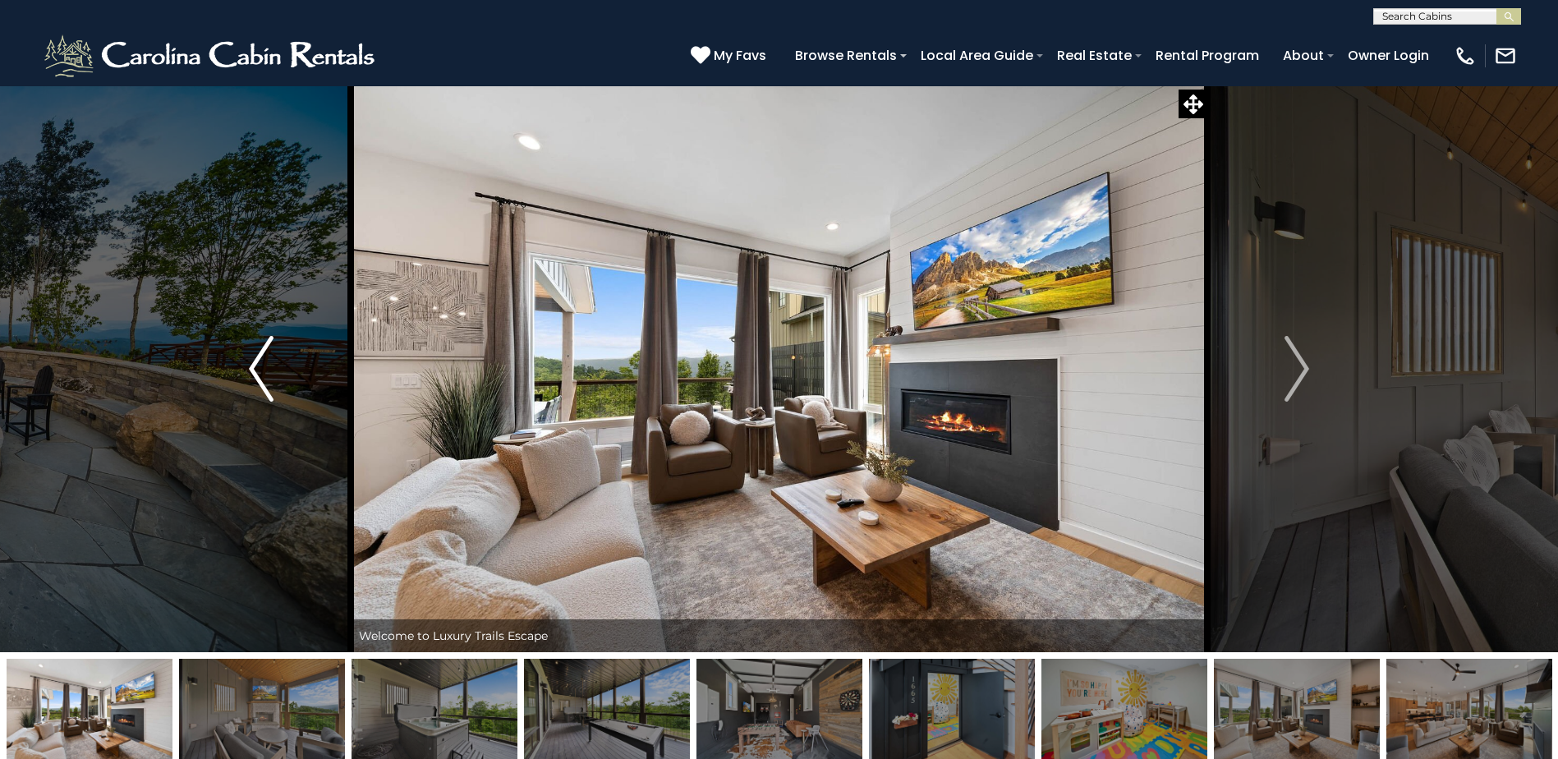
click at [301, 376] on button "Previous" at bounding box center [261, 368] width 179 height 567
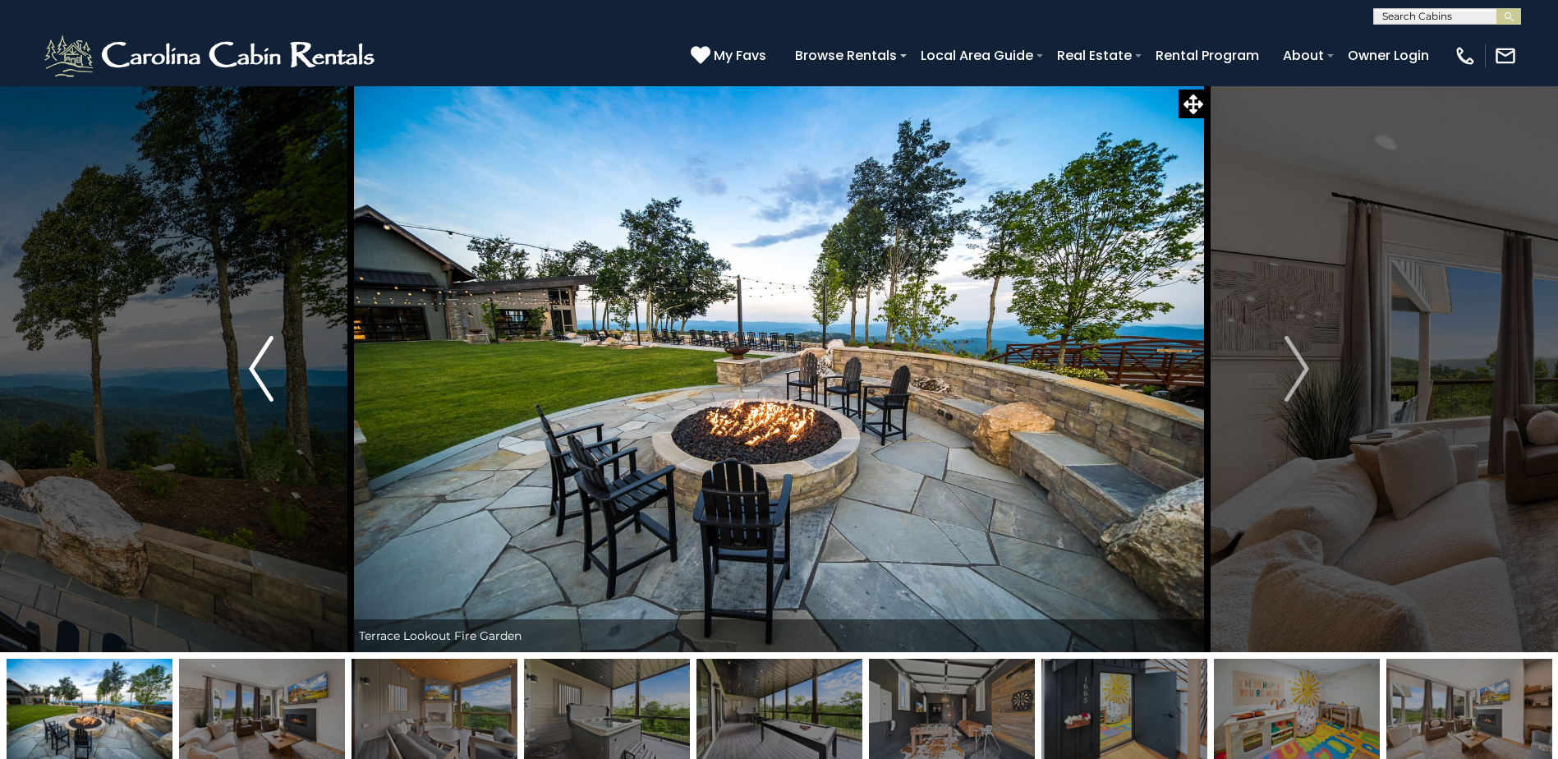
click at [301, 376] on button "Previous" at bounding box center [261, 368] width 179 height 567
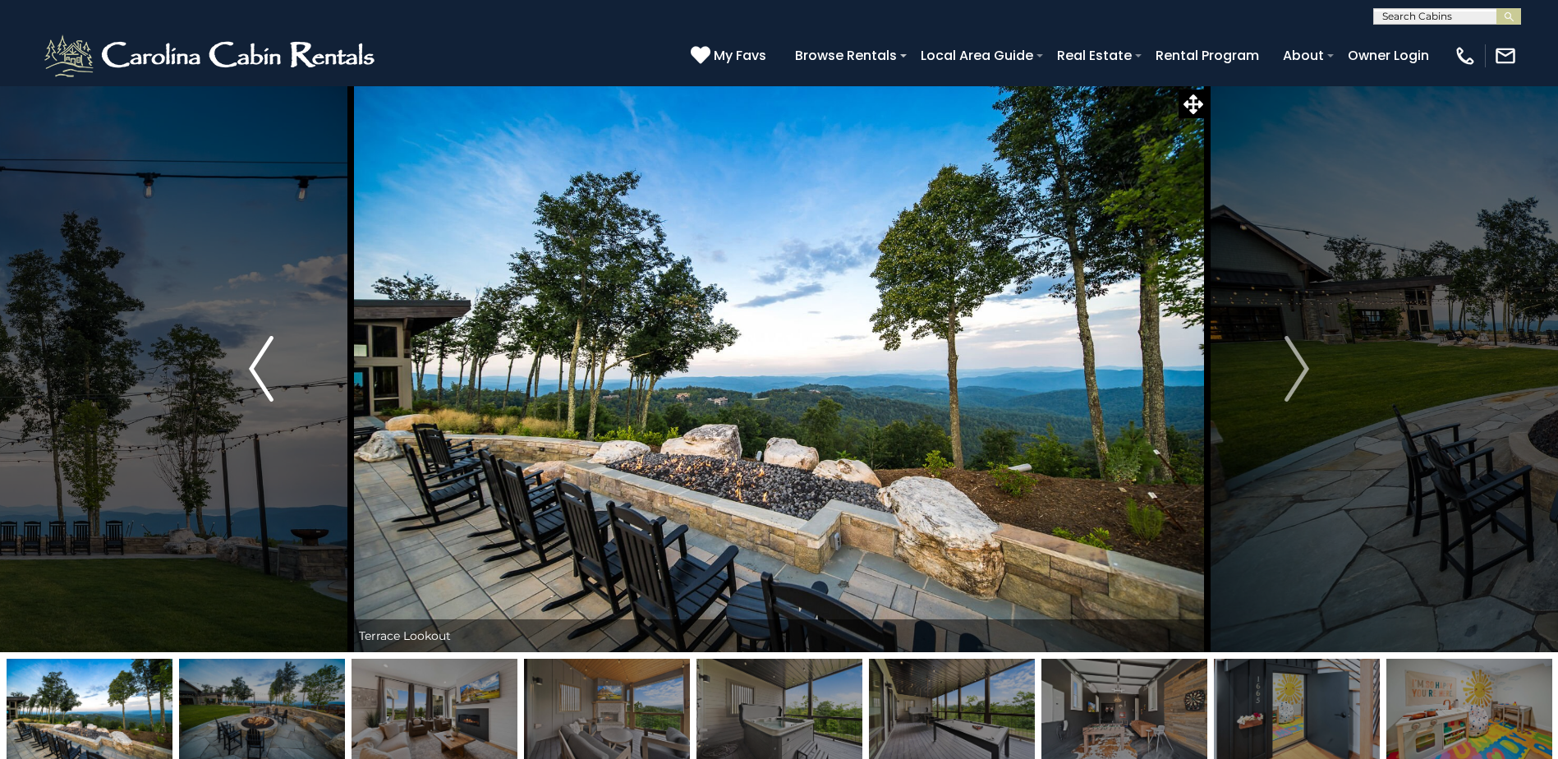
click at [301, 376] on button "Previous" at bounding box center [261, 368] width 179 height 567
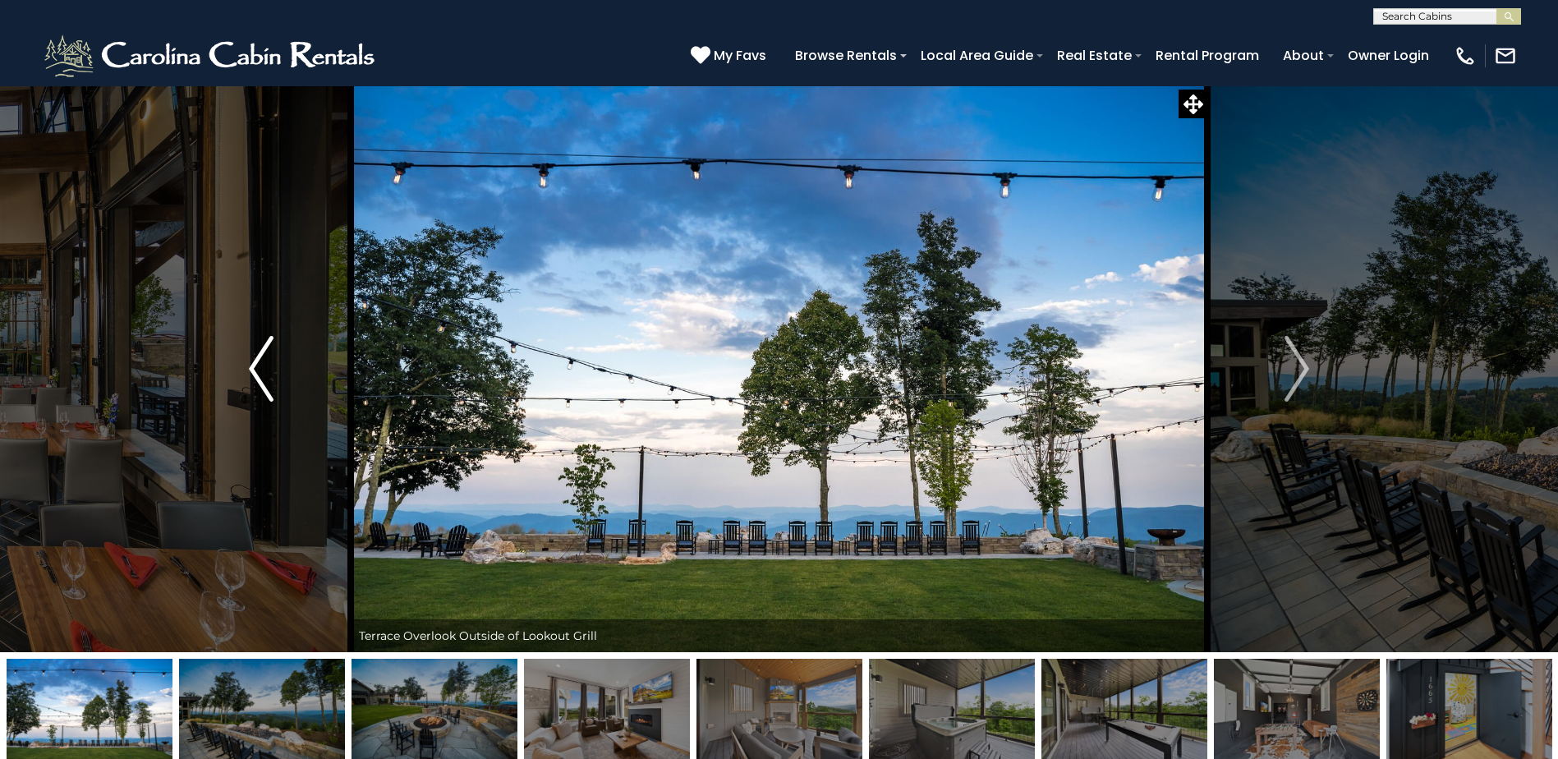
click at [301, 375] on button "Previous" at bounding box center [261, 368] width 179 height 567
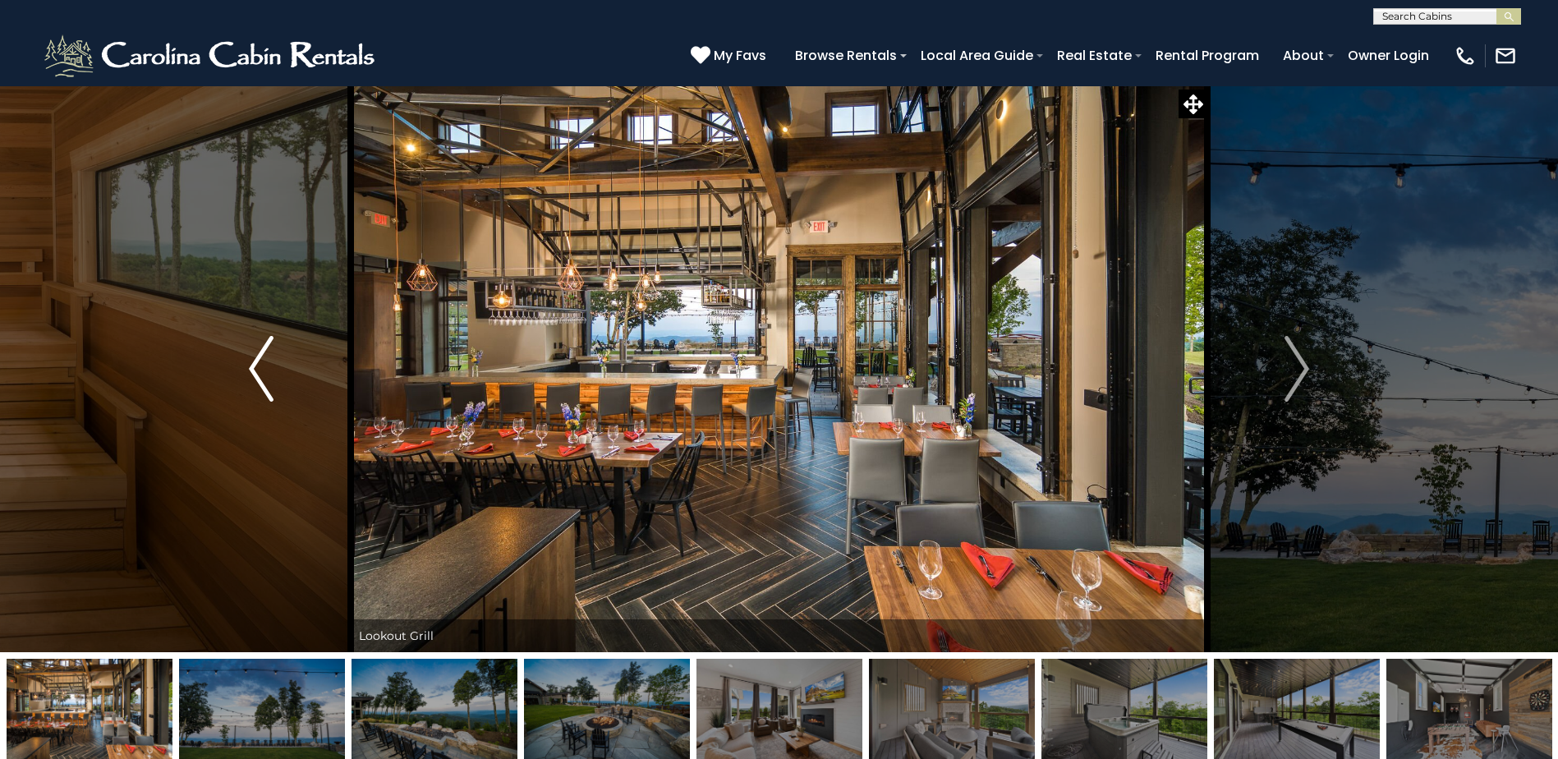
click at [301, 375] on button "Previous" at bounding box center [261, 368] width 179 height 567
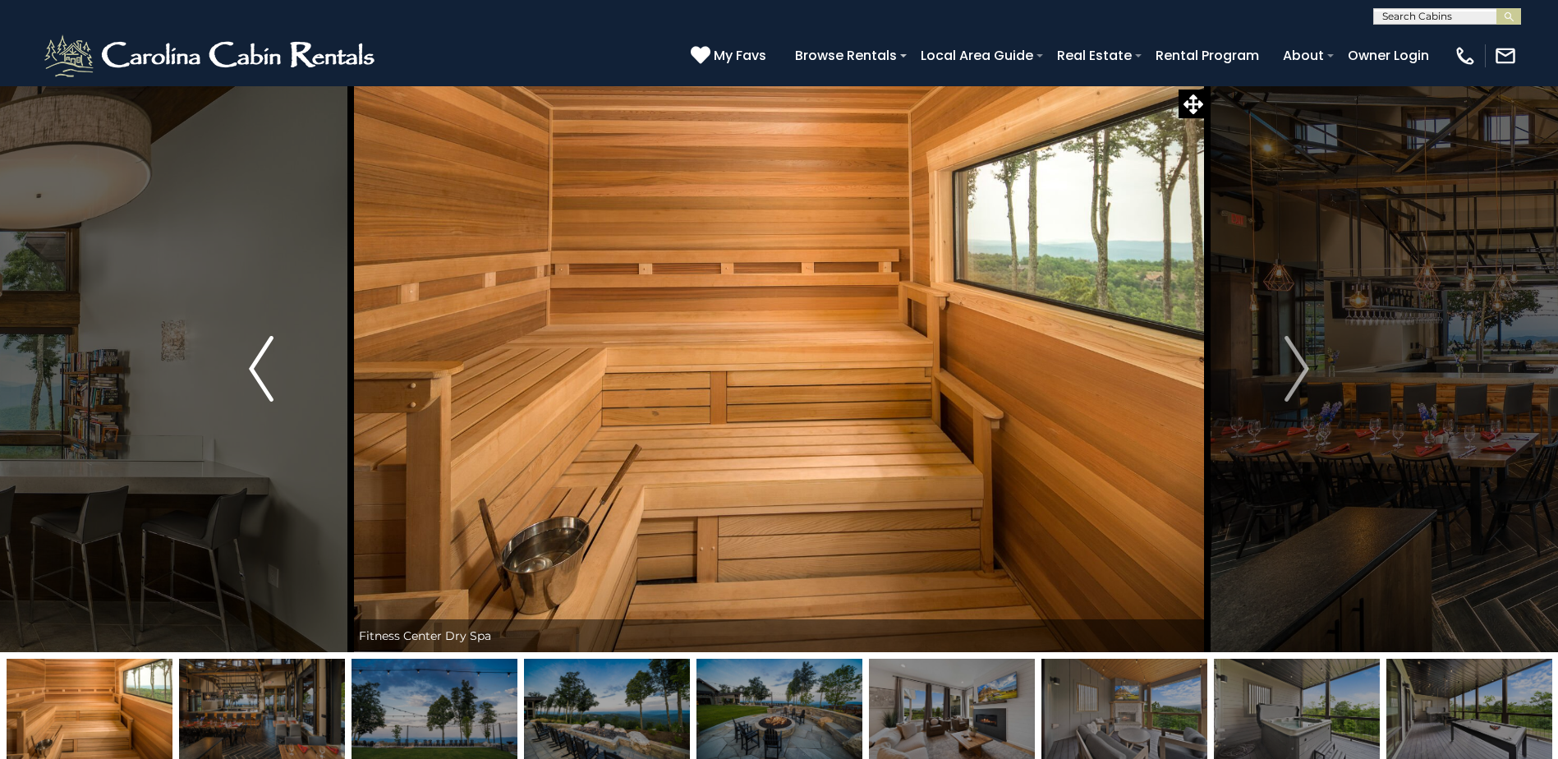
click at [304, 374] on button "Previous" at bounding box center [261, 368] width 179 height 567
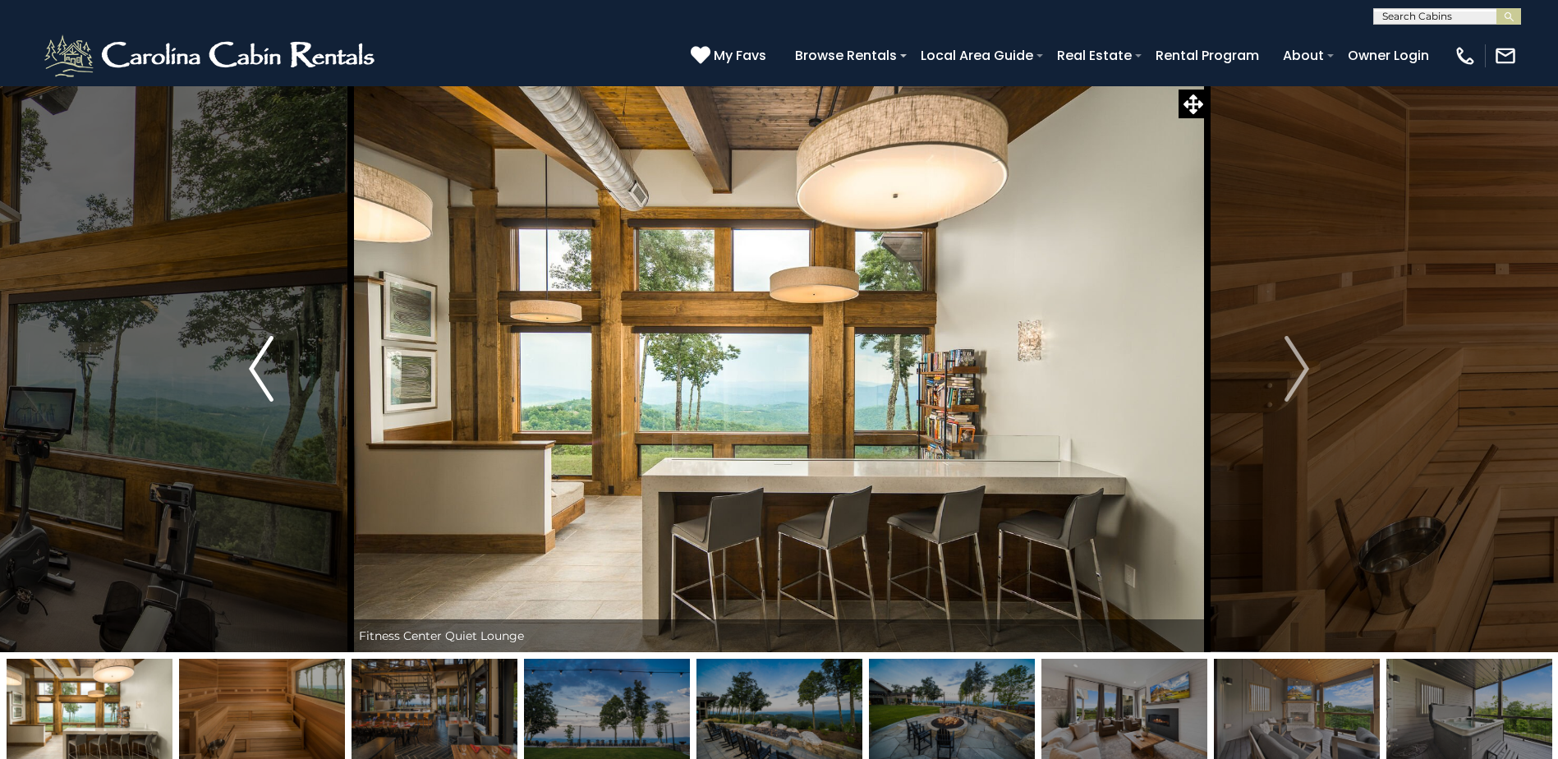
click at [304, 374] on button "Previous" at bounding box center [261, 368] width 179 height 567
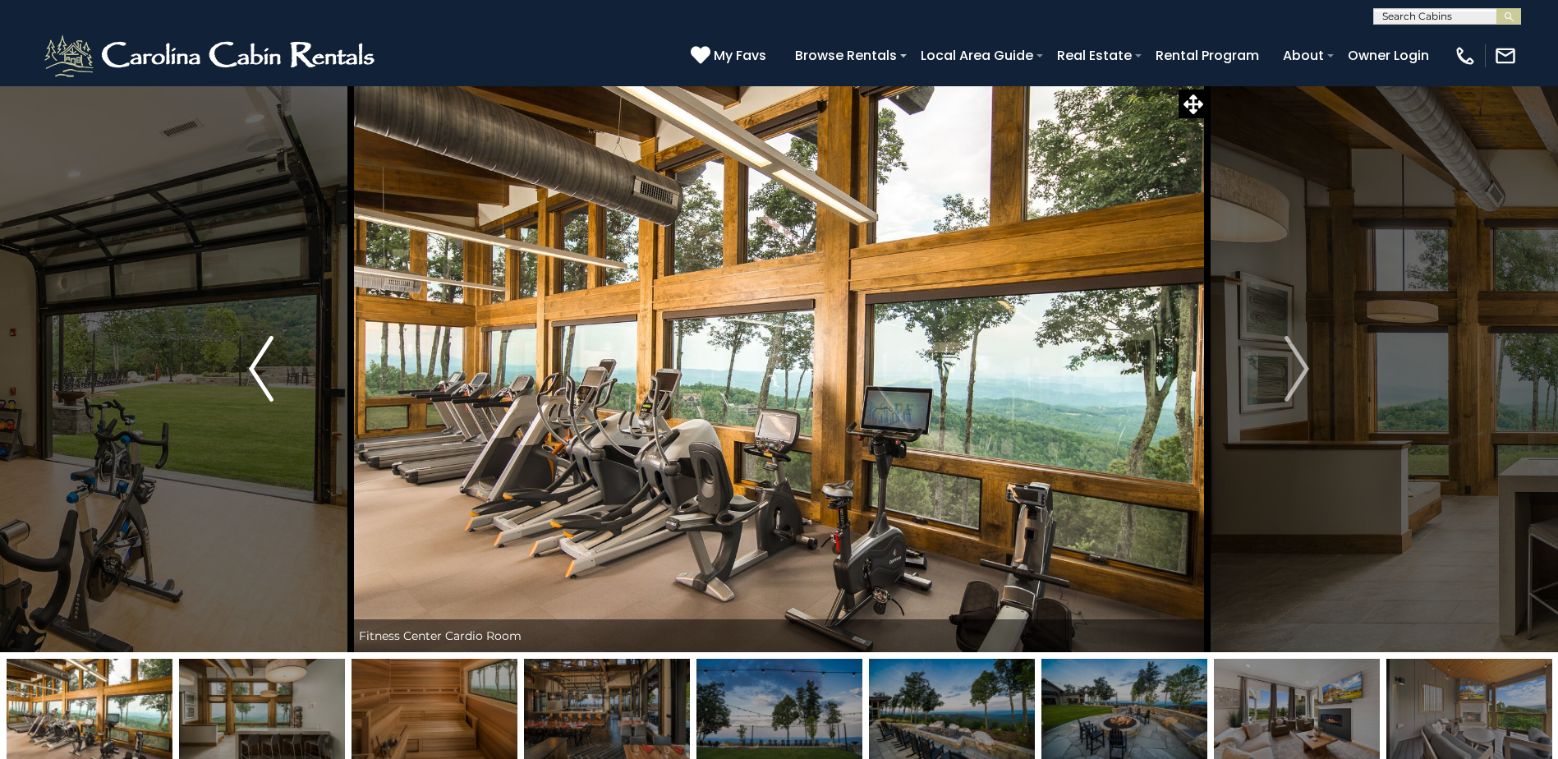
click at [304, 374] on button "Previous" at bounding box center [261, 368] width 179 height 567
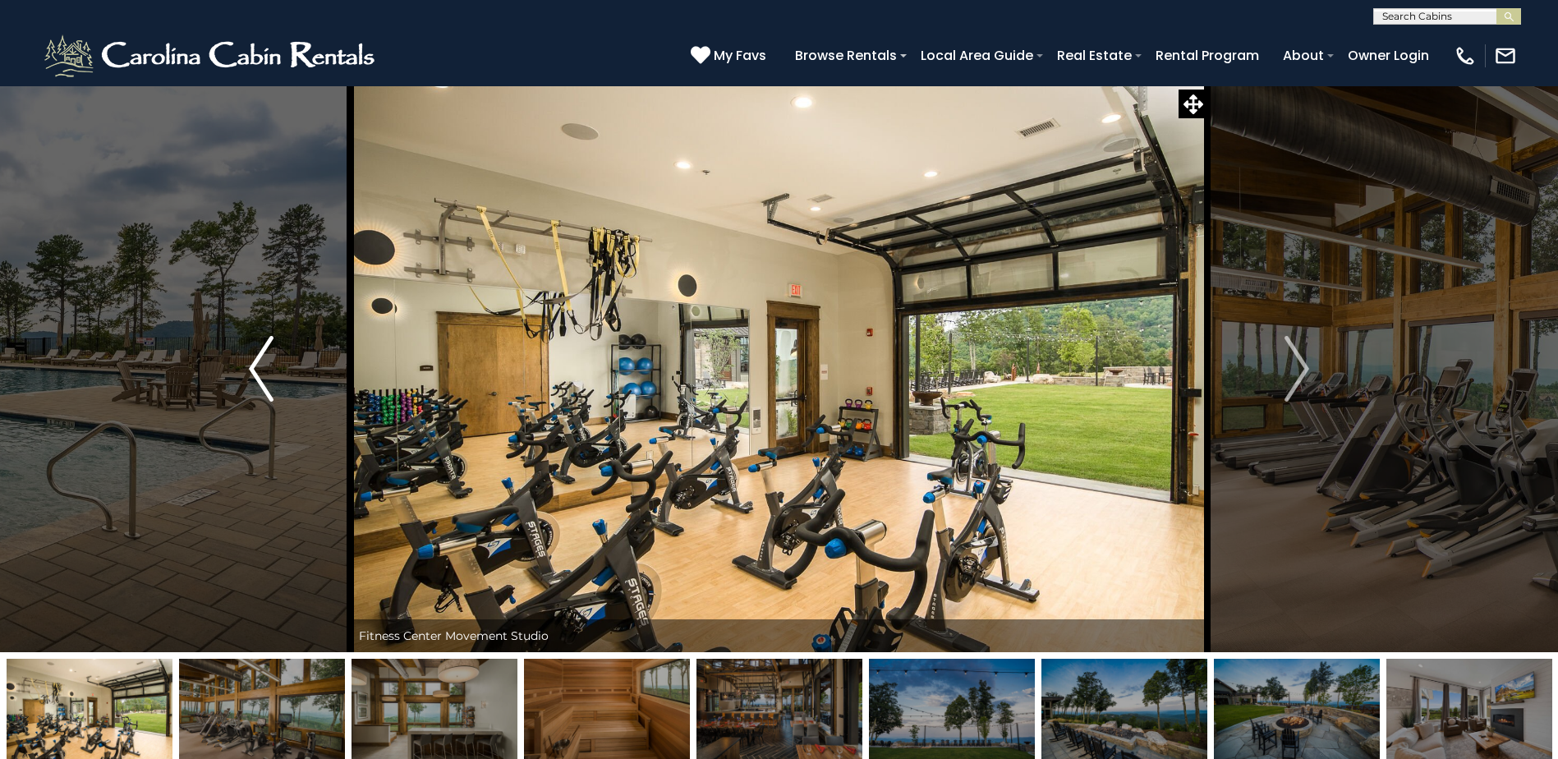
click at [304, 374] on button "Previous" at bounding box center [261, 368] width 179 height 567
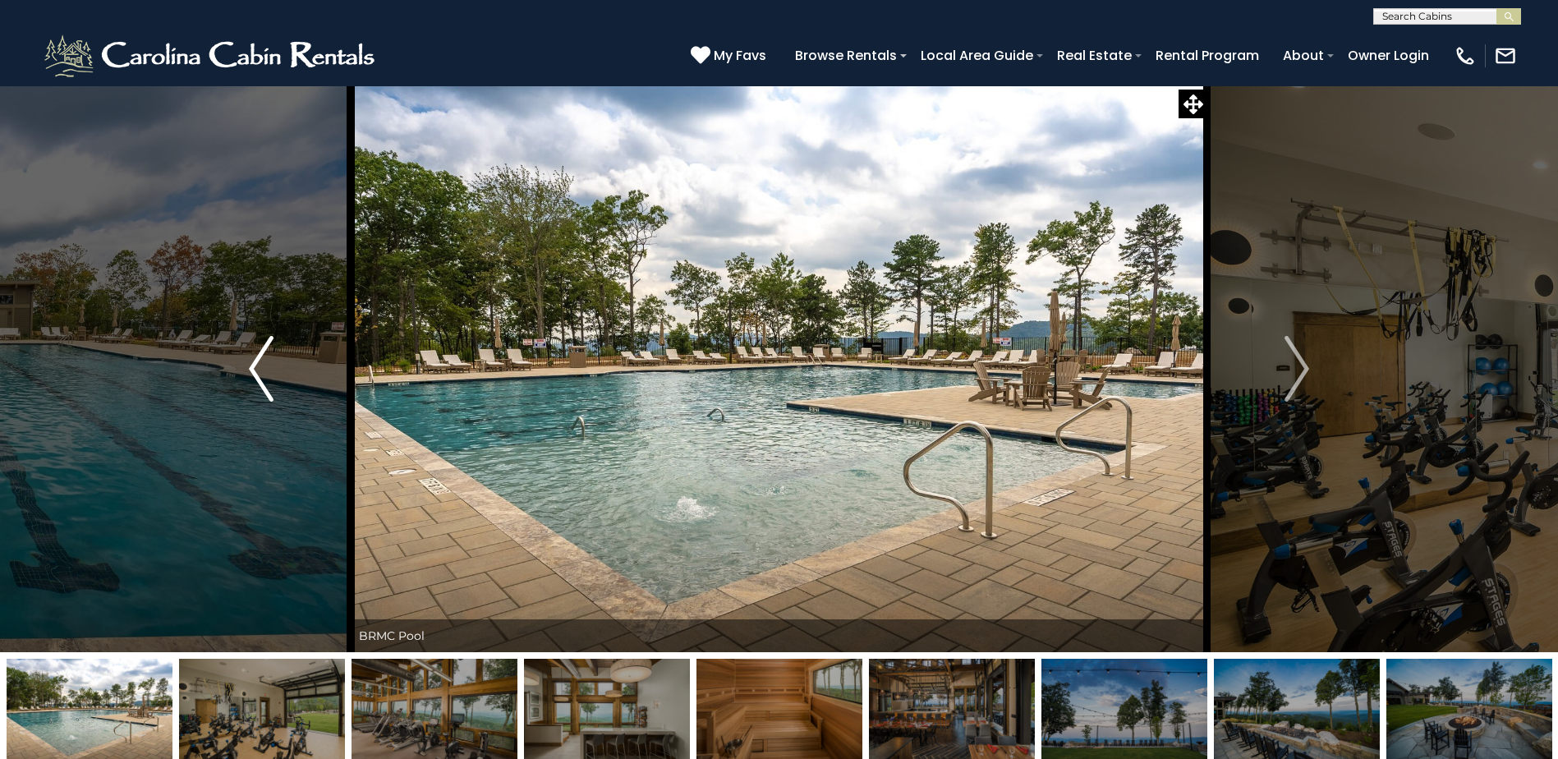
click at [304, 374] on button "Previous" at bounding box center [261, 368] width 179 height 567
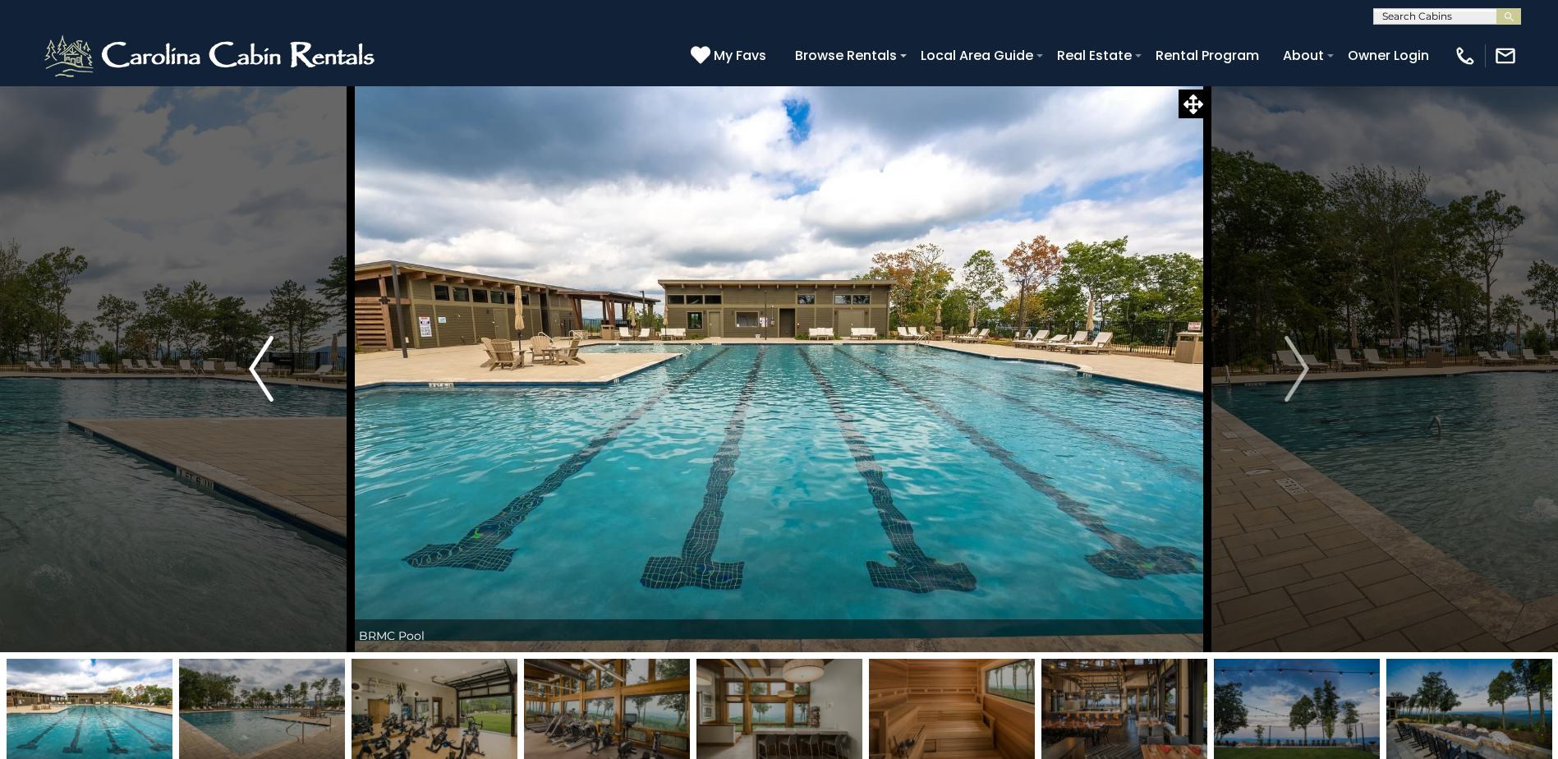
click at [304, 374] on button "Previous" at bounding box center [261, 368] width 179 height 567
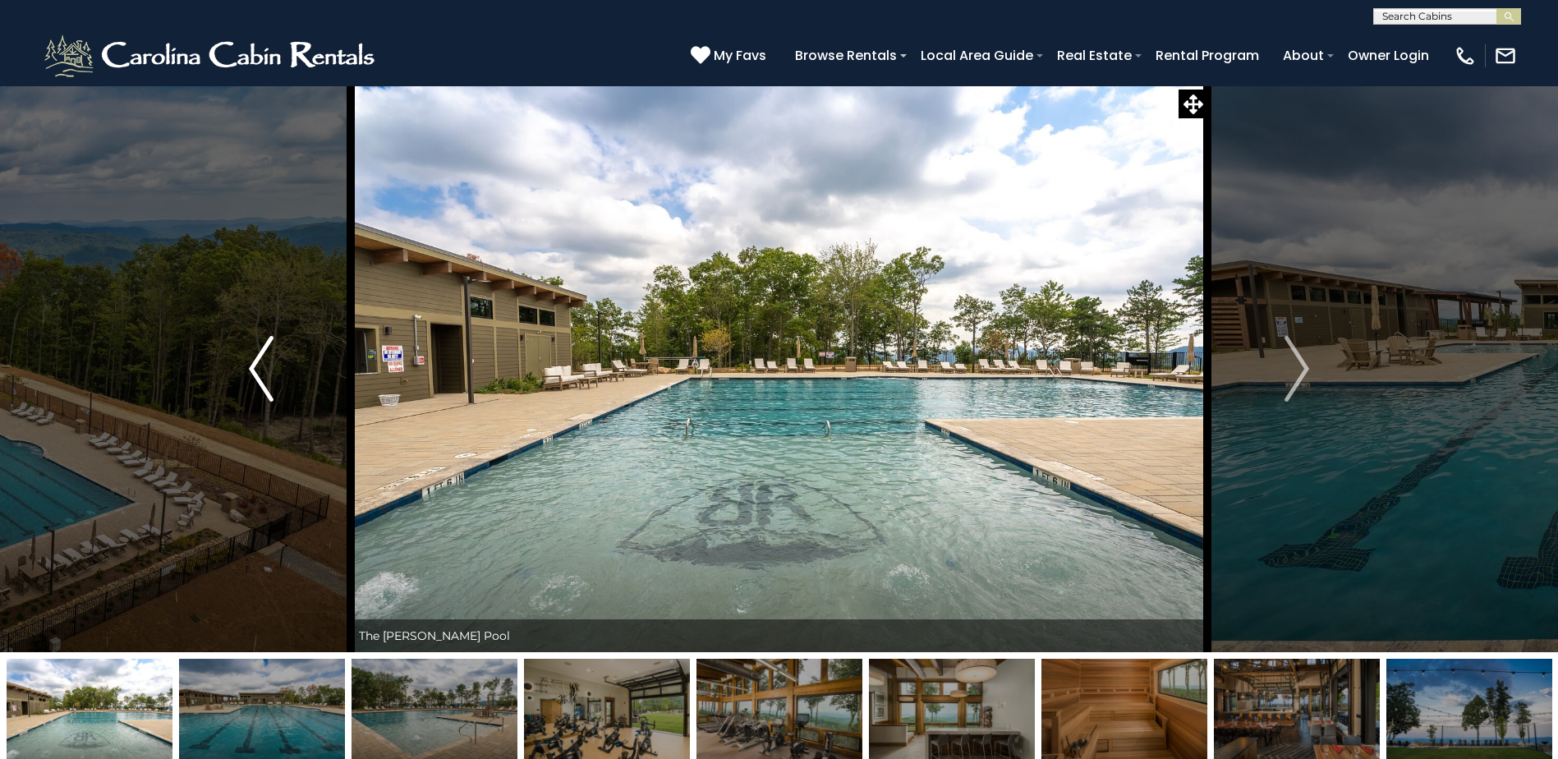
click at [304, 374] on button "Previous" at bounding box center [261, 368] width 179 height 567
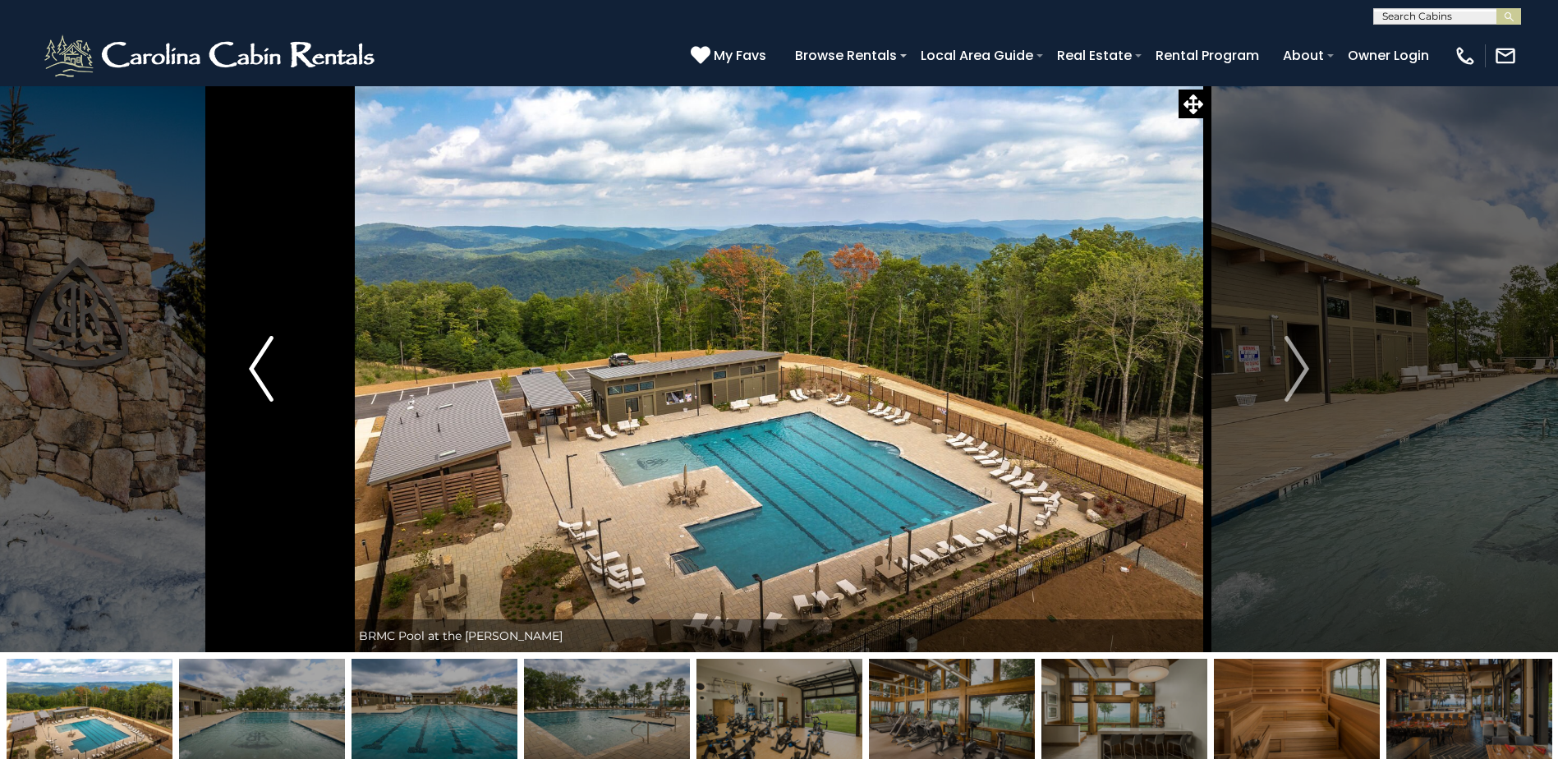
click at [304, 374] on button "Previous" at bounding box center [261, 368] width 179 height 567
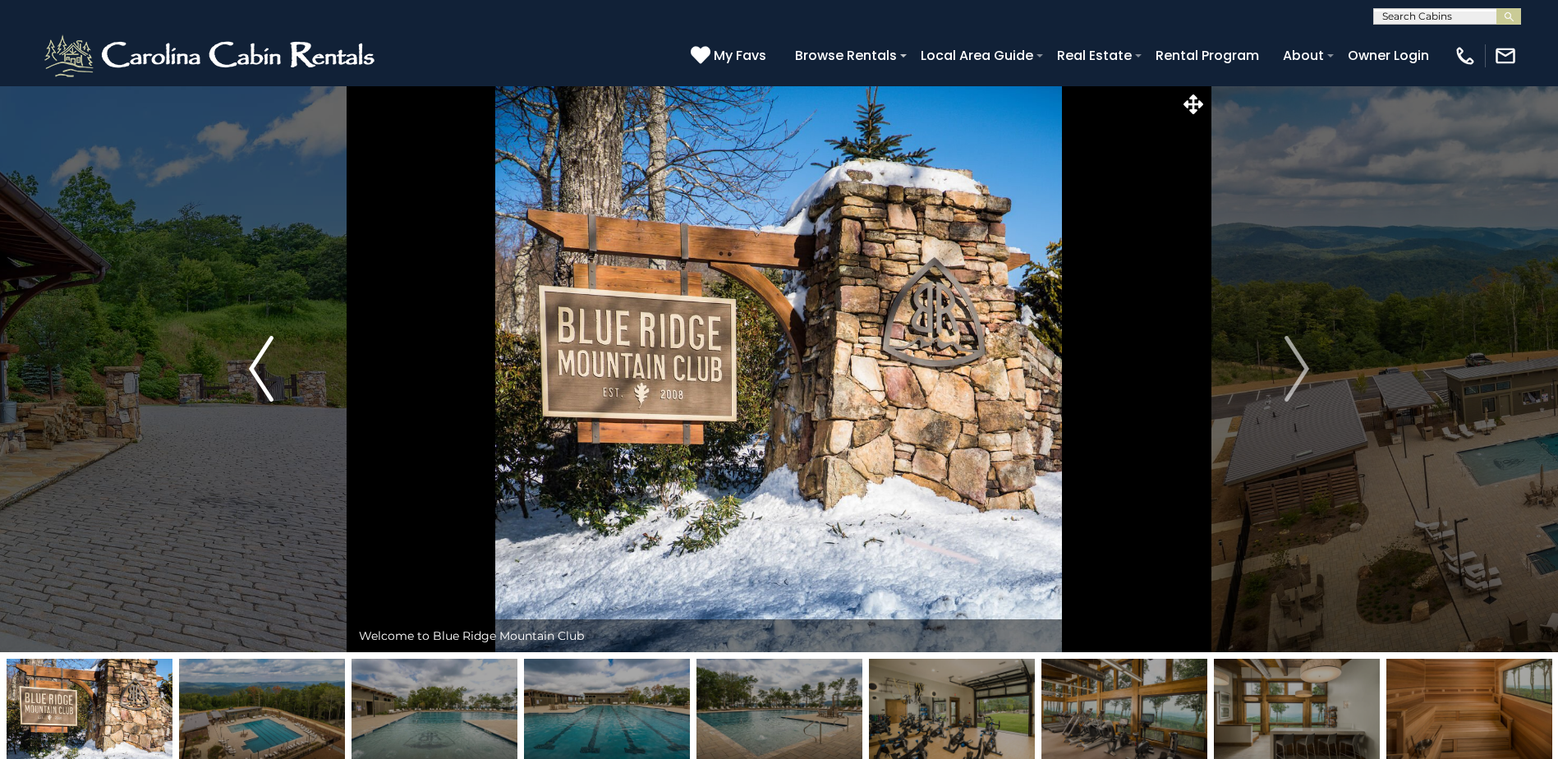
click at [304, 374] on button "Previous" at bounding box center [261, 368] width 179 height 567
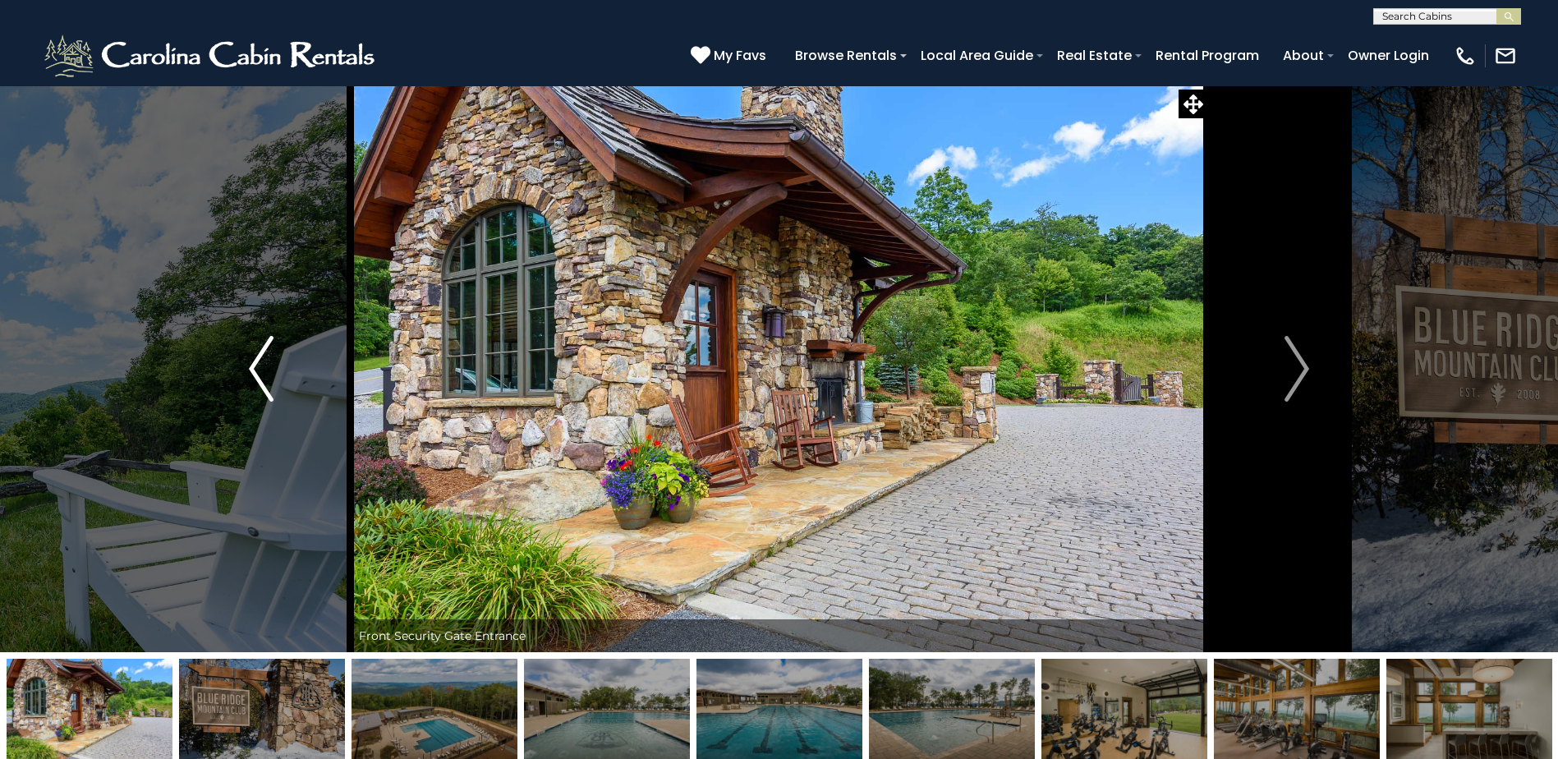
click at [304, 374] on button "Previous" at bounding box center [261, 368] width 179 height 567
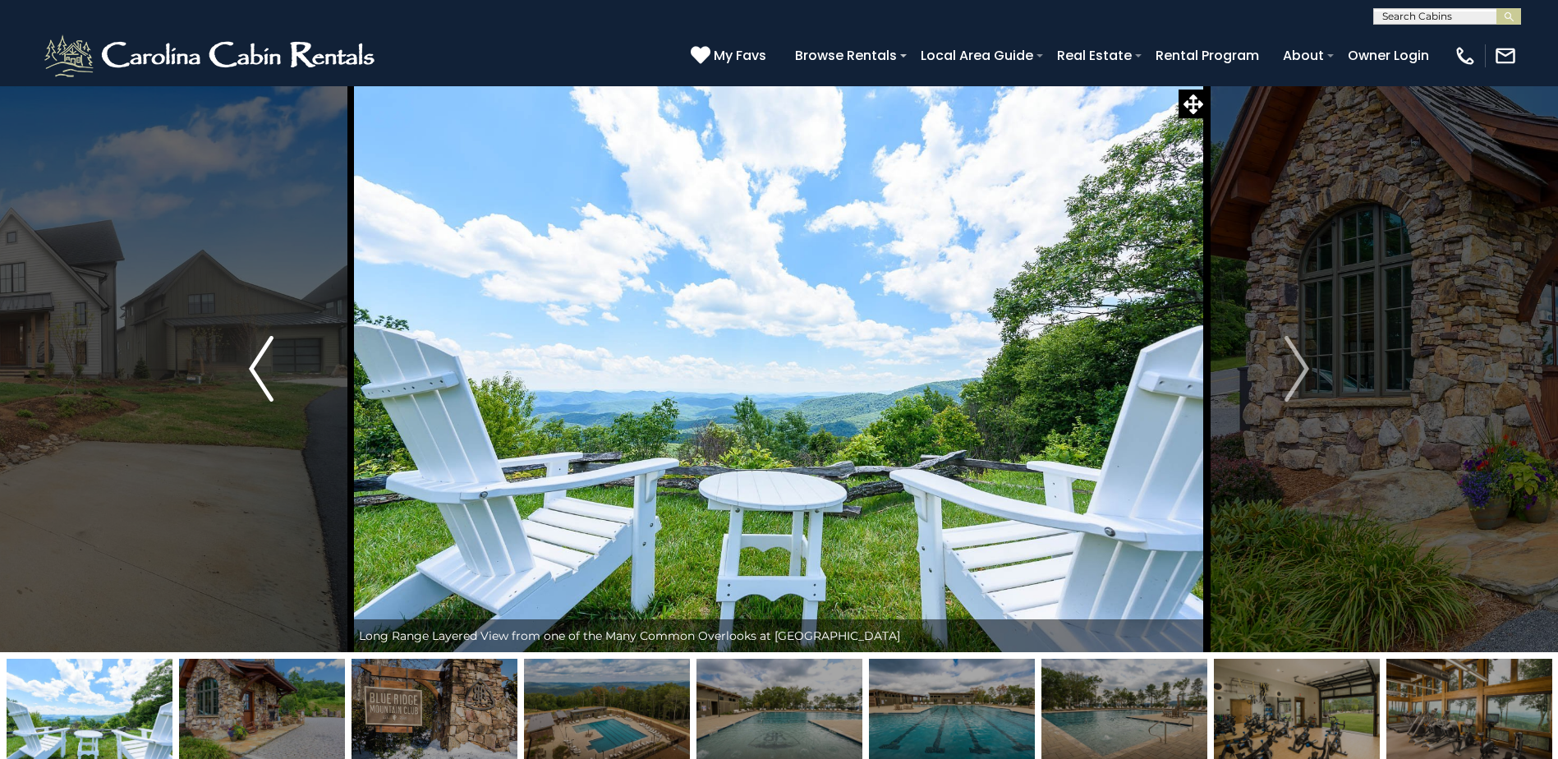
click at [305, 374] on button "Previous" at bounding box center [261, 368] width 179 height 567
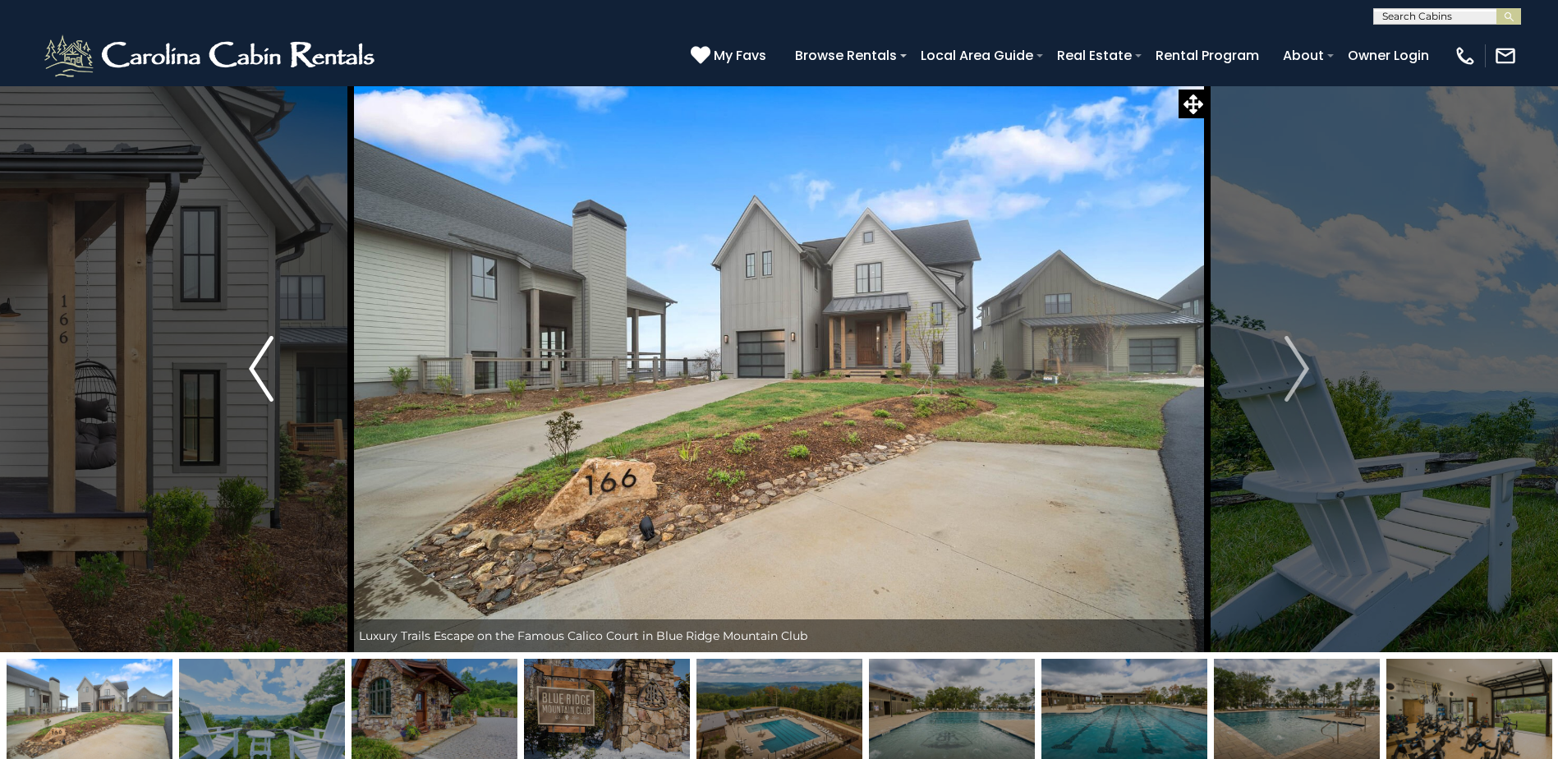
click at [305, 374] on button "Previous" at bounding box center [261, 368] width 179 height 567
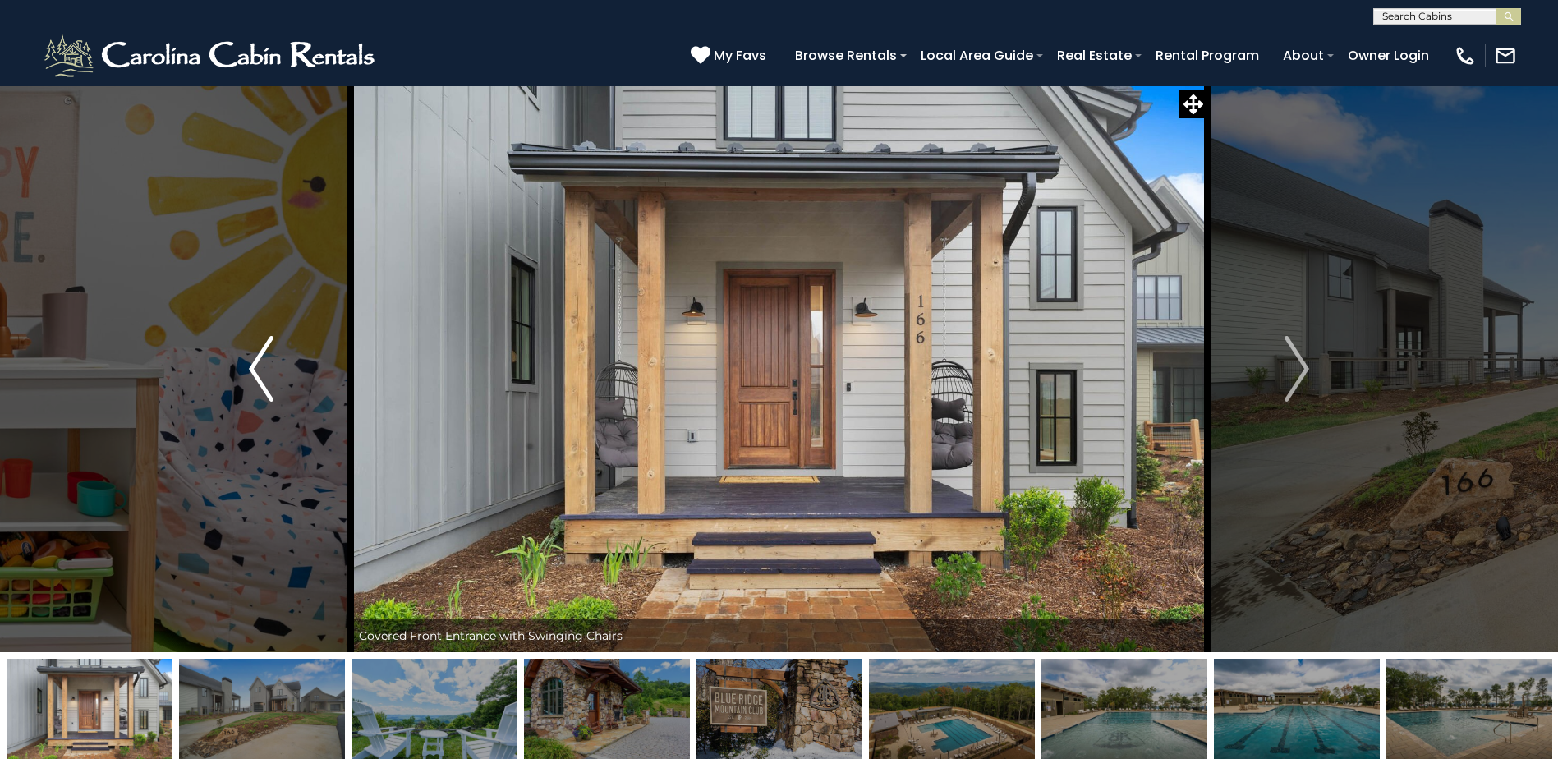
click at [319, 391] on button "Previous" at bounding box center [261, 368] width 179 height 567
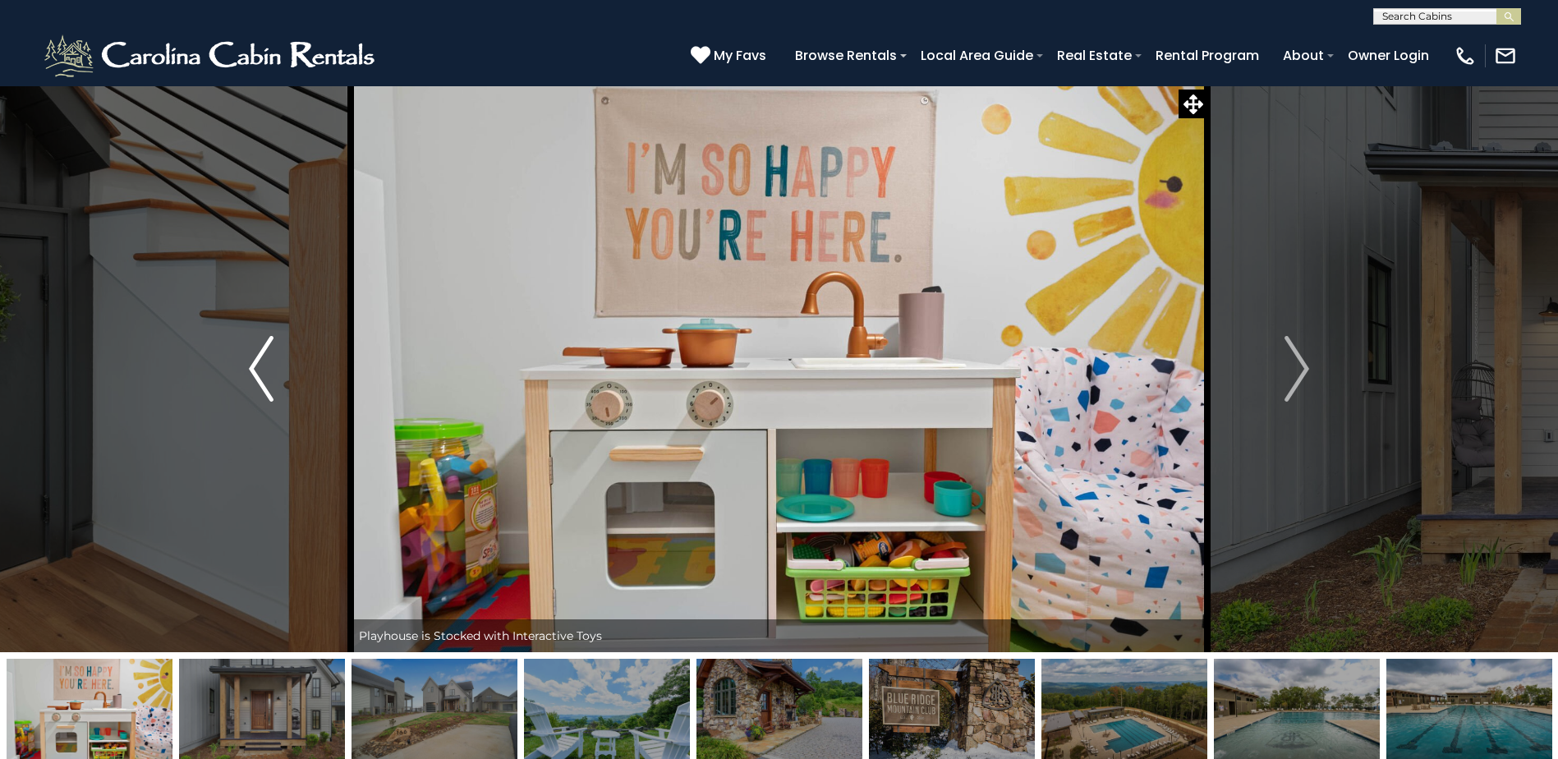
click at [319, 391] on button "Previous" at bounding box center [261, 368] width 179 height 567
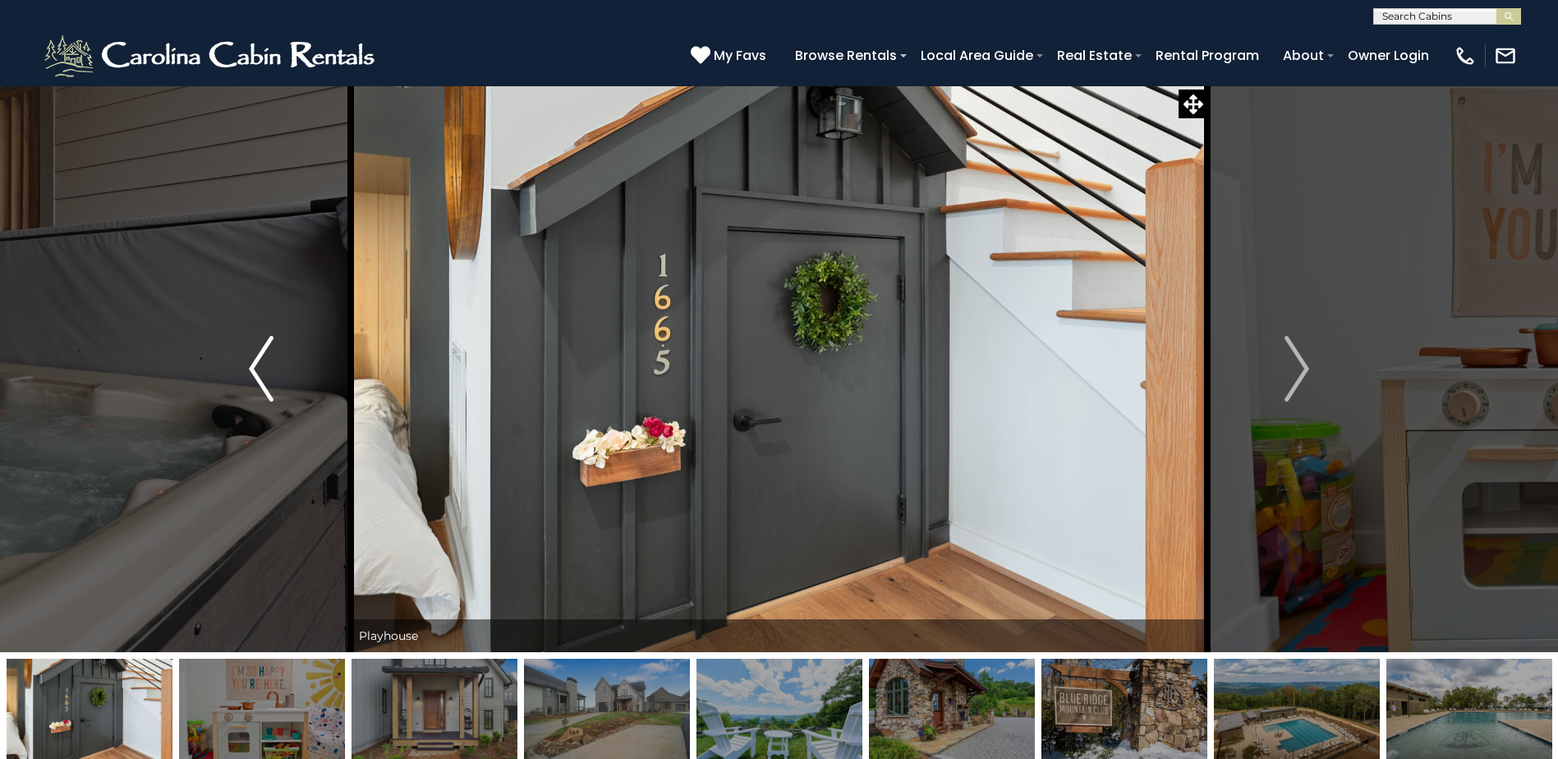
click at [319, 389] on button "Previous" at bounding box center [261, 368] width 179 height 567
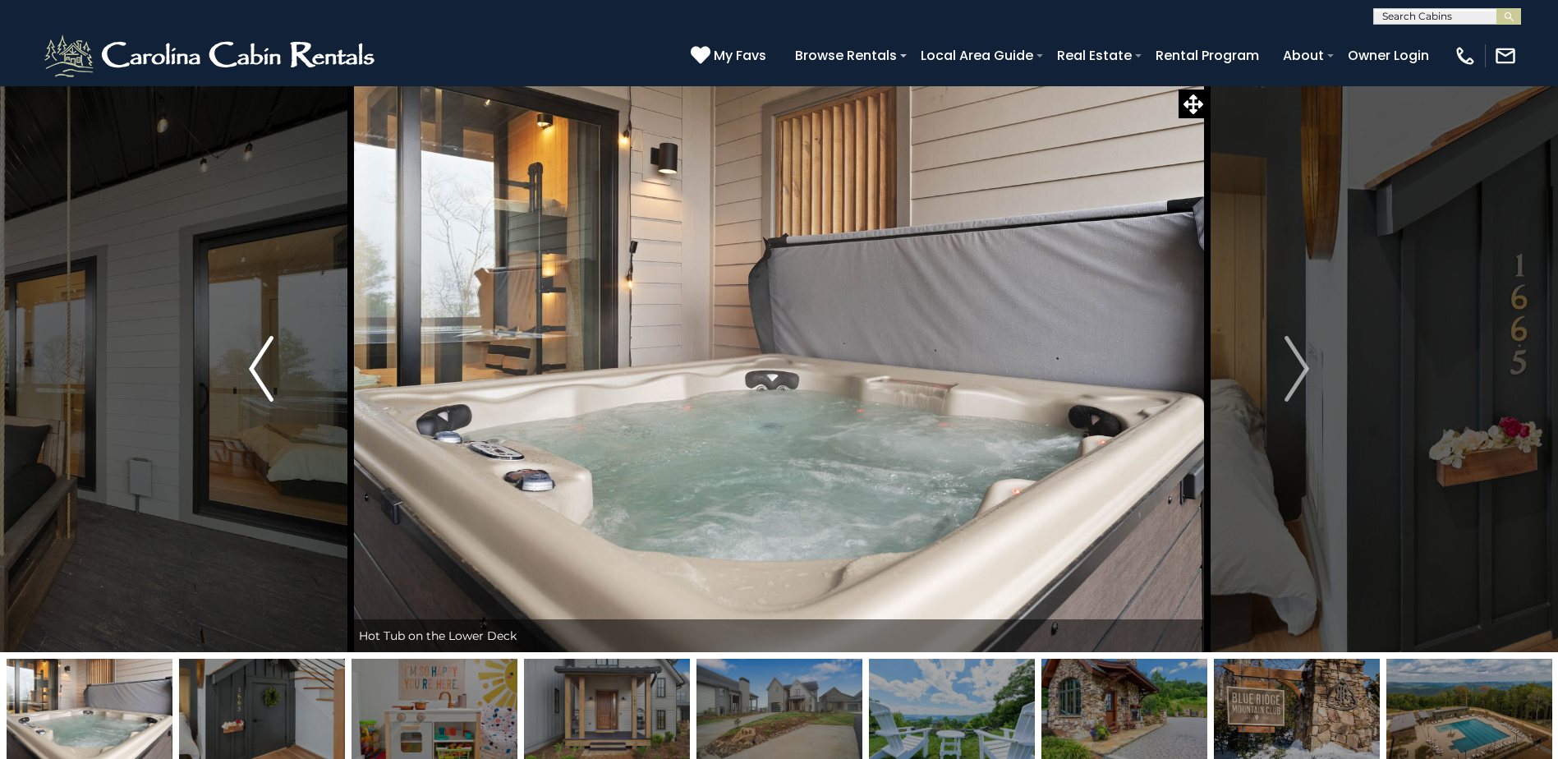
click at [319, 389] on button "Previous" at bounding box center [261, 368] width 179 height 567
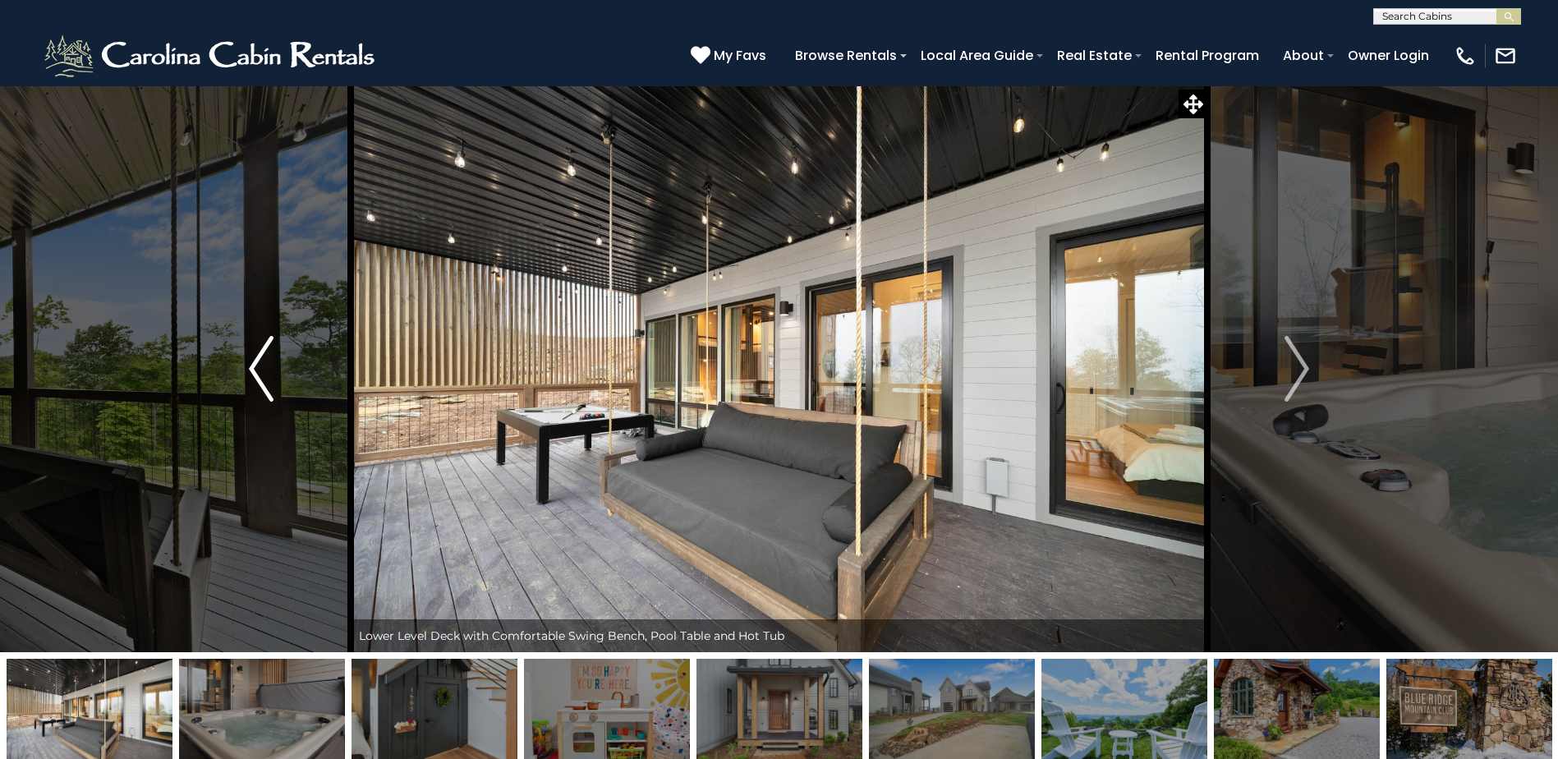
click at [319, 389] on button "Previous" at bounding box center [261, 368] width 179 height 567
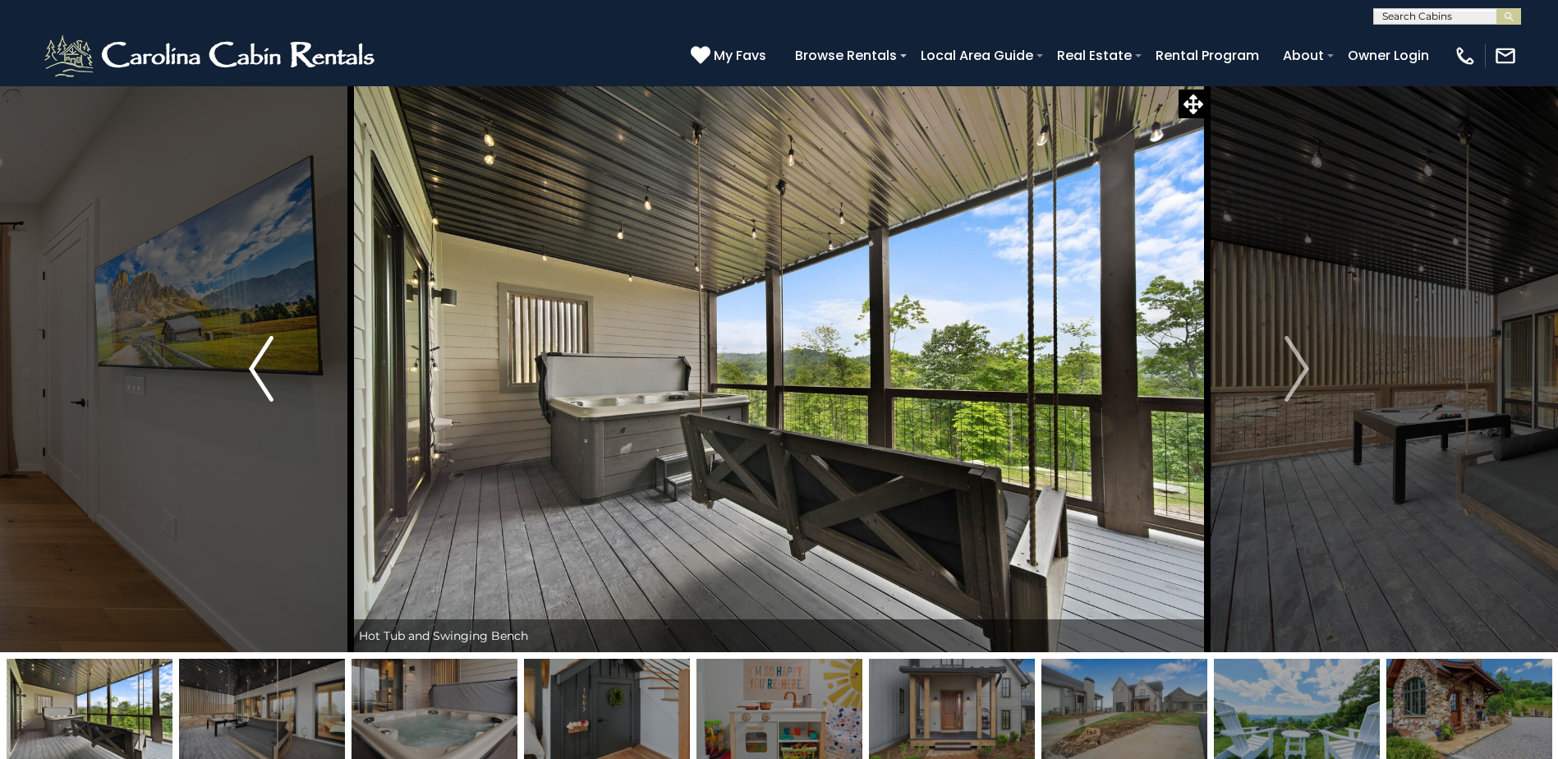
click at [319, 389] on button "Previous" at bounding box center [261, 368] width 179 height 567
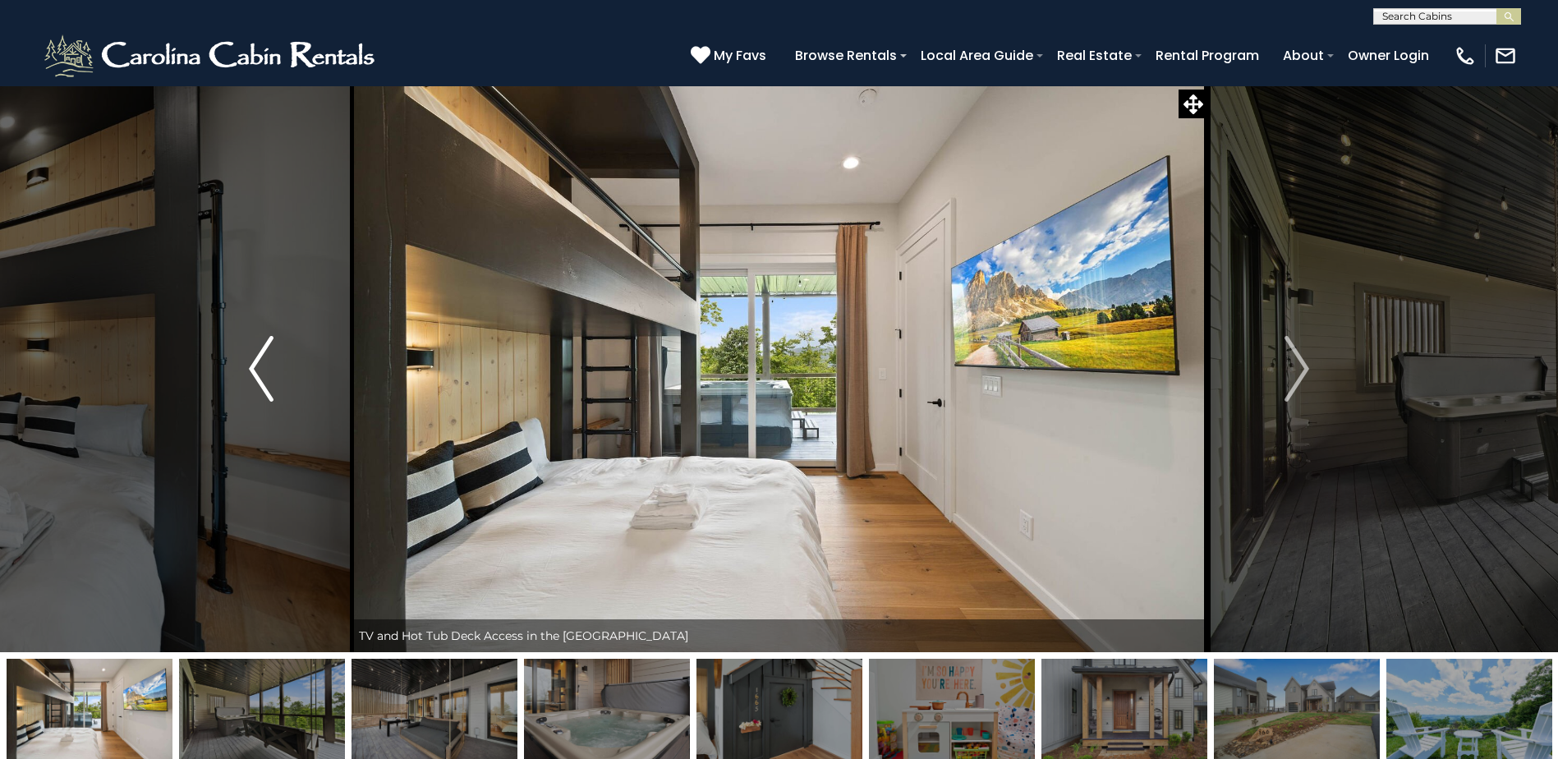
click at [319, 389] on button "Previous" at bounding box center [261, 368] width 179 height 567
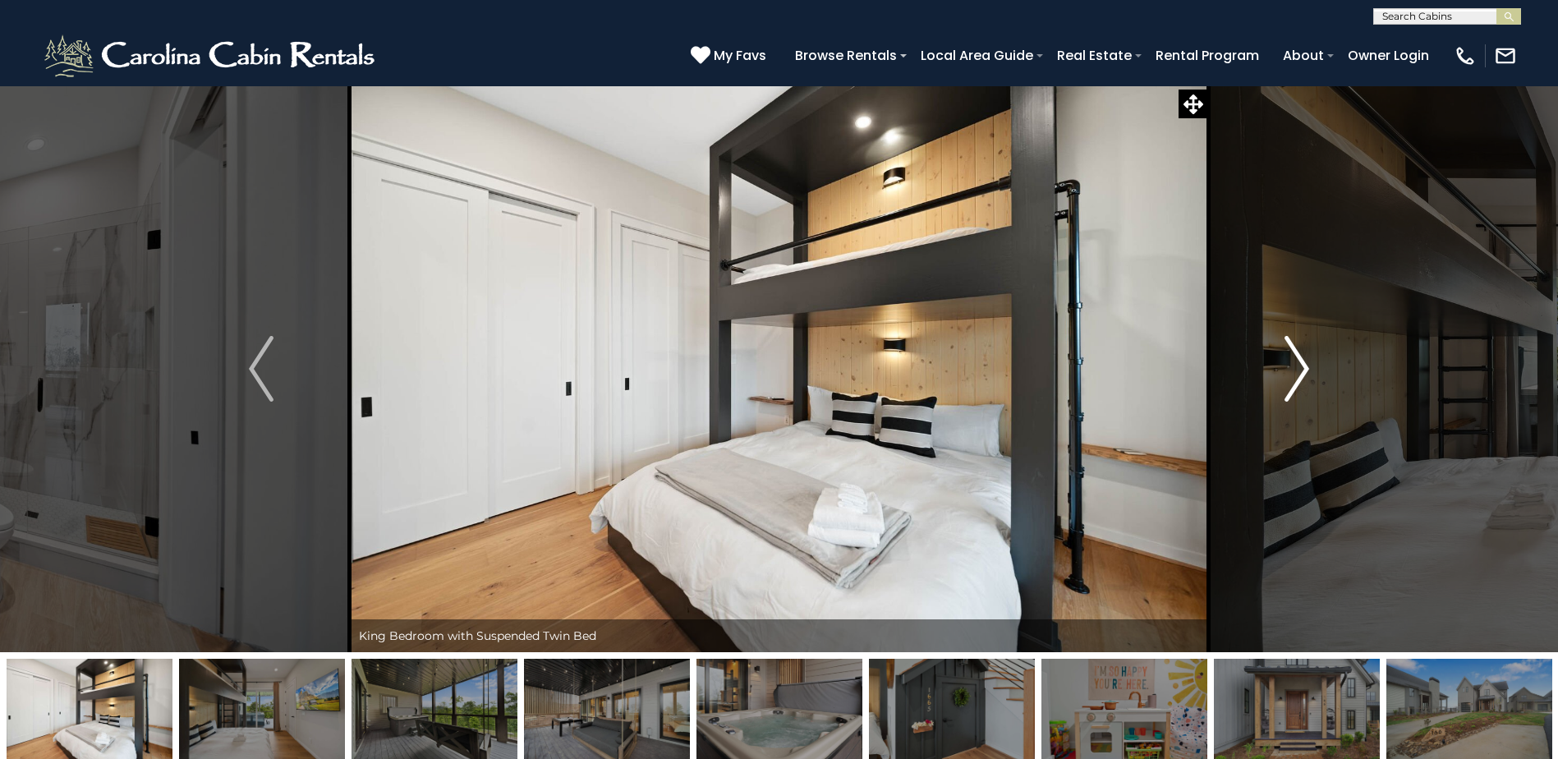
click at [1288, 370] on img "Next" at bounding box center [1296, 369] width 25 height 66
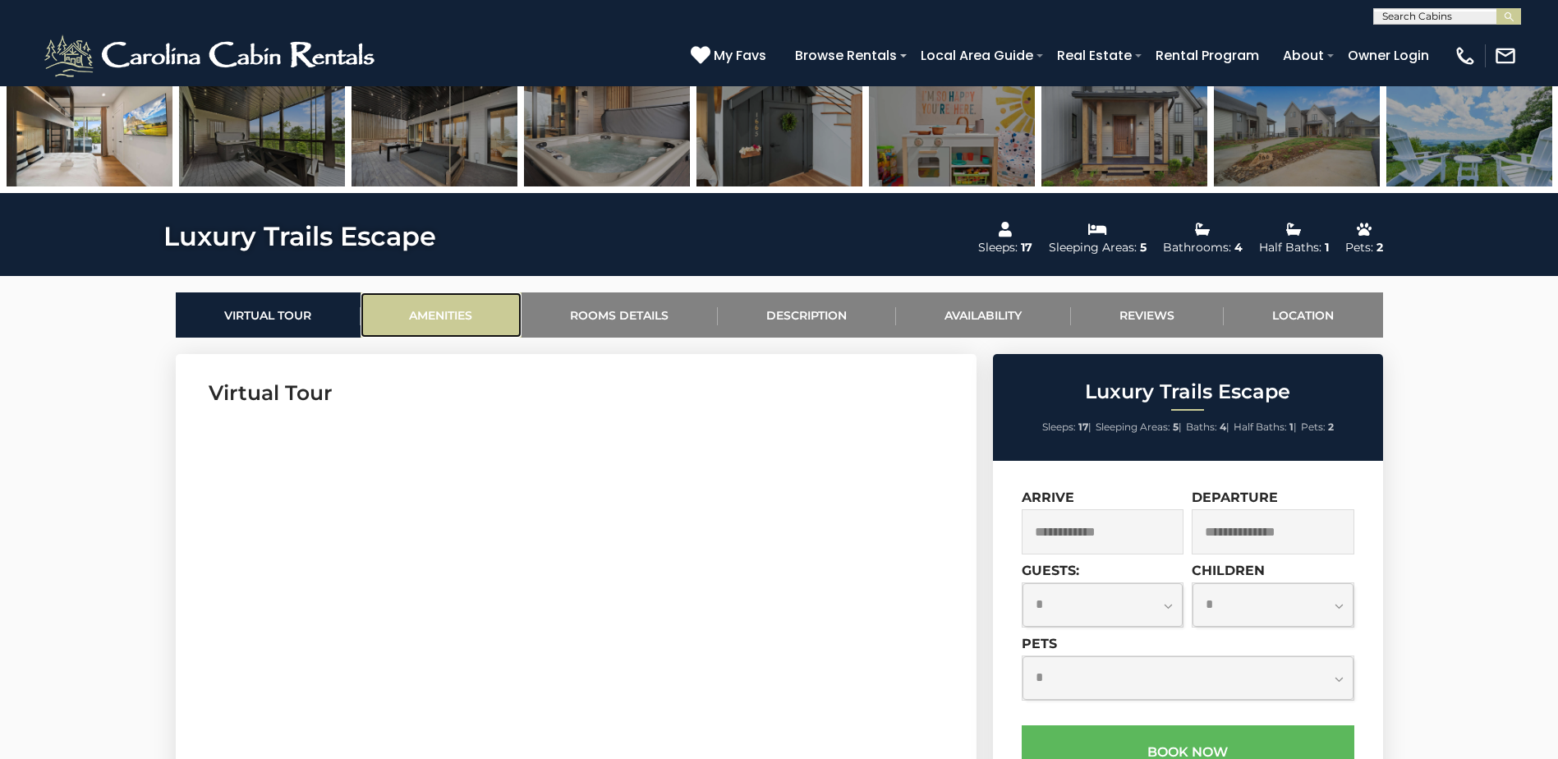
click at [429, 325] on link "Amenities" at bounding box center [440, 314] width 161 height 45
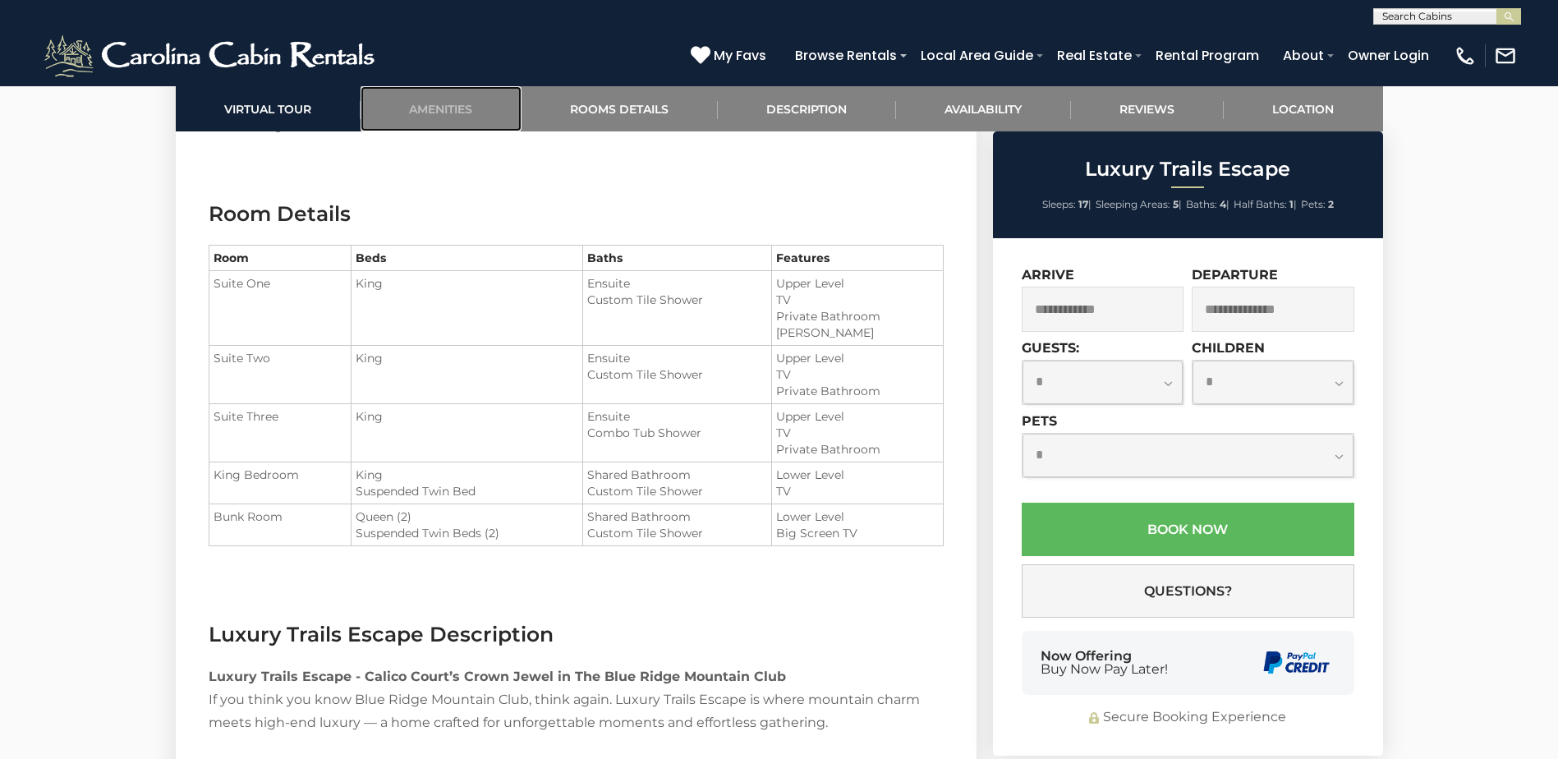
scroll to position [1963, 0]
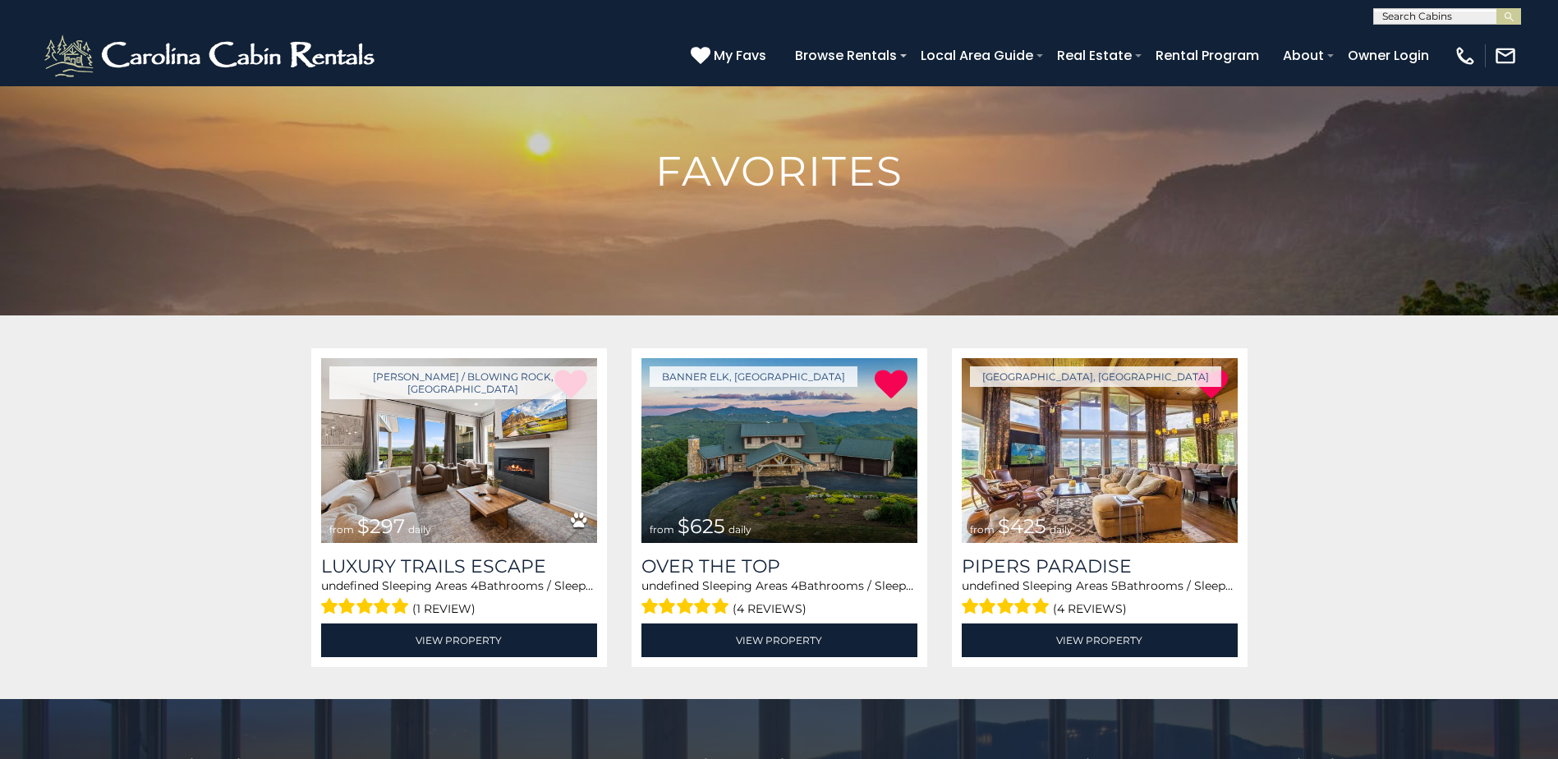
scroll to position [82, 0]
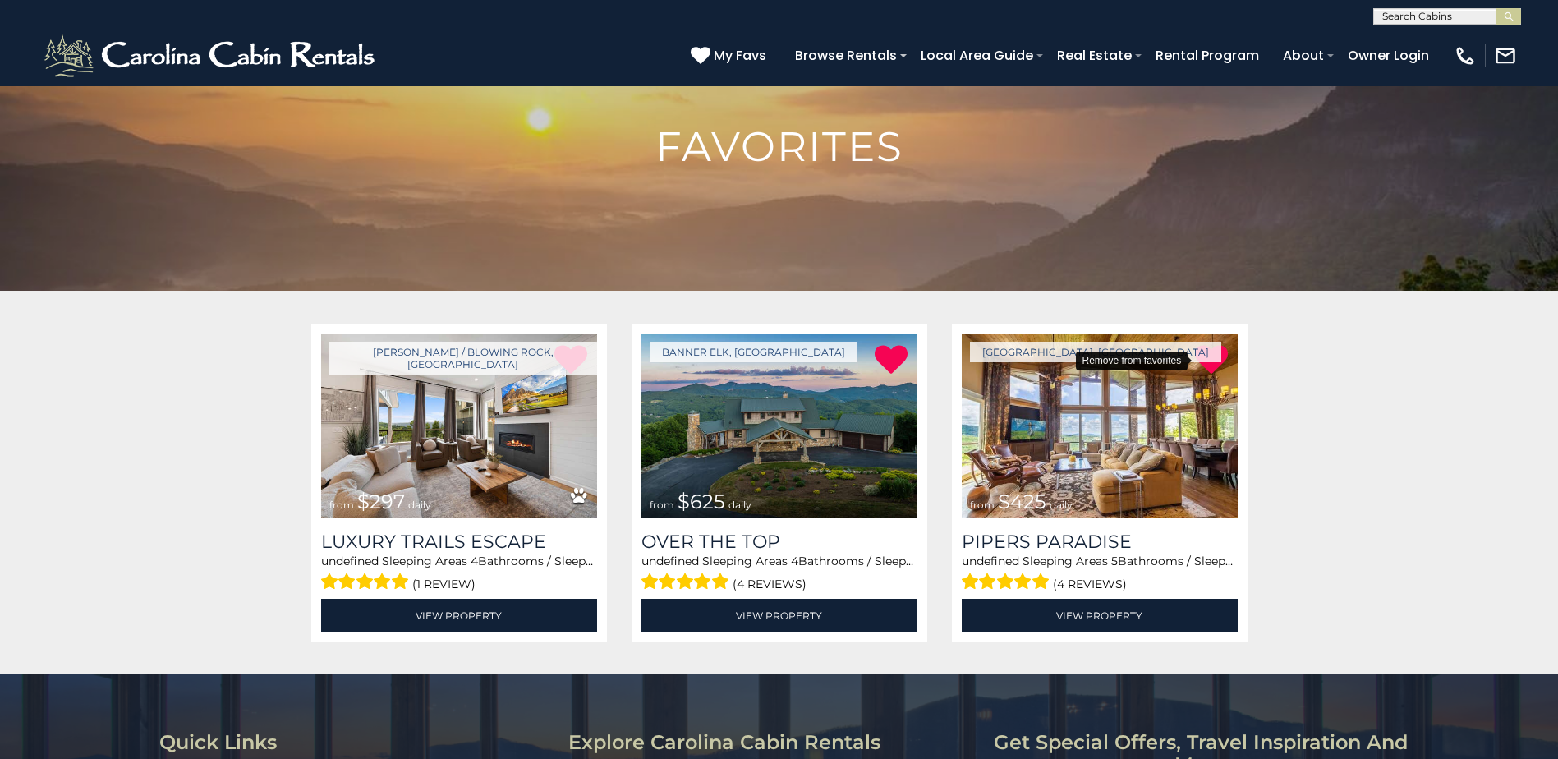
drag, startPoint x: 1223, startPoint y: 353, endPoint x: 861, endPoint y: 37, distance: 480.1
click at [1224, 353] on icon at bounding box center [1211, 359] width 33 height 33
click at [1210, 352] on icon at bounding box center [1211, 359] width 33 height 33
click at [122, 480] on div "Loading... [PERSON_NAME] / Blowing Rock, [GEOGRAPHIC_DATA] from $297 daily Luxu…" at bounding box center [779, 482] width 1558 height 383
click at [527, 370] on img at bounding box center [459, 425] width 276 height 185
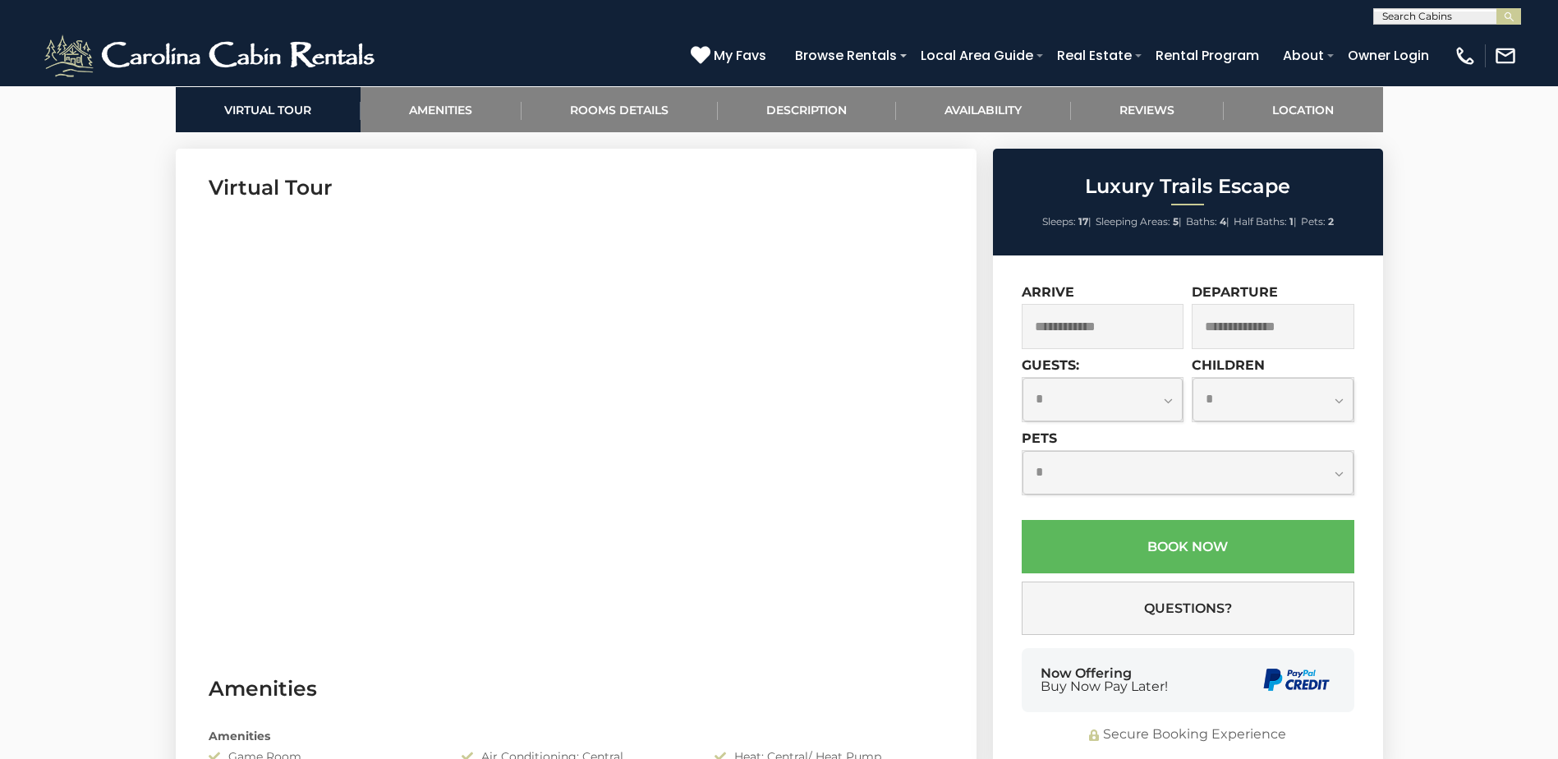
scroll to position [821, 0]
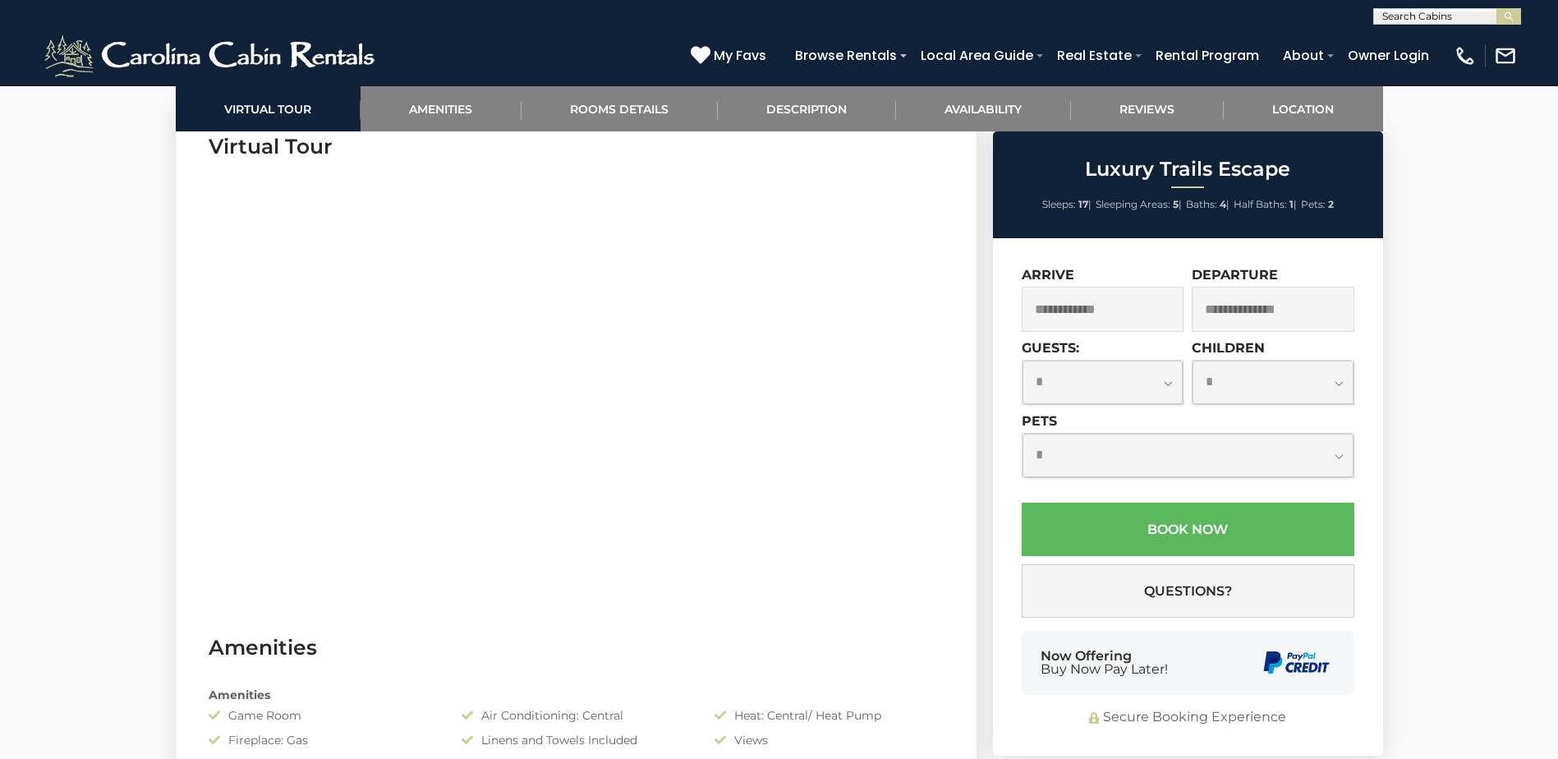
click at [1101, 392] on select "**********" at bounding box center [1102, 382] width 161 height 44
select select "**"
click at [1022, 360] on select "**********" at bounding box center [1102, 382] width 161 height 44
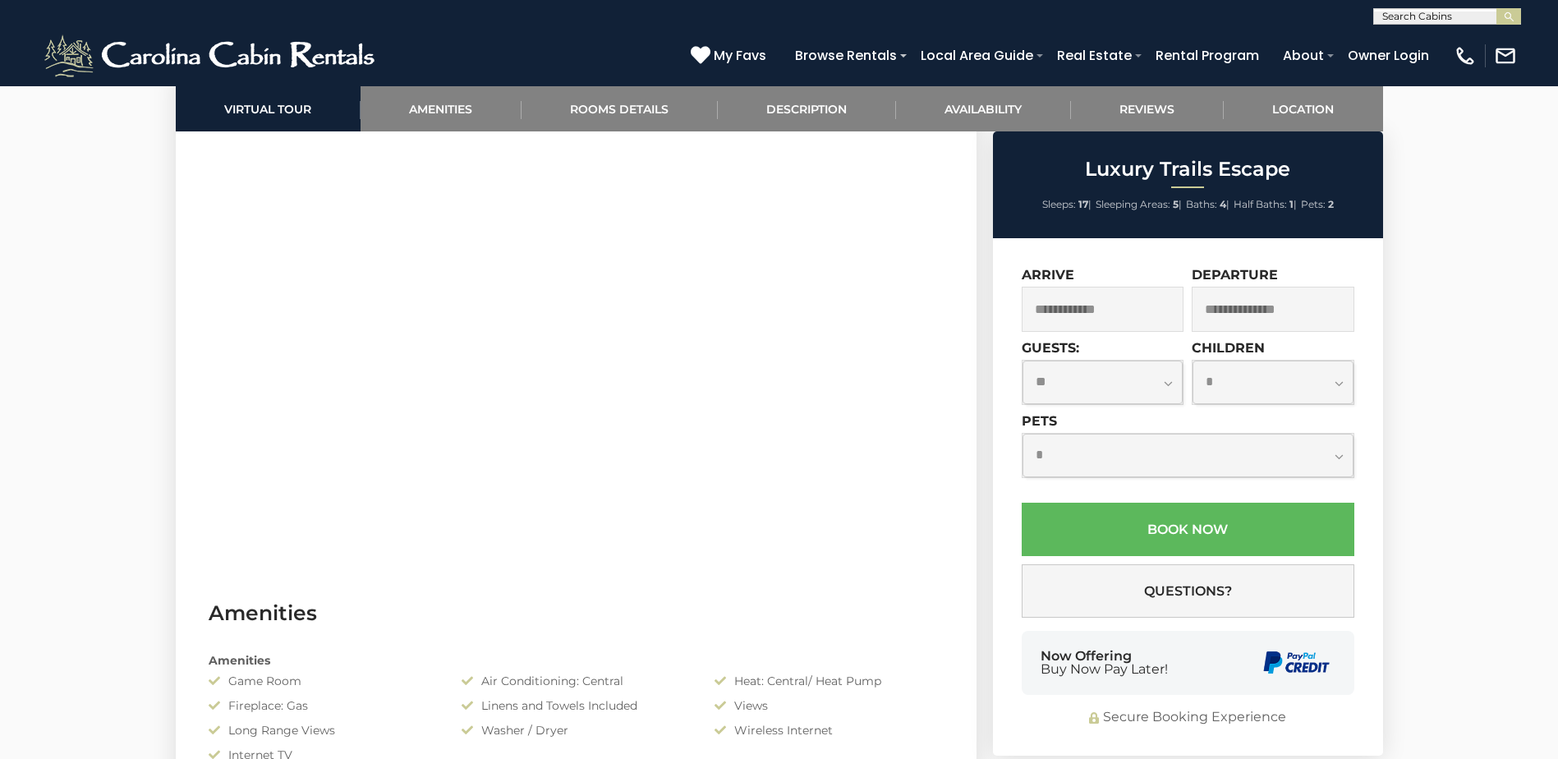
scroll to position [903, 0]
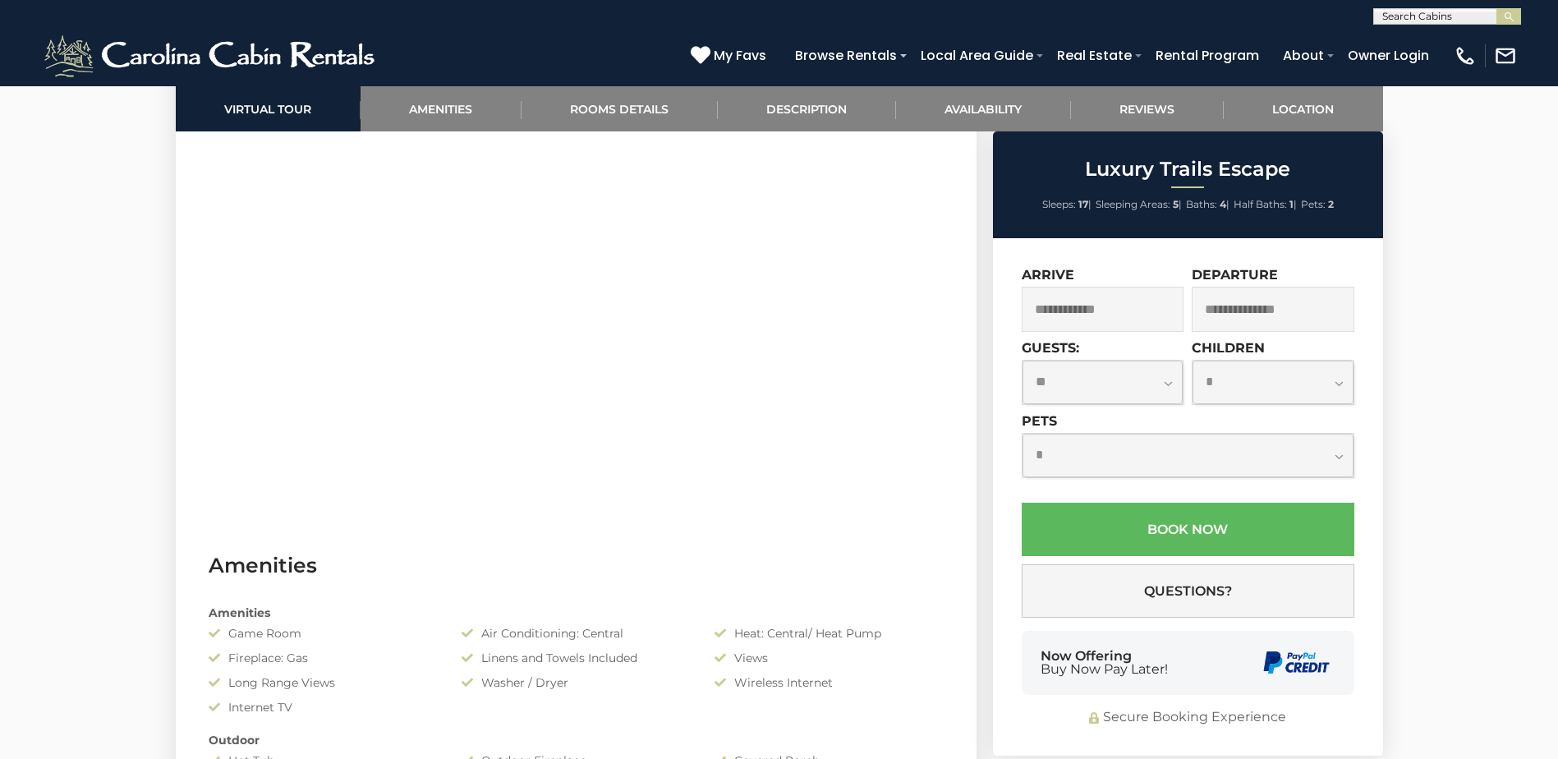
click at [1222, 383] on select "**********" at bounding box center [1272, 382] width 161 height 44
select select "*"
click at [1192, 360] on select "**********" at bounding box center [1272, 382] width 161 height 44
click at [1064, 315] on input "text" at bounding box center [1103, 309] width 163 height 45
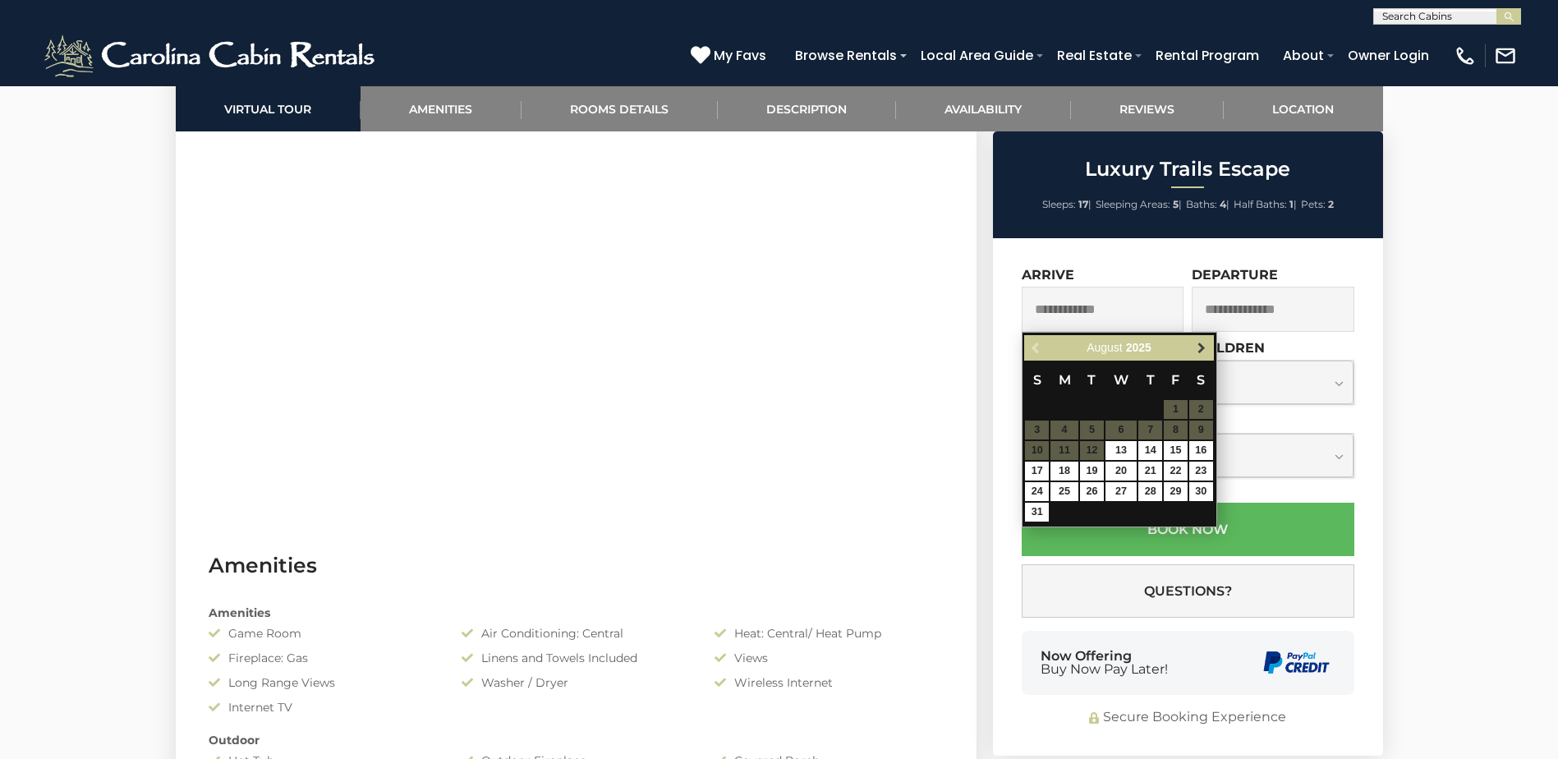
click at [1205, 343] on span "Next" at bounding box center [1201, 348] width 13 height 13
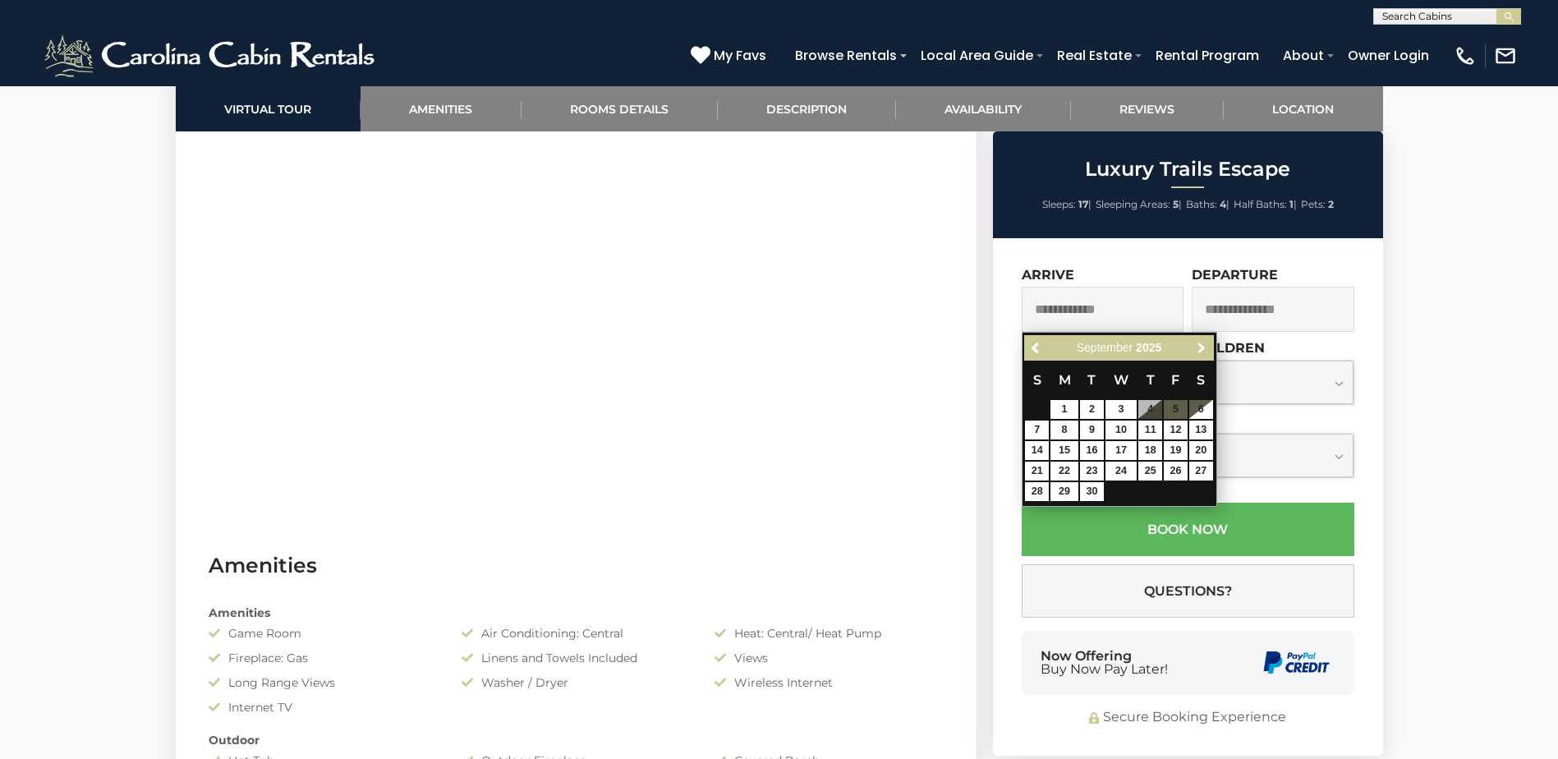
click at [1205, 343] on span "Next" at bounding box center [1201, 348] width 13 height 13
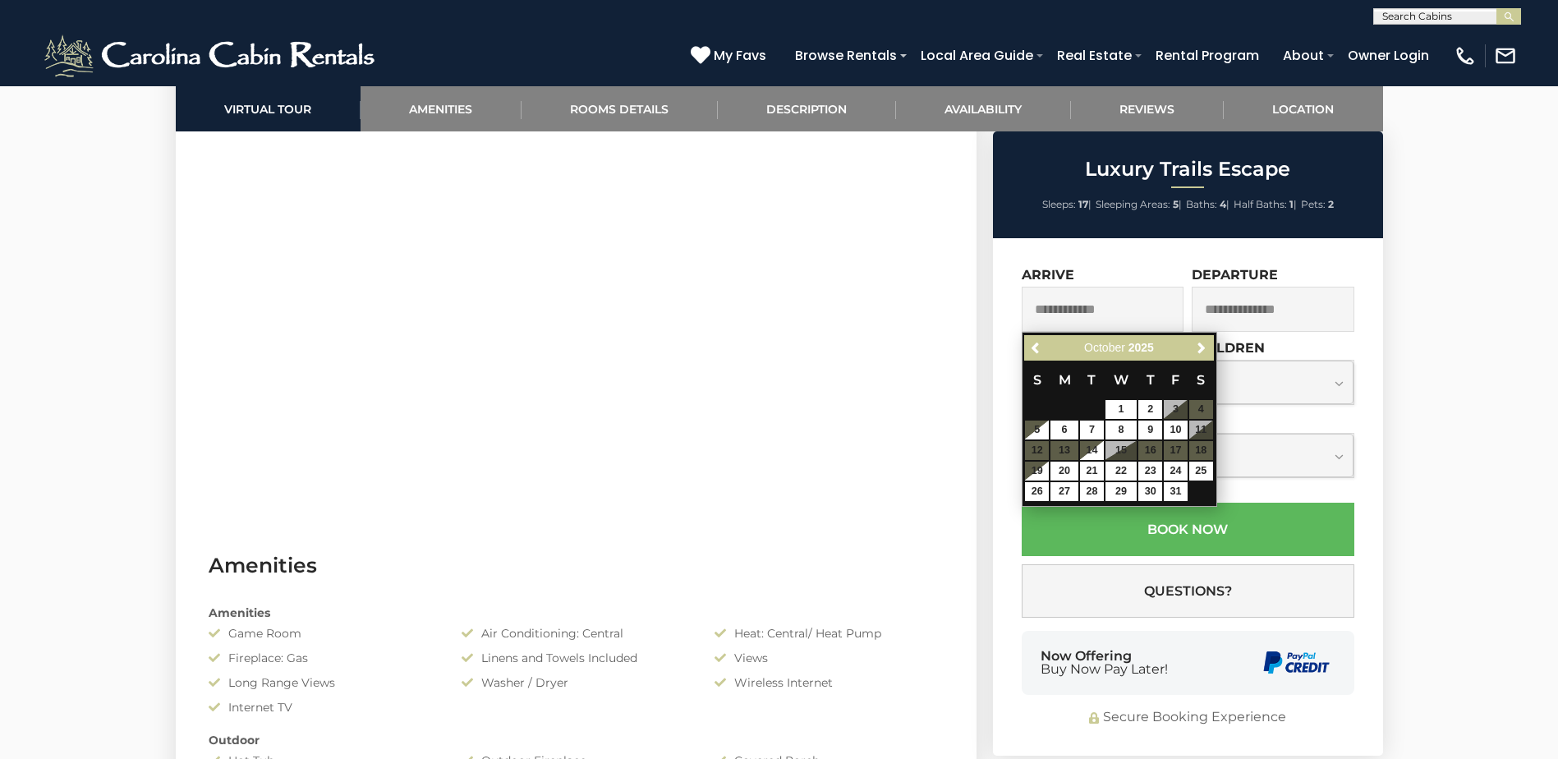
click at [1207, 332] on div "Previous Next October 2025 S M T W T F S 1 2 3 4 5 6 7 8 9 10 11 12 13 14 15 16…" at bounding box center [1119, 419] width 195 height 175
click at [1205, 339] on link "Next" at bounding box center [1202, 348] width 21 height 21
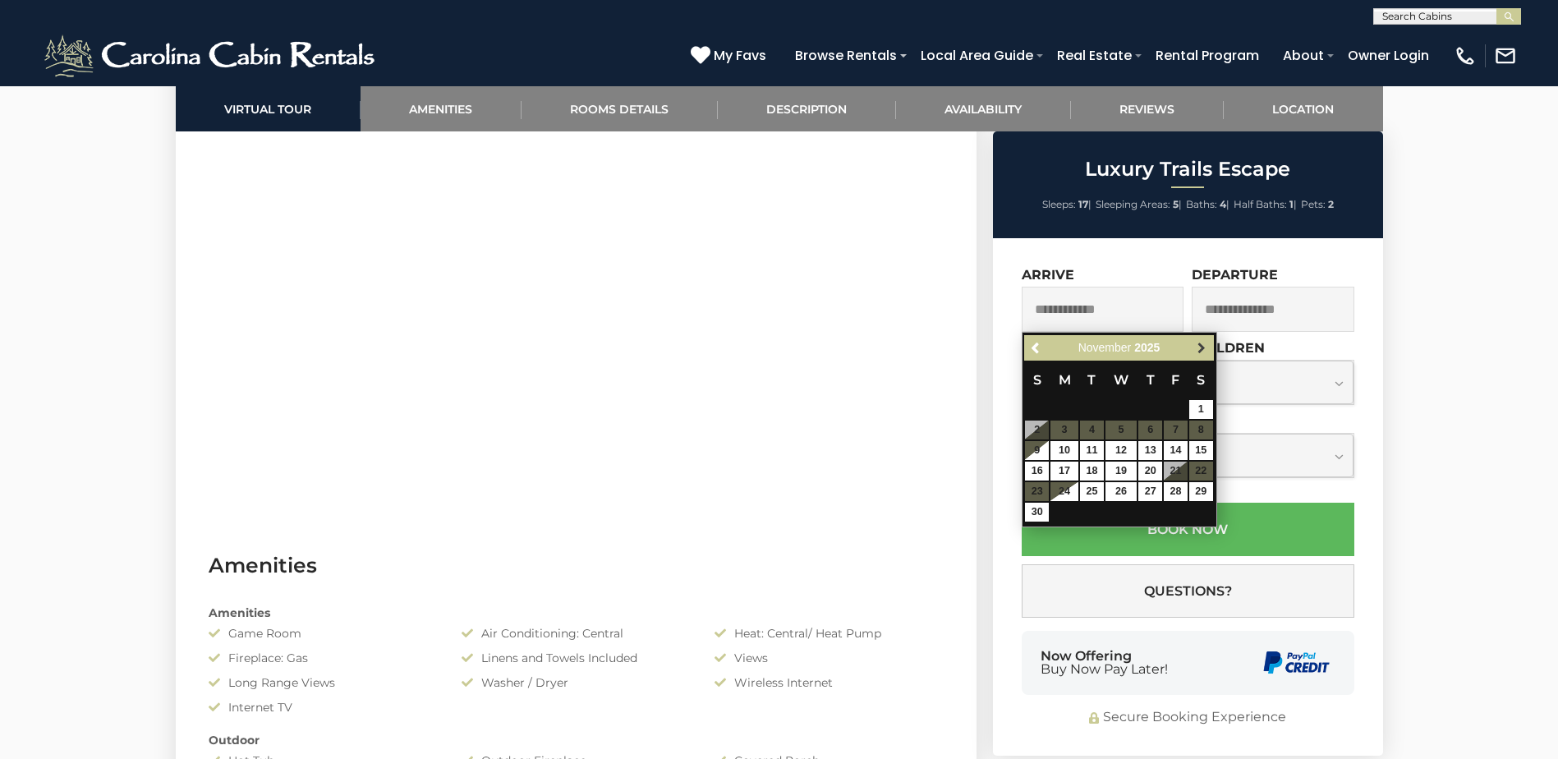
click at [1201, 347] on span "Next" at bounding box center [1201, 348] width 13 height 13
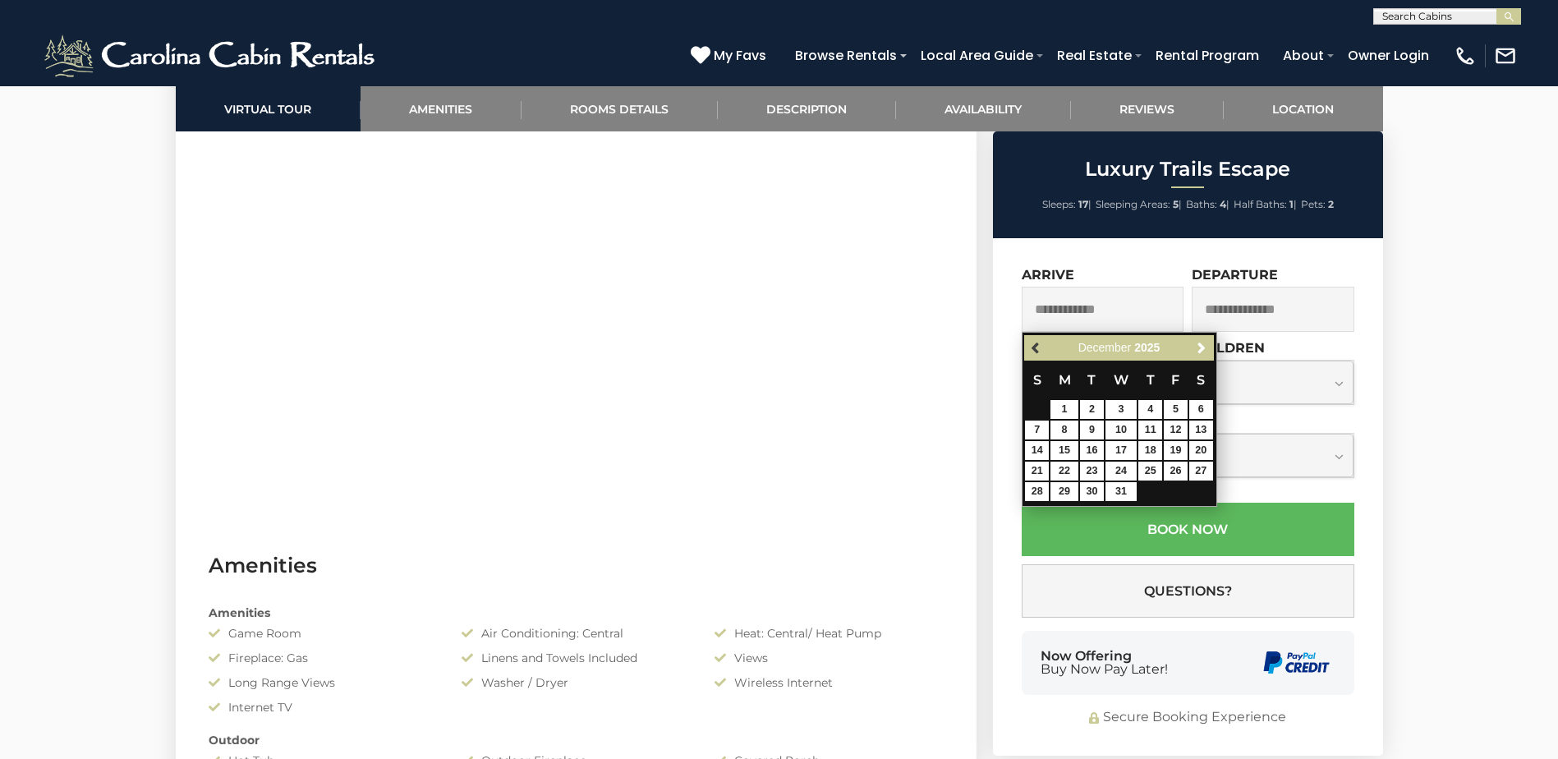
click at [1030, 342] on span "Previous" at bounding box center [1036, 348] width 13 height 13
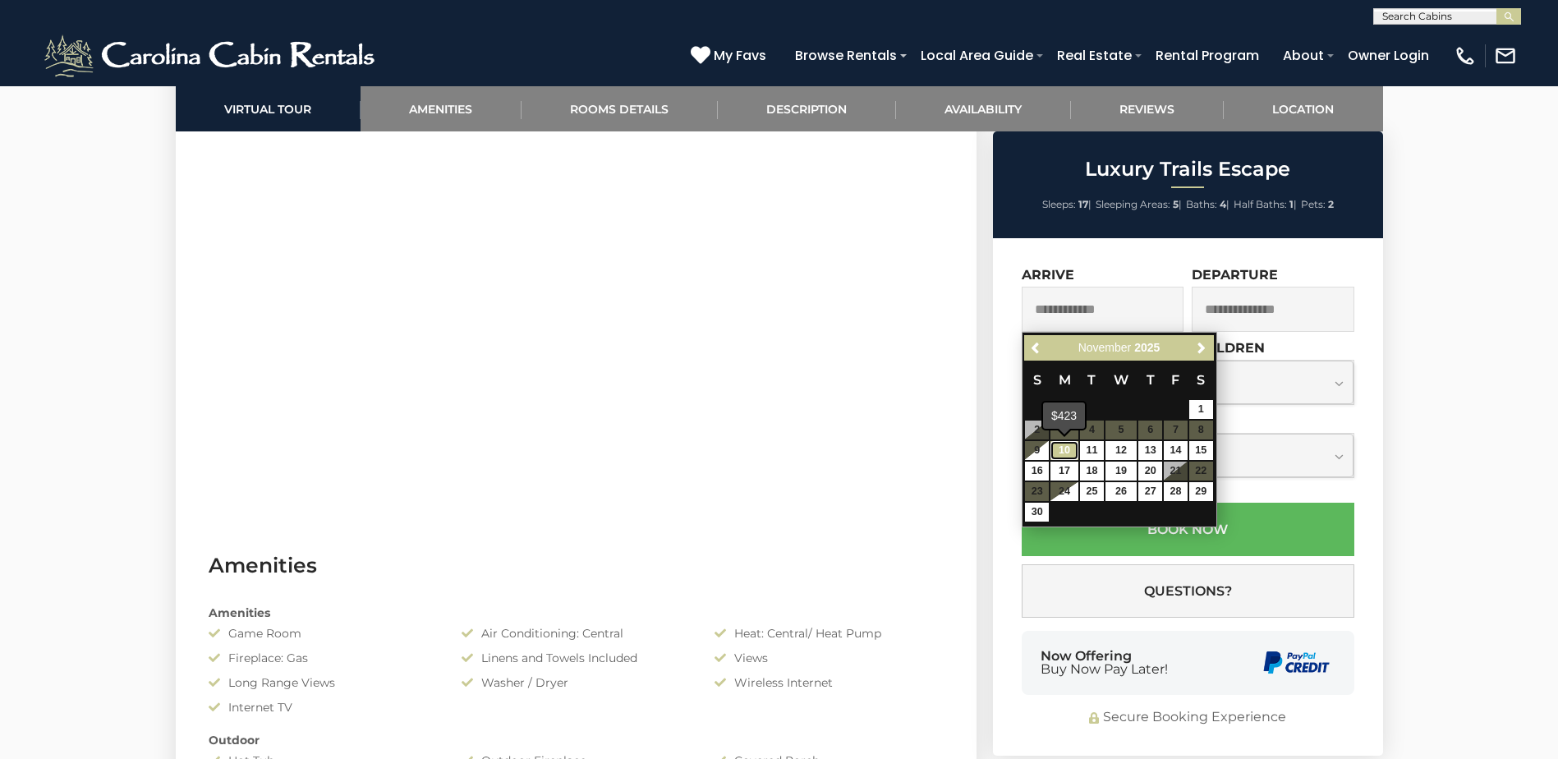
click at [1060, 452] on link "10" at bounding box center [1064, 450] width 28 height 19
type input "**********"
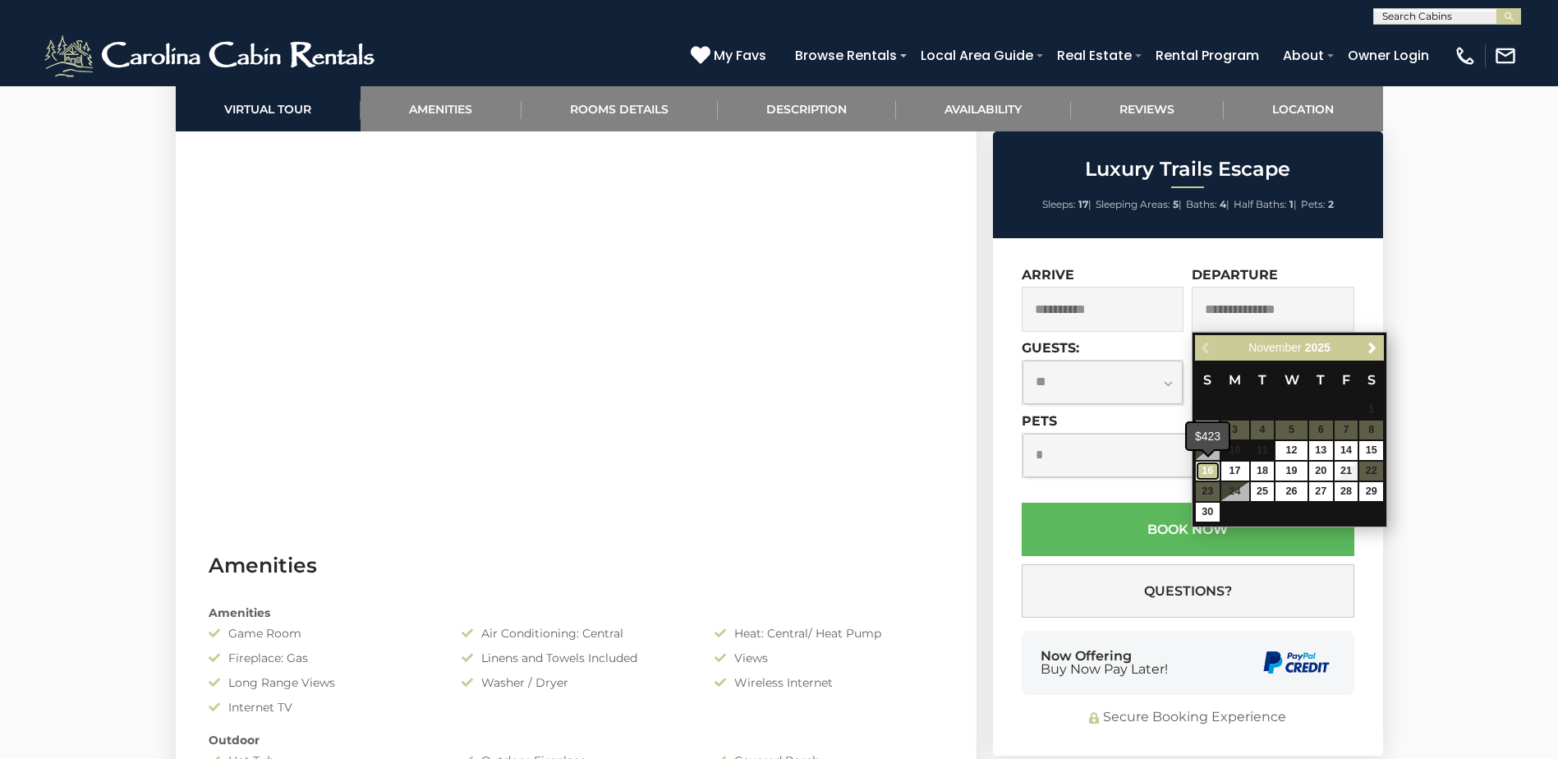
click at [1209, 466] on link "16" at bounding box center [1208, 471] width 24 height 19
type input "**********"
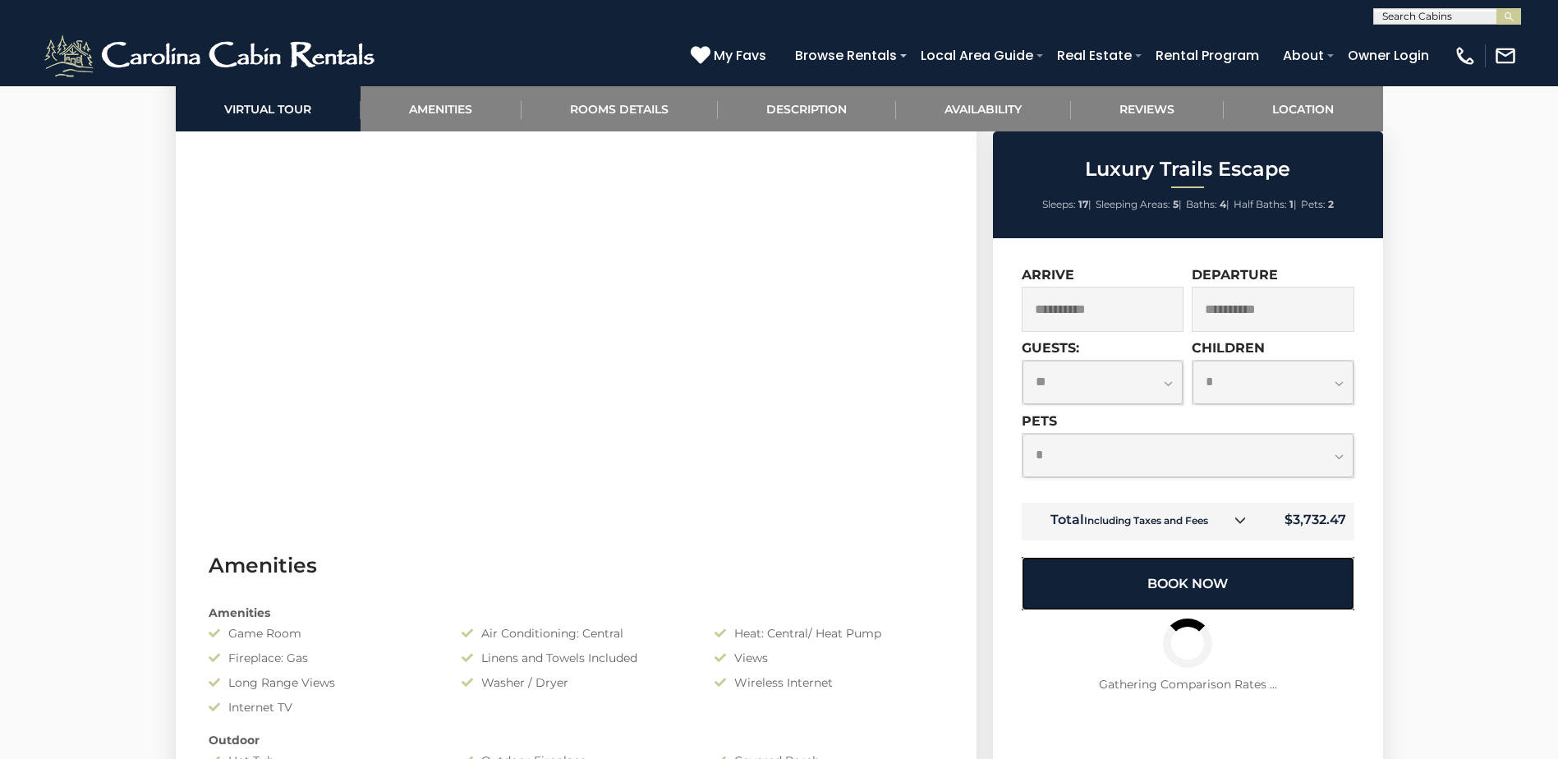
click at [1224, 572] on button "Book Now" at bounding box center [1188, 583] width 333 height 53
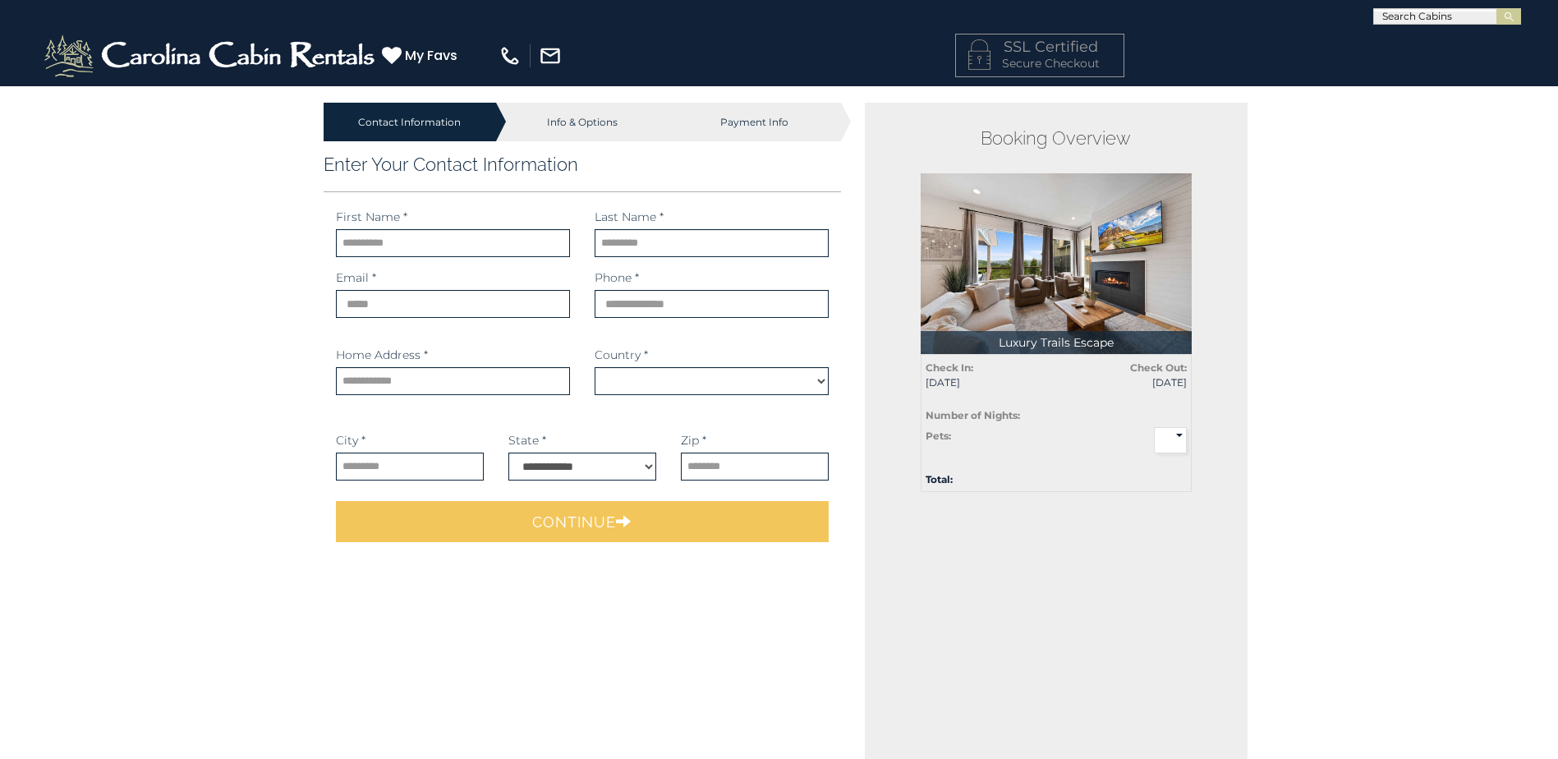
select select "*********"
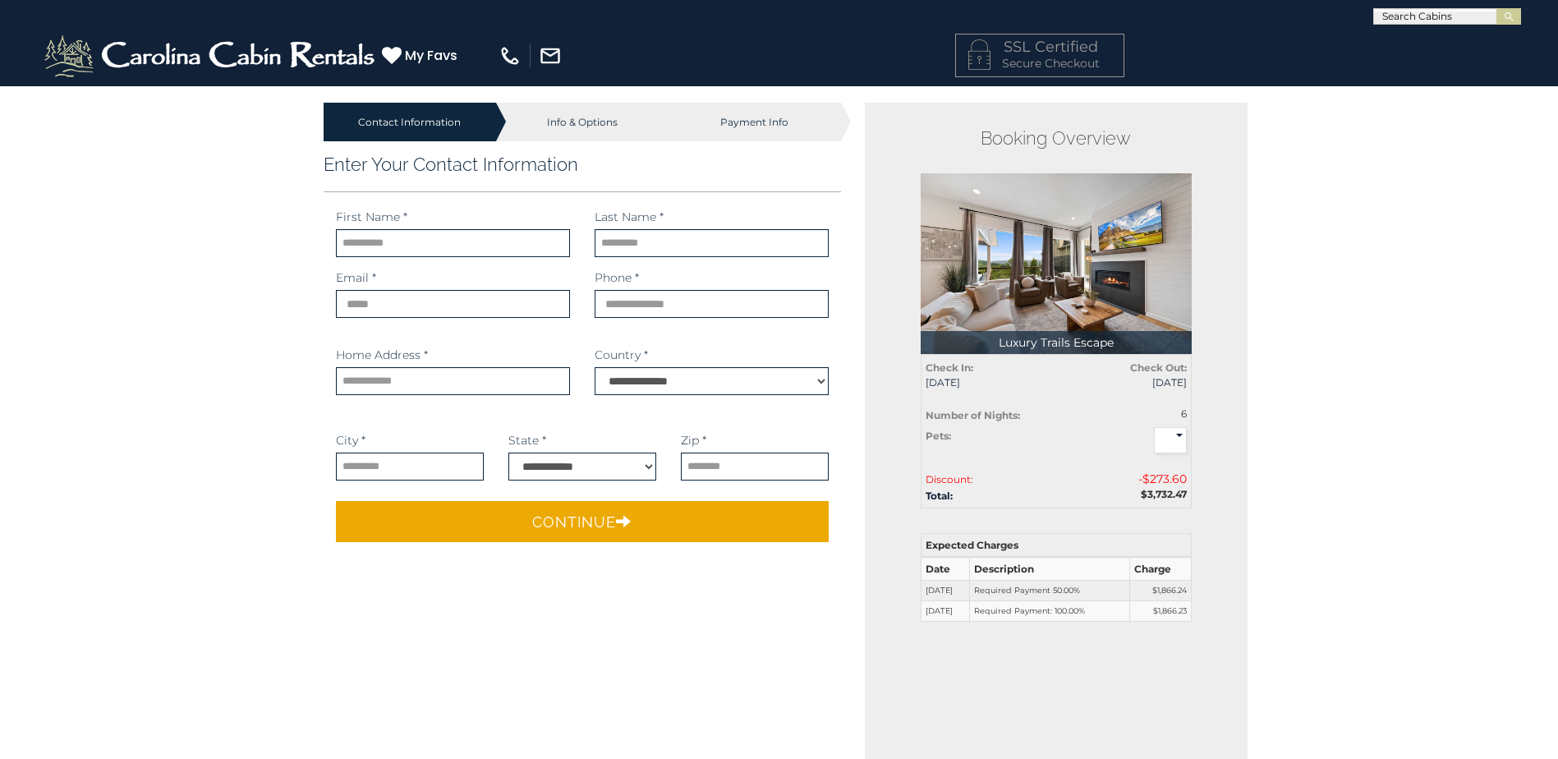
click at [939, 498] on strong "Total:" at bounding box center [938, 495] width 27 height 12
click at [313, 55] on img at bounding box center [211, 55] width 341 height 49
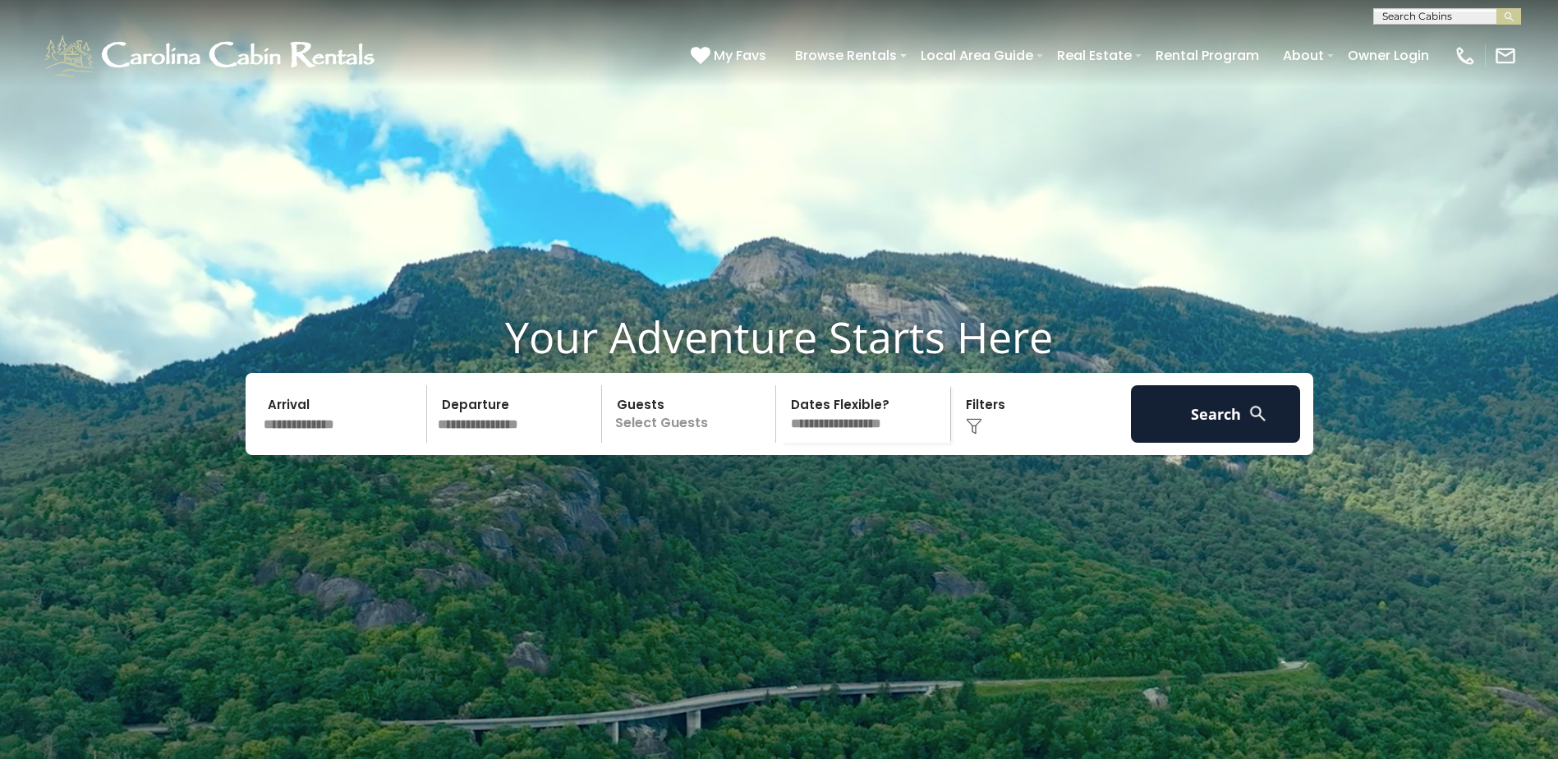
click at [311, 455] on div "Arrival Departure Guests Select Guests Guests - 0 + + **" at bounding box center [780, 414] width 1068 height 82
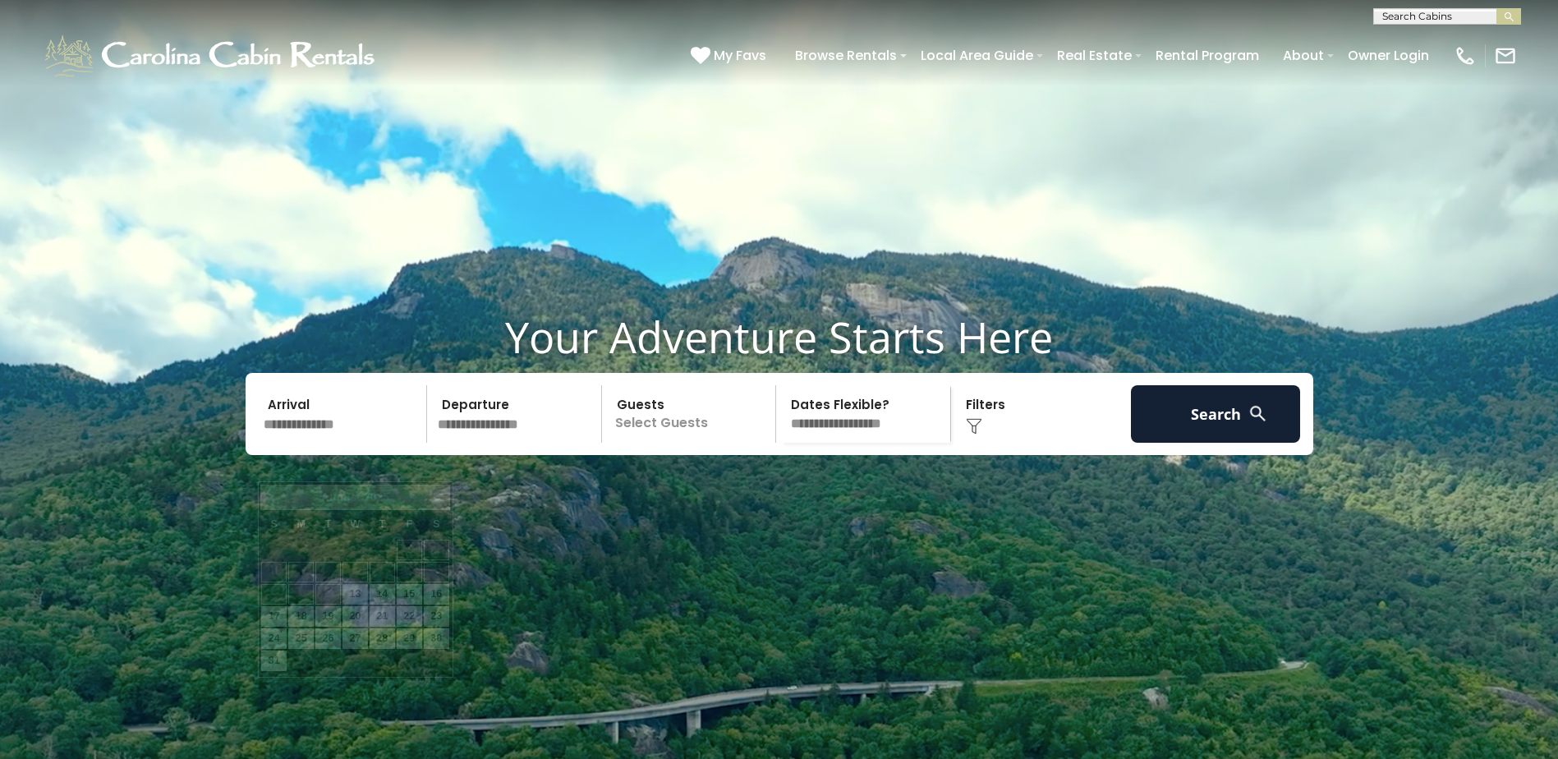
click at [303, 443] on input "text" at bounding box center [343, 413] width 170 height 57
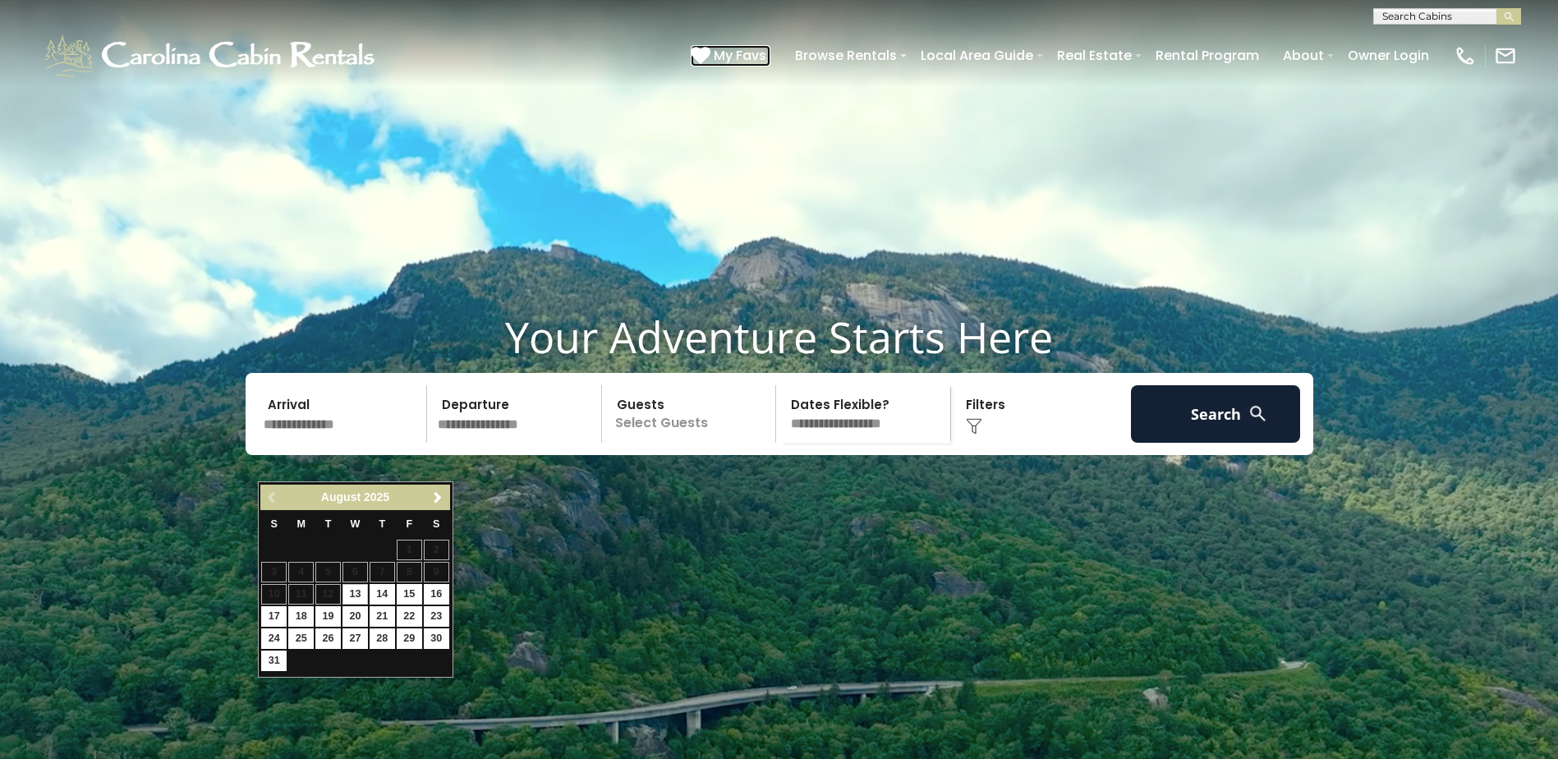
click at [710, 48] on icon at bounding box center [701, 55] width 20 height 20
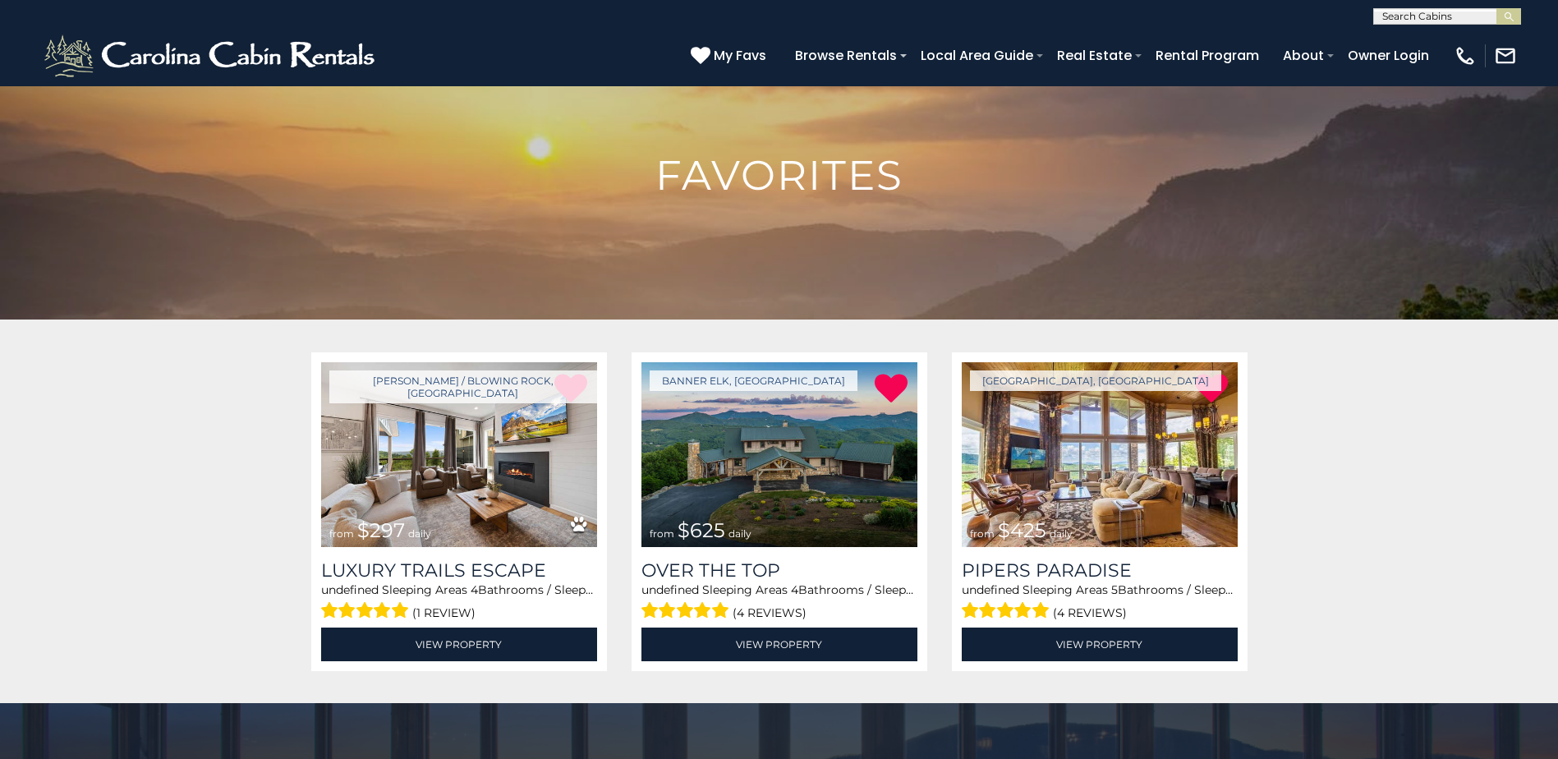
scroll to position [82, 0]
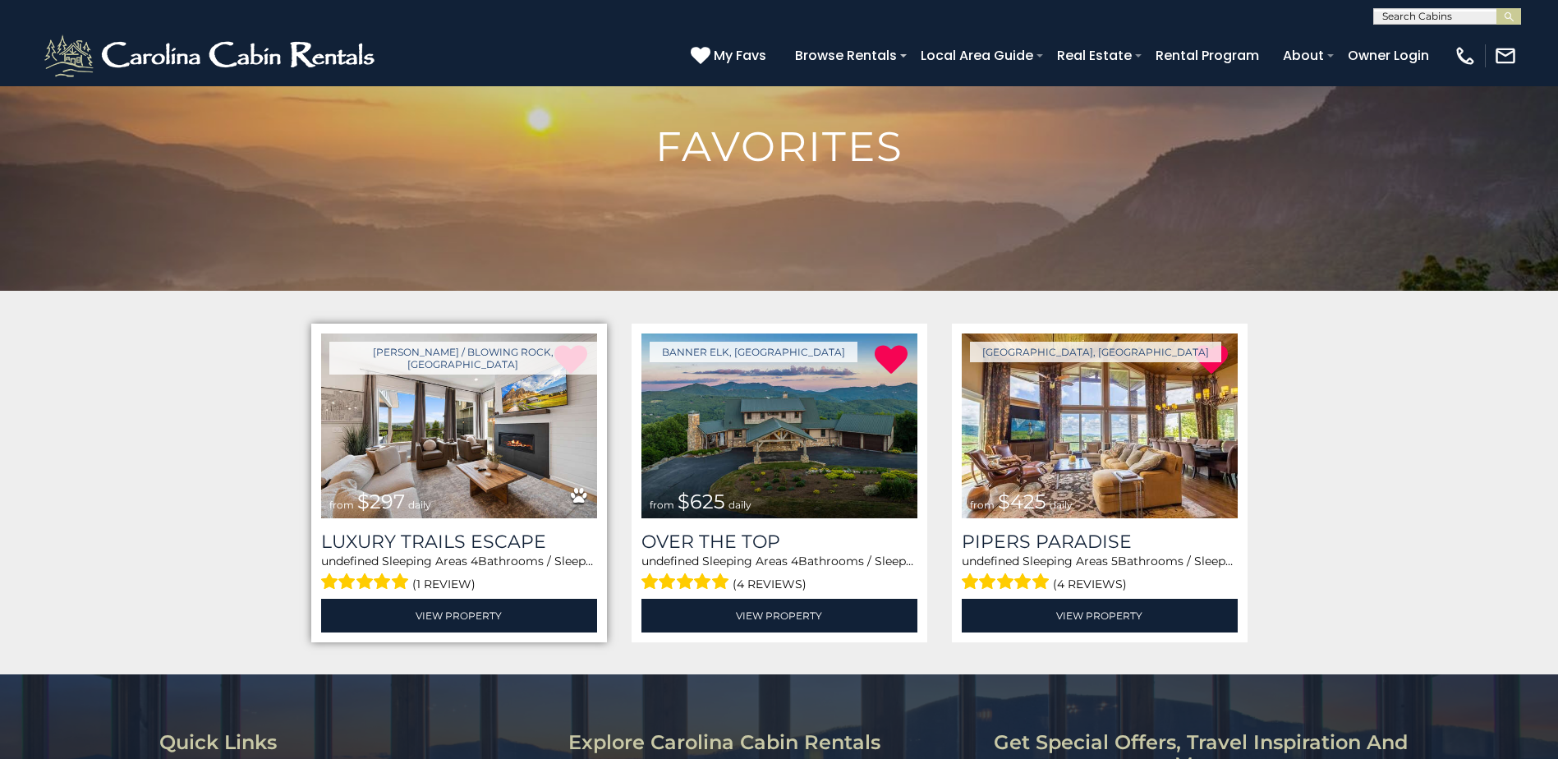
click at [576, 495] on icon at bounding box center [579, 495] width 16 height 17
click at [408, 507] on span "daily" at bounding box center [419, 504] width 23 height 12
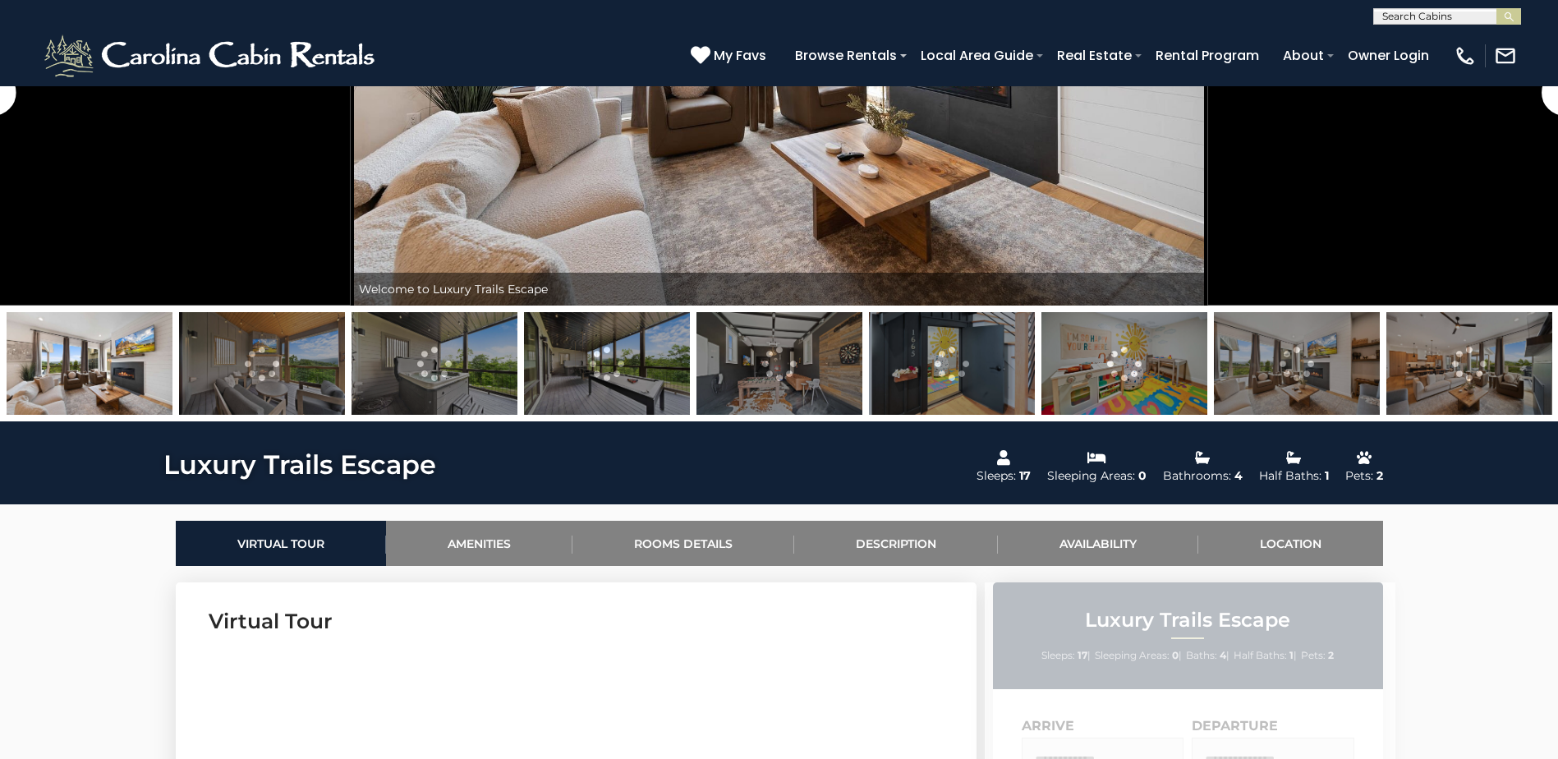
scroll to position [352, 0]
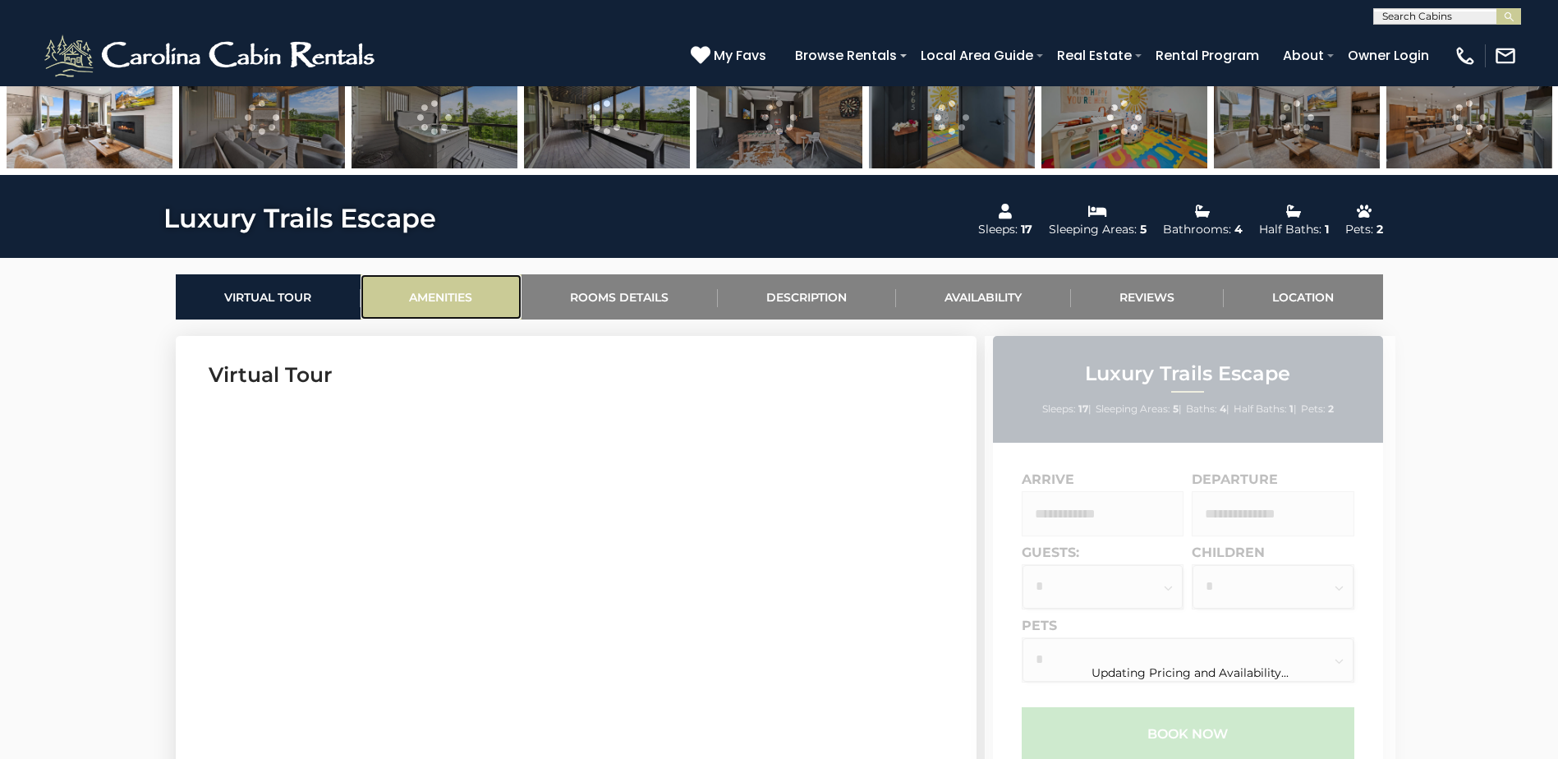
click at [455, 310] on link "Amenities" at bounding box center [440, 296] width 161 height 45
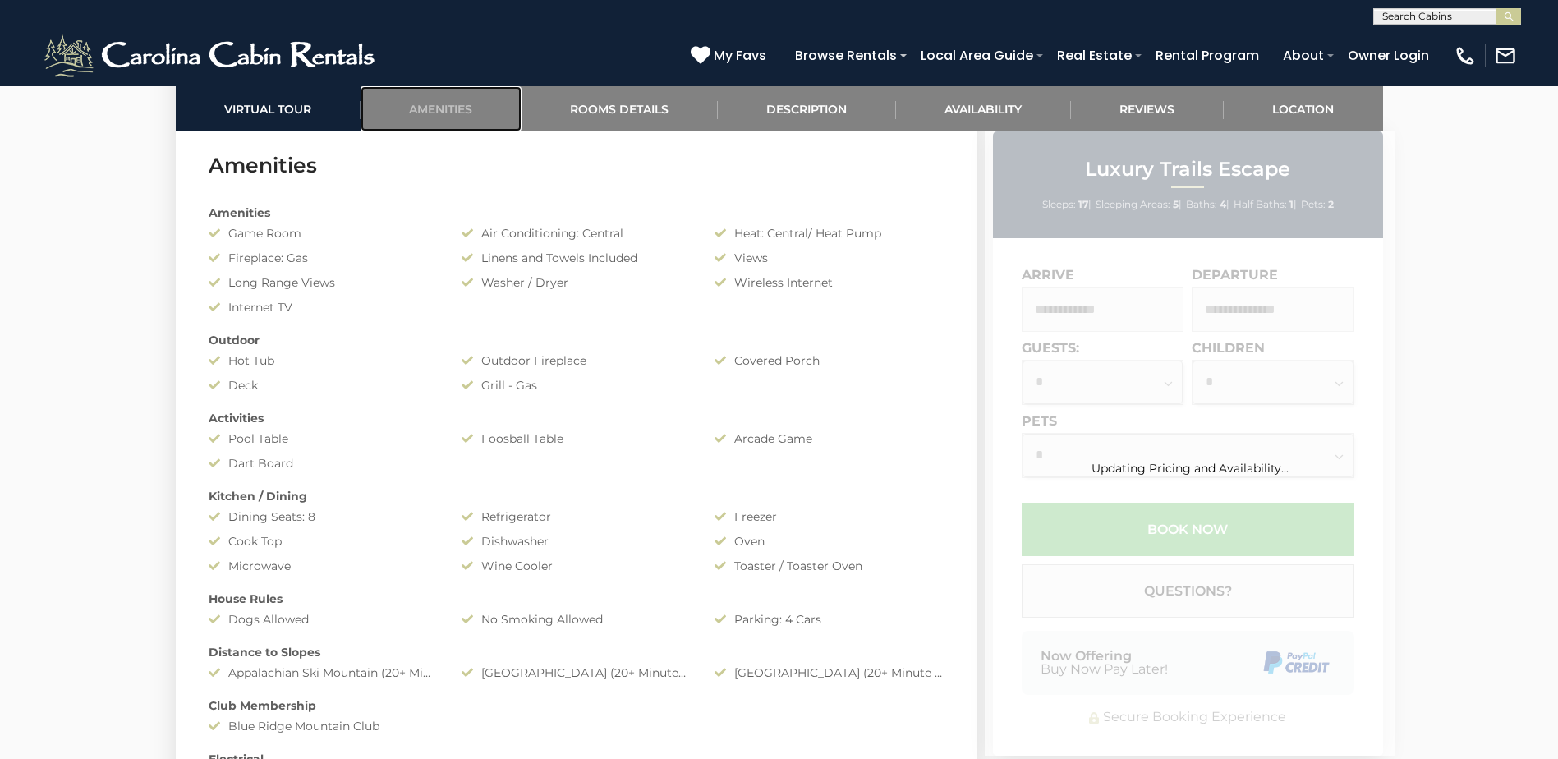
scroll to position [1306, 0]
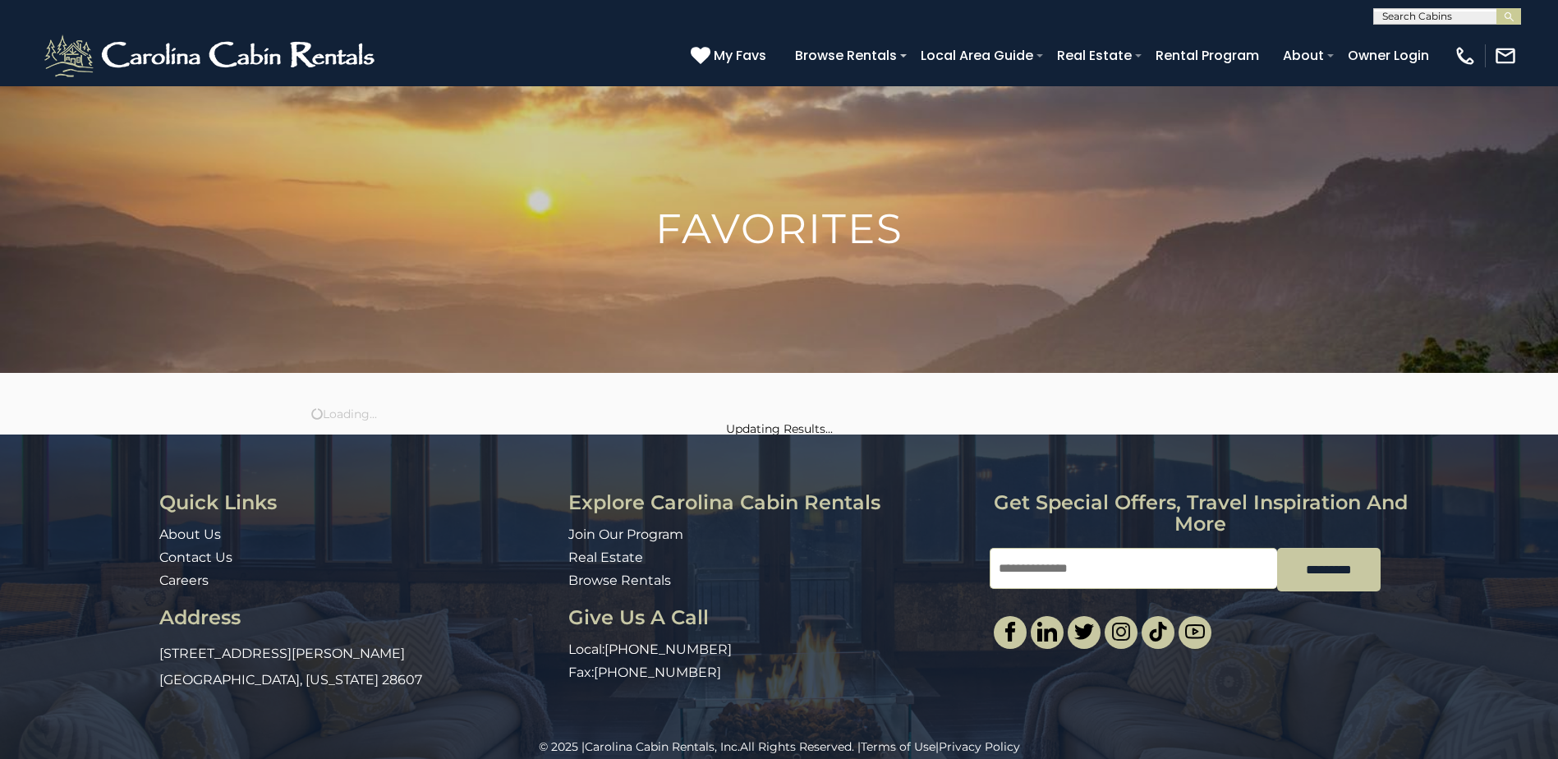
scroll to position [21, 0]
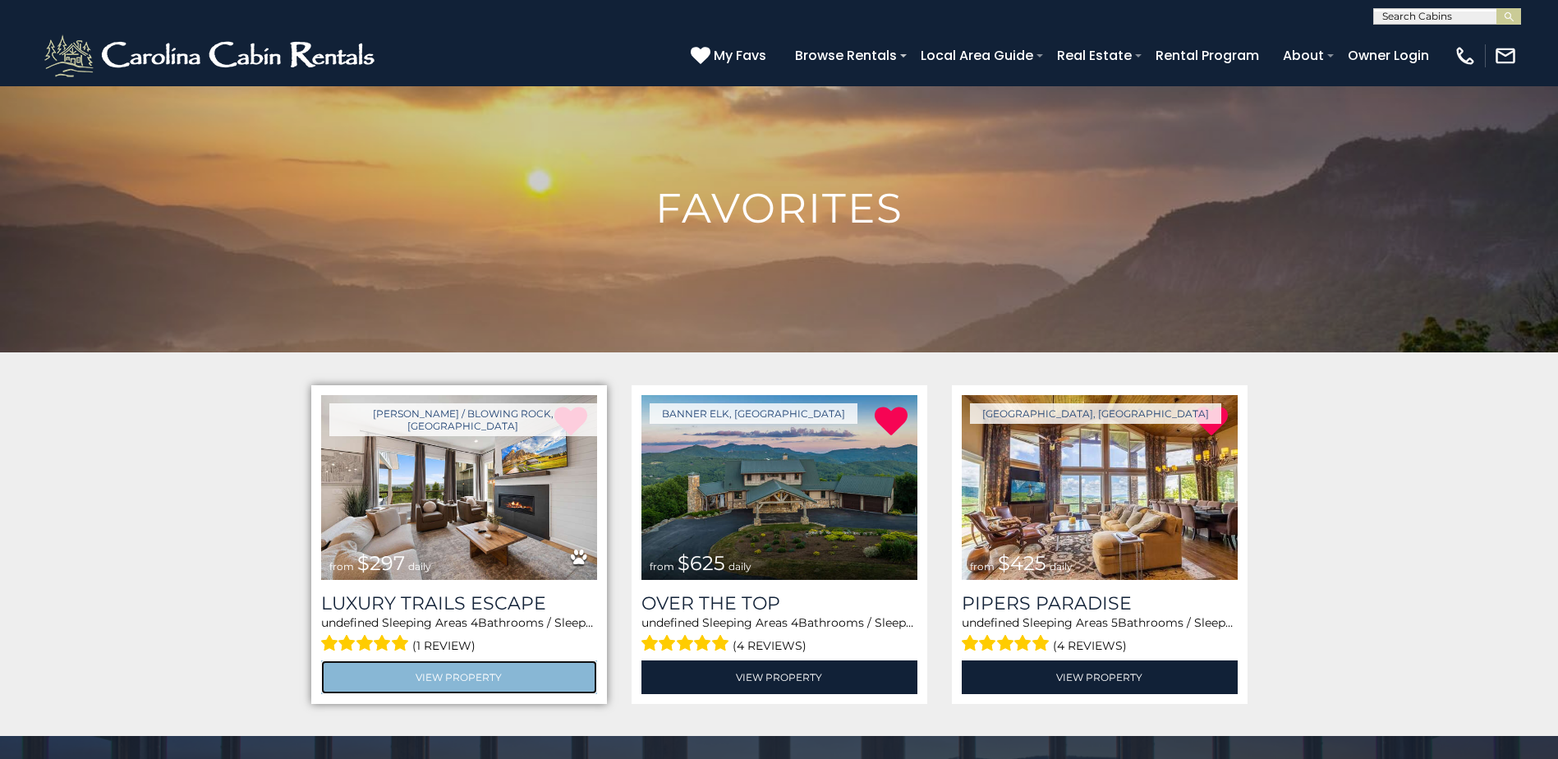
click at [412, 682] on link "View Property" at bounding box center [459, 677] width 276 height 34
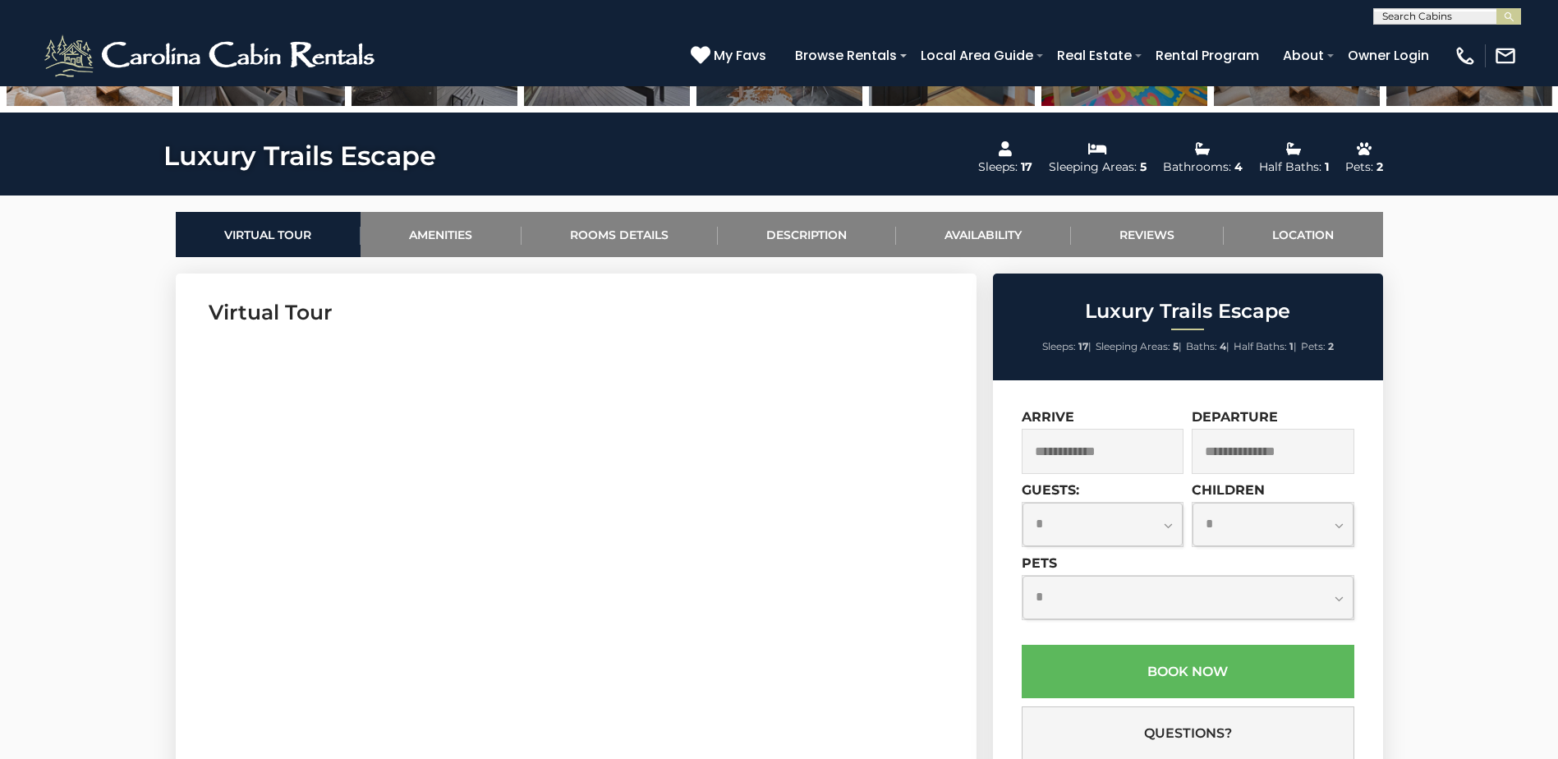
scroll to position [657, 0]
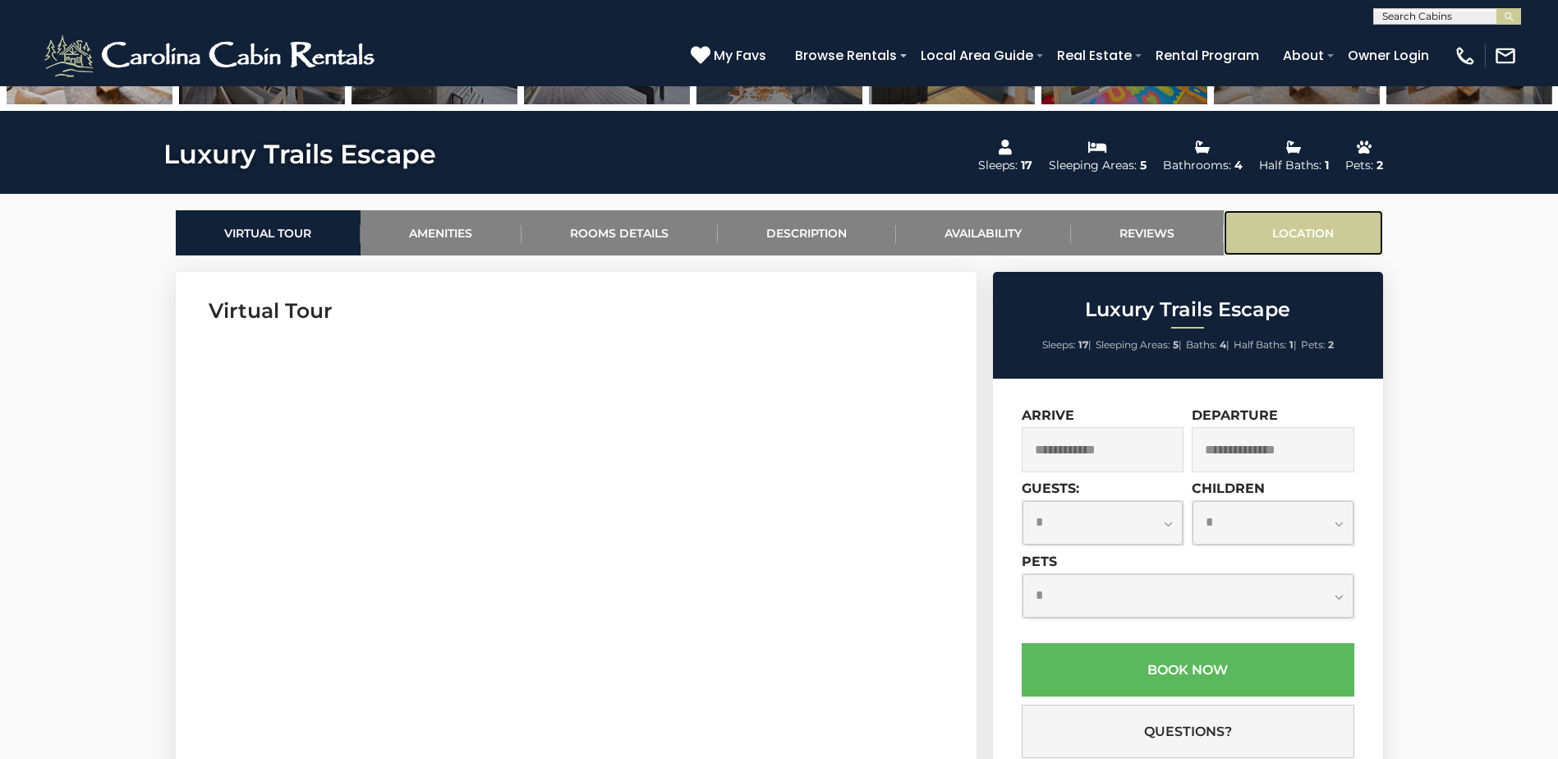
click at [1279, 227] on link "Location" at bounding box center [1303, 232] width 159 height 45
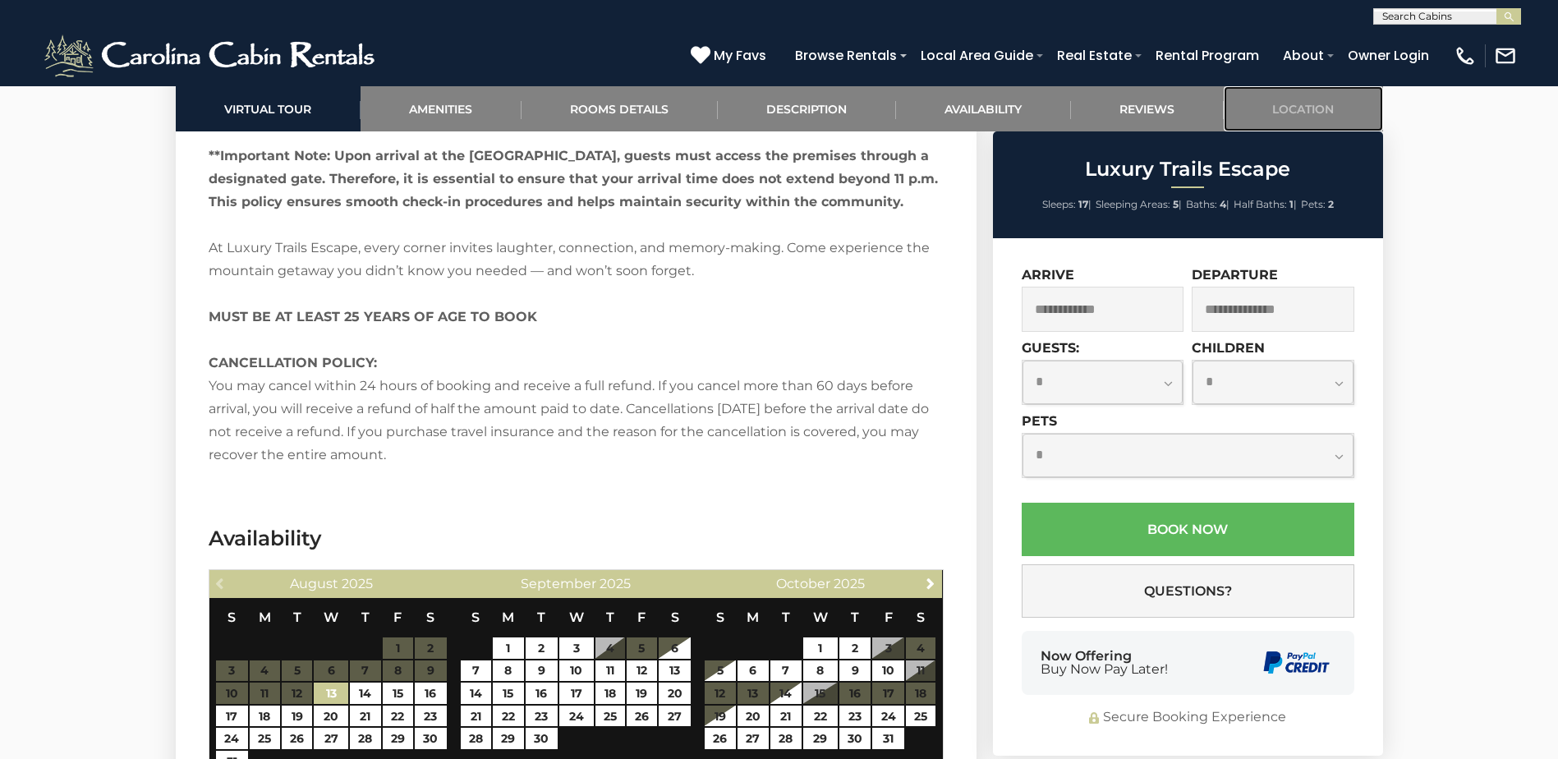
scroll to position [3339, 0]
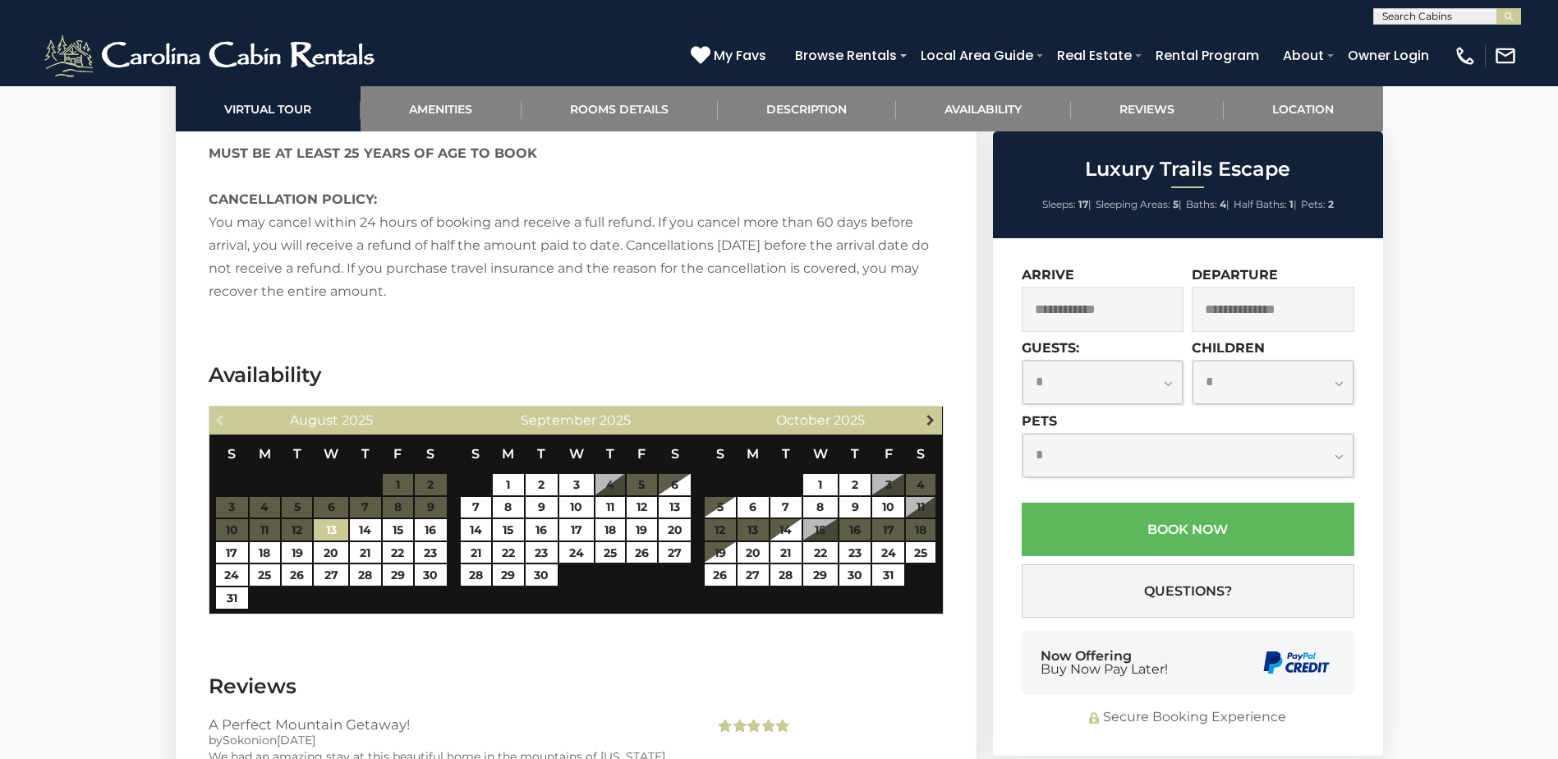
click at [926, 417] on span "Next" at bounding box center [930, 419] width 13 height 13
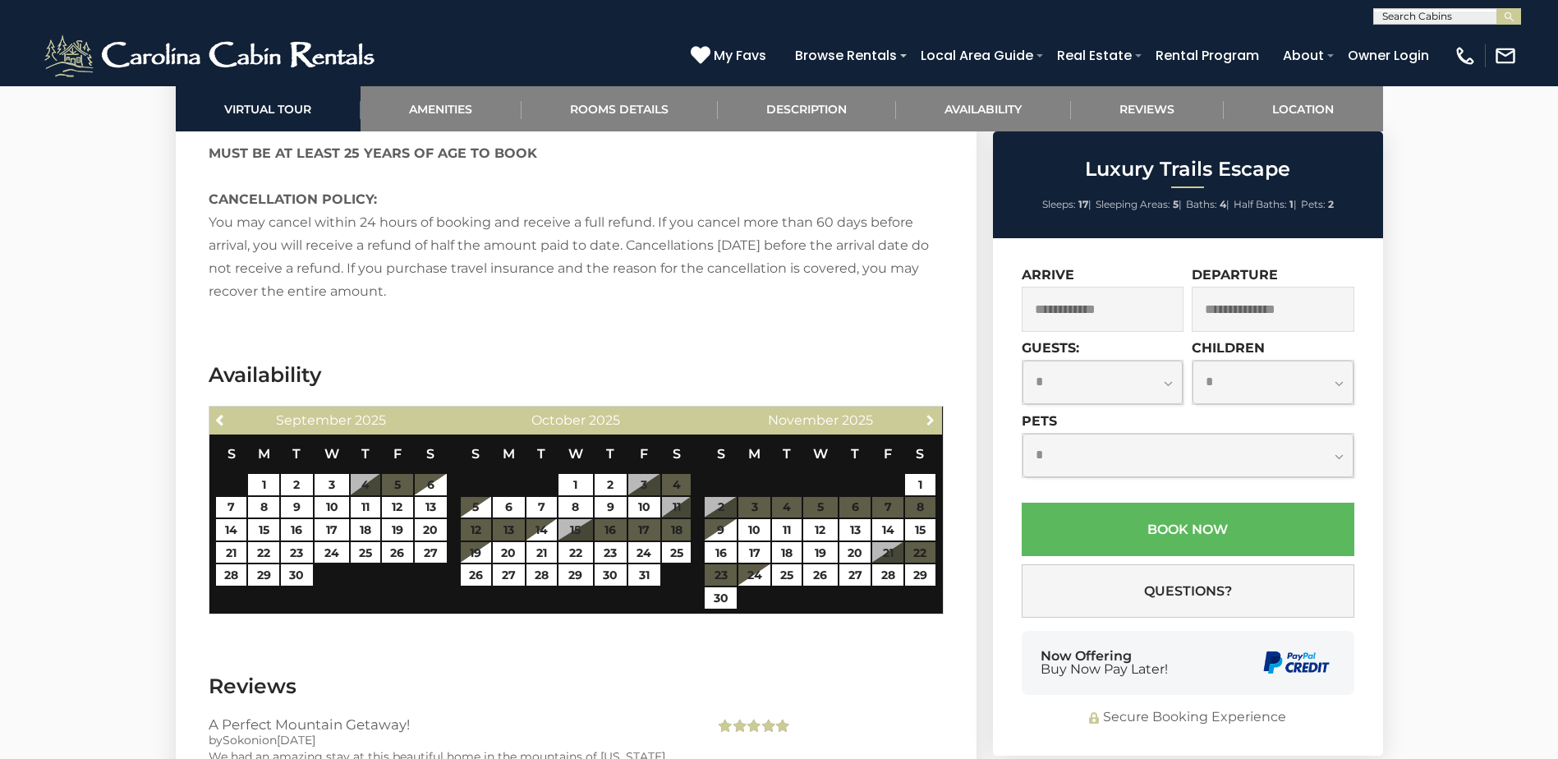
click at [926, 417] on span "Next" at bounding box center [930, 419] width 13 height 13
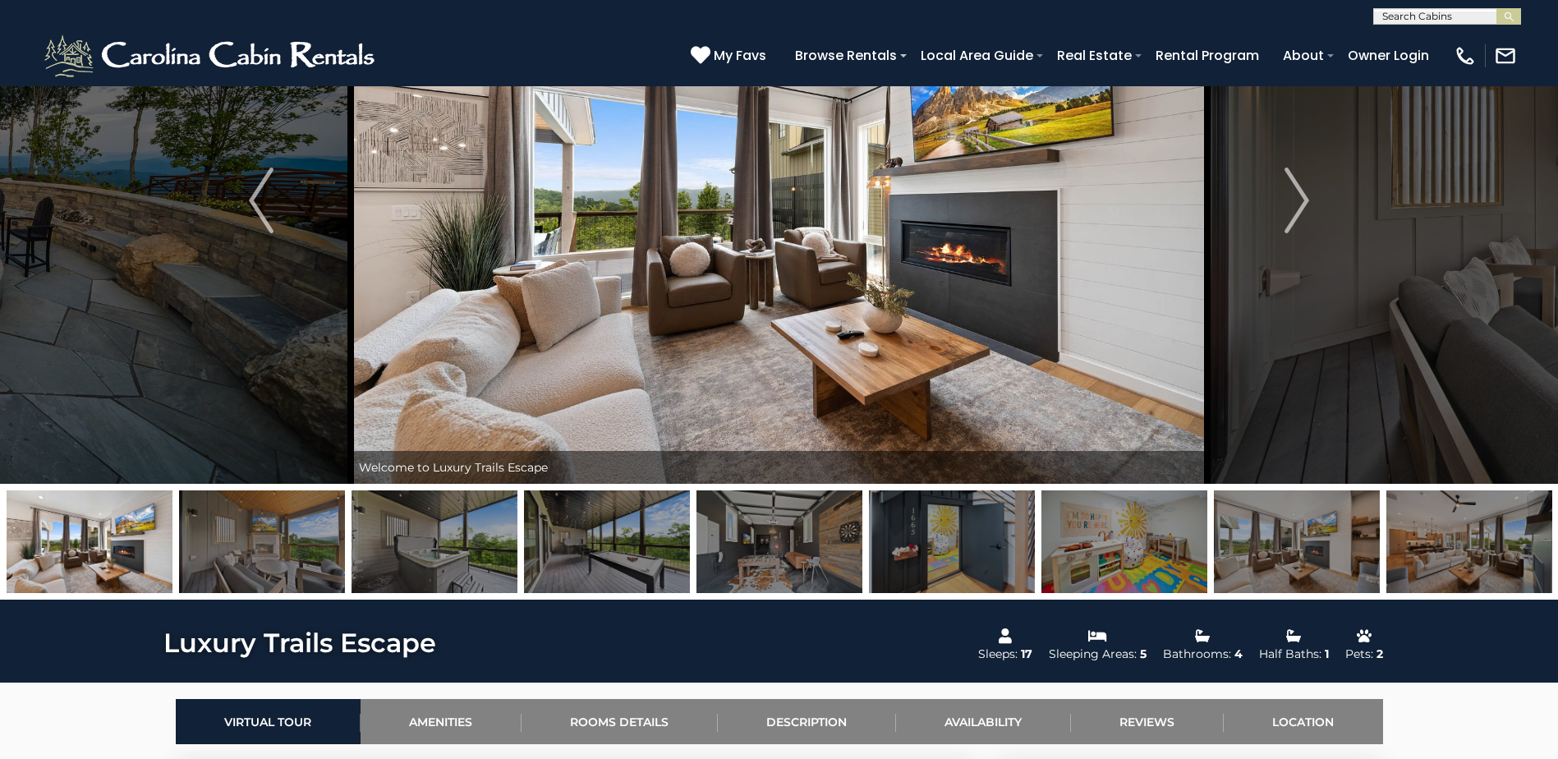
scroll to position [383, 0]
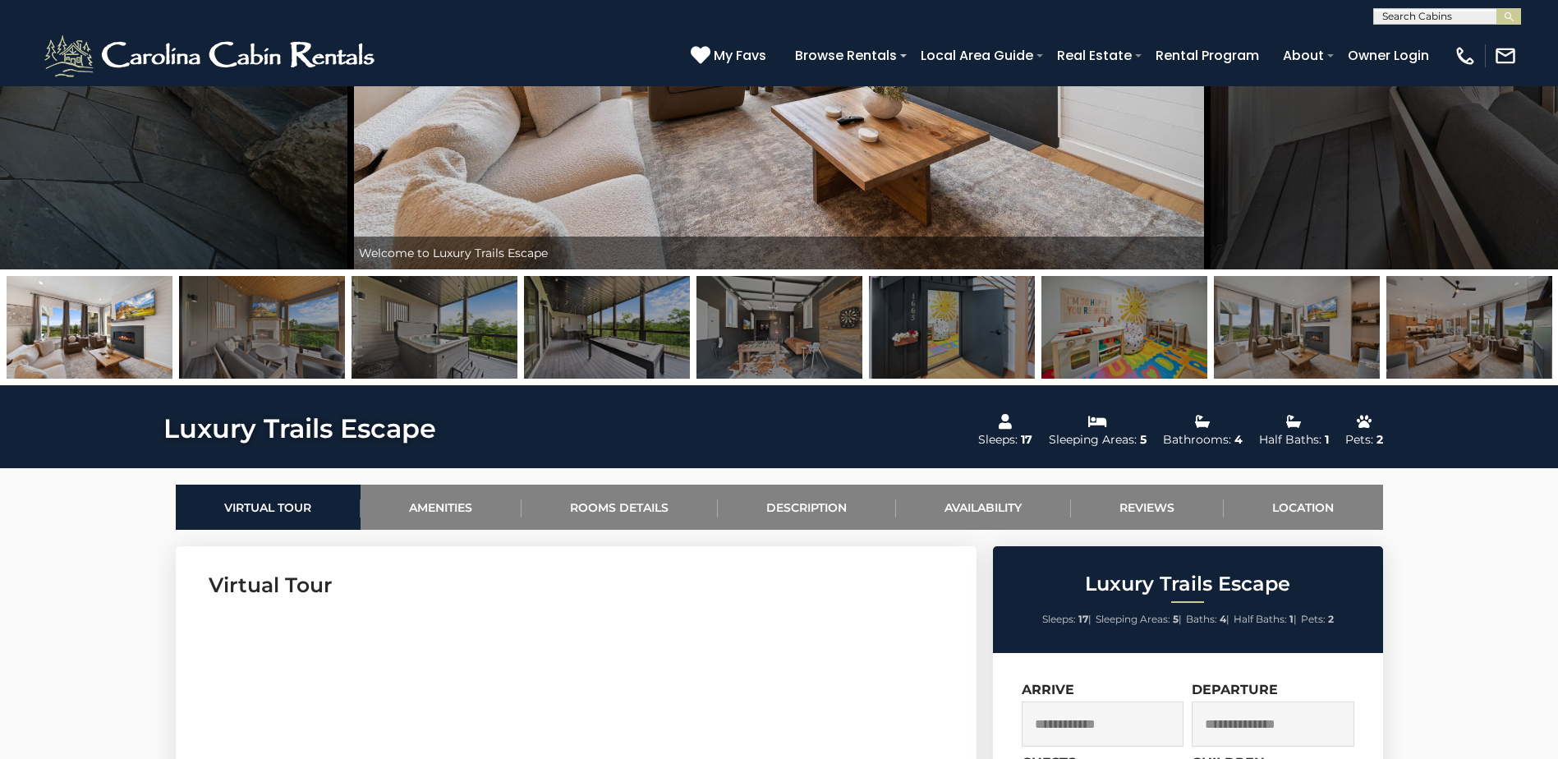
click at [460, 516] on link "Amenities" at bounding box center [440, 506] width 161 height 45
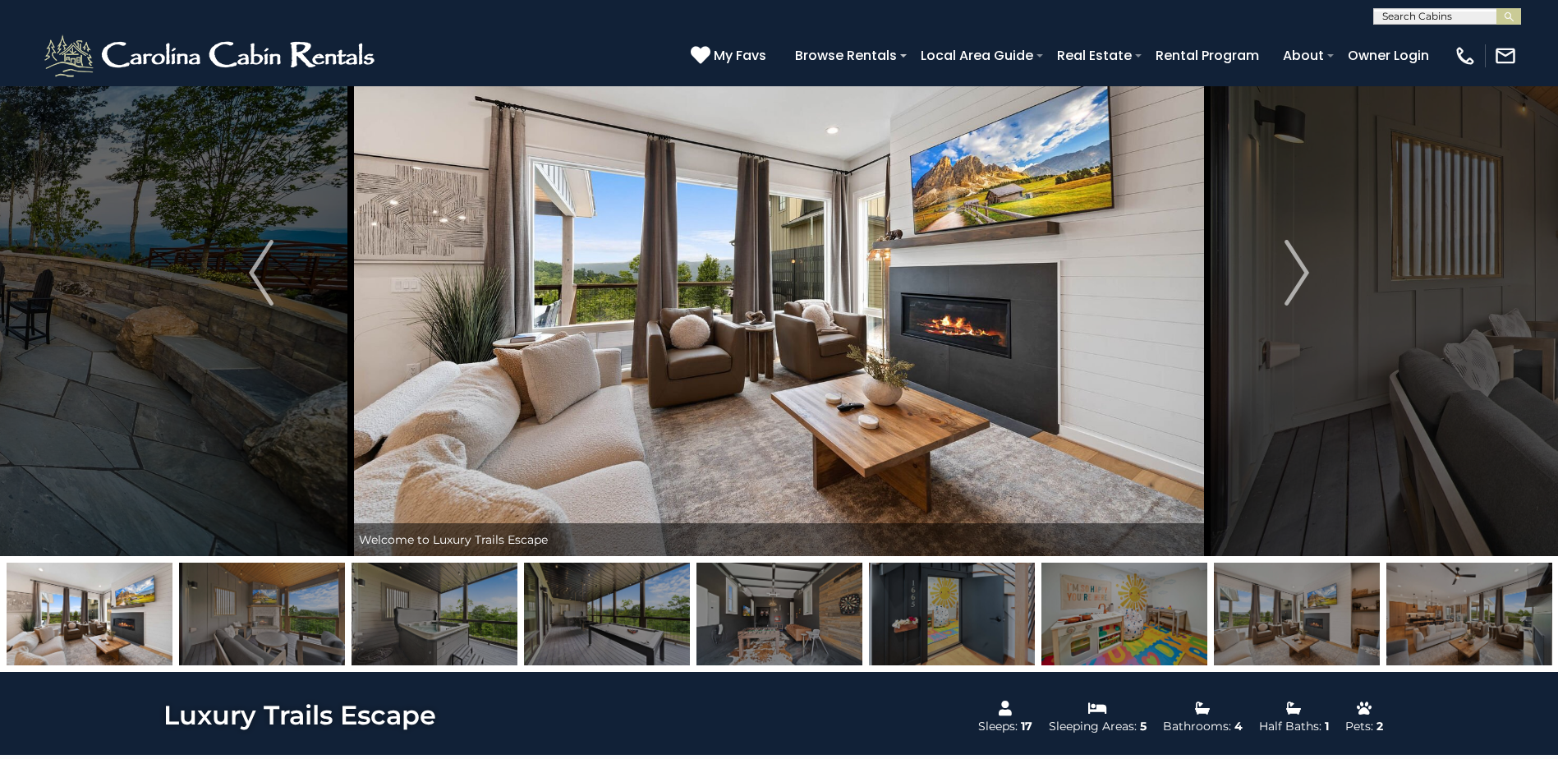
scroll to position [246, 0]
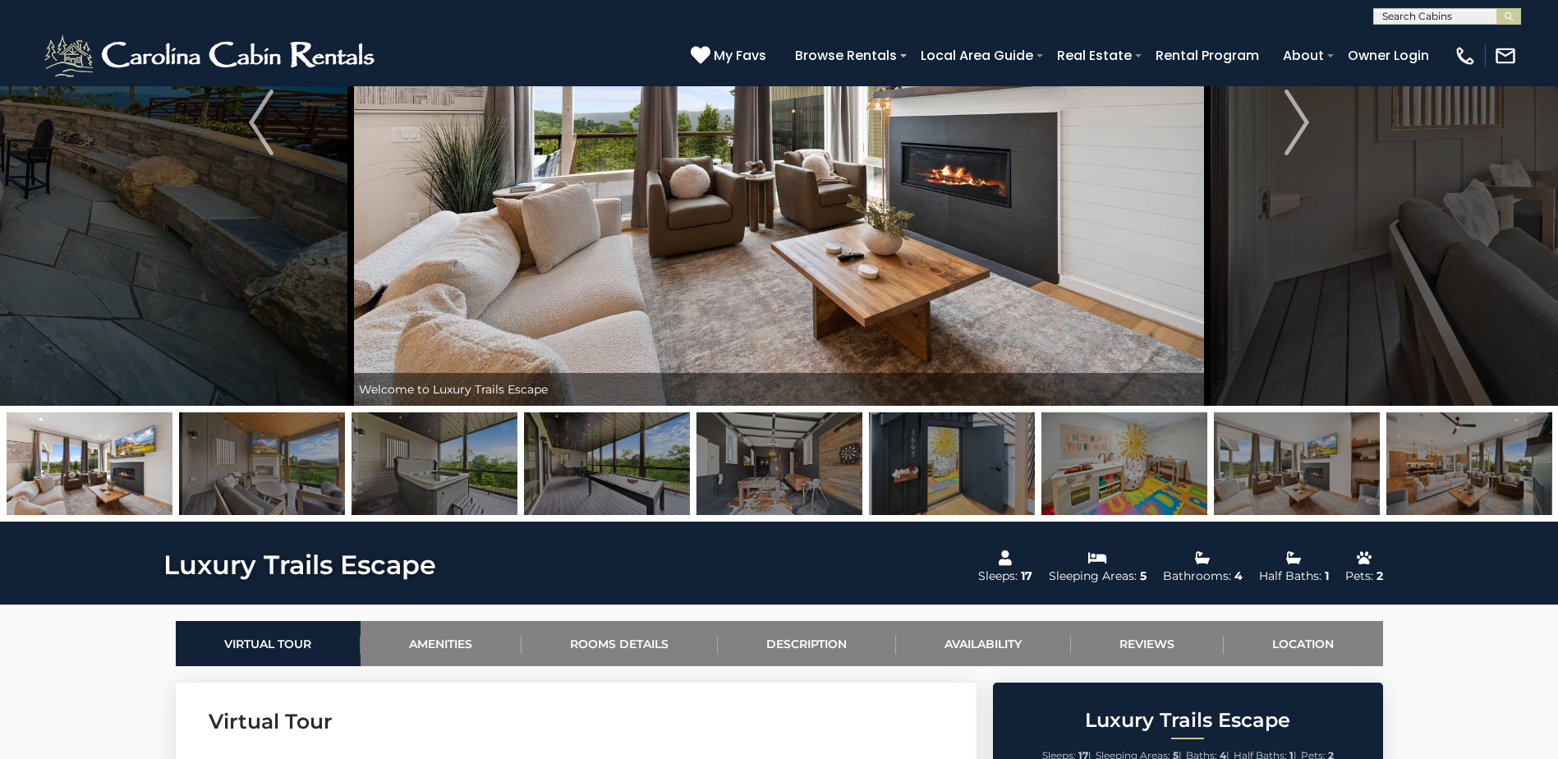
click at [413, 484] on img at bounding box center [434, 463] width 166 height 103
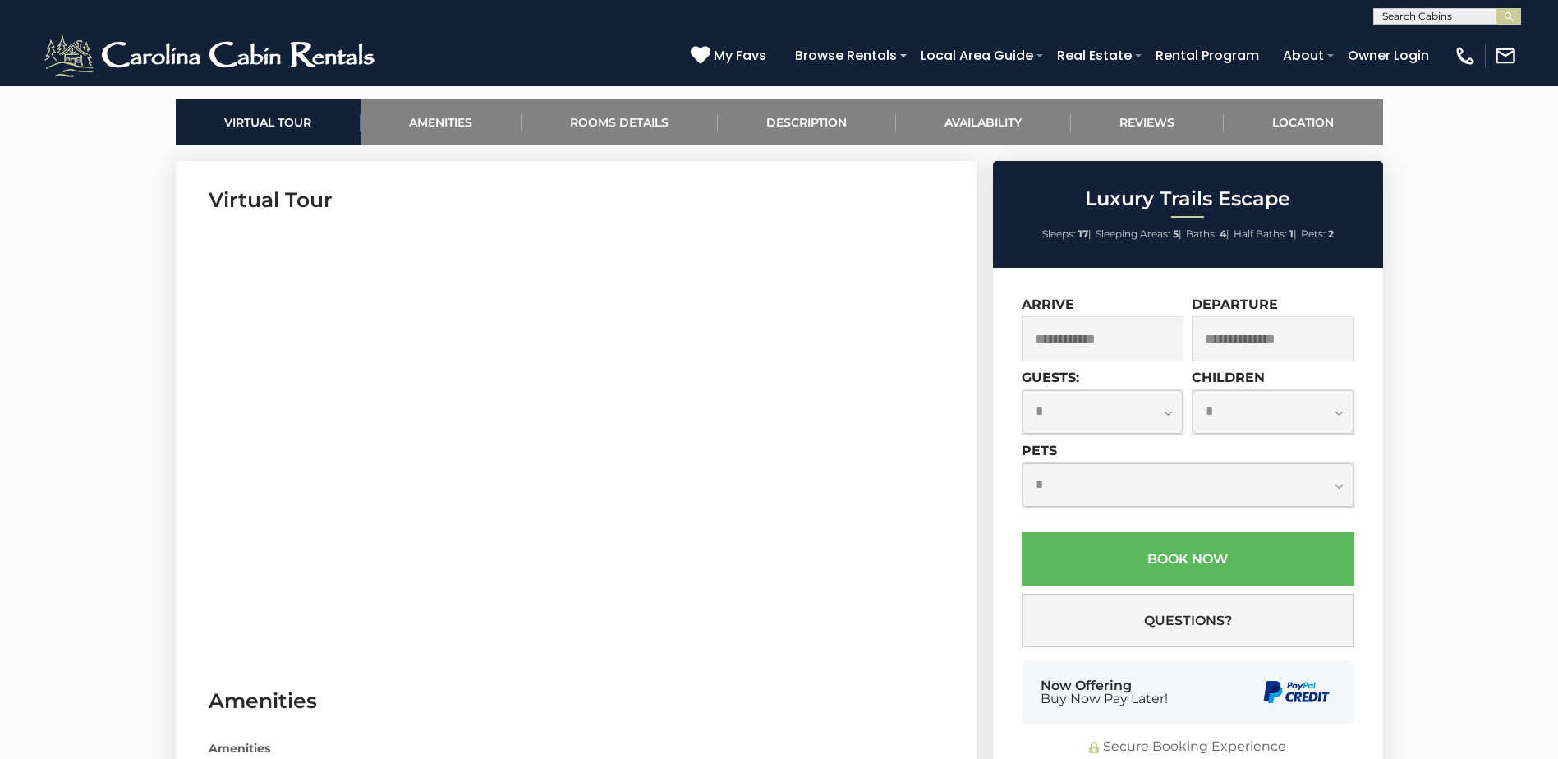
scroll to position [739, 0]
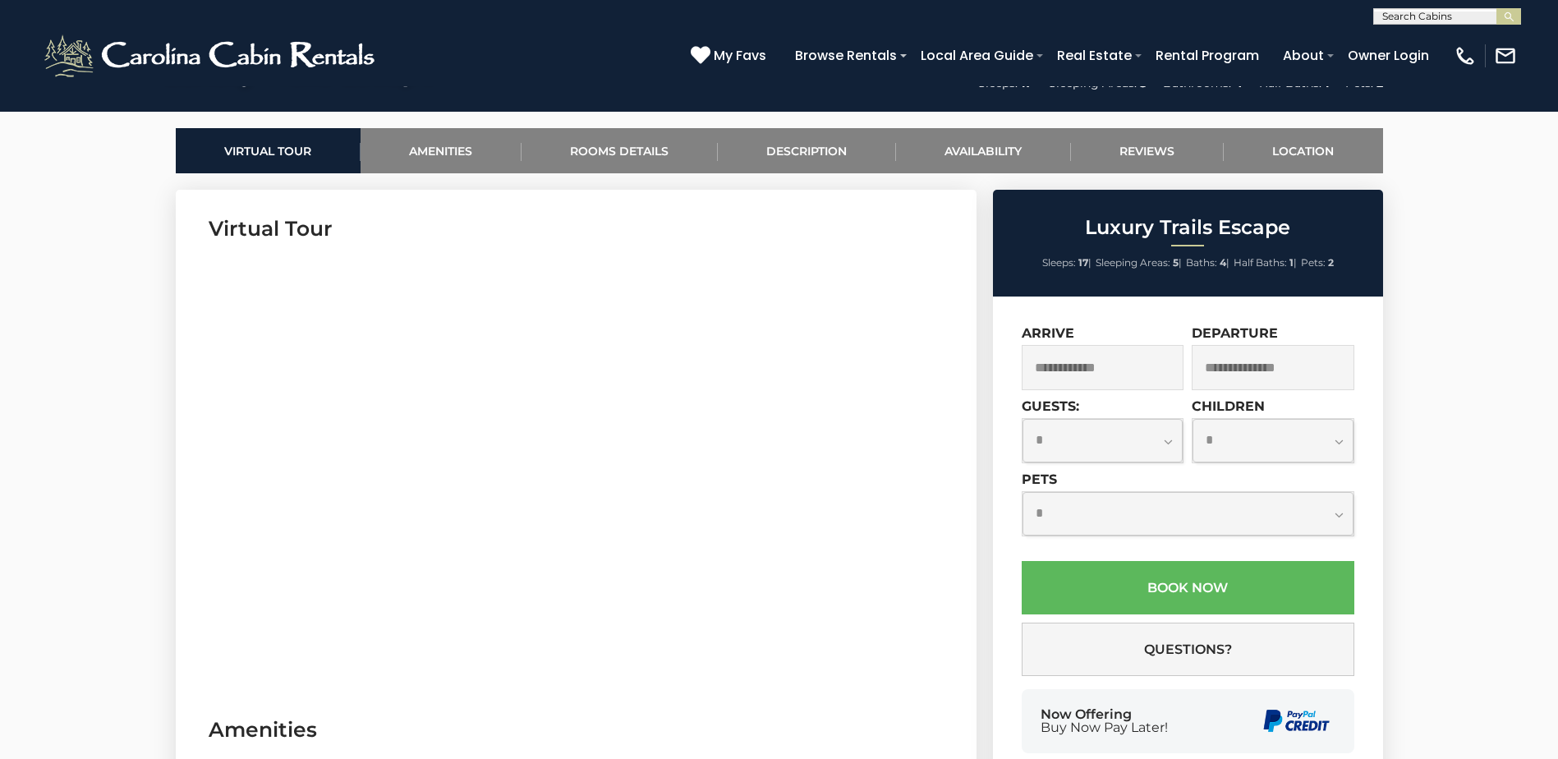
click at [564, 158] on link "Rooms Details" at bounding box center [619, 150] width 196 height 45
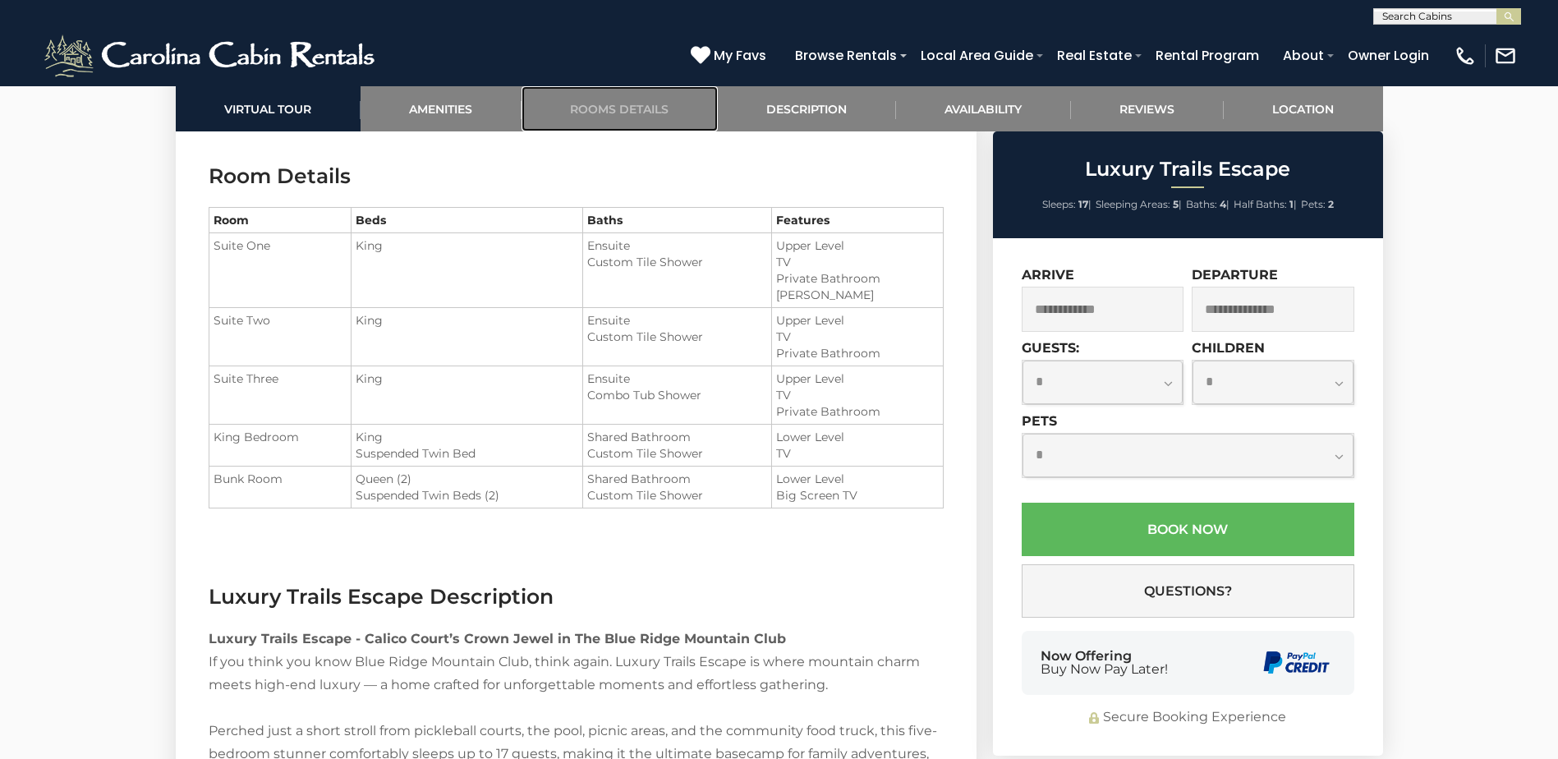
scroll to position [2008, 0]
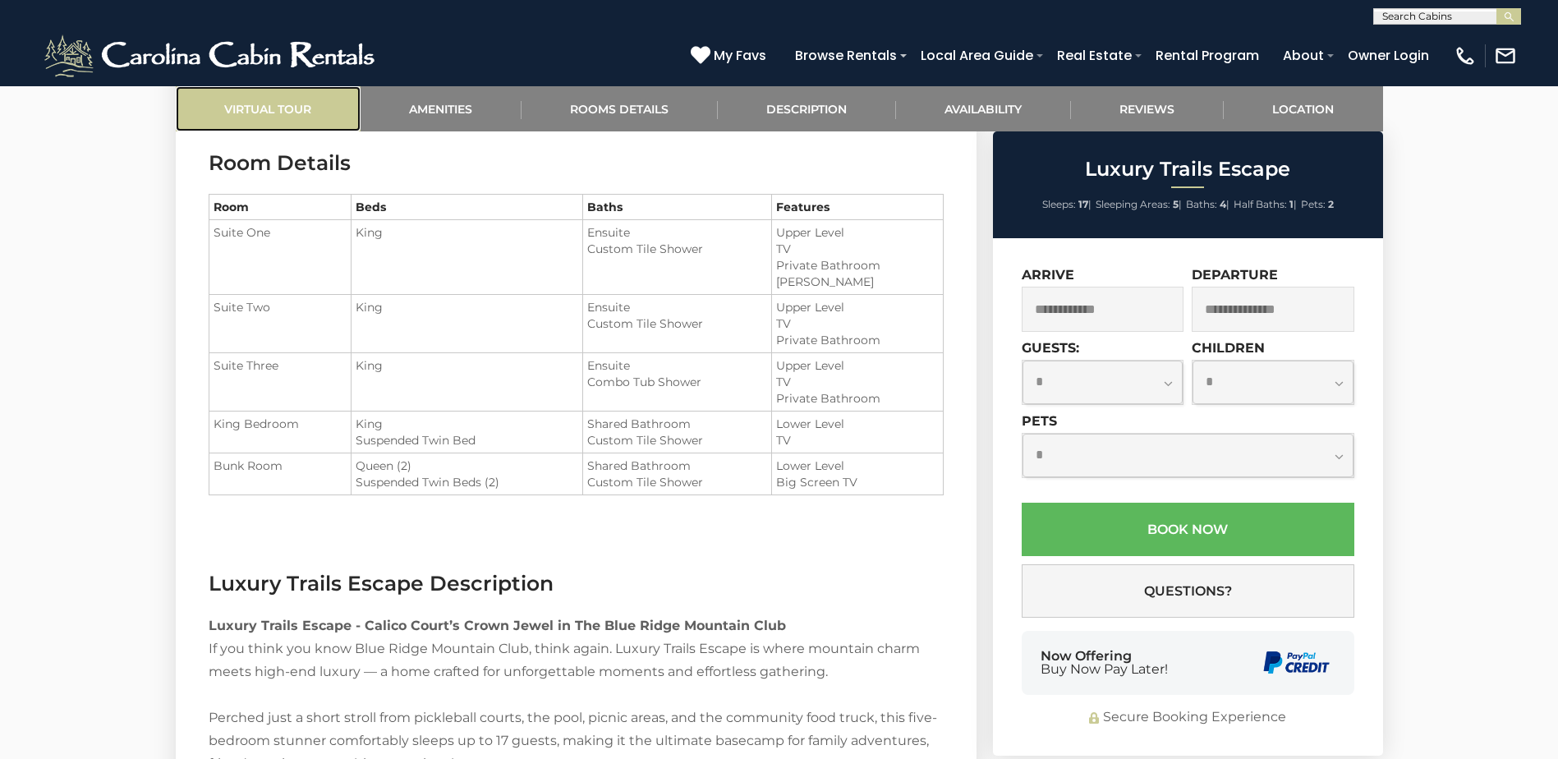
click at [286, 97] on link "Virtual Tour" at bounding box center [268, 108] width 185 height 45
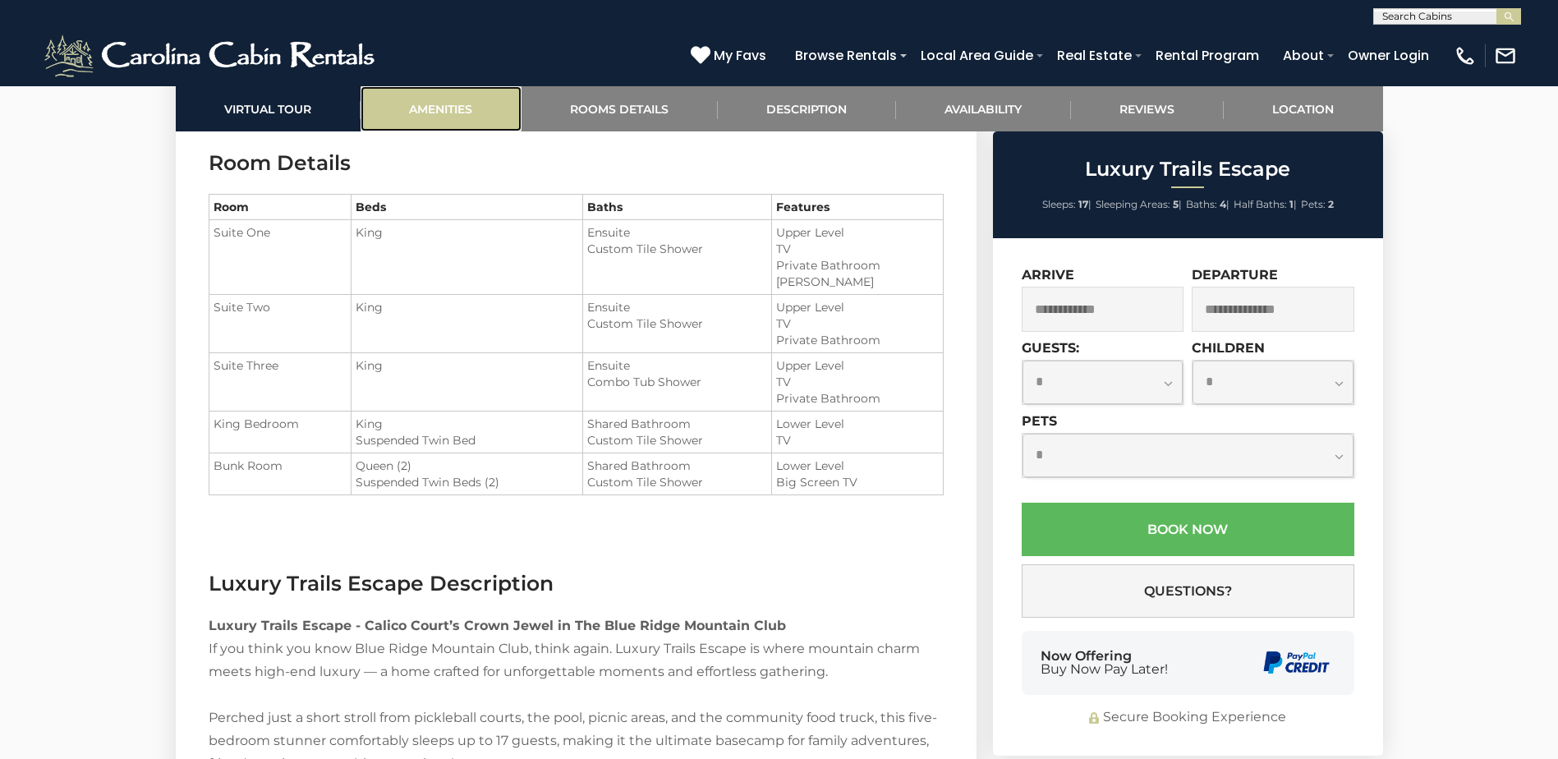
click at [443, 118] on link "Amenities" at bounding box center [440, 108] width 161 height 45
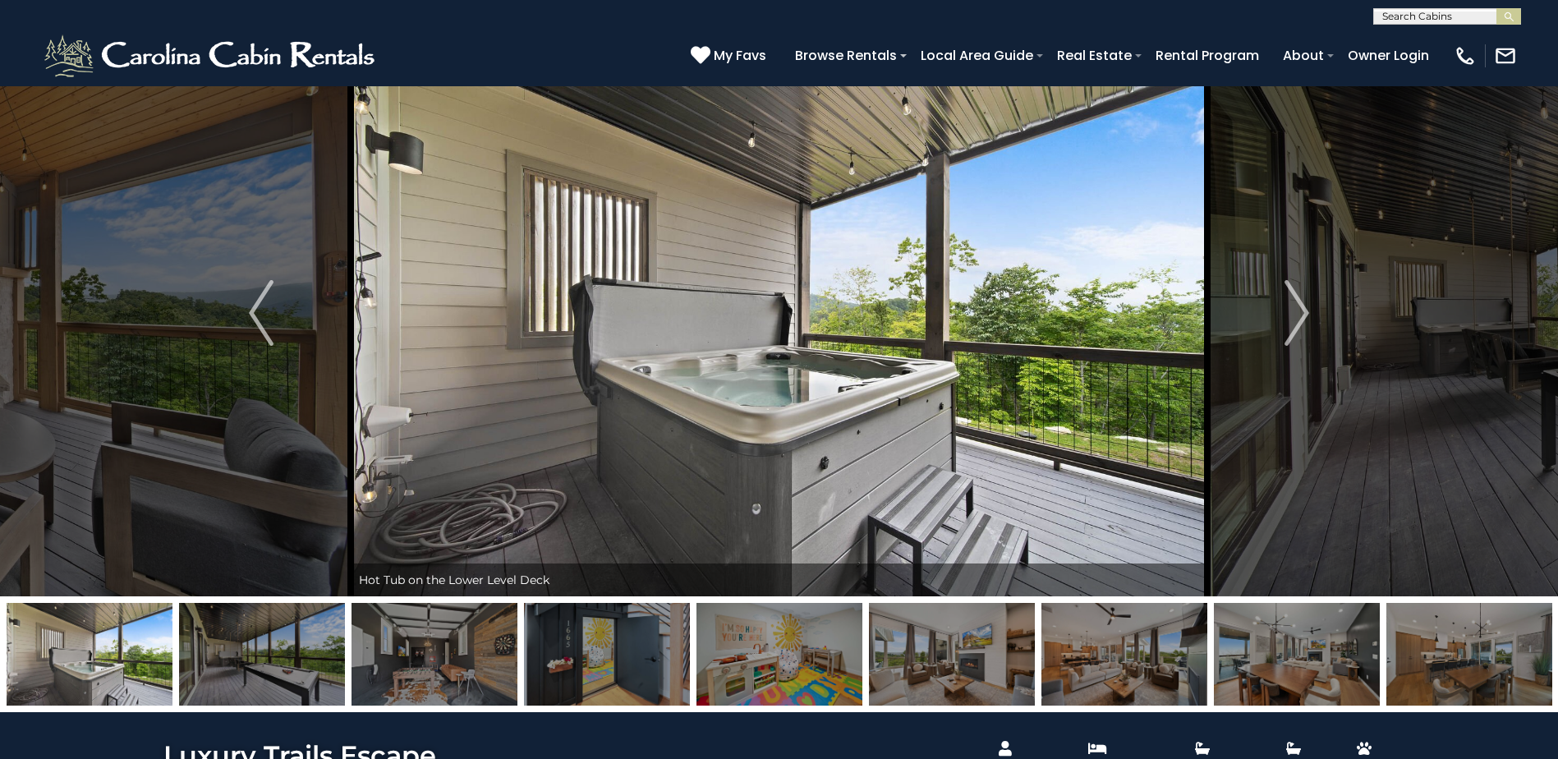
scroll to position [0, 0]
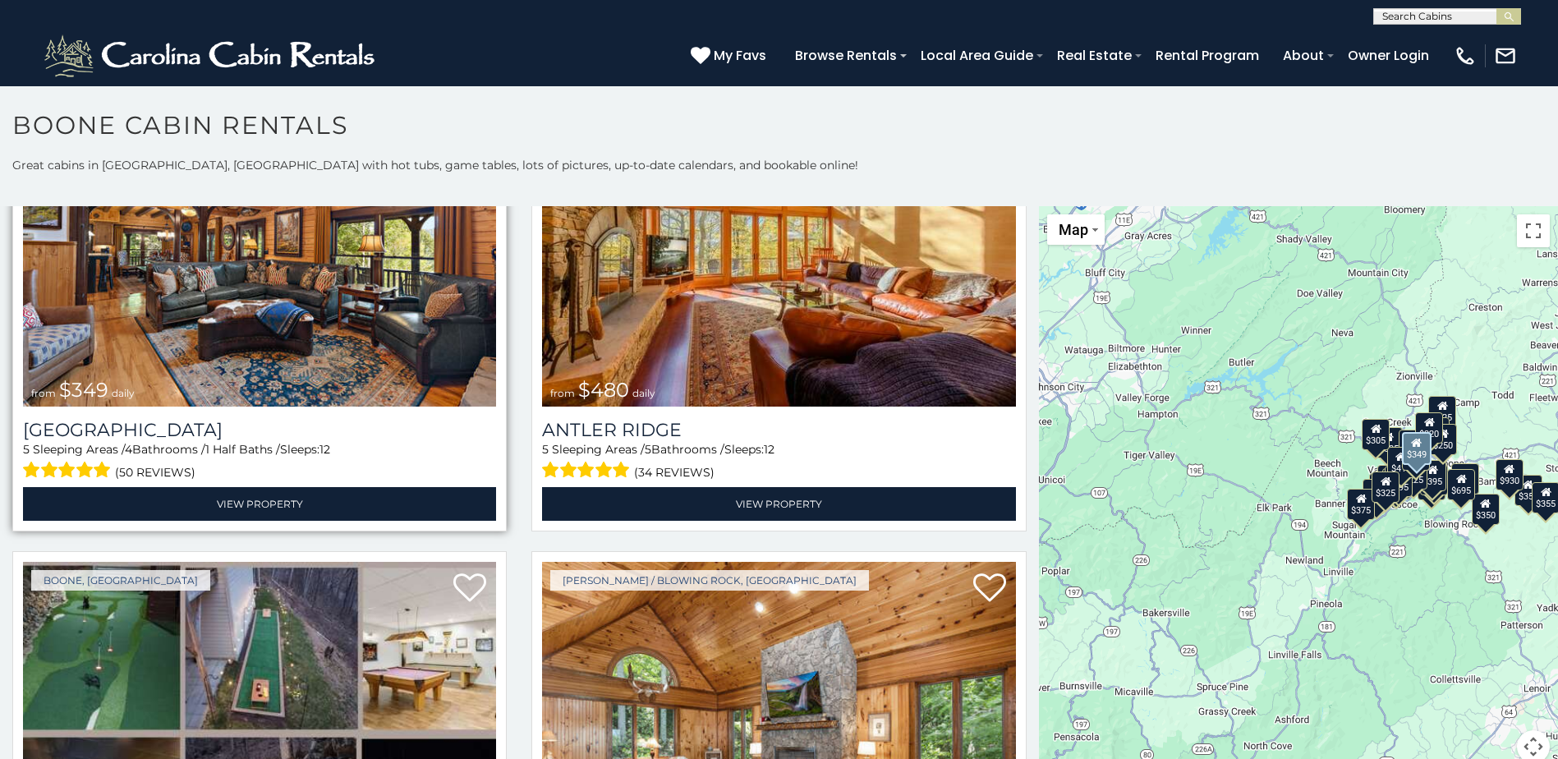
scroll to position [493, 0]
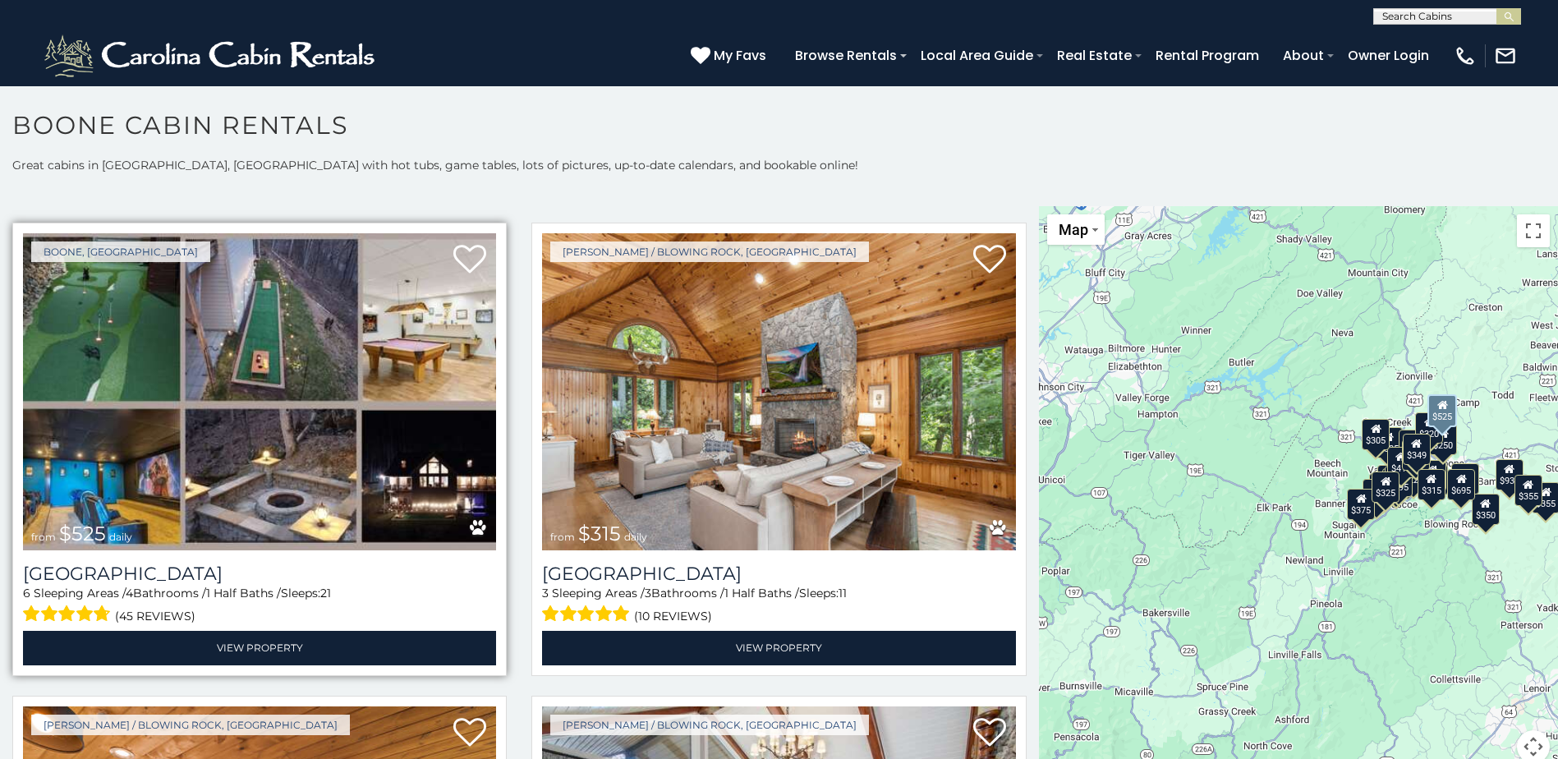
click at [255, 465] on img at bounding box center [259, 391] width 473 height 317
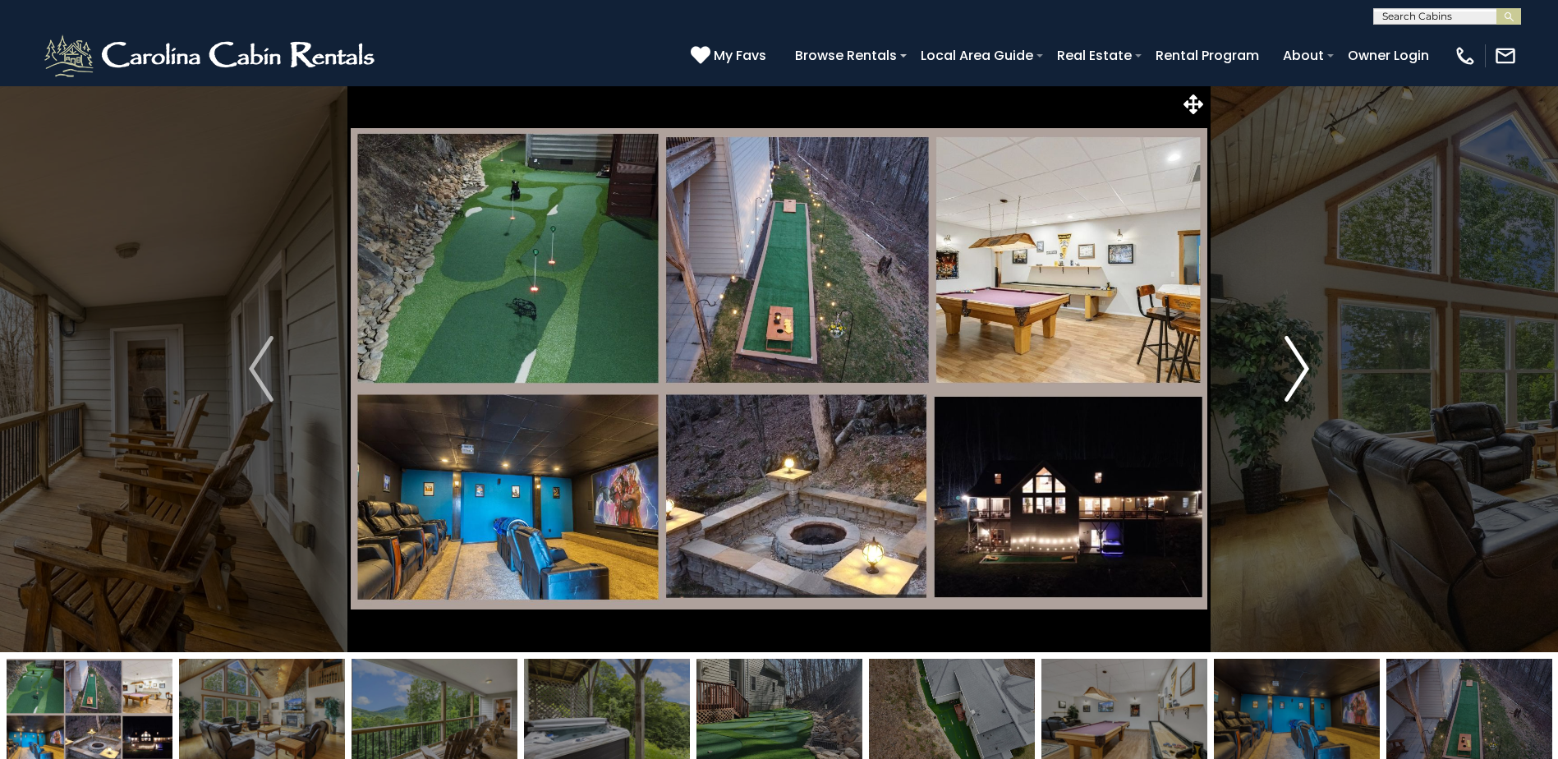
click at [1303, 379] on img "Next" at bounding box center [1296, 369] width 25 height 66
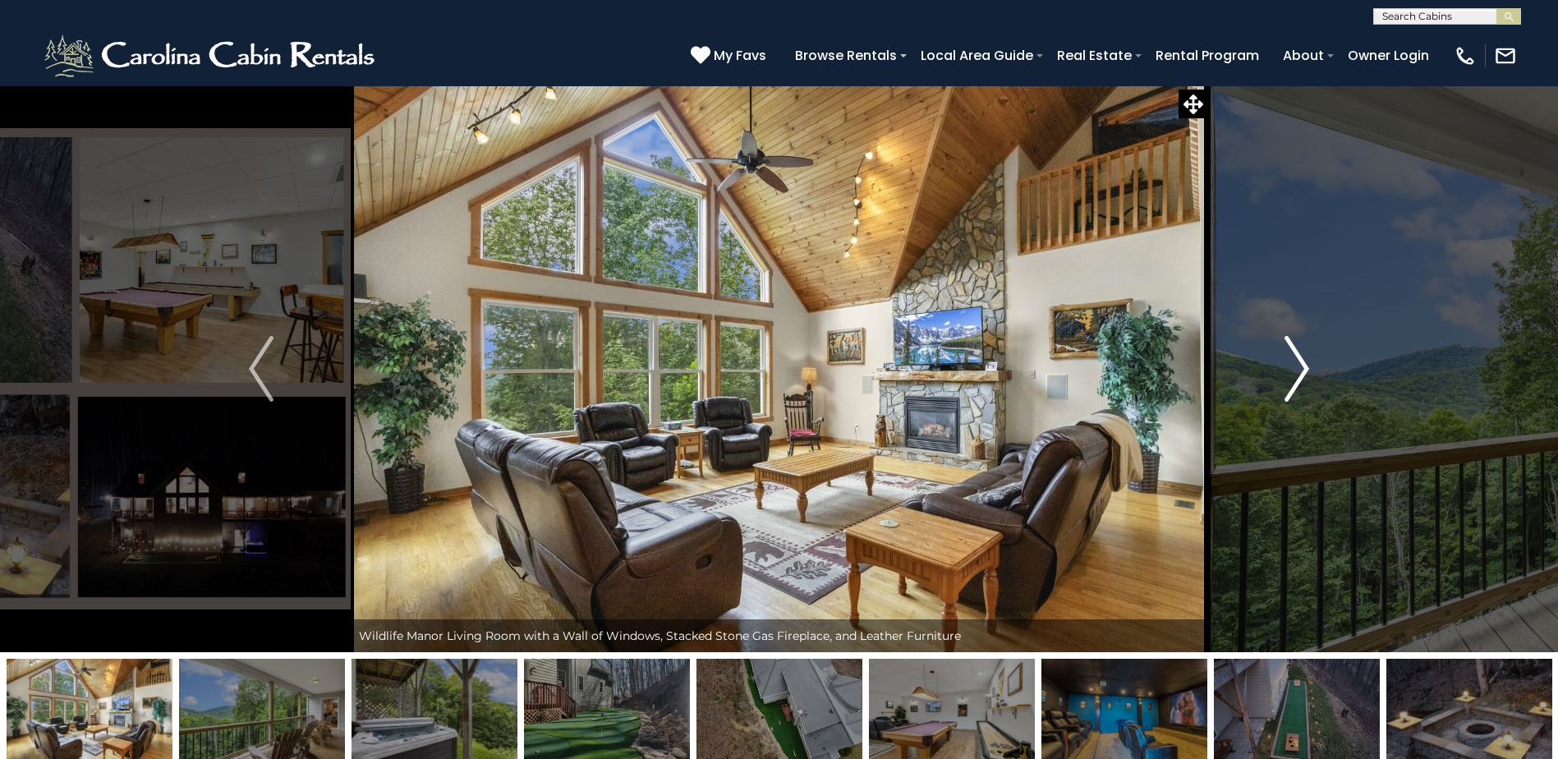
click at [1307, 372] on img "Next" at bounding box center [1296, 369] width 25 height 66
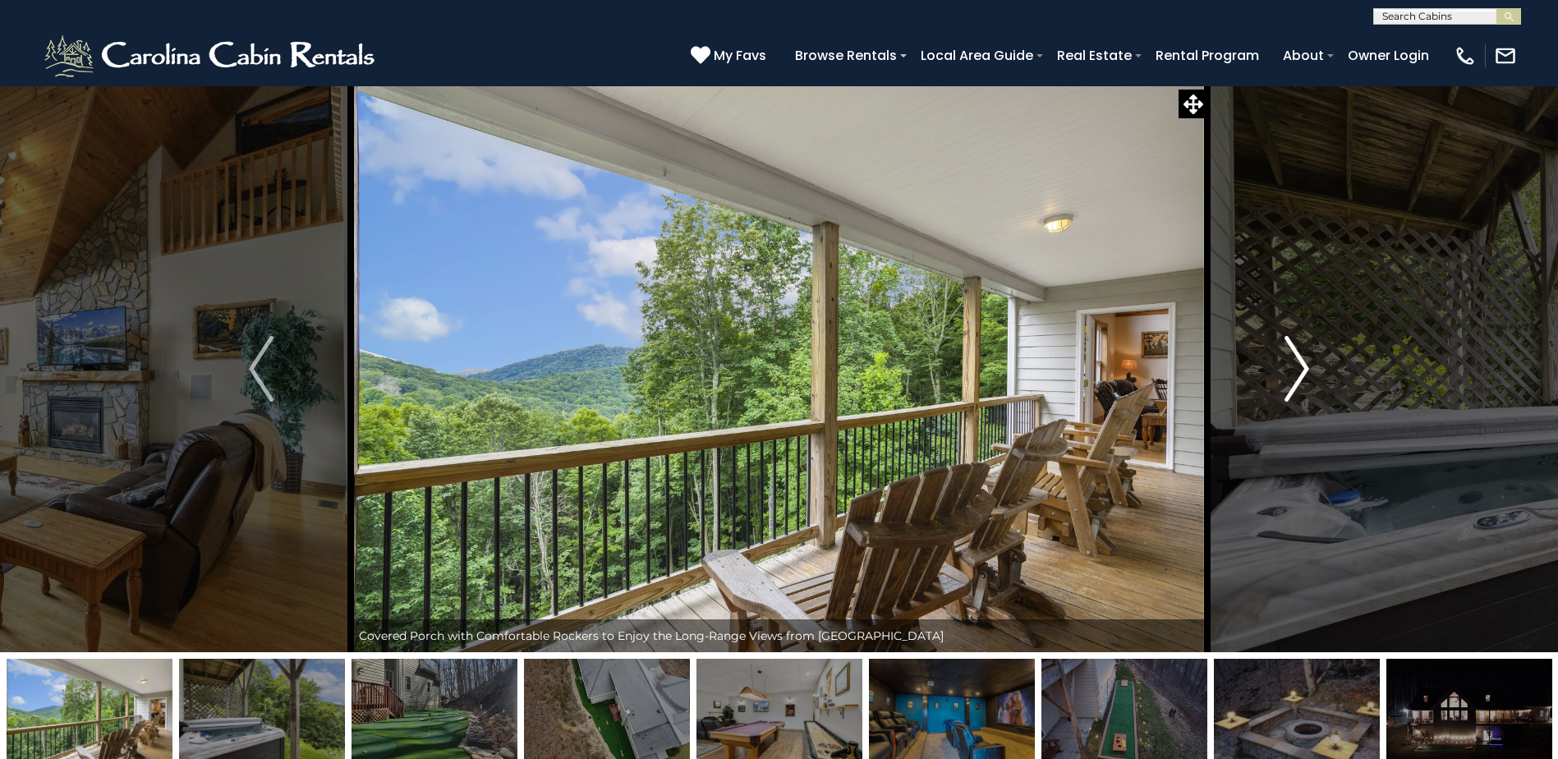
click at [1307, 372] on img "Next" at bounding box center [1296, 369] width 25 height 66
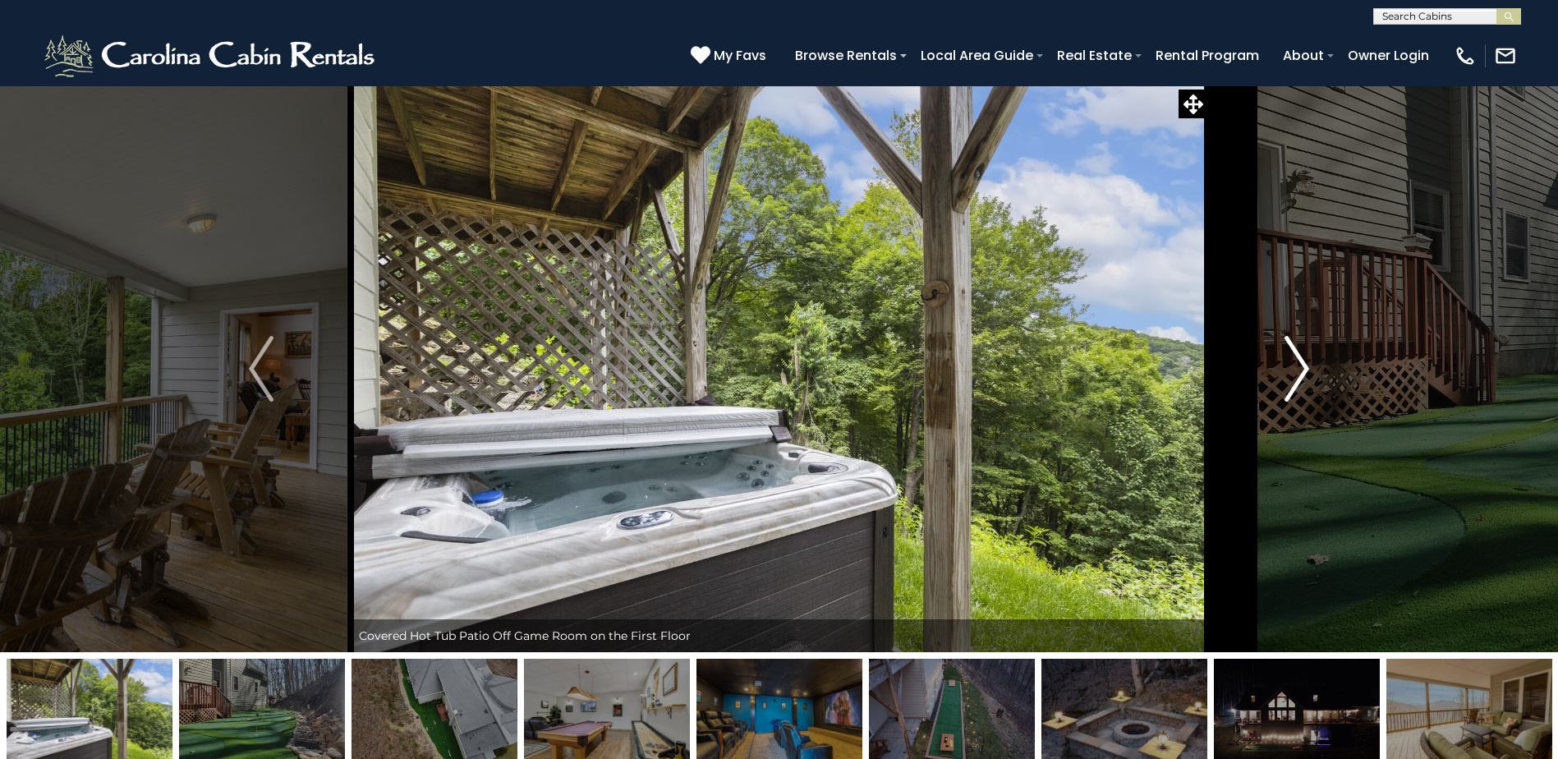
click at [1307, 372] on img "Next" at bounding box center [1296, 369] width 25 height 66
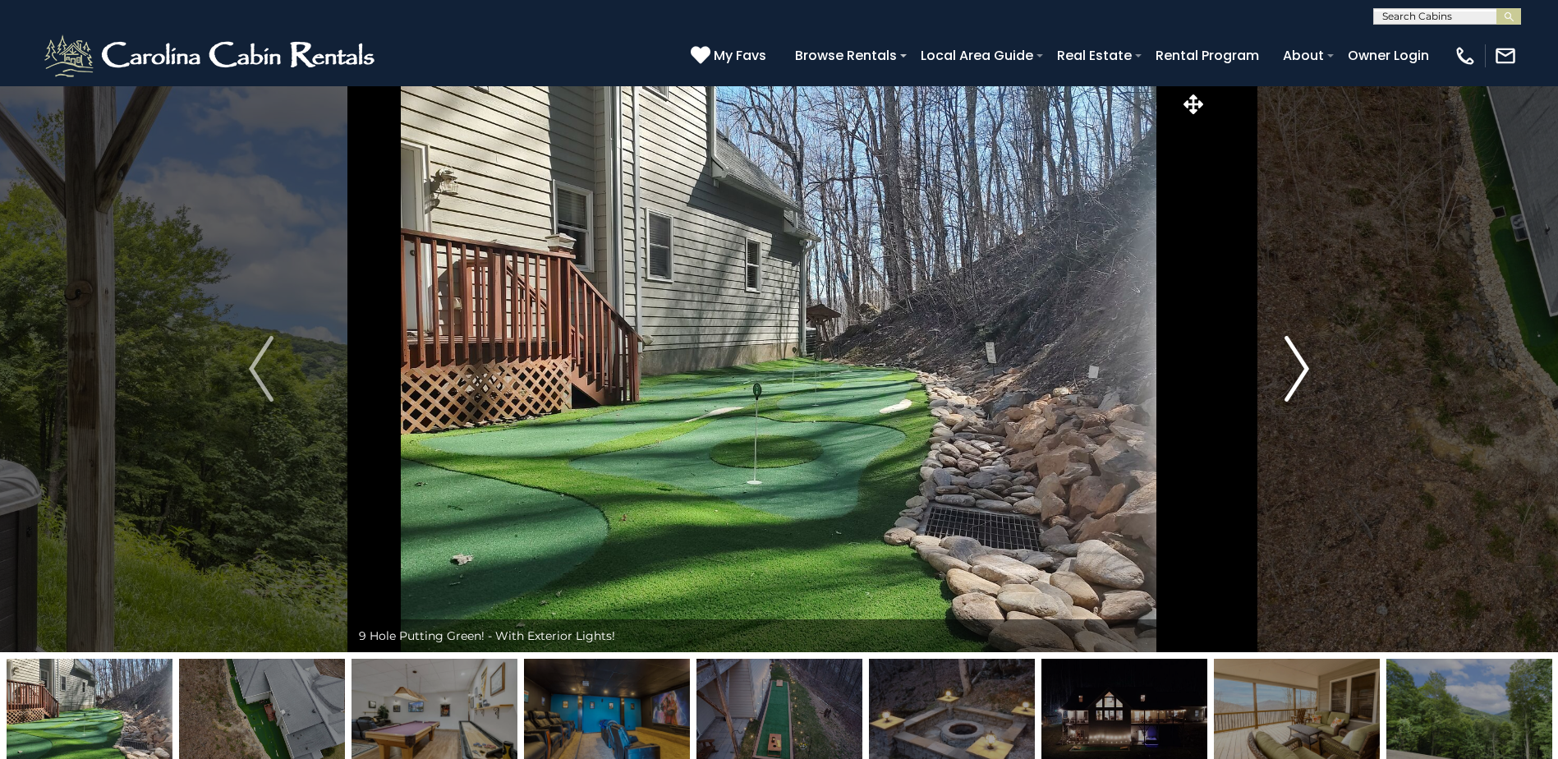
click at [1307, 372] on img "Next" at bounding box center [1296, 369] width 25 height 66
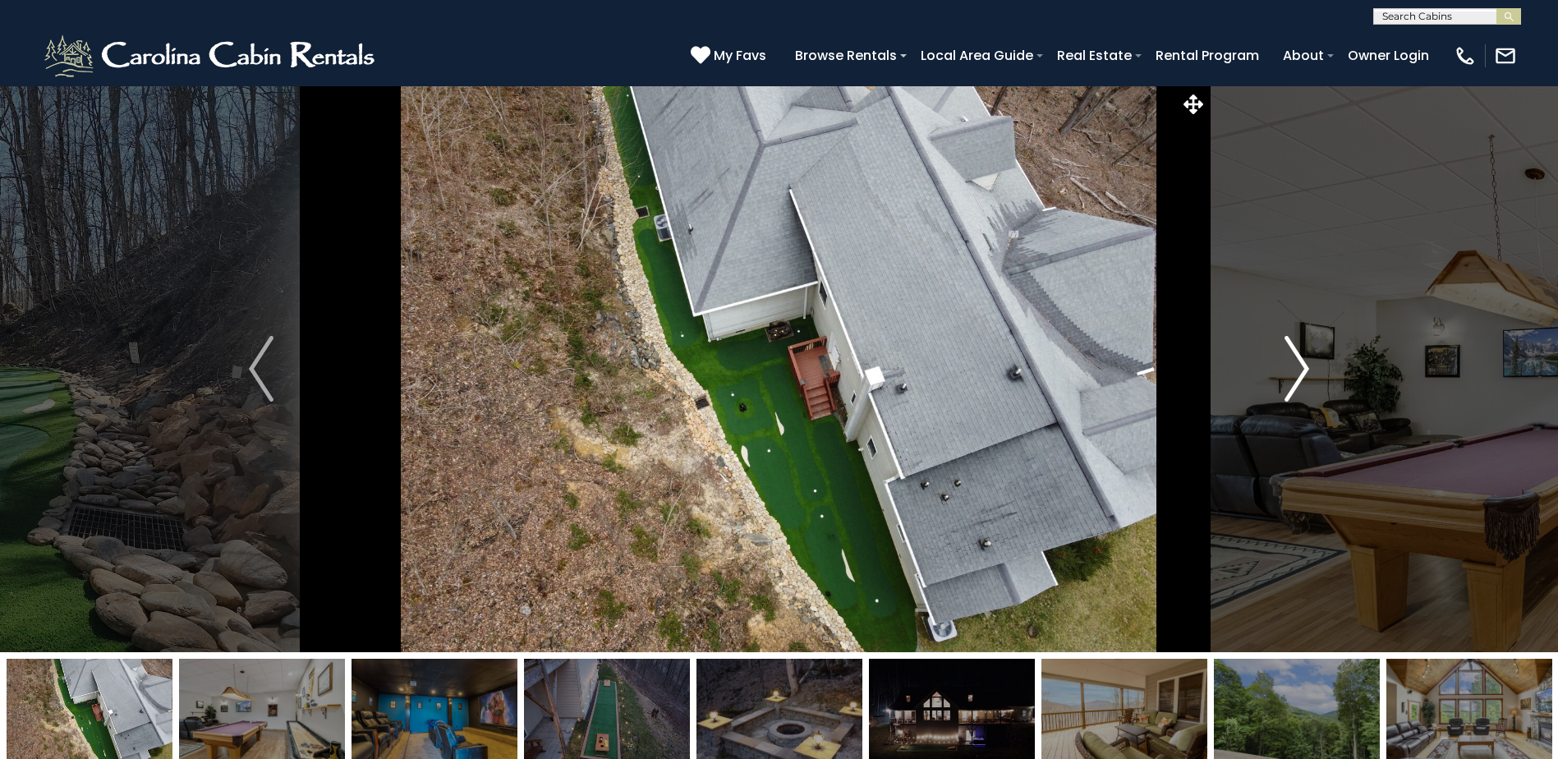
click at [1307, 372] on img "Next" at bounding box center [1296, 369] width 25 height 66
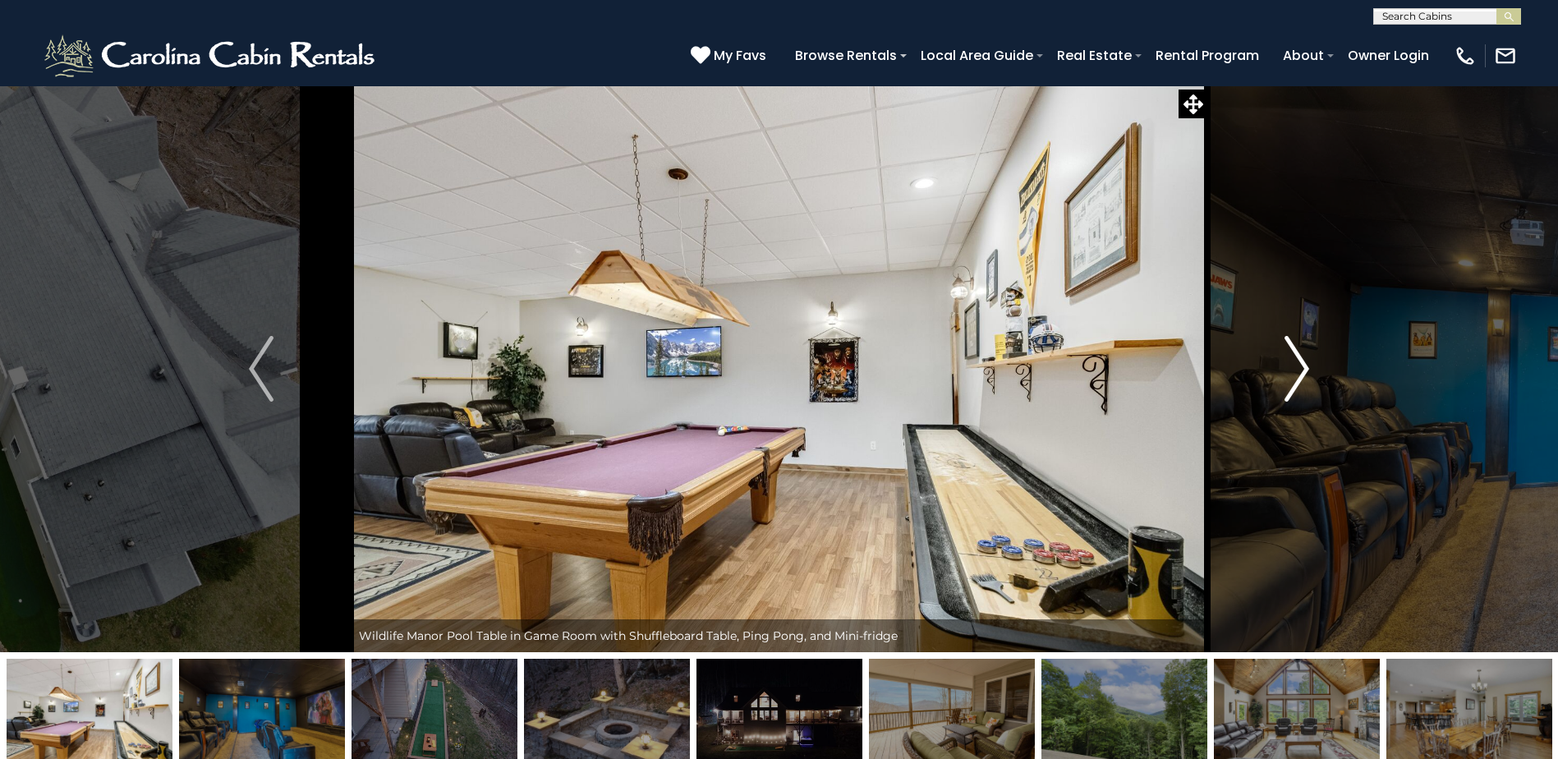
click at [1307, 372] on img "Next" at bounding box center [1296, 369] width 25 height 66
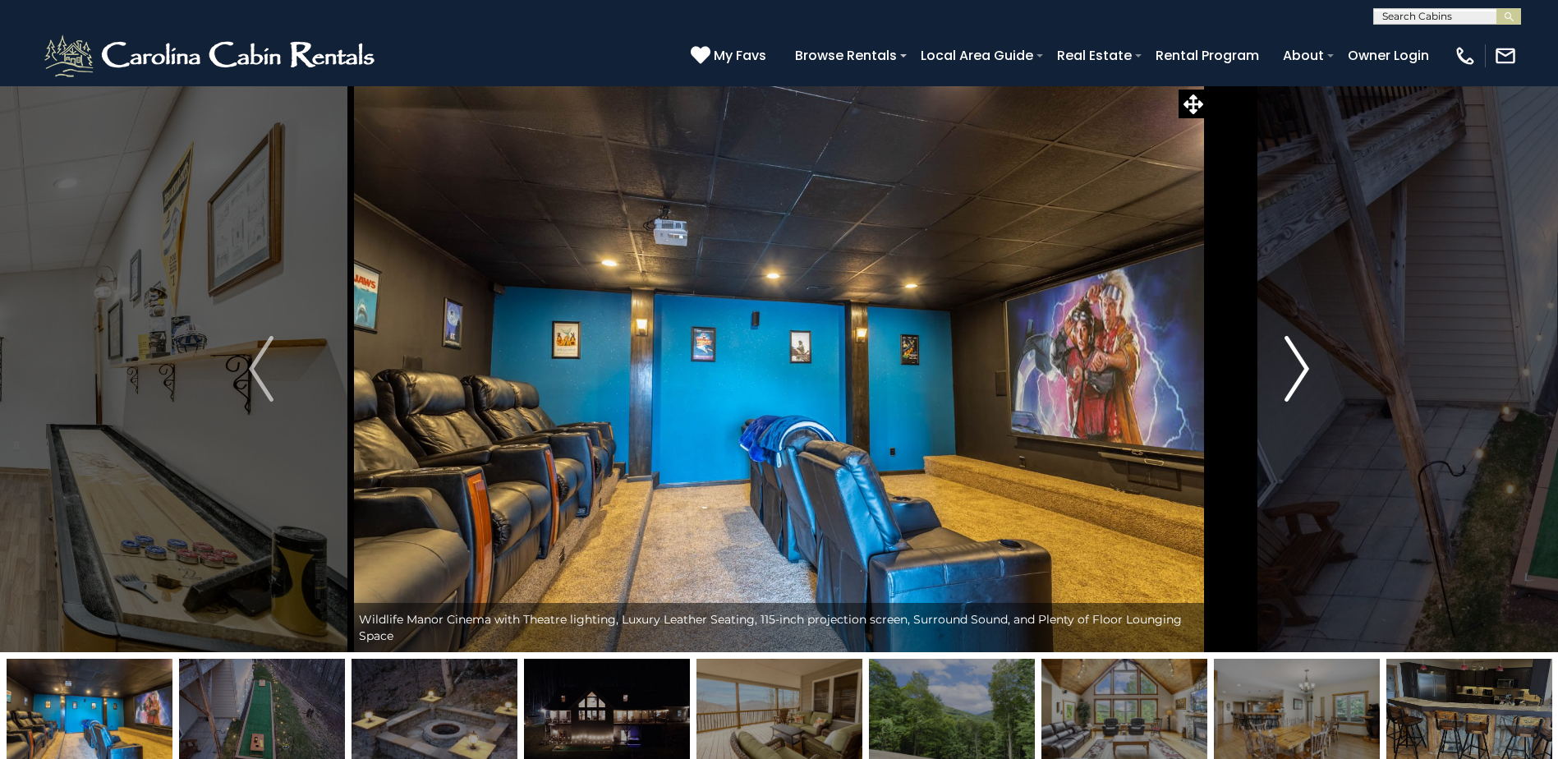
click at [1307, 372] on img "Next" at bounding box center [1296, 369] width 25 height 66
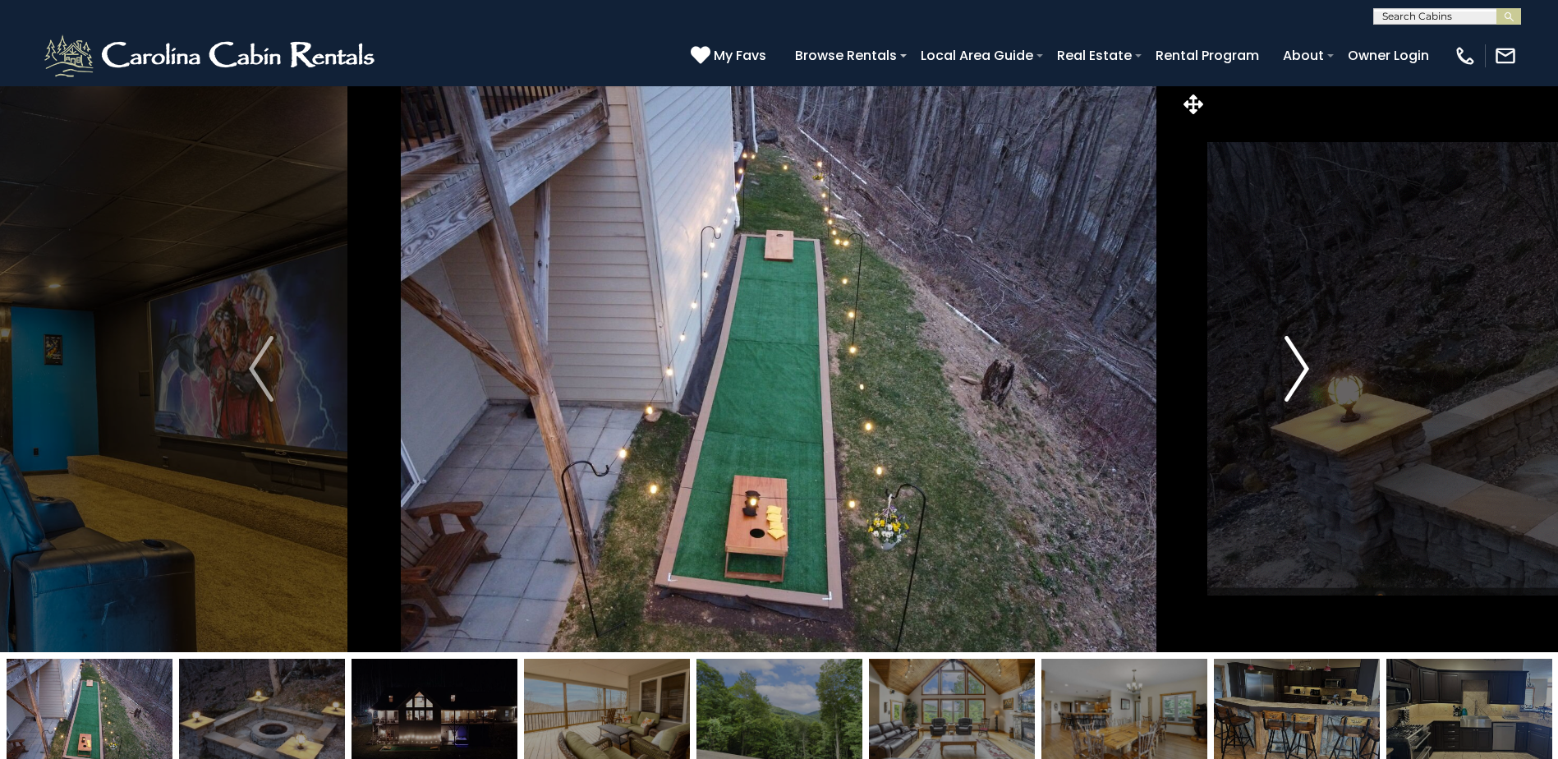
click at [1307, 372] on img "Next" at bounding box center [1296, 369] width 25 height 66
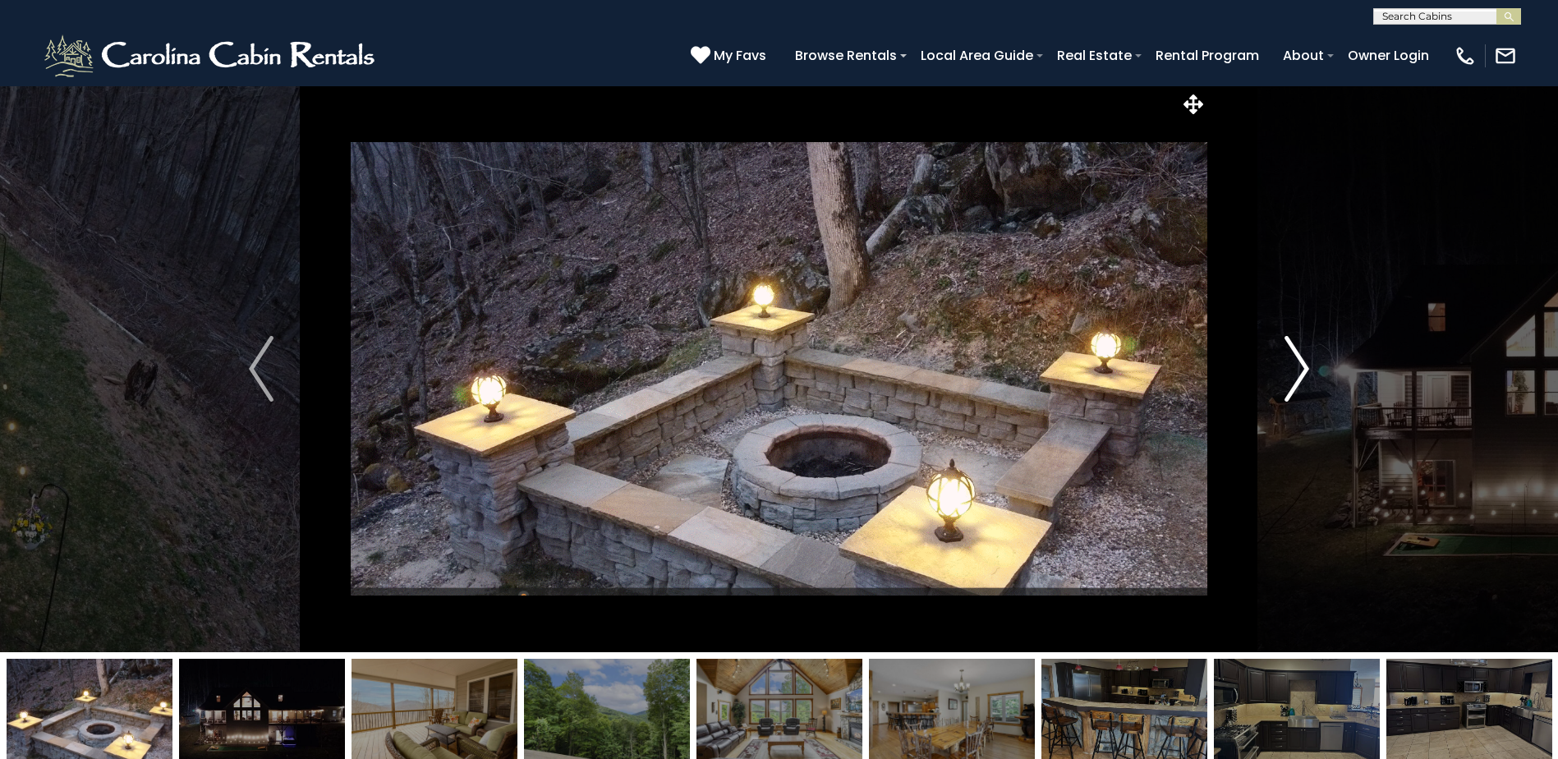
click at [1307, 372] on img "Next" at bounding box center [1296, 369] width 25 height 66
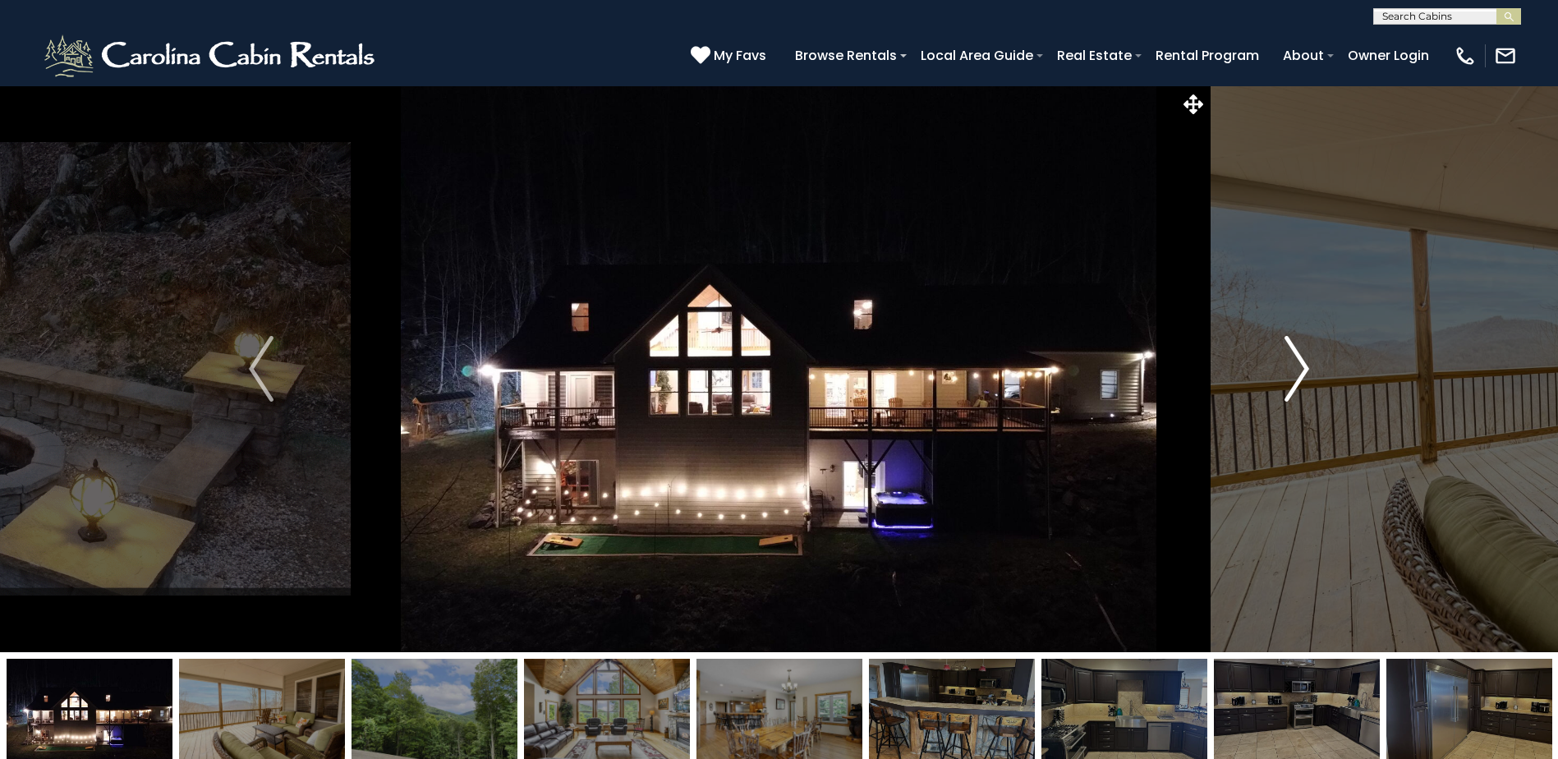
click at [1307, 372] on img "Next" at bounding box center [1296, 369] width 25 height 66
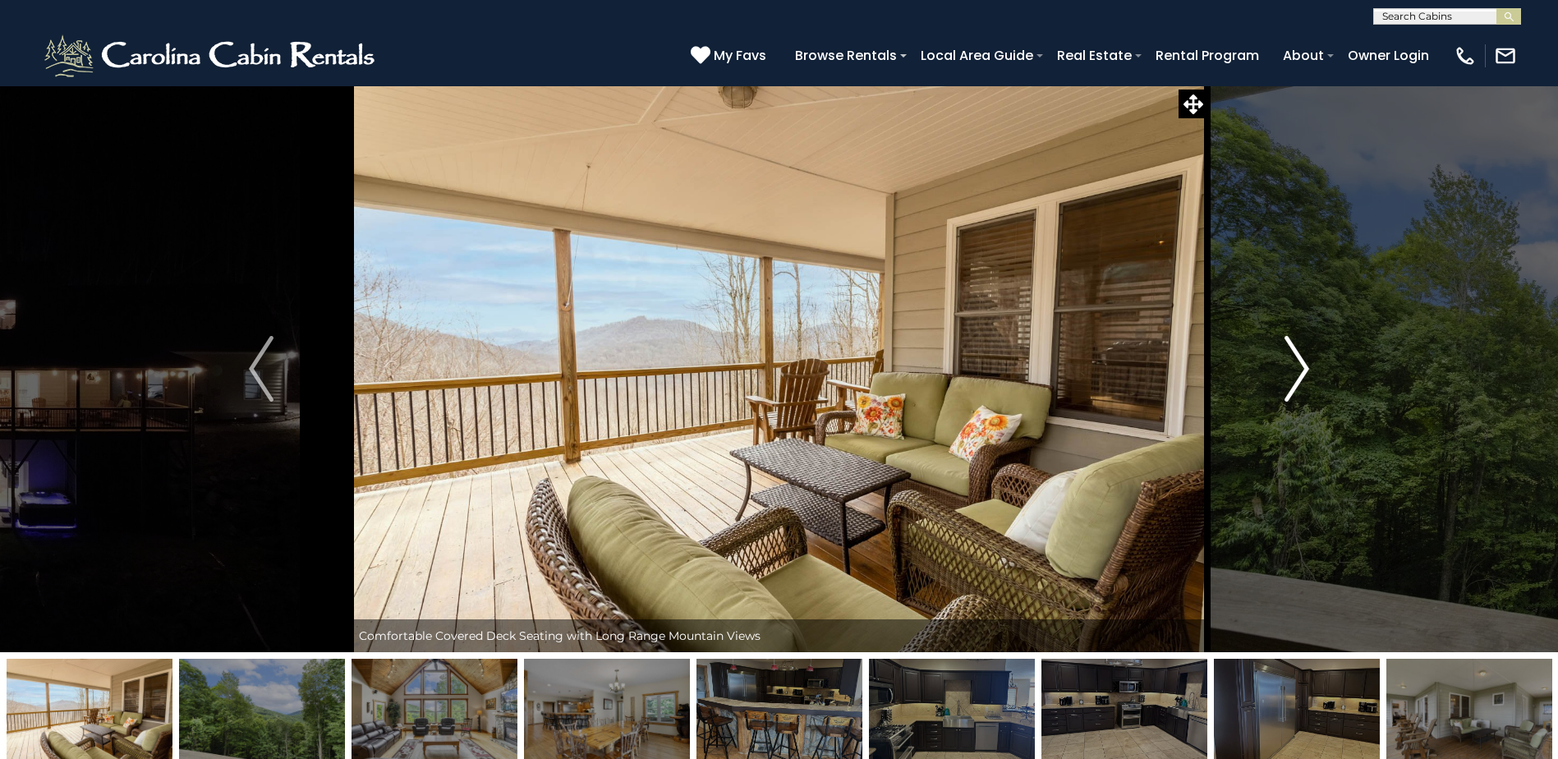
click at [1307, 372] on img "Next" at bounding box center [1296, 369] width 25 height 66
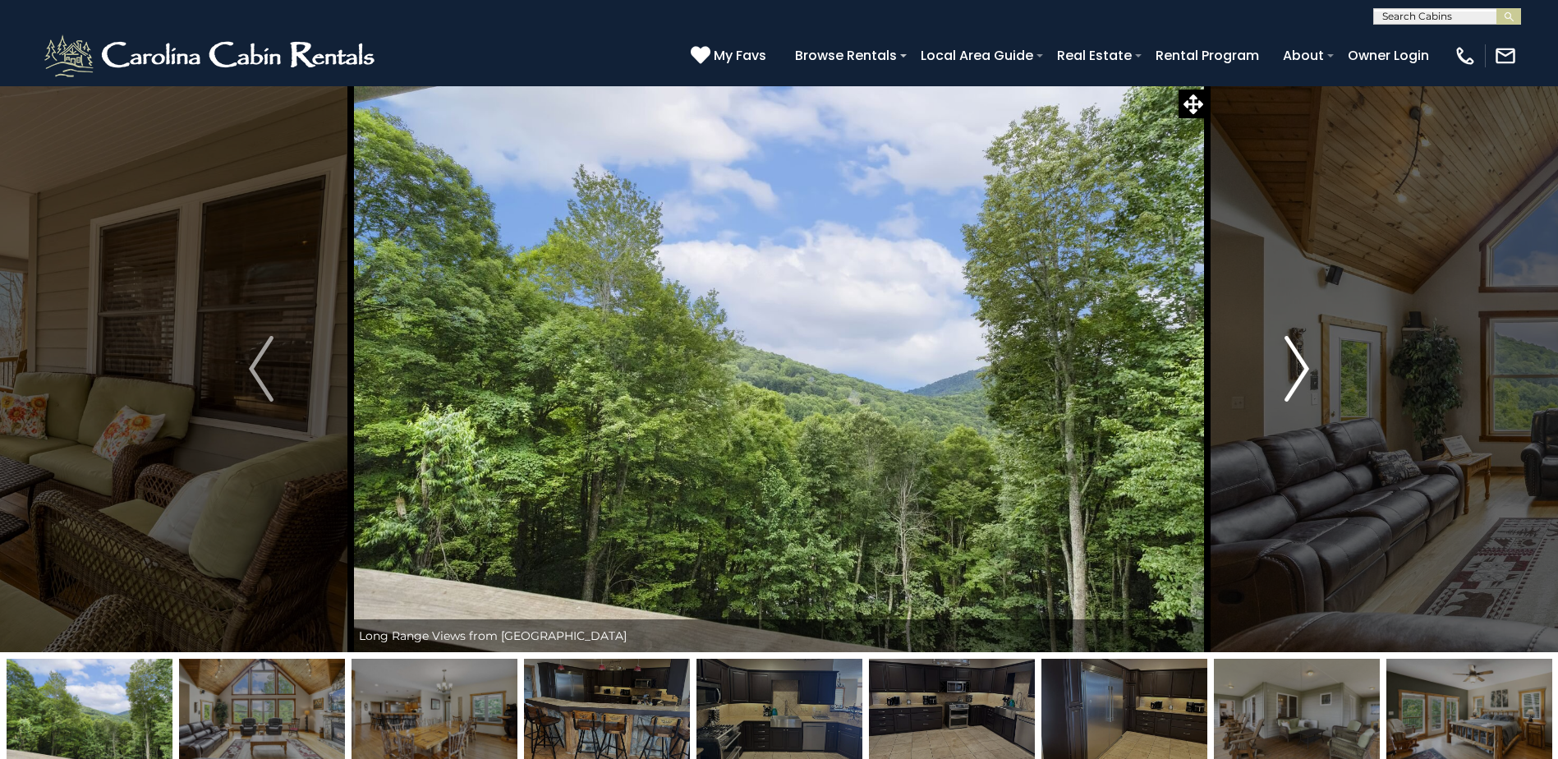
click at [1307, 372] on img "Next" at bounding box center [1296, 369] width 25 height 66
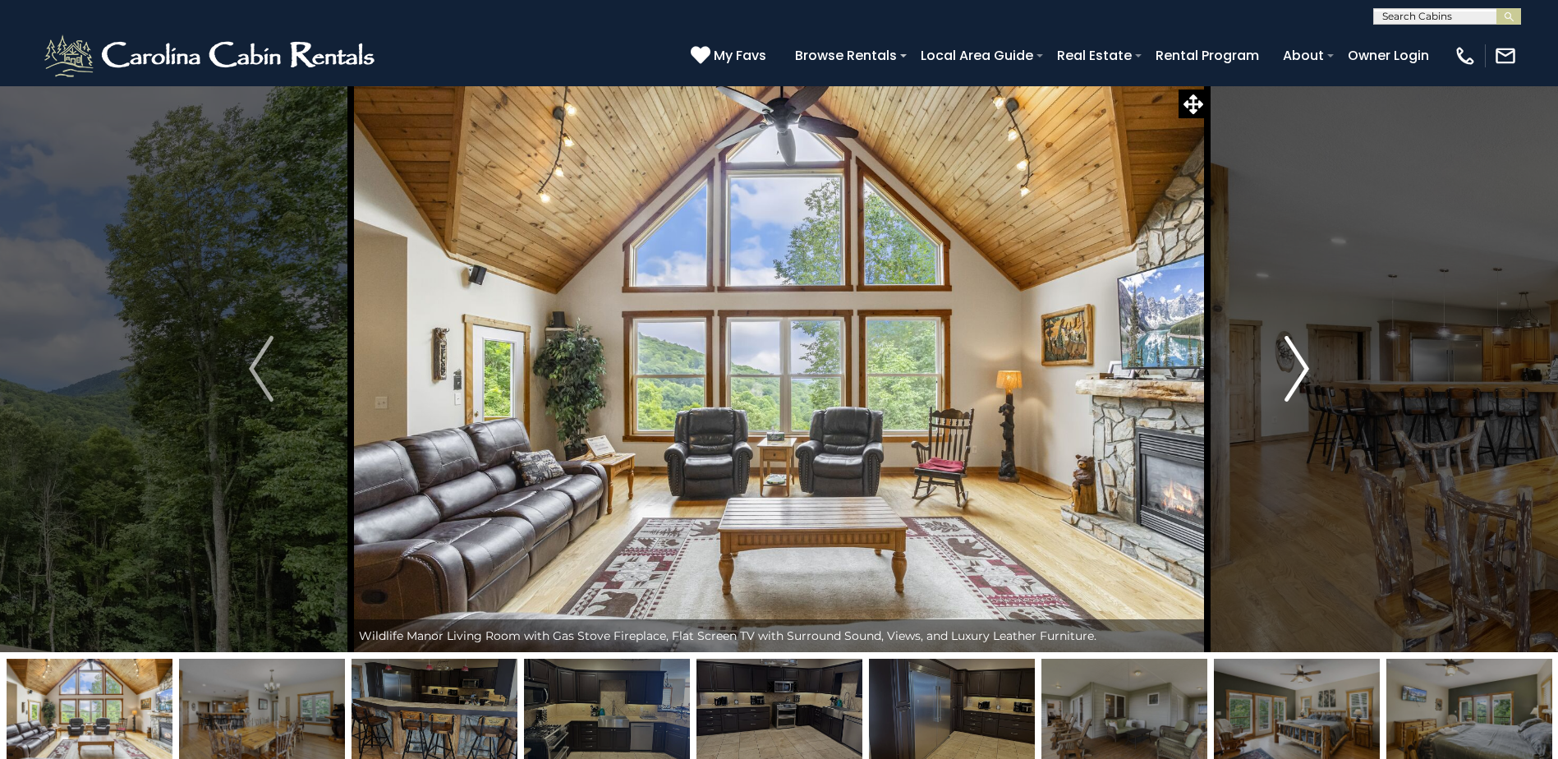
click at [1307, 372] on img "Next" at bounding box center [1296, 369] width 25 height 66
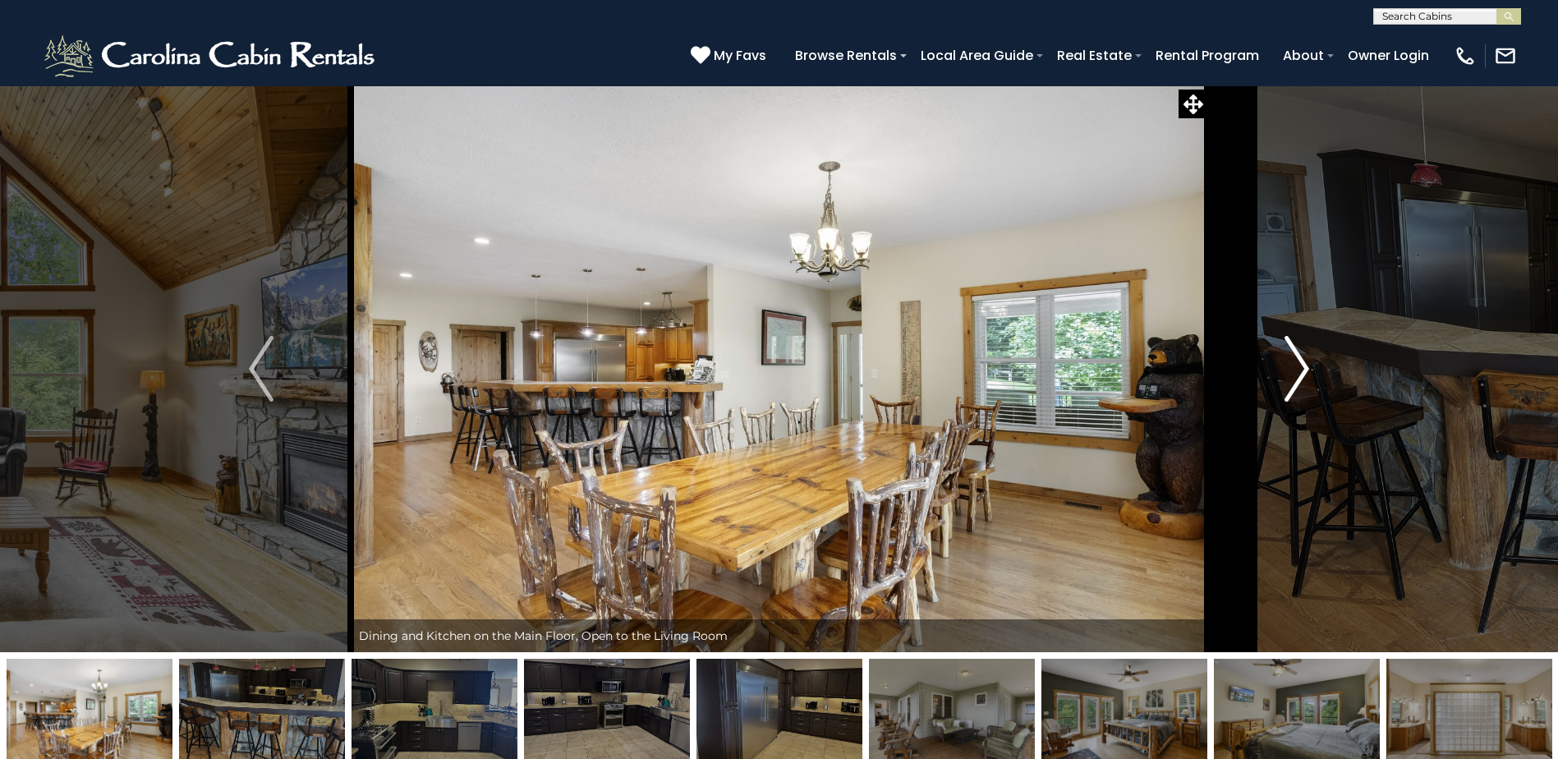
click at [1307, 372] on img "Next" at bounding box center [1296, 369] width 25 height 66
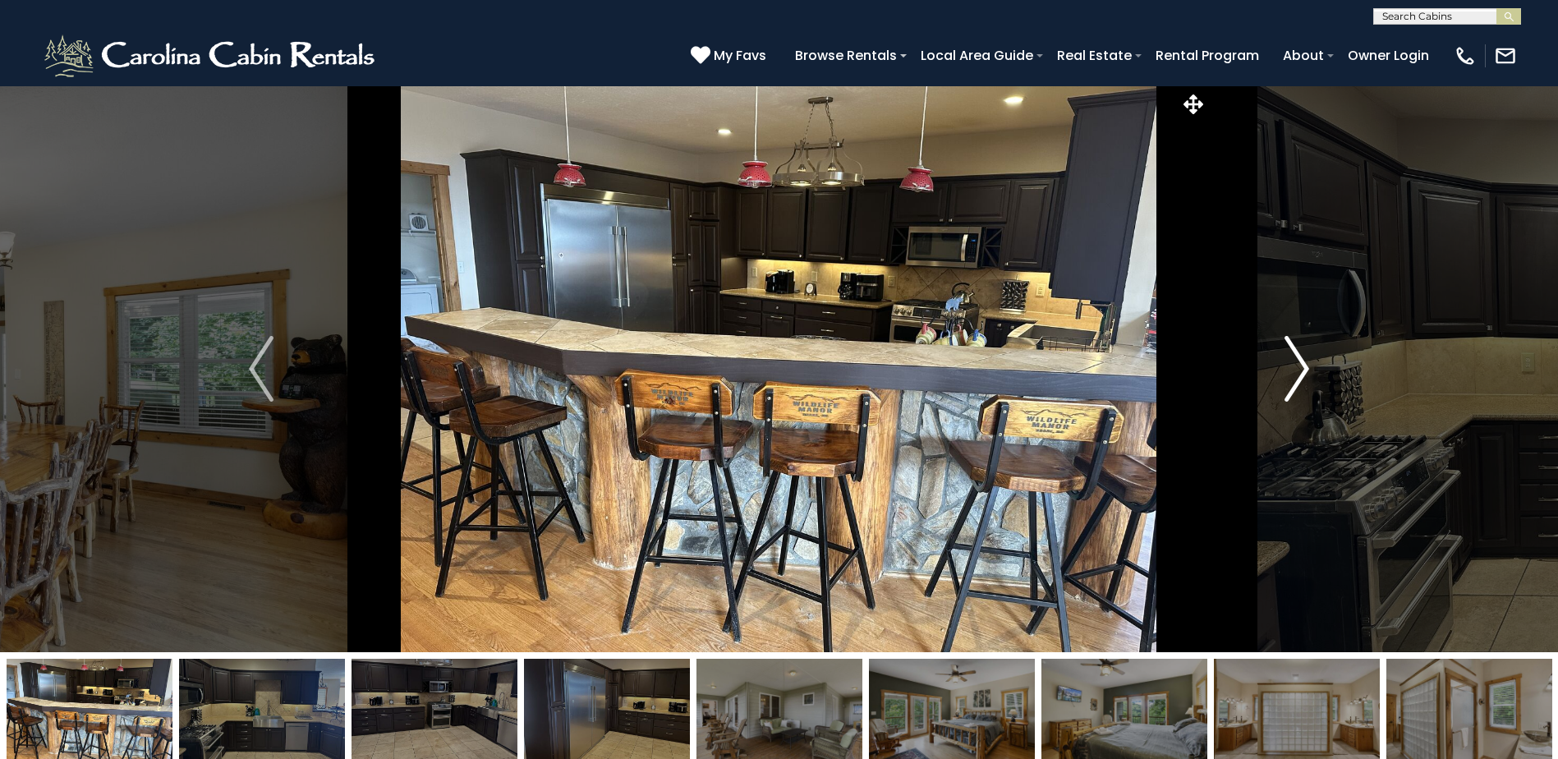
click at [1307, 372] on img "Next" at bounding box center [1296, 369] width 25 height 66
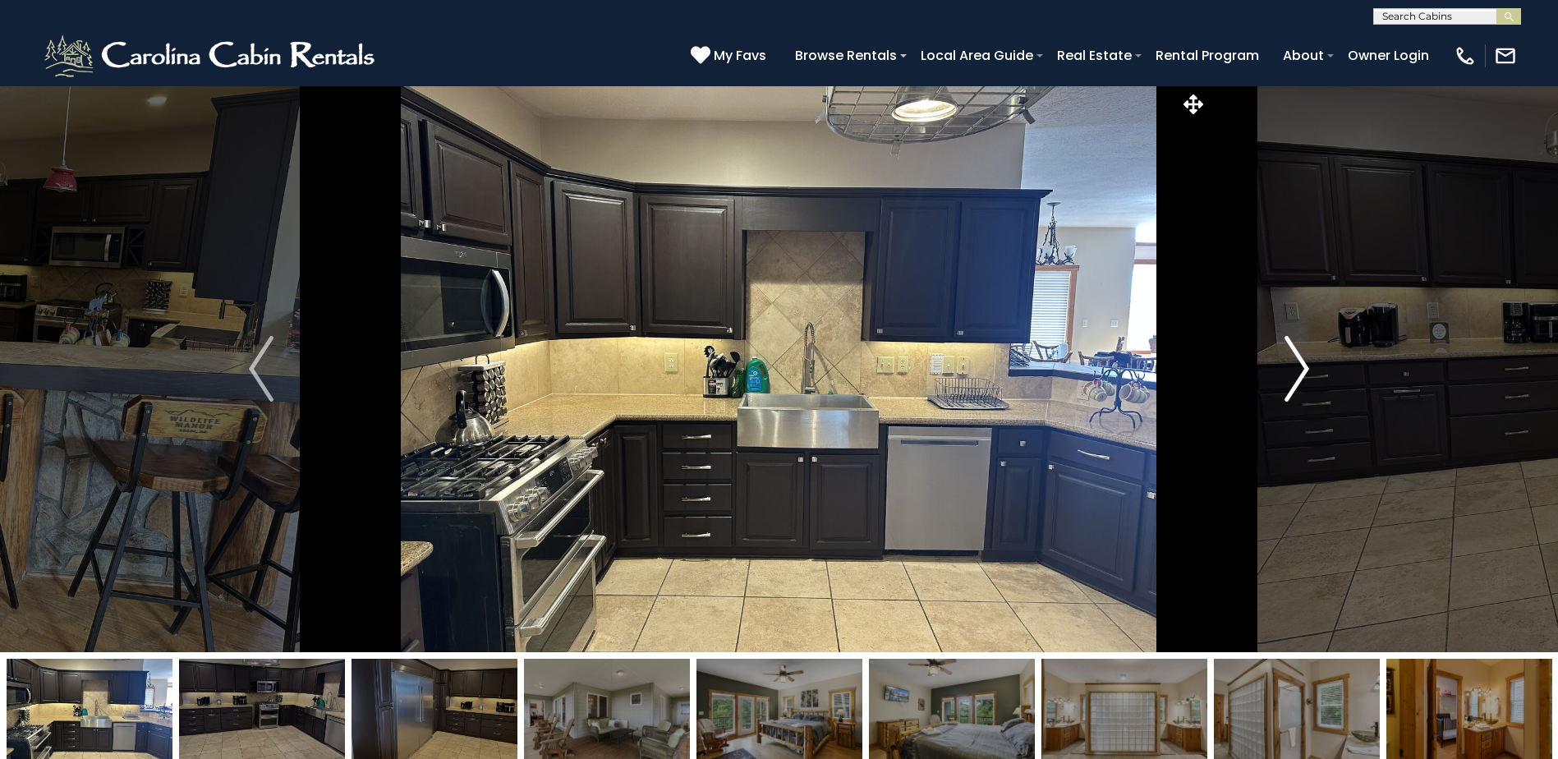
click at [1307, 372] on img "Next" at bounding box center [1296, 369] width 25 height 66
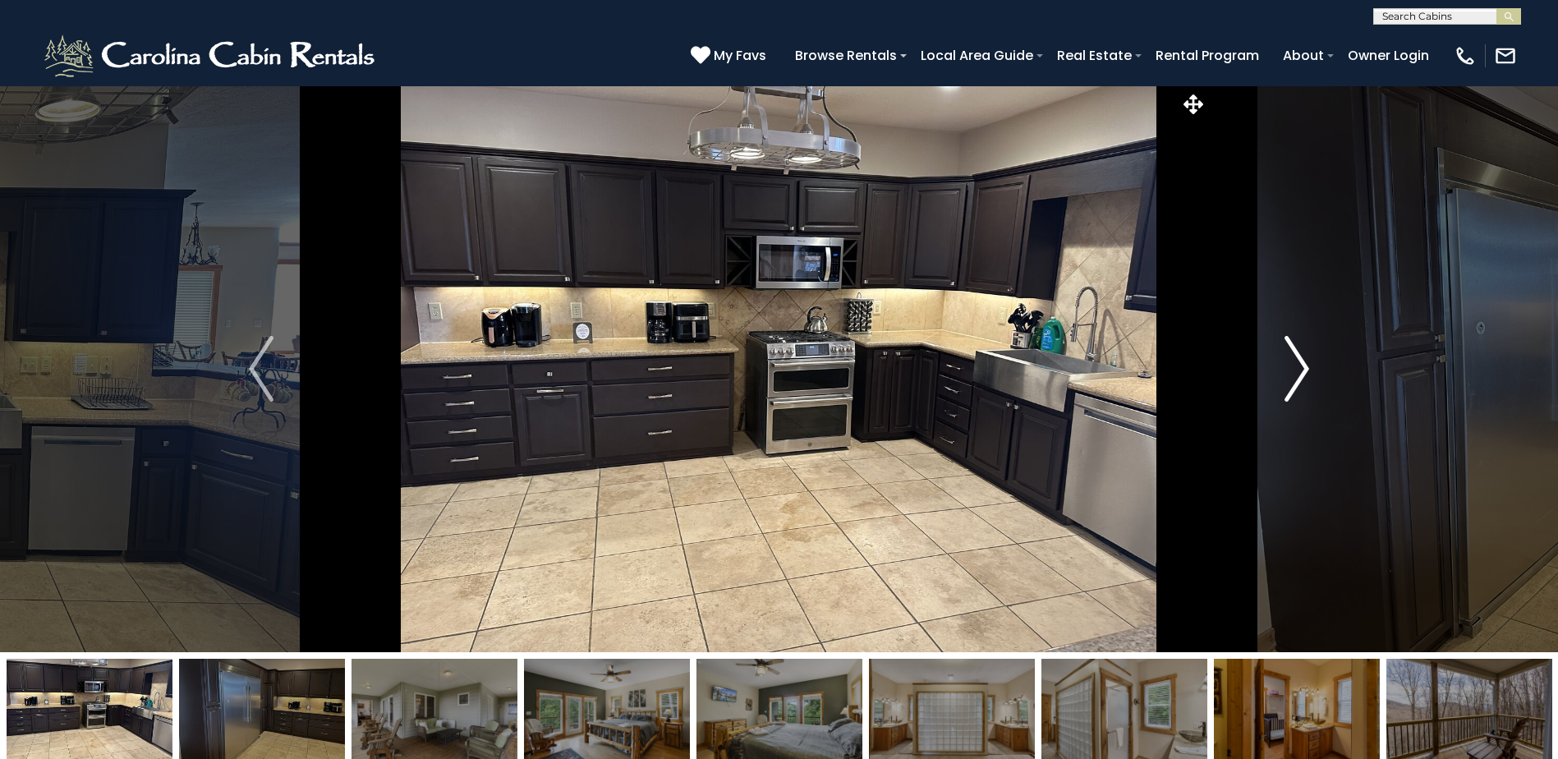
click at [1307, 372] on img "Next" at bounding box center [1296, 369] width 25 height 66
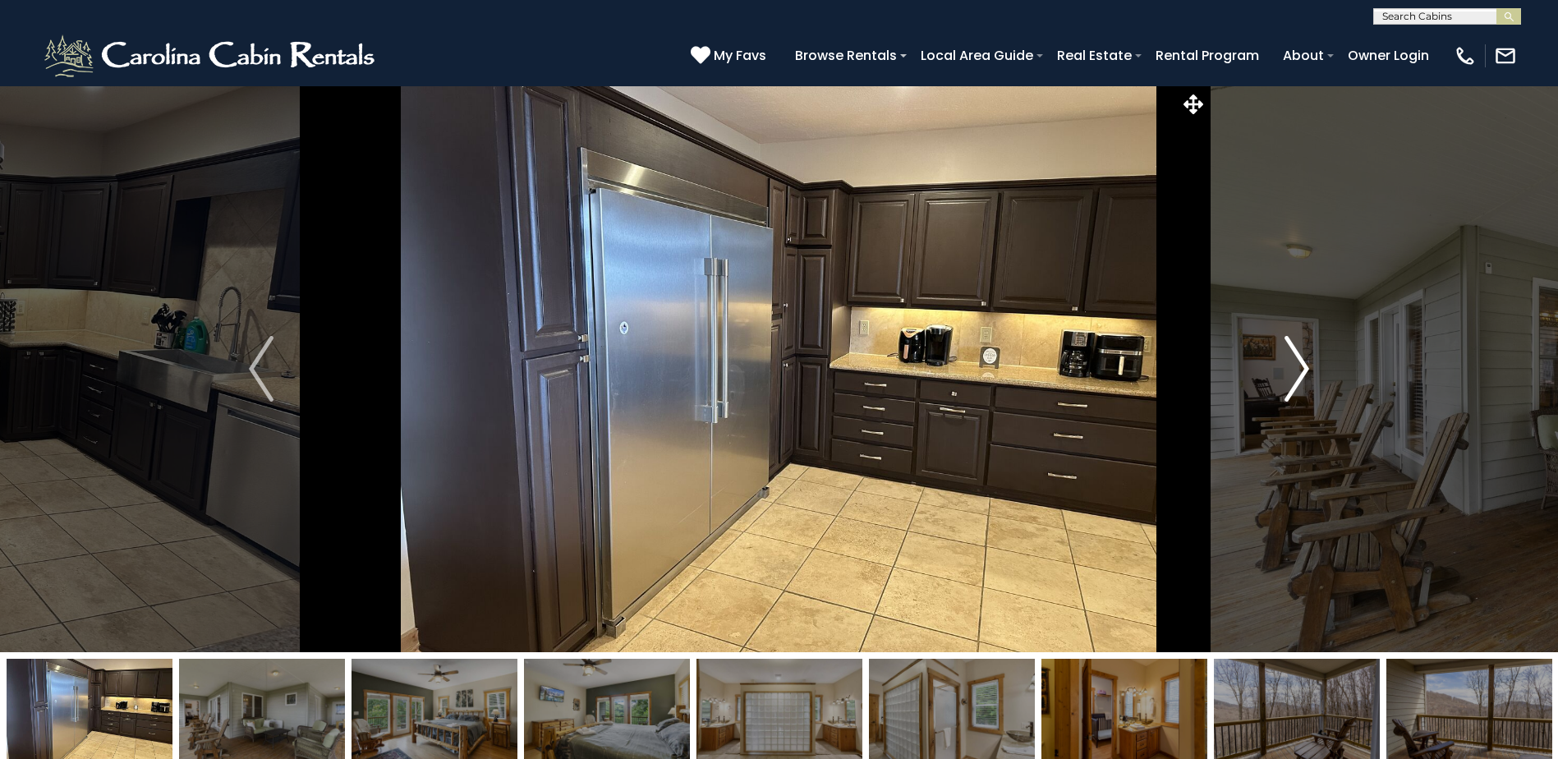
click at [1307, 372] on img "Next" at bounding box center [1296, 369] width 25 height 66
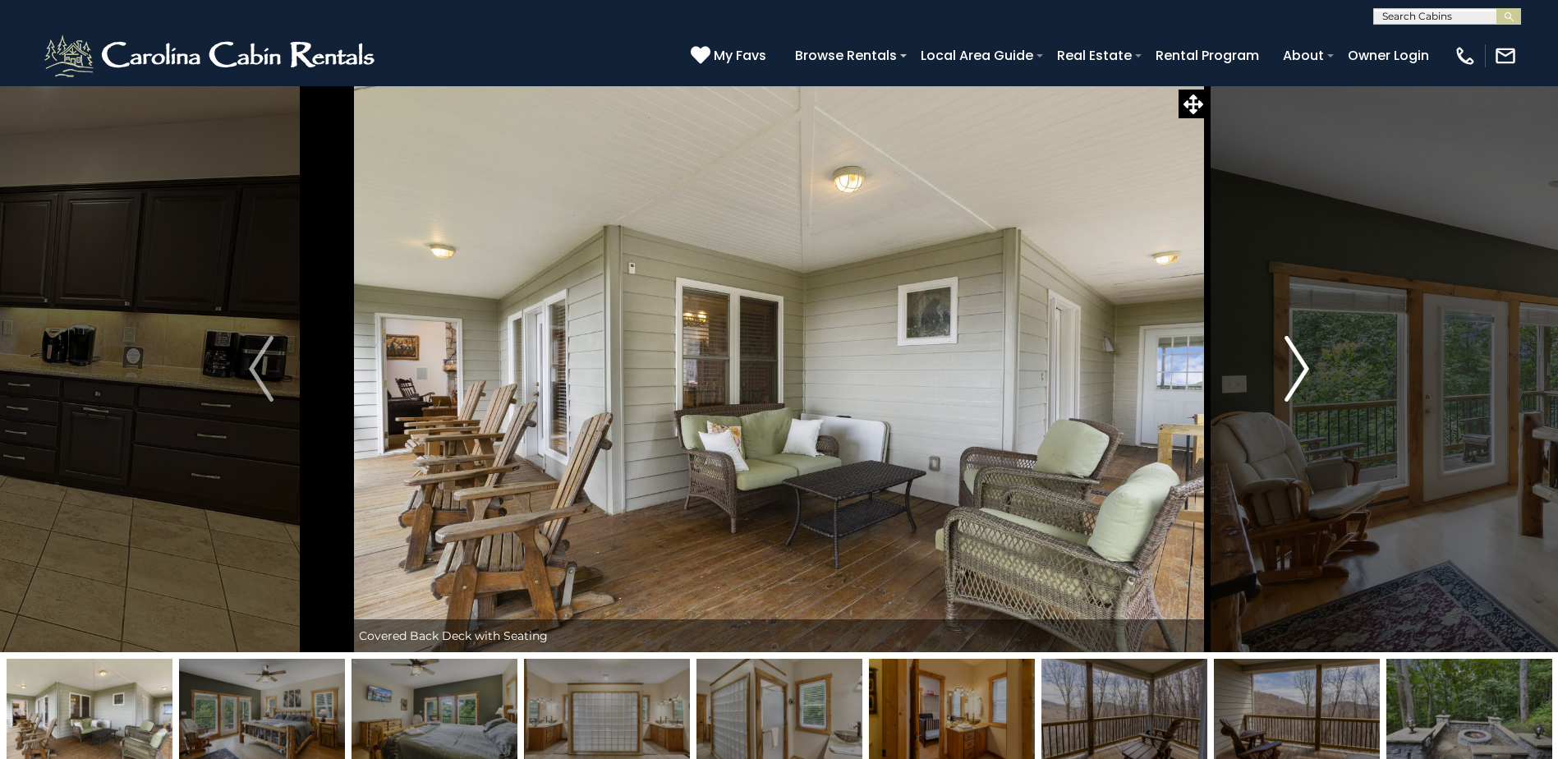
click at [1307, 372] on img "Next" at bounding box center [1296, 369] width 25 height 66
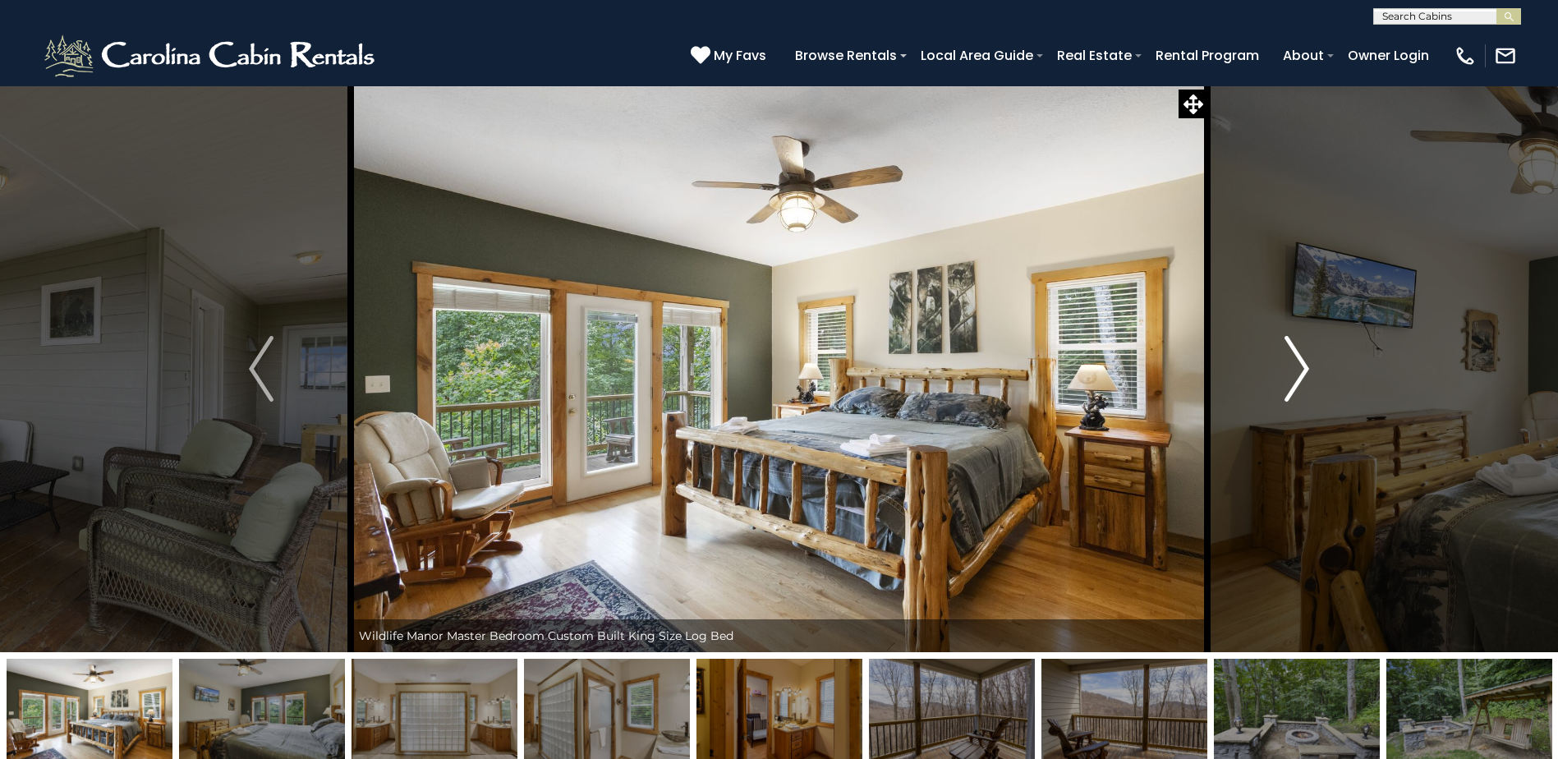
click at [1307, 372] on img "Next" at bounding box center [1296, 369] width 25 height 66
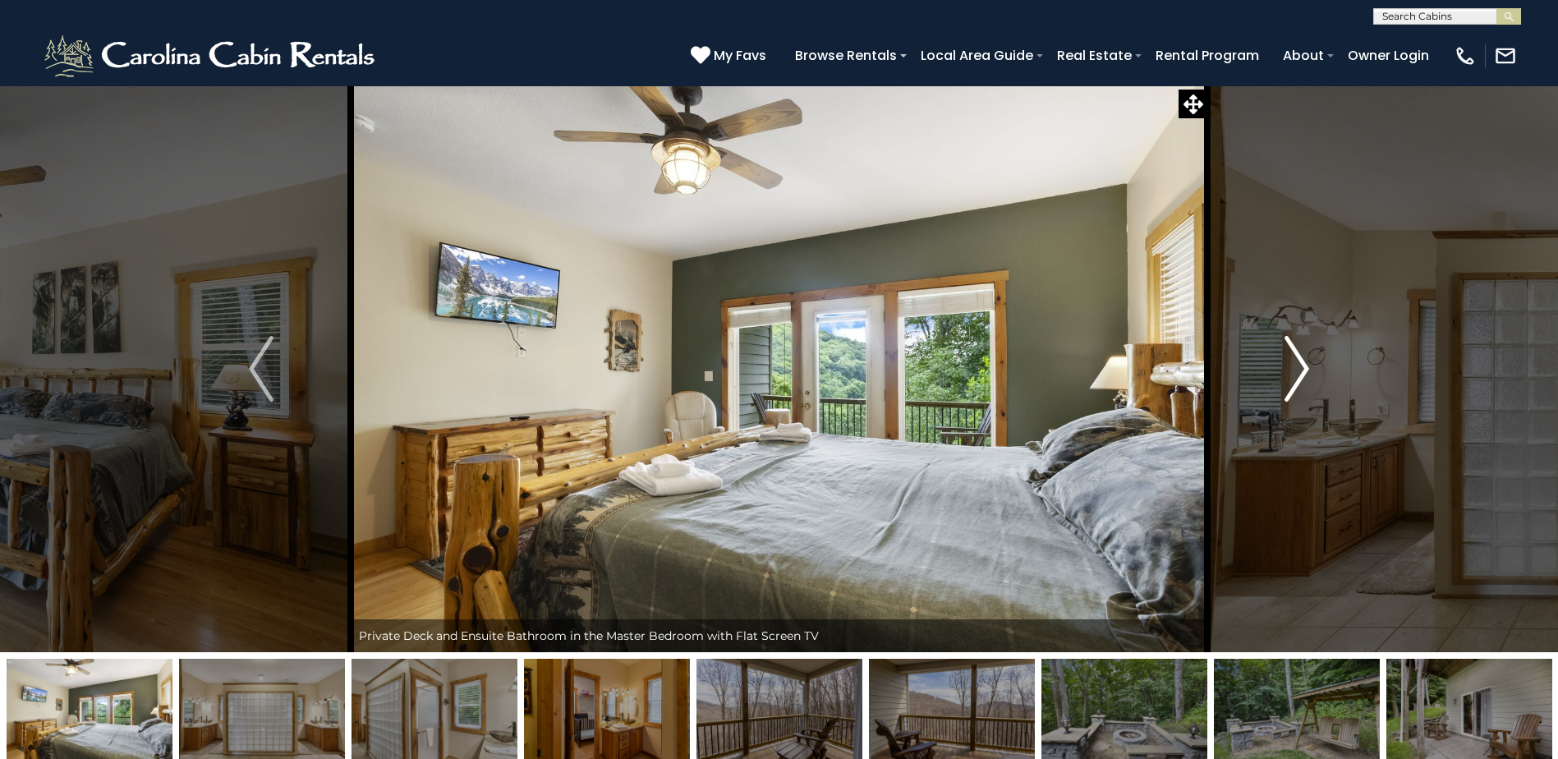
click at [1307, 372] on img "Next" at bounding box center [1296, 369] width 25 height 66
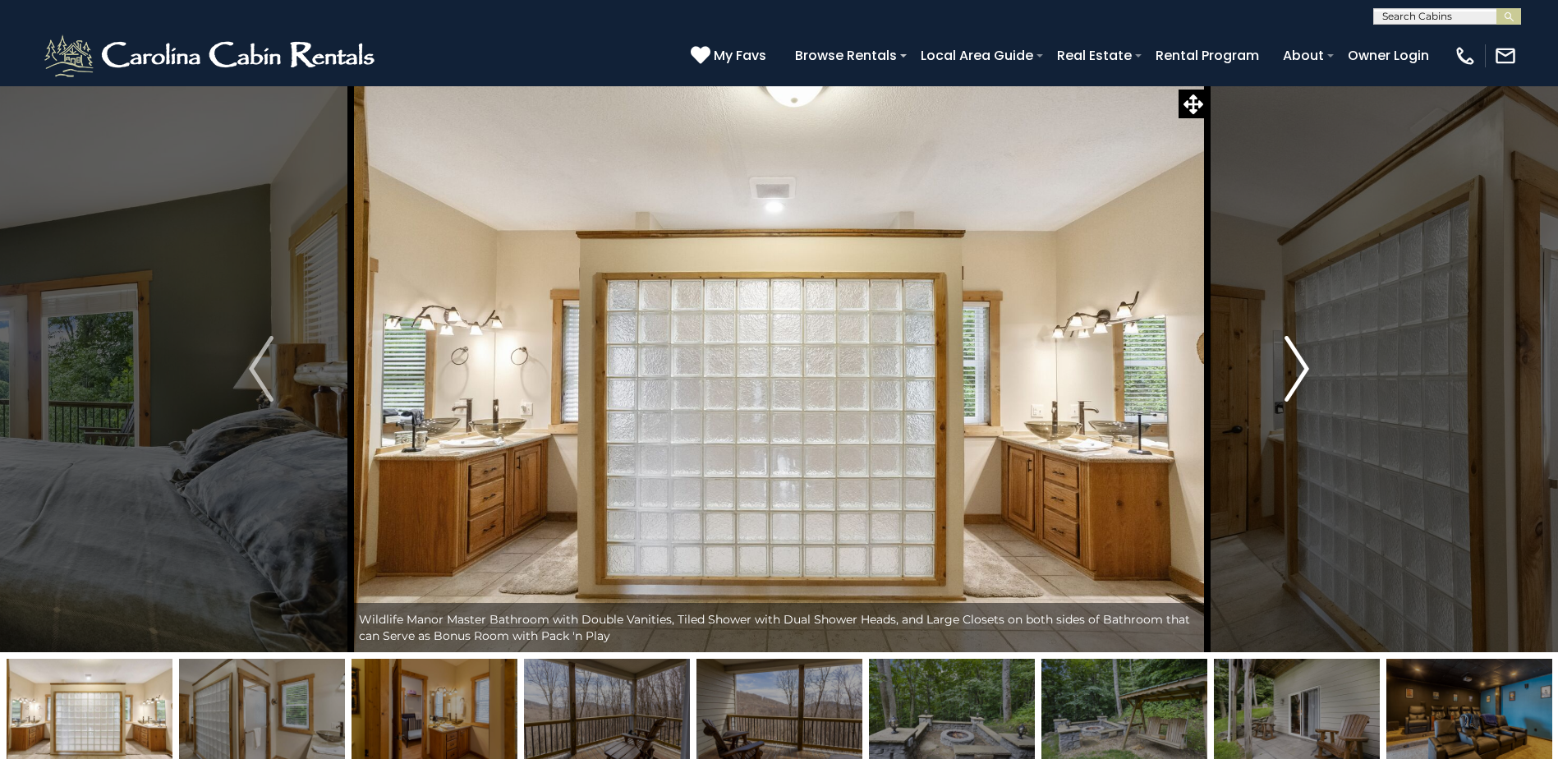
click at [1307, 372] on img "Next" at bounding box center [1296, 369] width 25 height 66
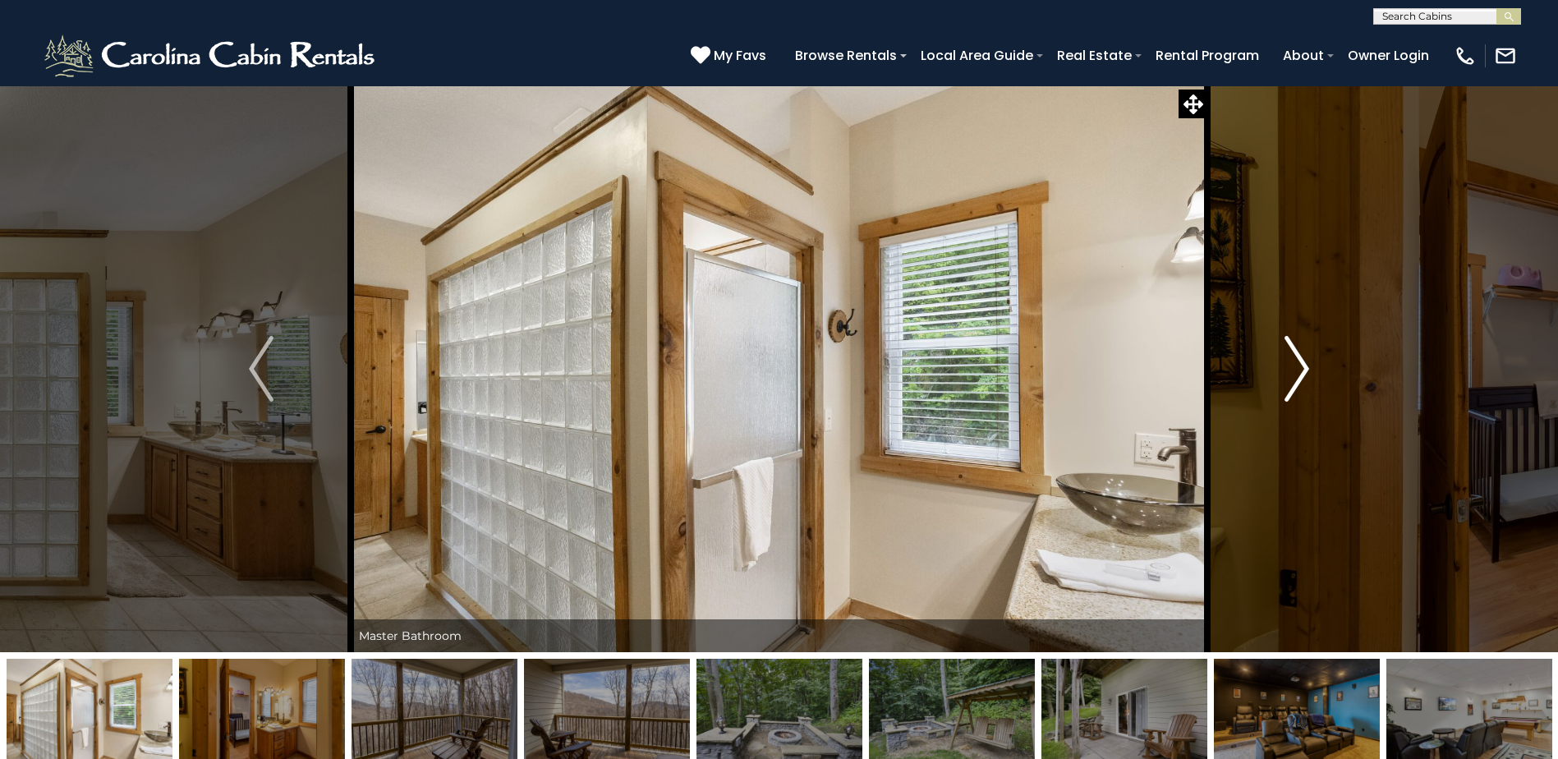
click at [1307, 372] on img "Next" at bounding box center [1296, 369] width 25 height 66
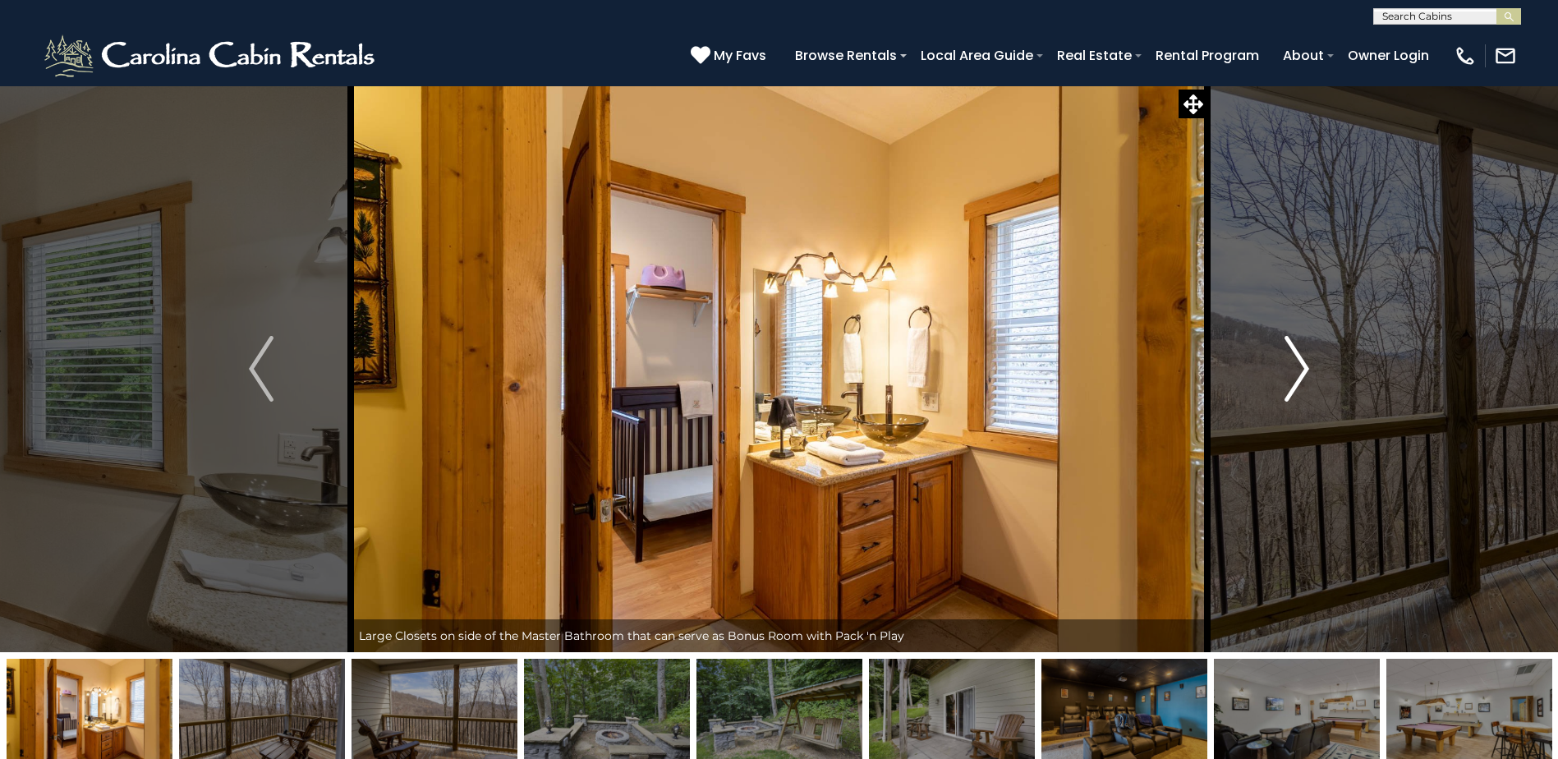
click at [1307, 372] on img "Next" at bounding box center [1296, 369] width 25 height 66
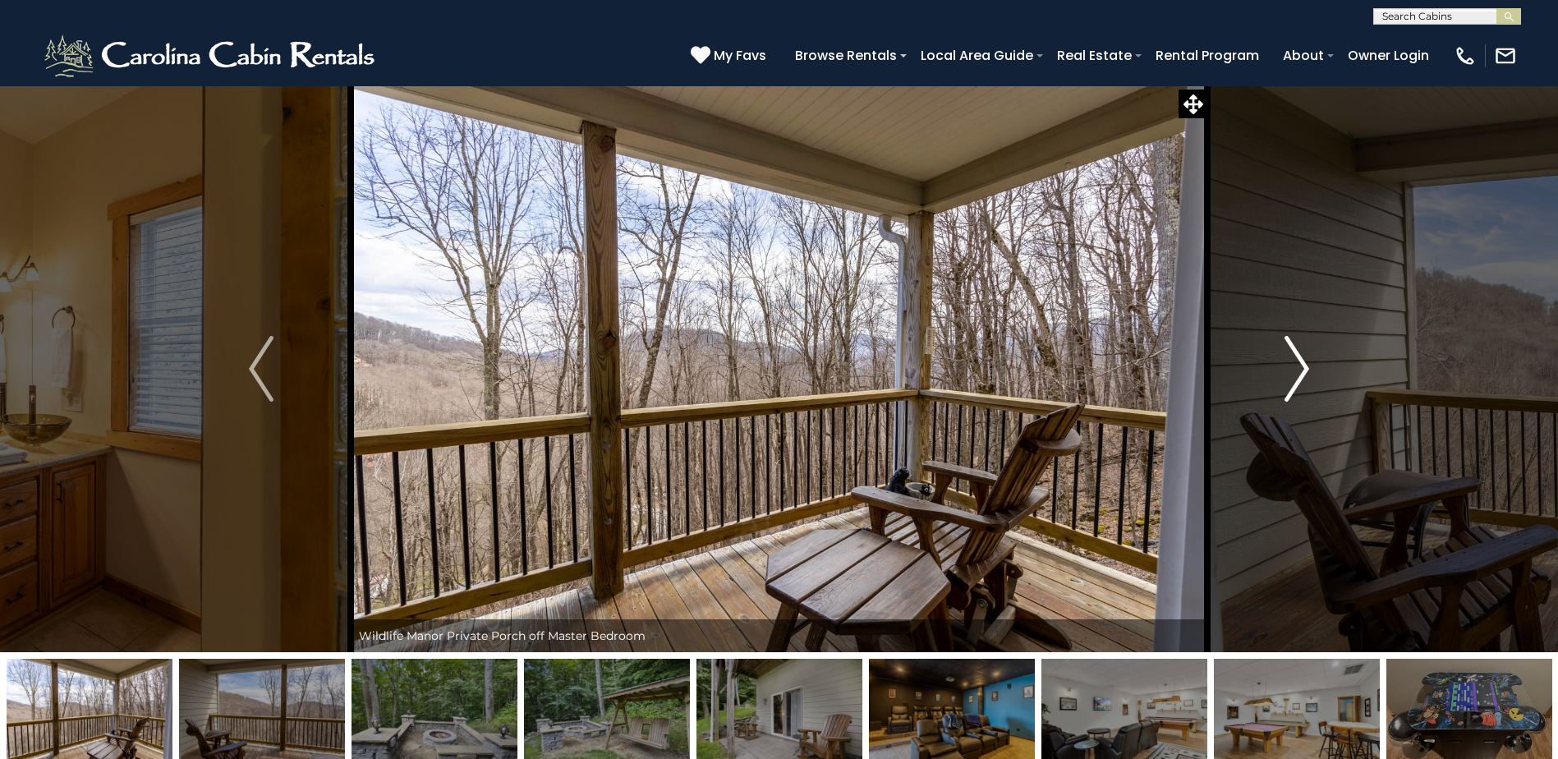
click at [1307, 372] on img "Next" at bounding box center [1296, 369] width 25 height 66
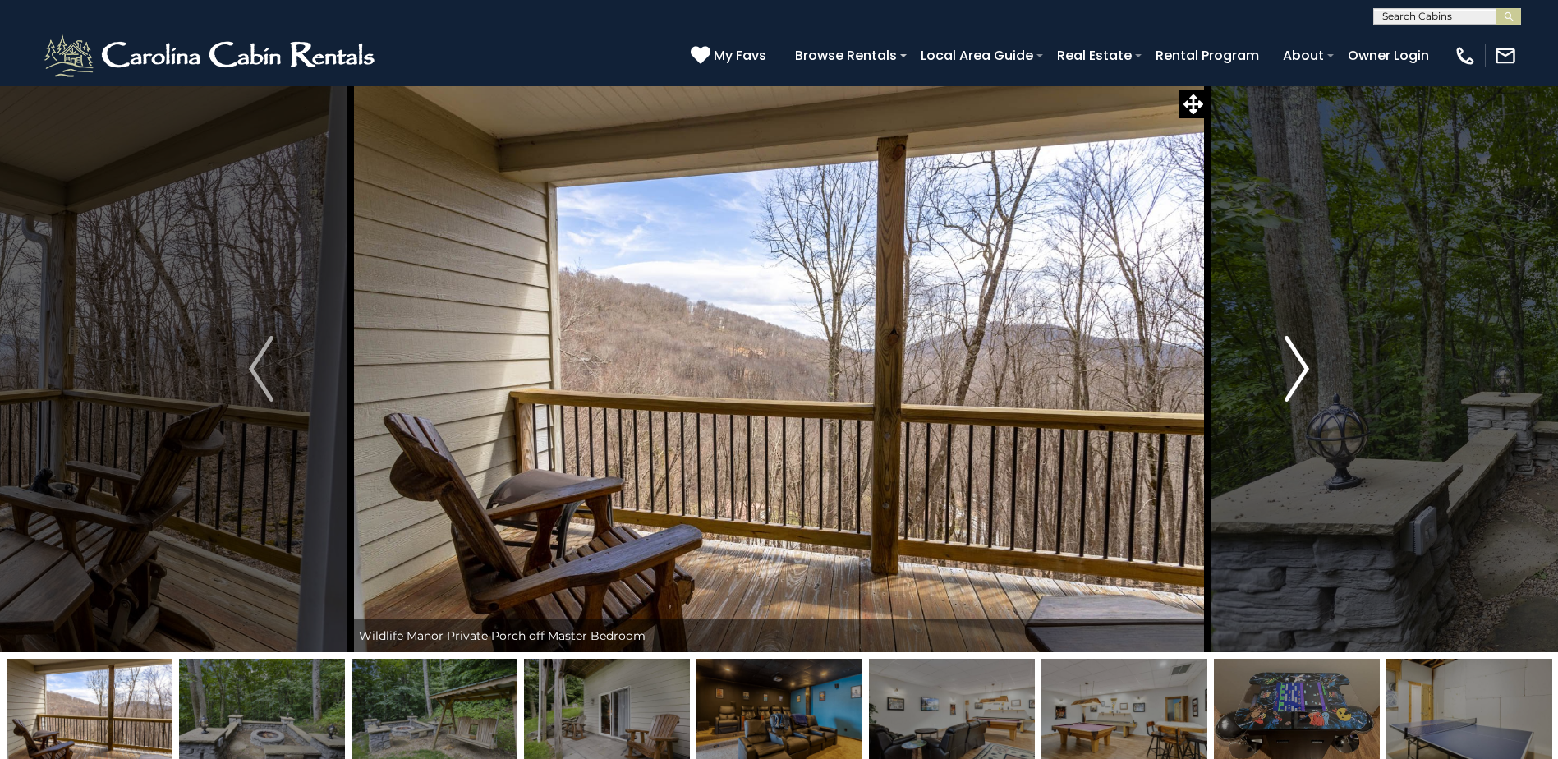
click at [1307, 372] on img "Next" at bounding box center [1296, 369] width 25 height 66
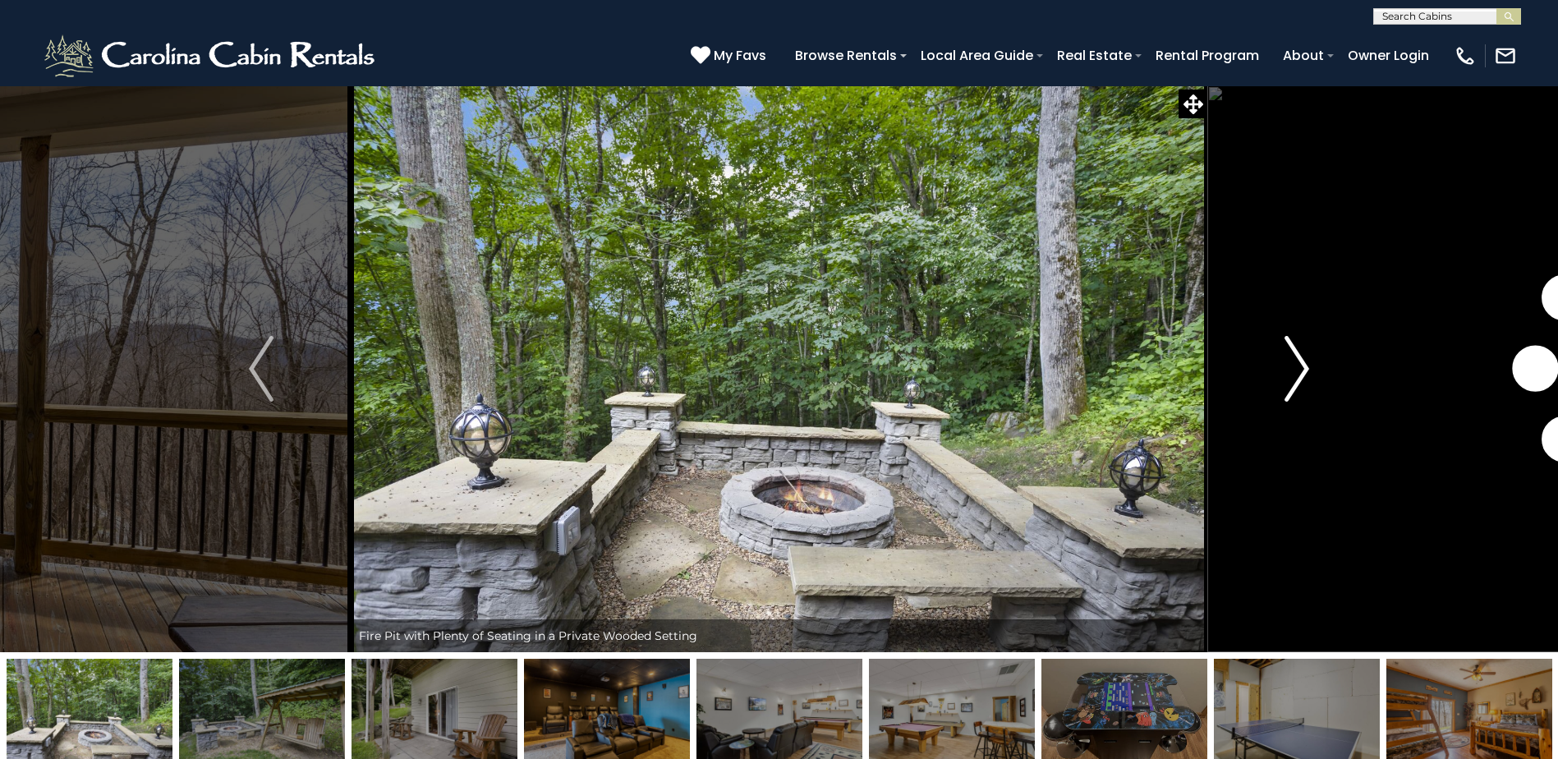
click at [1307, 372] on img "Next" at bounding box center [1296, 369] width 25 height 66
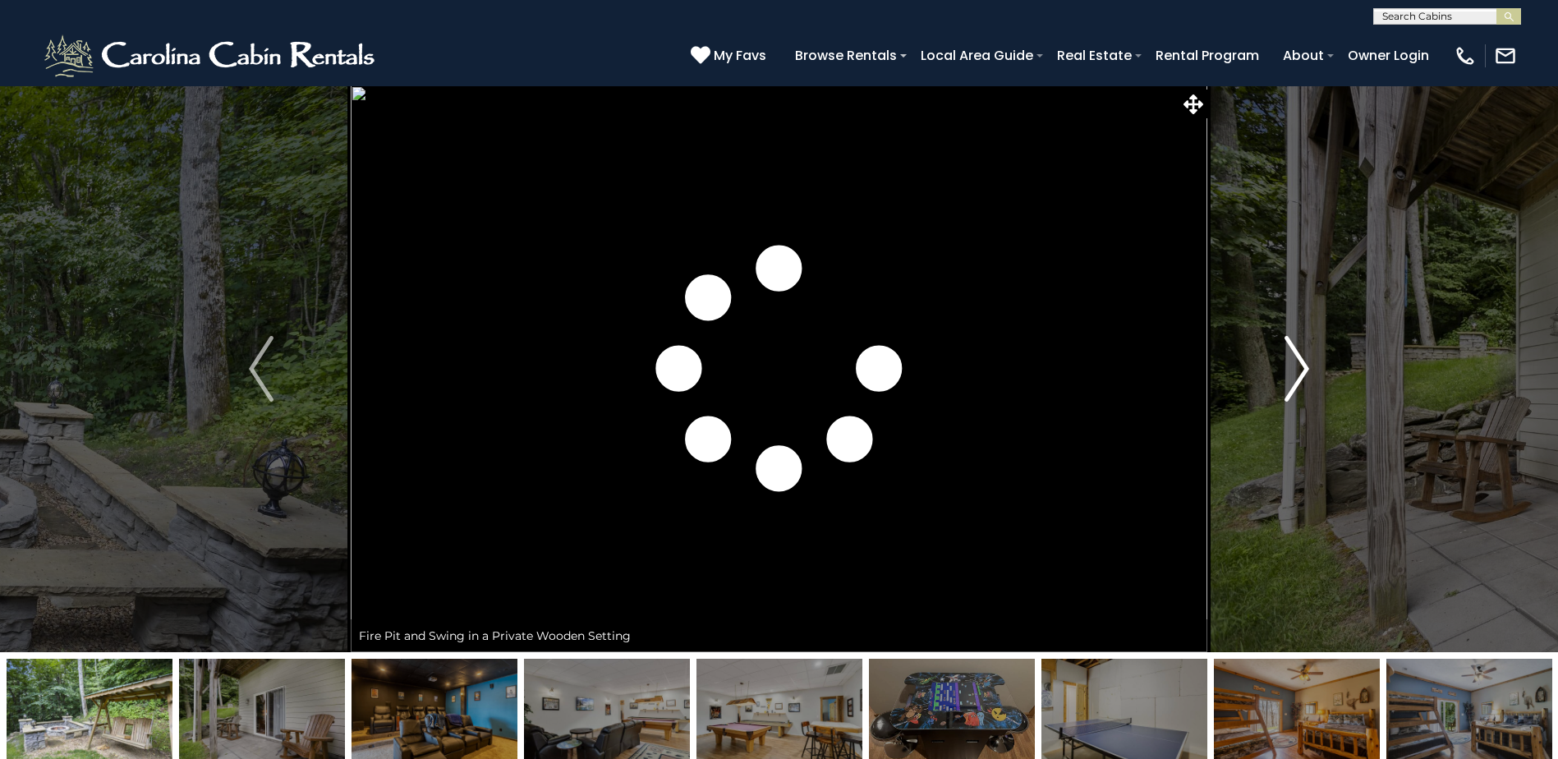
click at [1307, 372] on img "Next" at bounding box center [1296, 369] width 25 height 66
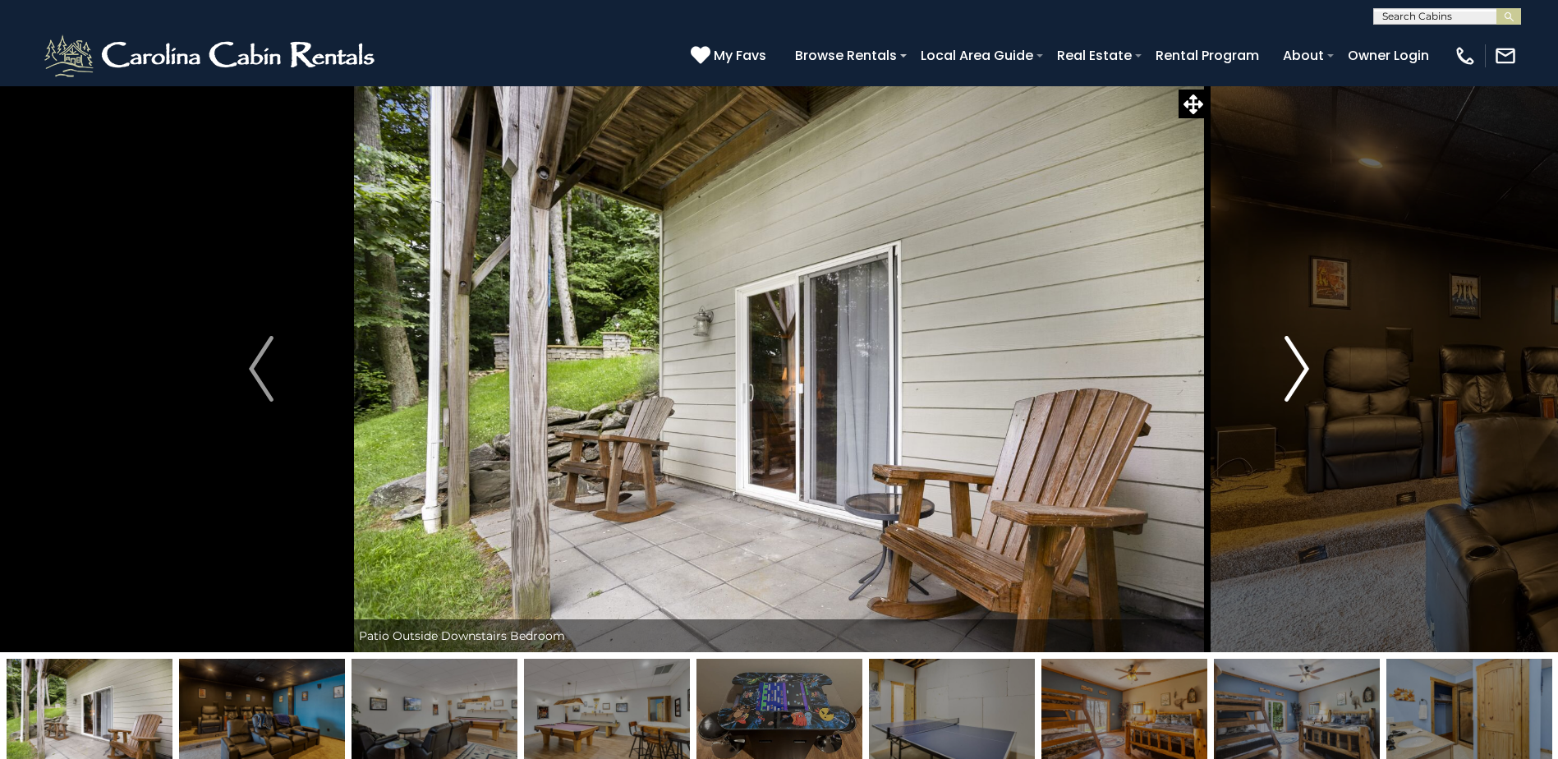
click at [1307, 372] on img "Next" at bounding box center [1296, 369] width 25 height 66
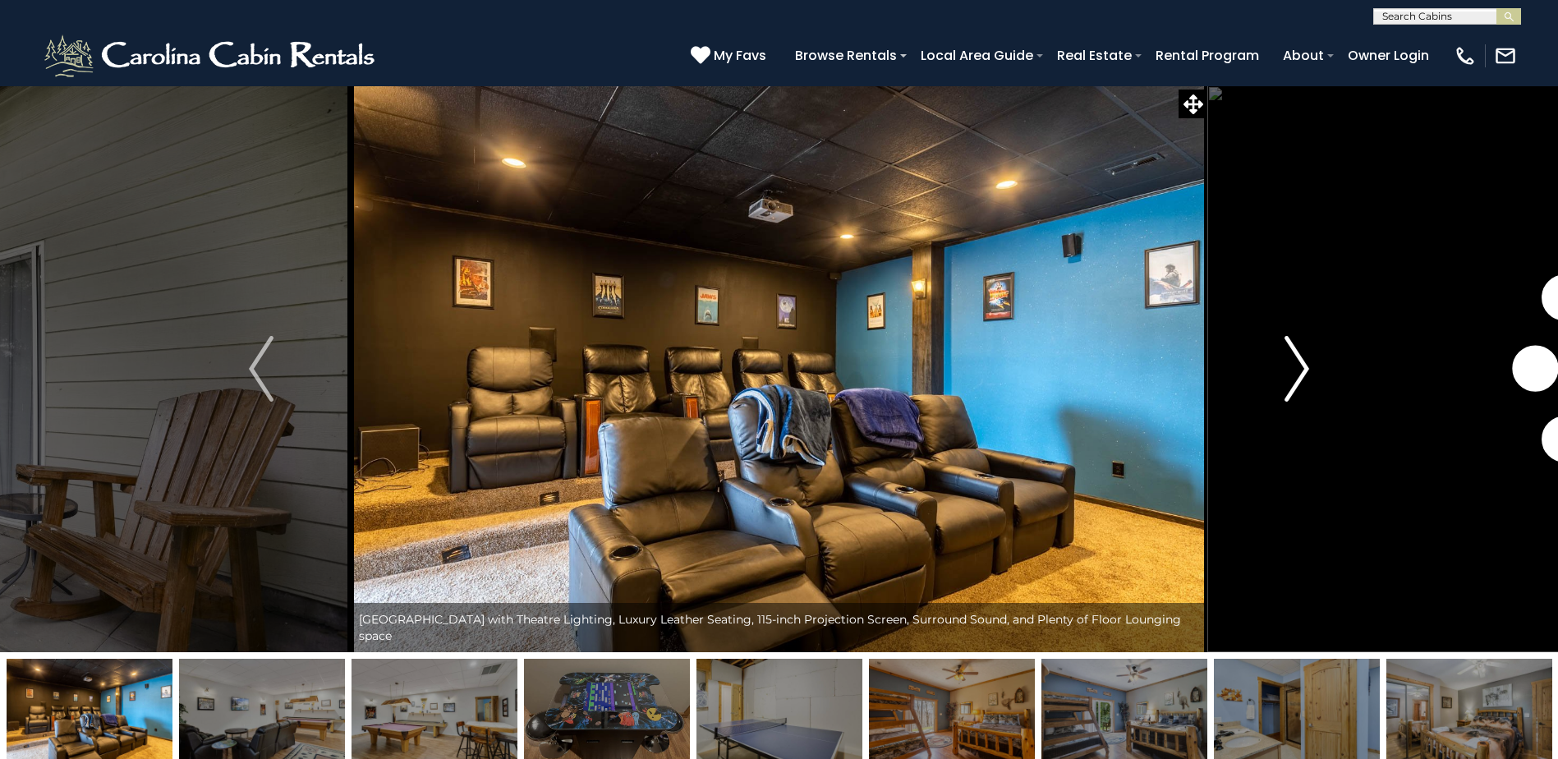
click at [1307, 372] on img "Next" at bounding box center [1296, 369] width 25 height 66
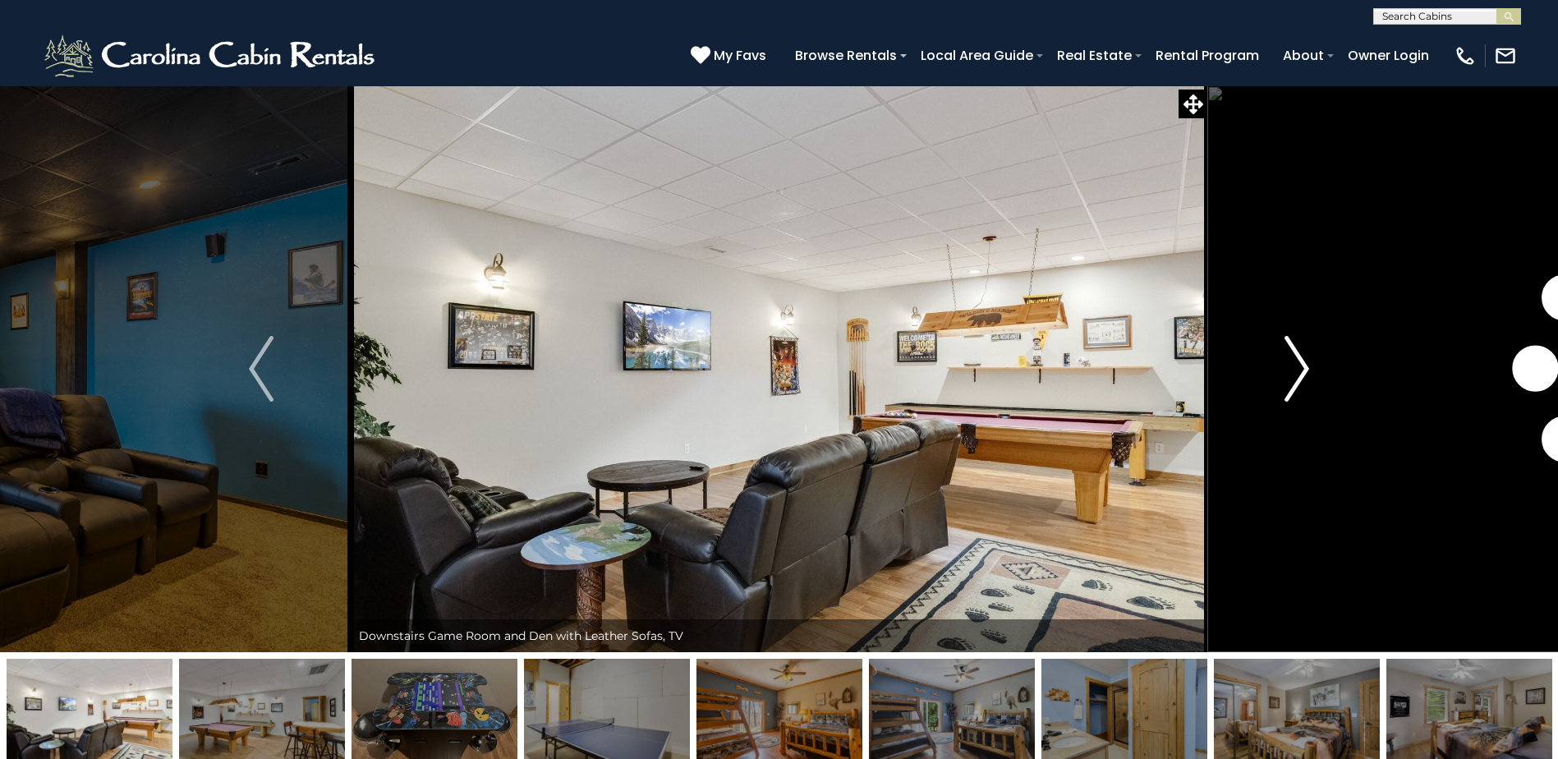
click at [1307, 372] on img "Next" at bounding box center [1296, 369] width 25 height 66
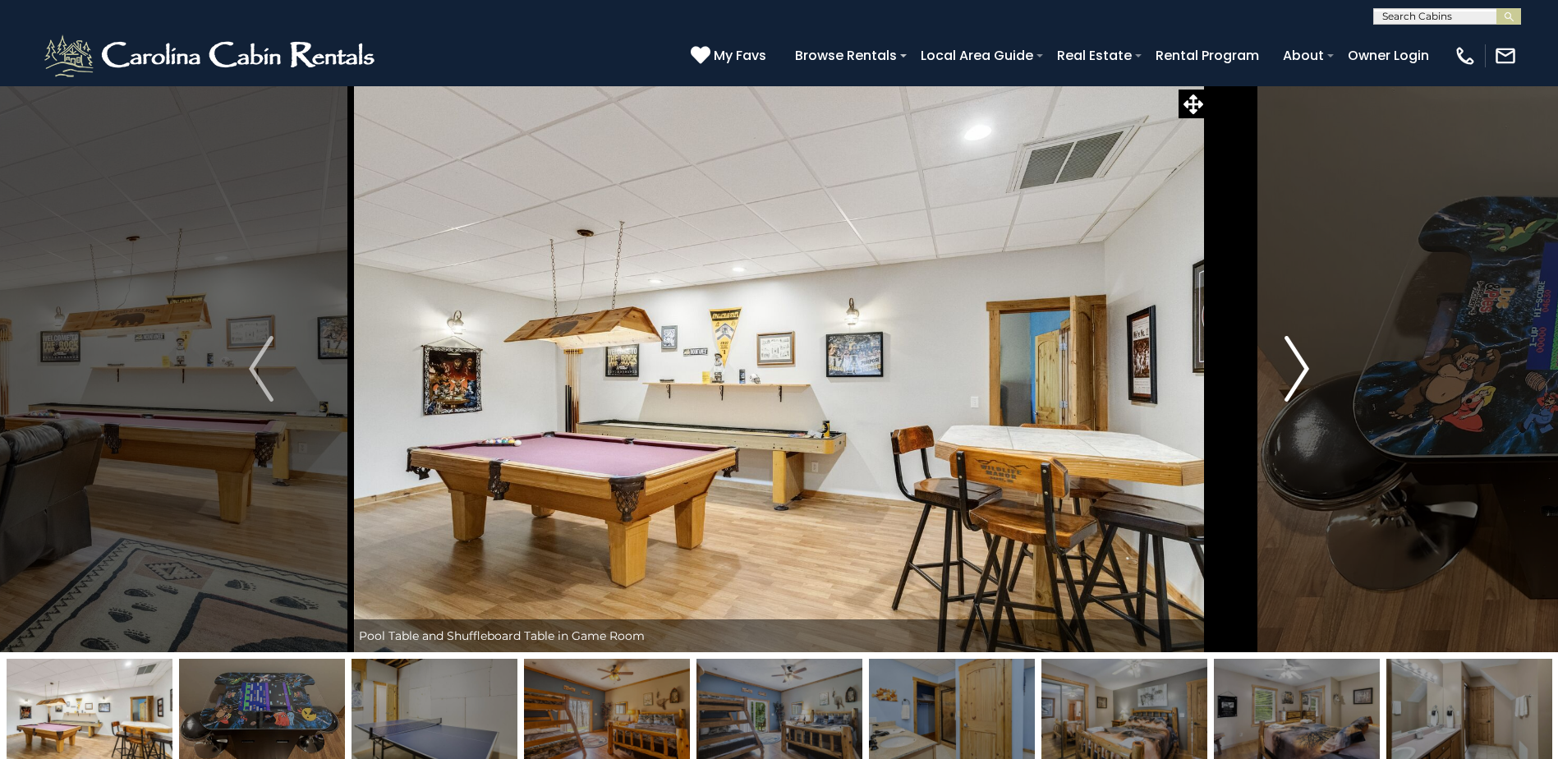
click at [1307, 372] on img "Next" at bounding box center [1296, 369] width 25 height 66
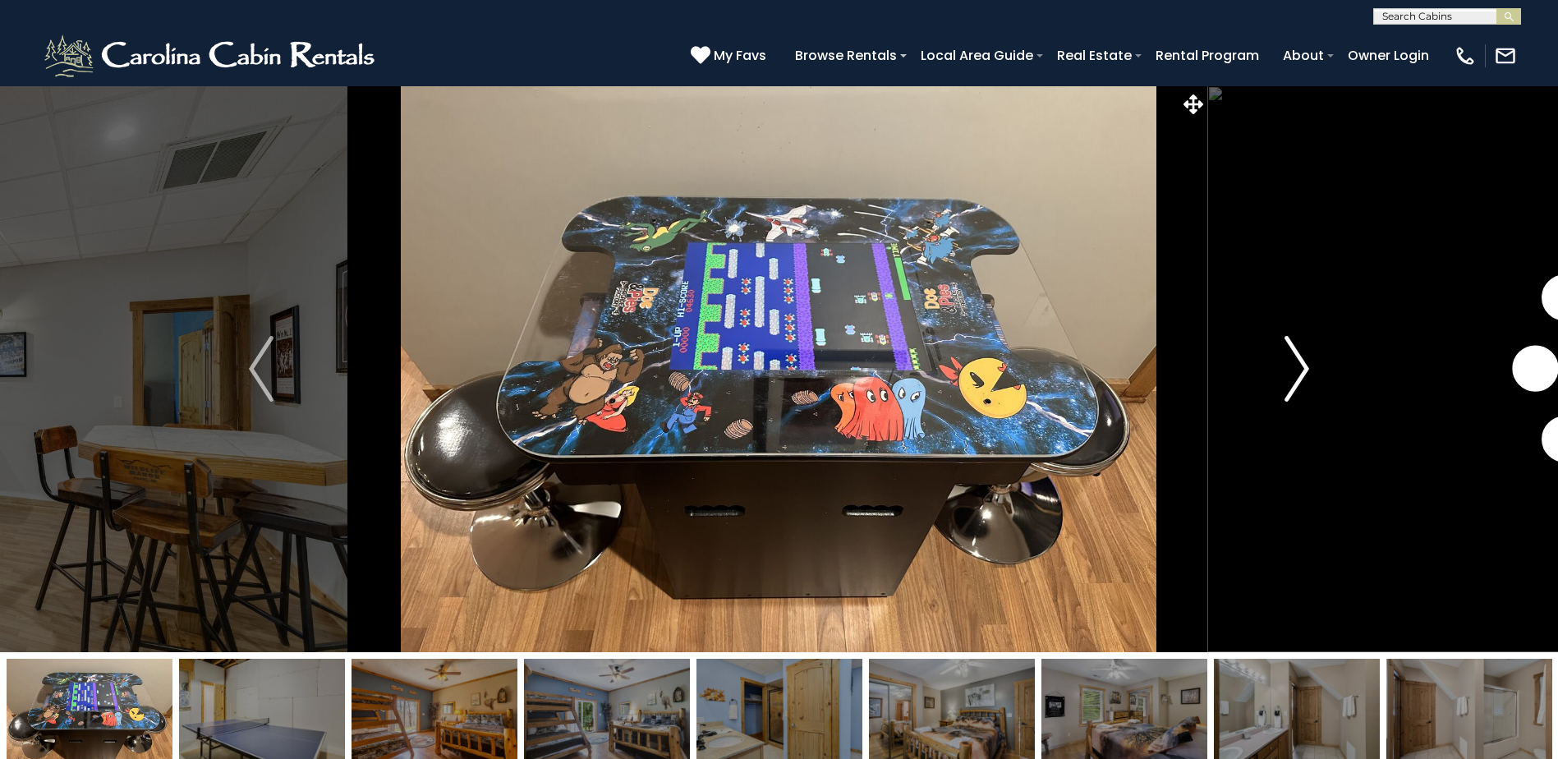
click at [1307, 372] on img "Next" at bounding box center [1296, 369] width 25 height 66
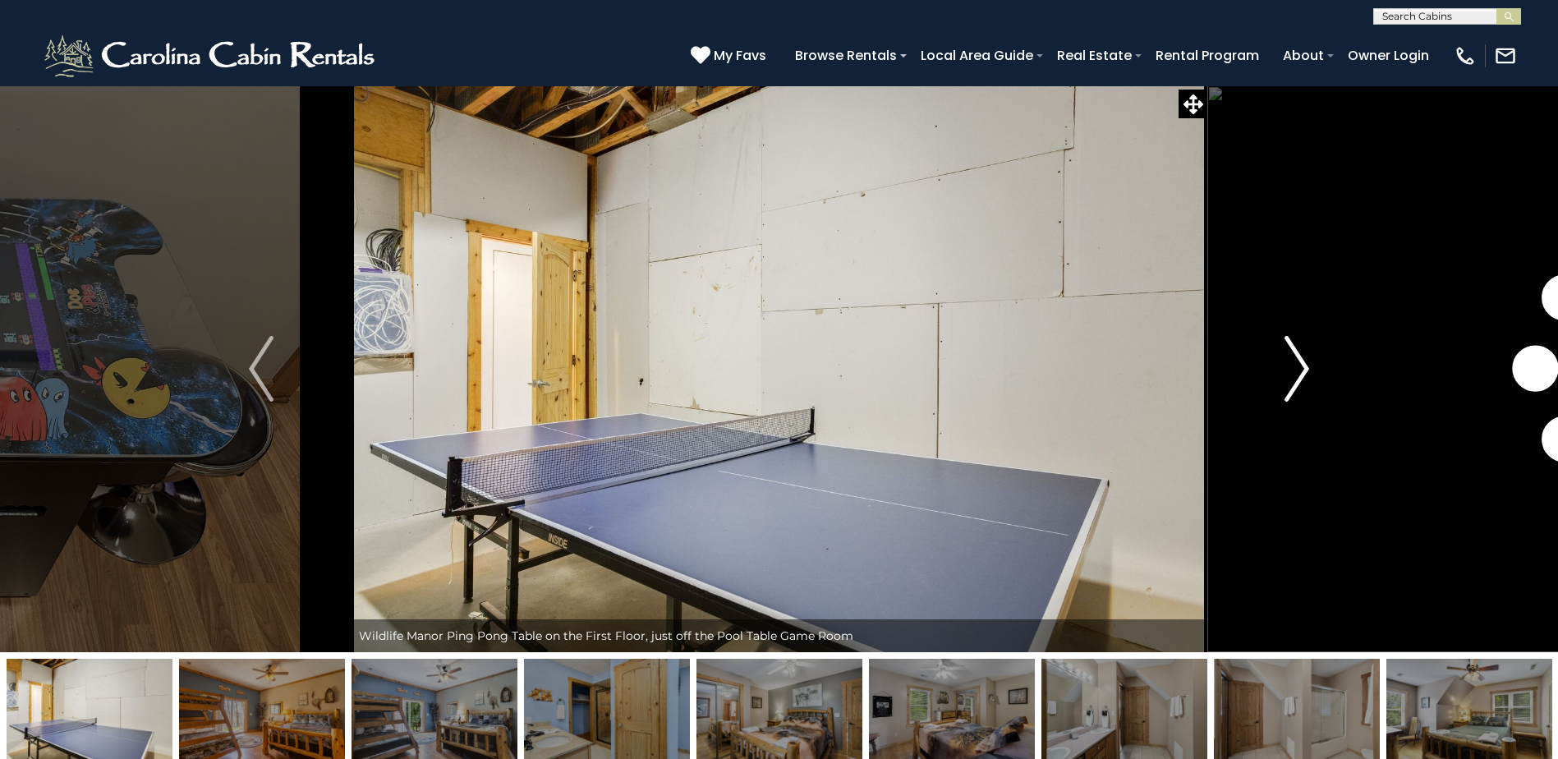
click at [1307, 372] on img "Next" at bounding box center [1296, 369] width 25 height 66
